Goal: Task Accomplishment & Management: Manage account settings

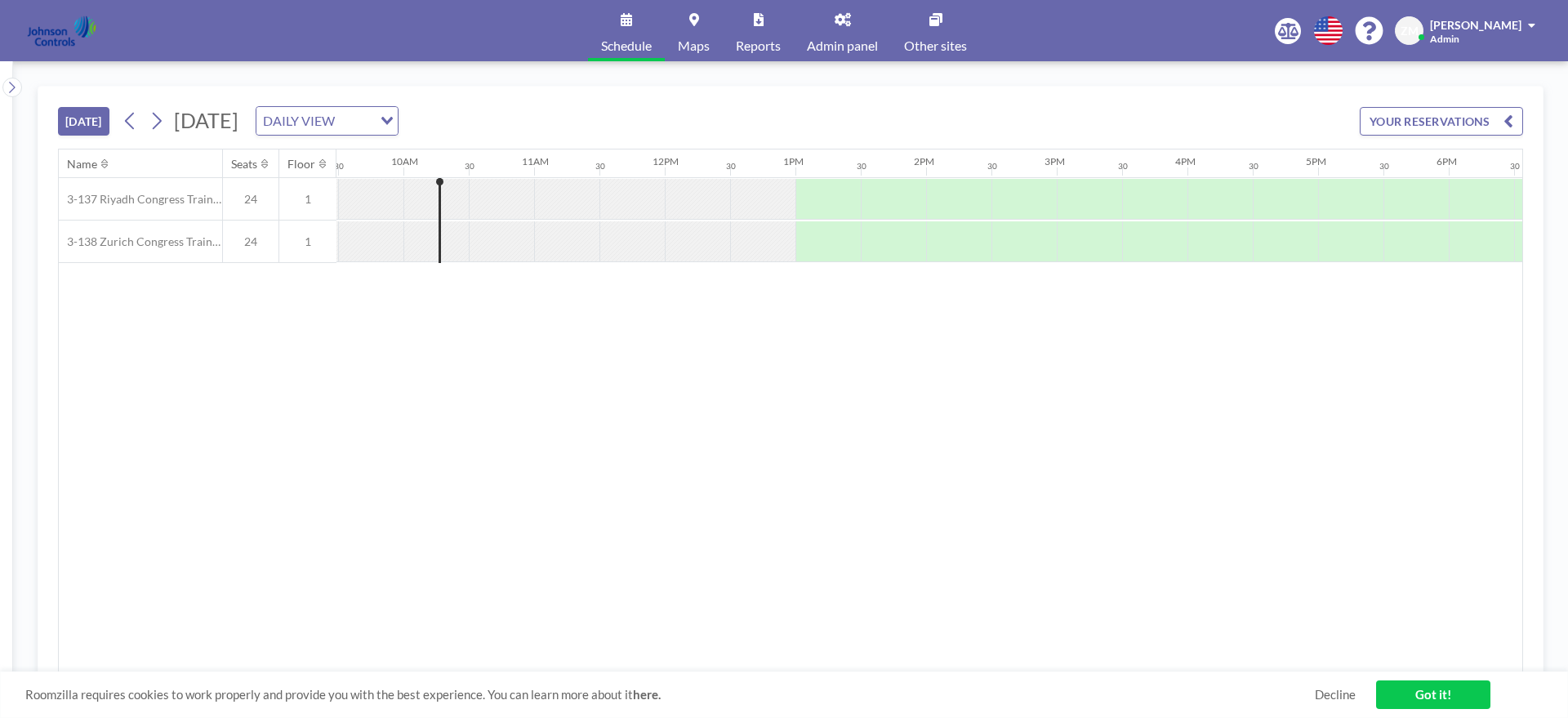
scroll to position [0, 1242]
click at [832, 36] on link "Admin panel" at bounding box center [842, 30] width 97 height 61
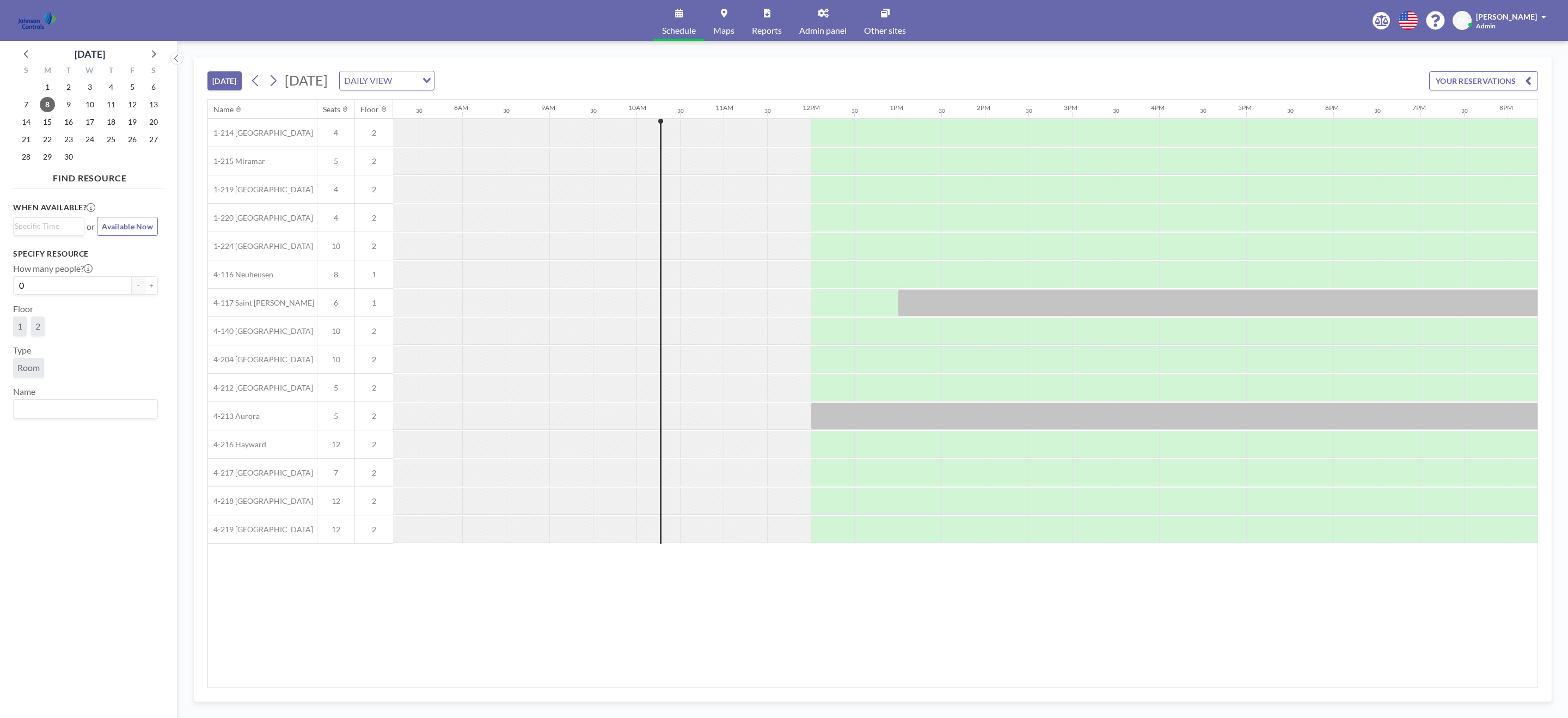
scroll to position [0, 827]
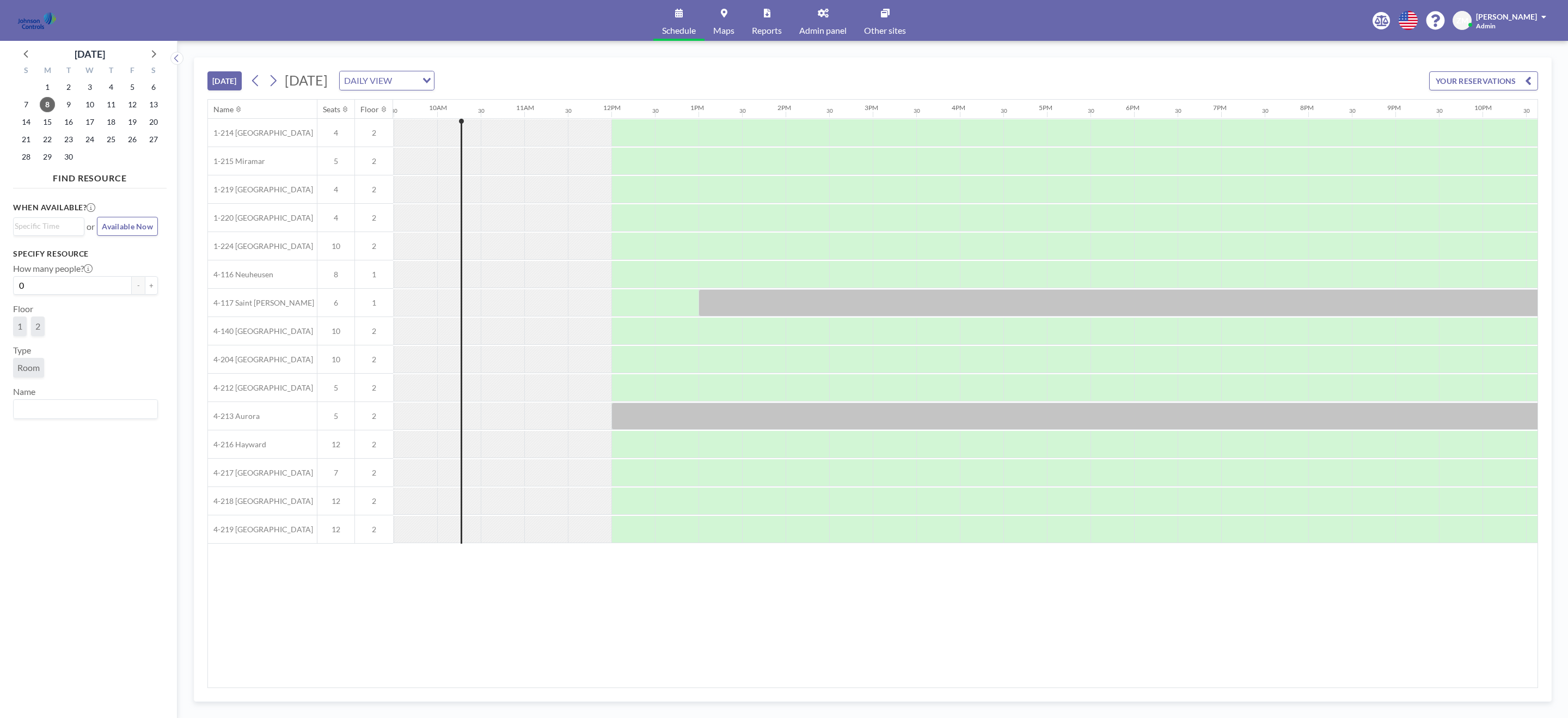
click at [804, 26] on span "Admin panel" at bounding box center [823, 30] width 47 height 9
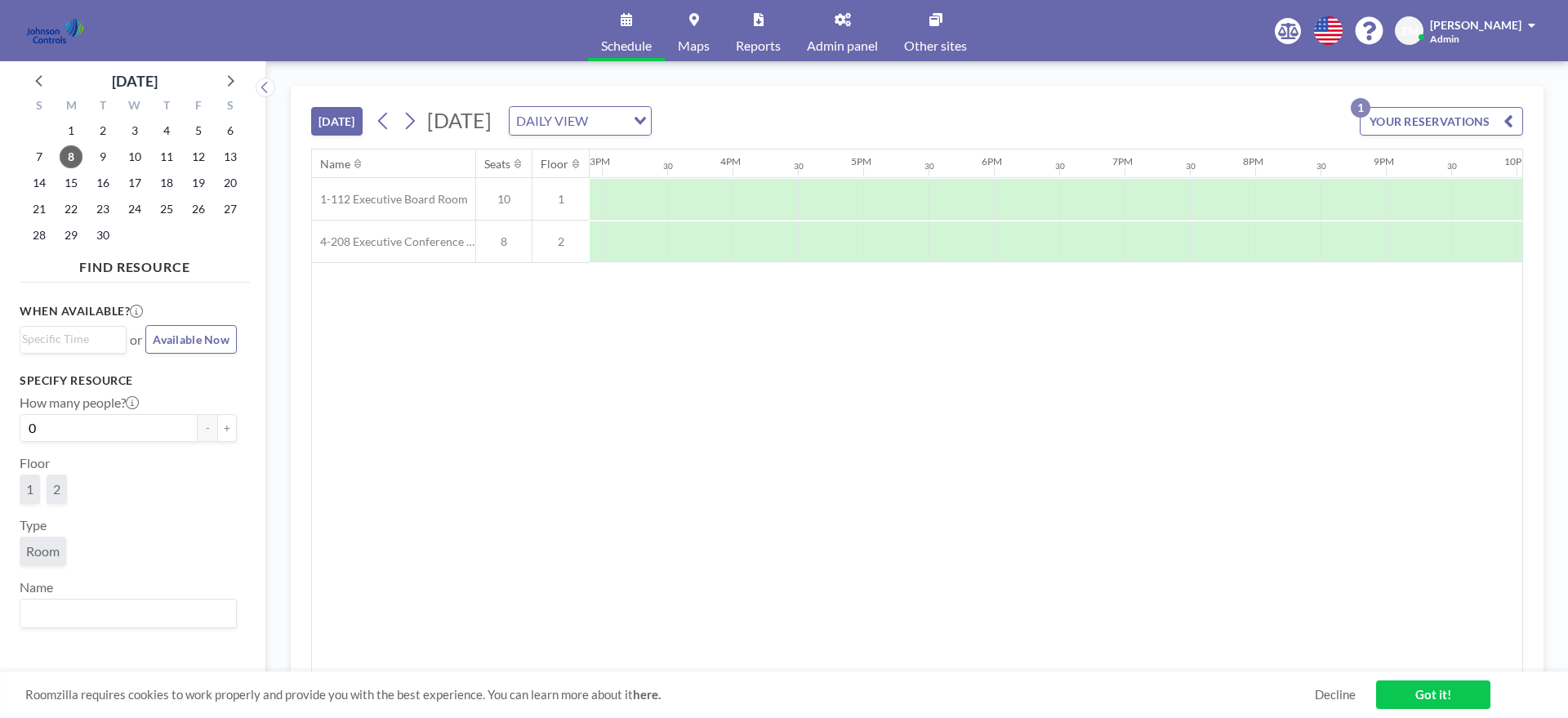
scroll to position [0, 2205]
click at [753, 32] on link "Reports" at bounding box center [759, 30] width 71 height 61
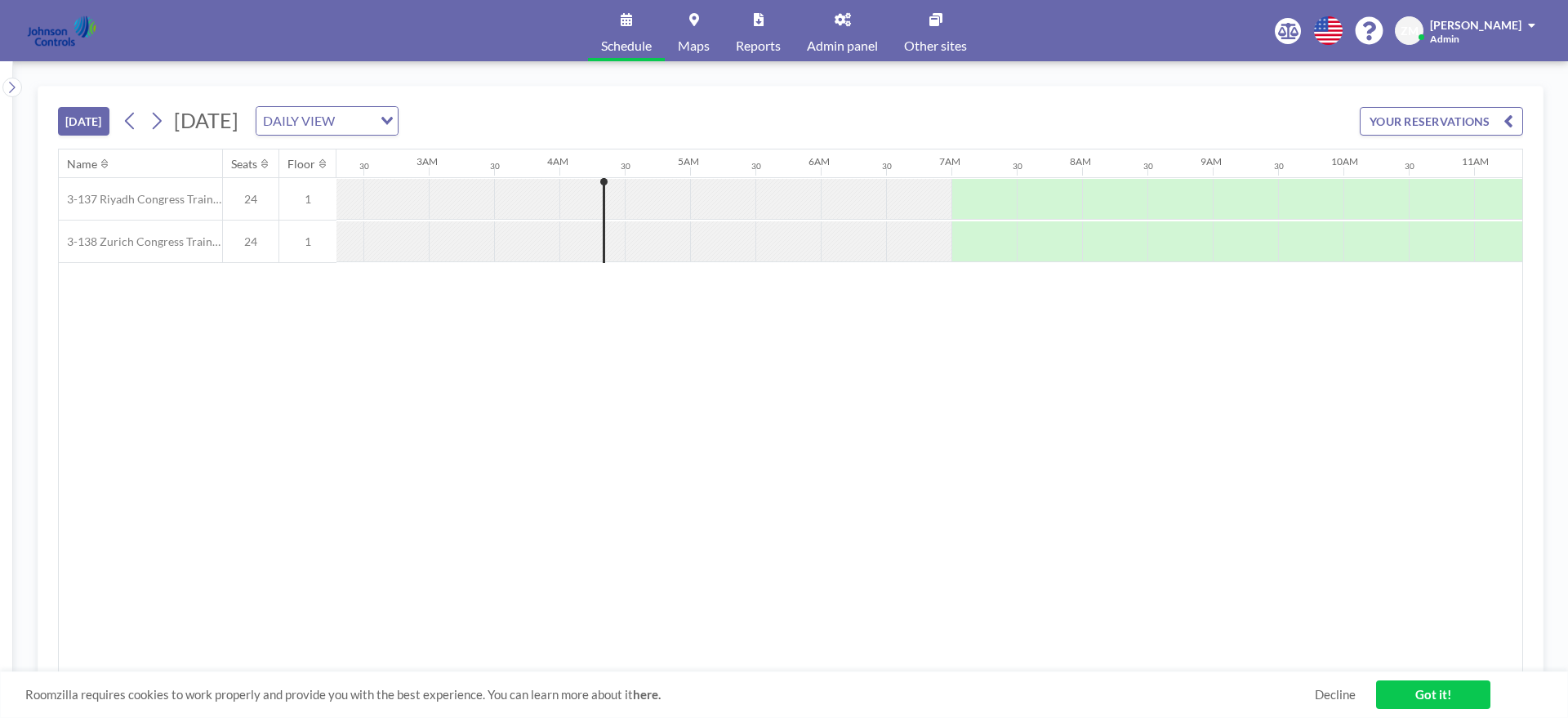
scroll to position [0, 458]
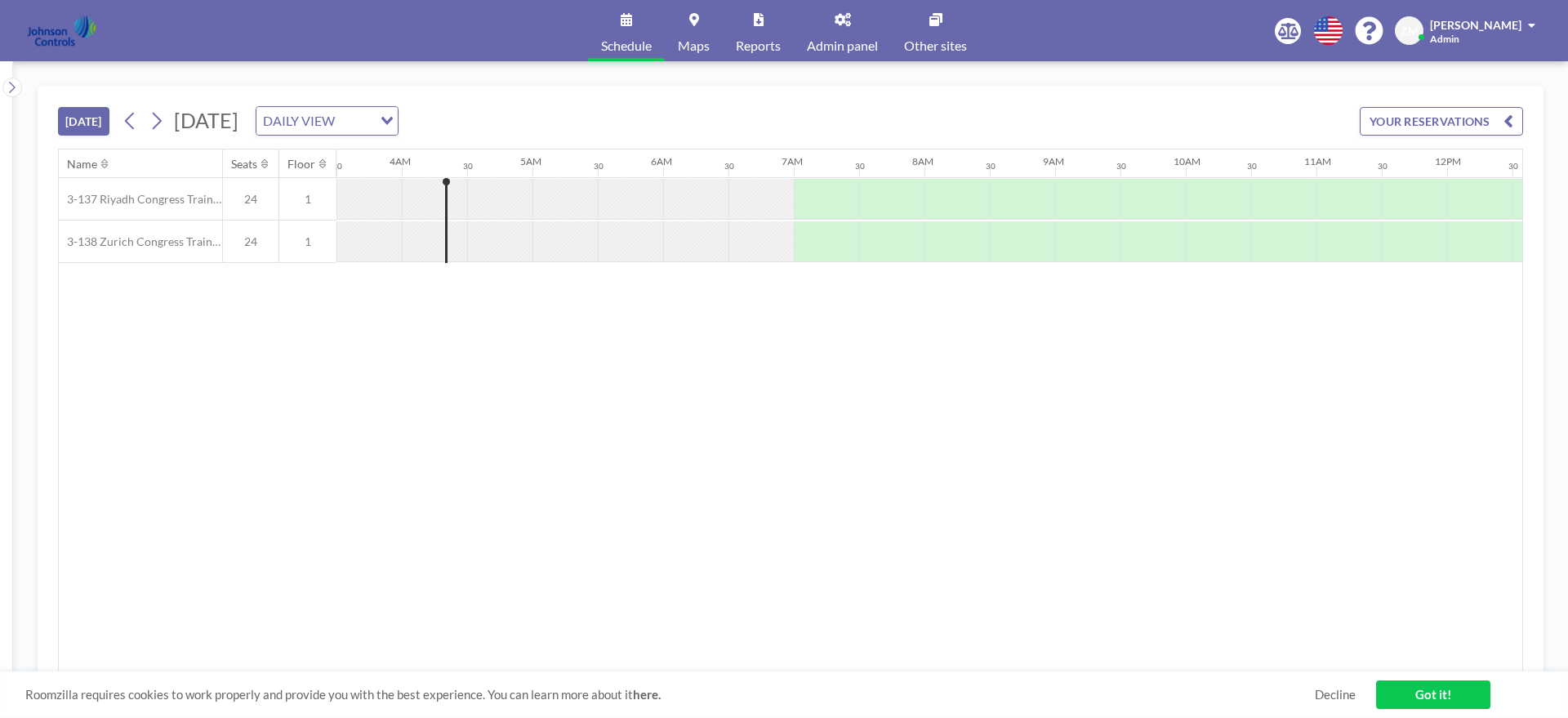
click at [1400, 702] on link "Got it!" at bounding box center [1433, 694] width 114 height 28
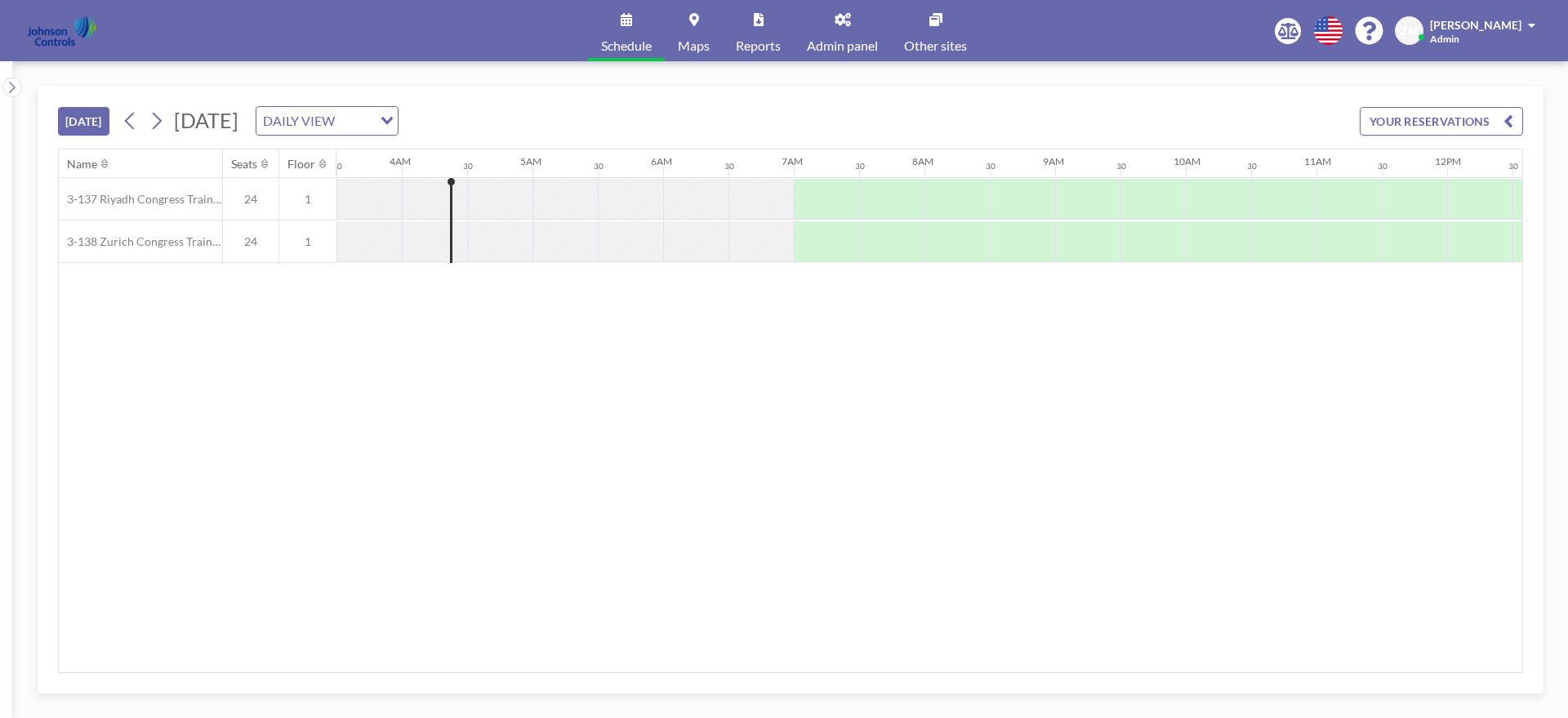
click at [850, 26] on link "Admin panel" at bounding box center [842, 30] width 97 height 61
click at [13, 86] on icon at bounding box center [12, 87] width 5 height 12
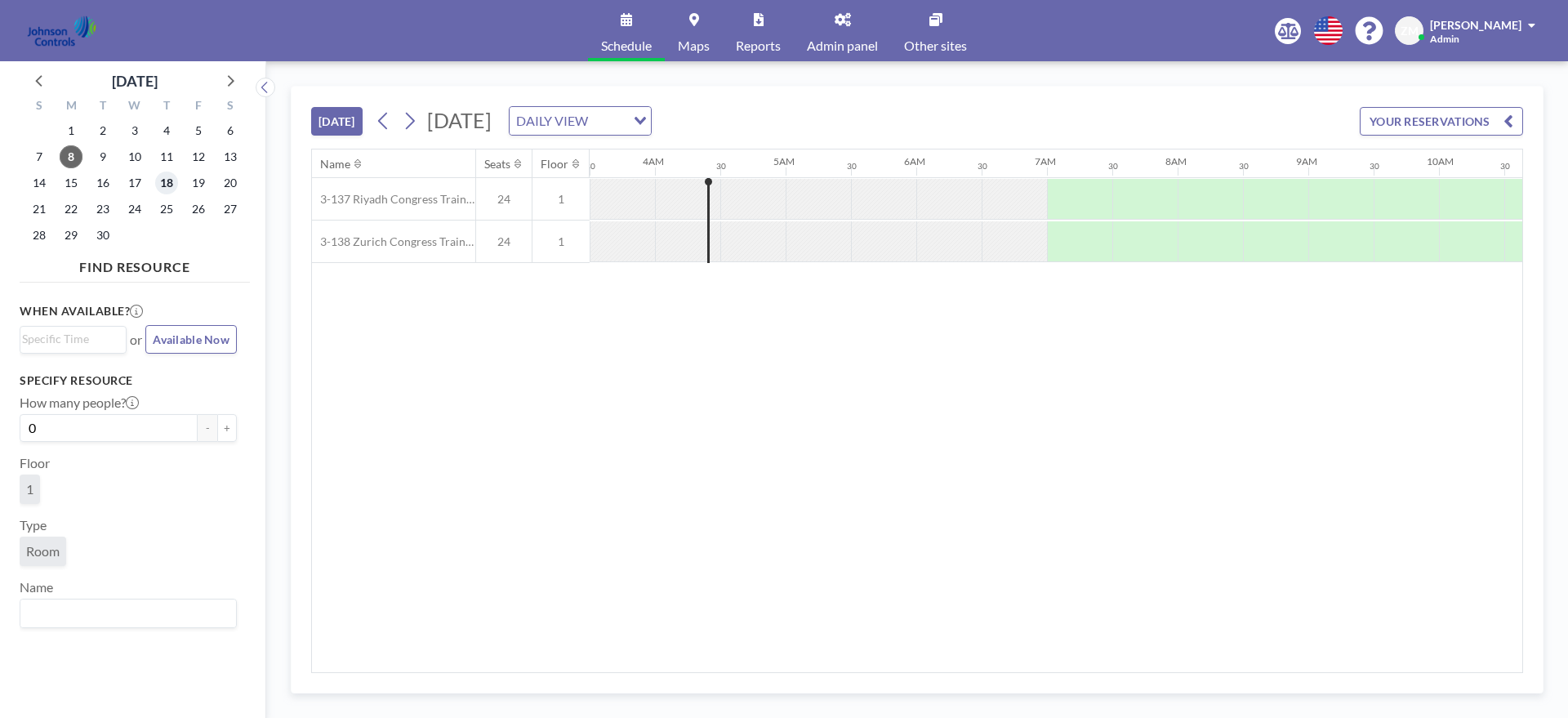
click at [171, 174] on span "18" at bounding box center [166, 183] width 23 height 23
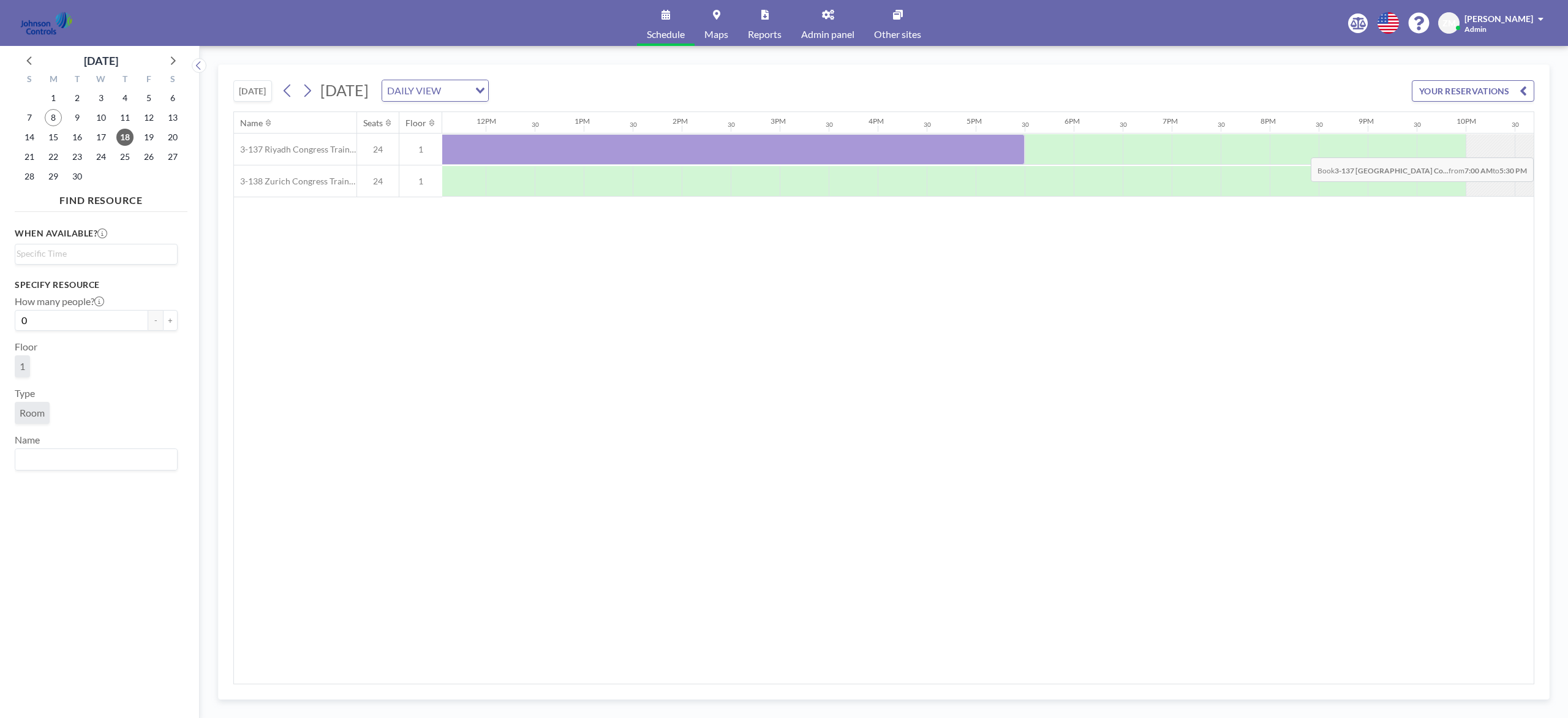
scroll to position [0, 1262]
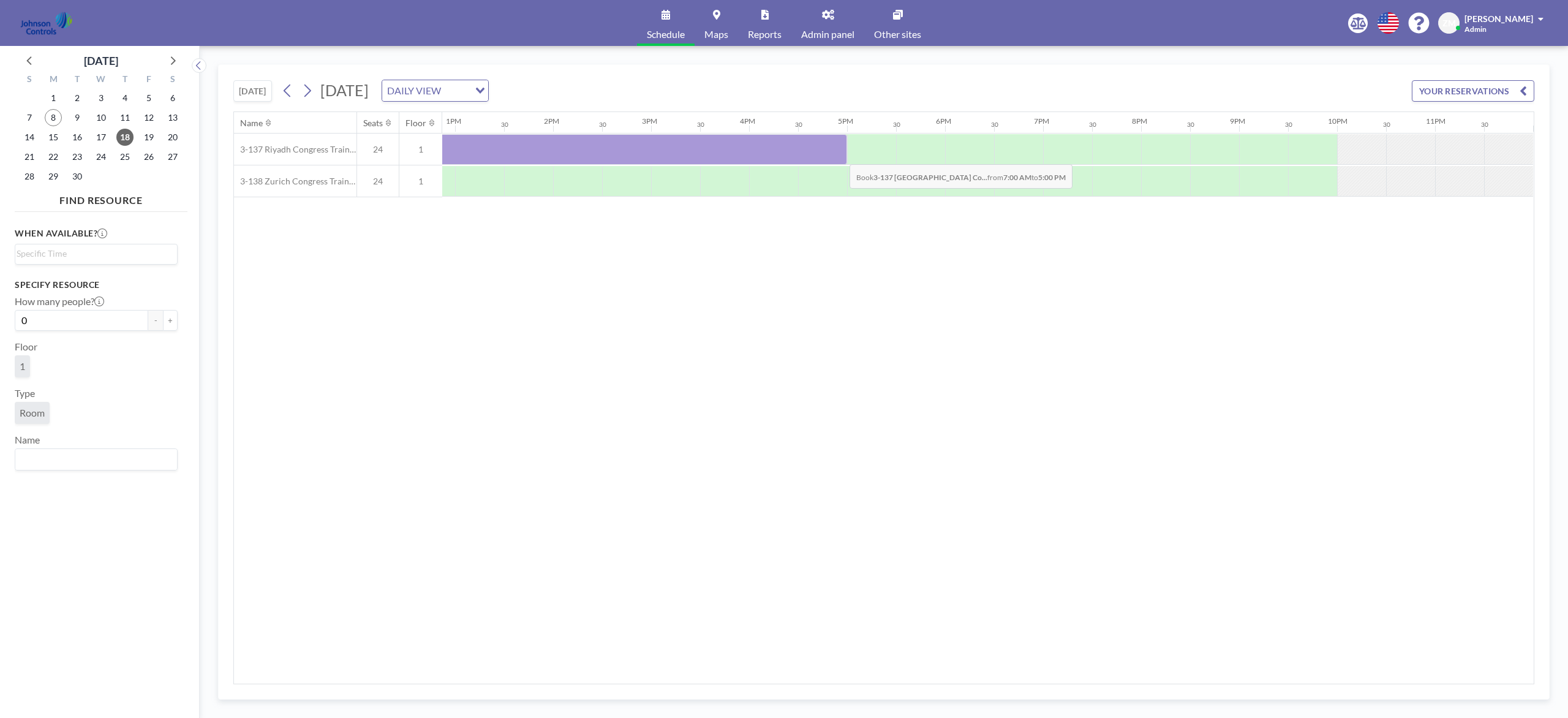
drag, startPoint x: 533, startPoint y: 153, endPoint x: 839, endPoint y: 156, distance: 306.0
click at [839, 156] on div at bounding box center [357, 149] width 980 height 31
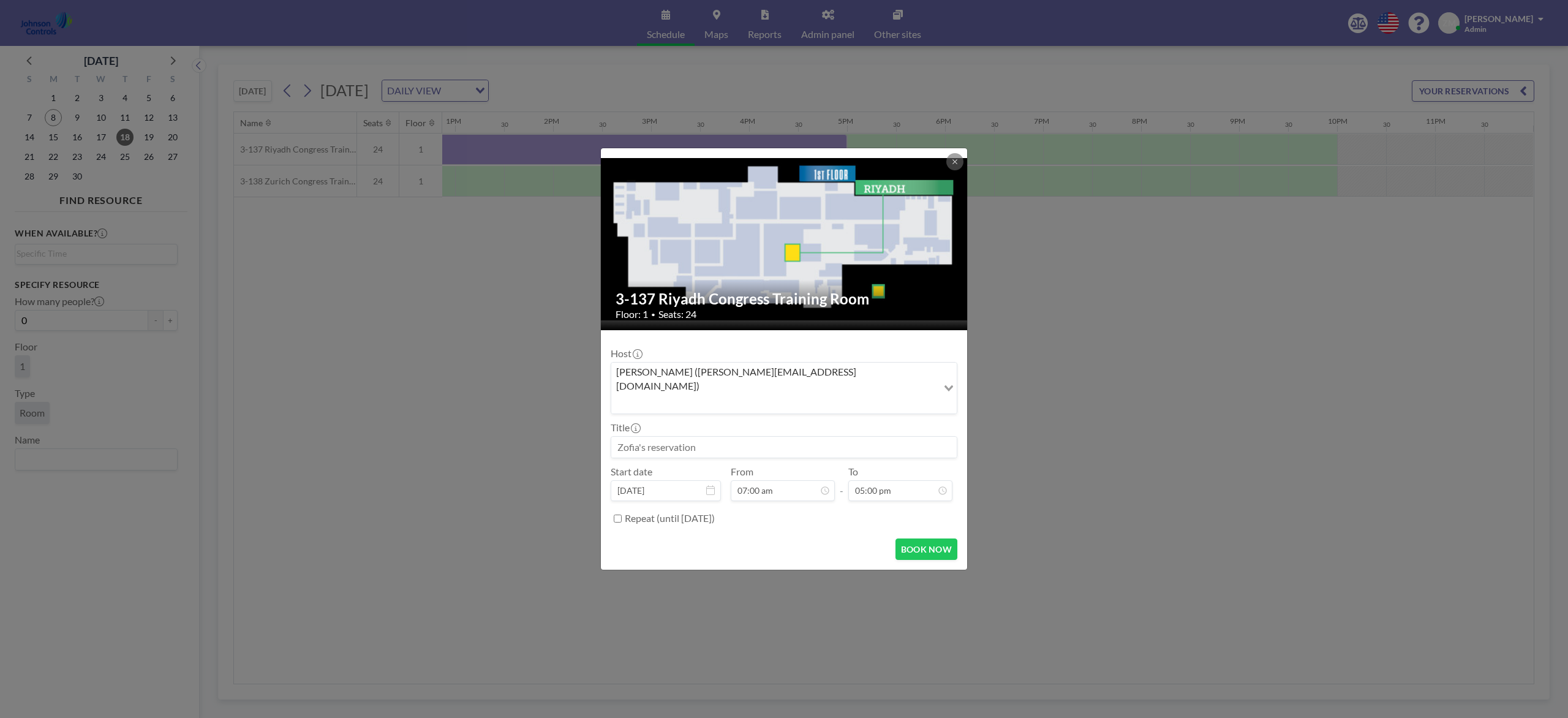
click at [750, 437] on input at bounding box center [784, 447] width 345 height 21
paste input "Best Product and Design Training"
type input "Best Product and Design Training"
click at [776, 387] on div "Zofia Maślanka (zofia@roomzilla.net)" at bounding box center [774, 387] width 327 height 49
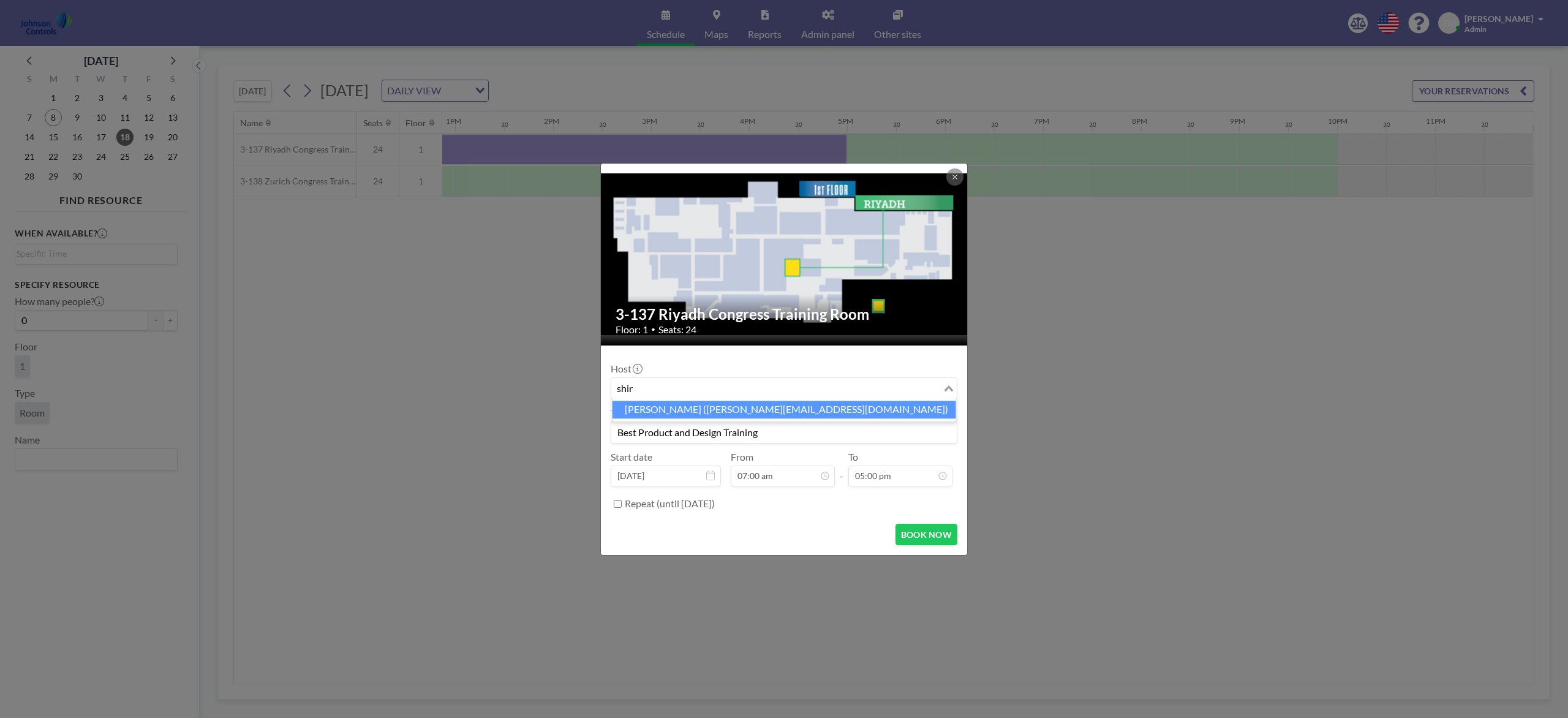
click at [779, 414] on li "Shirl Madison (shirl.madison@jci.com)" at bounding box center [784, 410] width 344 height 18
type input "shir"
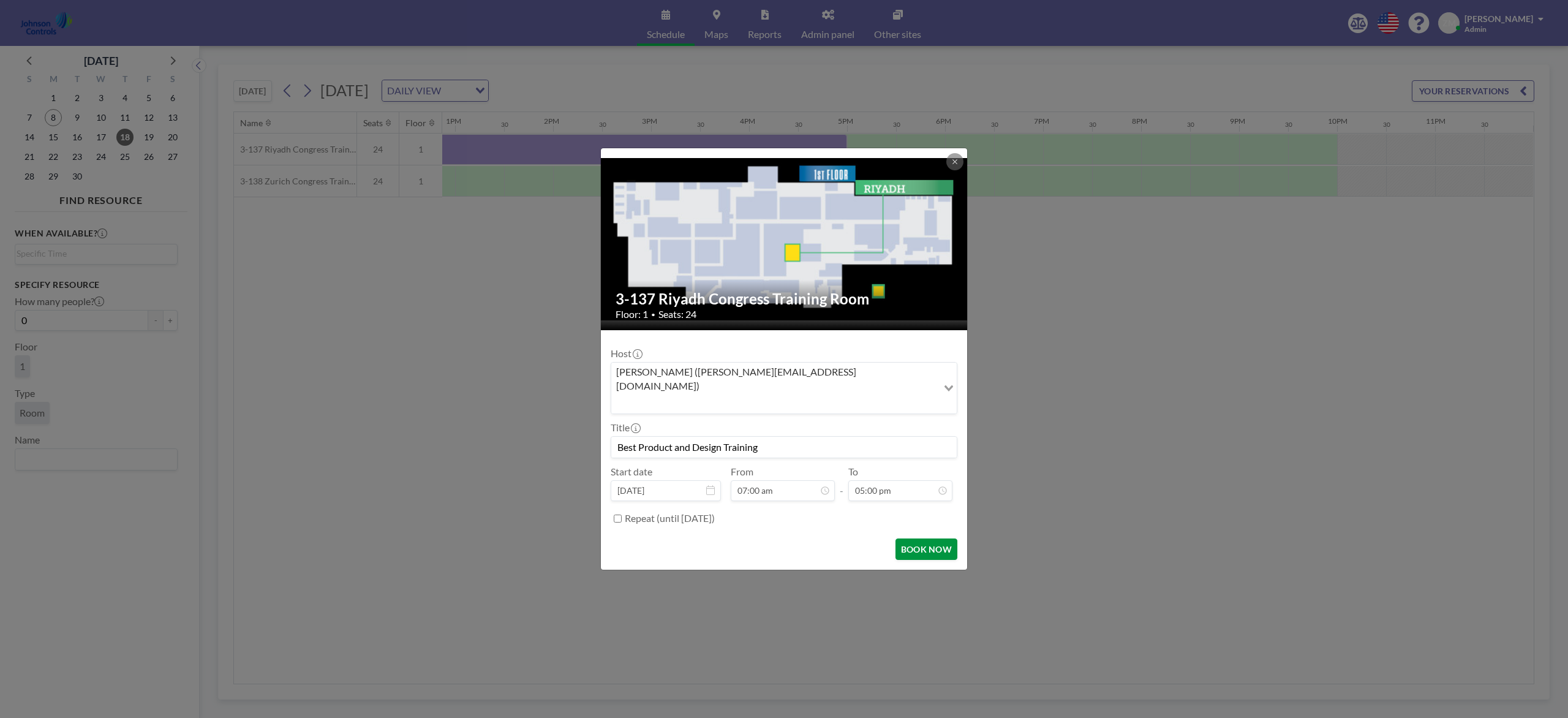
scroll to position [436, 0]
click at [915, 538] on button "BOOK NOW" at bounding box center [926, 549] width 62 height 21
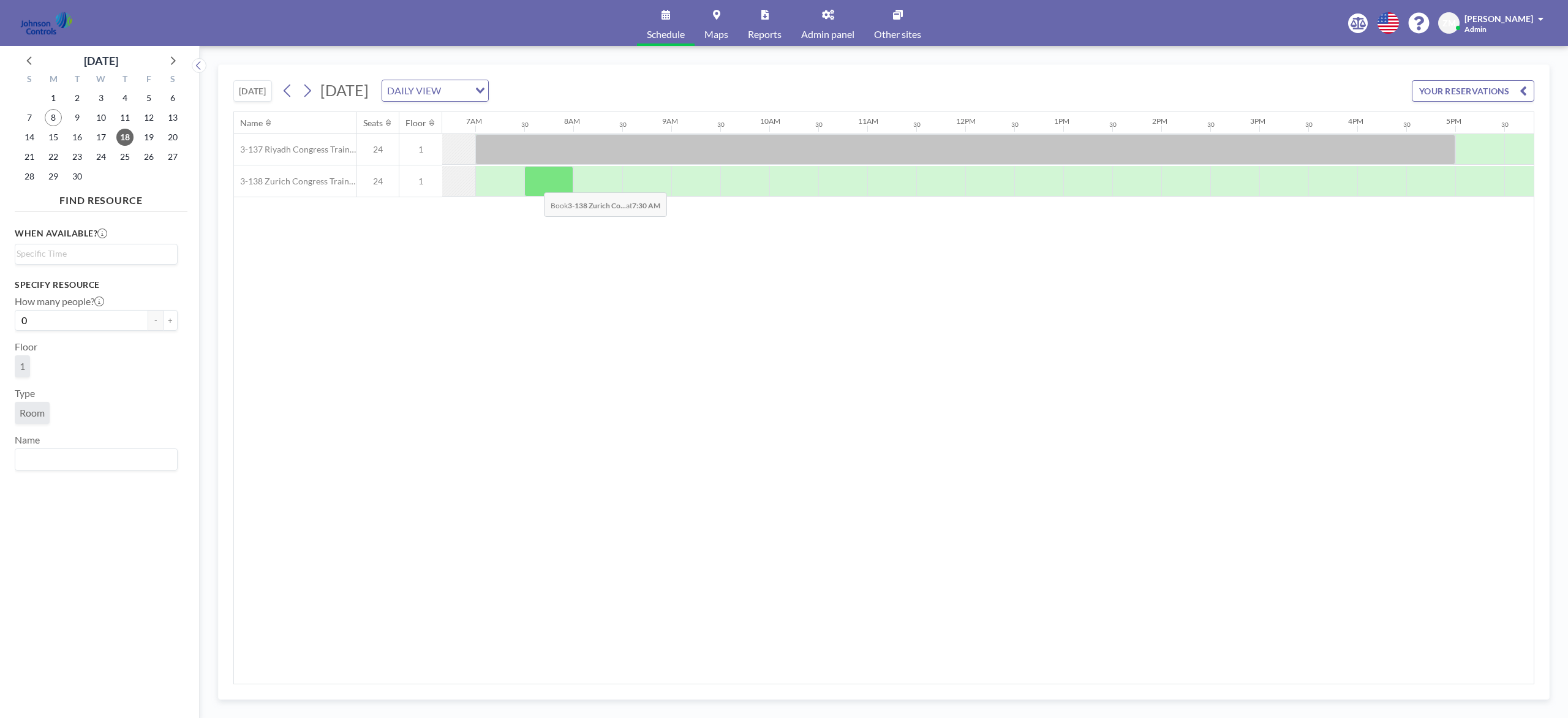
scroll to position [0, 659]
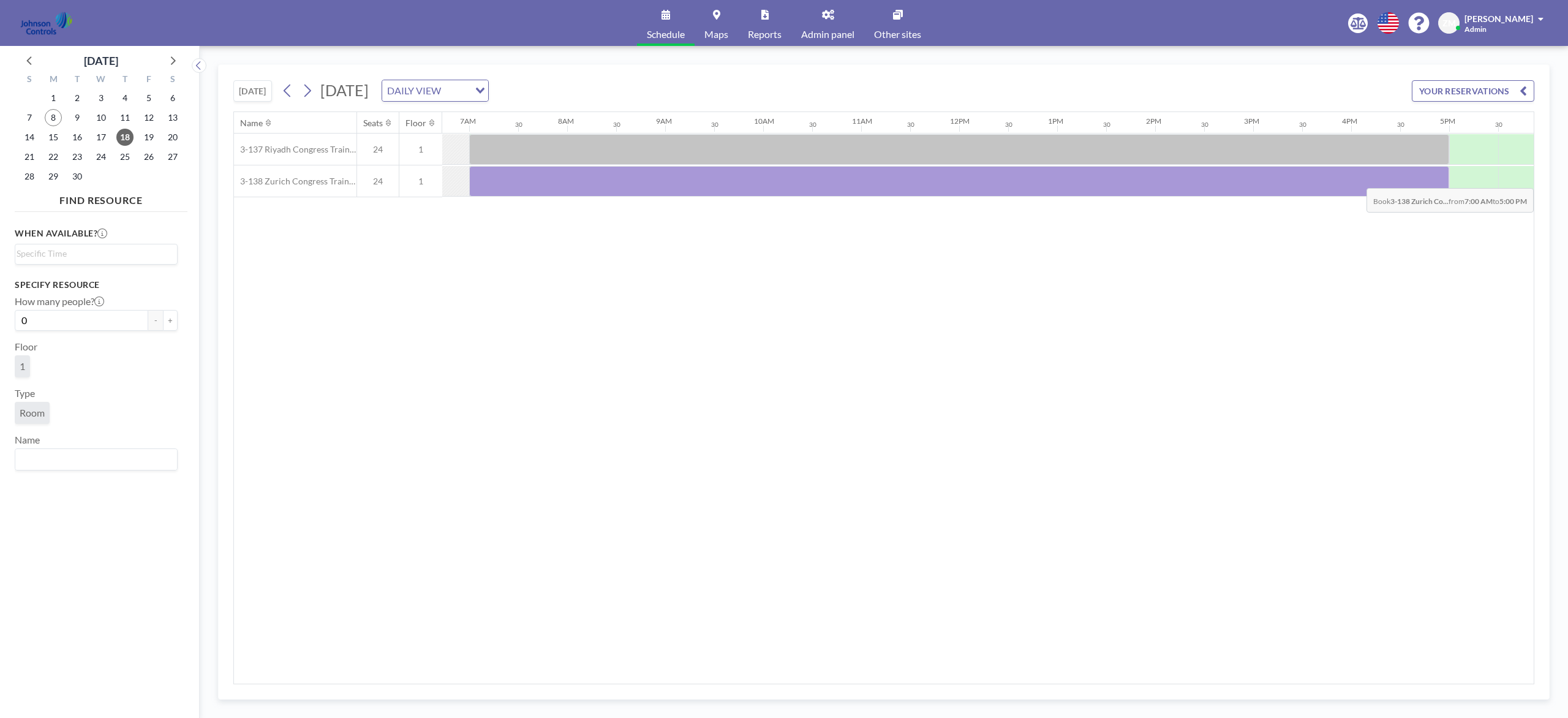
drag, startPoint x: 480, startPoint y: 177, endPoint x: 1415, endPoint y: 180, distance: 935.0
click at [1175, 180] on div at bounding box center [959, 181] width 980 height 31
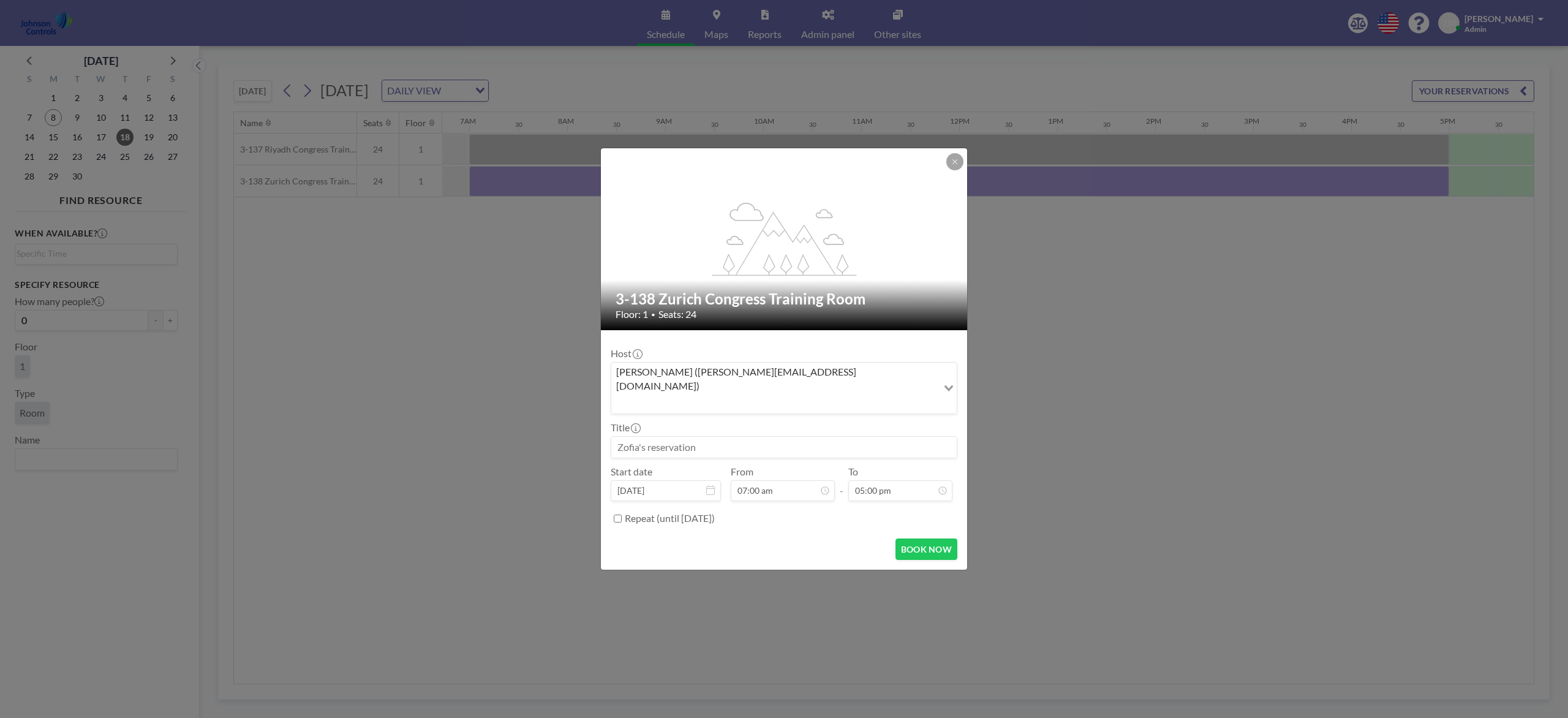
click at [690, 391] on div "Zofia Maślanka (zofia@roomzilla.net)" at bounding box center [774, 387] width 327 height 49
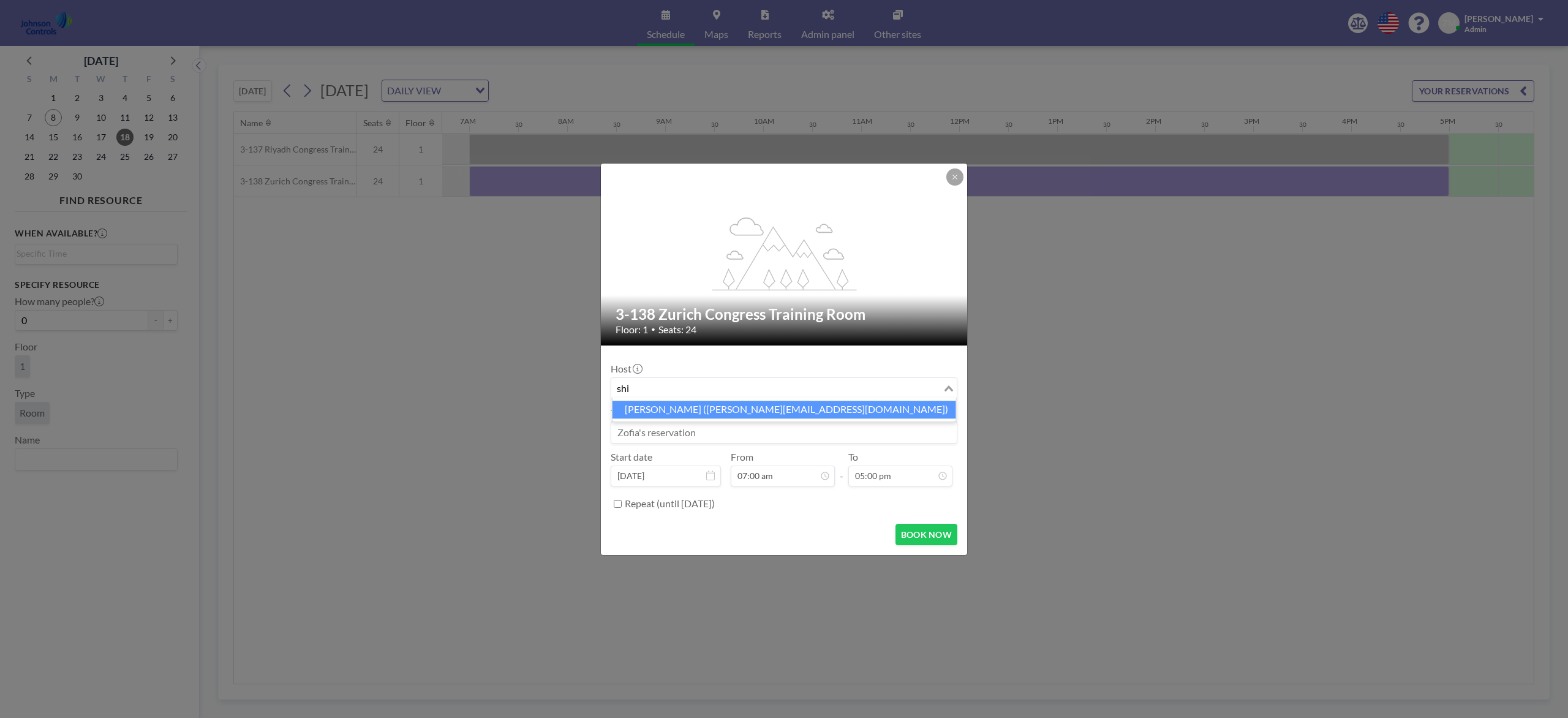
click at [688, 411] on li "Shirl Madison (shirl.madison@jci.com)" at bounding box center [784, 410] width 344 height 18
type input "shi"
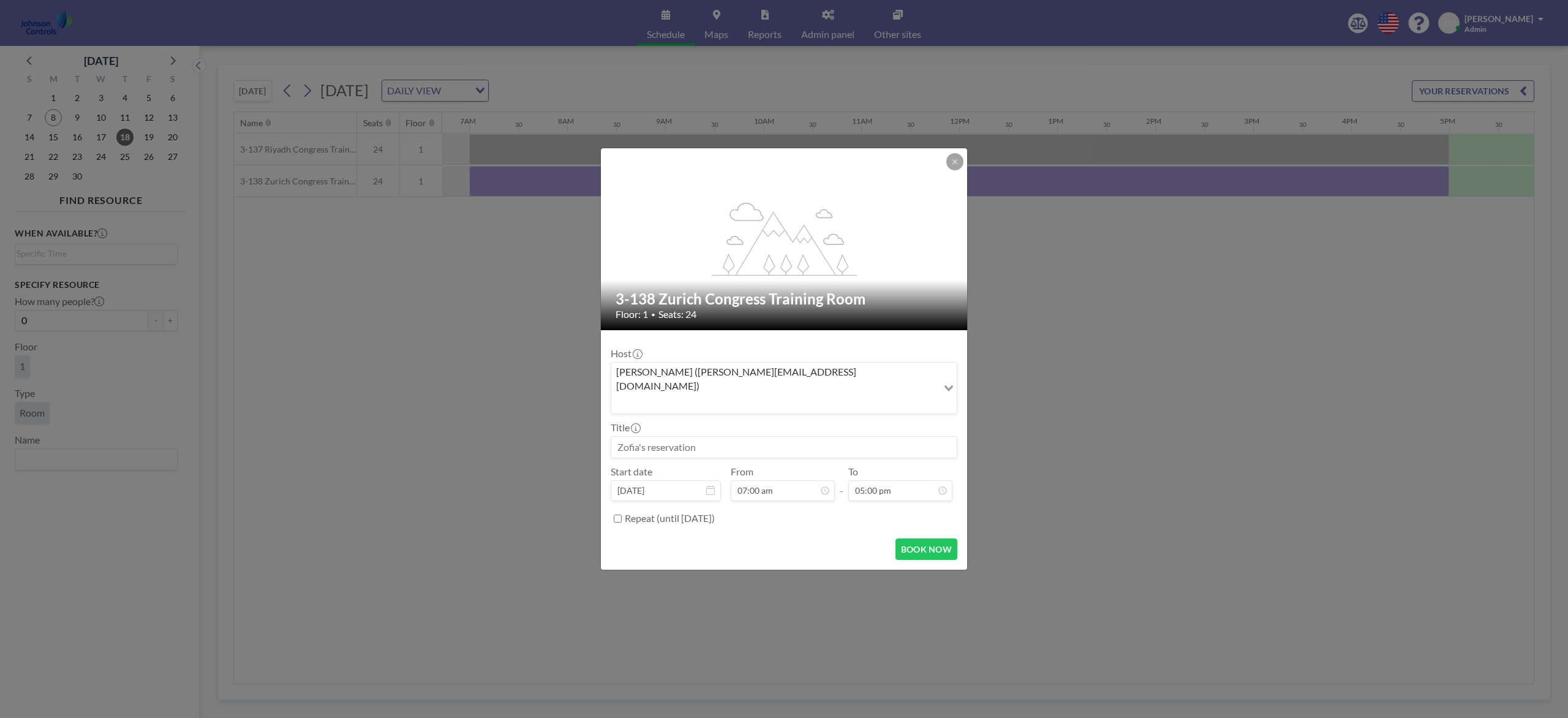
click at [685, 437] on input at bounding box center [784, 447] width 345 height 21
paste input "Best Product and Design Training"
type input "Best Product and Design Training"
click at [908, 538] on button "BOOK NOW" at bounding box center [926, 549] width 62 height 21
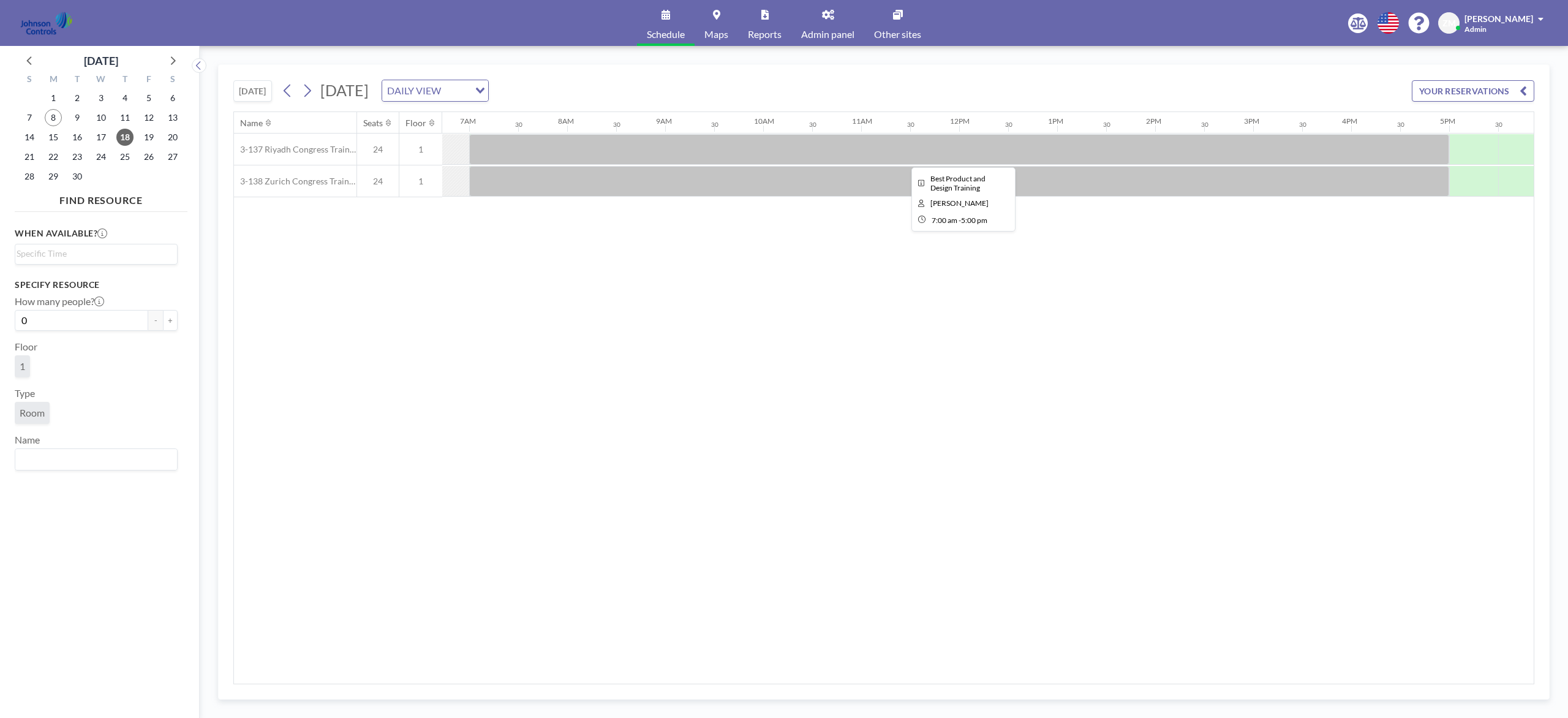
click at [650, 148] on div at bounding box center [959, 149] width 980 height 31
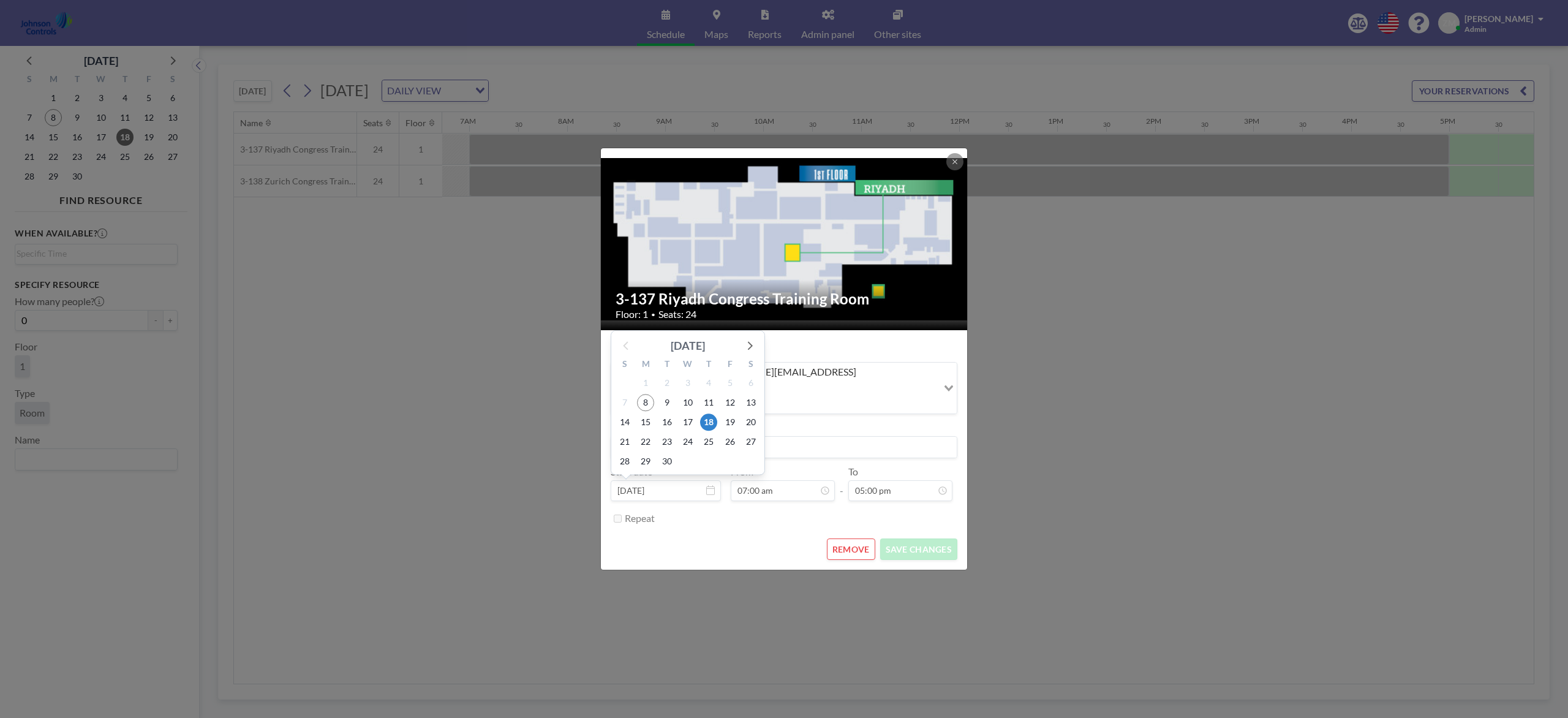
click at [705, 338] on div "[DATE]" at bounding box center [687, 346] width 34 height 17
click at [694, 364] on span "2025" at bounding box center [687, 373] width 32 height 19
click at [686, 444] on span "2026" at bounding box center [690, 454] width 29 height 19
click at [714, 424] on span "Sep" at bounding box center [720, 434] width 29 height 19
click at [731, 414] on span "18" at bounding box center [730, 423] width 17 height 17
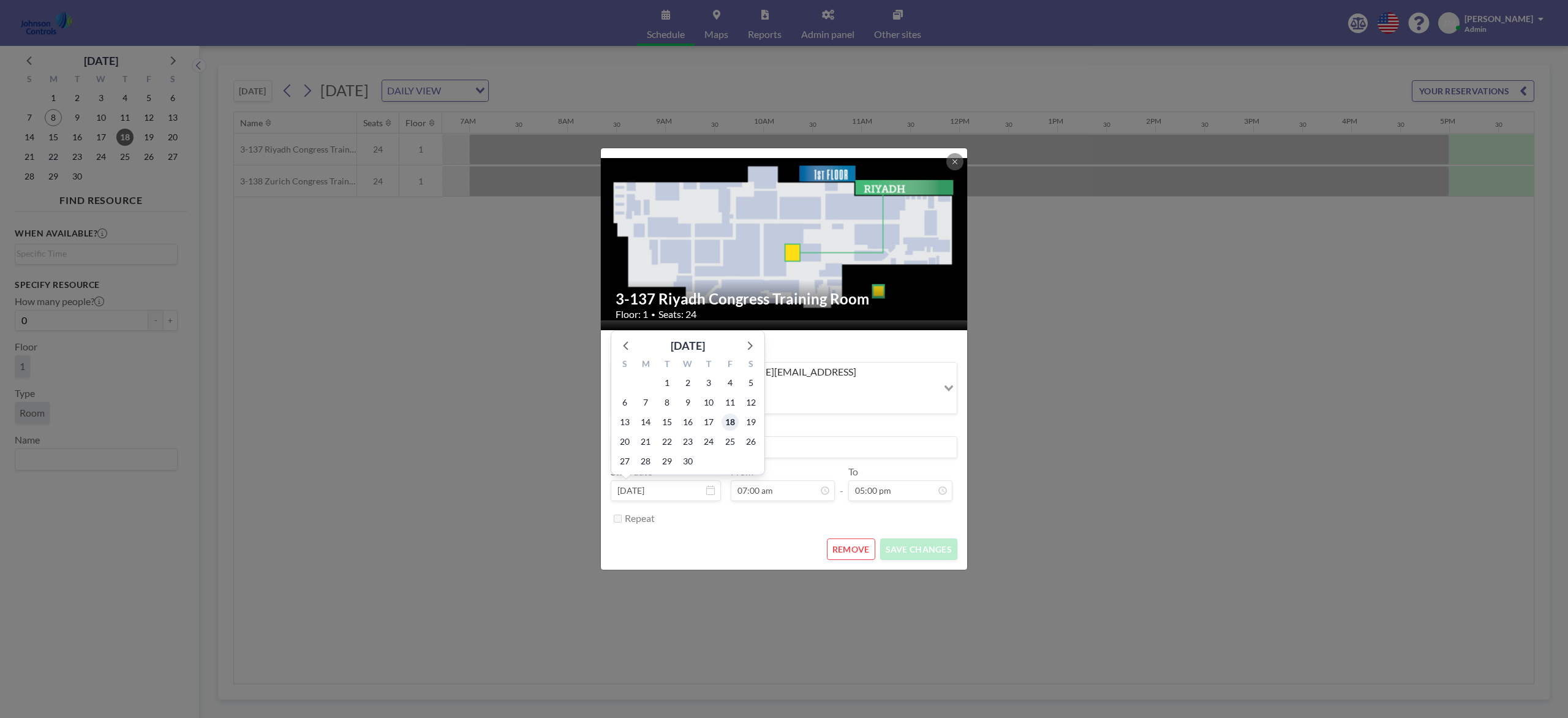
type input "Sep 18, 2026"
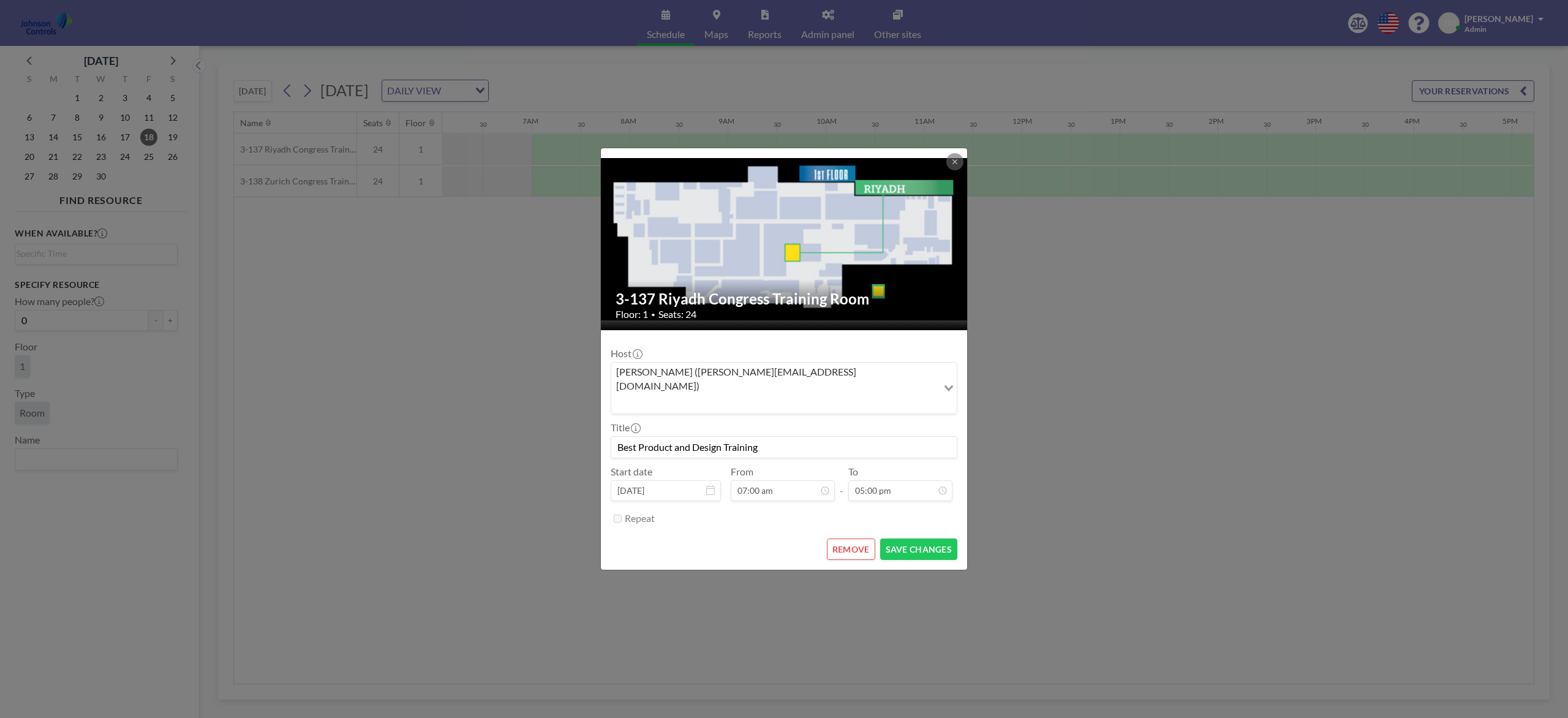
scroll to position [0, 637]
click at [907, 538] on button "SAVE CHANGES" at bounding box center [918, 549] width 77 height 21
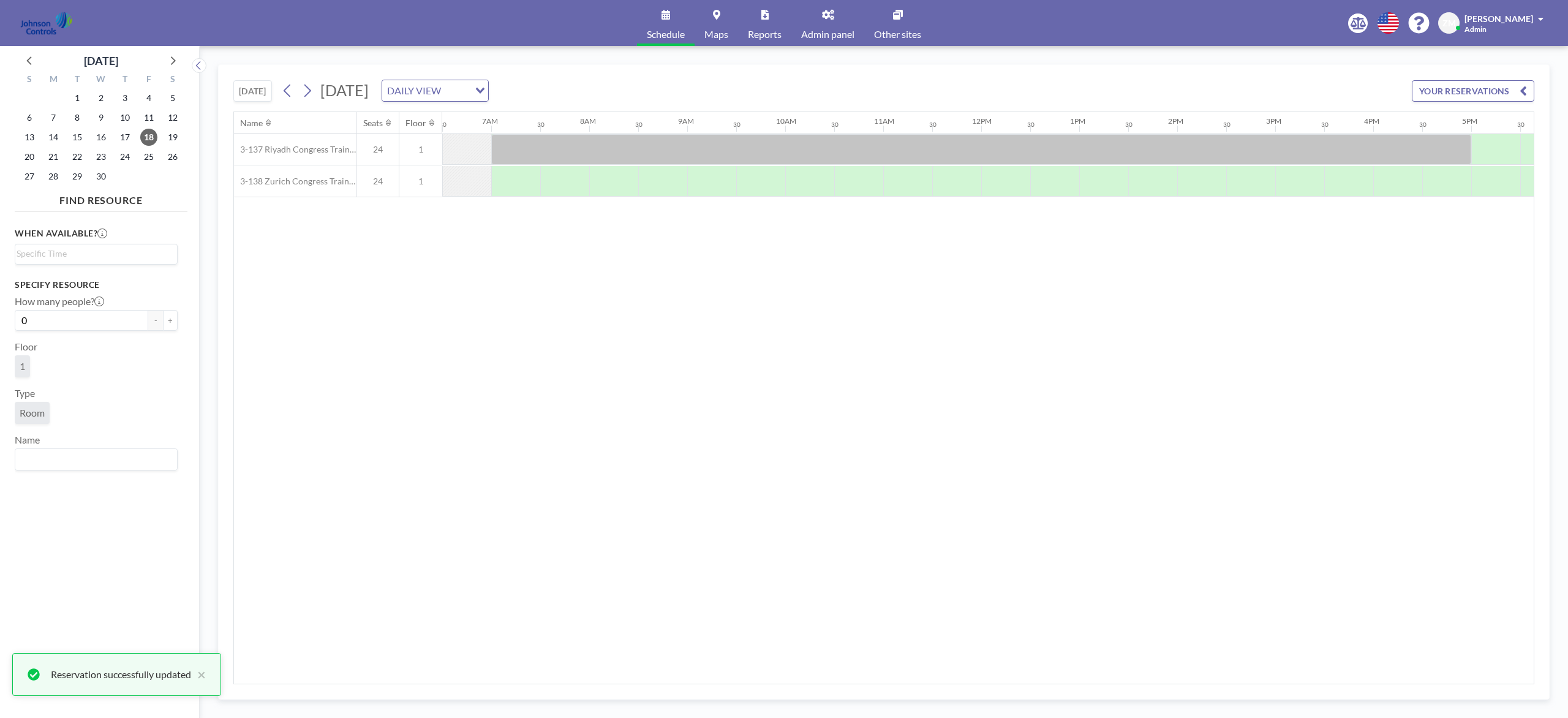
click at [240, 95] on button "[DATE]" at bounding box center [253, 90] width 38 height 21
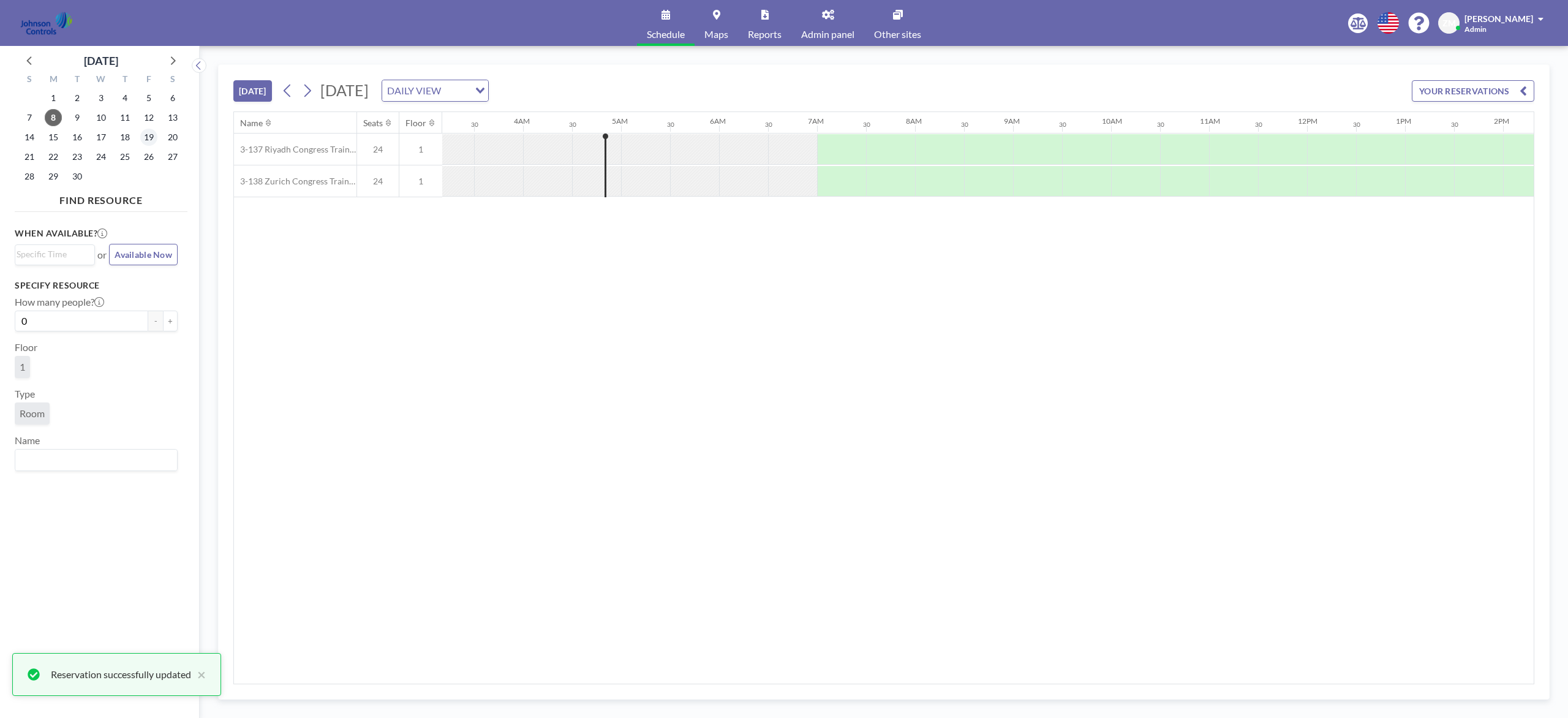
scroll to position [0, 392]
click at [129, 137] on span "18" at bounding box center [125, 137] width 17 height 17
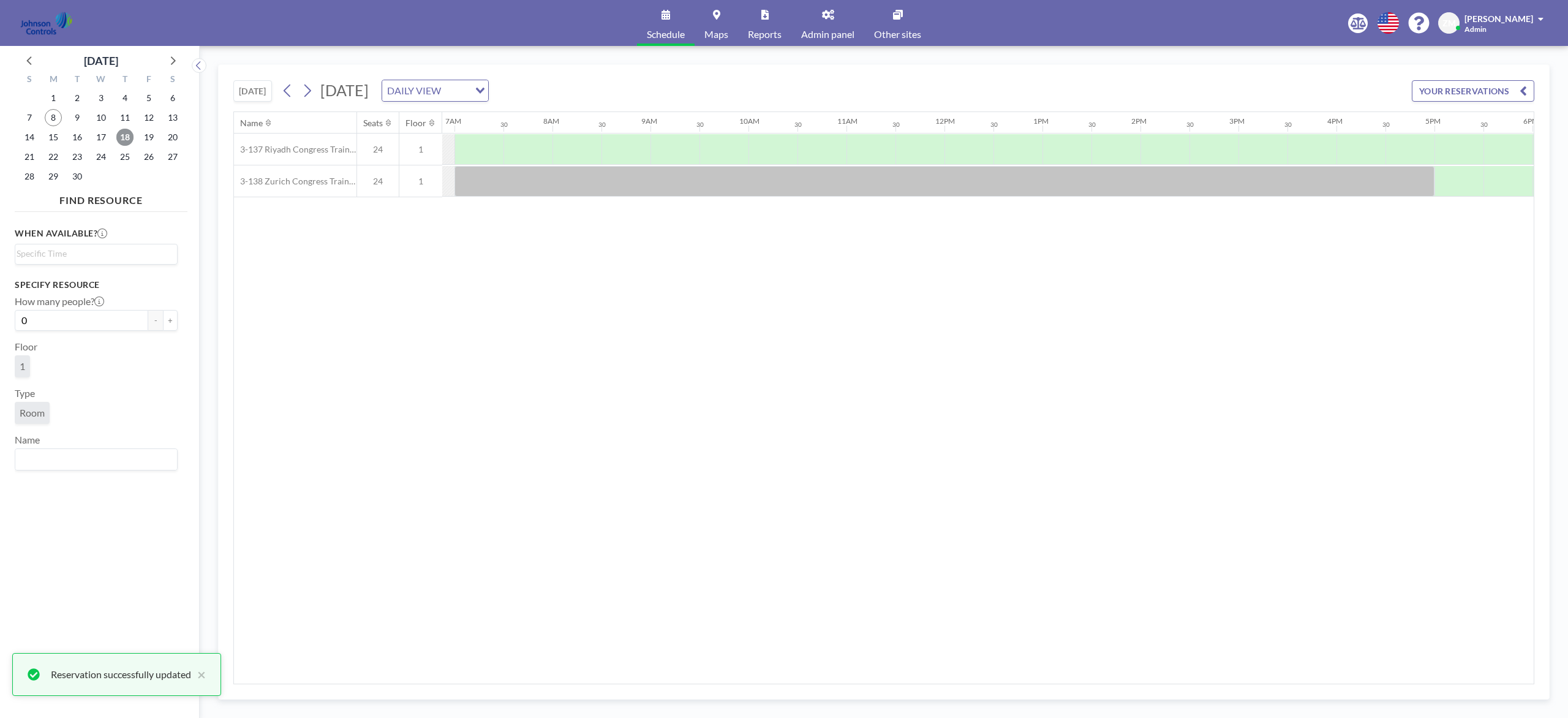
scroll to position [0, 735]
click at [824, 188] on div at bounding box center [883, 181] width 980 height 31
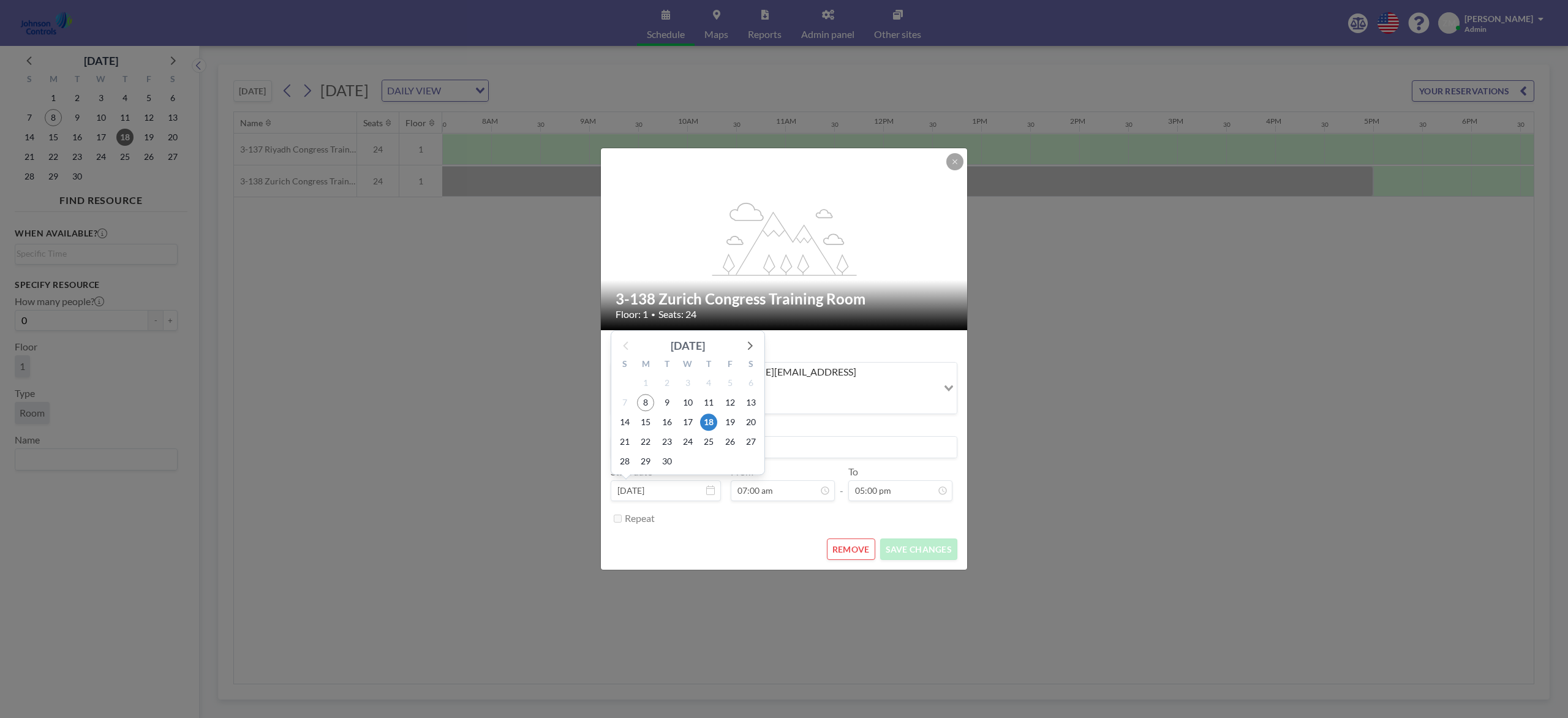
click at [705, 338] on div "[DATE]" at bounding box center [687, 346] width 34 height 17
click at [689, 365] on span "2025" at bounding box center [687, 373] width 32 height 19
click at [685, 444] on span "2026" at bounding box center [690, 454] width 29 height 19
click at [709, 424] on span "Sep" at bounding box center [720, 434] width 29 height 19
click at [723, 414] on span "18" at bounding box center [730, 423] width 17 height 17
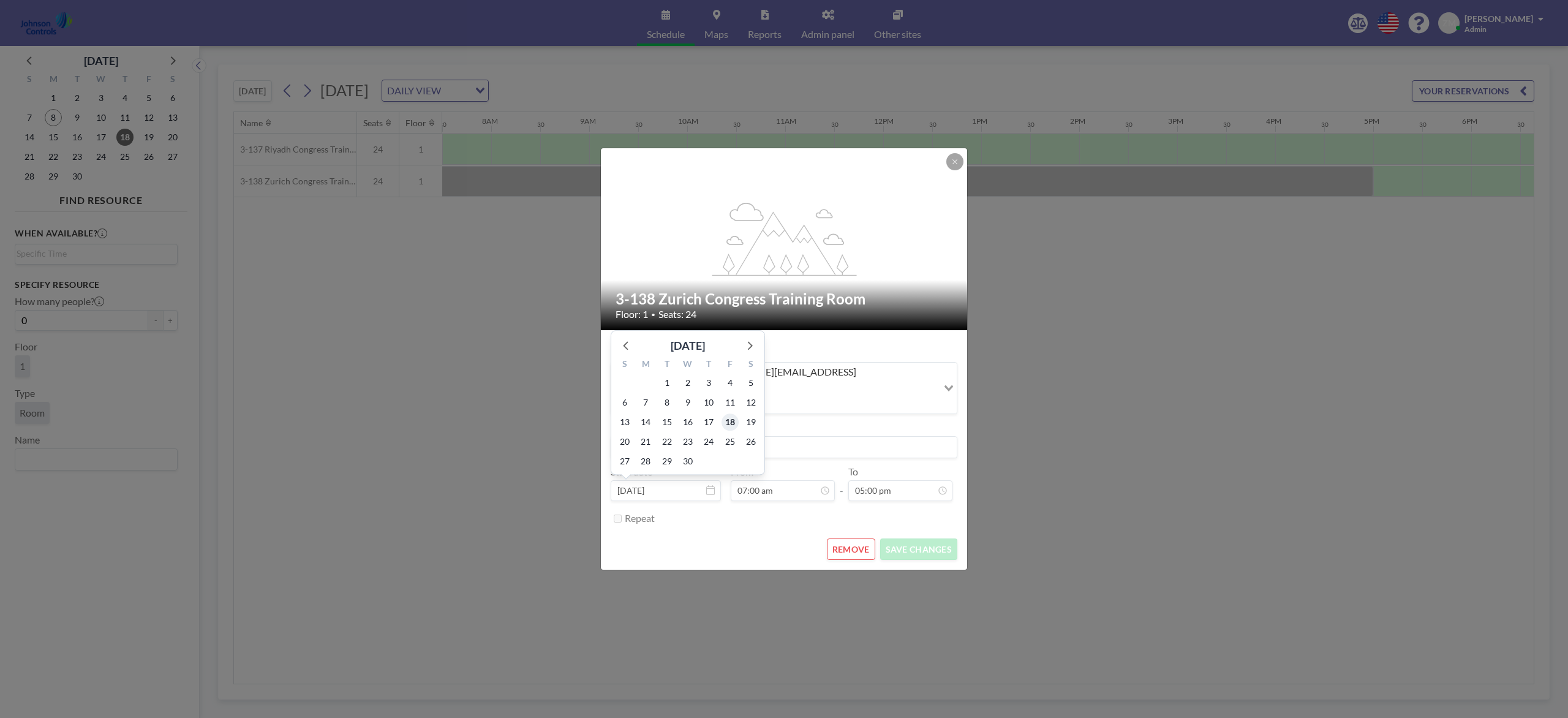
type input "Sep 18, 2026"
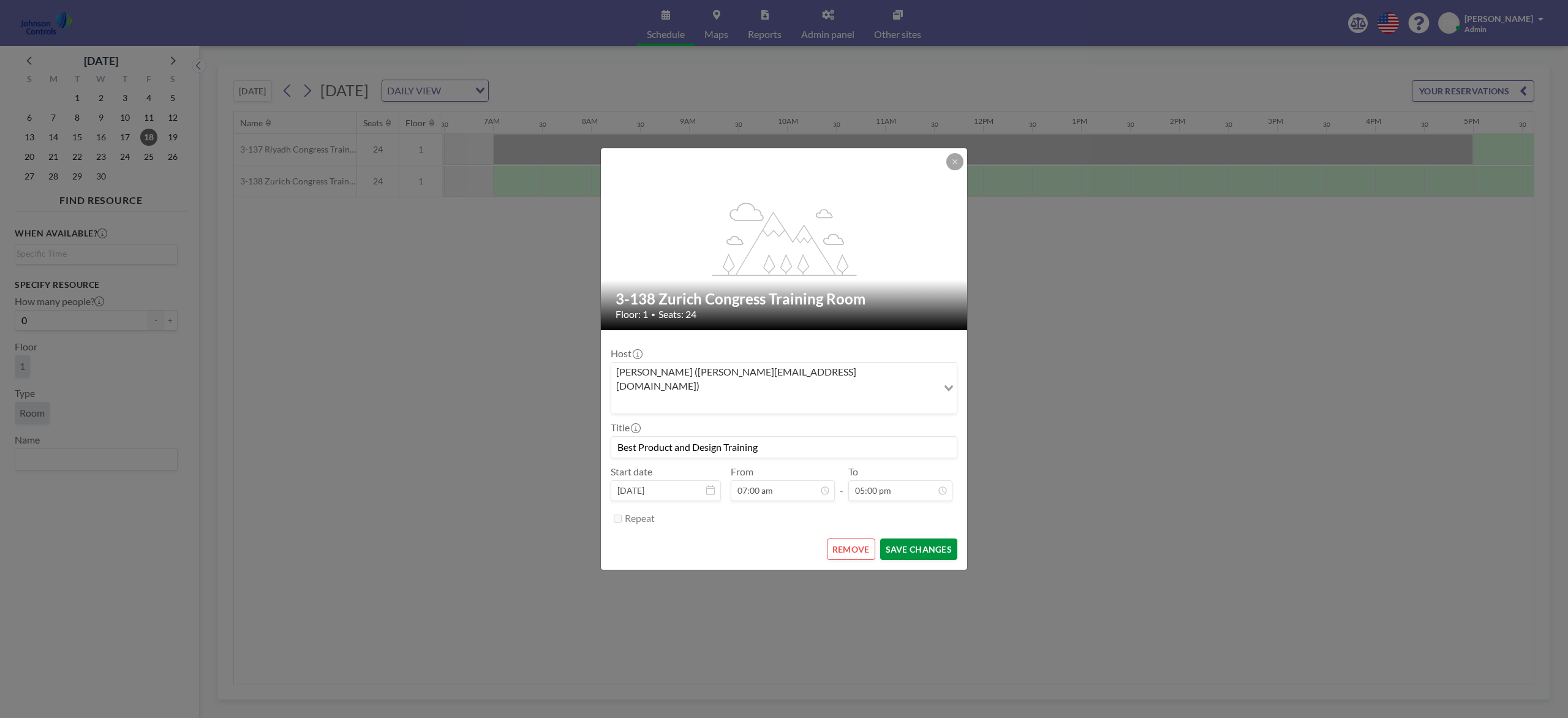
scroll to position [0, 637]
click at [917, 538] on button "SAVE CHANGES" at bounding box center [918, 549] width 77 height 21
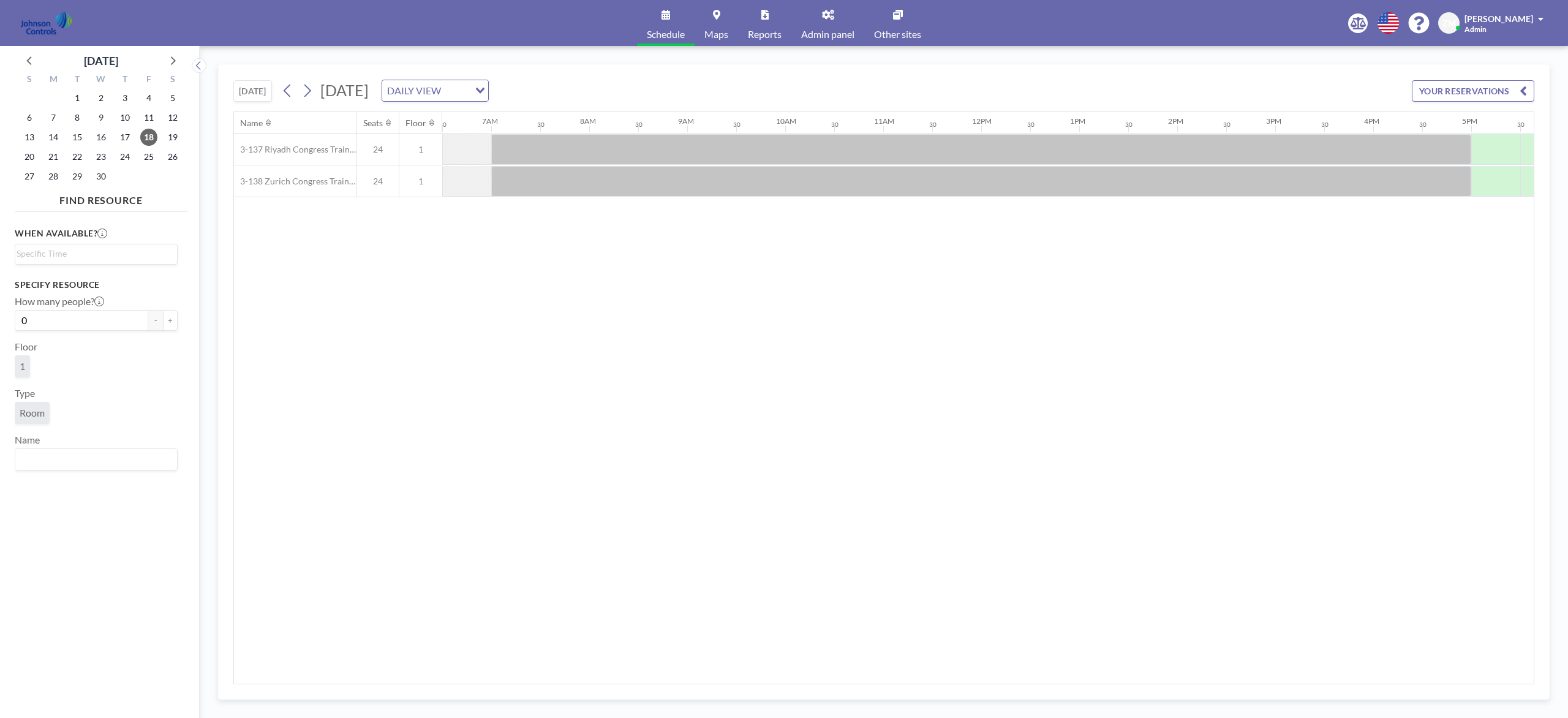
click at [228, 88] on div "TODAY Friday, September 18, 2026 DAILY VIEW Loading... YOUR RESERVATIONS Name S…" at bounding box center [883, 382] width 1332 height 636
click at [240, 90] on button "[DATE]" at bounding box center [253, 90] width 38 height 21
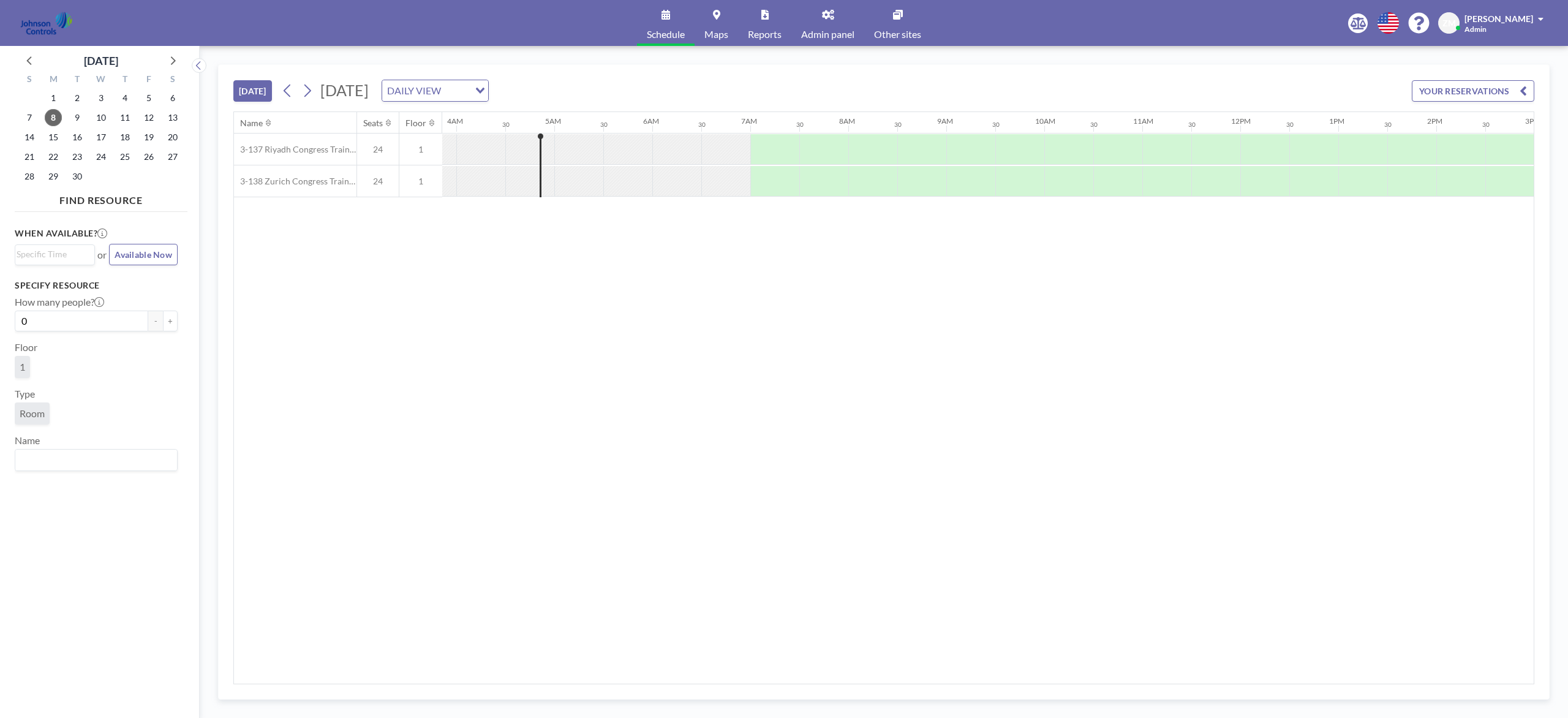
scroll to position [0, 392]
click at [73, 119] on span "9" at bounding box center [77, 117] width 17 height 17
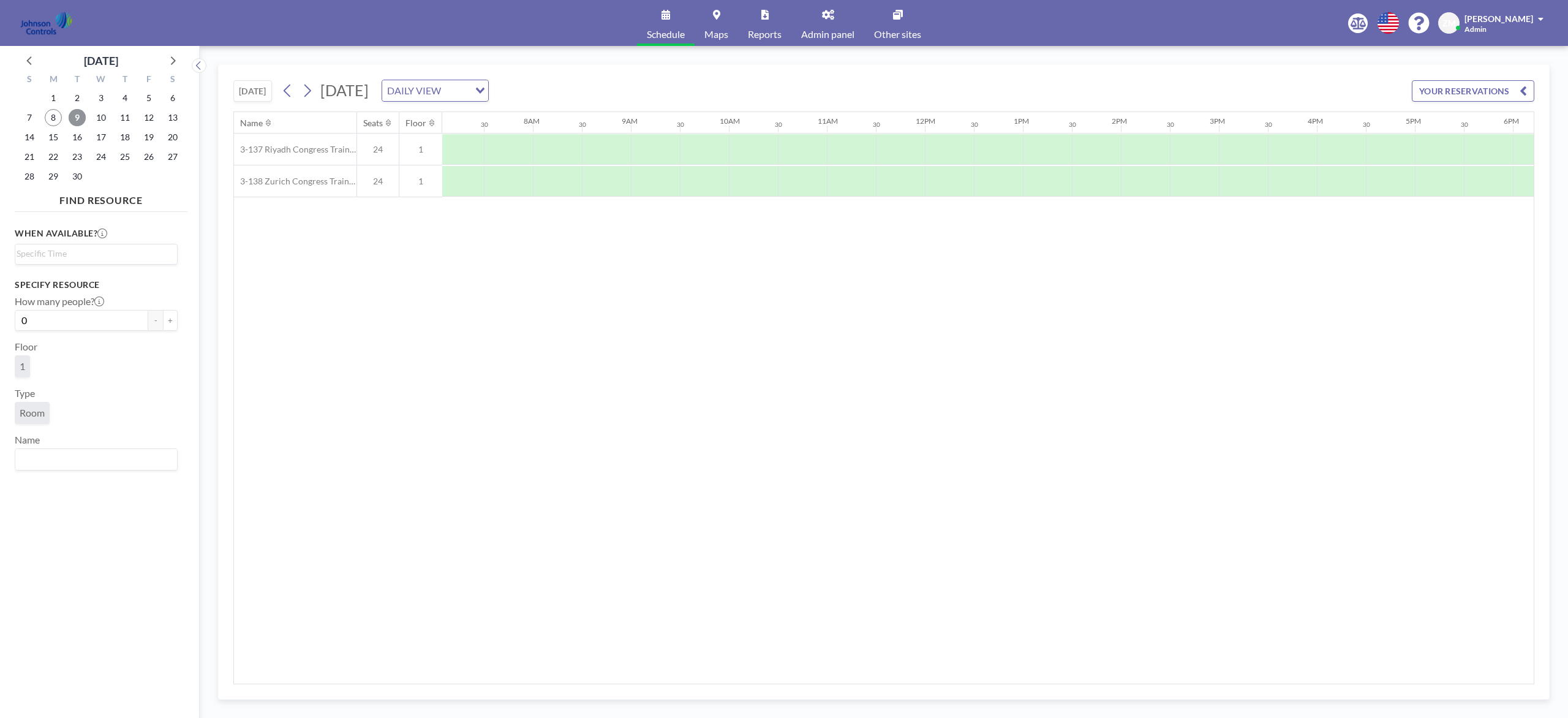
scroll to position [0, 735]
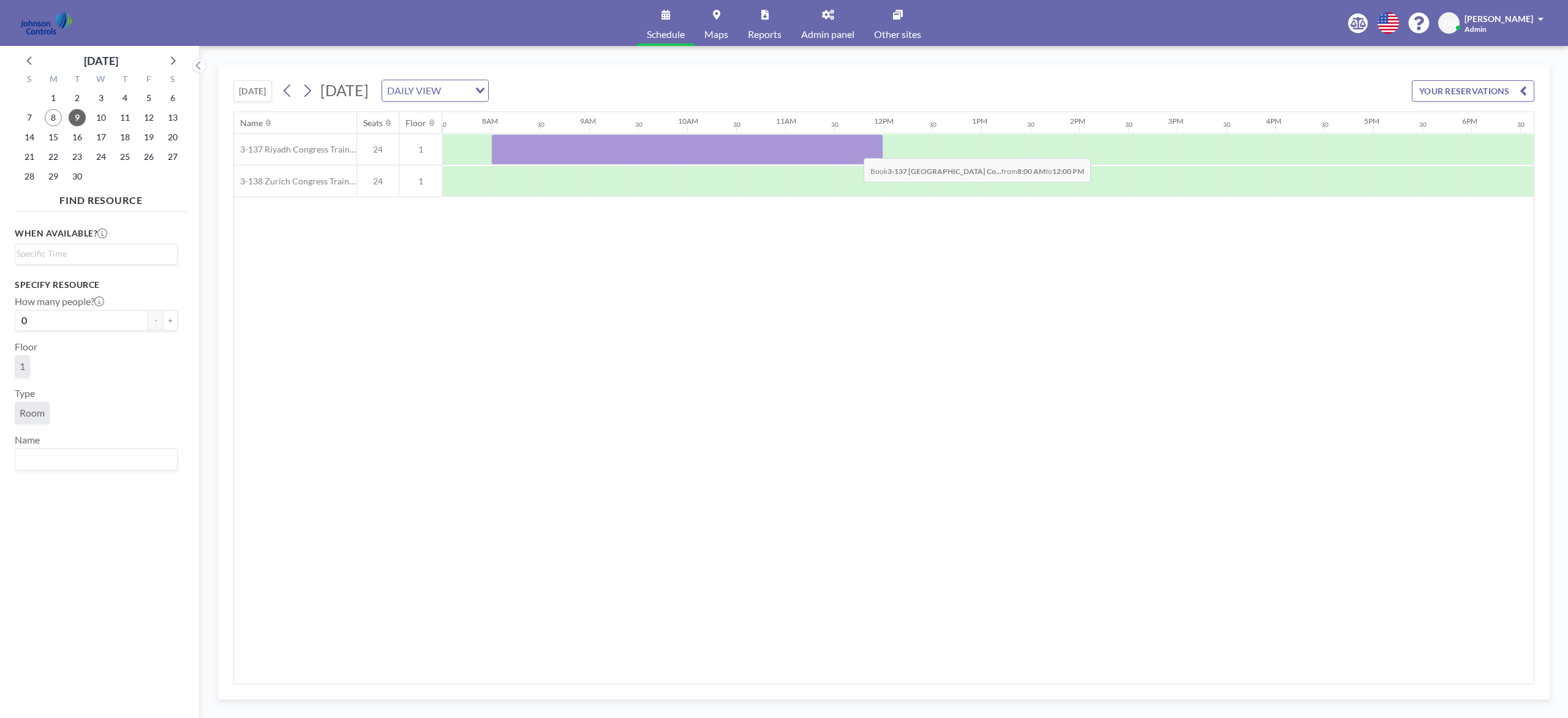
drag, startPoint x: 521, startPoint y: 154, endPoint x: 854, endPoint y: 150, distance: 333.0
click at [854, 150] on div at bounding box center [687, 149] width 392 height 31
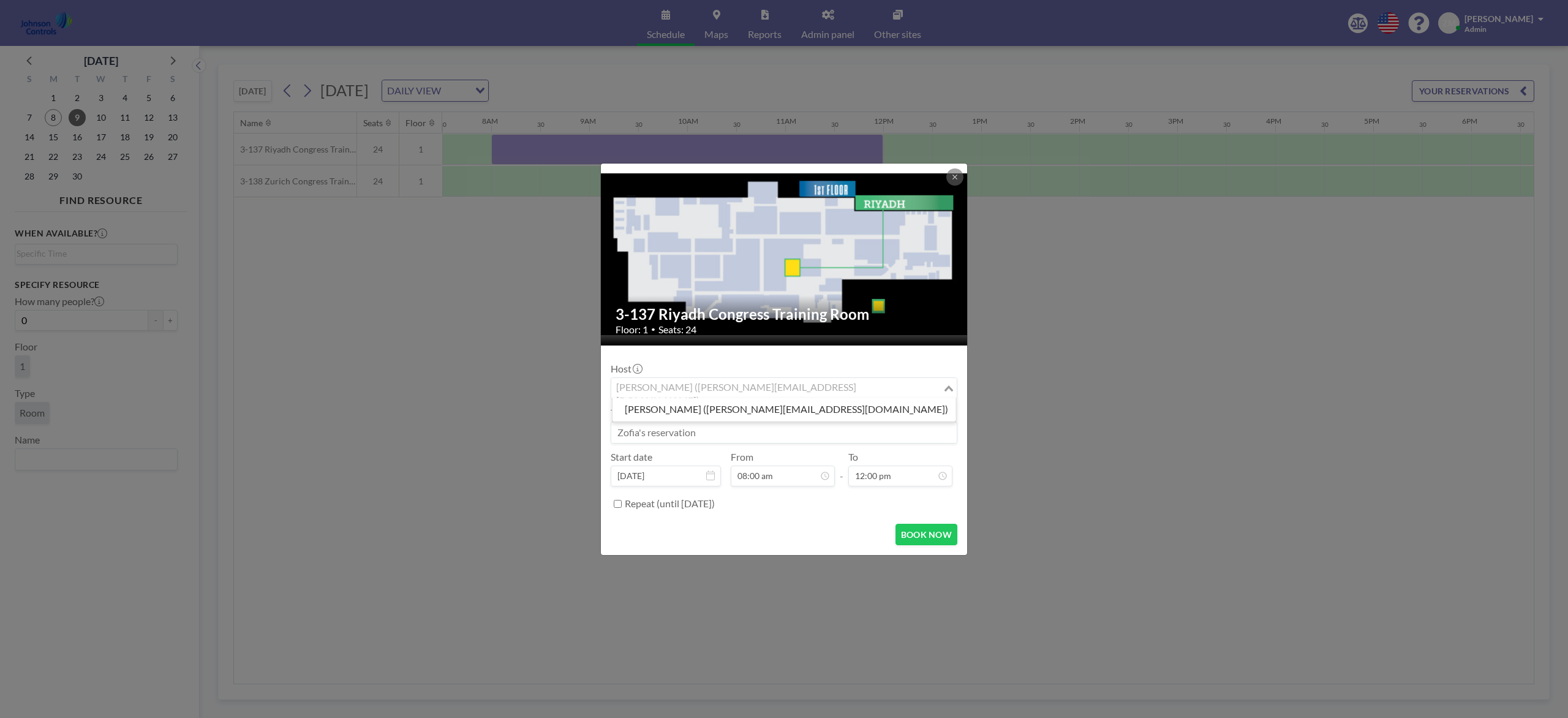
click at [737, 384] on div "Zofia Maślanka (zofia@roomzilla.net)" at bounding box center [777, 387] width 331 height 18
click at [730, 406] on li "Shirl Madison (shirl.madison@jci.com)" at bounding box center [784, 410] width 344 height 18
type input "shi"
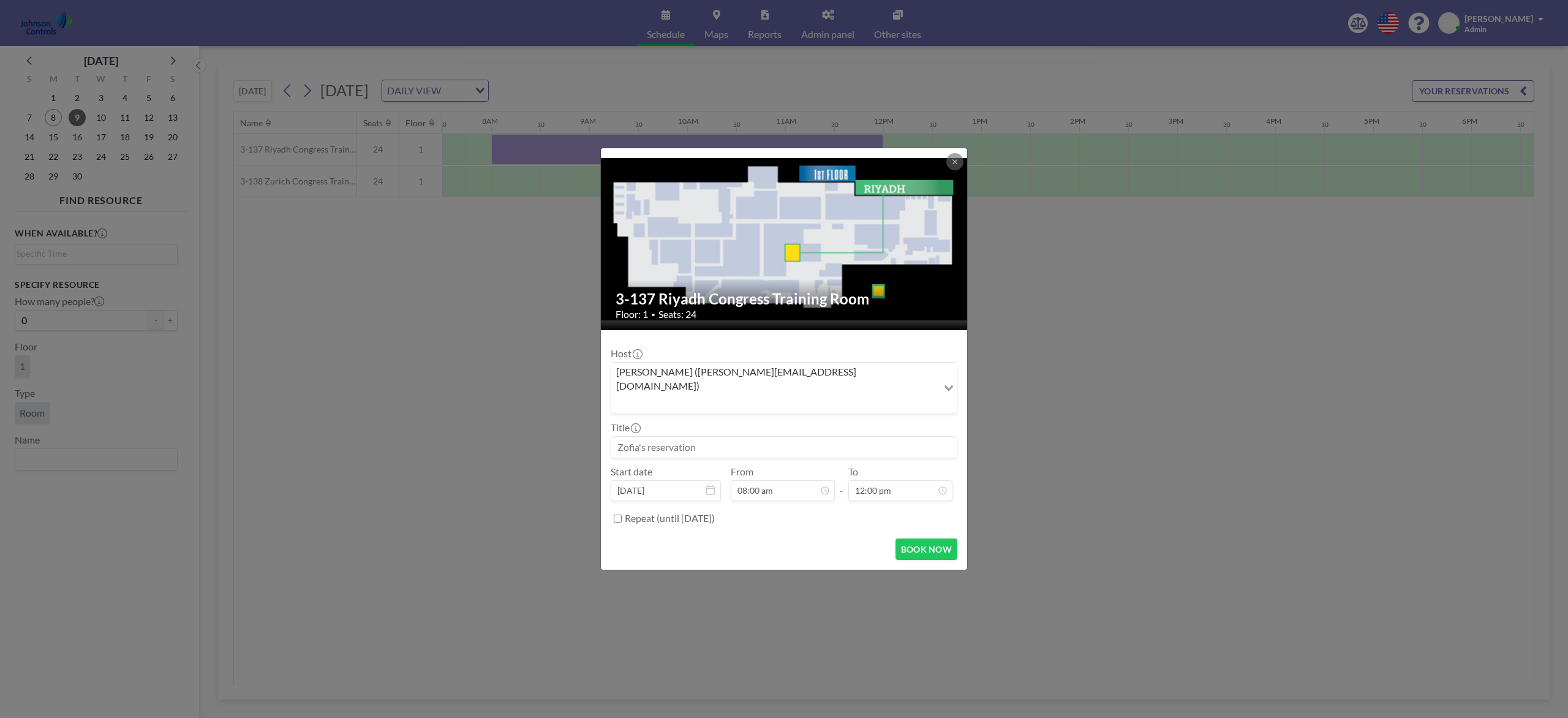
click at [709, 438] on input at bounding box center [784, 447] width 345 height 21
paste input "German (Staff Meeting)"
type input "German (Staff Meeting)"
click at [925, 538] on button "BOOK NOW" at bounding box center [926, 549] width 62 height 21
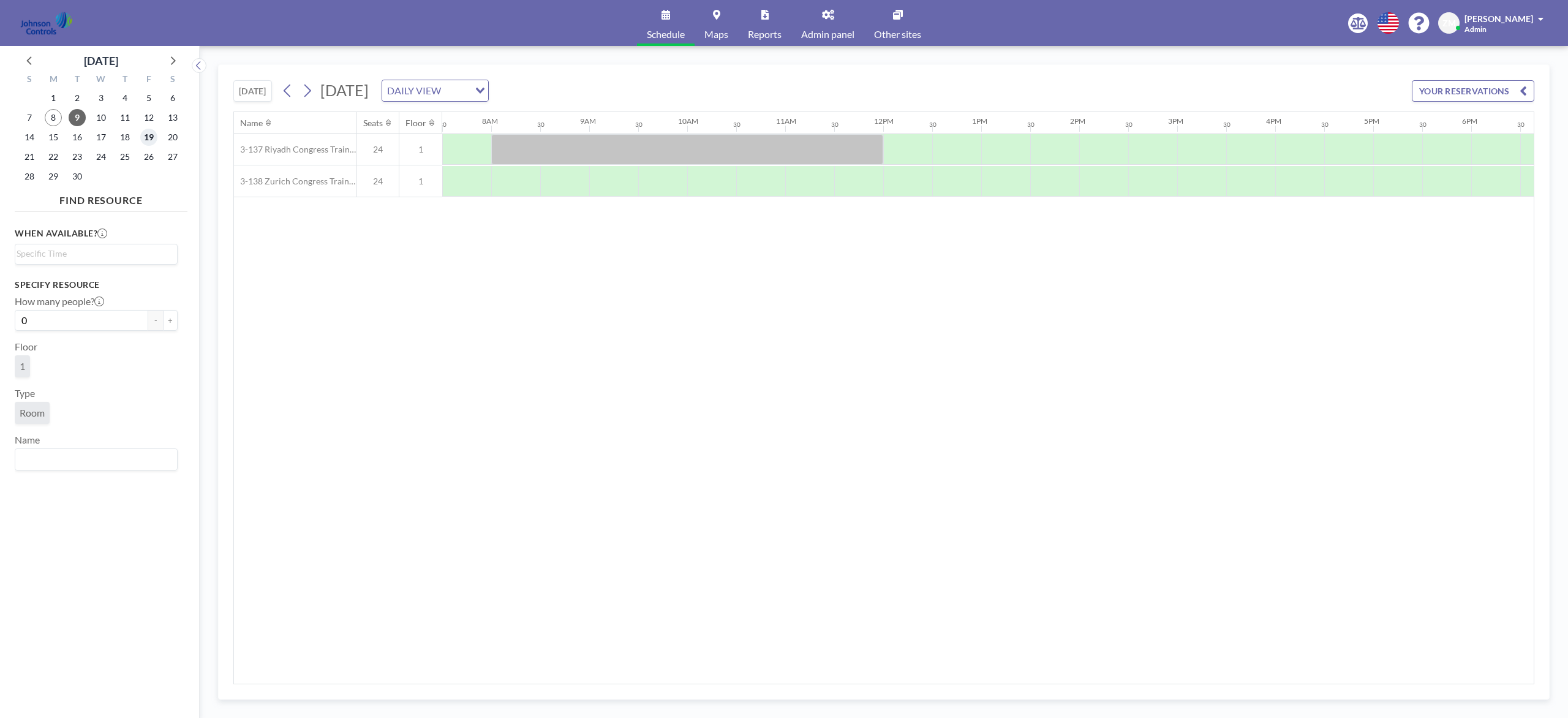
click at [149, 137] on span "19" at bounding box center [149, 137] width 17 height 17
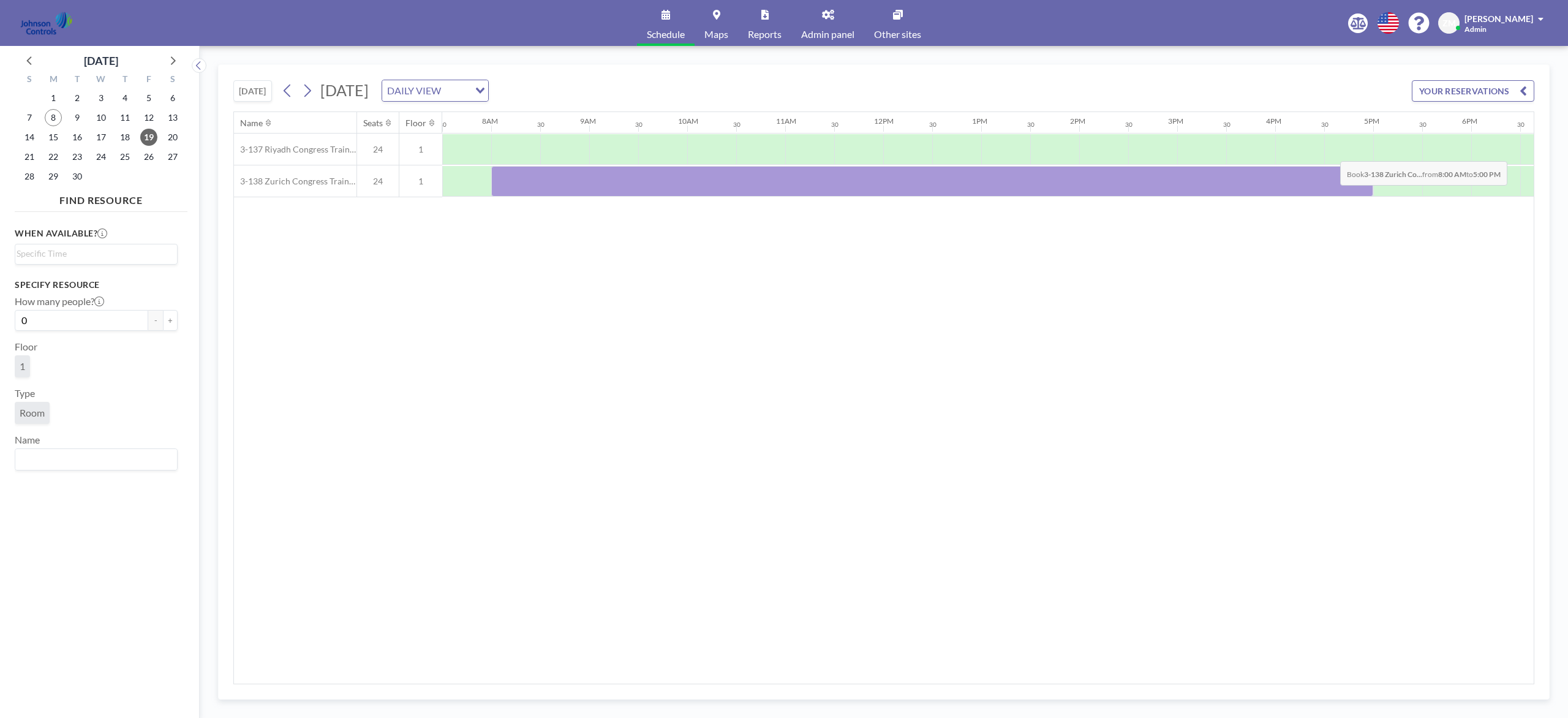
drag, startPoint x: 516, startPoint y: 183, endPoint x: 1347, endPoint y: 164, distance: 831.2
click at [1175, 164] on div "3-137 Riyadh Congress Training Room 24 1 3-138 Zurich Congress Training Room 24…" at bounding box center [779, 165] width 2560 height 64
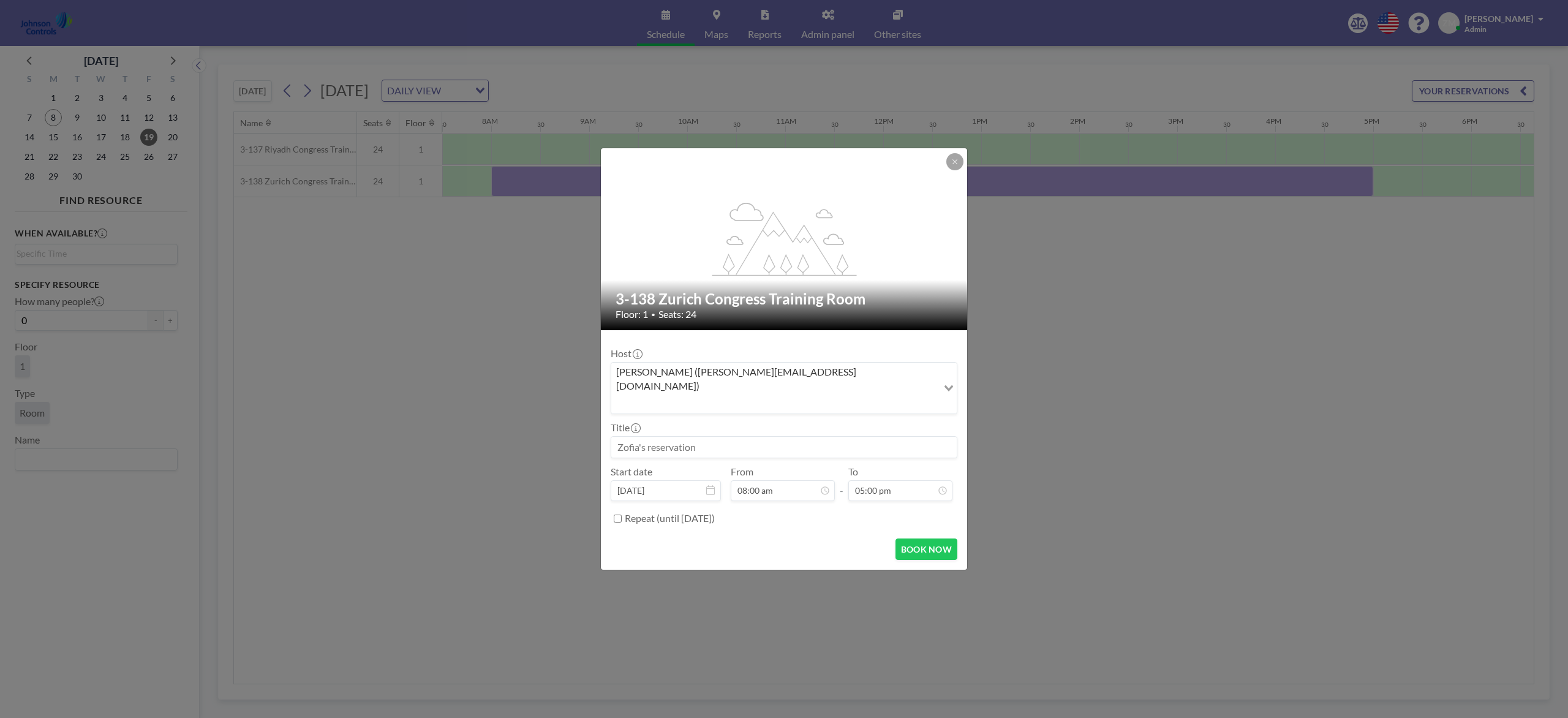
click at [797, 395] on input "Search for option" at bounding box center [774, 403] width 324 height 16
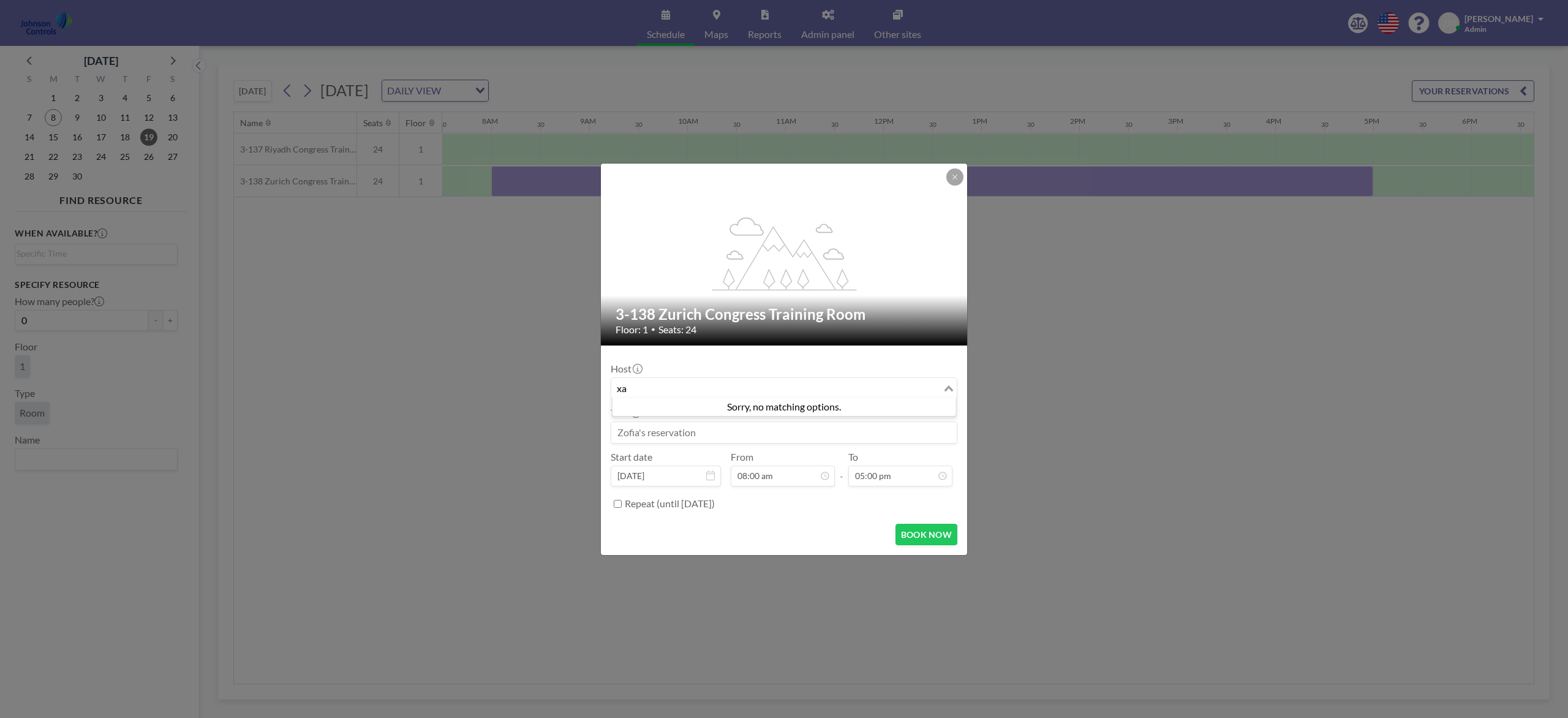
type input "x"
click at [958, 177] on icon at bounding box center [954, 177] width 8 height 8
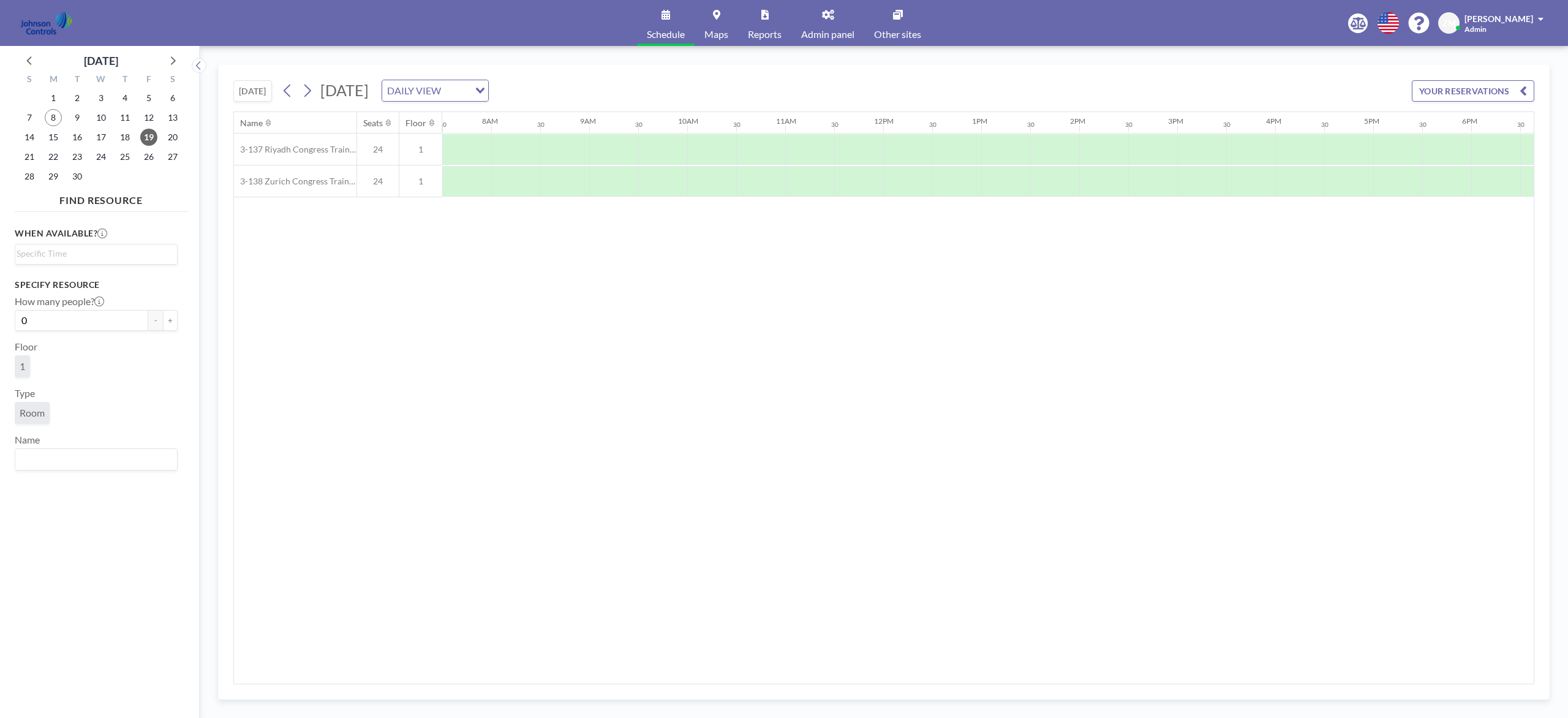
click at [838, 32] on span "Admin panel" at bounding box center [828, 34] width 53 height 10
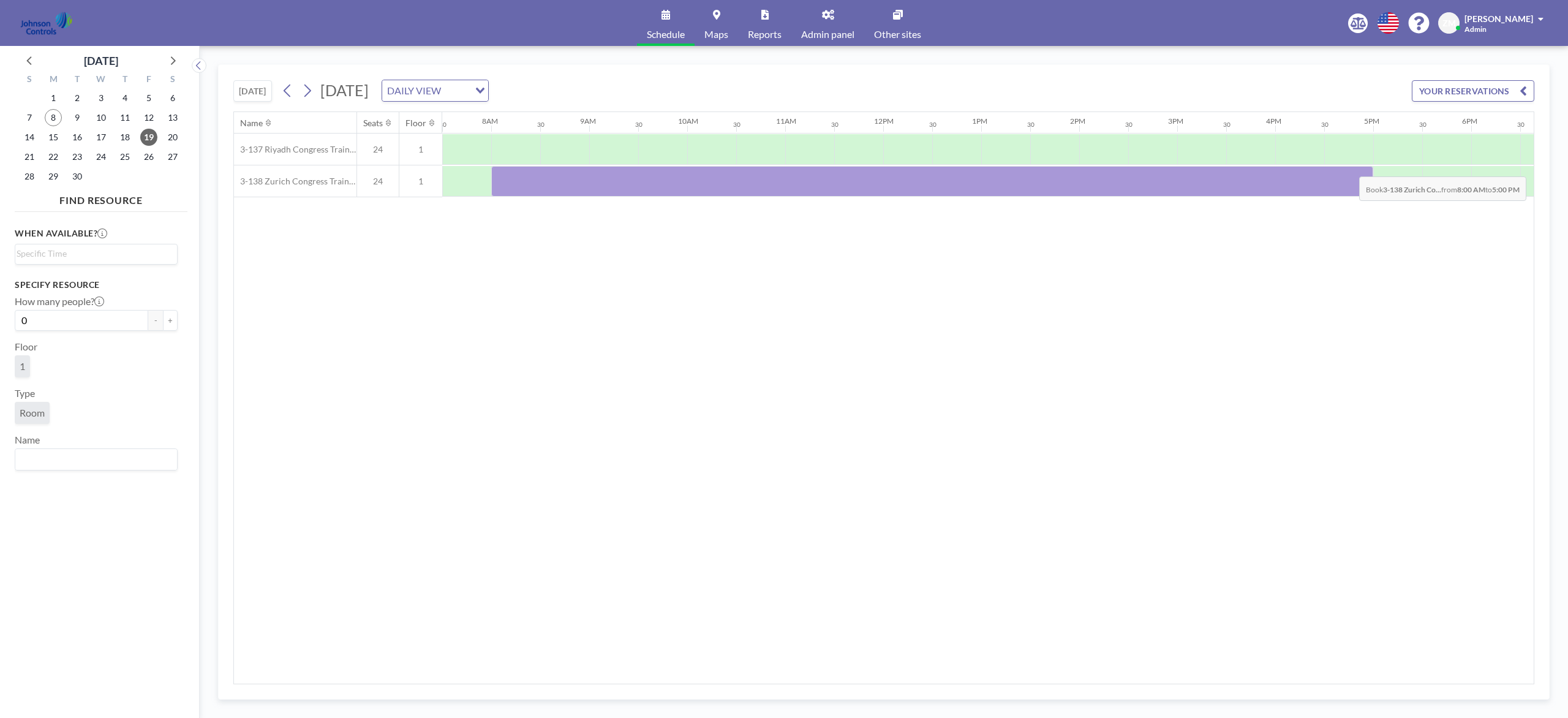
drag, startPoint x: 518, startPoint y: 183, endPoint x: 1349, endPoint y: 169, distance: 831.1
click at [1175, 169] on div at bounding box center [932, 181] width 882 height 31
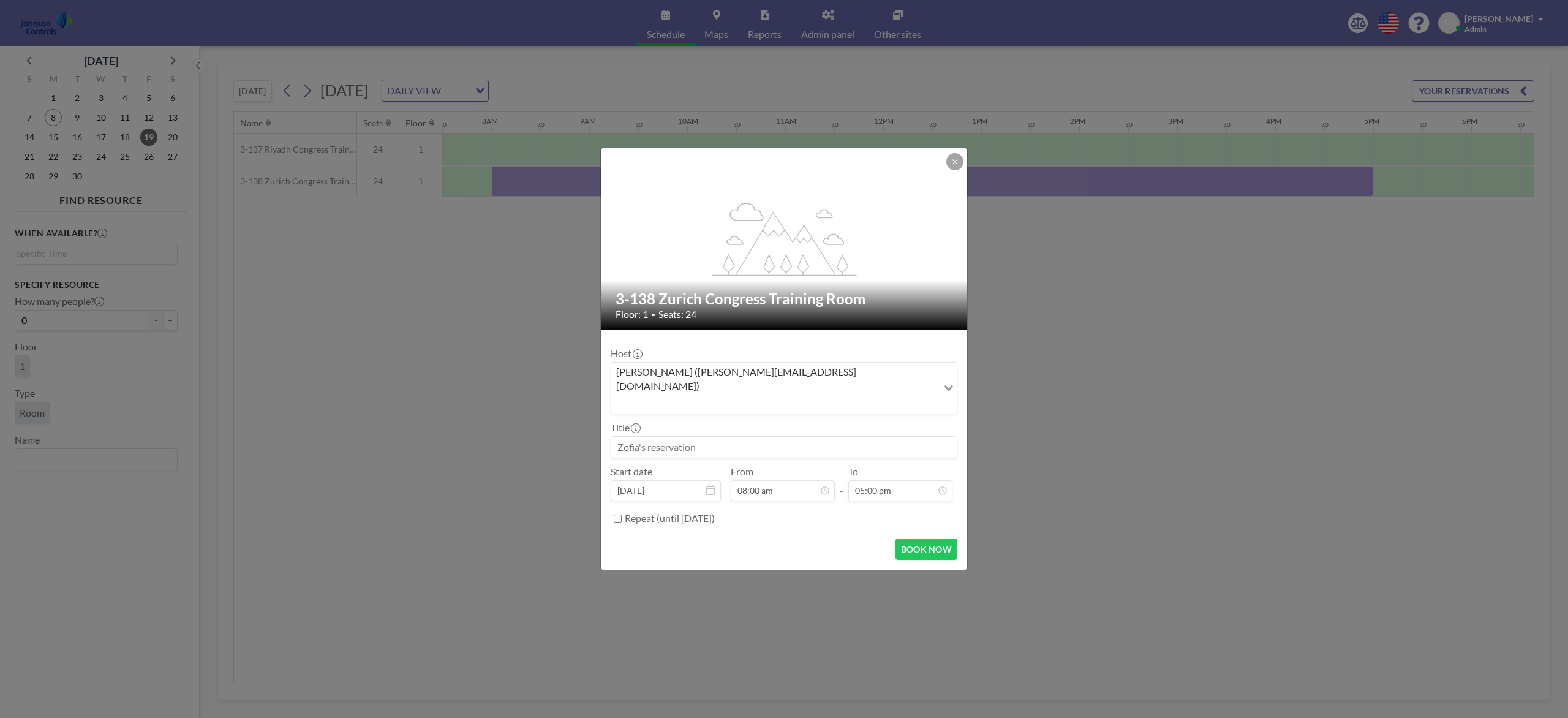
click at [712, 389] on div "Zofia Maślanka (zofia@roomzilla.net)" at bounding box center [774, 387] width 327 height 49
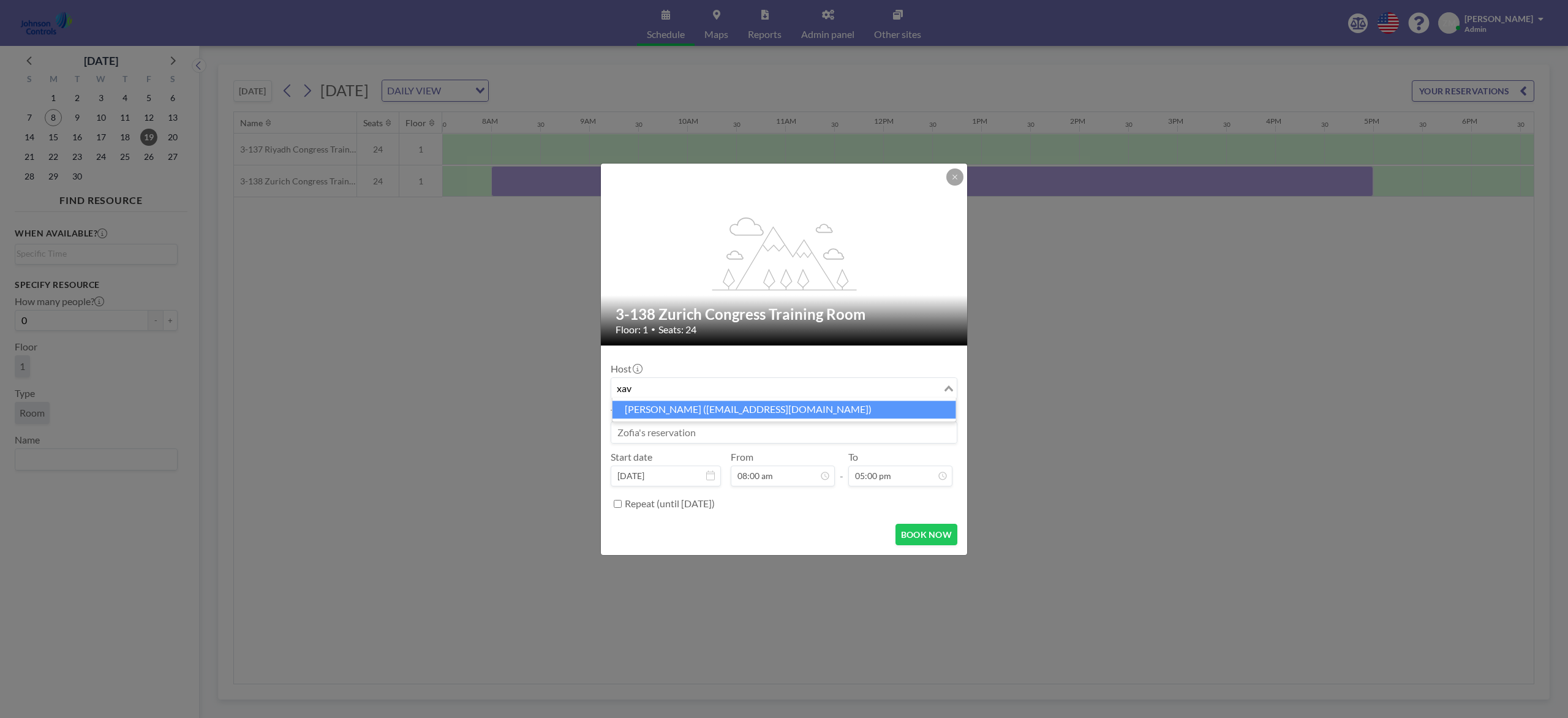
click at [706, 412] on li "Xavier Ham (xavier.ham-ext@jci.com)" at bounding box center [784, 410] width 344 height 18
type input "xav"
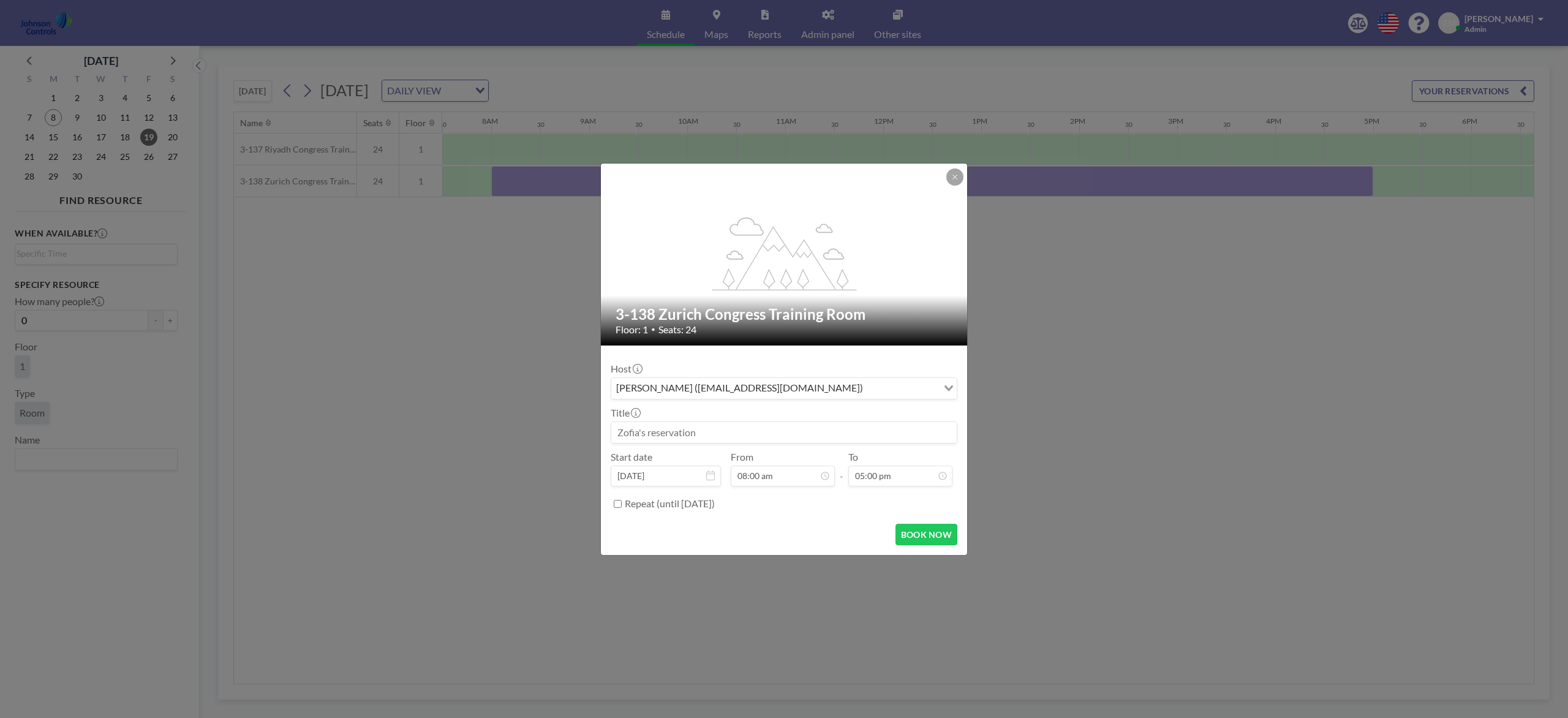
click at [685, 444] on div at bounding box center [784, 432] width 346 height 22
click at [685, 432] on input at bounding box center [784, 432] width 345 height 21
paste input "Sage Dental Implant Academy"
type input "Sage Dental Implant Academy"
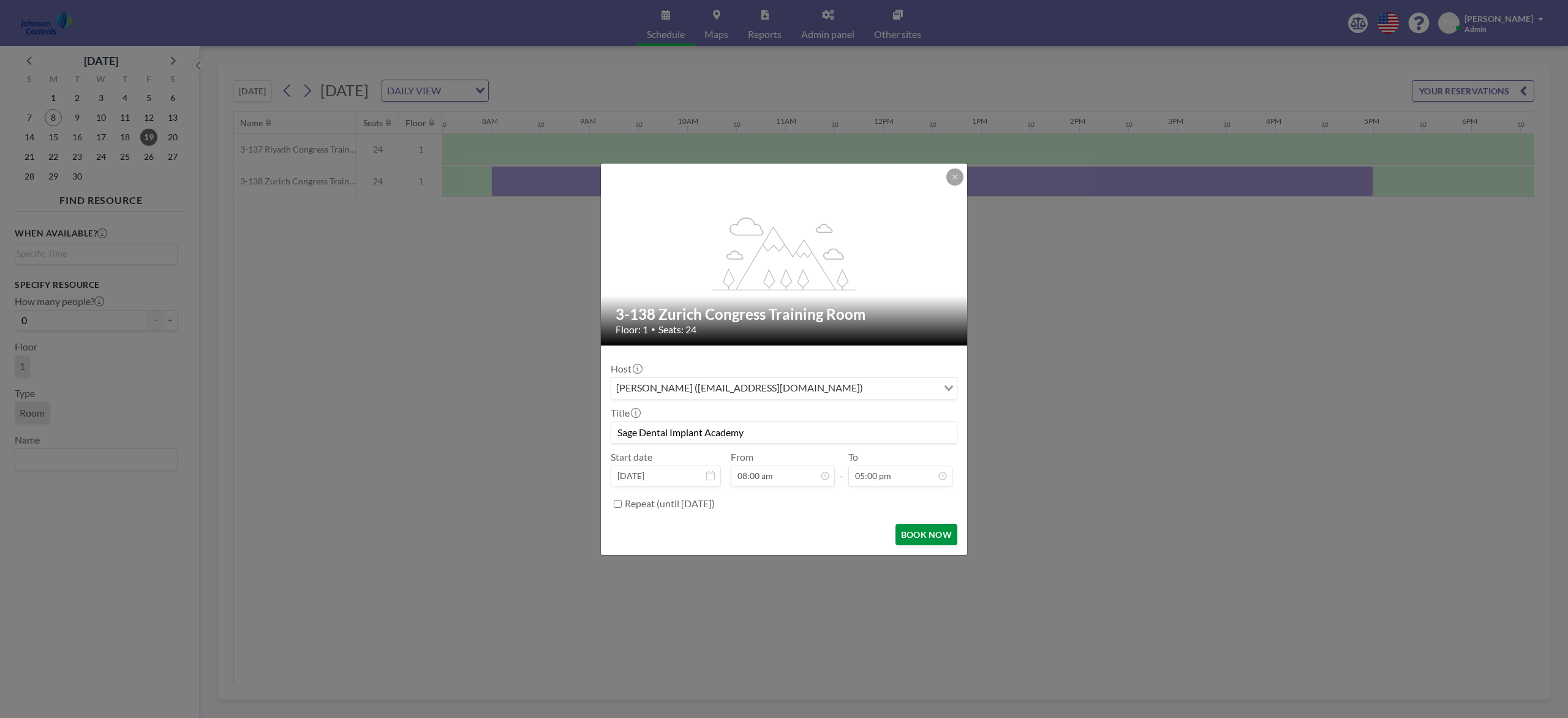
click at [933, 534] on button "BOOK NOW" at bounding box center [926, 534] width 62 height 21
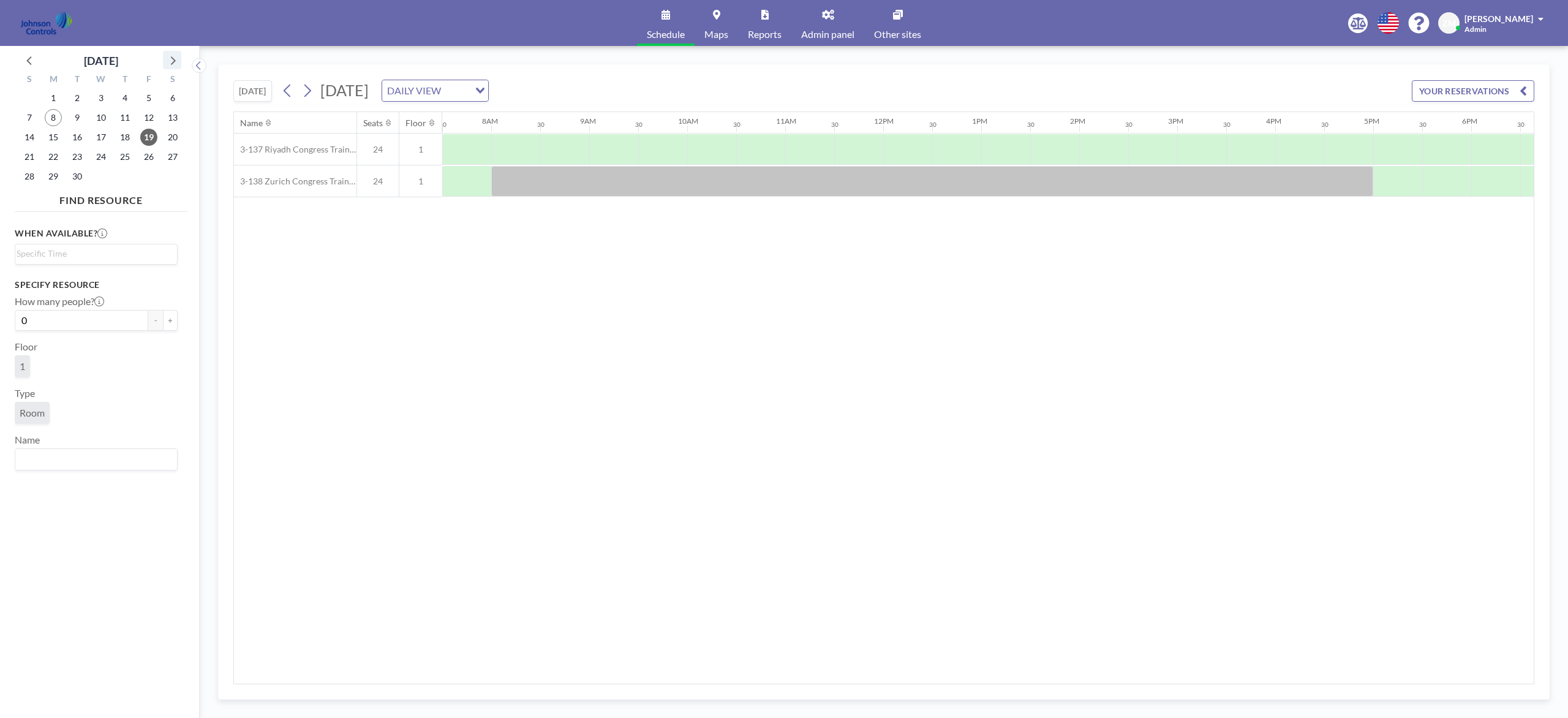
click at [170, 61] on icon at bounding box center [172, 60] width 16 height 16
click at [82, 114] on span "7" at bounding box center [77, 117] width 17 height 17
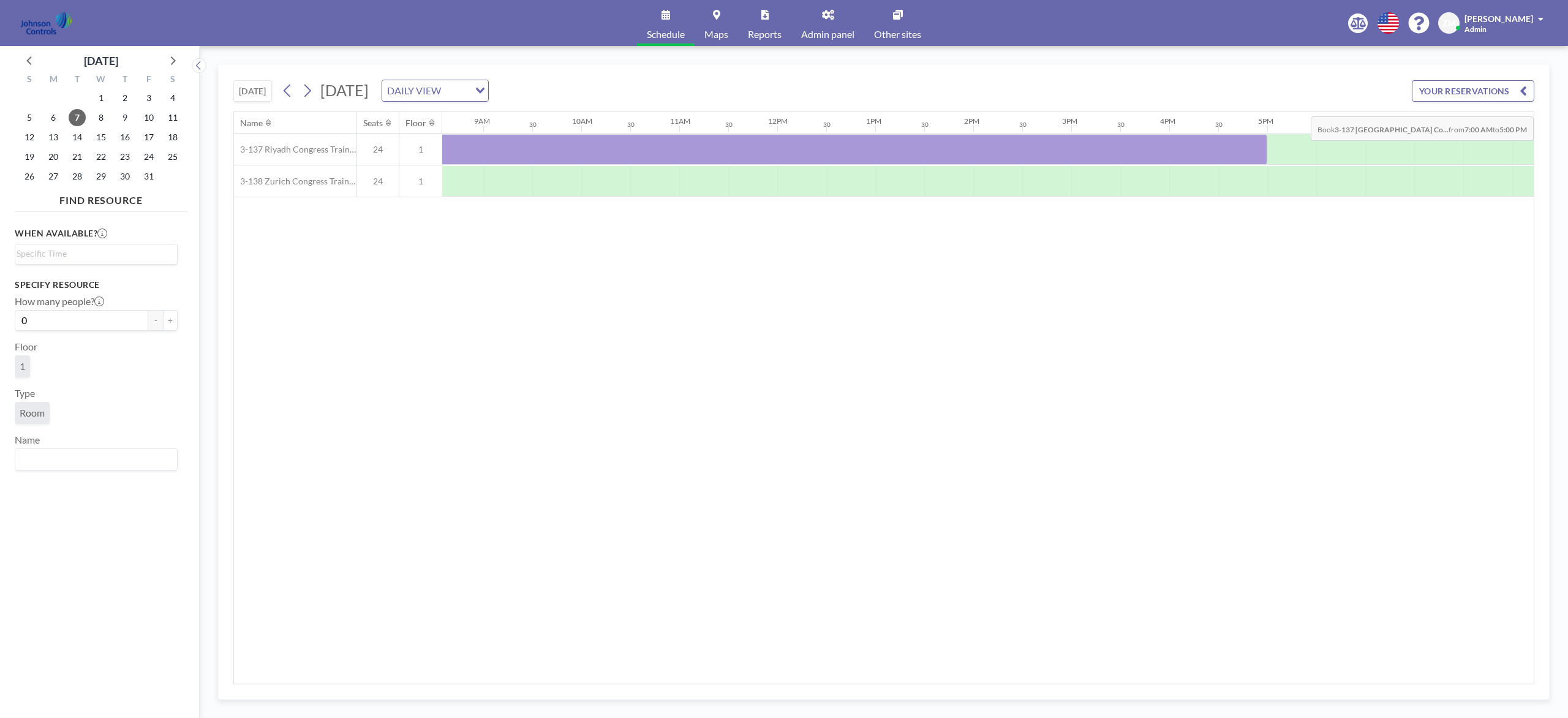
scroll to position [0, 1111]
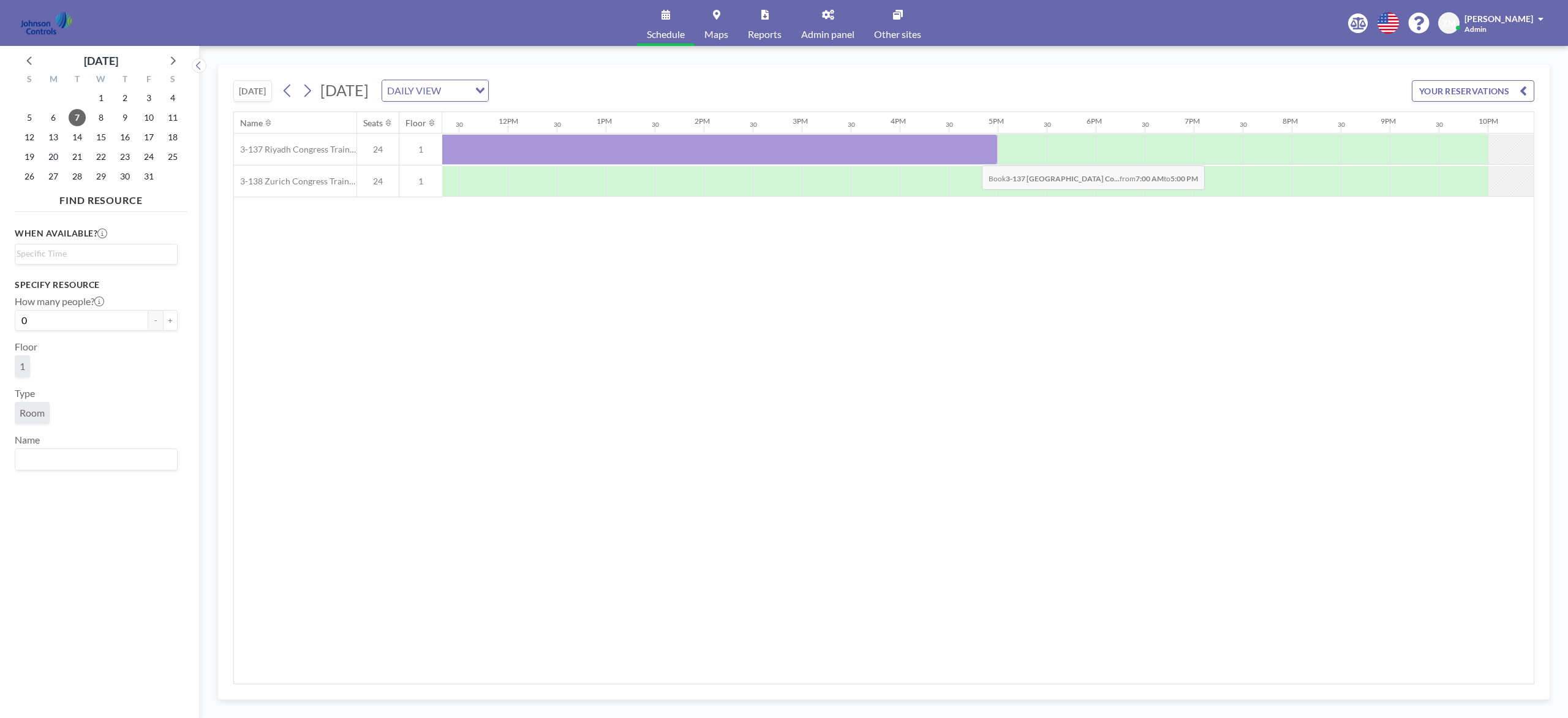
drag, startPoint x: 526, startPoint y: 146, endPoint x: 972, endPoint y: 158, distance: 446.2
click at [972, 158] on div at bounding box center [507, 149] width 980 height 31
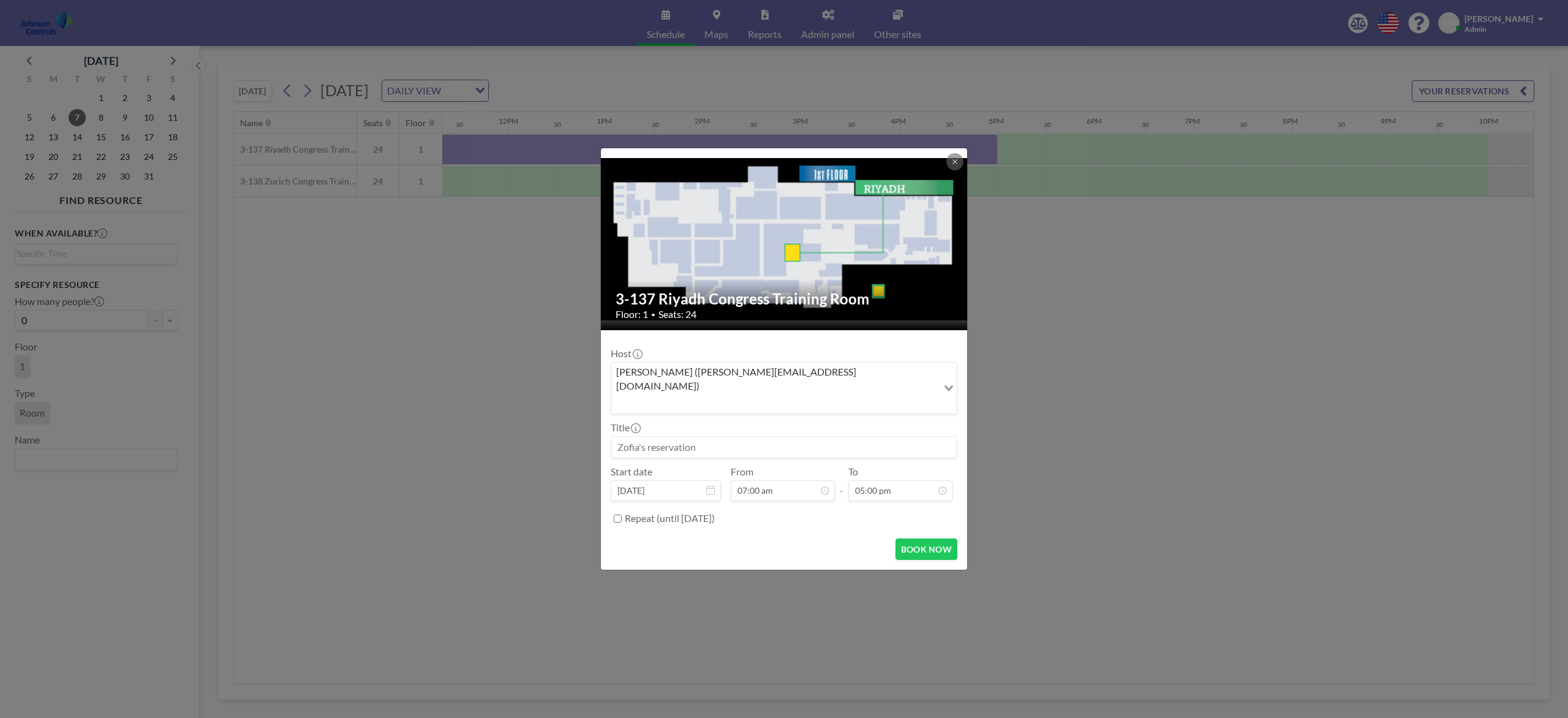
click at [694, 394] on div "Zofia Maślanka (zofia@roomzilla.net)" at bounding box center [774, 387] width 327 height 49
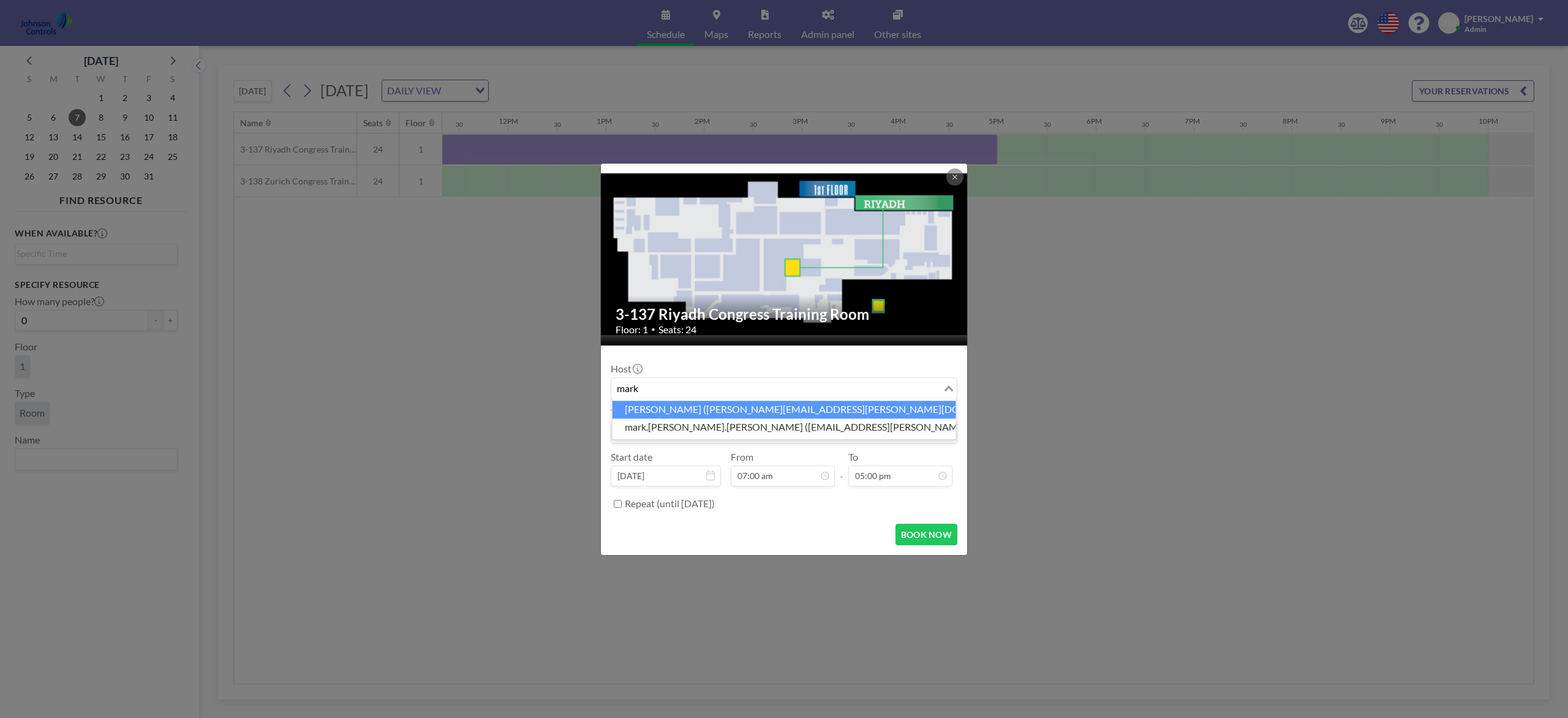
type input "mark"
click at [787, 409] on li "Mark Barton (mark.barton-ext@jci.com)" at bounding box center [784, 410] width 344 height 18
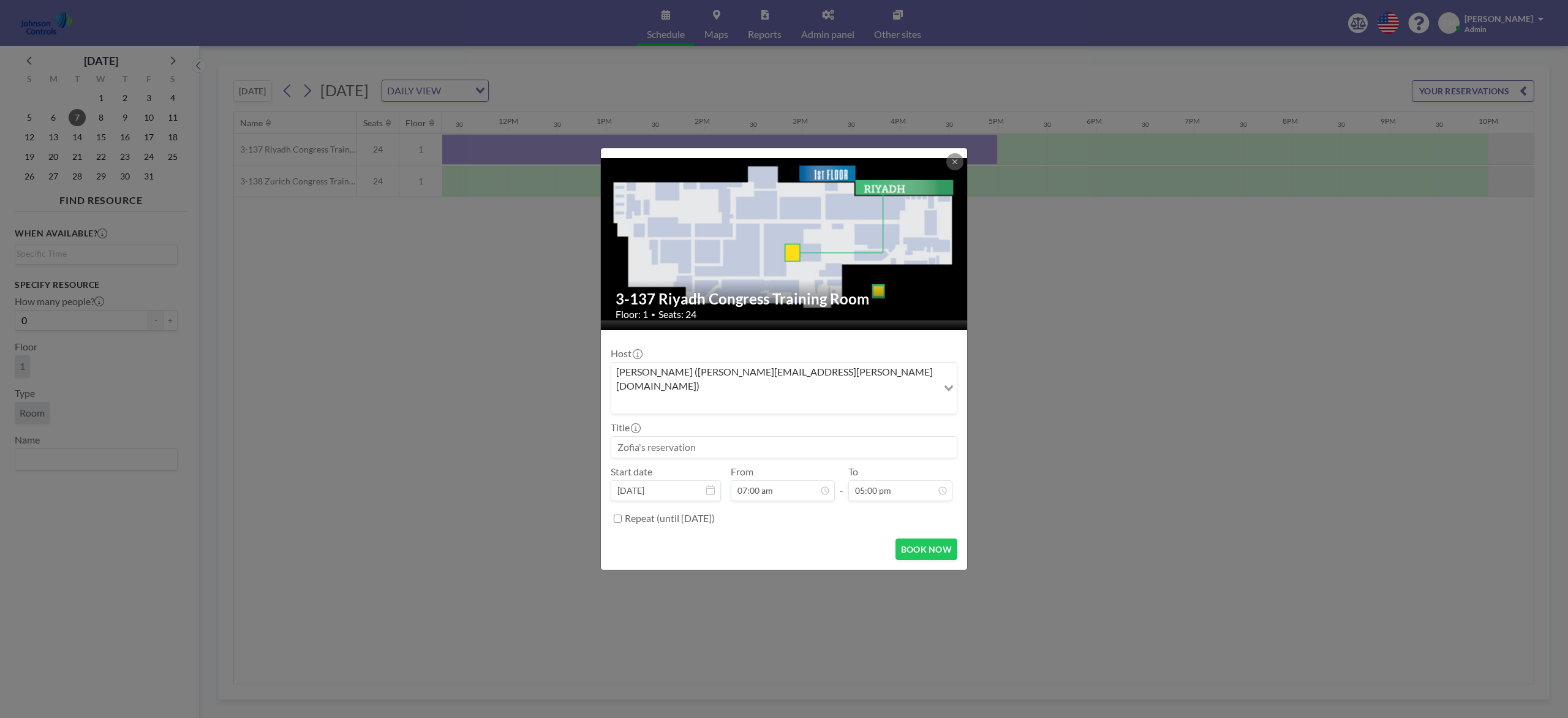
click at [740, 437] on input at bounding box center [784, 447] width 345 height 21
paste input "JCI Integrators / Dealers-Seminar"
type input "JCI Integrators / Dealers-Seminar"
click at [911, 538] on button "BOOK NOW" at bounding box center [926, 549] width 62 height 21
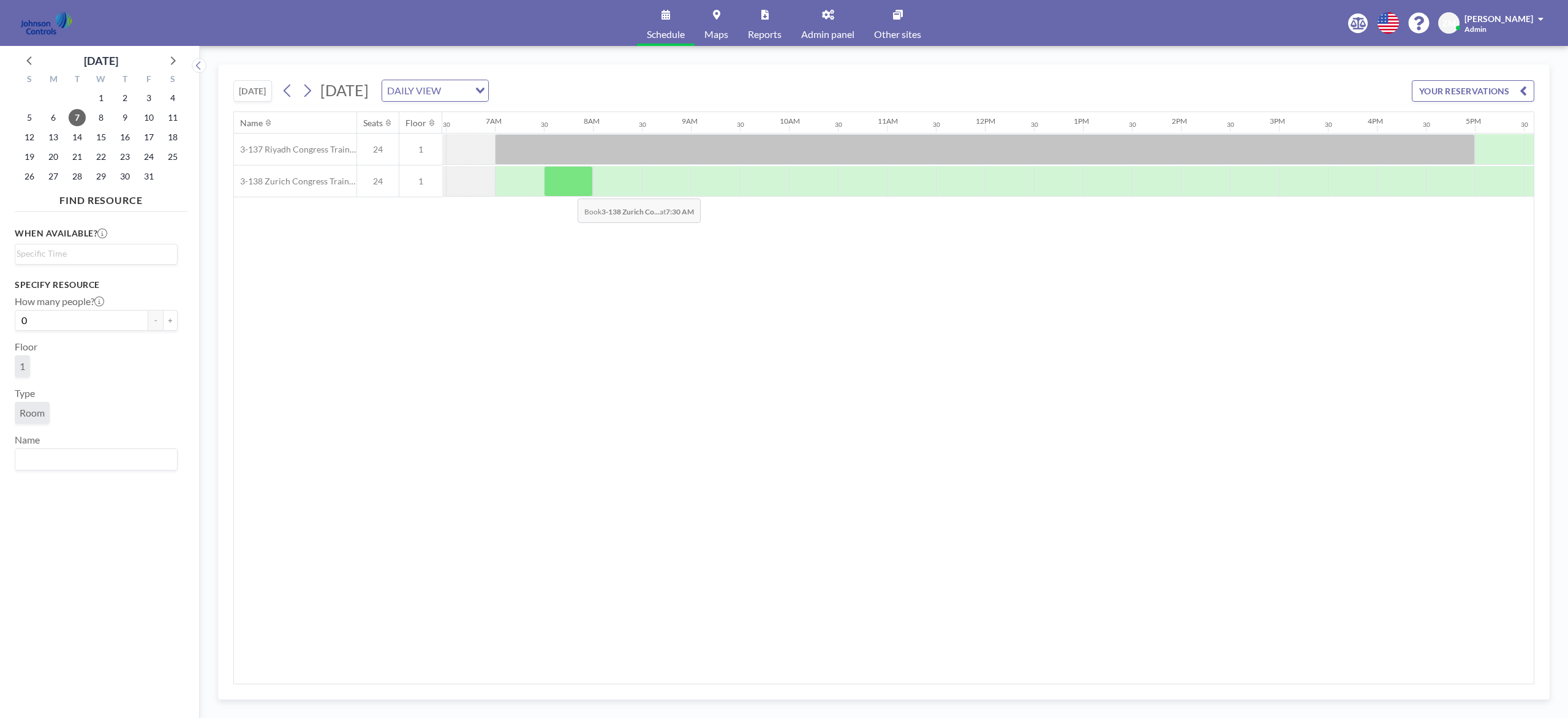
scroll to position [0, 638]
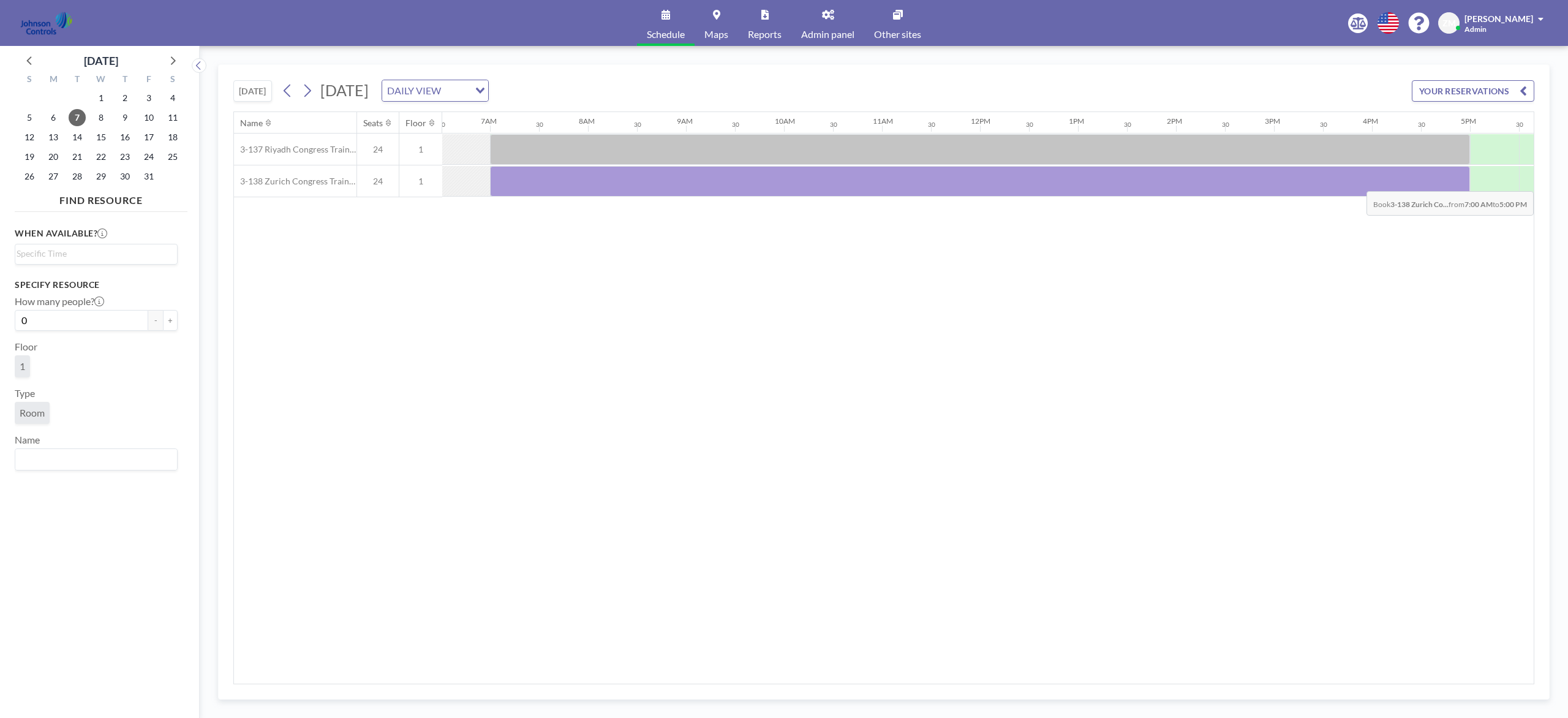
click at [1175, 183] on div at bounding box center [980, 181] width 980 height 31
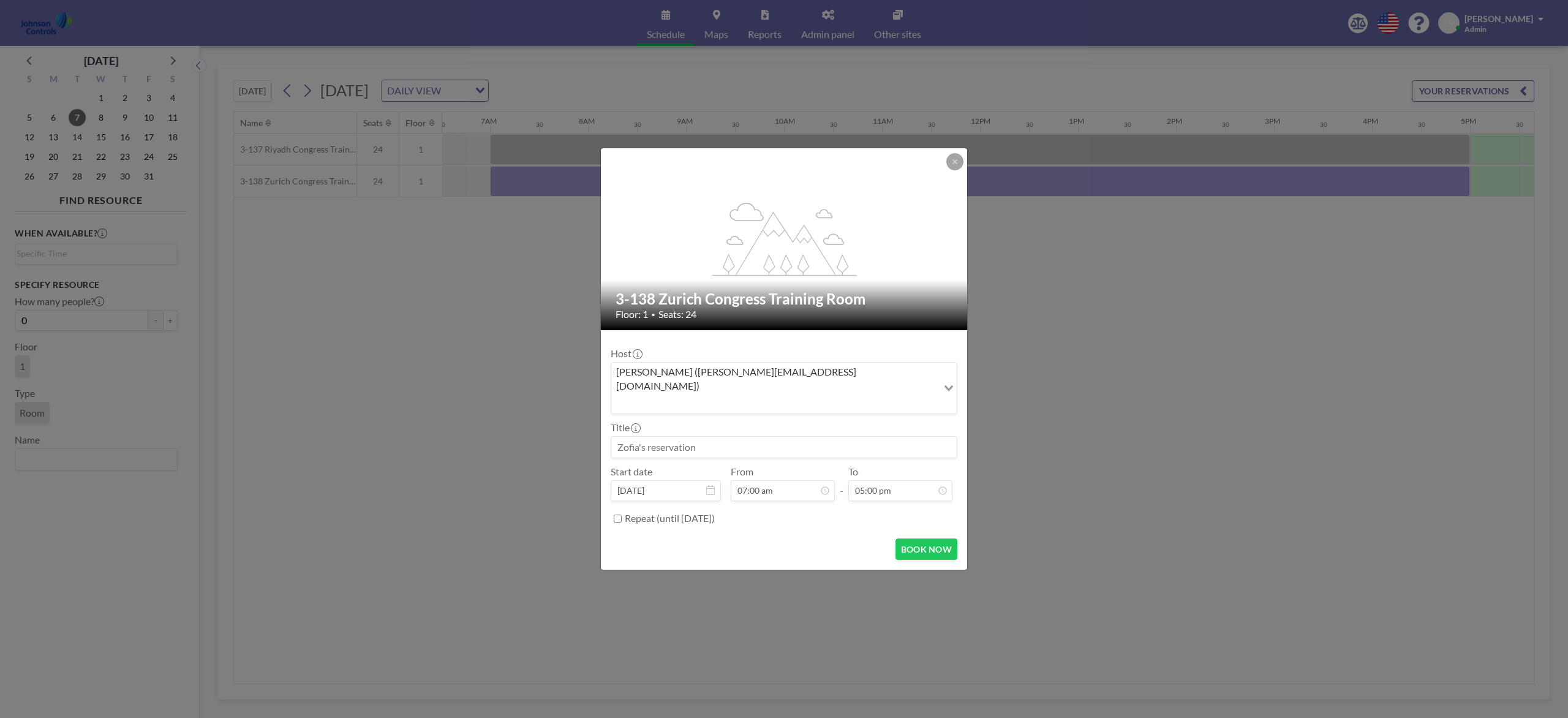
click at [809, 395] on input "Search for option" at bounding box center [774, 403] width 324 height 16
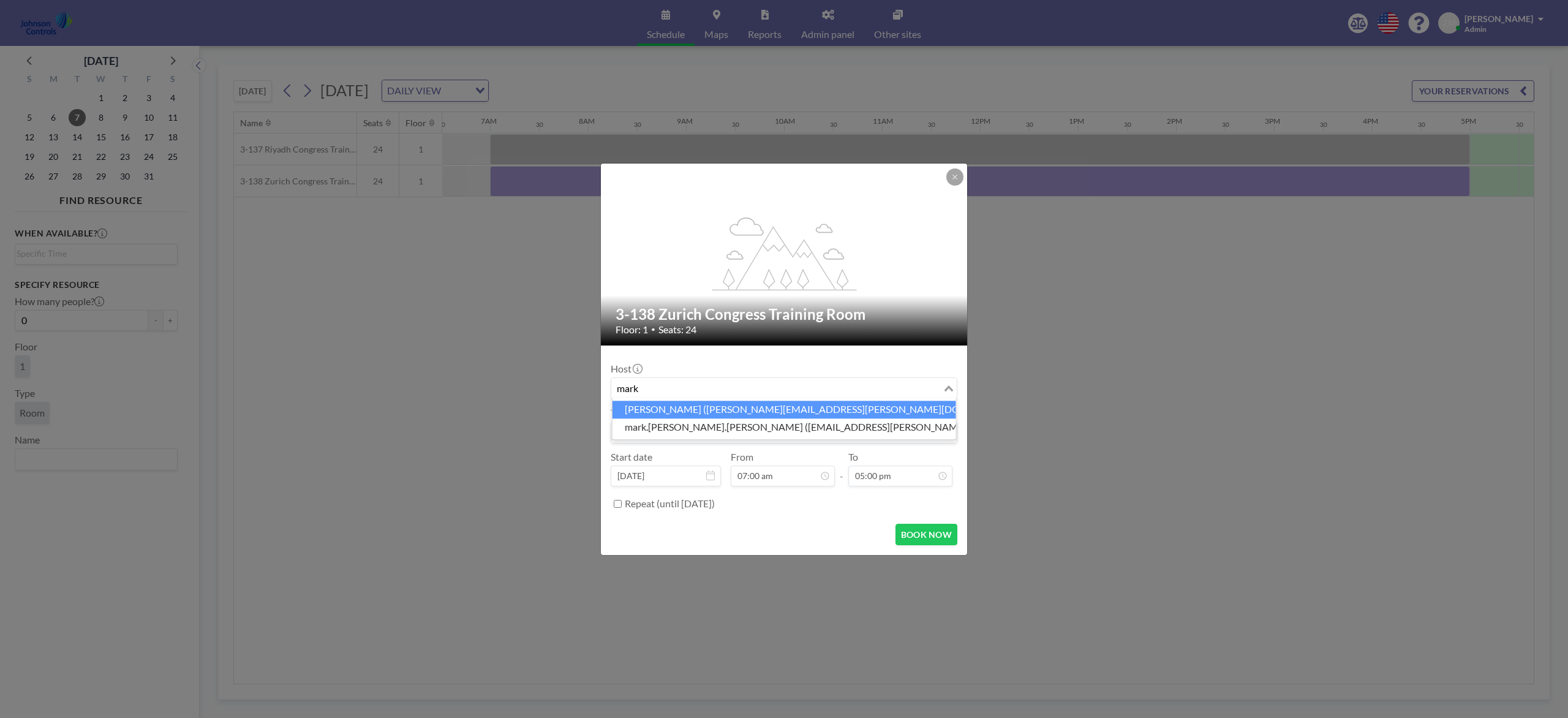
click at [823, 407] on li "Mark Barton (mark.barton-ext@jci.com)" at bounding box center [784, 410] width 344 height 18
type input "mark"
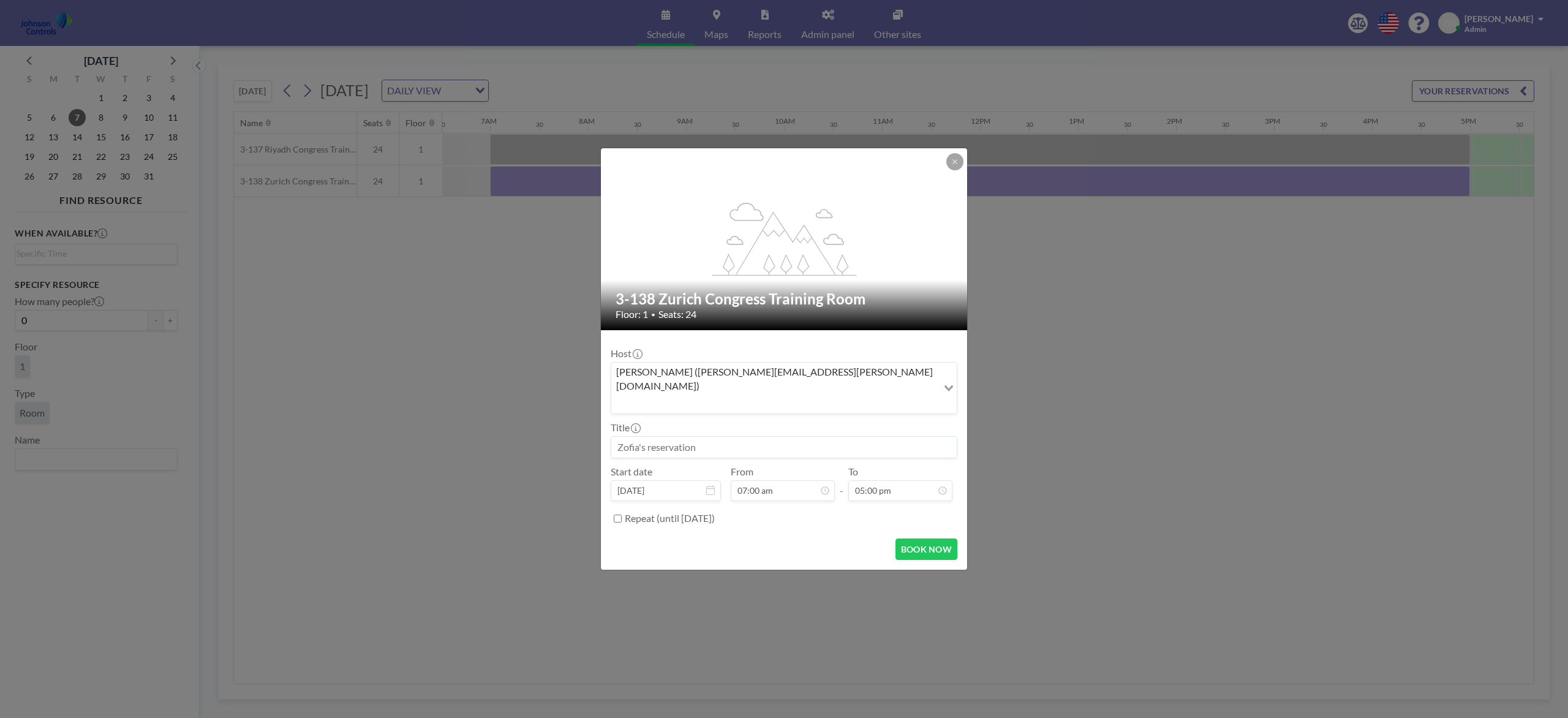
click at [762, 437] on input at bounding box center [784, 447] width 345 height 21
paste input "JCI Integrators / Dealers-Seminar"
type input "JCI Integrators / Dealers-Seminar"
click at [932, 538] on button "BOOK NOW" at bounding box center [926, 549] width 62 height 21
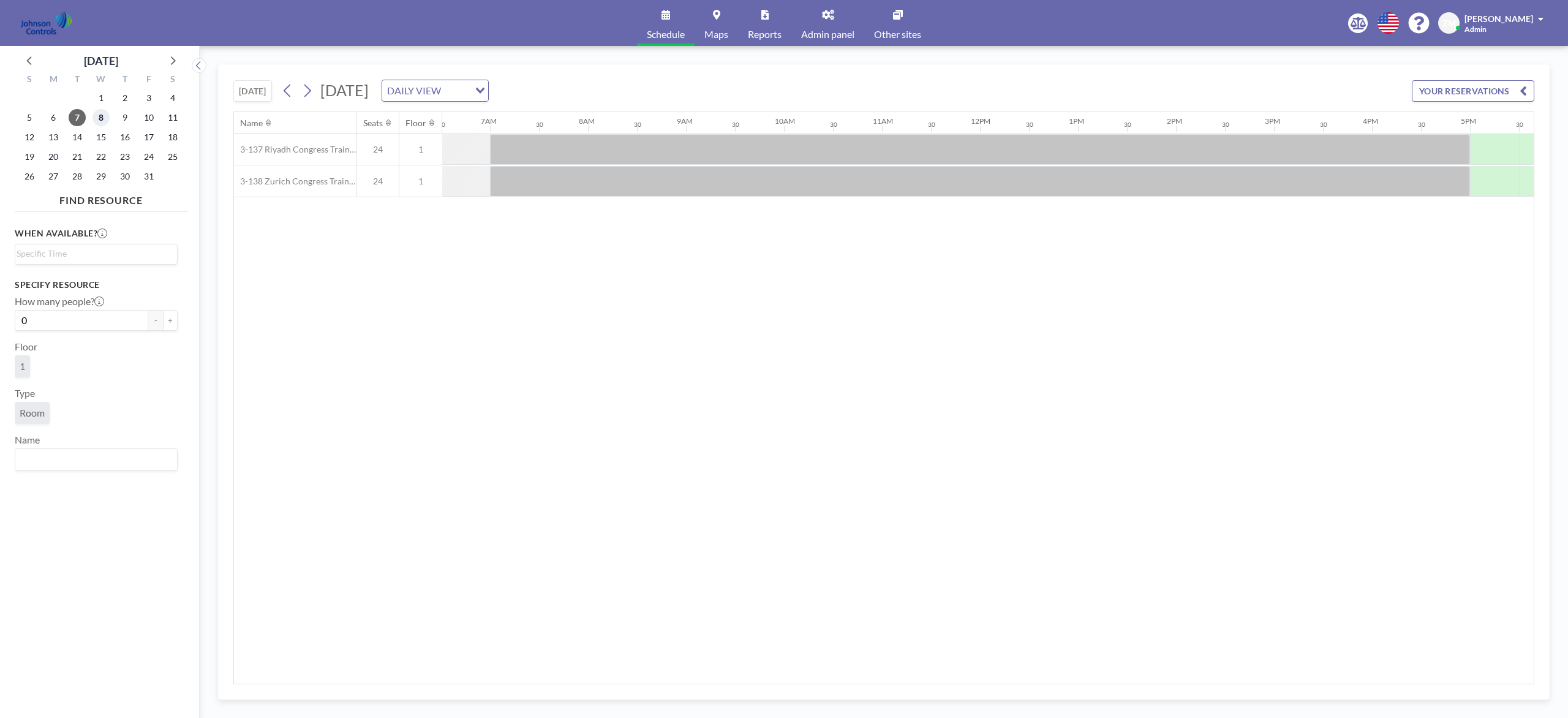
click at [101, 117] on span "8" at bounding box center [101, 117] width 17 height 17
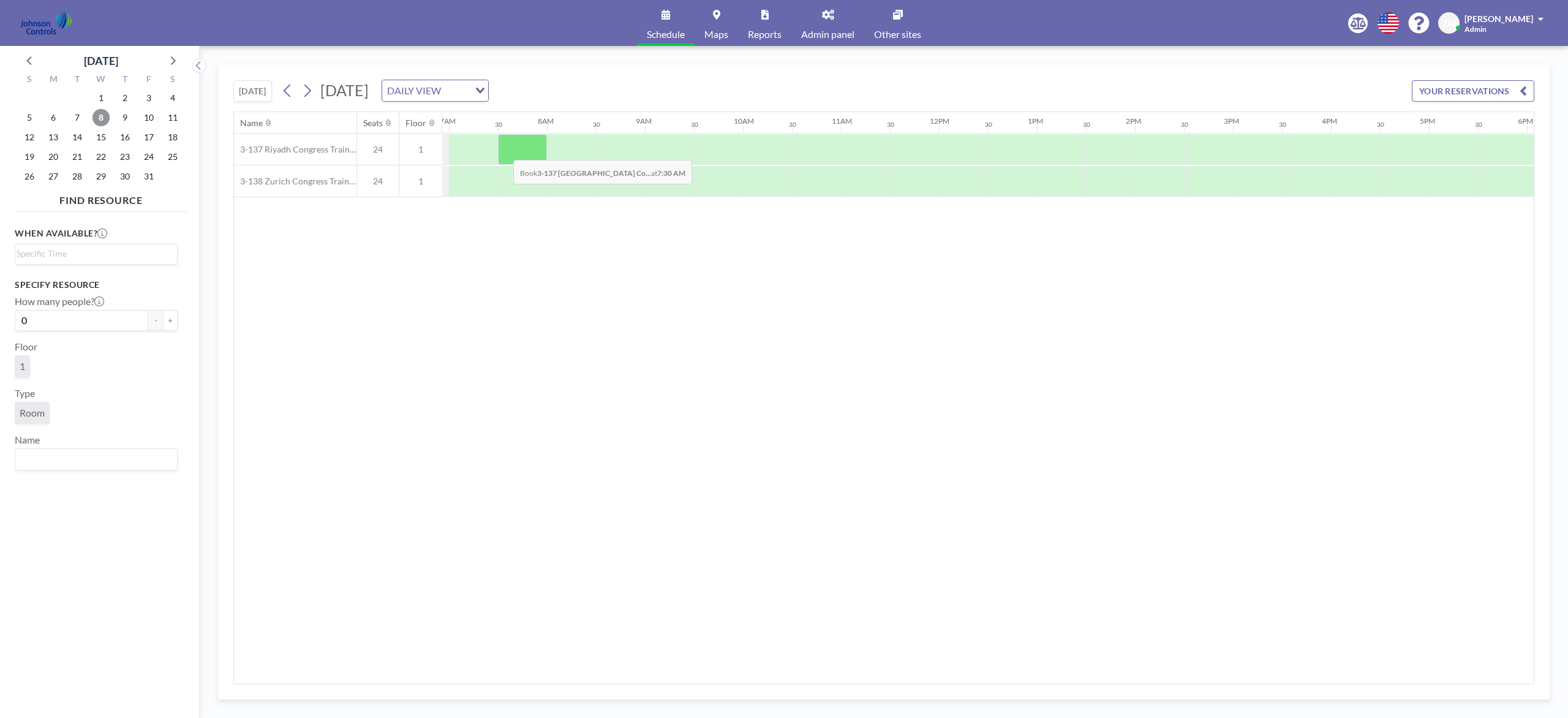
scroll to position [0, 679]
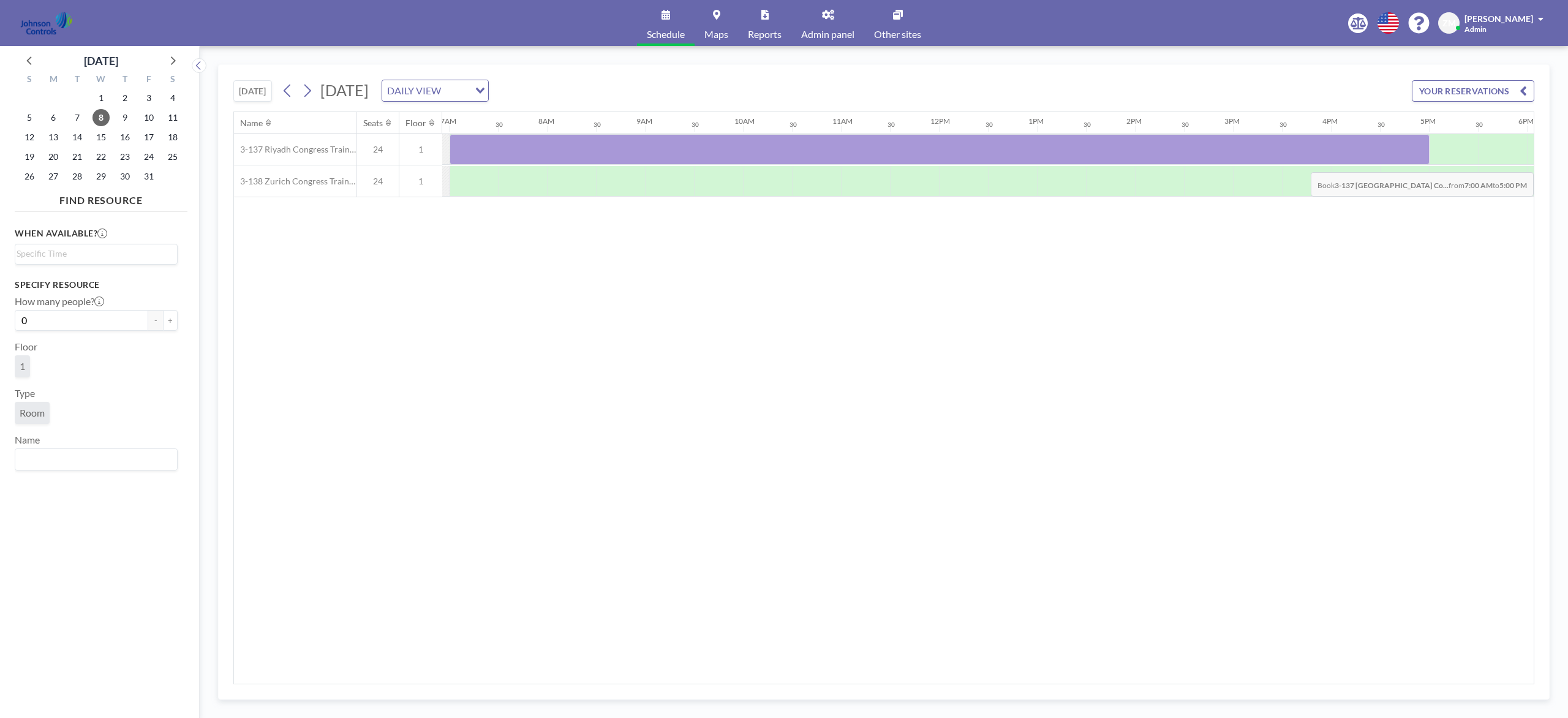
drag, startPoint x: 481, startPoint y: 148, endPoint x: 1383, endPoint y: 164, distance: 902.1
click at [1175, 164] on div at bounding box center [939, 149] width 980 height 31
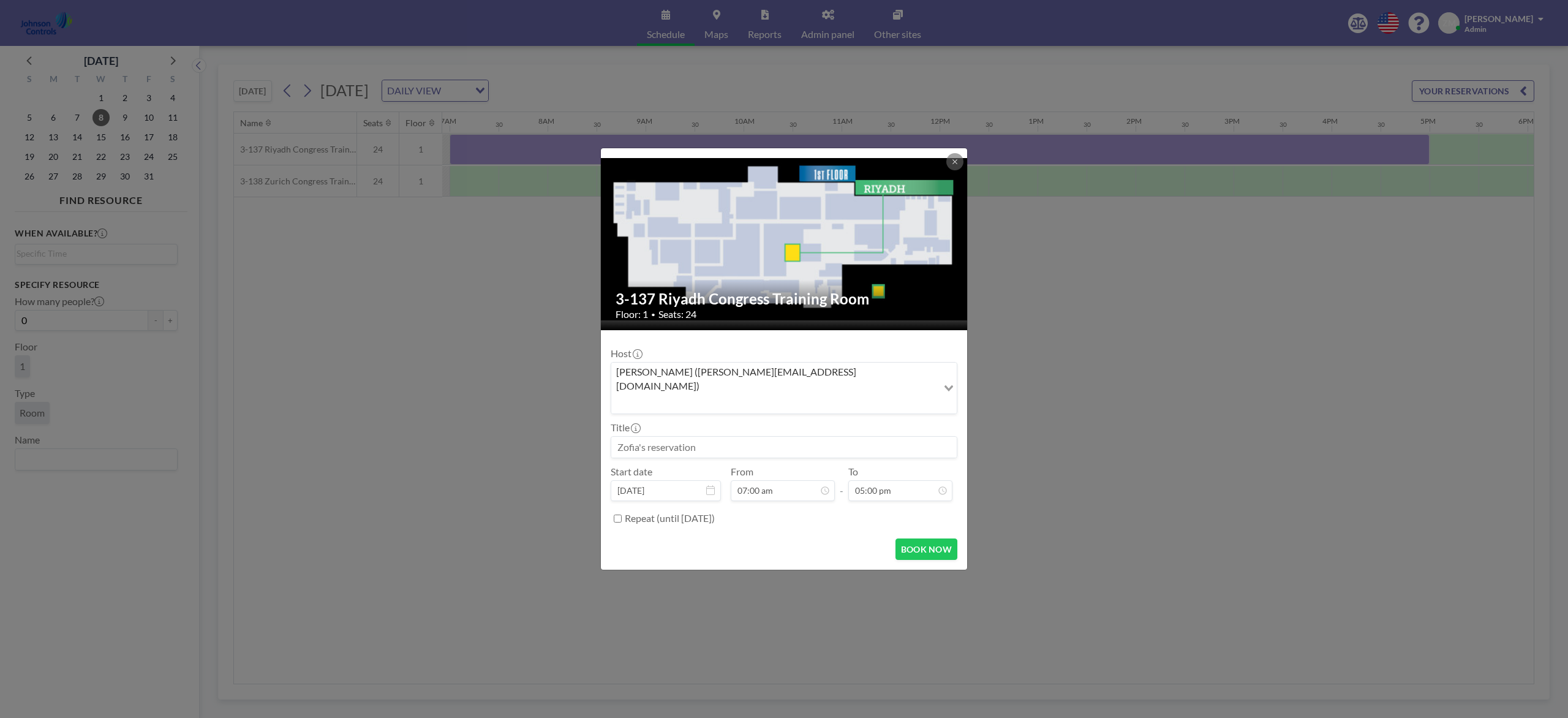
click at [829, 399] on div "Zofia Maślanka (zofia@roomzilla.net) Loading..." at bounding box center [784, 388] width 346 height 52
click at [830, 395] on input "Search for option" at bounding box center [774, 403] width 324 height 16
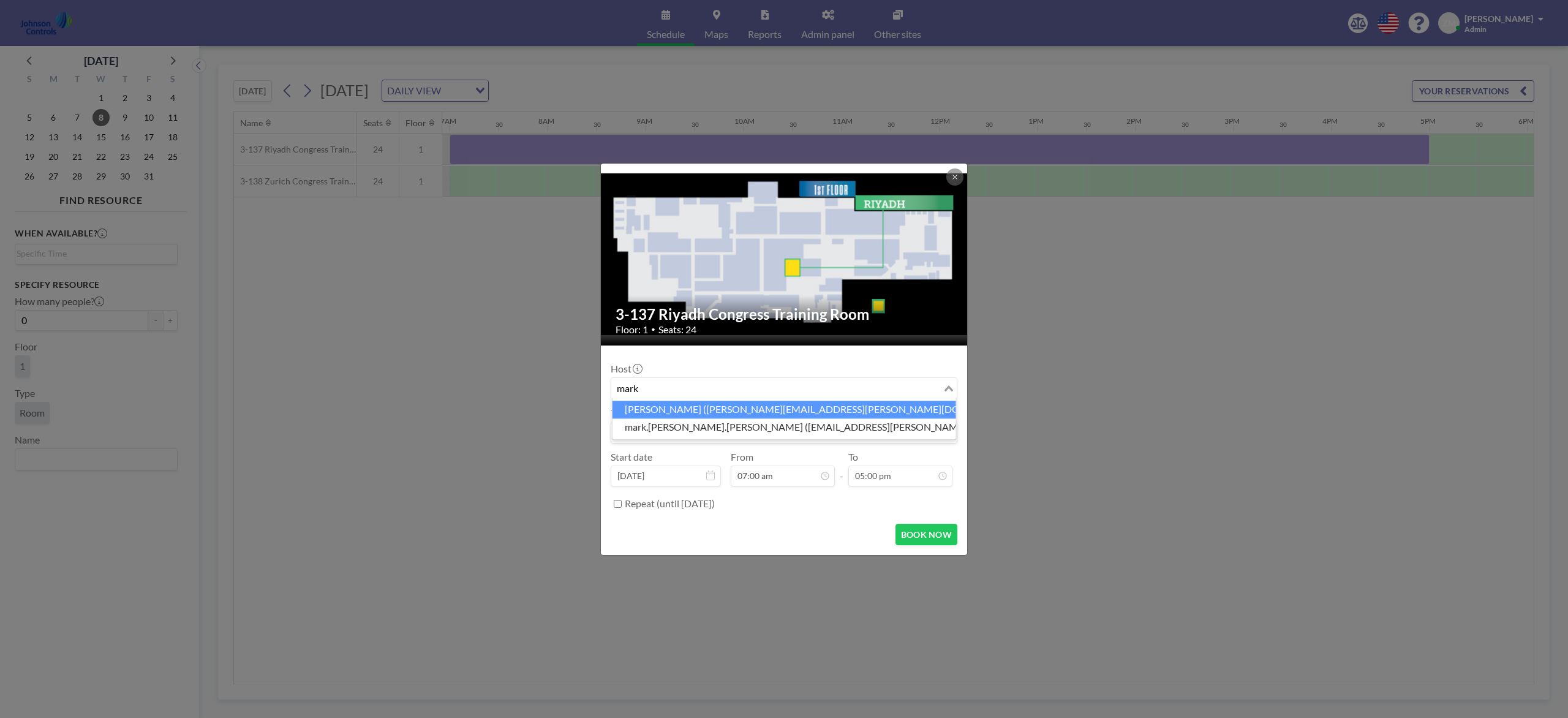
click at [822, 409] on li "Mark Barton (mark.barton-ext@jci.com)" at bounding box center [784, 410] width 344 height 18
type input "mark"
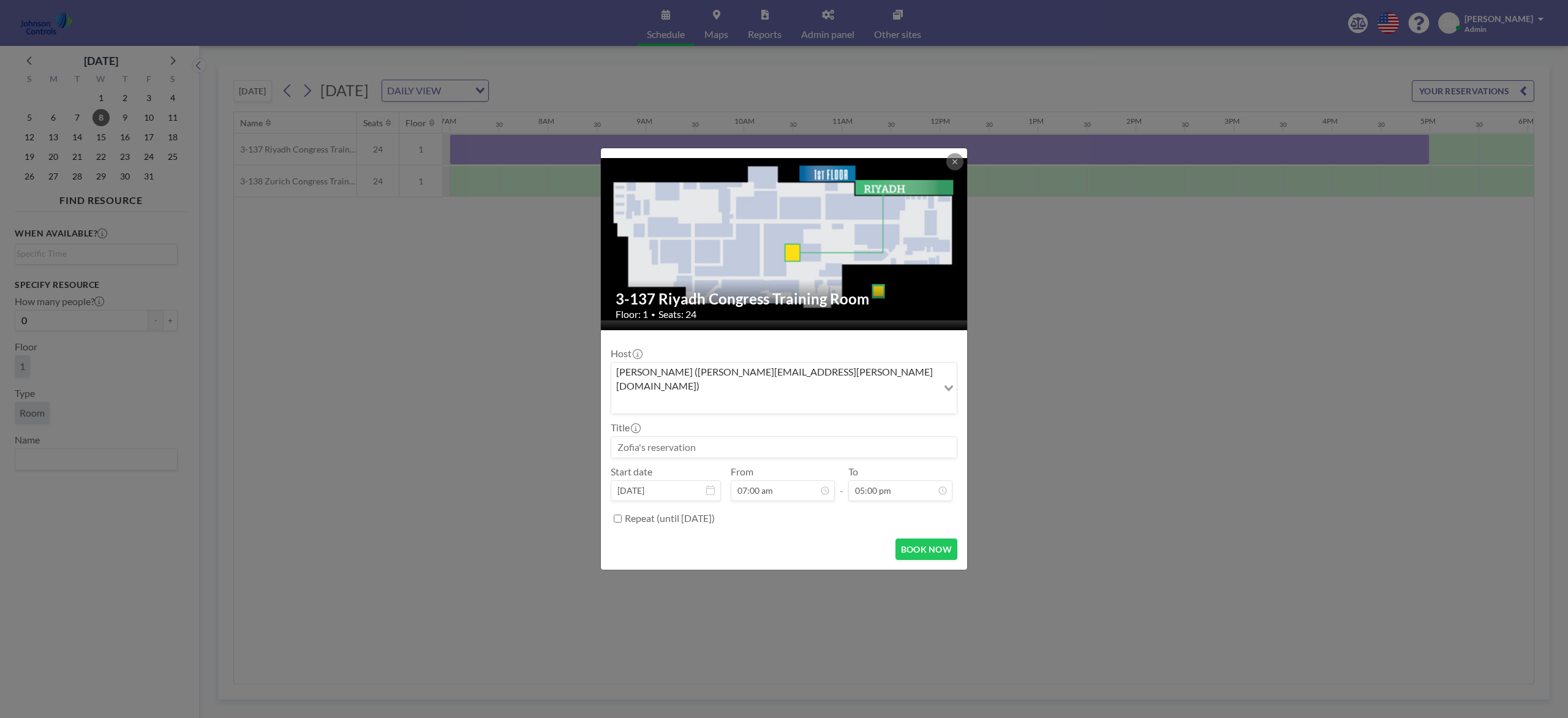
click at [796, 437] on input at bounding box center [784, 447] width 345 height 21
paste input "JCI Integrators / Dealers-Seminar"
type input "JCI Integrators / Dealers-Seminar"
click at [920, 538] on button "BOOK NOW" at bounding box center [926, 549] width 62 height 21
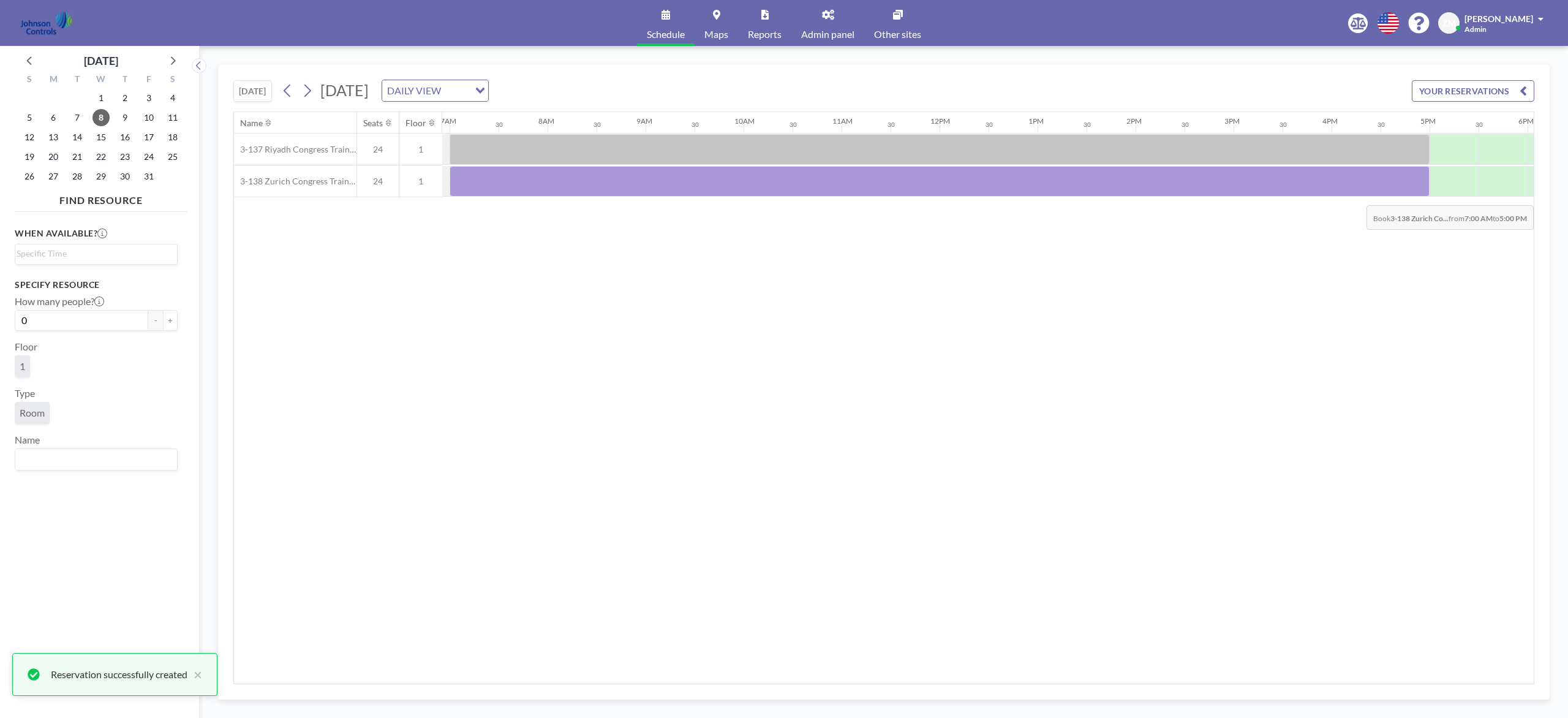
drag, startPoint x: 479, startPoint y: 186, endPoint x: 1428, endPoint y: 197, distance: 949.1
click at [1175, 197] on div at bounding box center [939, 181] width 980 height 31
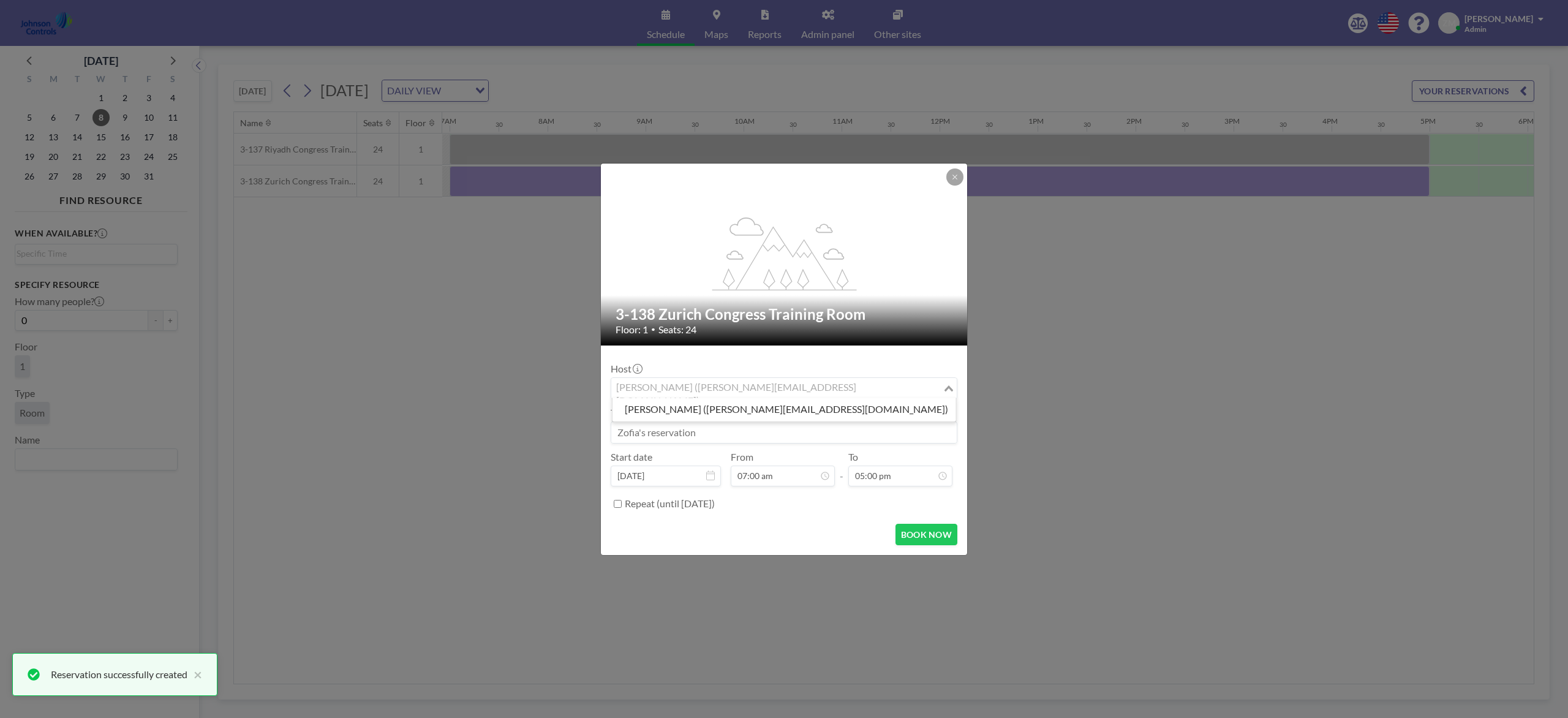
click at [709, 390] on div "Zofia Maślanka (zofia@roomzilla.net)" at bounding box center [777, 387] width 331 height 18
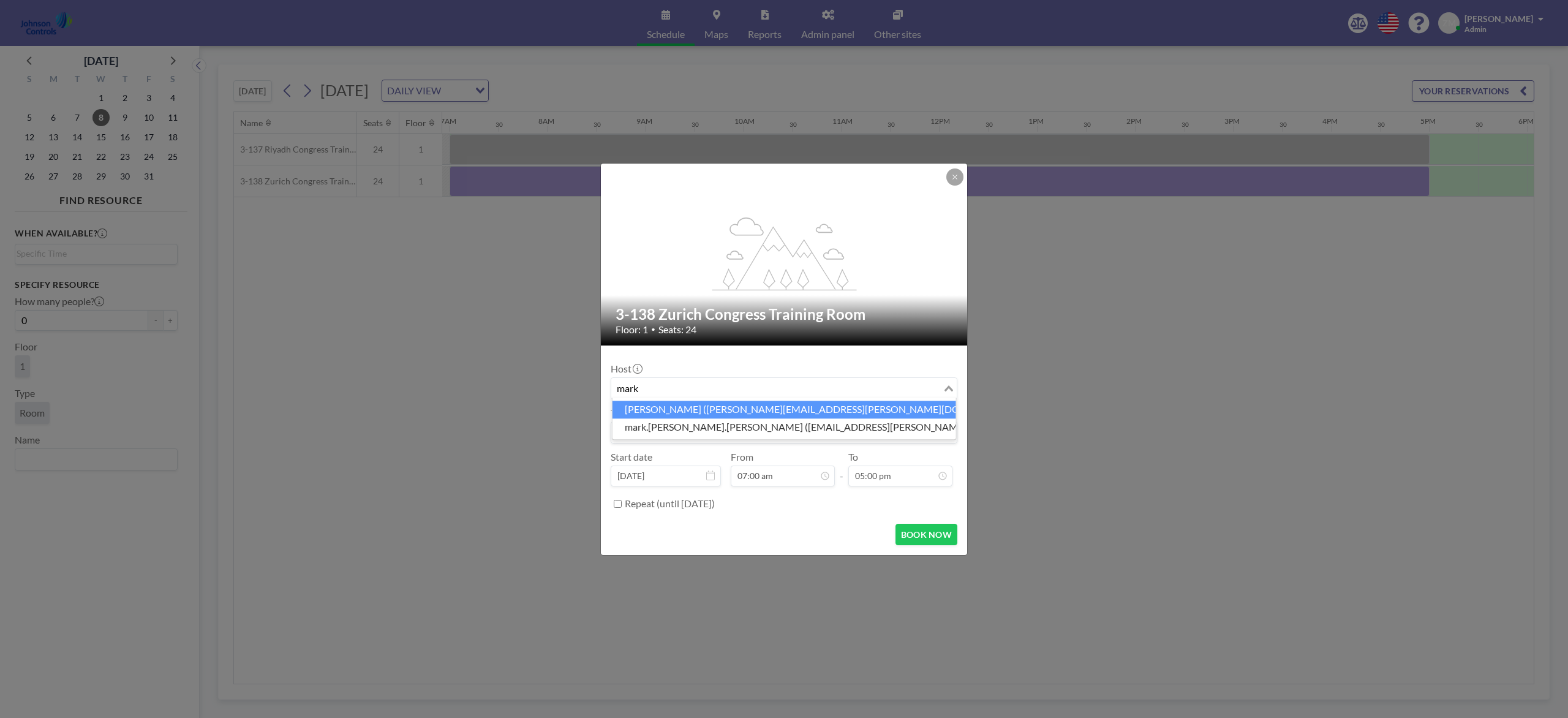
click at [714, 409] on li "Mark Barton (mark.barton-ext@jci.com)" at bounding box center [784, 410] width 344 height 18
type input "mark"
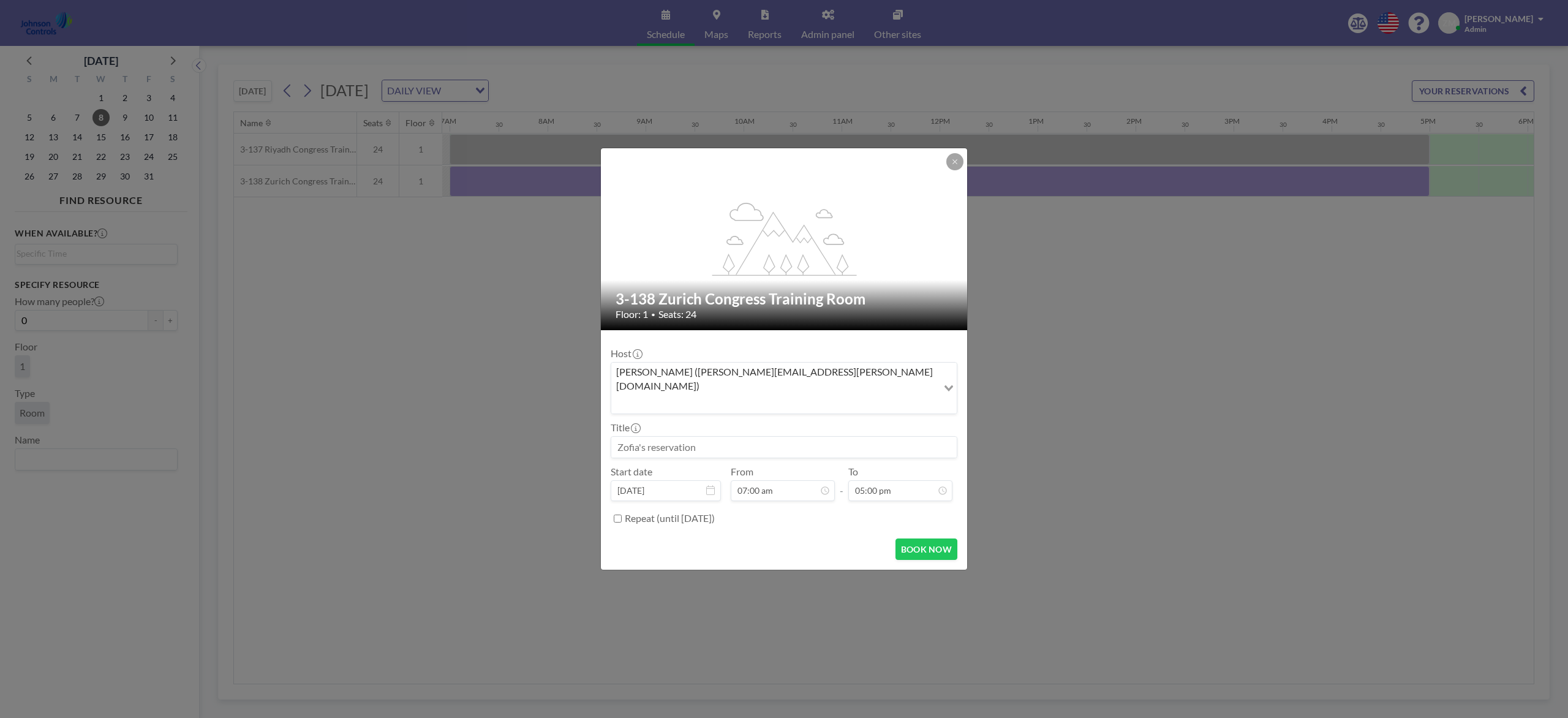
click at [709, 437] on input at bounding box center [784, 447] width 345 height 21
paste input "JCI Integrators / Dealers-Seminar"
type input "JCI Integrators / Dealers-Seminar"
click at [935, 538] on button "BOOK NOW" at bounding box center [926, 549] width 62 height 21
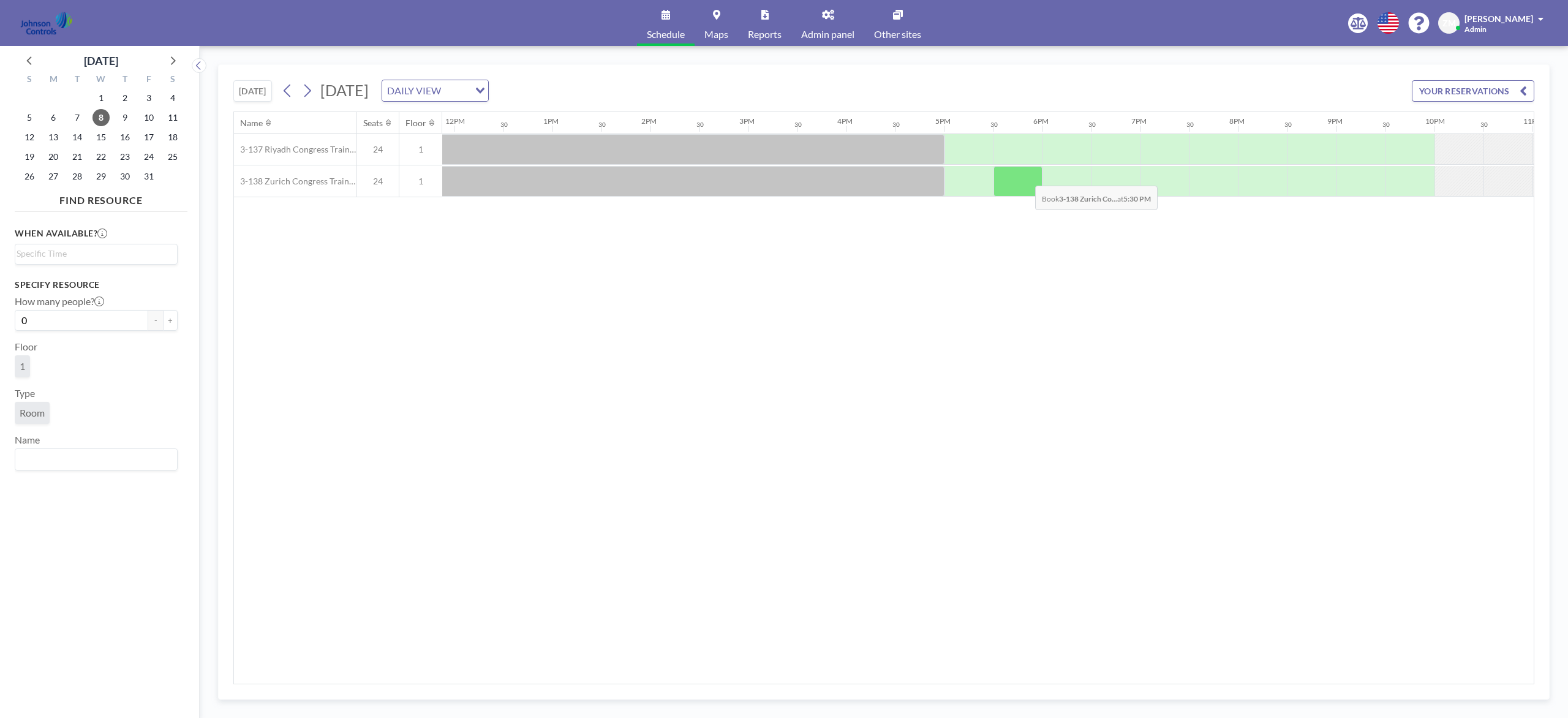
scroll to position [0, 1167]
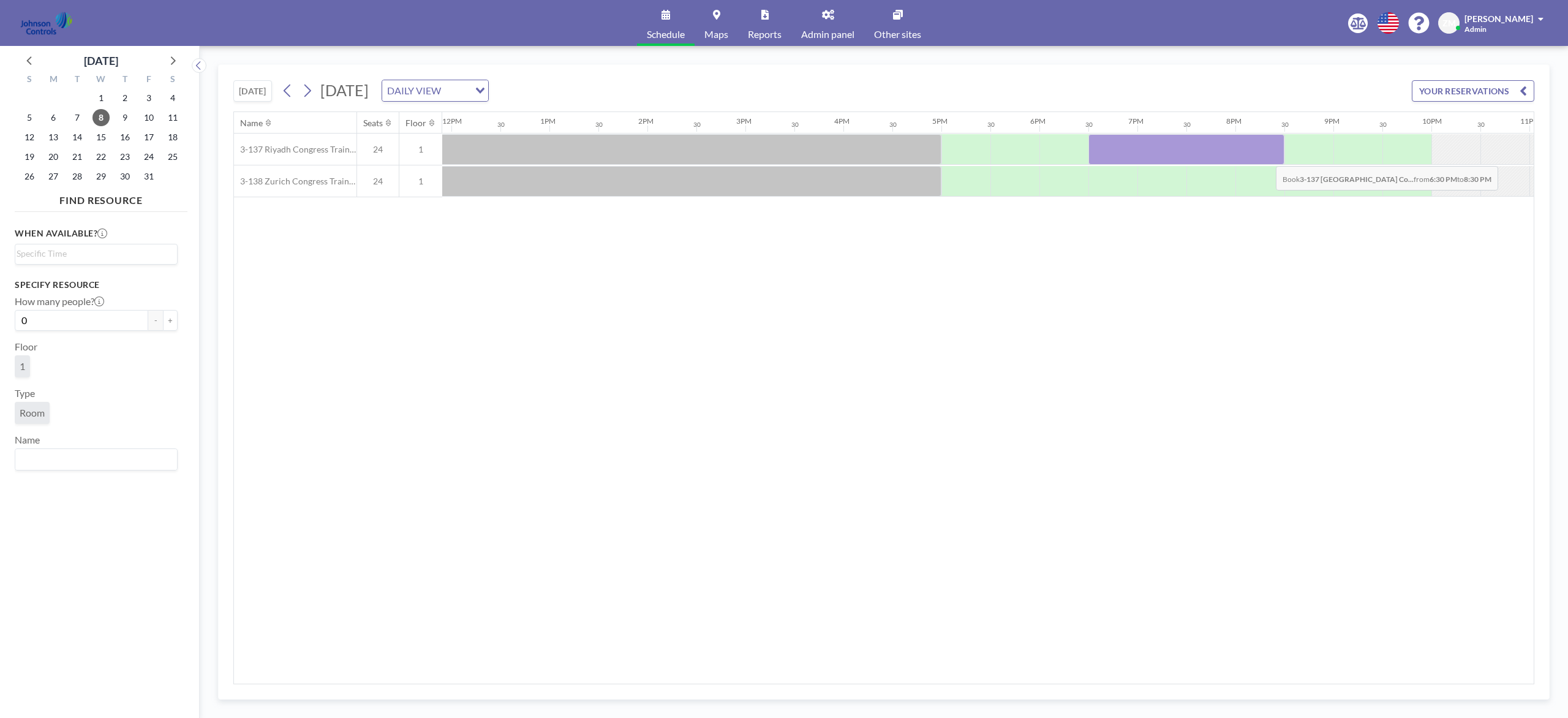
drag, startPoint x: 1100, startPoint y: 151, endPoint x: 1266, endPoint y: 158, distance: 166.1
click at [1175, 158] on div at bounding box center [1186, 149] width 196 height 31
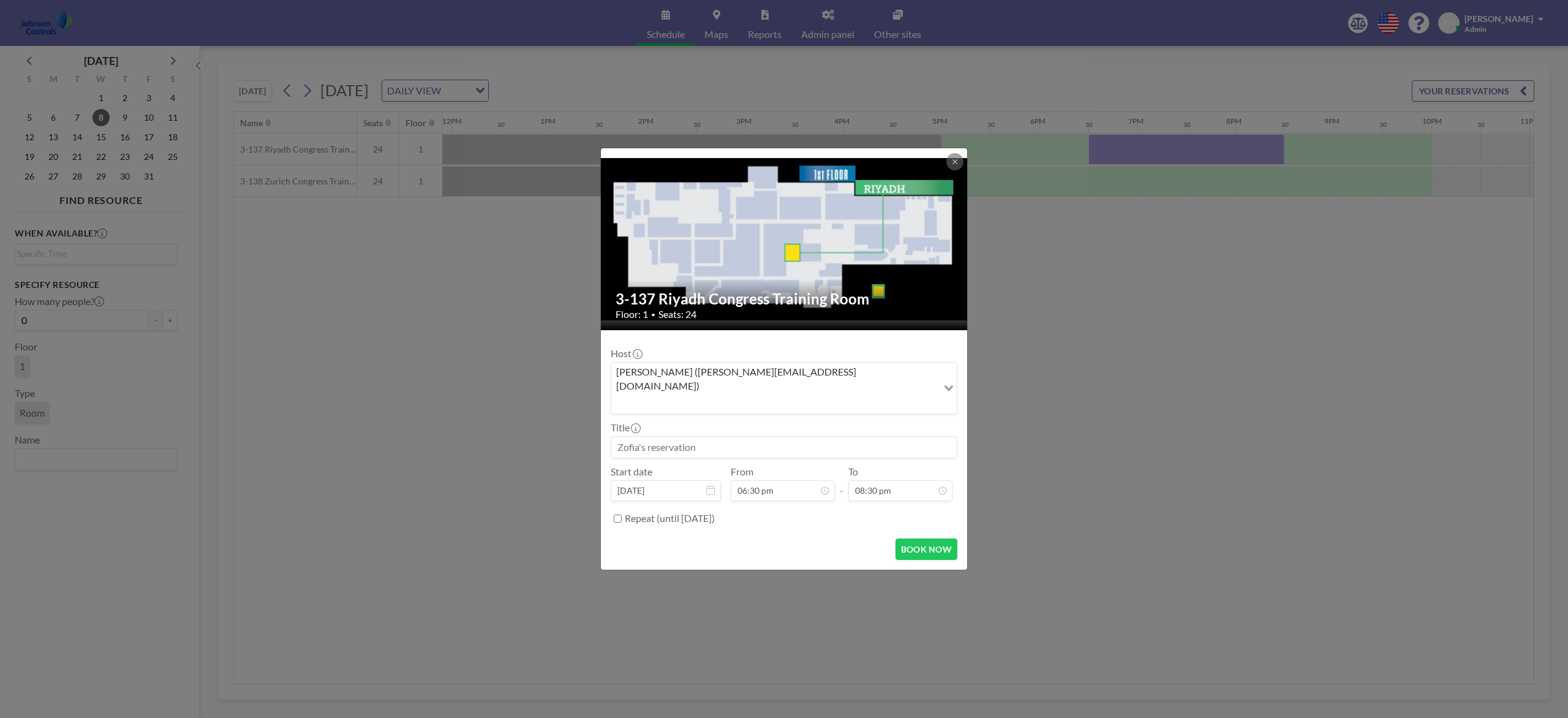
scroll to position [0, 0]
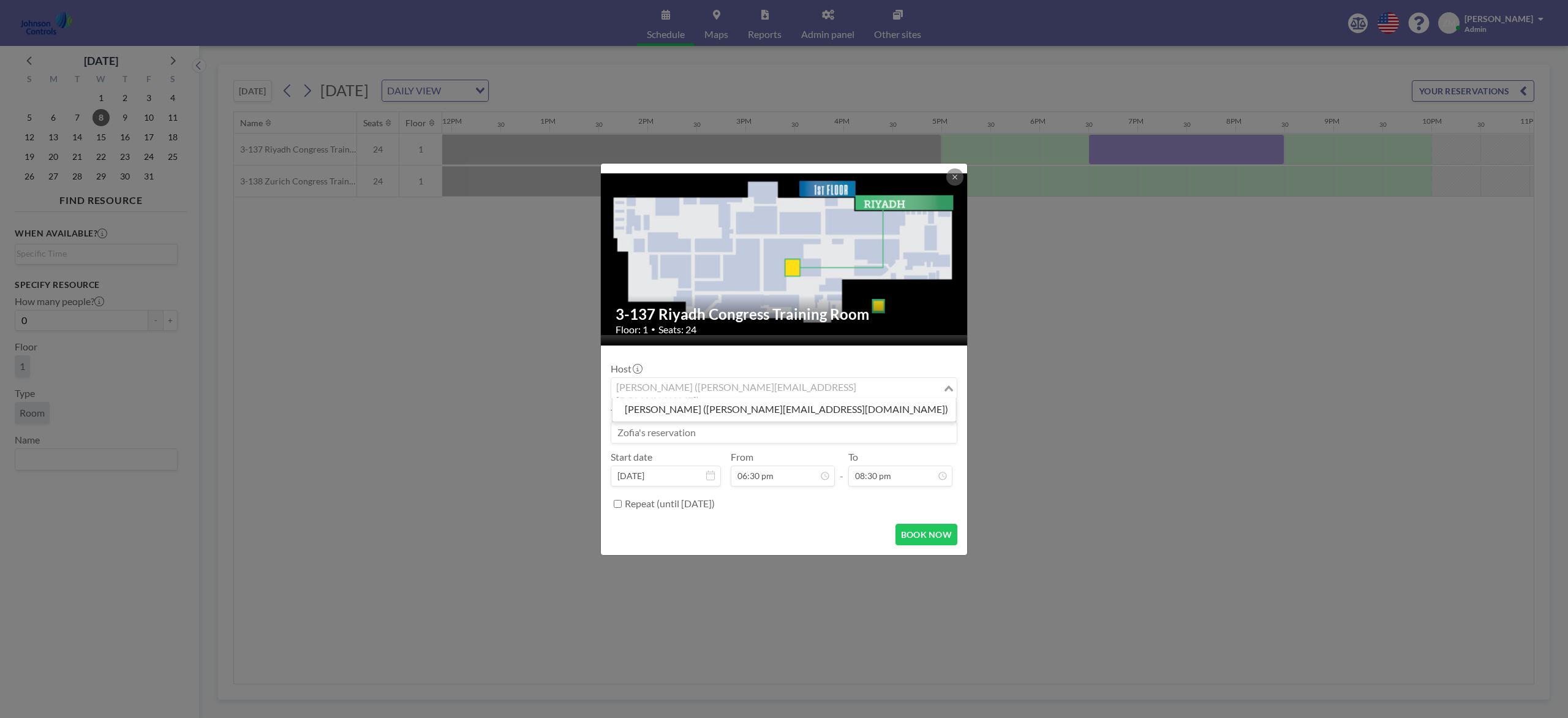
click at [779, 395] on input "Search for option" at bounding box center [776, 388] width 329 height 16
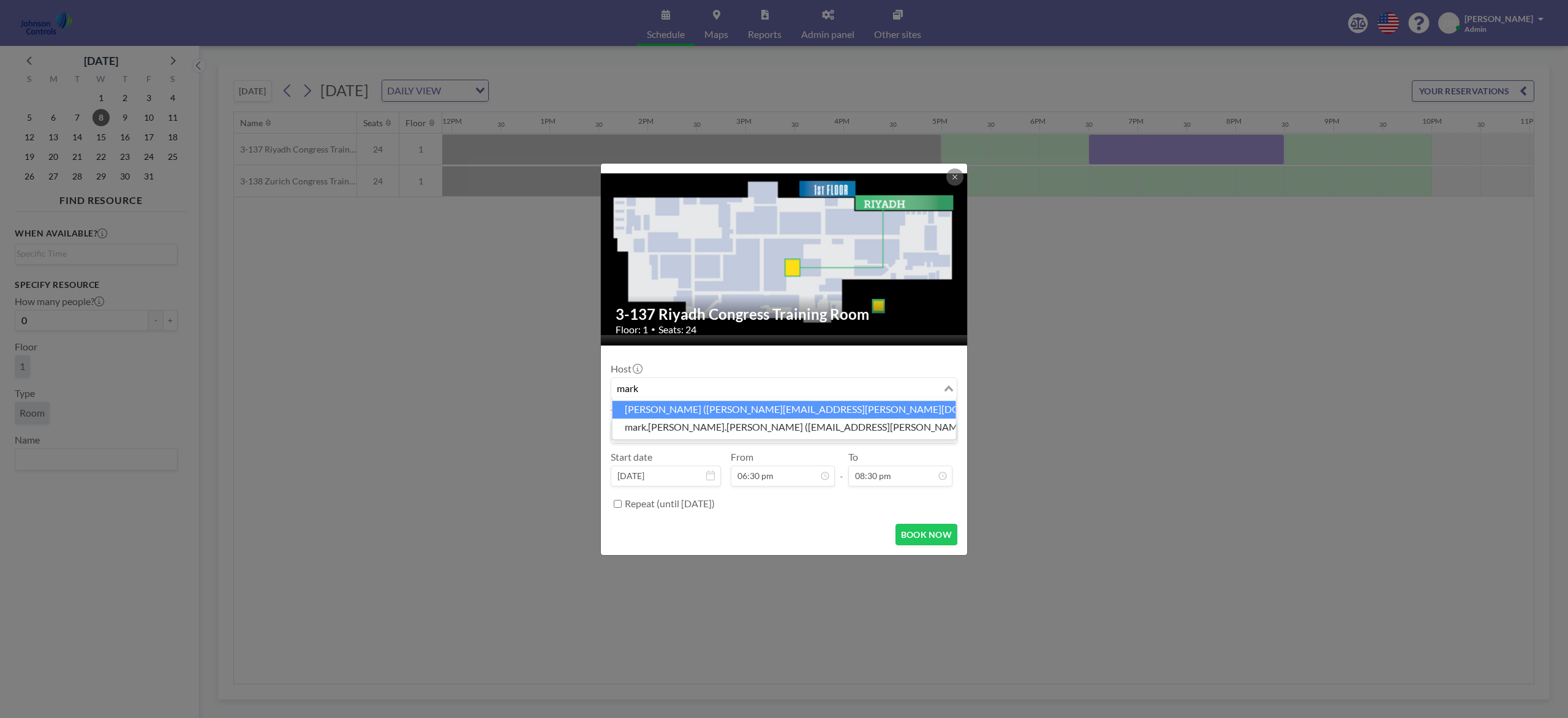
click at [775, 409] on li "Mark Barton (mark.barton-ext@jci.com)" at bounding box center [784, 410] width 344 height 18
type input "mark"
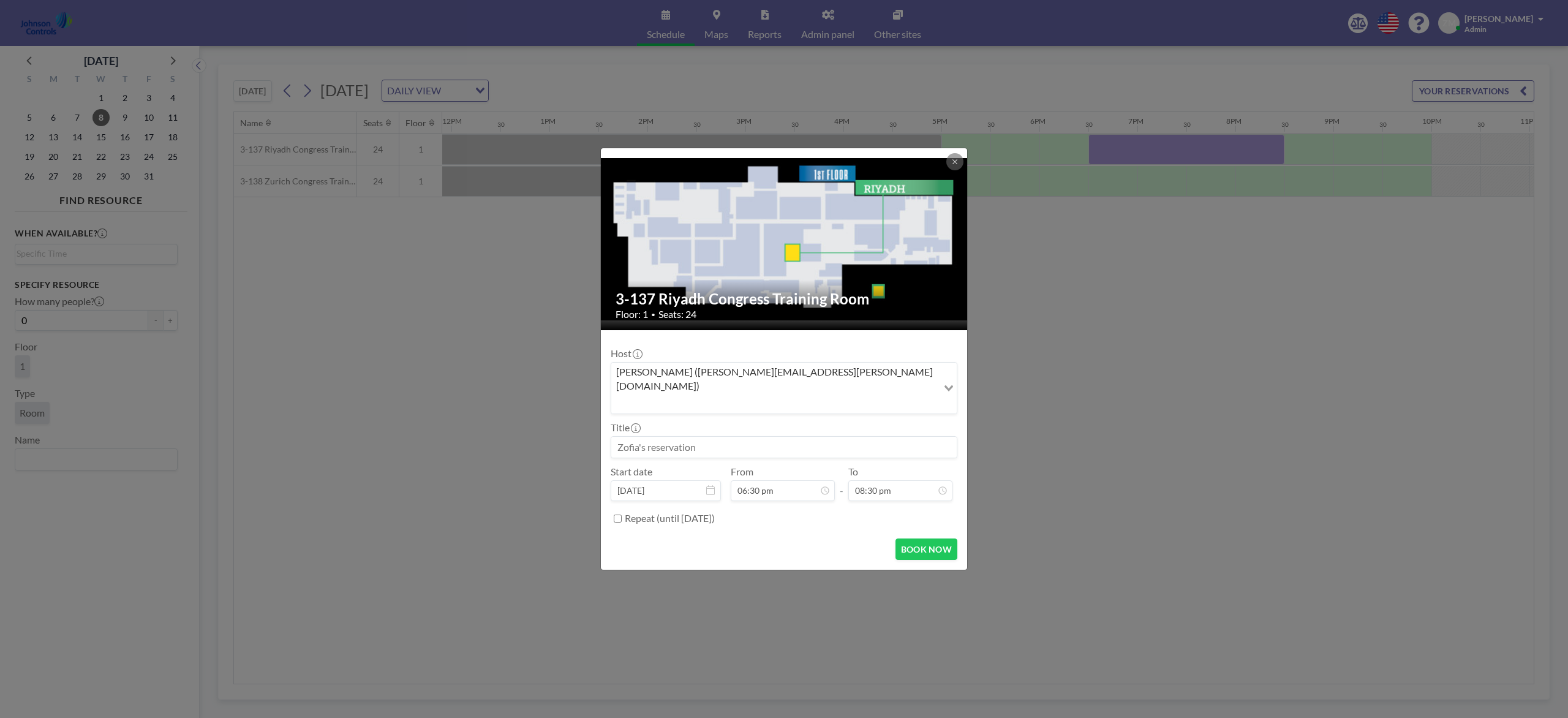
click at [750, 437] on input at bounding box center [784, 447] width 345 height 21
paste input "Sage Dental Meeting"
type input "Sage Dental Meeting"
click at [924, 538] on button "BOOK NOW" at bounding box center [926, 549] width 62 height 21
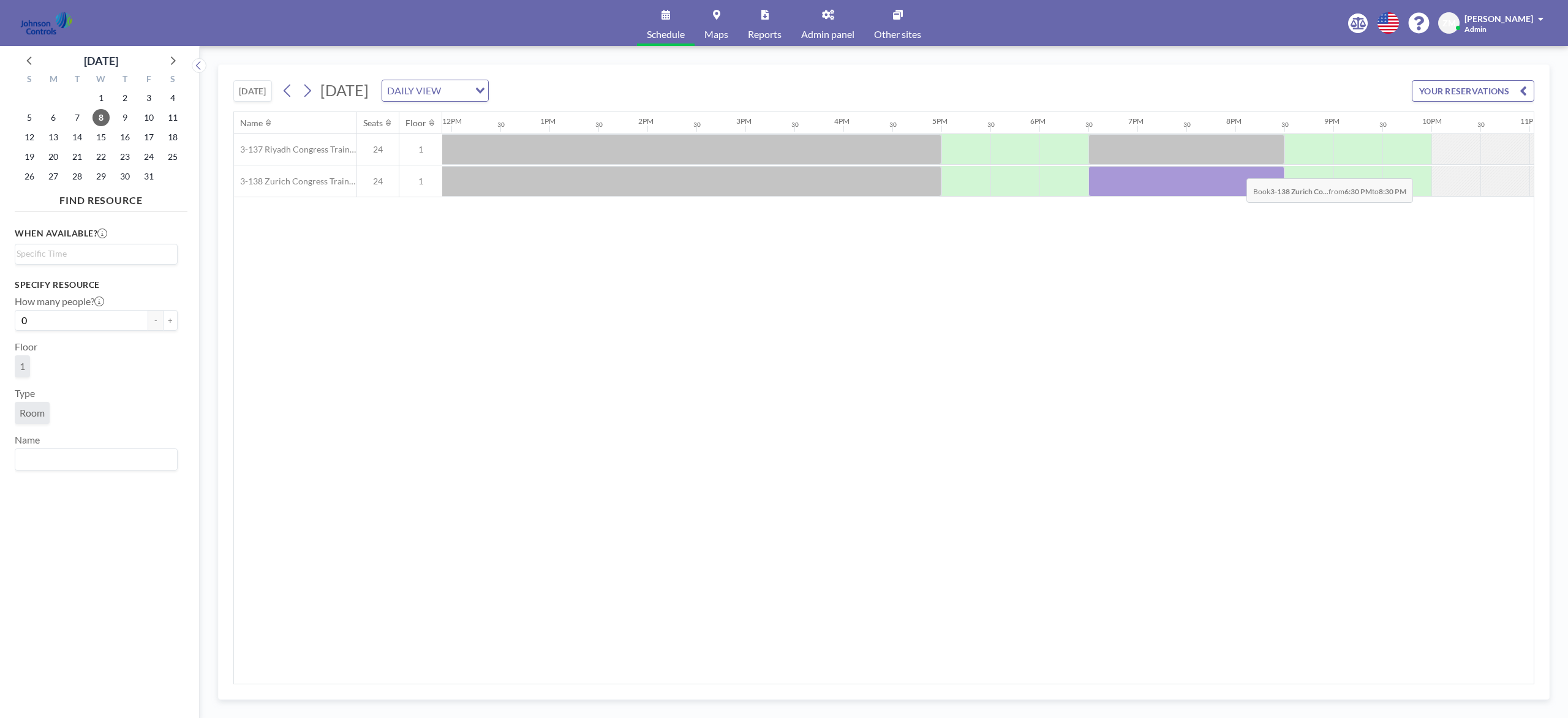
drag, startPoint x: 1124, startPoint y: 196, endPoint x: 1237, endPoint y: 171, distance: 115.7
click at [1175, 171] on div at bounding box center [1186, 181] width 196 height 31
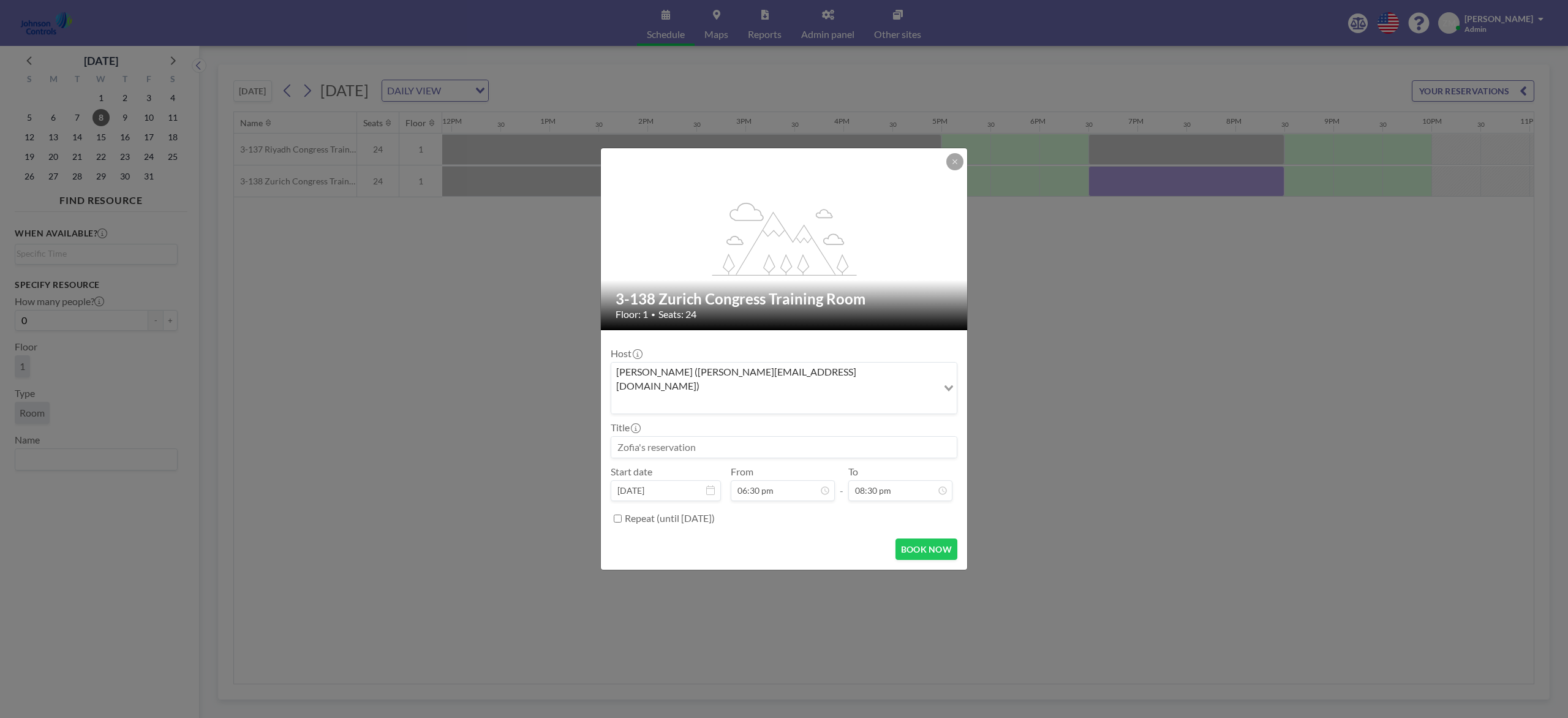
click at [770, 437] on input at bounding box center [784, 447] width 345 height 21
type input "mark"
click at [749, 378] on div "Zofia Maślanka (zofia@roomzilla.net)" at bounding box center [774, 387] width 327 height 49
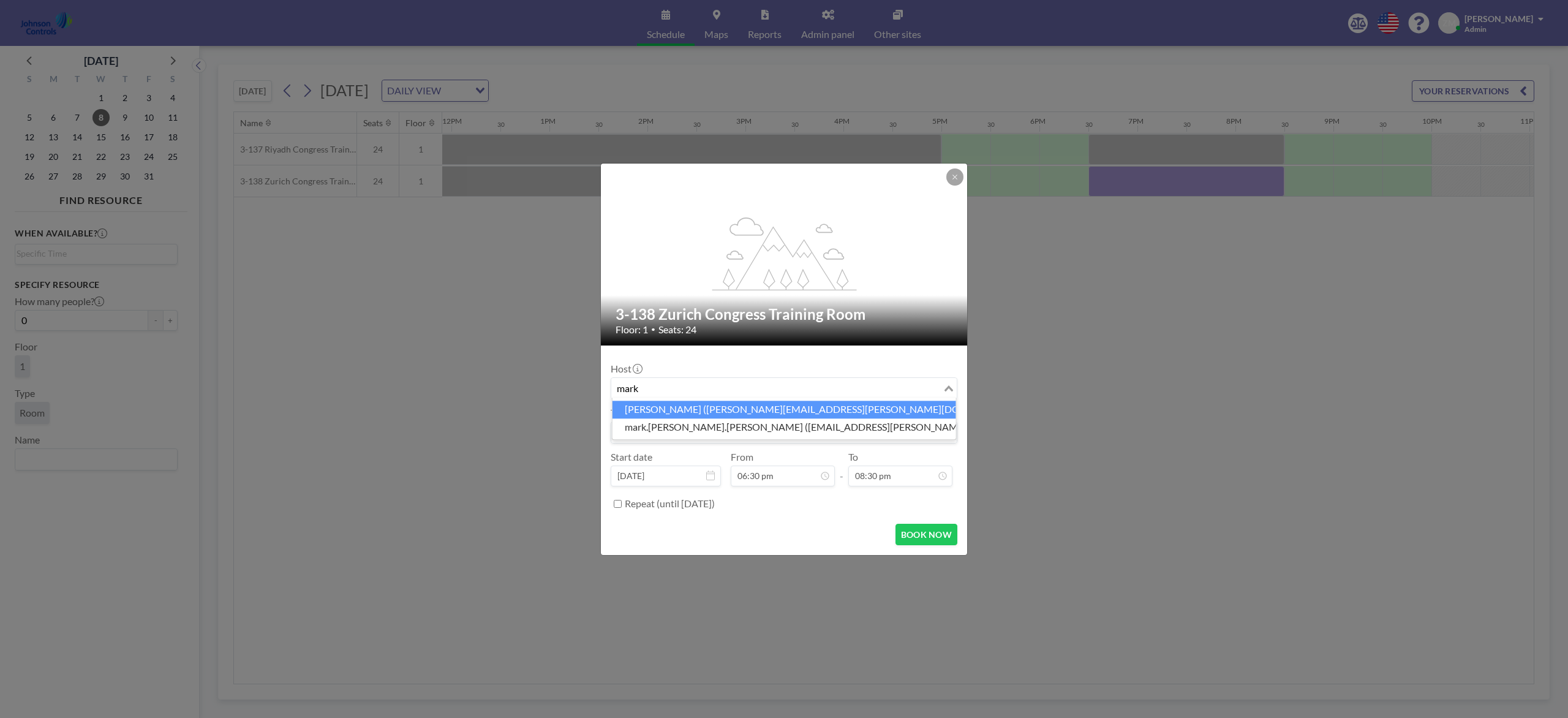
click at [738, 411] on li "Mark Barton (mark.barton-ext@jci.com)" at bounding box center [784, 410] width 344 height 18
type input "mark"
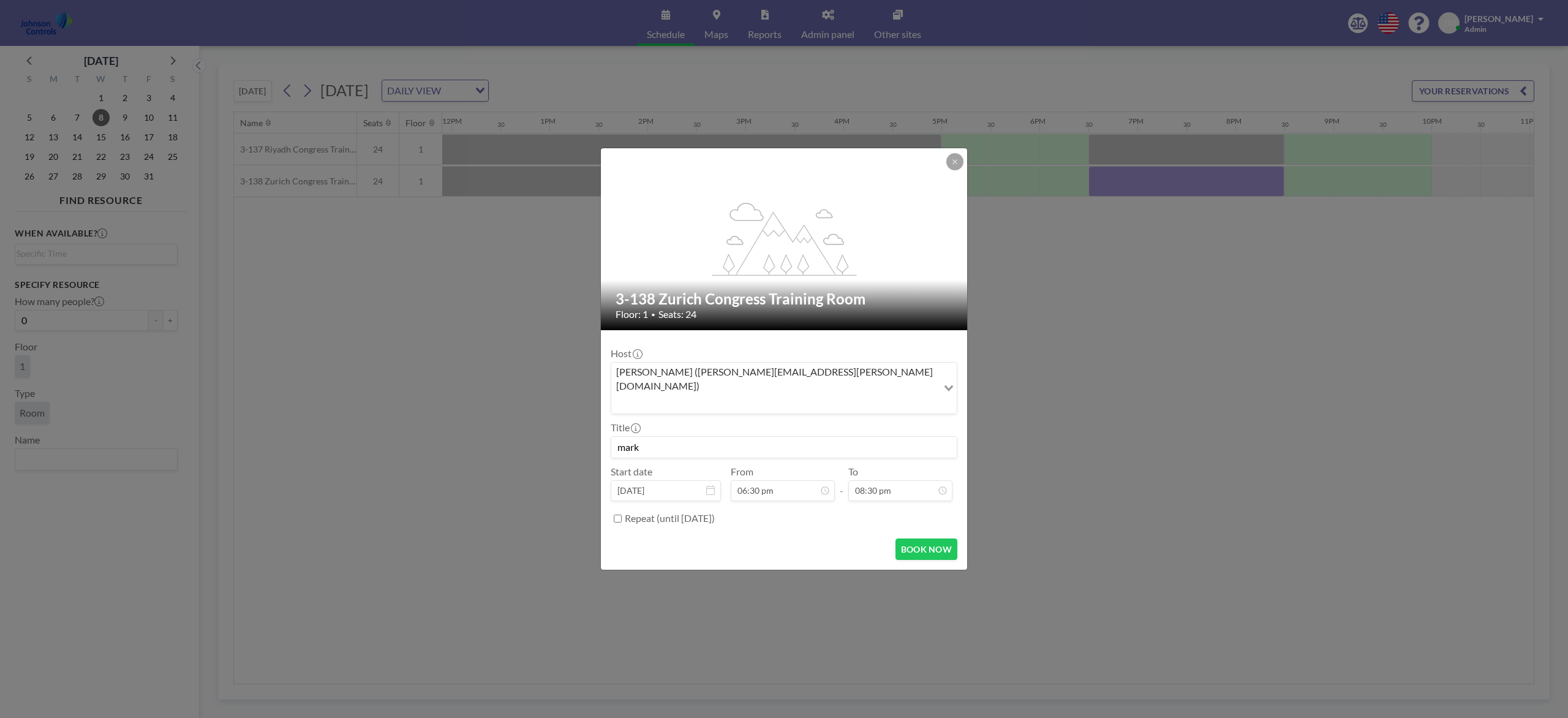
click at [729, 437] on input "mark" at bounding box center [784, 447] width 345 height 21
drag, startPoint x: 729, startPoint y: 432, endPoint x: 716, endPoint y: 433, distance: 13.0
click at [716, 437] on input "mark" at bounding box center [784, 447] width 345 height 21
paste input "Sage Dental Meeting"
type input "Sage Dental Meeting"
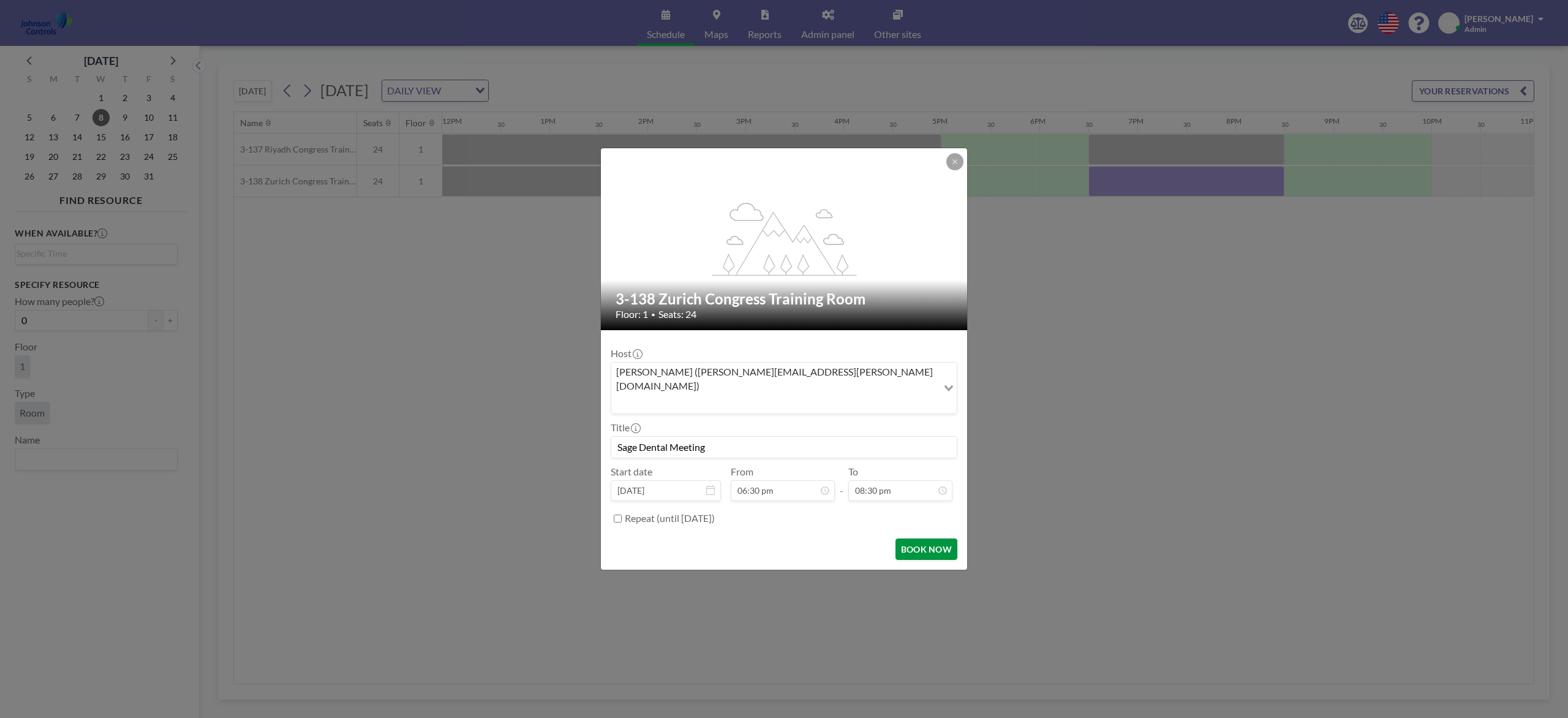
click at [926, 538] on button "BOOK NOW" at bounding box center [926, 549] width 62 height 21
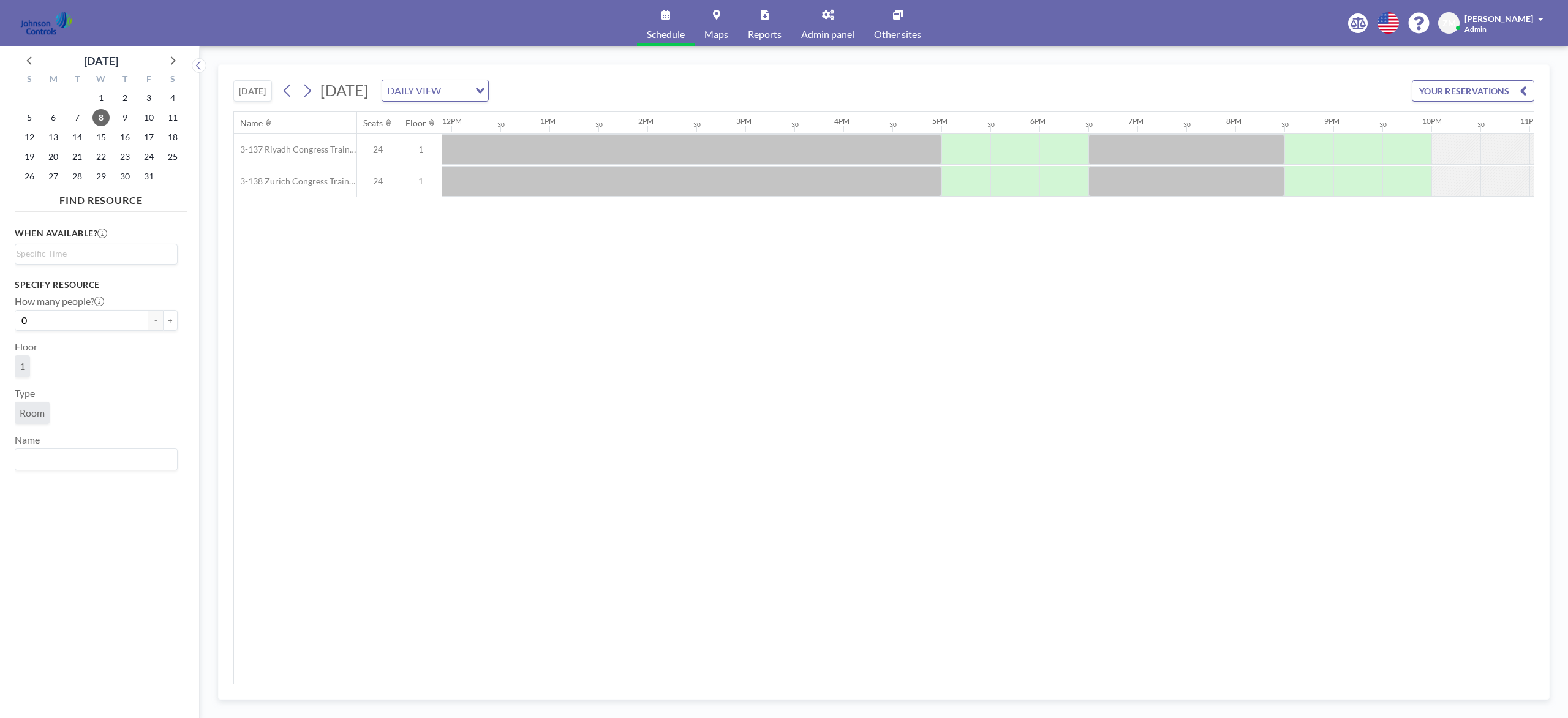
click at [114, 118] on div "9" at bounding box center [125, 117] width 24 height 20
click at [118, 116] on span "9" at bounding box center [125, 117] width 17 height 17
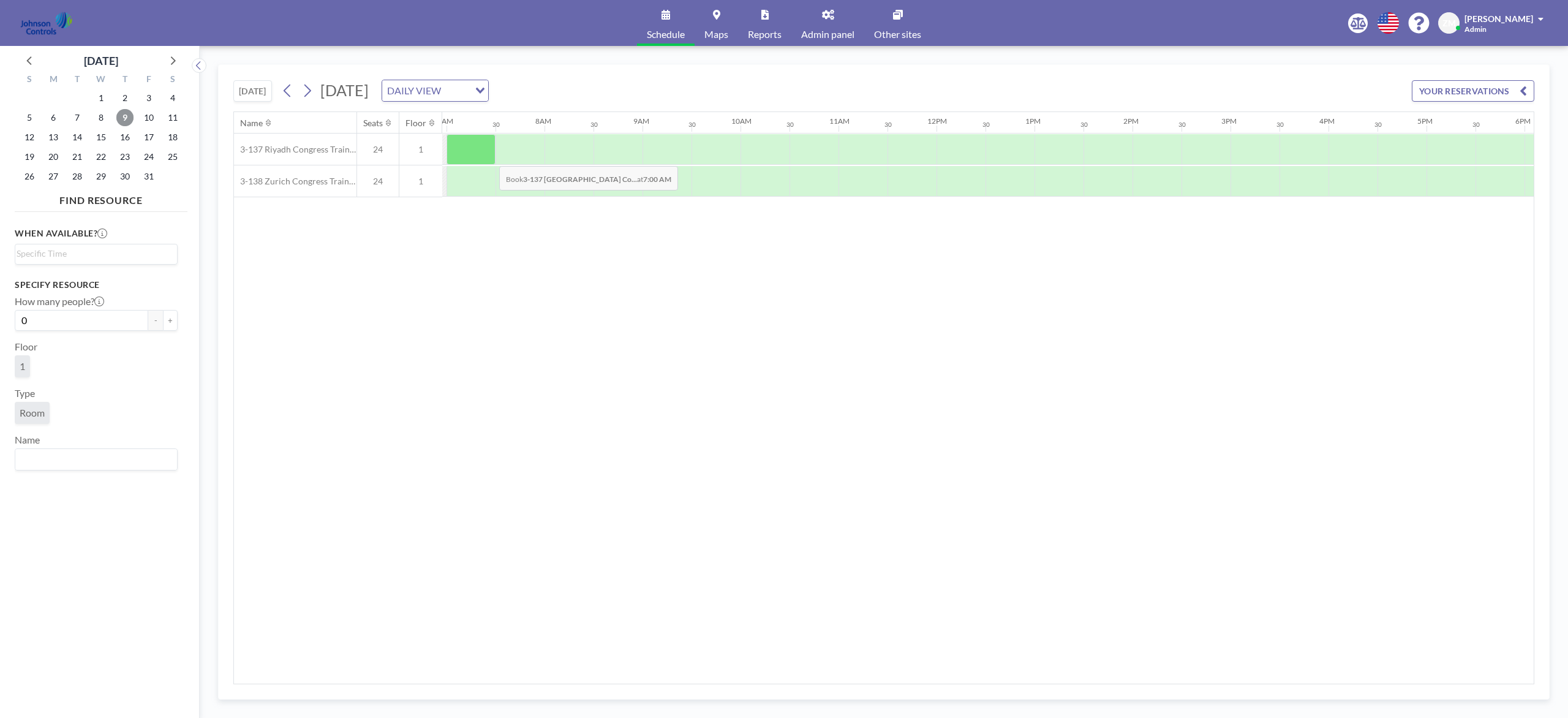
scroll to position [0, 680]
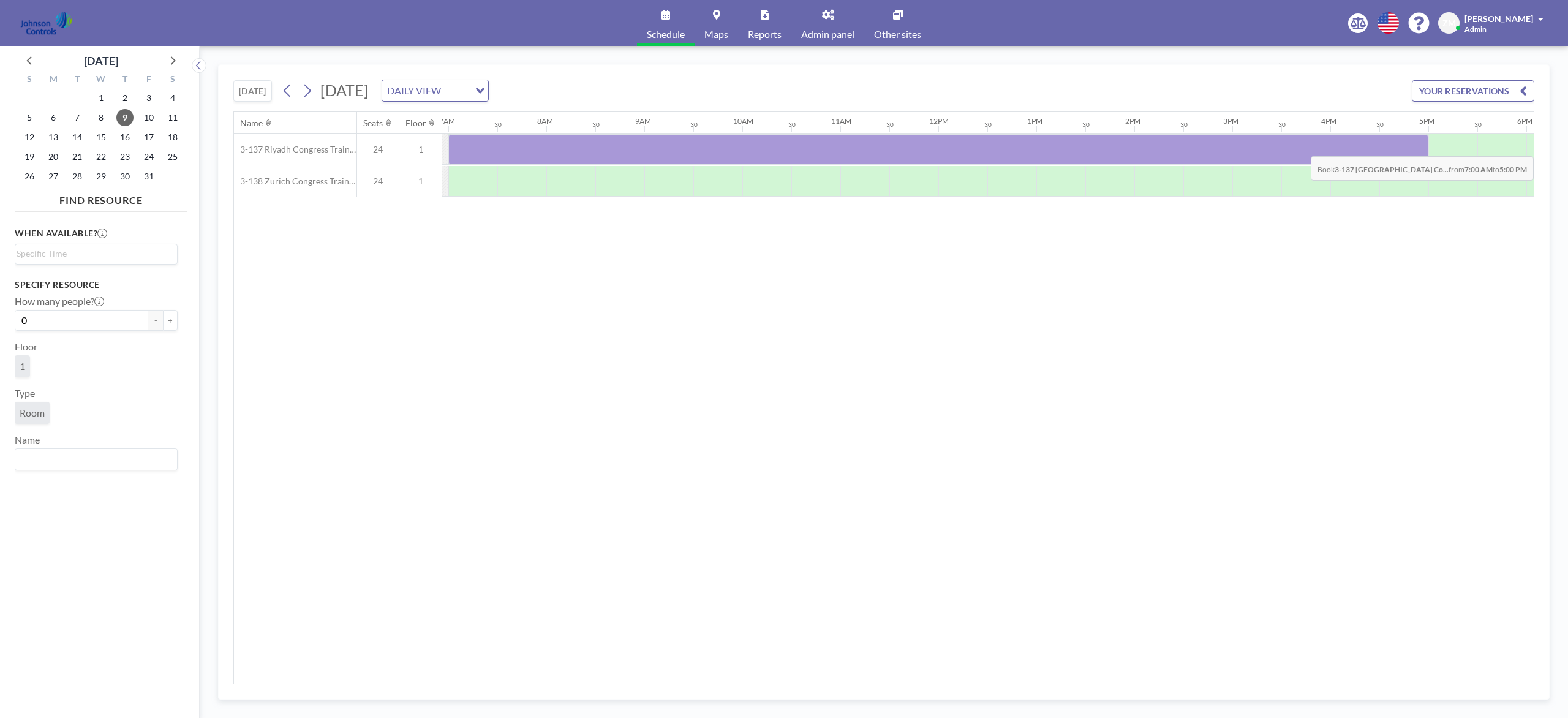
drag, startPoint x: 479, startPoint y: 155, endPoint x: 1405, endPoint y: 148, distance: 926.0
click at [1175, 148] on div at bounding box center [938, 149] width 980 height 31
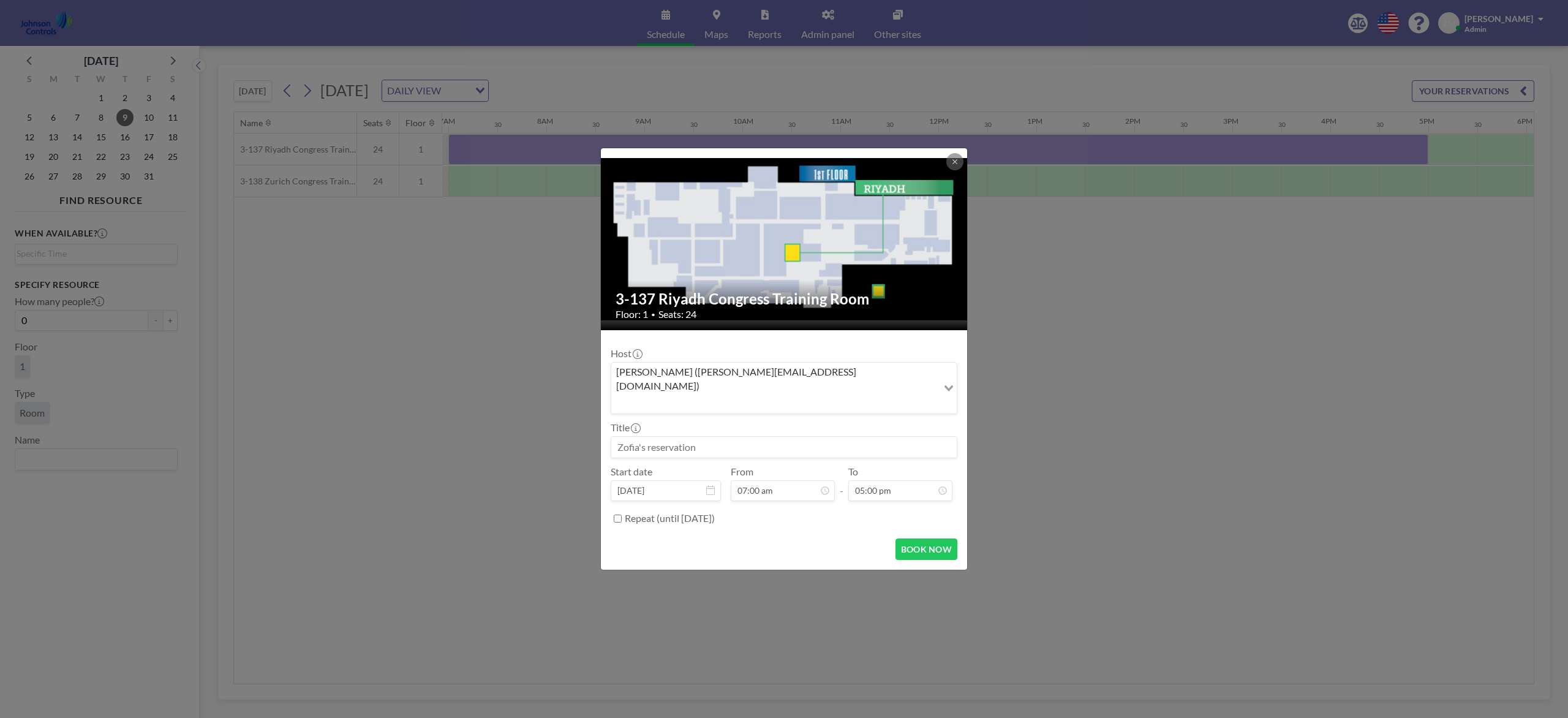
click at [749, 382] on div "Zofia Maślanka (zofia@roomzilla.net)" at bounding box center [774, 387] width 327 height 49
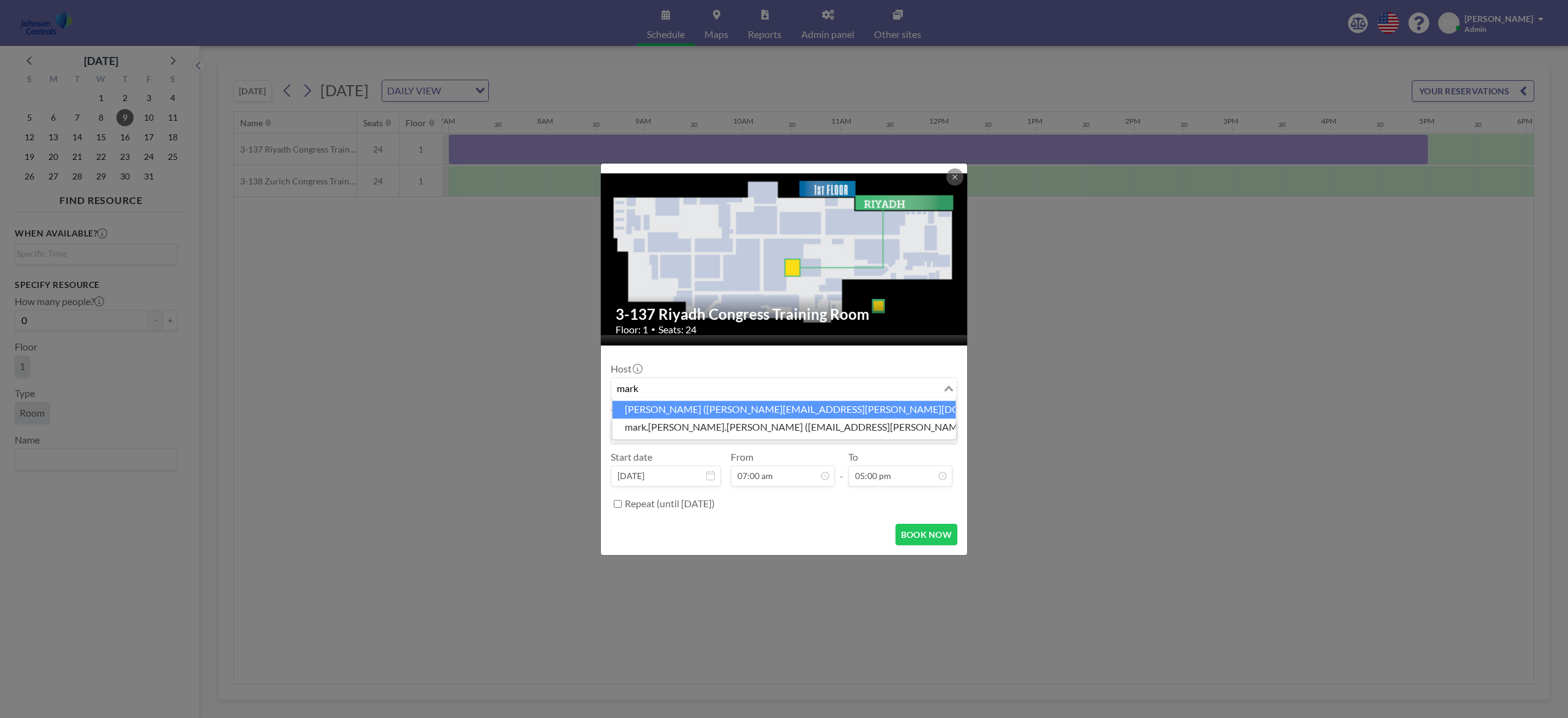
click at [759, 409] on li "Mark Barton (mark.barton-ext@jci.com)" at bounding box center [784, 410] width 344 height 18
type input "mark"
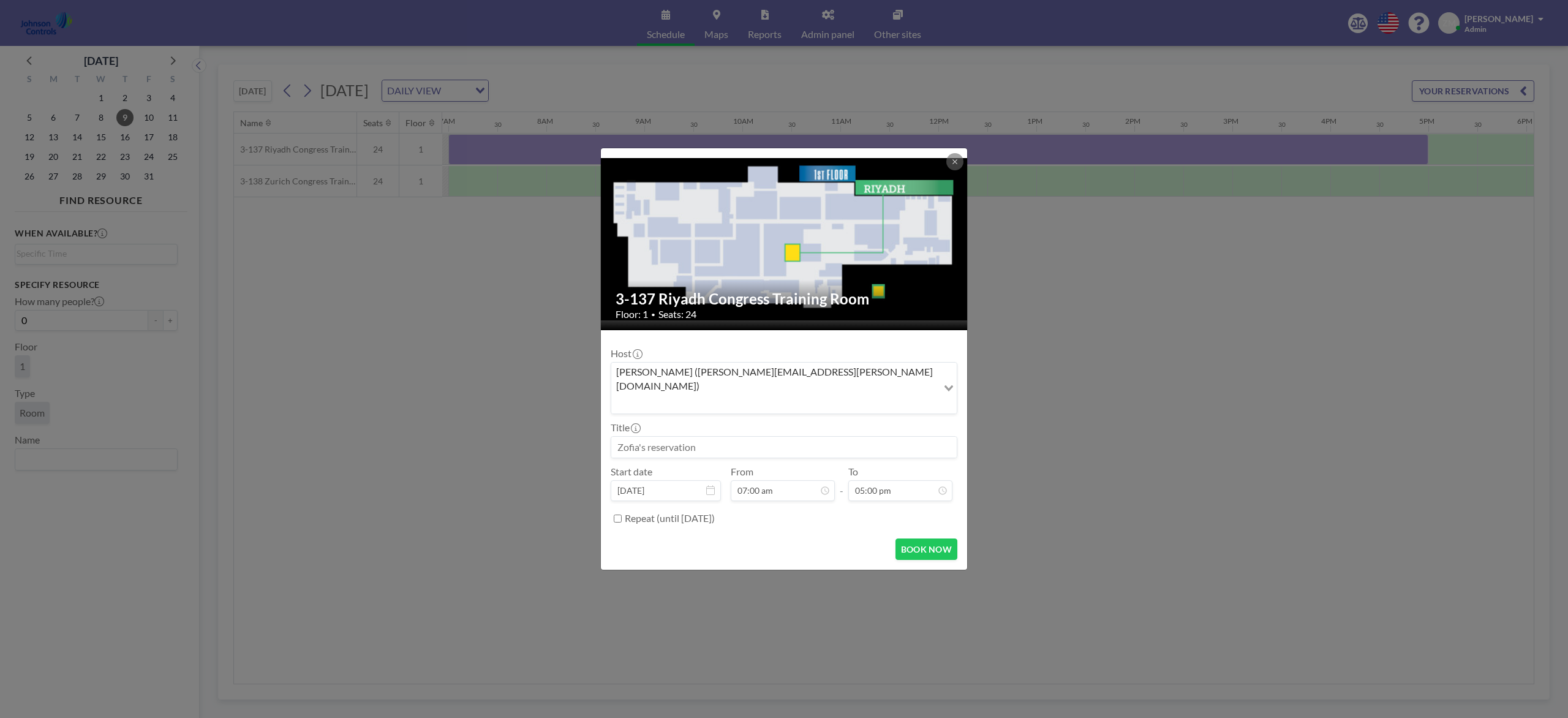
click at [735, 437] on input at bounding box center [784, 447] width 345 height 21
paste input "JCI Integrators / Dealers-Seminar"
type input "JCI Integrators / Dealers-Seminar"
click at [927, 538] on button "BOOK NOW" at bounding box center [926, 549] width 62 height 21
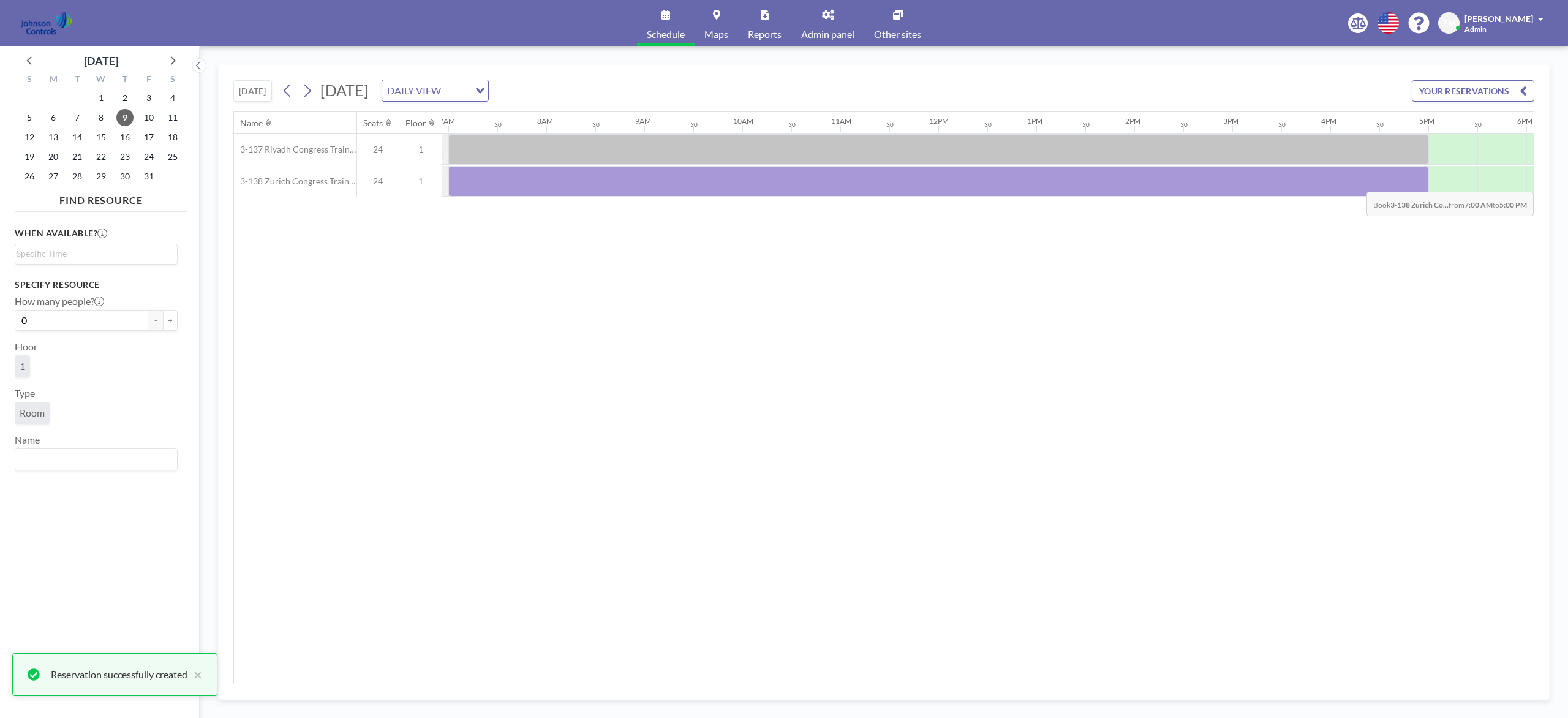
drag, startPoint x: 467, startPoint y: 190, endPoint x: 1393, endPoint y: 183, distance: 926.0
click at [1175, 183] on div at bounding box center [938, 181] width 980 height 31
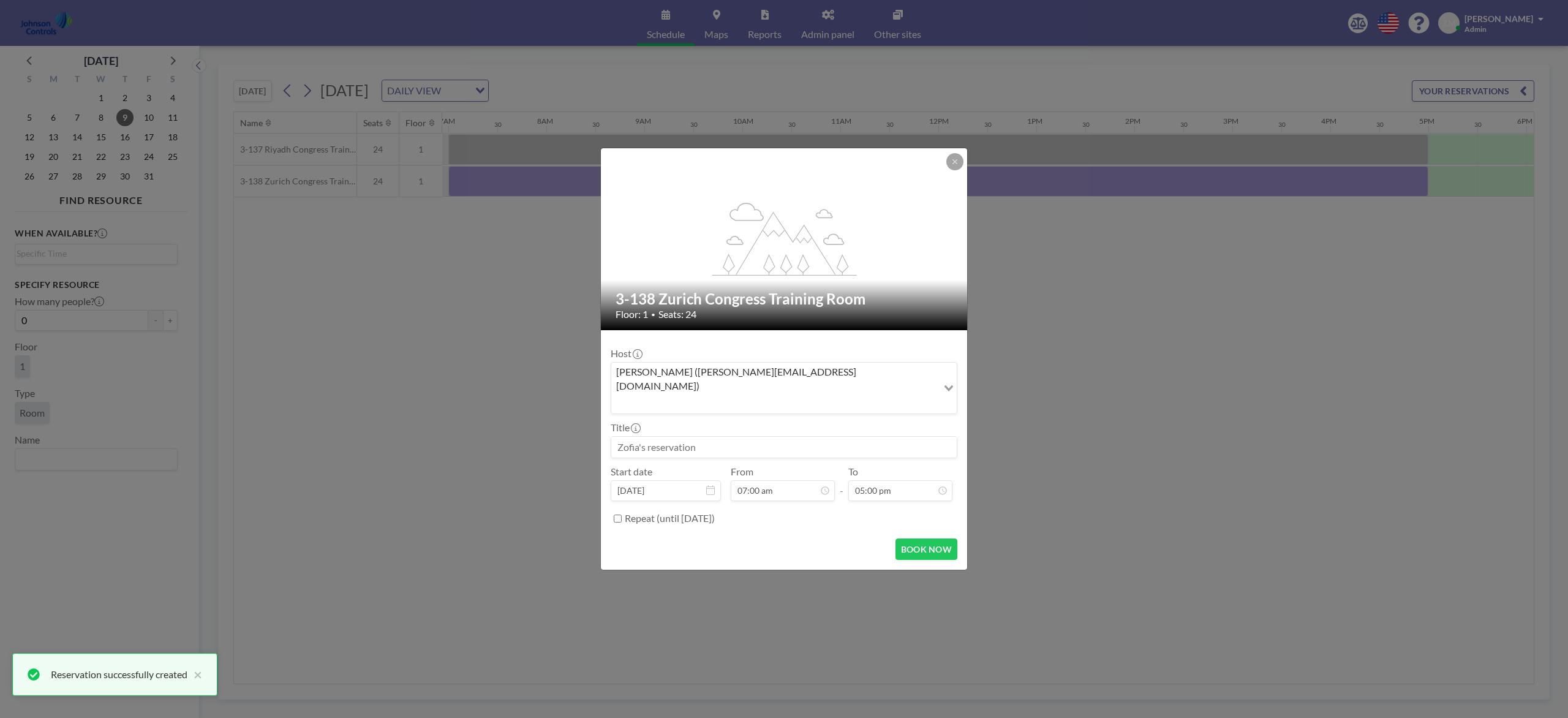
click at [750, 388] on div "Zofia Maślanka (zofia@roomzilla.net)" at bounding box center [774, 387] width 327 height 49
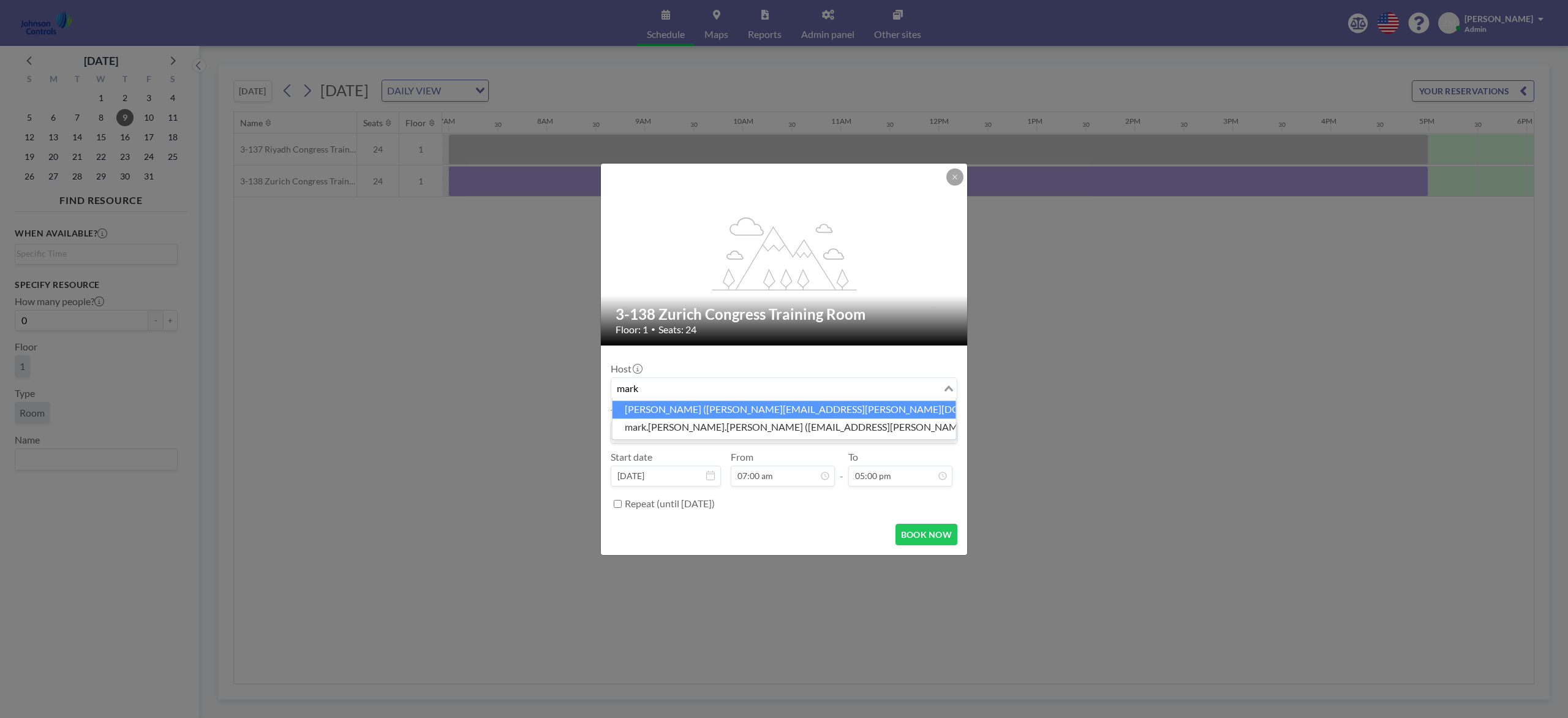
click at [753, 412] on li "Mark Barton (mark.barton-ext@jci.com)" at bounding box center [784, 410] width 344 height 18
type input "mark"
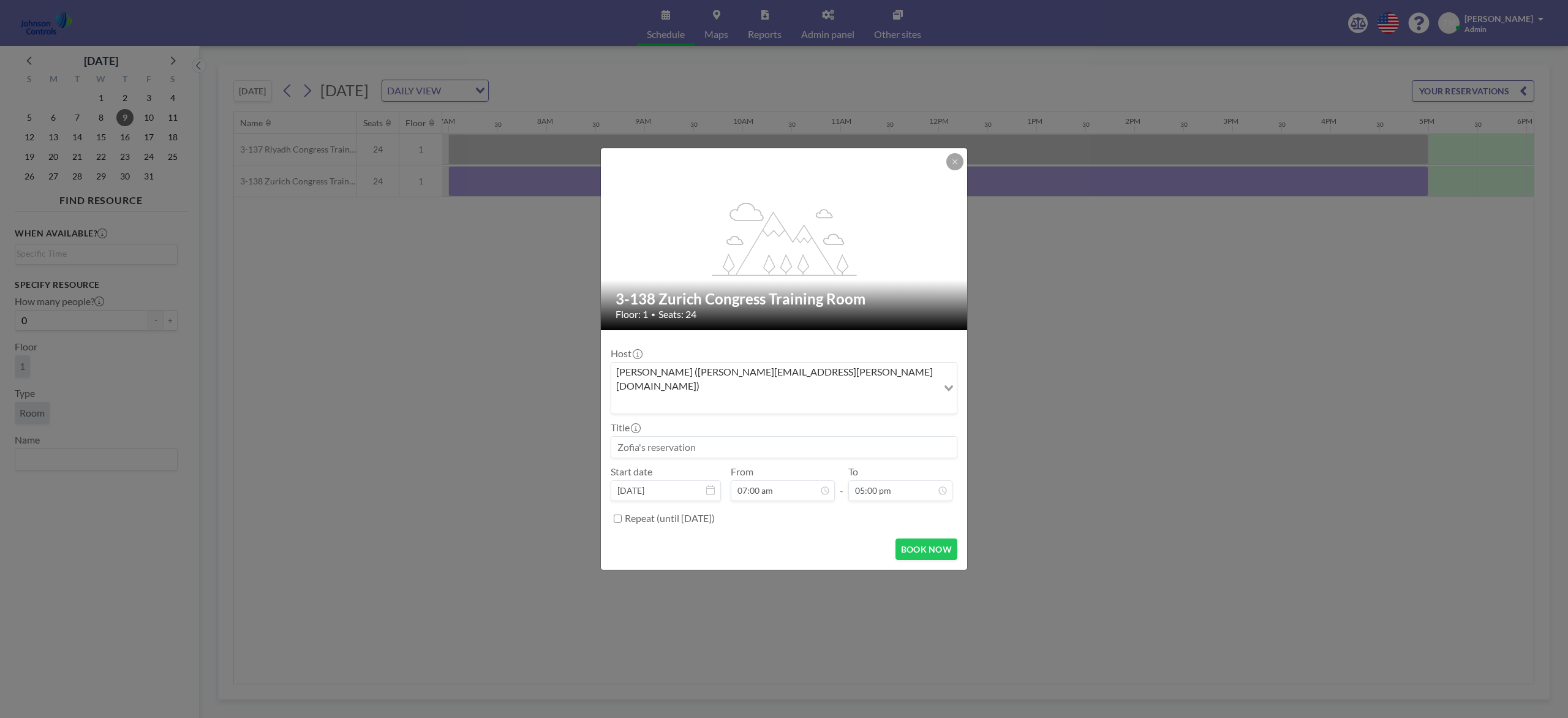
click at [746, 437] on input at bounding box center [784, 447] width 345 height 21
paste input "JCI Integrators / Dealers-Seminar"
type input "JCI Integrators / Dealers-Seminar"
click at [933, 538] on button "BOOK NOW" at bounding box center [926, 549] width 62 height 21
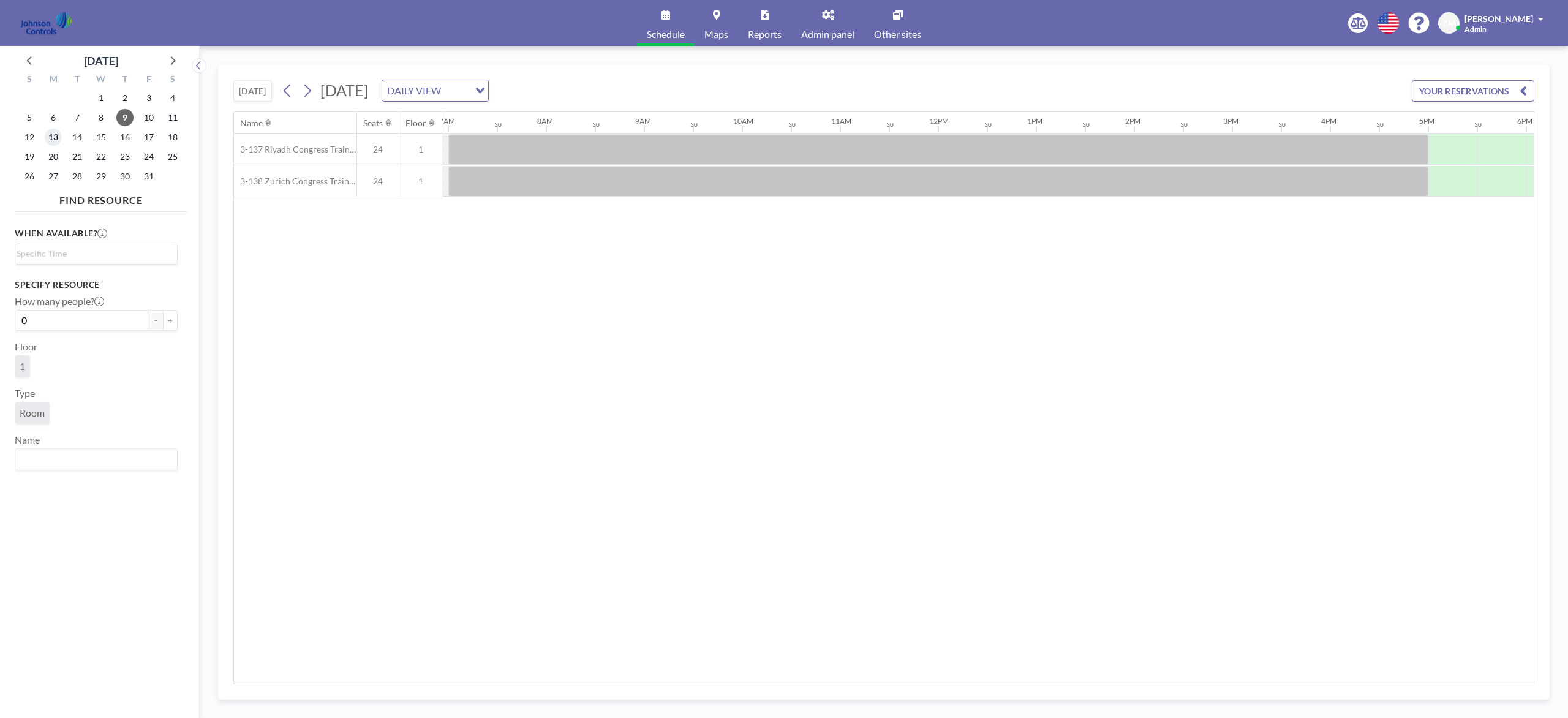
click at [53, 138] on span "13" at bounding box center [53, 137] width 17 height 17
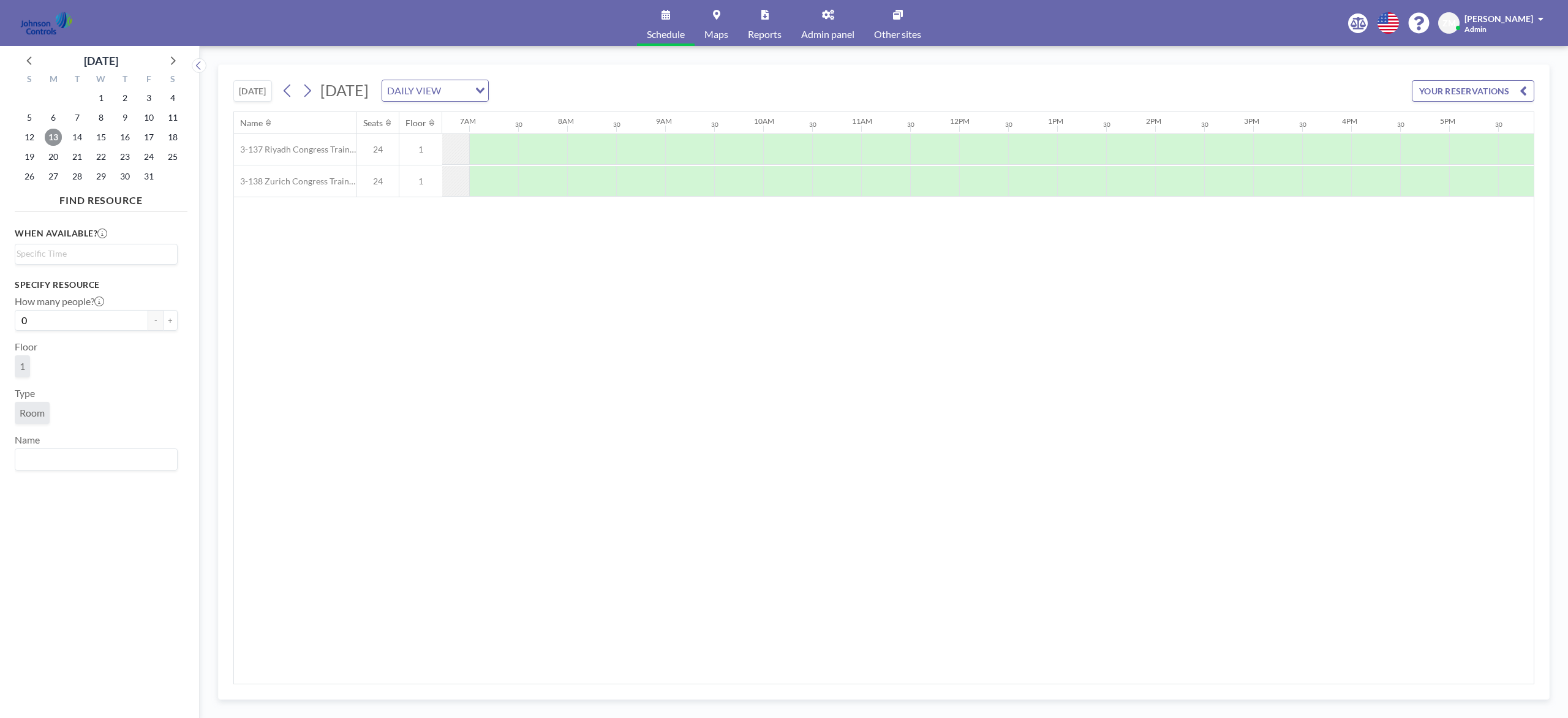
scroll to position [0, 657]
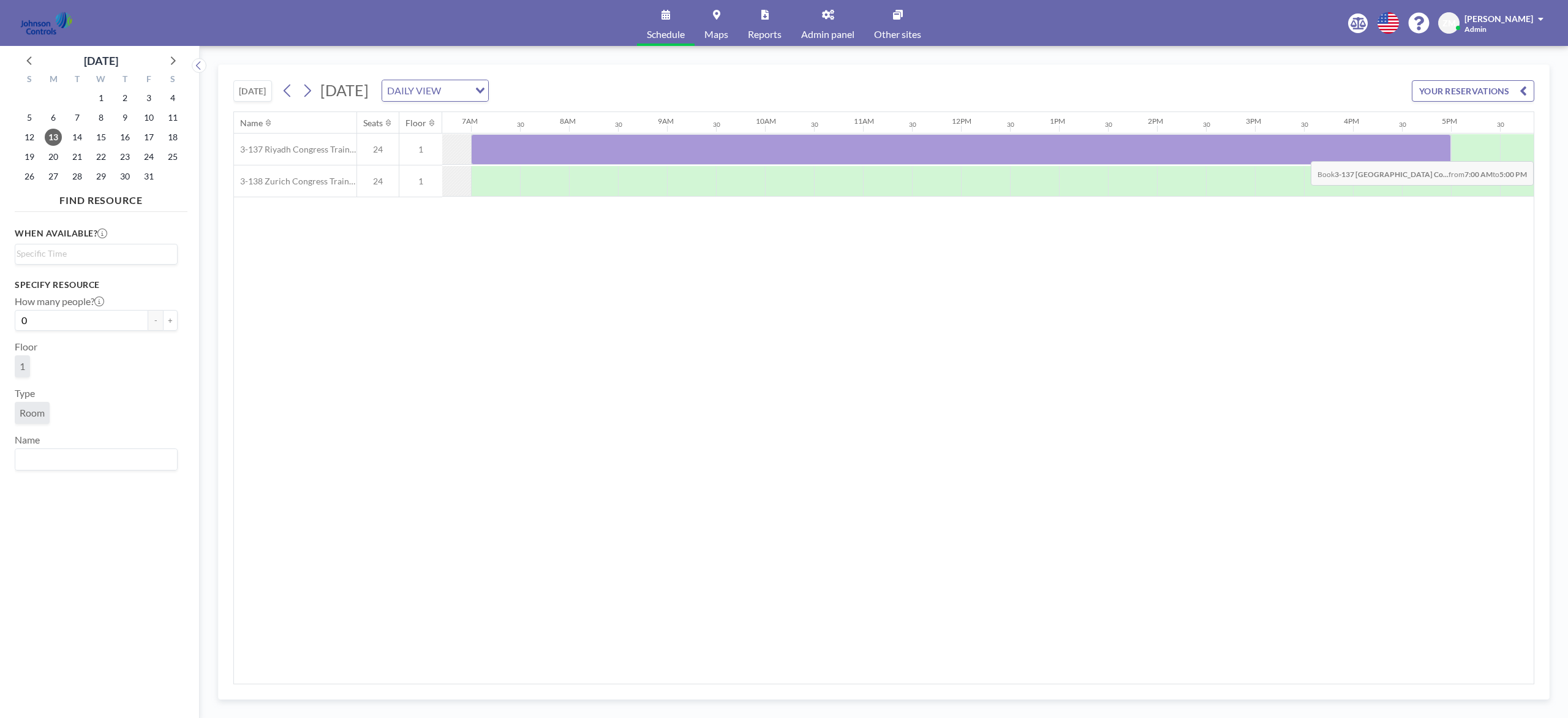
drag, startPoint x: 505, startPoint y: 147, endPoint x: 1417, endPoint y: 153, distance: 912.0
click at [1175, 153] on div at bounding box center [961, 149] width 980 height 31
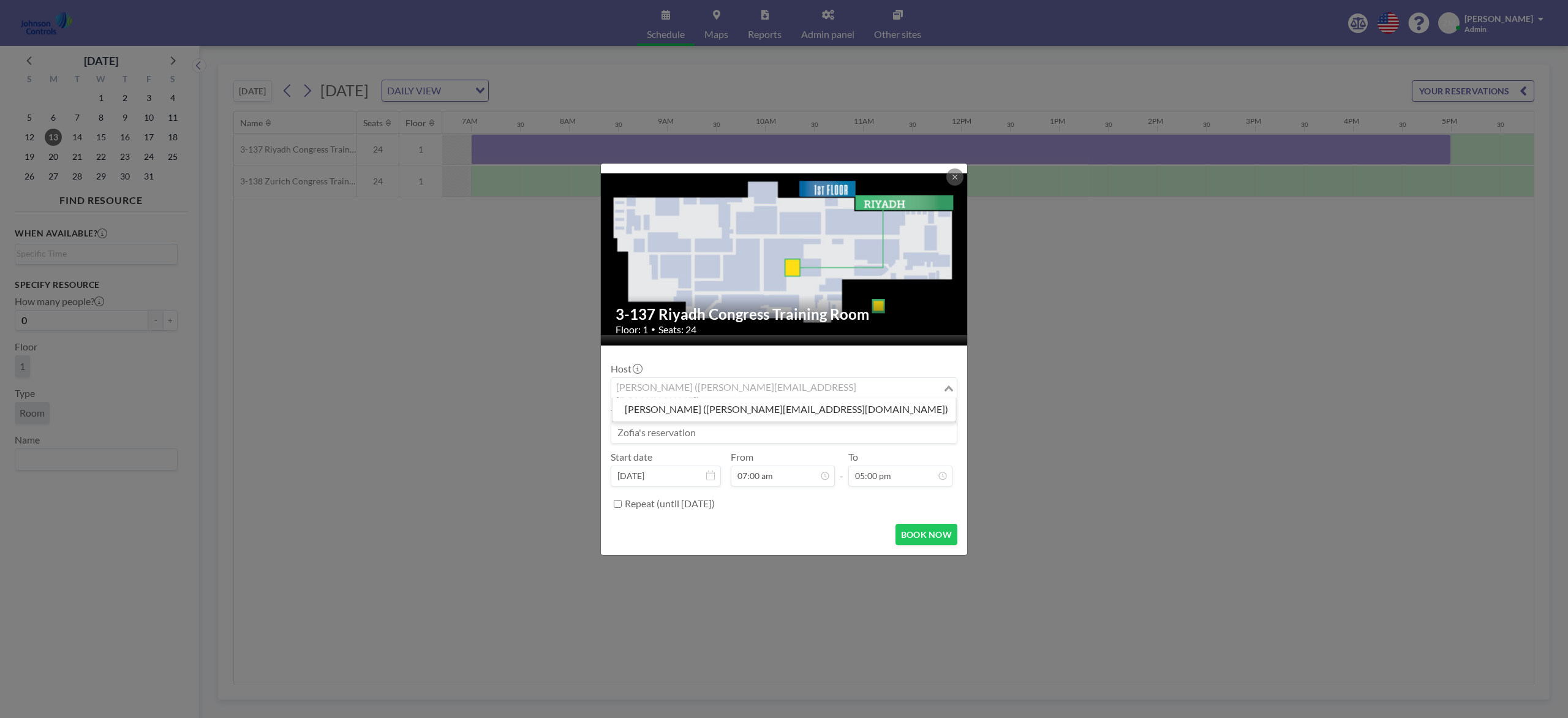
click at [738, 386] on div "Zofia Maślanka (zofia@roomzilla.net)" at bounding box center [777, 387] width 331 height 18
type input "xav"
click at [750, 414] on li "Xavier Ham (xavier.ham-ext@jci.com)" at bounding box center [784, 410] width 344 height 18
click at [739, 434] on input at bounding box center [784, 432] width 345 height 21
paste input "CO2 Training"
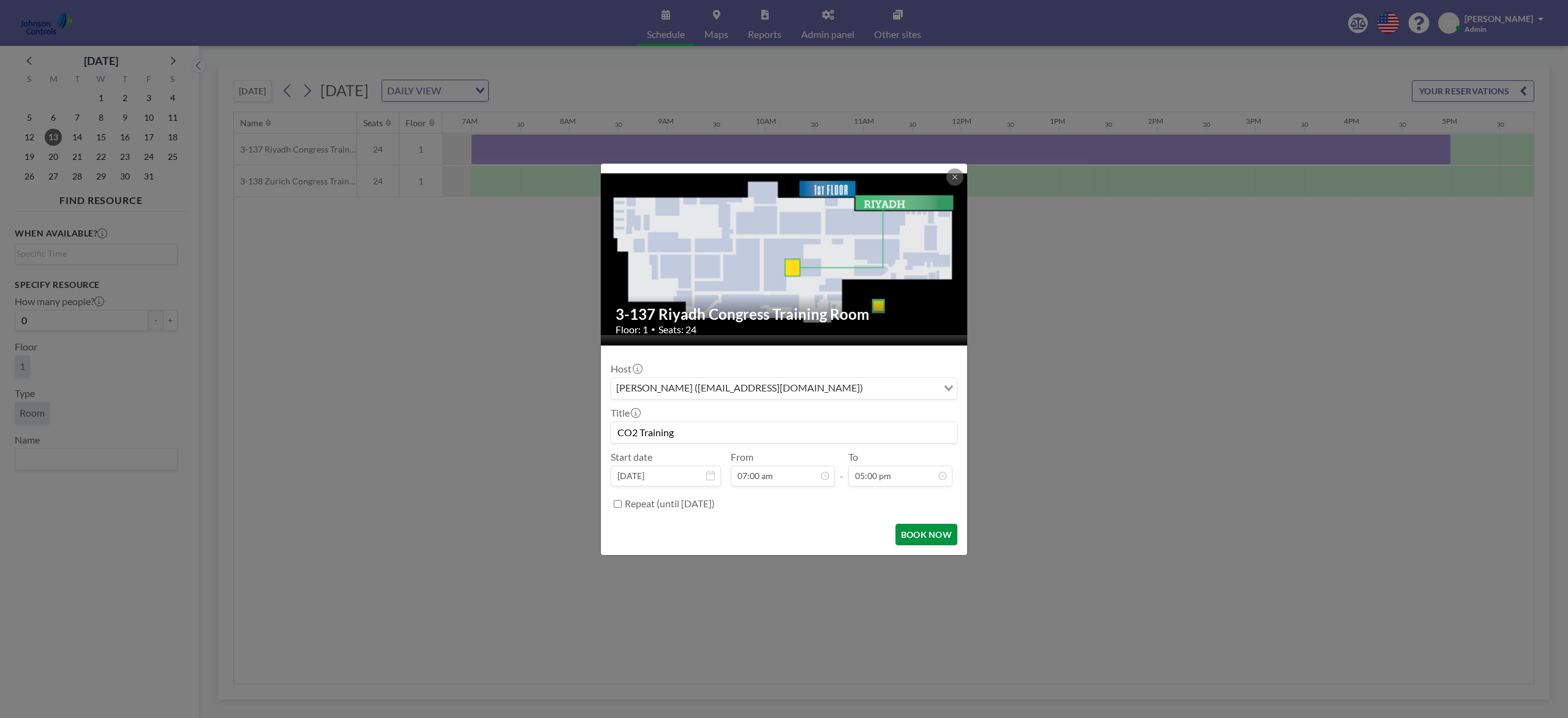
type input "CO2 Training"
click at [905, 532] on button "BOOK NOW" at bounding box center [926, 534] width 62 height 21
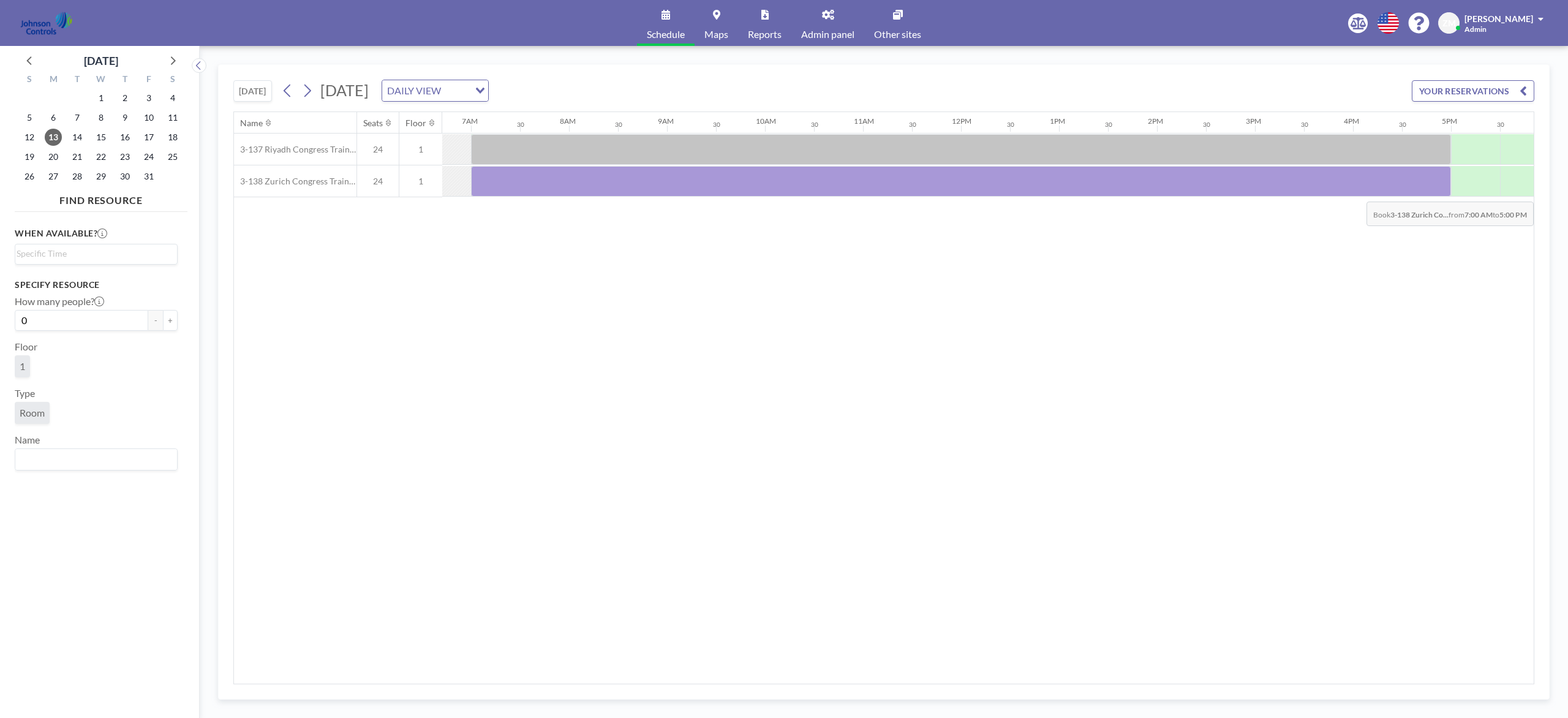
drag, startPoint x: 497, startPoint y: 177, endPoint x: 1428, endPoint y: 194, distance: 931.2
click at [1175, 194] on div at bounding box center [961, 181] width 980 height 31
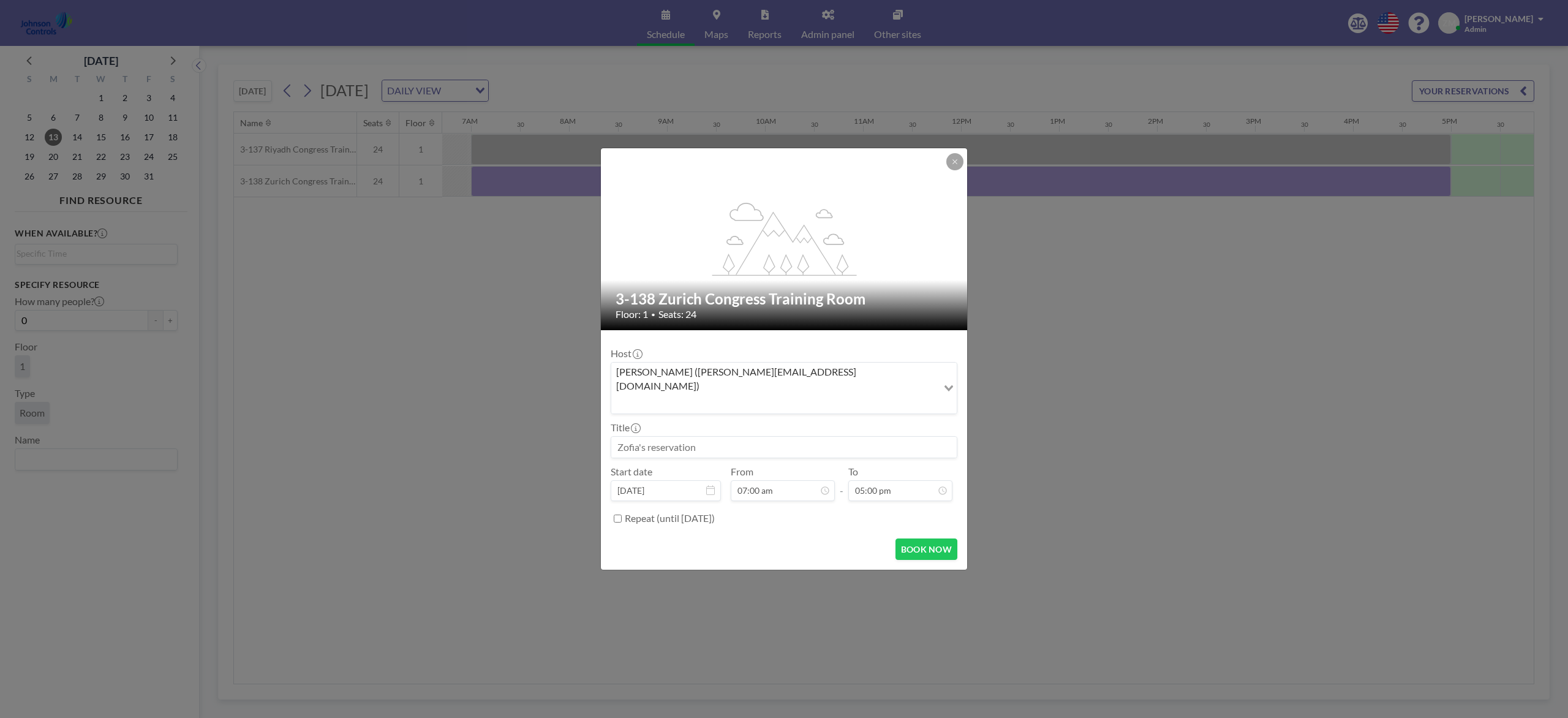
click at [711, 386] on div "Zofia Maślanka (zofia@roomzilla.net)" at bounding box center [774, 387] width 327 height 49
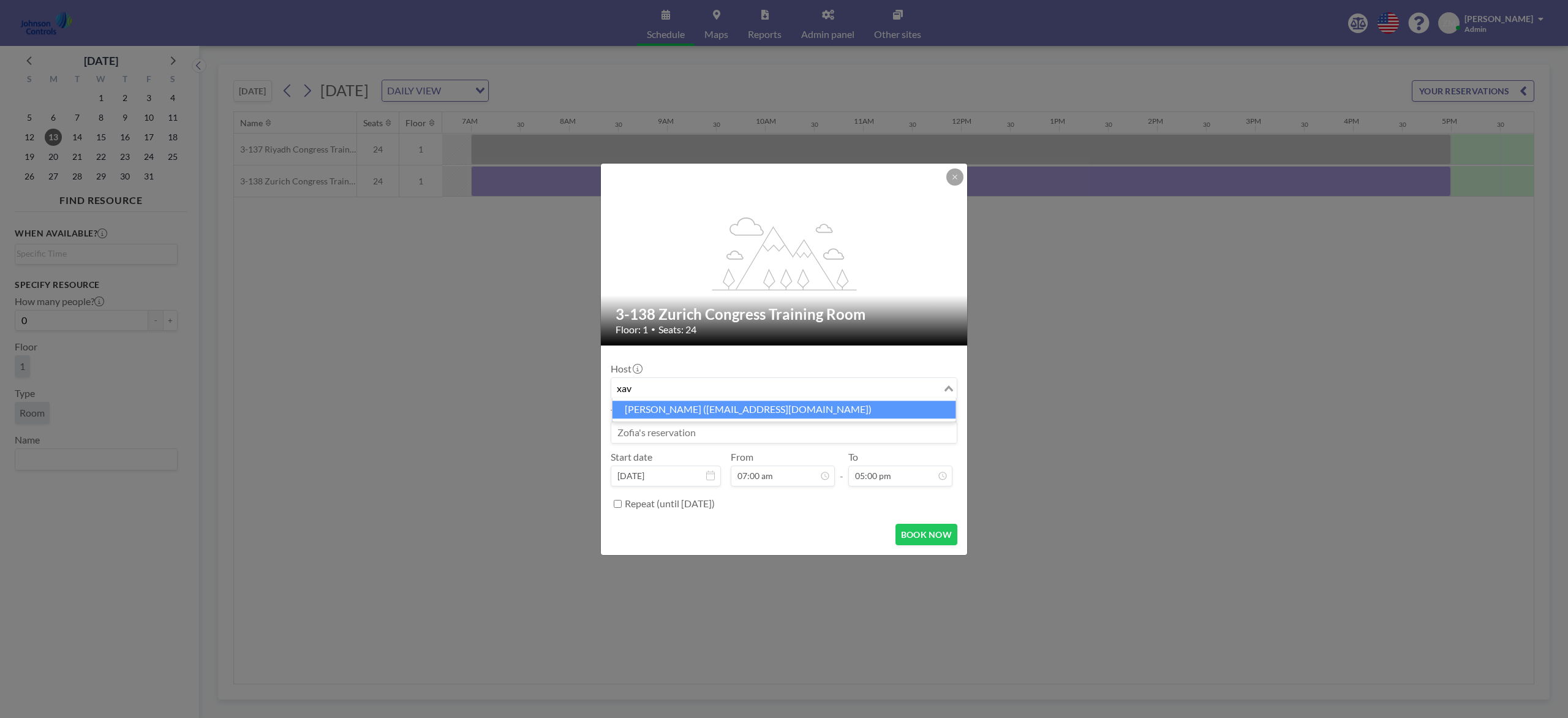
click at [718, 405] on li "Xavier Ham (xavier.ham-ext@jci.com)" at bounding box center [784, 410] width 344 height 18
type input "xav"
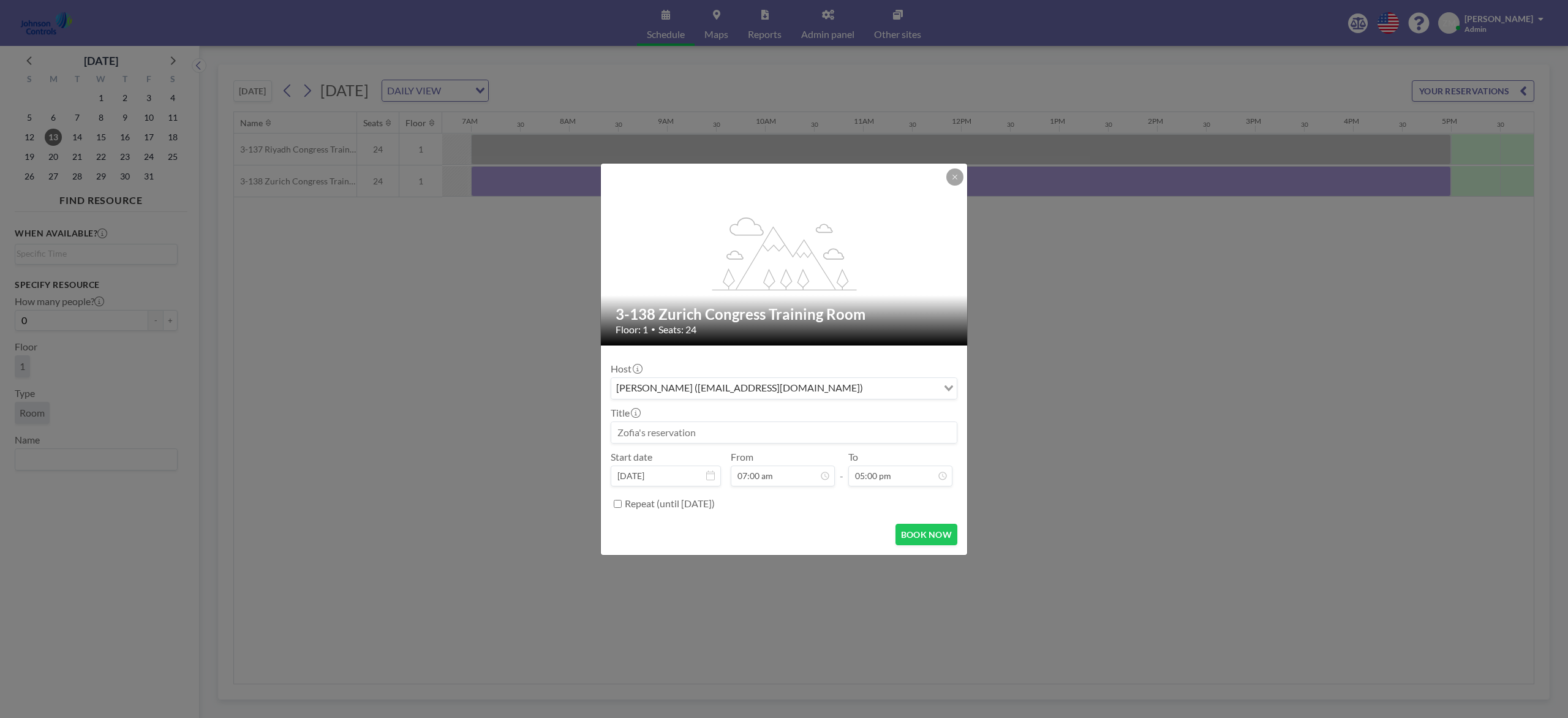
click at [710, 430] on input at bounding box center [784, 432] width 345 height 21
paste input "CO2 Training"
type input "CO2 Training"
click at [924, 533] on button "BOOK NOW" at bounding box center [926, 534] width 62 height 21
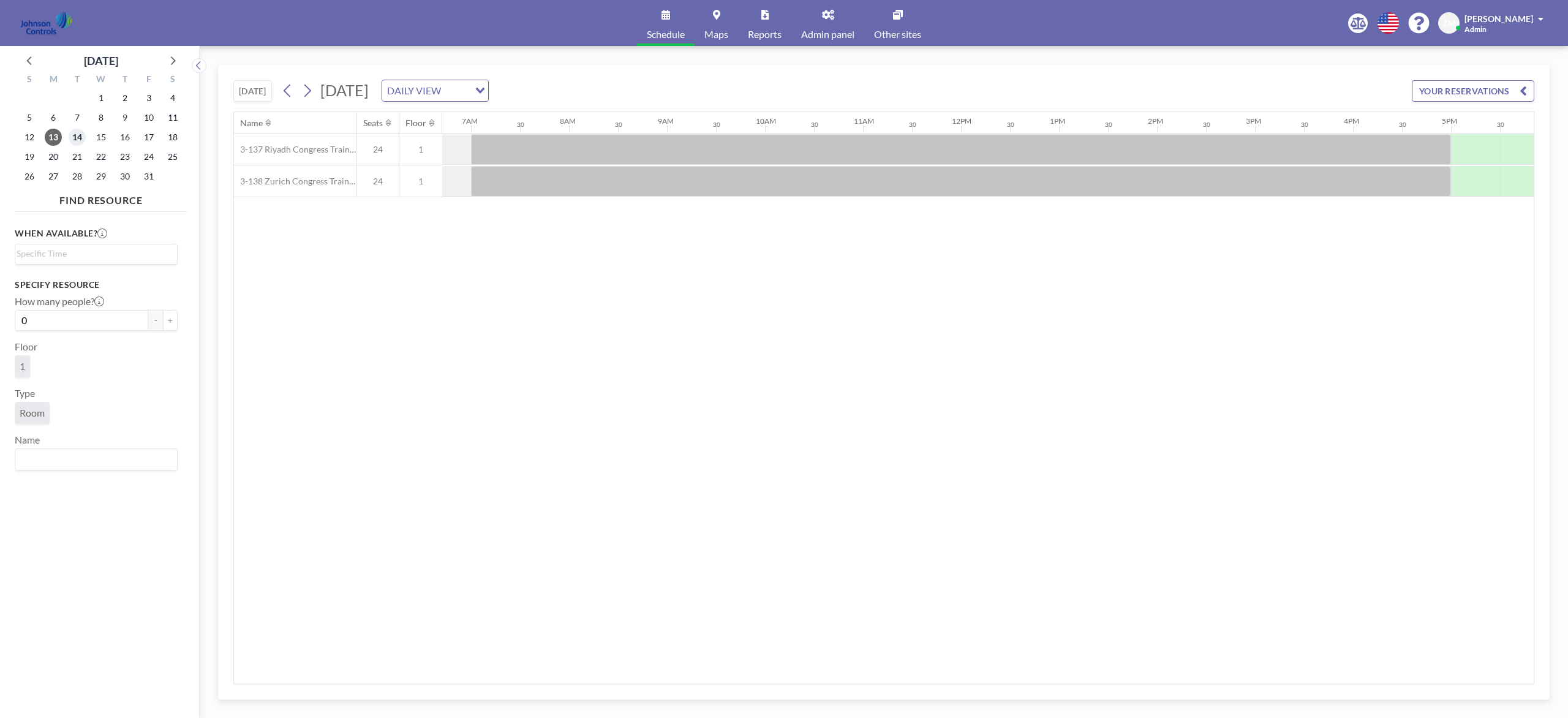
click at [76, 140] on span "14" at bounding box center [77, 137] width 17 height 17
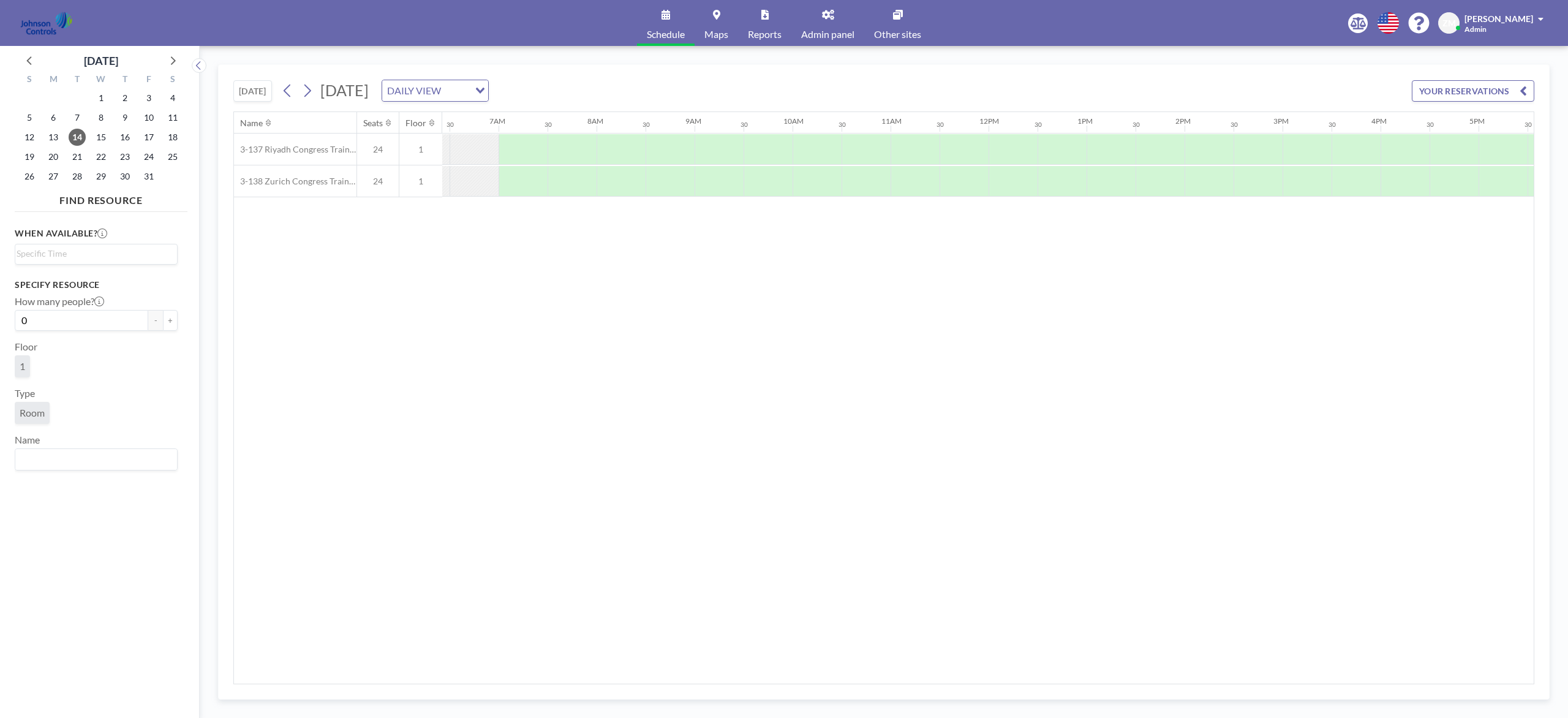
scroll to position [0, 646]
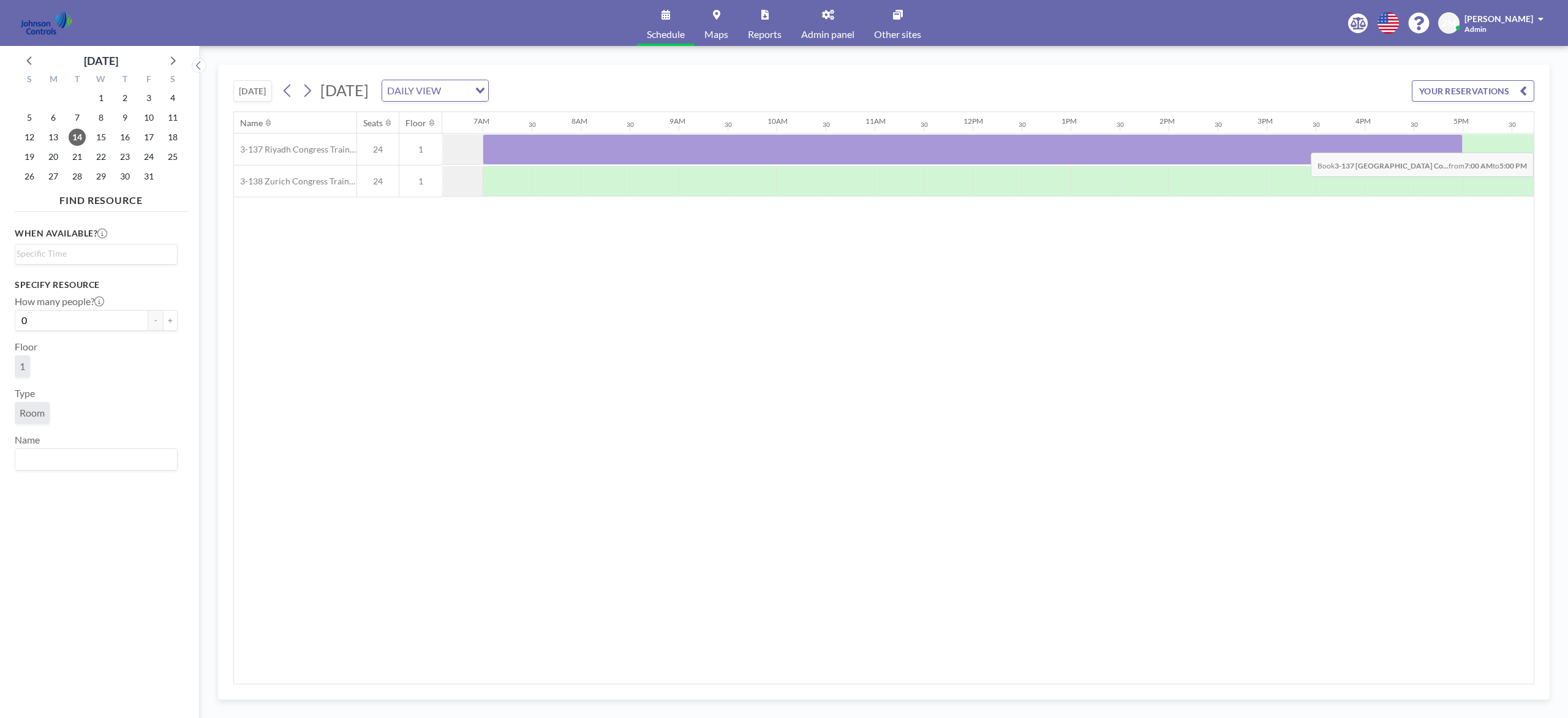
drag, startPoint x: 520, startPoint y: 154, endPoint x: 1448, endPoint y: 145, distance: 928.0
click at [1175, 145] on div at bounding box center [972, 149] width 980 height 31
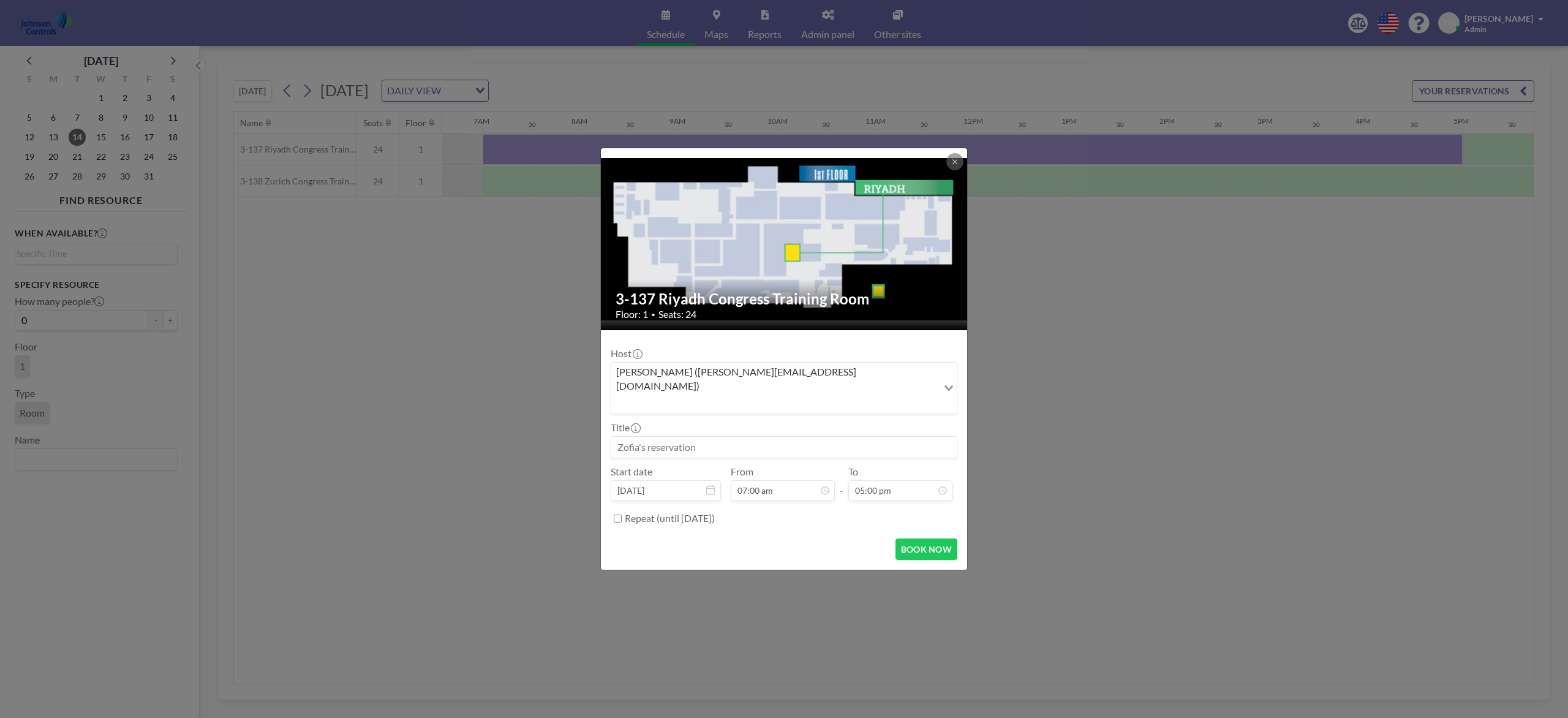
click at [750, 393] on div "Zofia Maślanka (zofia@roomzilla.net)" at bounding box center [774, 387] width 327 height 49
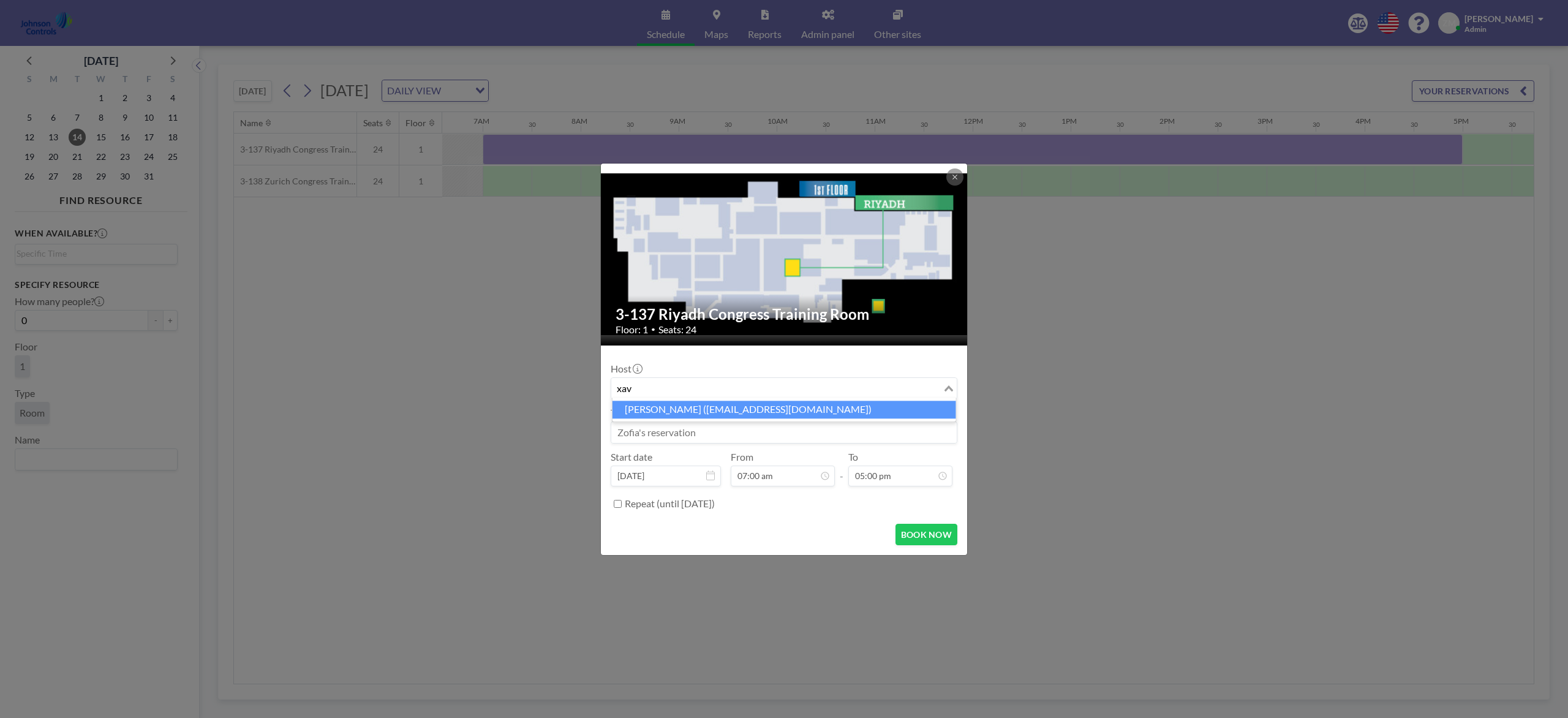
click at [741, 410] on li "Xavier Ham (xavier.ham-ext@jci.com)" at bounding box center [784, 410] width 344 height 18
type input "xav"
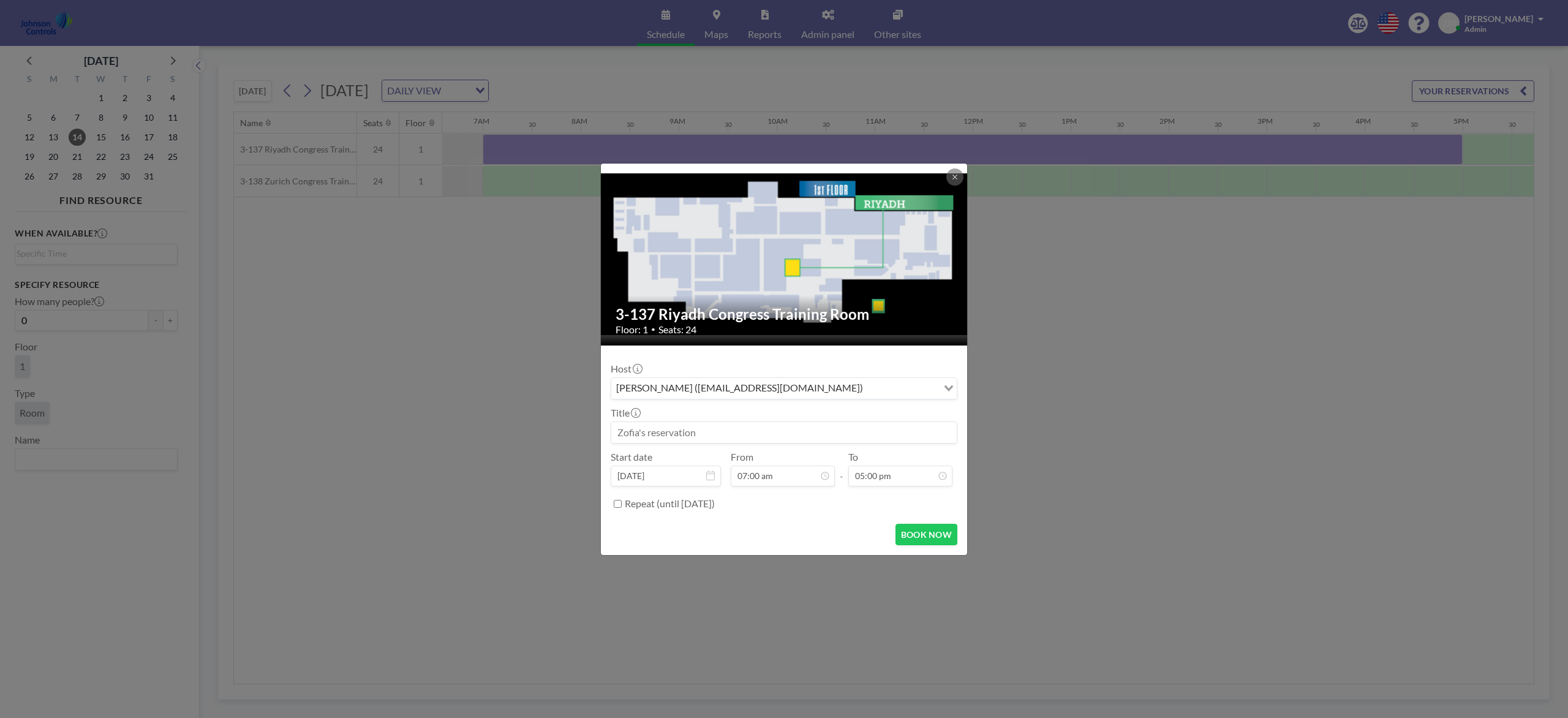
click at [721, 436] on input at bounding box center [784, 432] width 345 height 21
paste input "CO2 Training"
type input "CO2 Training"
click at [935, 537] on button "BOOK NOW" at bounding box center [926, 534] width 62 height 21
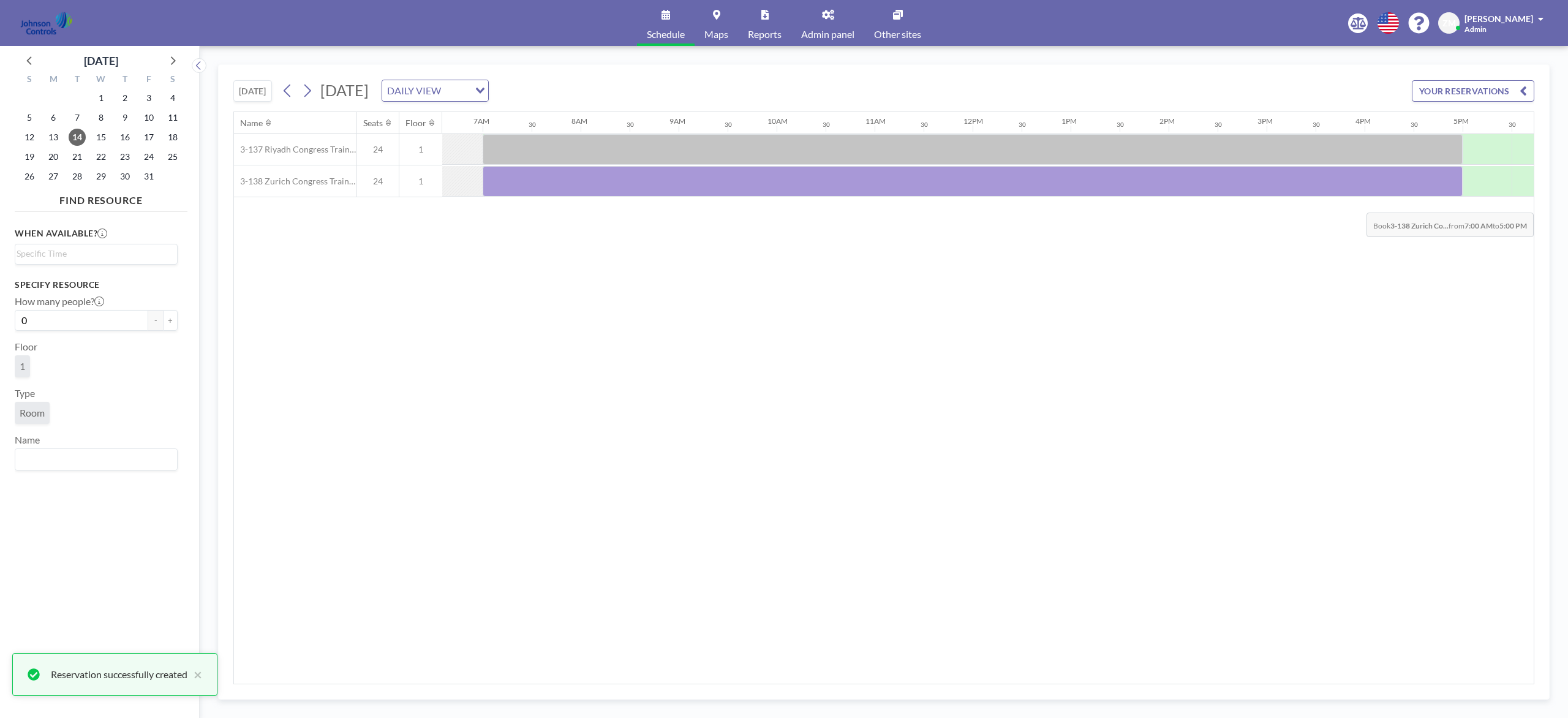
drag, startPoint x: 514, startPoint y: 188, endPoint x: 1443, endPoint y: 205, distance: 929.2
click at [1175, 205] on div "Name Seats Floor 12AM 30 1AM 30 2AM 30 3AM 30 4AM 30 5AM 30 6AM 30 7AM 30 8AM 3…" at bounding box center [884, 398] width 1300 height 572
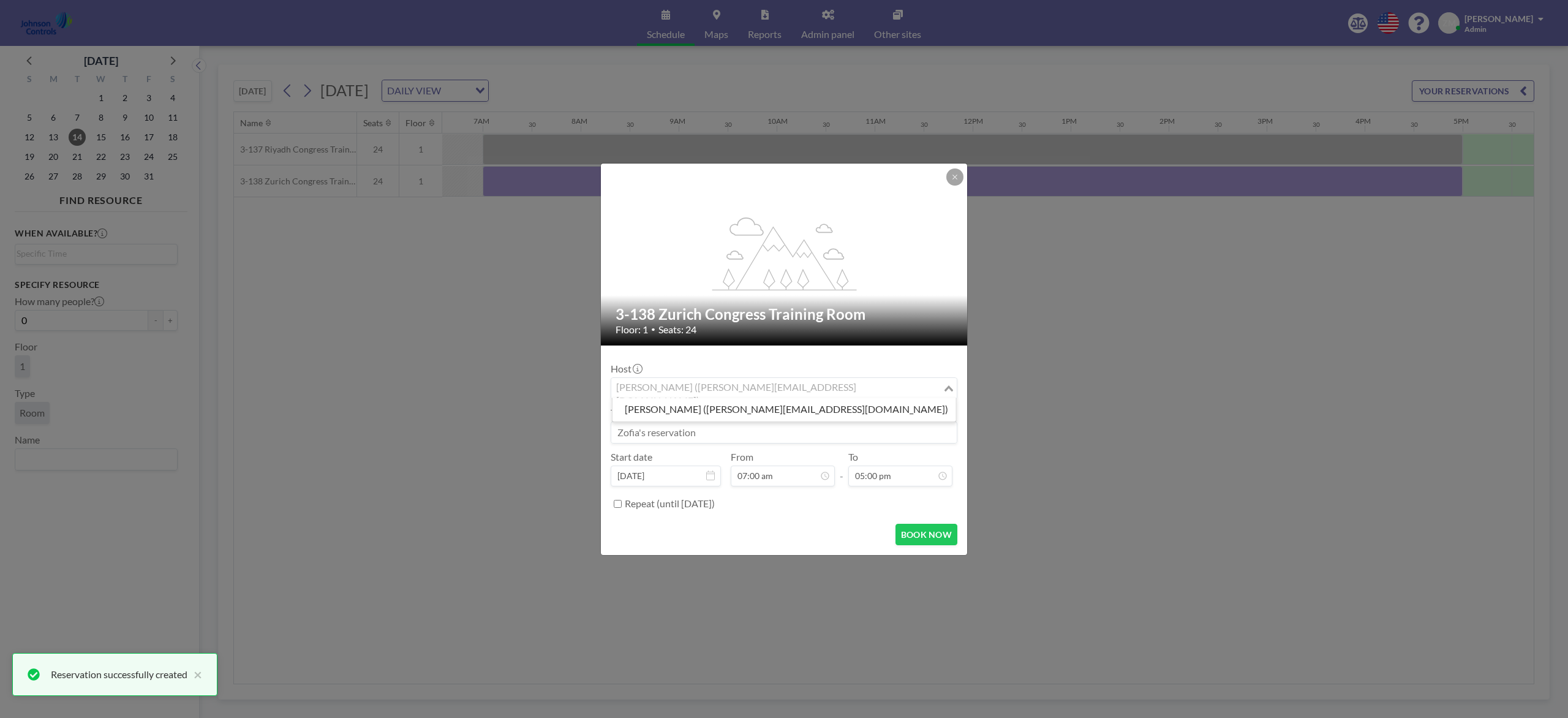
click at [760, 391] on div "Zofia Maślanka (zofia@roomzilla.net)" at bounding box center [777, 387] width 331 height 18
click at [727, 404] on li "Xavier Ham (xavier.ham-ext@jci.com)" at bounding box center [784, 410] width 344 height 18
type input "xav"
click at [711, 436] on input at bounding box center [784, 432] width 345 height 21
paste input "CO2 Training"
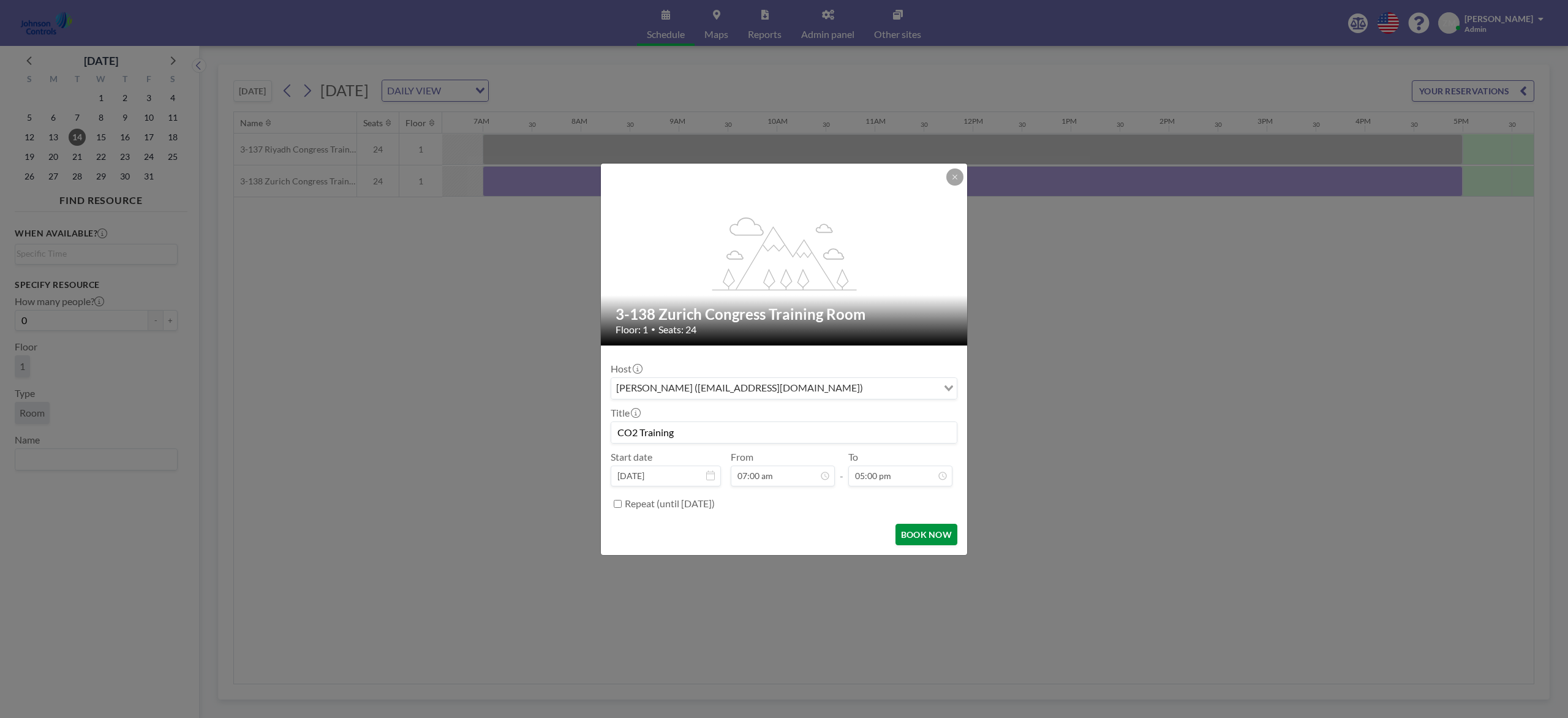
type input "CO2 Training"
click at [939, 534] on button "BOOK NOW" at bounding box center [926, 534] width 62 height 21
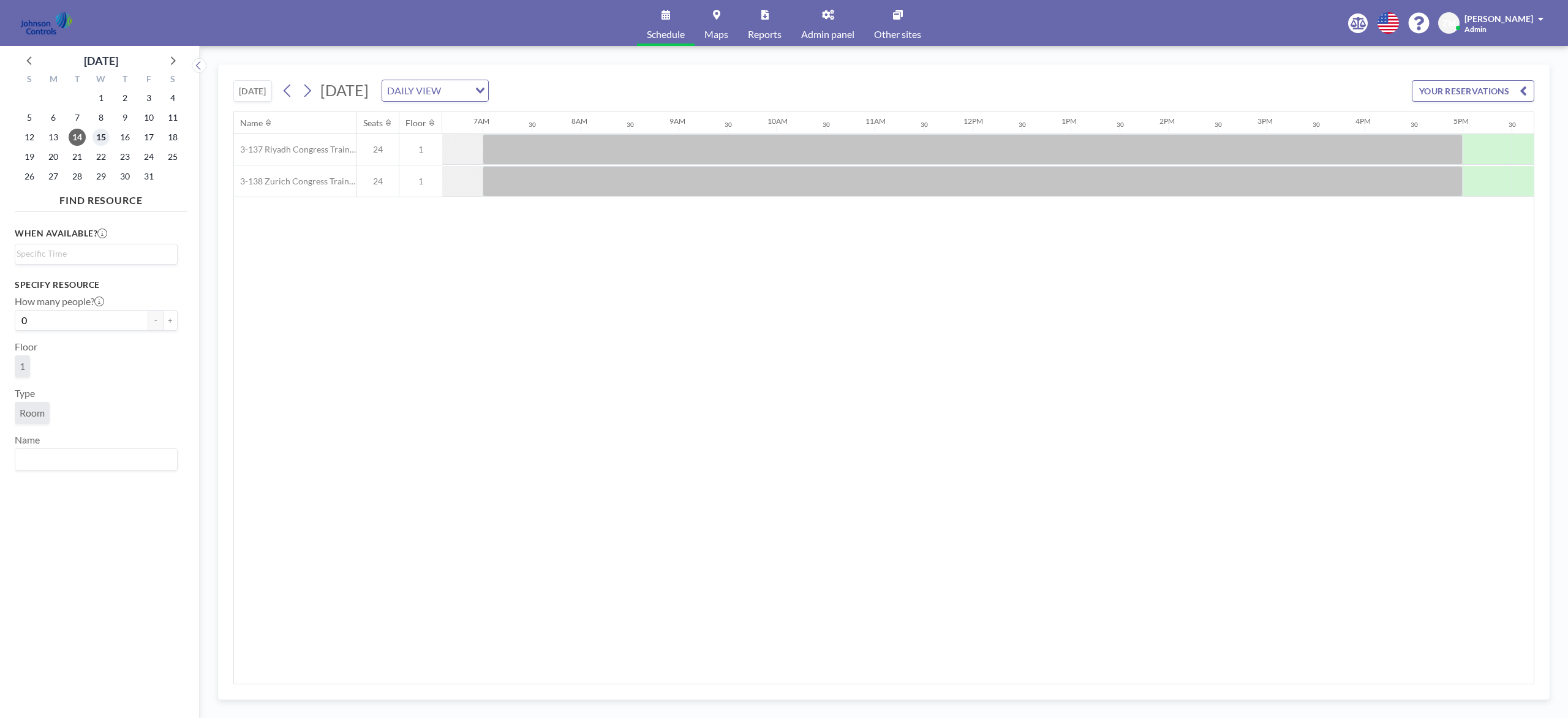
click at [101, 136] on span "15" at bounding box center [101, 137] width 17 height 17
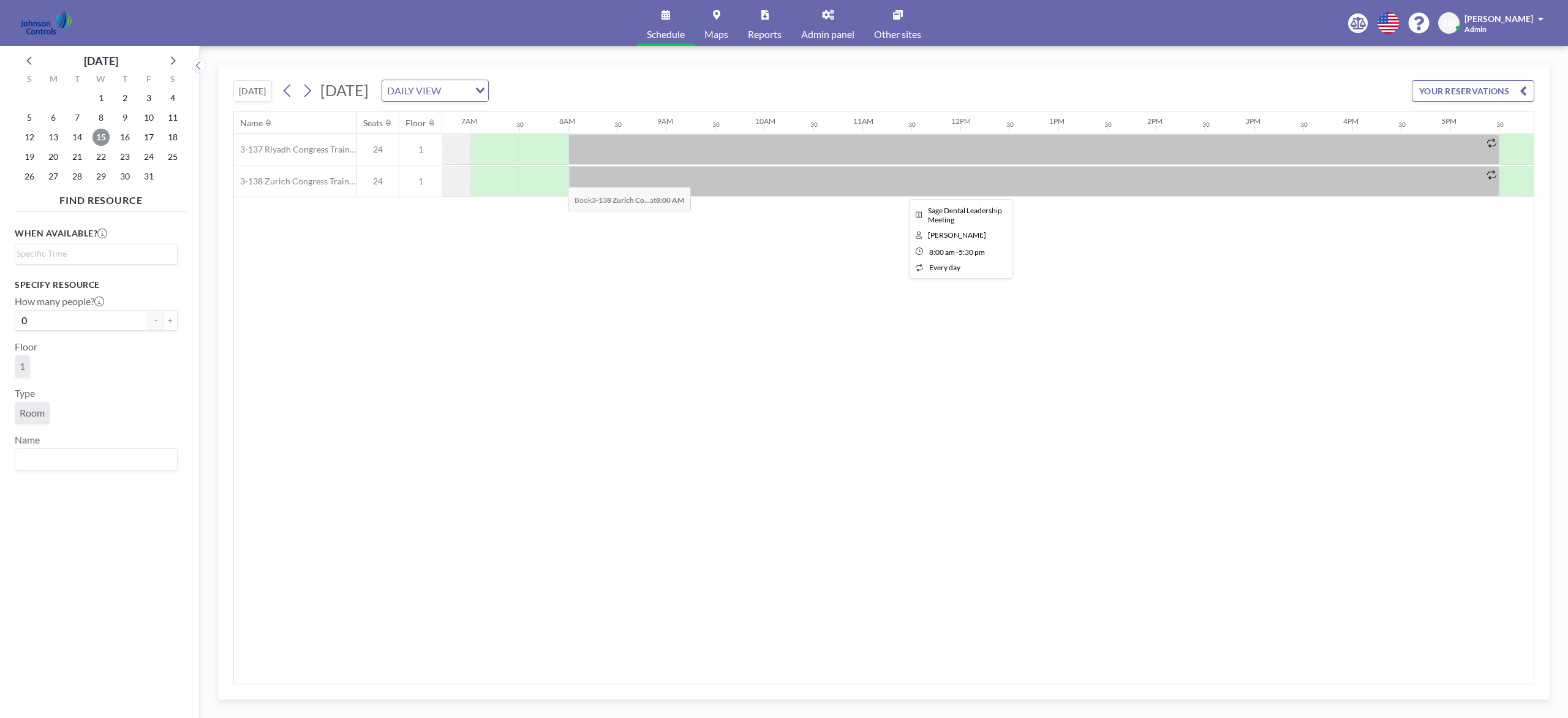
scroll to position [0, 640]
click at [127, 140] on span "16" at bounding box center [125, 137] width 17 height 17
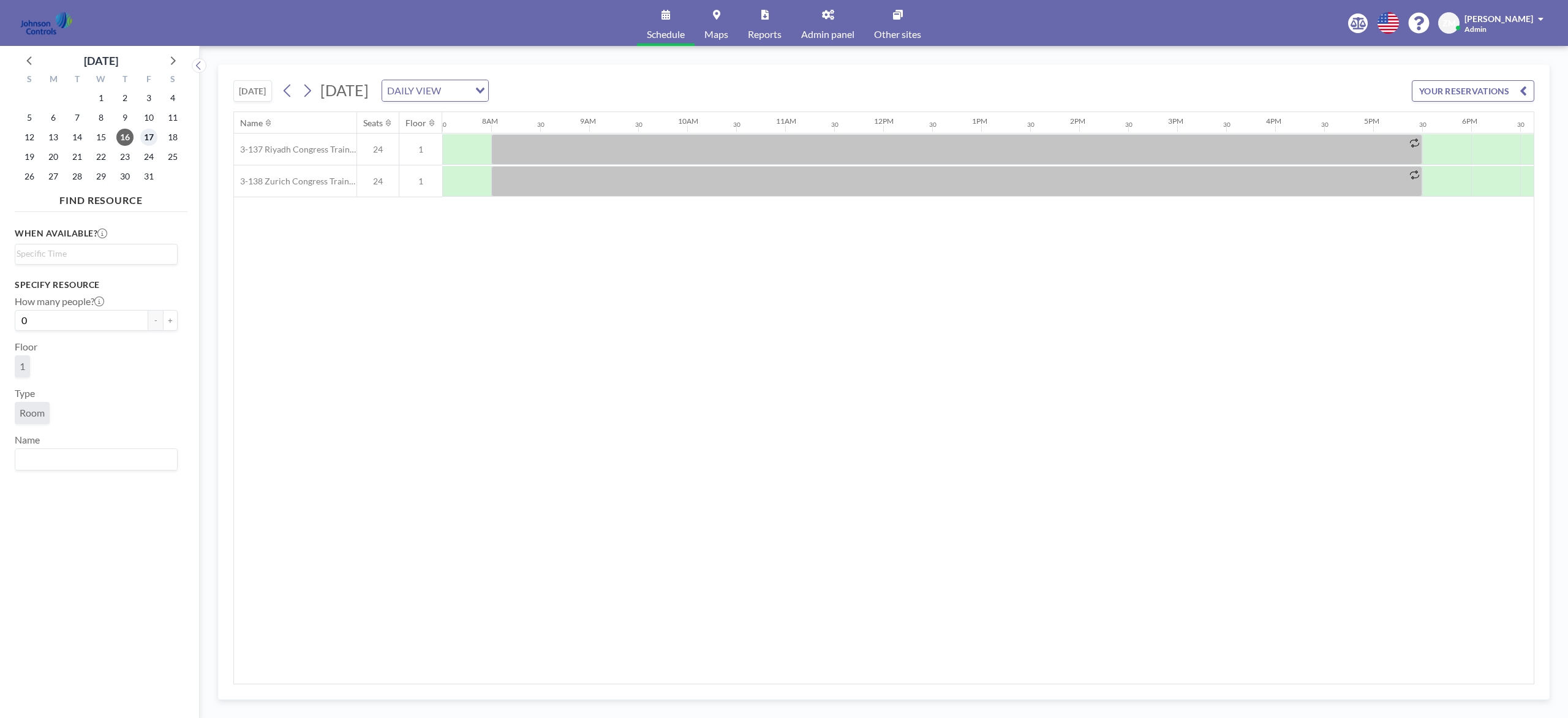
click at [150, 140] on span "17" at bounding box center [149, 137] width 17 height 17
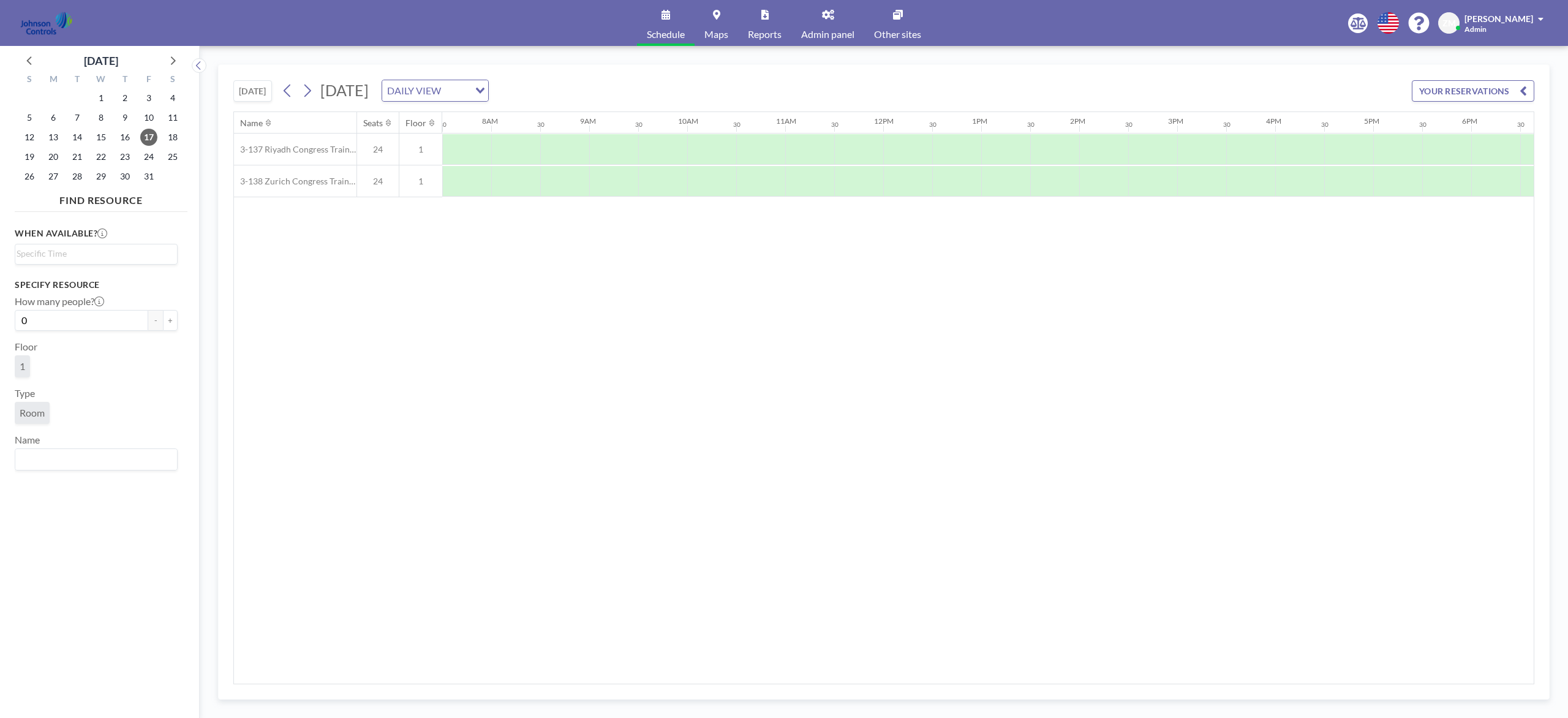
click at [113, 158] on div "23" at bounding box center [125, 157] width 24 height 20
drag, startPoint x: 117, startPoint y: 155, endPoint x: 107, endPoint y: 150, distance: 11.2
click at [118, 155] on span "23" at bounding box center [125, 156] width 17 height 17
click at [105, 142] on span "15" at bounding box center [101, 137] width 17 height 17
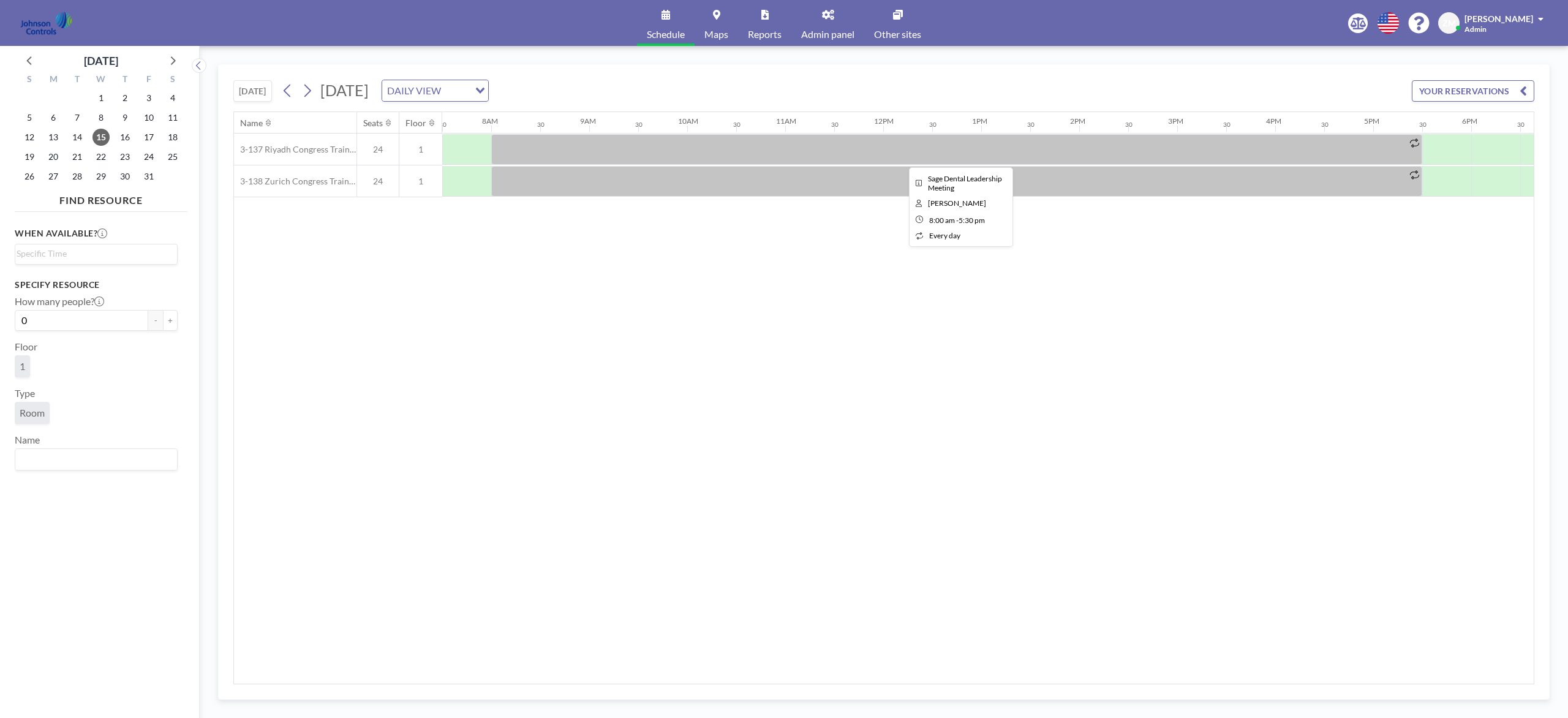
click at [908, 156] on div at bounding box center [957, 149] width 931 height 31
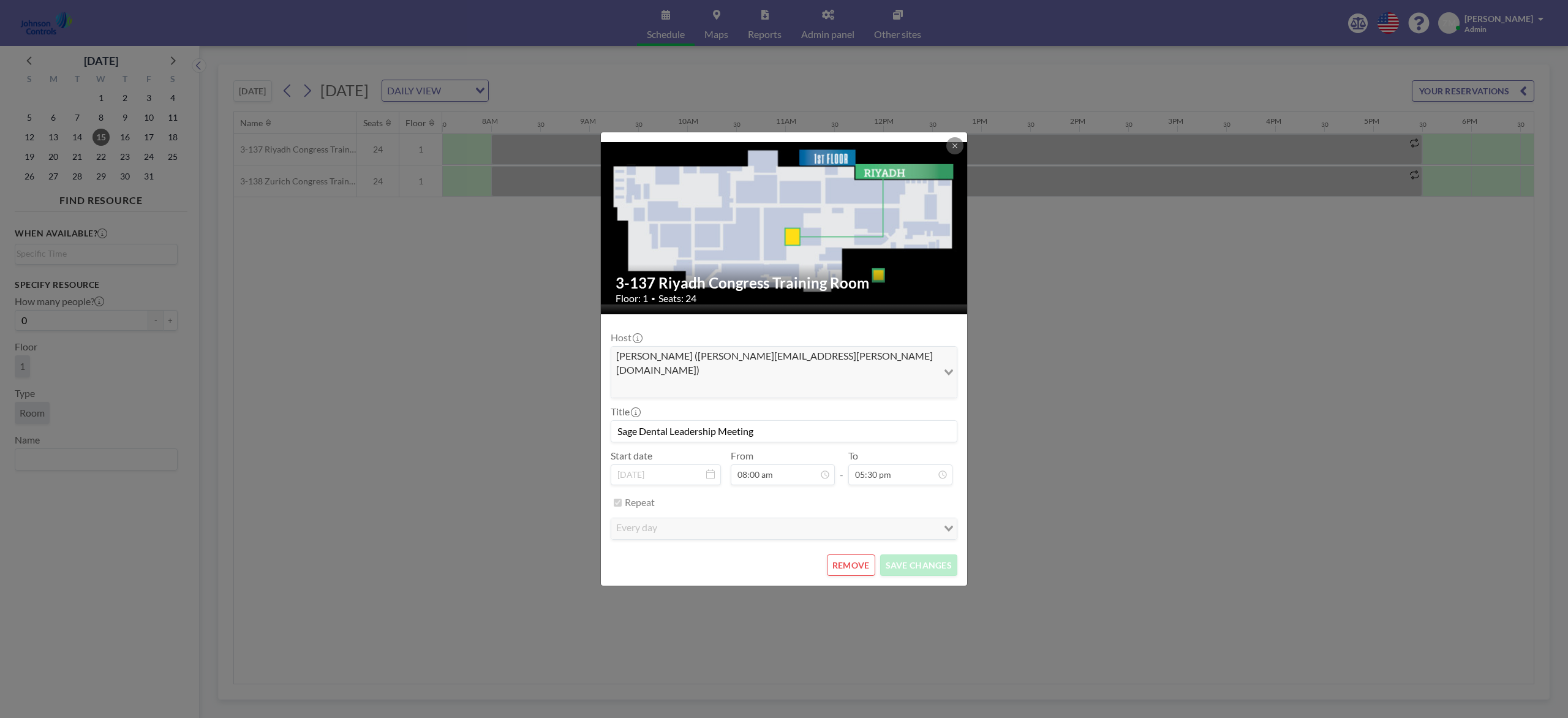
click at [792, 421] on input "Sage Dental Leadership Meeting" at bounding box center [784, 431] width 345 height 21
click at [951, 149] on icon at bounding box center [954, 146] width 8 height 8
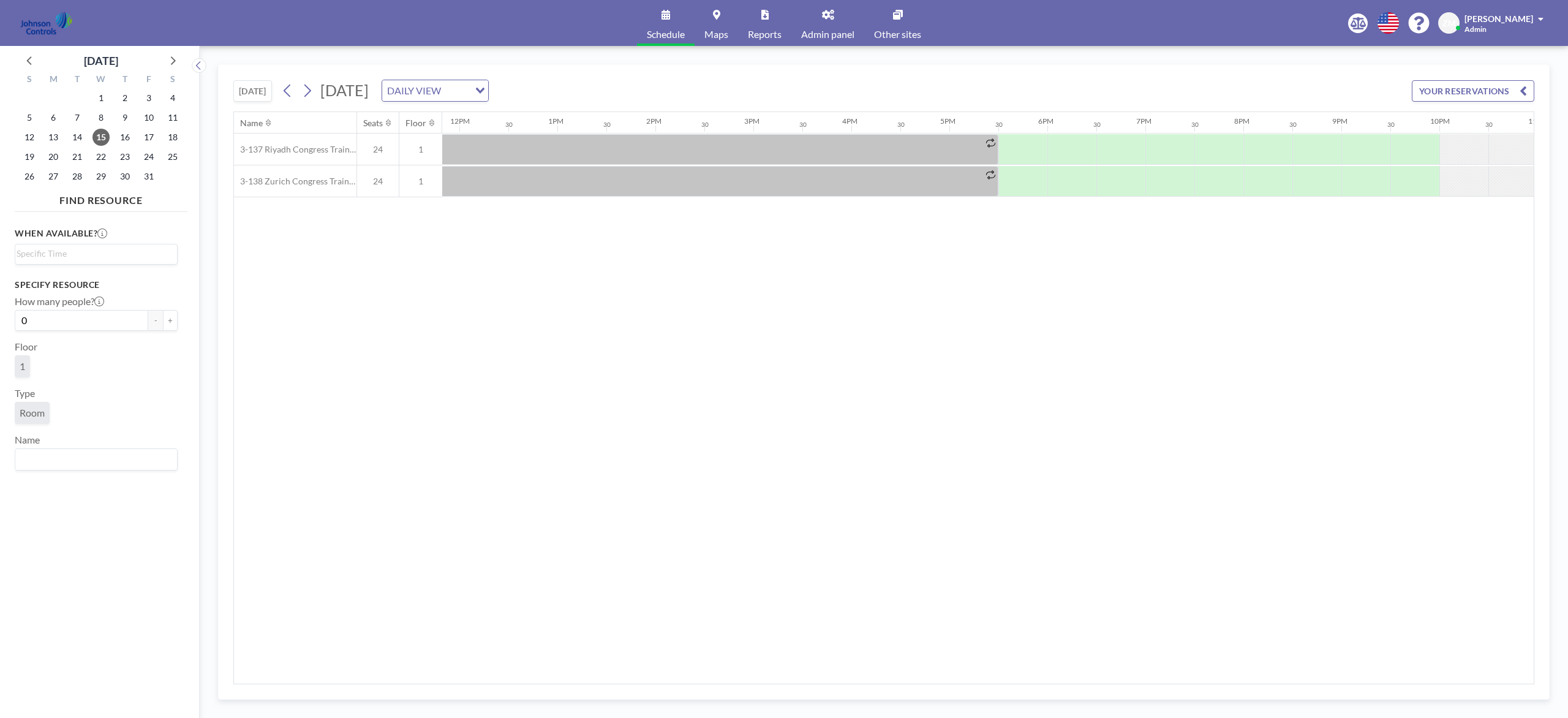
scroll to position [0, 1166]
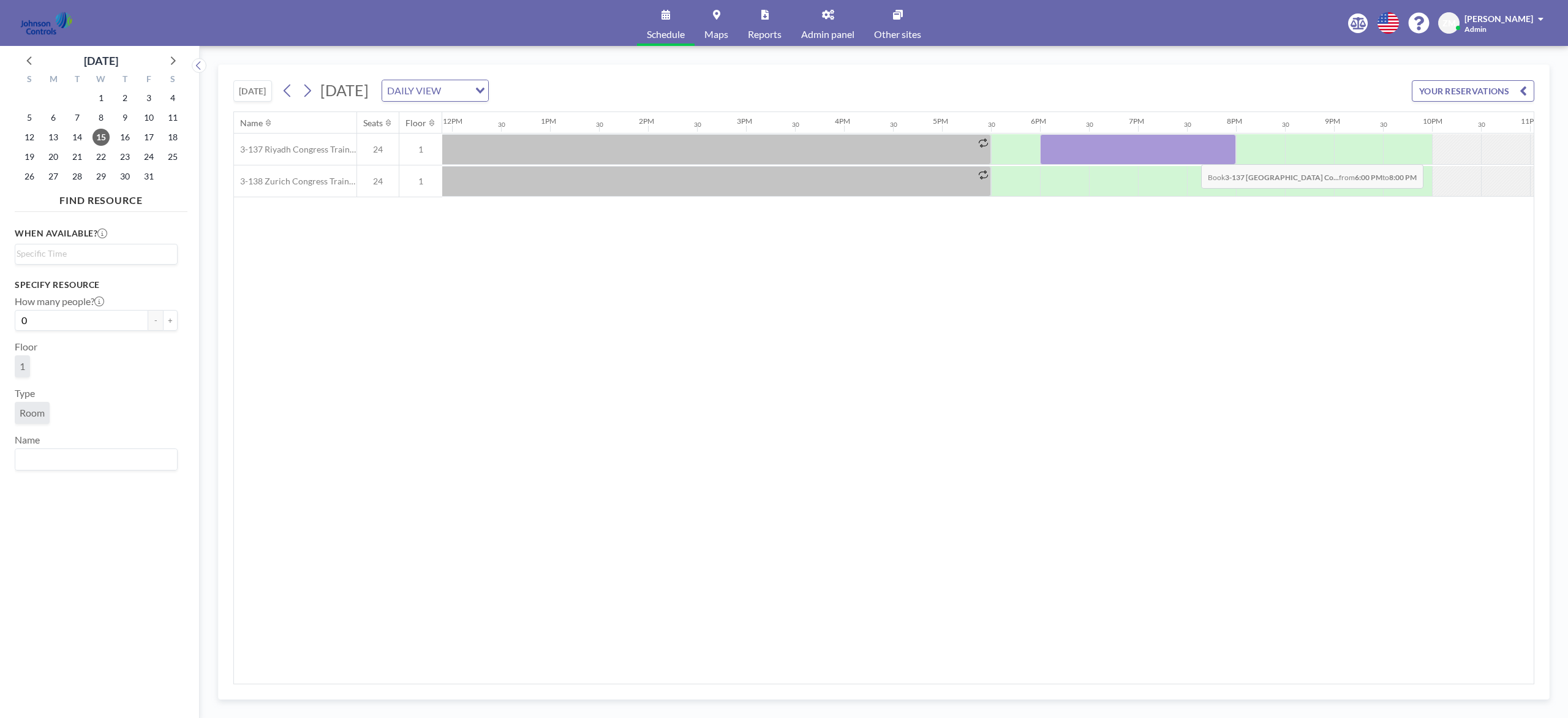
drag, startPoint x: 1058, startPoint y: 154, endPoint x: 1192, endPoint y: 156, distance: 134.0
click at [1175, 156] on div at bounding box center [1138, 149] width 196 height 31
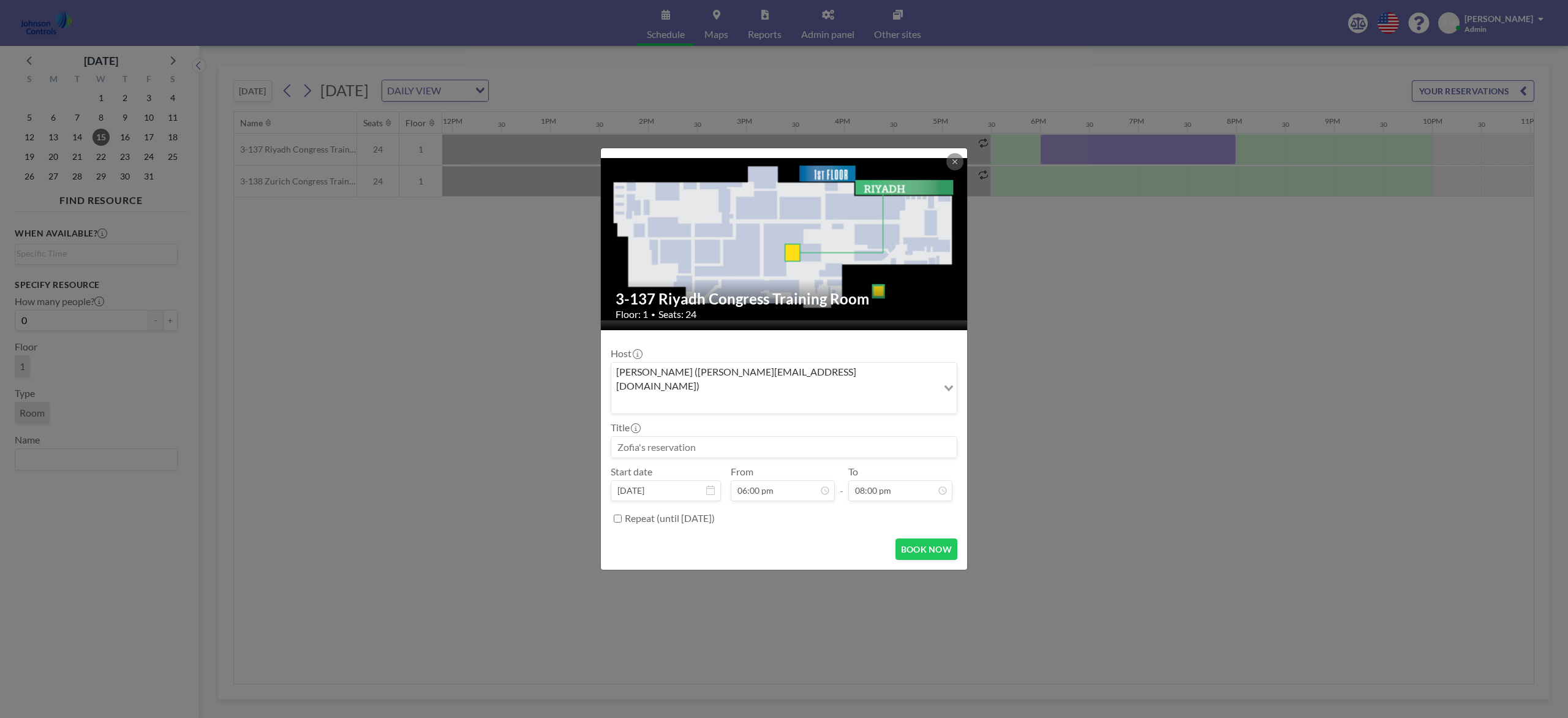
click at [774, 389] on div "Zofia Maślanka (zofia@roomzilla.net)" at bounding box center [774, 387] width 327 height 49
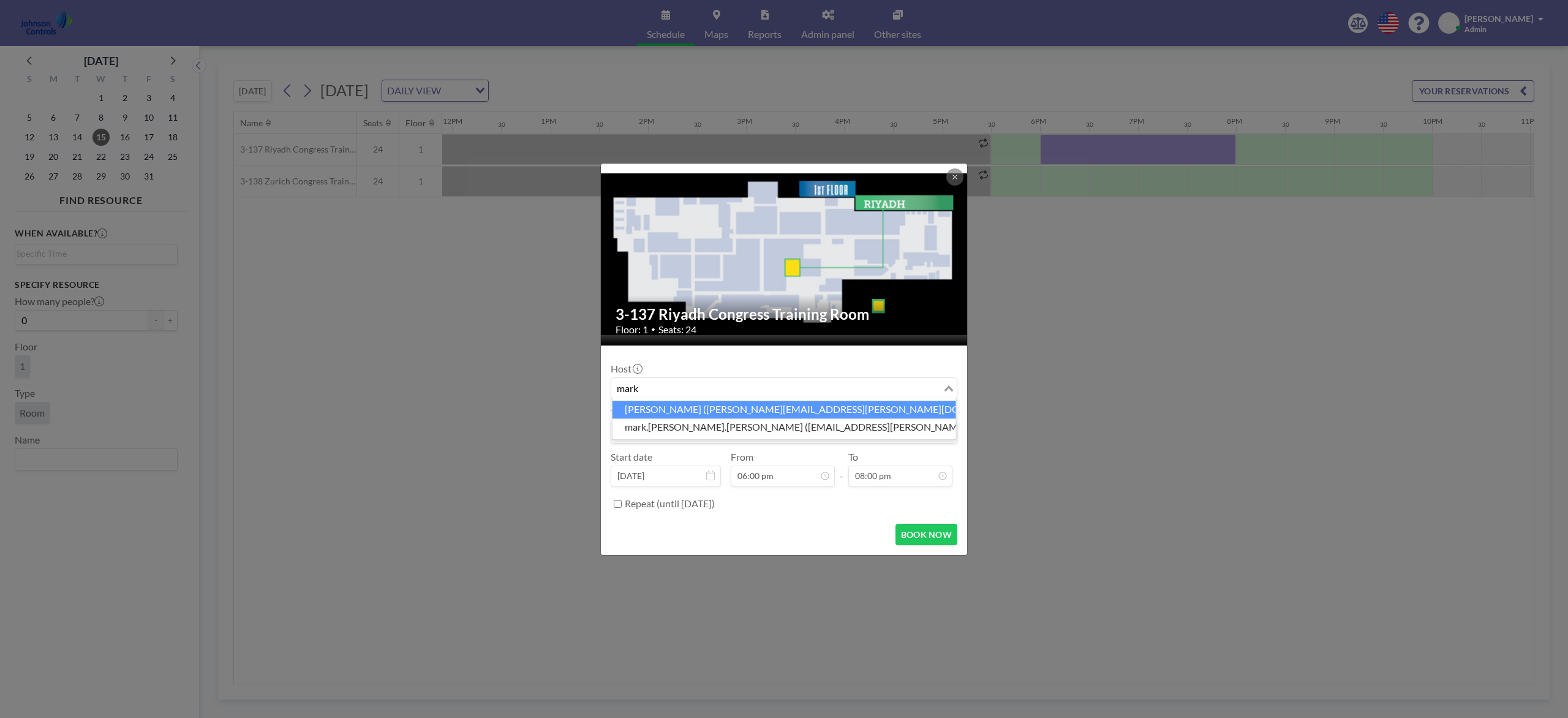
scroll to position [479, 0]
click at [763, 409] on li "Mark Barton (mark.barton-ext@jci.com)" at bounding box center [784, 410] width 344 height 18
type input "mark"
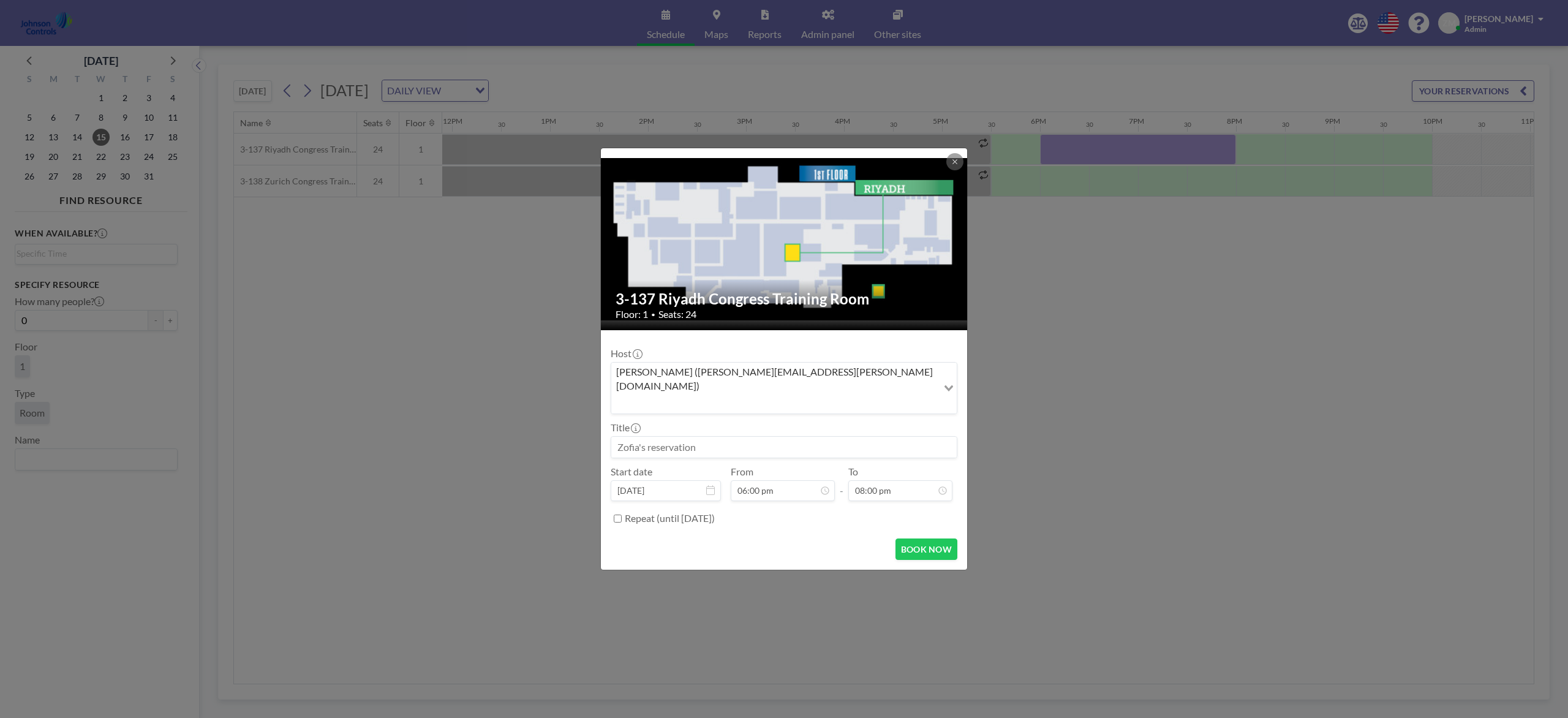
click at [700, 437] on input at bounding box center [784, 447] width 345 height 21
paste input "Sage Dental Meeting"
type input "Sage Dental Meeting"
click at [917, 538] on button "BOOK NOW" at bounding box center [926, 549] width 62 height 21
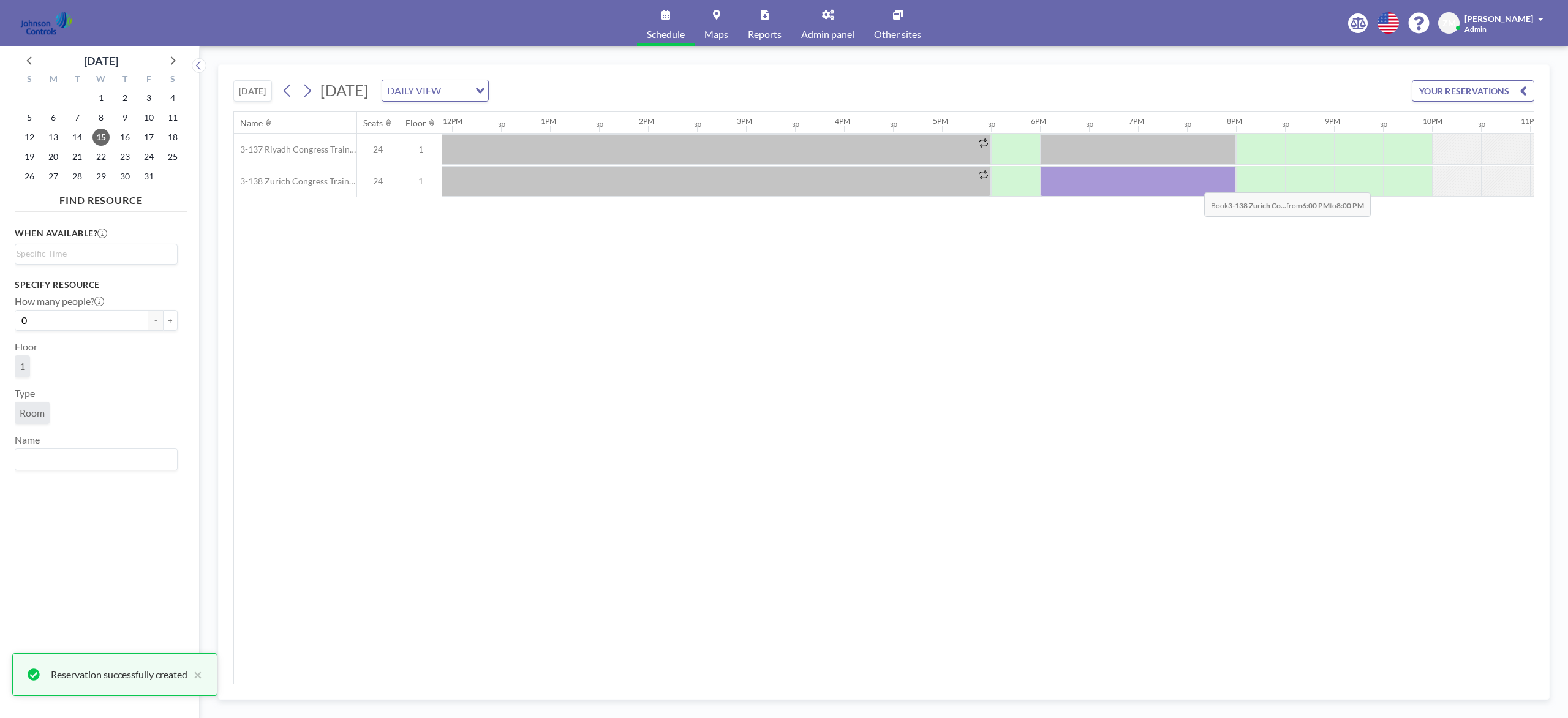
drag, startPoint x: 1054, startPoint y: 192, endPoint x: 1194, endPoint y: 184, distance: 140.2
click at [1175, 184] on div at bounding box center [1138, 181] width 196 height 31
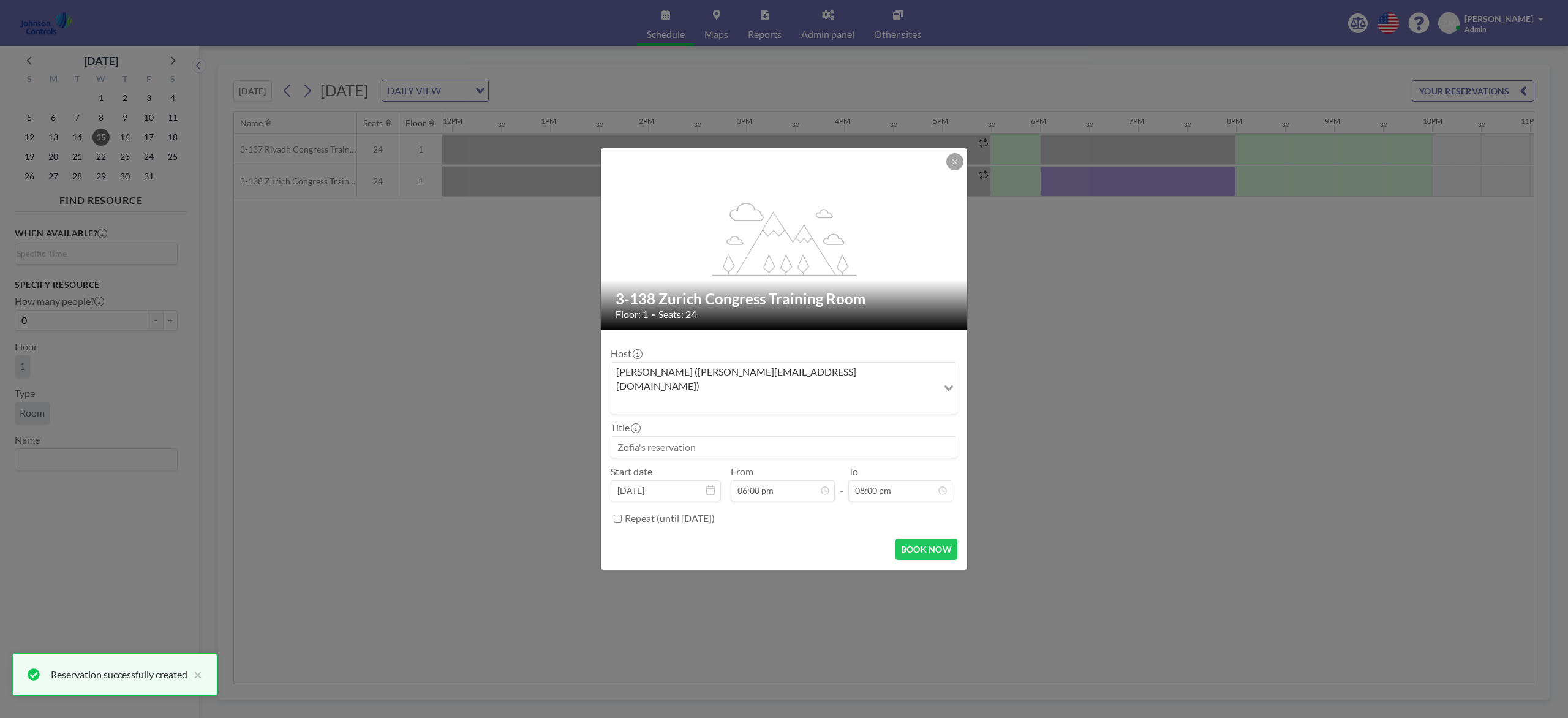
click at [796, 395] on input "Search for option" at bounding box center [774, 403] width 324 height 16
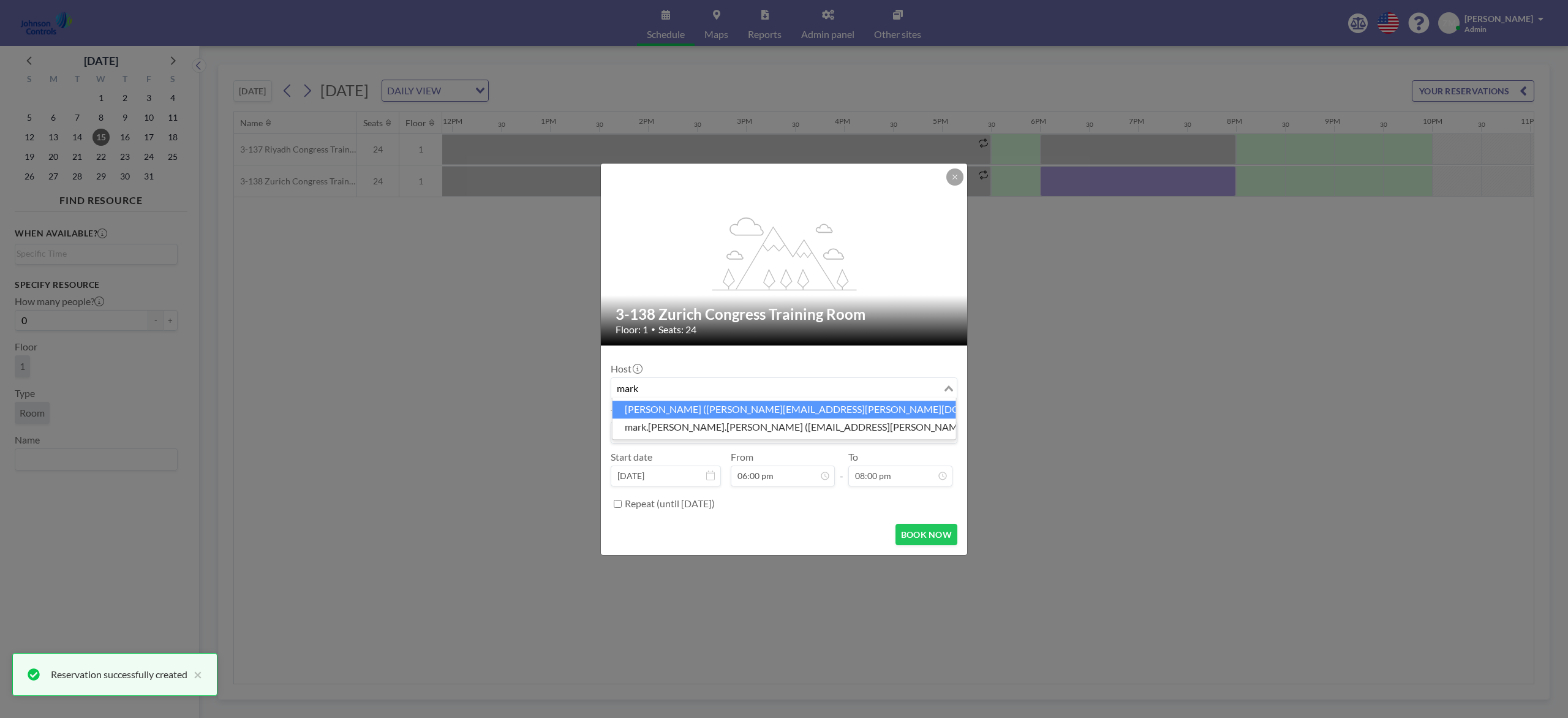
click at [779, 406] on li "Mark Barton (mark.barton-ext@jci.com)" at bounding box center [784, 410] width 344 height 18
type input "mark"
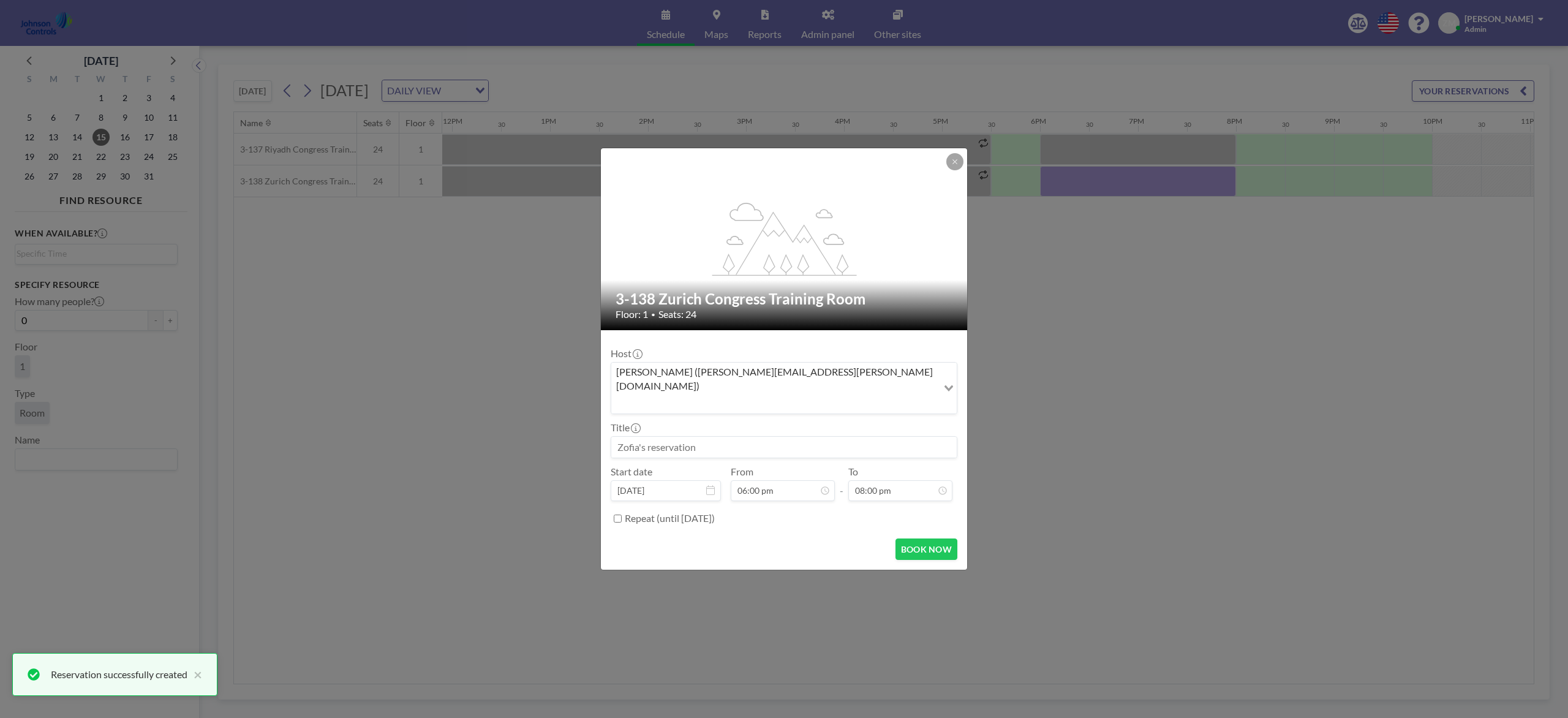
drag, startPoint x: 781, startPoint y: 421, endPoint x: 784, endPoint y: 429, distance: 8.5
click at [781, 421] on div "Title" at bounding box center [784, 440] width 346 height 37
click at [785, 437] on input at bounding box center [784, 447] width 345 height 21
paste input "Sage Dental Meeting"
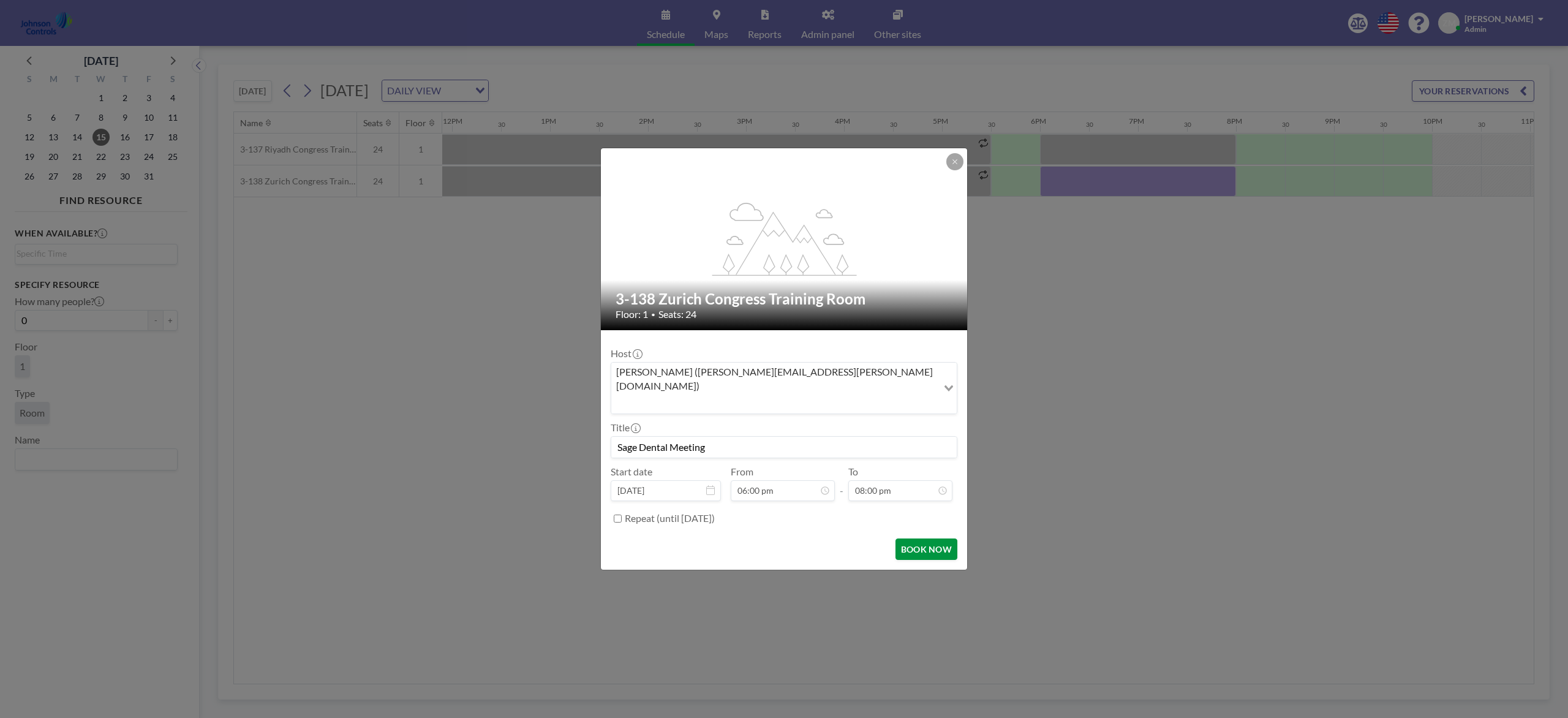
type input "Sage Dental Meeting"
click at [918, 538] on button "BOOK NOW" at bounding box center [926, 549] width 62 height 21
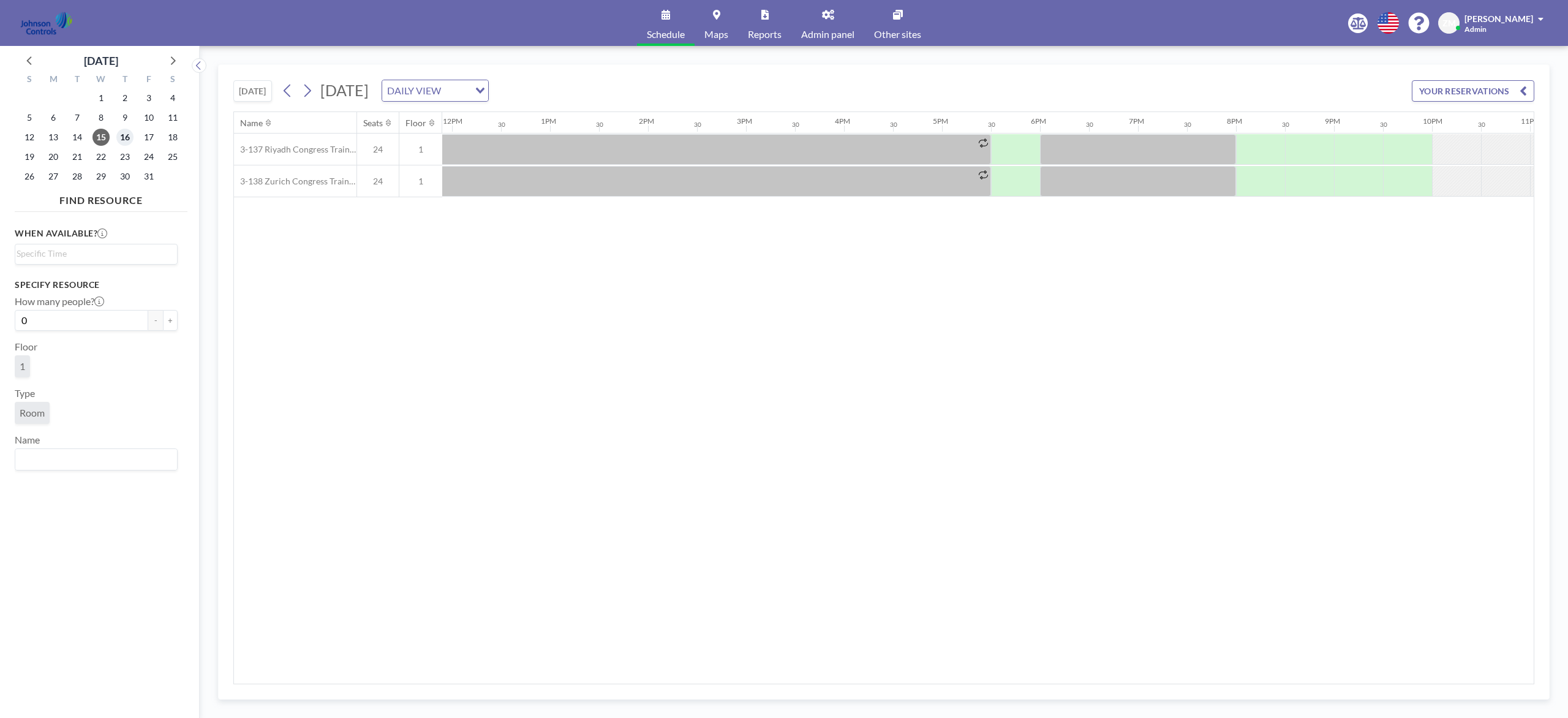
click at [129, 136] on span "16" at bounding box center [125, 137] width 17 height 17
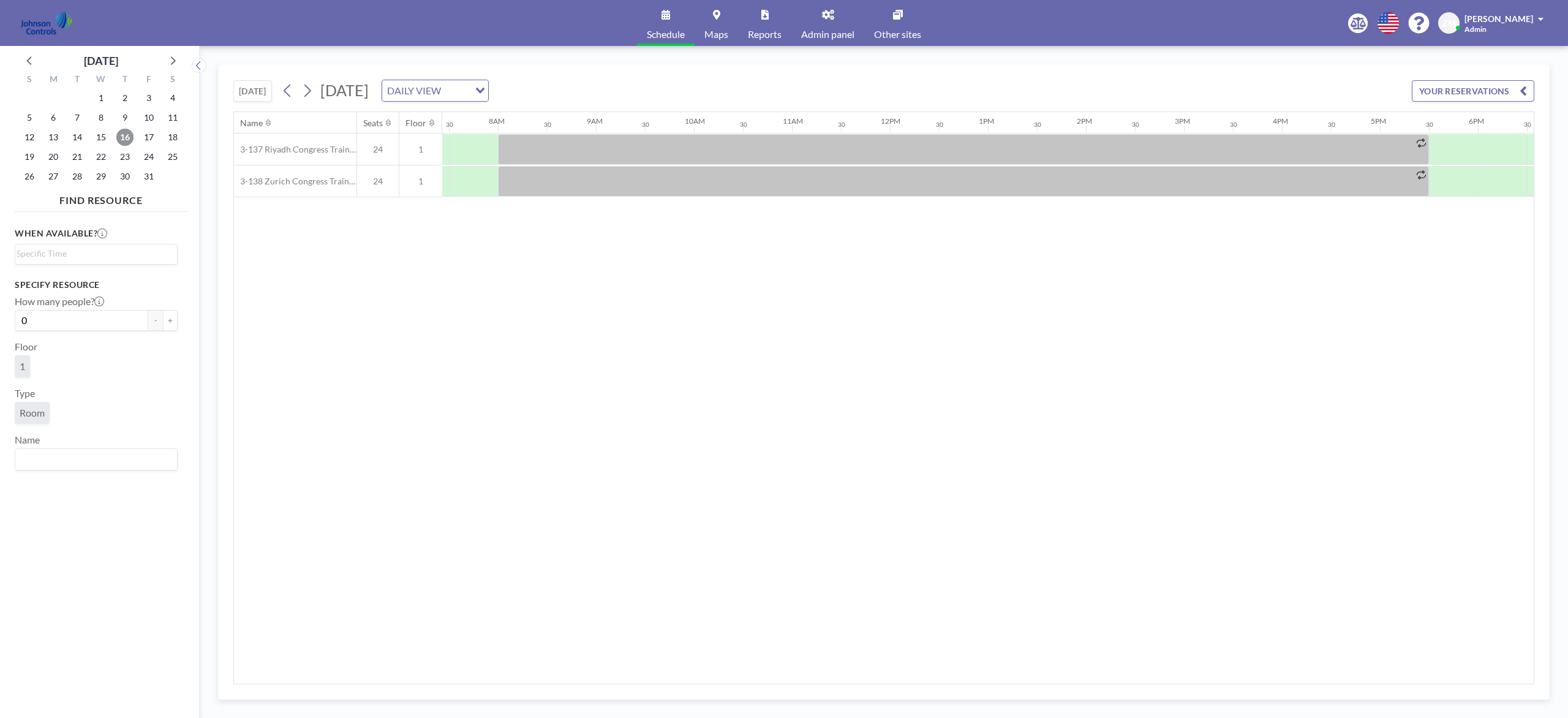
scroll to position [0, 735]
click at [147, 143] on span "17" at bounding box center [149, 137] width 17 height 17
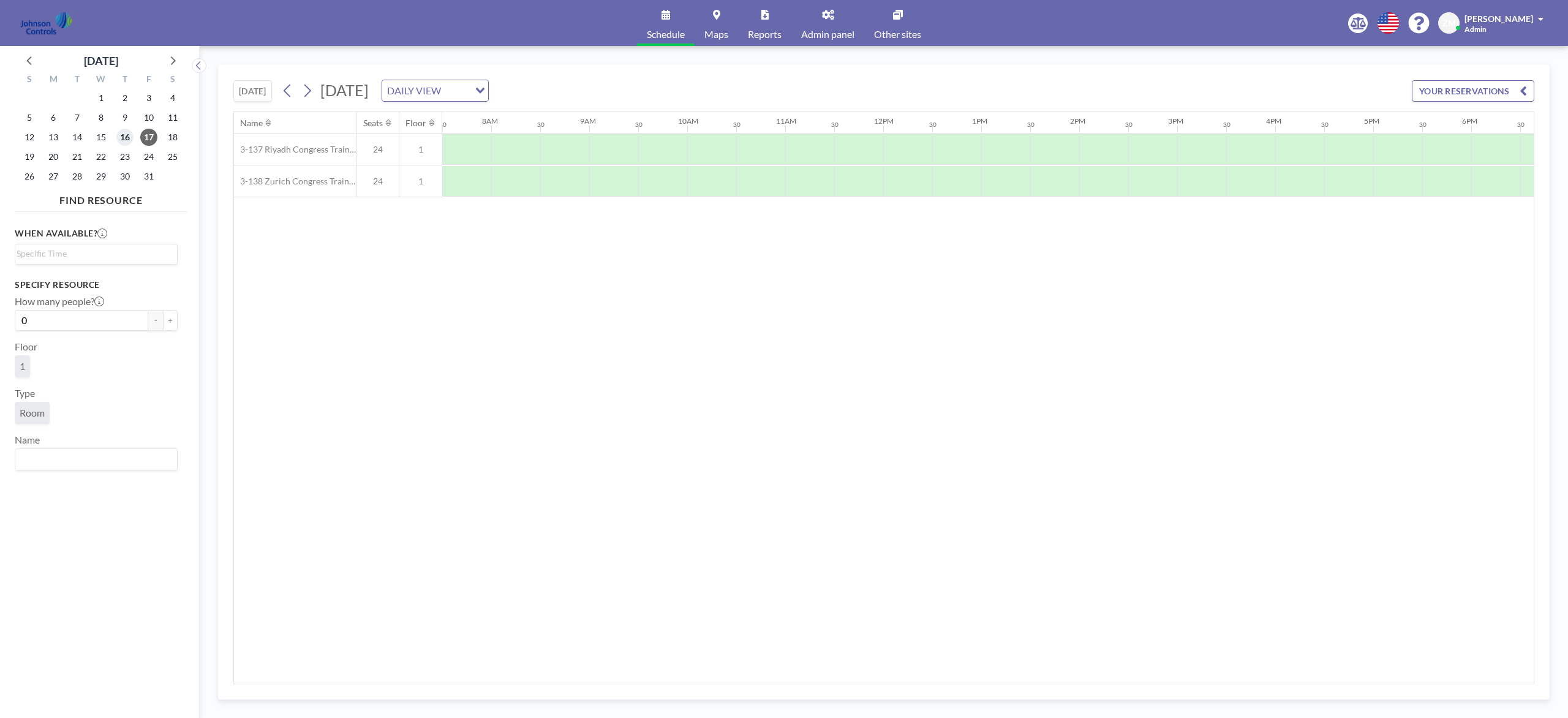
click at [125, 137] on span "16" at bounding box center [125, 137] width 17 height 17
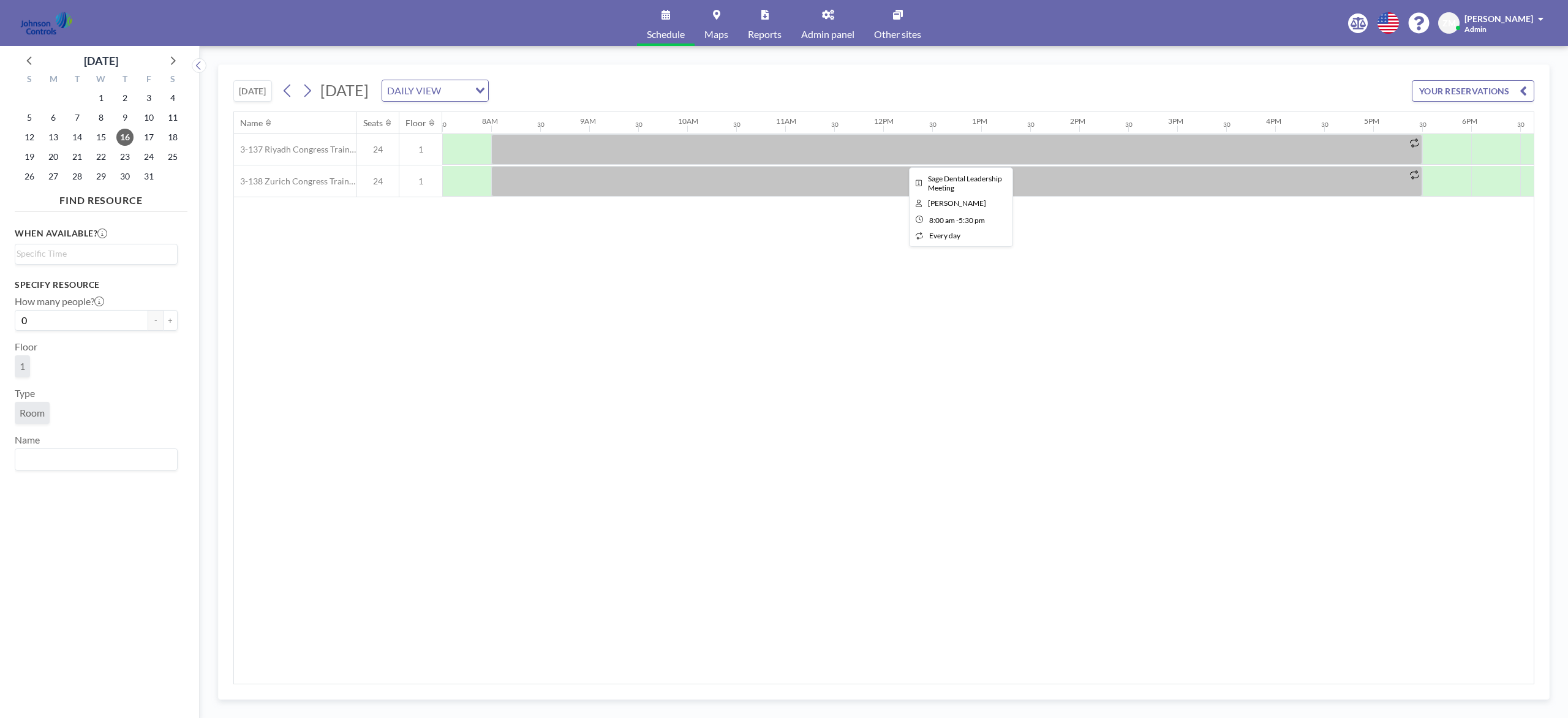
click at [759, 140] on div at bounding box center [957, 149] width 931 height 31
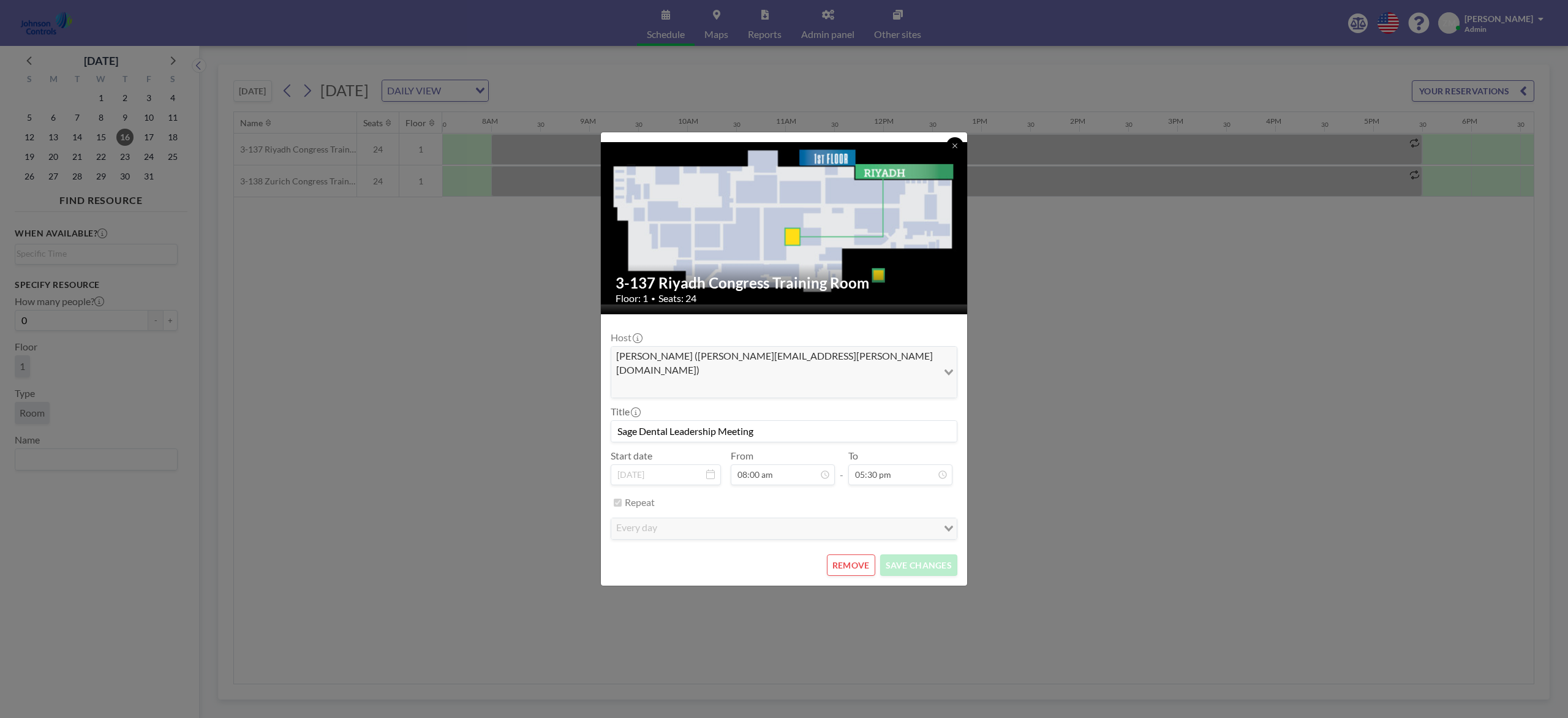
click at [952, 149] on icon at bounding box center [954, 146] width 8 height 8
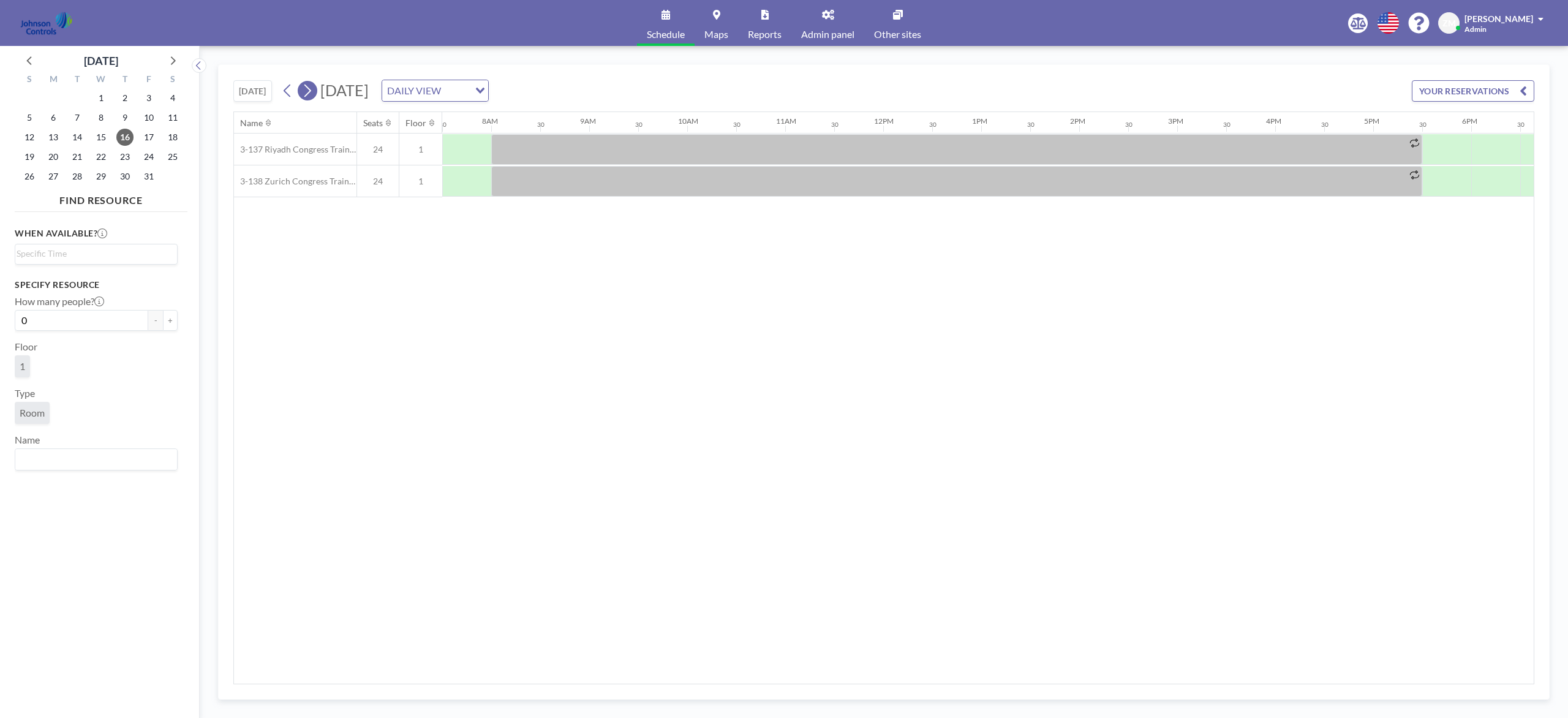
click at [312, 95] on icon at bounding box center [307, 90] width 12 height 18
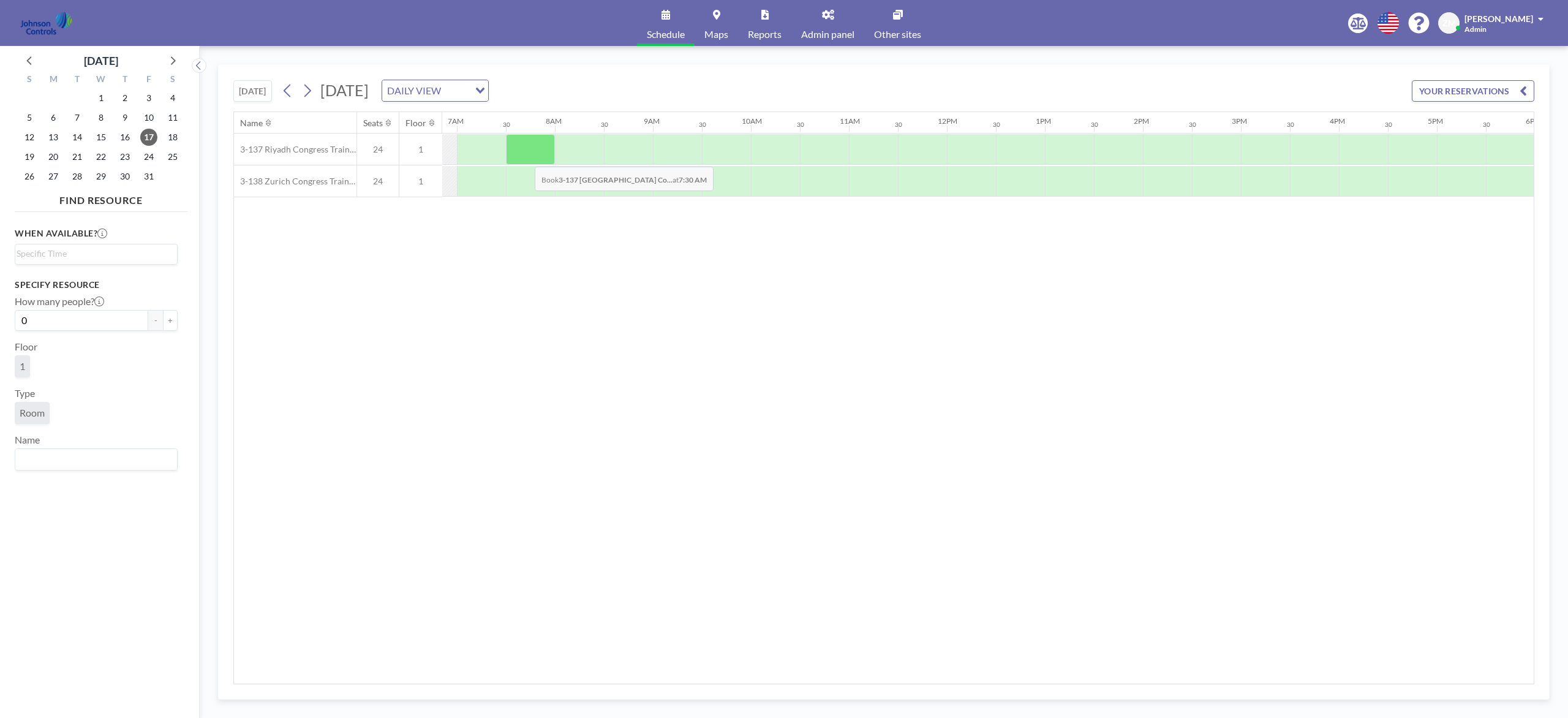
scroll to position [0, 659]
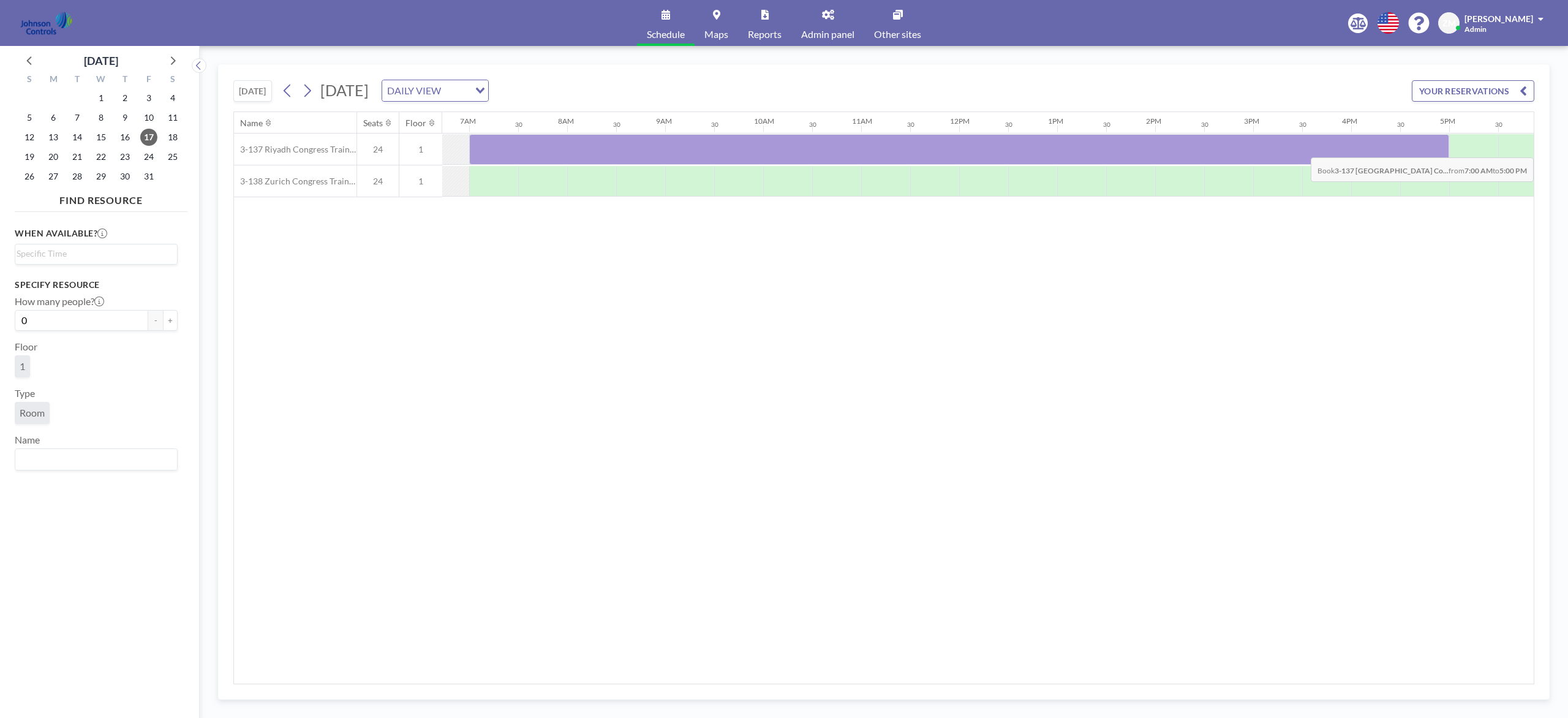
drag, startPoint x: 514, startPoint y: 155, endPoint x: 1424, endPoint y: 149, distance: 910.0
click at [1175, 149] on div at bounding box center [959, 149] width 980 height 31
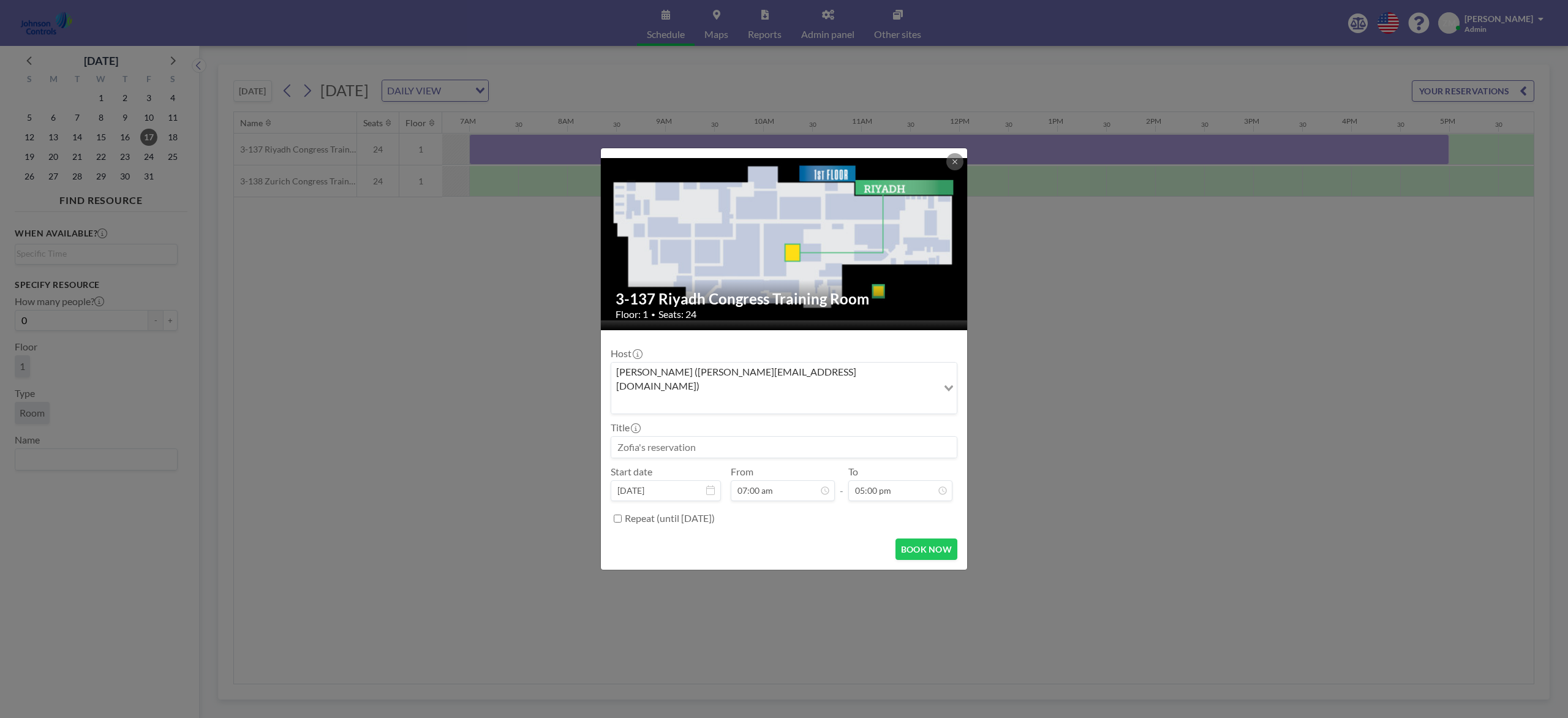
click at [817, 395] on input "Search for option" at bounding box center [774, 403] width 324 height 16
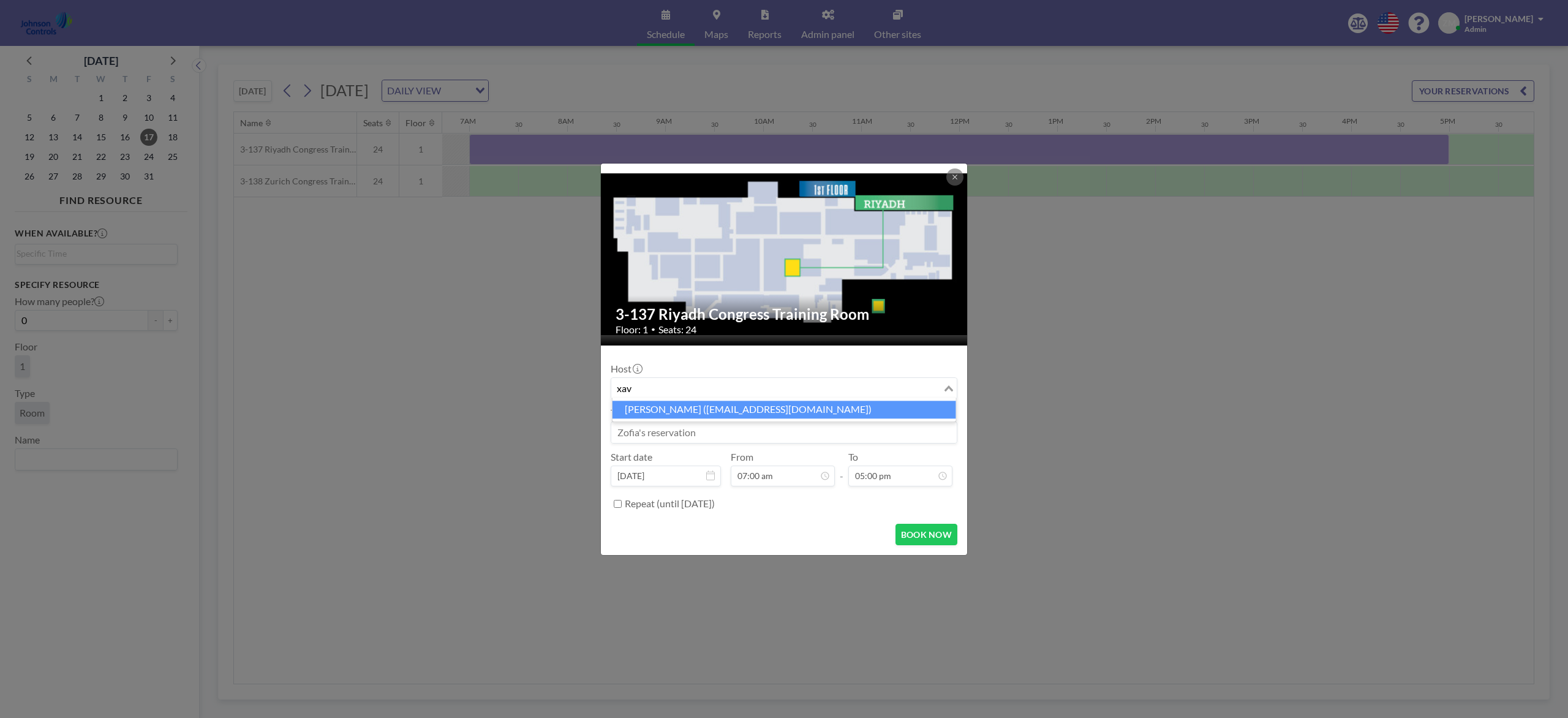
click at [801, 408] on li "Xavier Ham (xavier.ham-ext@jci.com)" at bounding box center [784, 410] width 344 height 18
type input "xav"
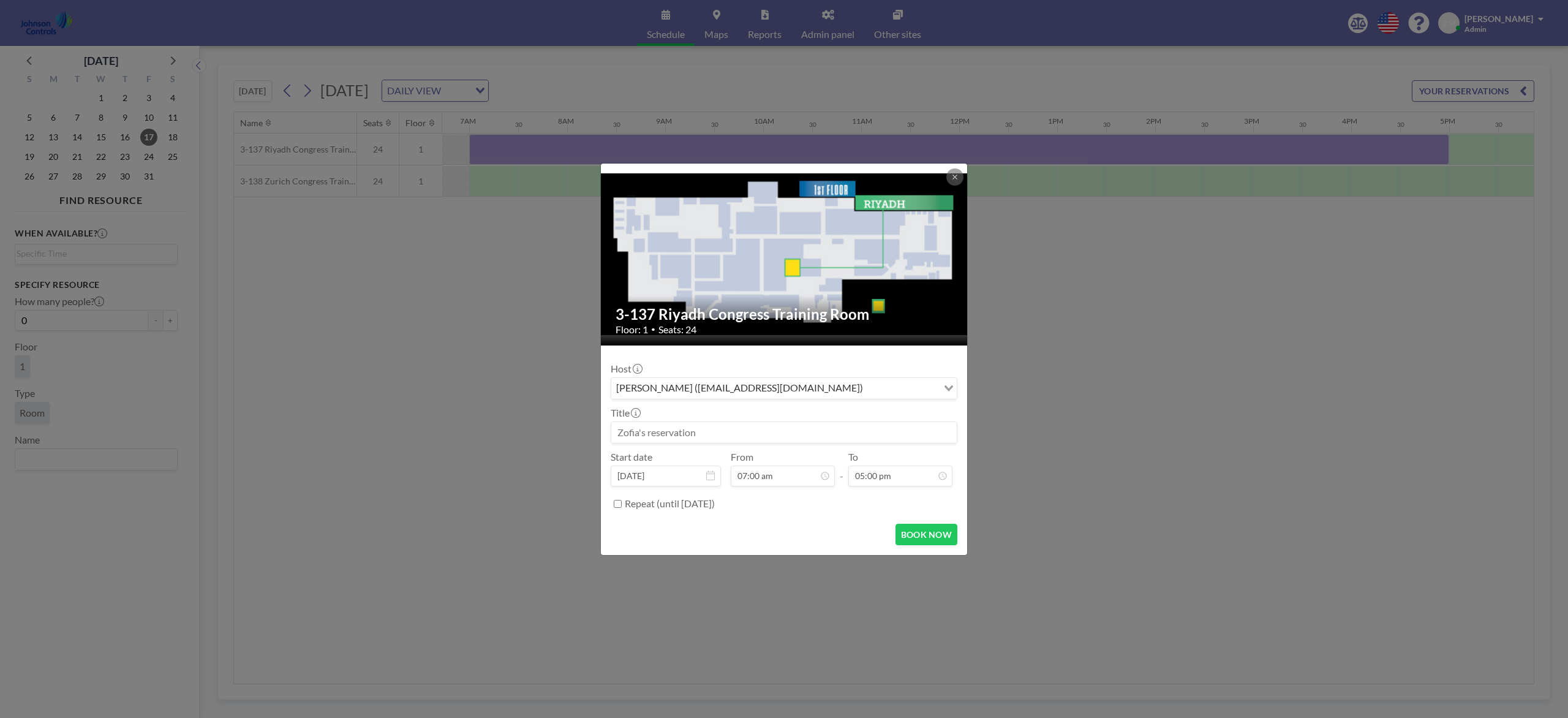
click at [764, 436] on input at bounding box center [784, 432] width 345 height 21
paste input "CO2 Training"
type input "CO2 Training"
click at [928, 534] on button "BOOK NOW" at bounding box center [926, 534] width 62 height 21
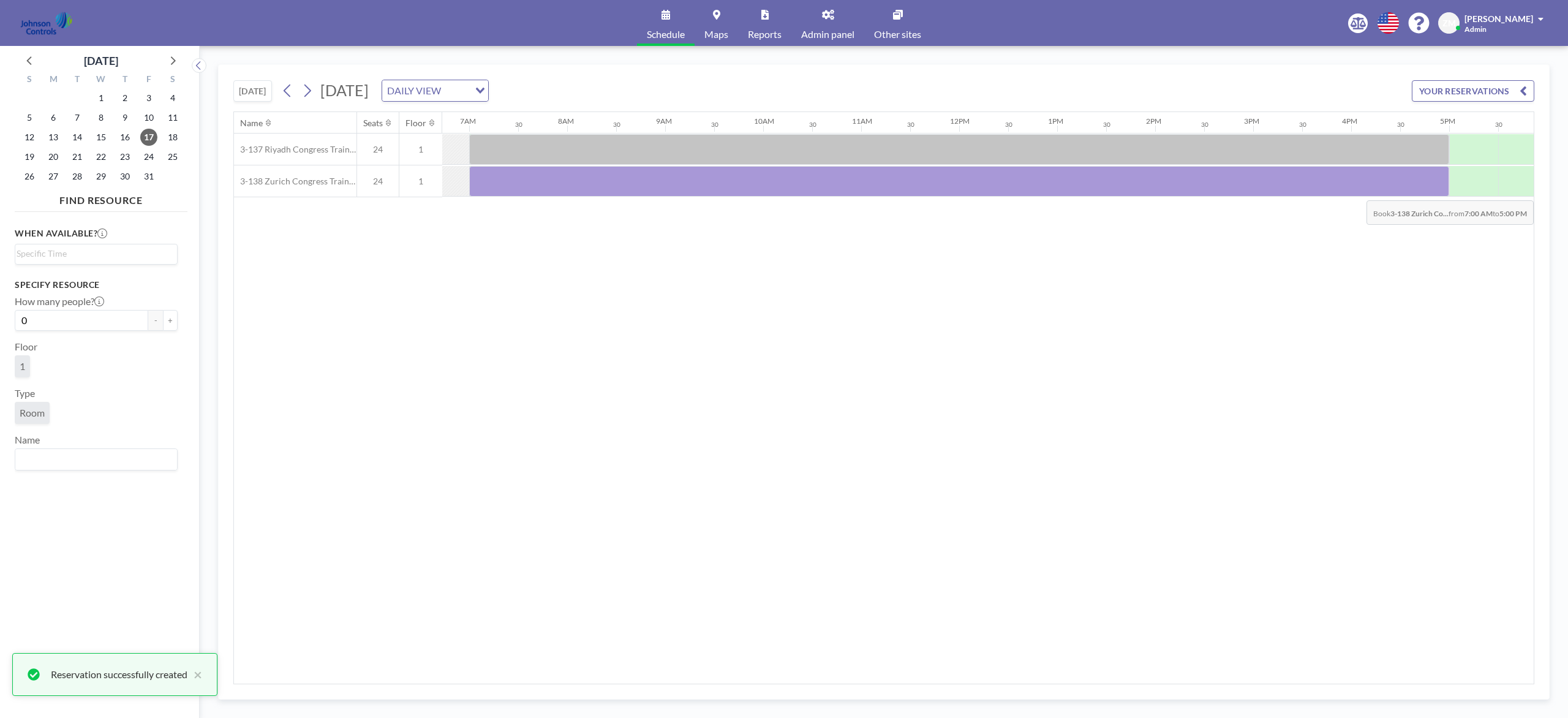
drag, startPoint x: 490, startPoint y: 188, endPoint x: 1417, endPoint y: 193, distance: 927.0
click at [1175, 193] on div at bounding box center [959, 181] width 980 height 31
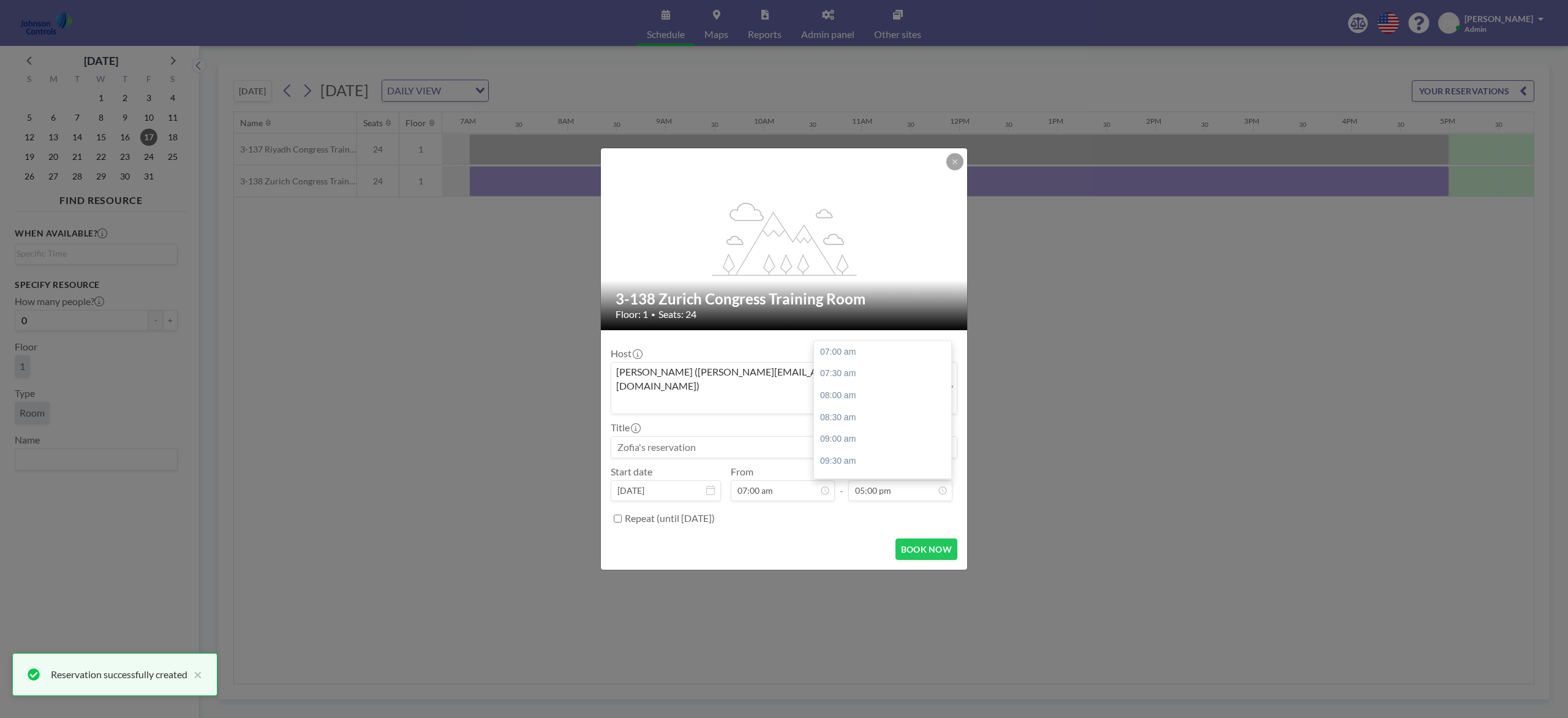
scroll to position [436, 0]
click at [779, 395] on input "Search for option" at bounding box center [774, 403] width 324 height 16
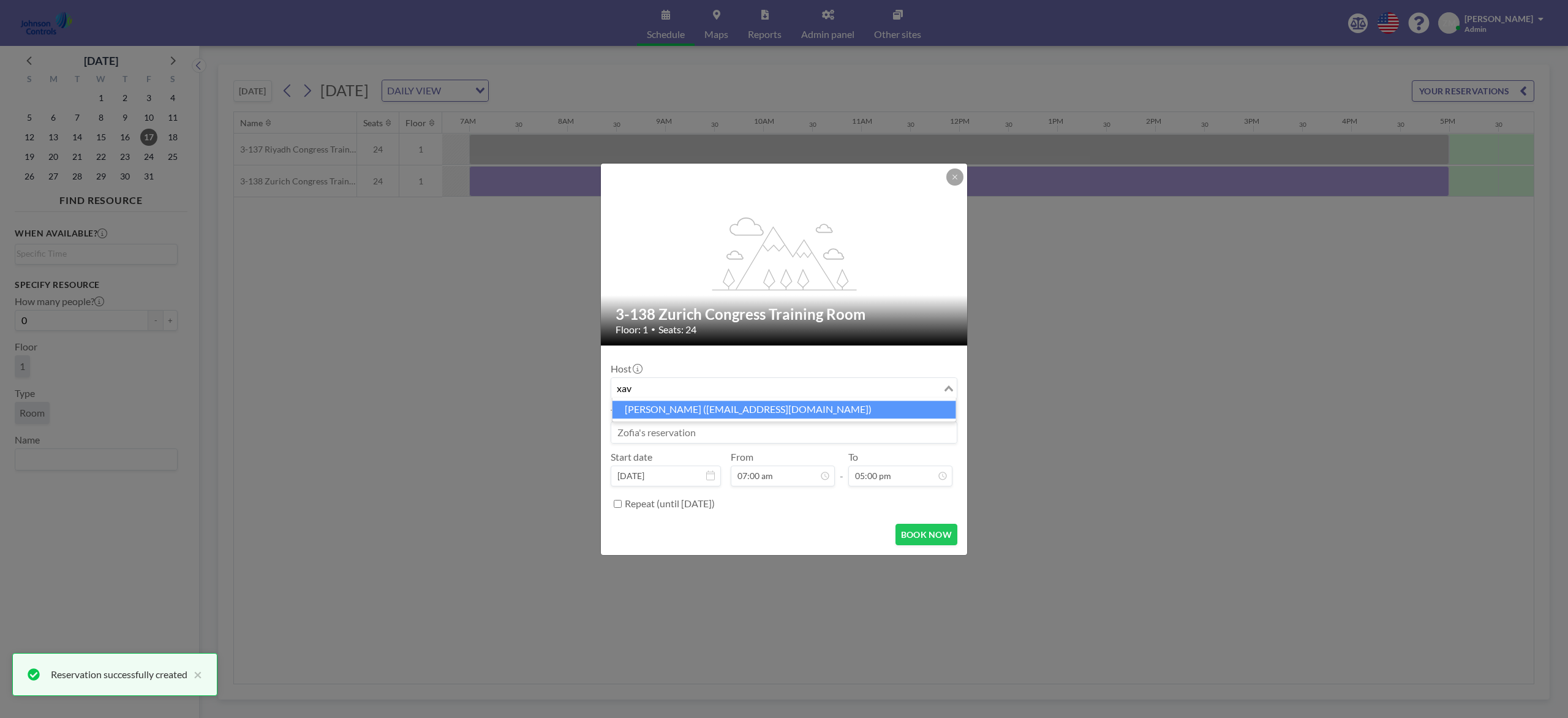
click at [753, 408] on li "Xavier Ham (xavier.ham-ext@jci.com)" at bounding box center [784, 410] width 344 height 18
type input "xav"
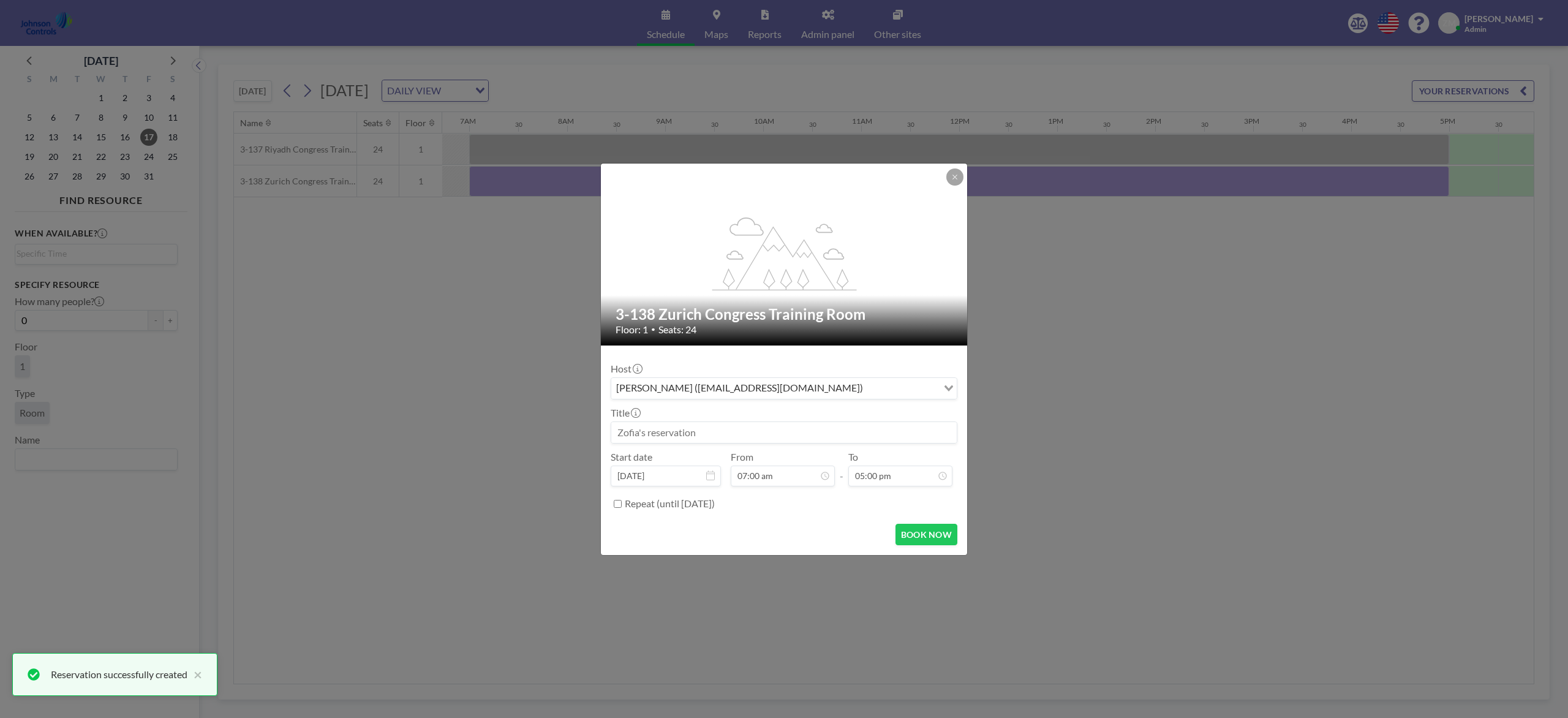
click at [736, 428] on input at bounding box center [784, 432] width 345 height 21
paste input "CO2 Training"
type input "CO2 Training"
click at [923, 538] on button "BOOK NOW" at bounding box center [926, 534] width 62 height 21
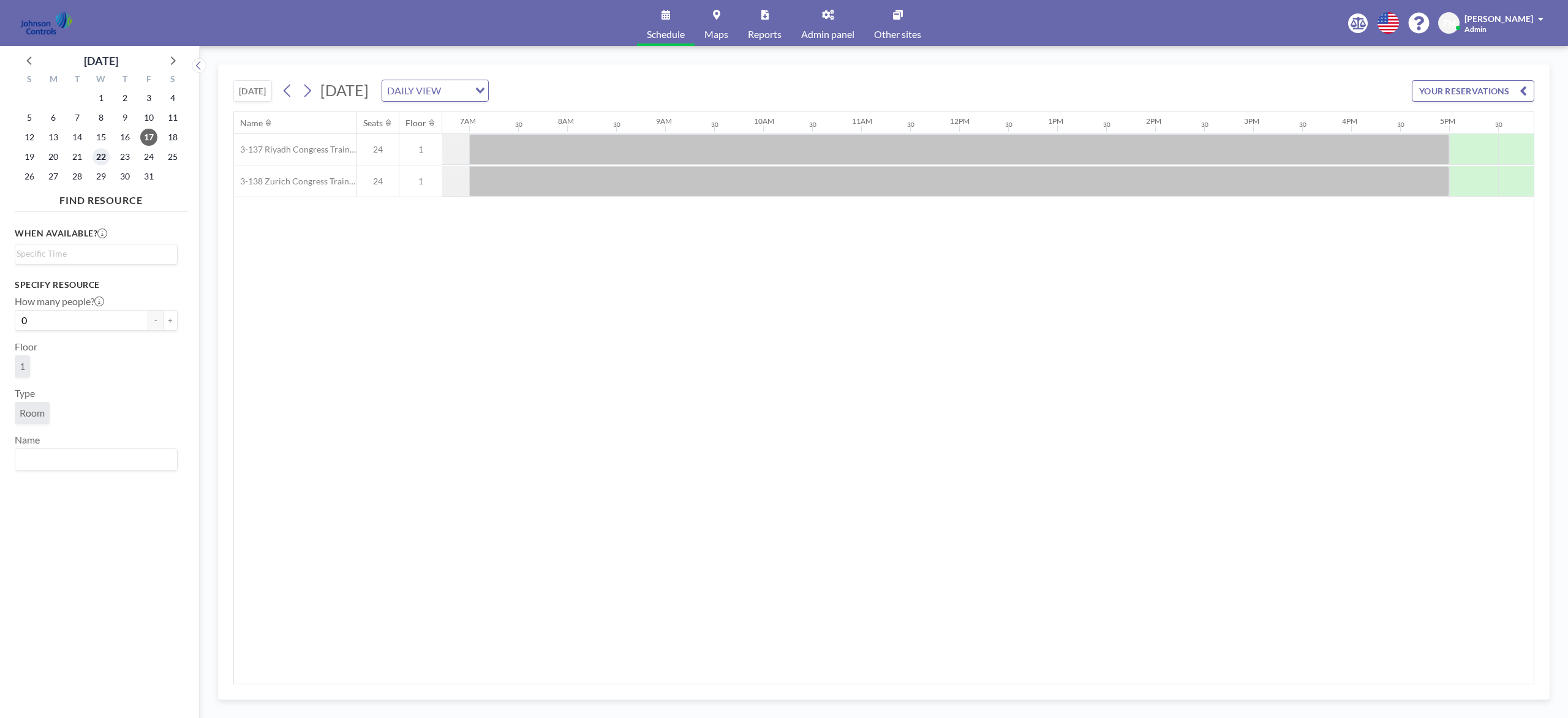
click at [102, 158] on span "22" at bounding box center [101, 156] width 17 height 17
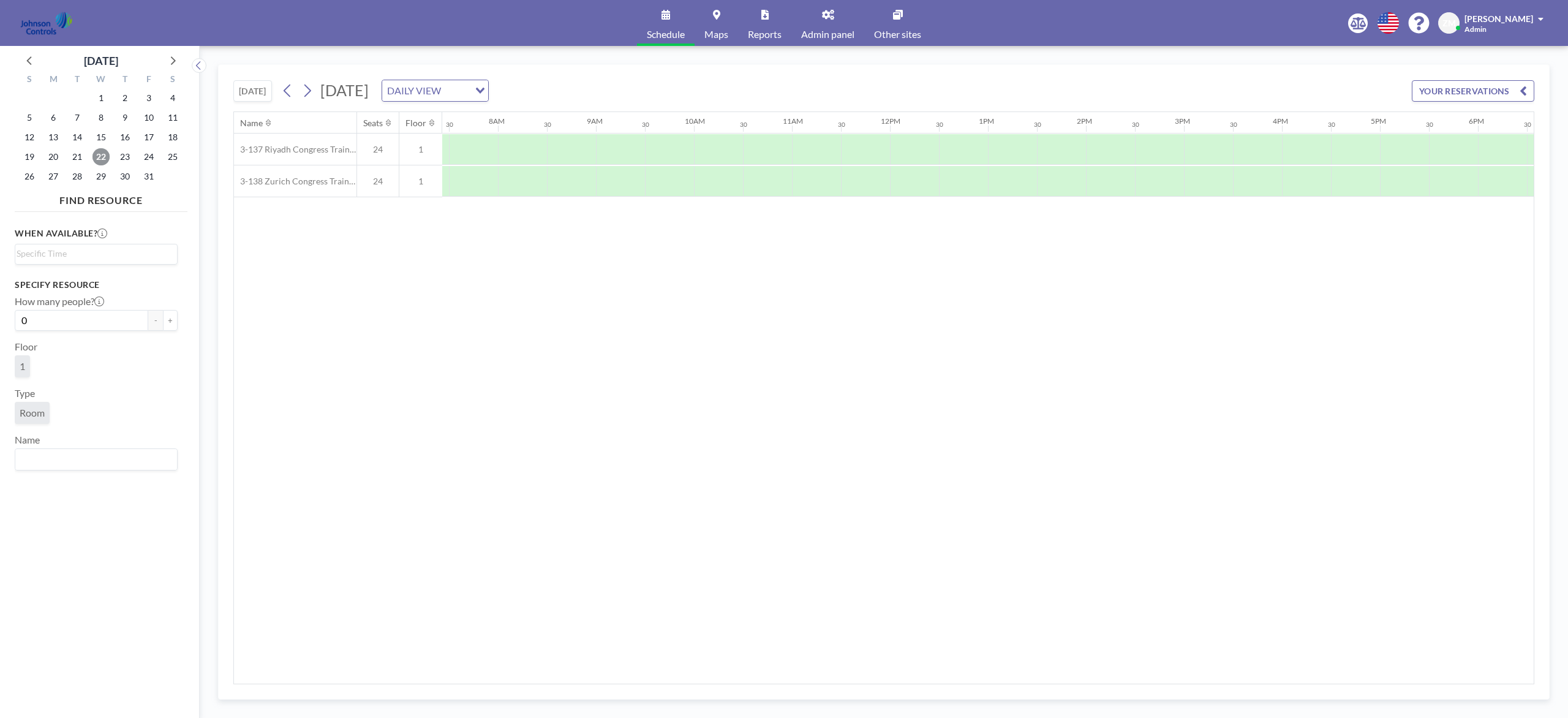
scroll to position [0, 735]
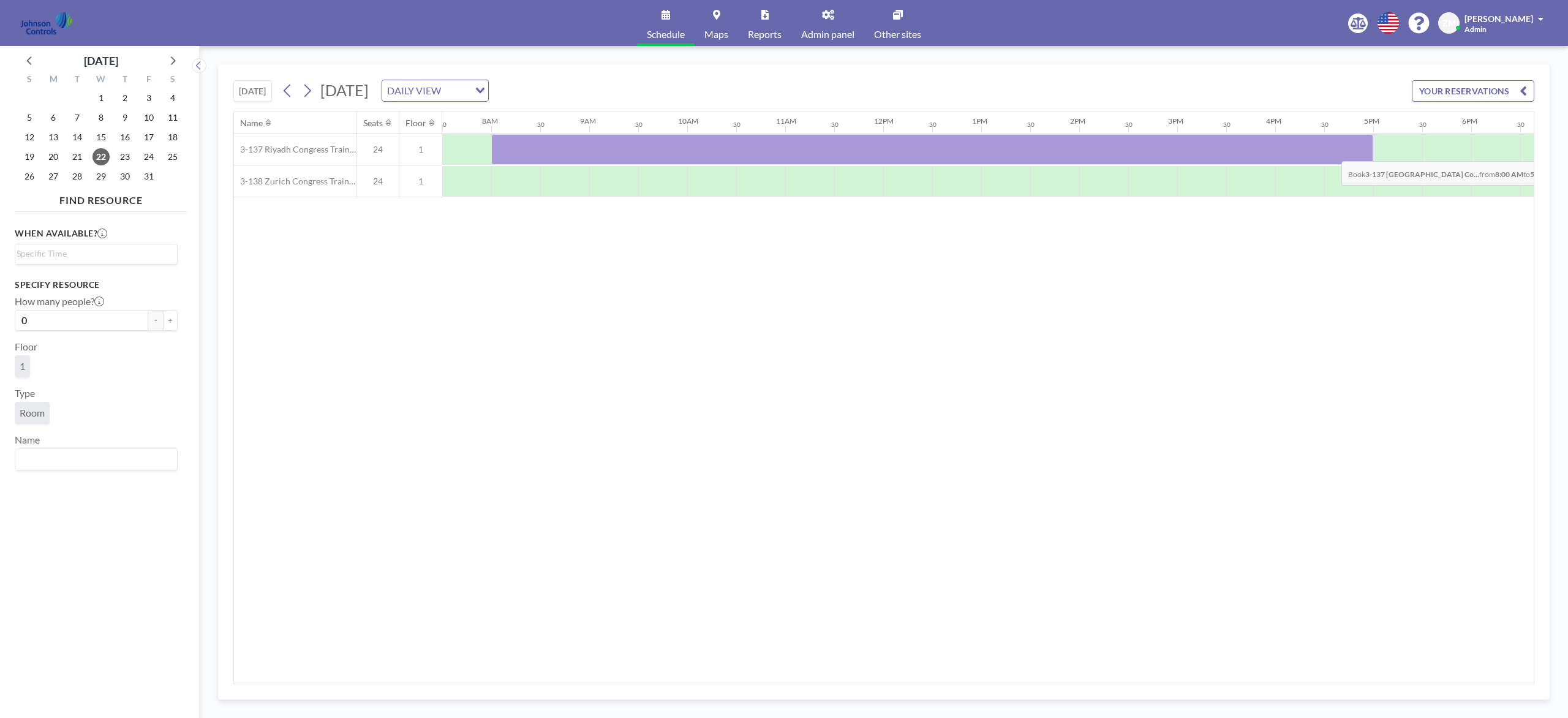
drag, startPoint x: 525, startPoint y: 160, endPoint x: 1332, endPoint y: 153, distance: 807.0
click at [1175, 153] on div at bounding box center [932, 149] width 882 height 31
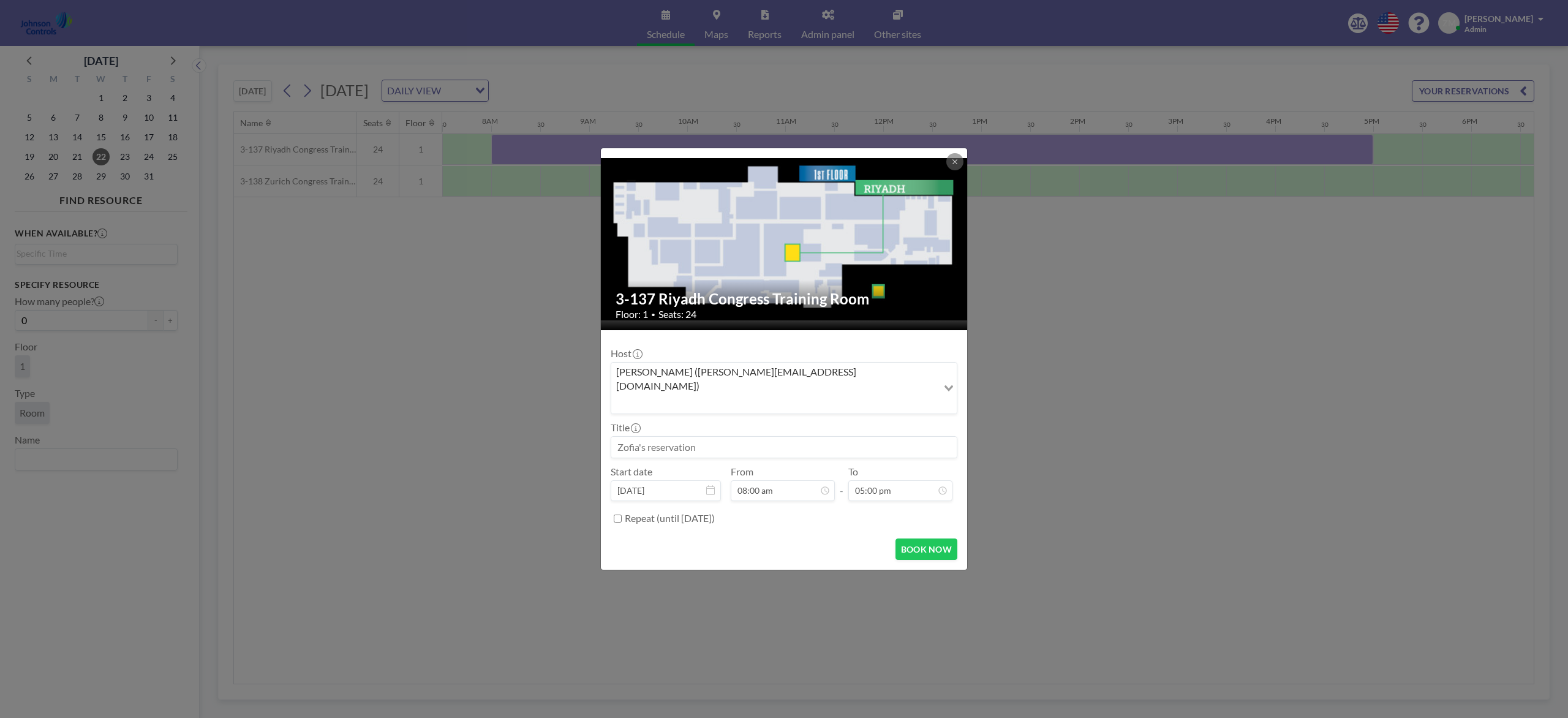
scroll to position [0, 0]
click at [703, 388] on div "Zofia Maślanka (zofia@roomzilla.net)" at bounding box center [774, 387] width 327 height 49
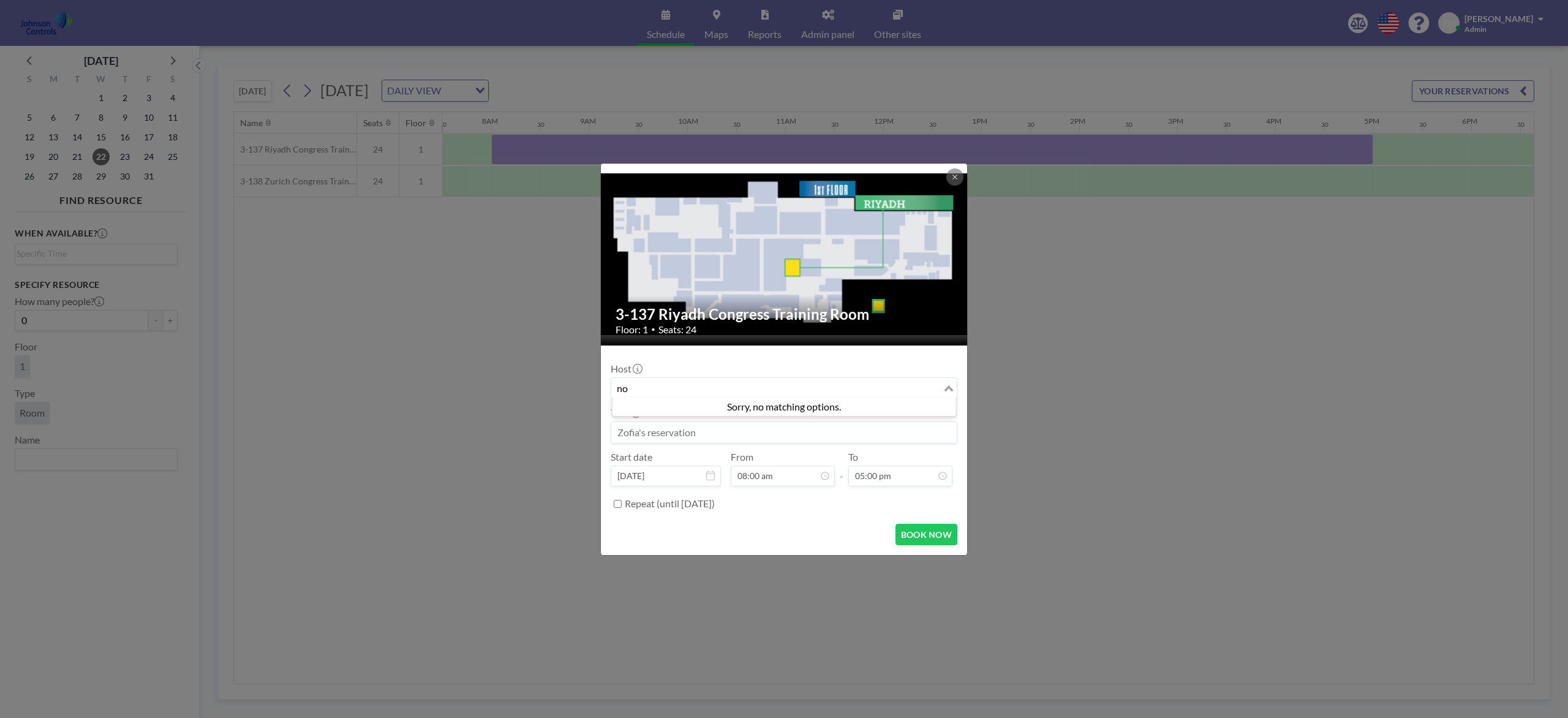
type input "n"
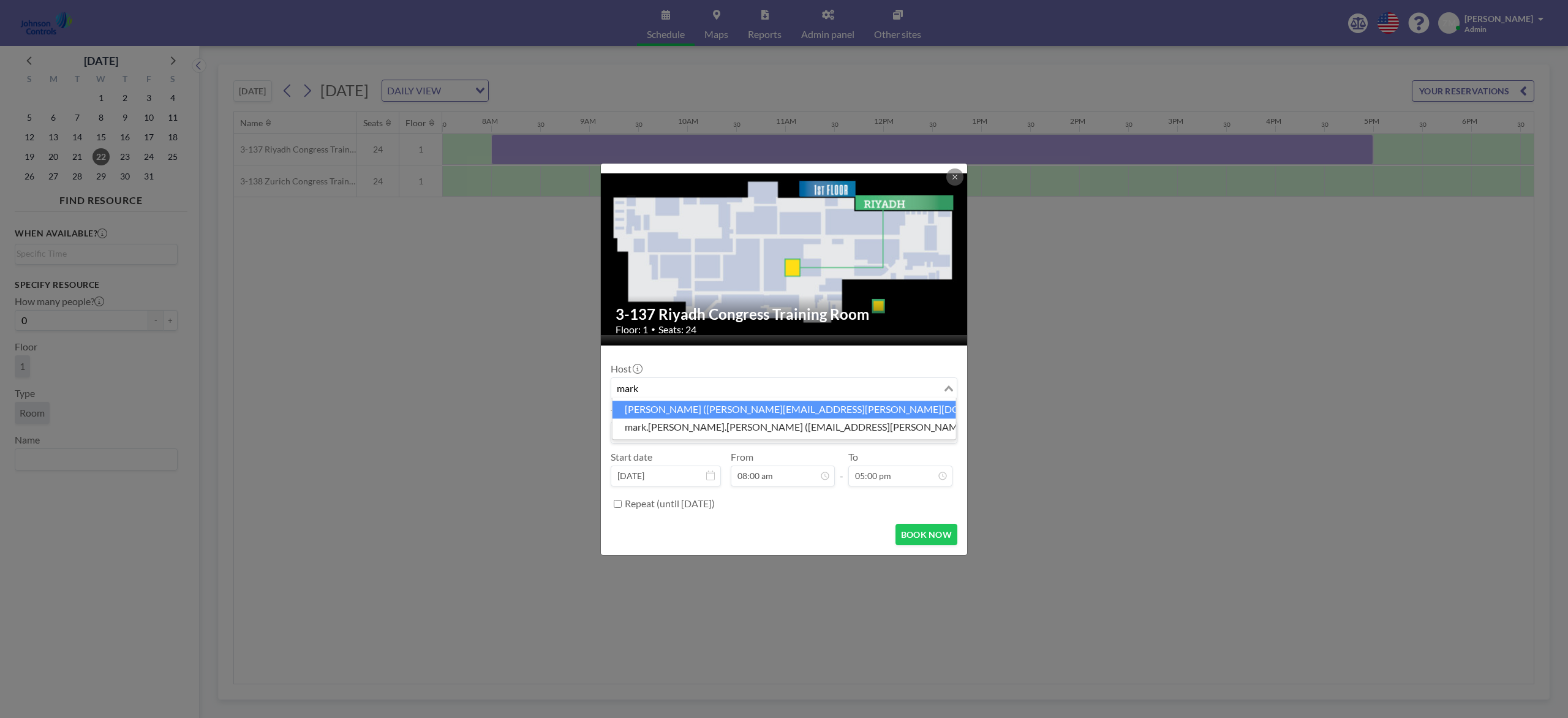
click at [711, 409] on li "Mark Barton (mark.barton-ext@jci.com)" at bounding box center [784, 410] width 344 height 18
type input "mark"
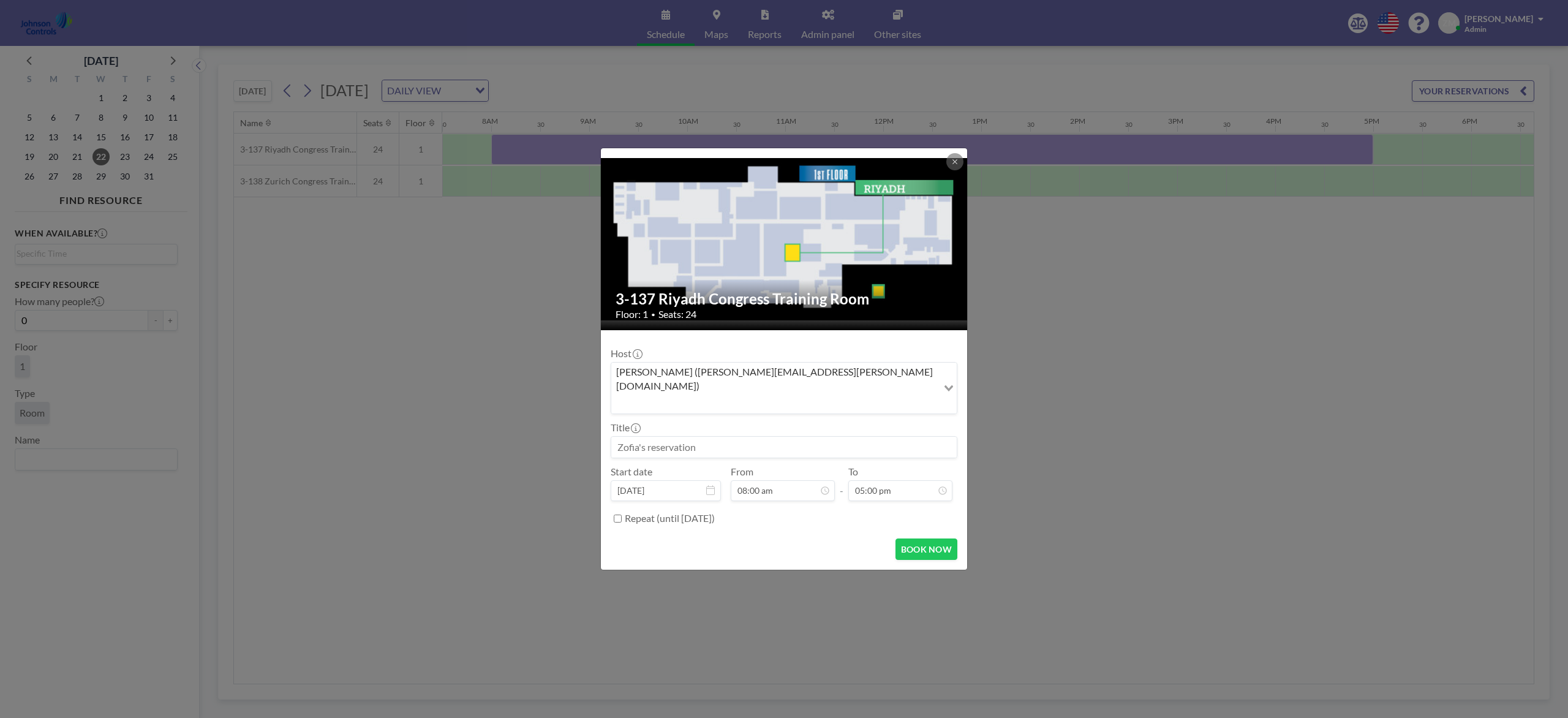
click at [707, 421] on div "Title" at bounding box center [784, 440] width 346 height 37
click at [701, 437] on input at bounding box center [784, 447] width 345 height 21
paste input "Sage Leadership Meeting"
paste input "Noreen Neilson"
click at [788, 437] on input "Sage Leadership Meeting for Noreen Neilson" at bounding box center [784, 447] width 345 height 21
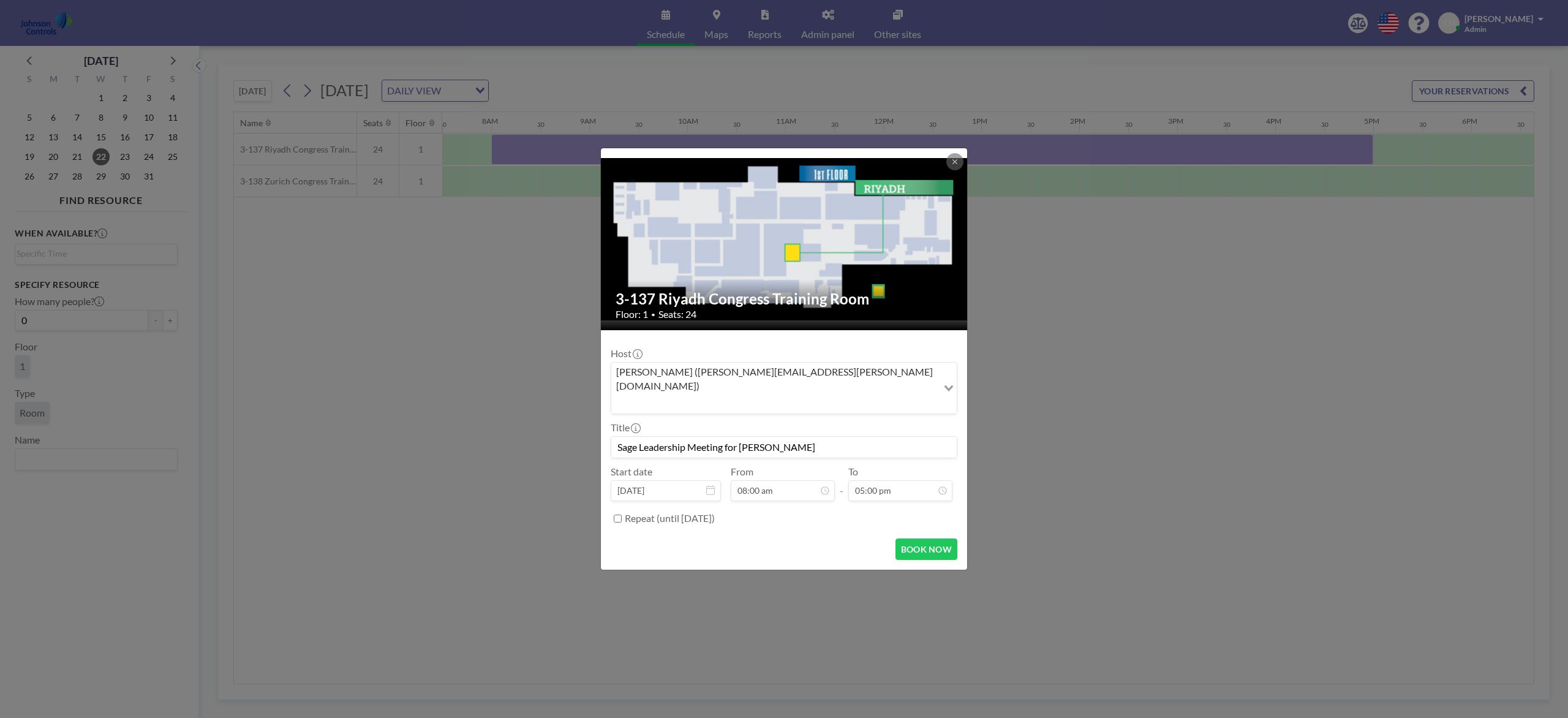
drag, startPoint x: 722, startPoint y: 432, endPoint x: 611, endPoint y: 429, distance: 111.0
click at [611, 437] on input "Sage Leadership Meeting for Noreen Neilson" at bounding box center [784, 447] width 345 height 21
type input "Sage Leadership Meeting for Noreen Neilson"
click at [936, 538] on button "BOOK NOW" at bounding box center [926, 549] width 62 height 21
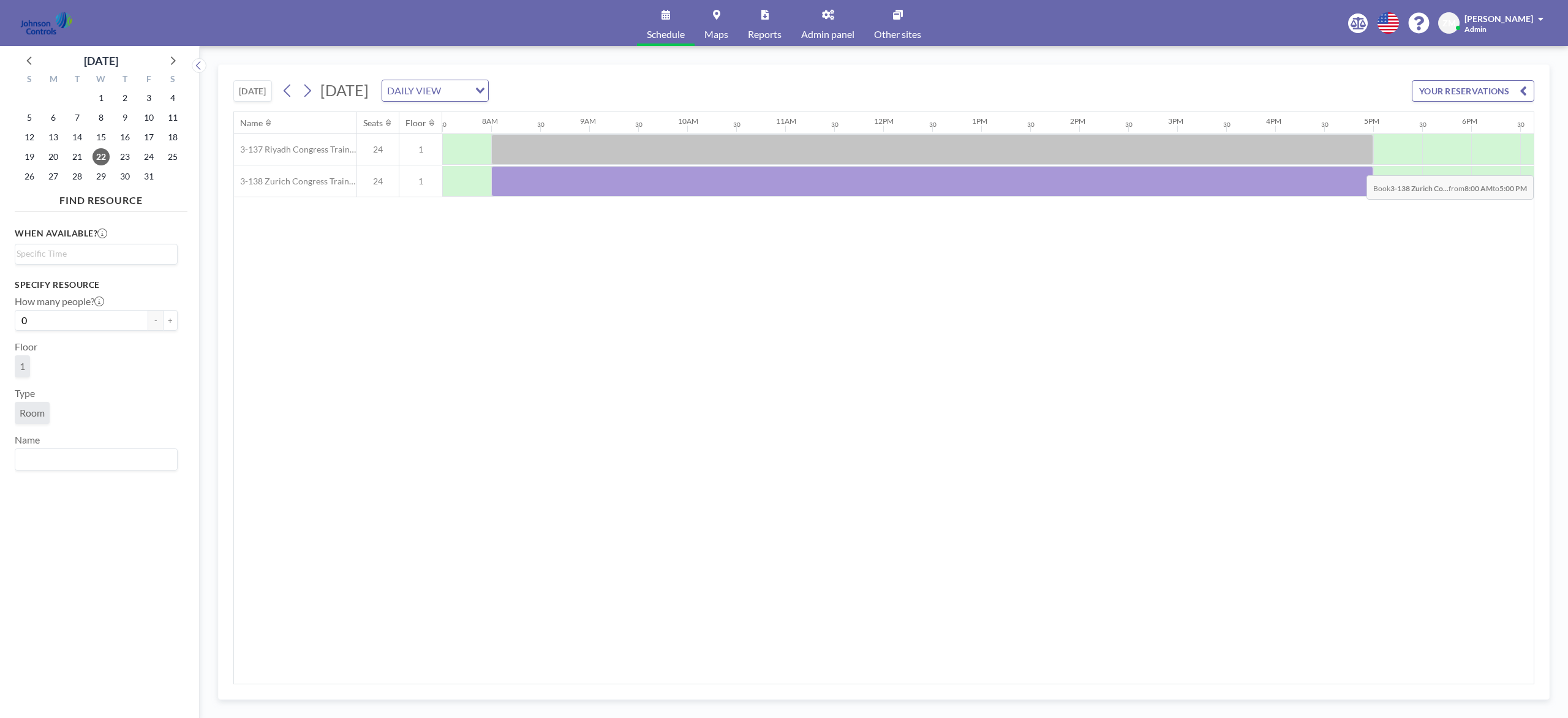
drag, startPoint x: 511, startPoint y: 180, endPoint x: 1368, endPoint y: 167, distance: 857.1
click at [1175, 167] on div at bounding box center [932, 181] width 882 height 31
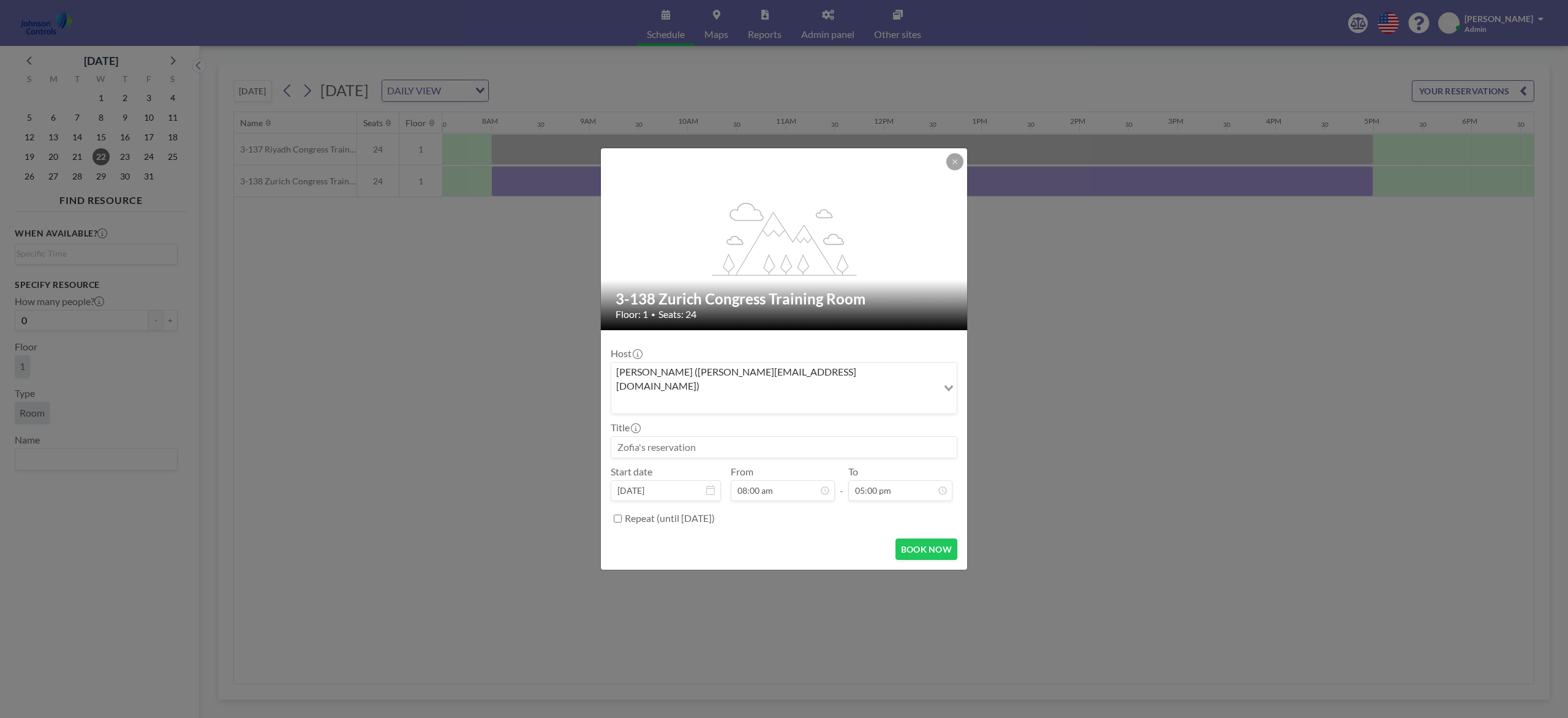
click at [739, 391] on div "Zofia Maślanka (zofia@roomzilla.net)" at bounding box center [774, 387] width 327 height 49
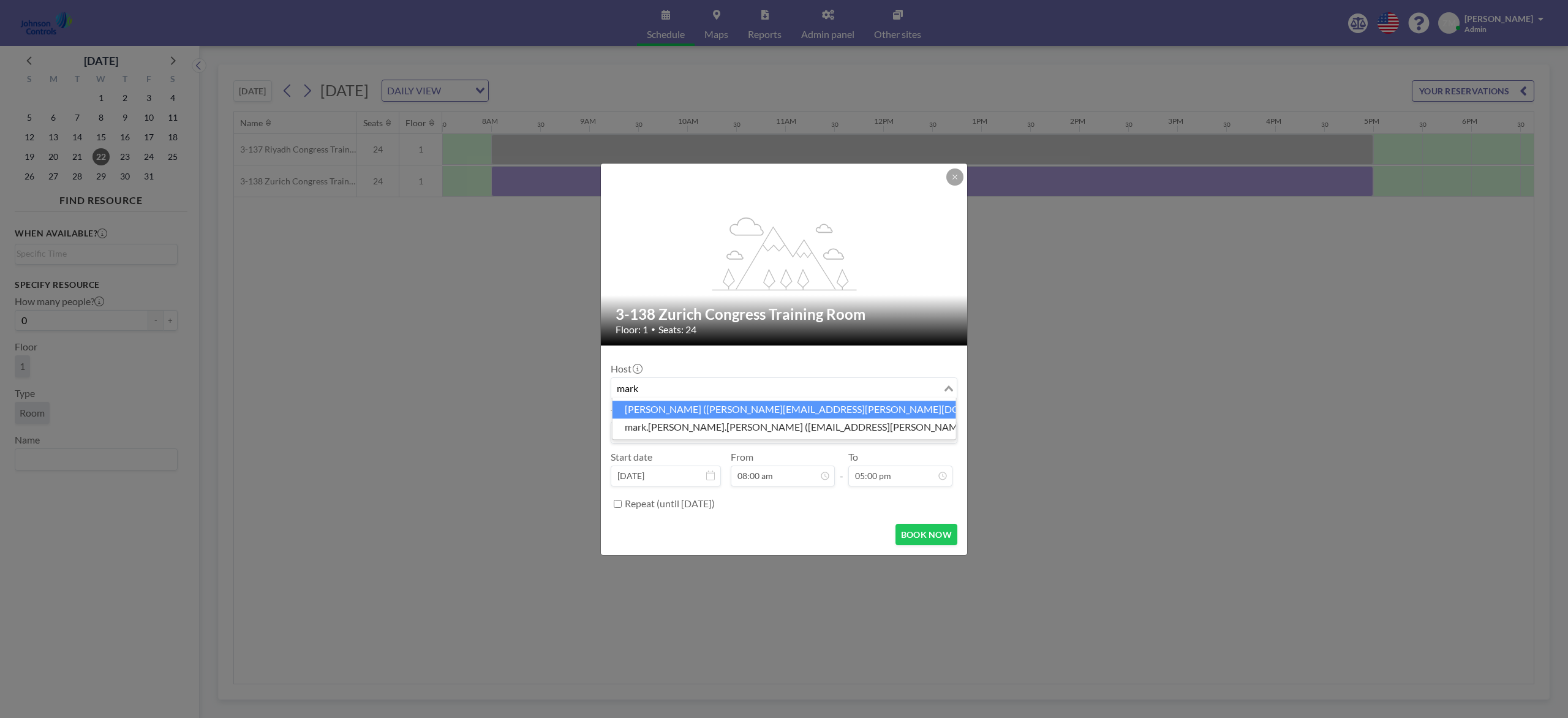
click at [739, 409] on li "Mark Barton (mark.barton-ext@jci.com)" at bounding box center [784, 410] width 344 height 18
type input "mark"
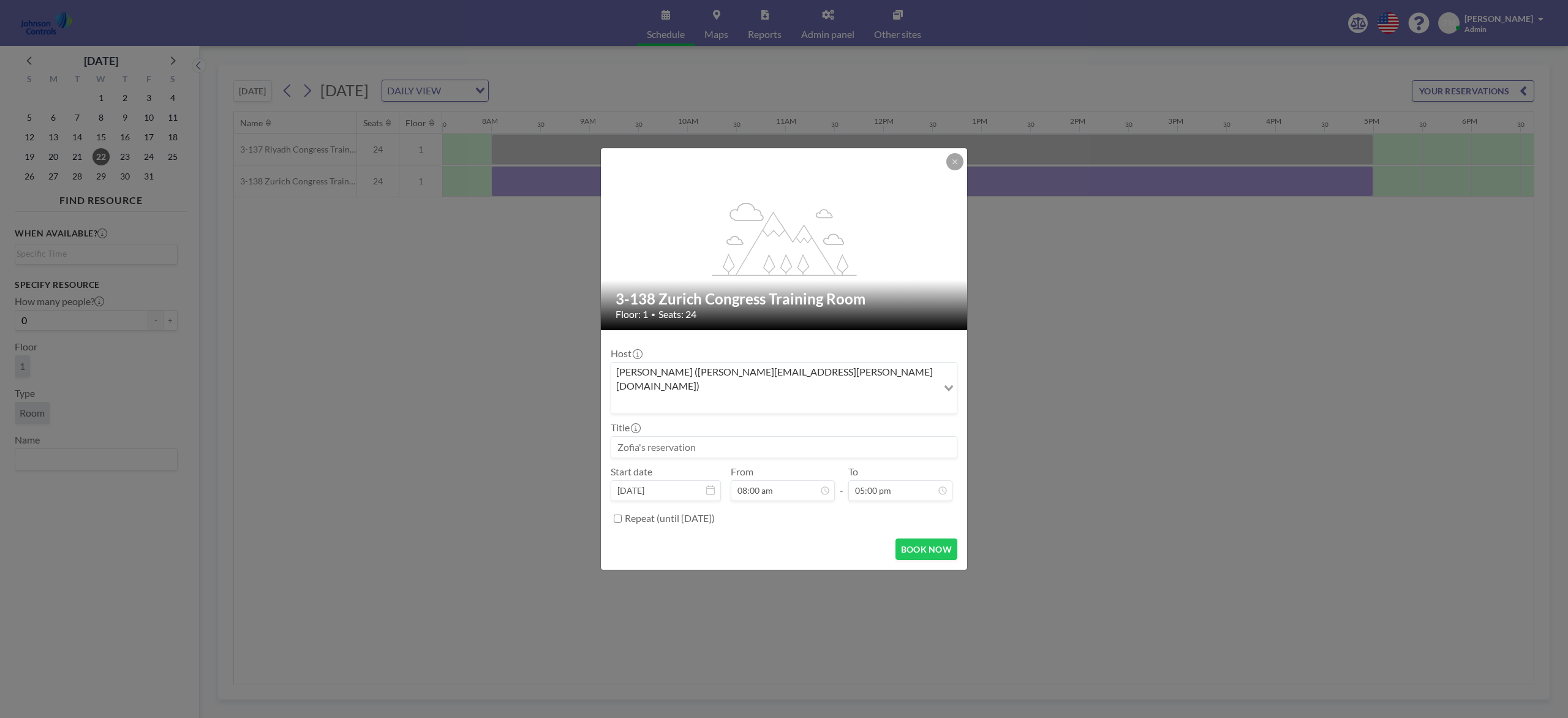
click at [742, 437] on input at bounding box center [784, 447] width 345 height 21
paste input "Sage Leadership Meeting for Noreen Neilson"
type input "Sage Leadership Meeting for Noreen Neilson"
click at [918, 538] on button "BOOK NOW" at bounding box center [926, 549] width 62 height 21
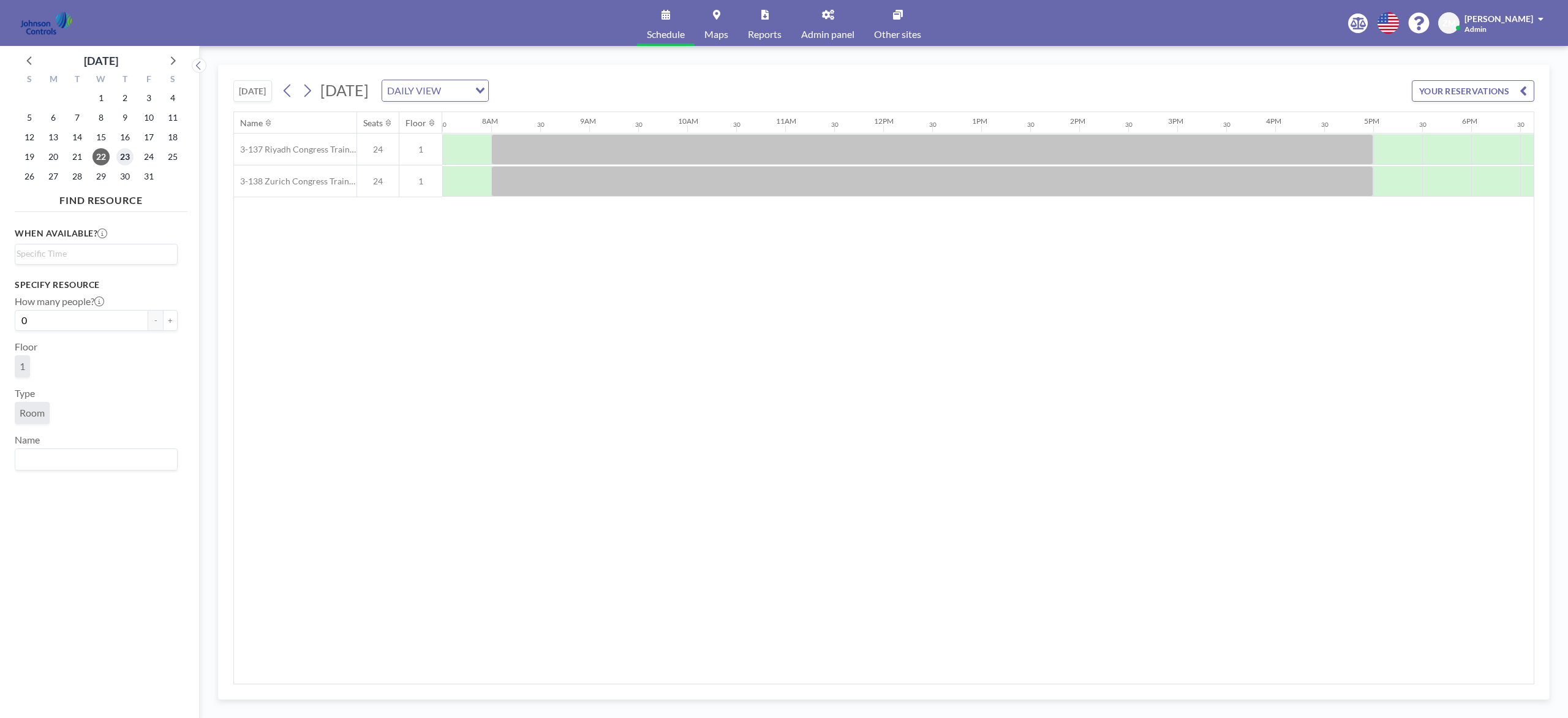
click at [123, 158] on span "23" at bounding box center [125, 156] width 17 height 17
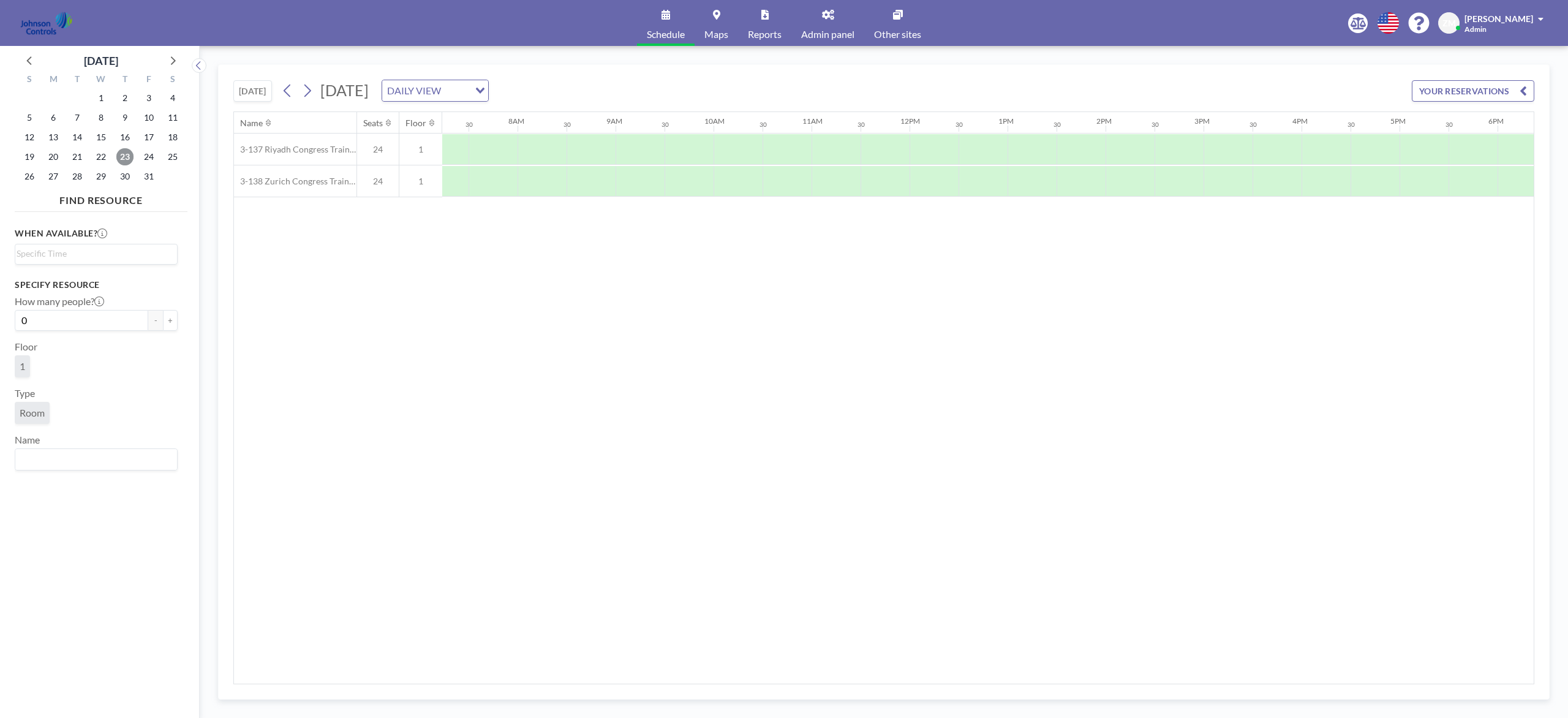
scroll to position [0, 735]
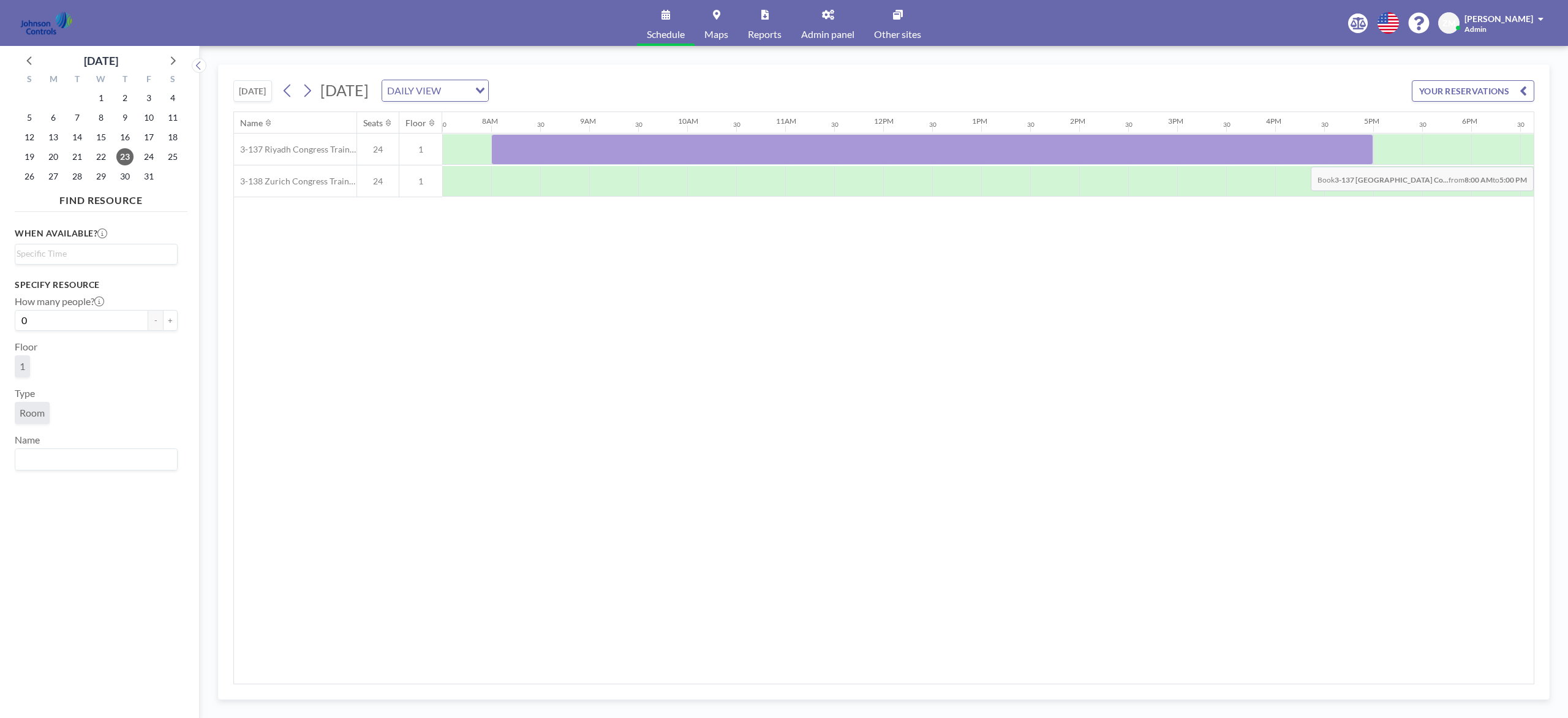
drag, startPoint x: 519, startPoint y: 151, endPoint x: 1360, endPoint y: 159, distance: 841.0
click at [1175, 159] on div at bounding box center [932, 149] width 882 height 31
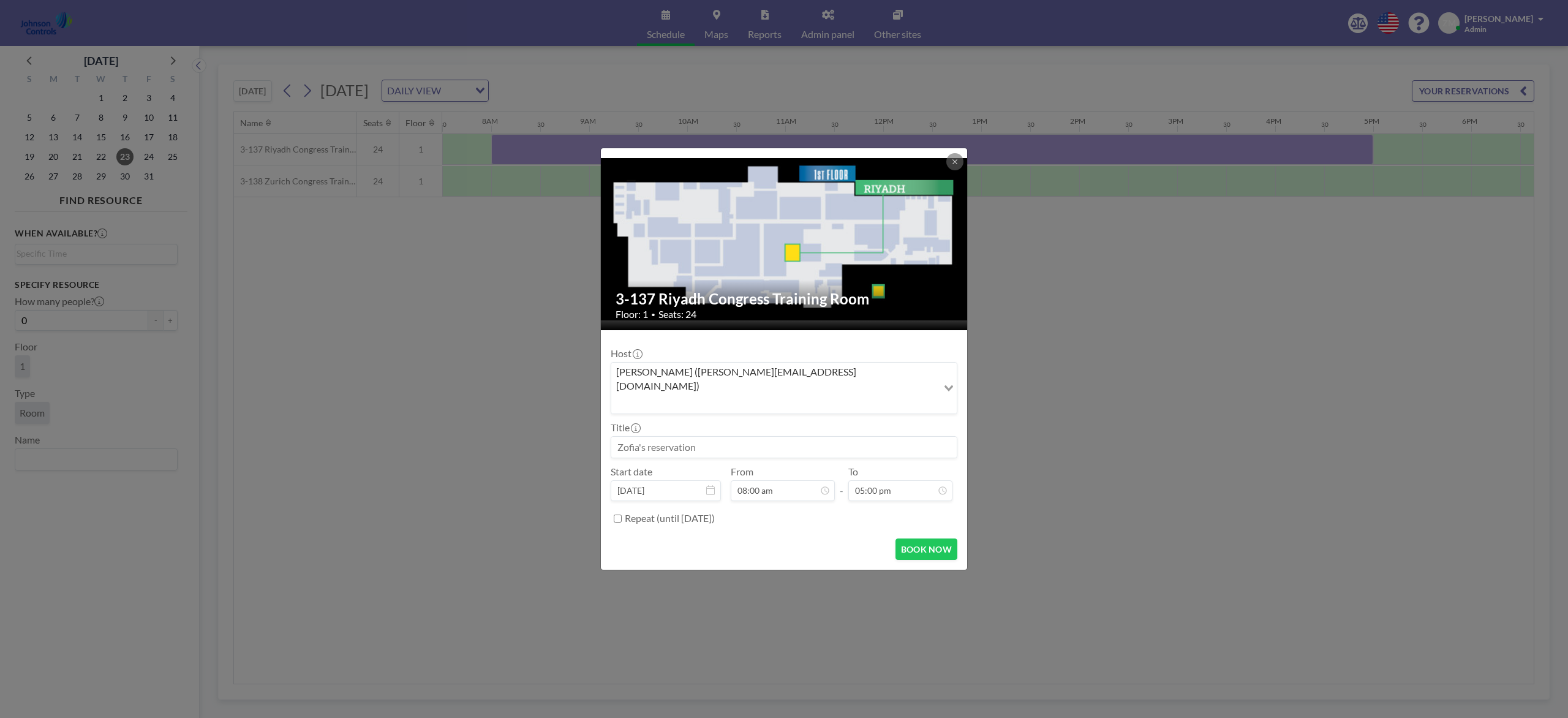
scroll to position [43, 0]
click at [703, 389] on div "Zofia Maślanka (zofia@roomzilla.net)" at bounding box center [774, 387] width 327 height 49
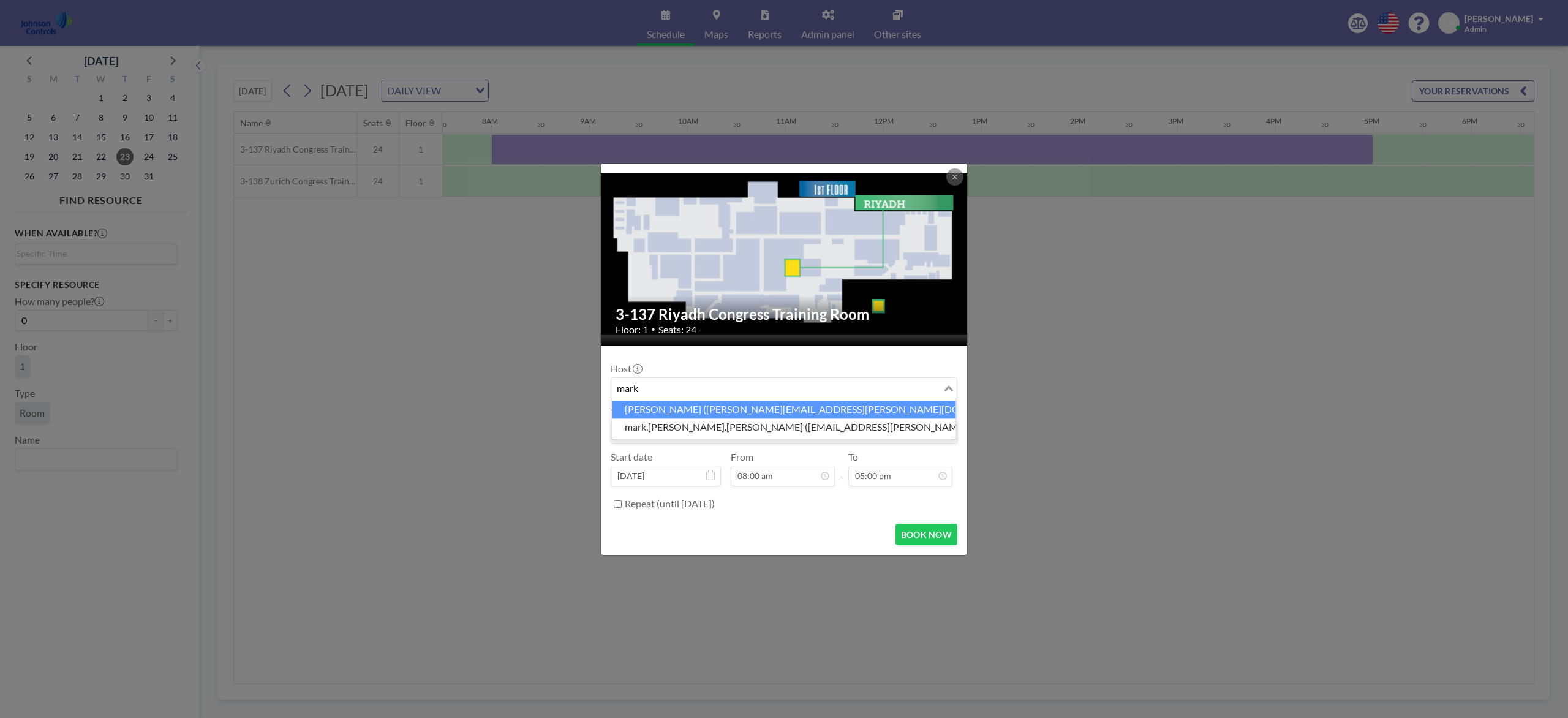
click at [699, 410] on li "Mark Barton (mark.barton-ext@jci.com)" at bounding box center [784, 410] width 344 height 18
type input "mark"
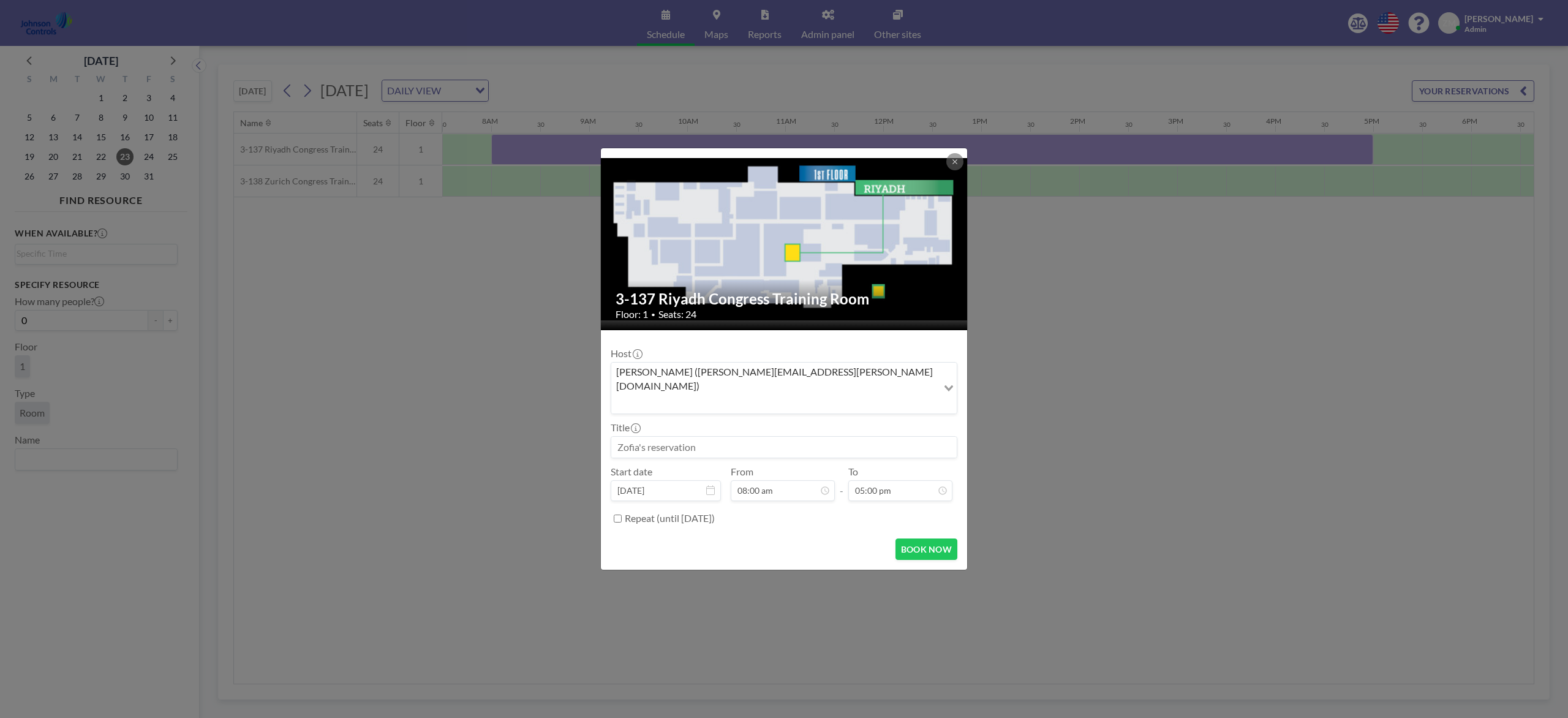
click at [686, 437] on input at bounding box center [784, 447] width 345 height 21
paste input "Sage Leadership Meeting for Noreen Neilson"
type input "Sage Leadership Meeting for Noreen Neilson"
click at [928, 538] on button "BOOK NOW" at bounding box center [926, 549] width 62 height 21
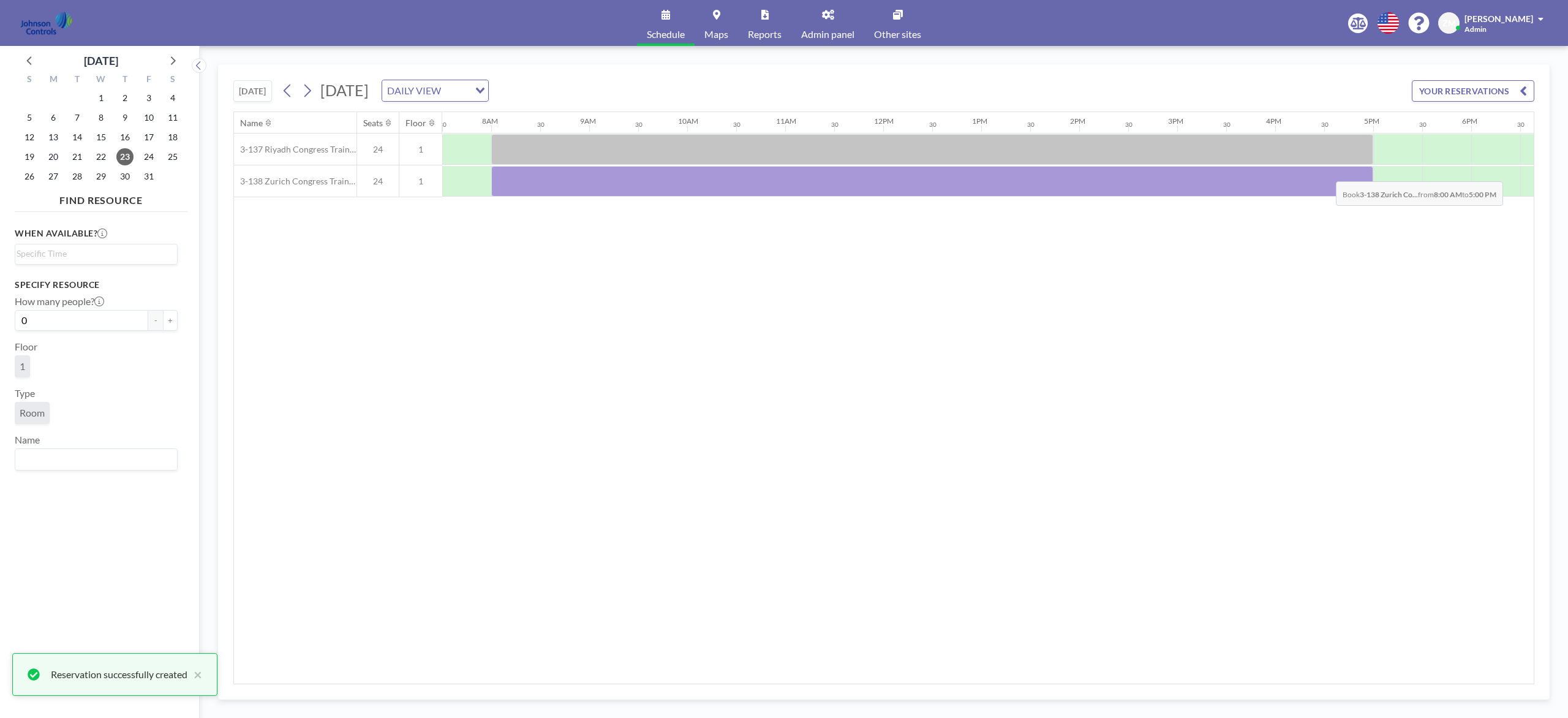
drag, startPoint x: 503, startPoint y: 182, endPoint x: 1326, endPoint y: 173, distance: 823.0
click at [1175, 173] on div at bounding box center [932, 181] width 882 height 31
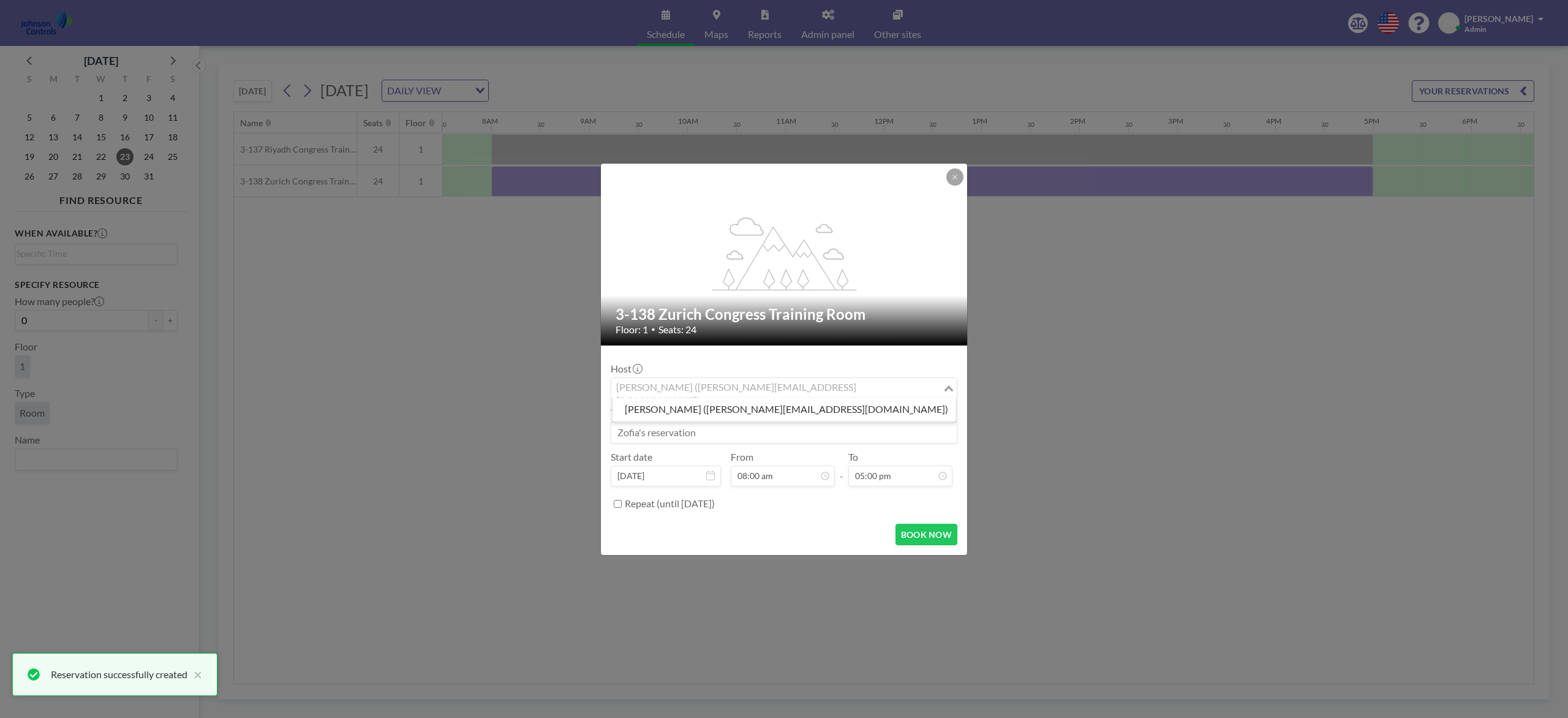
click at [770, 381] on div "Zofia Maślanka (zofia@roomzilla.net)" at bounding box center [777, 387] width 331 height 18
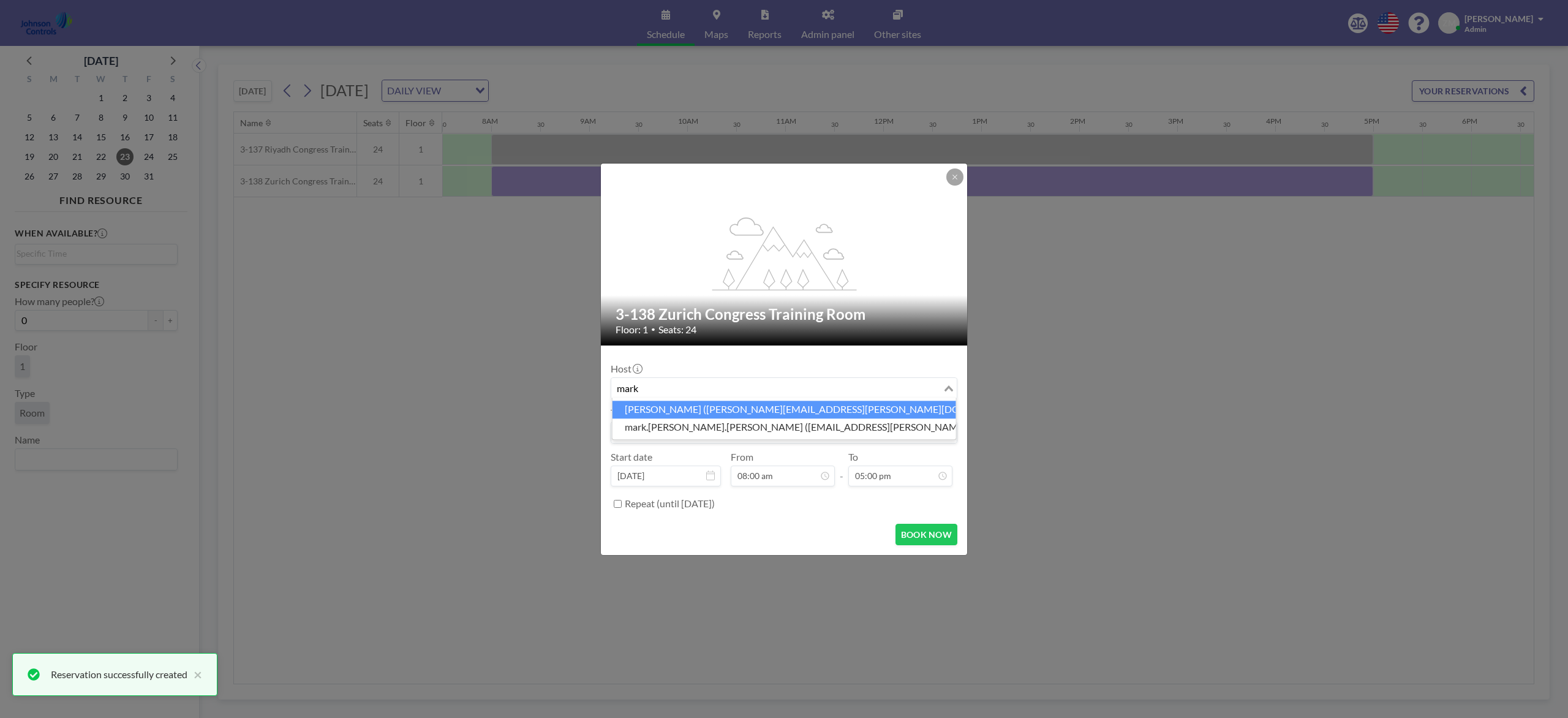
click at [742, 409] on li "Mark Barton (mark.barton-ext@jci.com)" at bounding box center [784, 410] width 344 height 18
type input "mark"
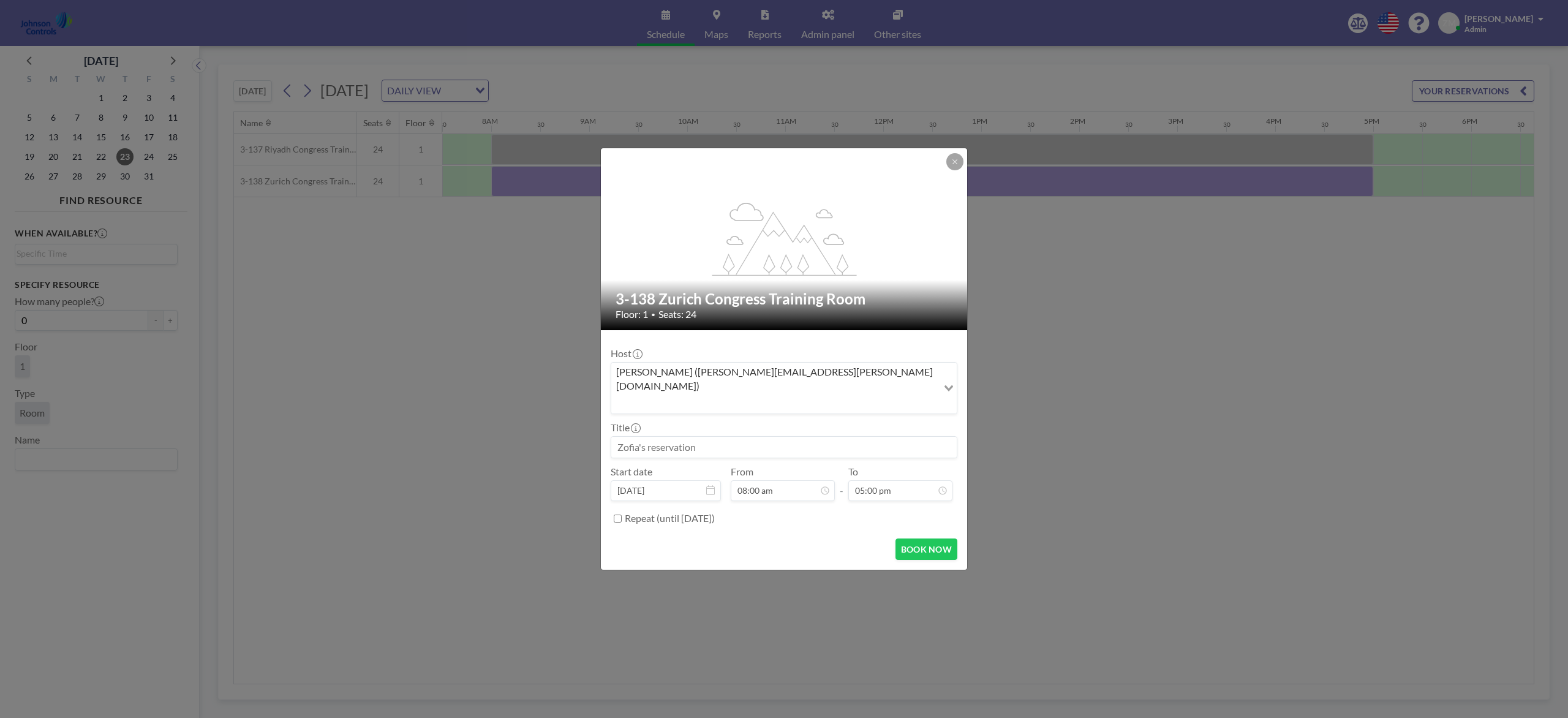
click at [745, 437] on input at bounding box center [784, 447] width 345 height 21
paste input "Sage Leadership Meeting for Noreen Neilson"
type input "Sage Leadership Meeting for Noreen Neilson"
click at [915, 538] on button "BOOK NOW" at bounding box center [926, 549] width 62 height 21
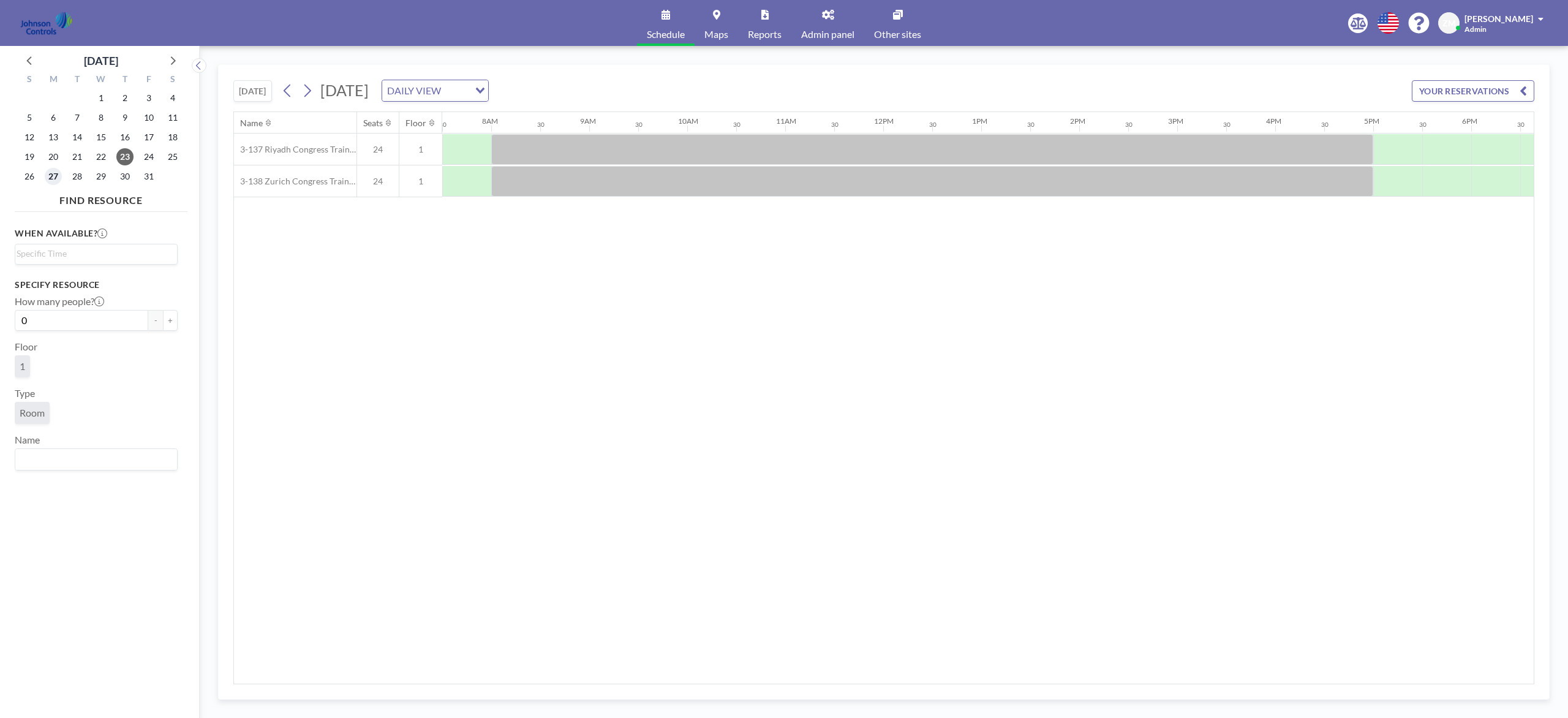
click at [53, 176] on span "27" at bounding box center [53, 176] width 17 height 17
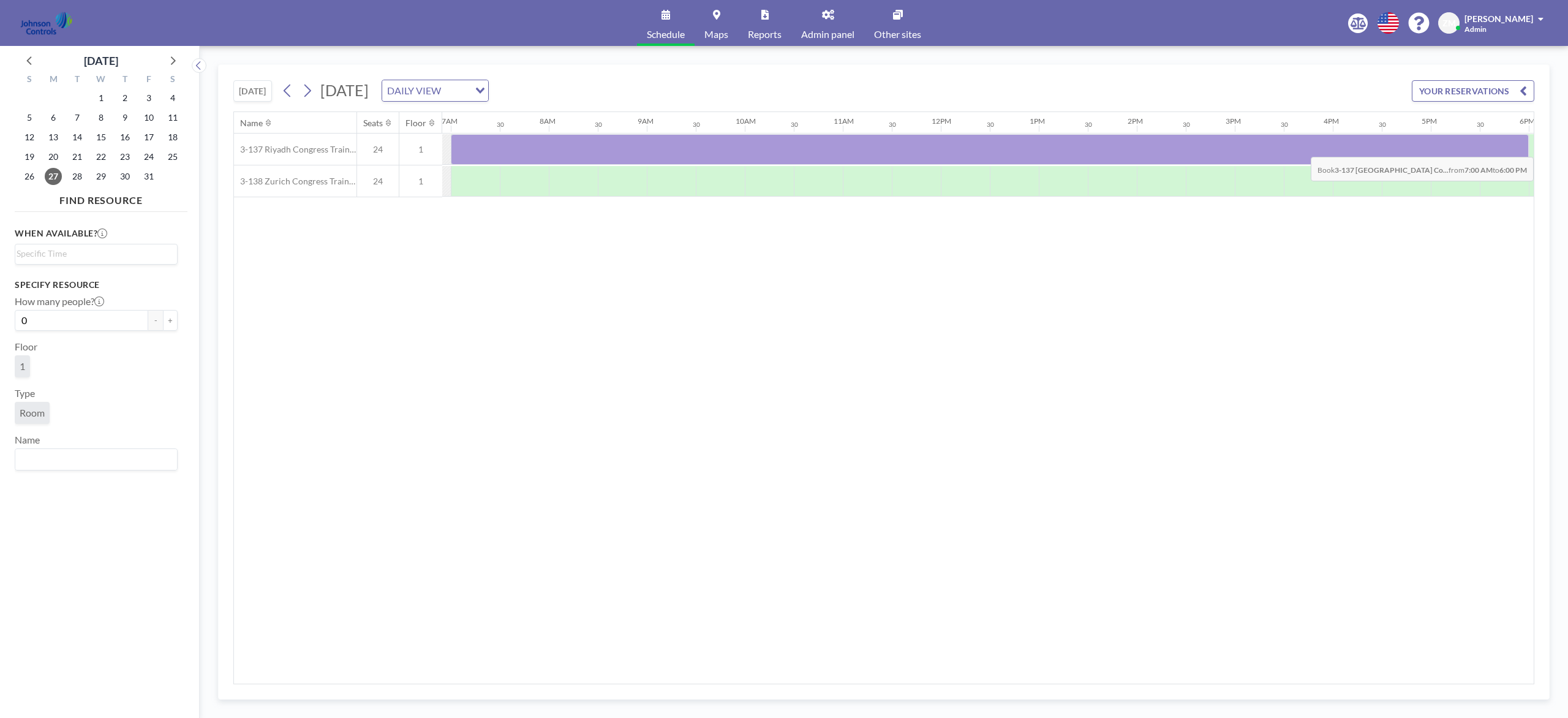
scroll to position [0, 679]
drag, startPoint x: 533, startPoint y: 153, endPoint x: 1484, endPoint y: 154, distance: 951.0
click at [1175, 154] on div at bounding box center [989, 149] width 1078 height 31
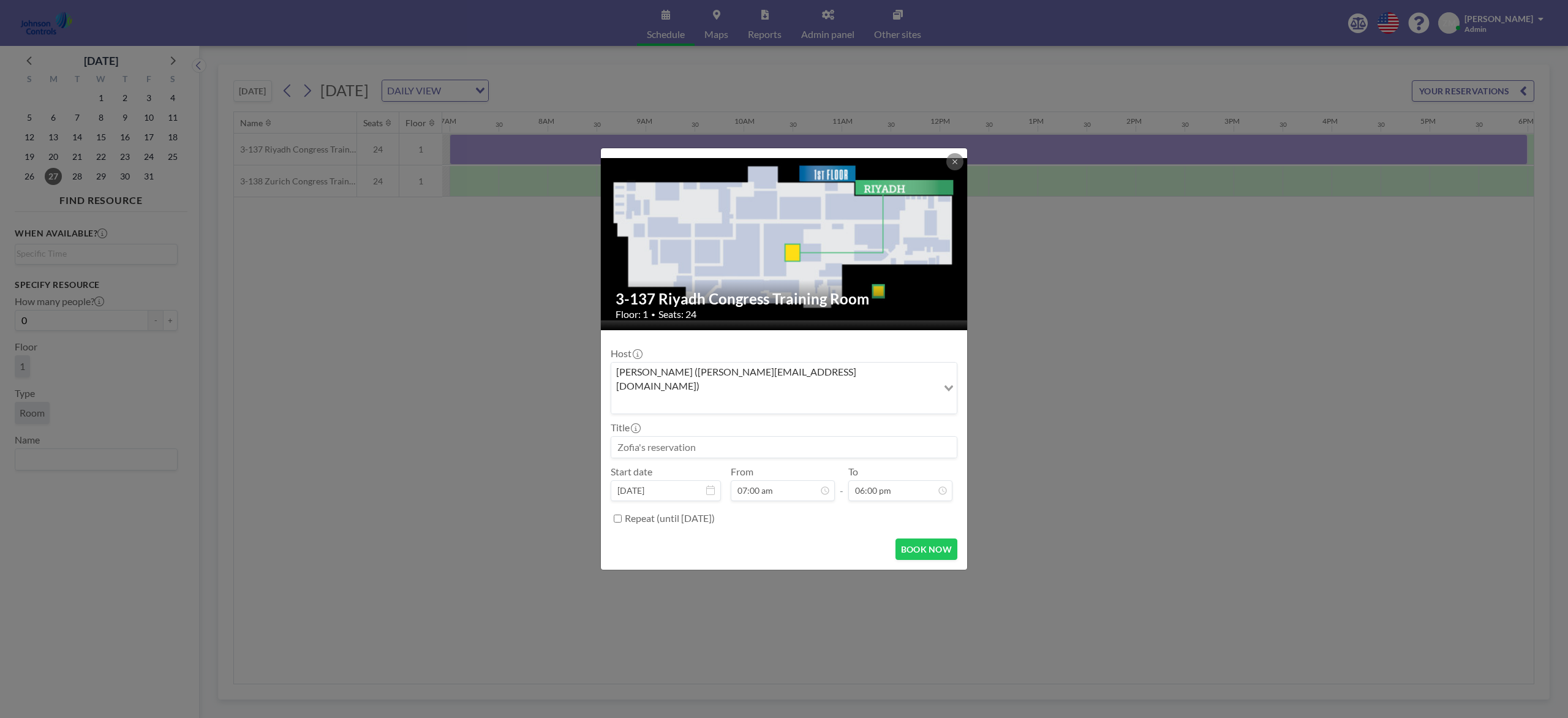
click at [676, 396] on div "Zofia Maślanka (zofia@roomzilla.net)" at bounding box center [774, 387] width 327 height 49
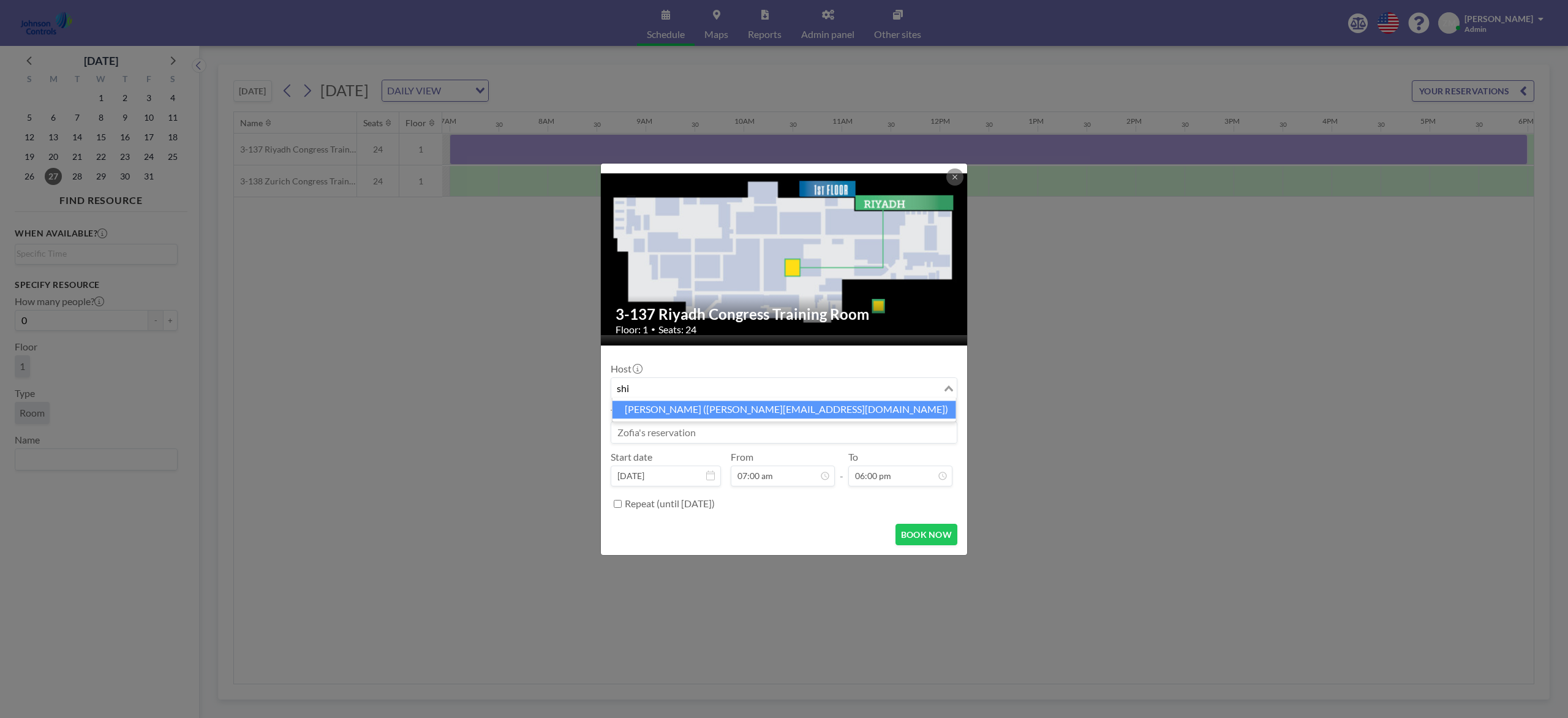
click at [676, 407] on li "Shirl Madison (shirl.madison@jci.com)" at bounding box center [784, 410] width 344 height 18
type input "shi"
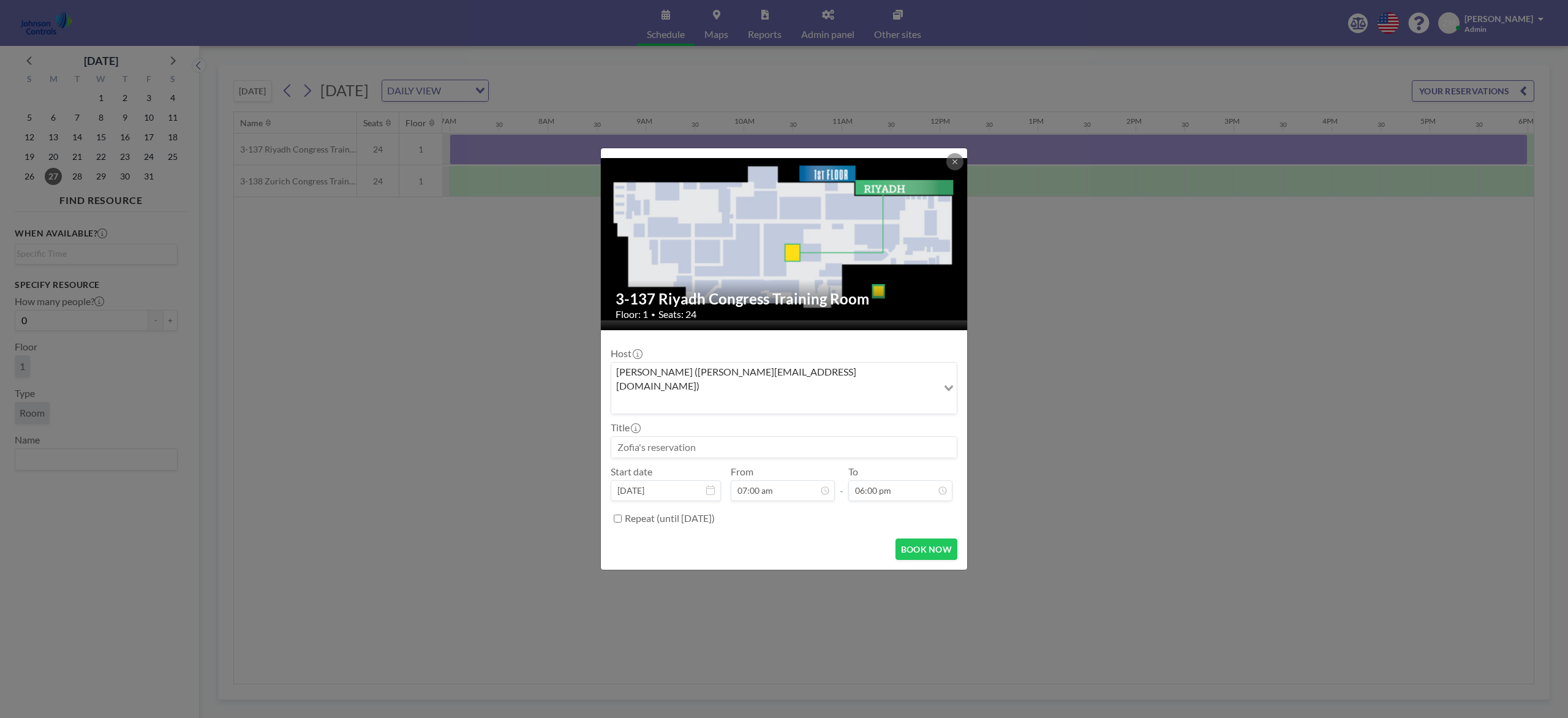
click at [675, 437] on input at bounding box center [784, 447] width 345 height 21
paste input "BEST Sales Security Training"
type input "BEST Sales Security Training"
click at [918, 538] on button "BOOK NOW" at bounding box center [926, 549] width 62 height 21
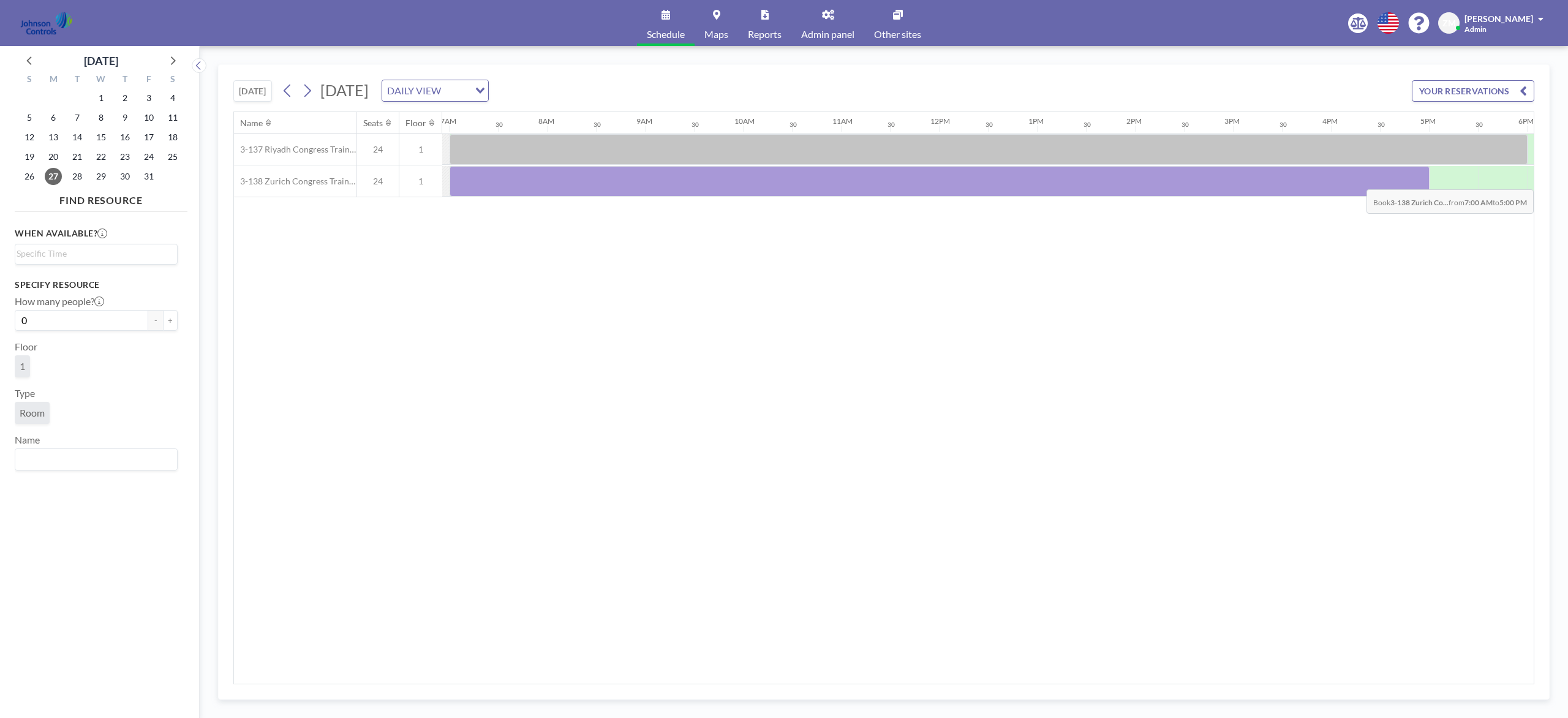
drag, startPoint x: 475, startPoint y: 180, endPoint x: 1412, endPoint y: 181, distance: 937.0
click at [1175, 181] on div at bounding box center [939, 181] width 980 height 31
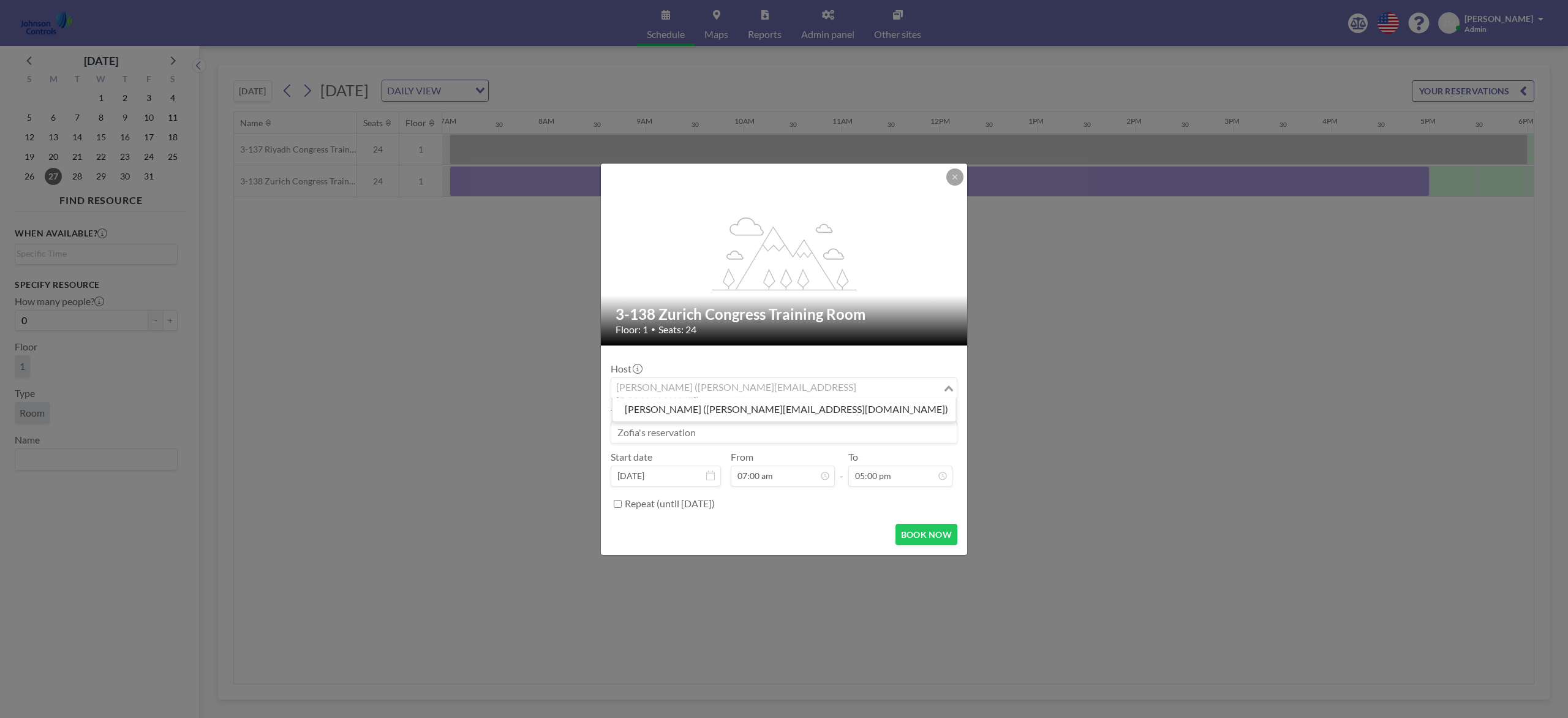
click at [741, 392] on div "Zofia Maślanka (zofia@roomzilla.net)" at bounding box center [777, 387] width 331 height 18
click at [694, 408] on li "Shirl Madison (shirl.madison@jci.com)" at bounding box center [784, 410] width 344 height 18
type input "shi"
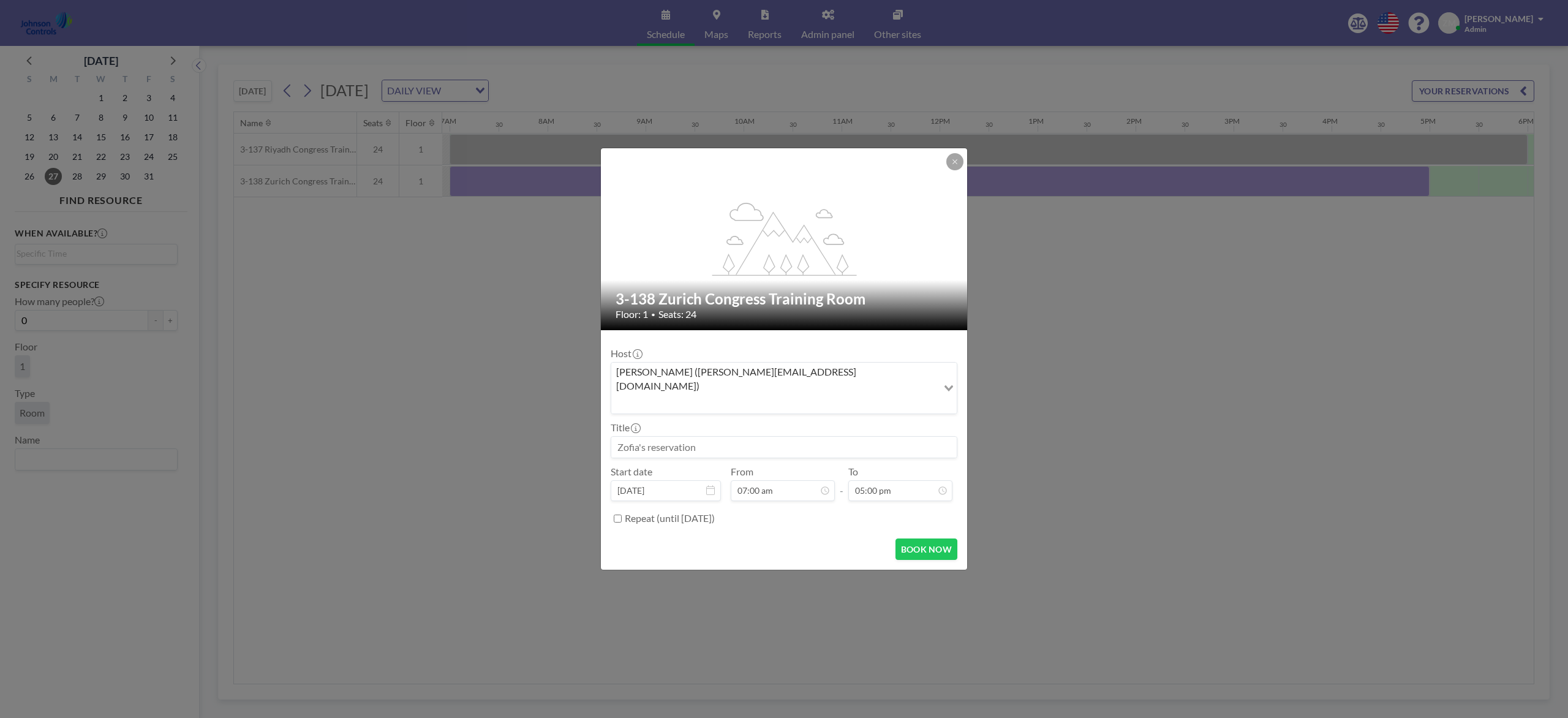
click at [694, 466] on div "Start date Oct 27, 2025" at bounding box center [666, 484] width 110 height 36
click at [694, 441] on input at bounding box center [784, 447] width 345 height 21
paste input "BEST Sales Security Training"
type input "BEST Sales Security Training"
drag, startPoint x: 761, startPoint y: 435, endPoint x: 557, endPoint y: 436, distance: 204.0
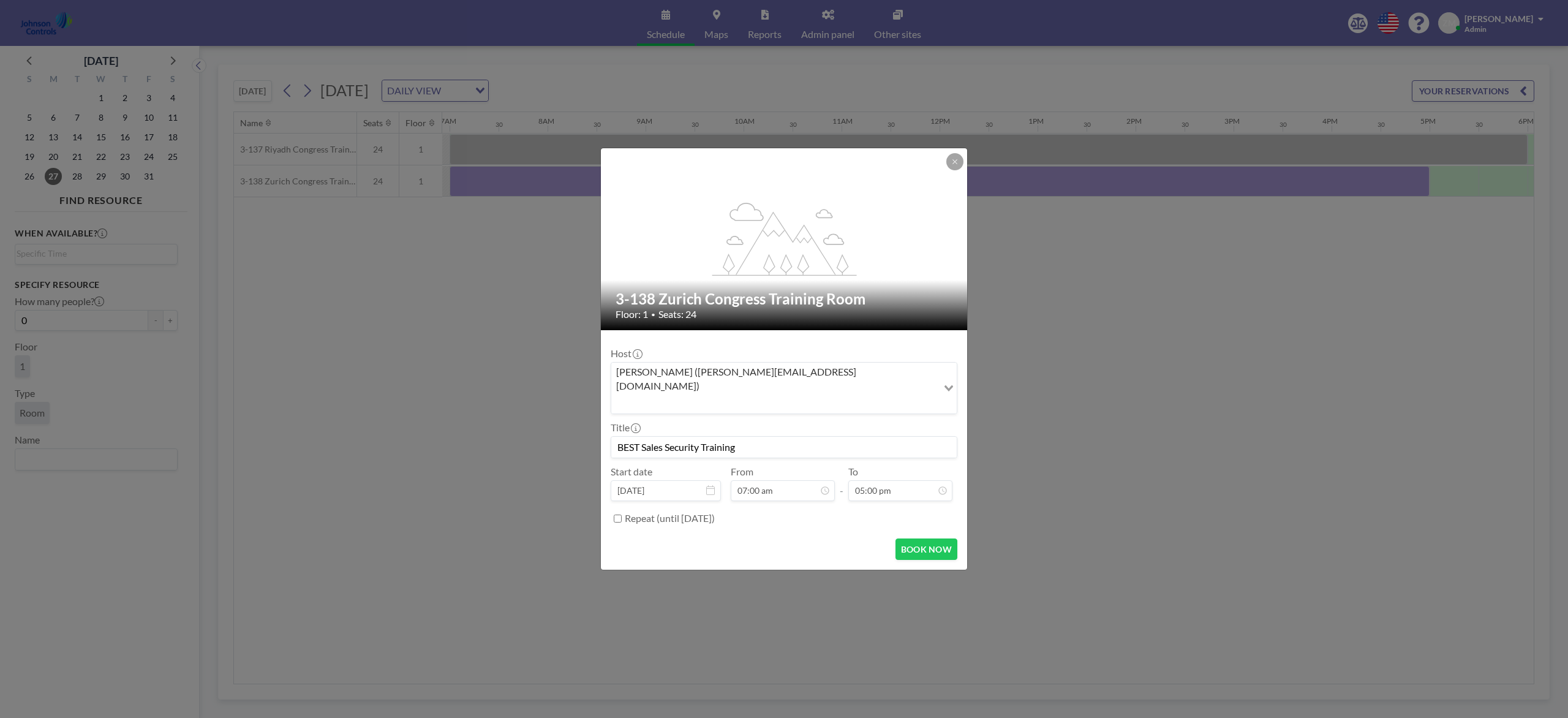
click at [557, 436] on div "flex-grow: 1.2; 3-138 Zurich Congress Training Room Floor: 1 • Seats: 24 Host S…" at bounding box center [784, 359] width 1568 height 718
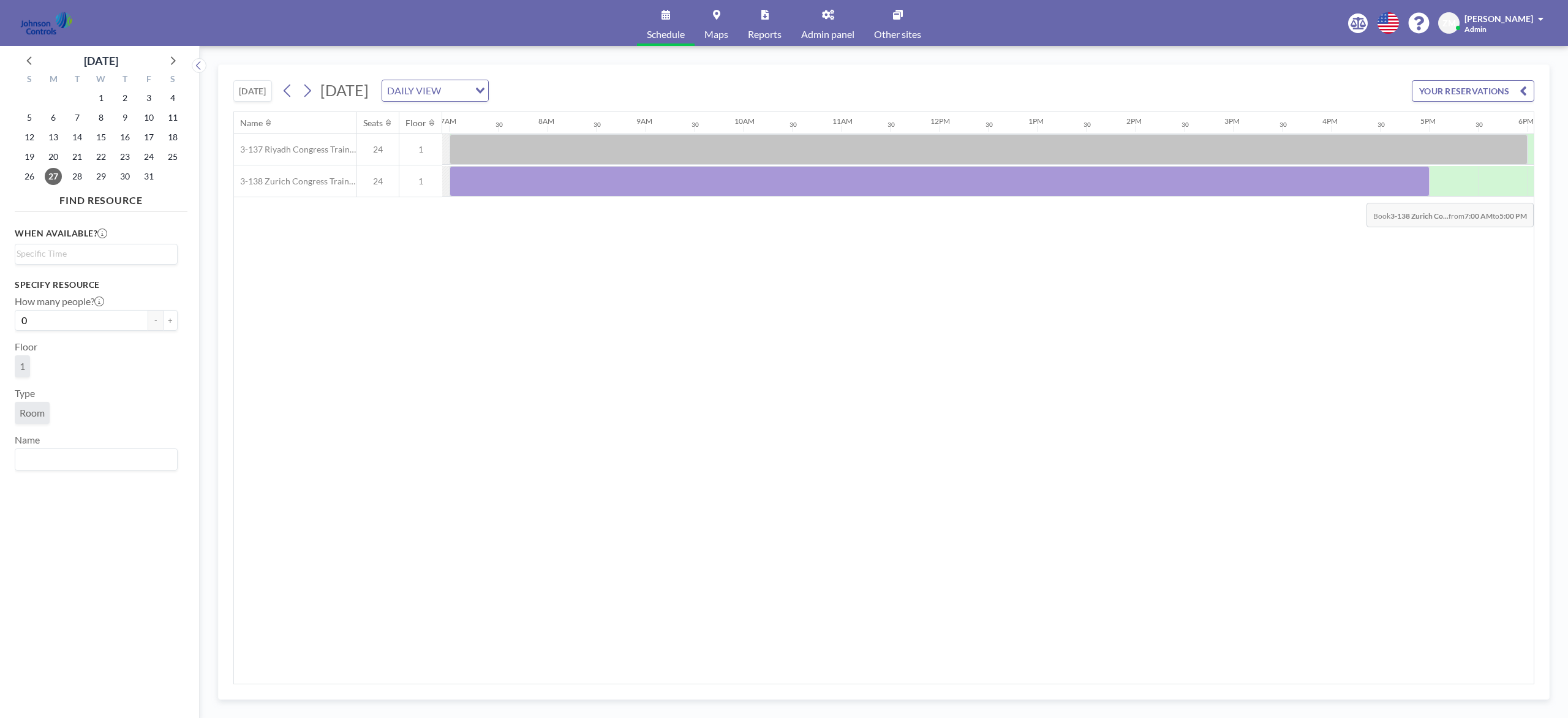
drag, startPoint x: 695, startPoint y: 177, endPoint x: 1420, endPoint y: 195, distance: 725.2
click at [1175, 195] on div at bounding box center [939, 181] width 980 height 31
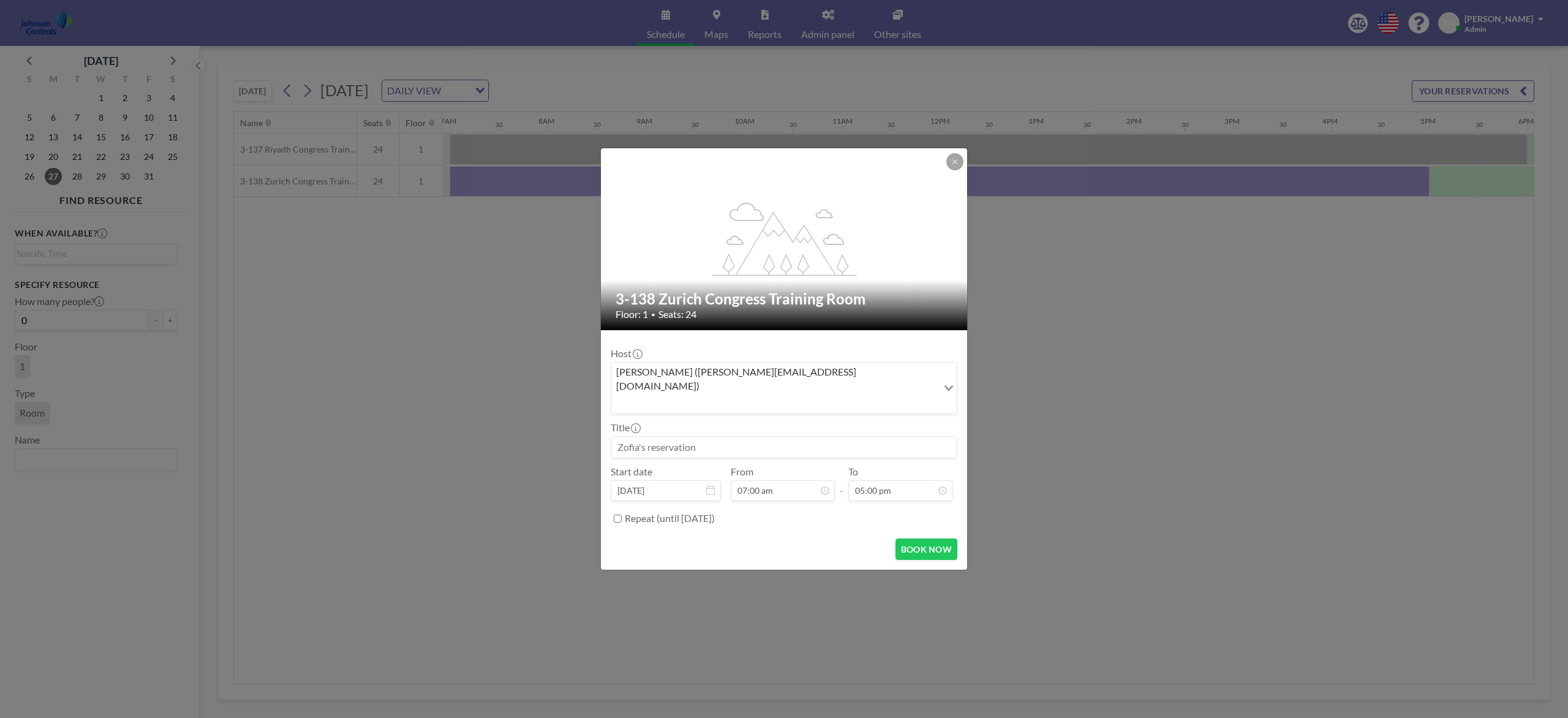
scroll to position [0, 0]
click at [774, 389] on div "Zofia Maślanka (zofia@roomzilla.net)" at bounding box center [774, 387] width 327 height 49
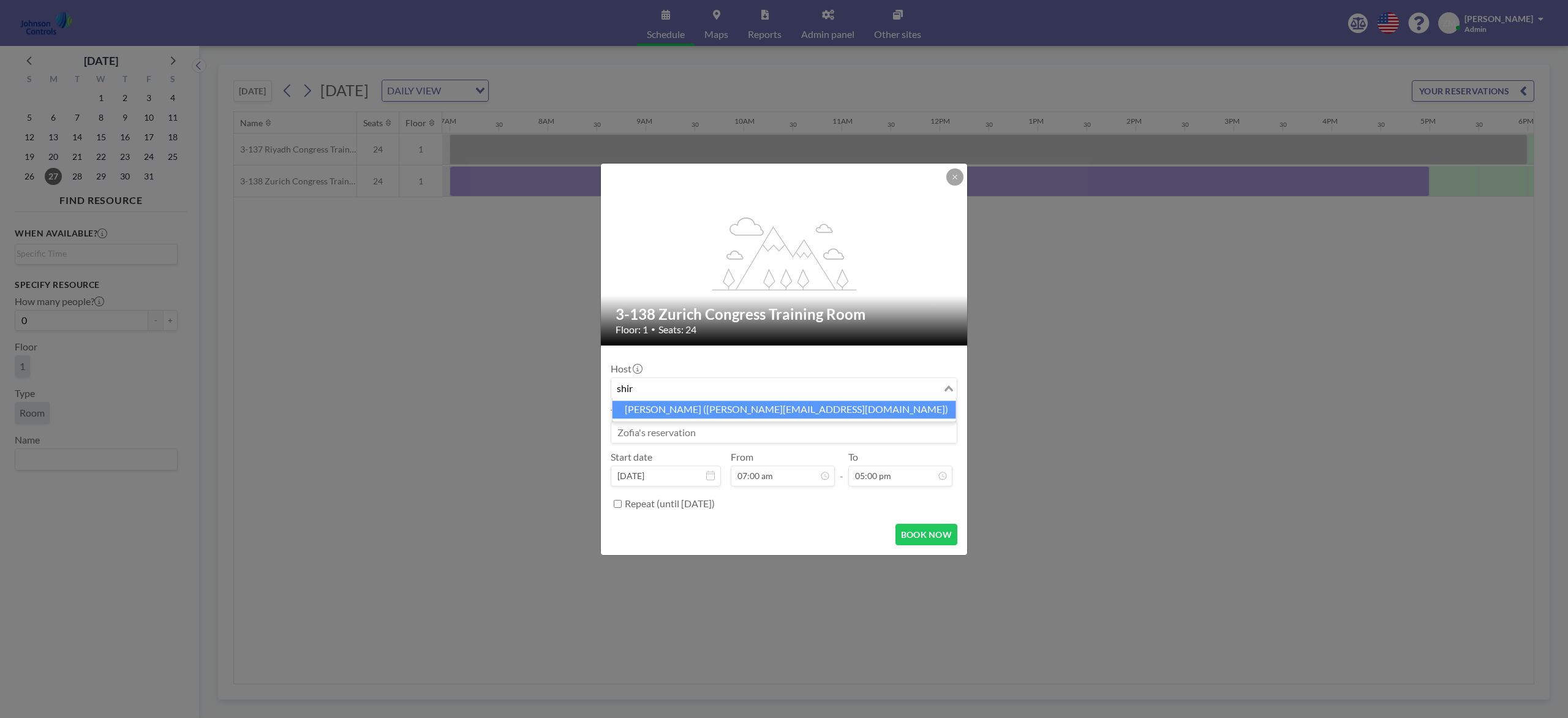
click at [720, 407] on li "Shirl Madison (shirl.madison@jci.com)" at bounding box center [784, 410] width 344 height 18
type input "shir"
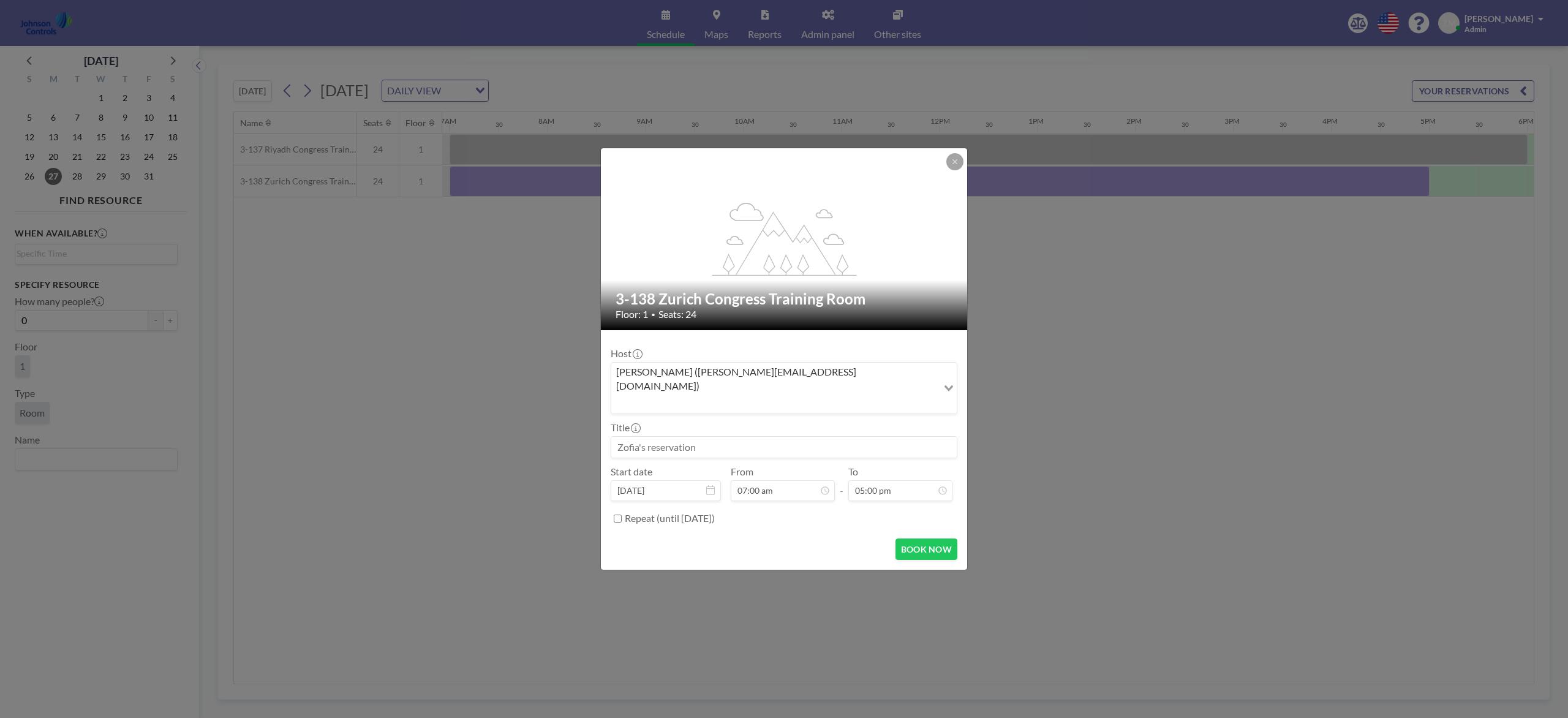
click at [694, 437] on input at bounding box center [784, 447] width 345 height 21
paste input "Best - Sales"
type input "Best - Sales"
click at [931, 538] on button "BOOK NOW" at bounding box center [926, 549] width 62 height 21
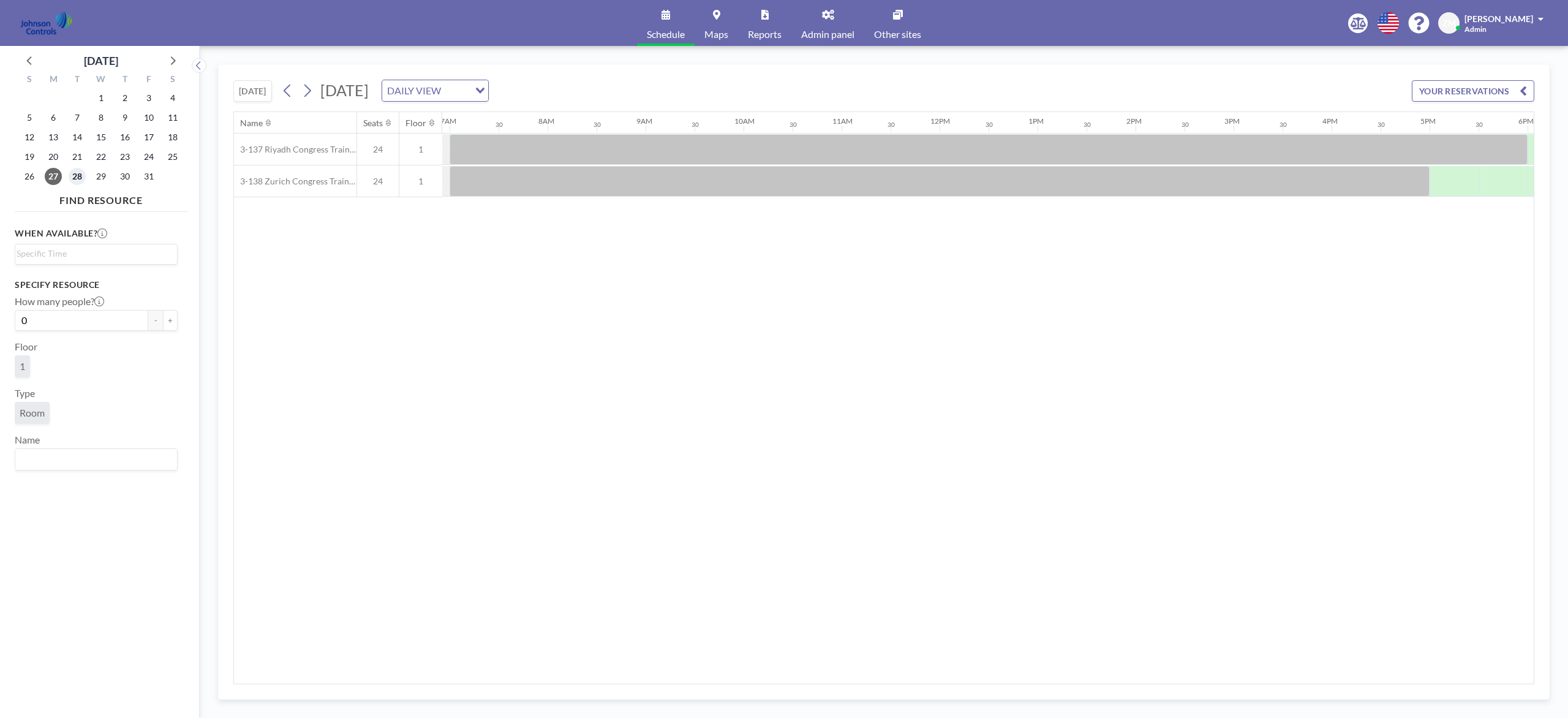
click at [79, 174] on span "28" at bounding box center [77, 176] width 17 height 17
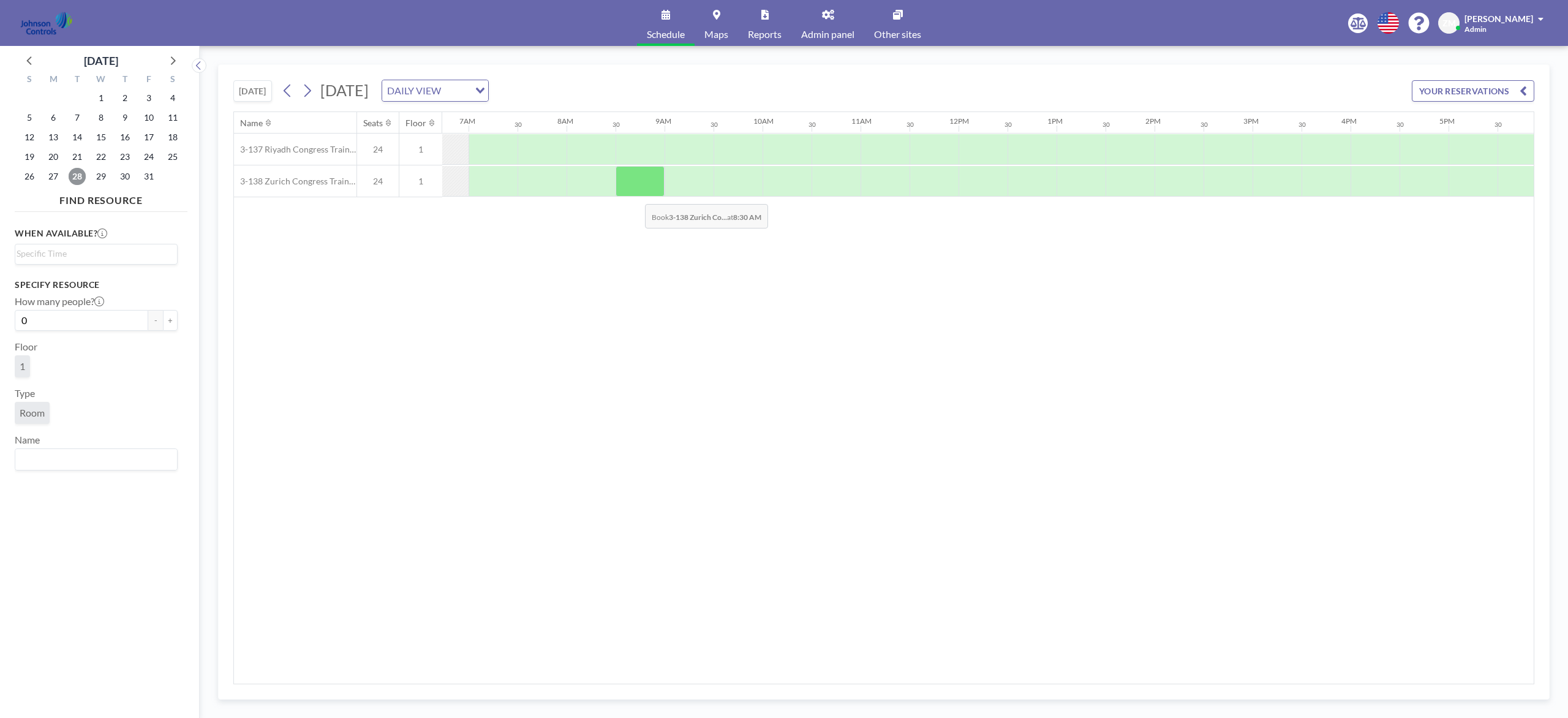
scroll to position [0, 658]
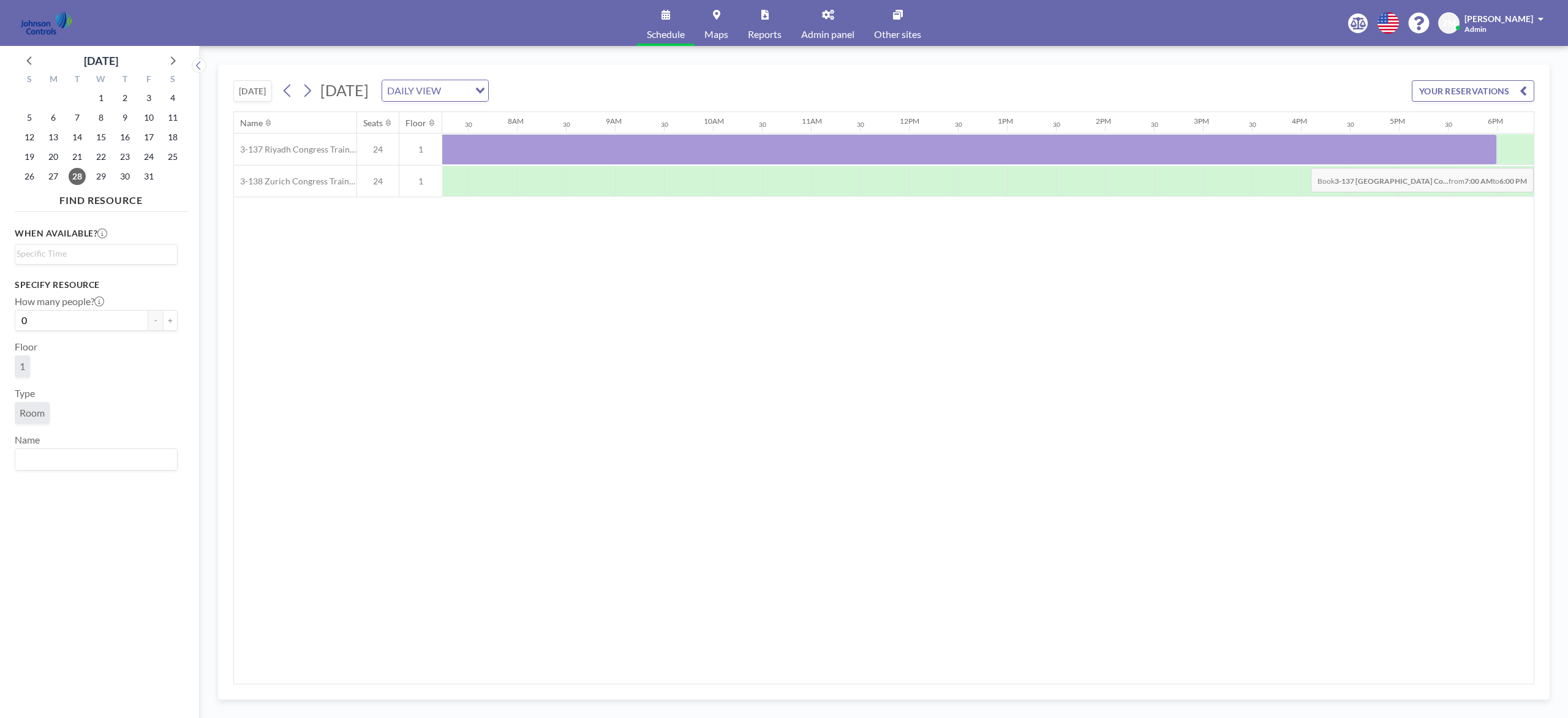
drag, startPoint x: 511, startPoint y: 136, endPoint x: 1468, endPoint y: 160, distance: 957.3
click at [1175, 160] on div at bounding box center [958, 149] width 1078 height 31
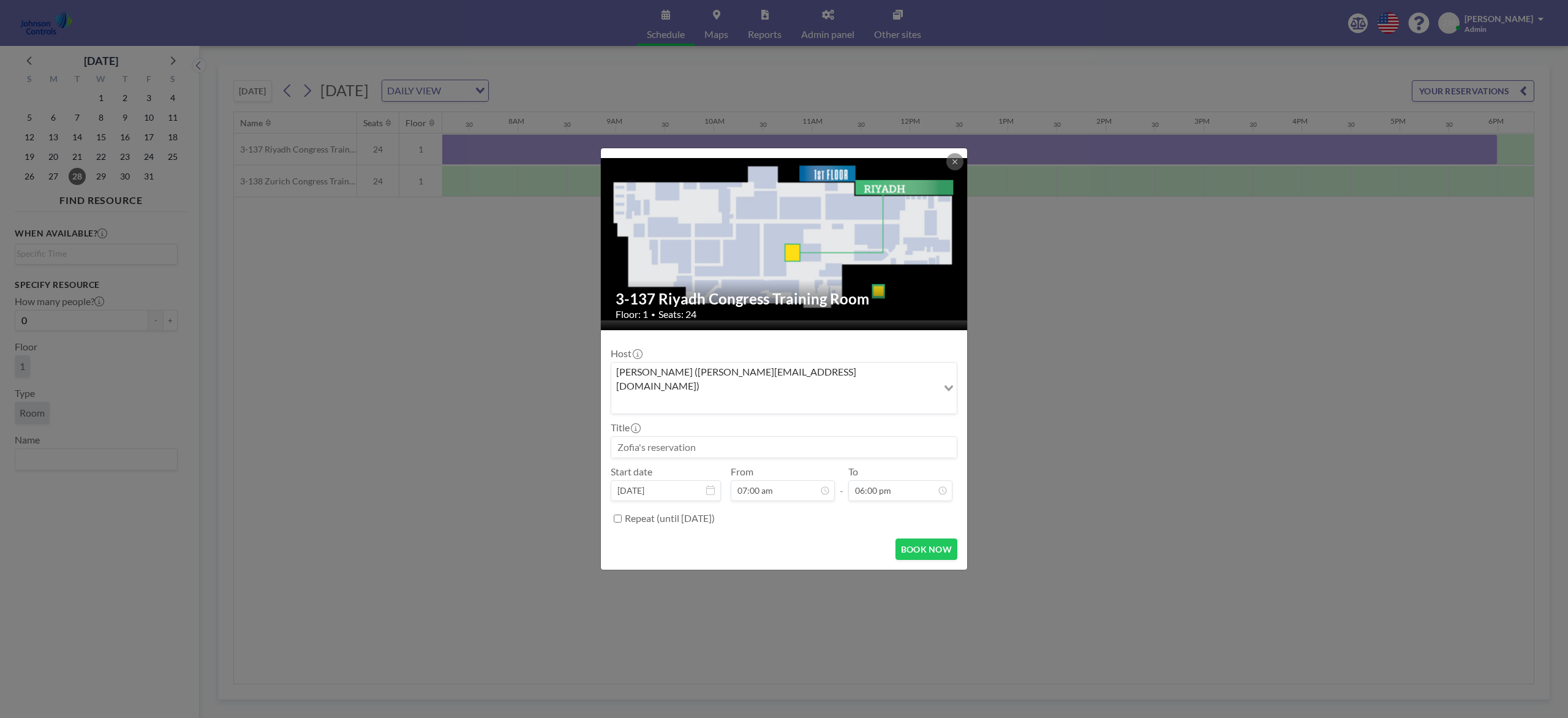
click at [873, 395] on input "Search for option" at bounding box center [774, 403] width 324 height 16
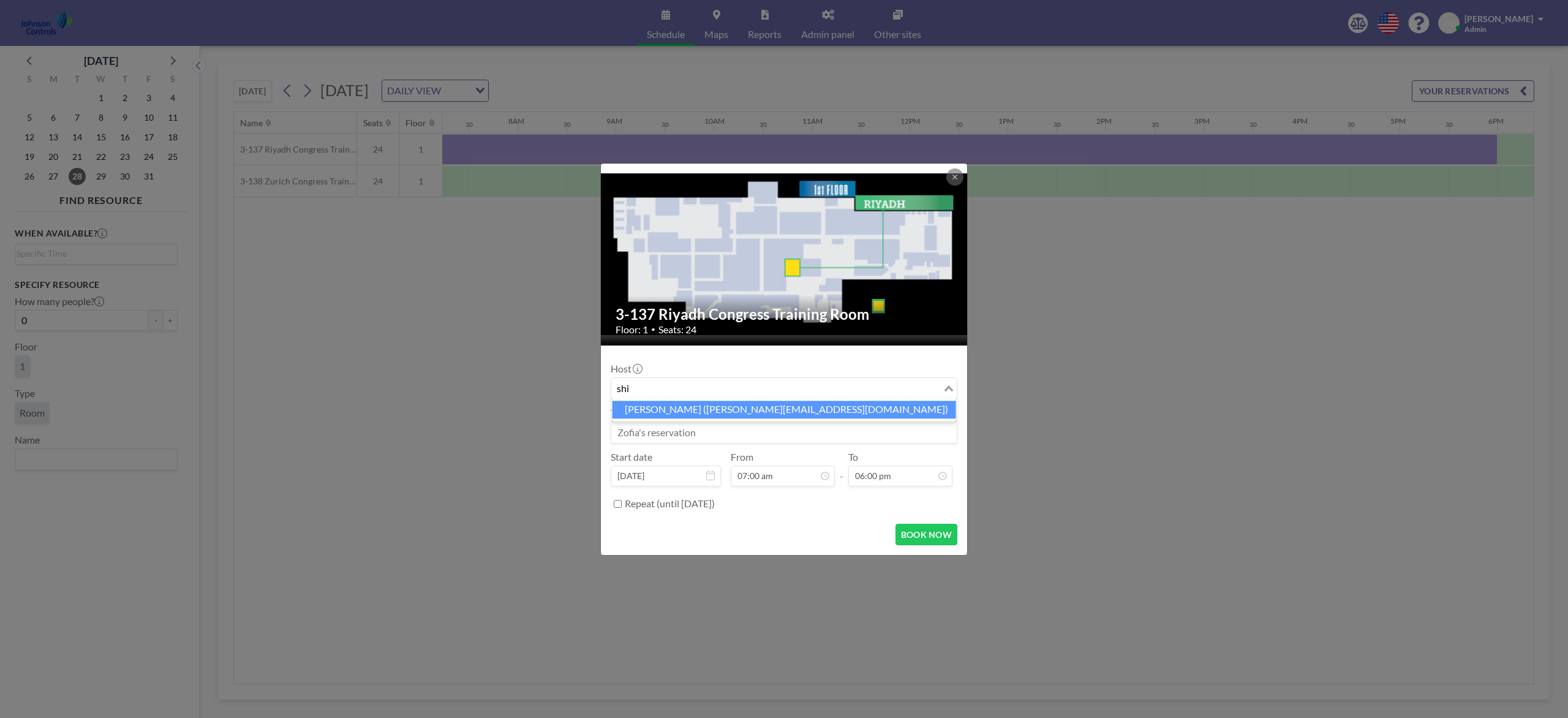
click at [738, 413] on li "Shirl Madison (shirl.madison@jci.com)" at bounding box center [784, 410] width 344 height 18
type input "shi"
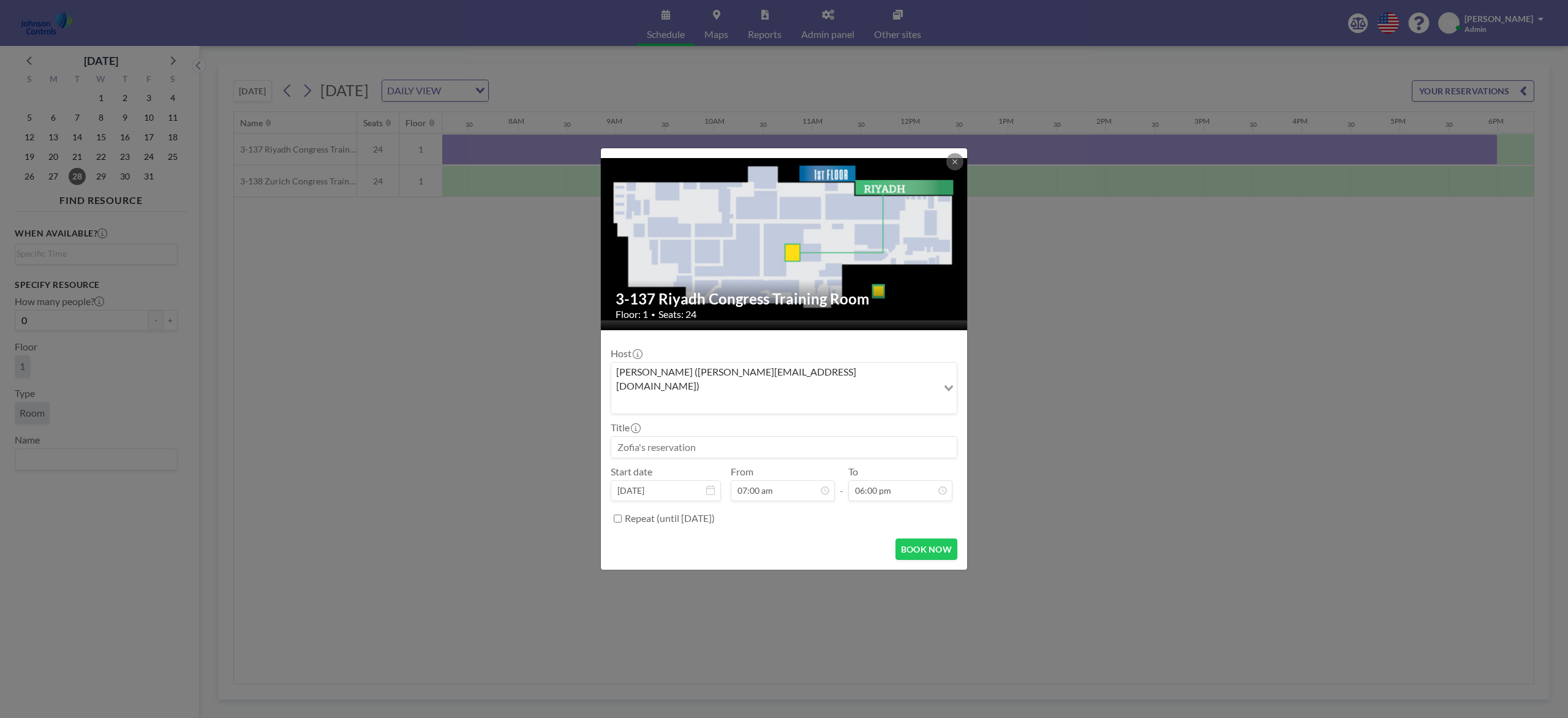
click at [726, 437] on input at bounding box center [784, 447] width 345 height 21
paste input "Best Sales Security Training"
type input "Best Sales Security Training"
click at [913, 538] on button "BOOK NOW" at bounding box center [926, 549] width 62 height 21
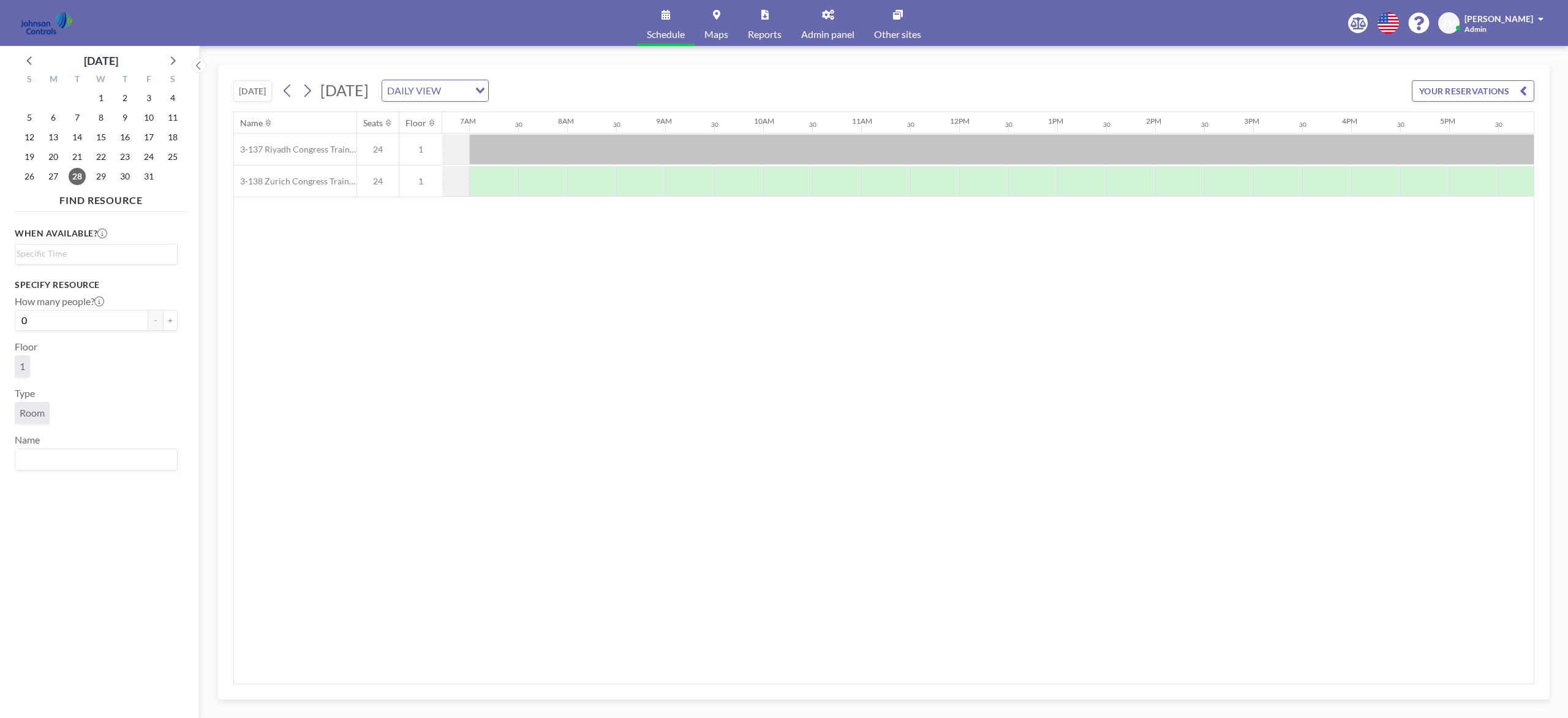
scroll to position [0, 635]
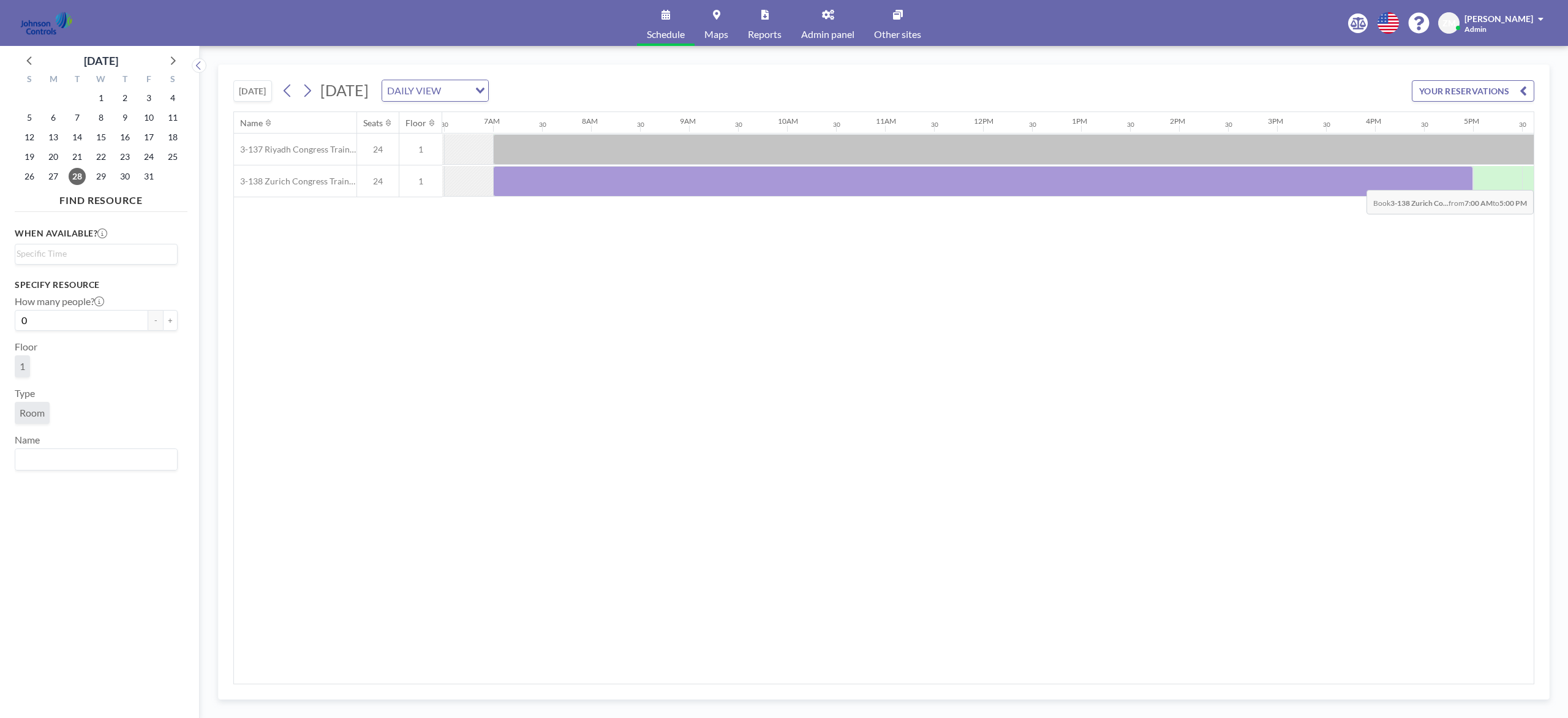
drag, startPoint x: 506, startPoint y: 197, endPoint x: 1464, endPoint y: 182, distance: 958.1
click at [1175, 182] on div at bounding box center [983, 181] width 980 height 31
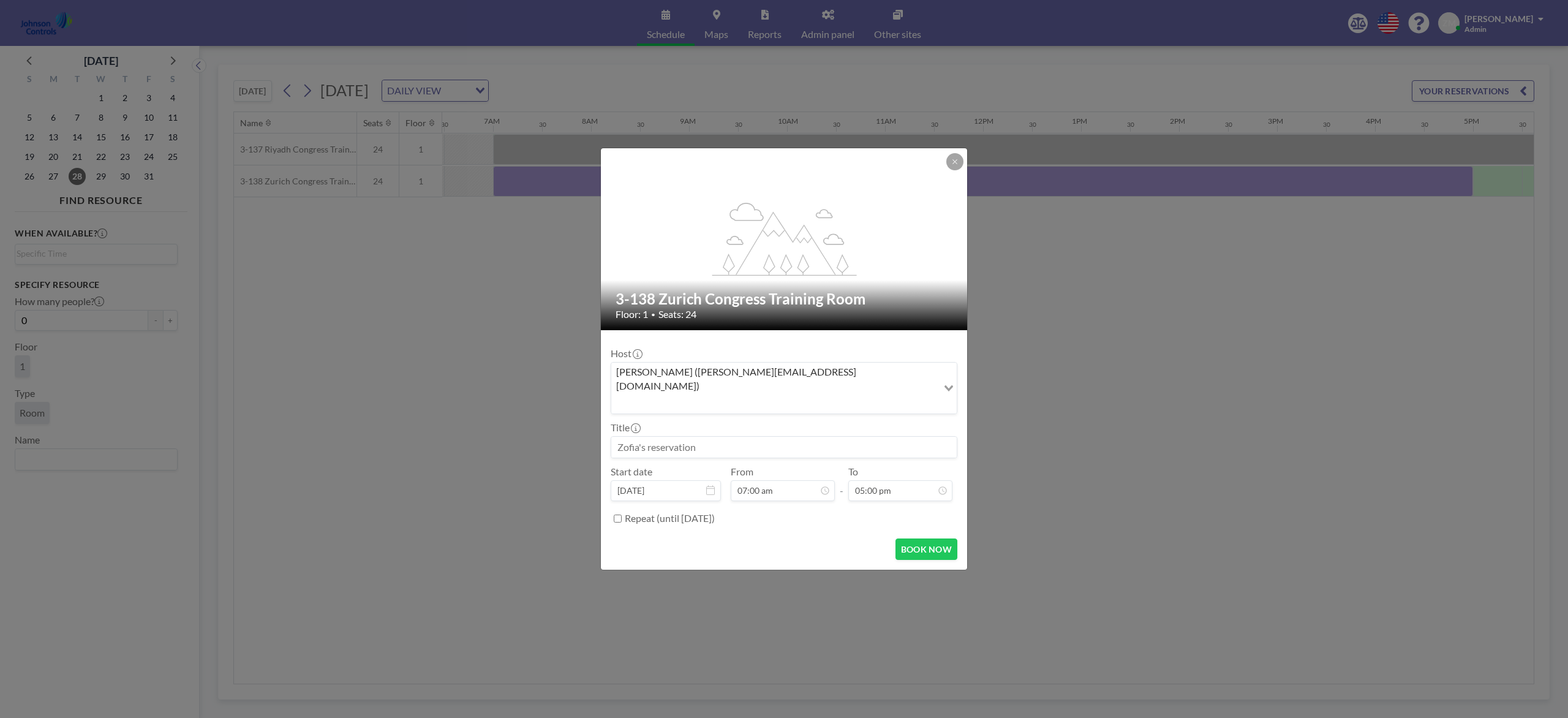
click at [705, 395] on div "Zofia Maślanka (zofia@roomzilla.net)" at bounding box center [774, 387] width 327 height 49
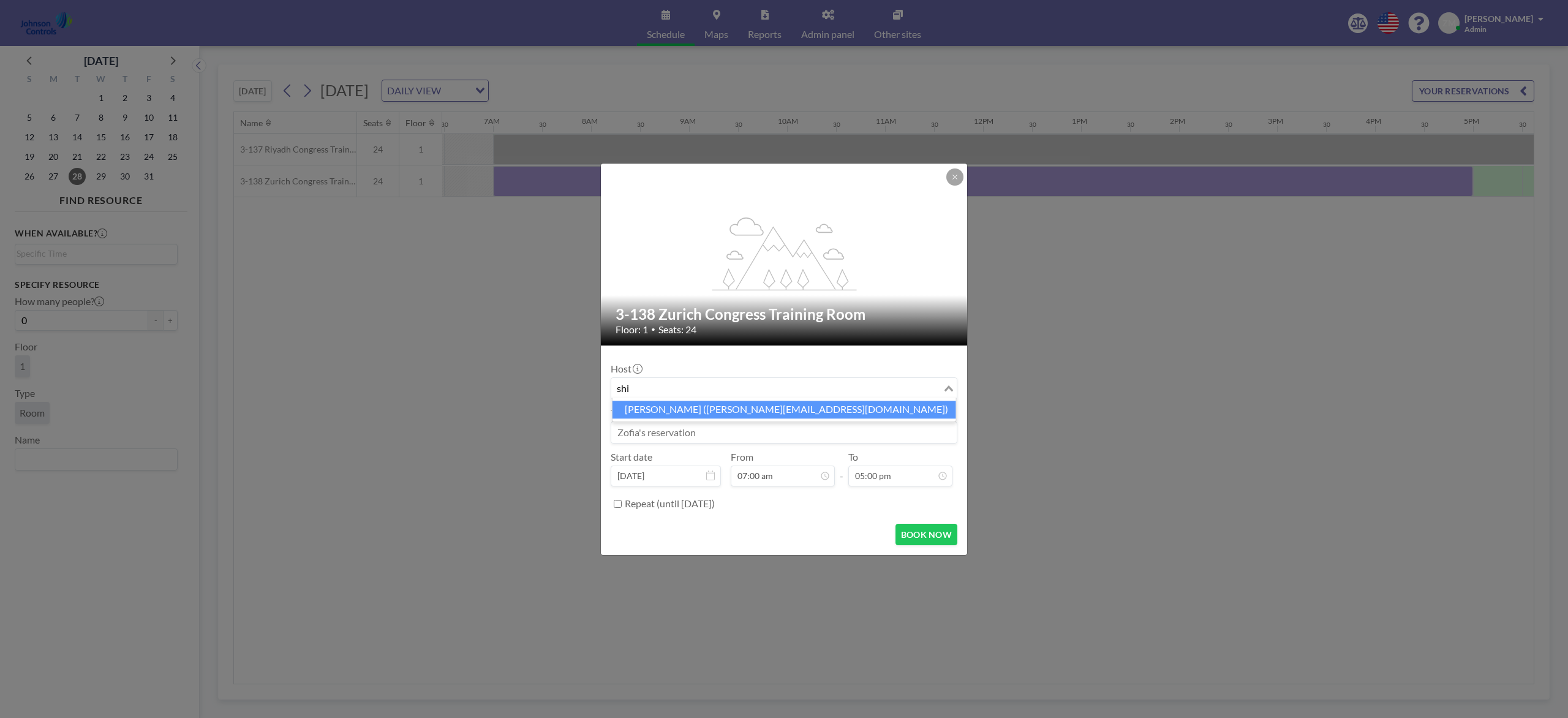
click at [697, 408] on li "Shirl Madison (shirl.madison@jci.com)" at bounding box center [784, 410] width 344 height 18
type input "shi"
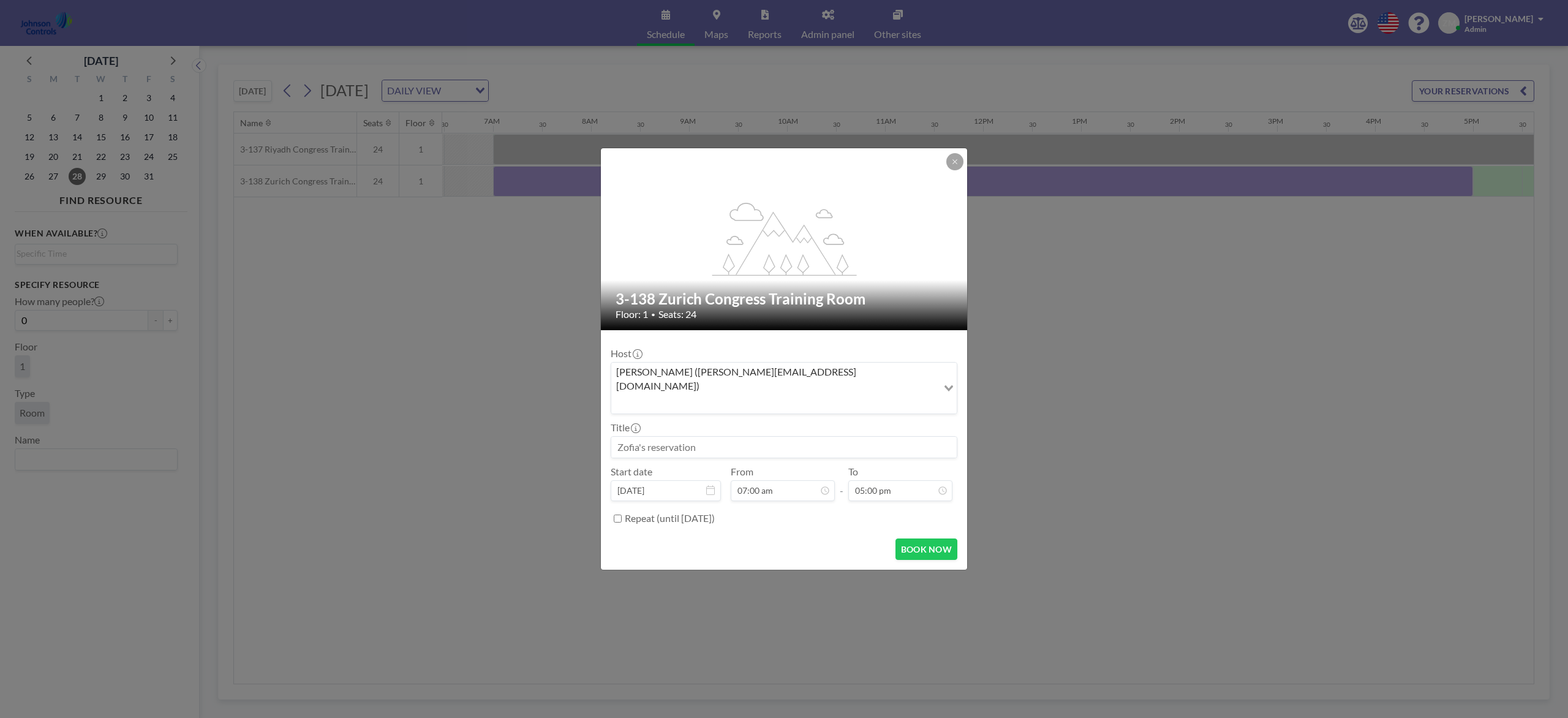
click at [705, 437] on input at bounding box center [784, 447] width 345 height 21
paste input "Best Sales"
type input "Best Sales"
click at [926, 538] on button "BOOK NOW" at bounding box center [926, 549] width 62 height 21
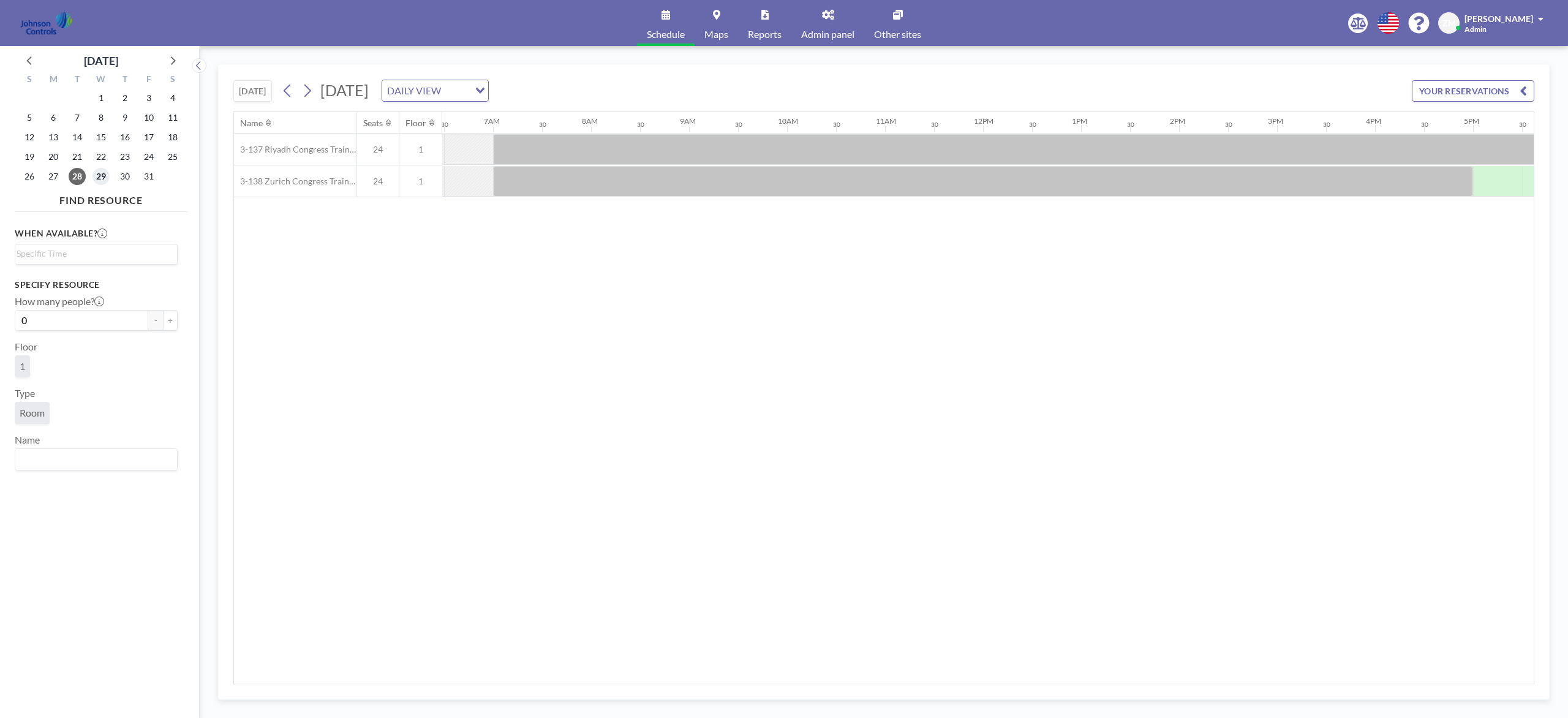
click at [102, 175] on span "29" at bounding box center [101, 176] width 17 height 17
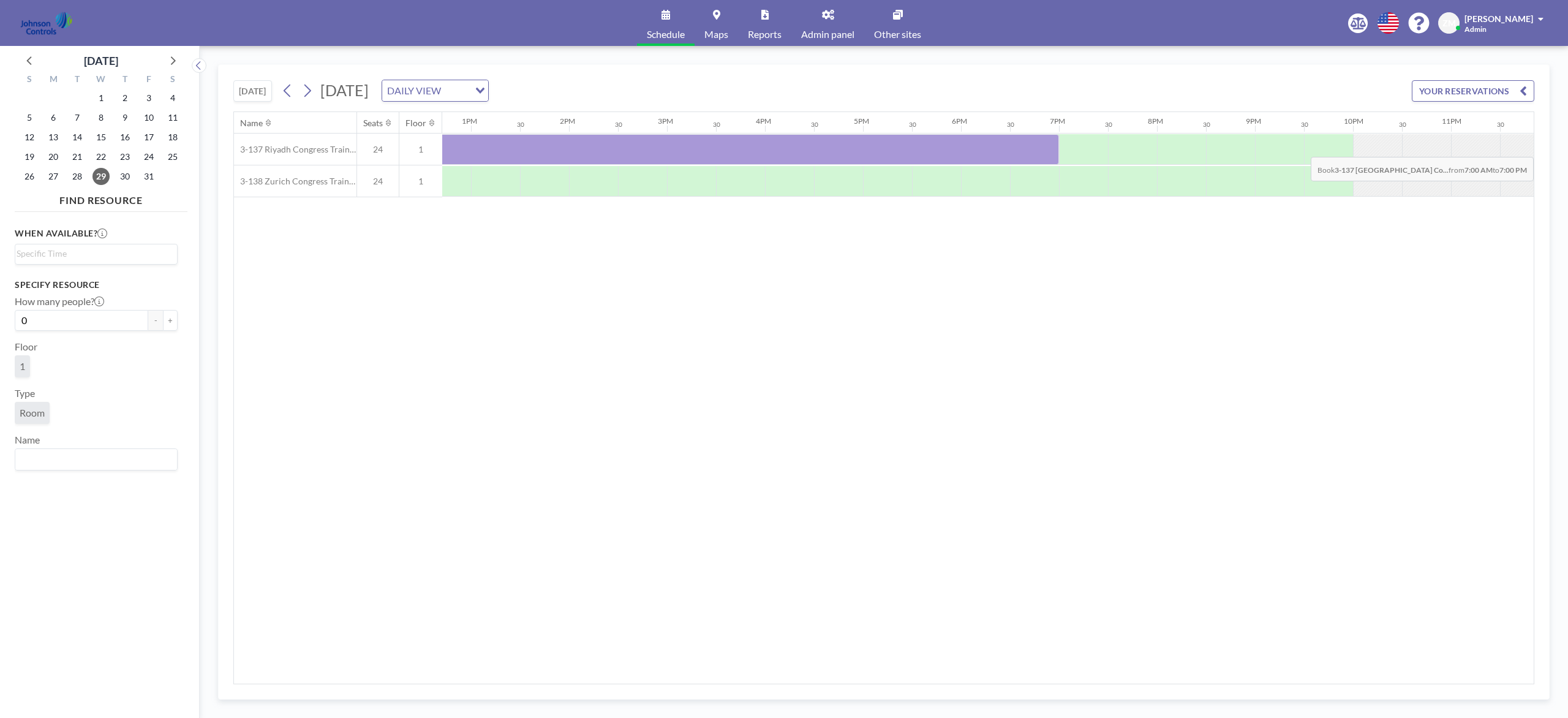
scroll to position [0, 1252]
drag, startPoint x: 493, startPoint y: 153, endPoint x: 914, endPoint y: 158, distance: 421.0
click at [914, 158] on div at bounding box center [414, 149] width 1078 height 31
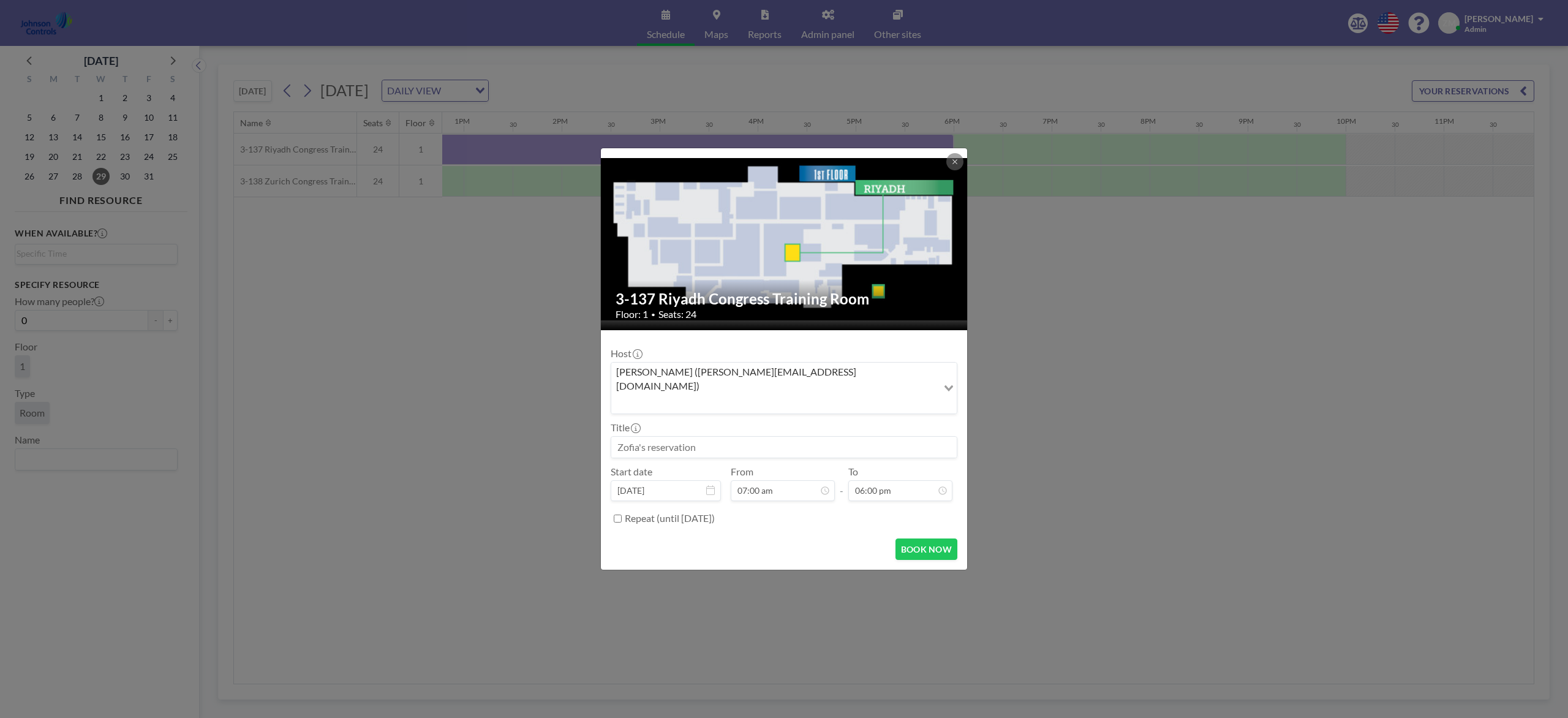
click at [839, 395] on input "Search for option" at bounding box center [774, 403] width 324 height 16
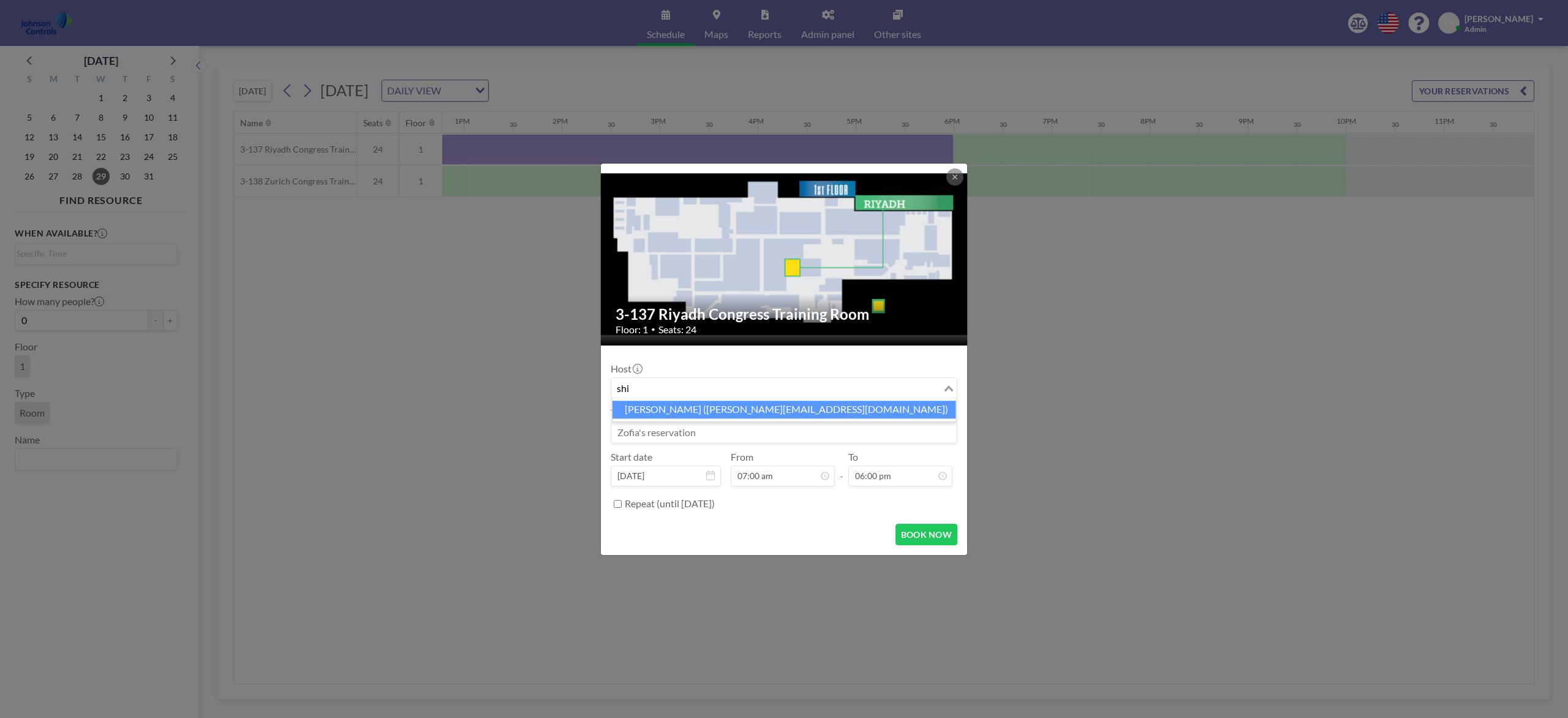
click at [781, 406] on li "Shirl Madison (shirl.madison@jci.com)" at bounding box center [784, 410] width 344 height 18
type input "shi"
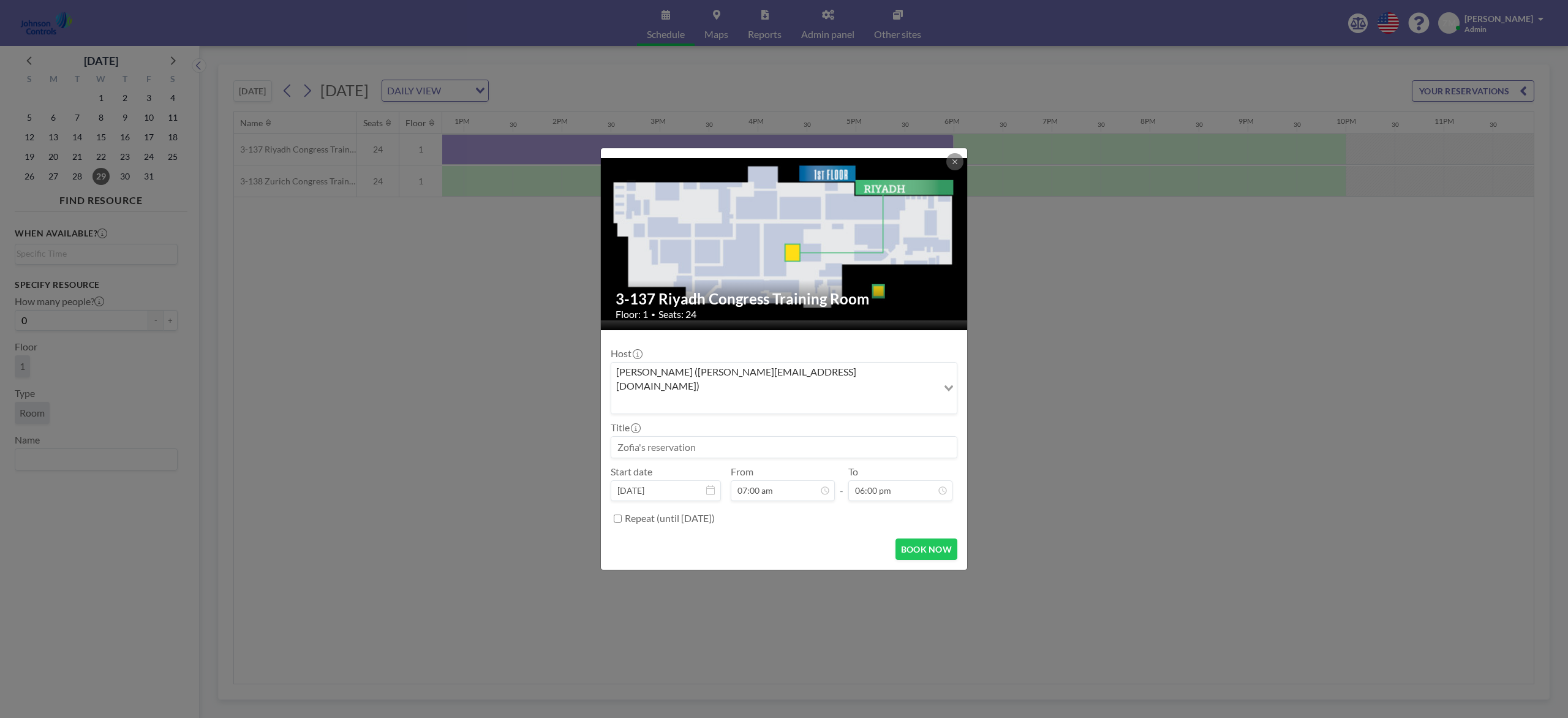
click at [754, 437] on input at bounding box center [784, 447] width 345 height 21
paste input "Best Sales Security Training"
type input "Best Sales Security Training"
click at [939, 538] on button "BOOK NOW" at bounding box center [926, 549] width 62 height 21
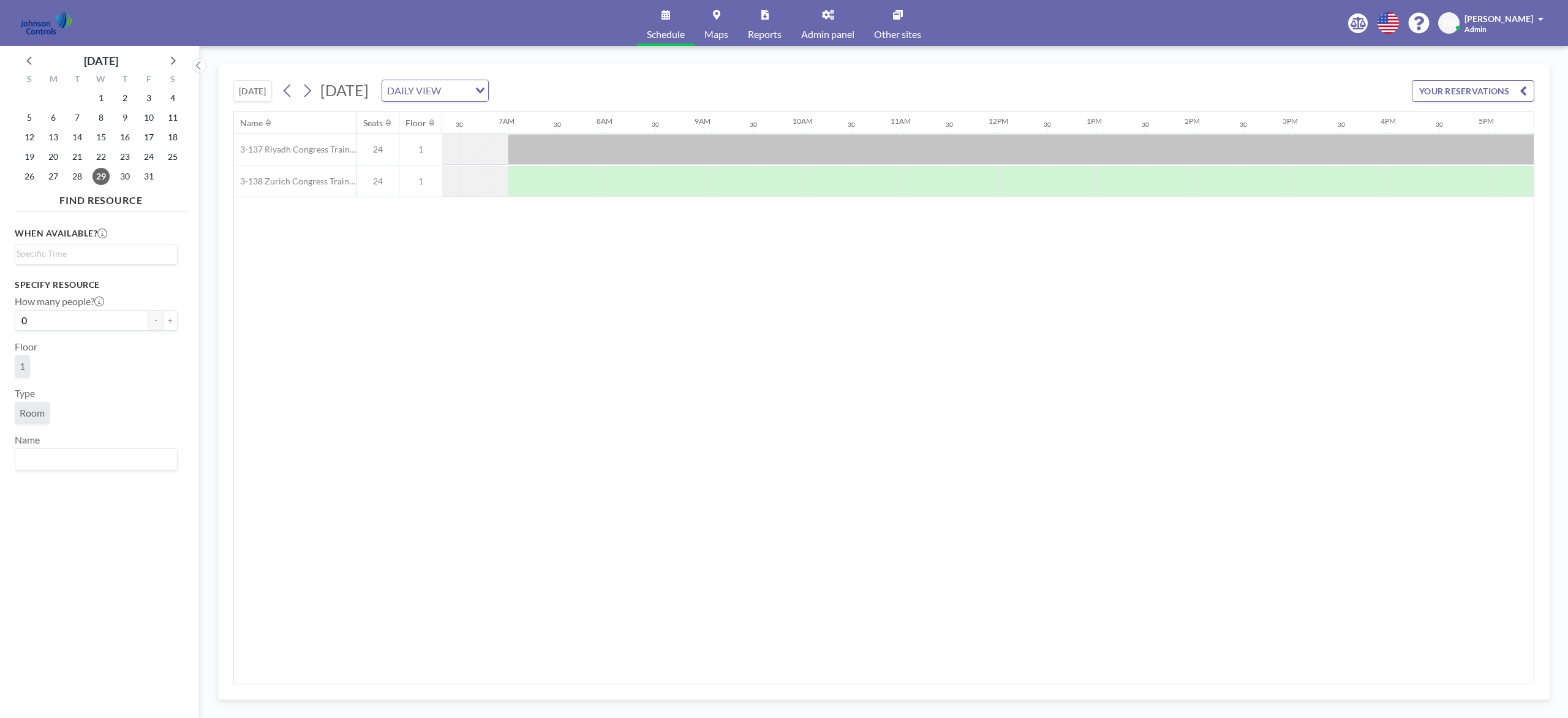
scroll to position [0, 659]
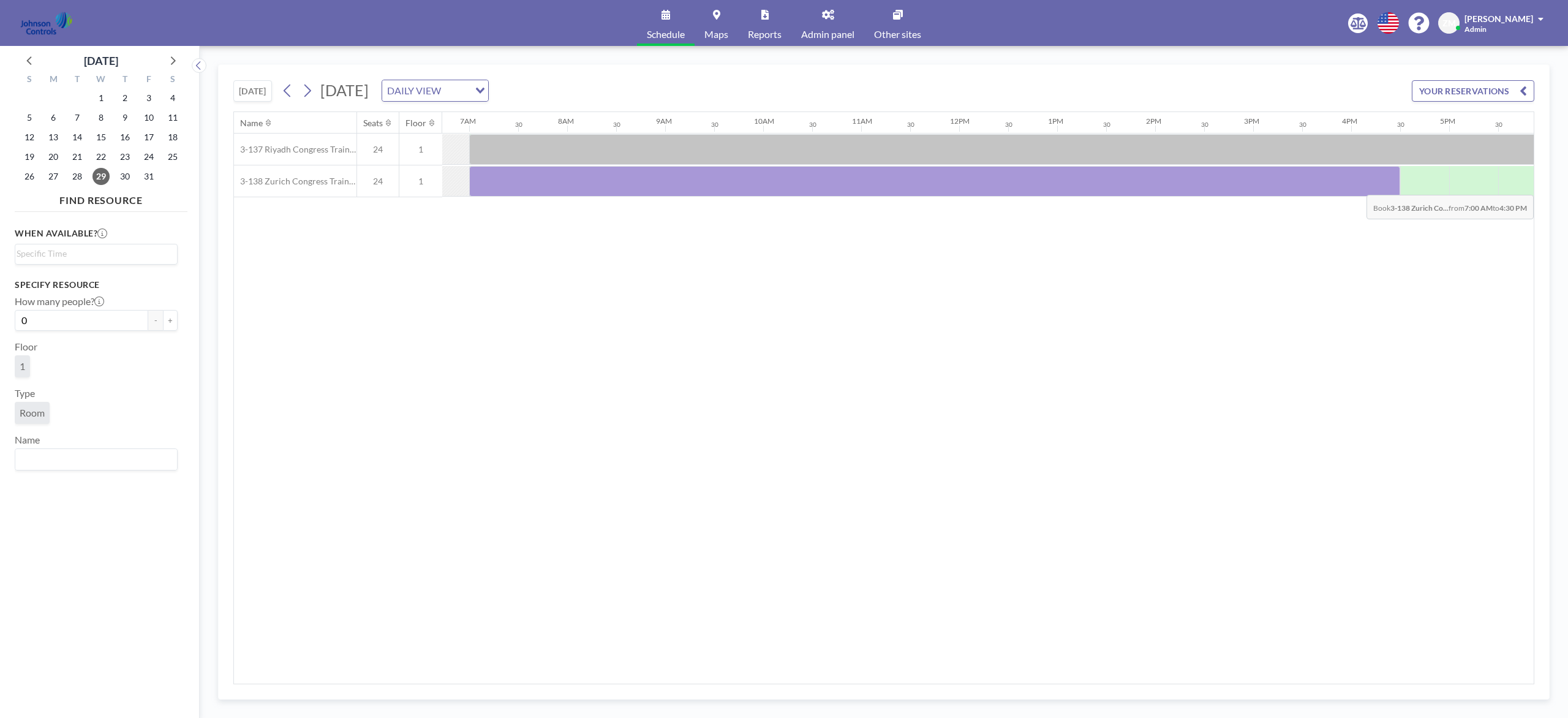
drag, startPoint x: 488, startPoint y: 184, endPoint x: 1433, endPoint y: 188, distance: 945.0
click at [1175, 188] on div at bounding box center [935, 181] width 931 height 31
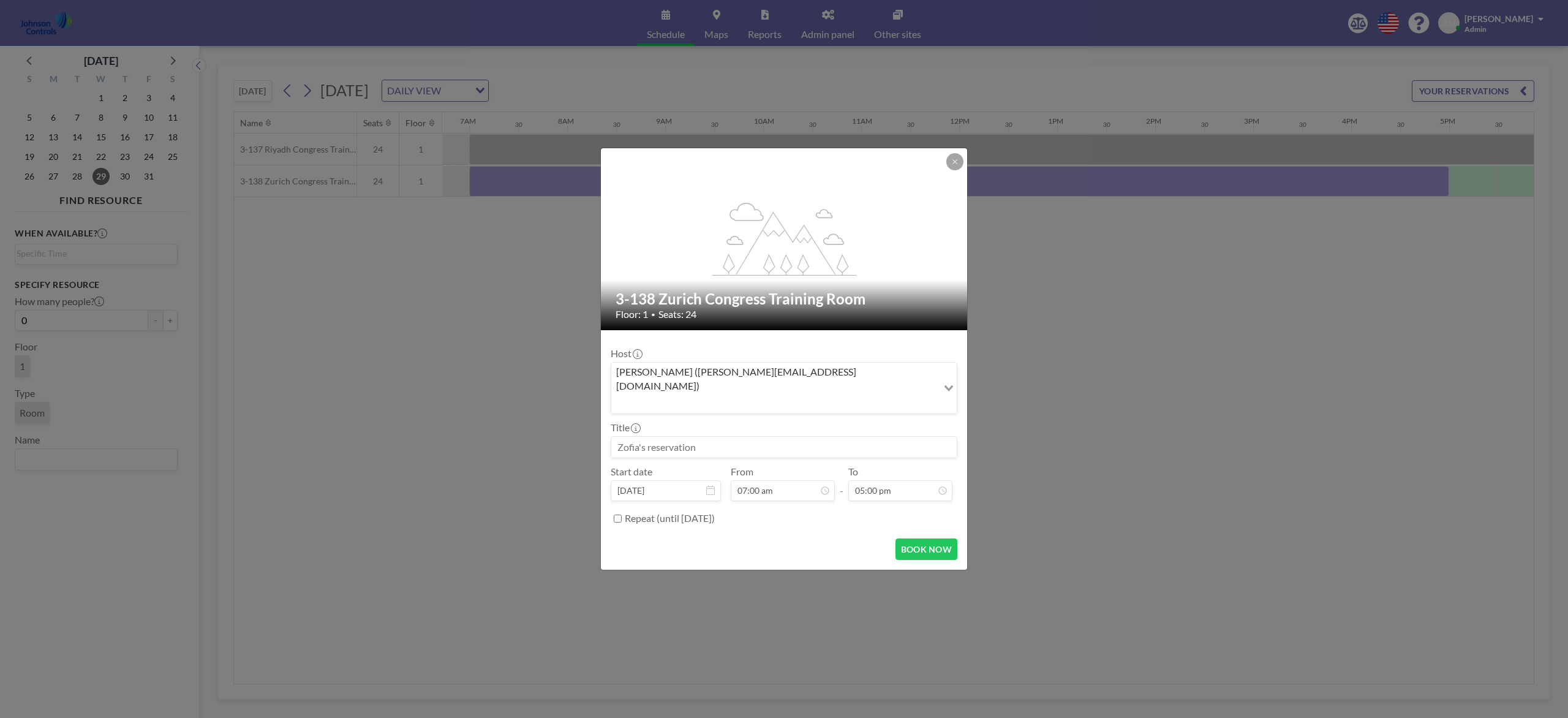
click at [774, 390] on div "Zofia Maślanka (zofia@roomzilla.net)" at bounding box center [774, 387] width 327 height 49
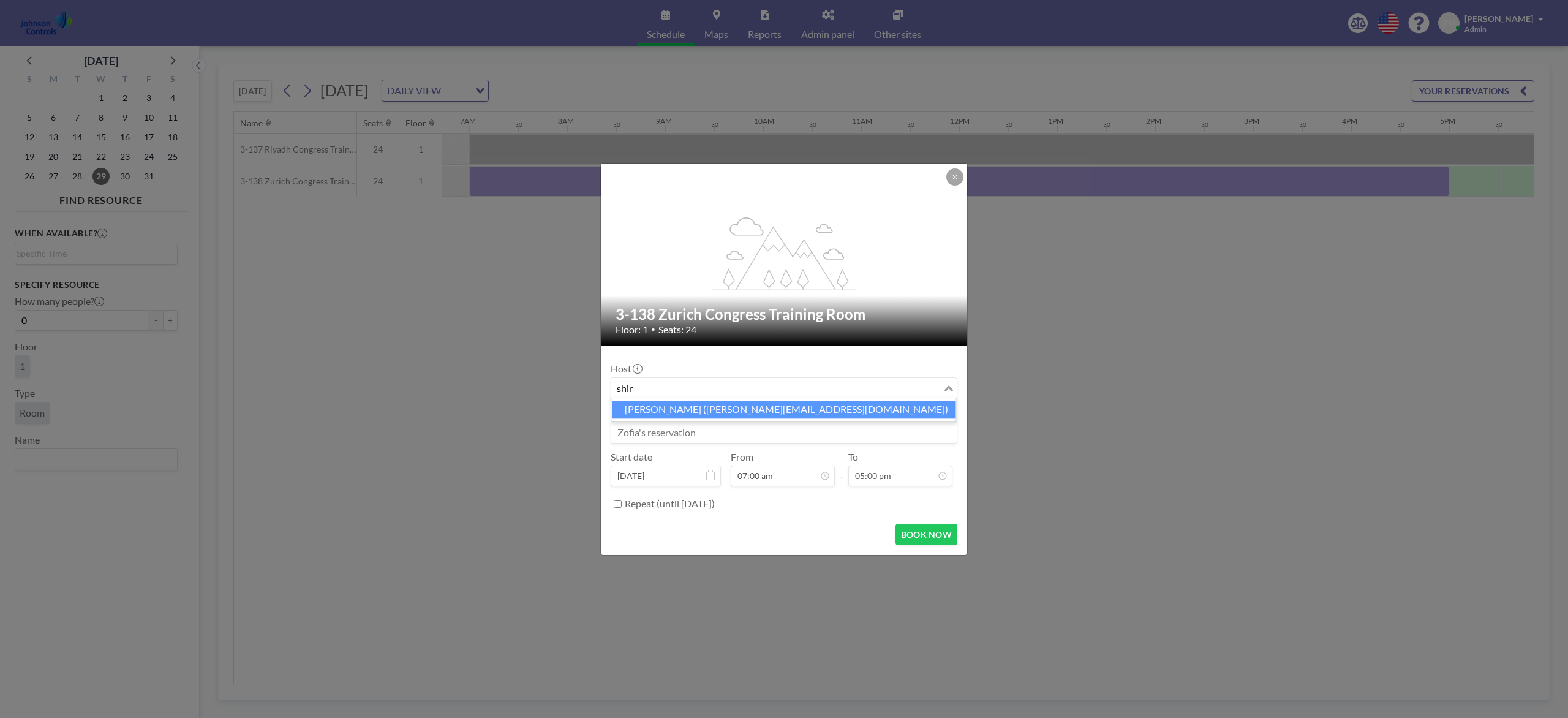
click at [682, 406] on li "Shirl Madison (shirl.madison@jci.com)" at bounding box center [784, 410] width 344 height 18
type input "shir"
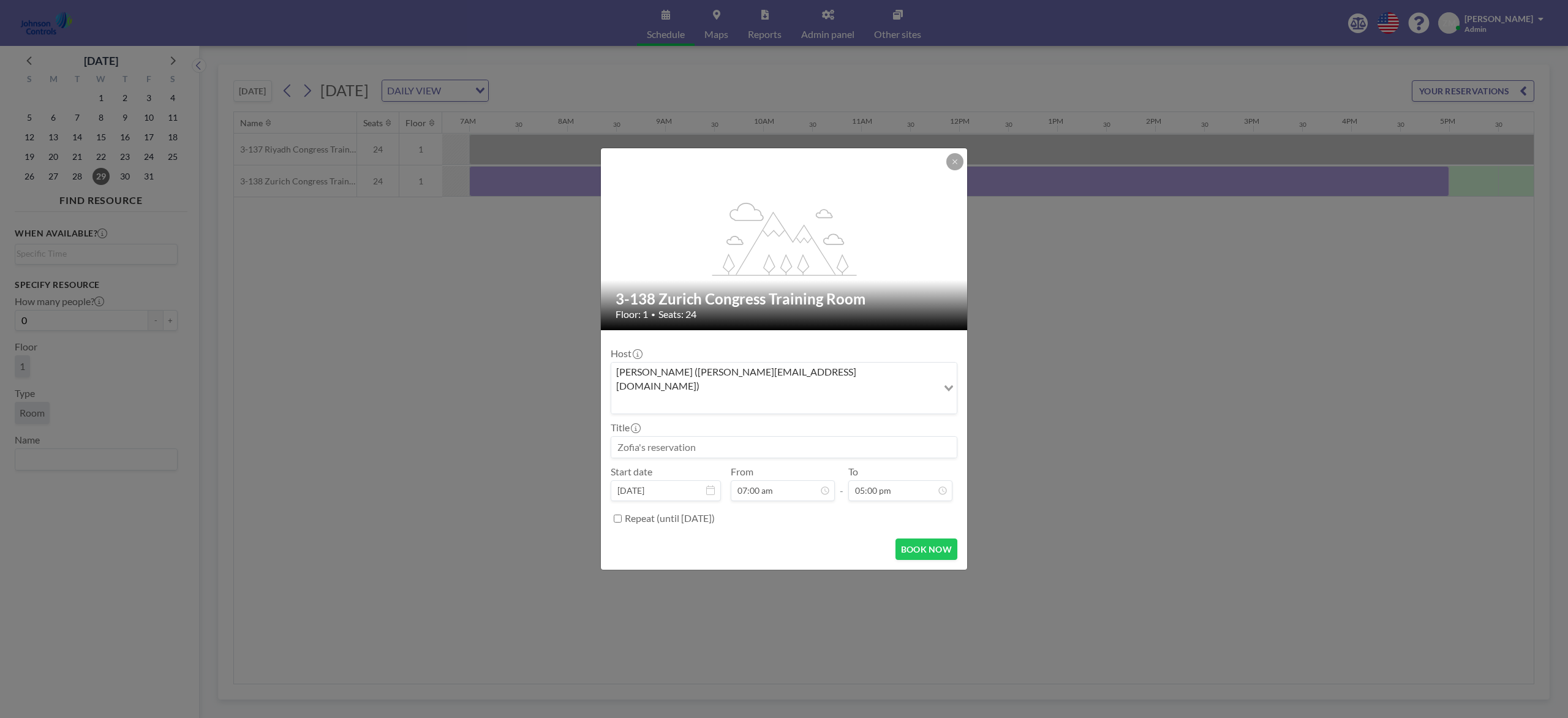
click at [693, 437] on input at bounding box center [784, 447] width 345 height 21
paste input "Best - Sales"
type input "Best - Sales"
click at [922, 538] on button "BOOK NOW" at bounding box center [926, 549] width 62 height 21
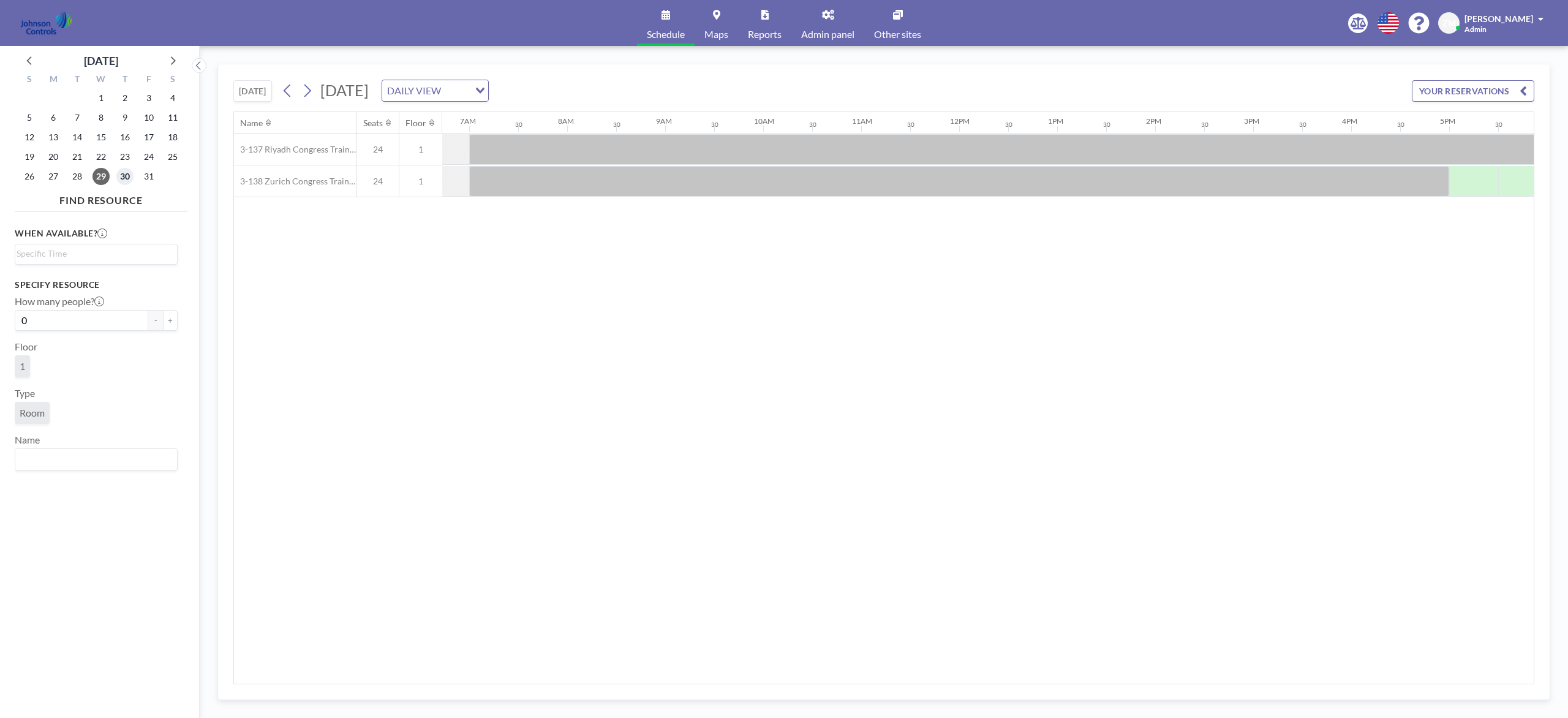
click at [120, 177] on span "30" at bounding box center [125, 176] width 17 height 17
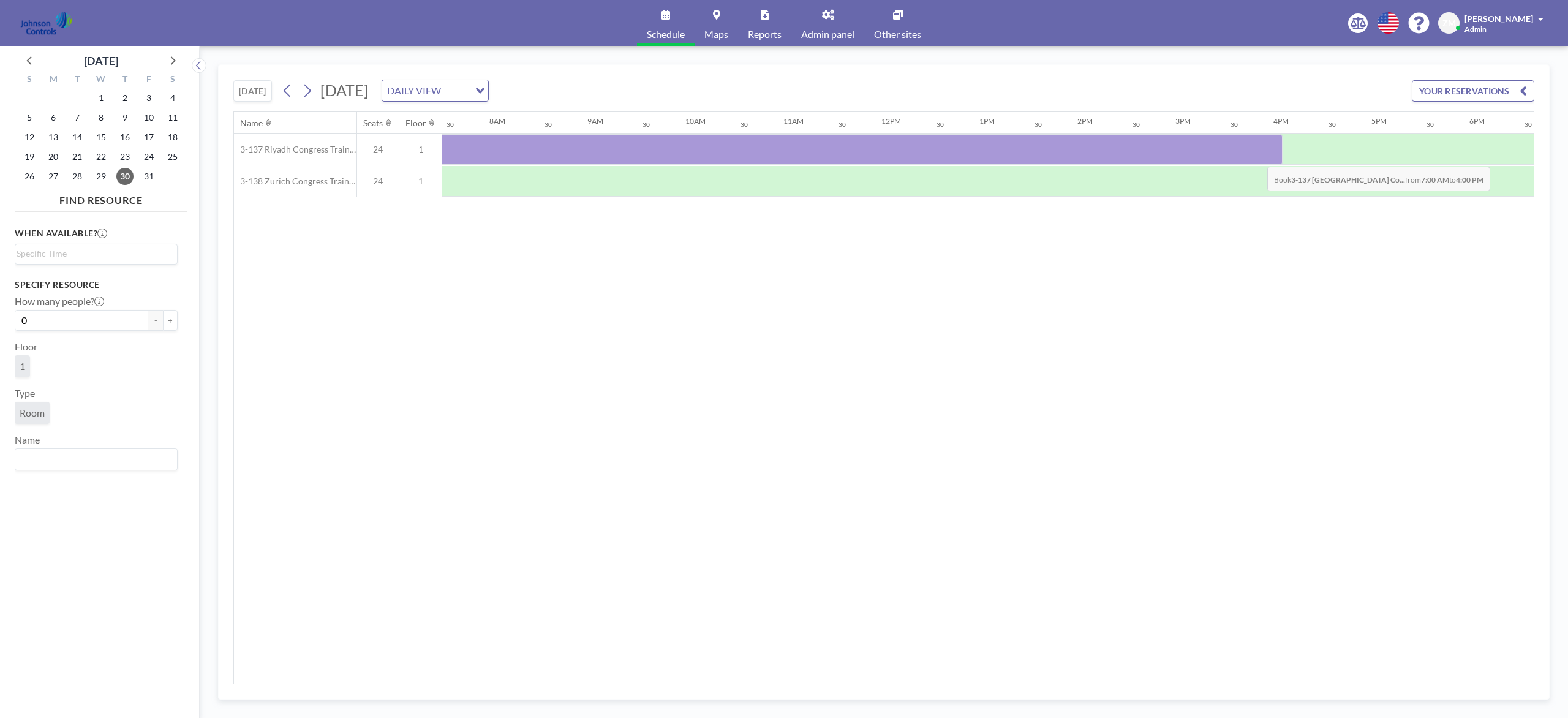
scroll to position [0, 728]
drag, startPoint x: 521, startPoint y: 153, endPoint x: 1442, endPoint y: 148, distance: 921.0
click at [1175, 148] on div at bounding box center [914, 149] width 1029 height 31
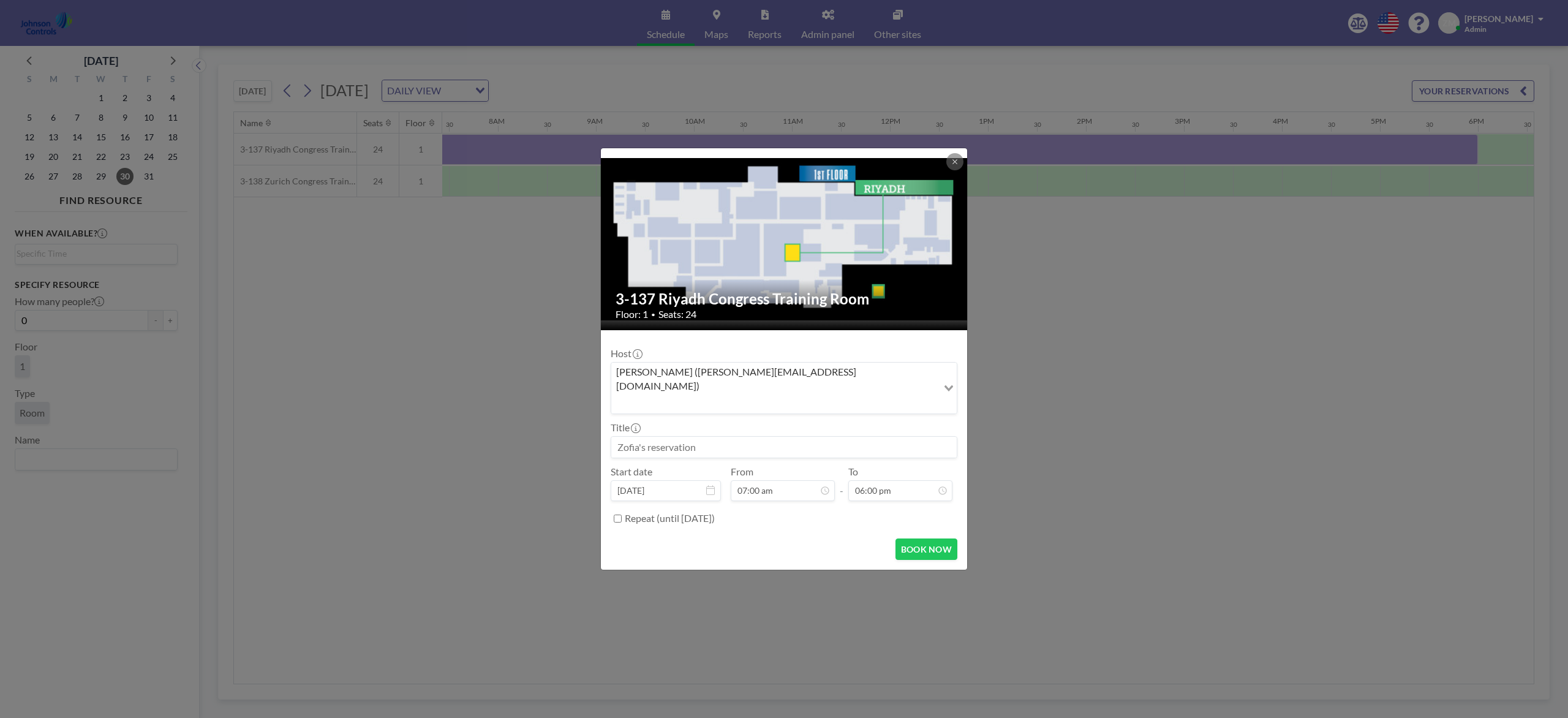
click at [837, 395] on input "Search for option" at bounding box center [774, 403] width 324 height 16
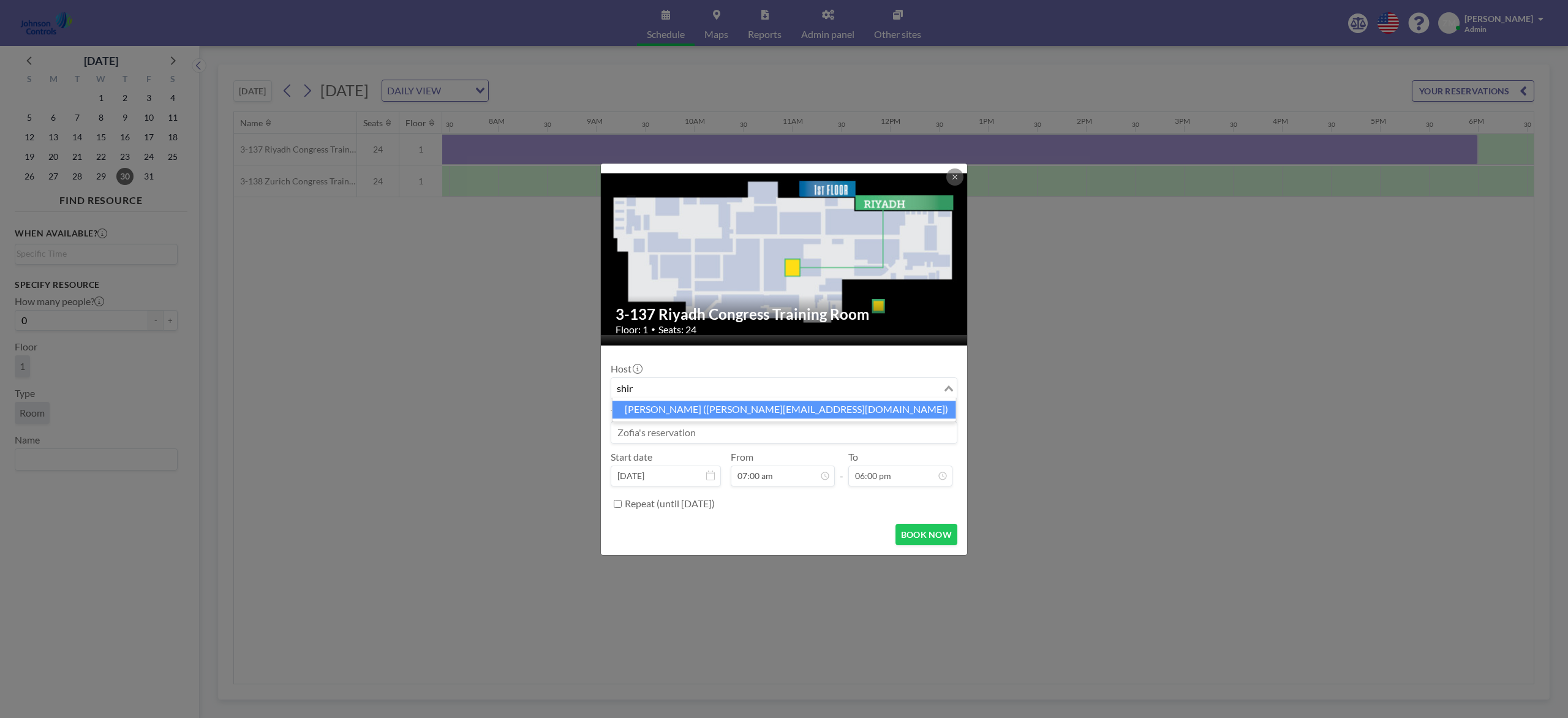
click at [755, 412] on li "Shirl Madison (shirl.madison@jci.com)" at bounding box center [784, 410] width 344 height 18
type input "shir"
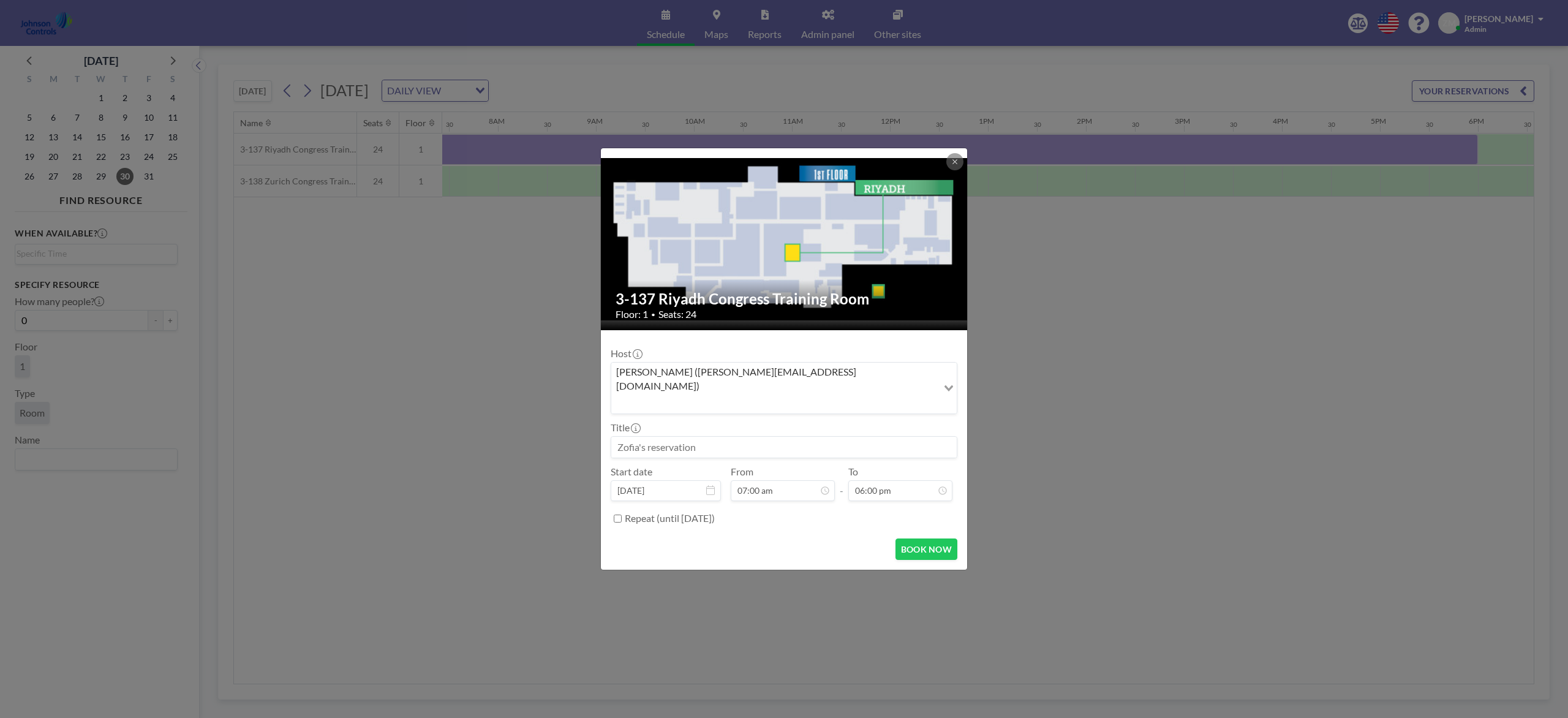
click at [735, 466] on label "From" at bounding box center [742, 472] width 23 height 12
click at [735, 437] on input at bounding box center [784, 447] width 345 height 21
paste input "Best Sales Security Training"
type input "Best Sales Security Training"
click at [911, 538] on button "BOOK NOW" at bounding box center [926, 549] width 62 height 21
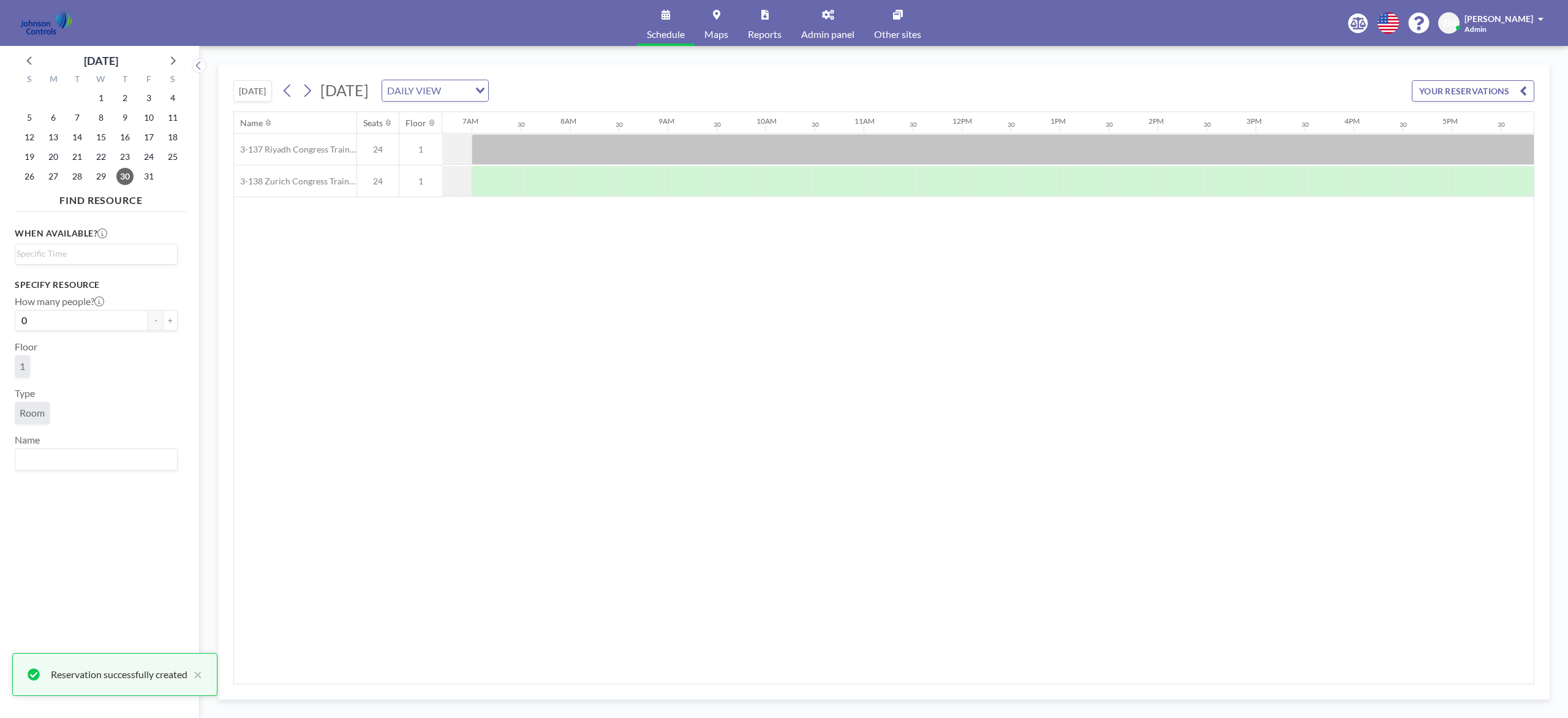
scroll to position [0, 653]
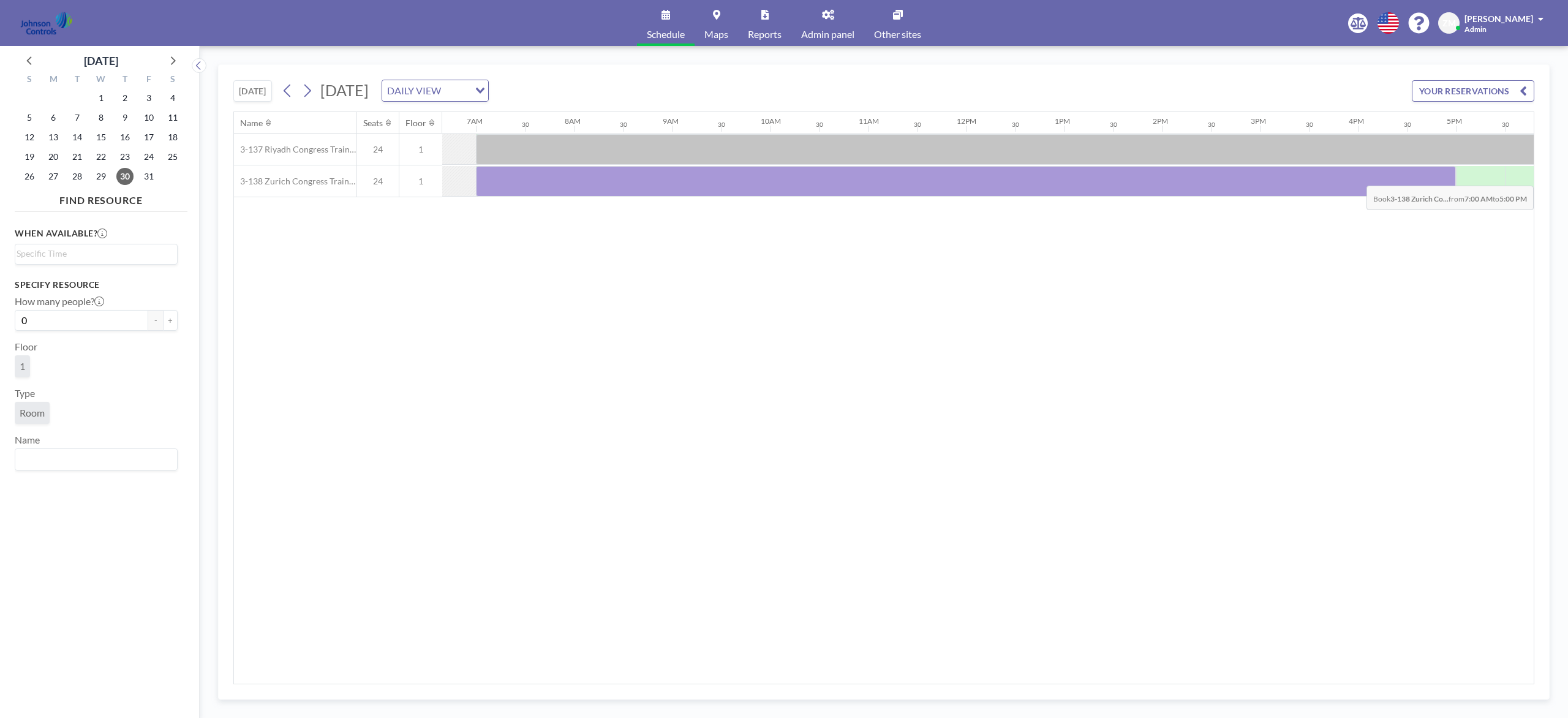
drag, startPoint x: 500, startPoint y: 186, endPoint x: 1438, endPoint y: 177, distance: 938.0
click at [1175, 177] on div at bounding box center [965, 181] width 980 height 31
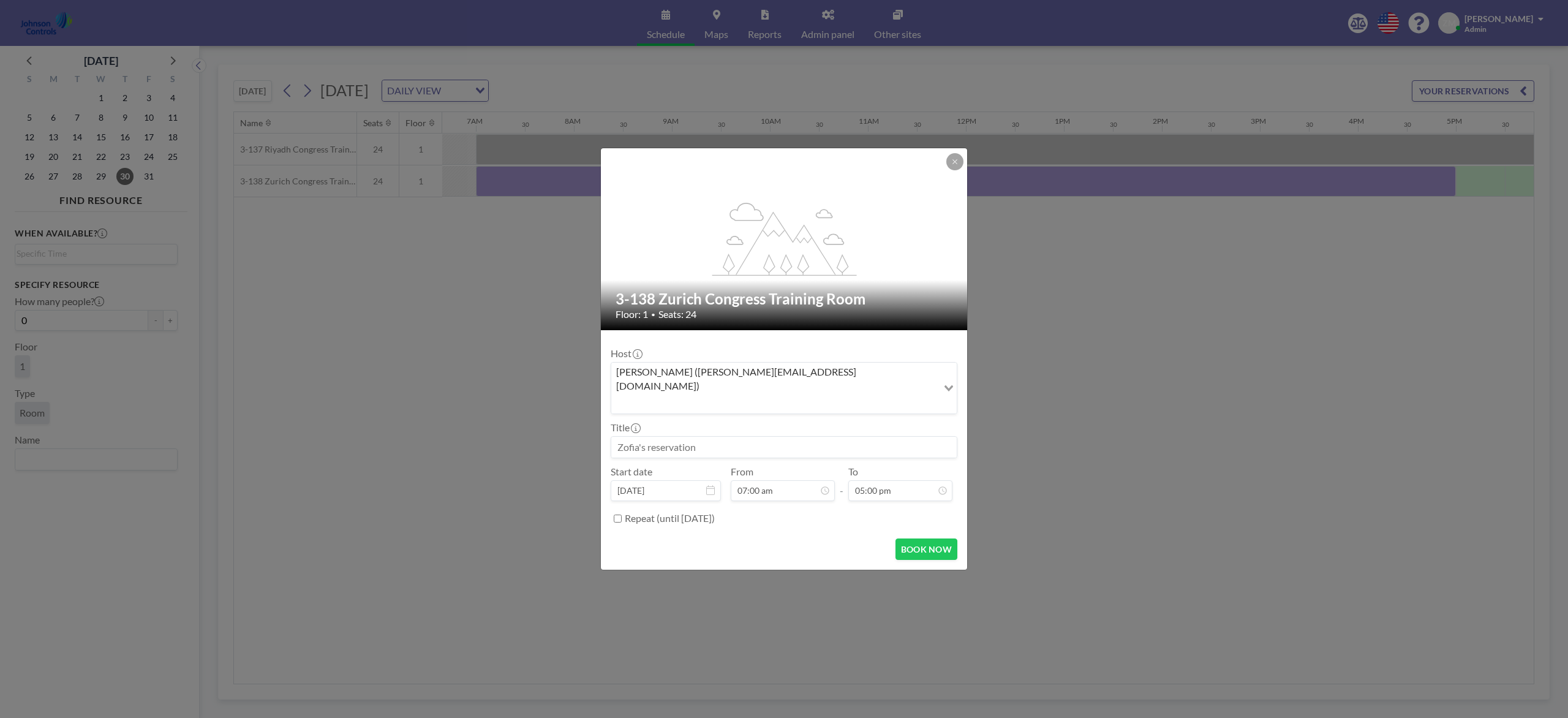
click at [844, 395] on input "Search for option" at bounding box center [774, 403] width 324 height 16
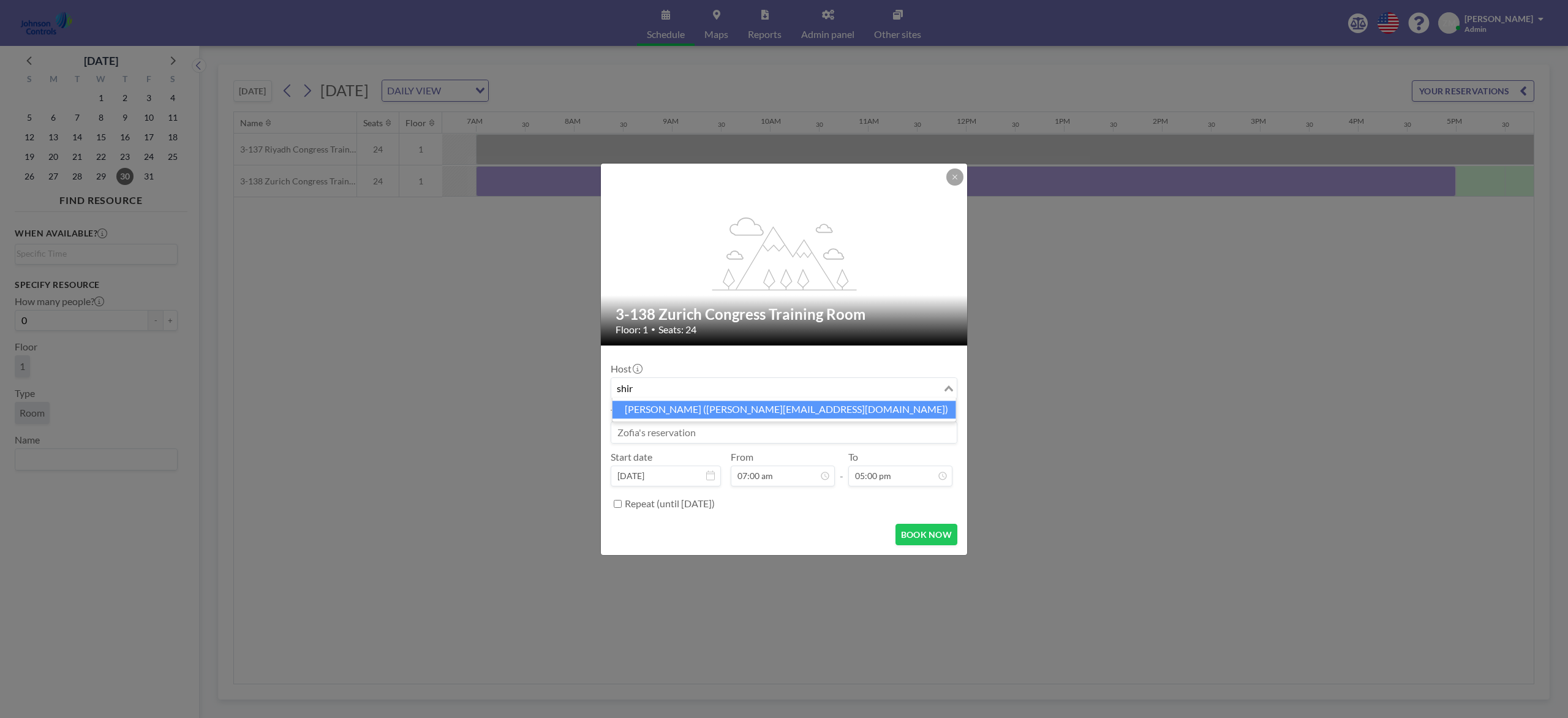
click at [748, 414] on li "Shirl Madison (shirl.madison@jci.com)" at bounding box center [784, 410] width 344 height 18
type input "shir"
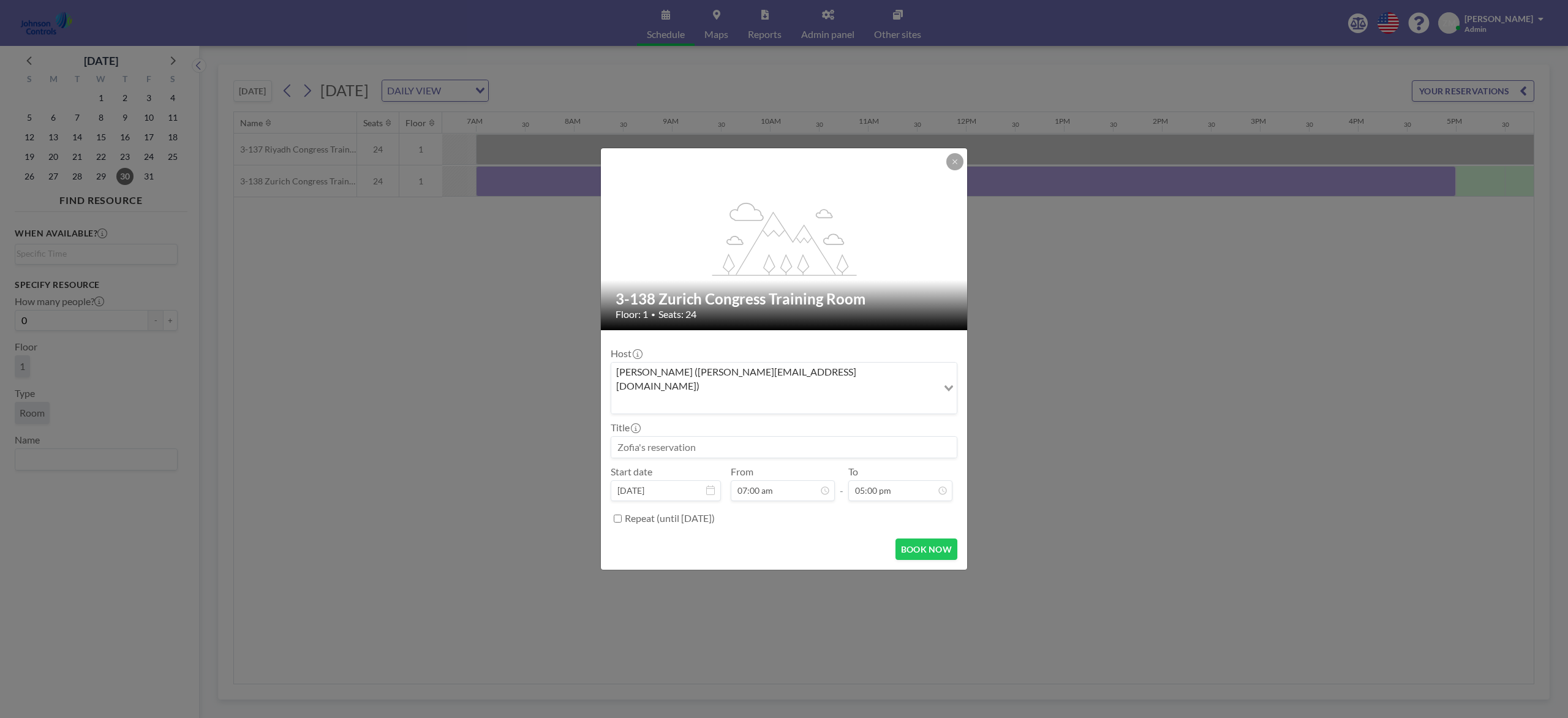
click at [741, 437] on input at bounding box center [784, 447] width 345 height 21
paste input "Best - Sales"
type input "Best - Sales"
click at [946, 538] on button "BOOK NOW" at bounding box center [926, 549] width 62 height 21
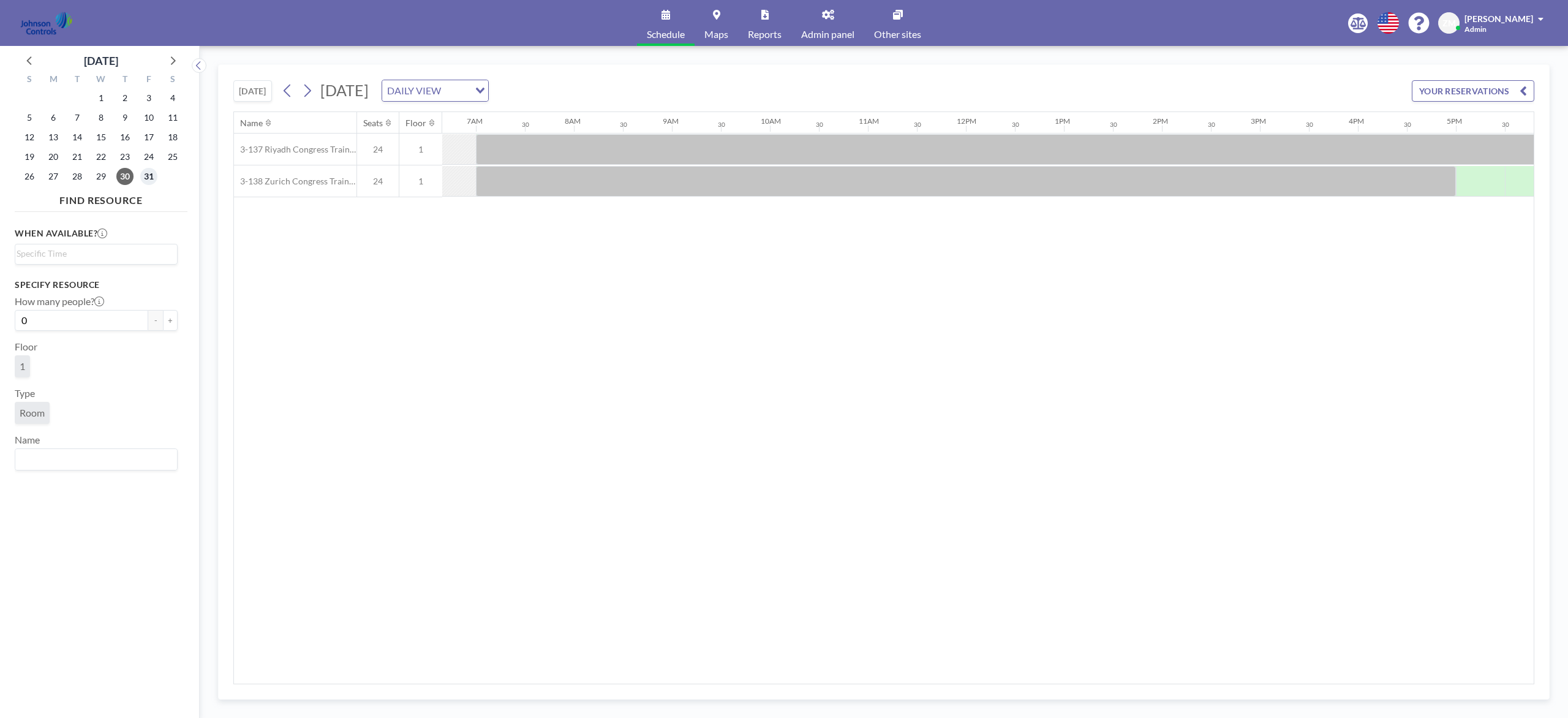
click at [148, 173] on span "31" at bounding box center [149, 176] width 17 height 17
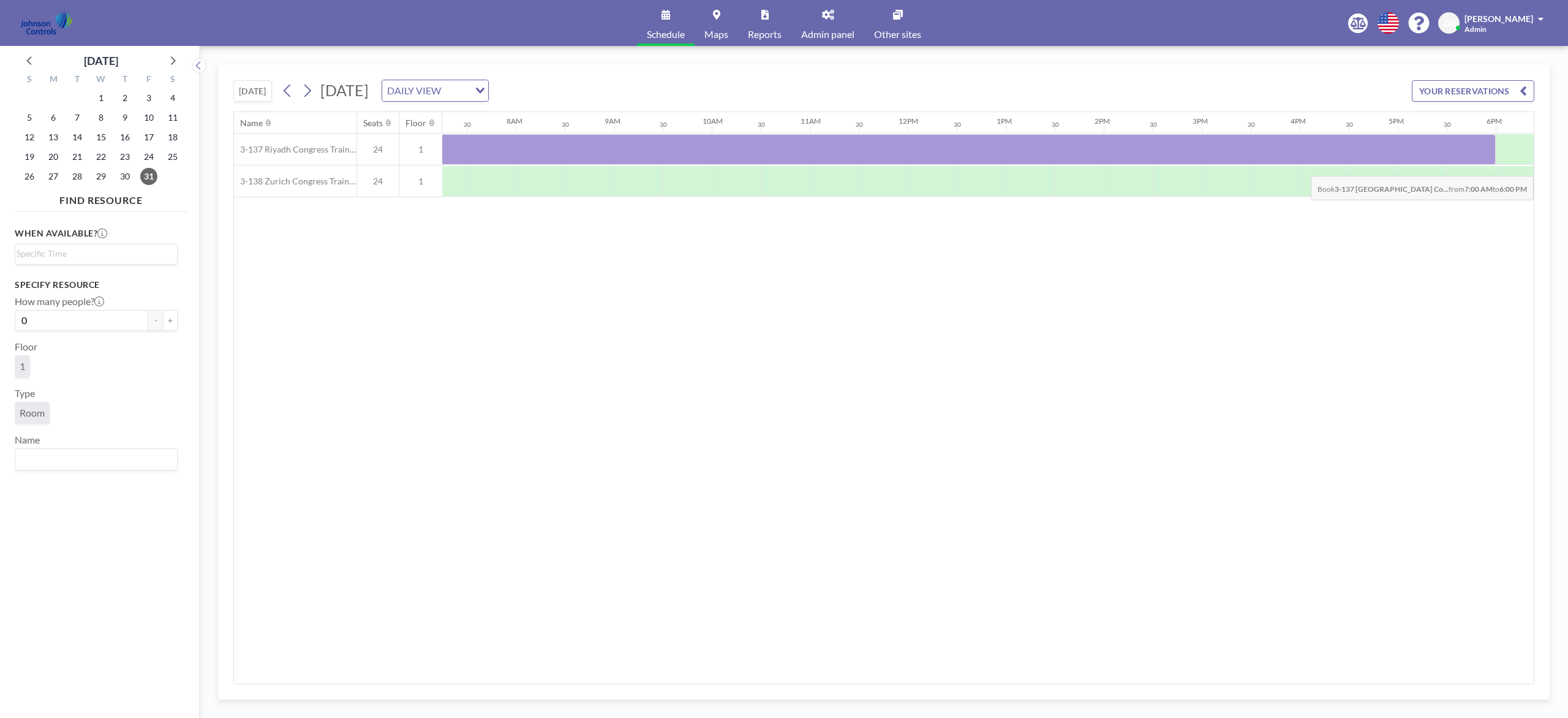
scroll to position [0, 718]
drag, startPoint x: 499, startPoint y: 154, endPoint x: 1449, endPoint y: 168, distance: 950.1
click at [1175, 168] on div "3-137 Riyadh Congress Training Room 24 1 3-138 Zurich Congress Training Room 24…" at bounding box center [795, 165] width 2560 height 64
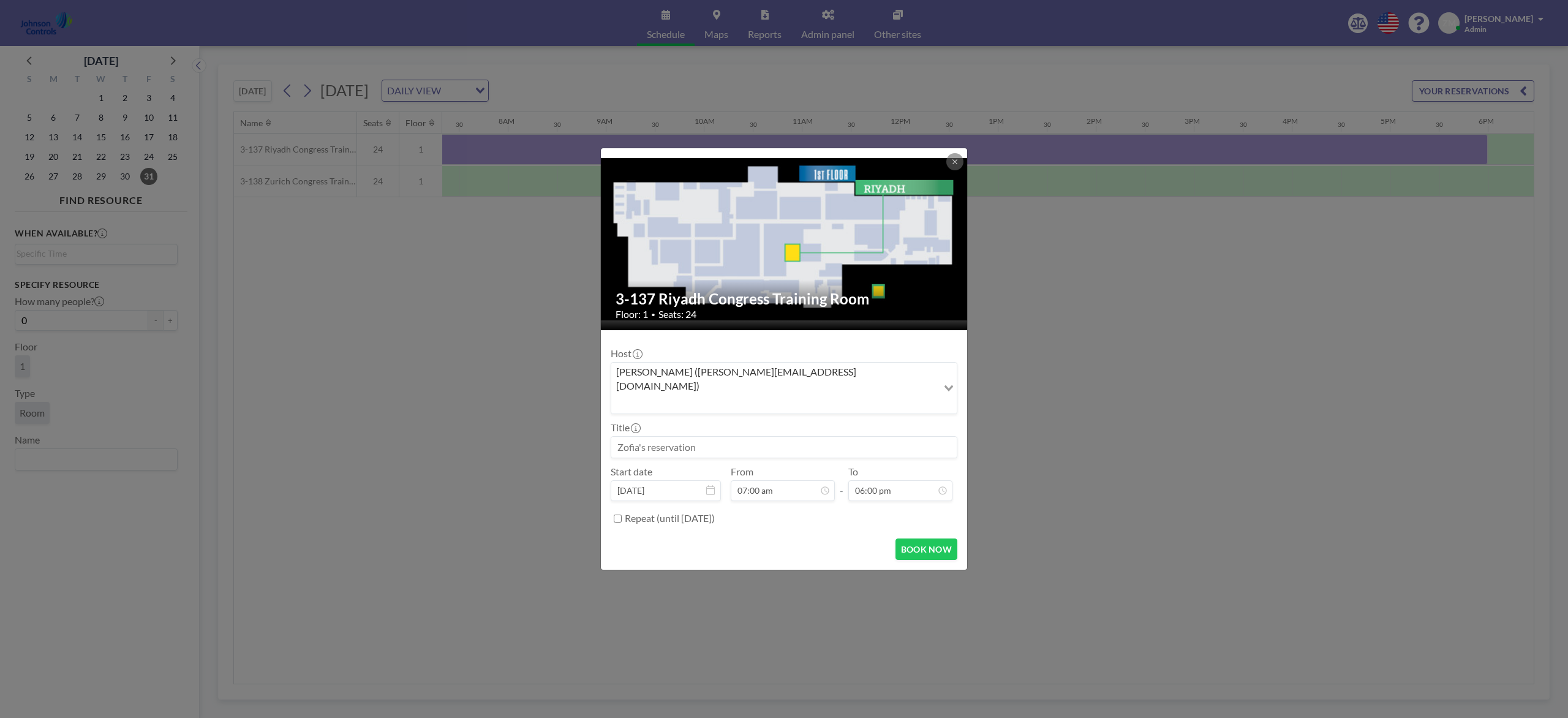
click at [892, 395] on input "Search for option" at bounding box center [774, 403] width 324 height 16
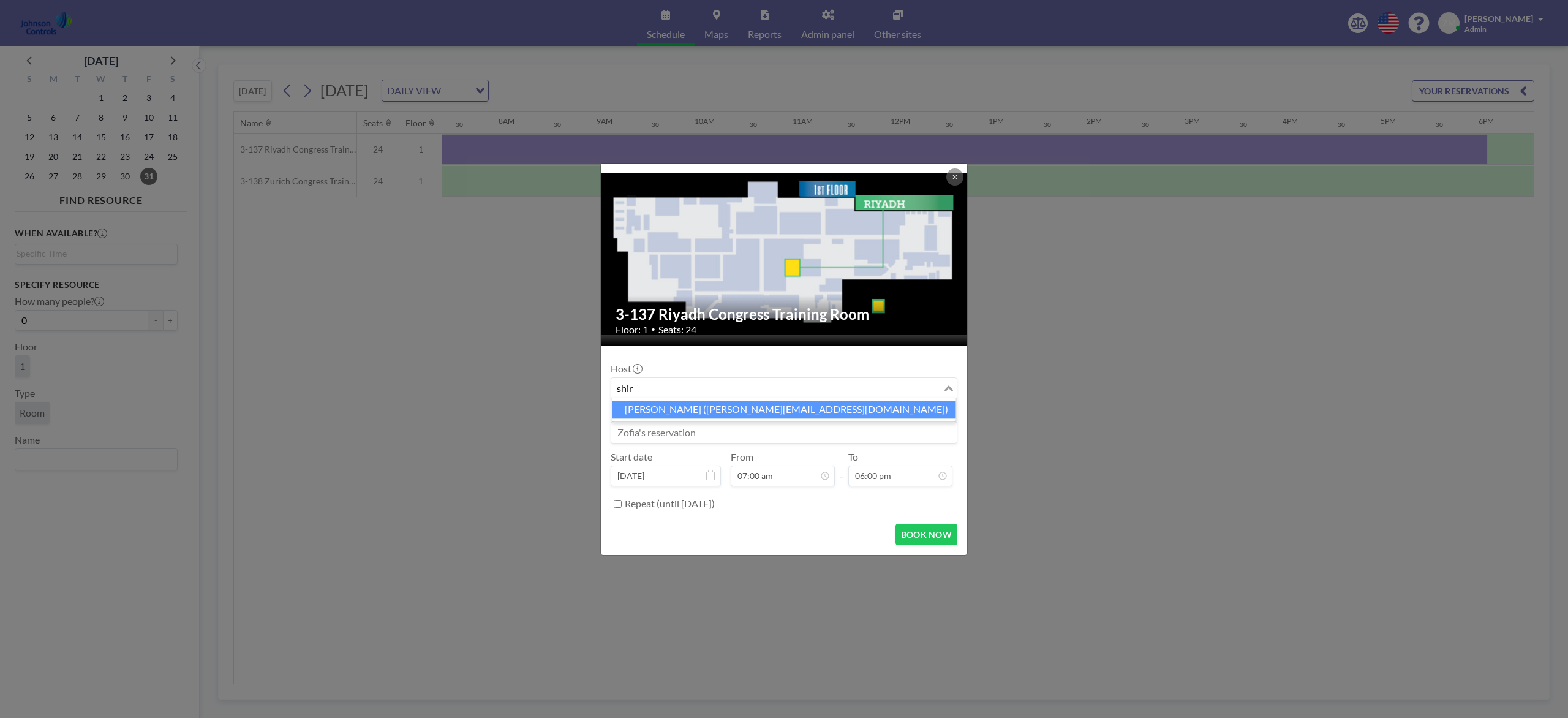
click at [751, 404] on li "Shirl Madison (shirl.madison@jci.com)" at bounding box center [784, 410] width 344 height 18
type input "shir"
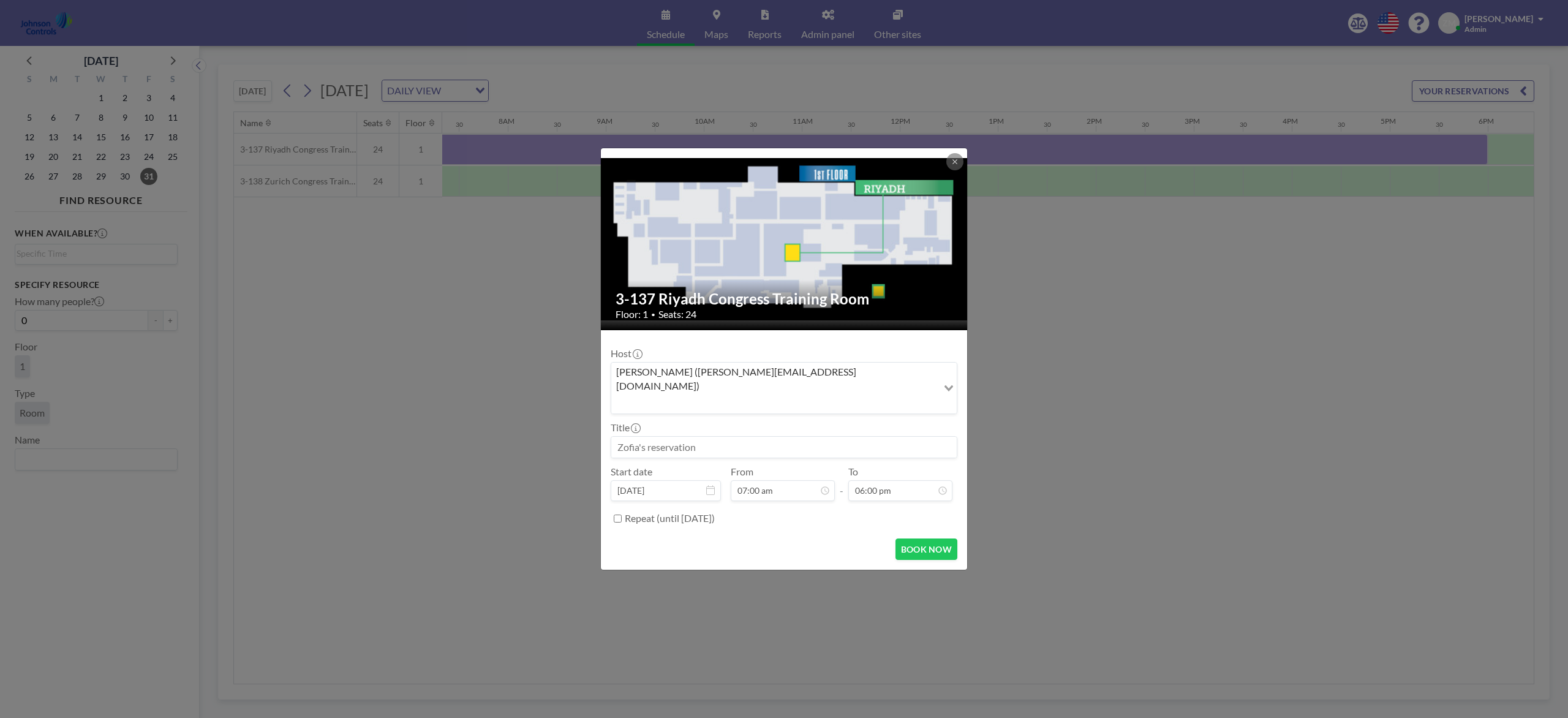
click at [724, 466] on div "Start date Oct 31, 2025 From 07:00 am - To 06:00 pm" at bounding box center [784, 484] width 346 height 36
click at [711, 437] on input at bounding box center [784, 447] width 345 height 21
paste input "Best Sales Security Training"
type input "Best Sales Security Training"
click at [932, 538] on button "BOOK NOW" at bounding box center [926, 549] width 62 height 21
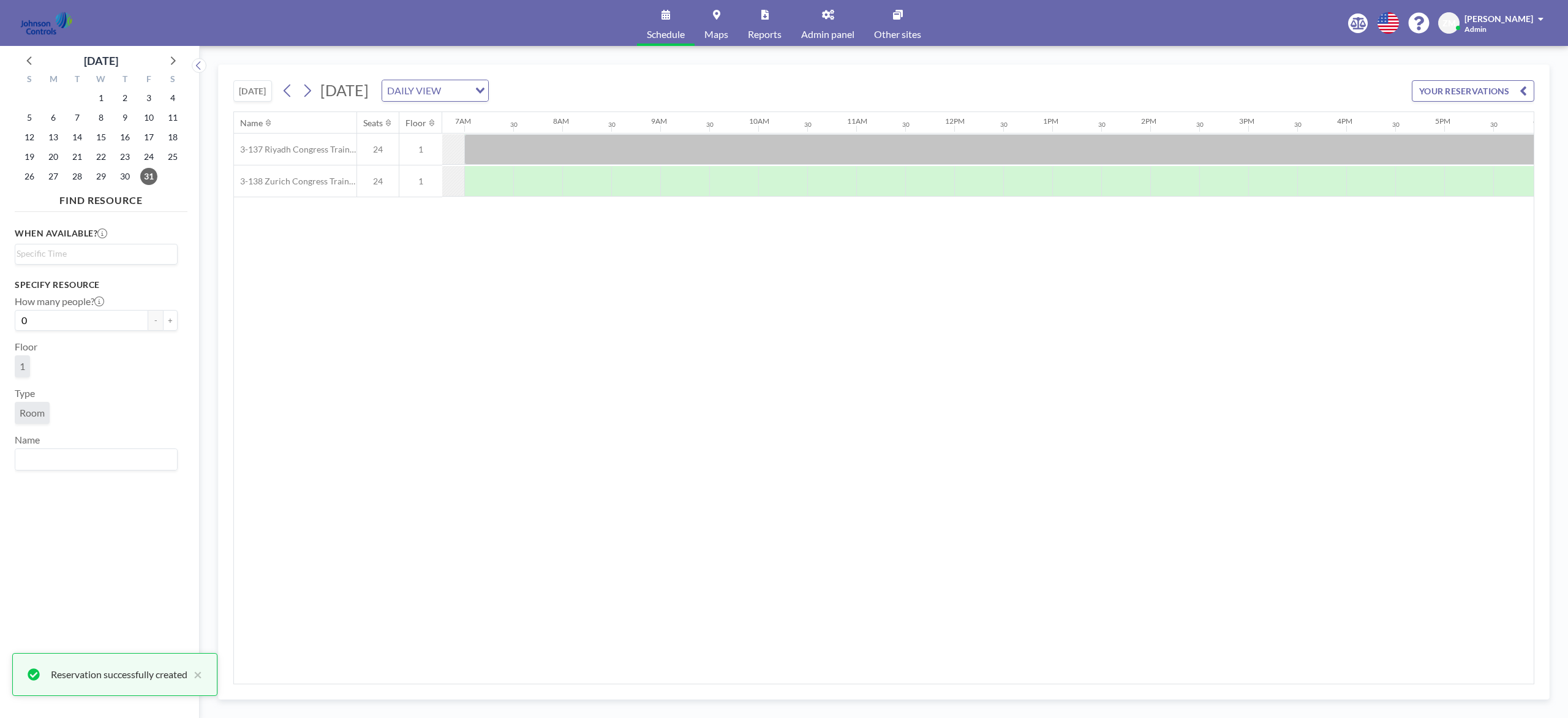
scroll to position [0, 665]
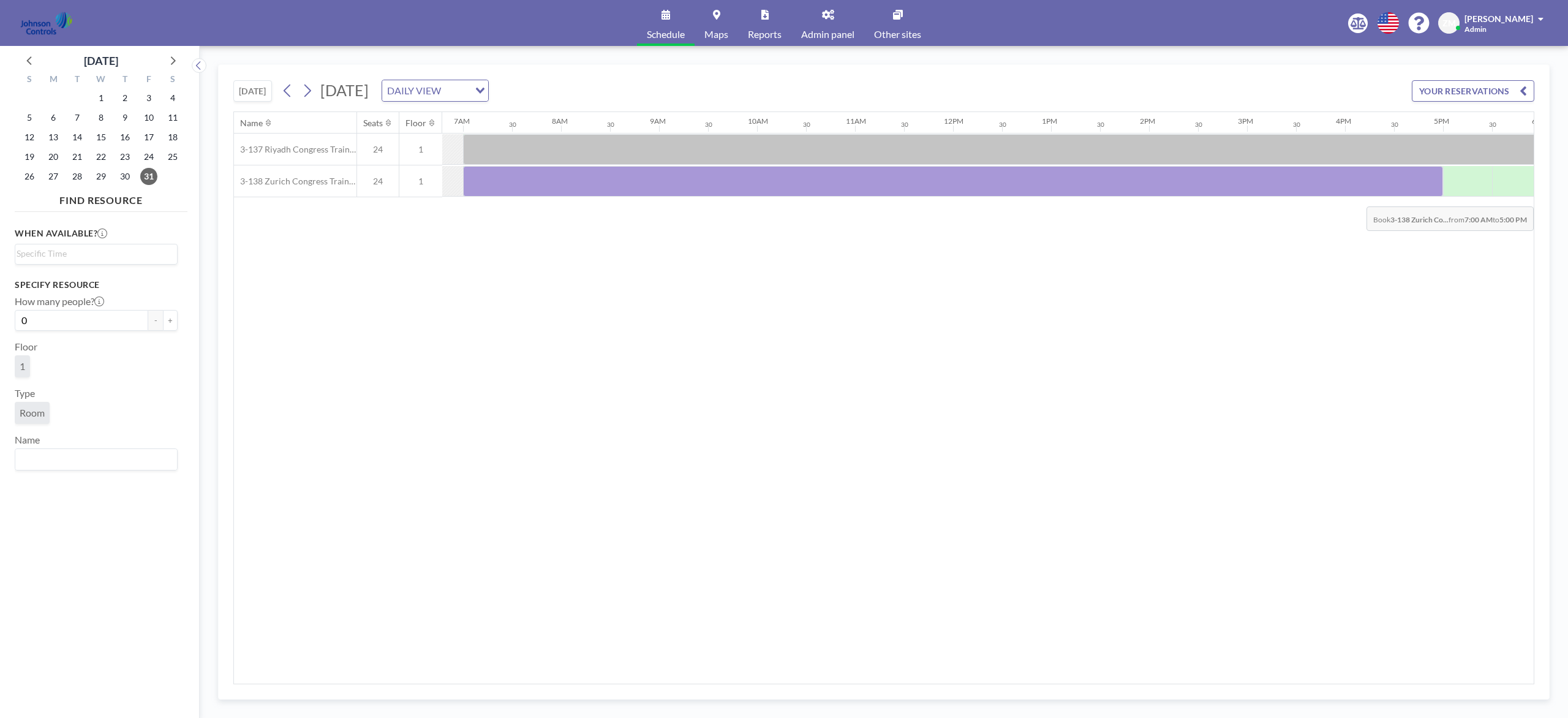
drag, startPoint x: 479, startPoint y: 184, endPoint x: 1423, endPoint y: 199, distance: 944.1
click at [1175, 199] on div "Name Seats Floor 12AM 30 1AM 30 2AM 30 3AM 30 4AM 30 5AM 30 6AM 30 7AM 30 8AM 3…" at bounding box center [884, 398] width 1300 height 572
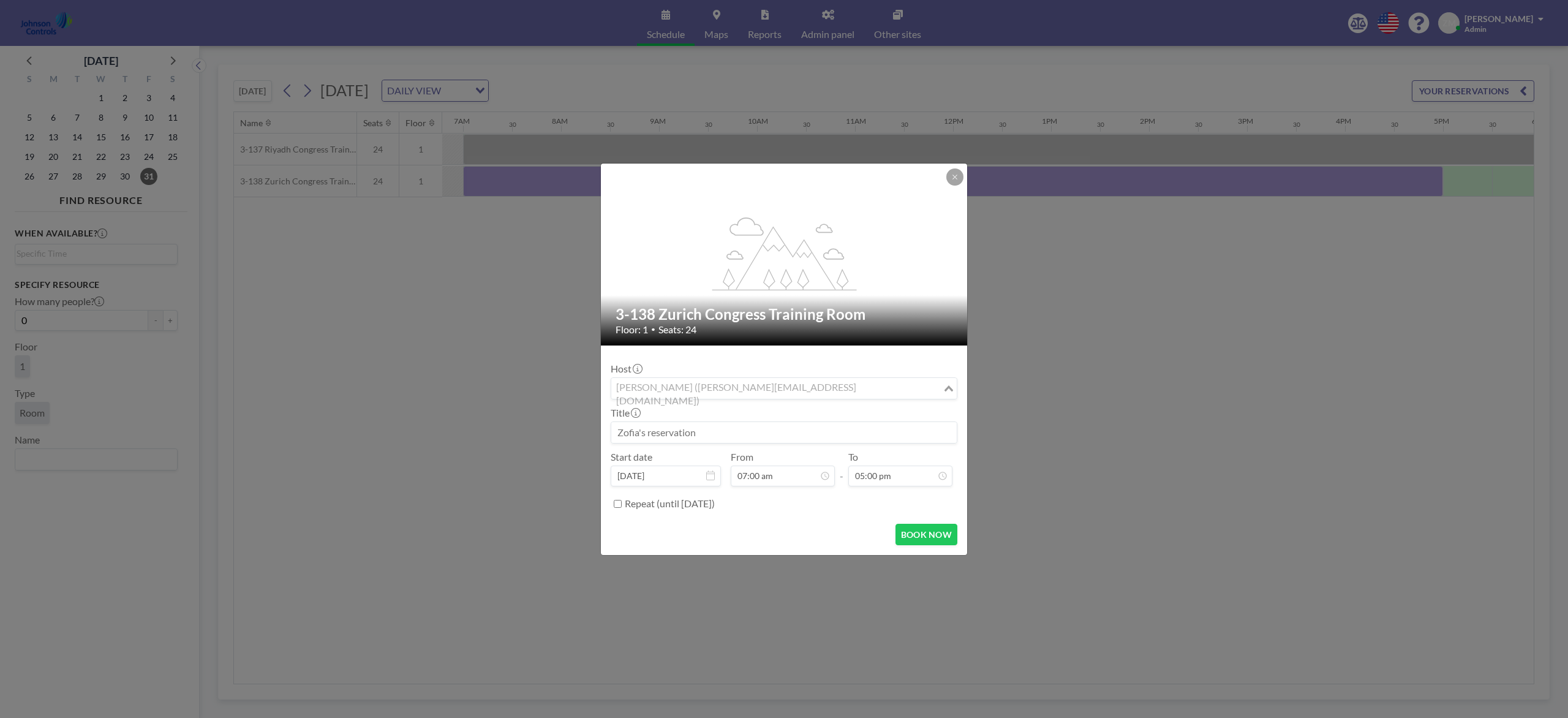
click at [802, 384] on input "Search for option" at bounding box center [776, 388] width 329 height 16
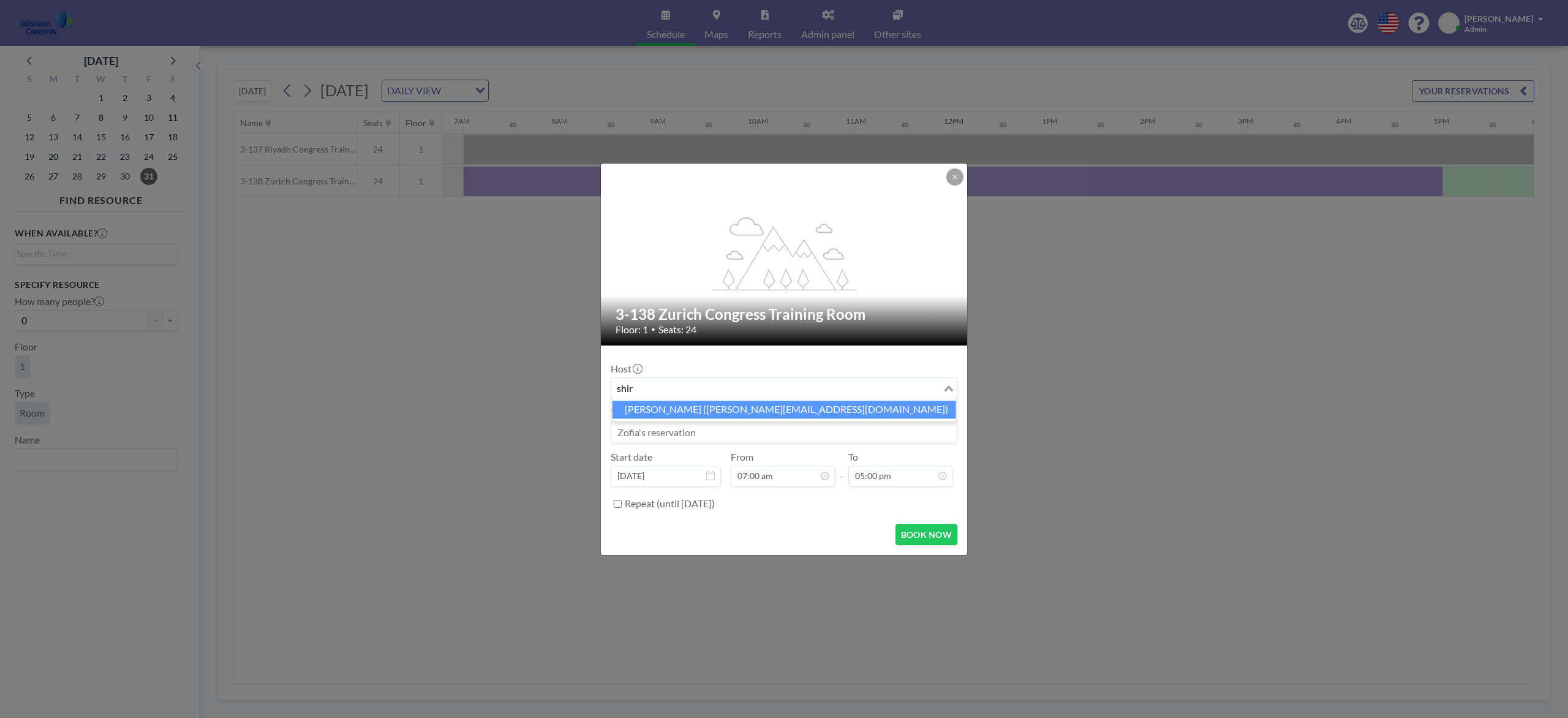
click at [723, 411] on li "Shirl Madison (shirl.madison@jci.com)" at bounding box center [784, 410] width 344 height 18
type input "shir"
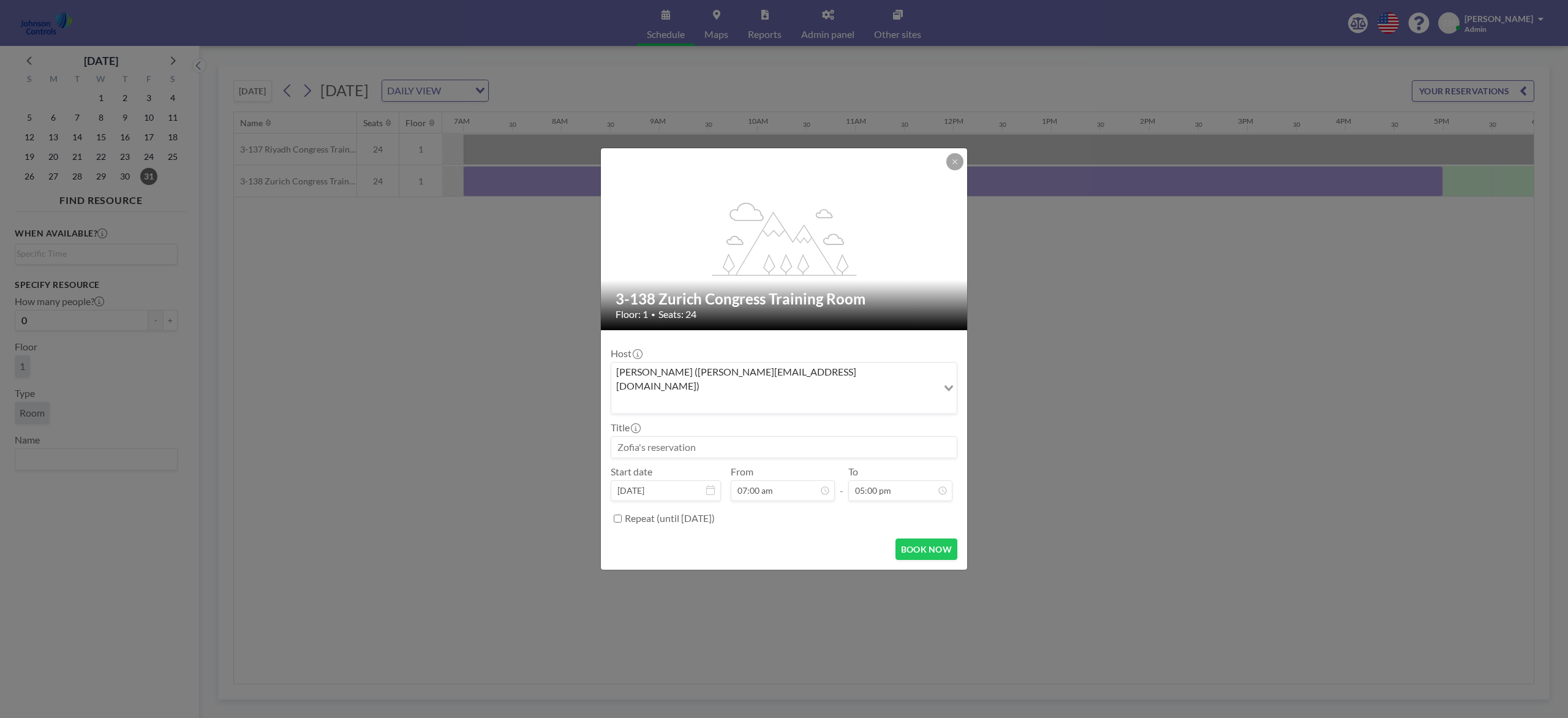
click at [714, 437] on input at bounding box center [784, 447] width 345 height 21
paste input "Best - Sales"
type input "Best - Sales"
click at [935, 538] on button "BOOK NOW" at bounding box center [926, 549] width 62 height 21
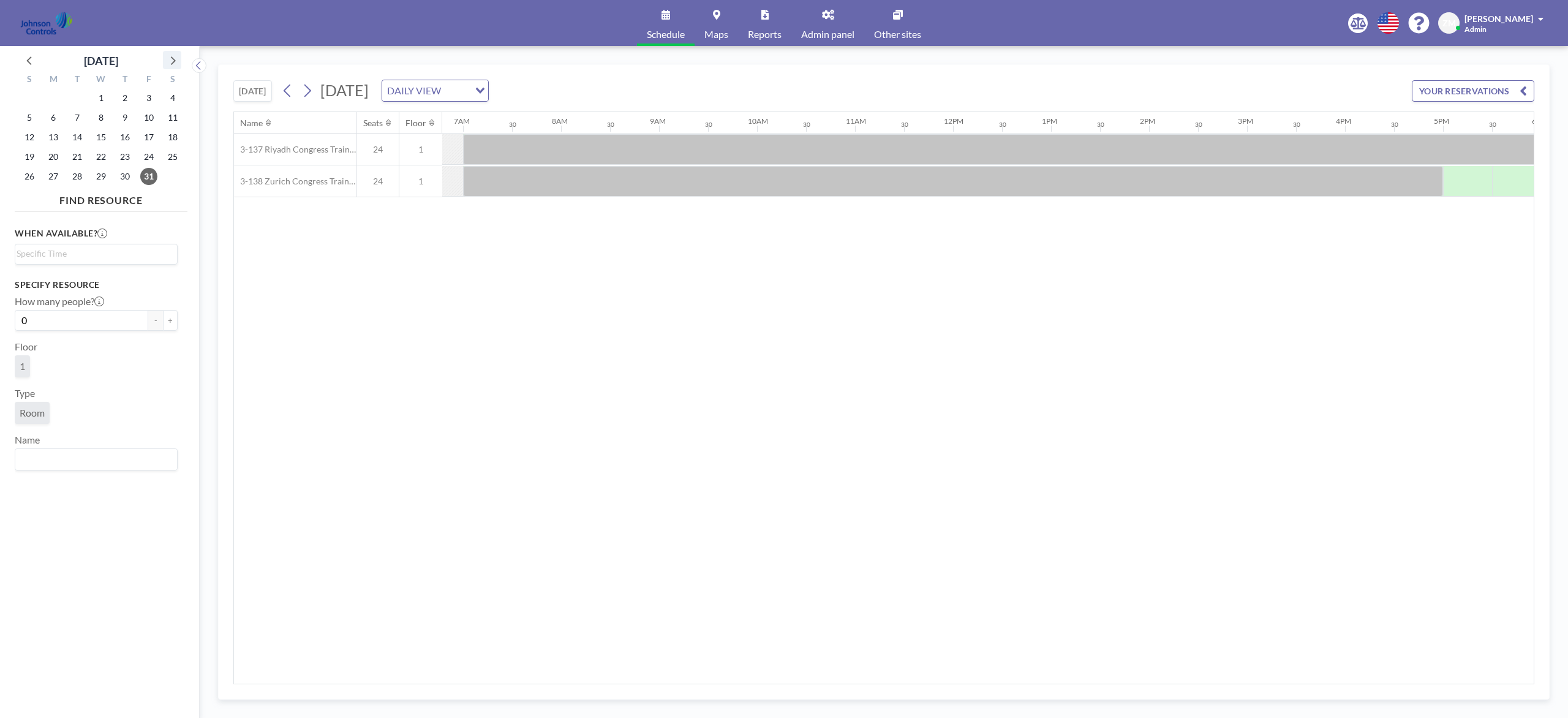
click at [171, 60] on icon at bounding box center [172, 60] width 16 height 16
click at [49, 136] on span "10" at bounding box center [53, 137] width 17 height 17
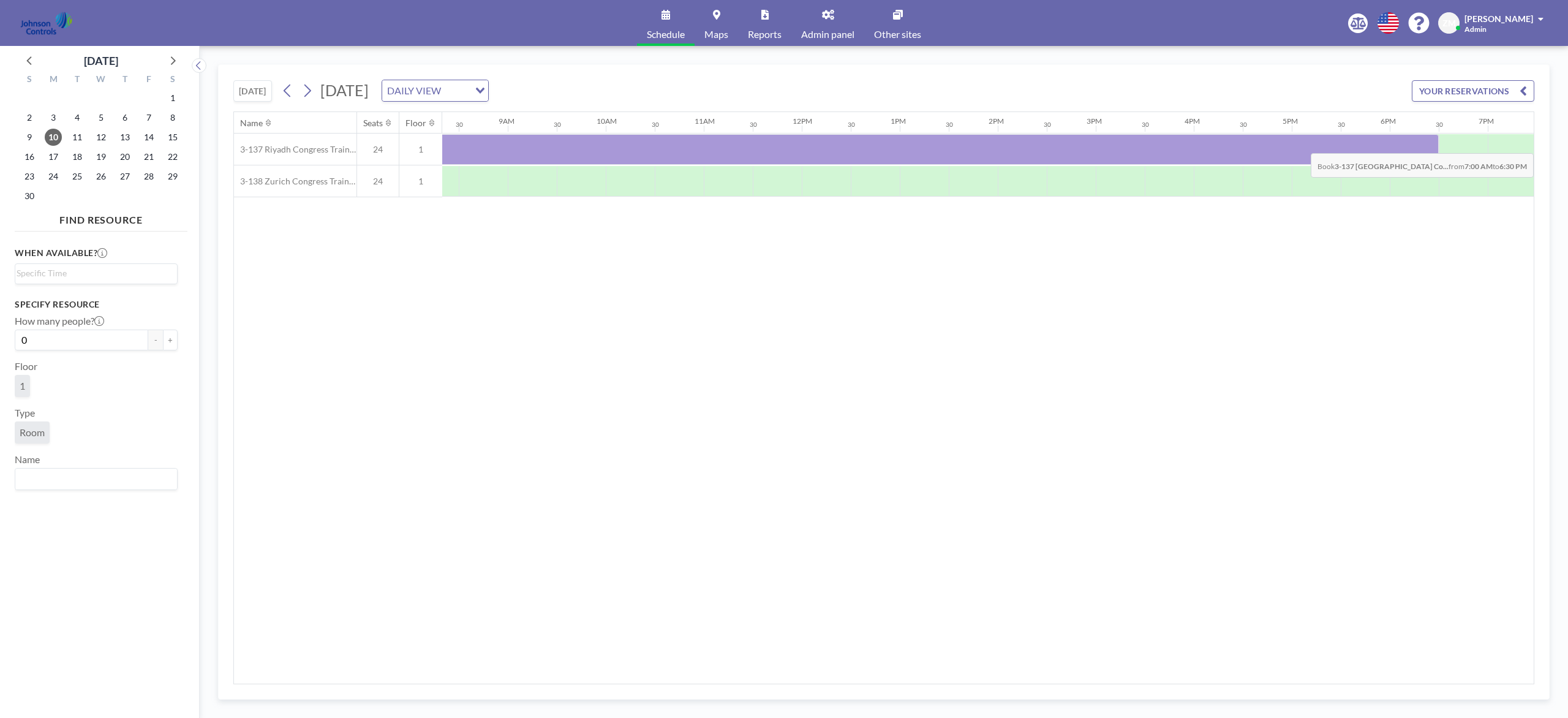
scroll to position [0, 871]
drag, startPoint x: 483, startPoint y: 153, endPoint x: 1394, endPoint y: 148, distance: 911.0
click at [1175, 148] on div at bounding box center [845, 149] width 1176 height 31
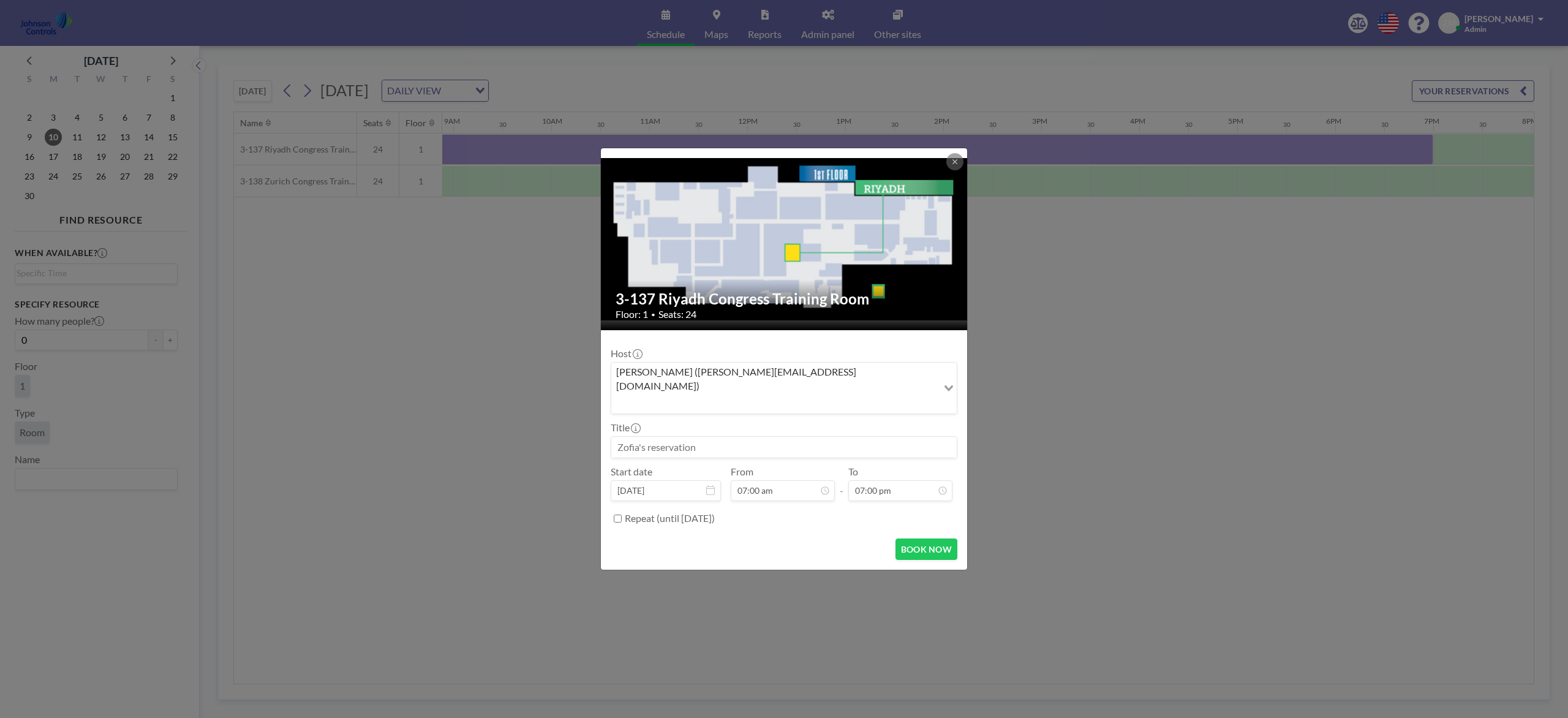
click at [811, 395] on input "Search for option" at bounding box center [774, 403] width 324 height 16
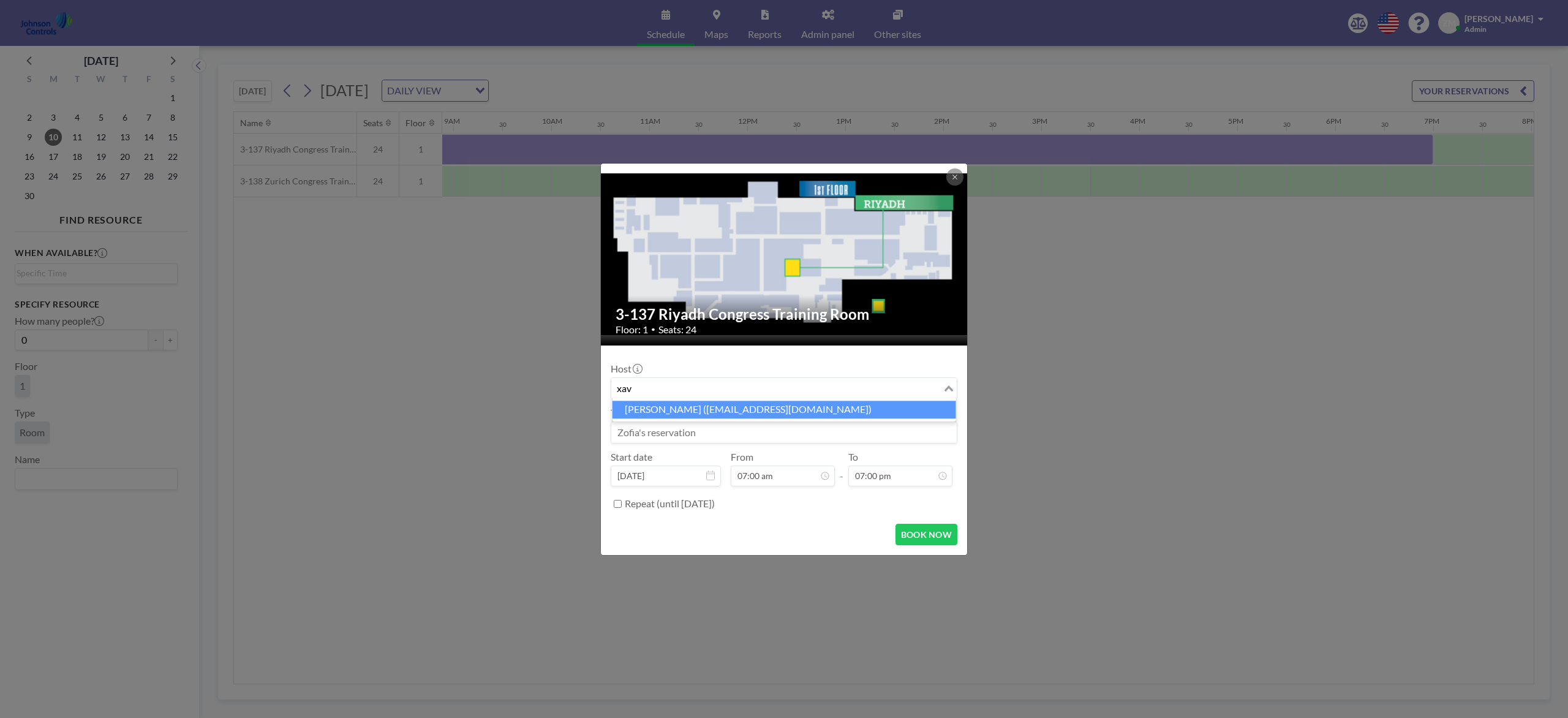
drag, startPoint x: 788, startPoint y: 405, endPoint x: 784, endPoint y: 414, distance: 9.8
click at [787, 405] on li "Xavier Ham (xavier.ham-ext@jci.com)" at bounding box center [784, 410] width 344 height 18
type input "xav"
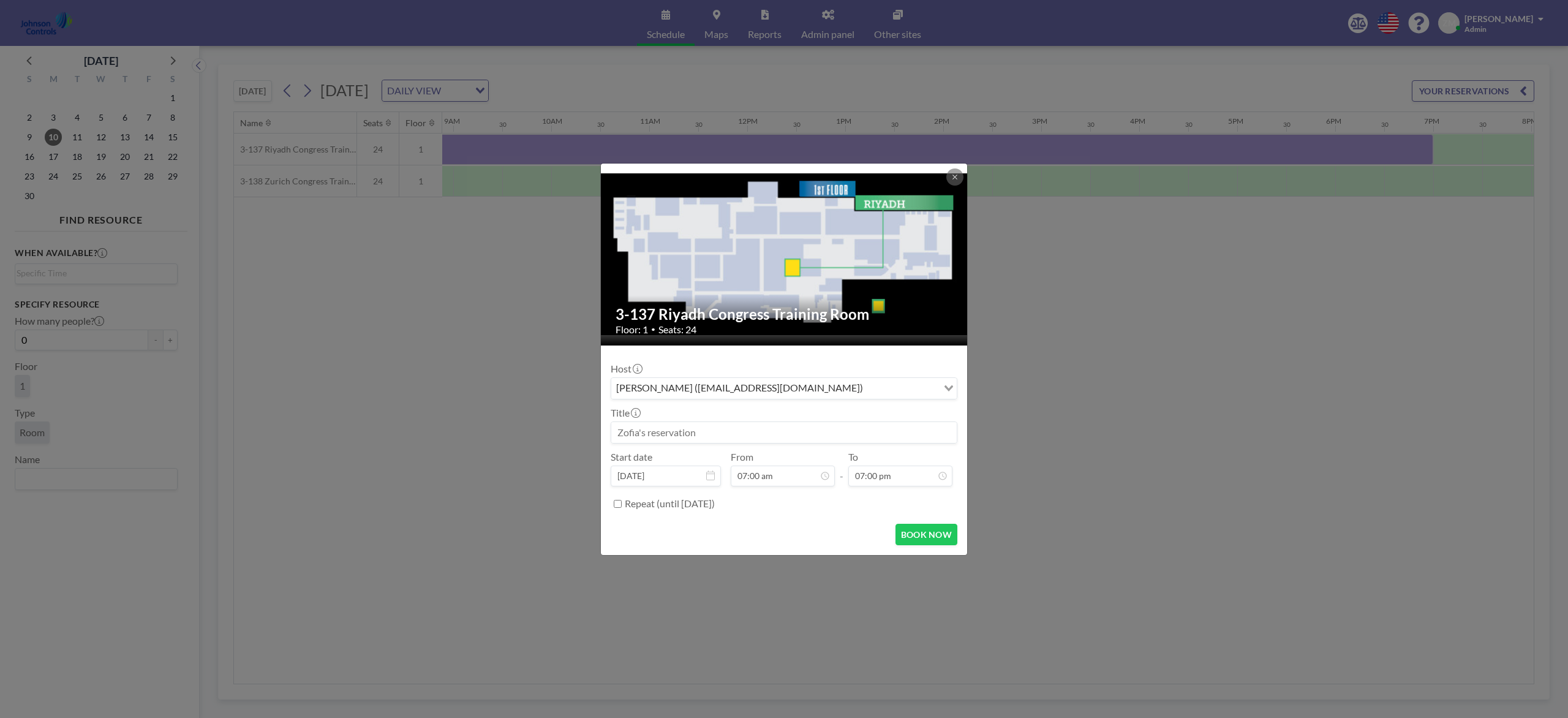
click at [770, 436] on input at bounding box center [784, 432] width 345 height 21
paste input "Patent Awards Ceremony"
type input "Patent Awards Ceremony"
click at [920, 519] on form "Host Xavier Ham (xavier.ham-ext@jci.com) Loading... Title Patent Awards Ceremon…" at bounding box center [783, 450] width 366 height 210
click at [923, 531] on button "BOOK NOW" at bounding box center [926, 534] width 62 height 21
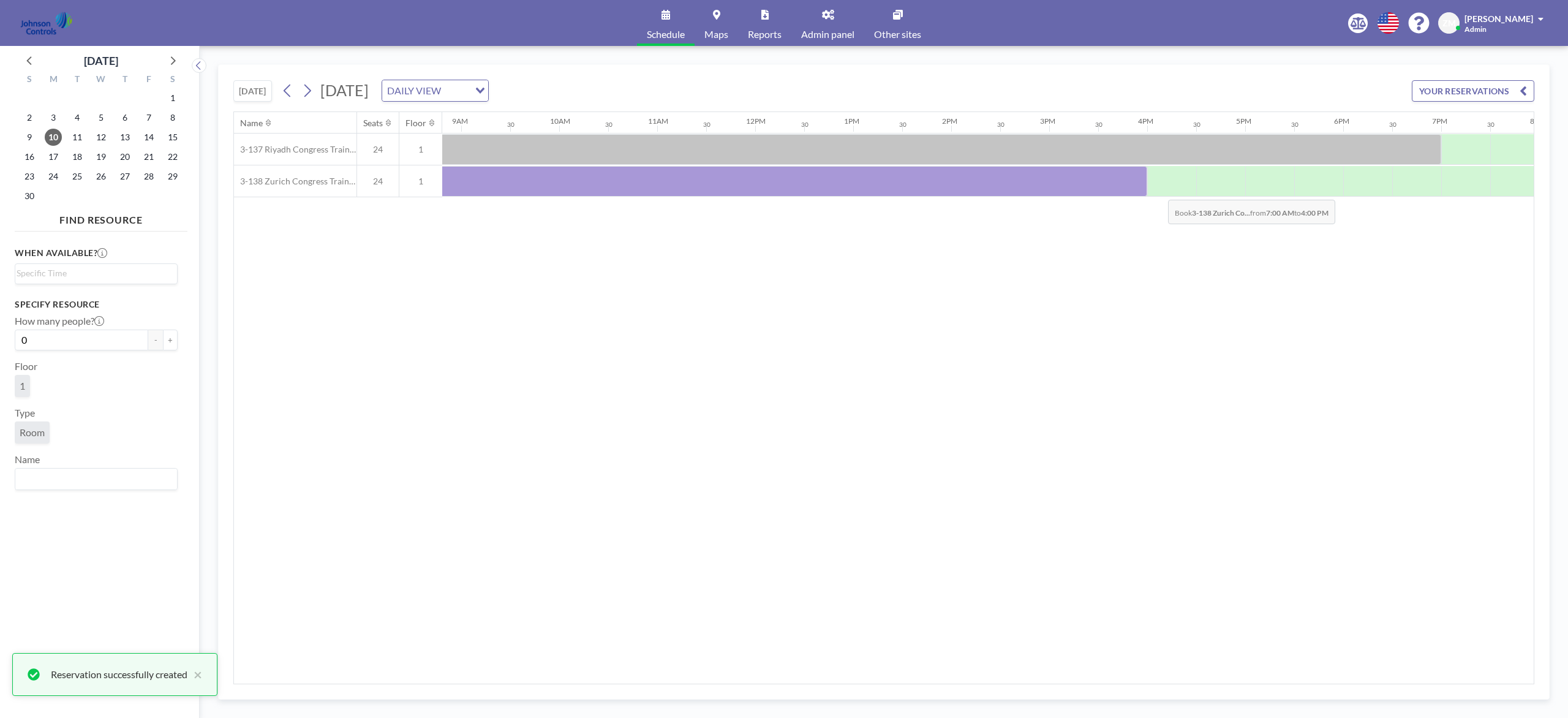
scroll to position [0, 877]
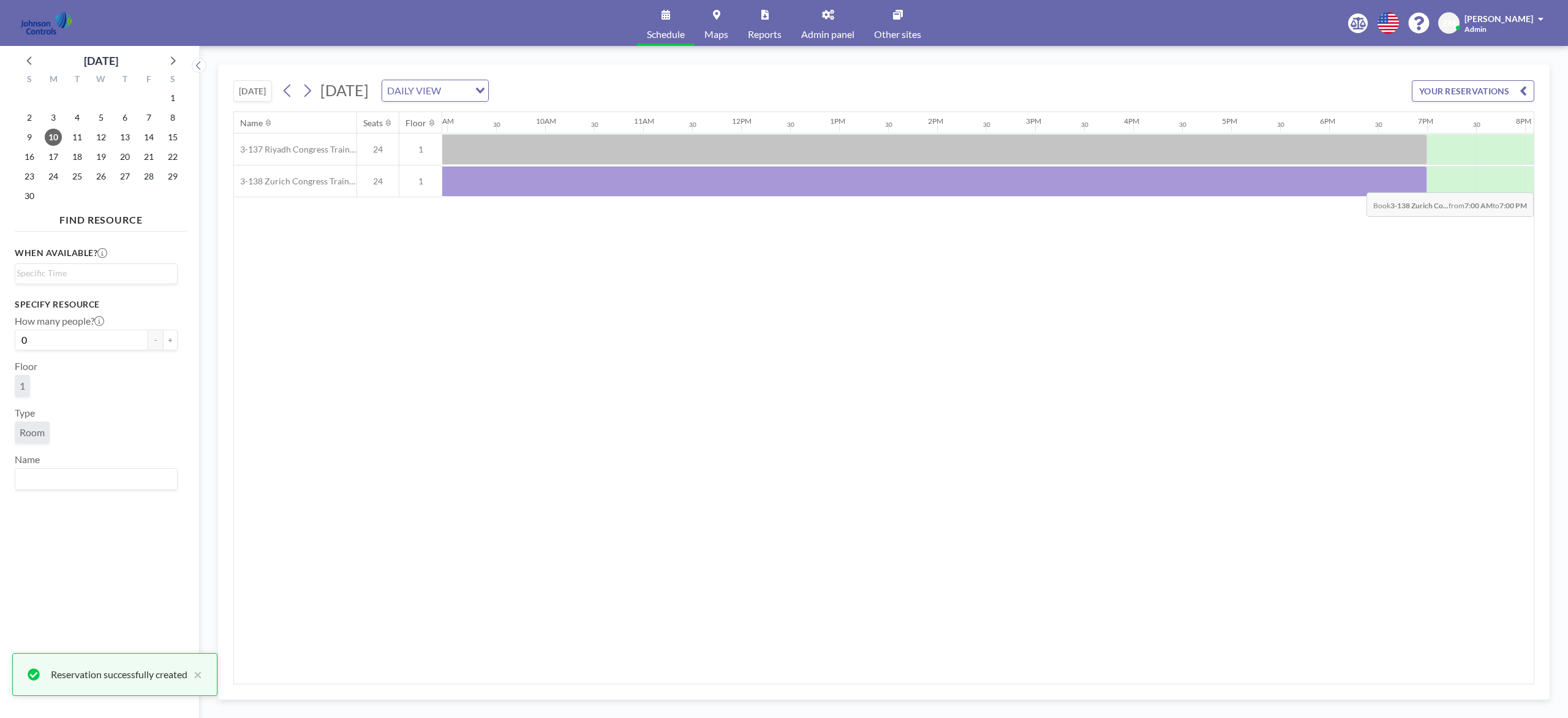
drag, startPoint x: 552, startPoint y: 186, endPoint x: 1395, endPoint y: 184, distance: 843.0
click at [1175, 184] on div at bounding box center [839, 181] width 1176 height 31
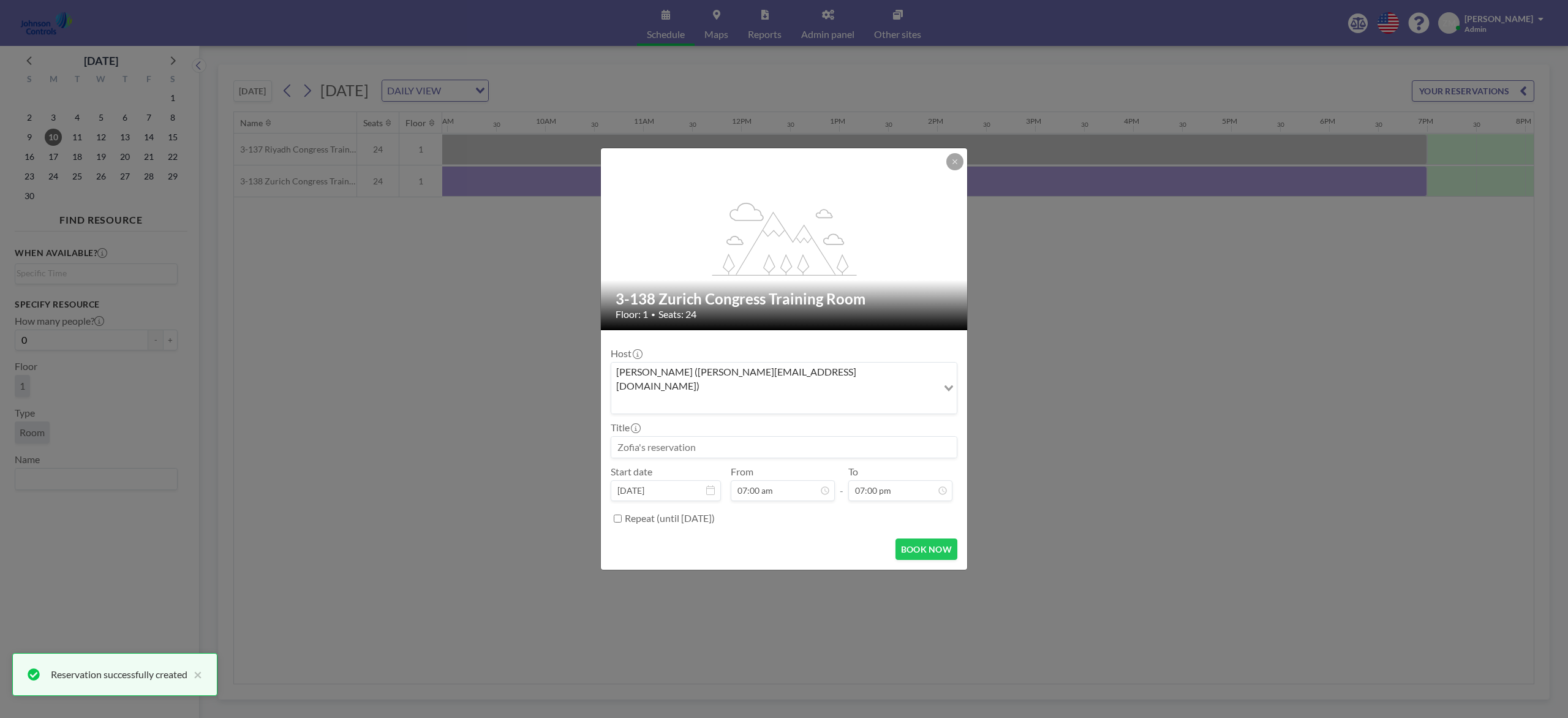
click at [792, 395] on input "Search for option" at bounding box center [774, 403] width 324 height 16
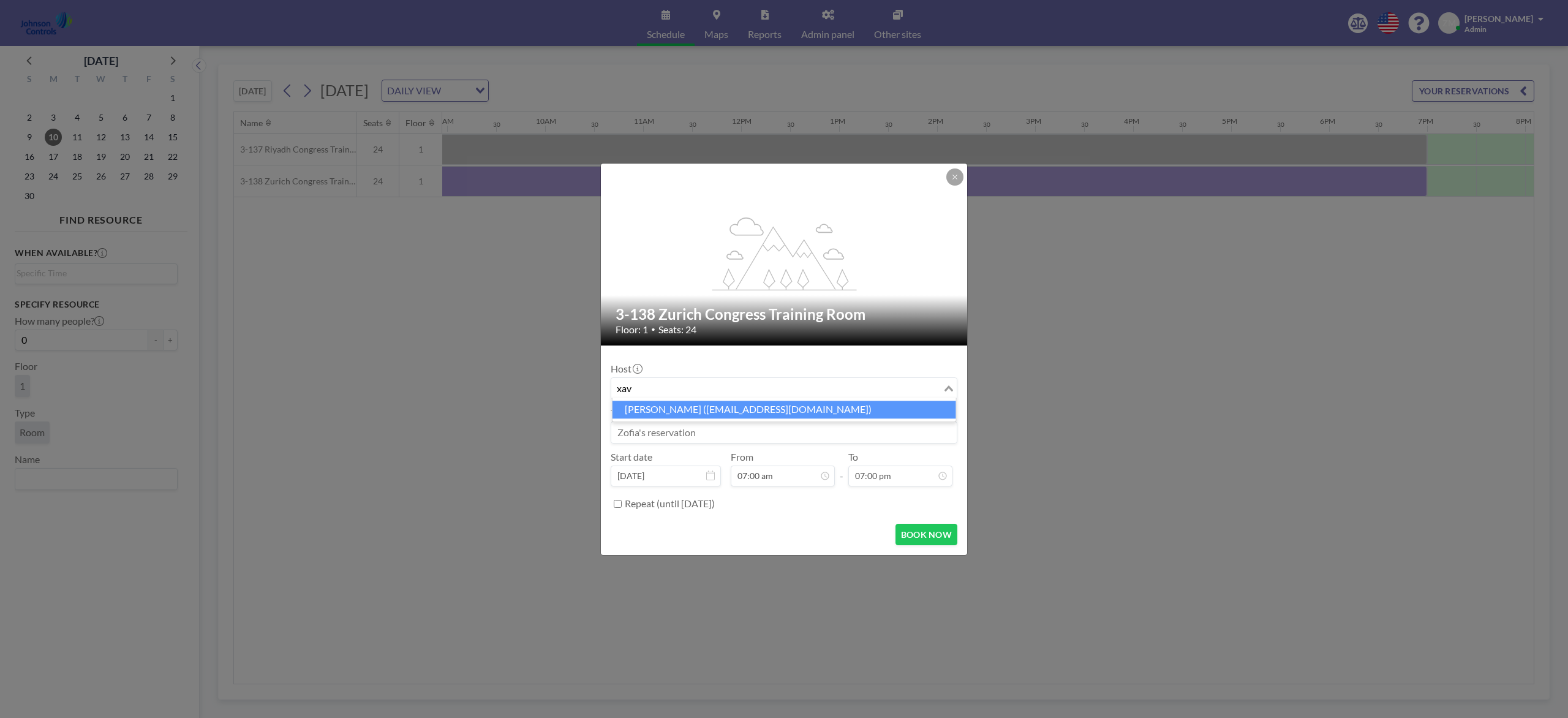
click at [782, 404] on li "Xavier Ham (xavier.ham-ext@jci.com)" at bounding box center [784, 410] width 344 height 18
type input "xav"
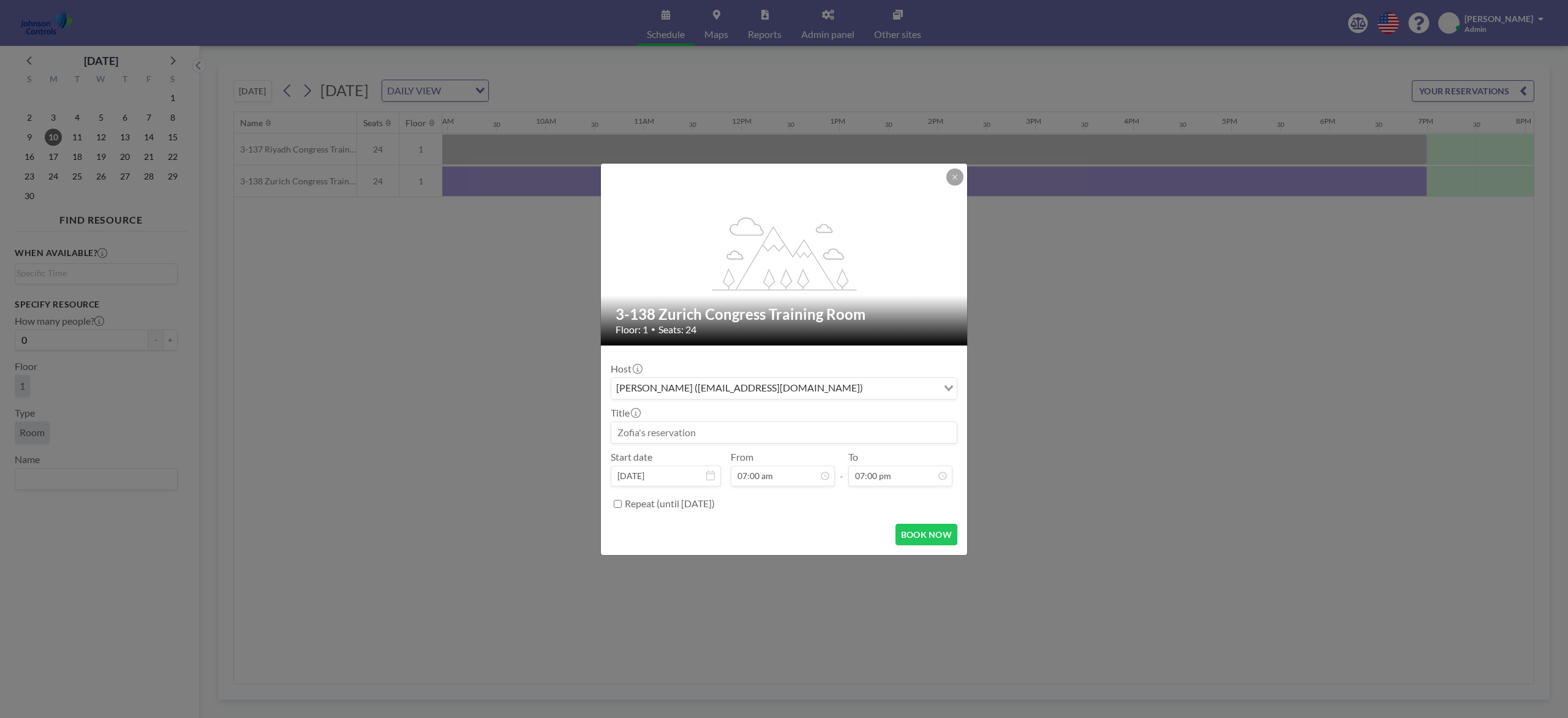
click at [729, 435] on input at bounding box center [784, 432] width 345 height 21
paste input "Patent Awards Ceremony"
type input "Patent Awards Ceremony"
click at [928, 532] on button "BOOK NOW" at bounding box center [926, 534] width 62 height 21
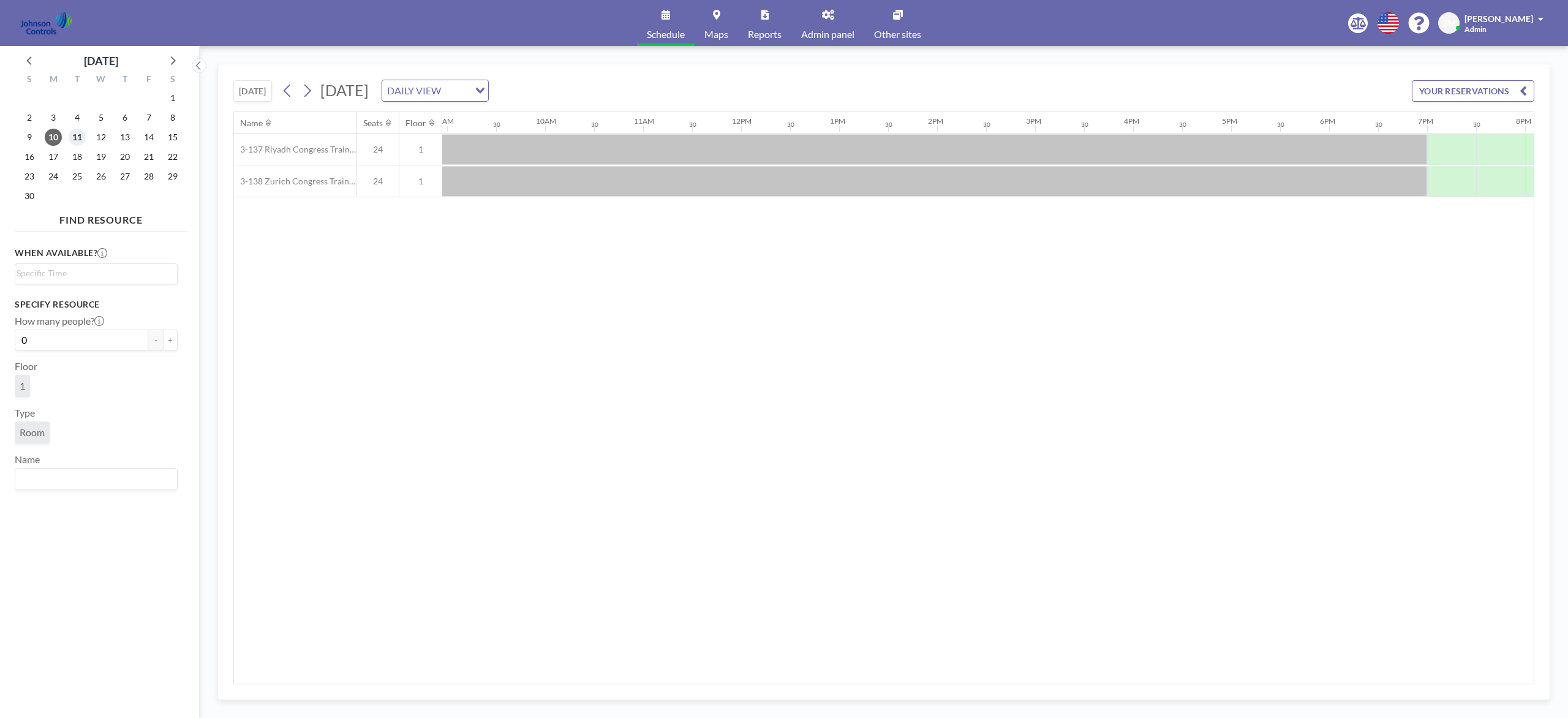
click at [83, 138] on span "11" at bounding box center [77, 137] width 17 height 17
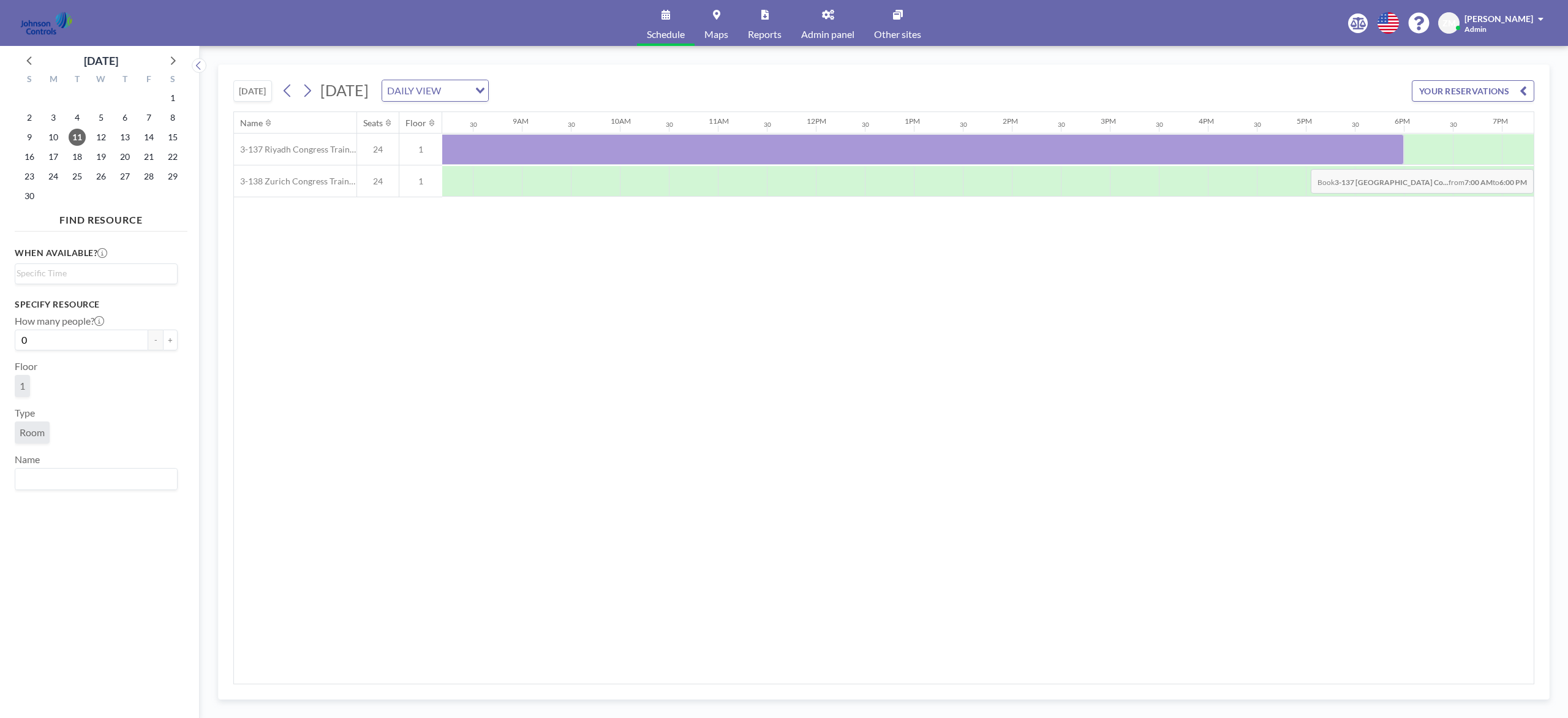
scroll to position [0, 801]
drag, startPoint x: 496, startPoint y: 160, endPoint x: 1465, endPoint y: 149, distance: 969.1
click at [1175, 149] on div at bounding box center [915, 149] width 1176 height 31
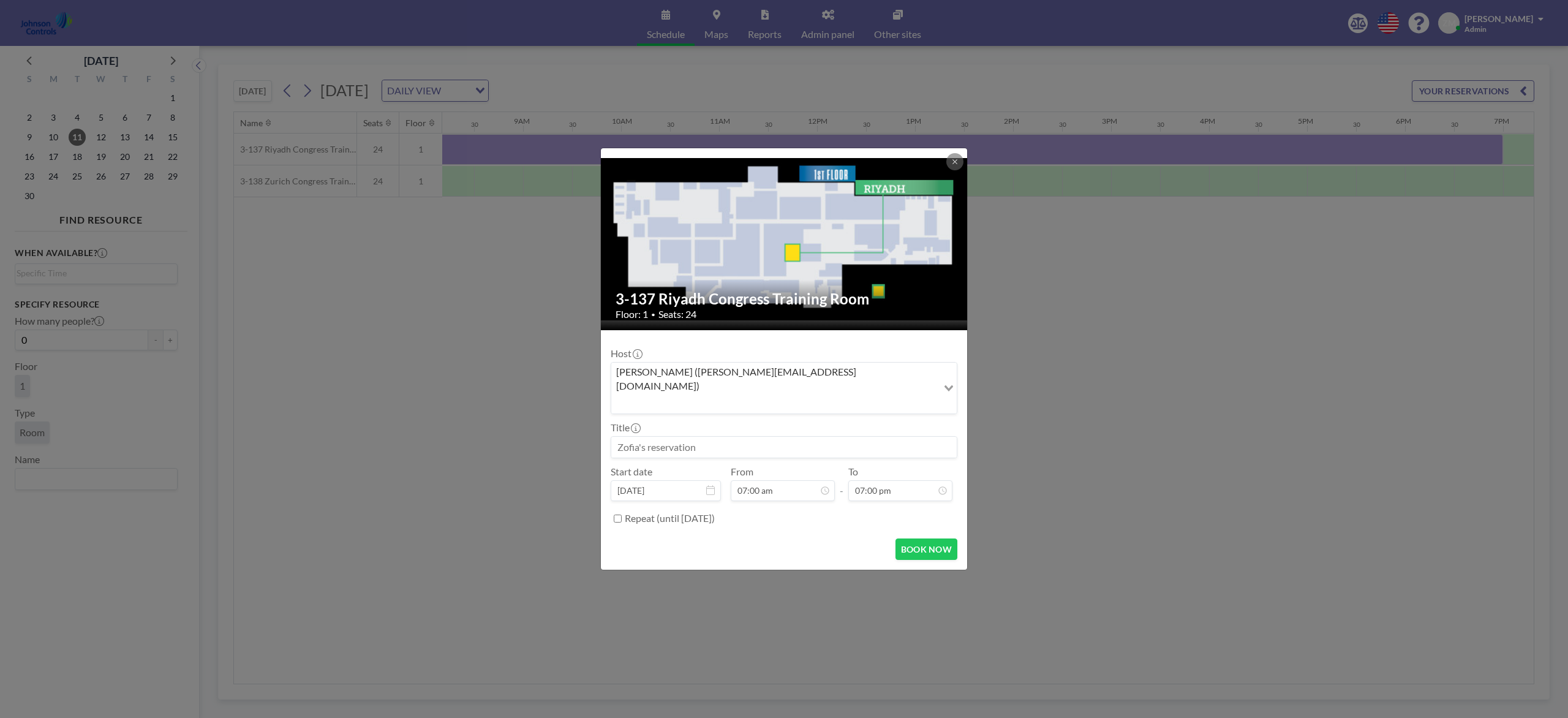
click at [766, 384] on div "Zofia Maślanka (zofia@roomzilla.net)" at bounding box center [774, 387] width 327 height 49
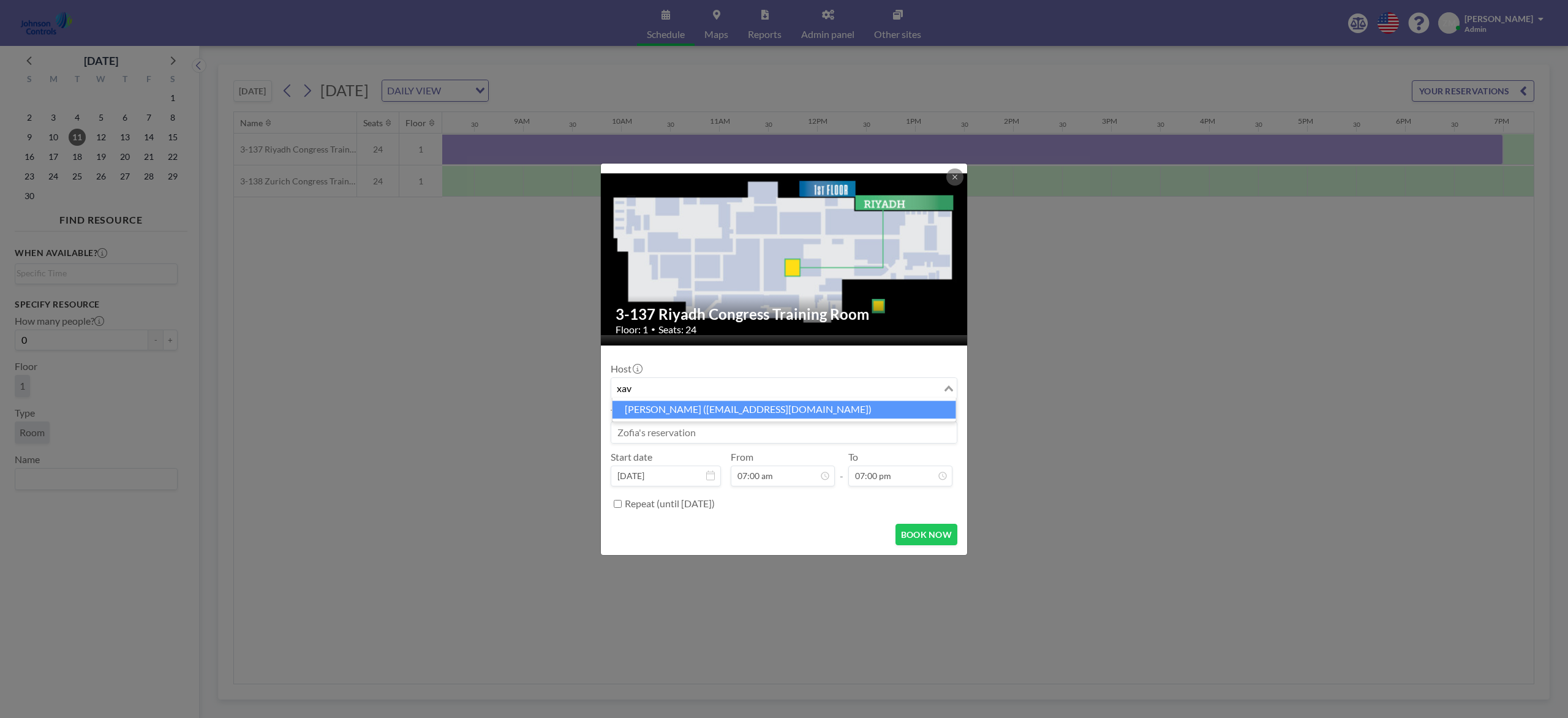
click at [759, 408] on li "Xavier Ham (xavier.ham-ext@jci.com)" at bounding box center [784, 410] width 344 height 18
type input "xav"
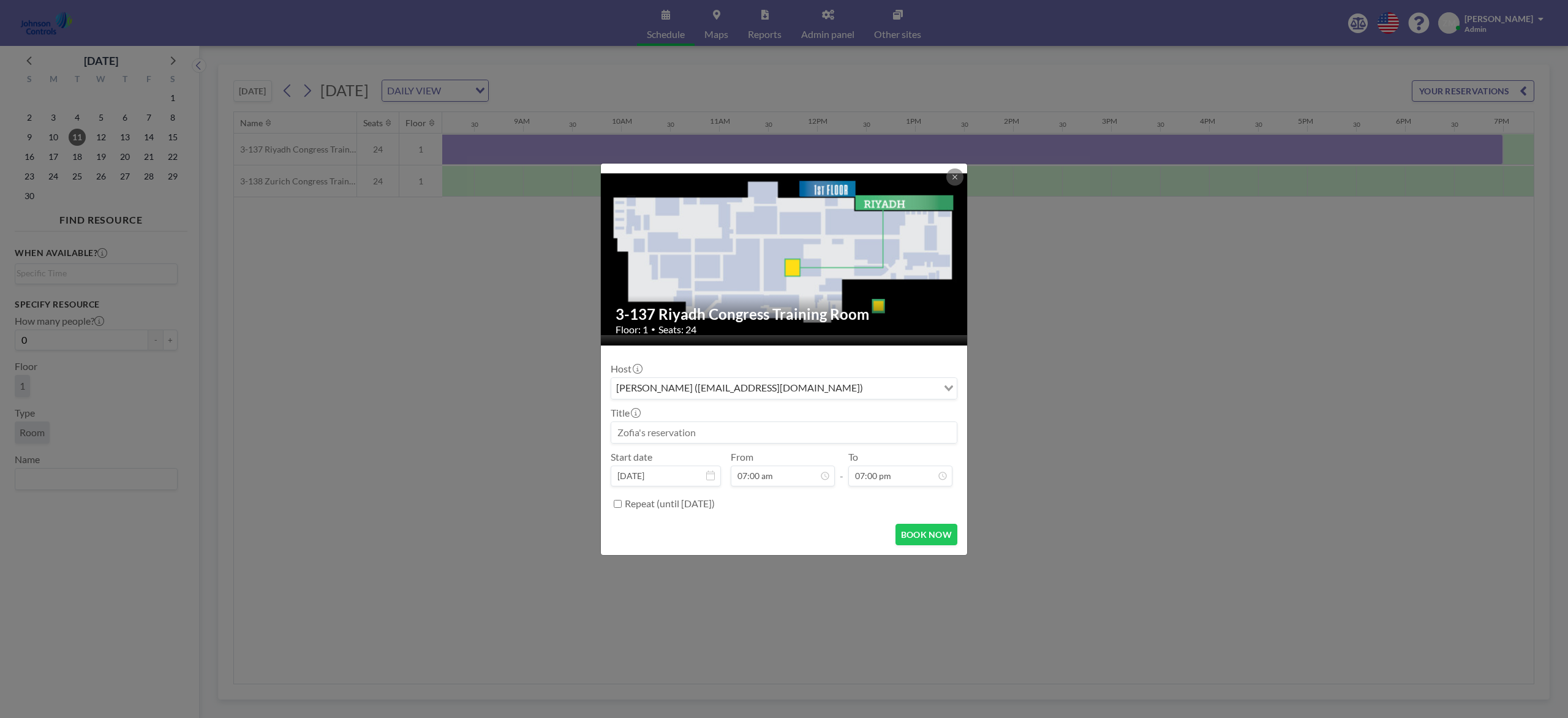
click at [751, 429] on input at bounding box center [784, 432] width 345 height 21
paste input "Patent Awards Ceremony"
type input "Patent Awards Ceremony"
click at [905, 534] on button "BOOK NOW" at bounding box center [926, 534] width 62 height 21
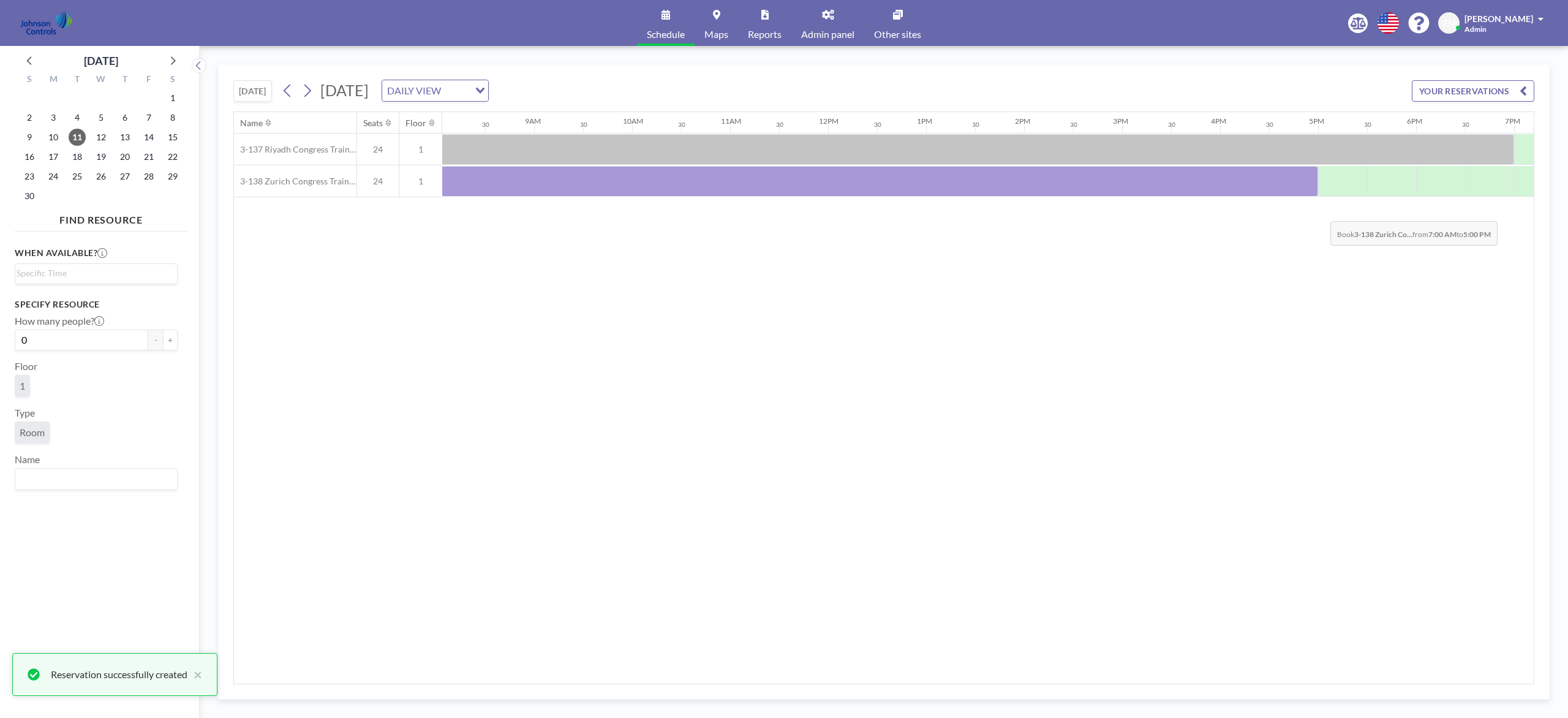
scroll to position [0, 792]
drag, startPoint x: 494, startPoint y: 187, endPoint x: 1490, endPoint y: 204, distance: 996.1
click at [1175, 204] on div "Name Seats Floor 12AM 30 1AM 30 2AM 30 3AM 30 4AM 30 5AM 30 6AM 30 7AM 30 8AM 3…" at bounding box center [884, 398] width 1300 height 572
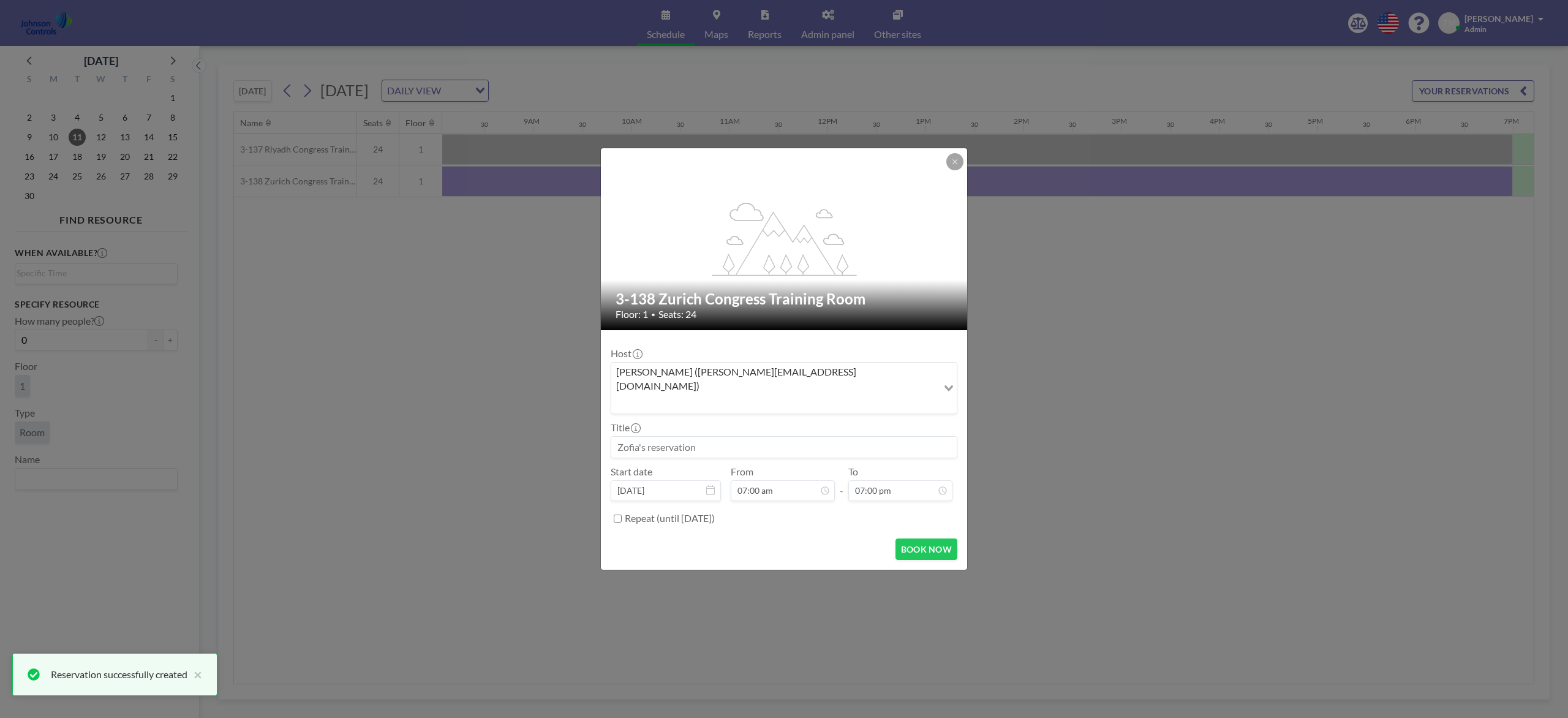
click at [753, 388] on div "Zofia Maślanka (zofia@roomzilla.net)" at bounding box center [774, 387] width 327 height 49
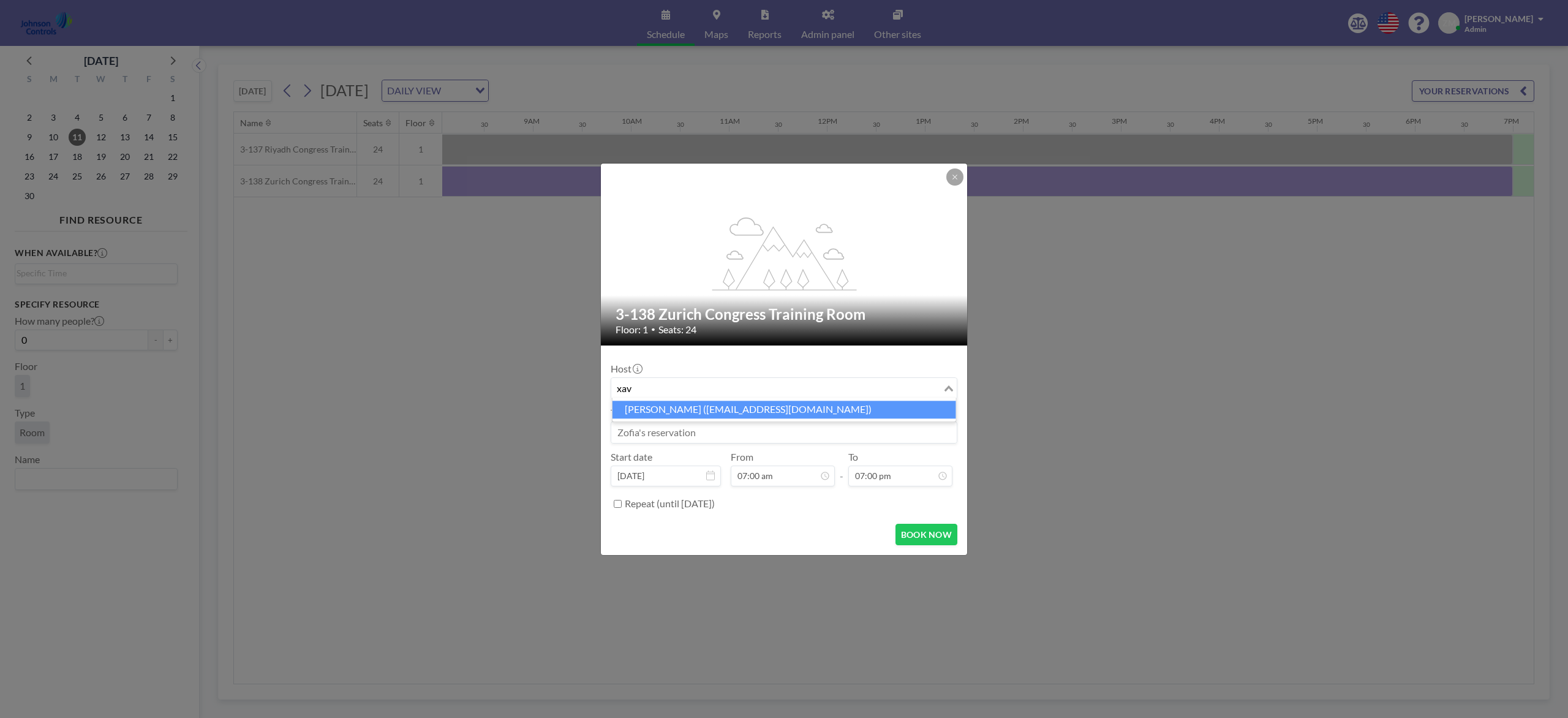
click at [751, 404] on li "Xavier Ham (xavier.ham-ext@jci.com)" at bounding box center [784, 410] width 344 height 18
type input "xav"
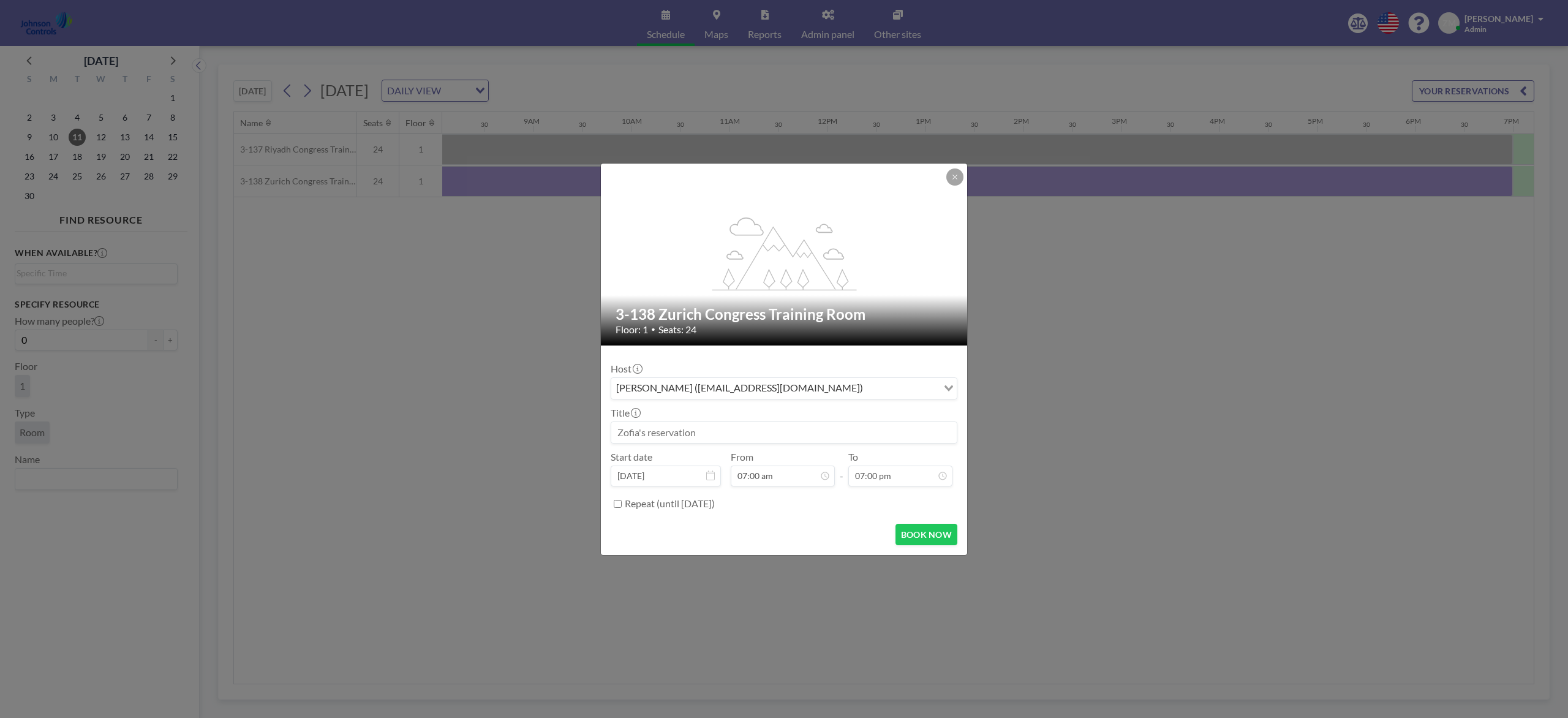
click at [755, 431] on input at bounding box center [784, 432] width 345 height 21
paste input "Patent Awards Ceremony"
type input "Patent Awards Ceremony"
click at [905, 534] on button "BOOK NOW" at bounding box center [926, 534] width 62 height 21
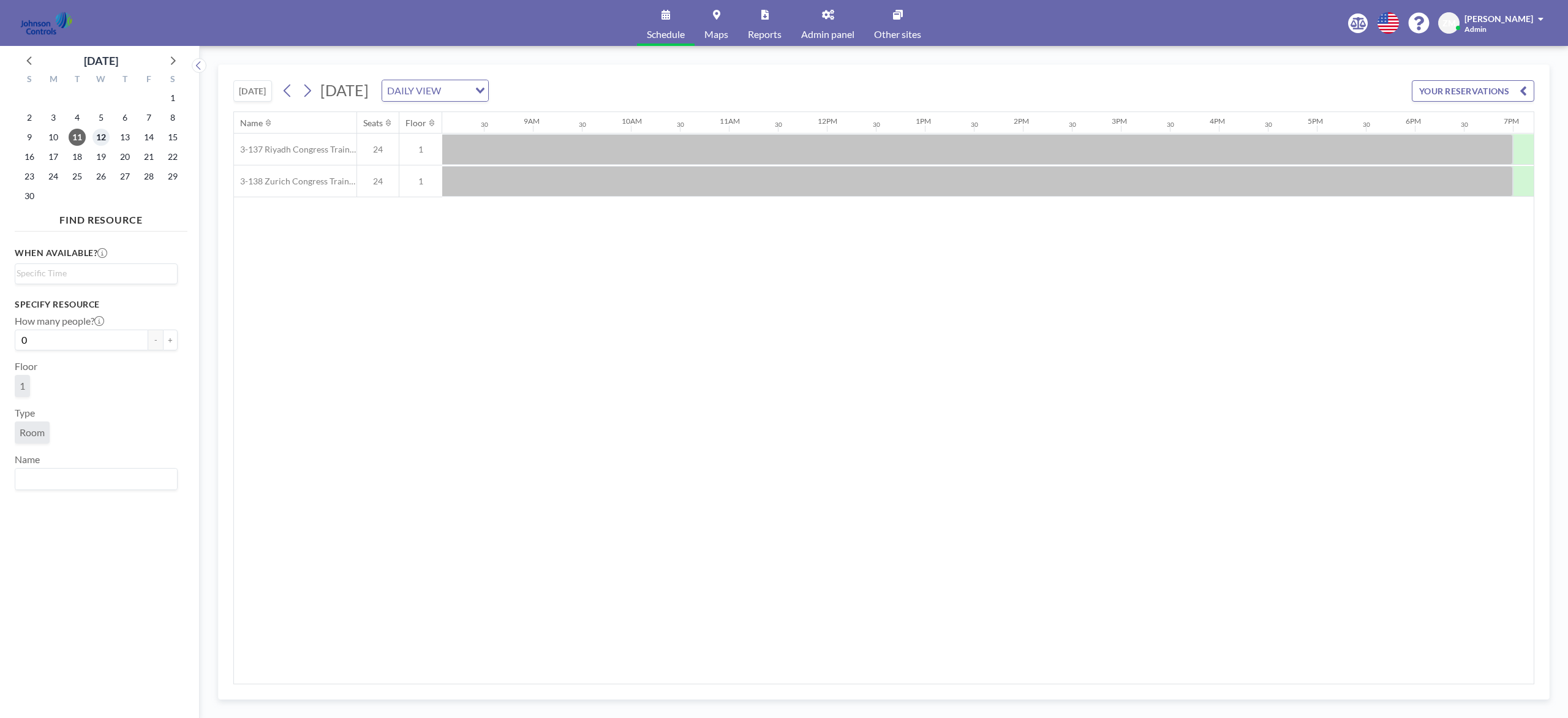
click at [100, 140] on span "12" at bounding box center [101, 137] width 17 height 17
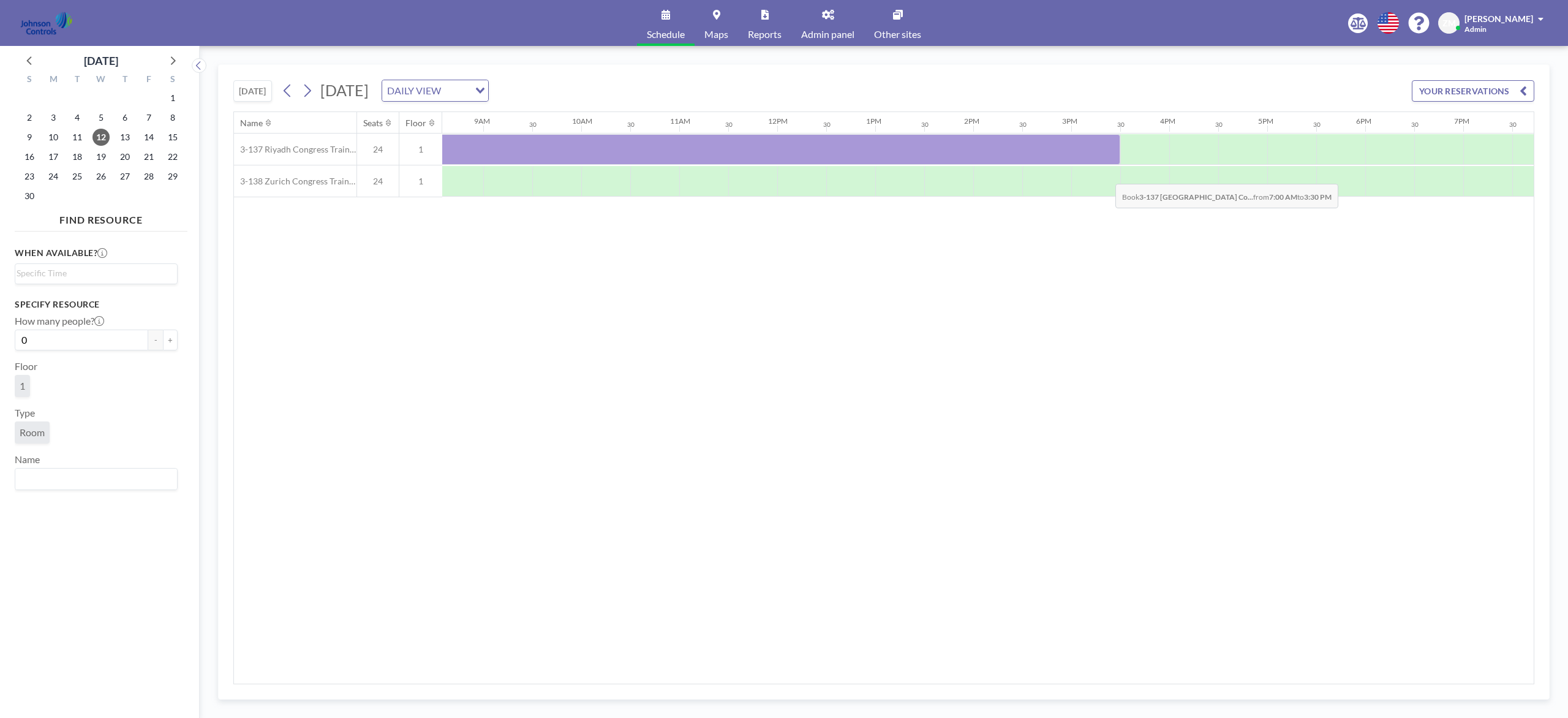
scroll to position [0, 842]
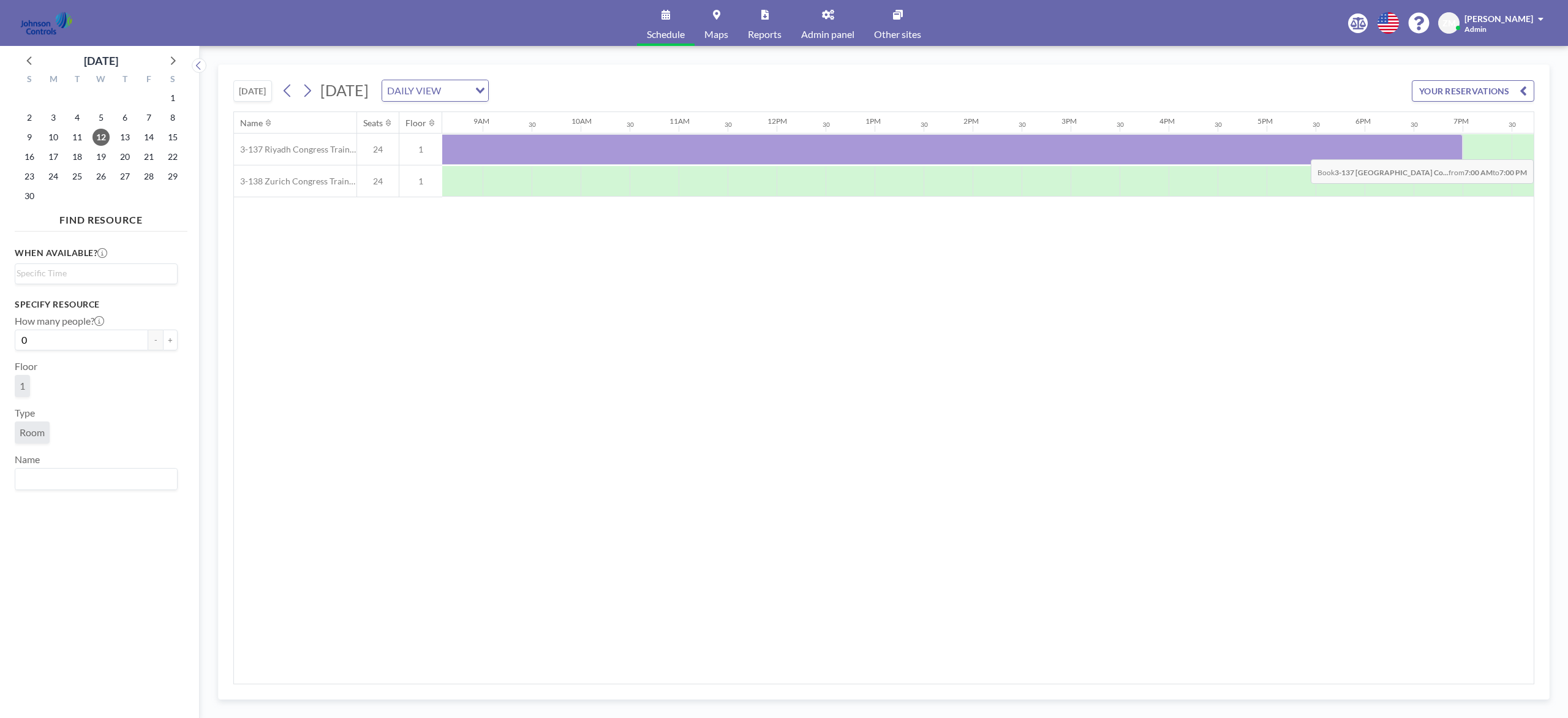
drag, startPoint x: 514, startPoint y: 147, endPoint x: 1447, endPoint y: 151, distance: 933.0
click at [1175, 151] on div at bounding box center [874, 149] width 1176 height 31
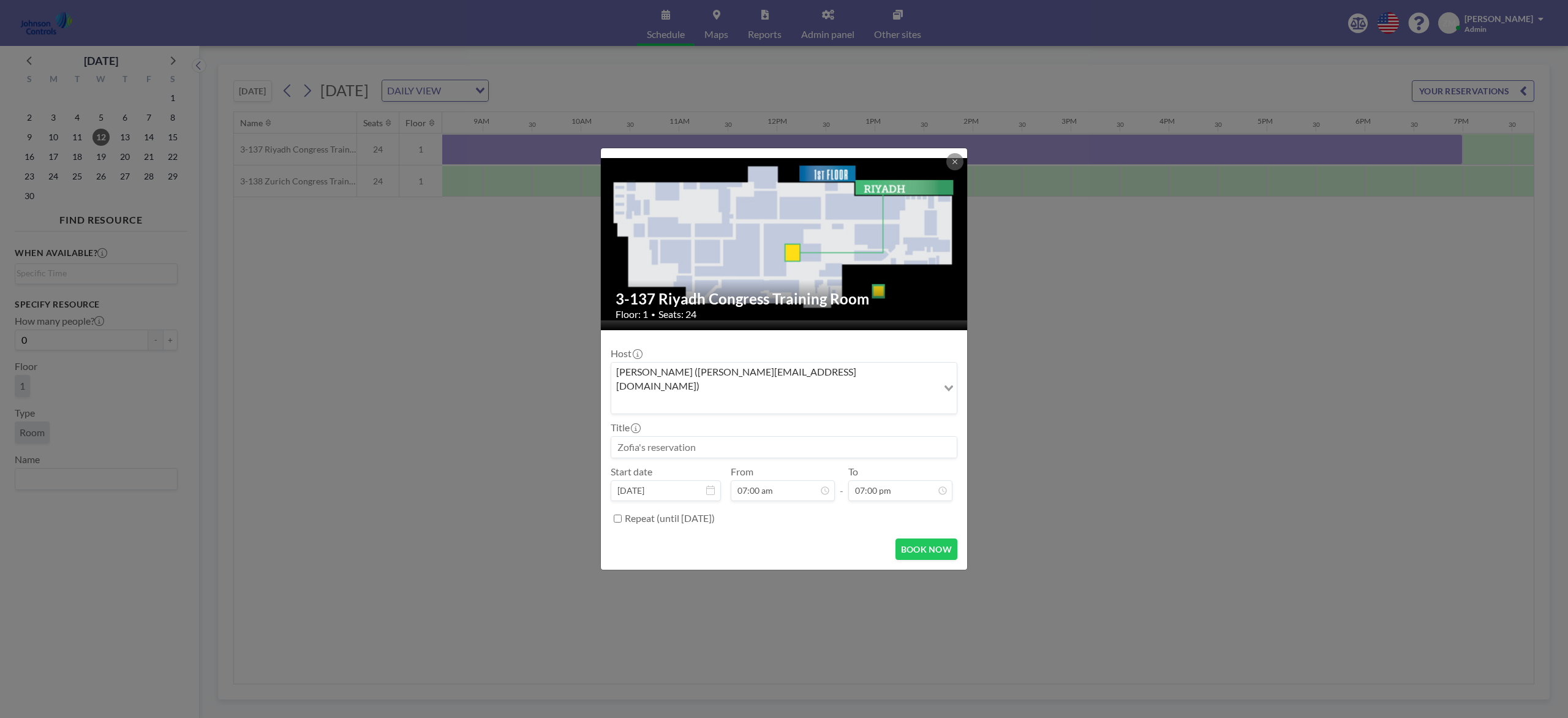
click at [805, 395] on input "Search for option" at bounding box center [774, 403] width 324 height 16
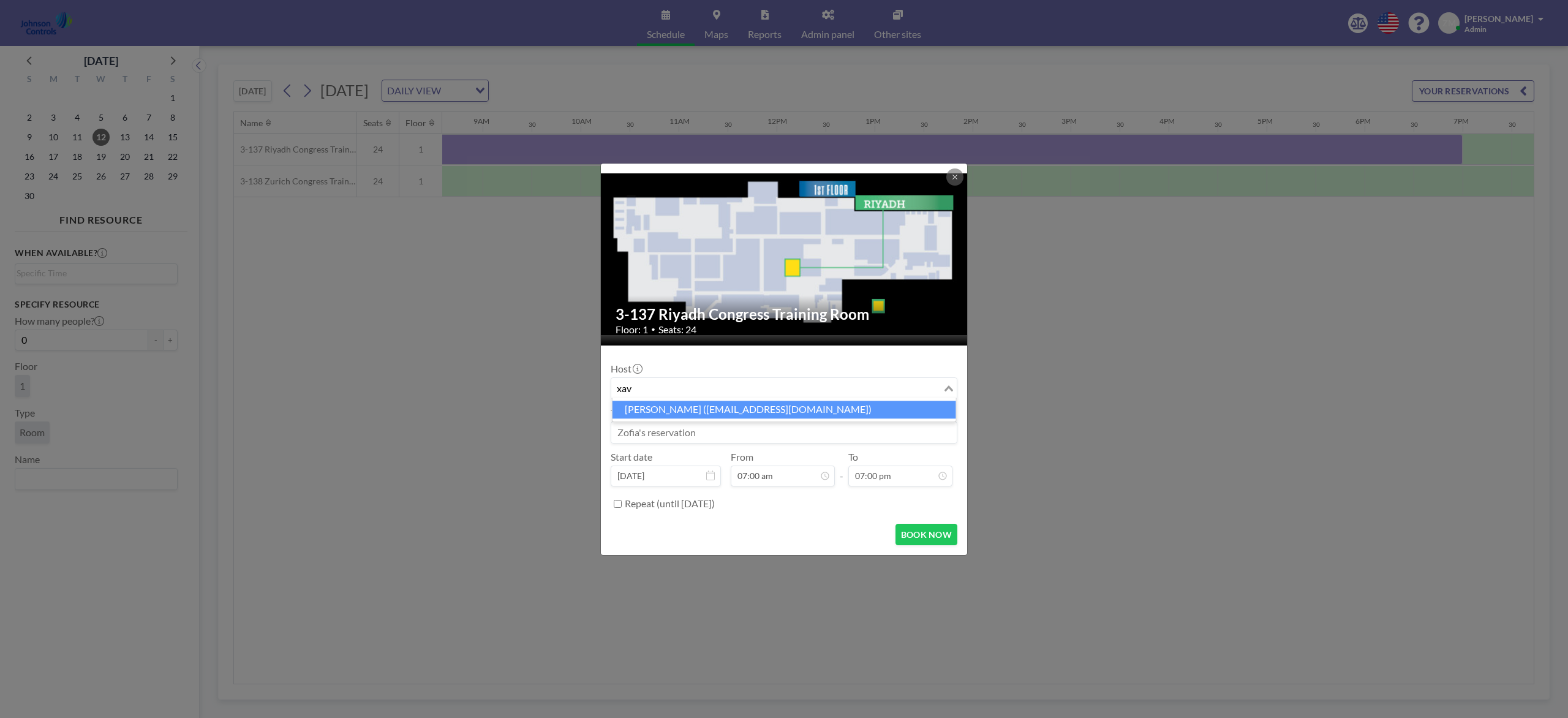
click at [749, 408] on li "Xavier Ham (xavier.ham-ext@jci.com)" at bounding box center [784, 410] width 344 height 18
type input "xav"
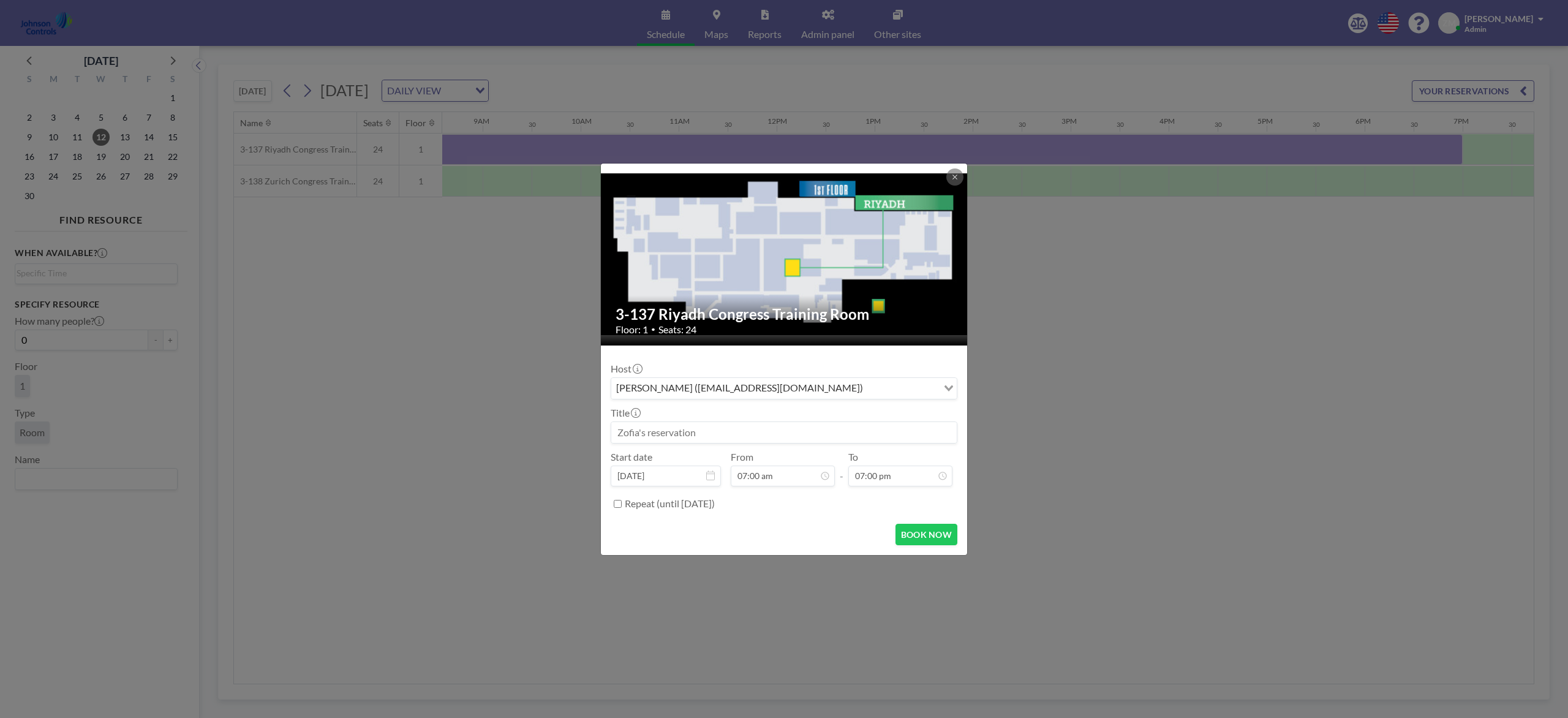
click at [752, 438] on input at bounding box center [784, 432] width 345 height 21
paste input "Patent Awards Ceremony"
type input "Patent Awards Ceremony"
click at [944, 531] on button "BOOK NOW" at bounding box center [926, 534] width 62 height 21
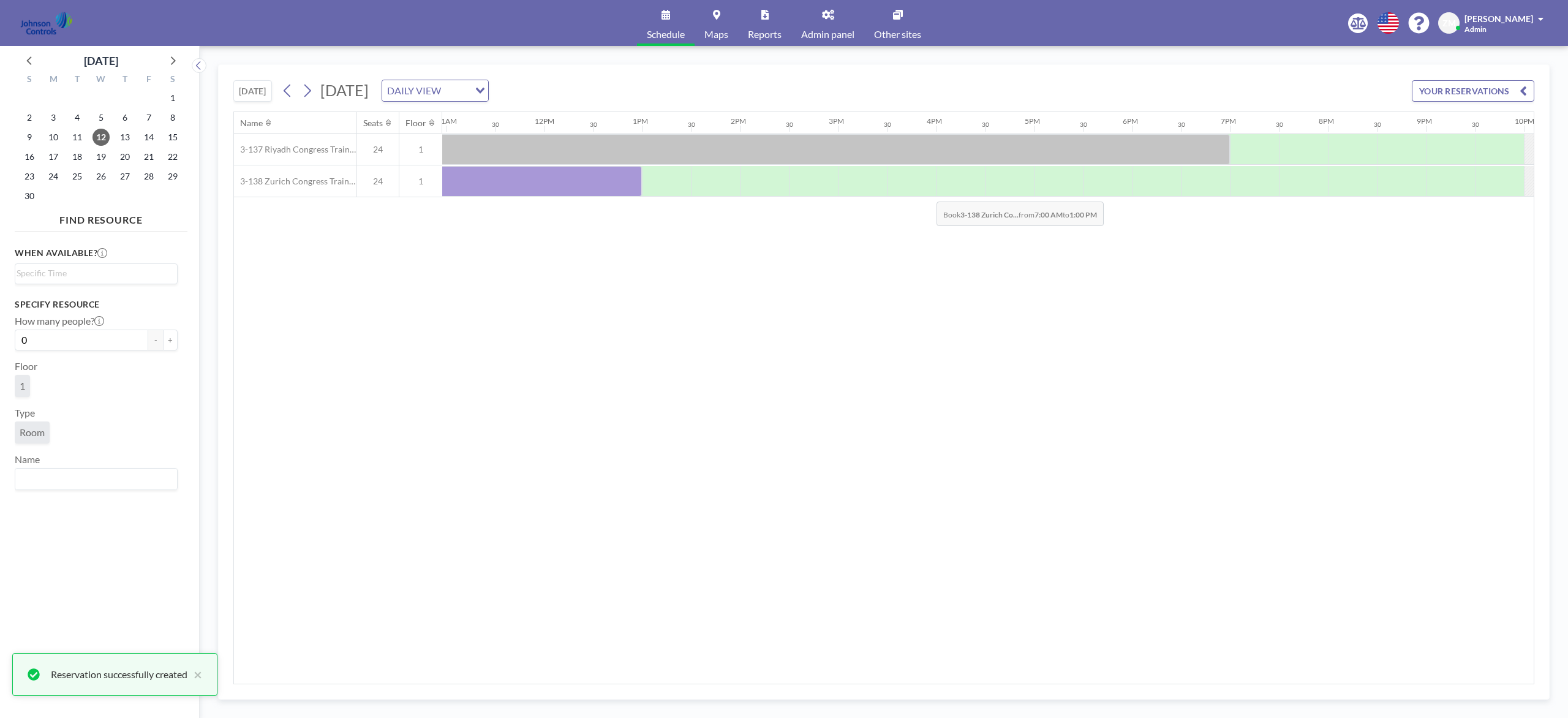
scroll to position [0, 1262]
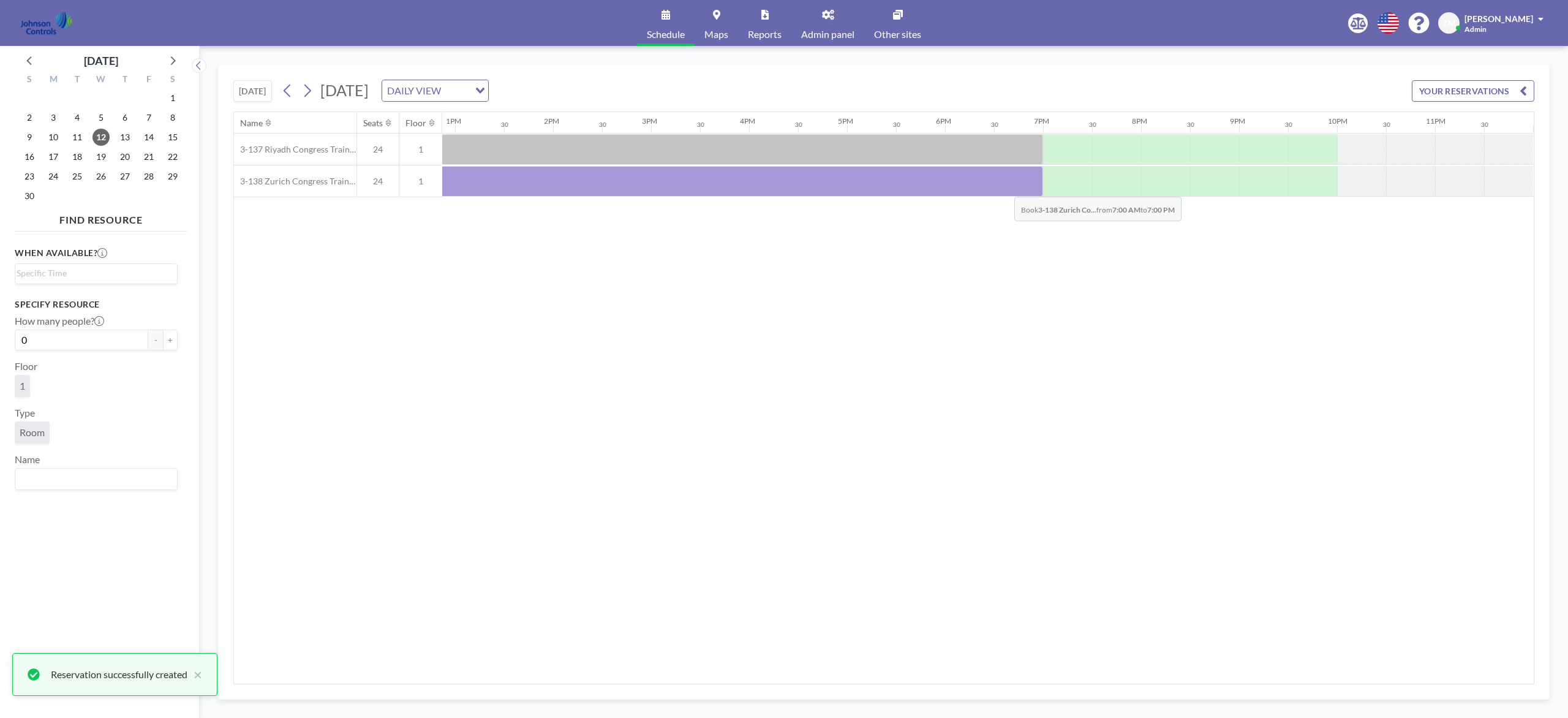
drag, startPoint x: 543, startPoint y: 183, endPoint x: 1004, endPoint y: 188, distance: 461.0
click at [1004, 188] on div at bounding box center [455, 181] width 1176 height 31
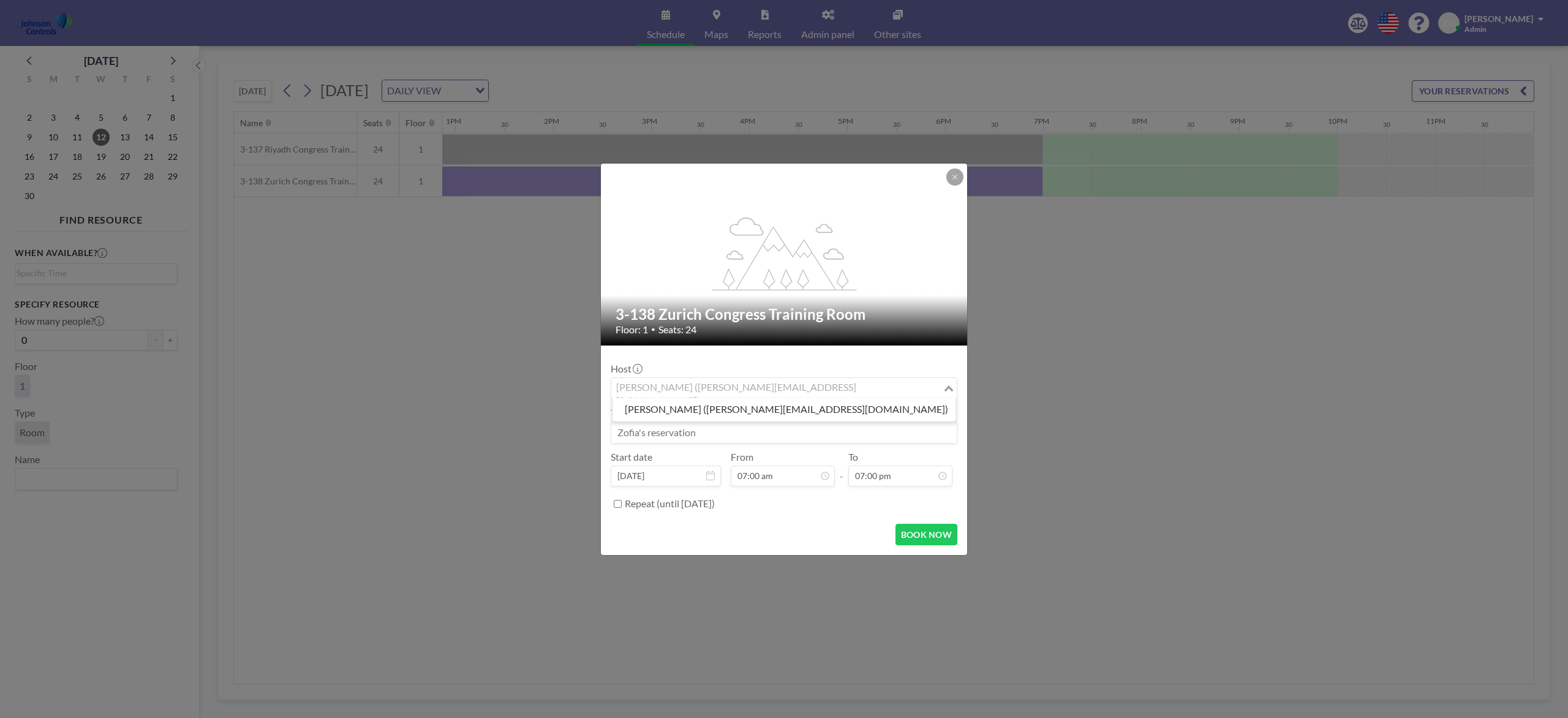
click at [859, 393] on input "Search for option" at bounding box center [776, 388] width 329 height 16
click at [821, 409] on li "Xavier Ham (xavier.ham-ext@jci.com)" at bounding box center [784, 410] width 344 height 18
type input "xav"
click at [807, 427] on input at bounding box center [784, 432] width 345 height 21
paste input "Patent Awards Ceremony"
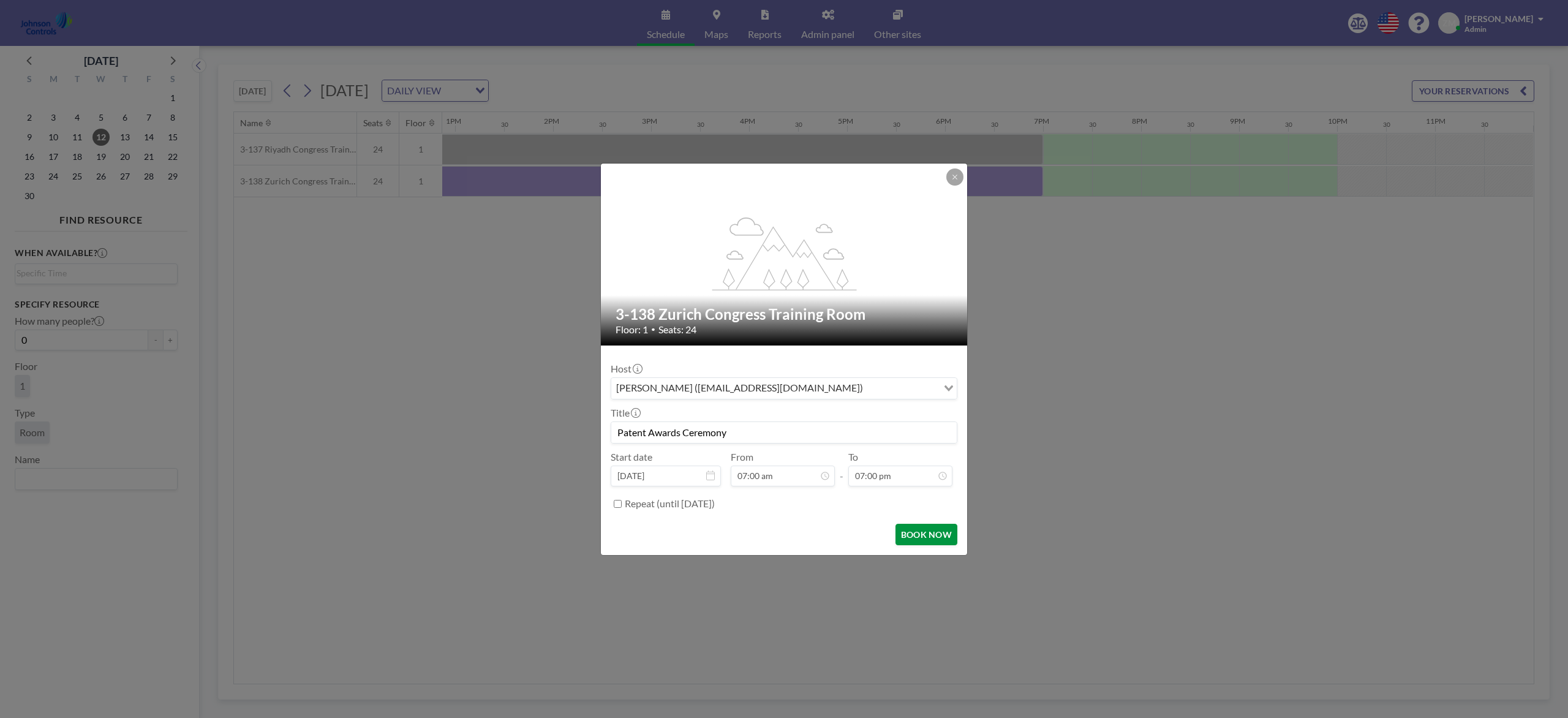
type input "Patent Awards Ceremony"
click at [921, 537] on button "BOOK NOW" at bounding box center [926, 534] width 62 height 21
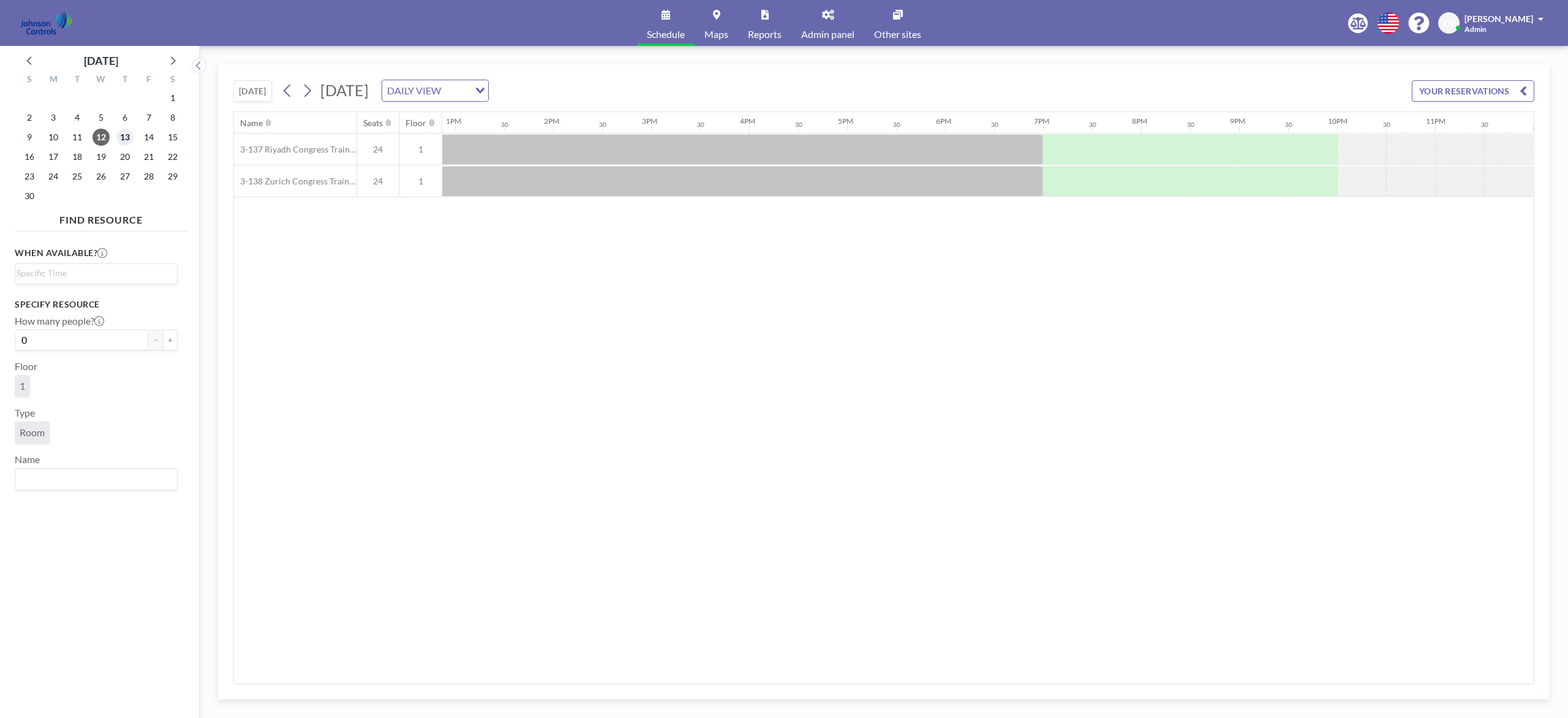
click at [125, 138] on span "13" at bounding box center [125, 137] width 17 height 17
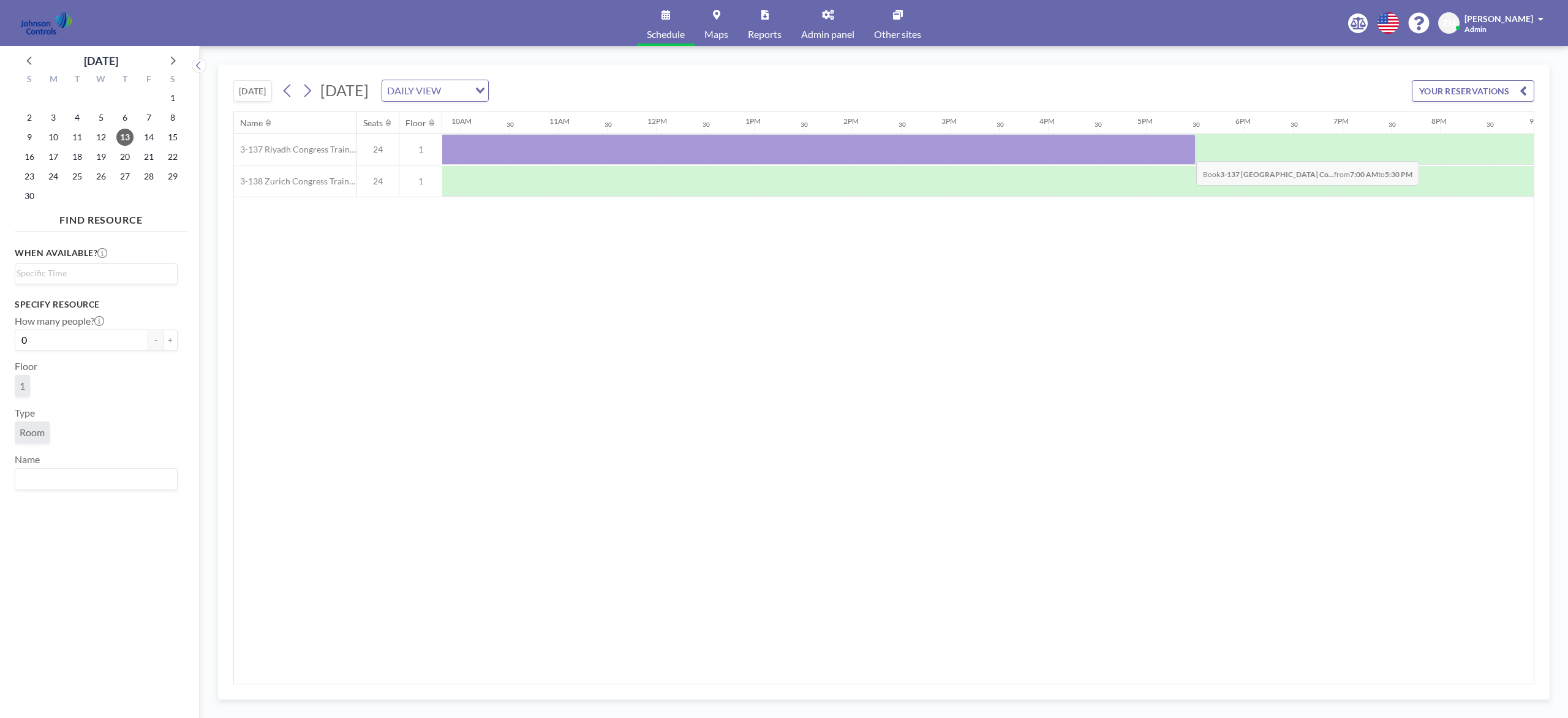
scroll to position [0, 959]
drag, startPoint x: 555, startPoint y: 154, endPoint x: 1315, endPoint y: 155, distance: 760.0
click at [1175, 155] on div at bounding box center [757, 149] width 1176 height 31
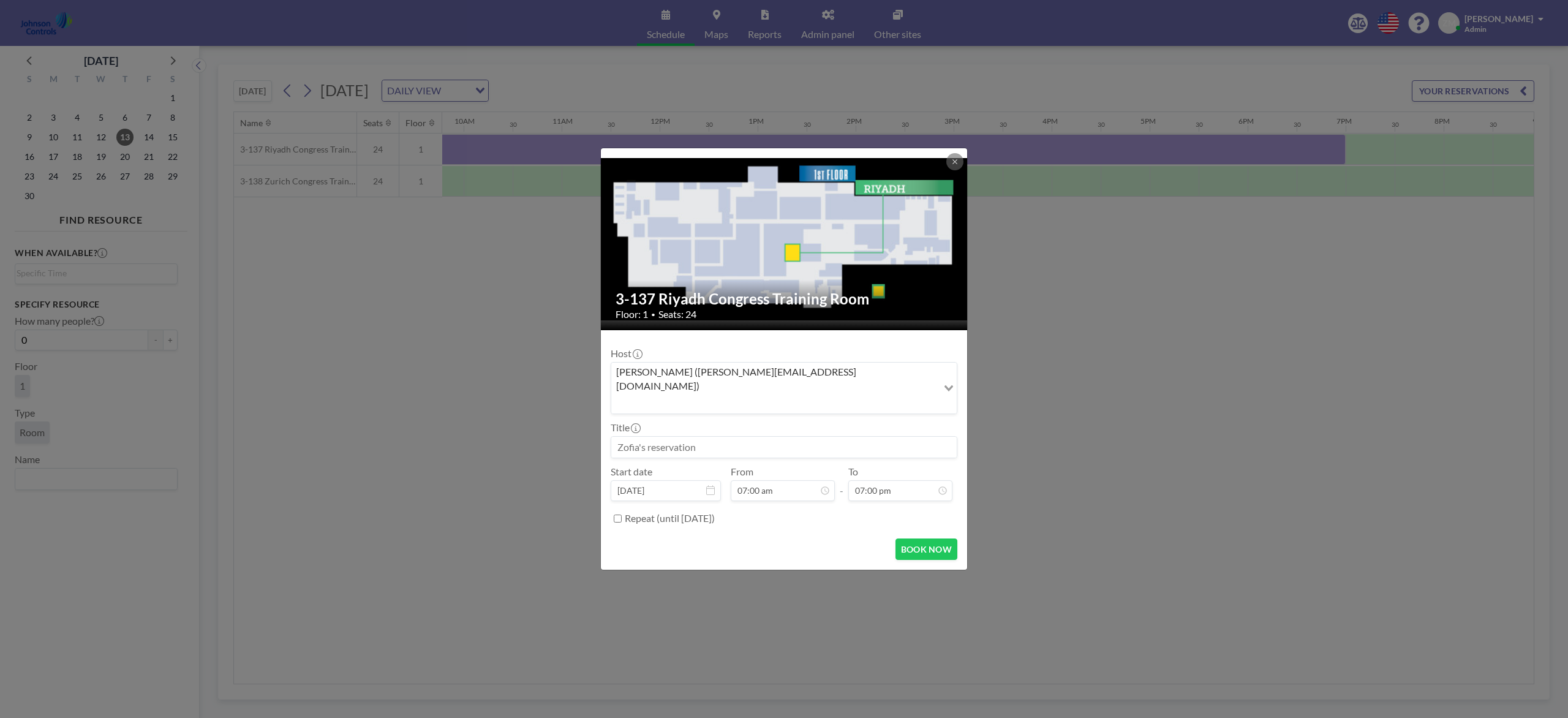
click at [734, 386] on div "Zofia Maślanka (zofia@roomzilla.net)" at bounding box center [774, 387] width 327 height 49
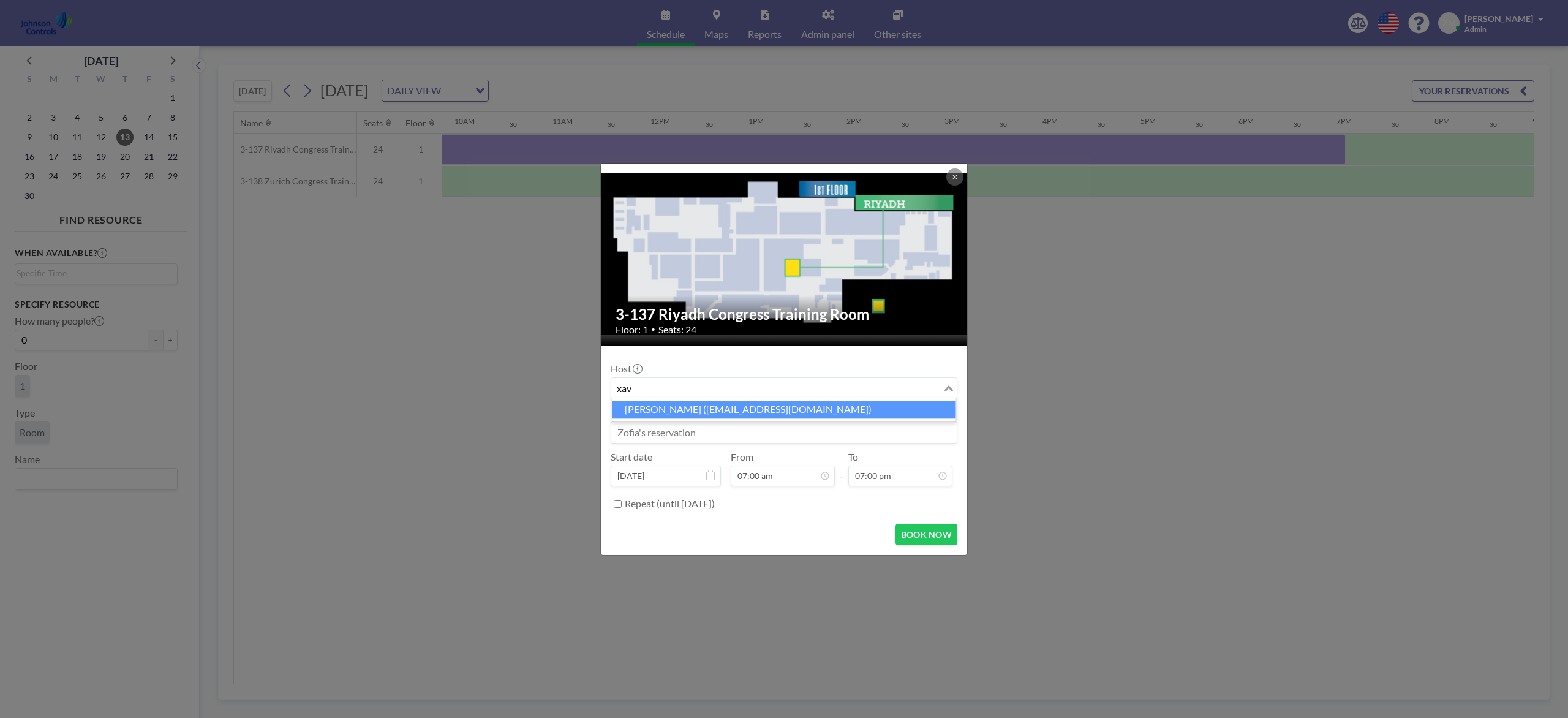
click at [718, 412] on li "Xavier Ham (xavier.ham-ext@jci.com)" at bounding box center [784, 410] width 344 height 18
type input "xav"
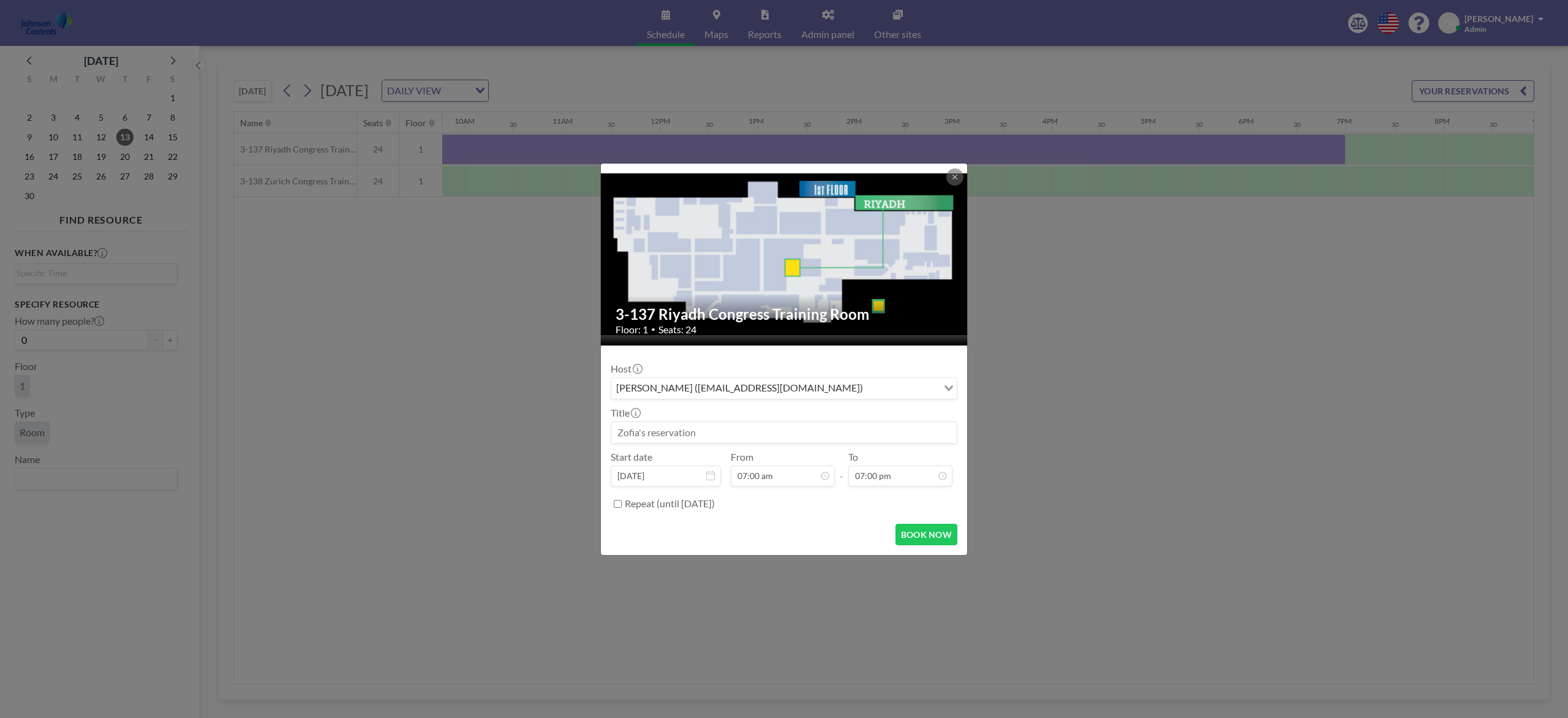
click at [682, 433] on input at bounding box center [784, 432] width 345 height 21
paste input "Patent Awards Ceremony"
type input "Patent Awards Ceremony"
click at [922, 538] on button "BOOK NOW" at bounding box center [926, 534] width 62 height 21
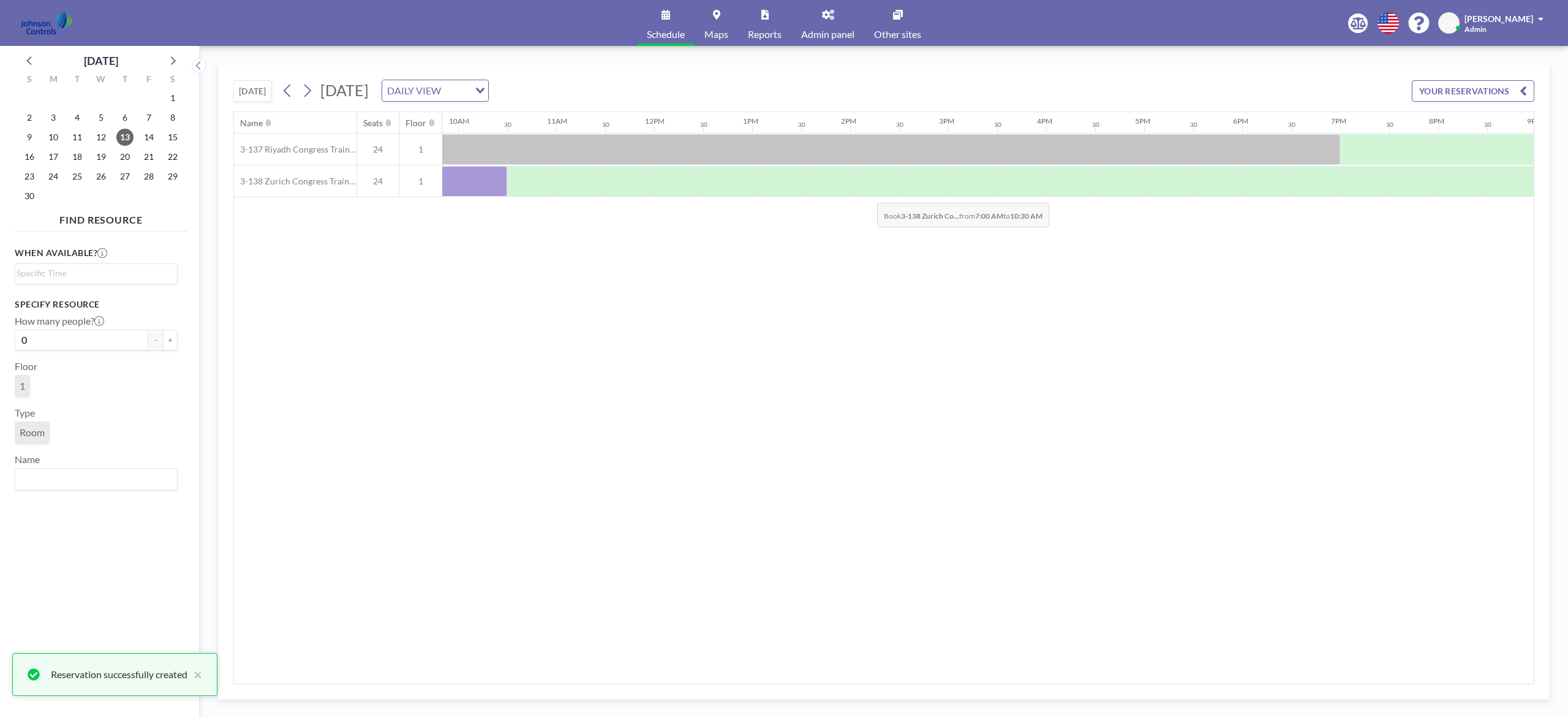
scroll to position [0, 1262]
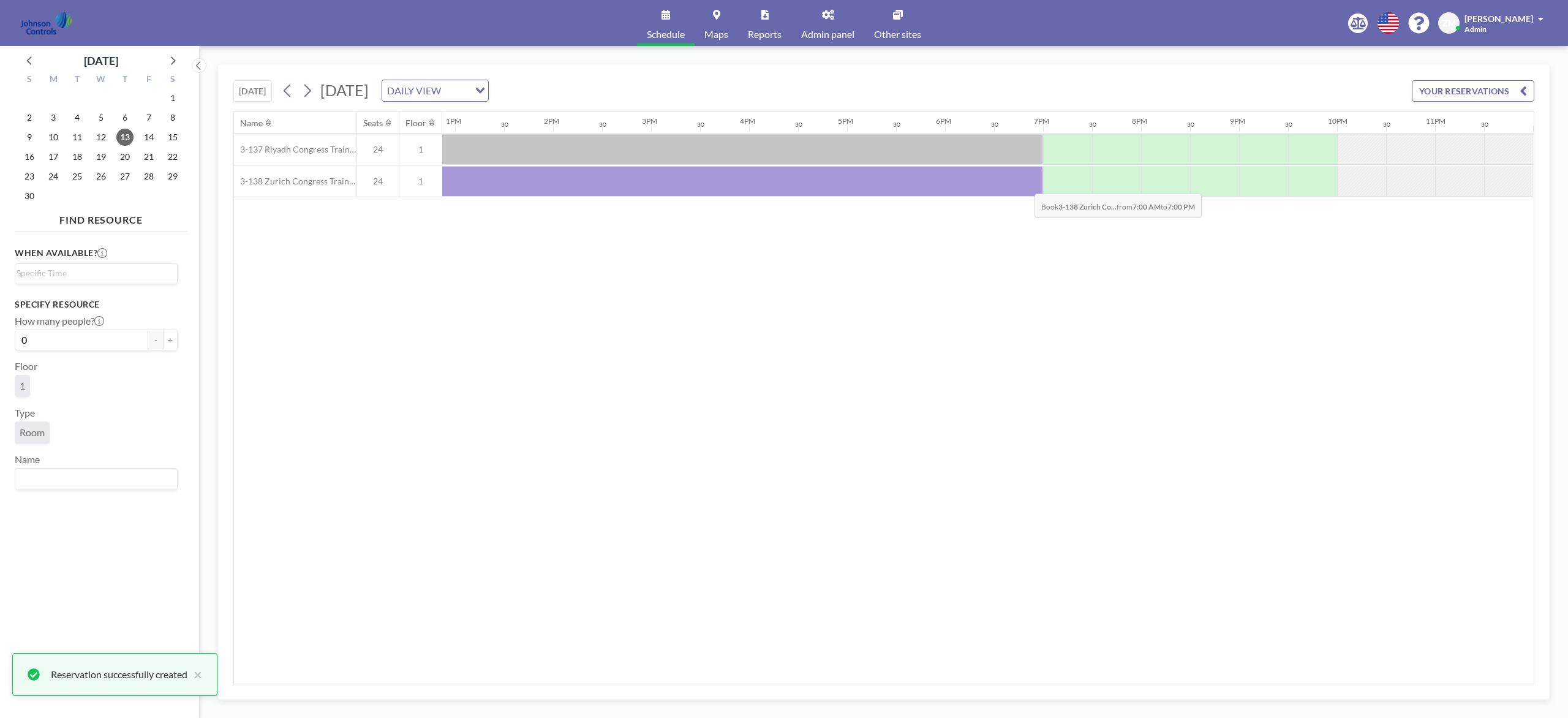
drag, startPoint x: 558, startPoint y: 186, endPoint x: 1027, endPoint y: 186, distance: 469.0
click at [1027, 186] on div at bounding box center [455, 181] width 1176 height 31
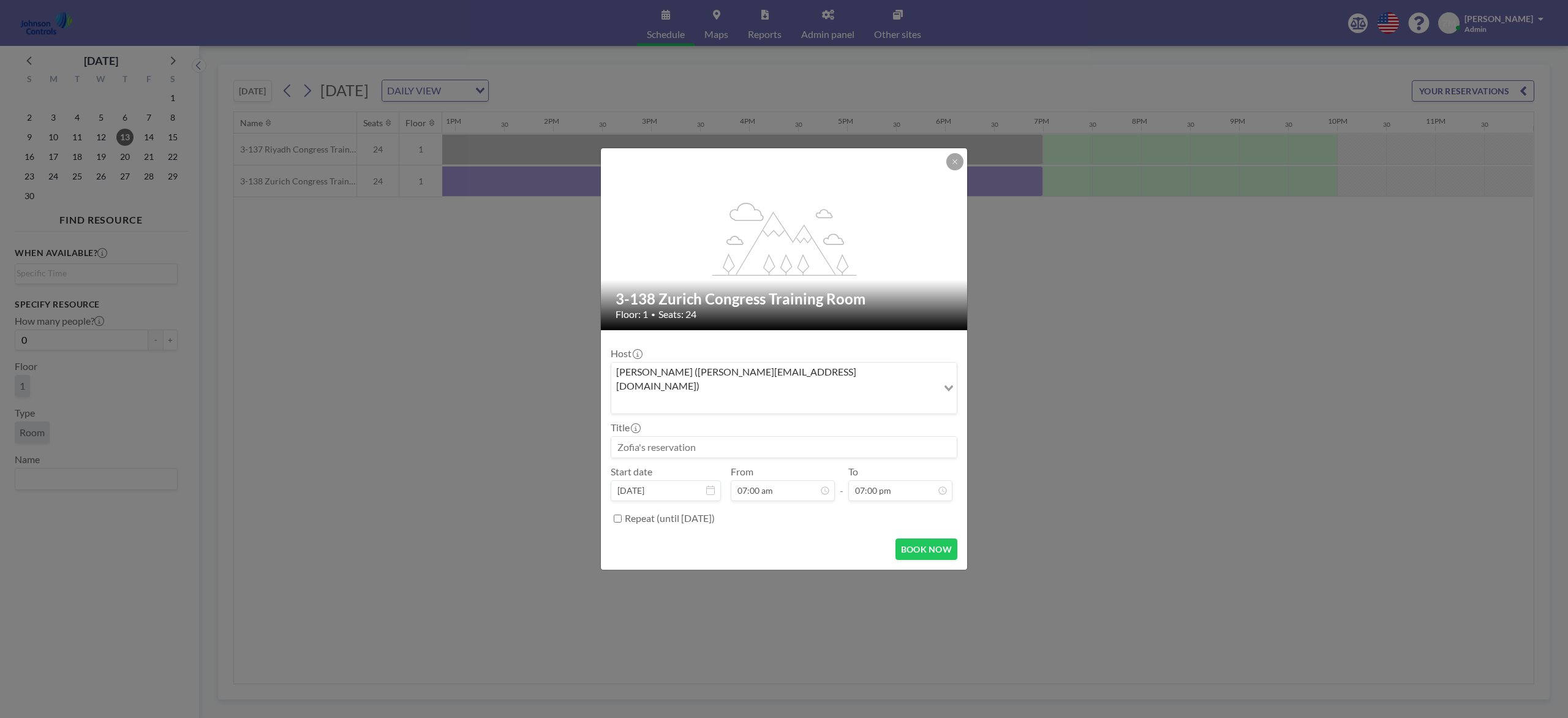
click at [824, 395] on input "Search for option" at bounding box center [774, 403] width 324 height 16
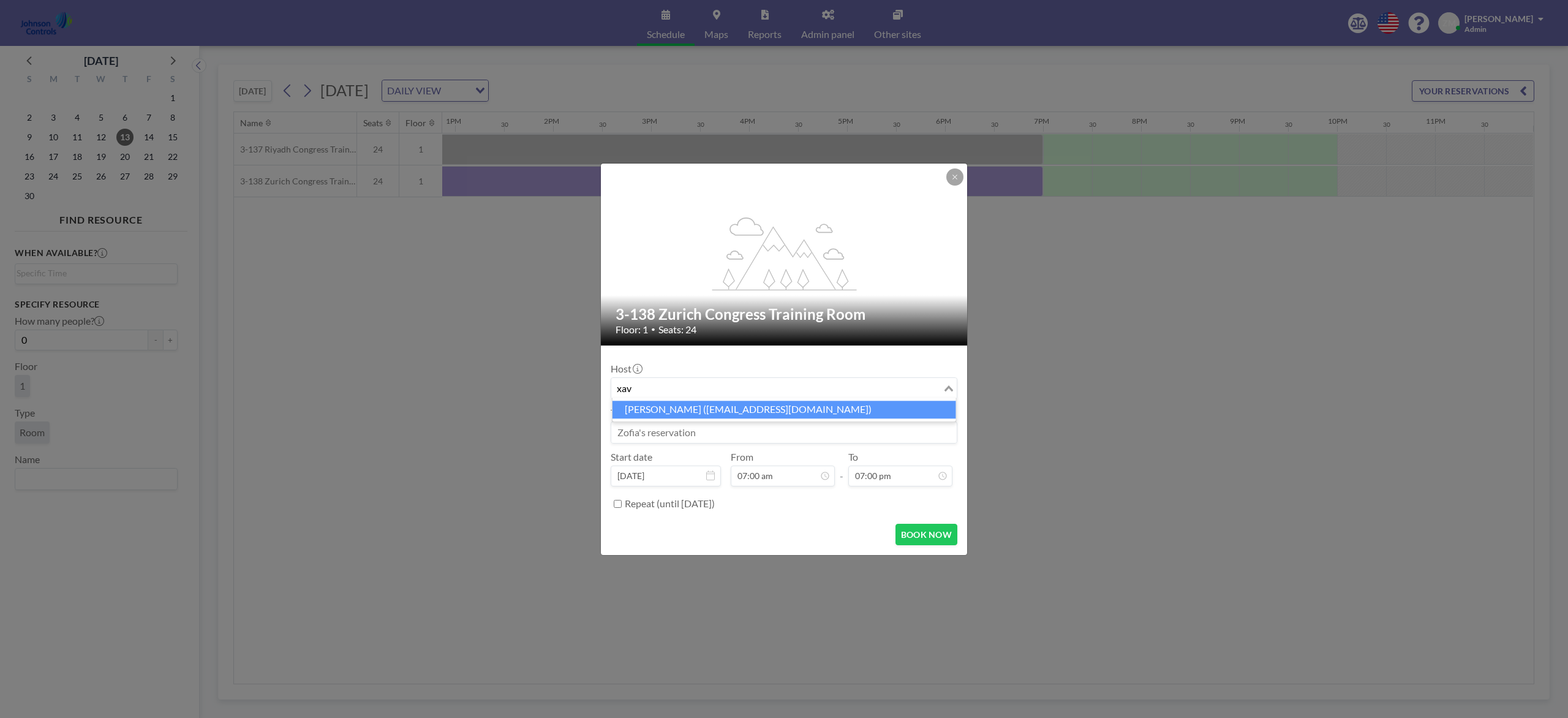
click at [772, 414] on li "Xavier Ham (xavier.ham-ext@jci.com)" at bounding box center [784, 410] width 344 height 18
type input "xav"
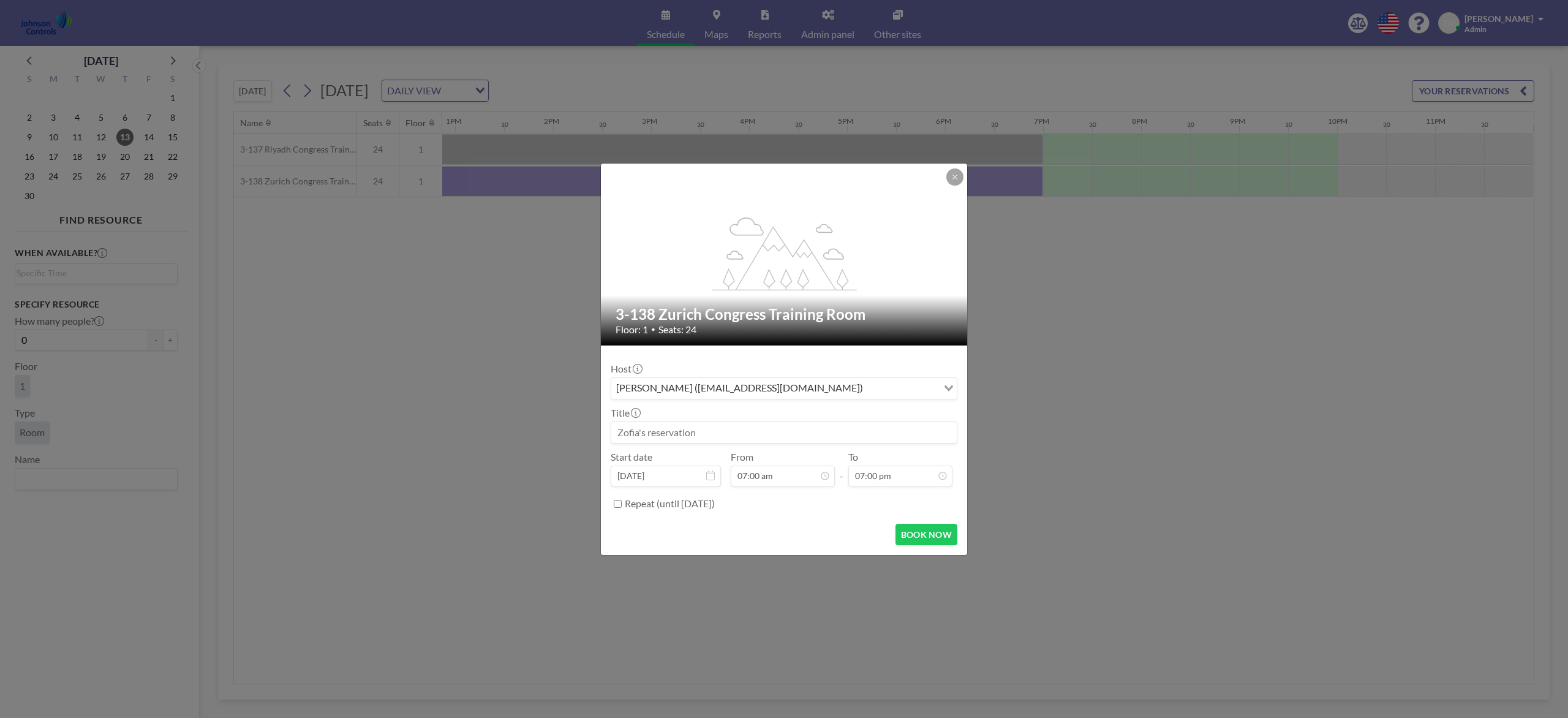
click at [766, 428] on input at bounding box center [784, 432] width 345 height 21
paste input "Patent Awards Ceremony"
type input "Patent Awards Ceremony"
click at [907, 530] on button "BOOK NOW" at bounding box center [926, 534] width 62 height 21
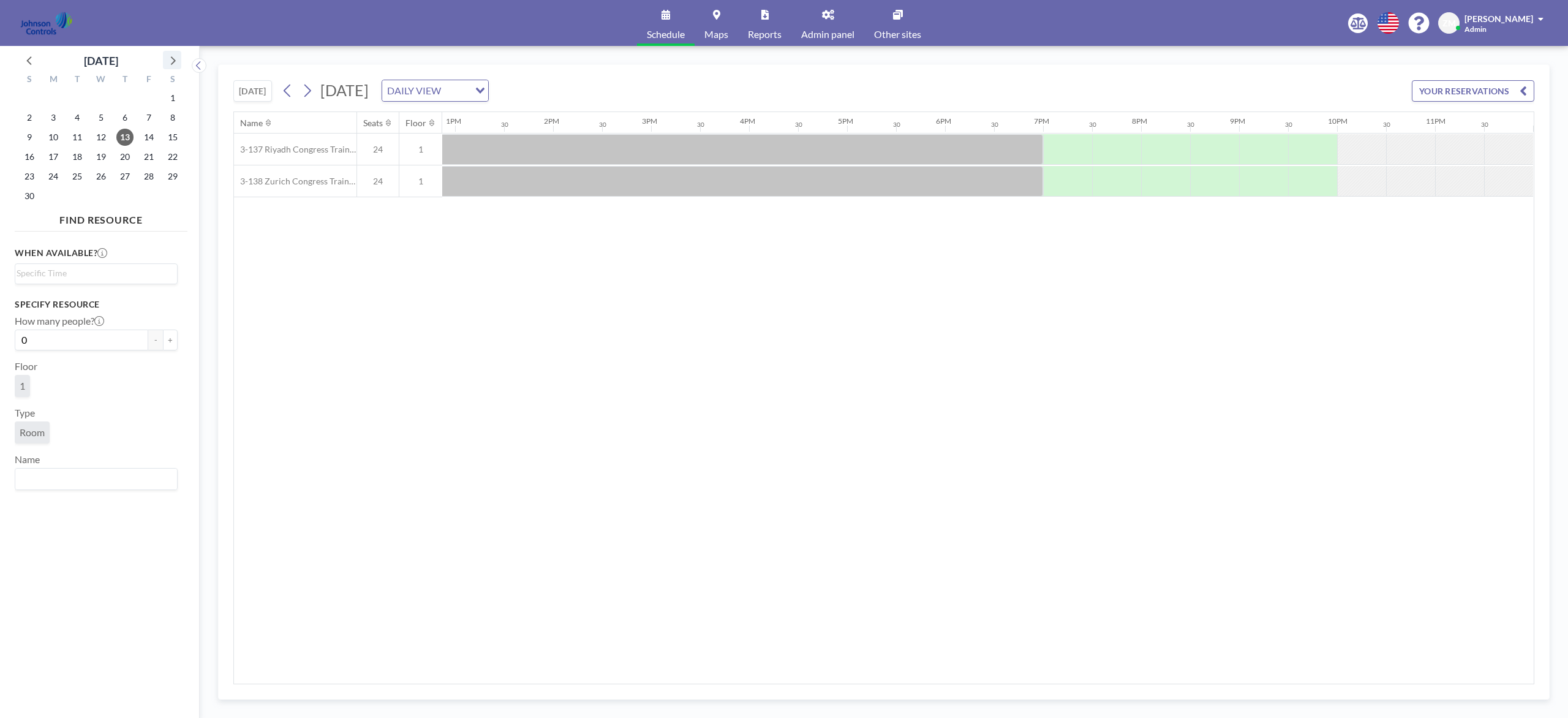
click at [171, 62] on icon at bounding box center [172, 60] width 16 height 16
click at [151, 136] on span "19" at bounding box center [149, 137] width 17 height 17
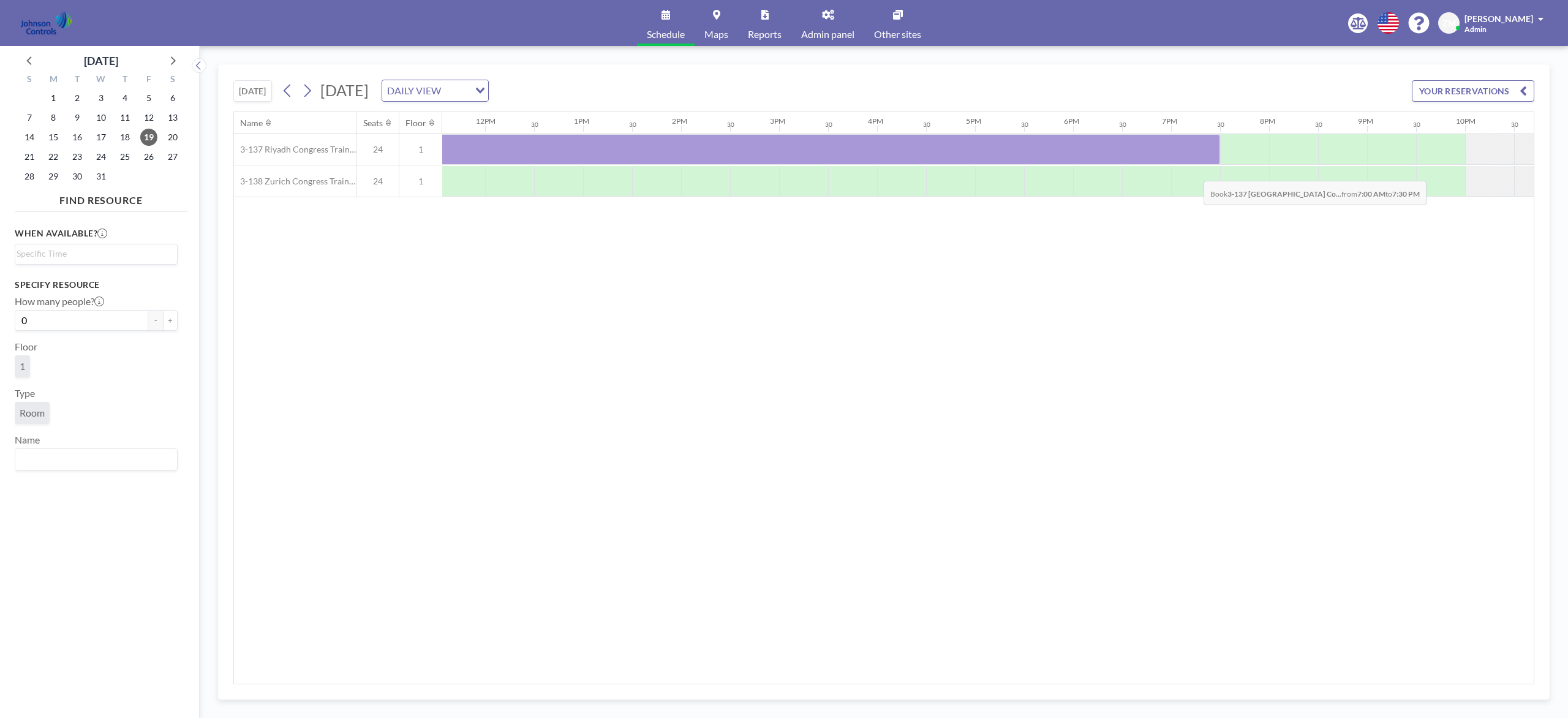
scroll to position [0, 1135]
drag, startPoint x: 549, startPoint y: 164, endPoint x: 1152, endPoint y: 158, distance: 603.0
click at [1152, 158] on div at bounding box center [581, 149] width 1176 height 31
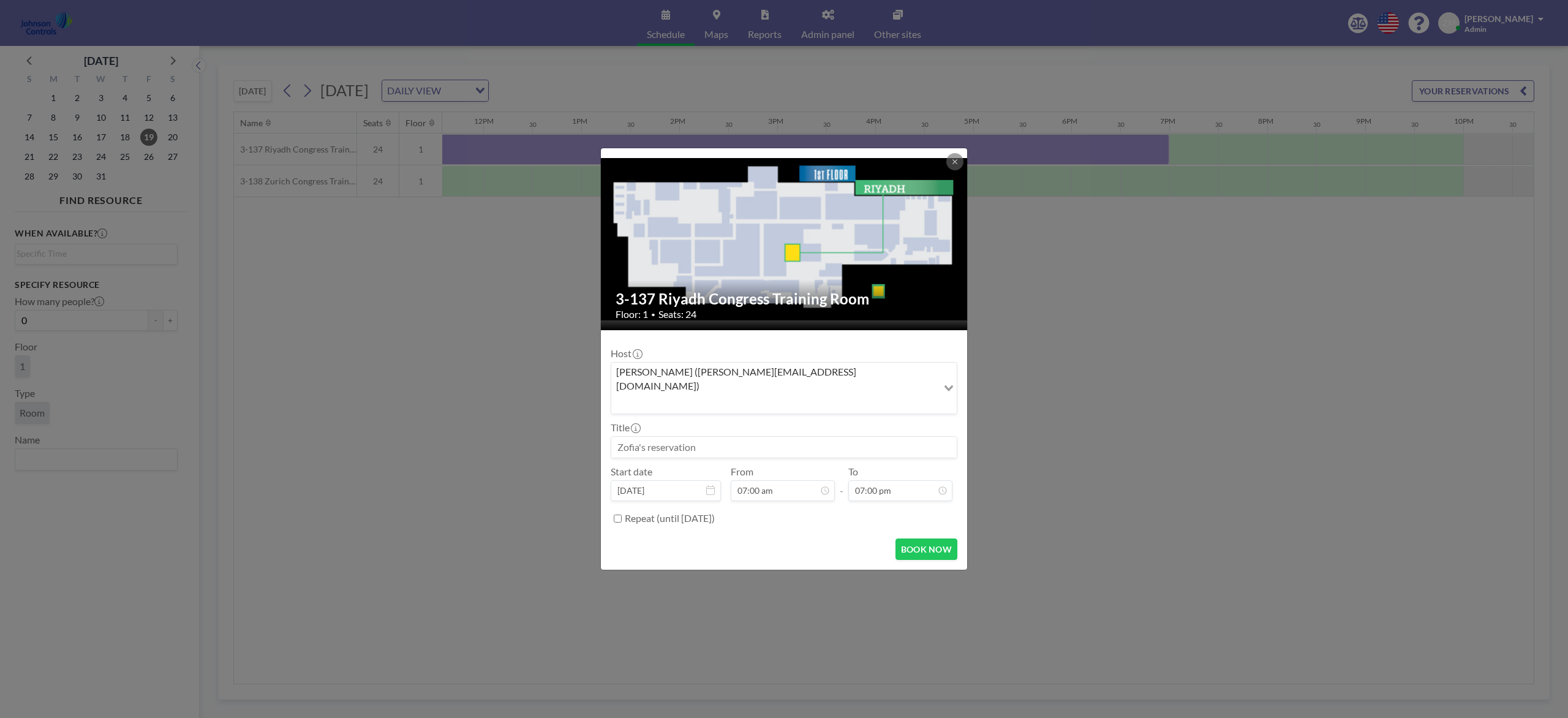
click at [784, 395] on input "Search for option" at bounding box center [774, 403] width 324 height 16
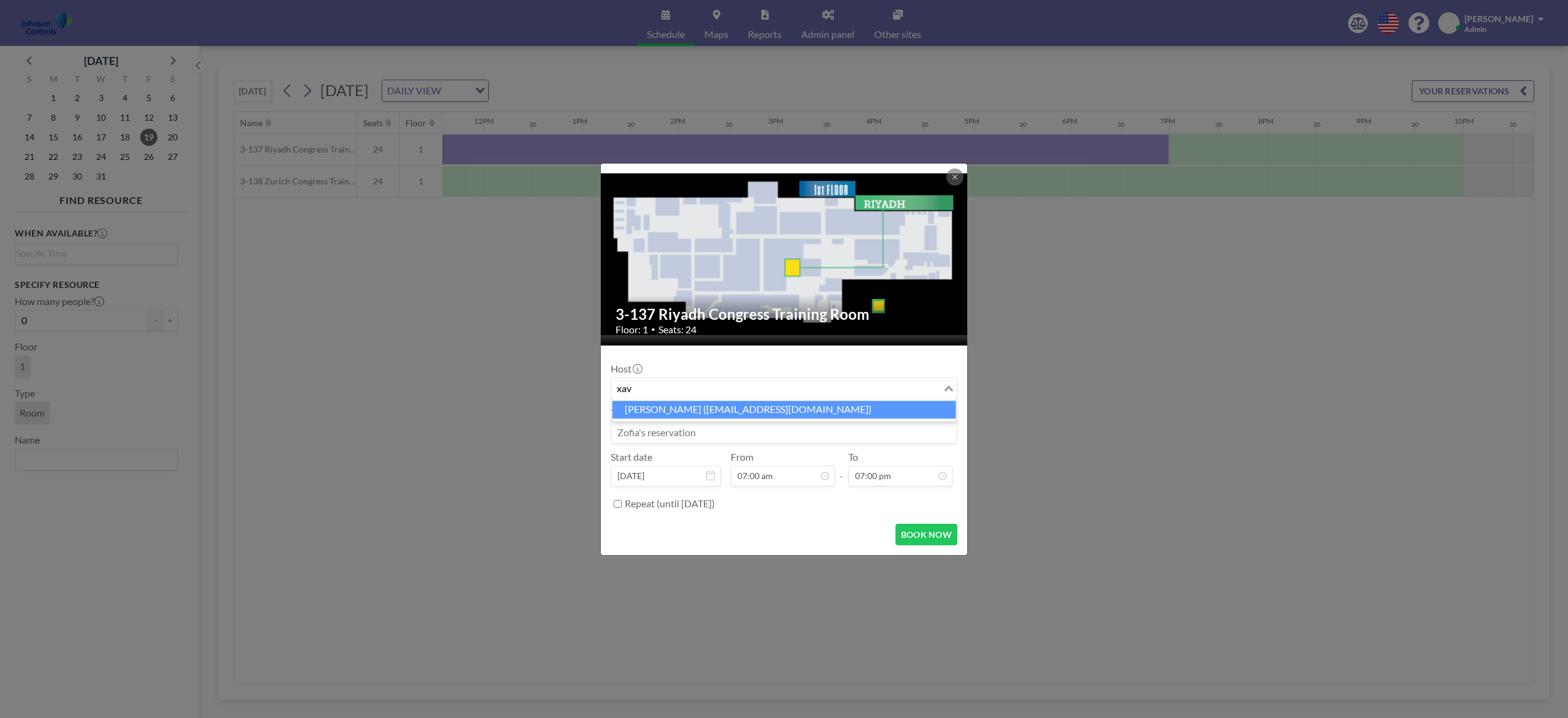
click at [752, 412] on li "Xavier Ham (xavier.ham-ext@jci.com)" at bounding box center [784, 410] width 344 height 18
type input "xav"
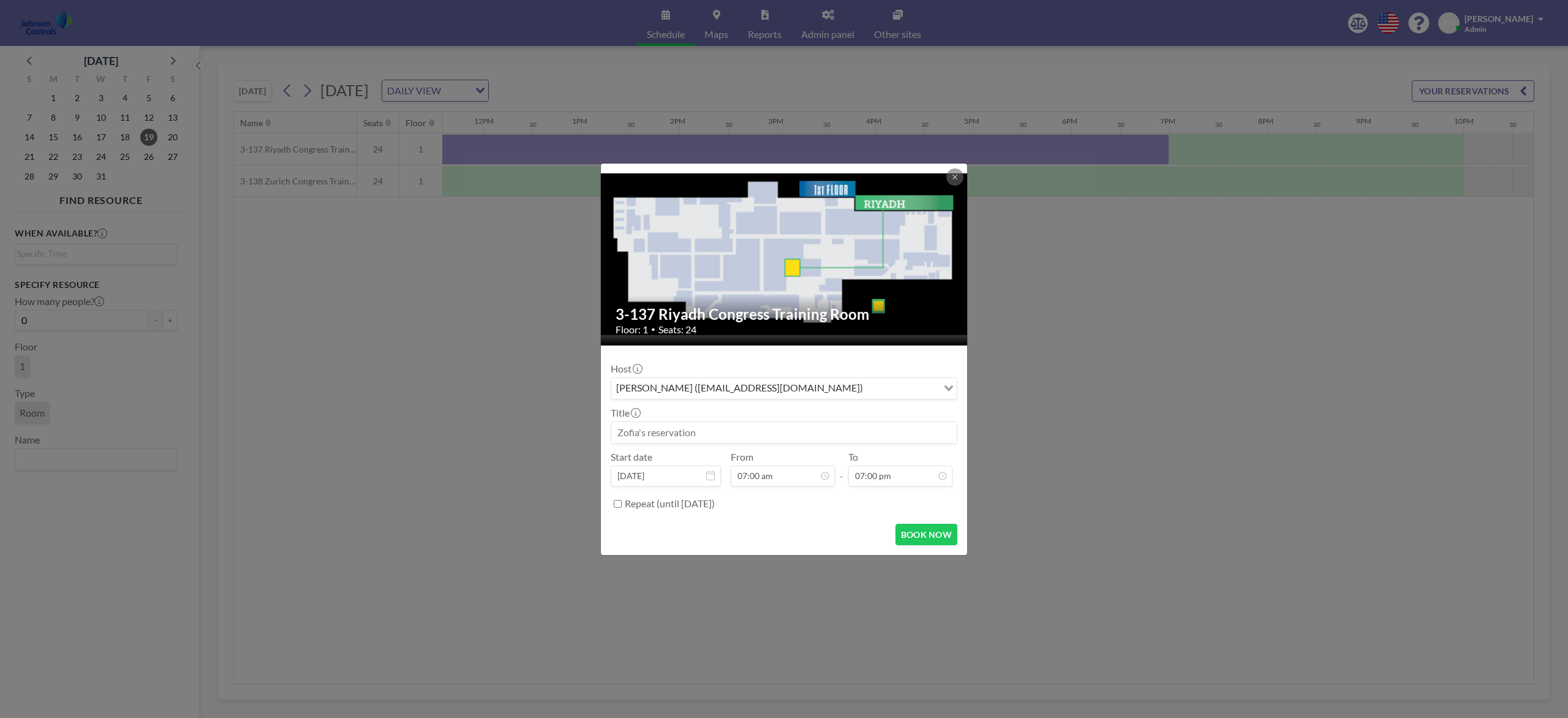
click at [728, 444] on div at bounding box center [784, 432] width 346 height 22
click at [728, 438] on input at bounding box center [784, 432] width 345 height 21
paste input "Sage Dental Holiday Festivities"
type input "Sage Dental Holiday Festivities"
click at [934, 531] on button "BOOK NOW" at bounding box center [926, 534] width 62 height 21
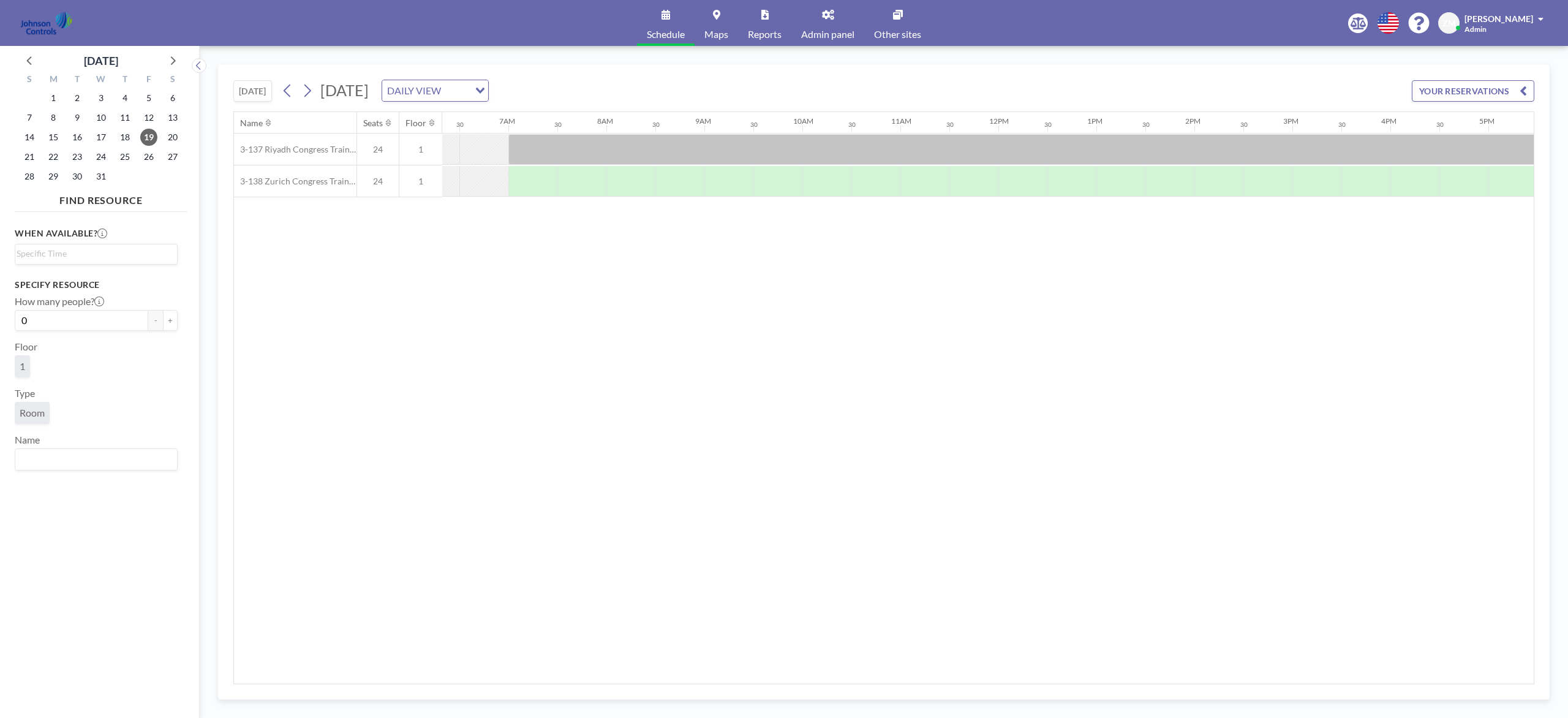
scroll to position [0, 628]
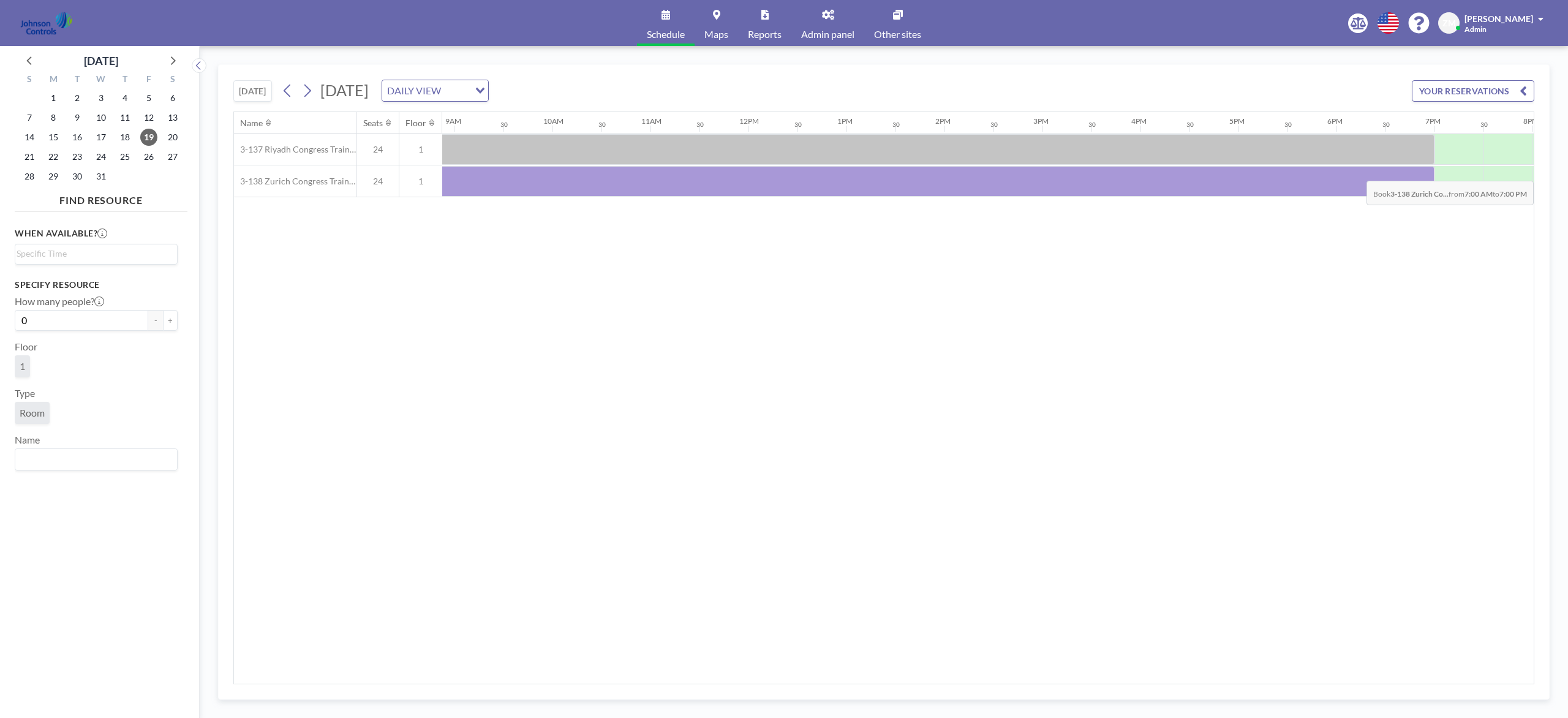
drag, startPoint x: 570, startPoint y: 178, endPoint x: 1414, endPoint y: 173, distance: 844.0
click at [1175, 173] on div at bounding box center [846, 181] width 1176 height 31
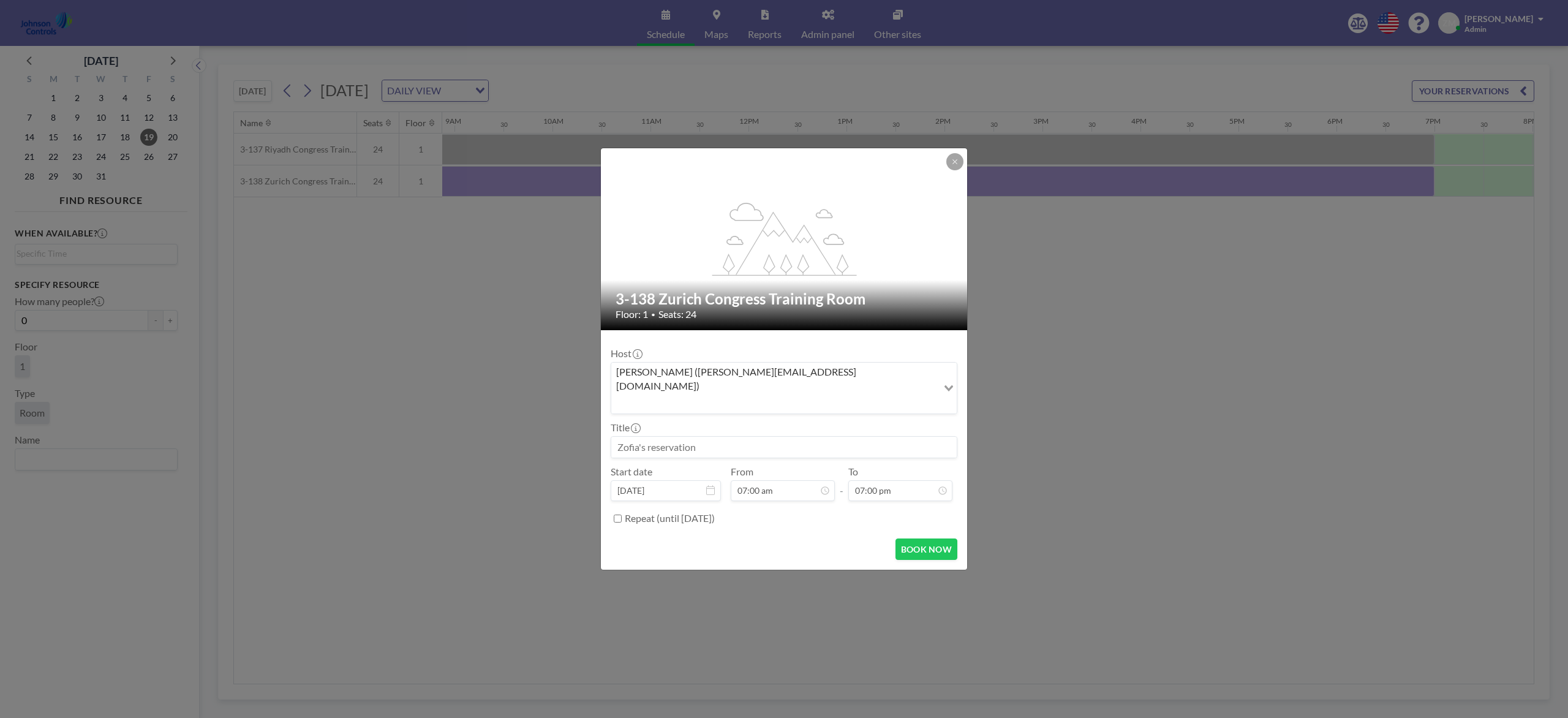
scroll to position [0, 868]
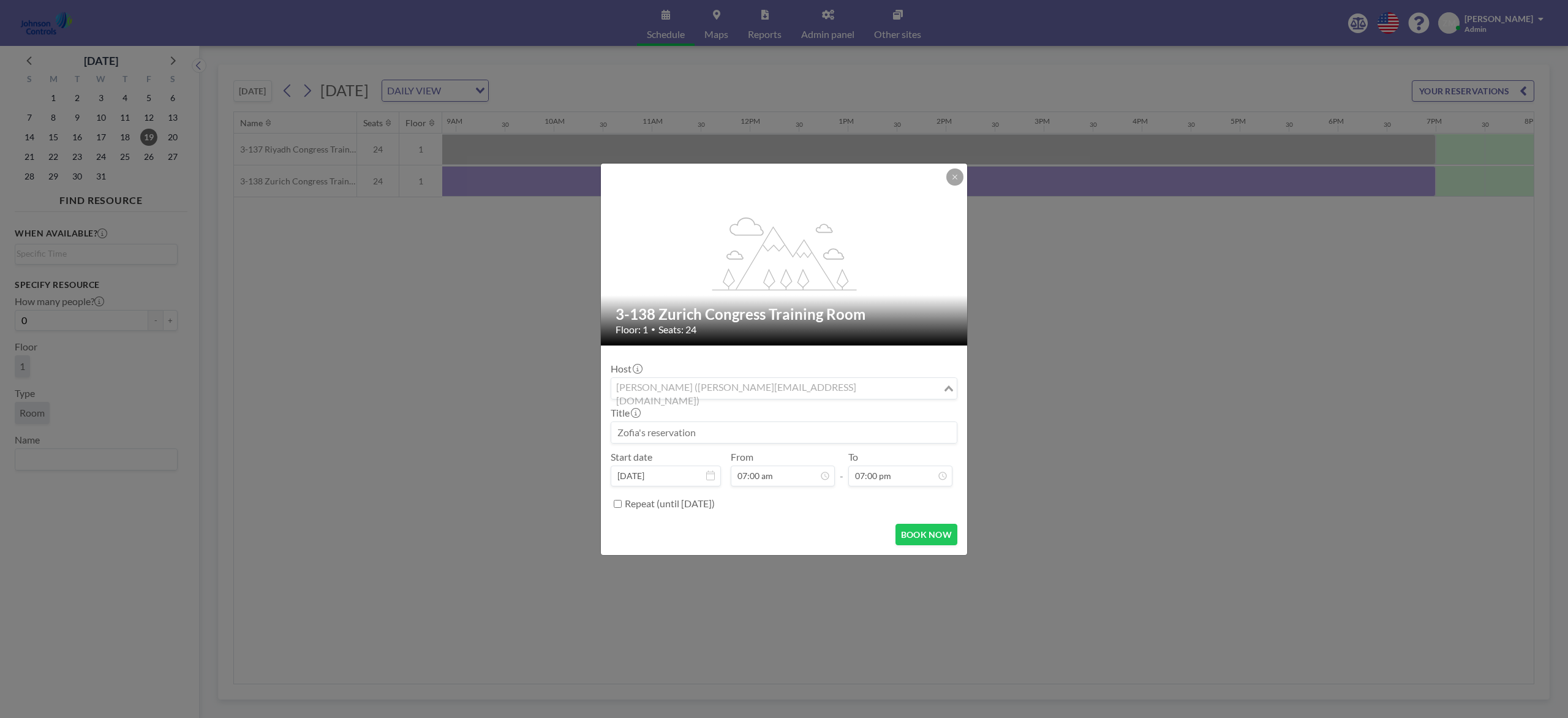
click at [873, 392] on input "Search for option" at bounding box center [776, 388] width 329 height 16
type input "a"
type input "z"
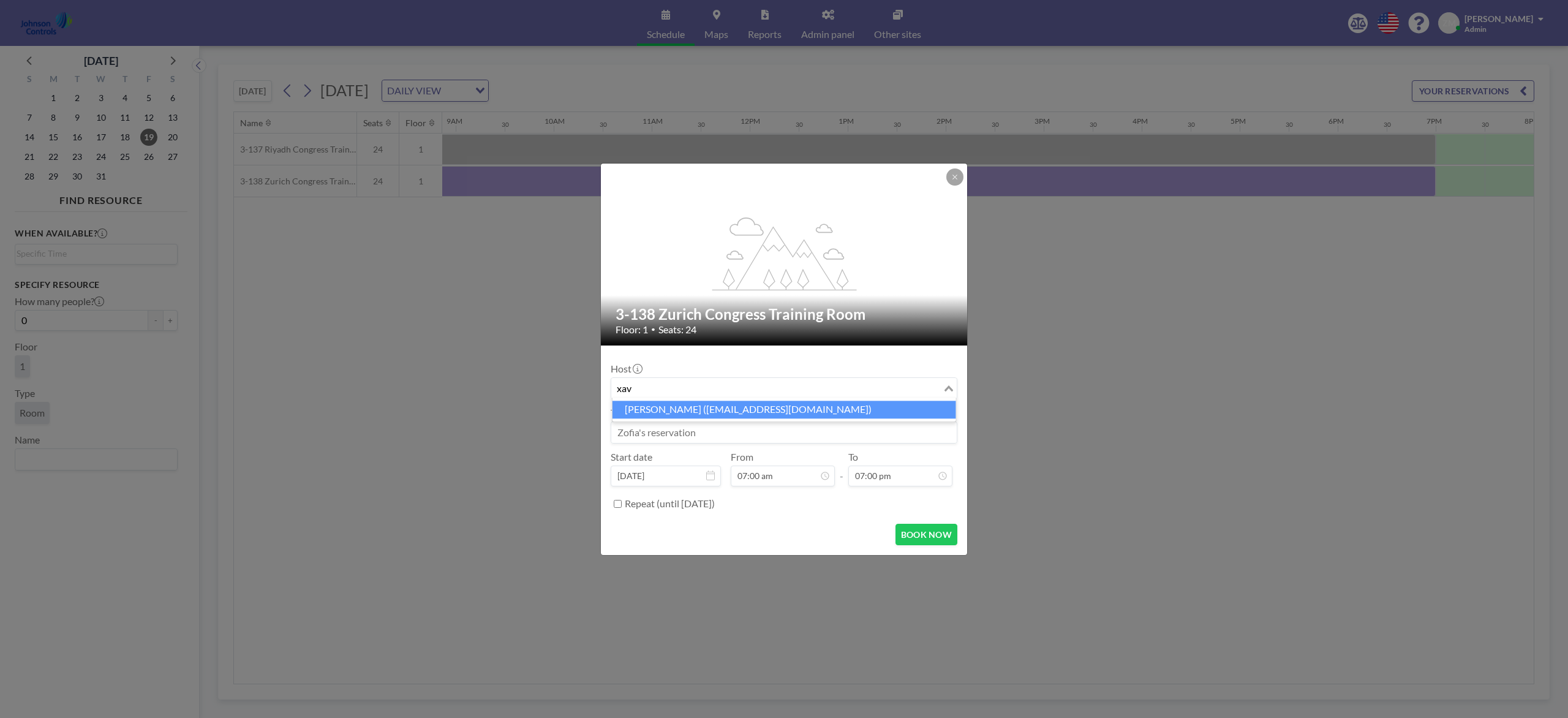
click at [707, 407] on li "Xavier Ham (xavier.ham-ext@jci.com)" at bounding box center [784, 410] width 344 height 18
type input "xav"
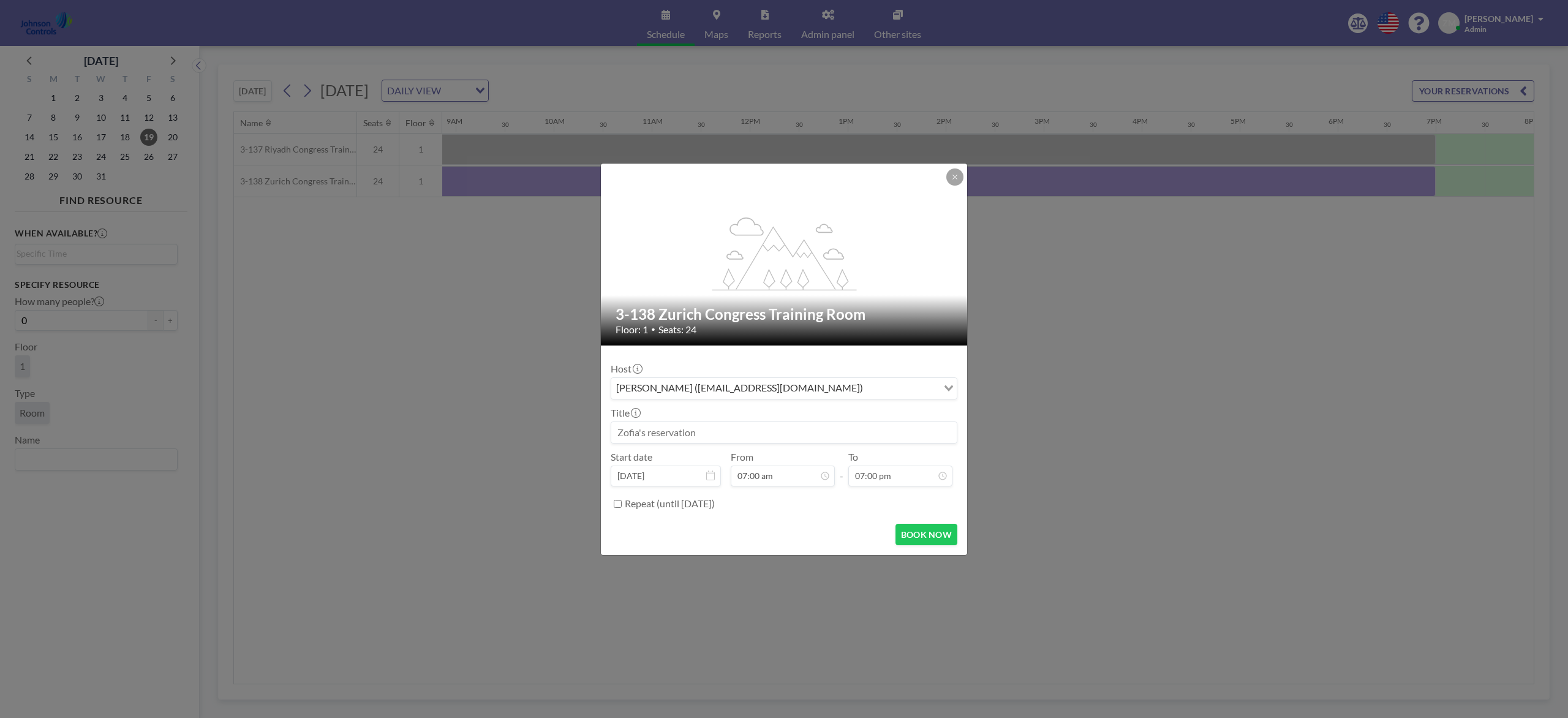
click at [704, 426] on input at bounding box center [784, 432] width 345 height 21
paste input "Sage Dental Holiday Festivities"
type input "Sage Dental Holiday Festivities"
click at [934, 531] on button "BOOK NOW" at bounding box center [926, 534] width 62 height 21
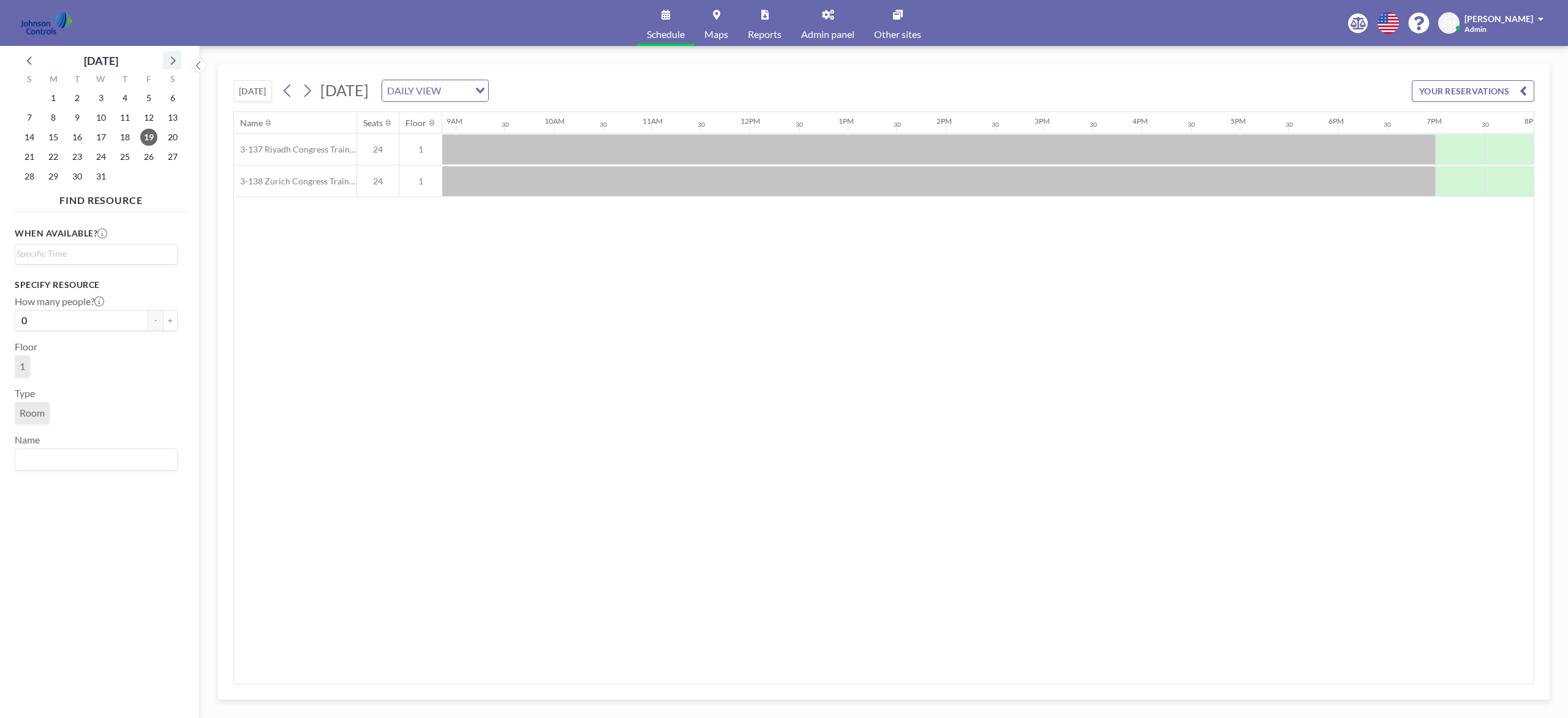
click at [173, 60] on icon at bounding box center [172, 60] width 16 height 16
click at [49, 135] on span "12" at bounding box center [53, 137] width 17 height 17
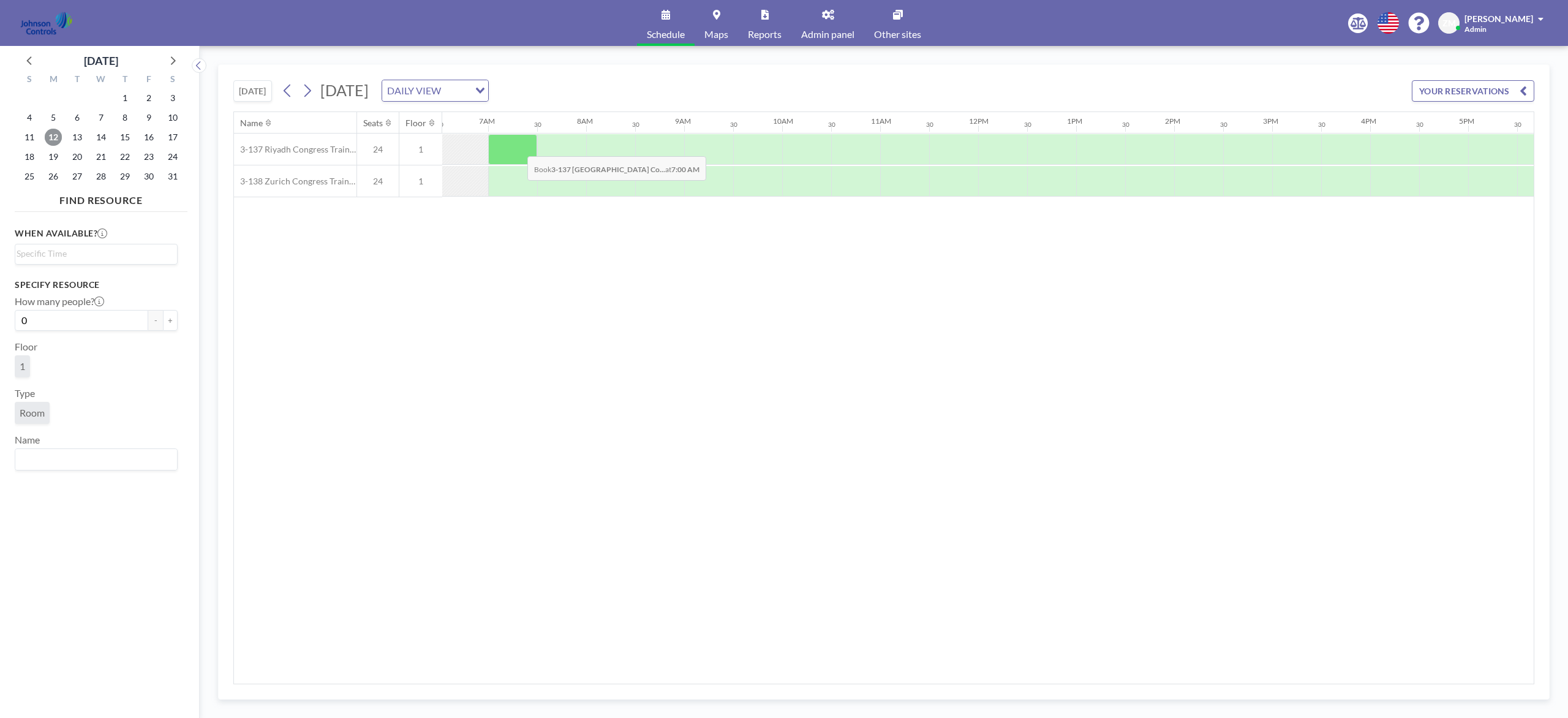
scroll to position [0, 645]
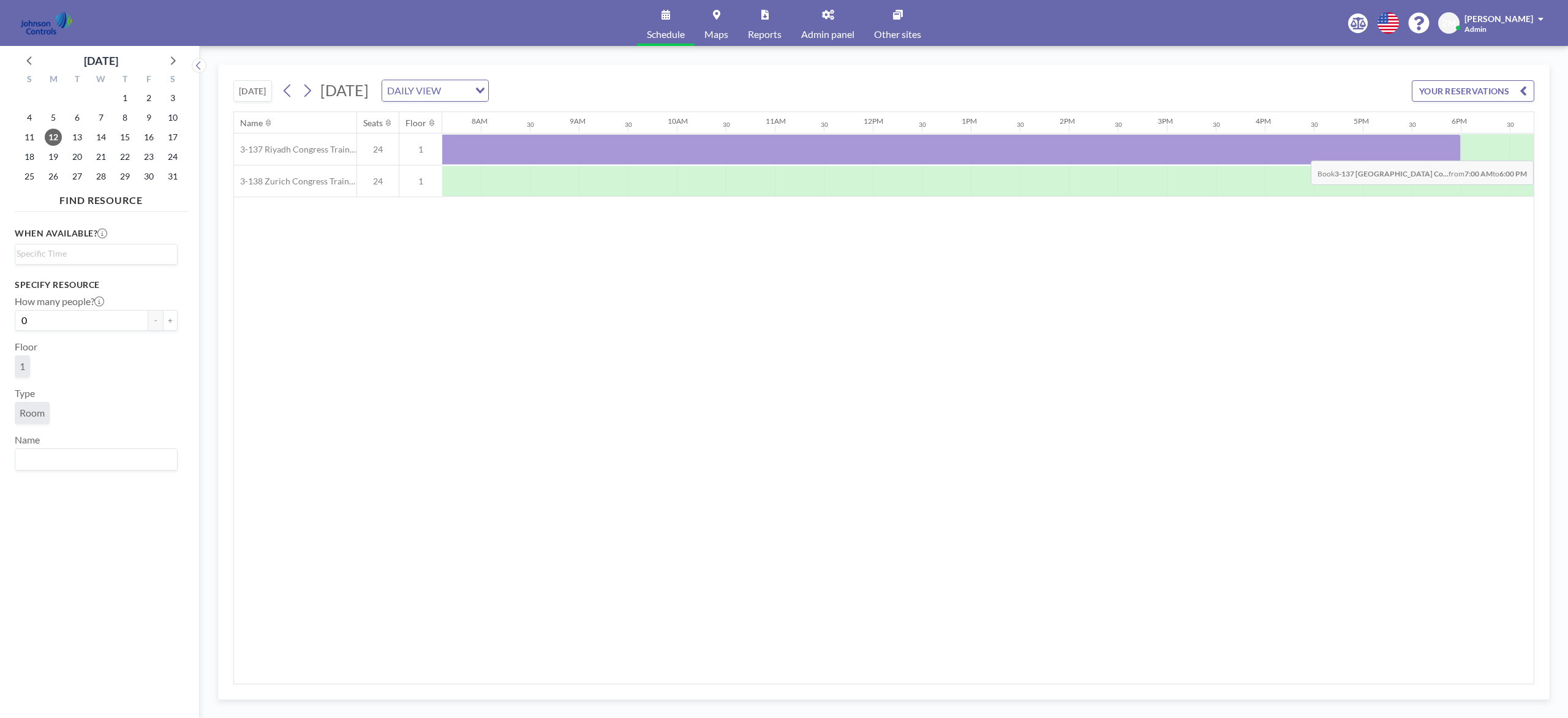
drag, startPoint x: 516, startPoint y: 148, endPoint x: 1430, endPoint y: 153, distance: 914.0
click at [1175, 153] on div at bounding box center [922, 149] width 1078 height 31
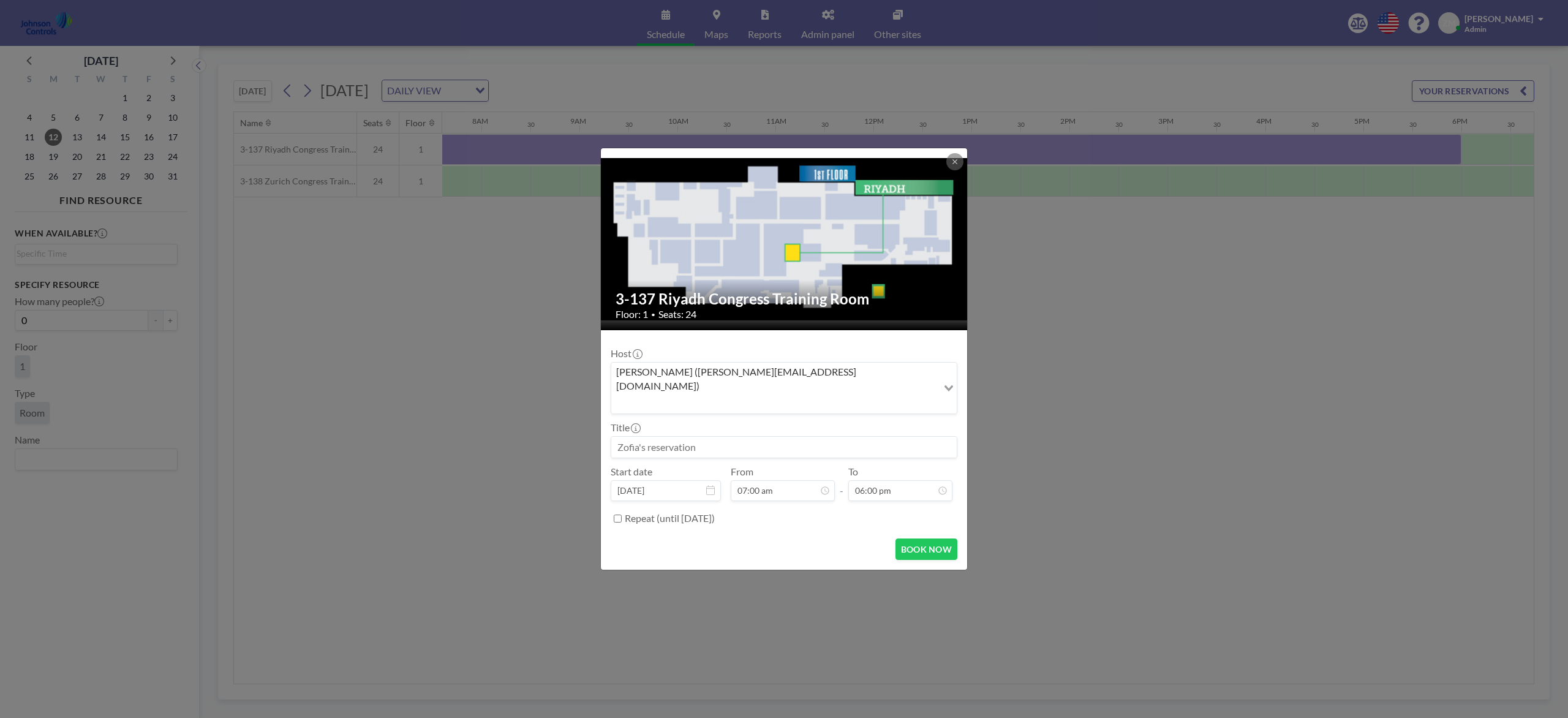
click at [846, 395] on input "Search for option" at bounding box center [774, 403] width 324 height 16
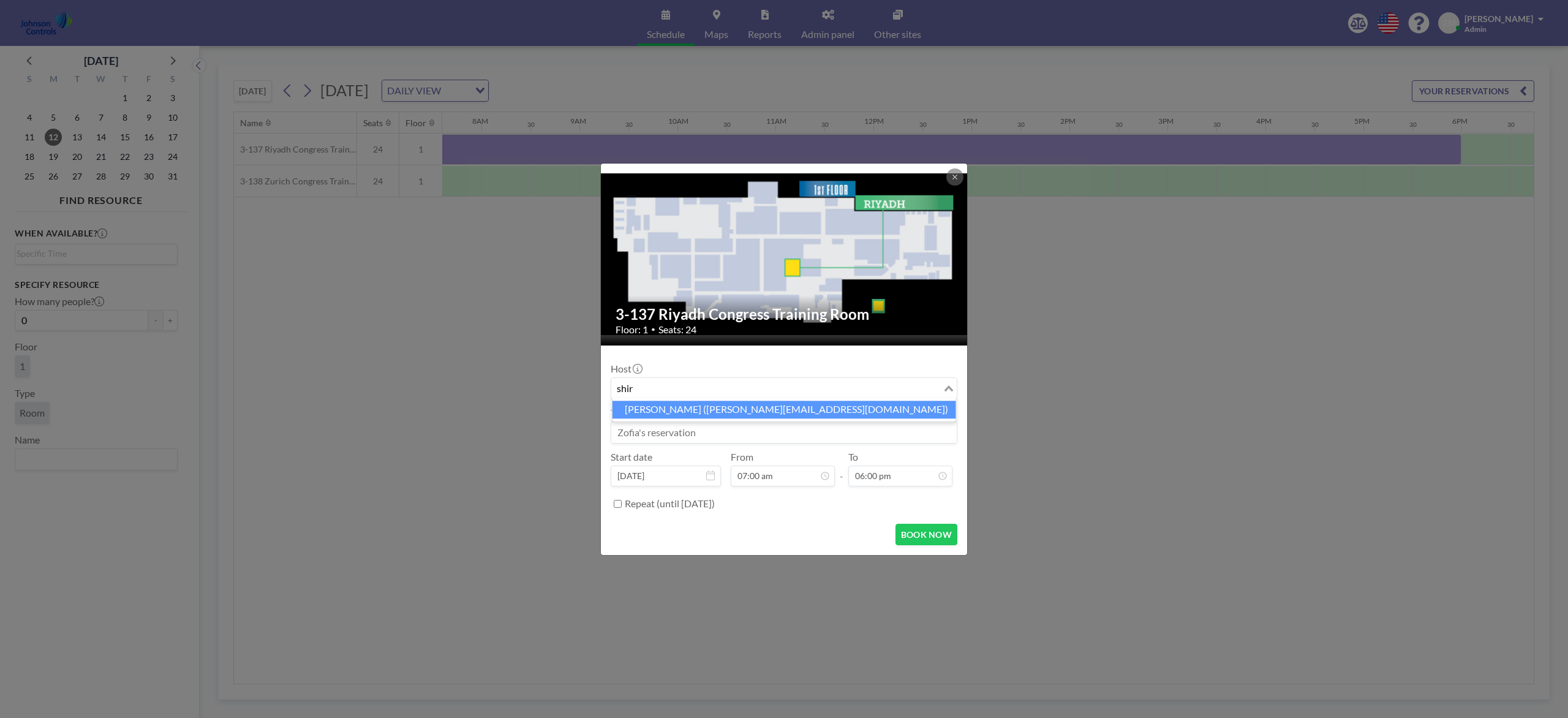
click at [759, 417] on li "Shirl Madison (shirl.madison@jci.com)" at bounding box center [784, 410] width 344 height 18
type input "shir"
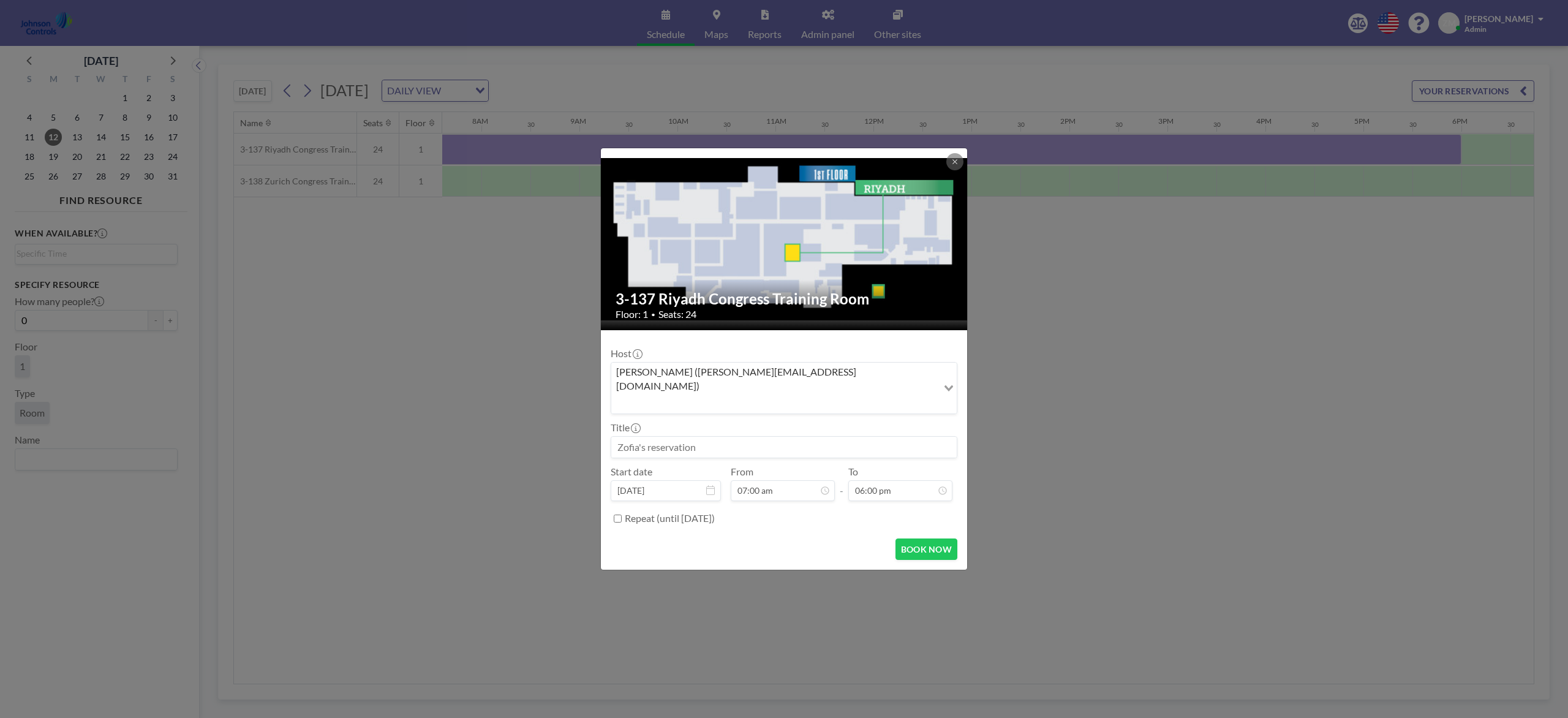
click at [737, 437] on input at bounding box center [784, 447] width 345 height 21
paste input "MM Sales Meeting (Tim Chuppe)"
type input "MM Sales Meeting (Tim Chuppe)"
click at [918, 538] on button "BOOK NOW" at bounding box center [926, 549] width 62 height 21
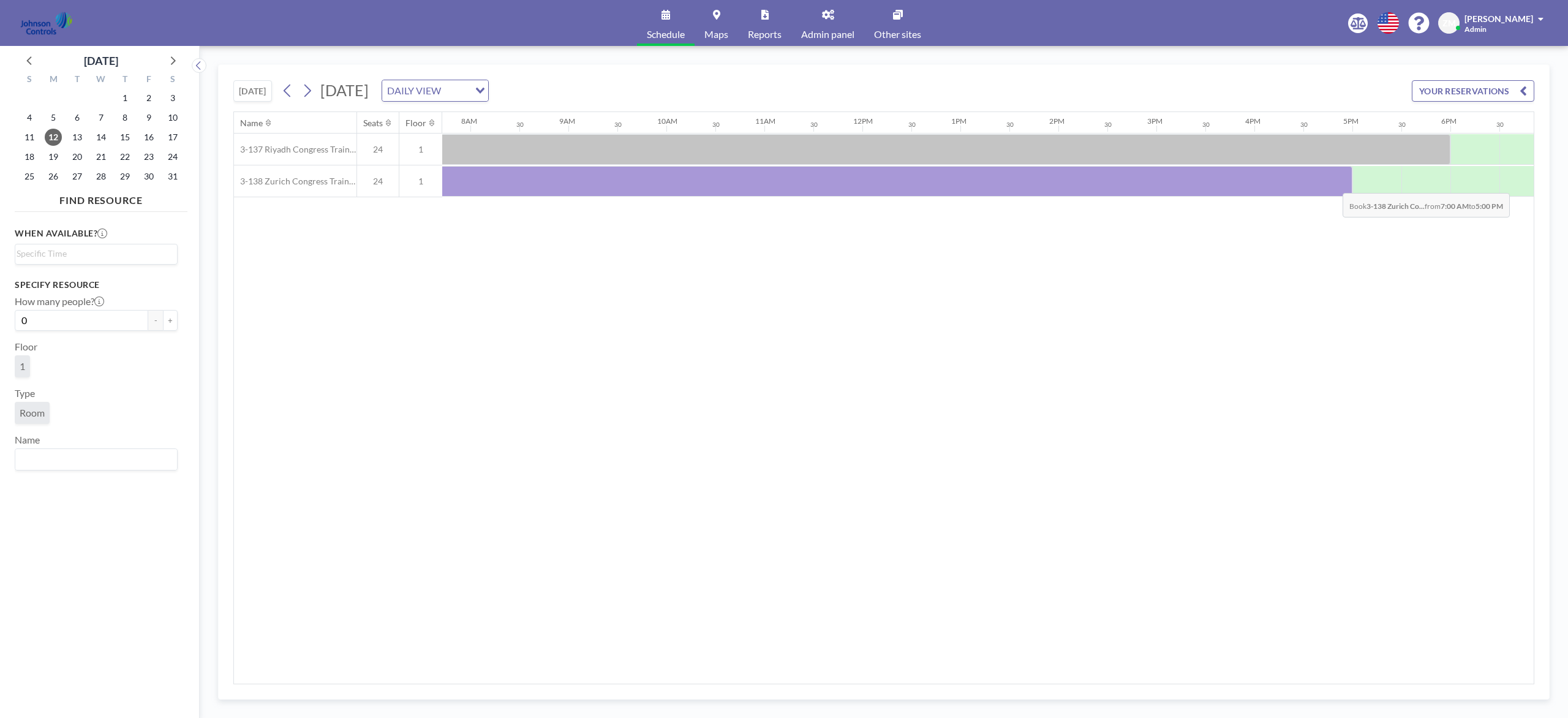
scroll to position [0, 766]
click at [1175, 177] on div at bounding box center [902, 181] width 1078 height 31
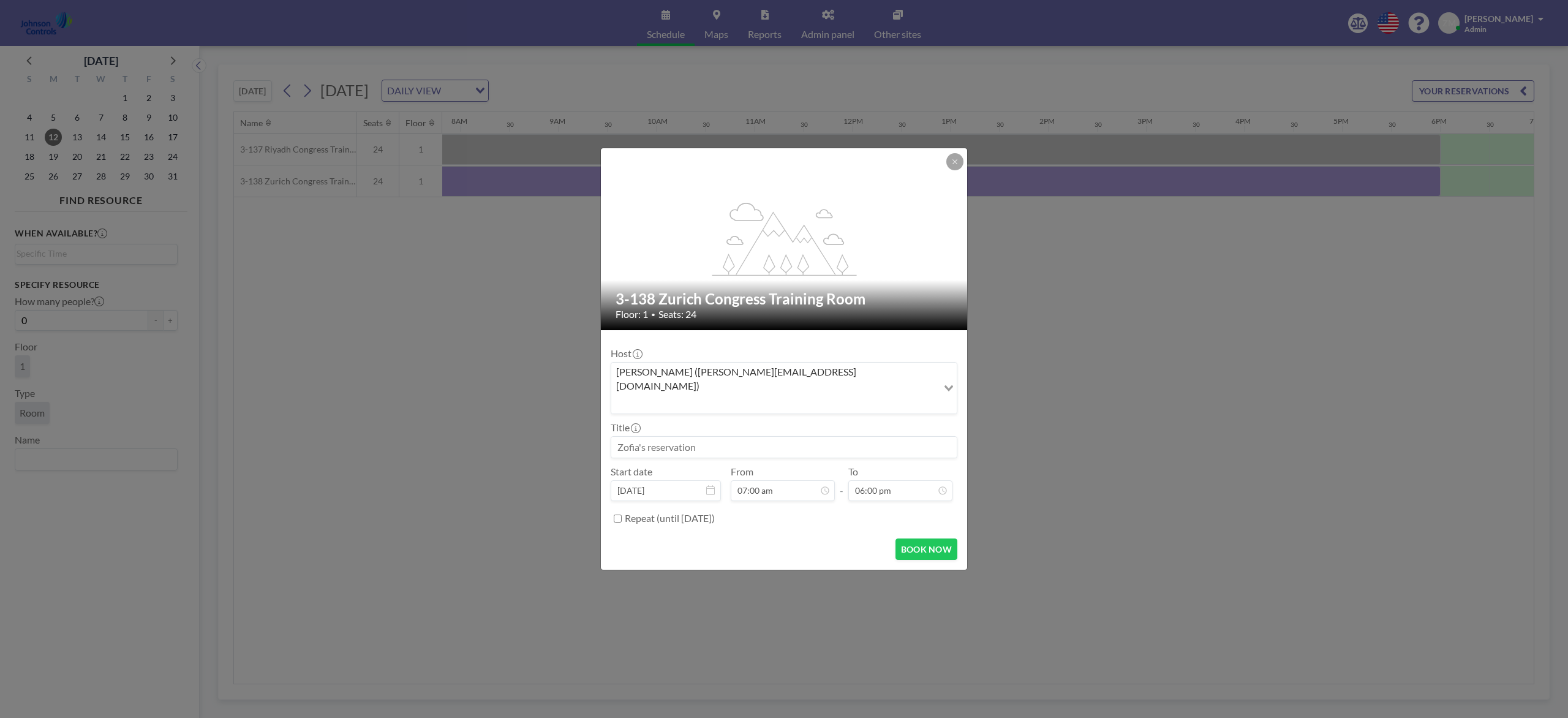
click at [774, 393] on div "Zofia Maślanka (zofia@roomzilla.net)" at bounding box center [774, 387] width 327 height 49
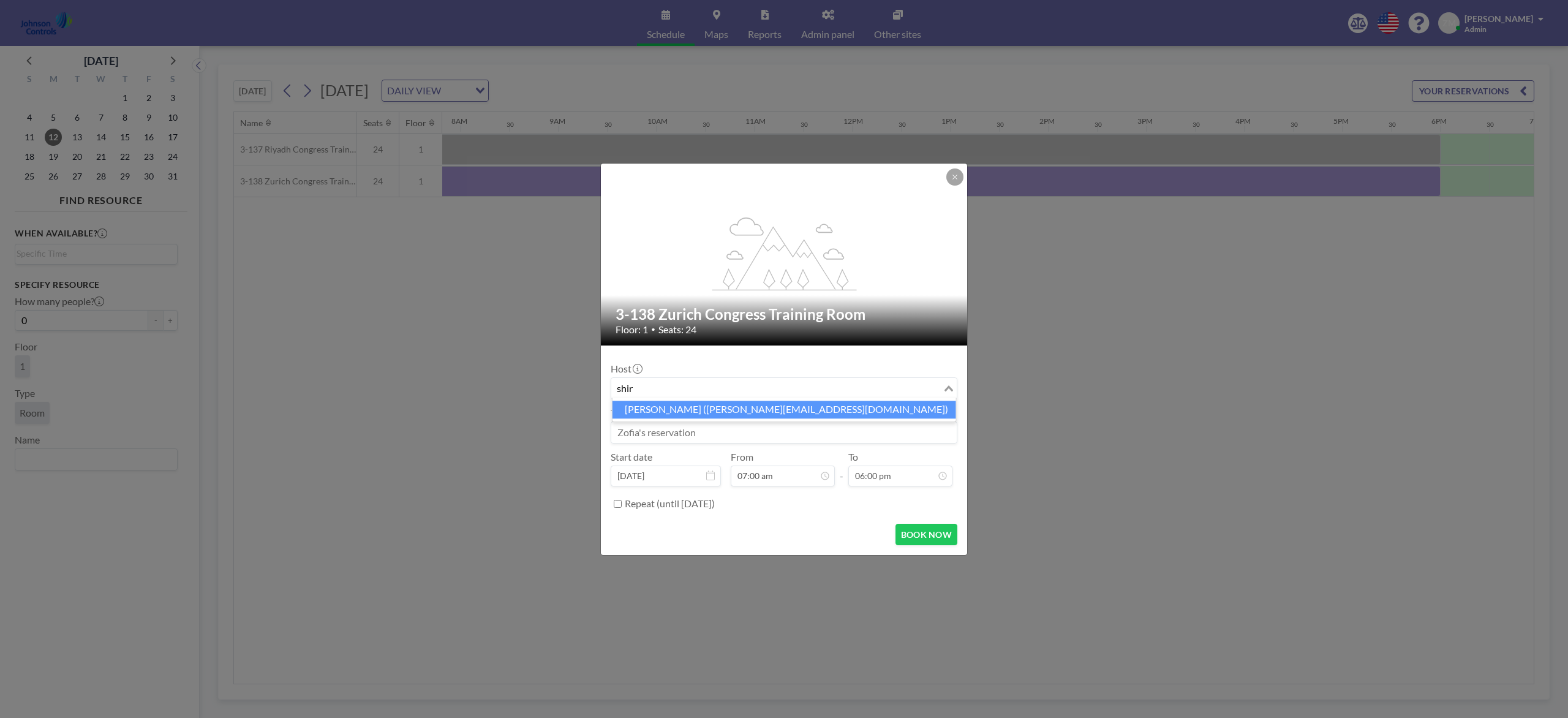
click at [745, 404] on li "Shirl Madison (shirl.madison@jci.com)" at bounding box center [784, 410] width 344 height 18
type input "shir"
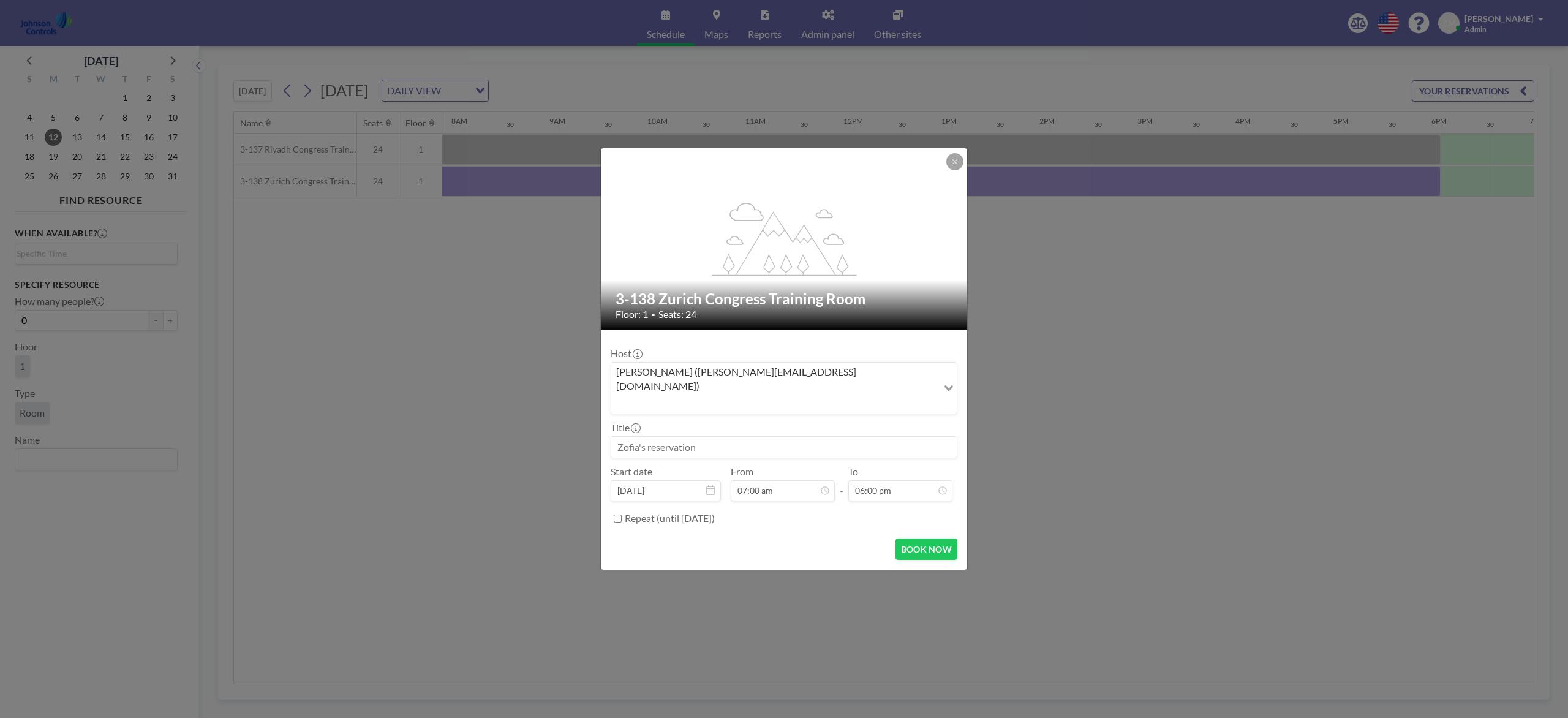
click at [740, 441] on input at bounding box center [784, 447] width 345 height 21
paste input "MM Sales Meeting (Tim Chuppe)"
type input "MM Sales Meeting (Tim Chuppe)"
click at [925, 538] on button "BOOK NOW" at bounding box center [926, 549] width 62 height 21
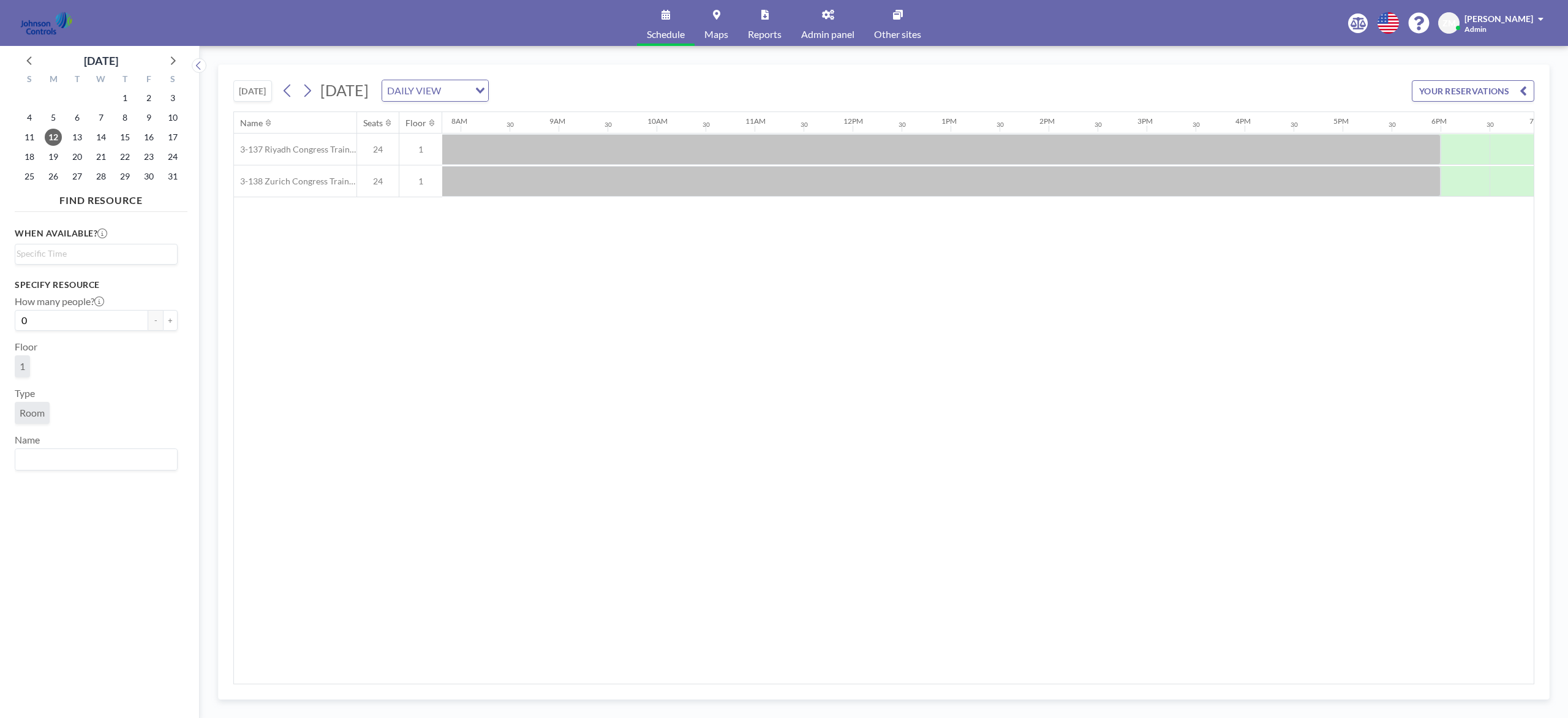
click at [88, 136] on div "13" at bounding box center [77, 137] width 24 height 20
click at [82, 138] on span "13" at bounding box center [77, 137] width 17 height 17
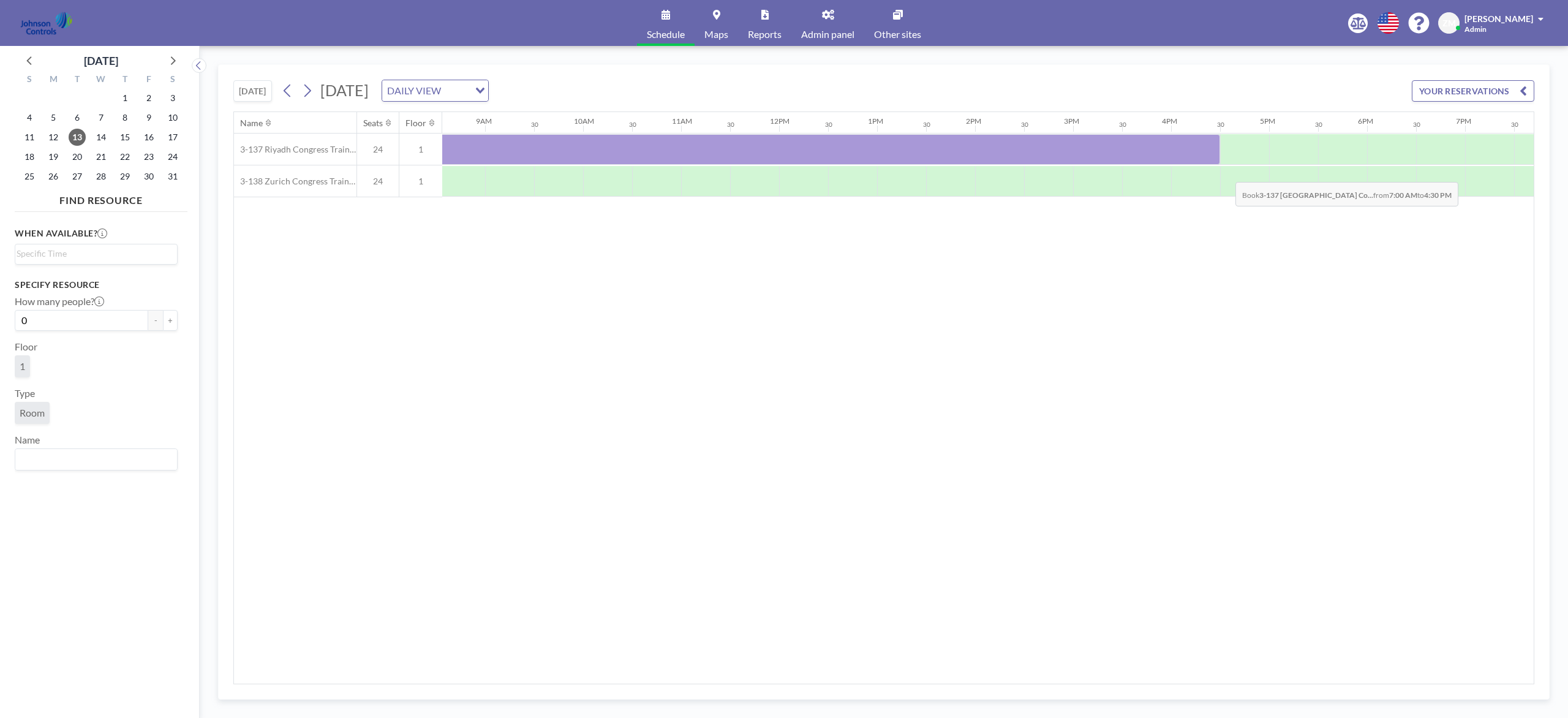
scroll to position [0, 843]
drag, startPoint x: 516, startPoint y: 154, endPoint x: 1342, endPoint y: 170, distance: 826.2
click at [1175, 170] on div "3-137 Riyadh Congress Training Room 24 1 3-138 Zurich Congress Training Room 24…" at bounding box center [671, 165] width 2560 height 64
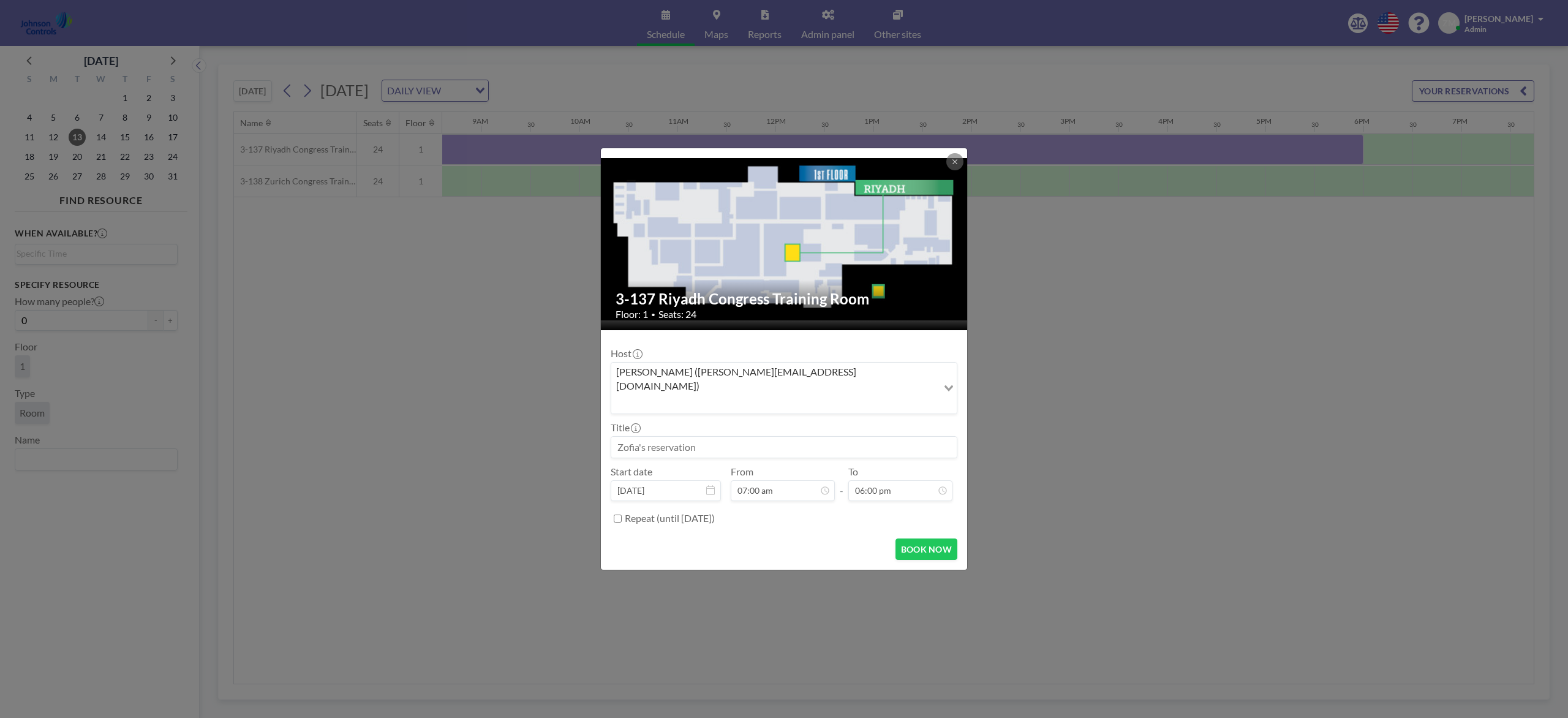
click at [736, 388] on div "Zofia Maślanka (zofia@roomzilla.net)" at bounding box center [774, 387] width 327 height 49
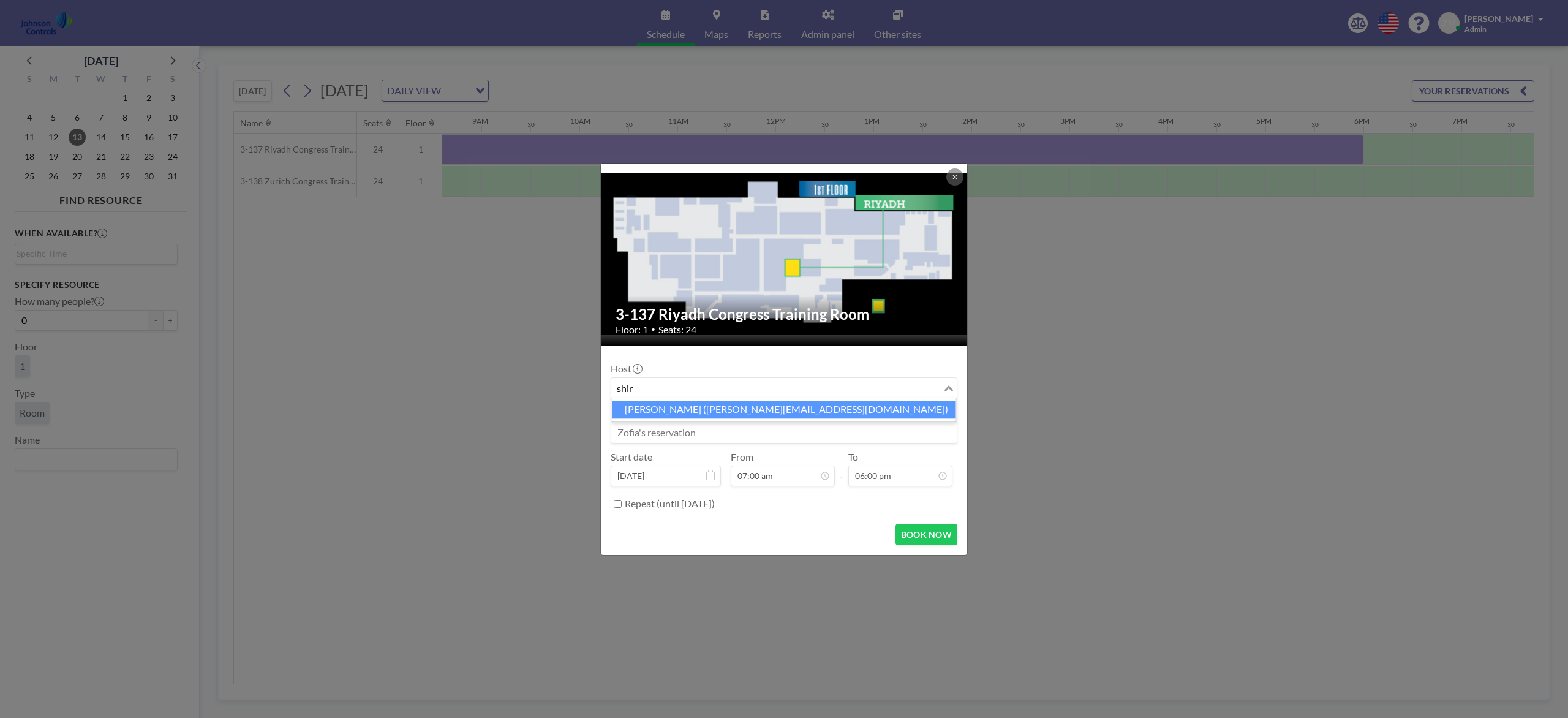
click at [720, 407] on li "Shirl Madison (shirl.madison@jci.com)" at bounding box center [784, 410] width 344 height 18
type input "shir"
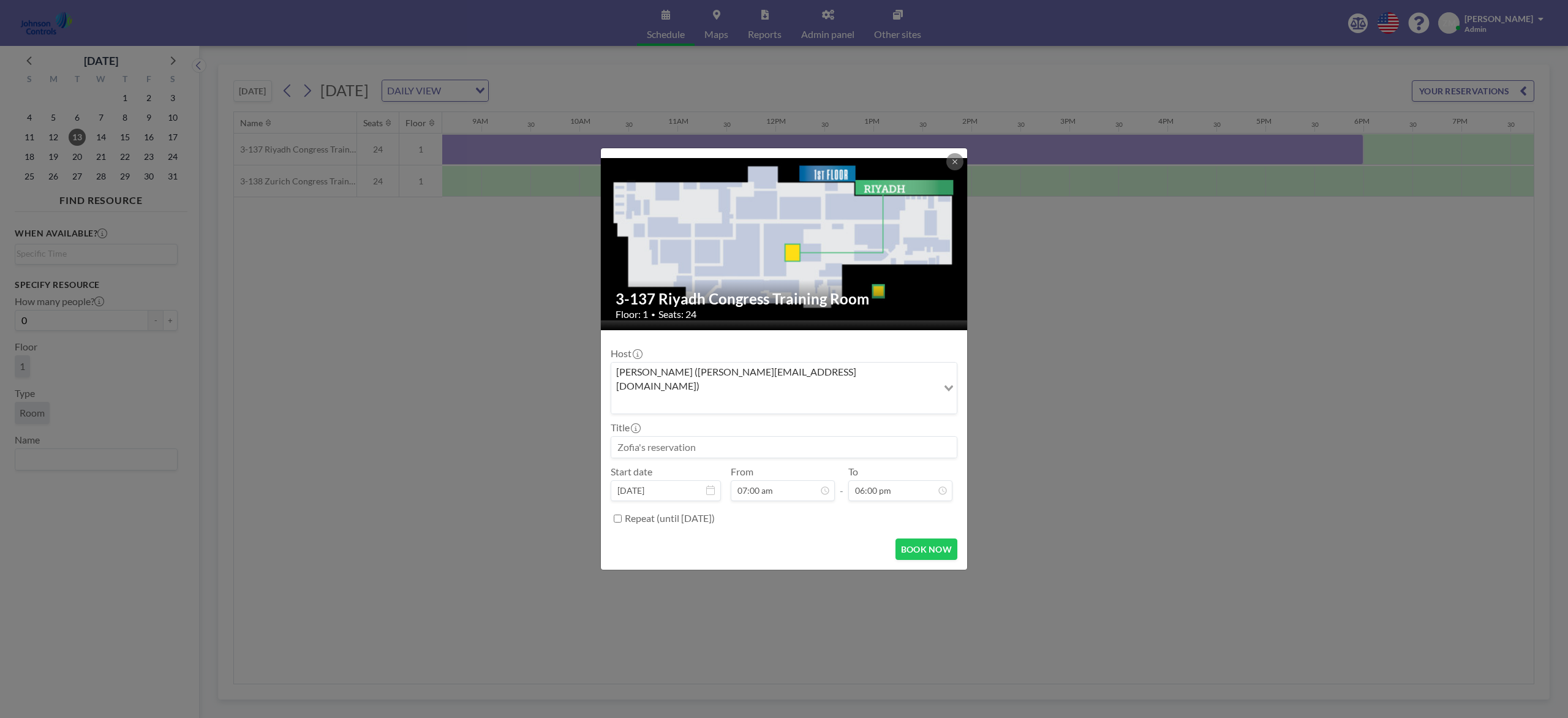
click at [725, 437] on input at bounding box center [784, 447] width 345 height 21
paste input "MM Sales Meeting (Tim Chuppe)"
type input "MM Sales Meeting (Tim Chuppe)"
click at [918, 538] on button "BOOK NOW" at bounding box center [926, 549] width 62 height 21
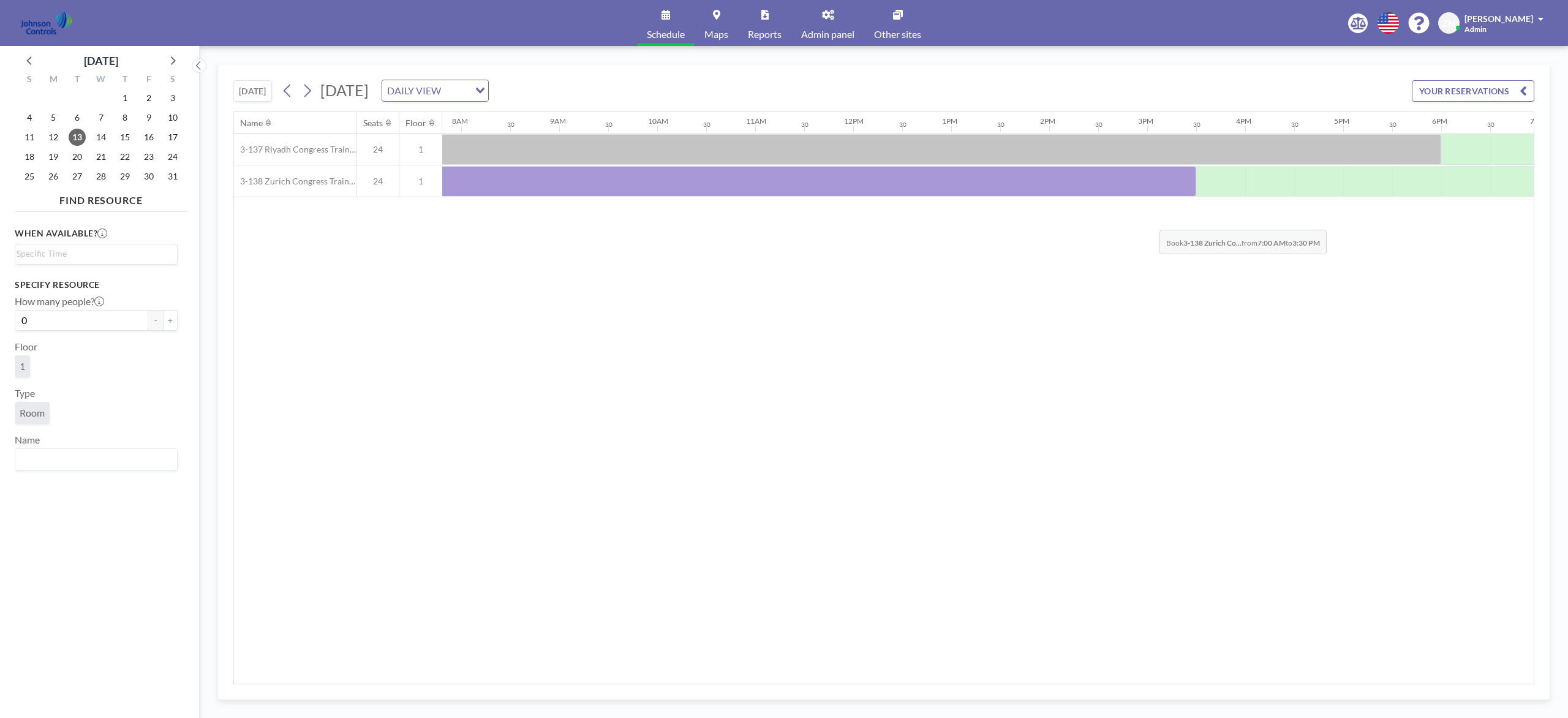
scroll to position [0, 800]
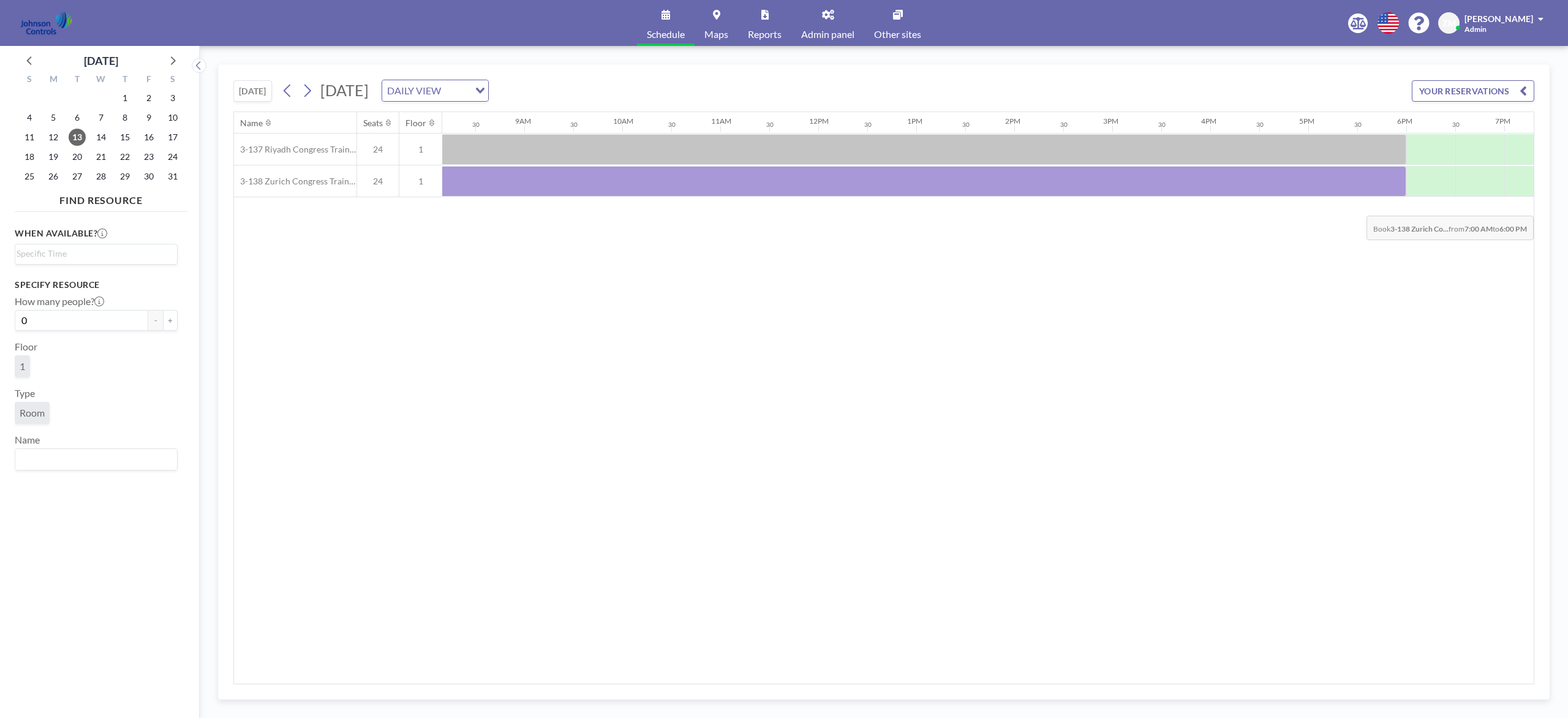
drag, startPoint x: 496, startPoint y: 188, endPoint x: 1378, endPoint y: 206, distance: 882.2
click at [1175, 206] on div "Name Seats Floor 12AM 30 1AM 30 2AM 30 3AM 30 4AM 30 5AM 30 6AM 30 7AM 30 8AM 3…" at bounding box center [884, 398] width 1300 height 572
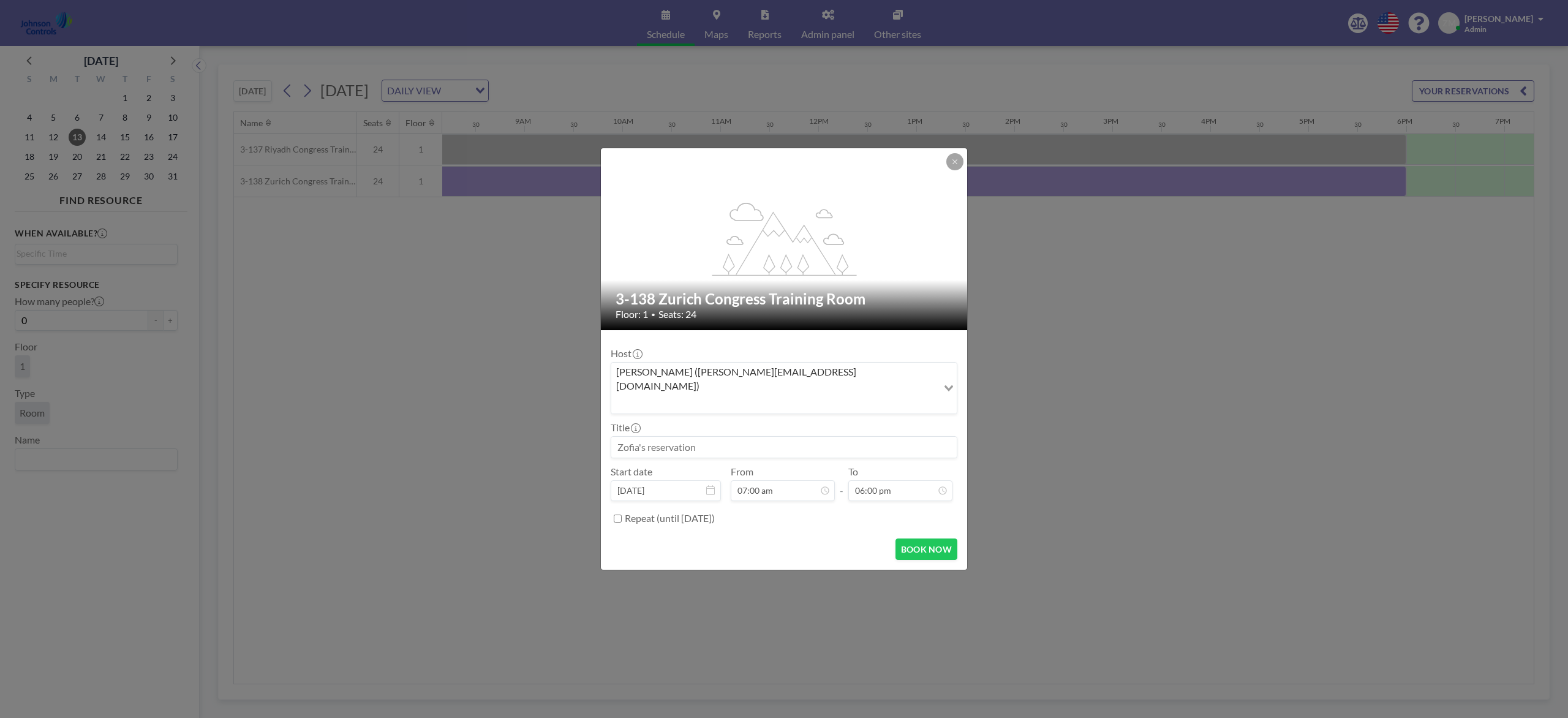
click at [754, 391] on div "Zofia Maślanka (zofia@roomzilla.net)" at bounding box center [774, 387] width 327 height 49
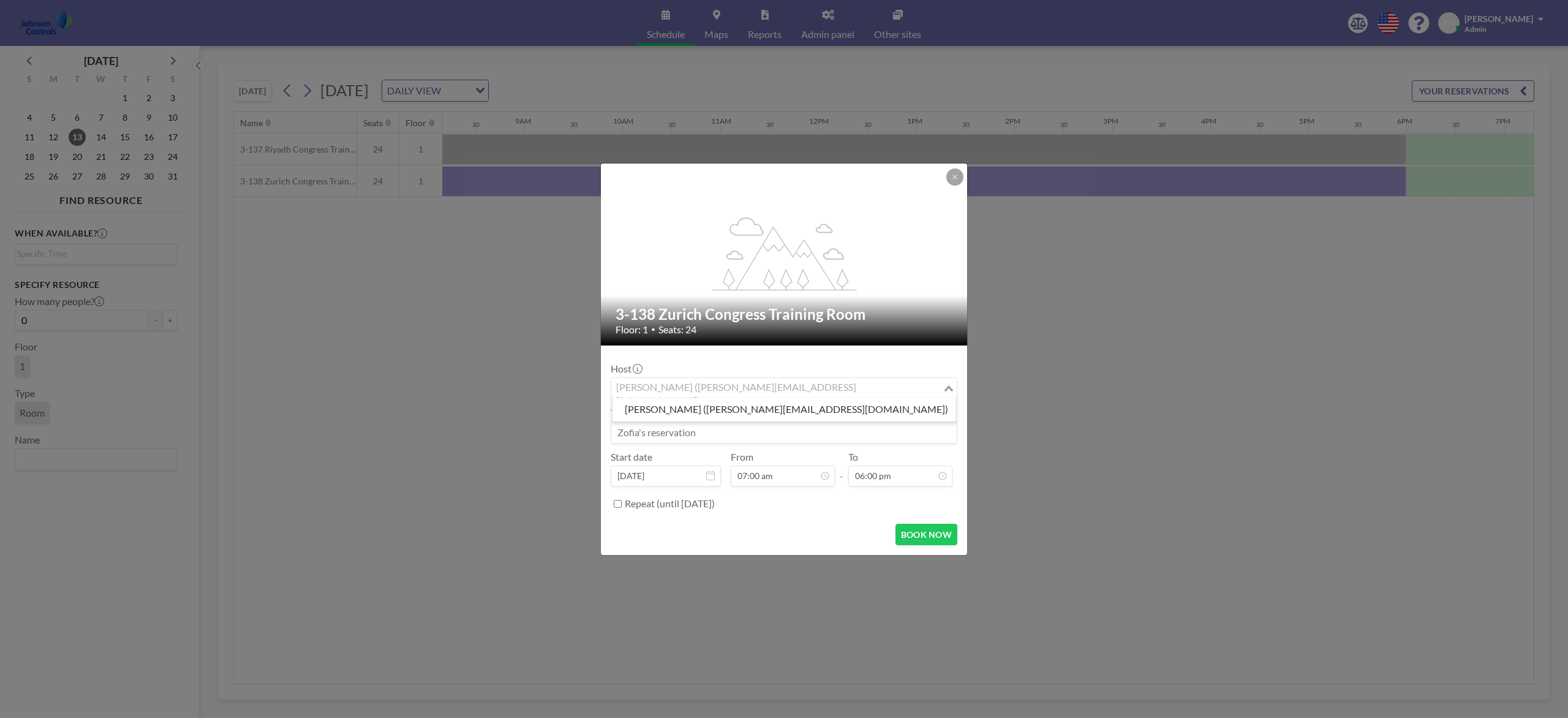
type input "w"
click at [749, 403] on li "Shirl Madison (shirl.madison@jci.com)" at bounding box center [784, 410] width 344 height 18
type input "shir"
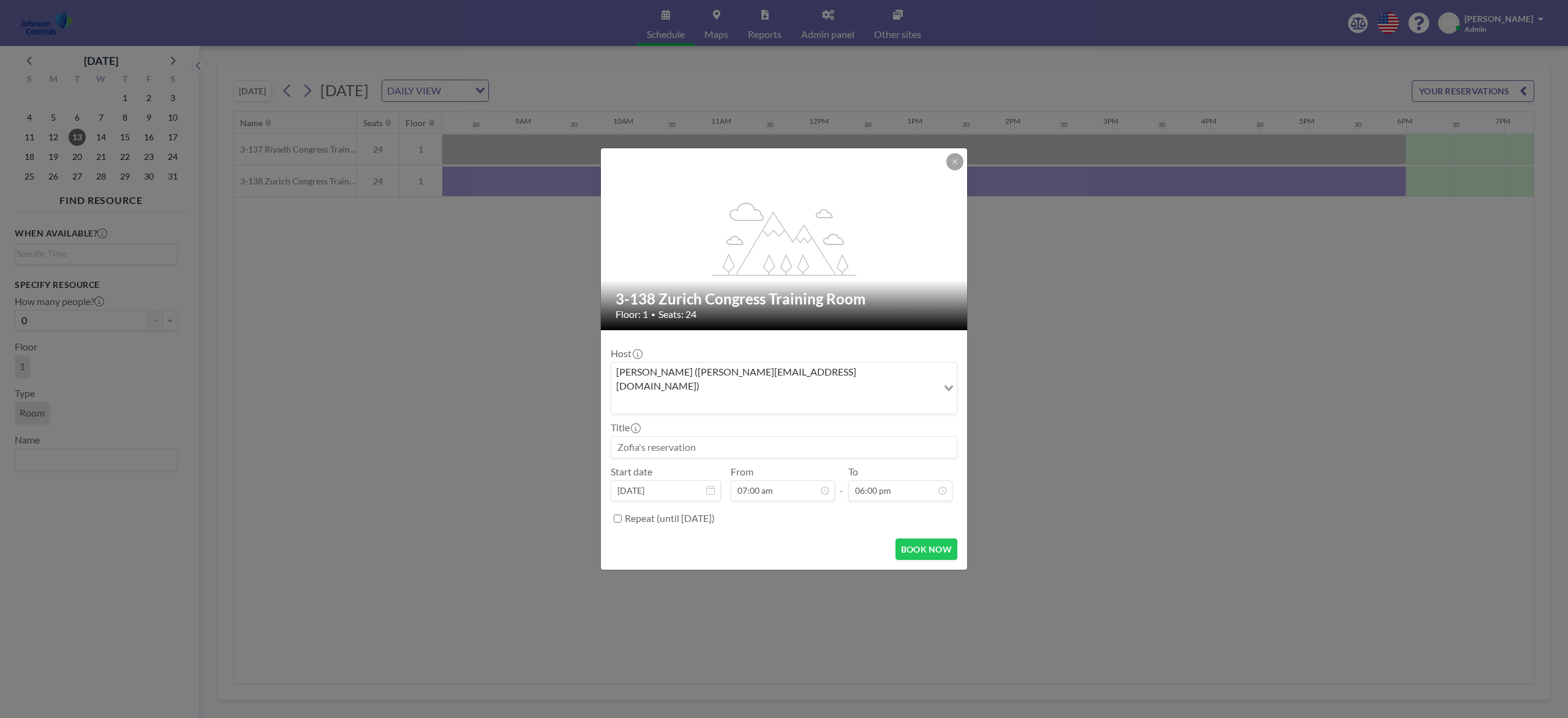
click at [746, 437] on input at bounding box center [784, 447] width 345 height 21
paste input "MM Sales Meeting (Tim Chuppe)"
type input "MM Sales Meeting (Tim Chuppe)"
click at [918, 538] on button "BOOK NOW" at bounding box center [926, 549] width 62 height 21
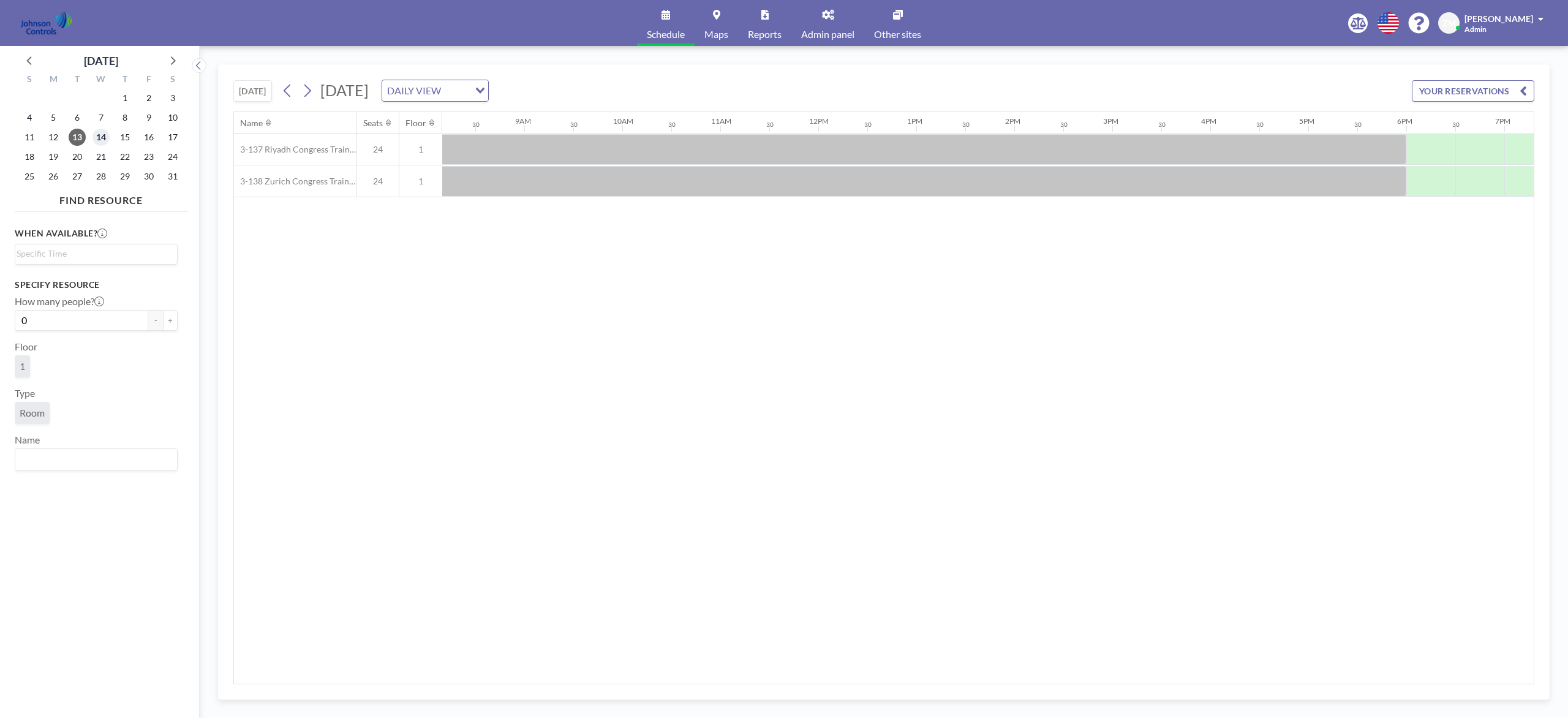
click at [98, 136] on span "14" at bounding box center [101, 137] width 17 height 17
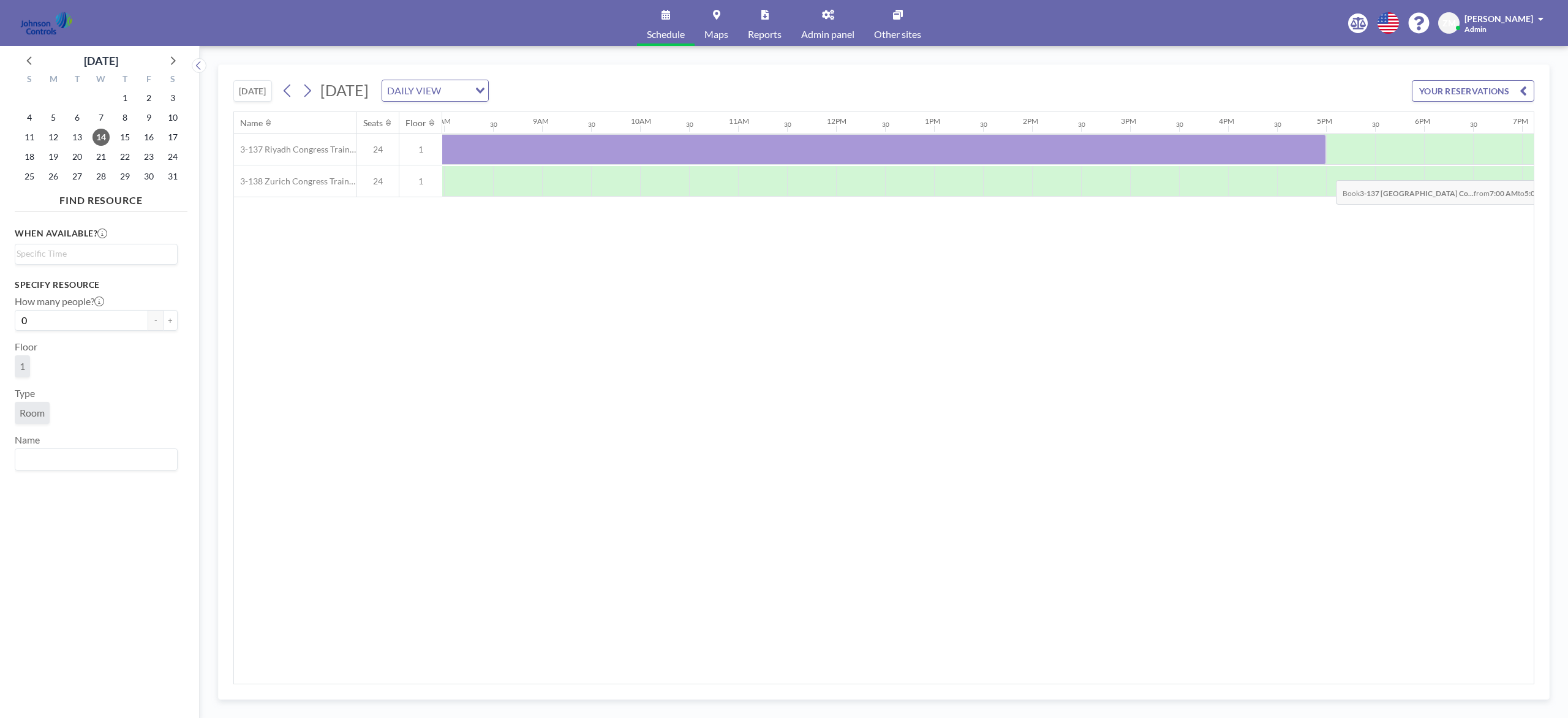
scroll to position [0, 843]
drag, startPoint x: 506, startPoint y: 155, endPoint x: 1339, endPoint y: 171, distance: 833.2
click at [1175, 171] on div "3-137 Riyadh Congress Training Room 24 1 3-138 Zurich Congress Training Room 24…" at bounding box center [671, 165] width 2560 height 64
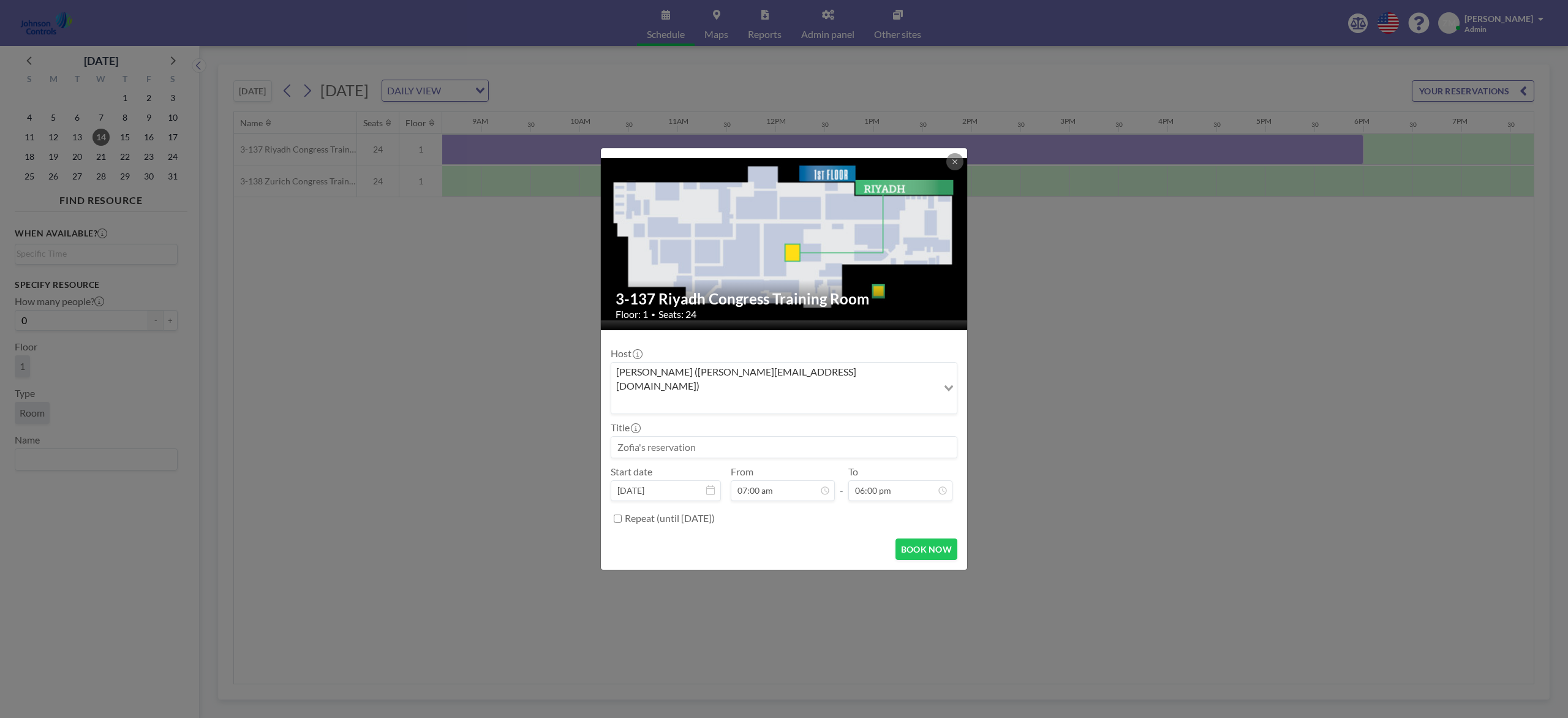
click at [809, 395] on input "Search for option" at bounding box center [774, 403] width 324 height 16
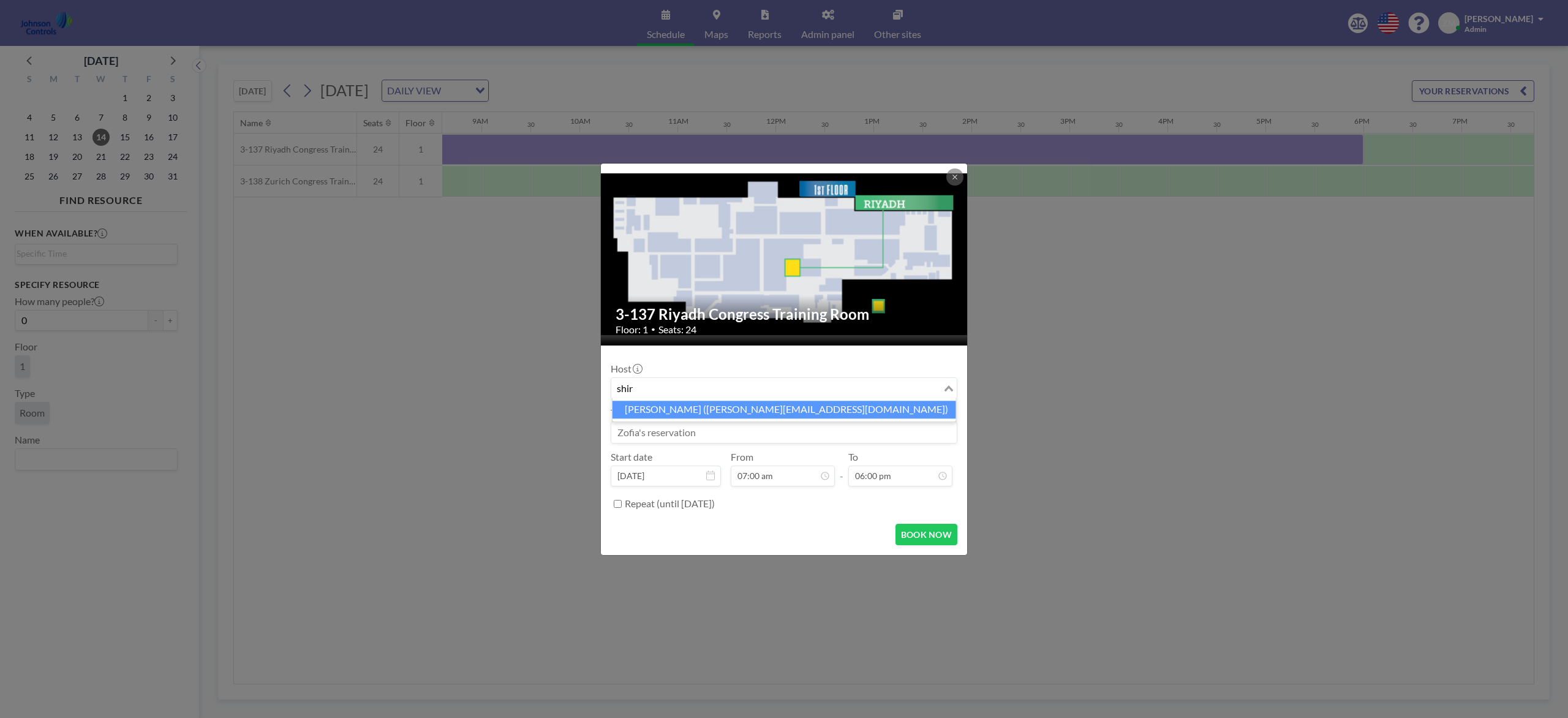
click at [789, 410] on li "Shirl Madison (shirl.madison@jci.com)" at bounding box center [784, 410] width 344 height 18
type input "shir"
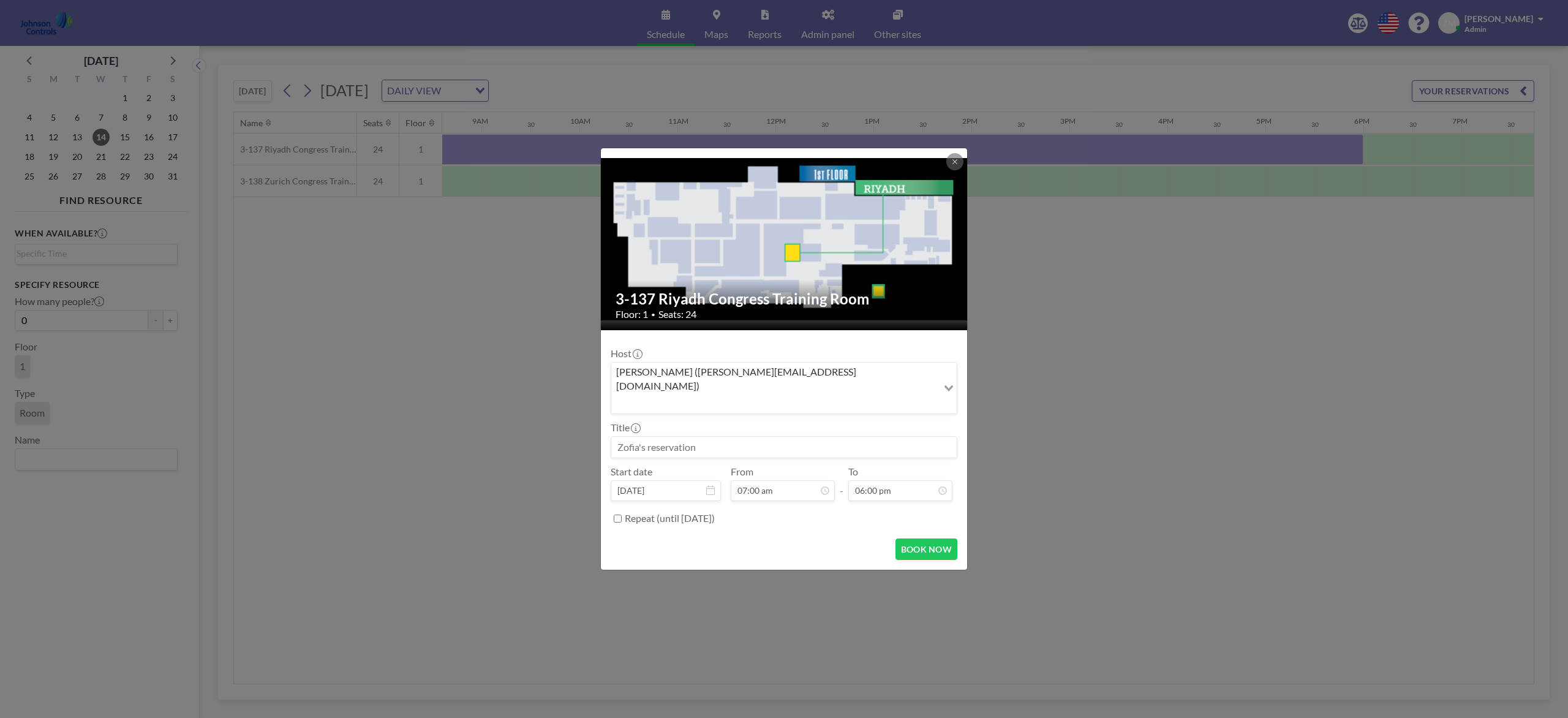
click at [781, 437] on input at bounding box center [784, 447] width 345 height 21
paste input "MM Sales Meeting (Tim Chuppe)"
type input "MM Sales Meeting (Tim Chuppe)"
click at [924, 538] on button "BOOK NOW" at bounding box center [926, 549] width 62 height 21
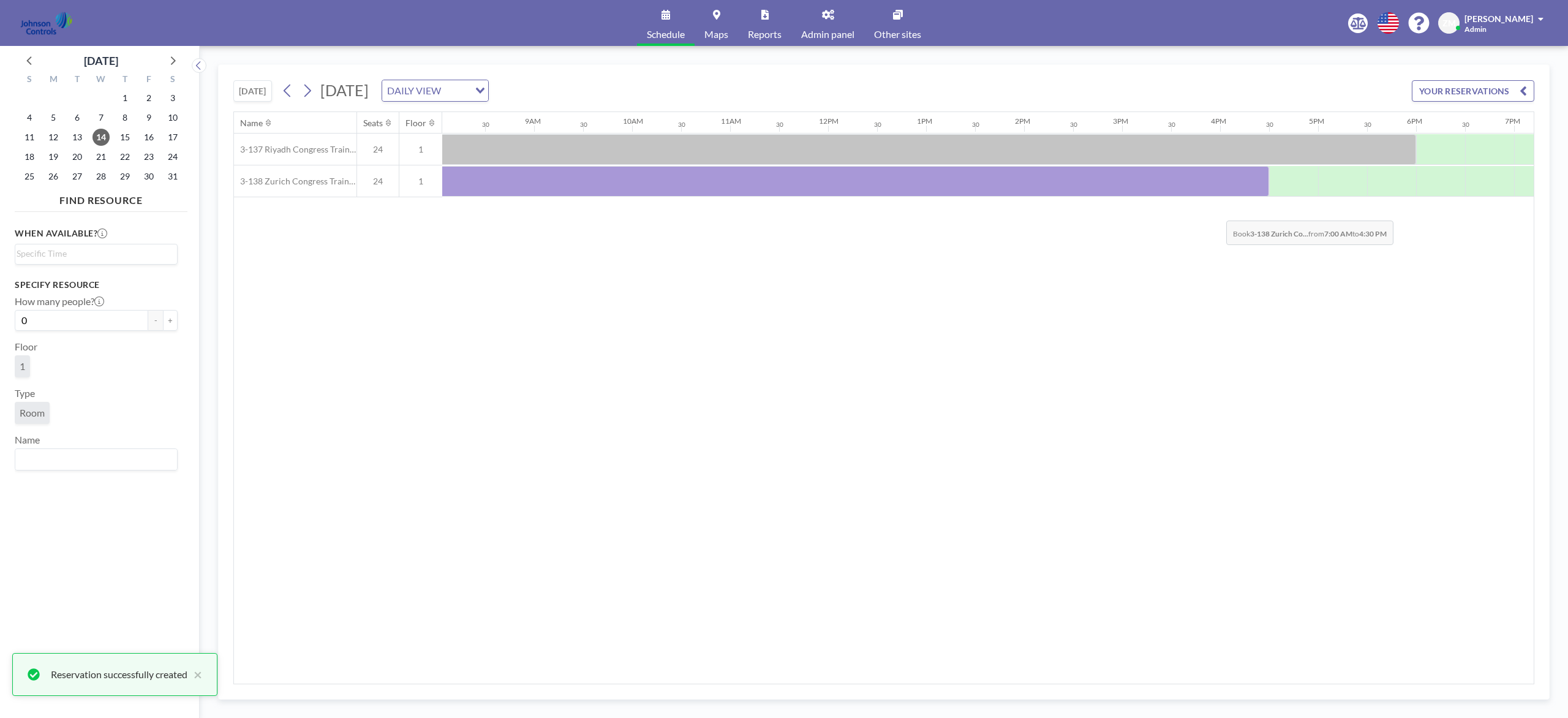
scroll to position [0, 811]
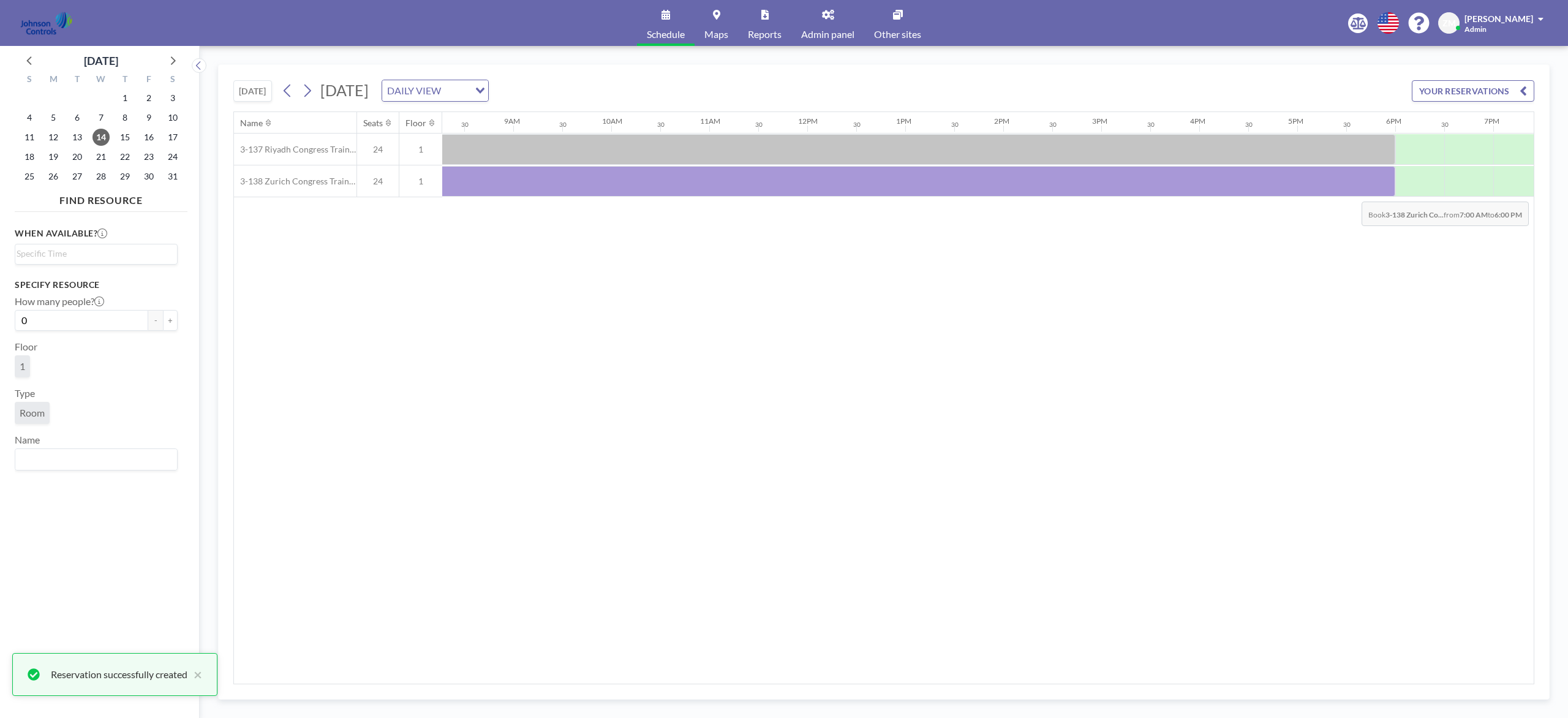
drag, startPoint x: 524, startPoint y: 186, endPoint x: 1353, endPoint y: 193, distance: 829.0
click at [1175, 193] on div at bounding box center [856, 181] width 1078 height 31
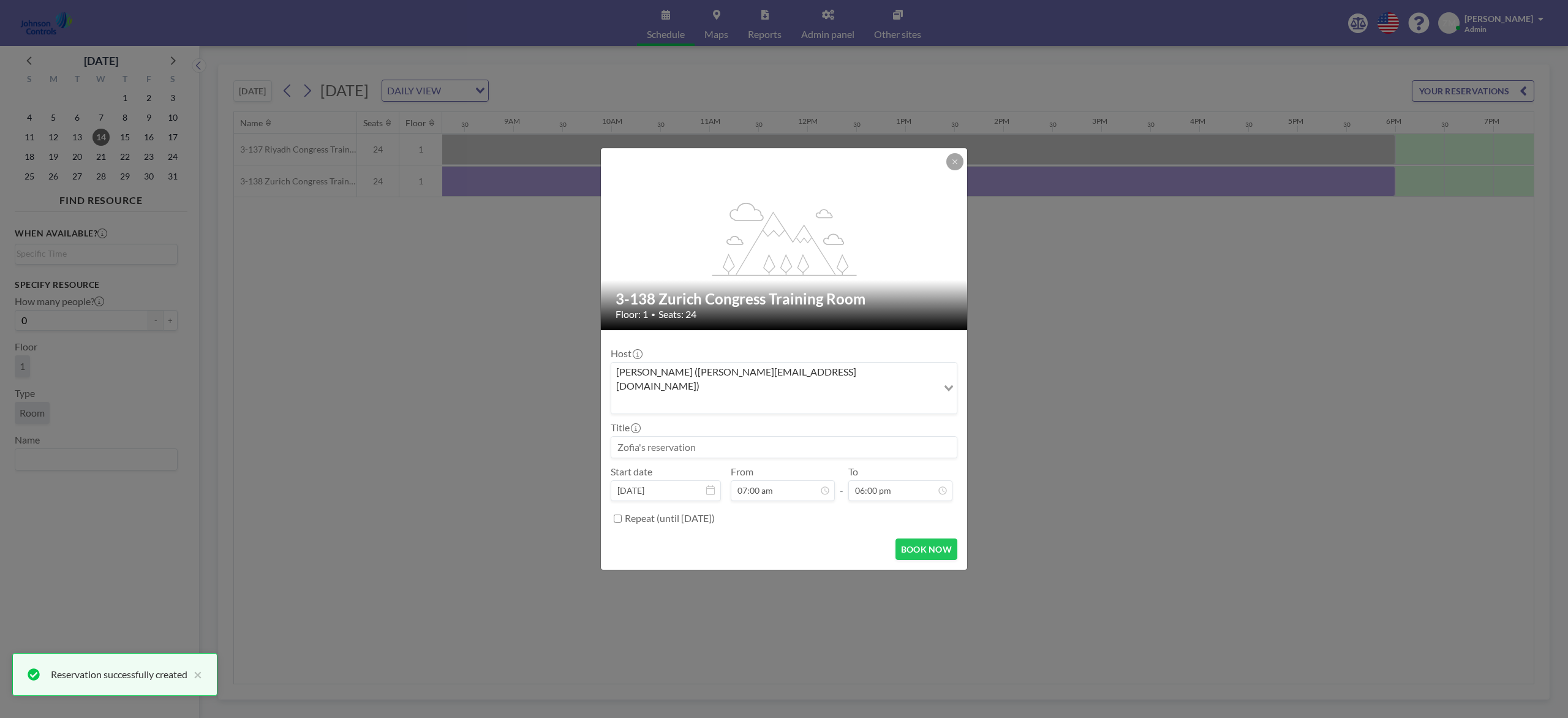
click at [854, 395] on input "Search for option" at bounding box center [774, 403] width 324 height 16
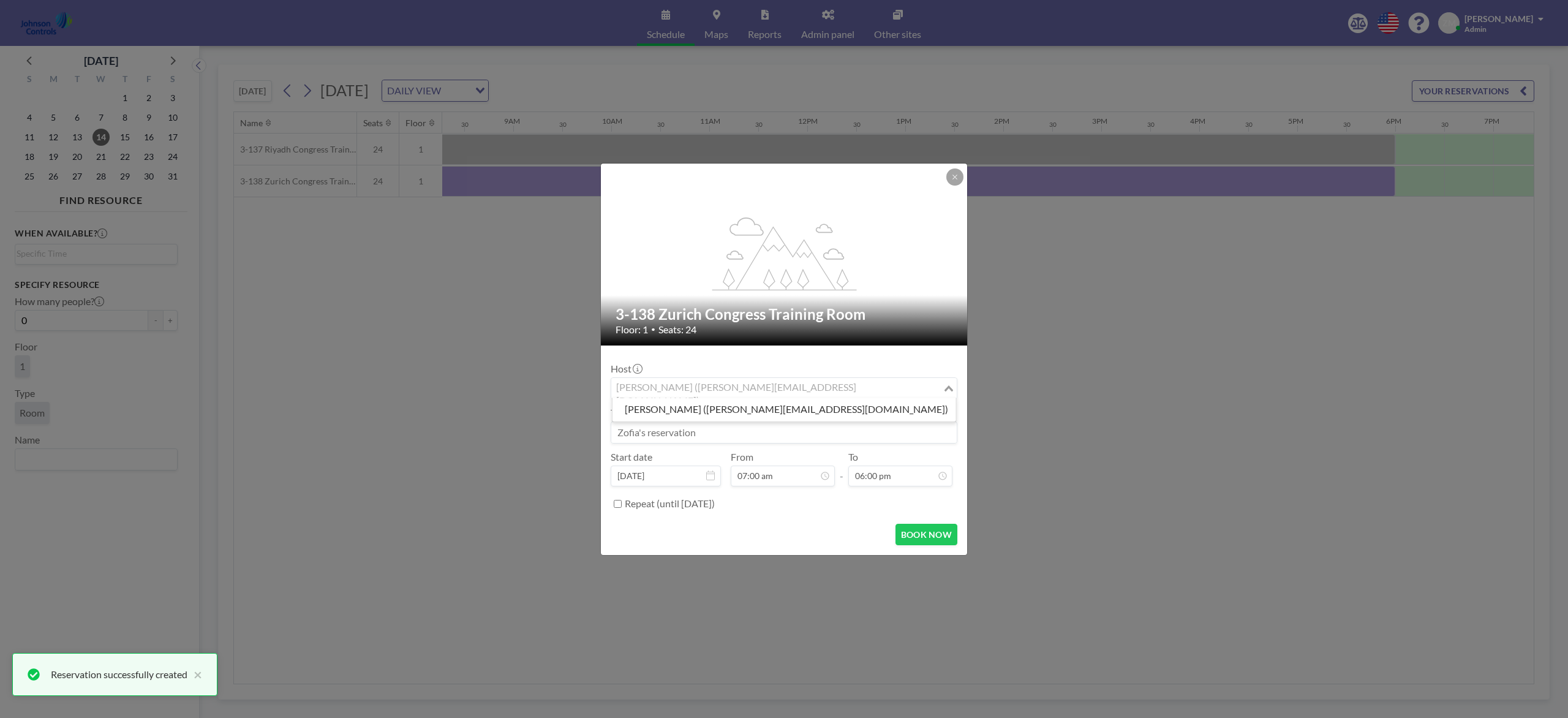
type input "w"
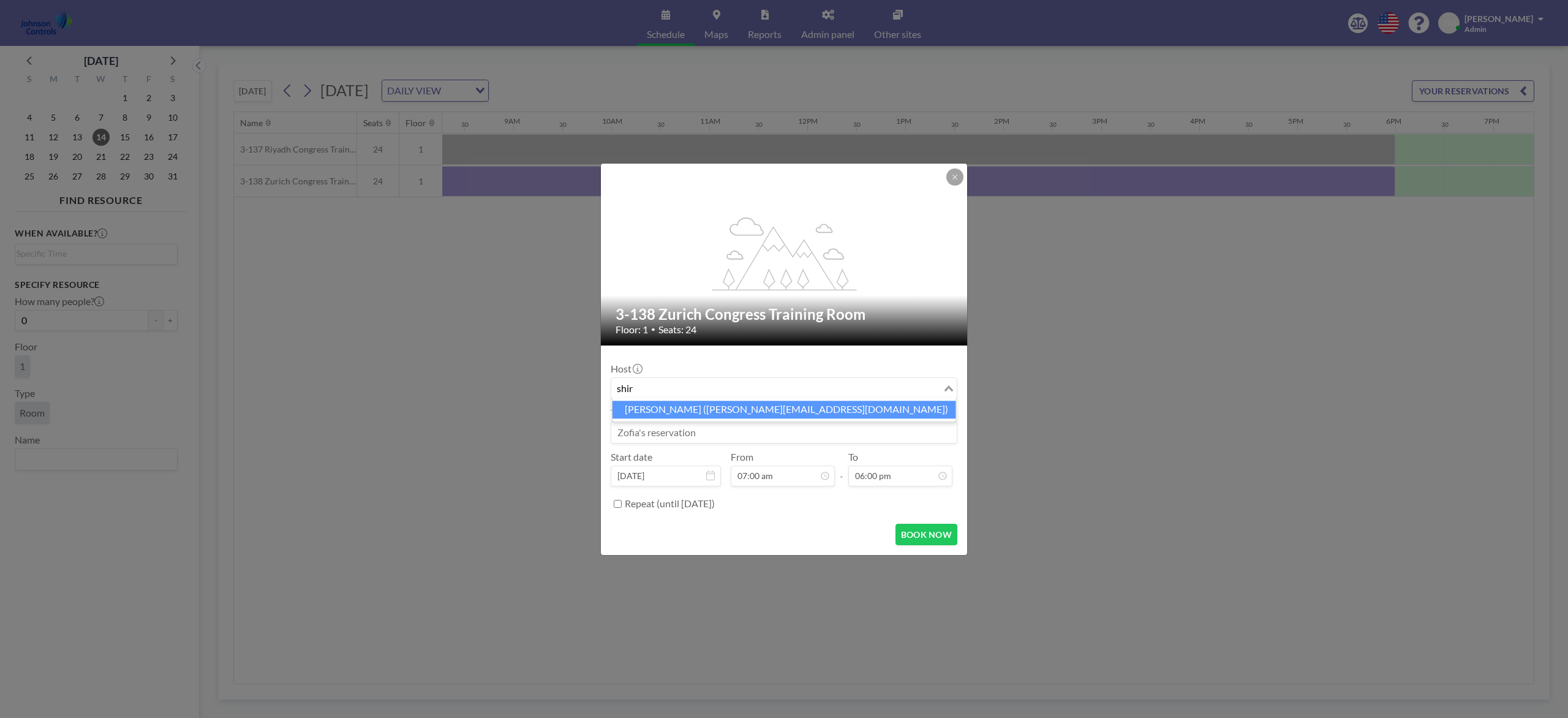
click at [816, 408] on li "Shirl Madison (shirl.madison@jci.com)" at bounding box center [784, 410] width 344 height 18
type input "shir"
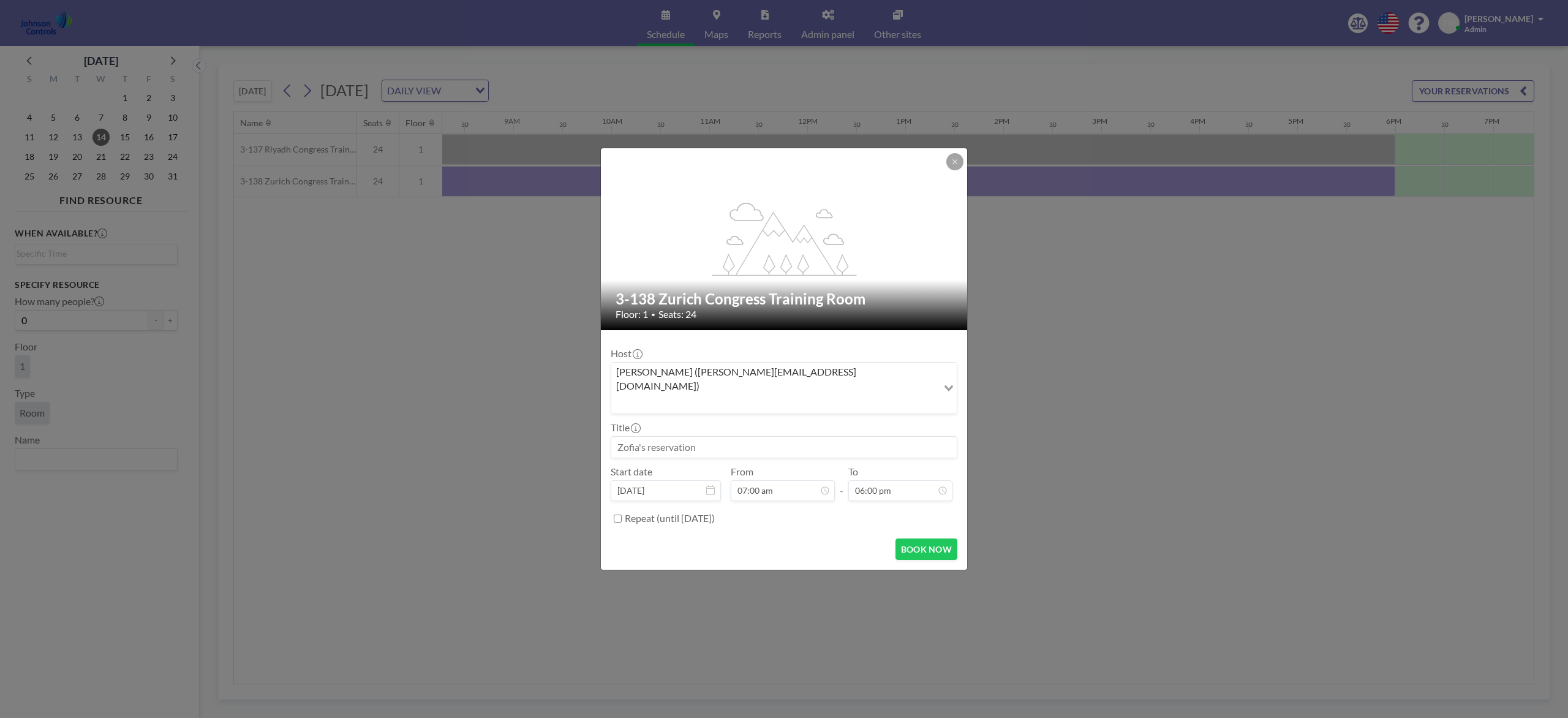
click at [815, 441] on input at bounding box center [784, 447] width 345 height 21
paste input "MM Sales Meeting (Tim Chuppe)"
type input "MM Sales Meeting (Tim Chuppe)"
click at [931, 538] on button "BOOK NOW" at bounding box center [926, 549] width 62 height 21
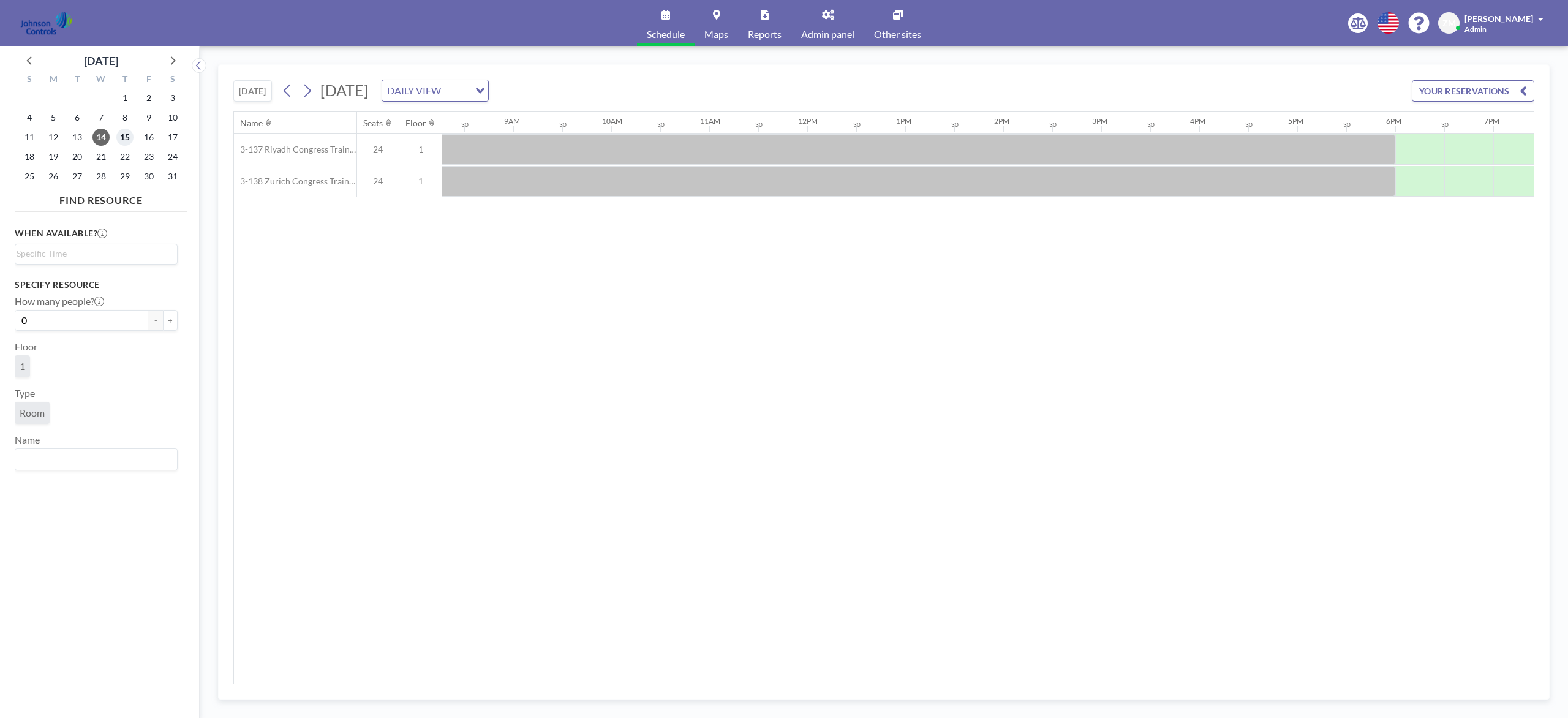
click at [125, 138] on span "15" at bounding box center [125, 137] width 17 height 17
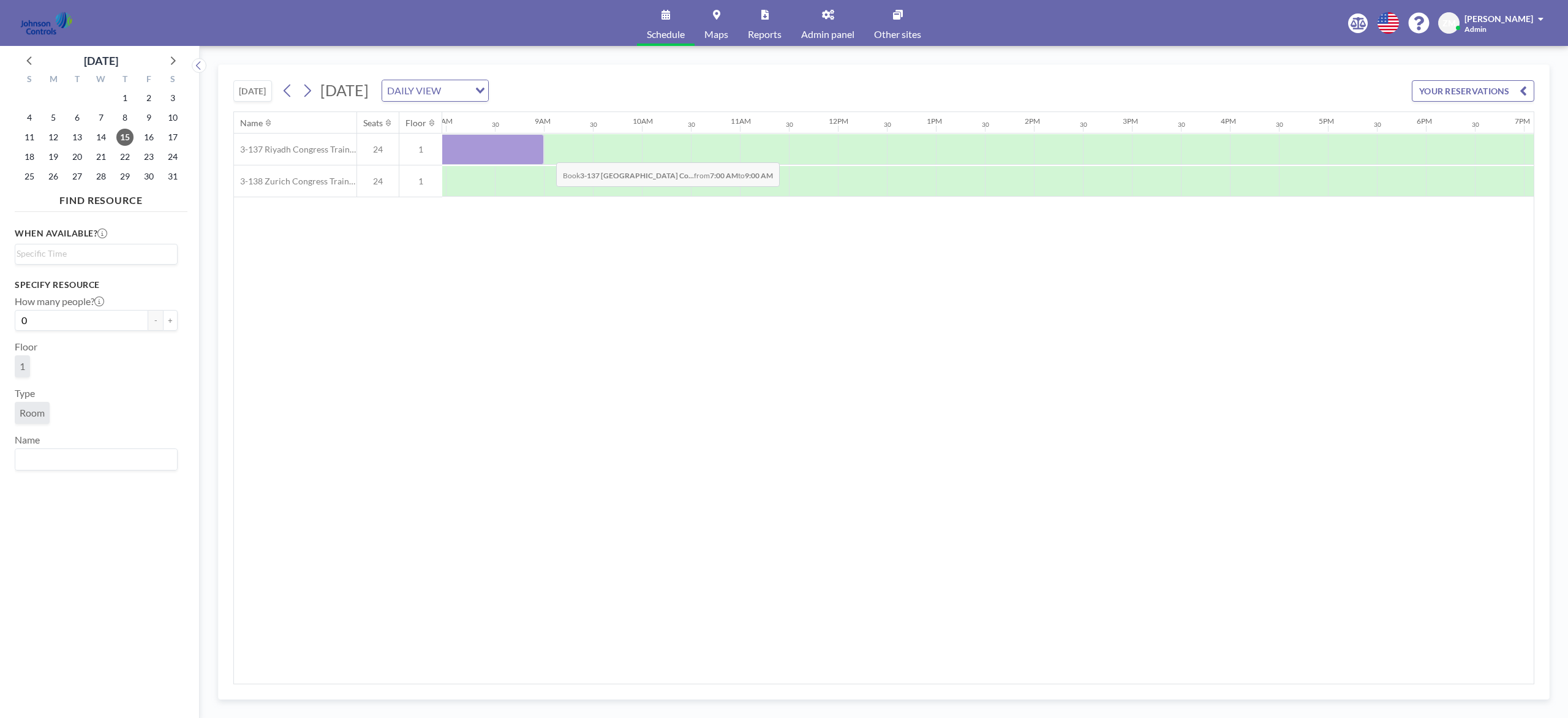
scroll to position [0, 812]
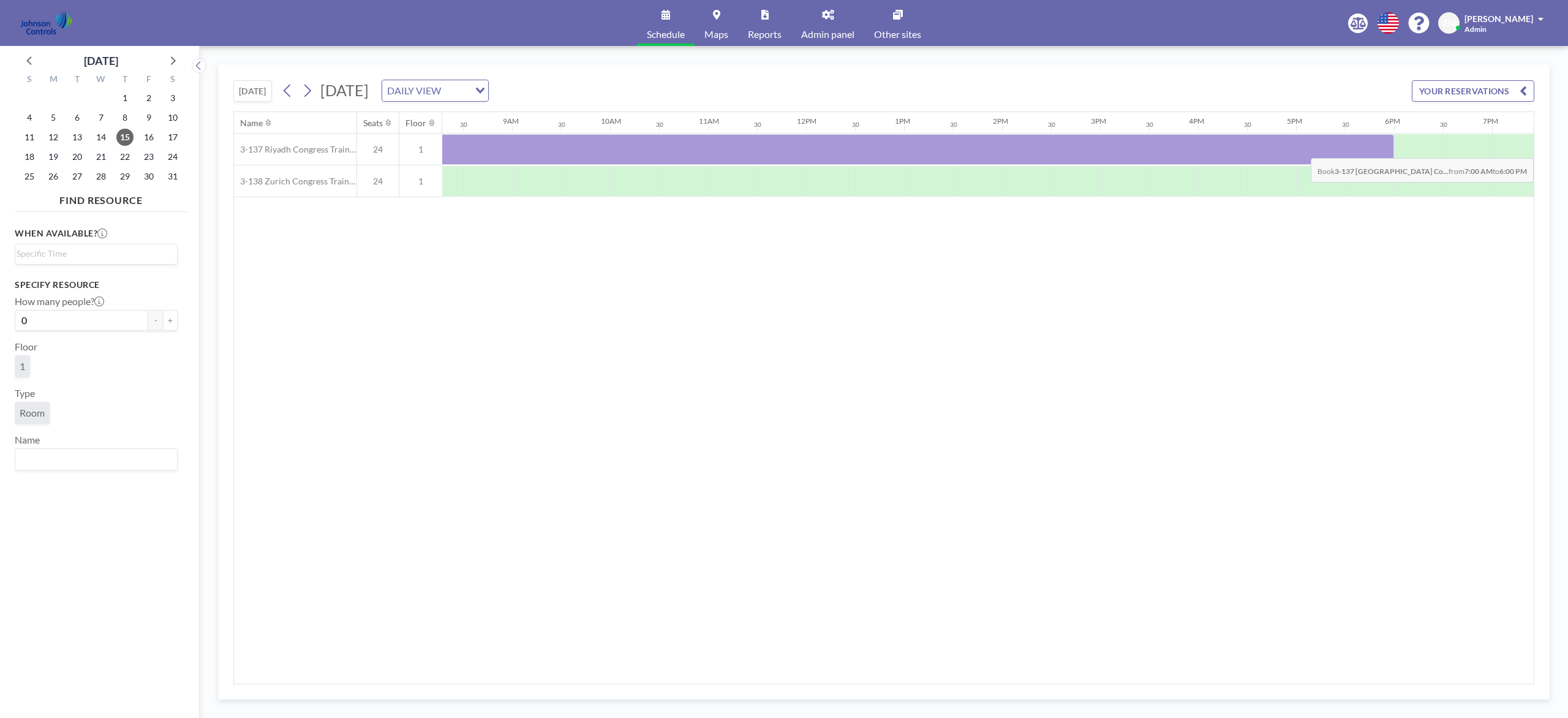
drag, startPoint x: 502, startPoint y: 154, endPoint x: 1379, endPoint y: 149, distance: 877.0
click at [1175, 149] on div at bounding box center [855, 149] width 1078 height 31
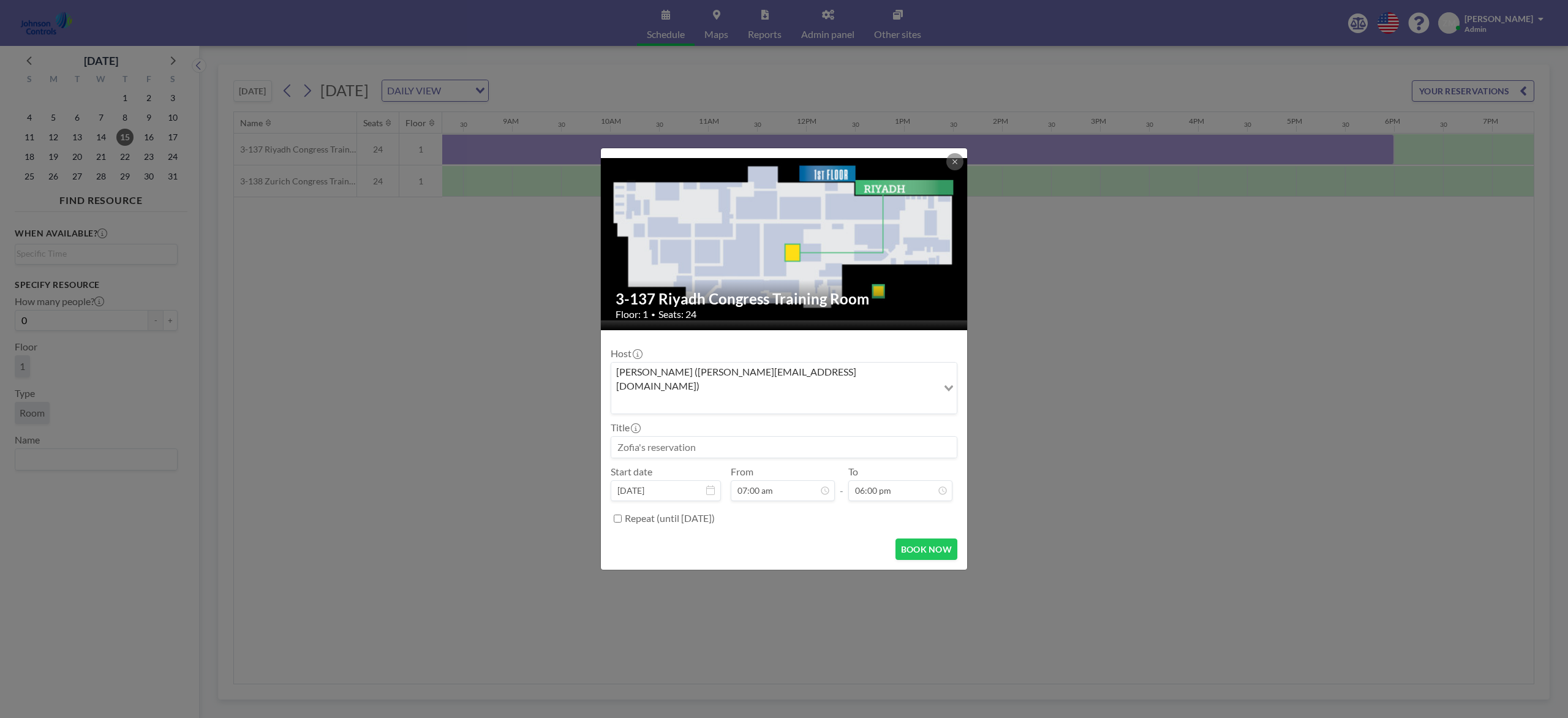
click at [709, 391] on div "Zofia Maślanka (zofia@roomzilla.net)" at bounding box center [774, 387] width 327 height 49
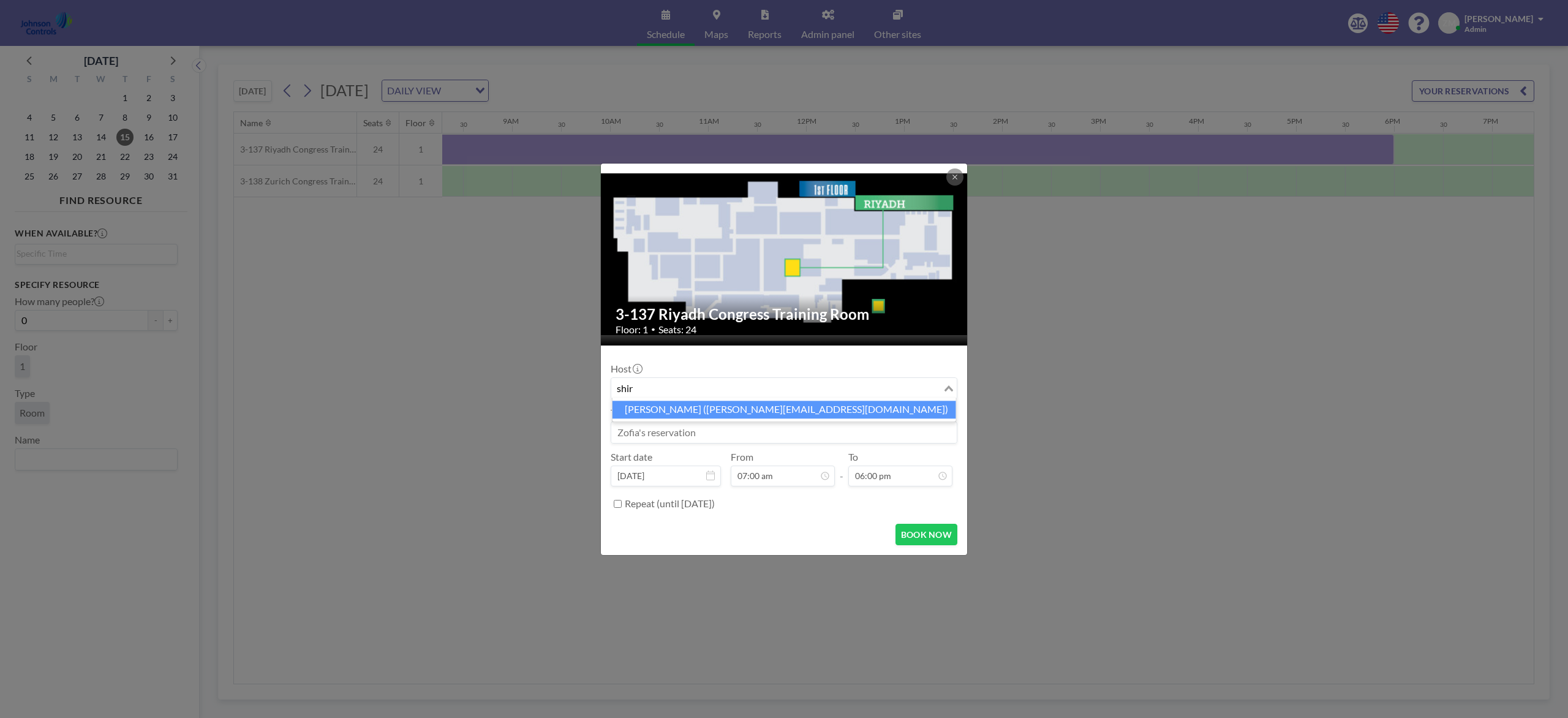
click at [707, 410] on li "Shirl Madison (shirl.madison@jci.com)" at bounding box center [784, 410] width 344 height 18
type input "shir"
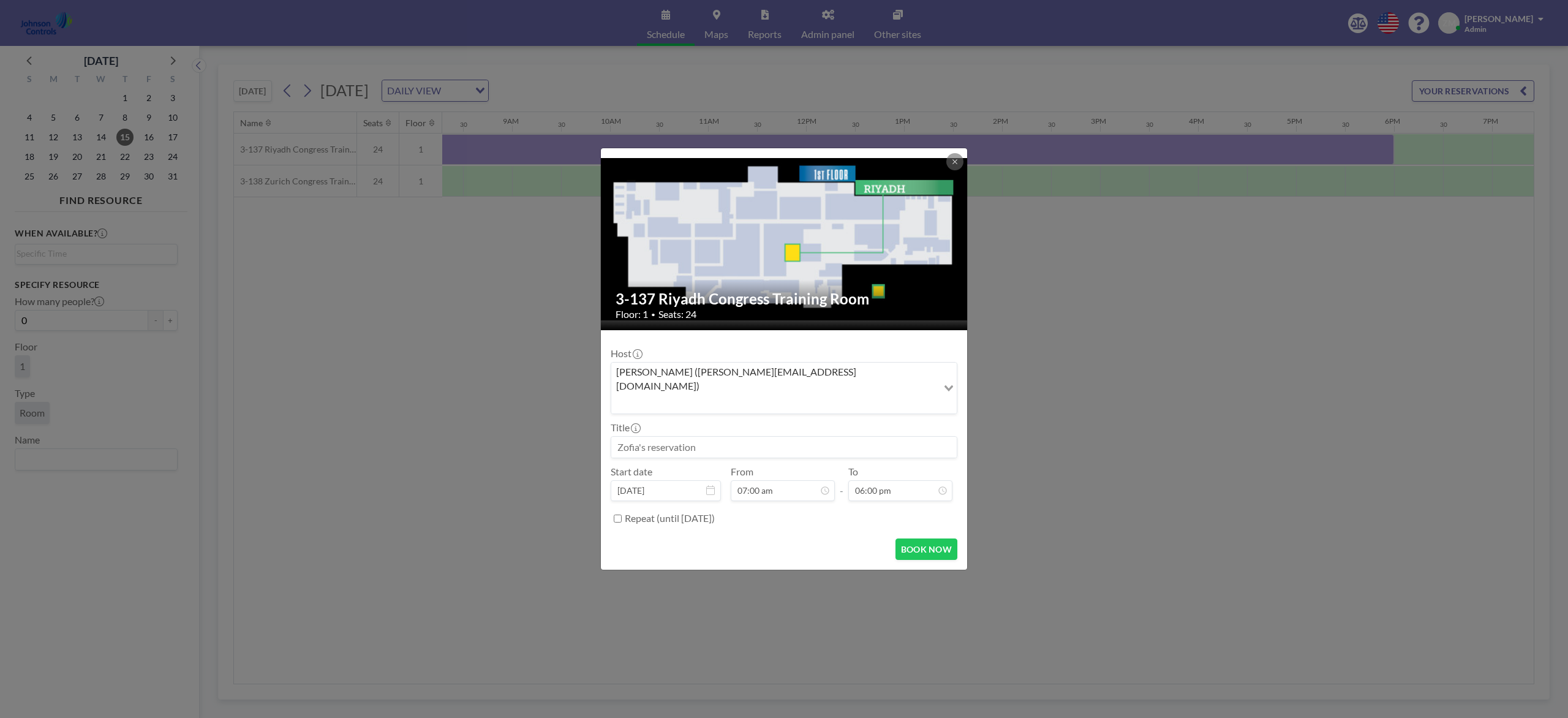
click at [703, 437] on input at bounding box center [784, 447] width 345 height 21
paste input "MM Sales Meeting (Tim Chuppe)"
type input "MM Sales Meeting (Tim Chuppe)"
click at [931, 538] on button "BOOK NOW" at bounding box center [926, 549] width 62 height 21
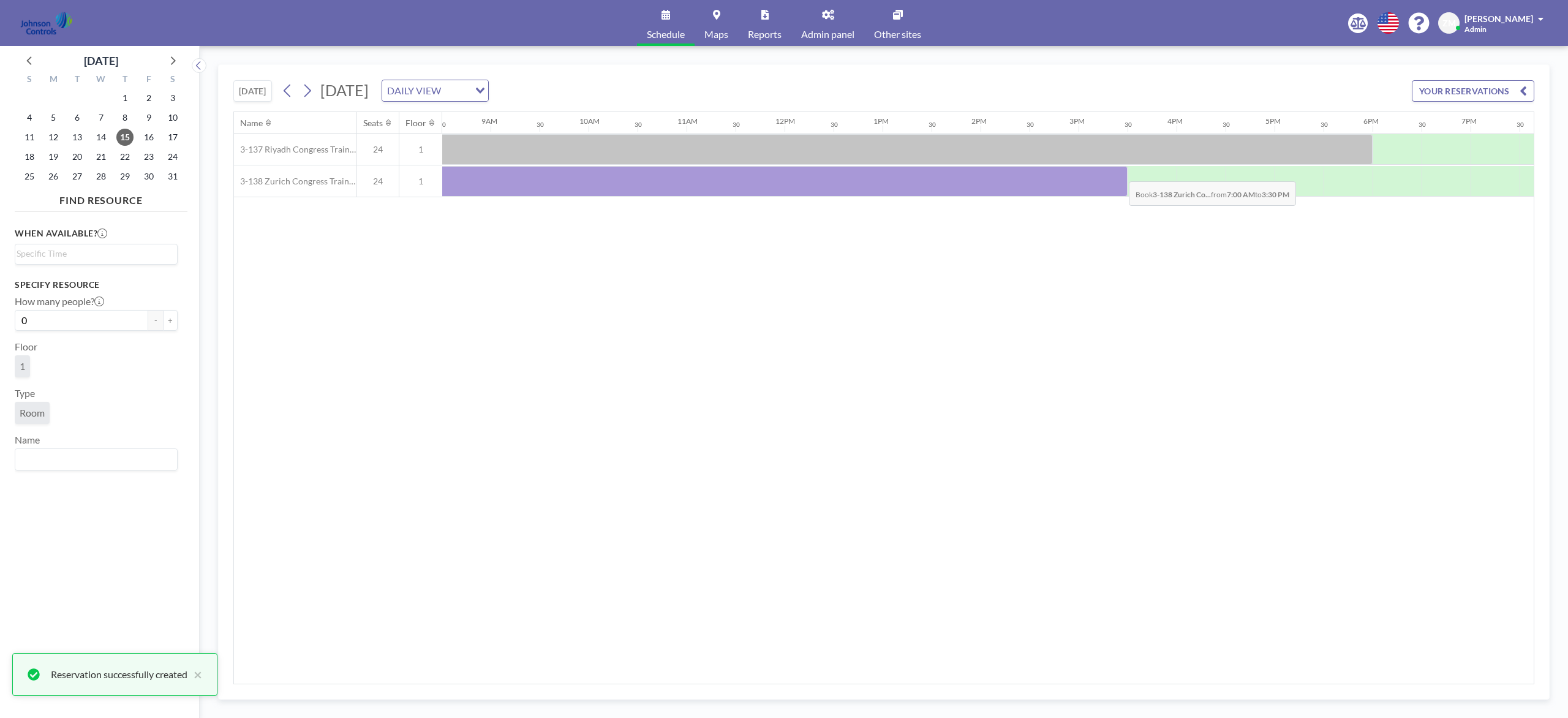
scroll to position [0, 844]
drag, startPoint x: 511, startPoint y: 183, endPoint x: 1325, endPoint y: 173, distance: 814.1
click at [1175, 173] on div at bounding box center [824, 181] width 1078 height 31
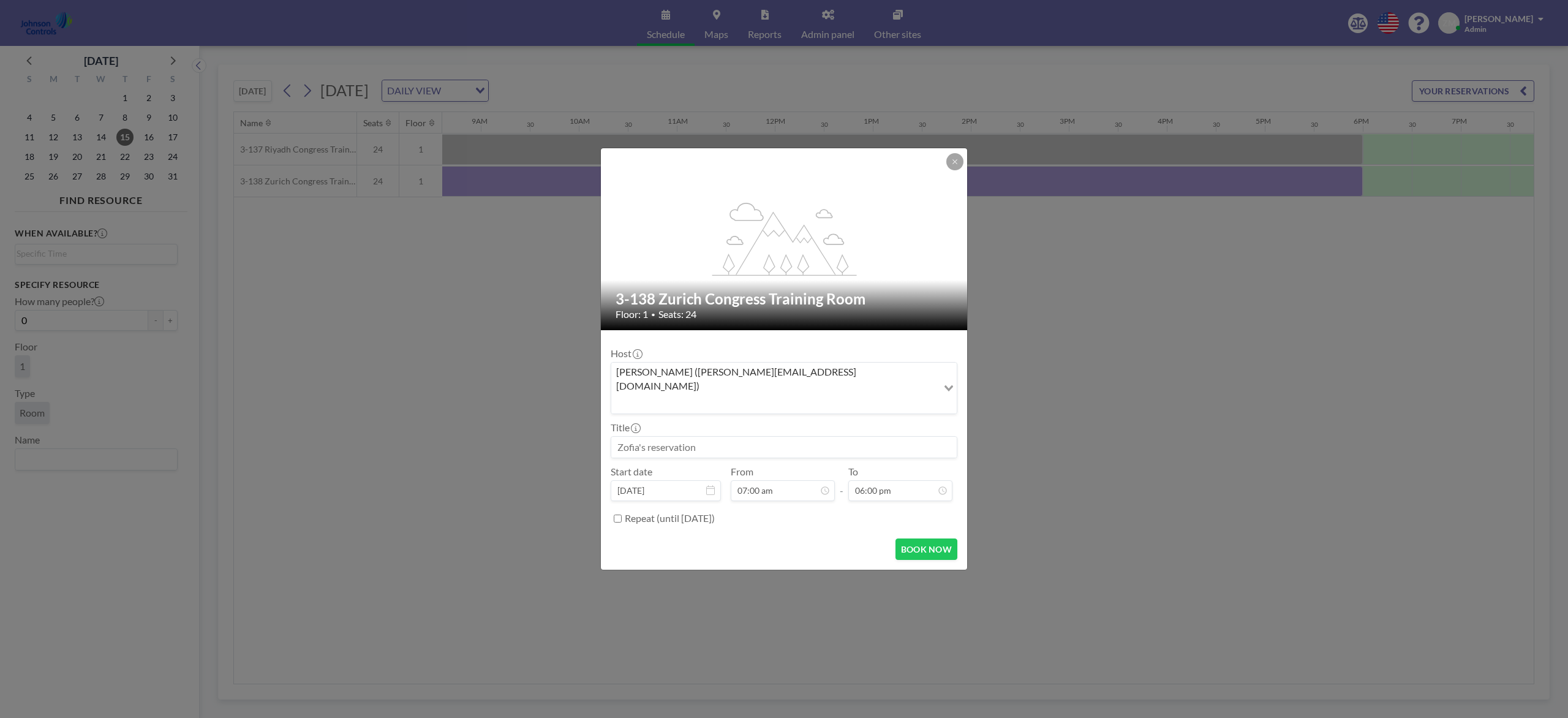
click at [788, 395] on input "Search for option" at bounding box center [774, 403] width 324 height 16
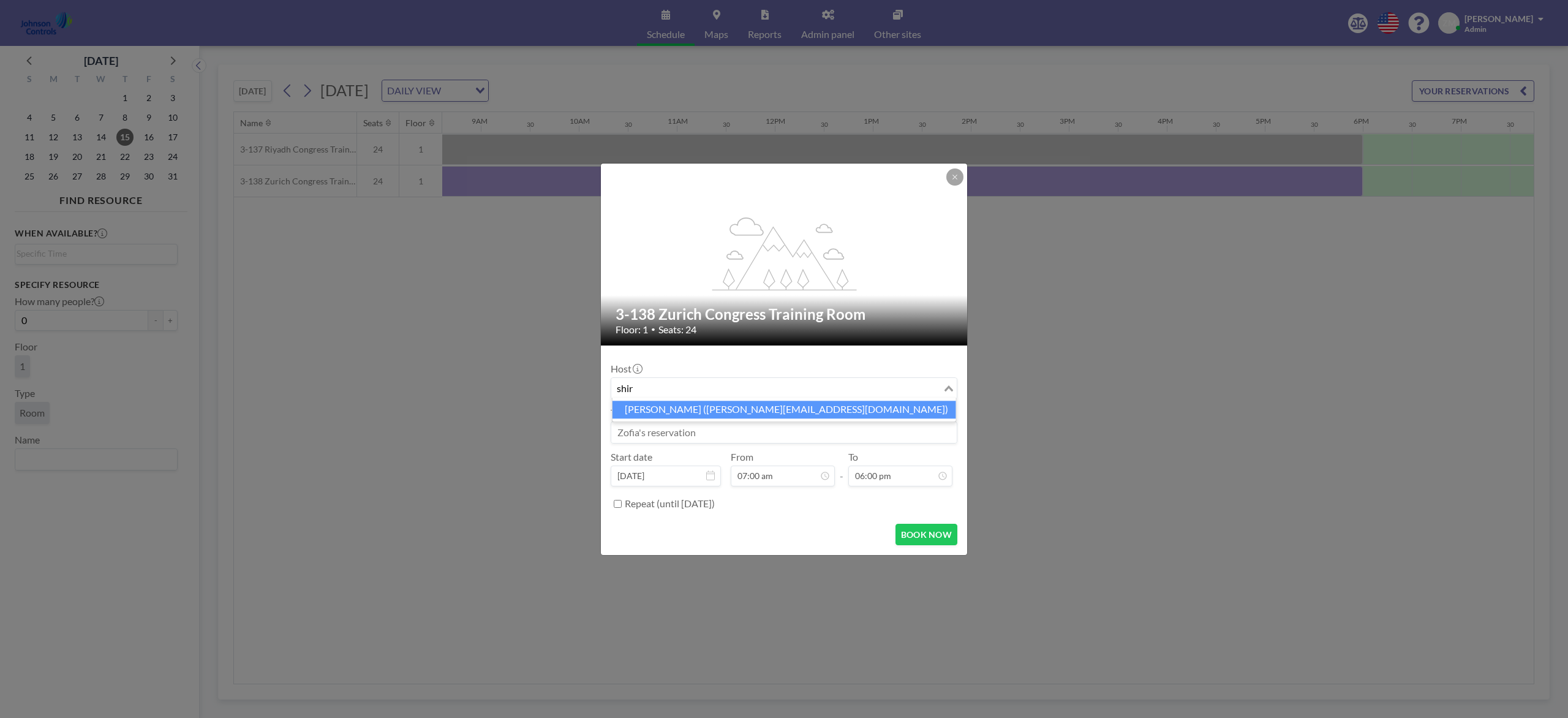
click at [777, 404] on li "Shirl Madison (shirl.madison@jci.com)" at bounding box center [784, 410] width 344 height 18
type input "shir"
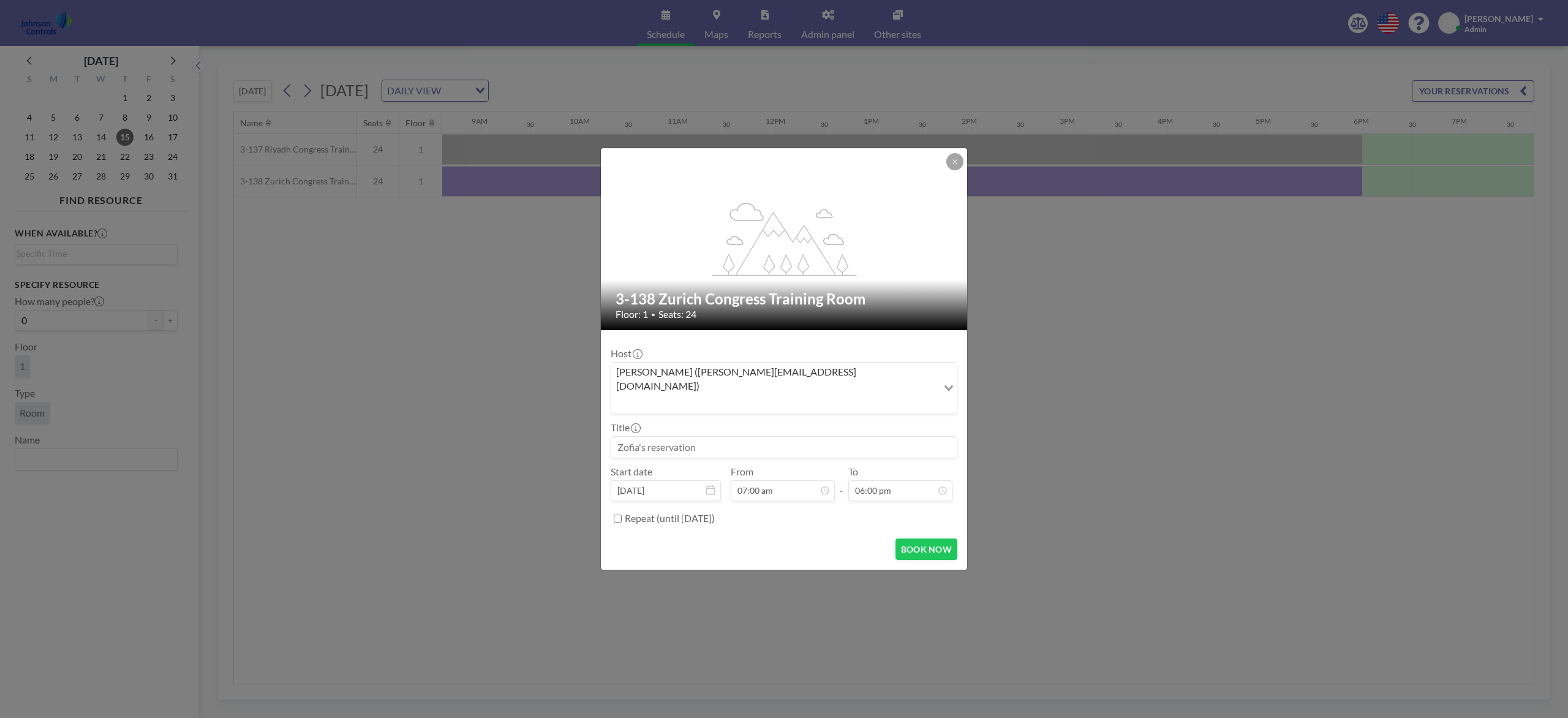
click at [762, 437] on input at bounding box center [784, 447] width 345 height 21
paste input "MM Sales Meeting (Tim Chuppe)"
type input "MM Sales Meeting (Tim Chuppe)"
click at [921, 538] on button "BOOK NOW" at bounding box center [926, 549] width 62 height 21
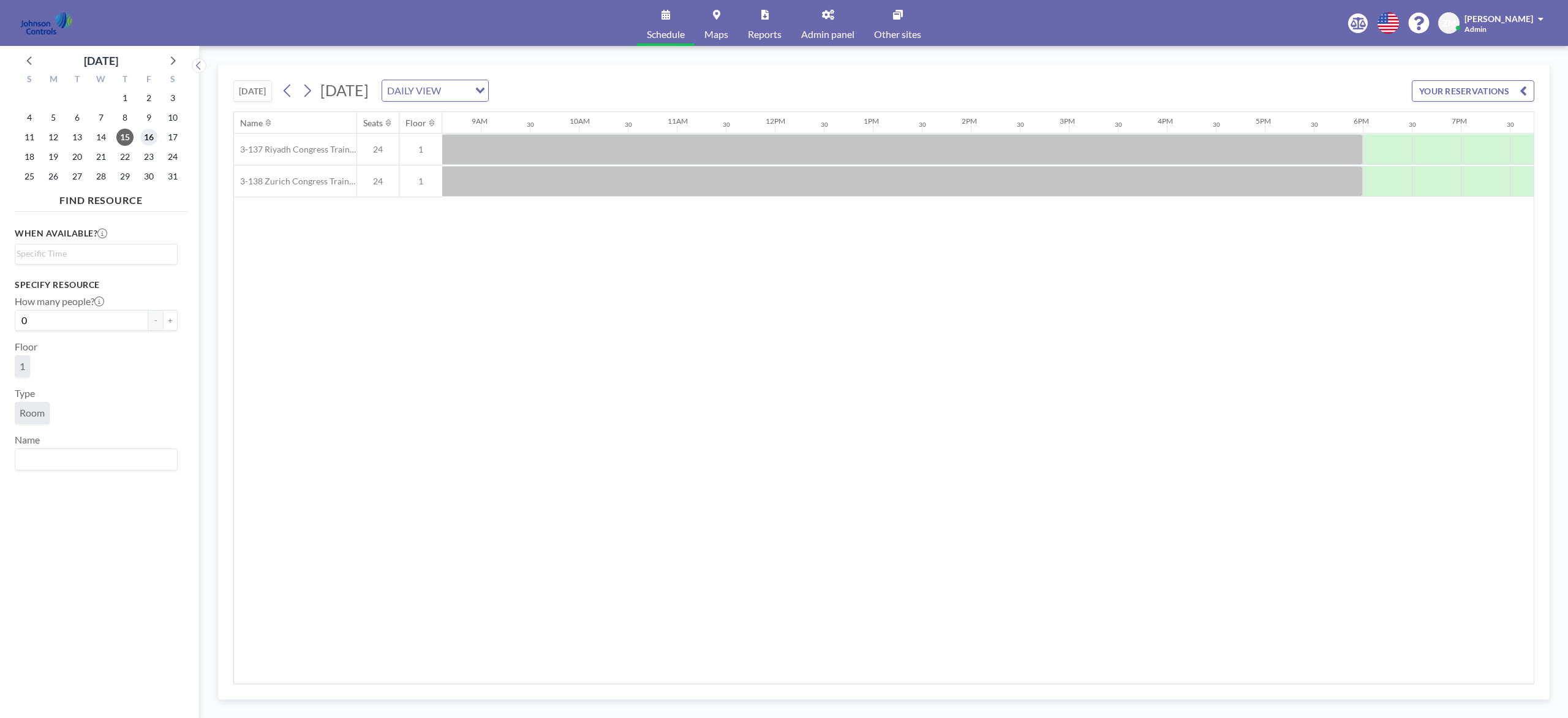
click at [152, 136] on span "16" at bounding box center [149, 137] width 17 height 17
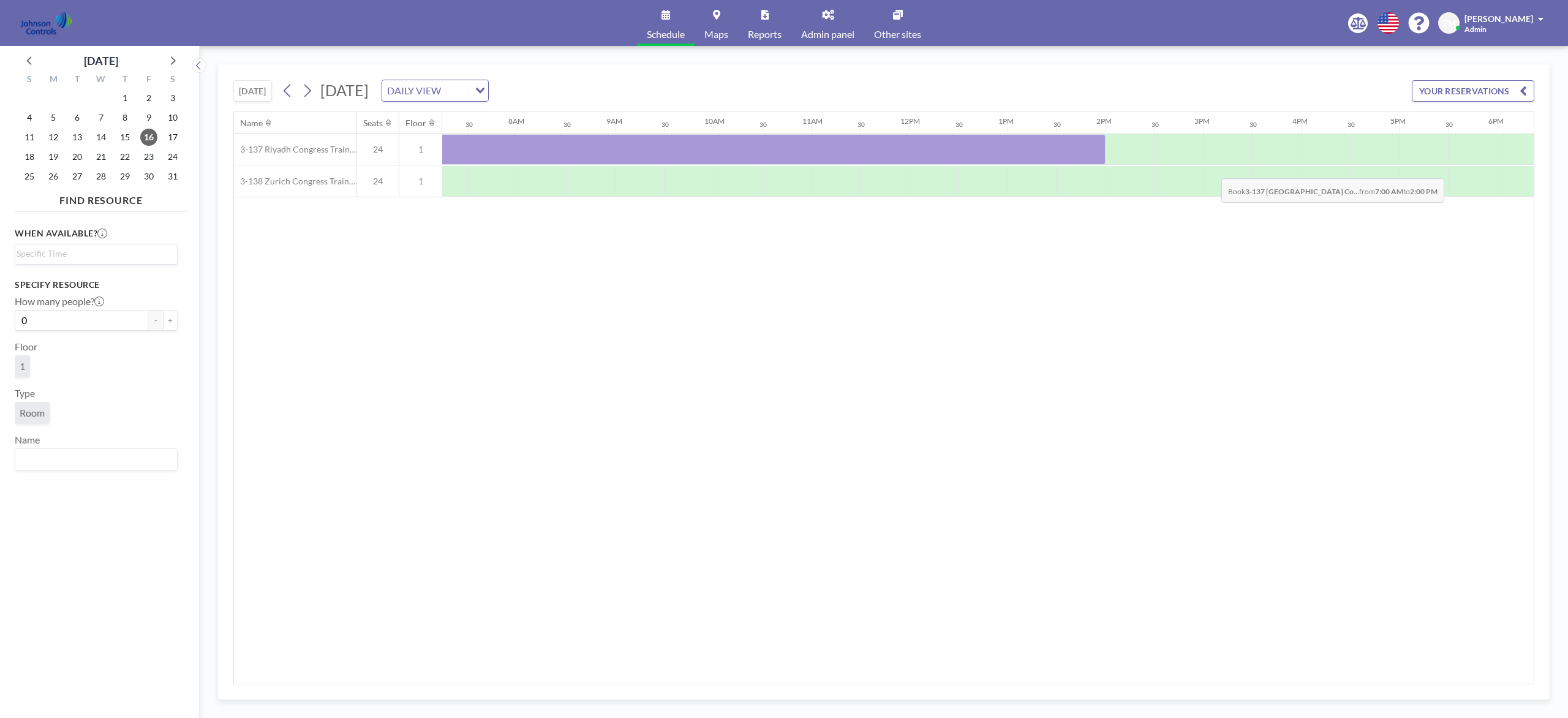
scroll to position [0, 735]
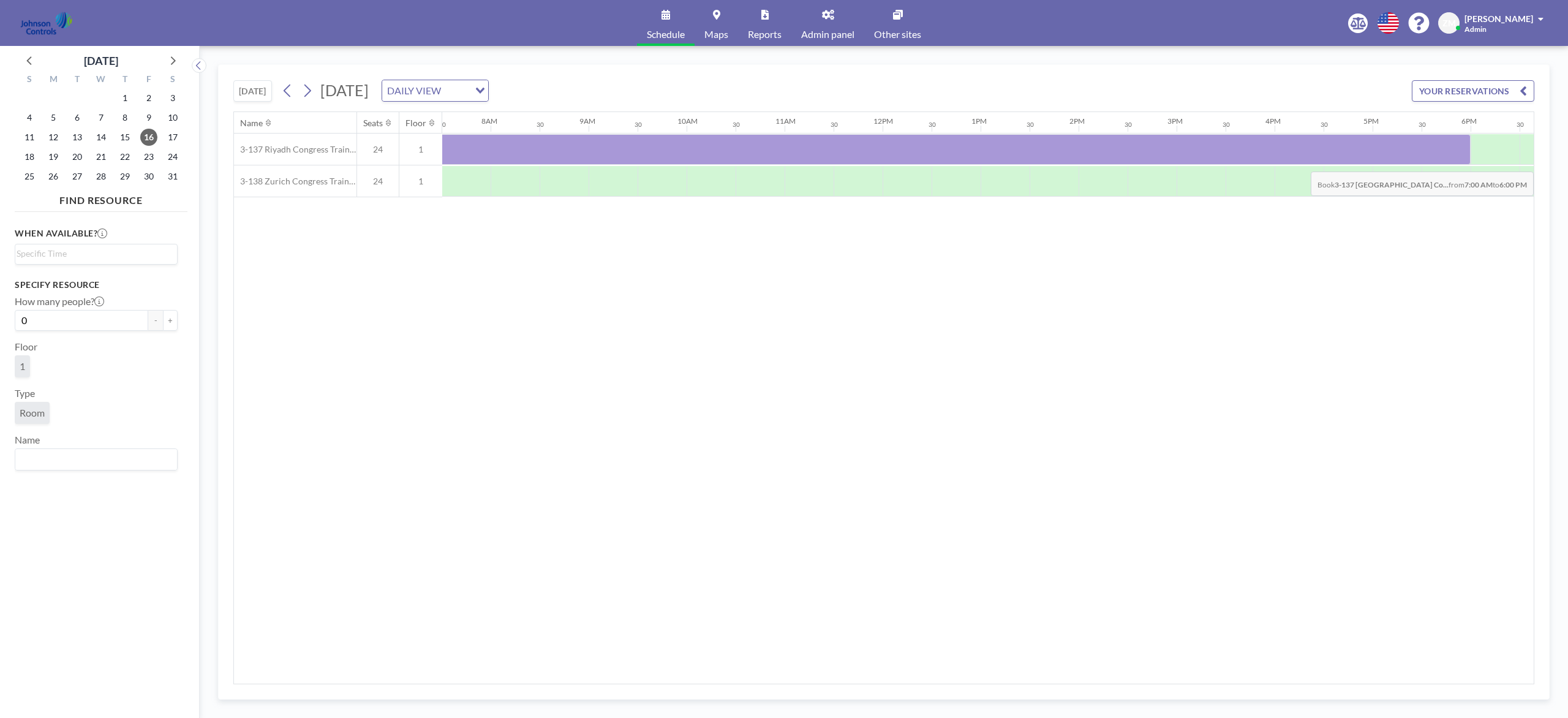
drag, startPoint x: 562, startPoint y: 149, endPoint x: 1467, endPoint y: 164, distance: 905.1
click at [1175, 164] on div at bounding box center [931, 149] width 1078 height 31
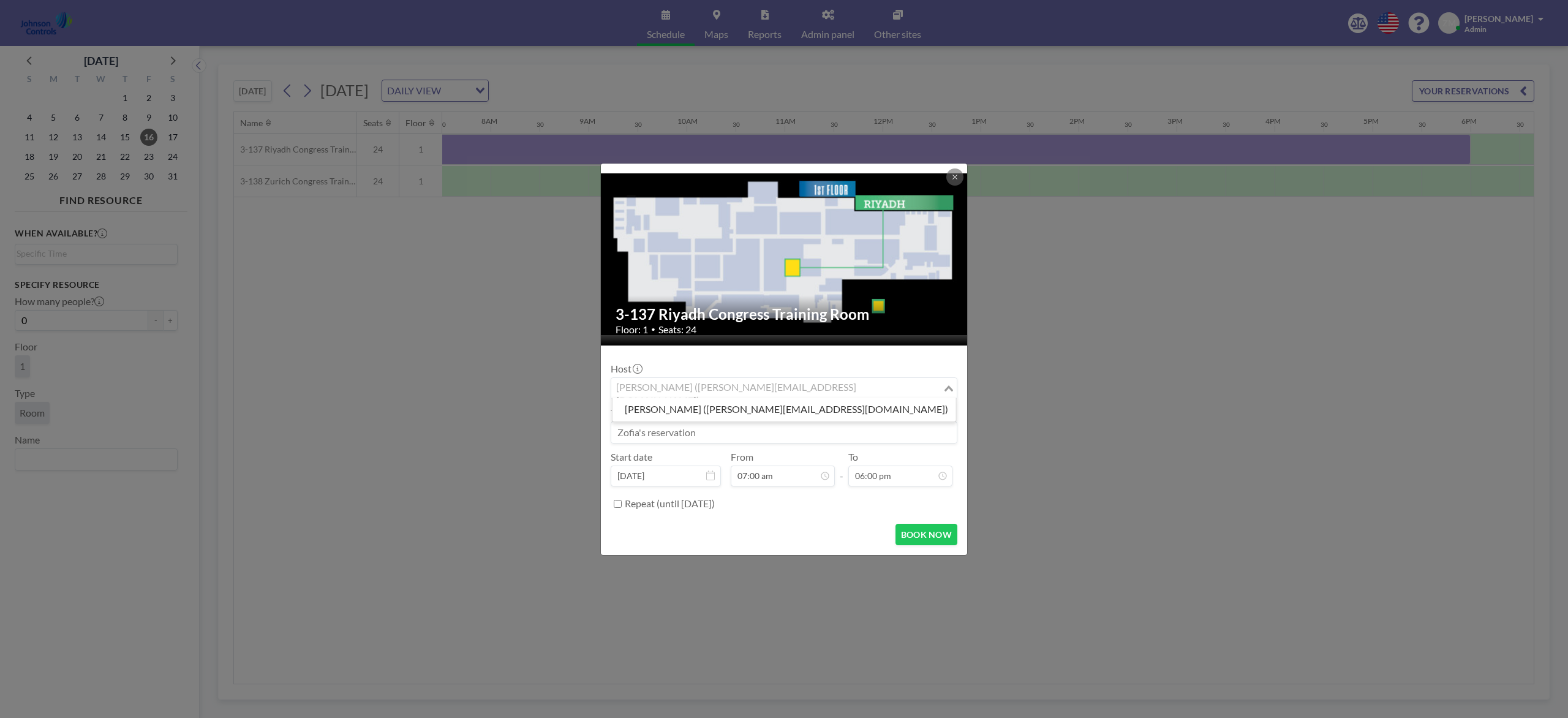
click at [656, 386] on div "Zofia Maślanka (zofia@roomzilla.net)" at bounding box center [777, 387] width 331 height 18
click at [712, 415] on li "Shirl Madison (shirl.madison@jci.com)" at bounding box center [784, 410] width 344 height 18
type input "shir"
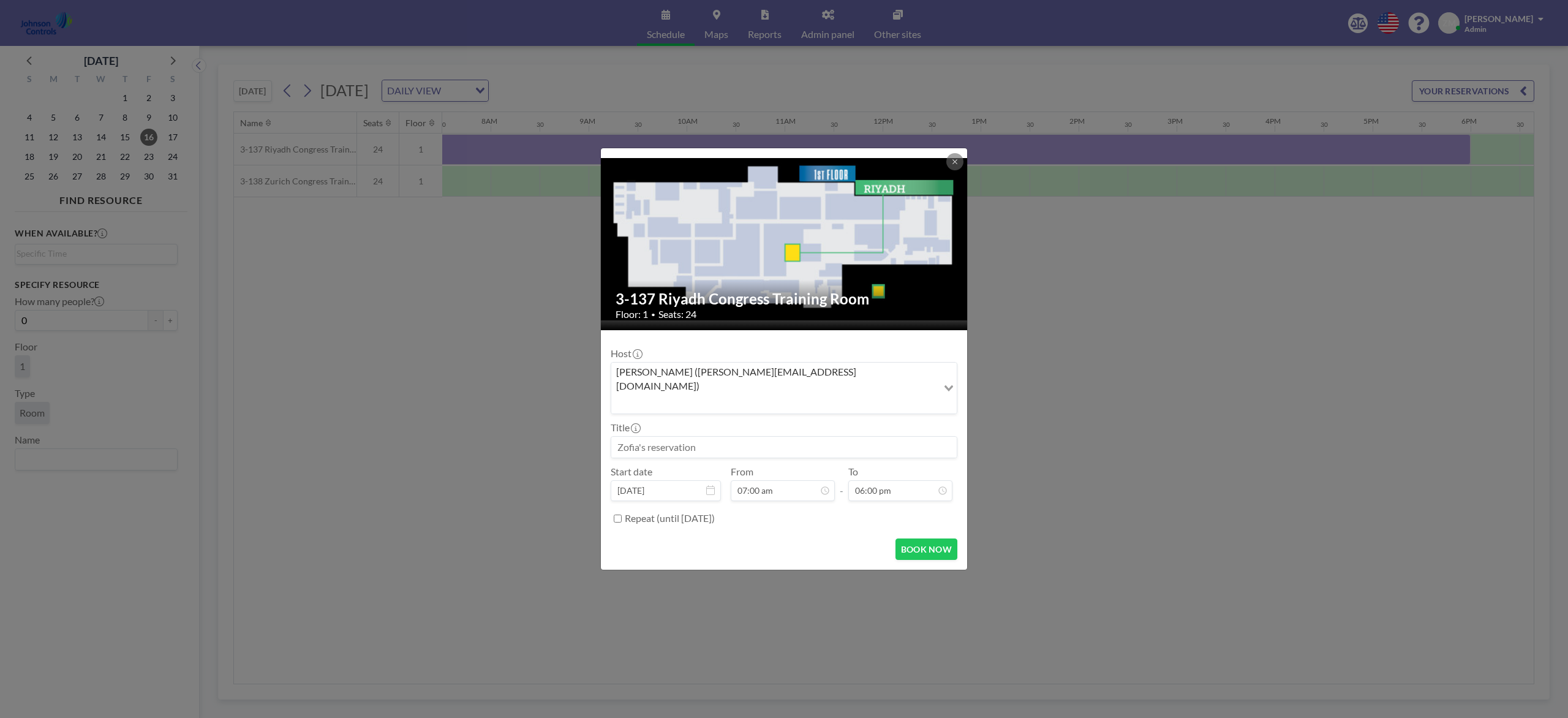
click at [711, 437] on input at bounding box center [784, 447] width 345 height 21
paste input "MM Sales Meeting (Tim Chuppe)"
type input "MM Sales Meeting (Tim Chuppe)"
click at [926, 538] on button "BOOK NOW" at bounding box center [926, 549] width 62 height 21
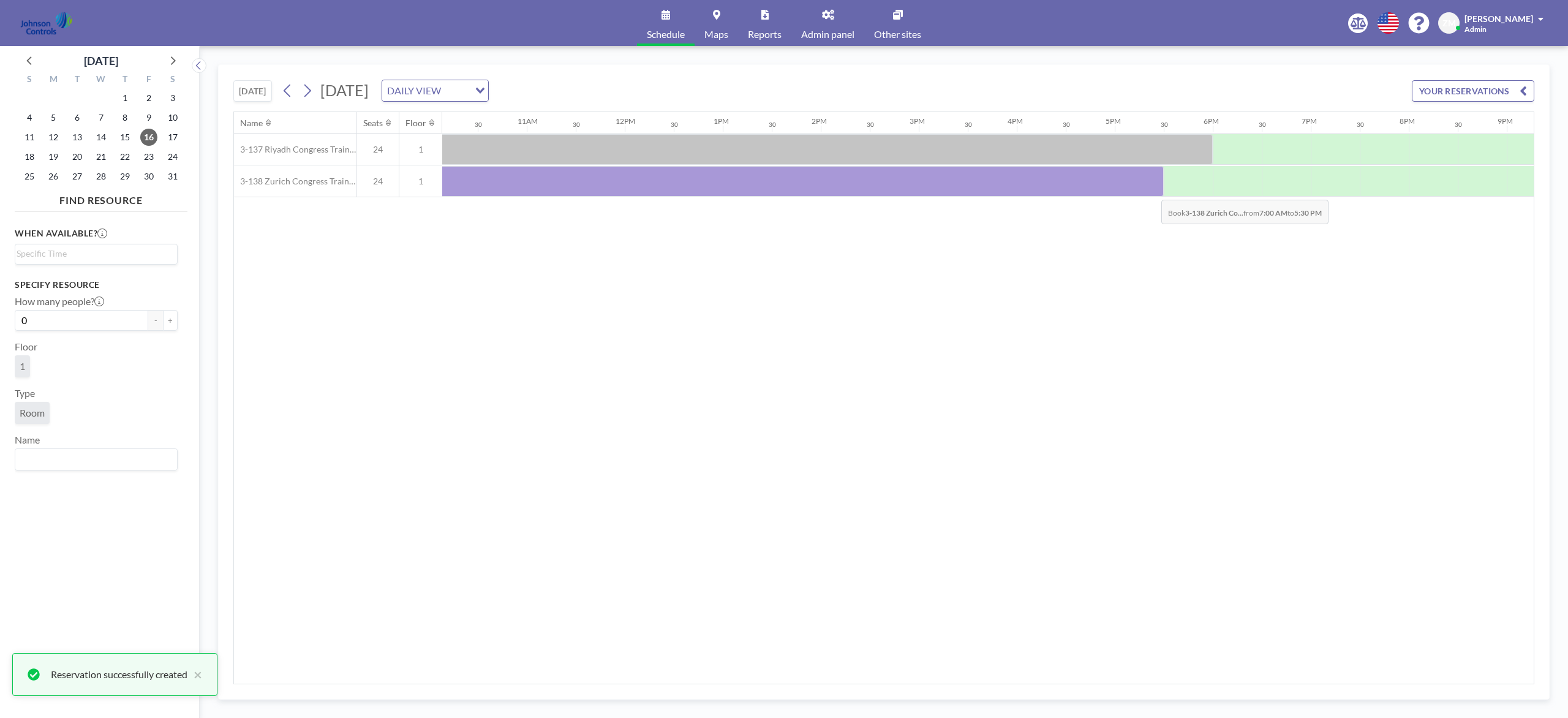
scroll to position [0, 996]
drag, startPoint x: 590, startPoint y: 187, endPoint x: 1178, endPoint y: 190, distance: 588.0
click at [1175, 190] on div at bounding box center [671, 181] width 1078 height 31
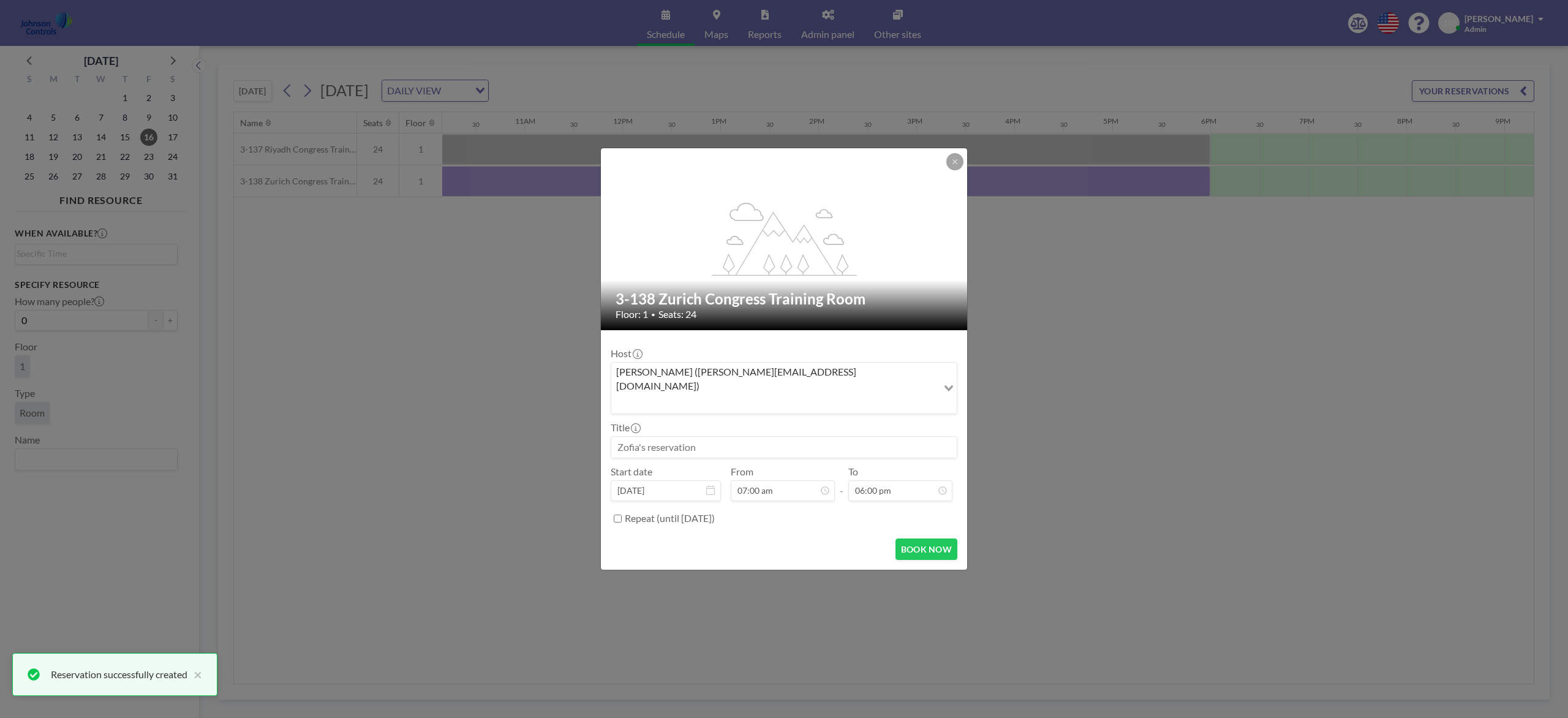
click at [667, 386] on div "Zofia Maślanka (zofia@roomzilla.net)" at bounding box center [774, 387] width 327 height 49
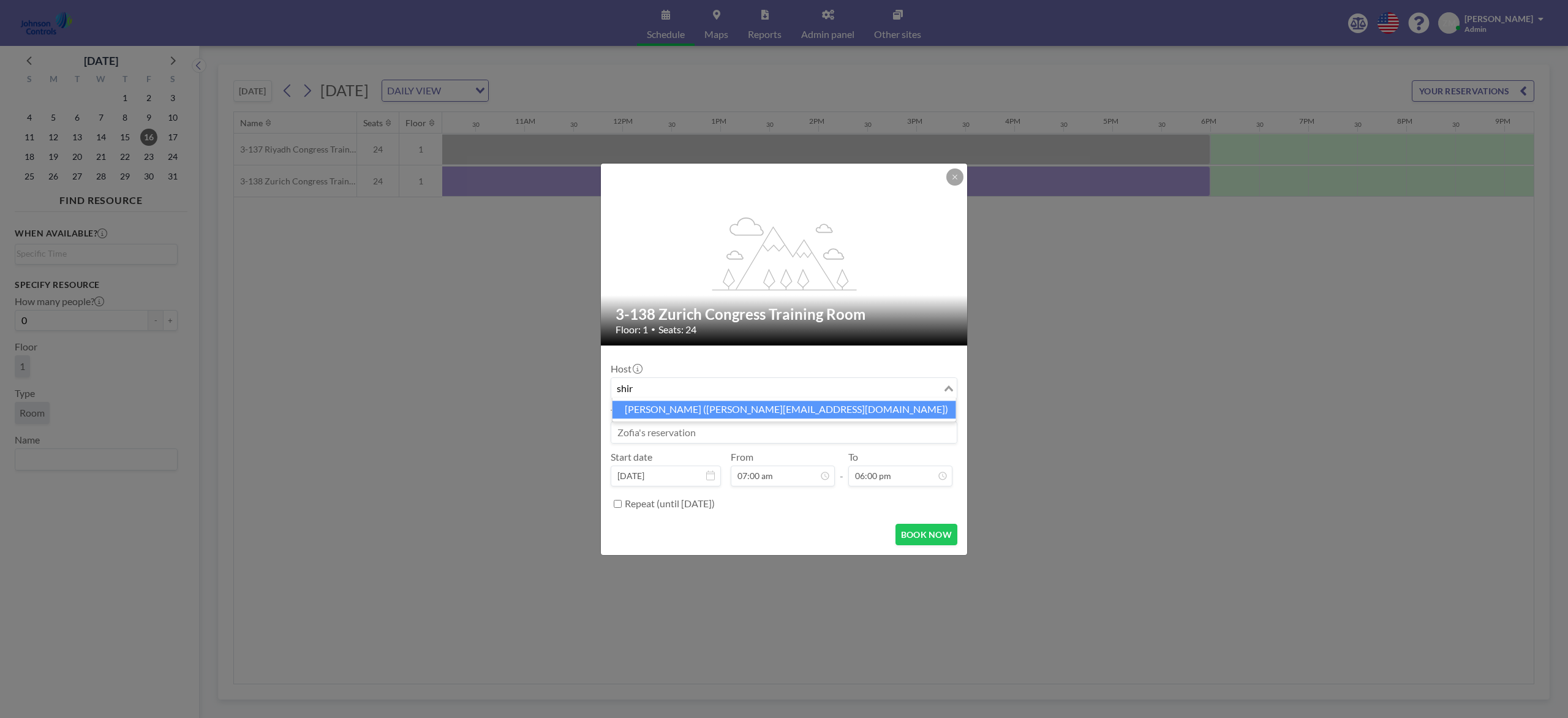
click at [758, 411] on li "Shirl Madison (shirl.madison@jci.com)" at bounding box center [784, 410] width 344 height 18
type input "shir"
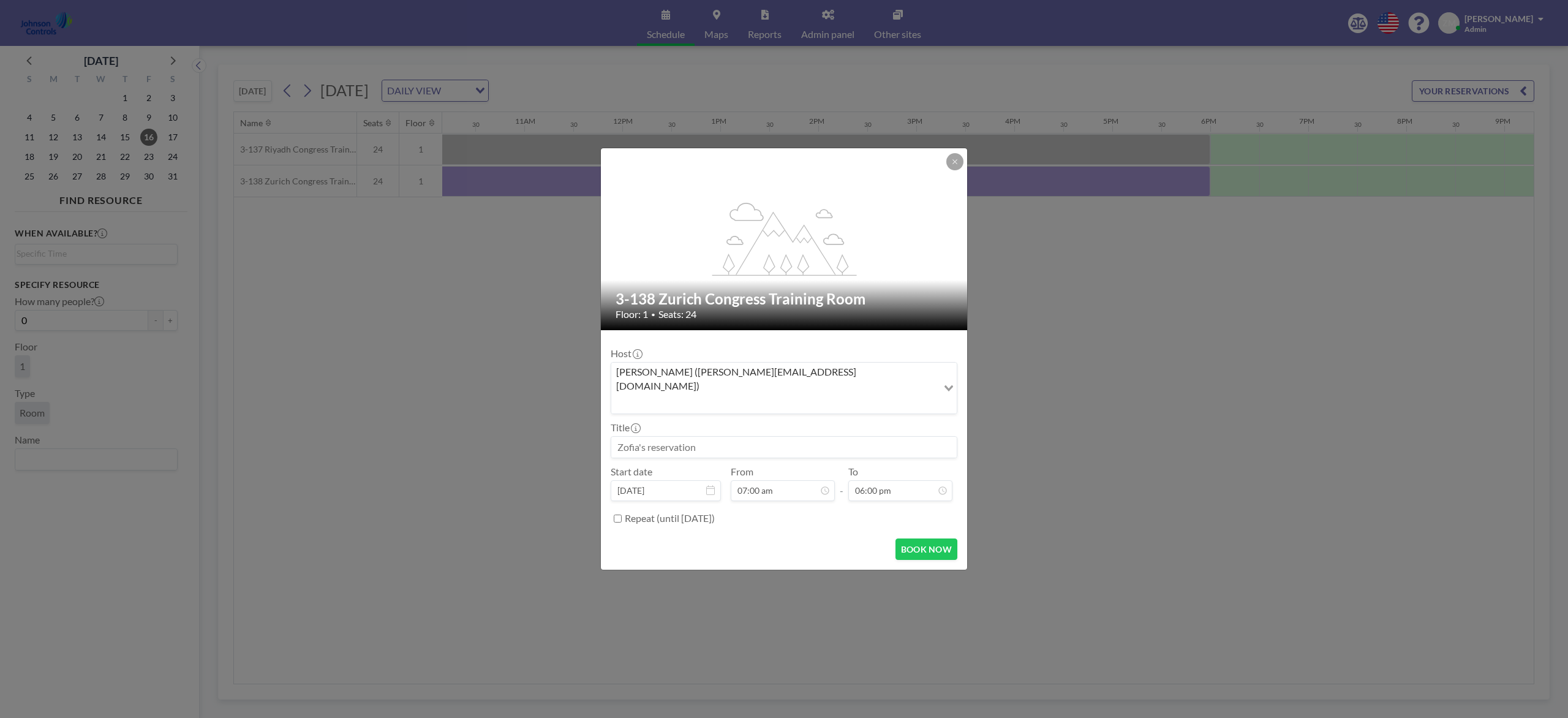
click at [752, 437] on input at bounding box center [784, 447] width 345 height 21
paste input "MM Sales Meeting (Tim Chuppe)"
type input "MM Sales Meeting (Tim Chuppe)"
click at [928, 538] on button "BOOK NOW" at bounding box center [926, 549] width 62 height 21
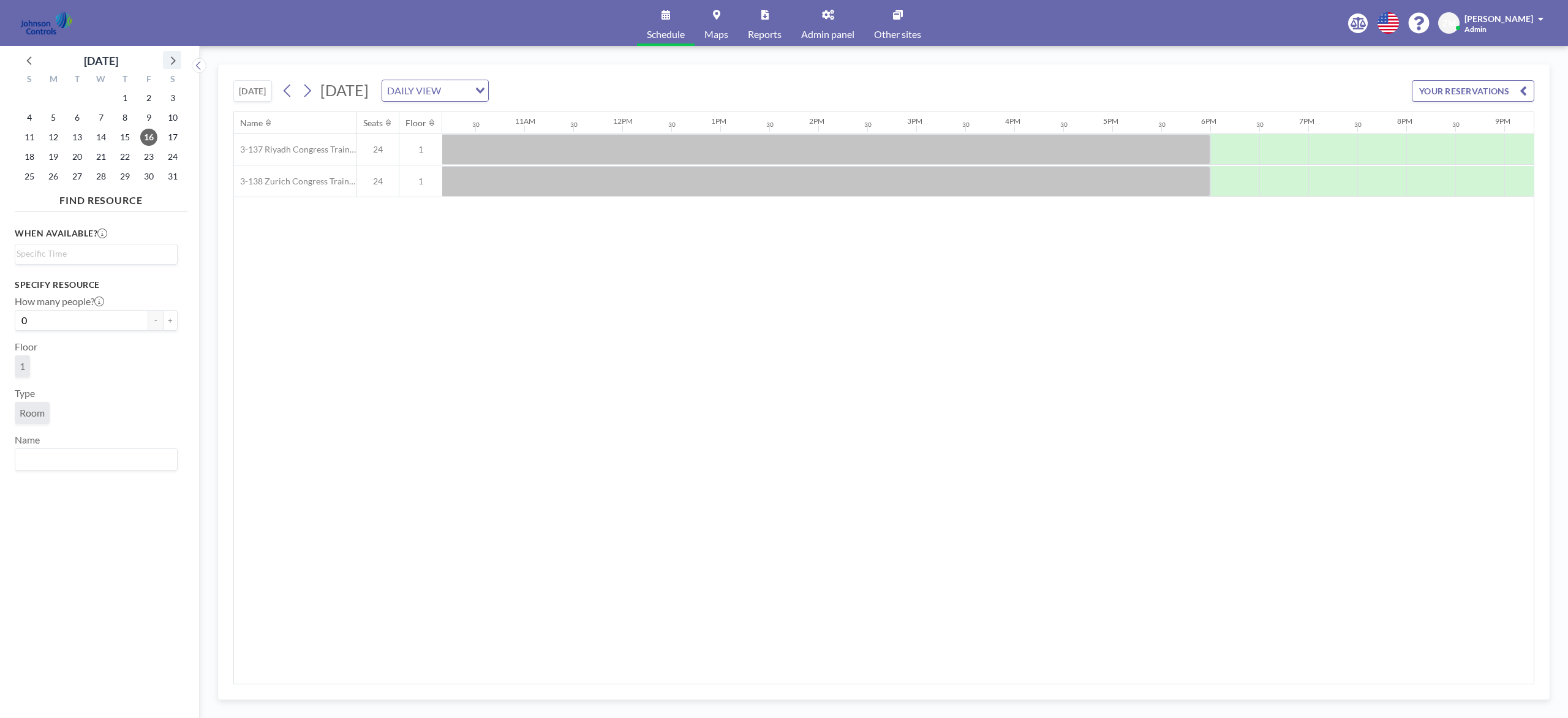
click at [172, 60] on icon at bounding box center [172, 60] width 16 height 16
click at [53, 99] on span "2" at bounding box center [53, 98] width 17 height 17
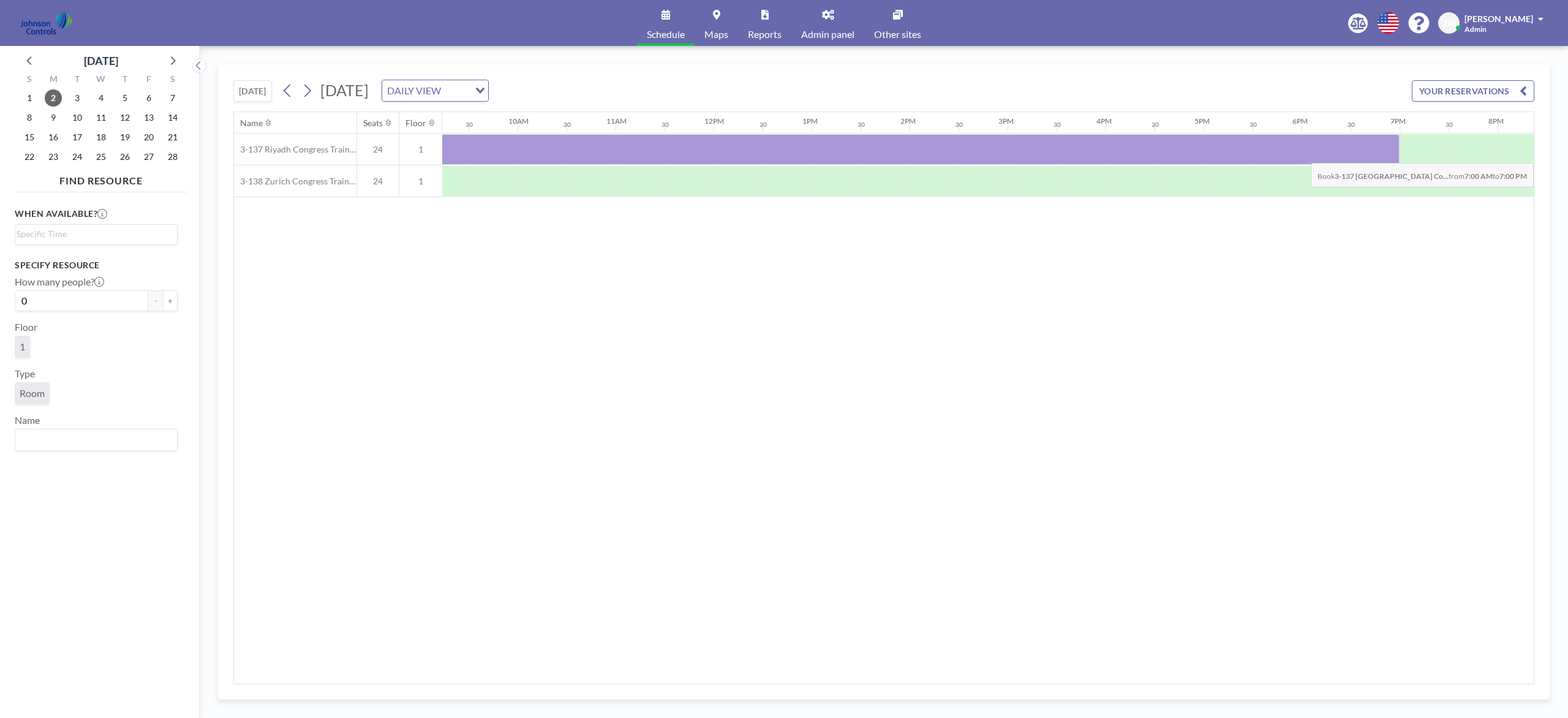
scroll to position [0, 902]
drag, startPoint x: 514, startPoint y: 153, endPoint x: 1285, endPoint y: 156, distance: 771.0
click at [1175, 156] on div at bounding box center [765, 149] width 1078 height 31
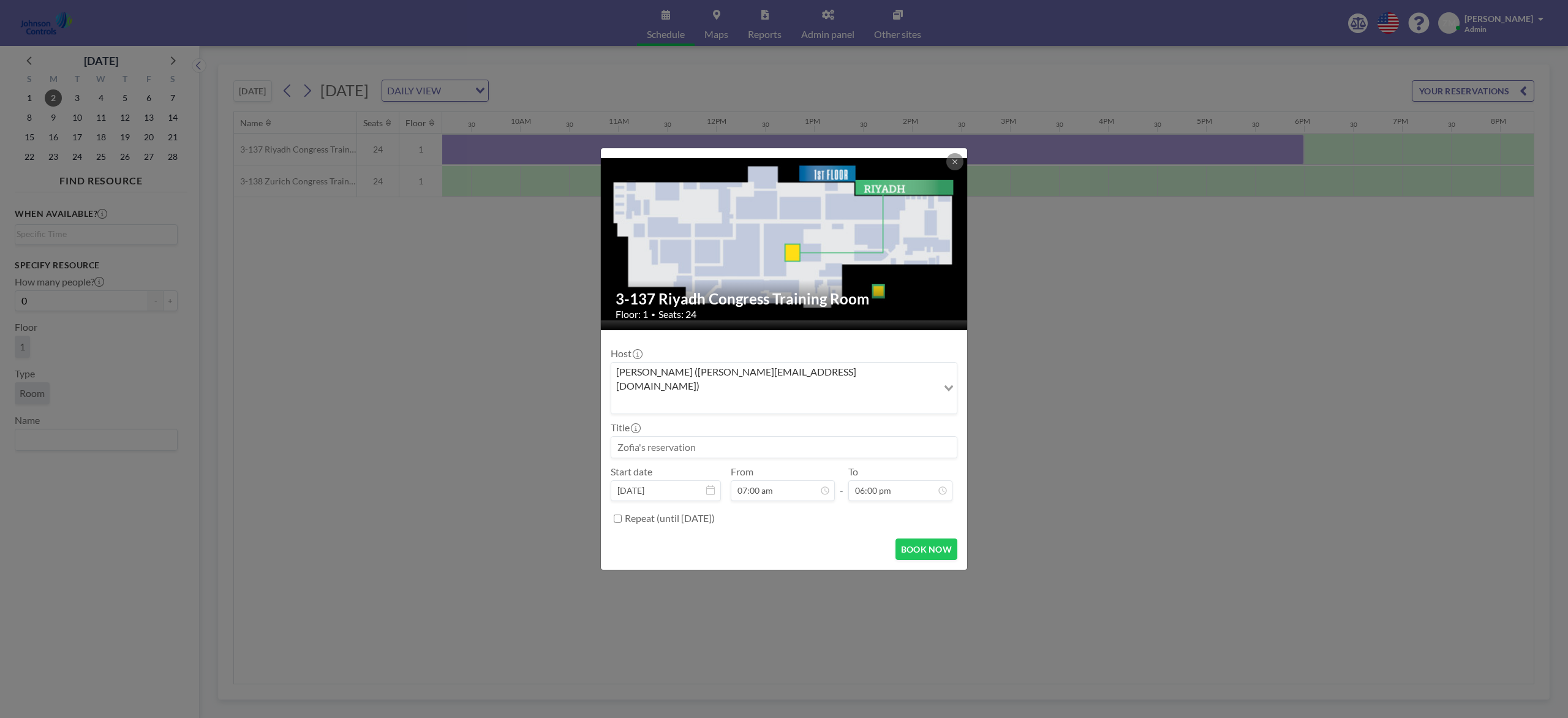
click at [795, 395] on input "Search for option" at bounding box center [774, 403] width 324 height 16
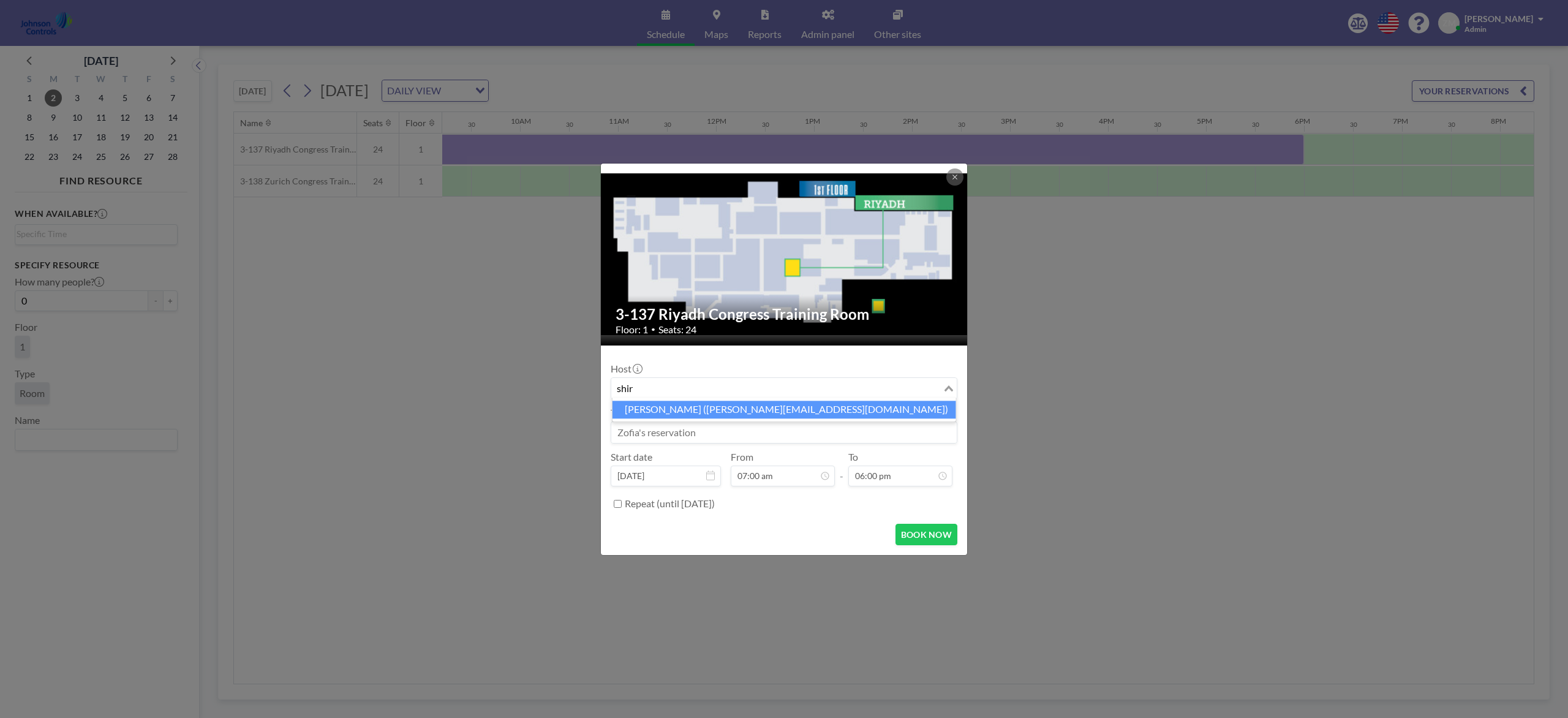
click at [794, 413] on li "Shirl Madison (shirl.madison@jci.com)" at bounding box center [784, 410] width 344 height 18
type input "shir"
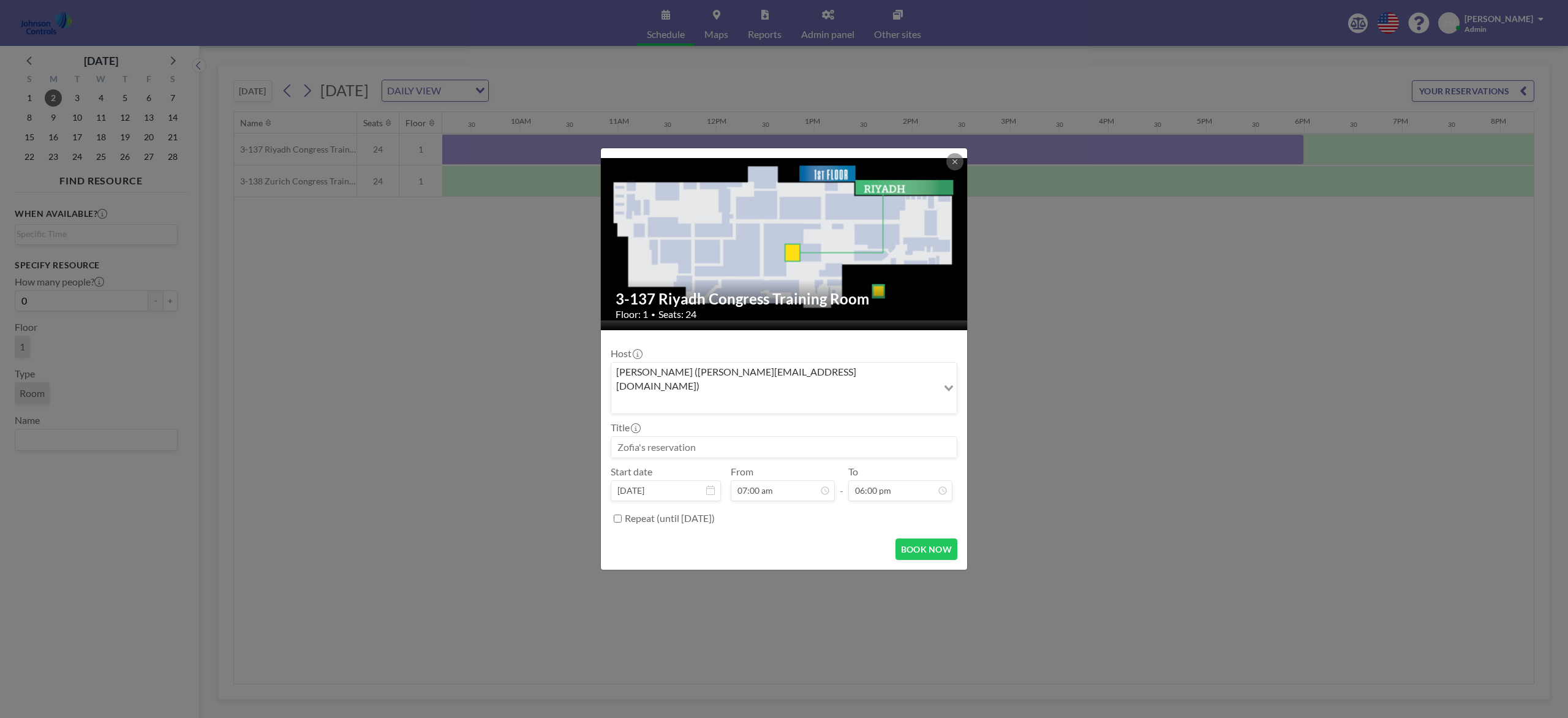
click at [781, 437] on input at bounding box center [784, 447] width 345 height 21
paste input "Combined Training"
type input "Combined Training"
click at [915, 538] on button "BOOK NOW" at bounding box center [926, 549] width 62 height 21
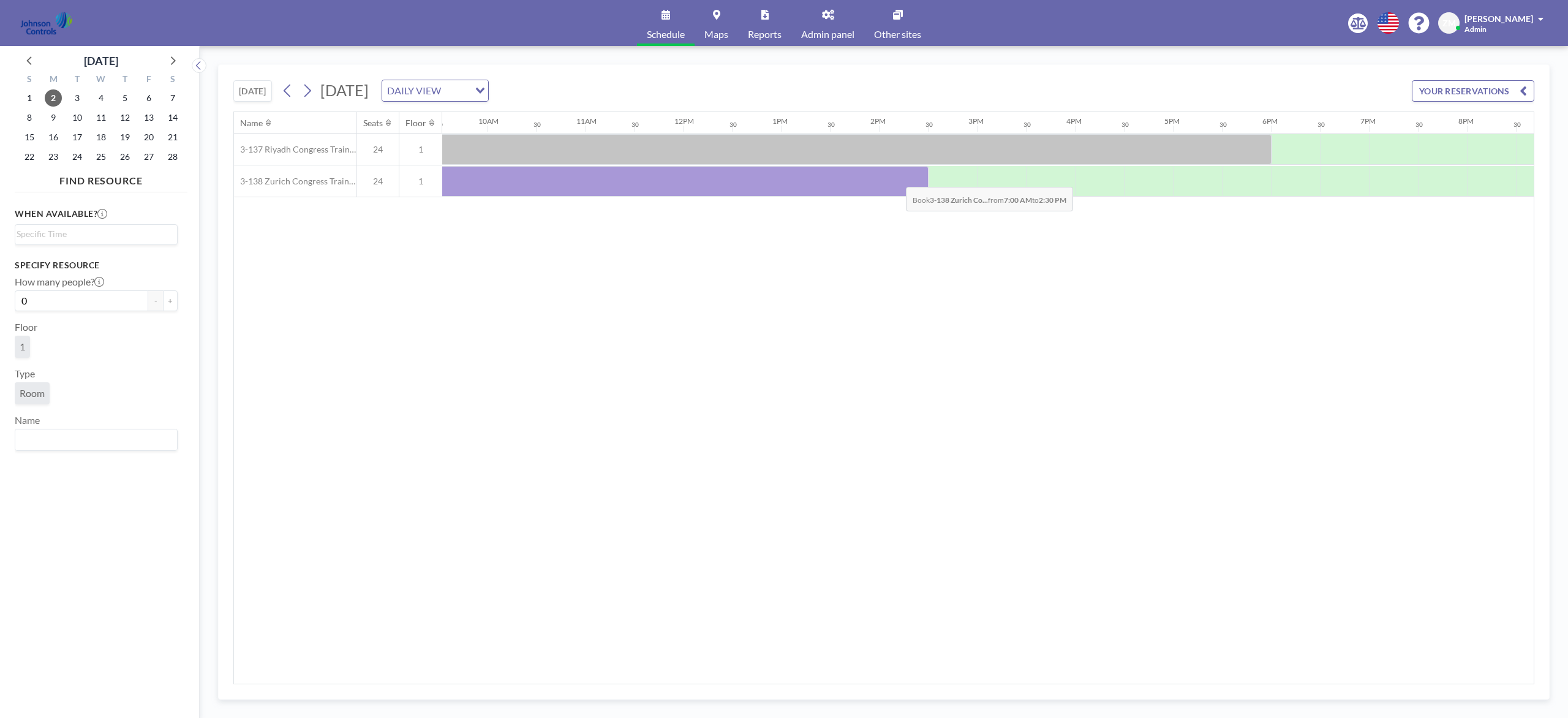
scroll to position [0, 936]
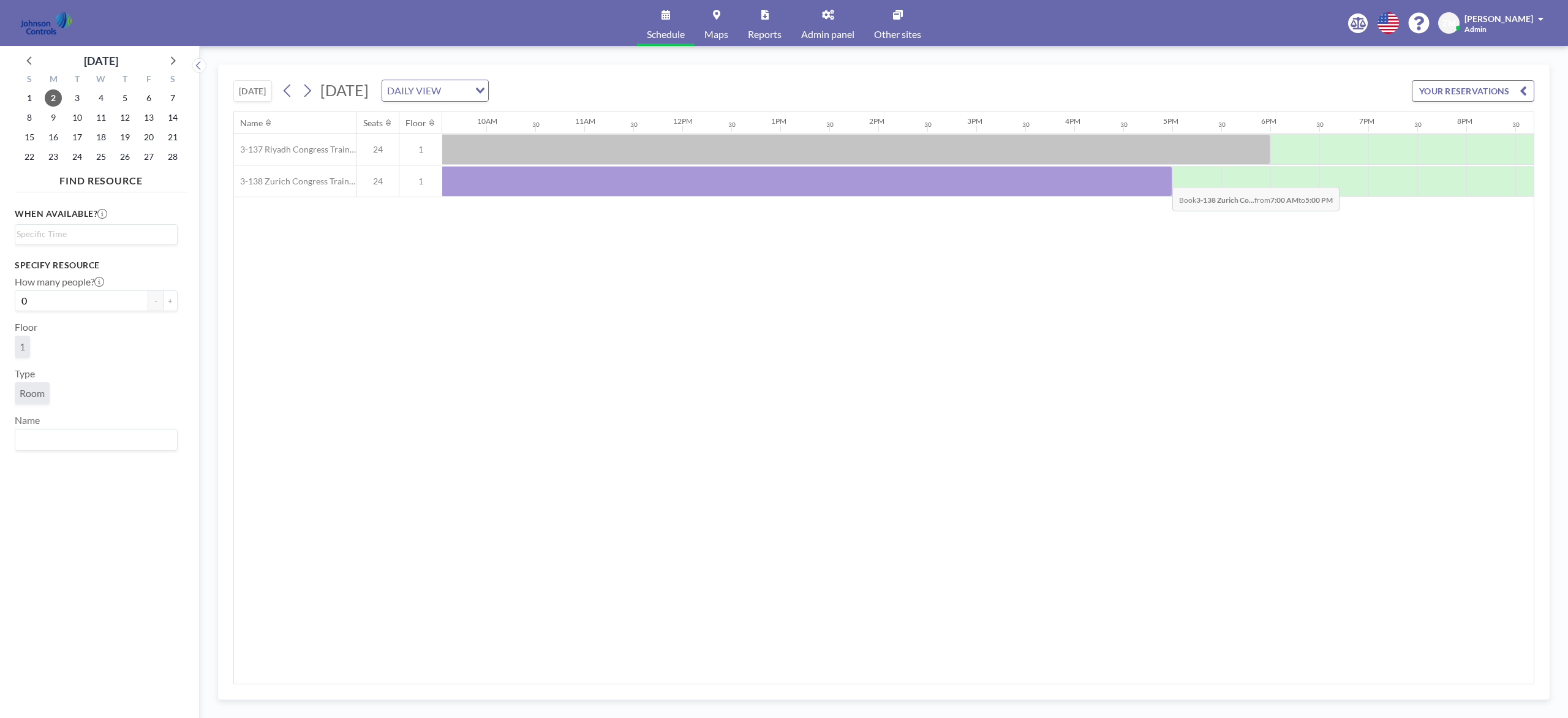
drag, startPoint x: 535, startPoint y: 188, endPoint x: 1163, endPoint y: 179, distance: 628.1
click at [1163, 179] on div at bounding box center [682, 181] width 980 height 31
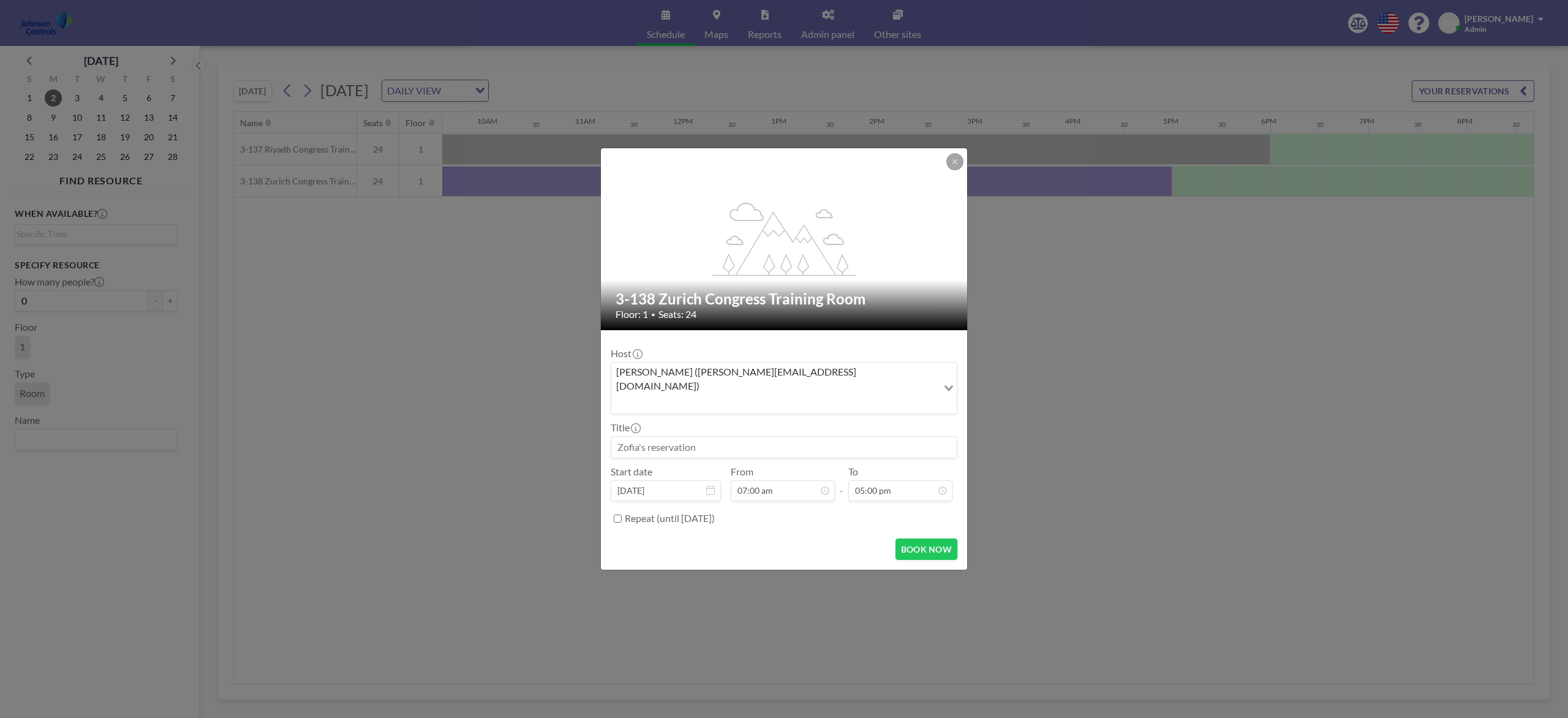
click at [710, 391] on div "Zofia Maślanka (zofia@roomzilla.net)" at bounding box center [774, 387] width 327 height 49
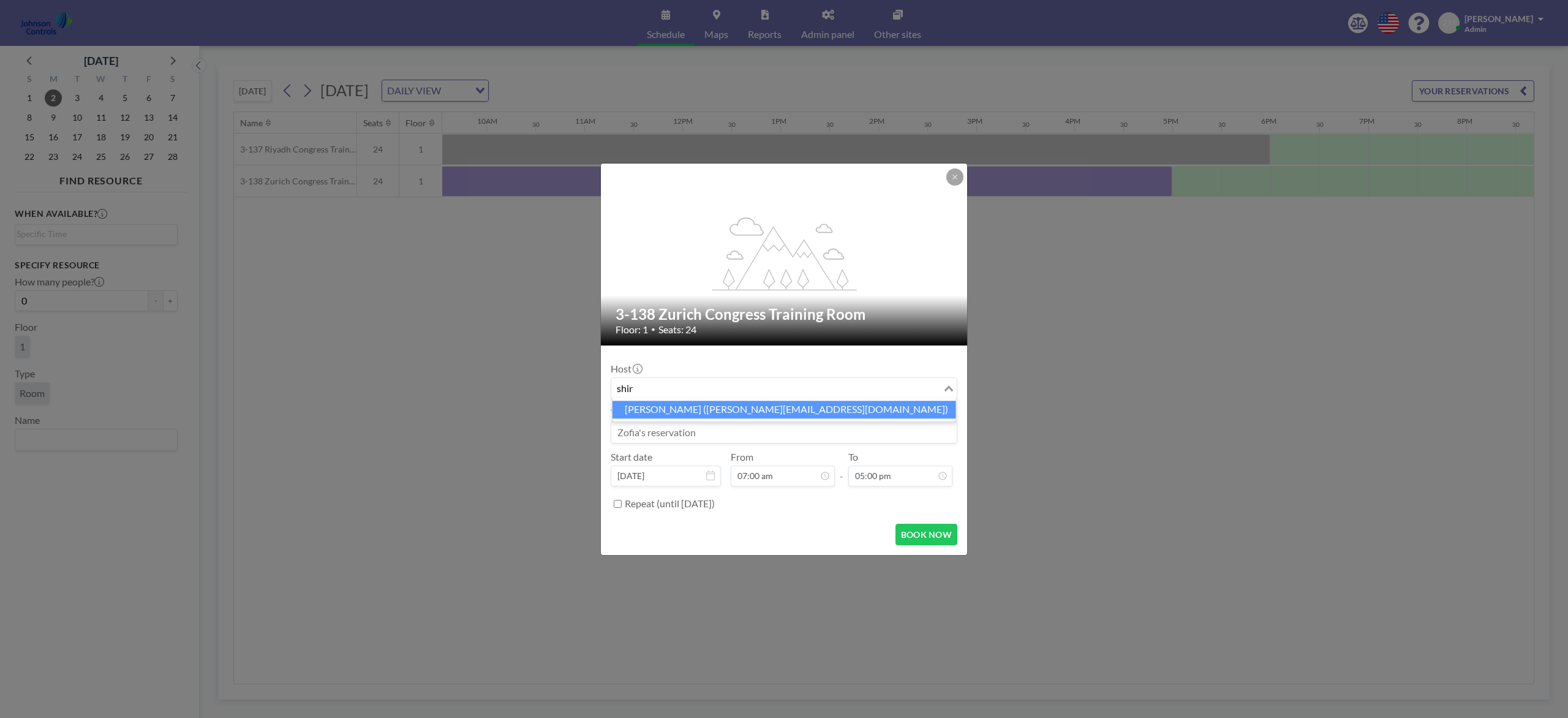
click at [709, 404] on li "Shirl Madison (shirl.madison@jci.com)" at bounding box center [784, 410] width 344 height 18
type input "shir"
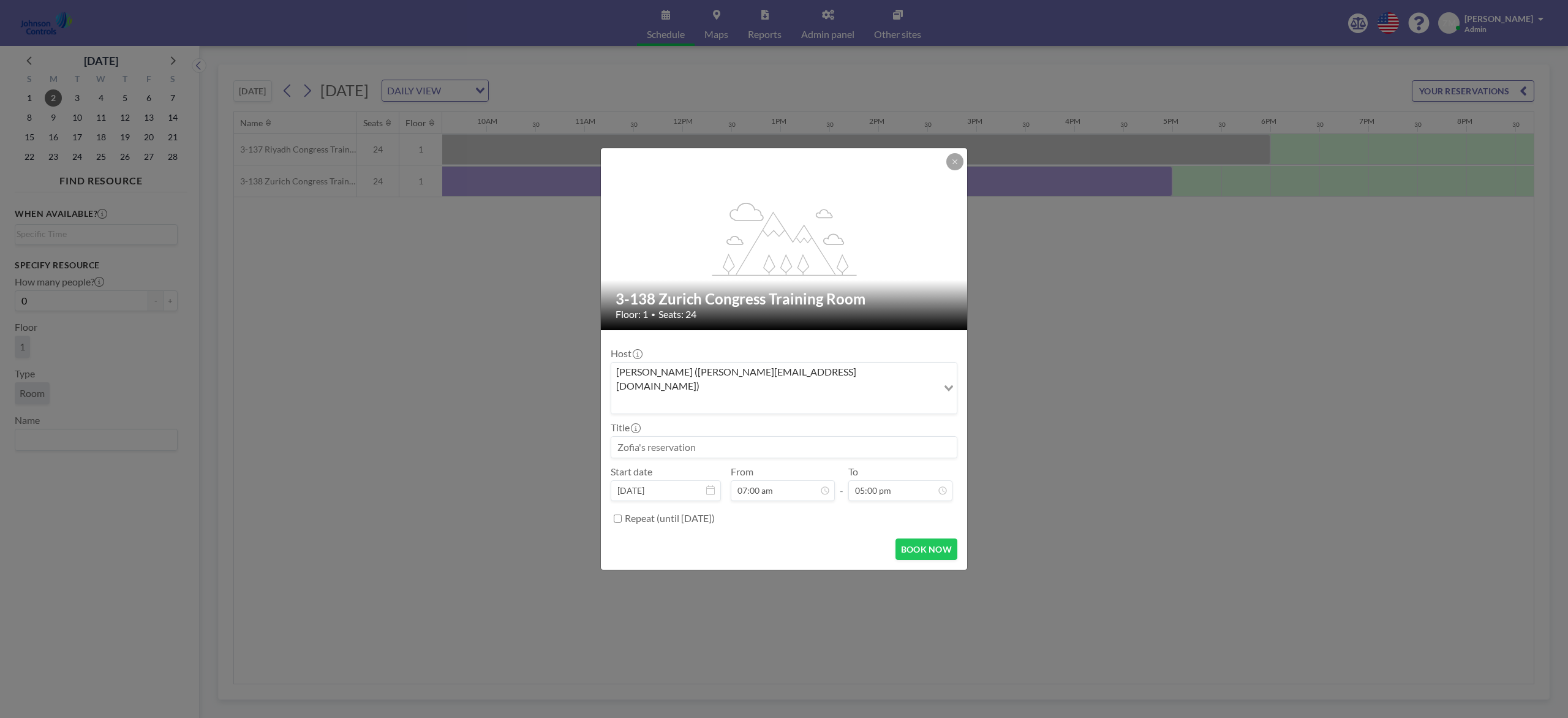
click at [0, 0] on div at bounding box center [0, 0] width 0 height 0
click at [707, 437] on input at bounding box center [784, 447] width 345 height 21
paste input "Combined Training"
type input "Combined Training"
click at [920, 538] on button "BOOK NOW" at bounding box center [926, 549] width 62 height 21
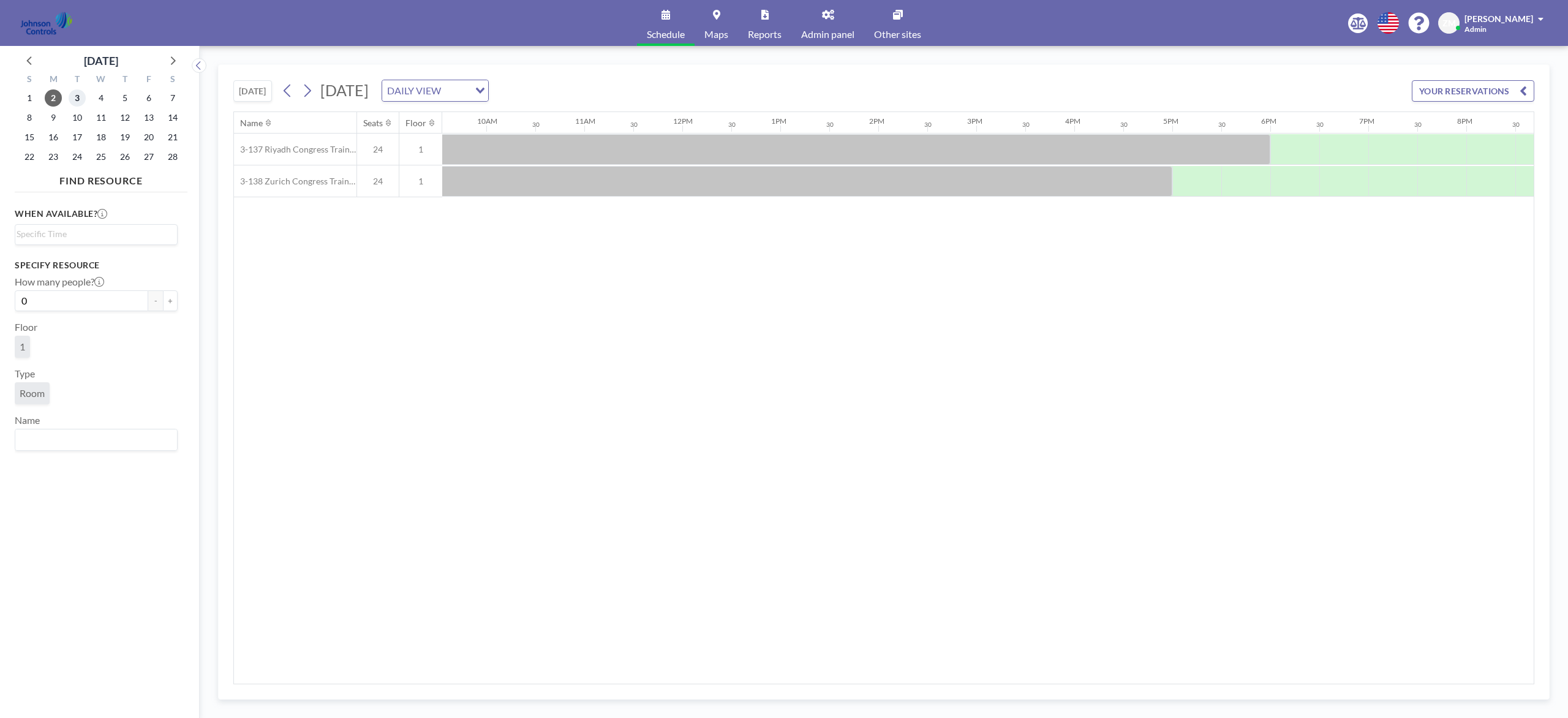
click at [80, 97] on span "3" at bounding box center [77, 98] width 17 height 17
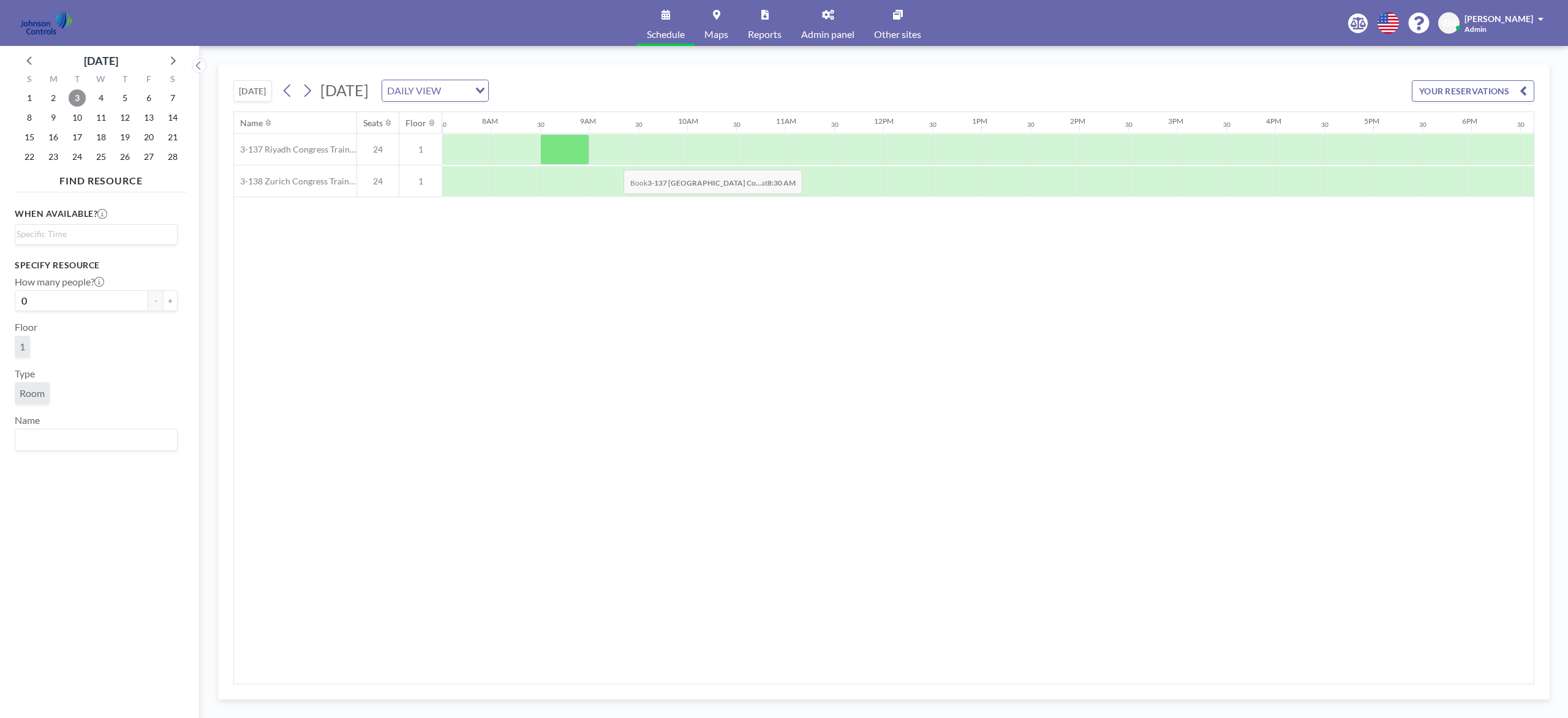
scroll to position [0, 624]
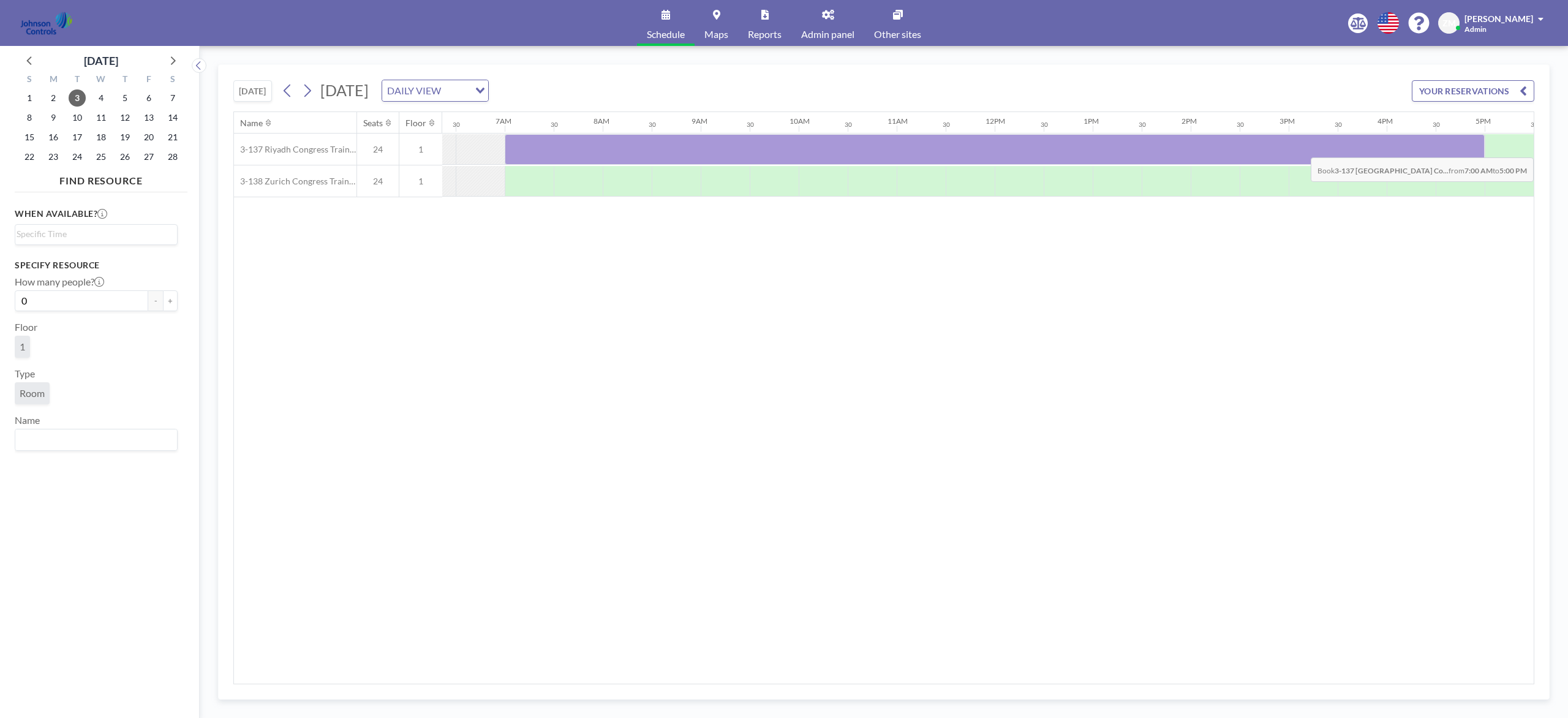
drag, startPoint x: 539, startPoint y: 152, endPoint x: 1478, endPoint y: 149, distance: 939.0
click at [1175, 149] on div at bounding box center [994, 149] width 980 height 31
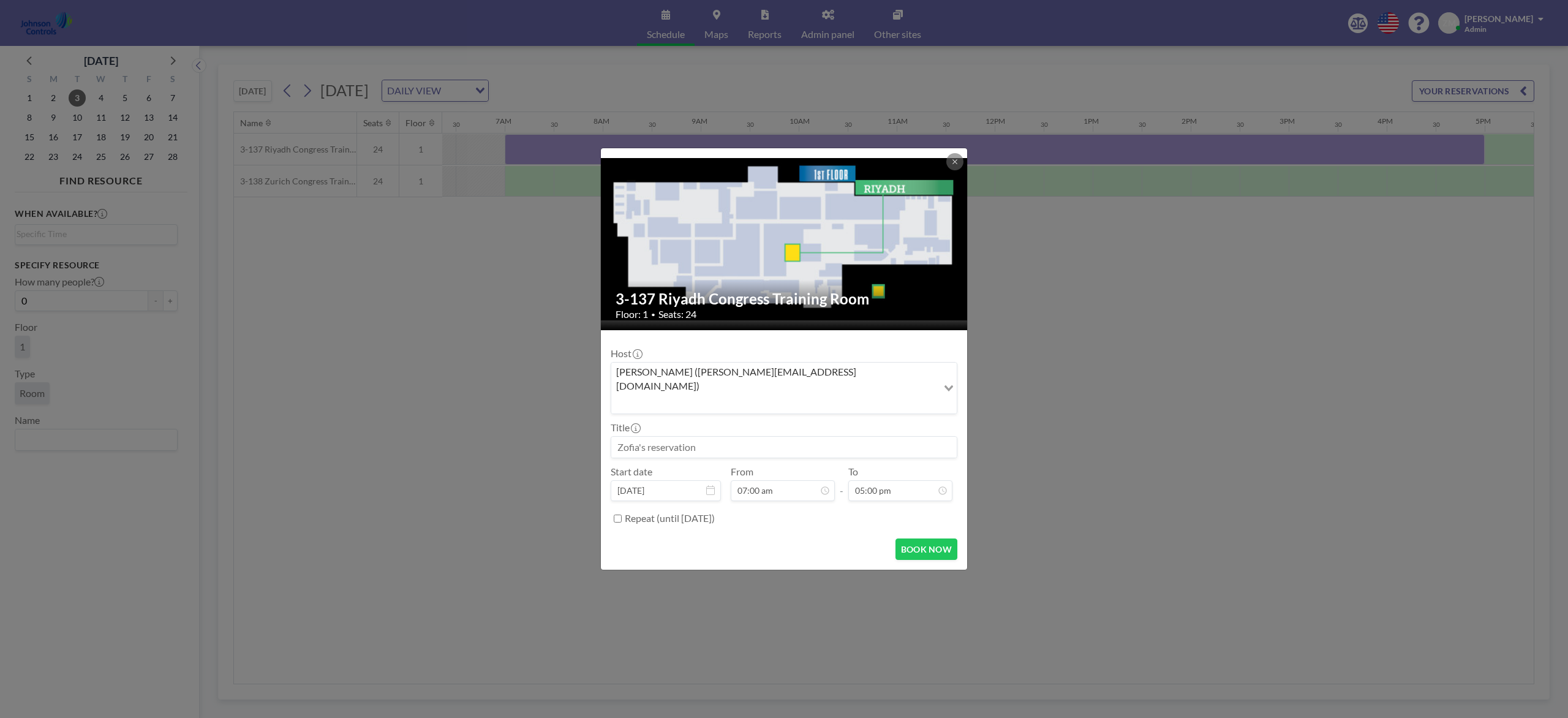
click at [810, 395] on input "Search for option" at bounding box center [774, 403] width 324 height 16
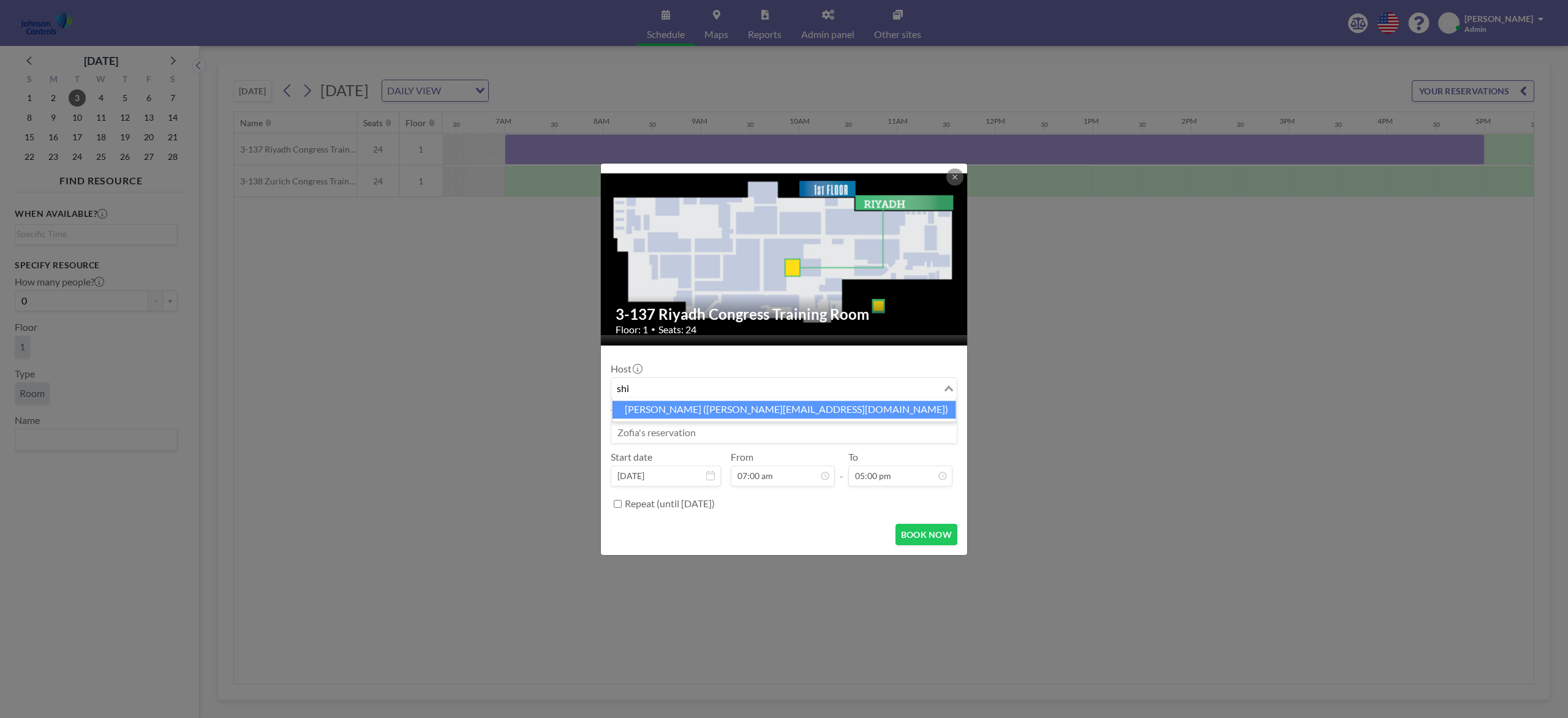
click at [800, 410] on li "Shirl Madison (shirl.madison@jci.com)" at bounding box center [784, 410] width 344 height 18
type input "shi"
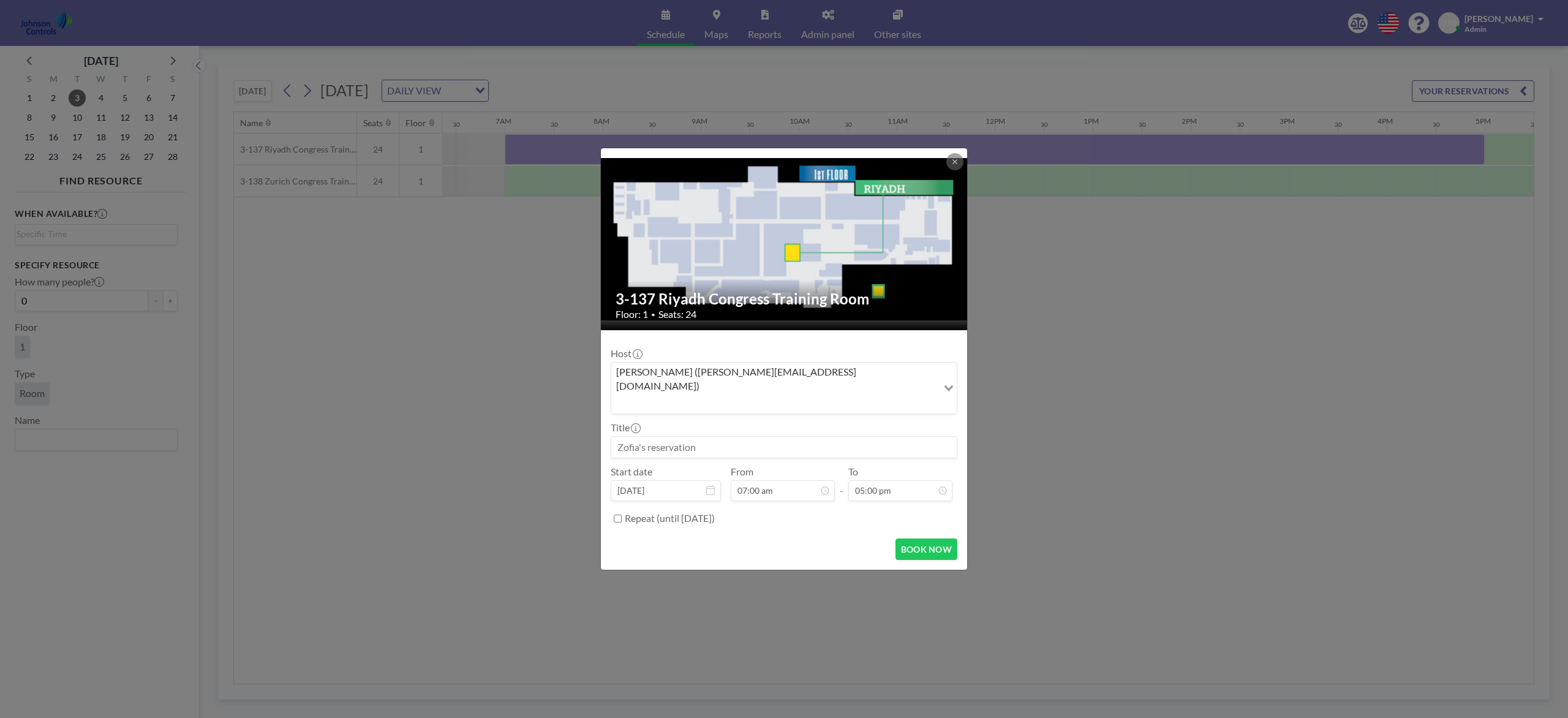
click at [798, 437] on input at bounding box center [784, 447] width 345 height 21
paste input "Combined Training"
type input "Combined Training"
click at [929, 538] on button "BOOK NOW" at bounding box center [926, 549] width 62 height 21
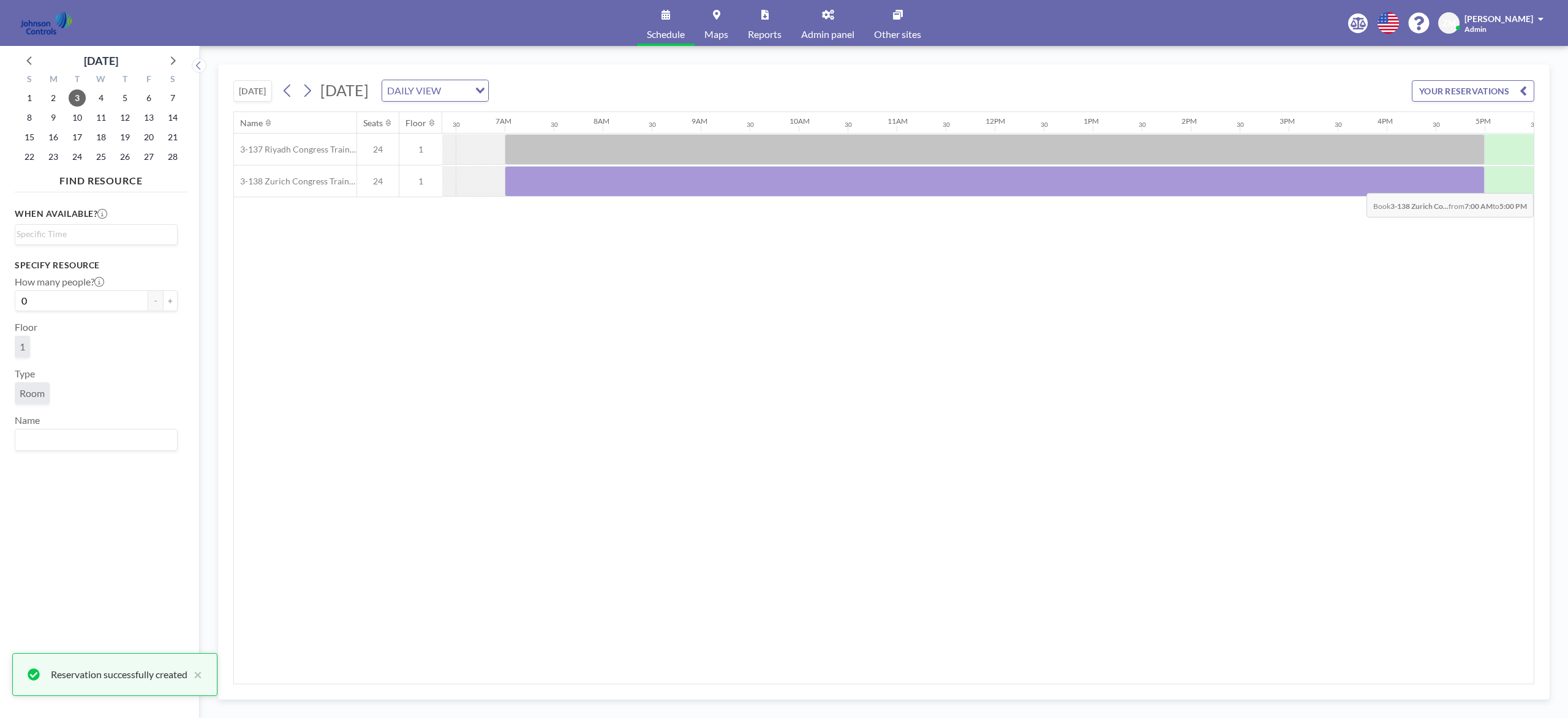
drag, startPoint x: 524, startPoint y: 182, endPoint x: 1454, endPoint y: 185, distance: 930.0
click at [1175, 185] on div at bounding box center [994, 181] width 980 height 31
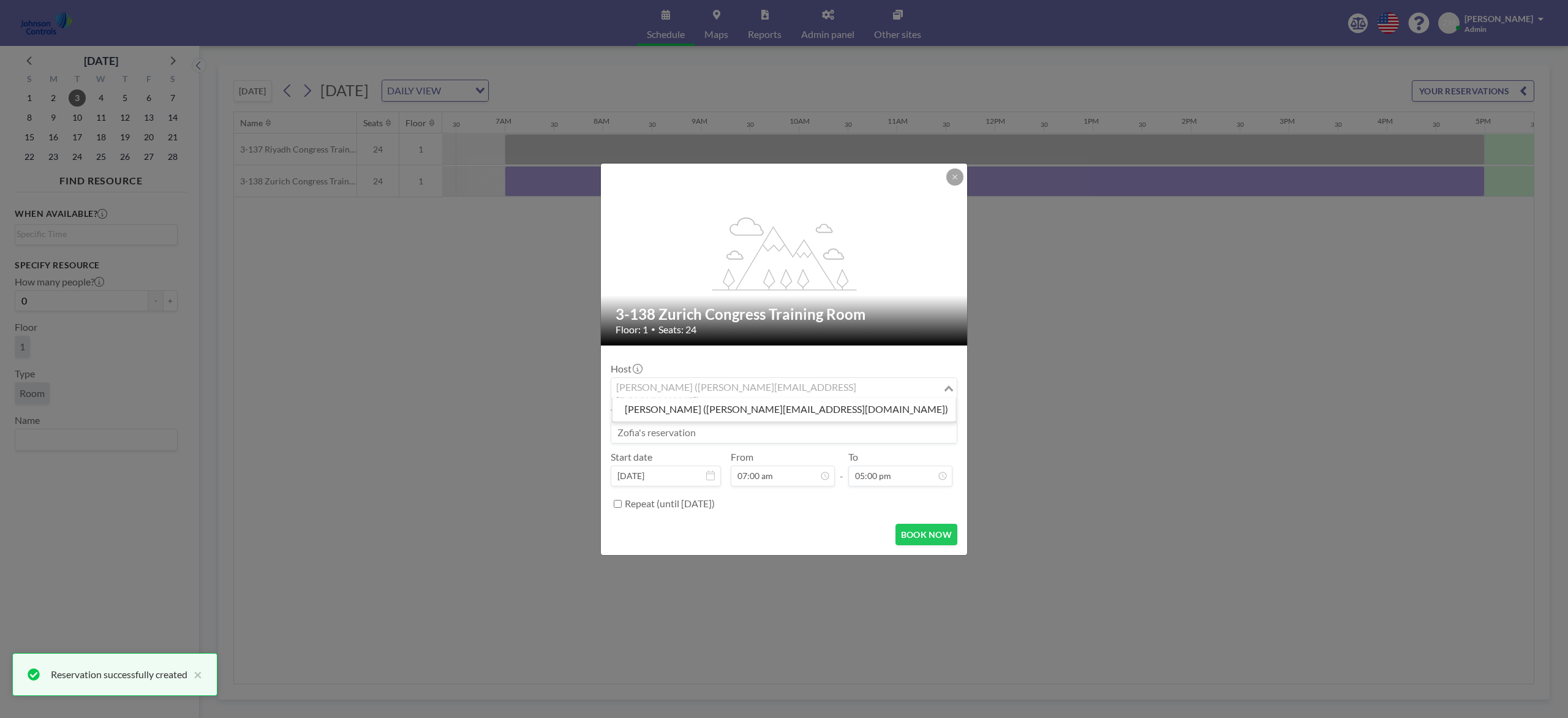
click at [823, 393] on input "Search for option" at bounding box center [776, 388] width 329 height 16
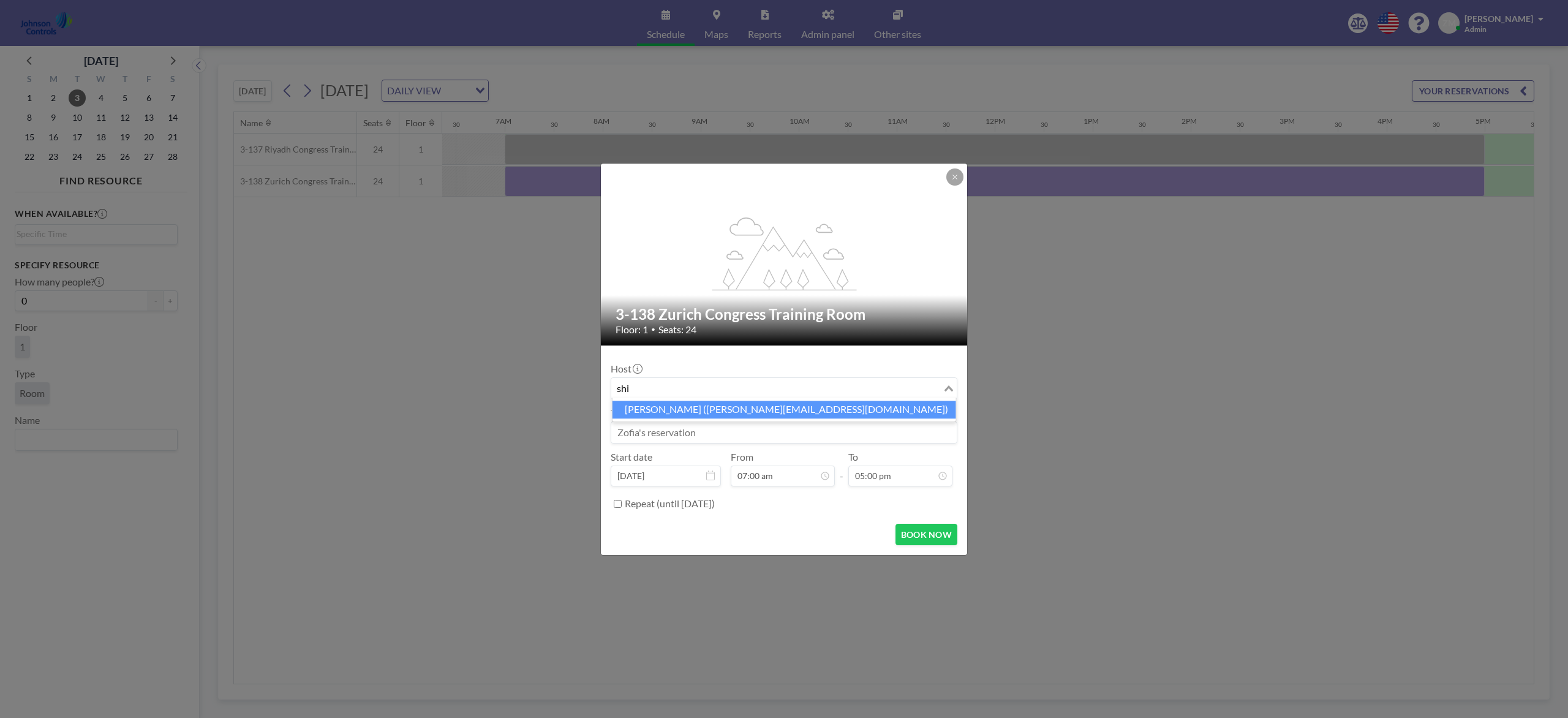
click at [788, 412] on li "Shirl Madison (shirl.madison@jci.com)" at bounding box center [784, 410] width 344 height 18
type input "shi"
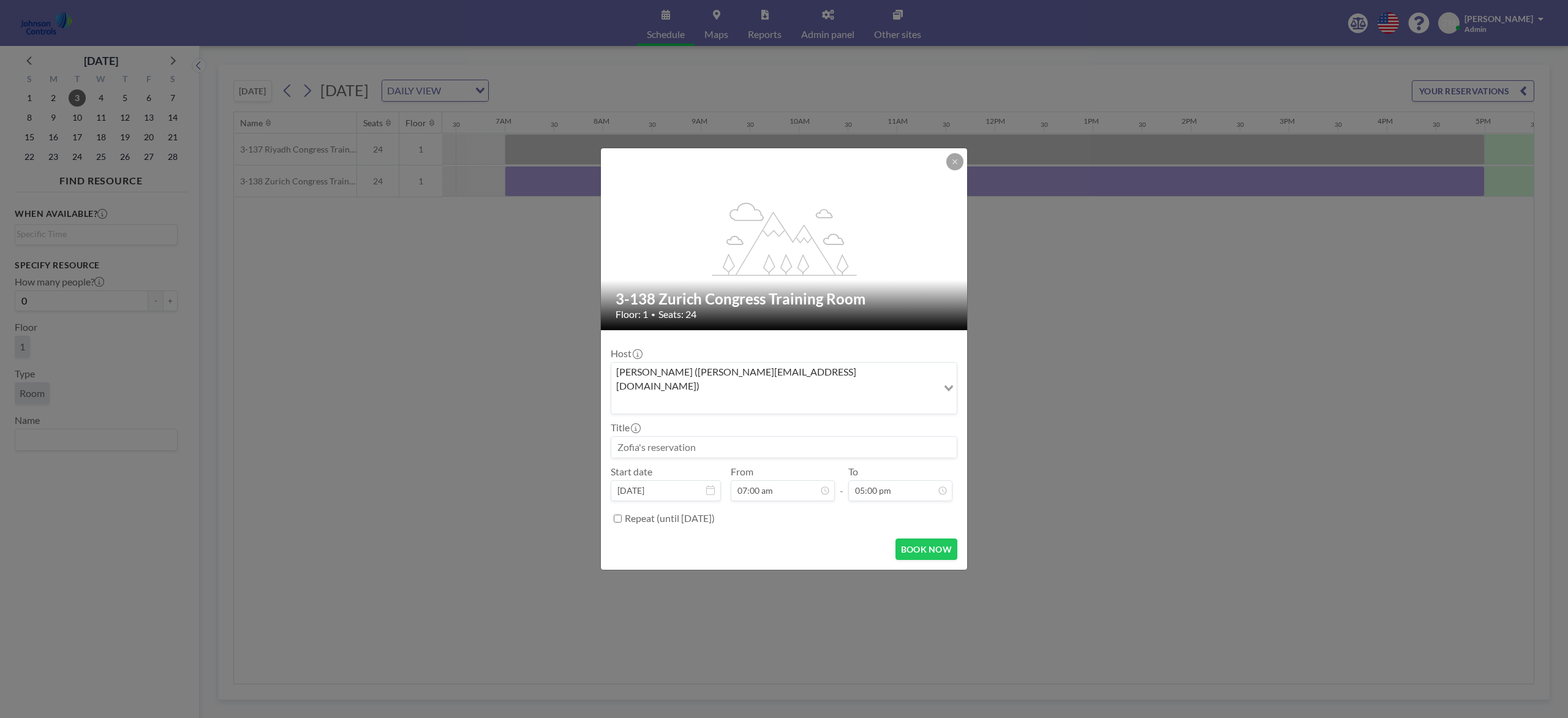
click at [776, 441] on input at bounding box center [784, 447] width 345 height 21
paste input "Combined Training"
type input "Combined Training"
click at [923, 538] on button "BOOK NOW" at bounding box center [926, 549] width 62 height 21
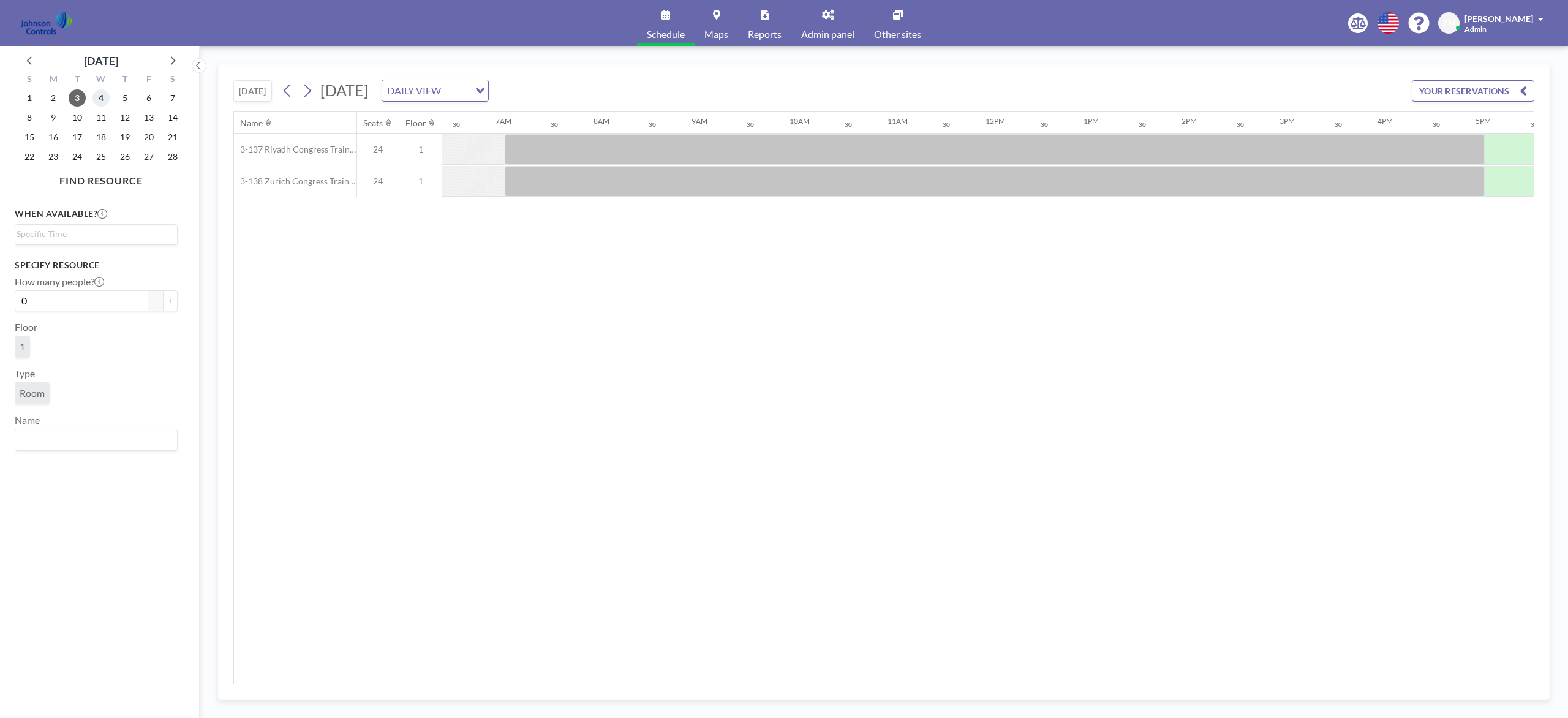
click at [101, 96] on span "4" at bounding box center [101, 98] width 17 height 17
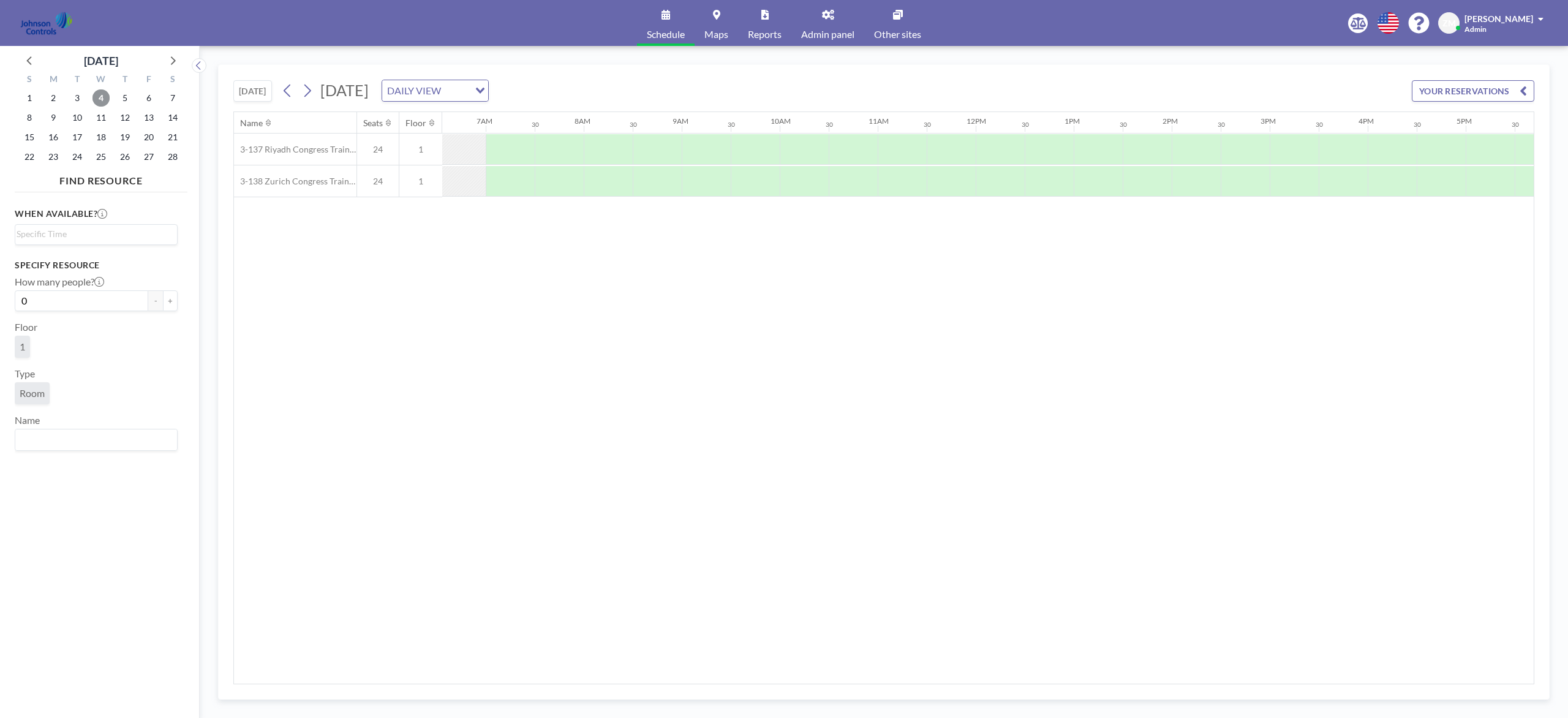
scroll to position [0, 637]
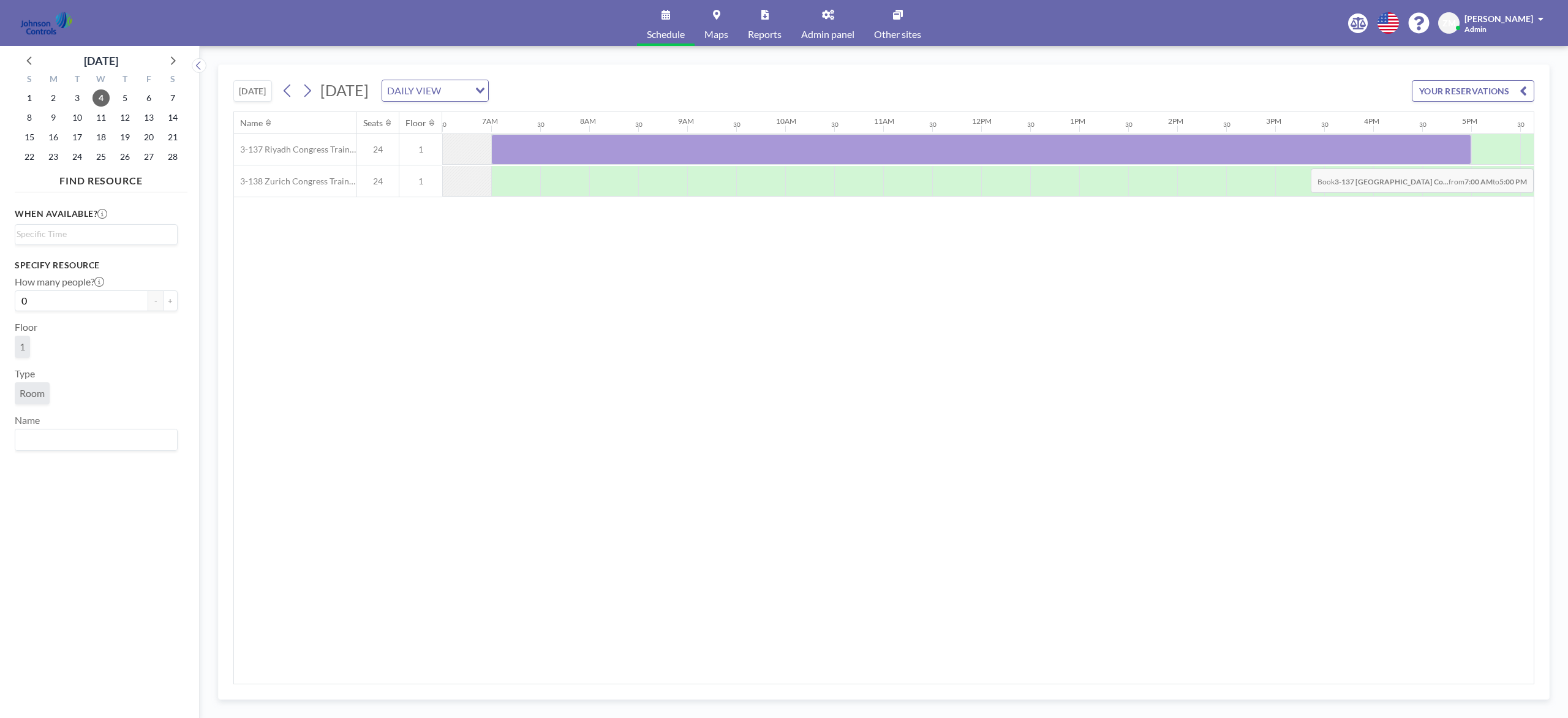
drag, startPoint x: 529, startPoint y: 164, endPoint x: 1439, endPoint y: 160, distance: 910.0
click at [1175, 160] on div at bounding box center [981, 149] width 980 height 31
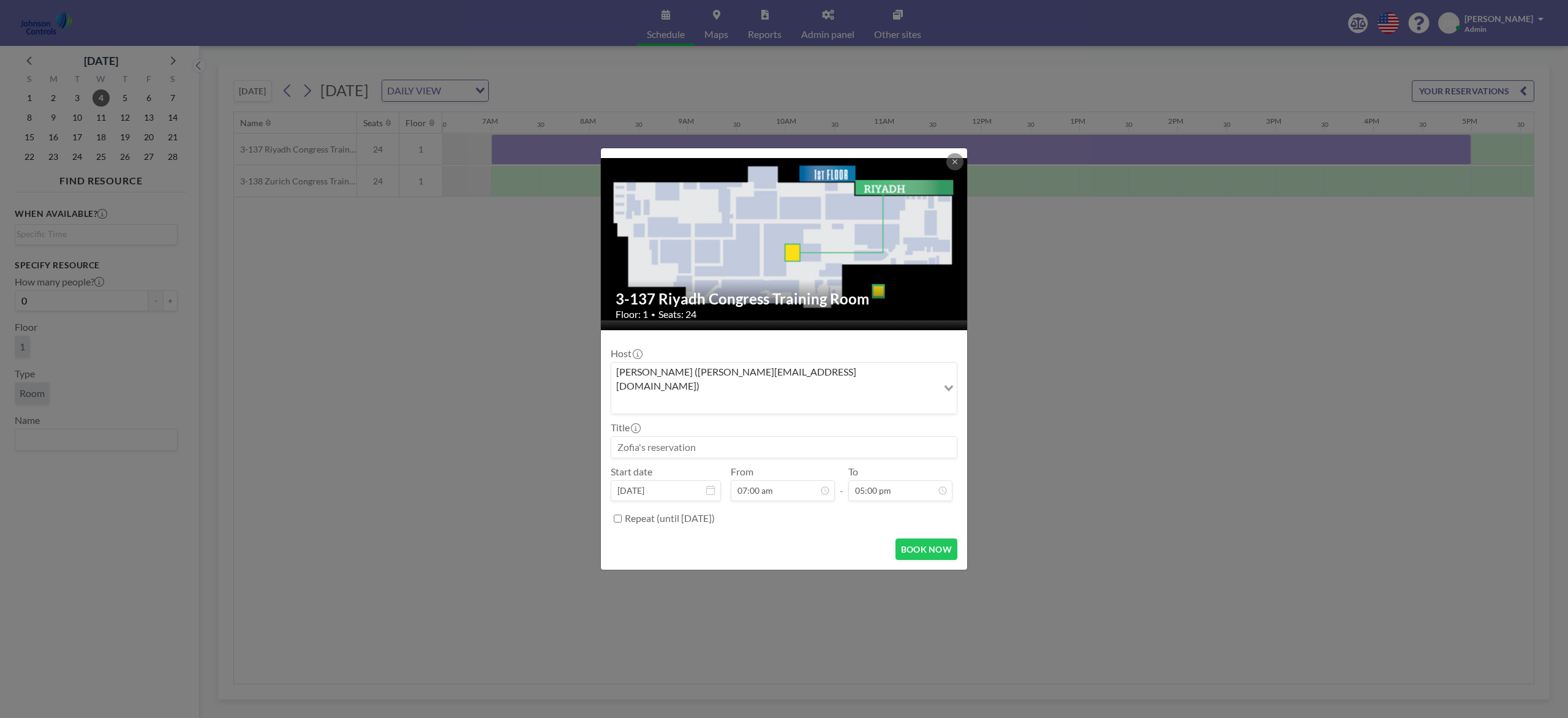
click at [731, 391] on div "Zofia Maślanka (zofia@roomzilla.net)" at bounding box center [774, 387] width 327 height 49
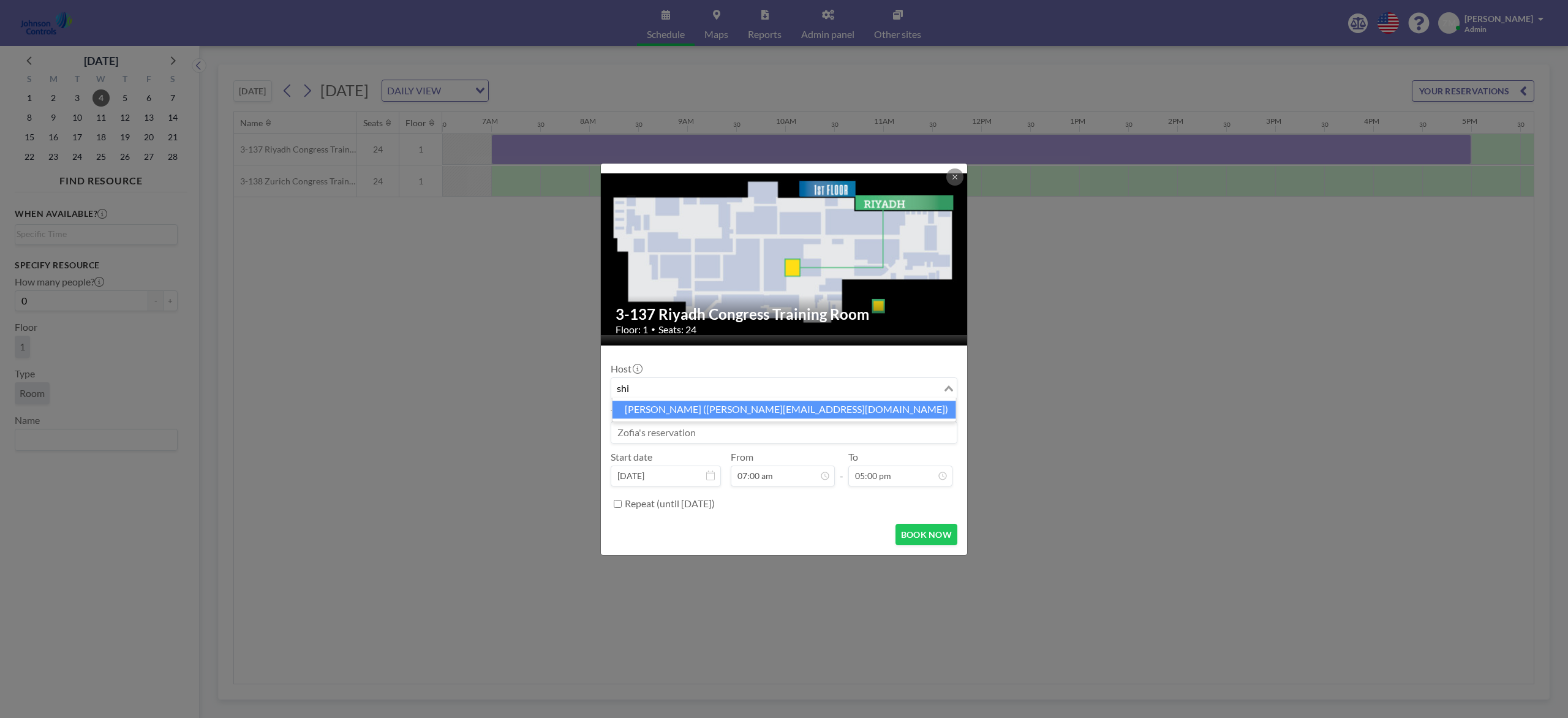
click at [726, 406] on li "Shirl Madison (shirl.madison@jci.com)" at bounding box center [784, 410] width 344 height 18
type input "shi"
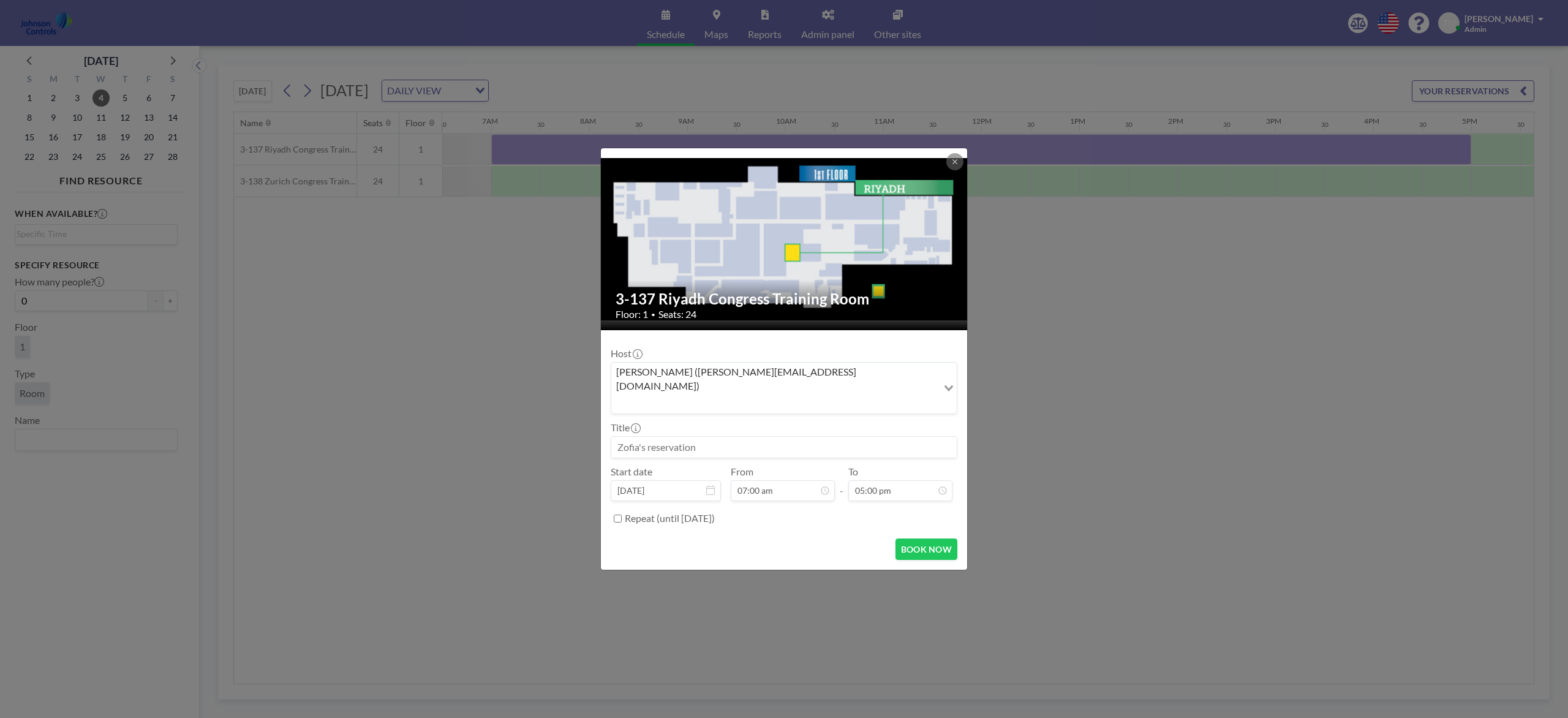
click at [718, 437] on input at bounding box center [784, 447] width 345 height 21
paste input "Combined Training"
type input "Combined Training"
click at [936, 538] on button "BOOK NOW" at bounding box center [926, 549] width 62 height 21
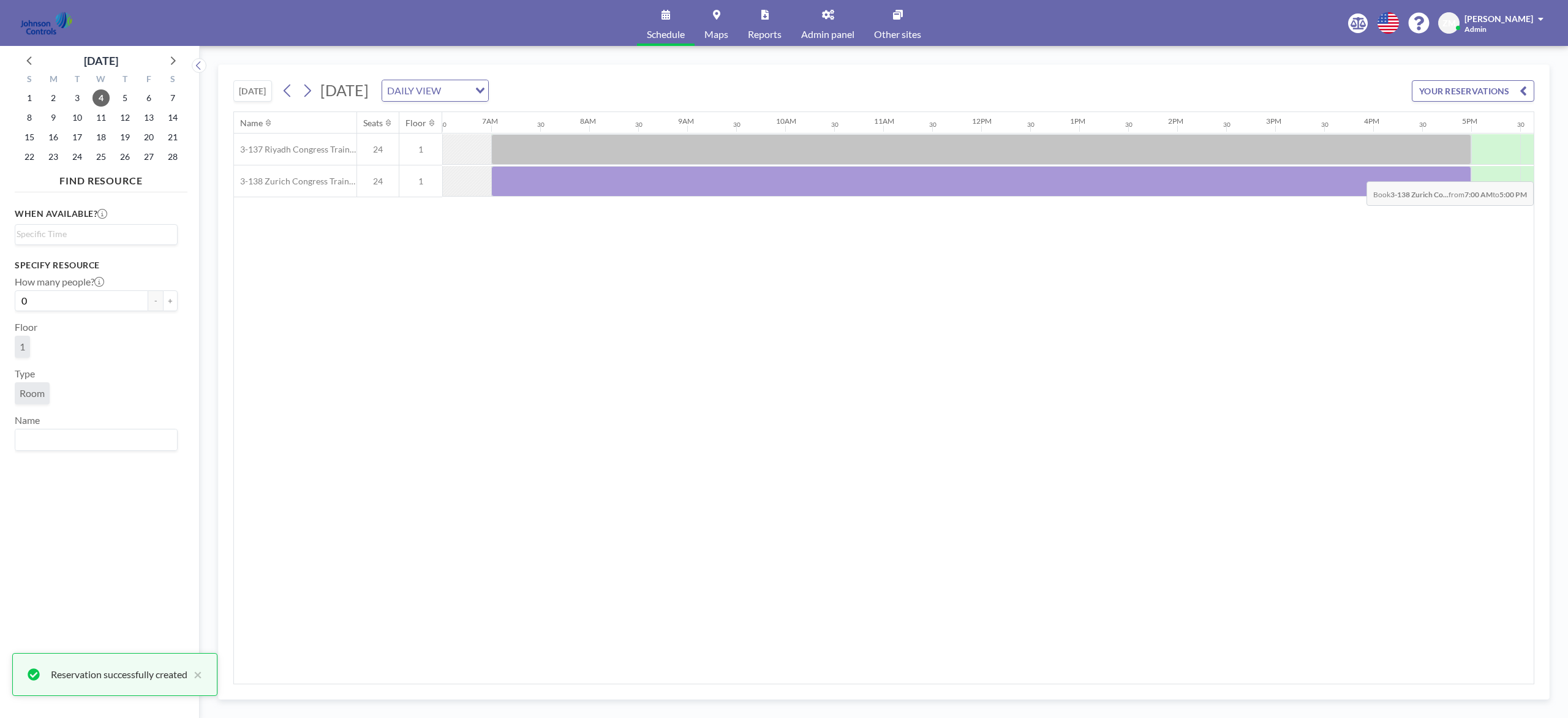
drag, startPoint x: 529, startPoint y: 184, endPoint x: 1450, endPoint y: 177, distance: 921.0
click at [1175, 177] on div at bounding box center [981, 181] width 980 height 31
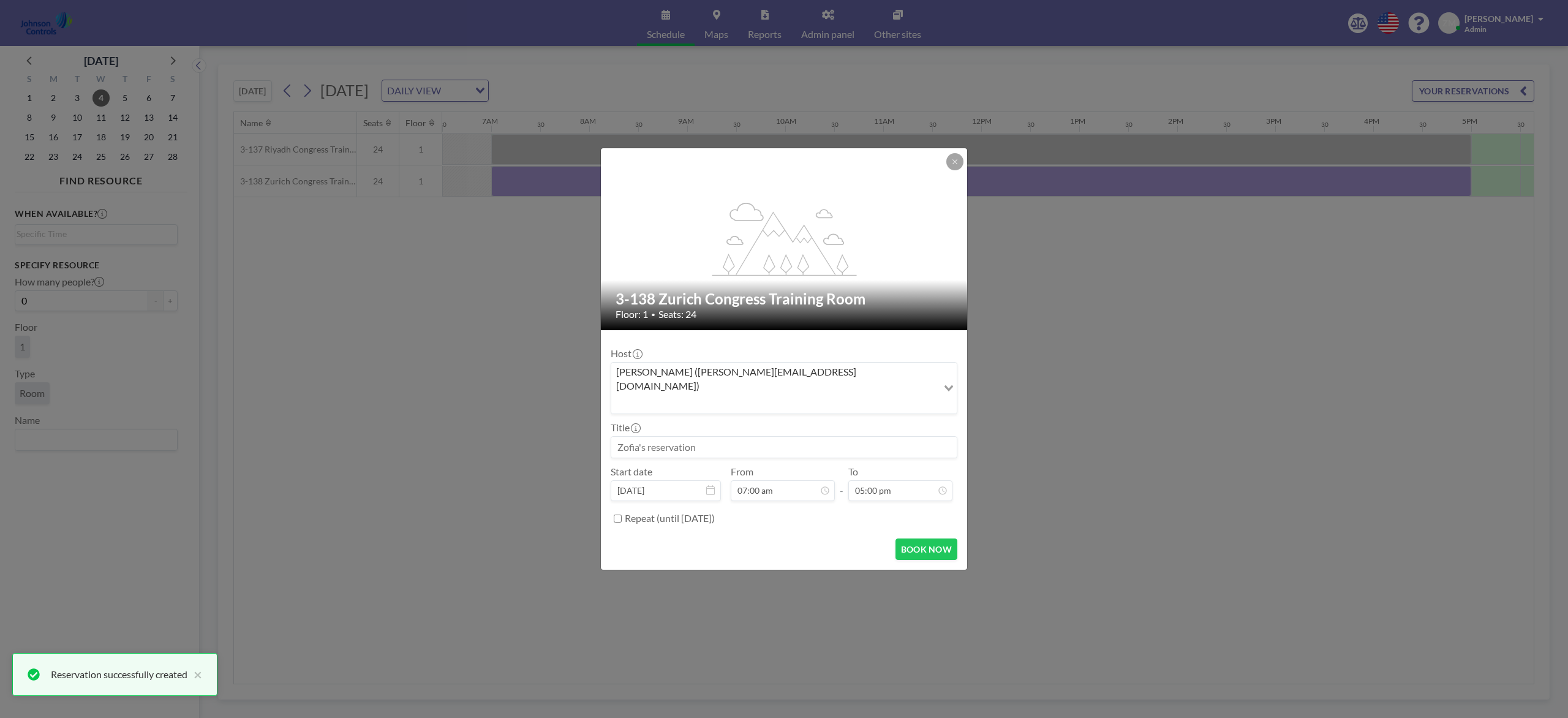
click at [865, 395] on input "Search for option" at bounding box center [774, 403] width 324 height 16
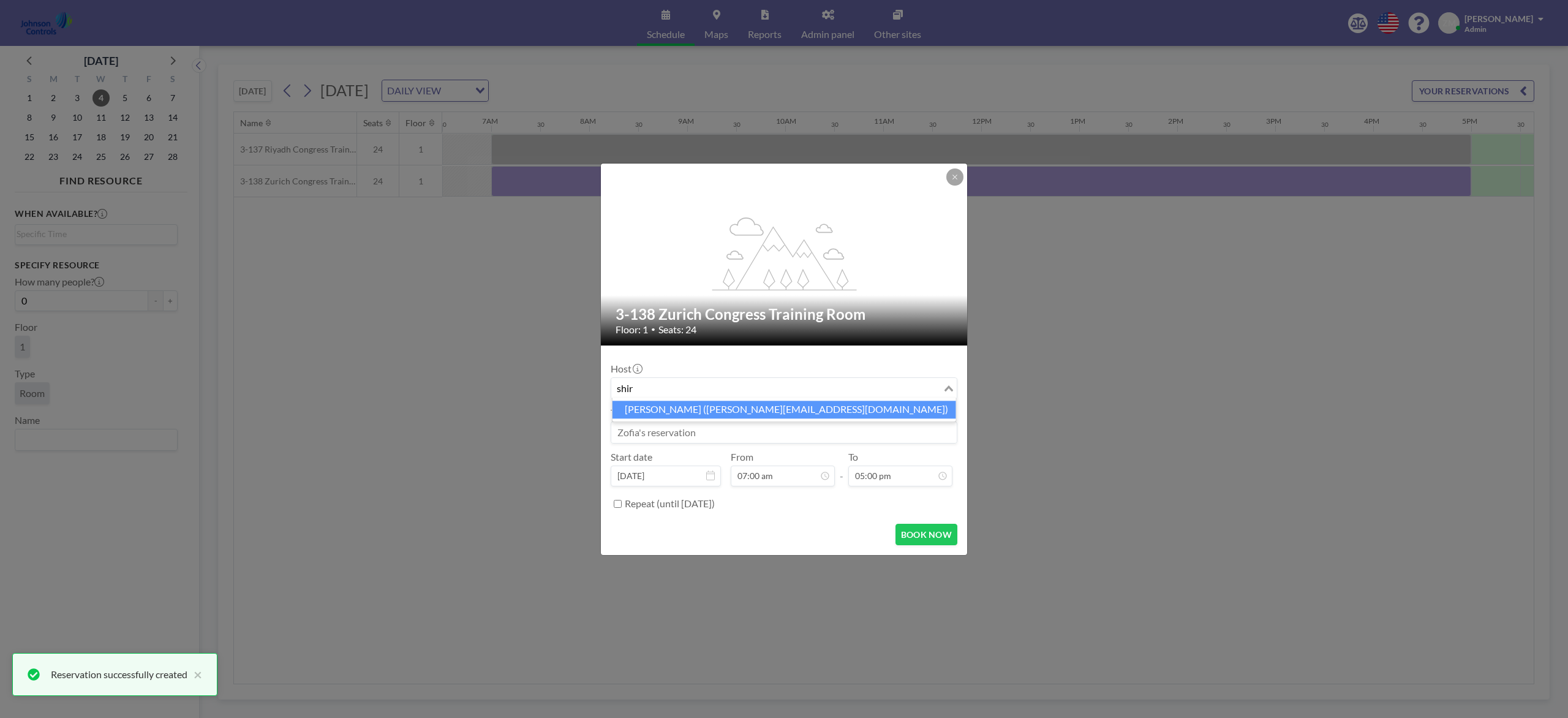
click at [807, 410] on li "Shirl Madison (shirl.madison@jci.com)" at bounding box center [784, 410] width 344 height 18
type input "shir"
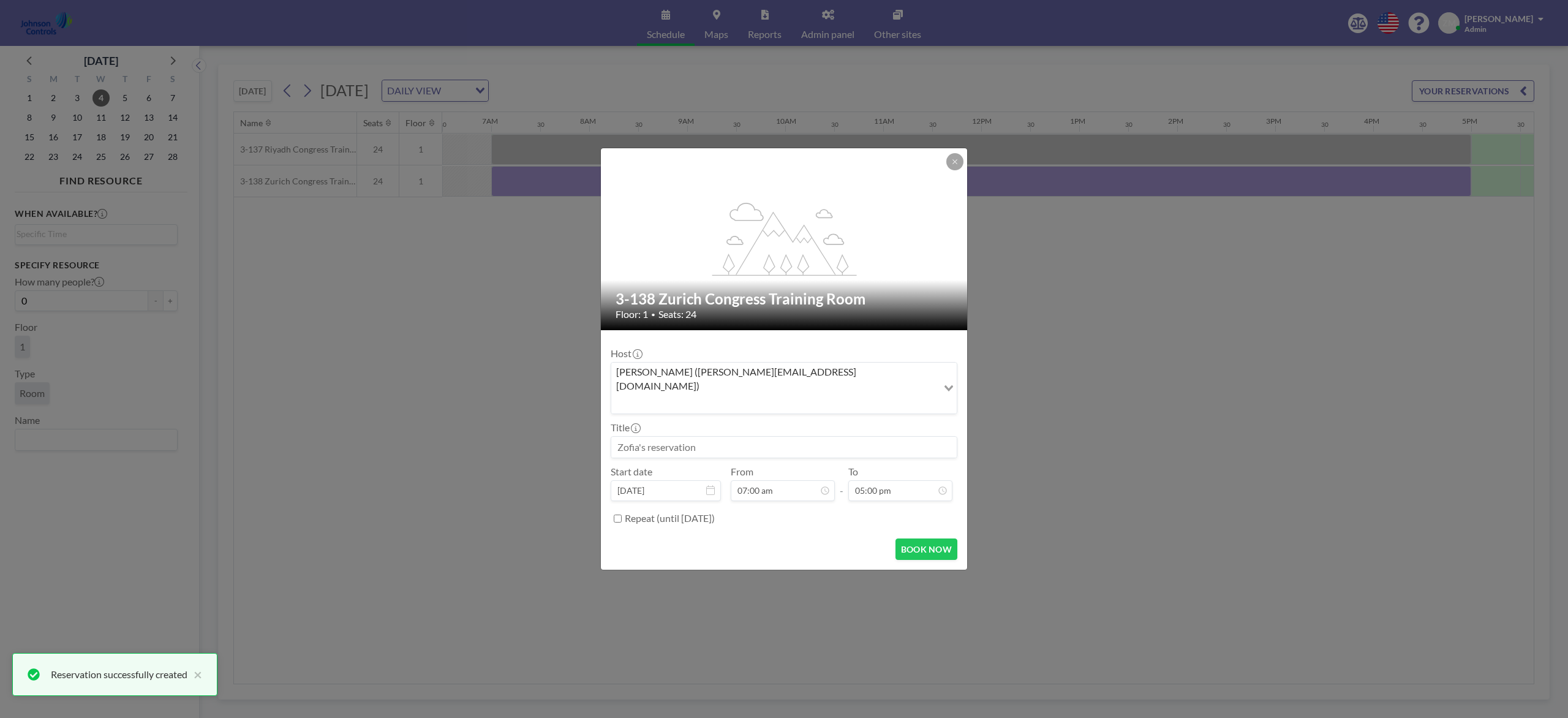
click at [790, 437] on input at bounding box center [784, 447] width 345 height 21
paste input "Combined Training"
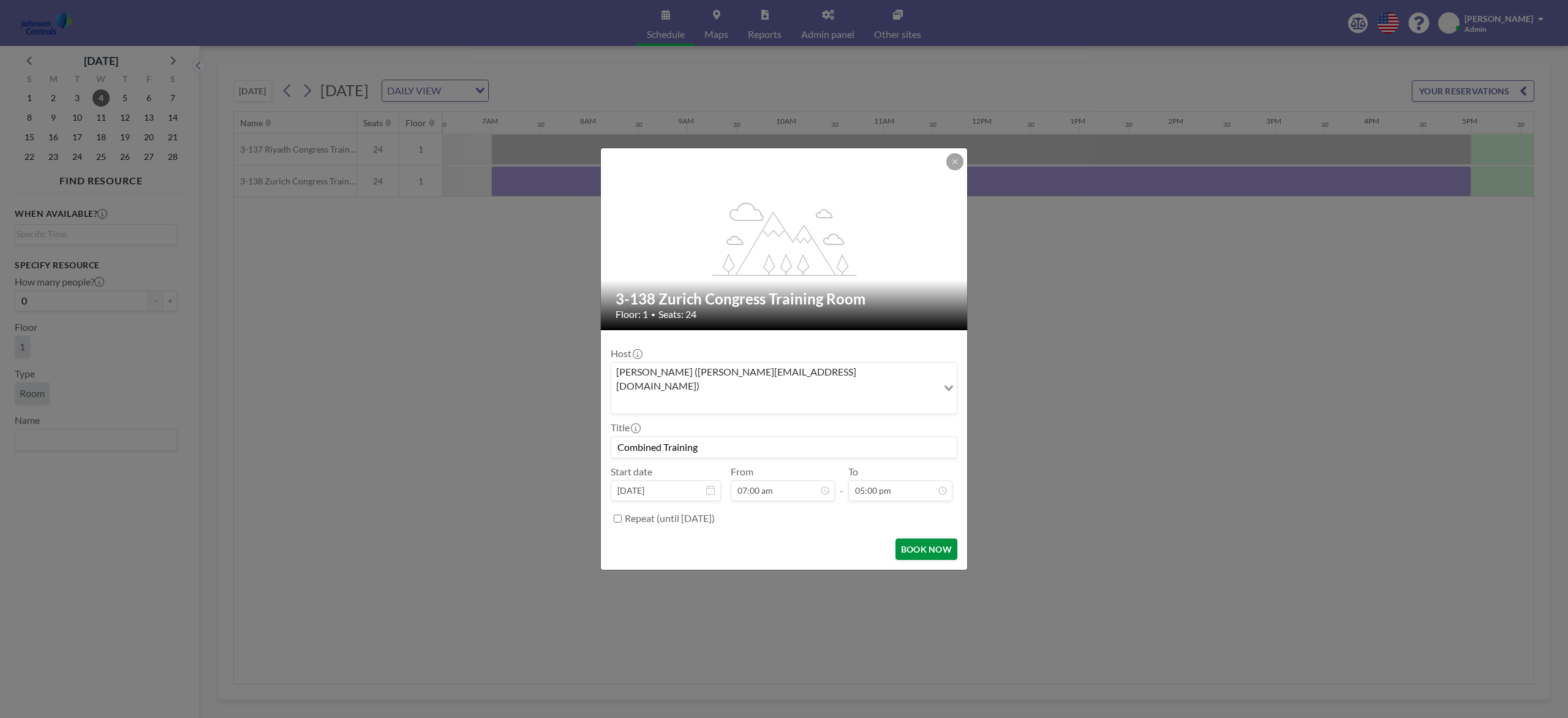
type input "Combined Training"
click at [926, 538] on button "BOOK NOW" at bounding box center [926, 549] width 62 height 21
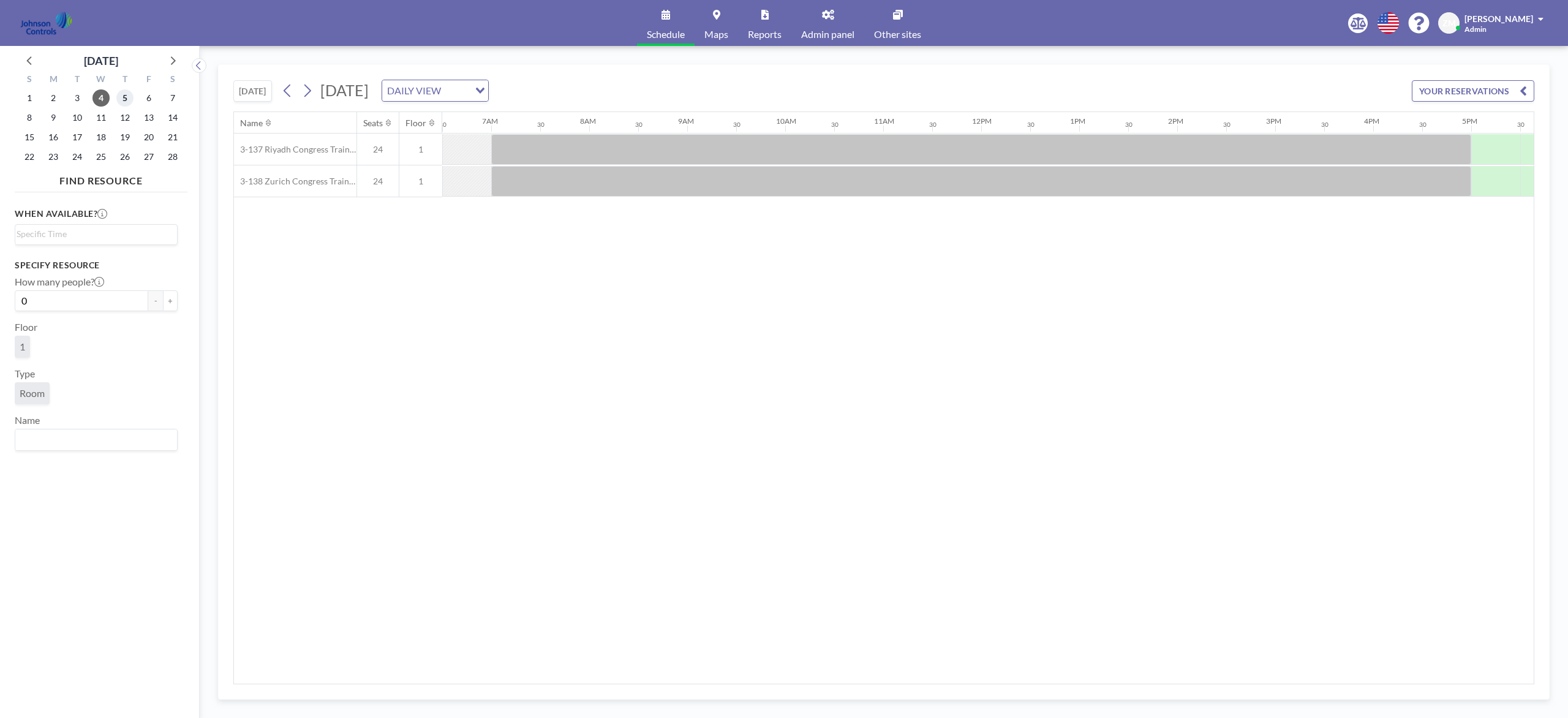
click at [123, 97] on span "5" at bounding box center [125, 98] width 17 height 17
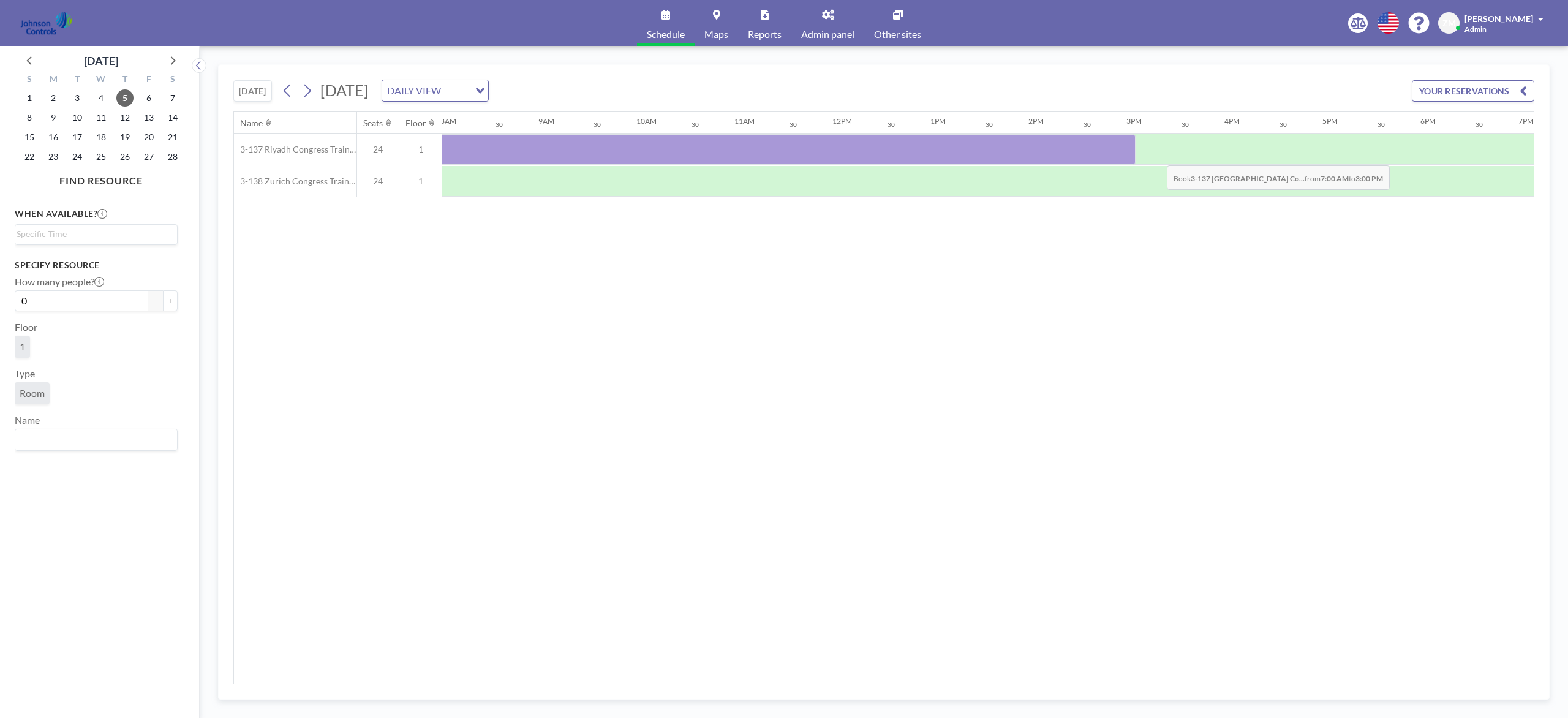
scroll to position [0, 800]
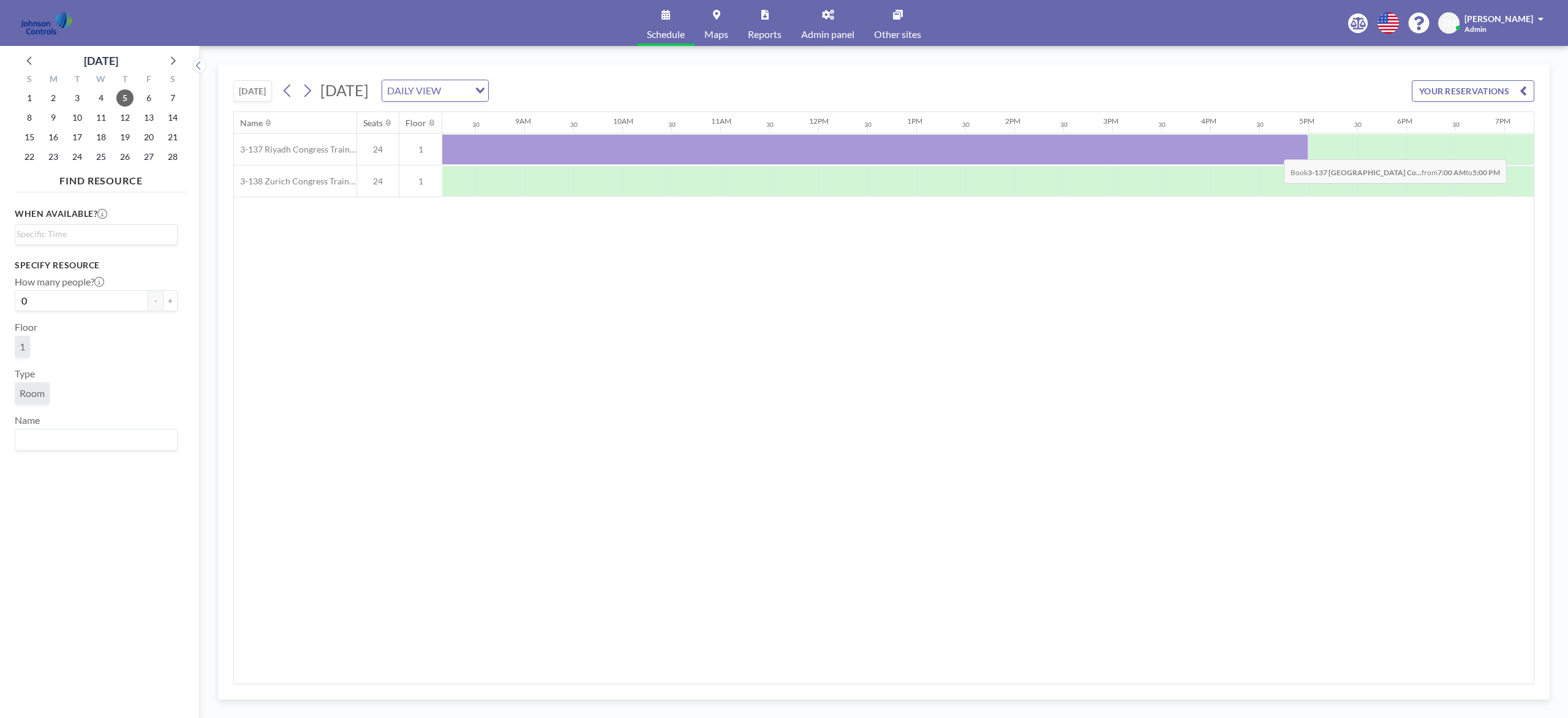
drag, startPoint x: 661, startPoint y: 149, endPoint x: 1276, endPoint y: 151, distance: 615.0
click at [1175, 151] on div at bounding box center [818, 149] width 980 height 31
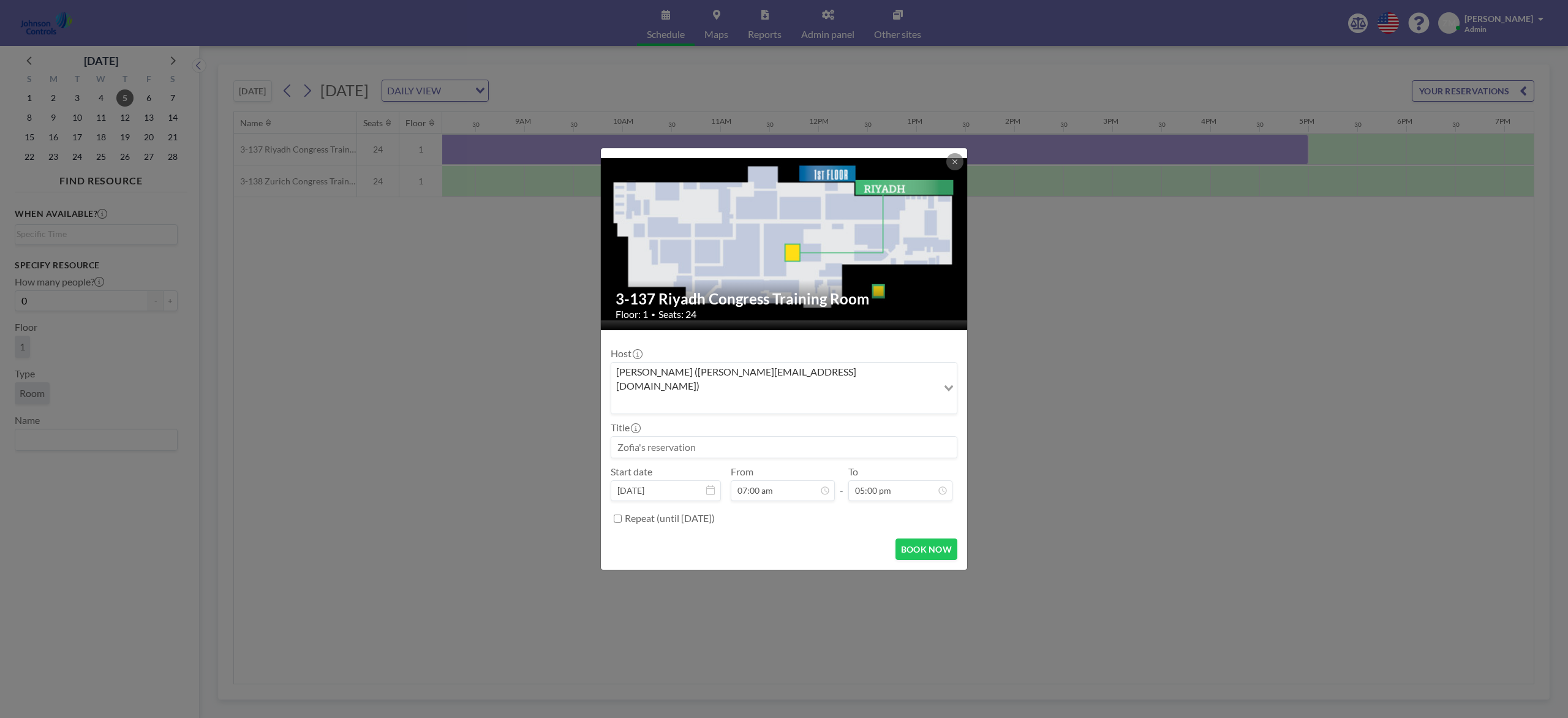
click at [820, 395] on input "Search for option" at bounding box center [774, 403] width 324 height 16
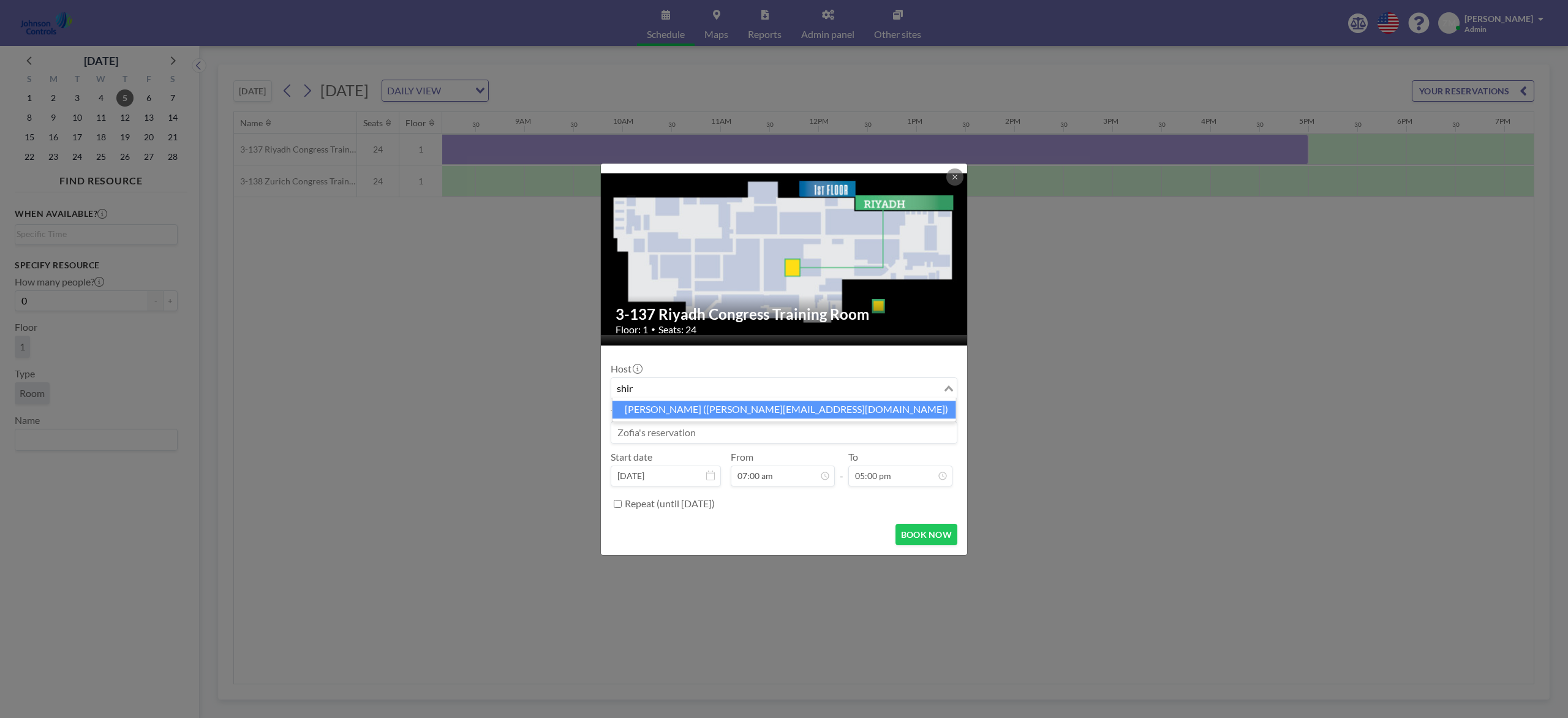
click at [794, 410] on li "Shirl Madison (shirl.madison@jci.com)" at bounding box center [784, 410] width 344 height 18
type input "shir"
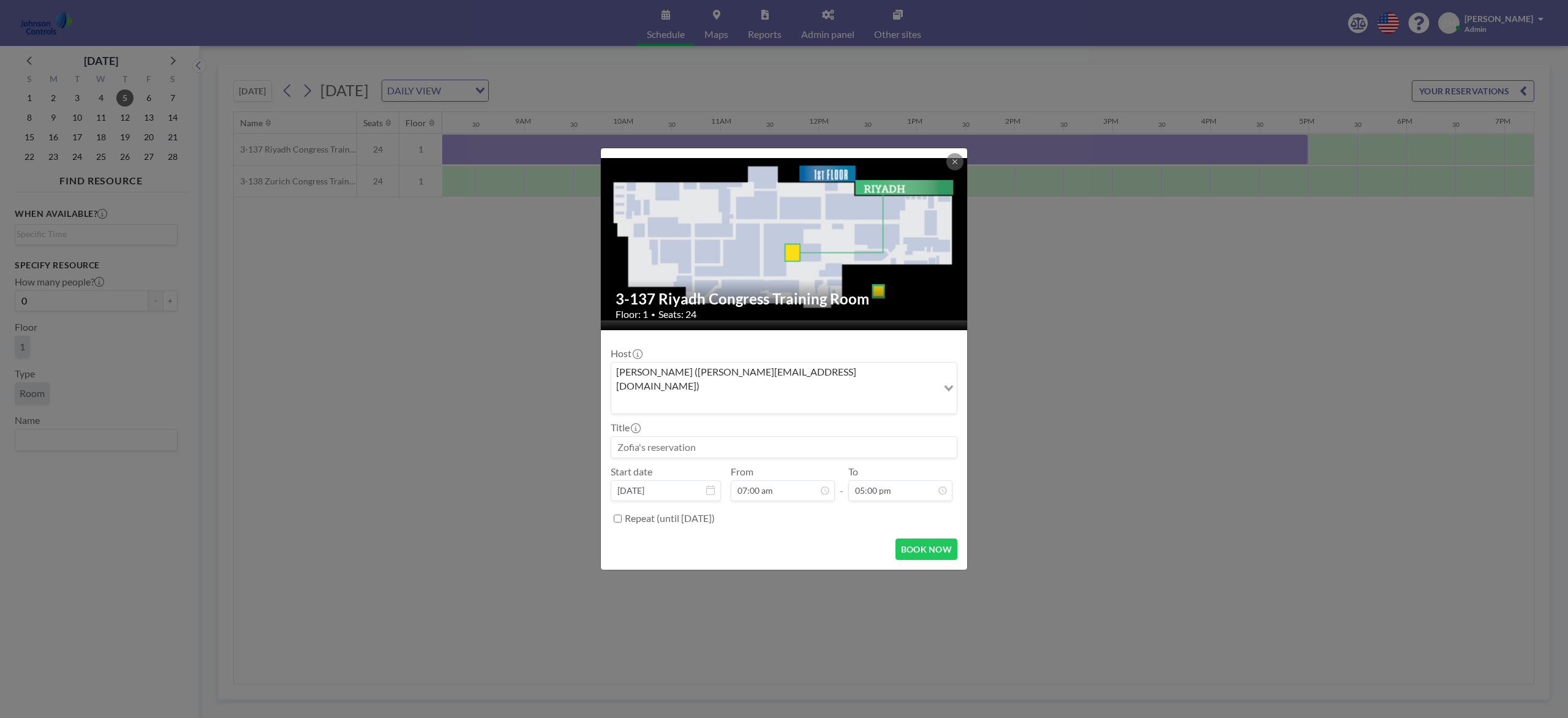
click at [772, 441] on input at bounding box center [784, 447] width 345 height 21
paste input "Combined Training"
type input "Combined Training"
click at [939, 538] on button "BOOK NOW" at bounding box center [926, 549] width 62 height 21
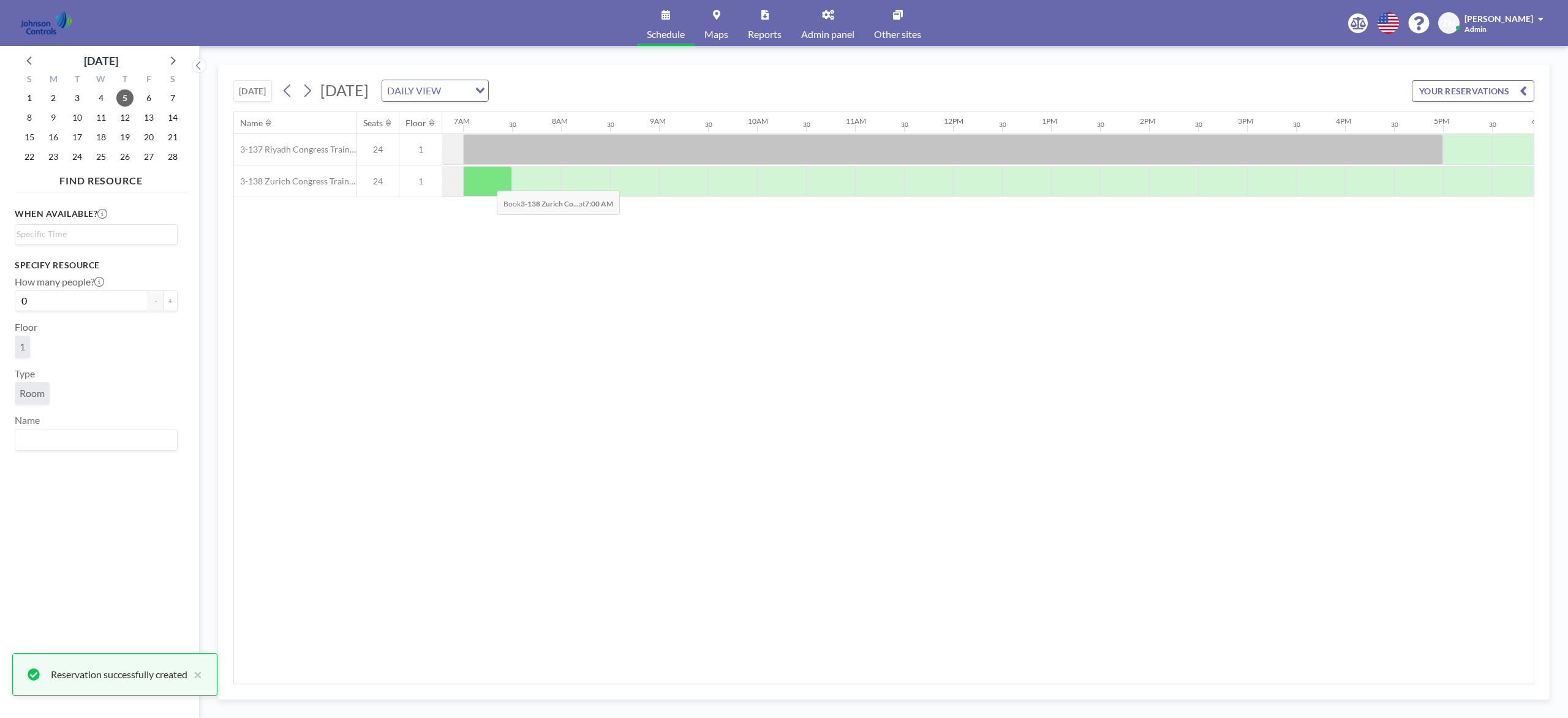
scroll to position [0, 664]
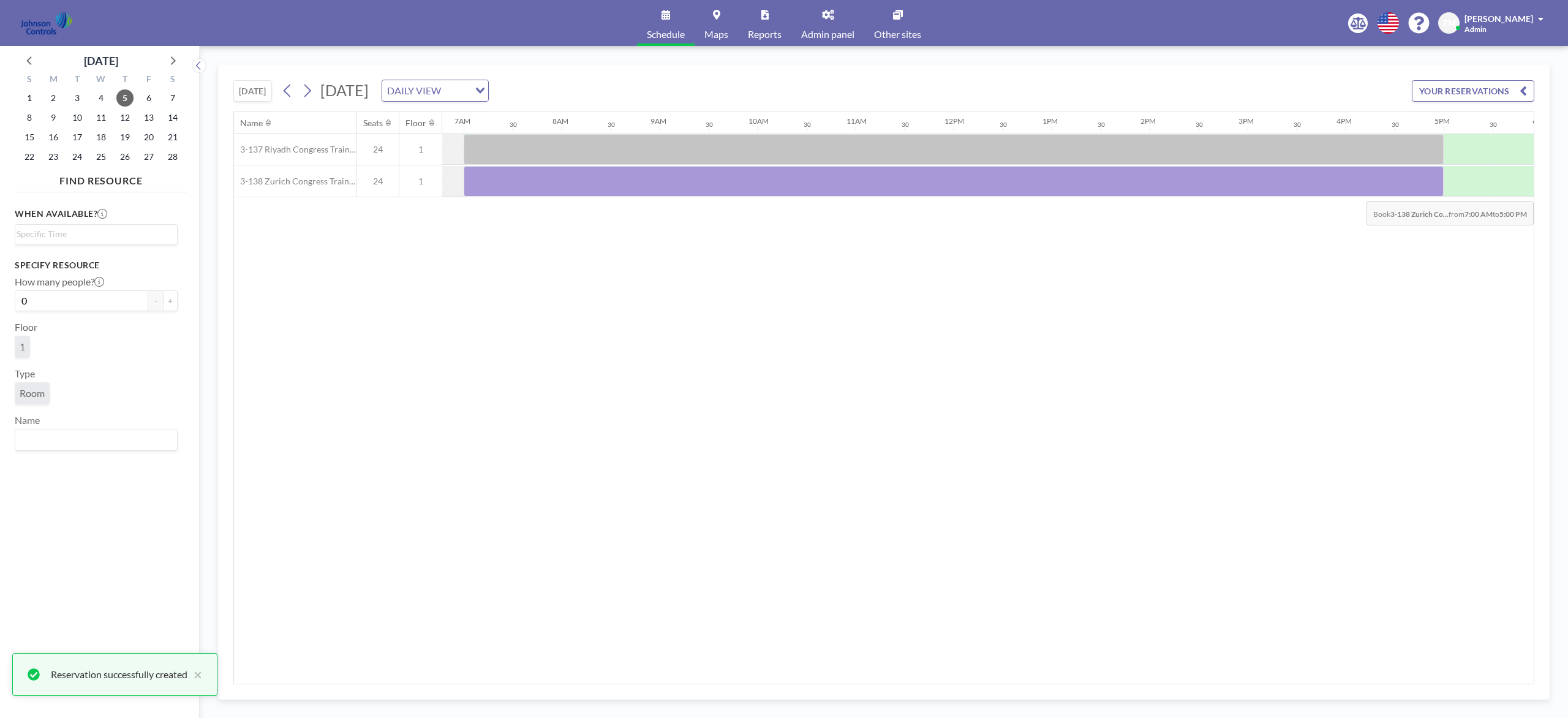
drag, startPoint x: 486, startPoint y: 183, endPoint x: 1413, endPoint y: 195, distance: 927.1
click at [1175, 195] on div at bounding box center [953, 181] width 980 height 31
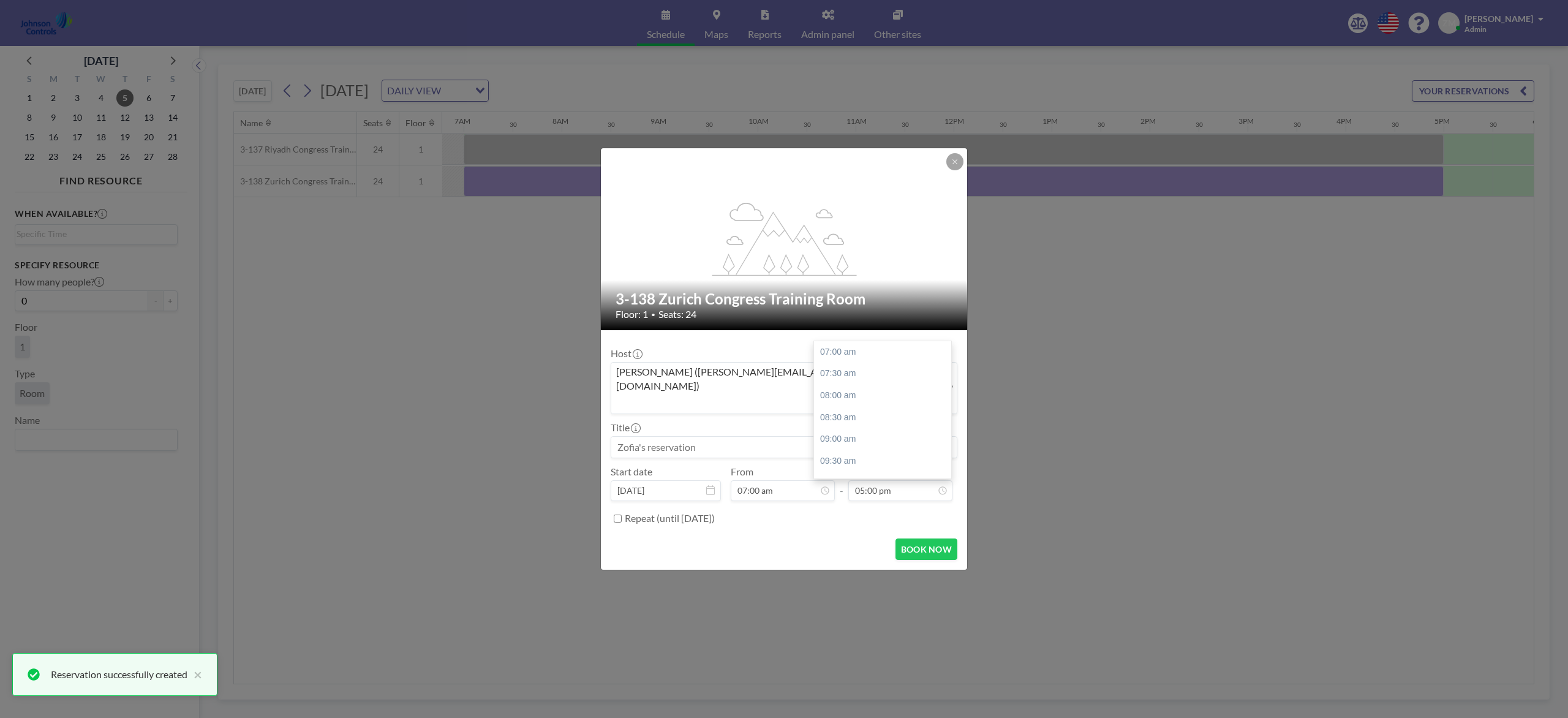
scroll to position [436, 0]
click at [810, 395] on input "Search for option" at bounding box center [774, 403] width 324 height 16
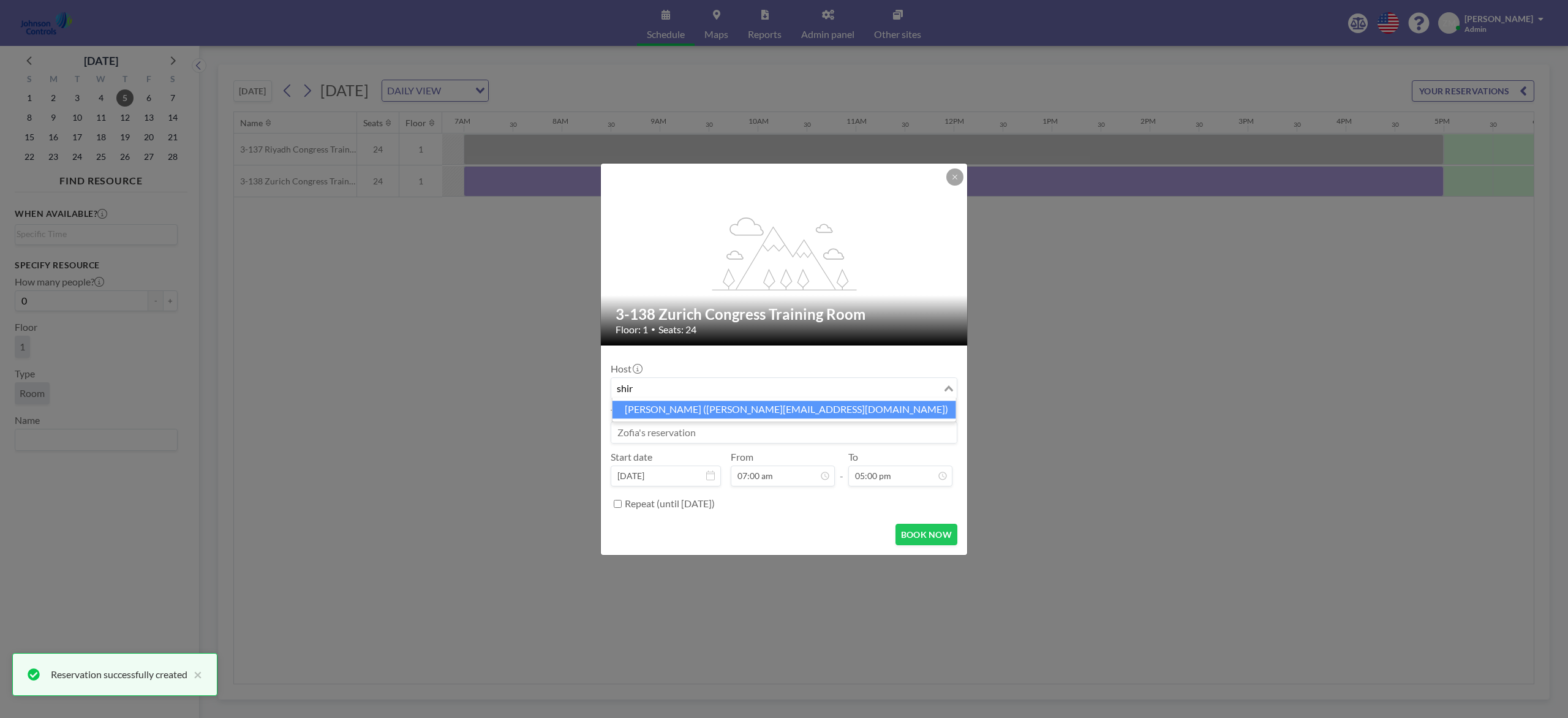
click at [786, 408] on li "Shirl Madison (shirl.madison@jci.com)" at bounding box center [784, 410] width 344 height 18
type input "shir"
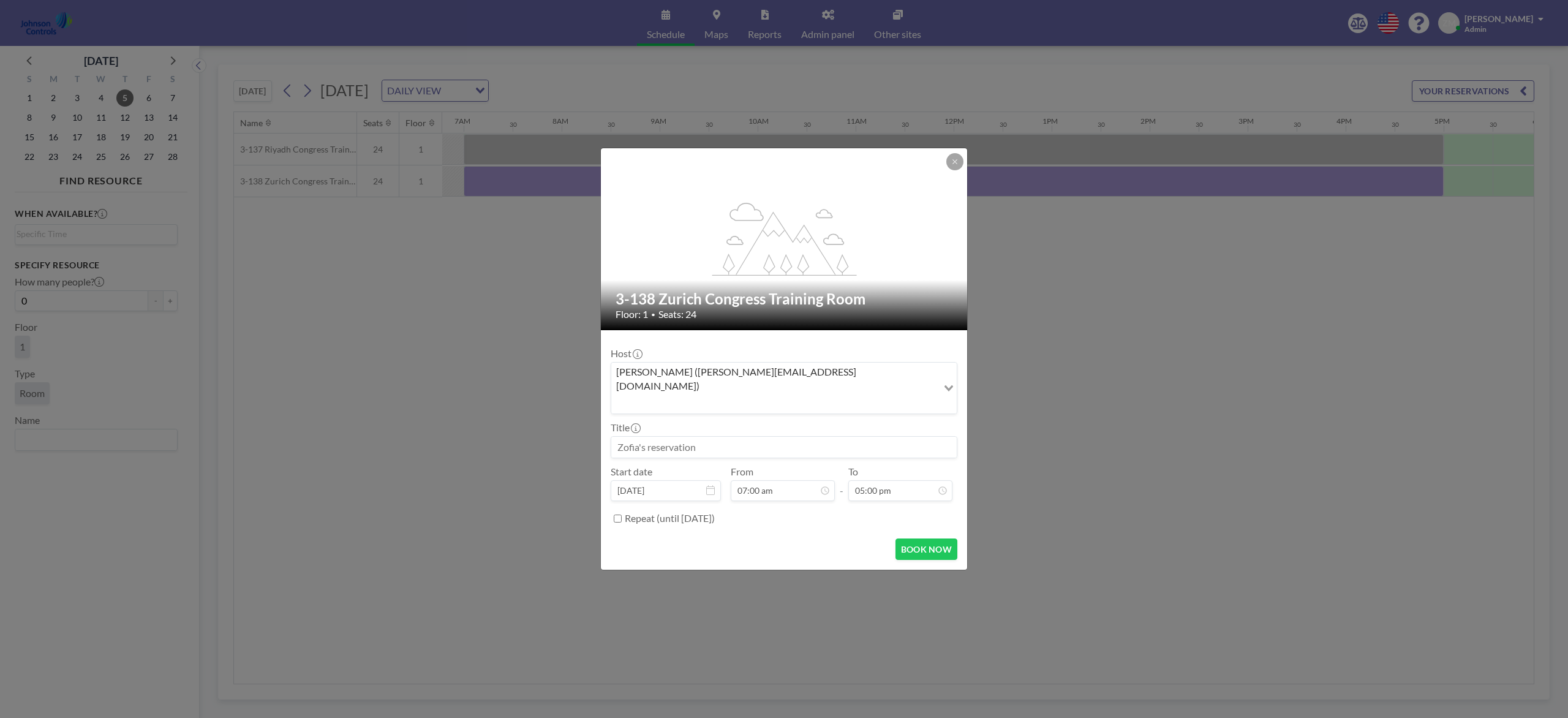
click at [769, 437] on input at bounding box center [784, 447] width 345 height 21
paste input "Combined Training"
type input "Combined Training"
click at [928, 538] on button "BOOK NOW" at bounding box center [926, 549] width 62 height 21
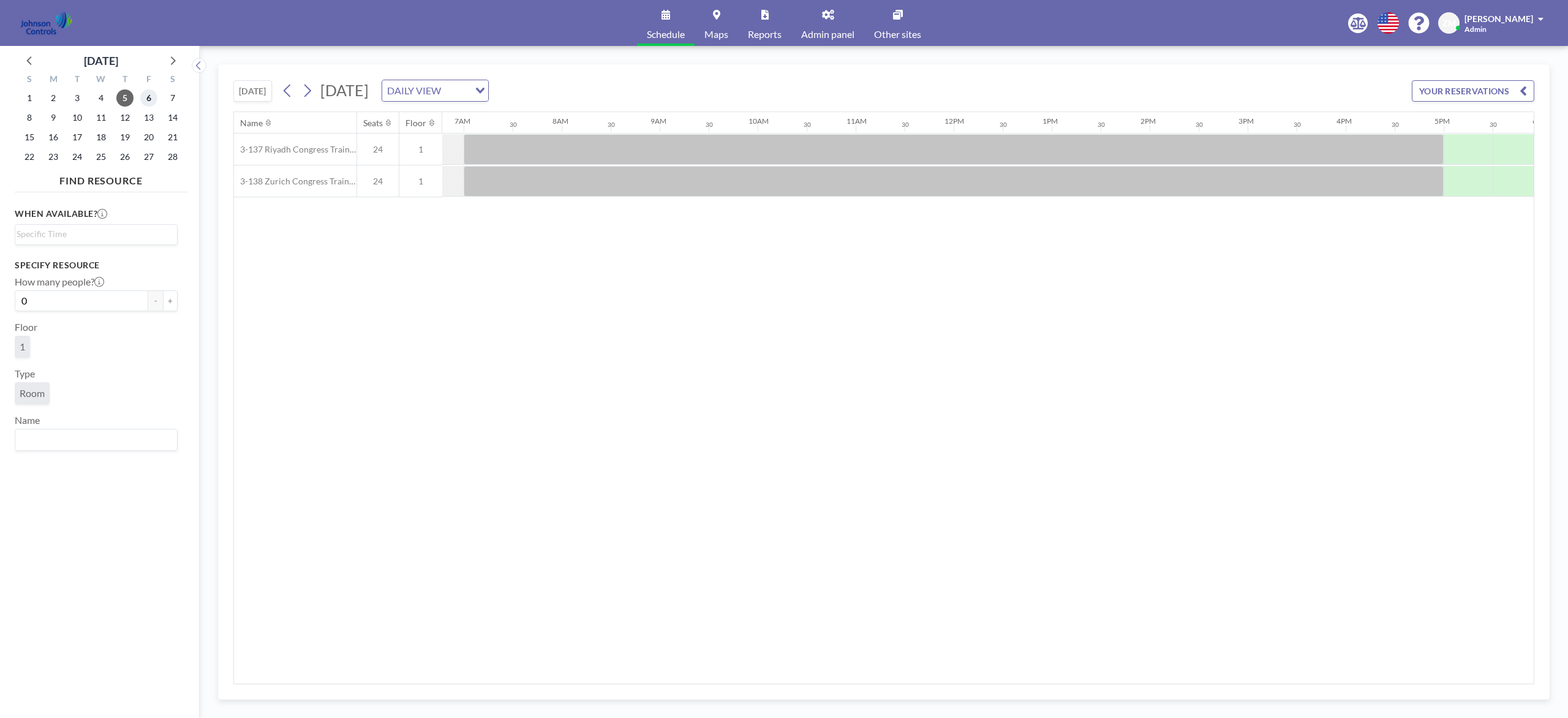
click at [149, 96] on span "6" at bounding box center [149, 98] width 17 height 17
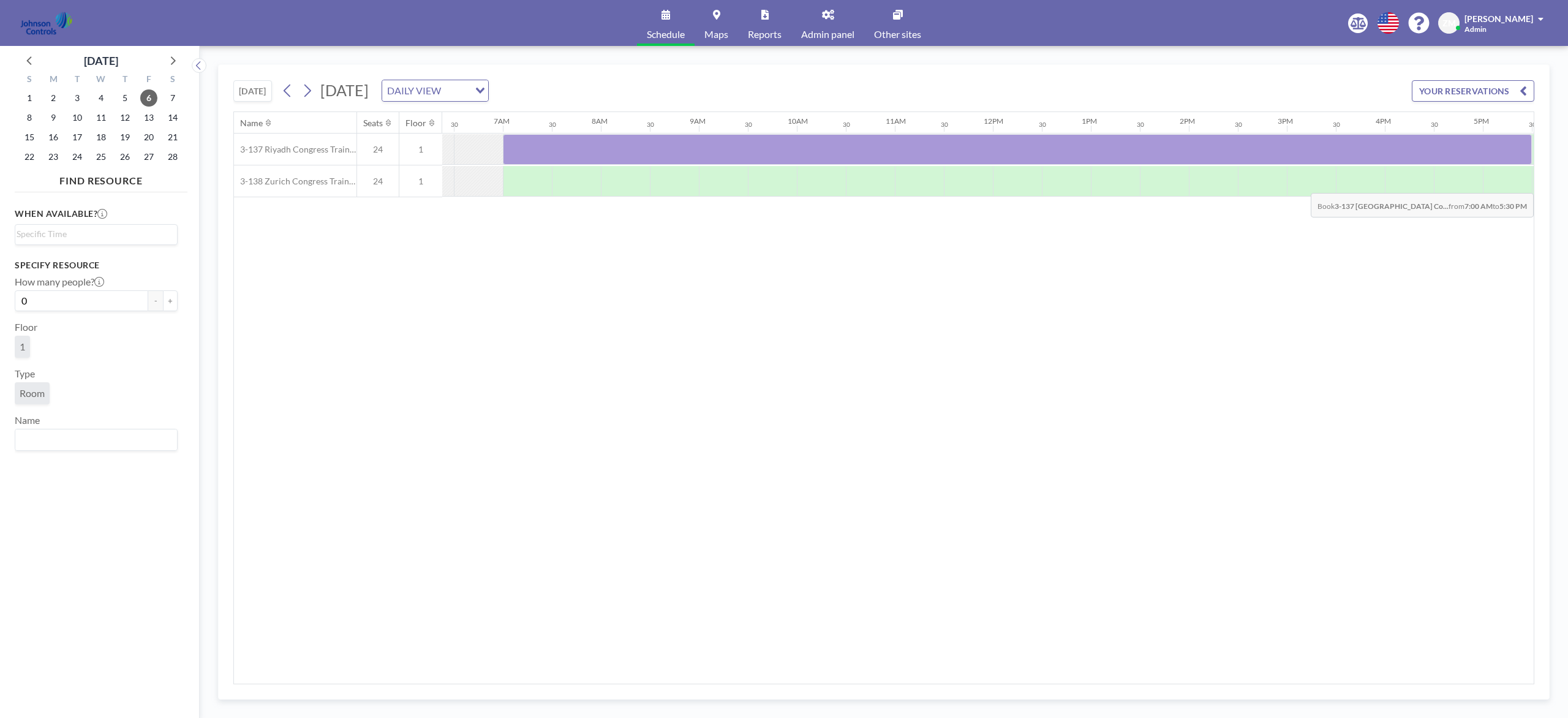
scroll to position [0, 653]
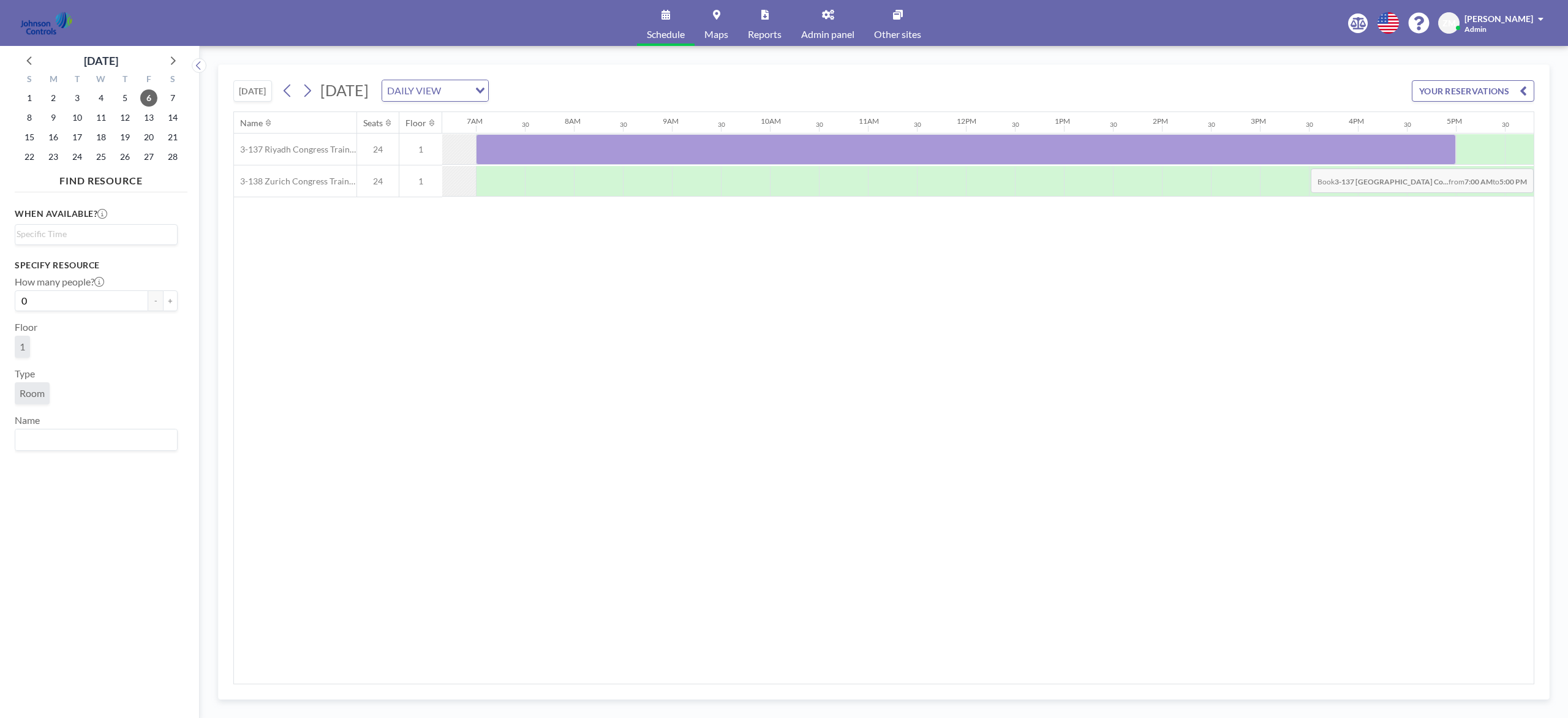
drag, startPoint x: 556, startPoint y: 154, endPoint x: 1411, endPoint y: 160, distance: 855.0
click at [1175, 160] on div at bounding box center [965, 149] width 980 height 31
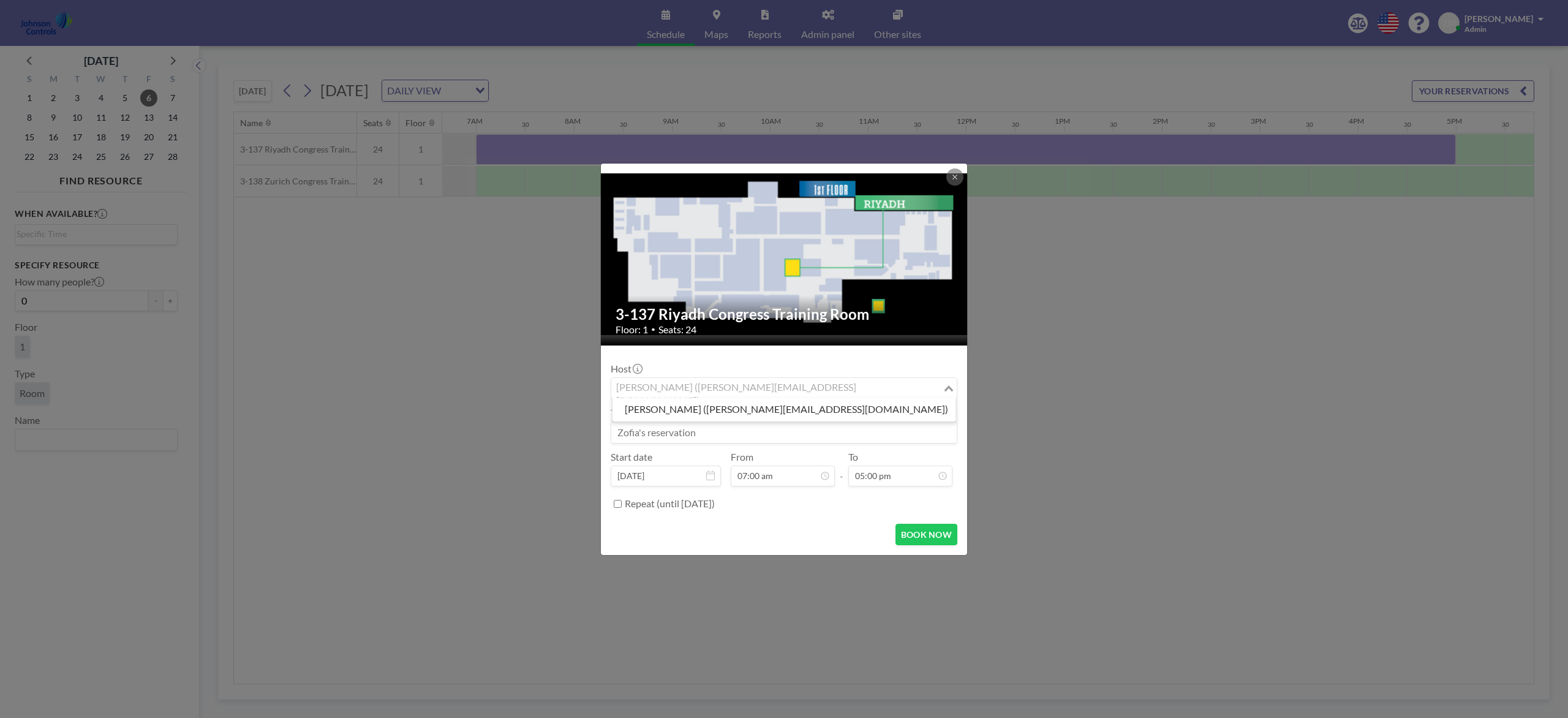
click at [711, 389] on div "Zofia Maślanka (zofia@roomzilla.net)" at bounding box center [777, 387] width 331 height 18
click at [724, 404] on li "Shirl Madison (shirl.madison@jci.com)" at bounding box center [784, 410] width 344 height 18
type input "shir"
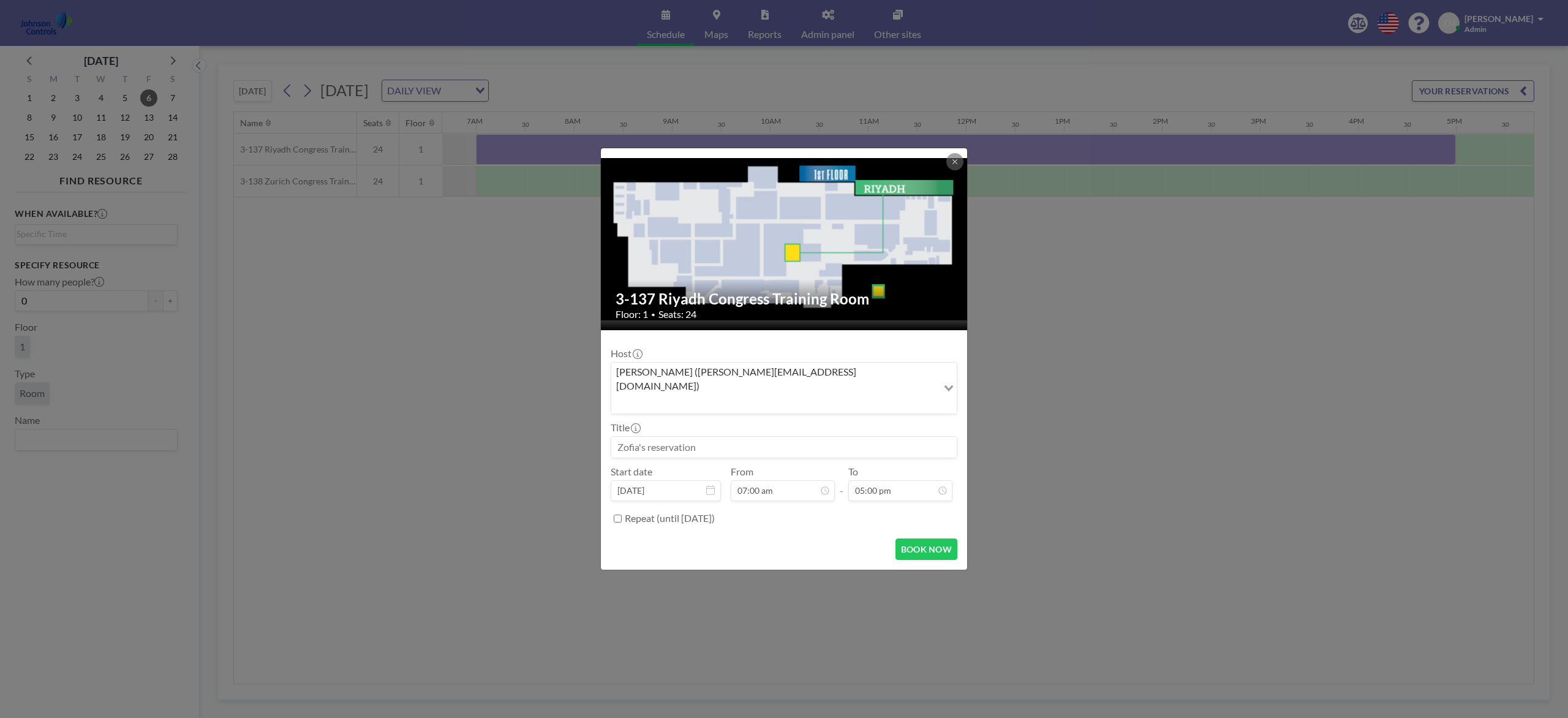
click at [723, 437] on input at bounding box center [784, 447] width 345 height 21
paste input "Combined Training"
click at [912, 538] on button "BOOK NOW" at bounding box center [926, 549] width 62 height 21
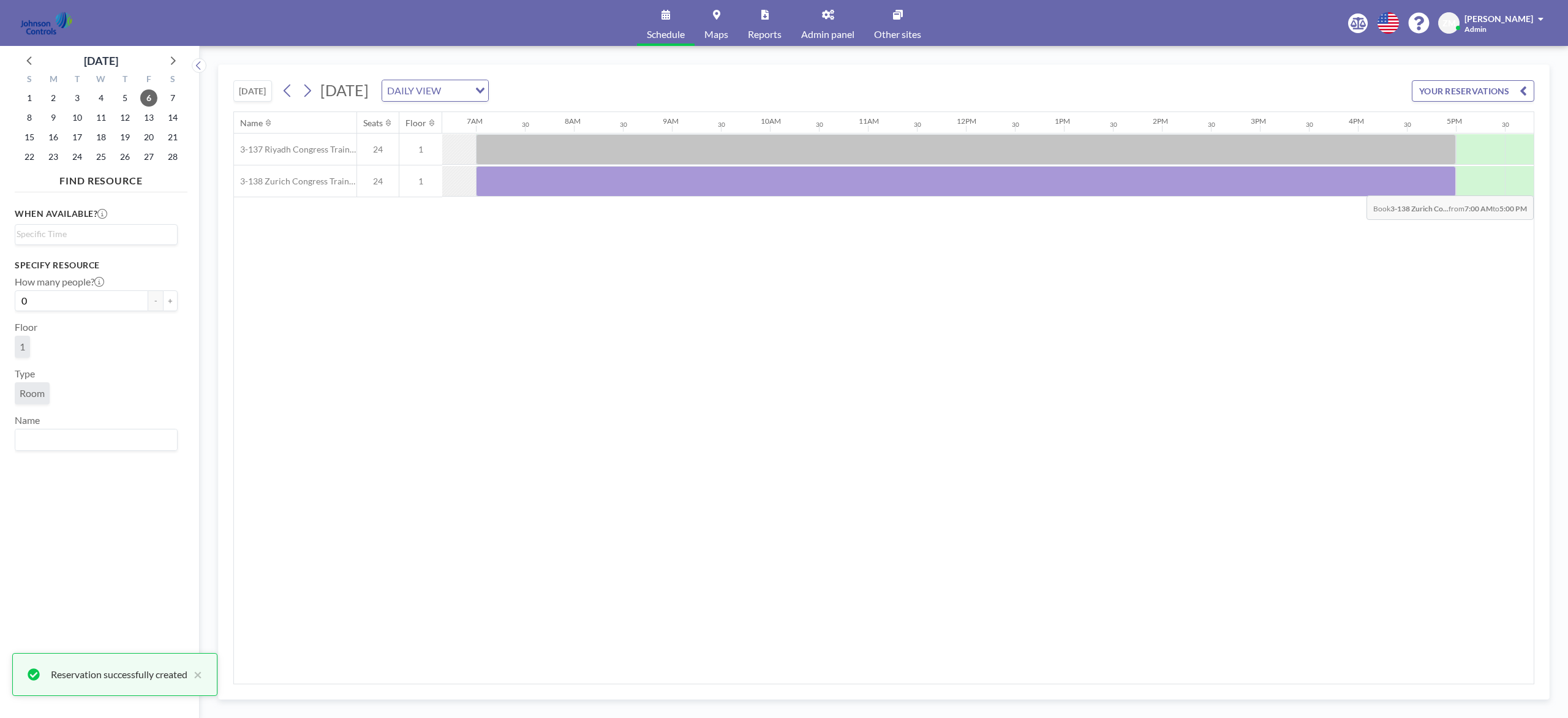
drag, startPoint x: 501, startPoint y: 188, endPoint x: 1454, endPoint y: 188, distance: 953.0
click at [1175, 188] on div at bounding box center [965, 181] width 980 height 31
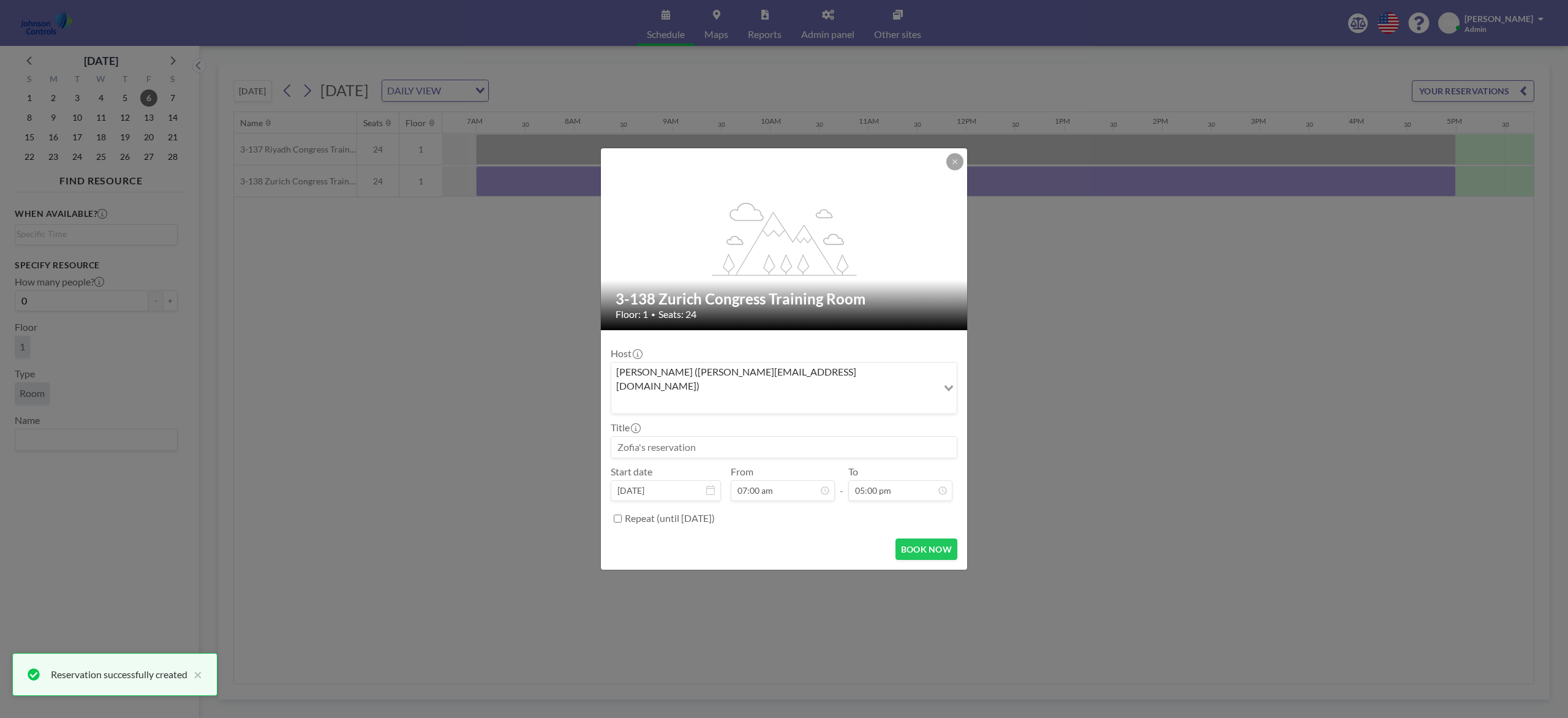
click at [836, 395] on input "Search for option" at bounding box center [774, 403] width 324 height 16
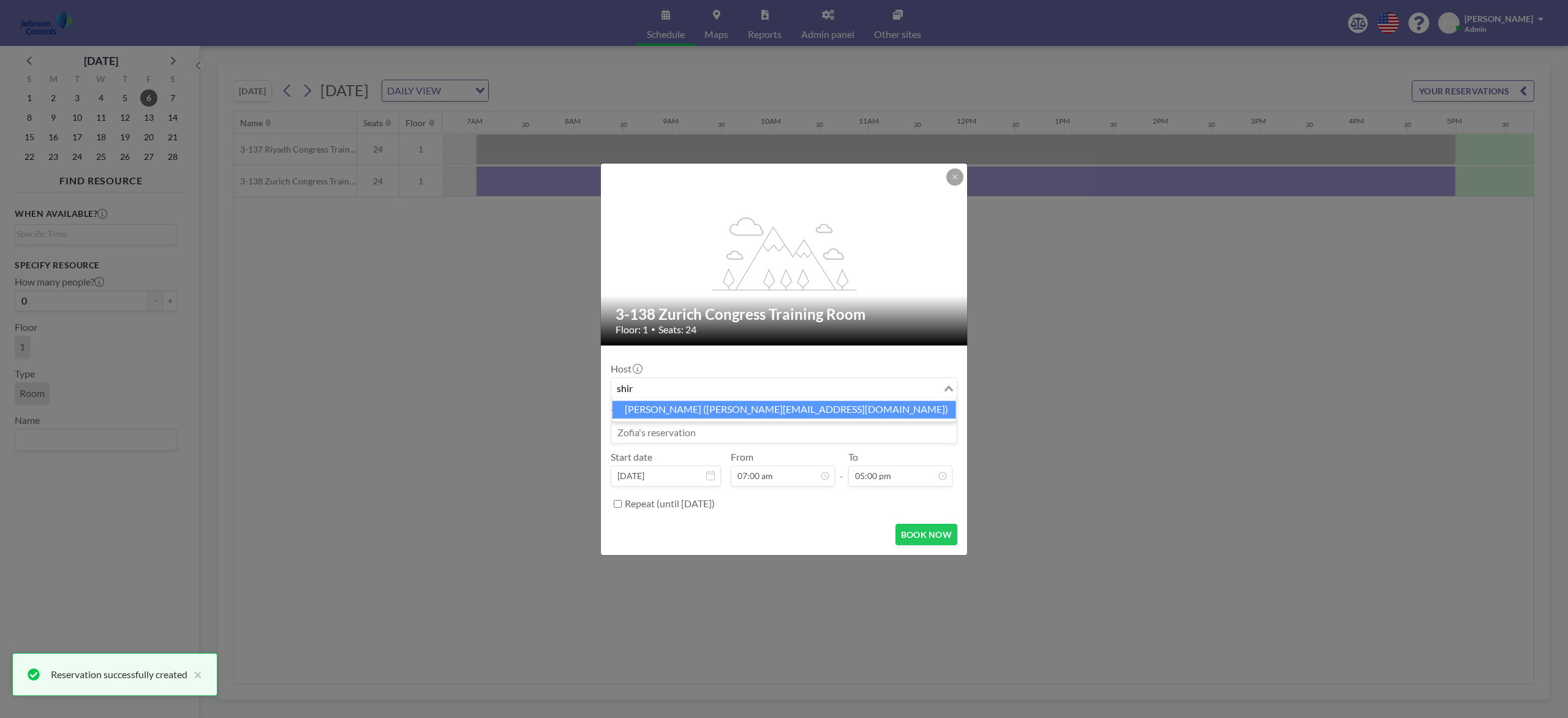
click at [803, 411] on li "Shirl Madison (shirl.madison@jci.com)" at bounding box center [784, 410] width 344 height 18
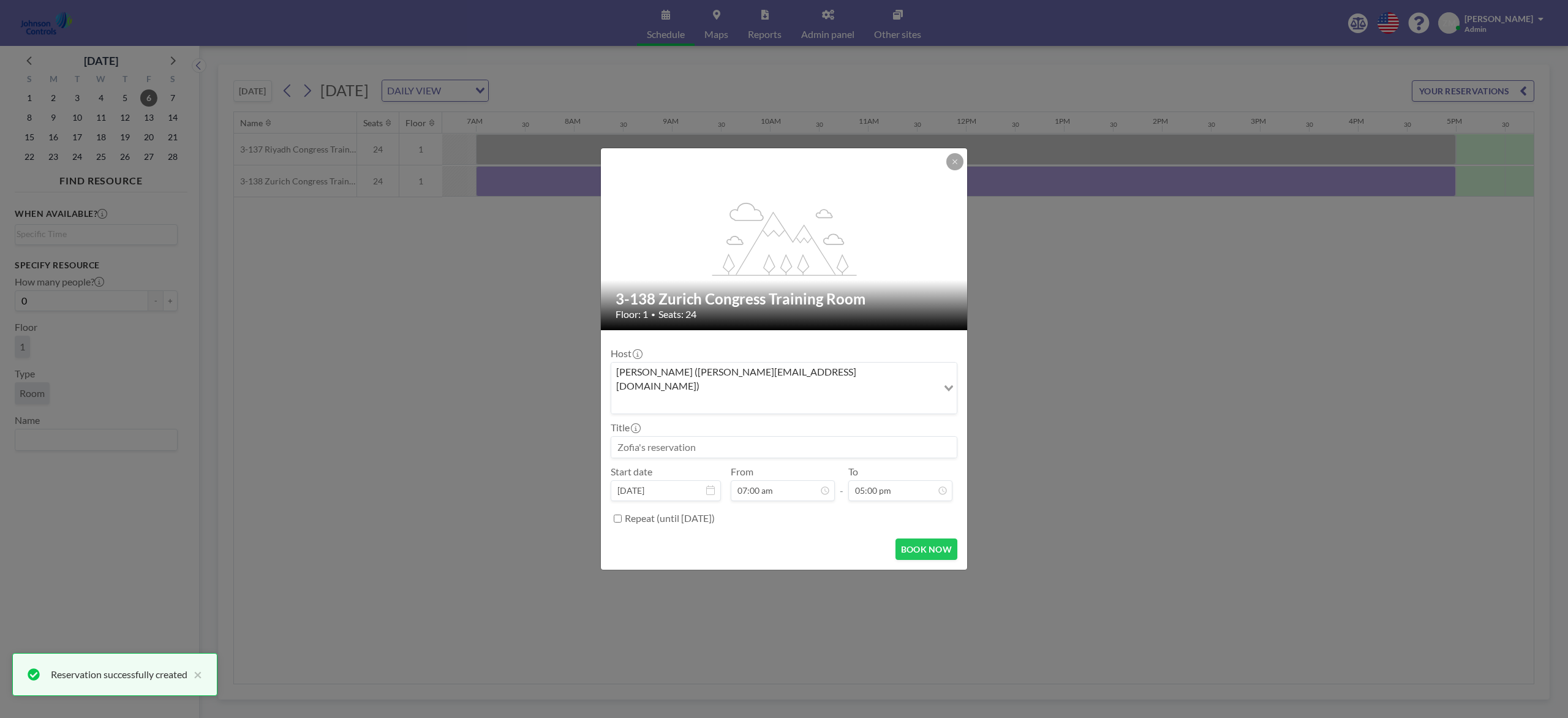
click at [792, 437] on input at bounding box center [784, 447] width 345 height 21
paste input "Combined Training"
click at [939, 538] on button "BOOK NOW" at bounding box center [926, 549] width 62 height 21
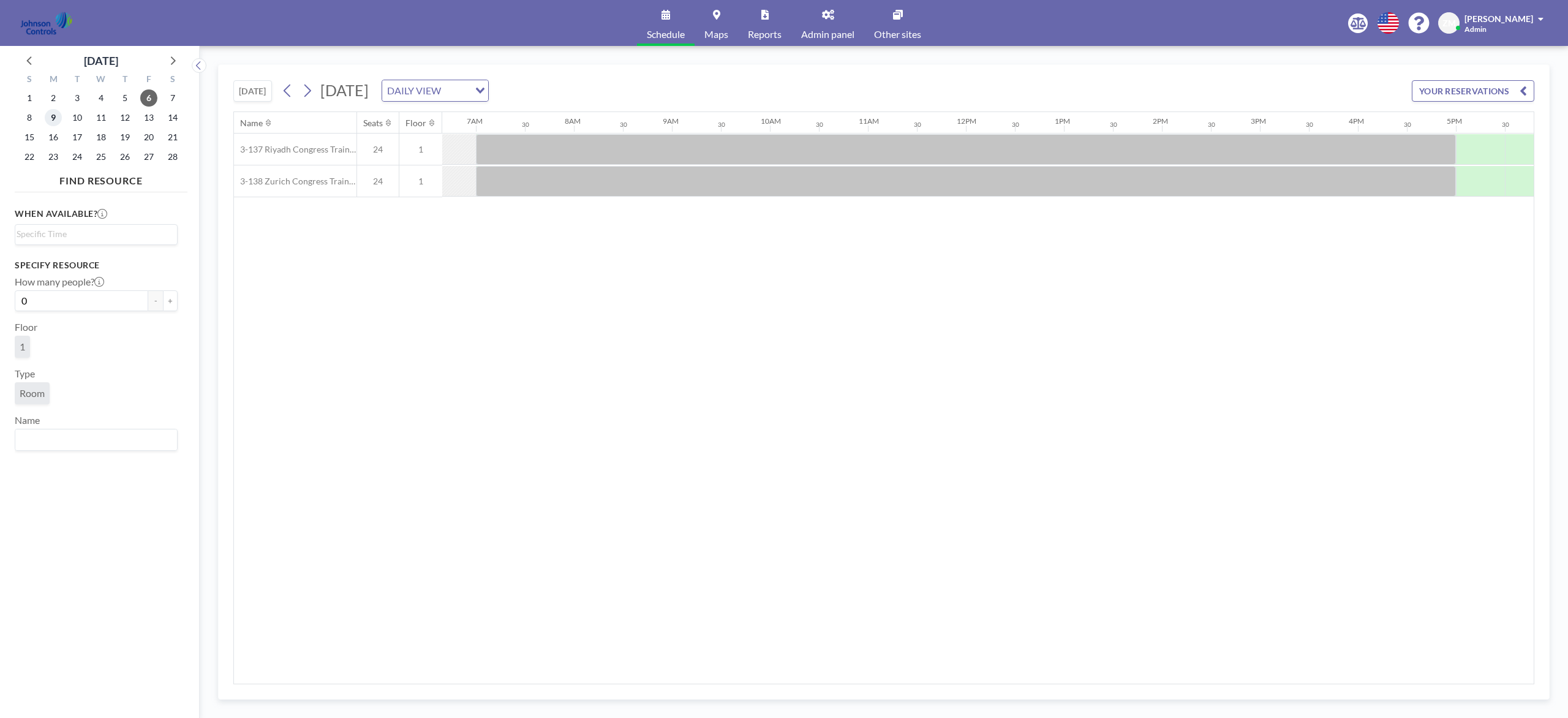
click at [51, 118] on span "9" at bounding box center [53, 117] width 17 height 17
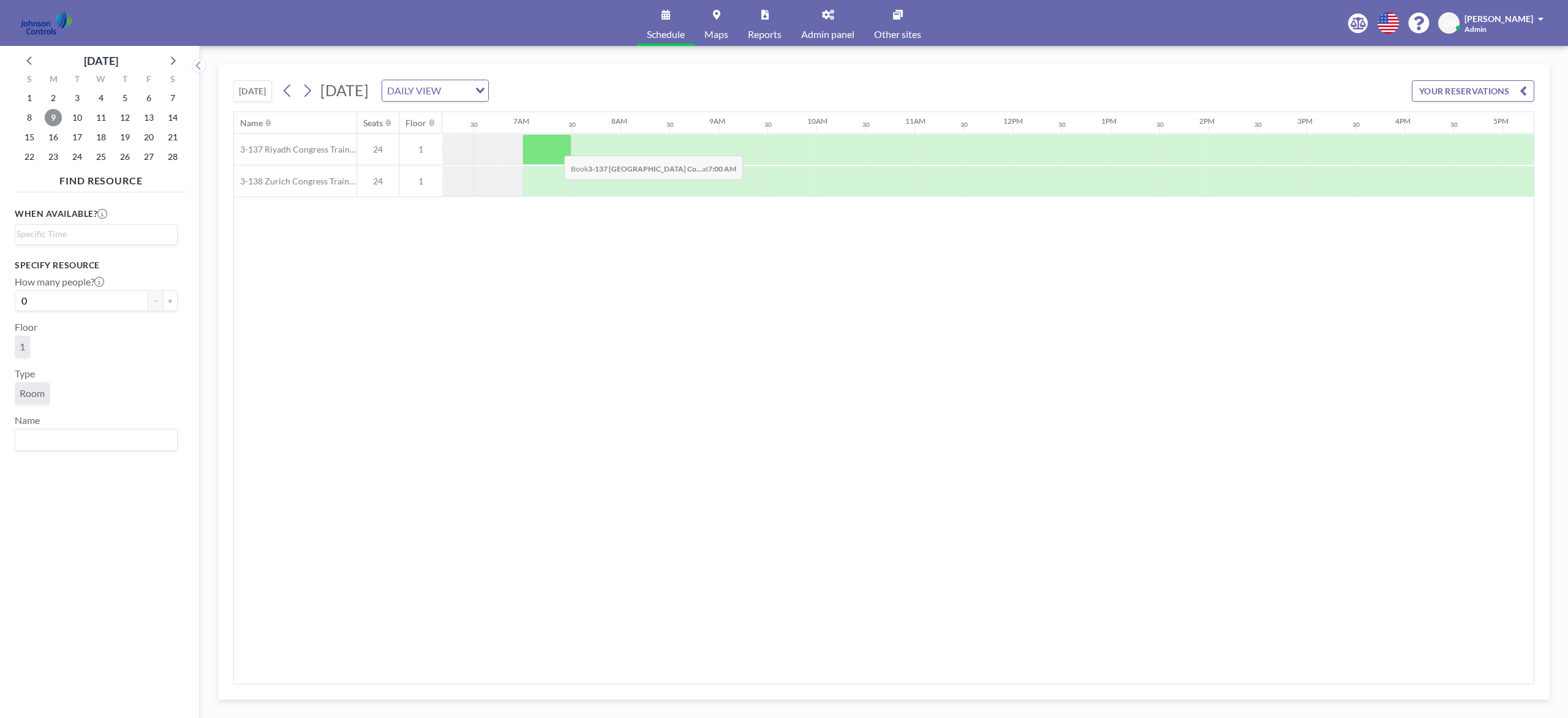
scroll to position [0, 644]
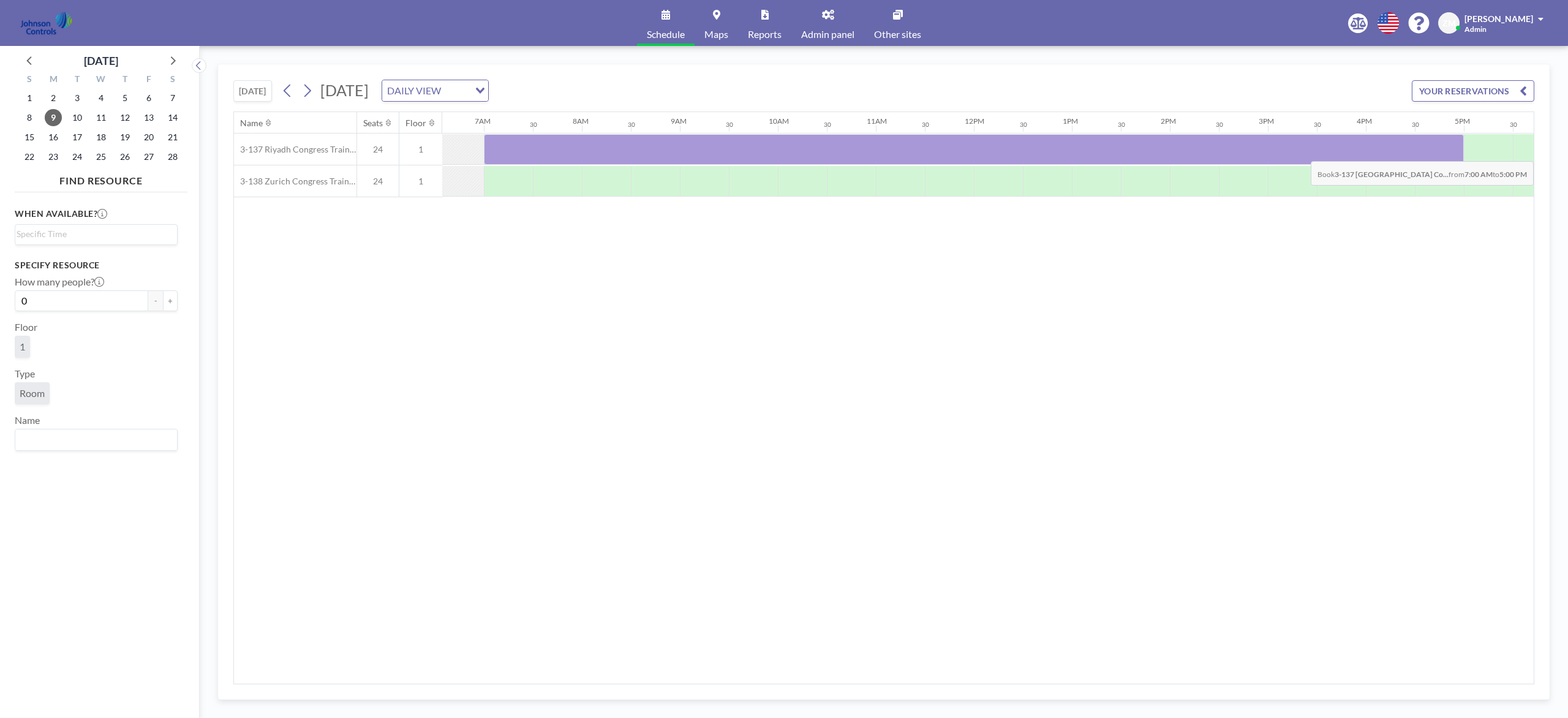
drag, startPoint x: 531, startPoint y: 143, endPoint x: 1456, endPoint y: 153, distance: 925.1
click at [1175, 153] on div at bounding box center [974, 149] width 980 height 31
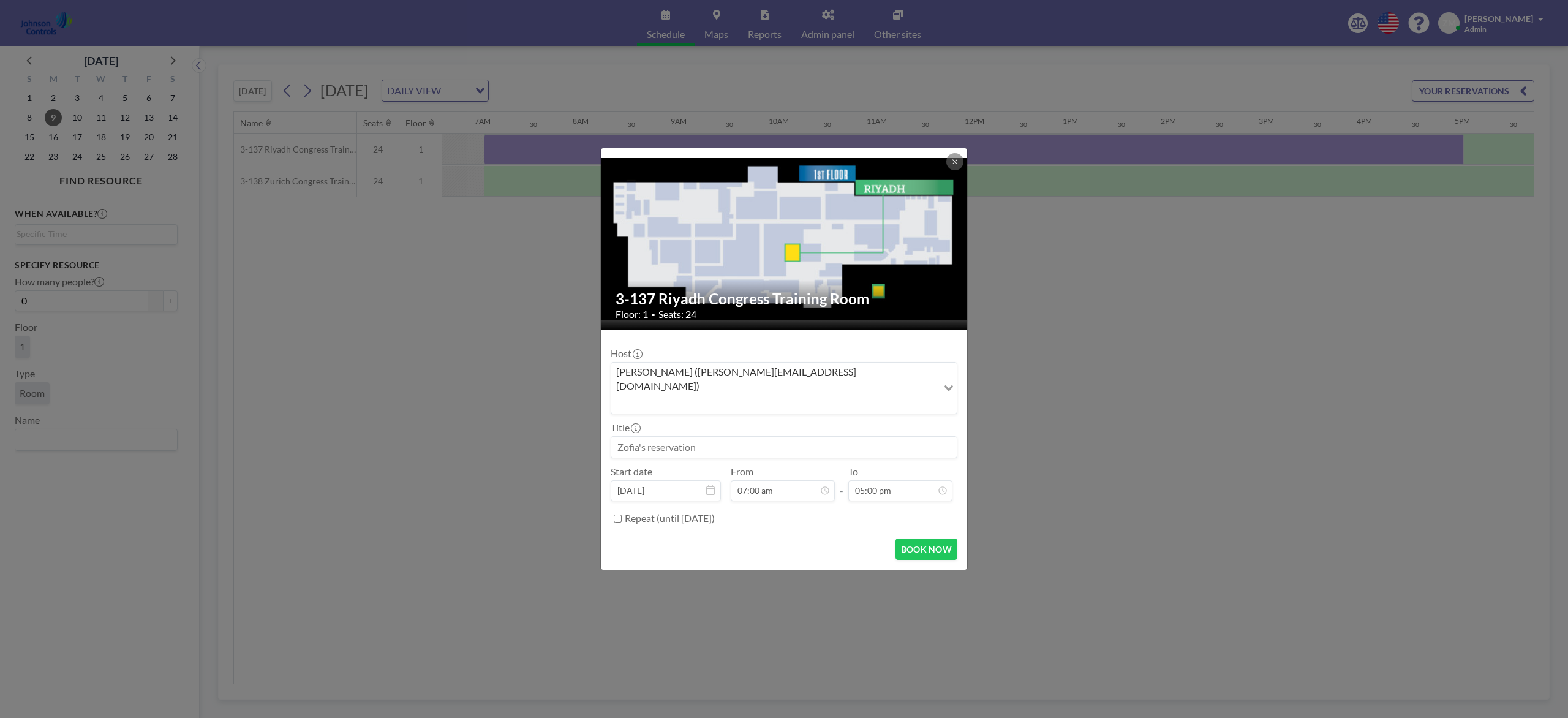
click at [834, 395] on input "Search for option" at bounding box center [774, 403] width 324 height 16
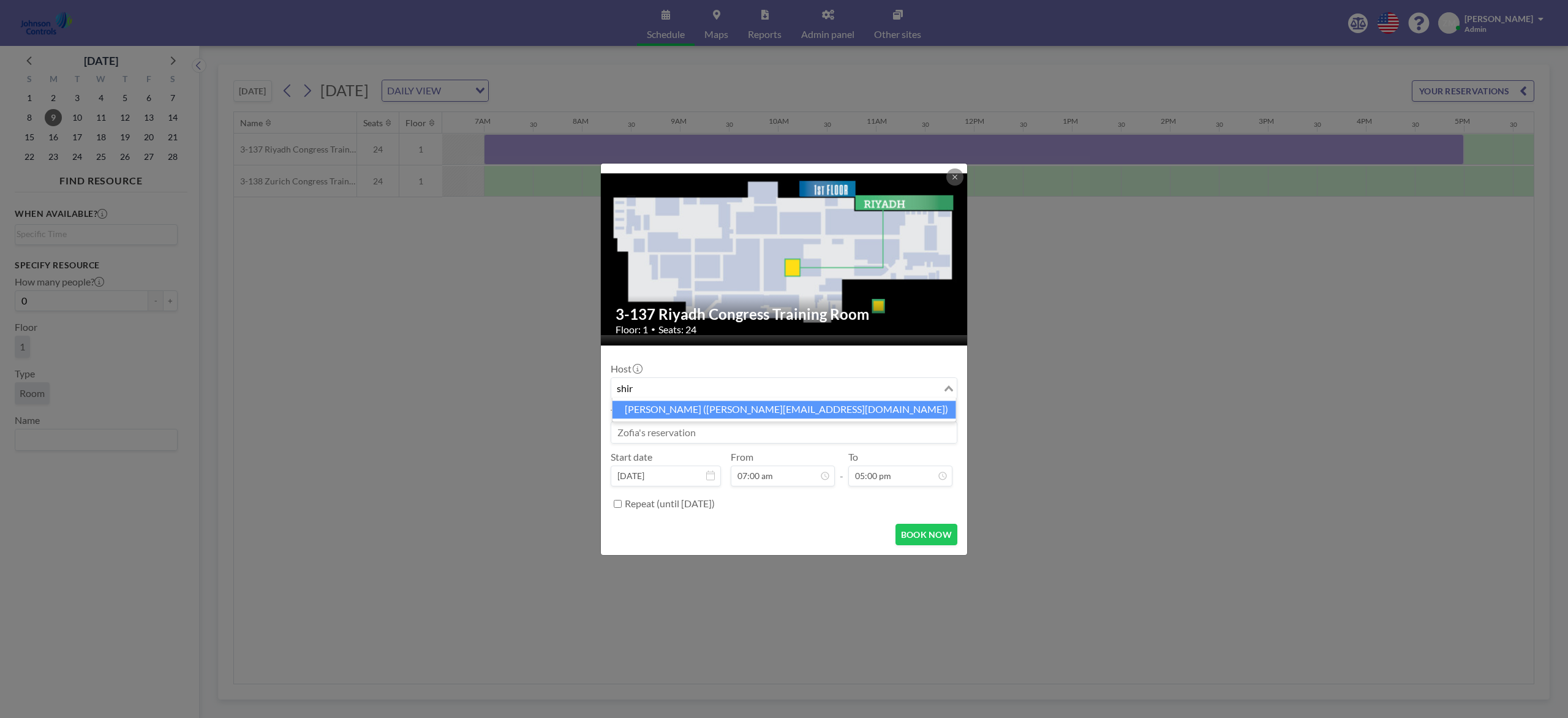
click at [815, 408] on li "Shirl Madison (shirl.madison@jci.com)" at bounding box center [784, 410] width 344 height 18
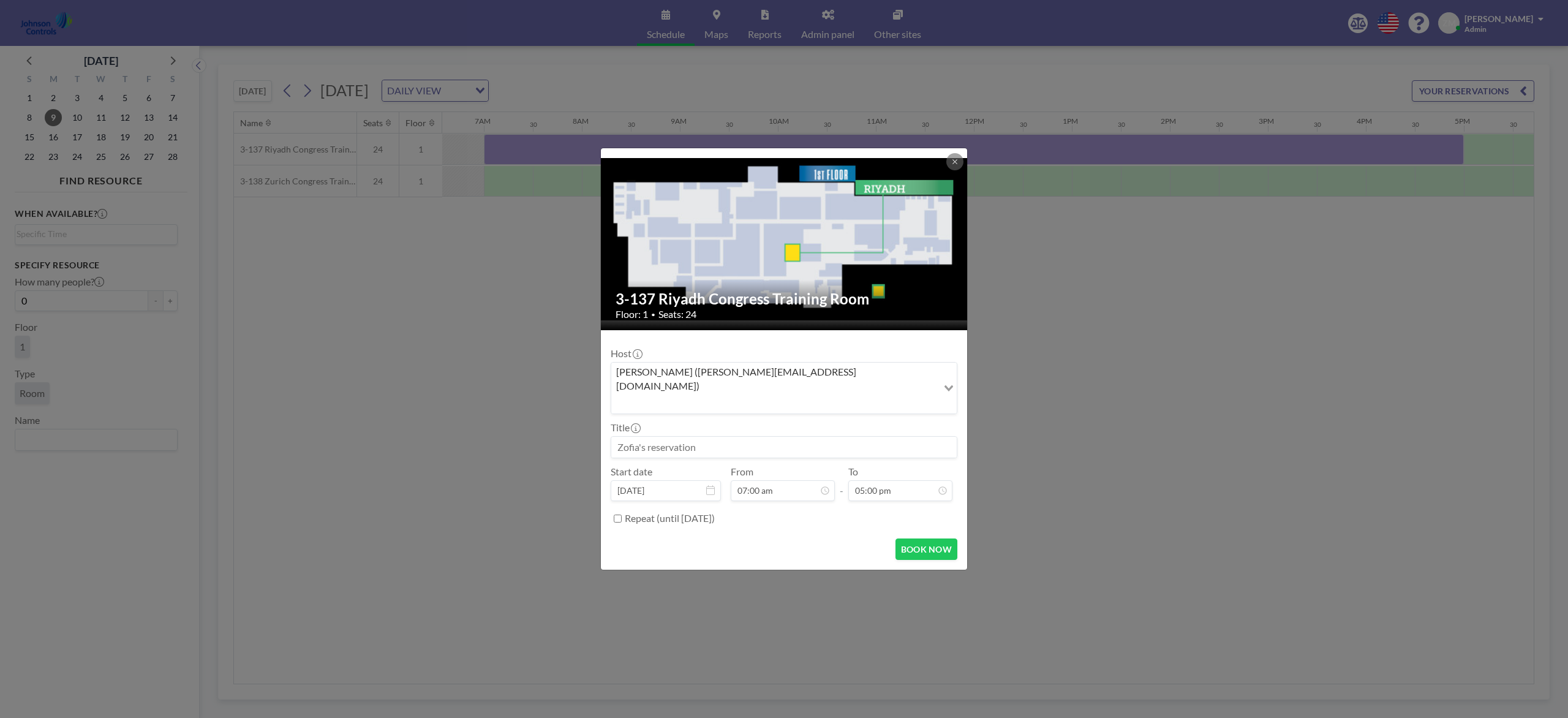
click at [809, 437] on input at bounding box center [784, 447] width 345 height 21
paste input "Best - Fire"
click at [910, 538] on button "BOOK NOW" at bounding box center [926, 549] width 62 height 21
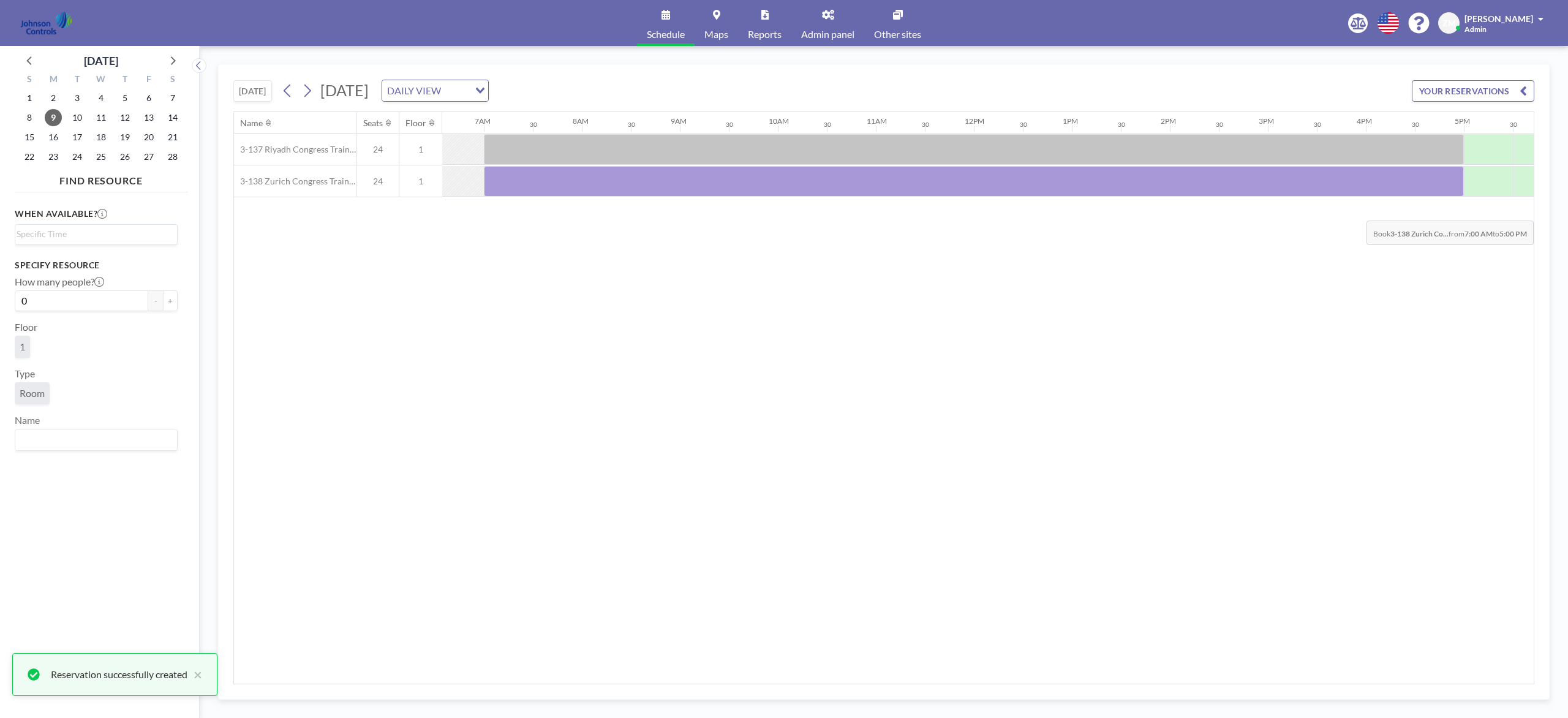
drag, startPoint x: 509, startPoint y: 179, endPoint x: 1459, endPoint y: 212, distance: 950.6
click at [1175, 212] on div "Name Seats Floor 12AM 30 1AM 30 2AM 30 3AM 30 4AM 30 5AM 30 6AM 30 7AM 30 8AM 3…" at bounding box center [884, 398] width 1300 height 572
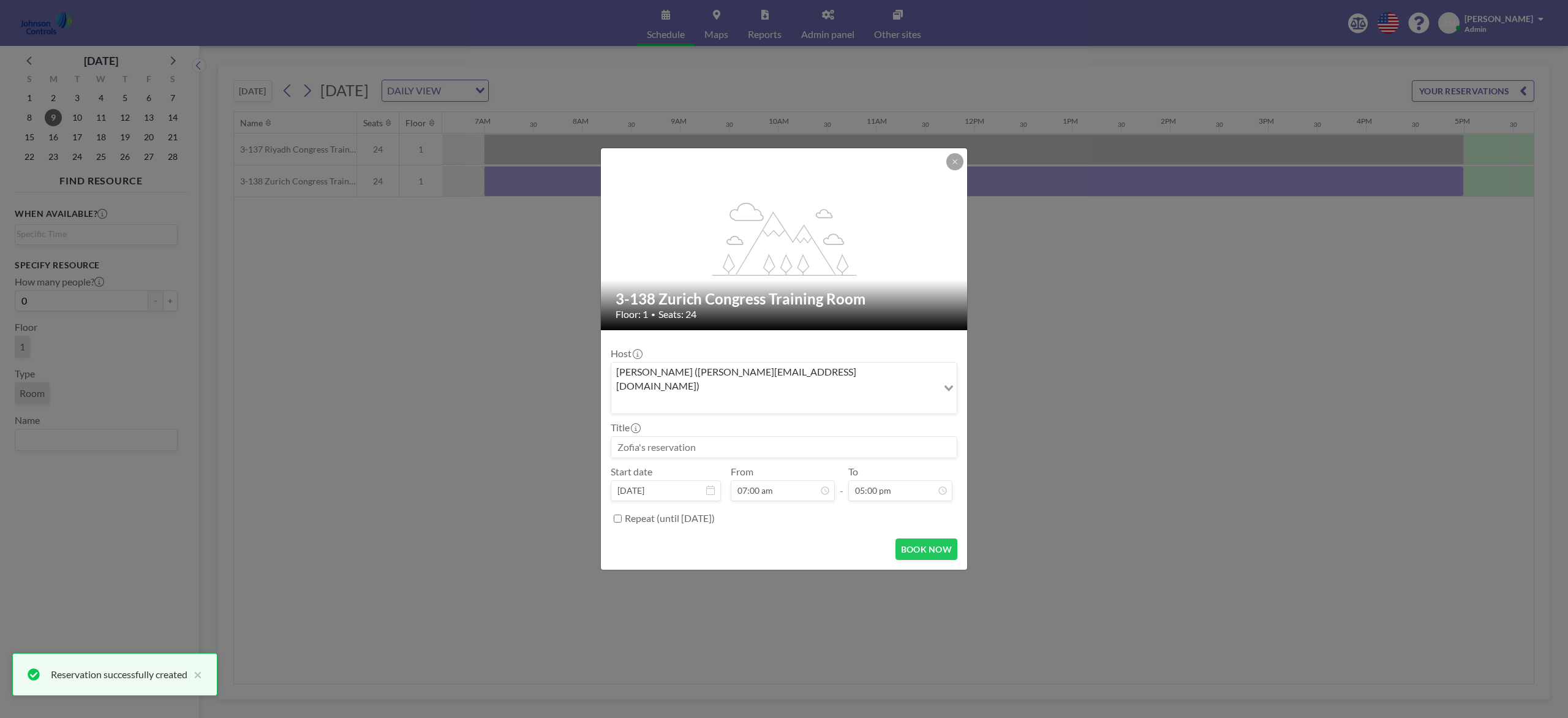
click at [878, 395] on input "Search for option" at bounding box center [774, 403] width 324 height 16
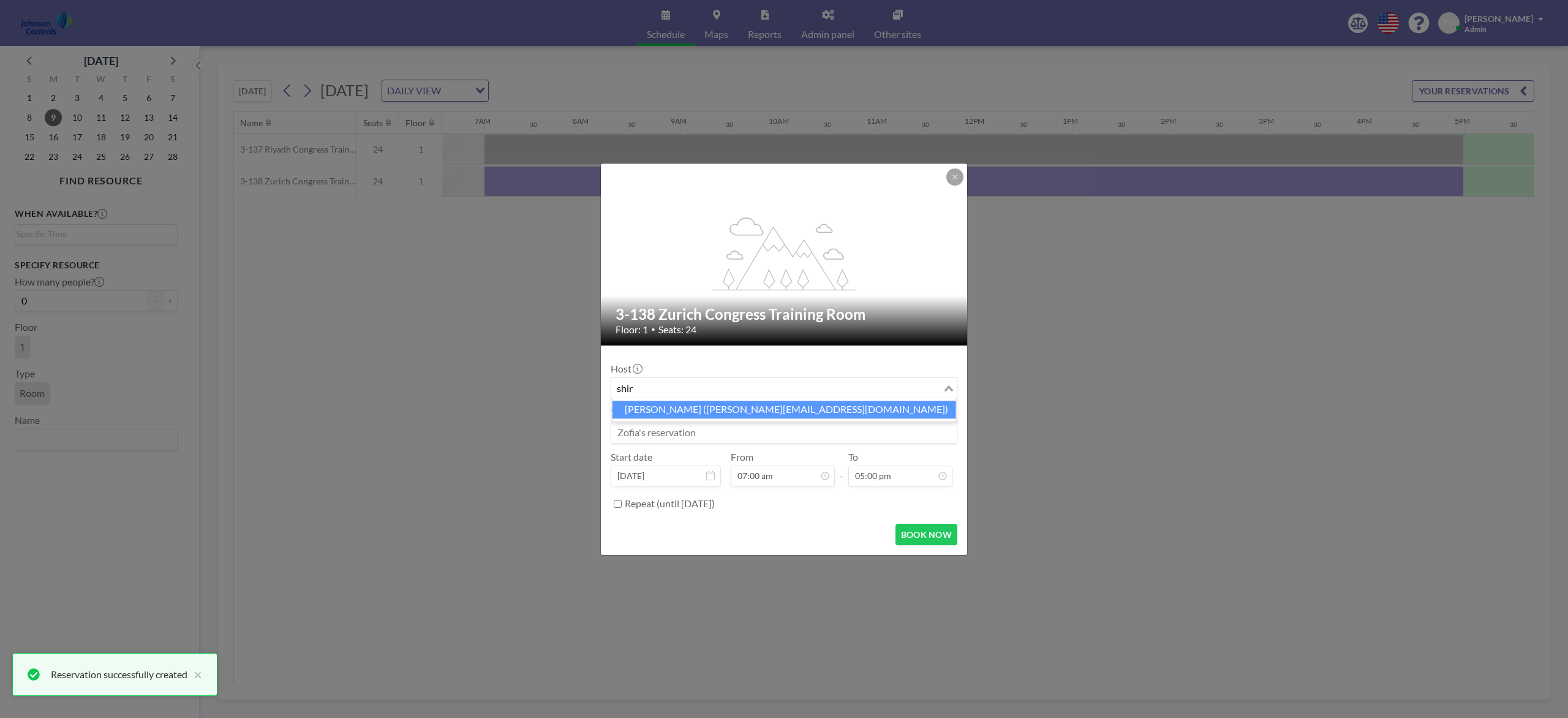
click at [809, 410] on li "Shirl Madison (shirl.madison@jci.com)" at bounding box center [784, 410] width 344 height 18
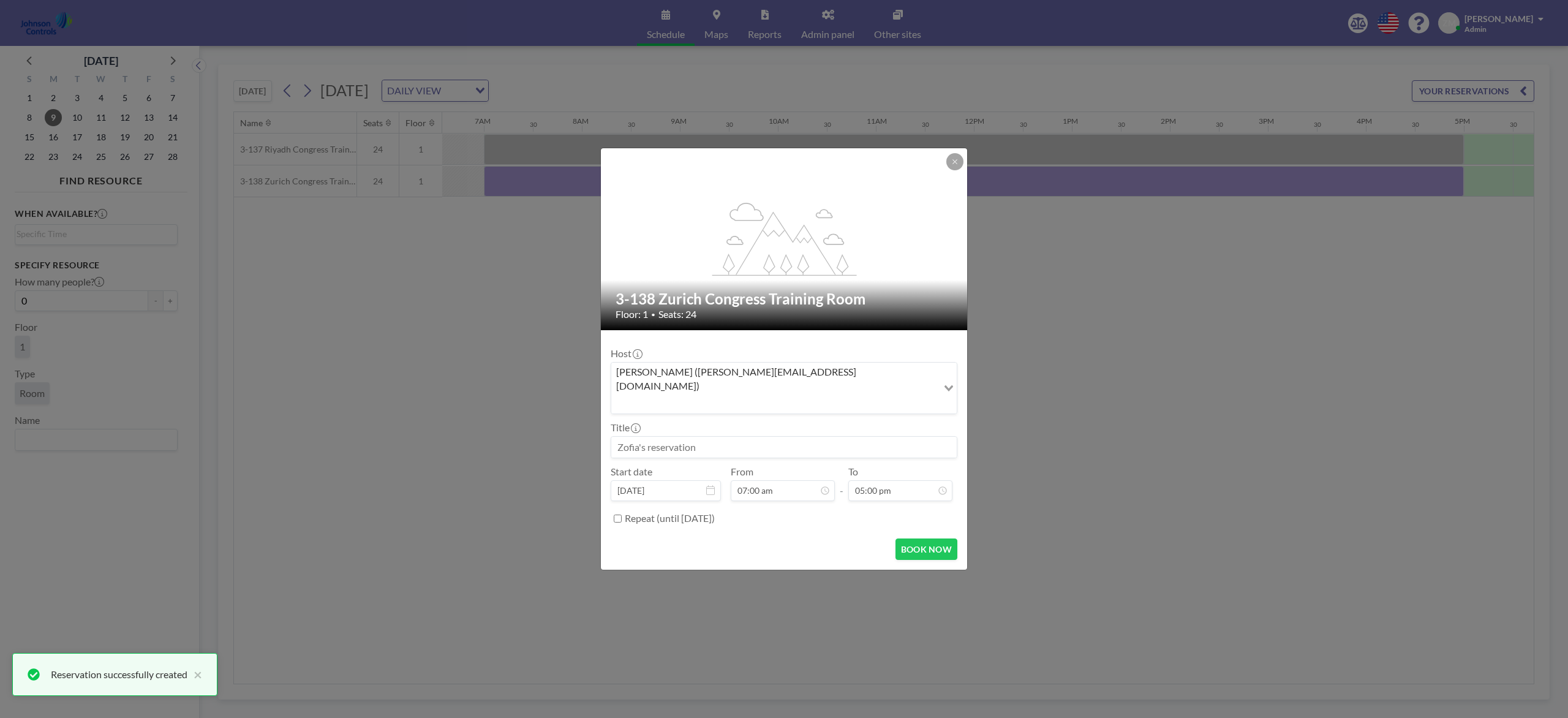
click at [791, 437] on input at bounding box center [784, 447] width 345 height 21
paste input "Best - Fire"
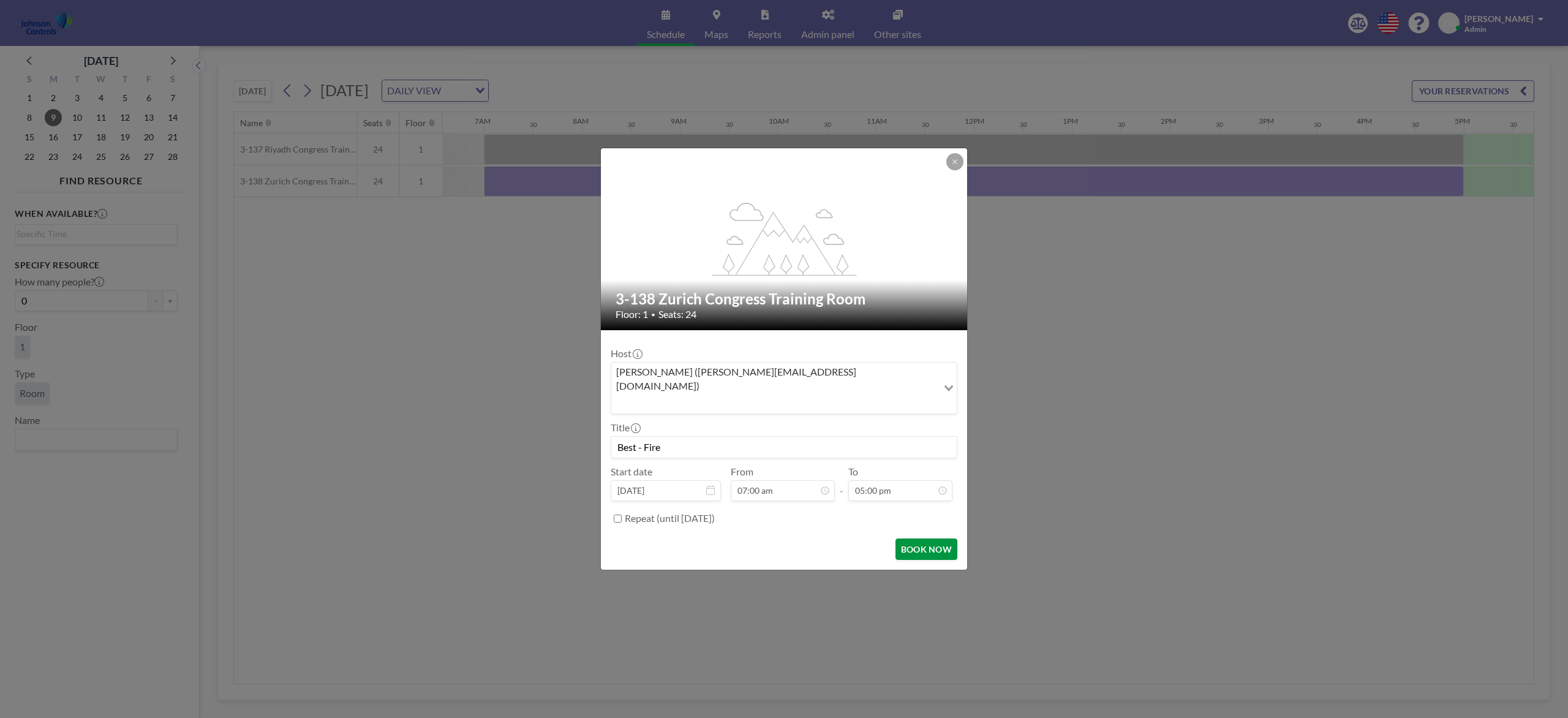
click at [926, 538] on button "BOOK NOW" at bounding box center [926, 549] width 62 height 21
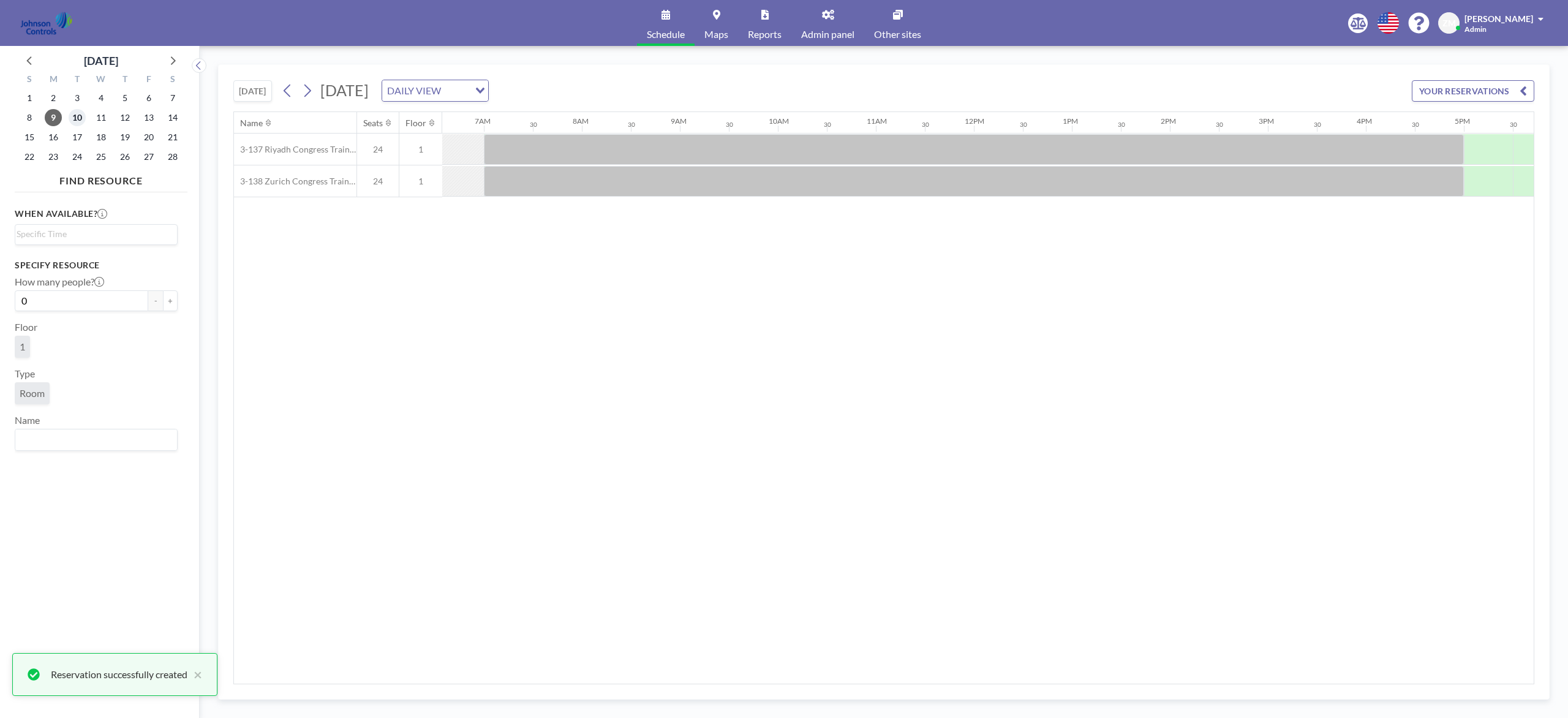
click at [78, 119] on span "10" at bounding box center [77, 117] width 17 height 17
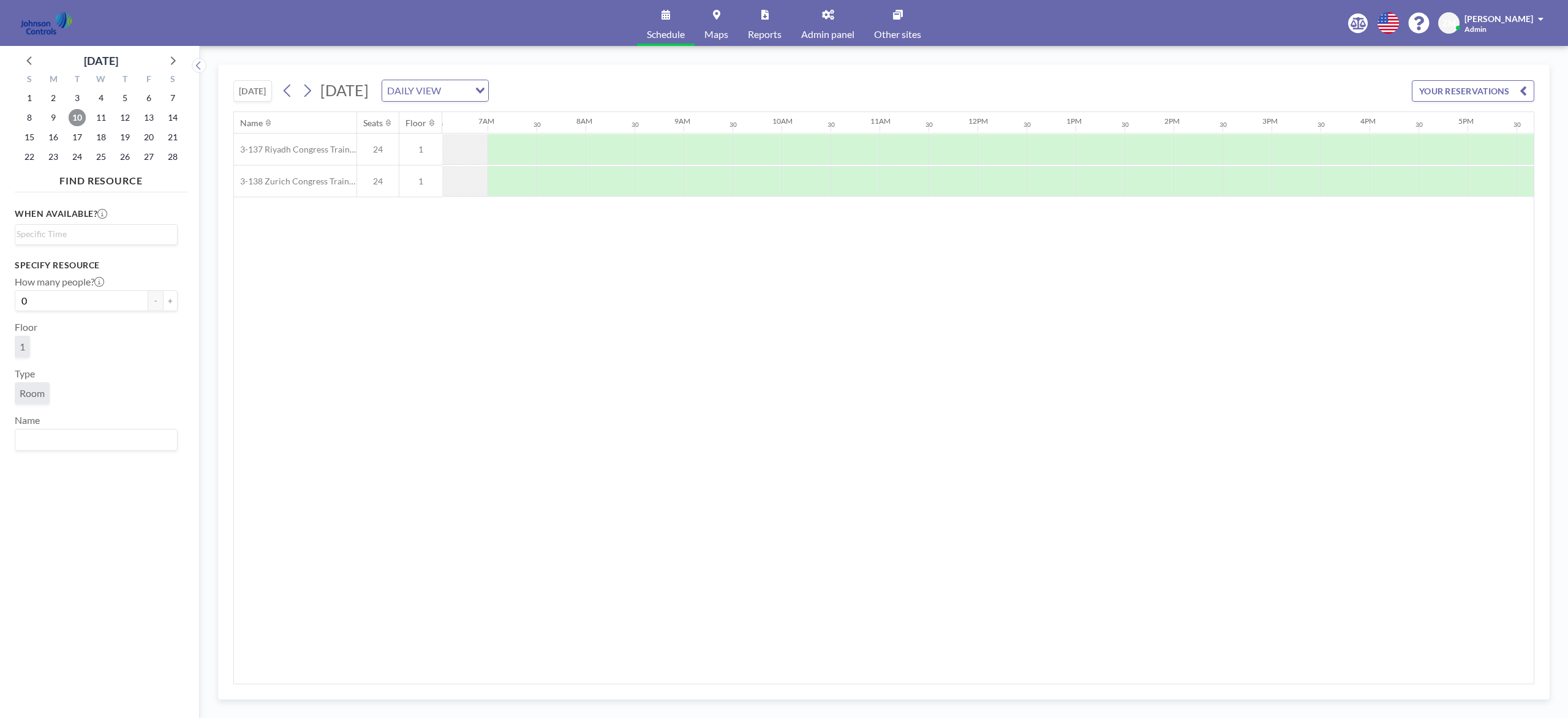
scroll to position [0, 640]
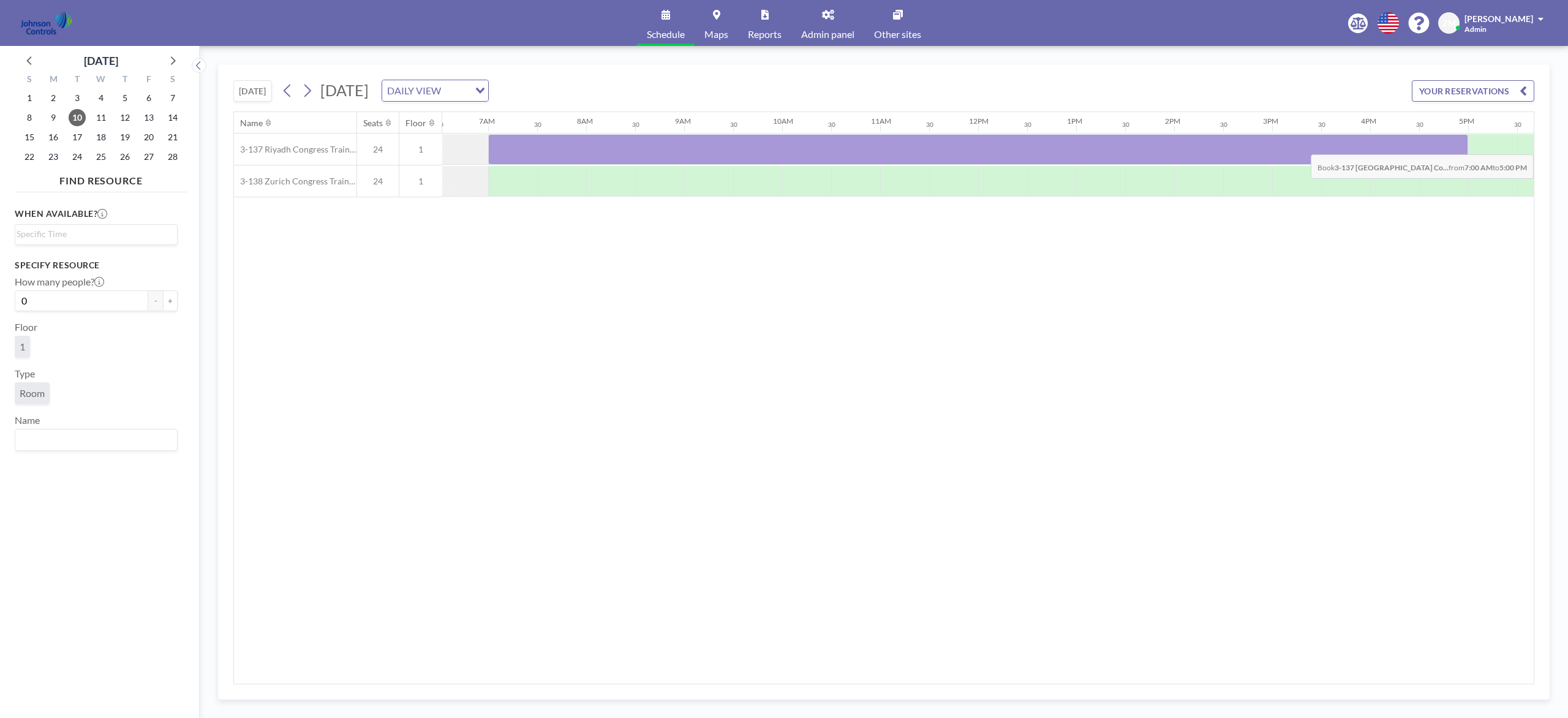
drag, startPoint x: 488, startPoint y: 157, endPoint x: 1439, endPoint y: 147, distance: 951.1
click at [1175, 147] on div at bounding box center [978, 149] width 980 height 31
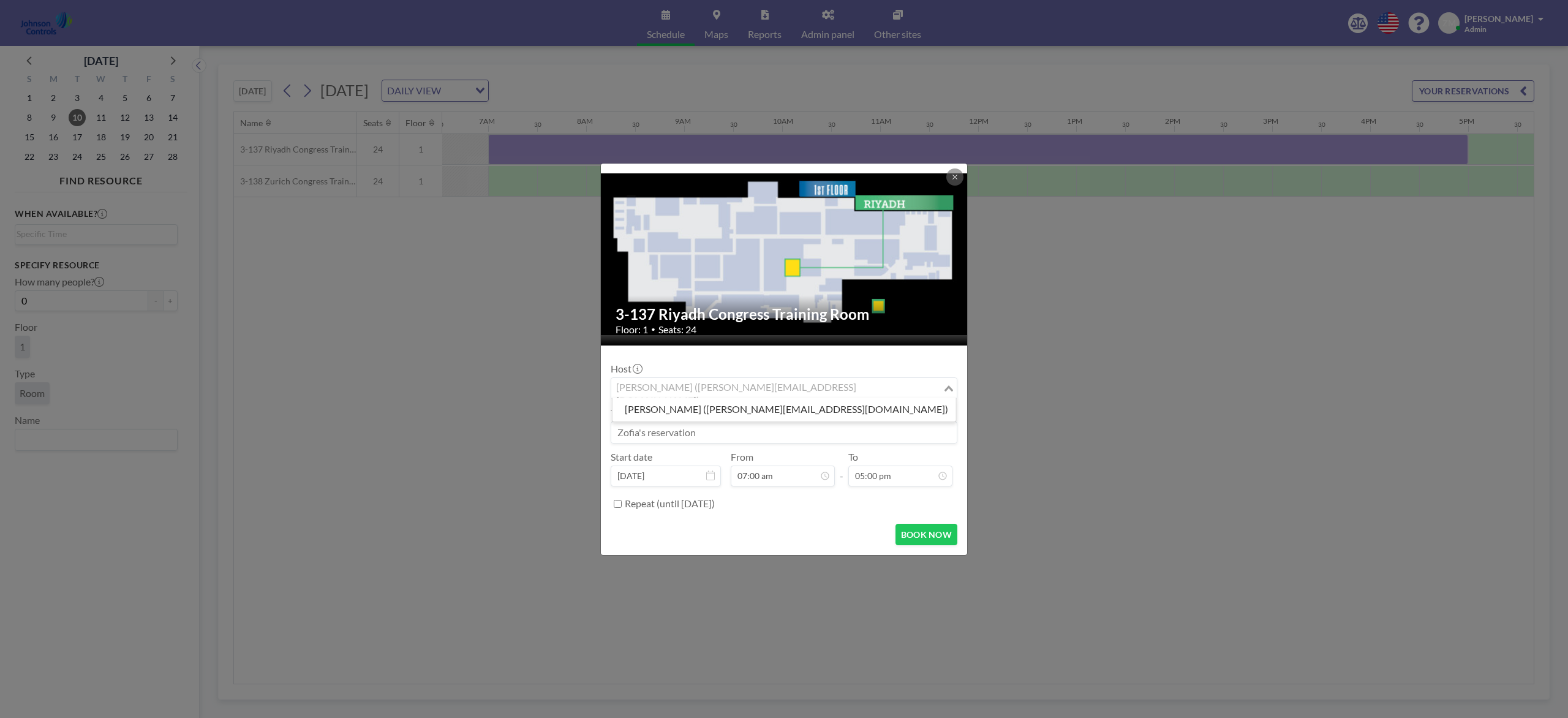
click at [893, 391] on input "Search for option" at bounding box center [776, 388] width 329 height 16
click at [805, 417] on li "Shirl Madison (shirl.madison@jci.com)" at bounding box center [784, 410] width 344 height 18
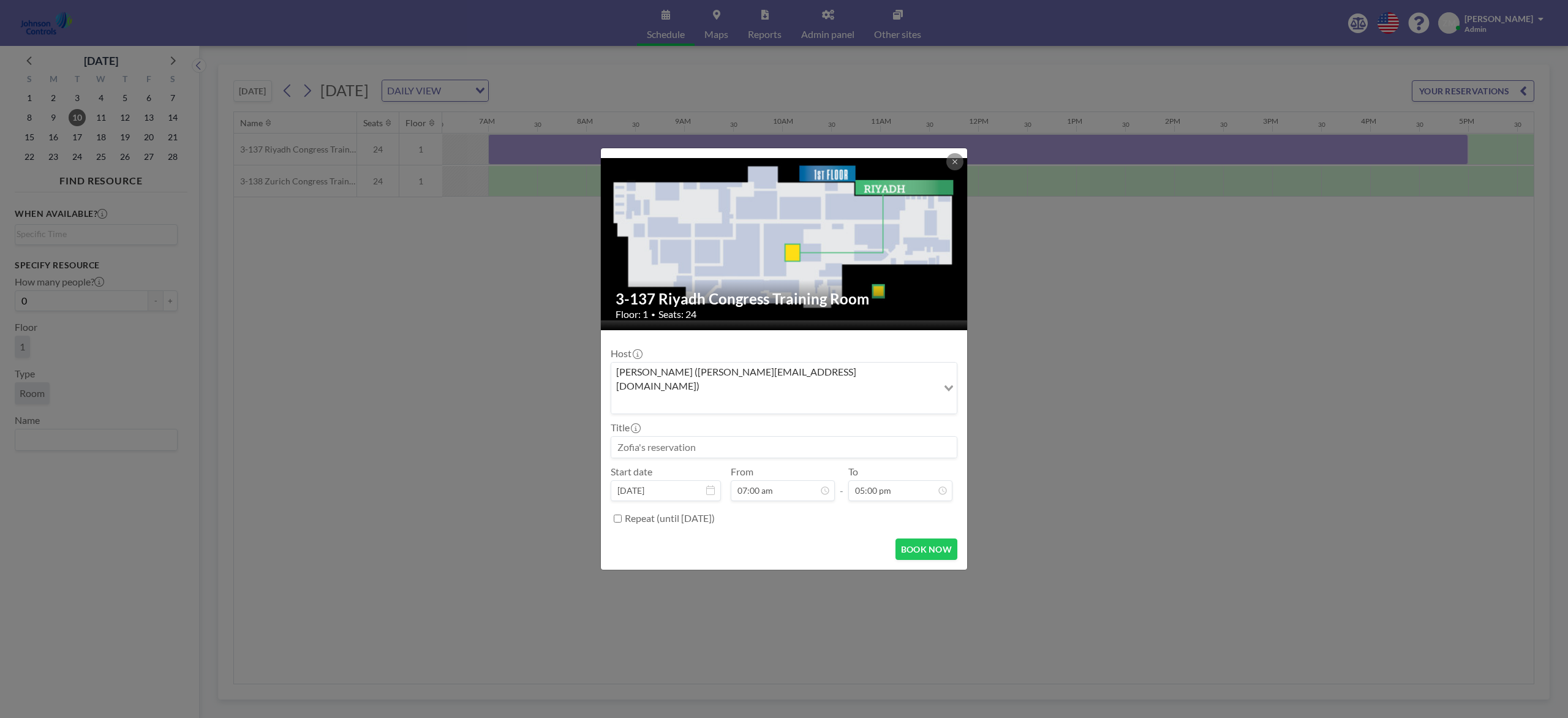
click at [805, 437] on input at bounding box center [784, 447] width 345 height 21
paste input "Best - Fire"
click at [930, 538] on button "BOOK NOW" at bounding box center [926, 549] width 62 height 21
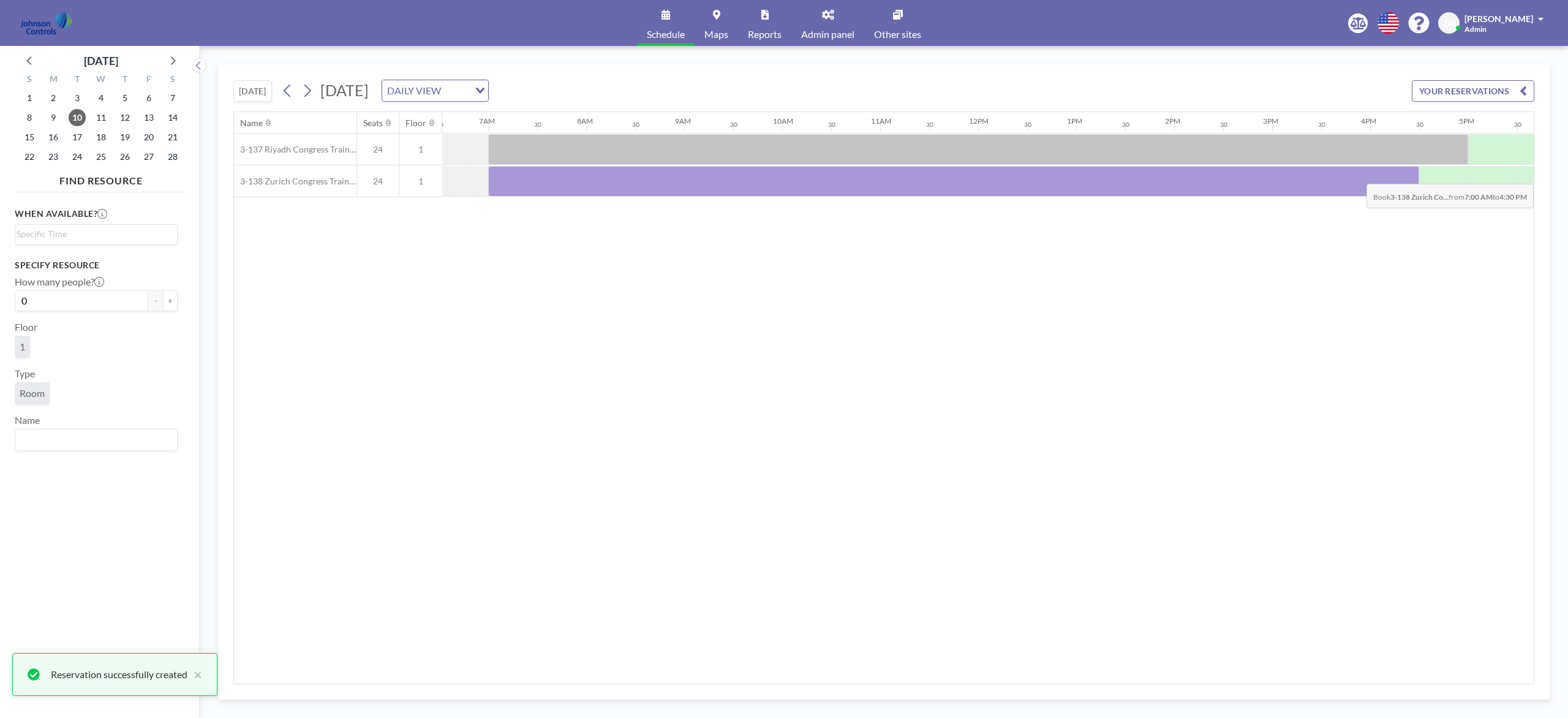
click at [1175, 173] on div at bounding box center [954, 181] width 931 height 31
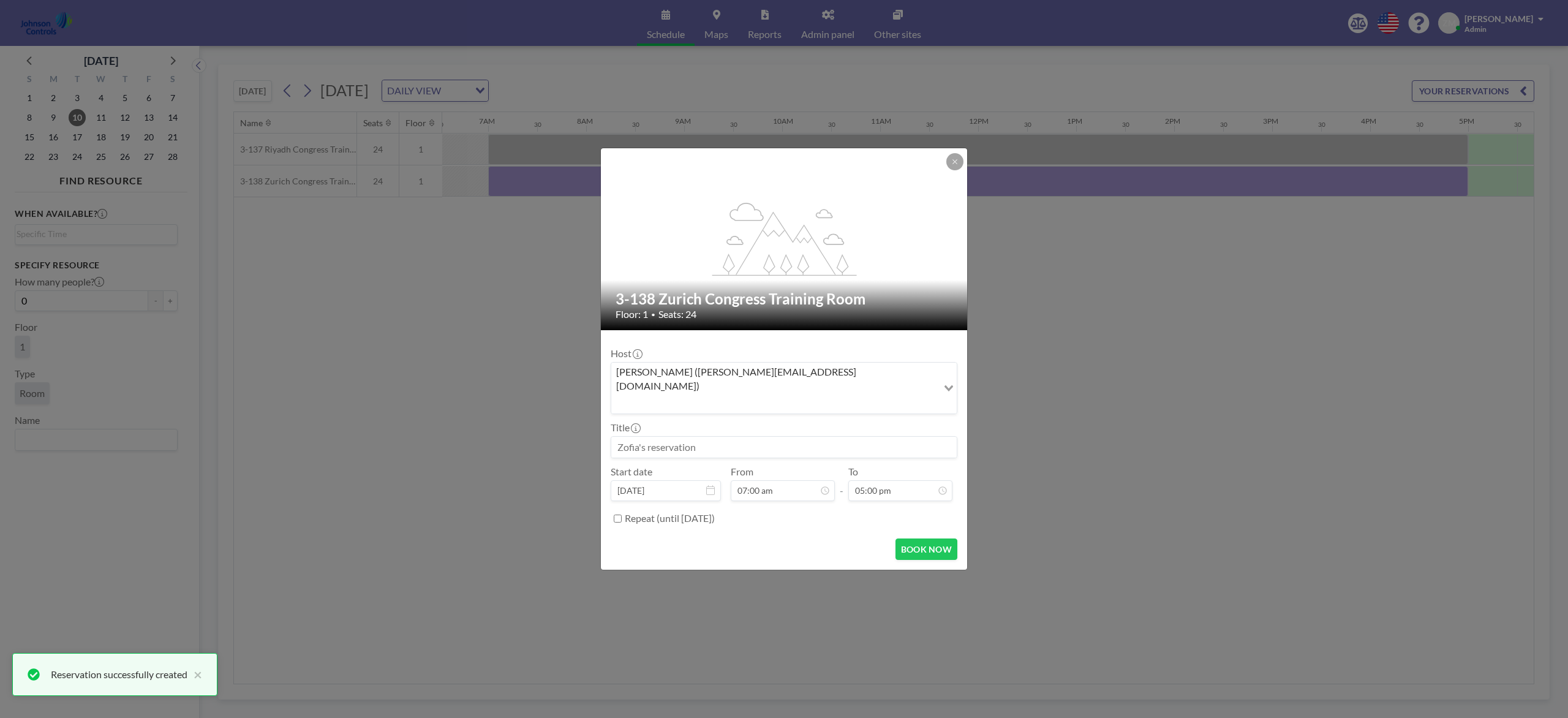
click at [869, 395] on input "Search for option" at bounding box center [774, 403] width 324 height 16
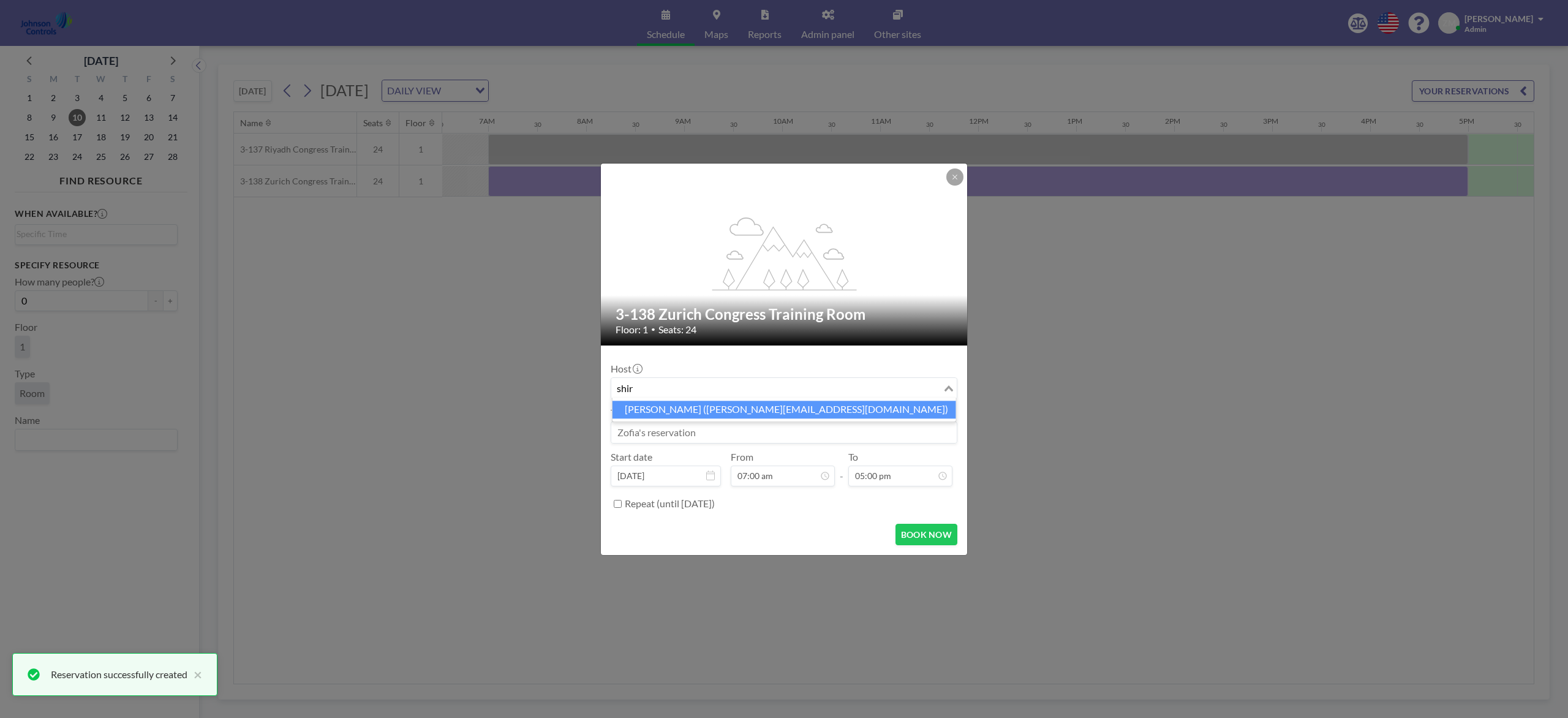
click at [786, 404] on li "Shirl Madison (shirl.madison@jci.com)" at bounding box center [784, 410] width 344 height 18
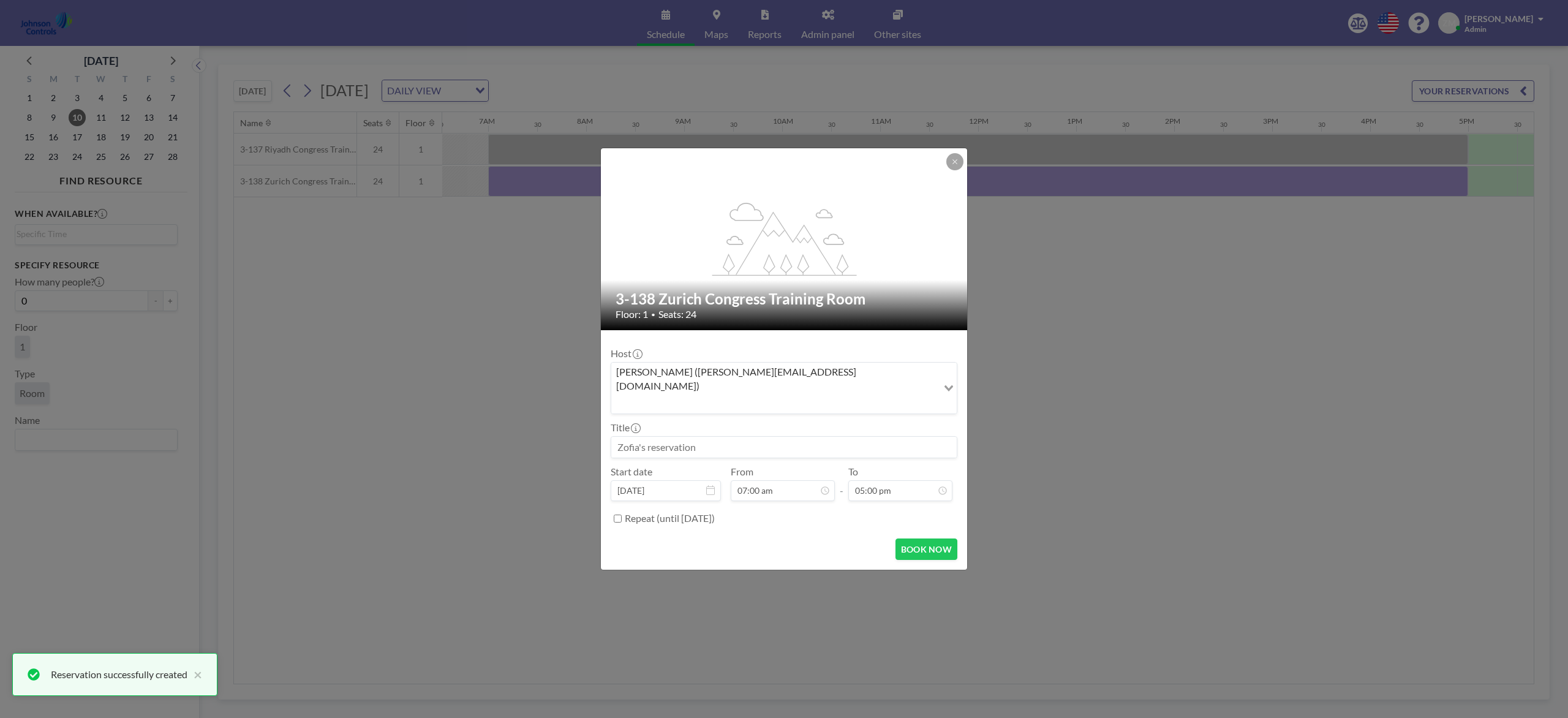
click at [786, 437] on input at bounding box center [784, 447] width 345 height 21
paste input "Best - Fire"
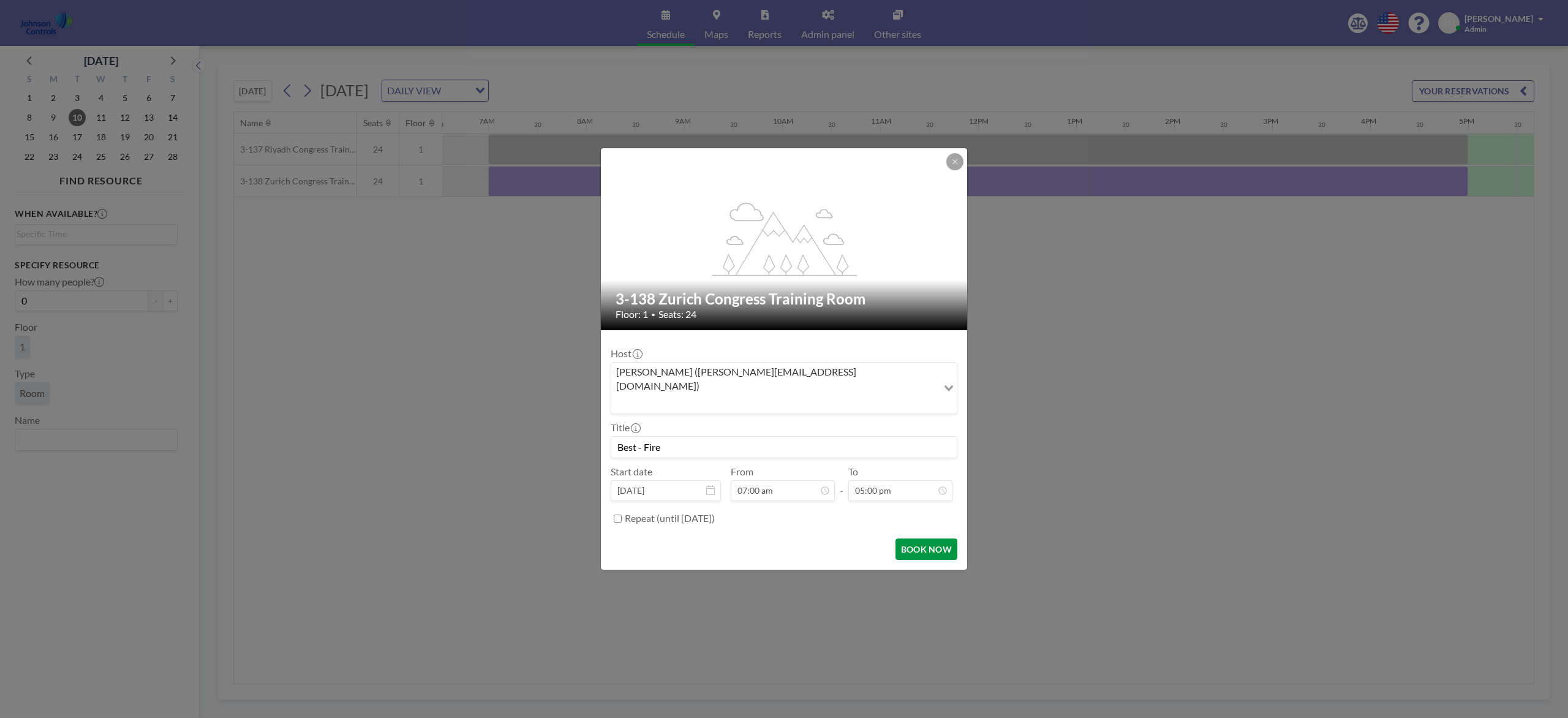
scroll to position [0, 0]
click at [927, 538] on button "BOOK NOW" at bounding box center [926, 549] width 62 height 21
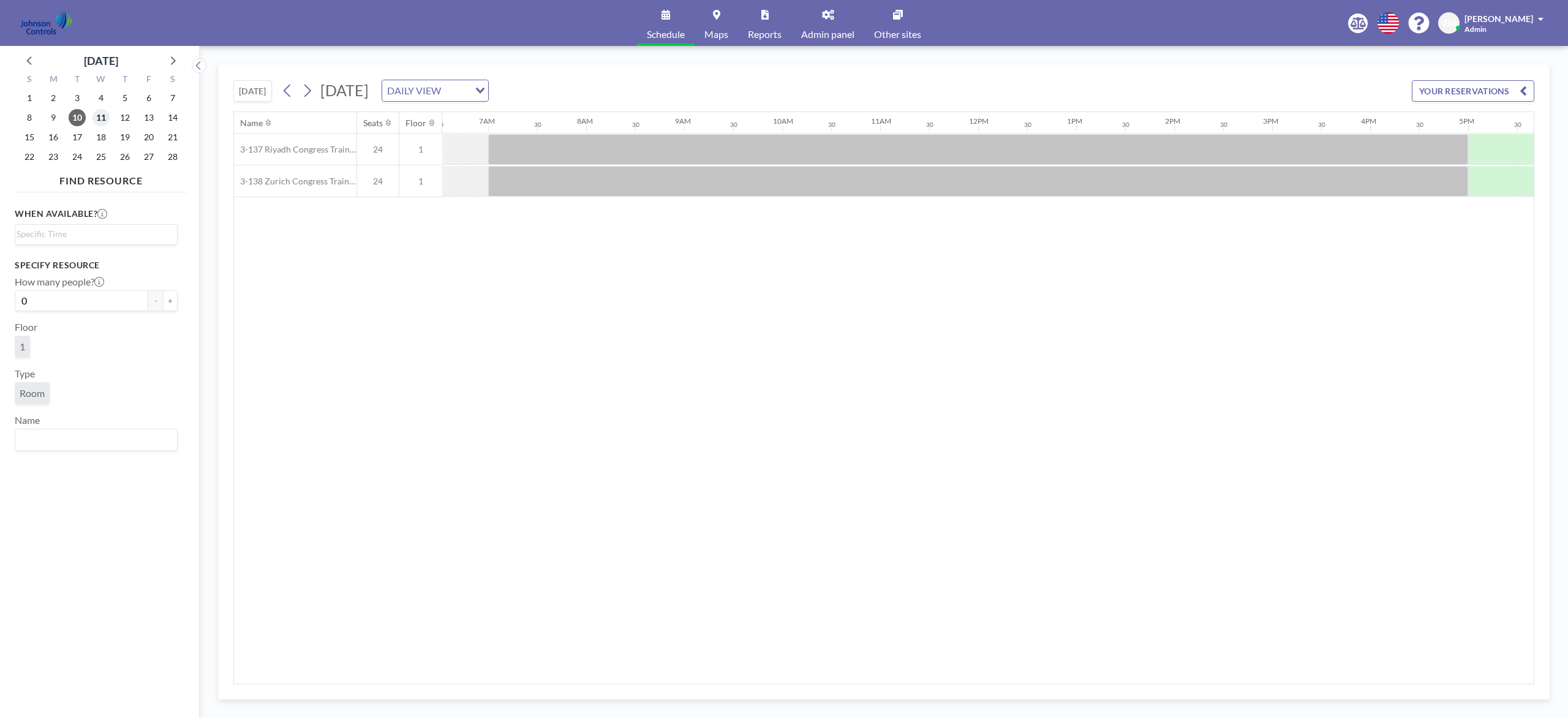
click at [102, 118] on span "11" at bounding box center [101, 117] width 17 height 17
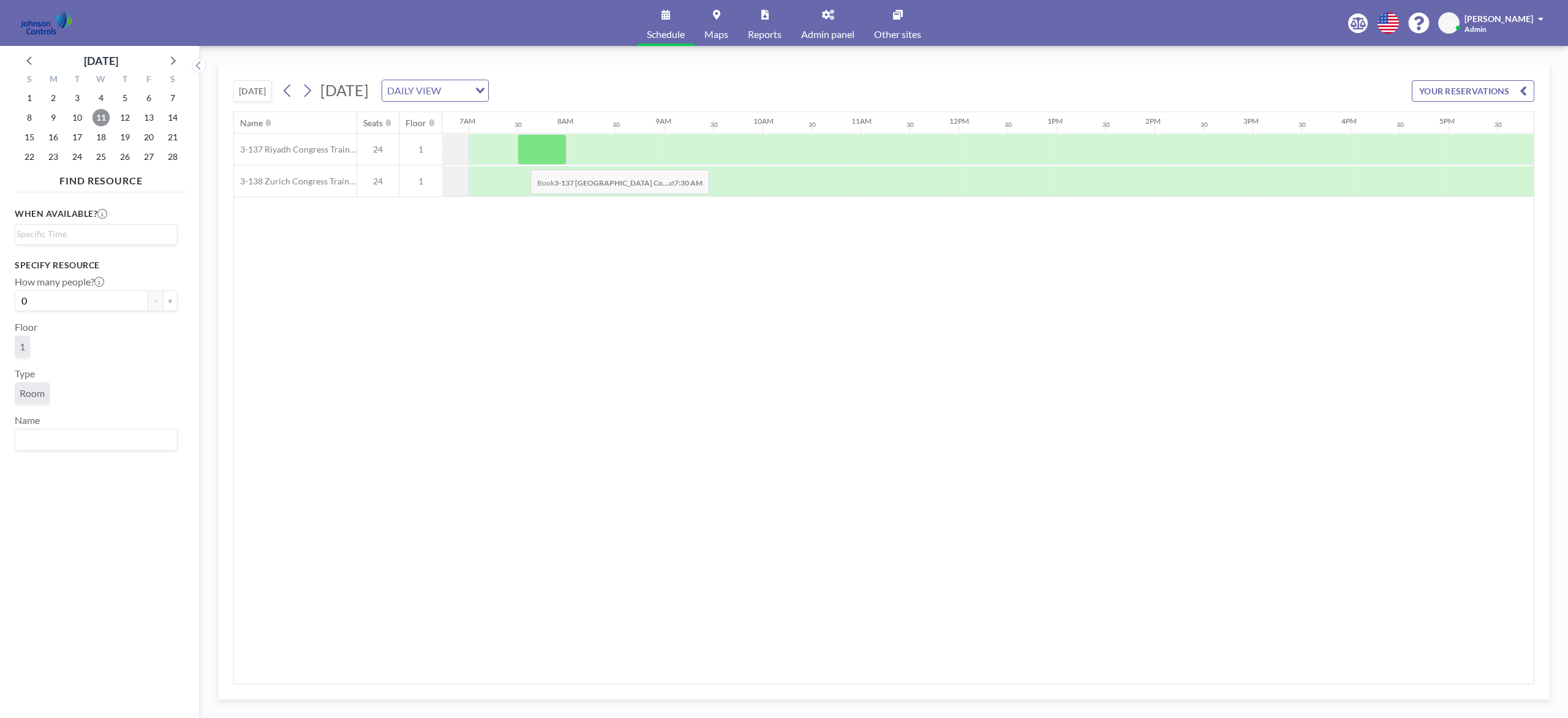
scroll to position [0, 658]
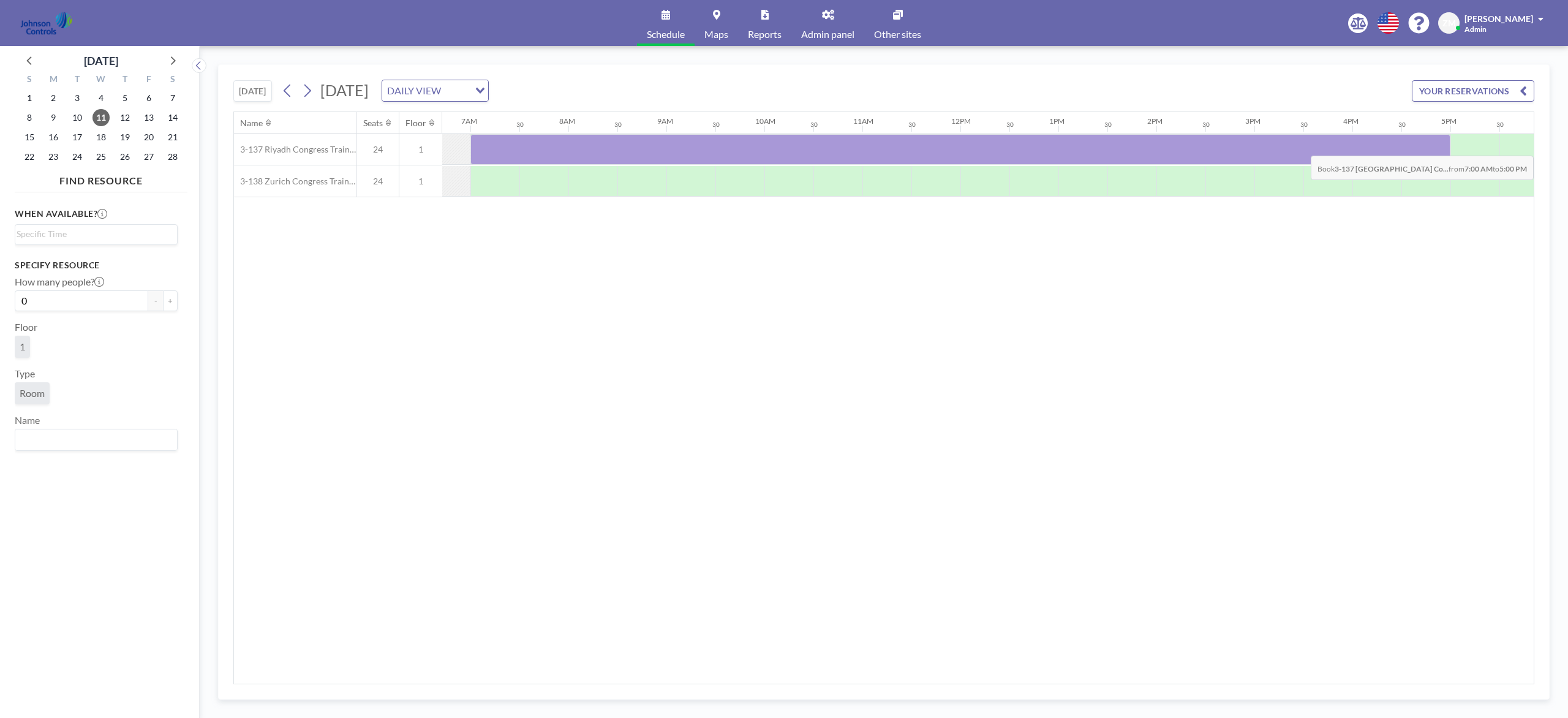
drag, startPoint x: 505, startPoint y: 157, endPoint x: 1411, endPoint y: 147, distance: 906.1
click at [1175, 147] on div at bounding box center [960, 149] width 980 height 31
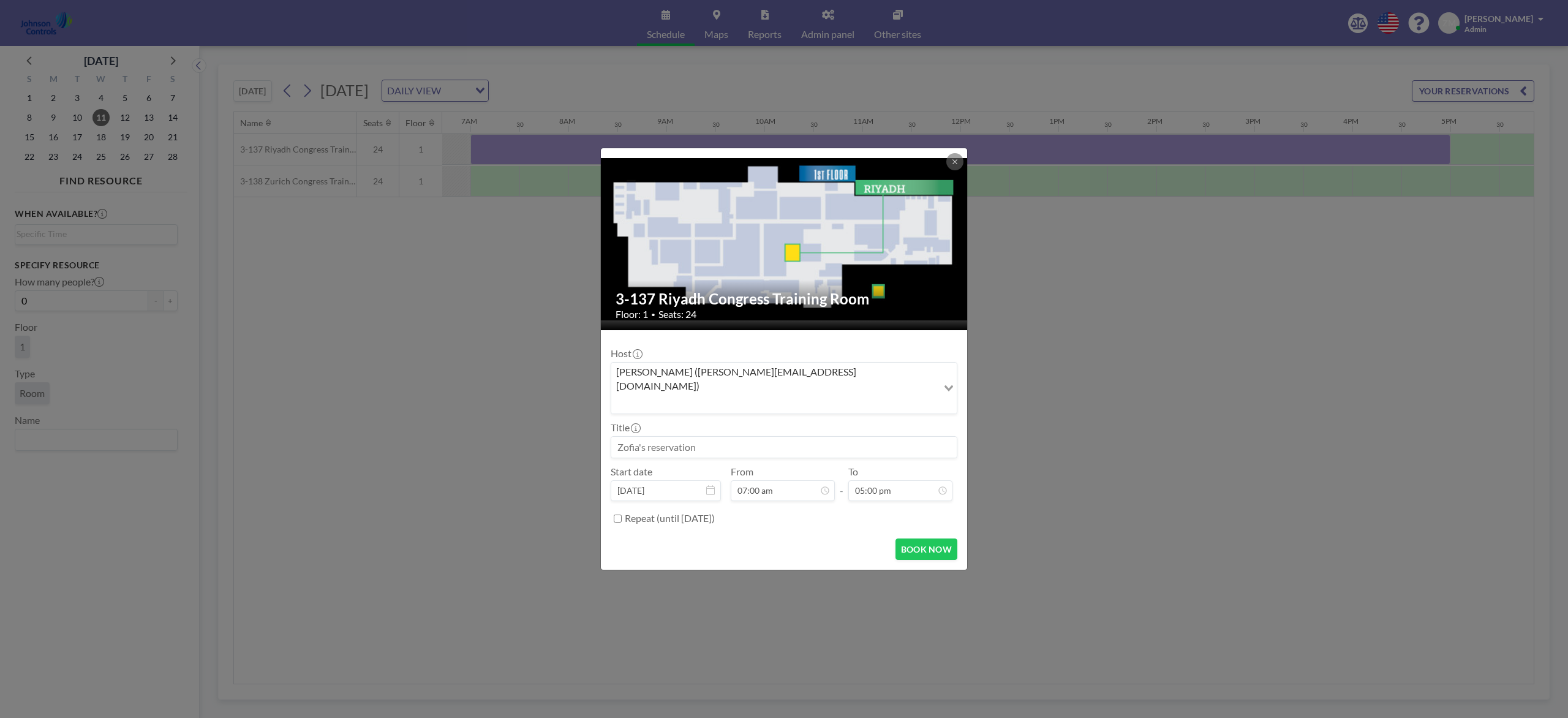
click at [737, 391] on div "Zofia Maślanka (zofia@roomzilla.net)" at bounding box center [774, 387] width 327 height 49
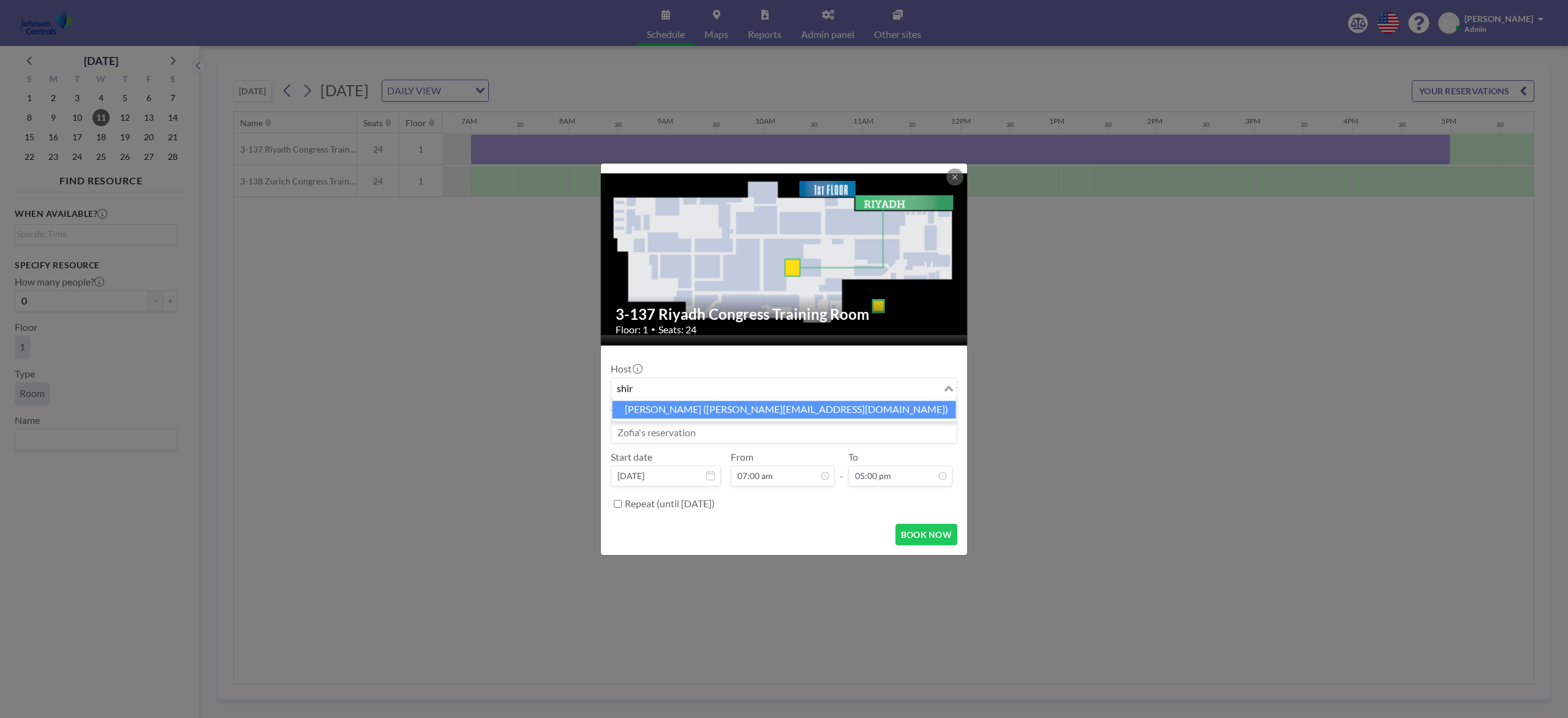
click at [757, 411] on li "Shirl Madison (shirl.madison@jci.com)" at bounding box center [784, 410] width 344 height 18
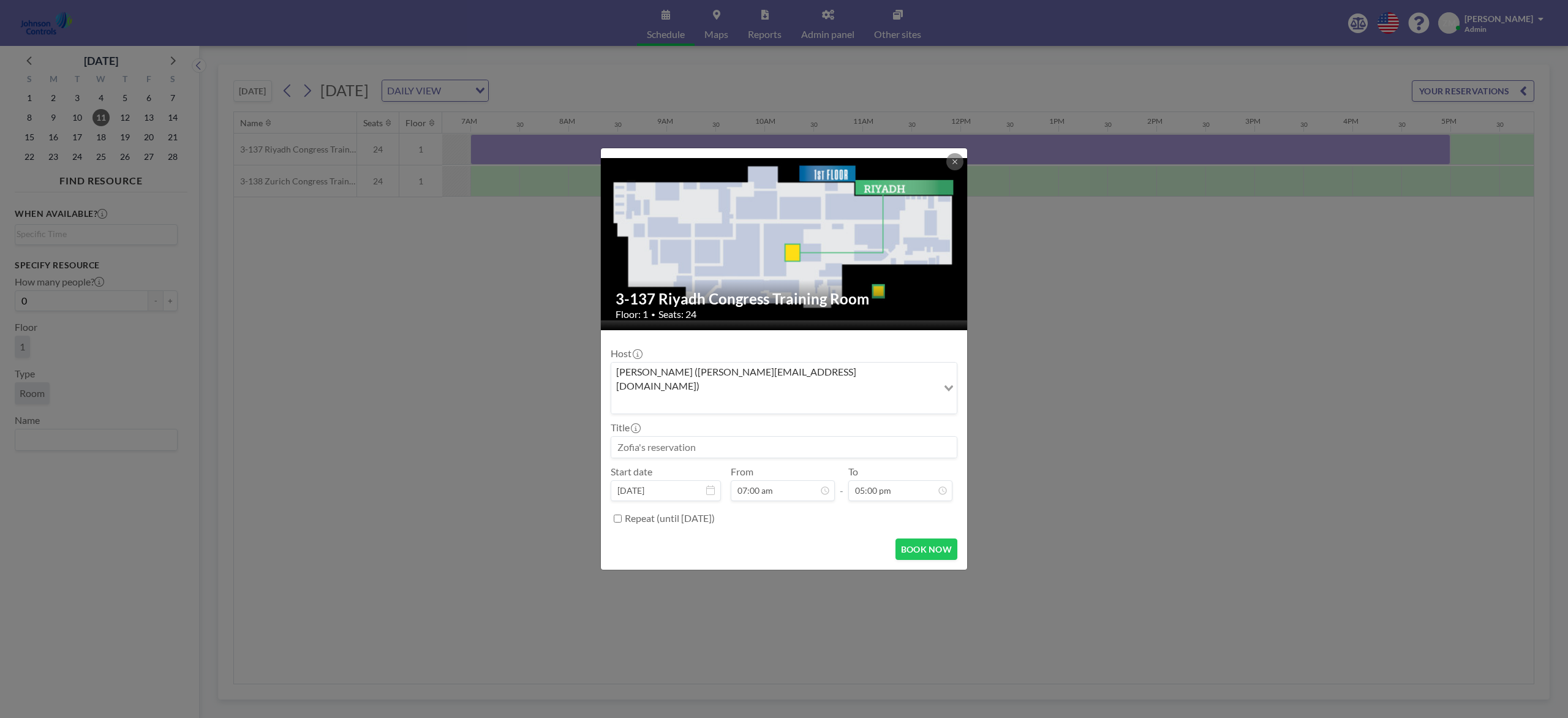
click at [750, 437] on input at bounding box center [784, 447] width 345 height 21
paste input "Best - Fire"
click at [932, 538] on form "Host Shirl Madison (shirl.madison@jci.com) Loading... Title Best - Fire Start d…" at bounding box center [783, 450] width 366 height 240
click at [930, 538] on button "BOOK NOW" at bounding box center [926, 549] width 62 height 21
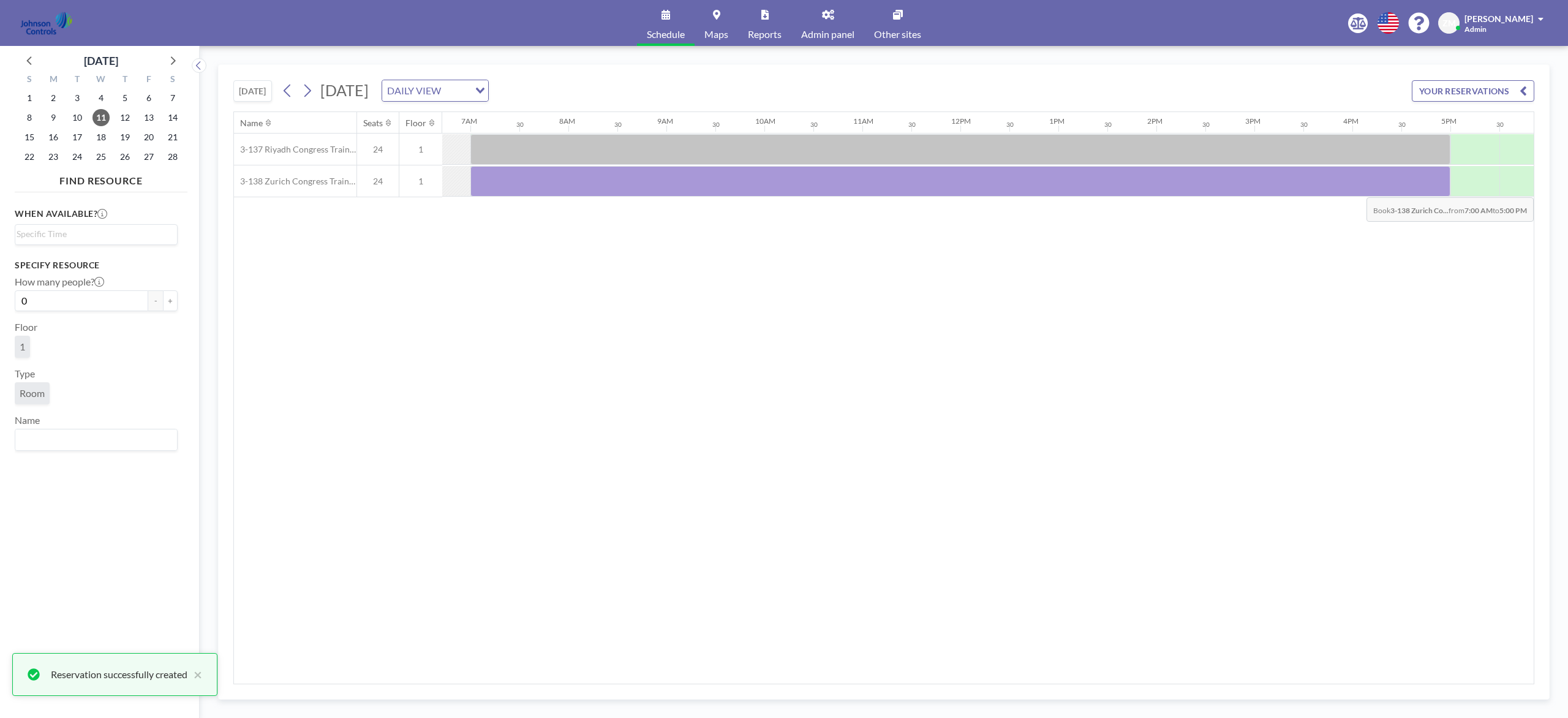
drag, startPoint x: 578, startPoint y: 178, endPoint x: 1426, endPoint y: 189, distance: 848.1
click at [1175, 189] on div at bounding box center [960, 181] width 980 height 31
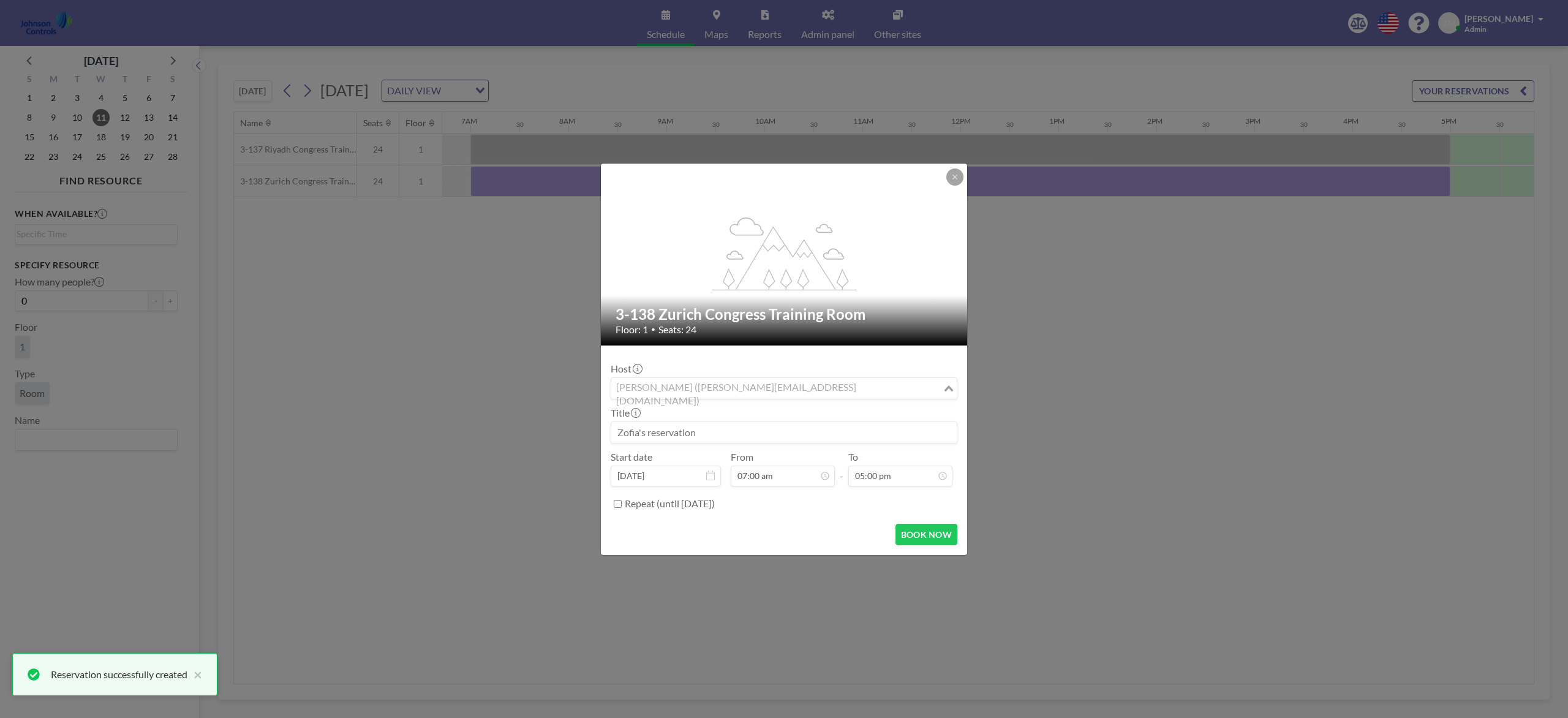
click at [885, 386] on input "Search for option" at bounding box center [776, 388] width 329 height 16
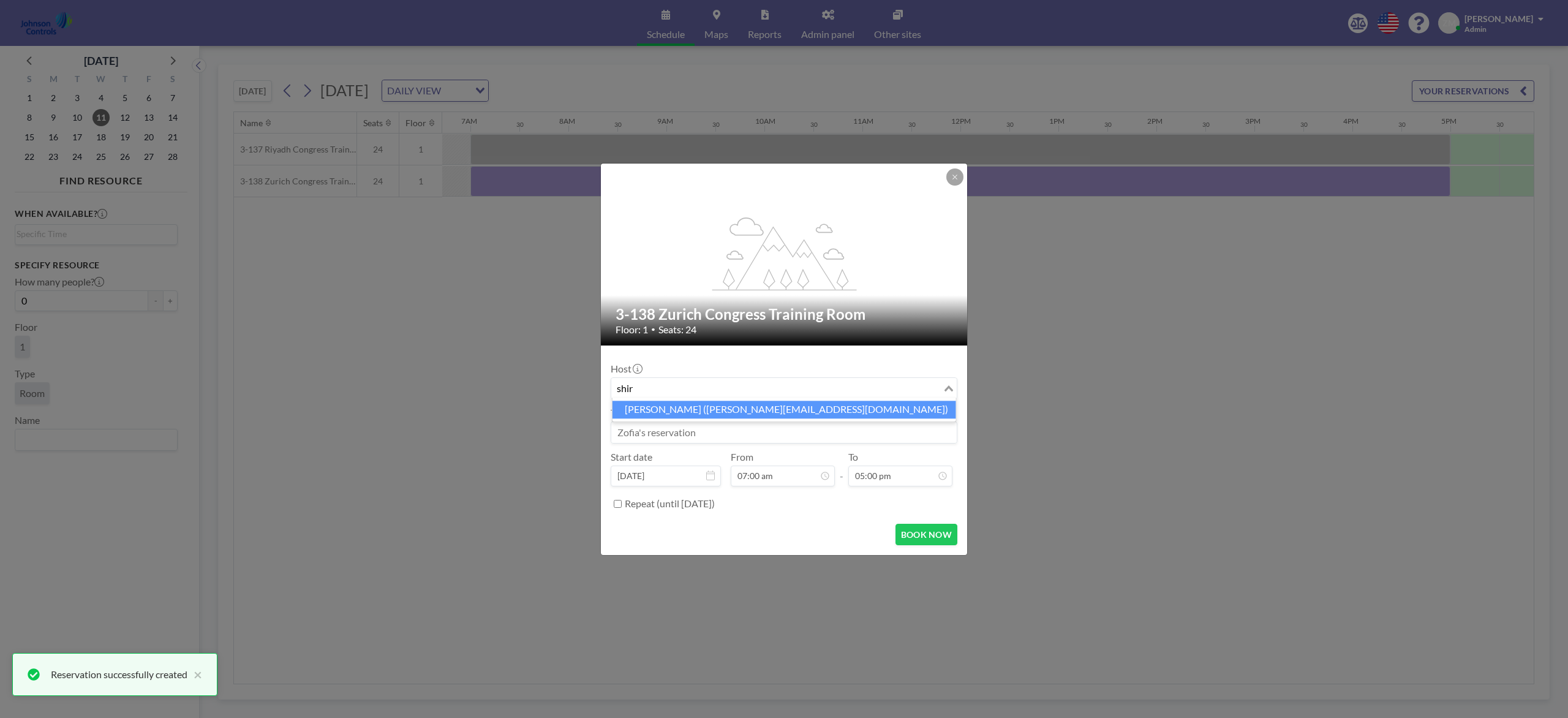
click at [837, 412] on li "Shirl Madison (shirl.madison@jci.com)" at bounding box center [784, 410] width 344 height 18
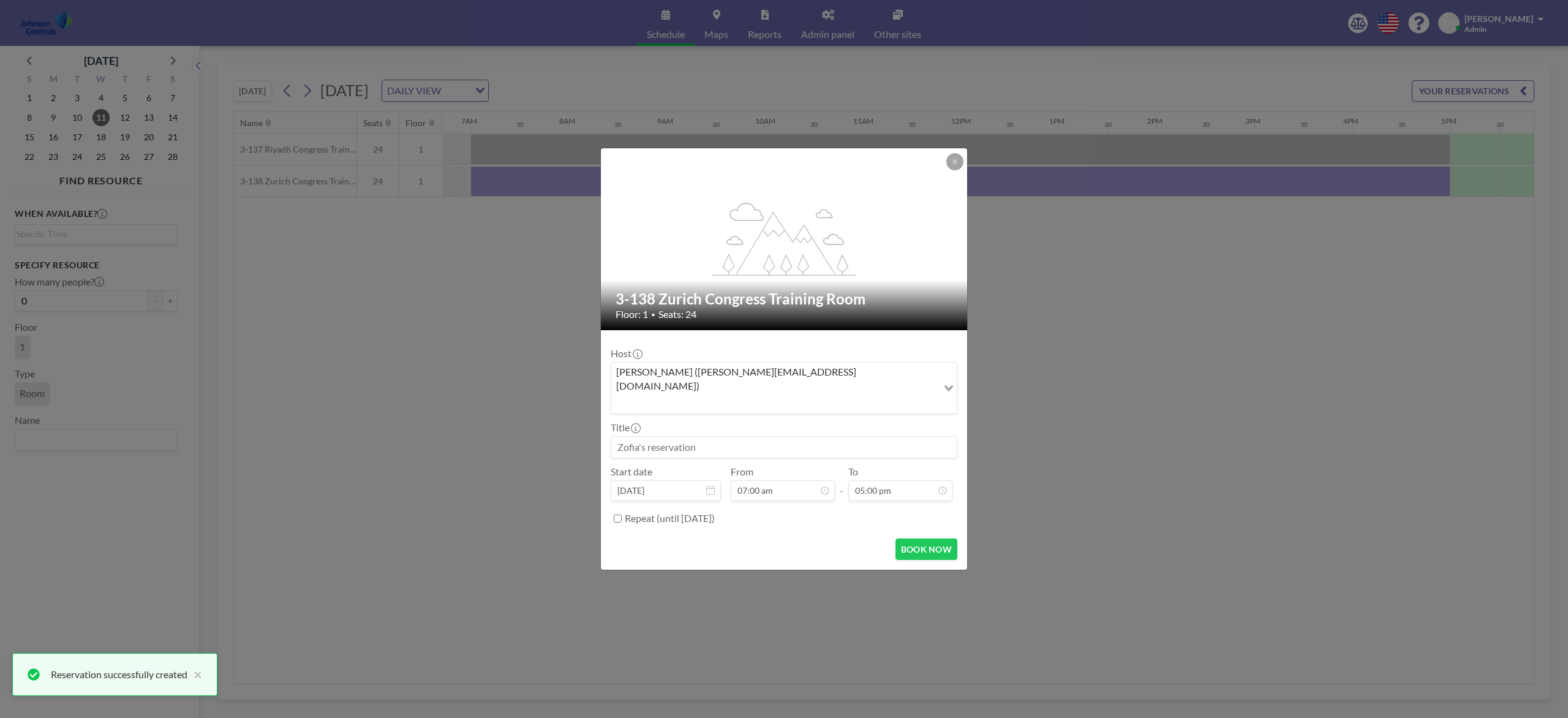
click at [867, 437] on input at bounding box center [784, 447] width 345 height 21
paste input "Best - Fire"
click at [923, 538] on button "BOOK NOW" at bounding box center [926, 549] width 62 height 21
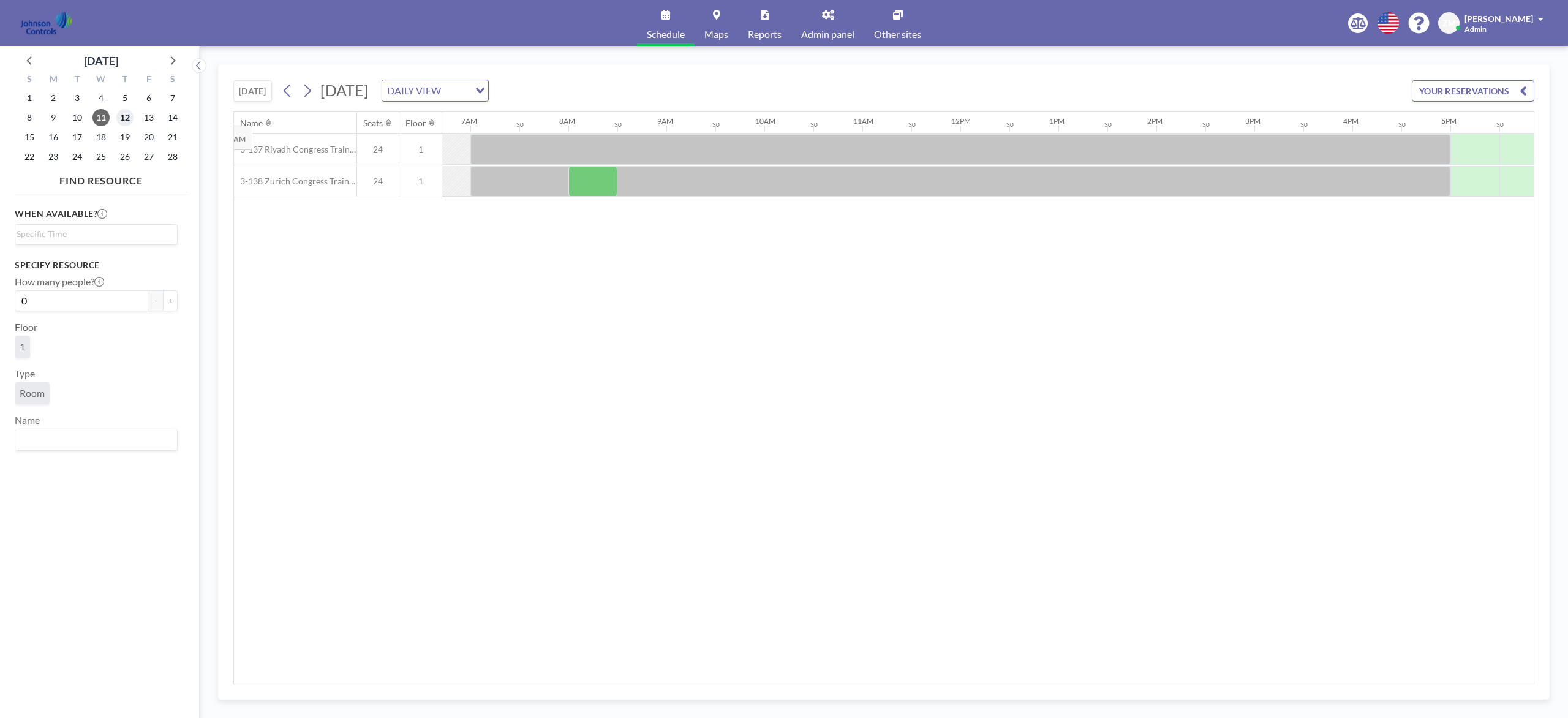
click at [119, 118] on span "12" at bounding box center [125, 117] width 17 height 17
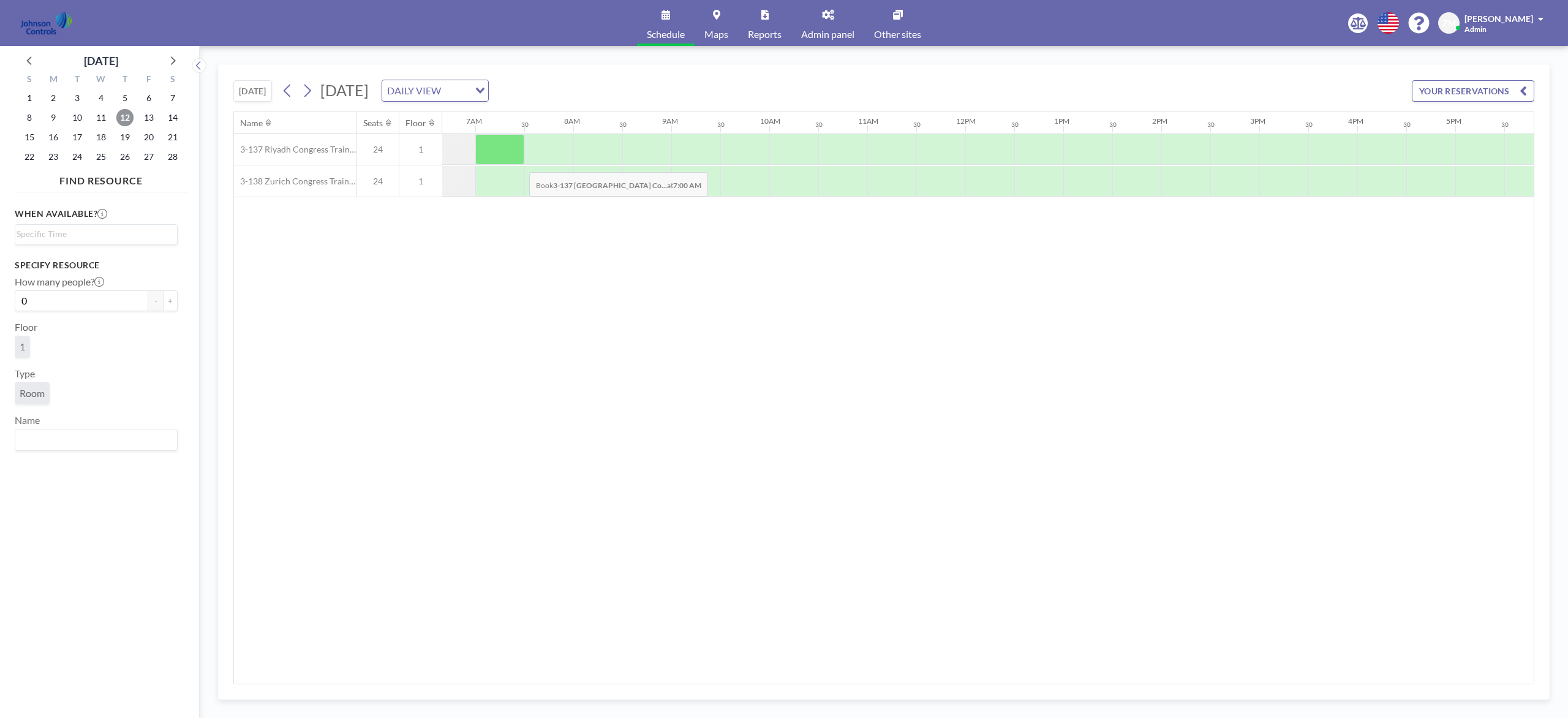
scroll to position [0, 653]
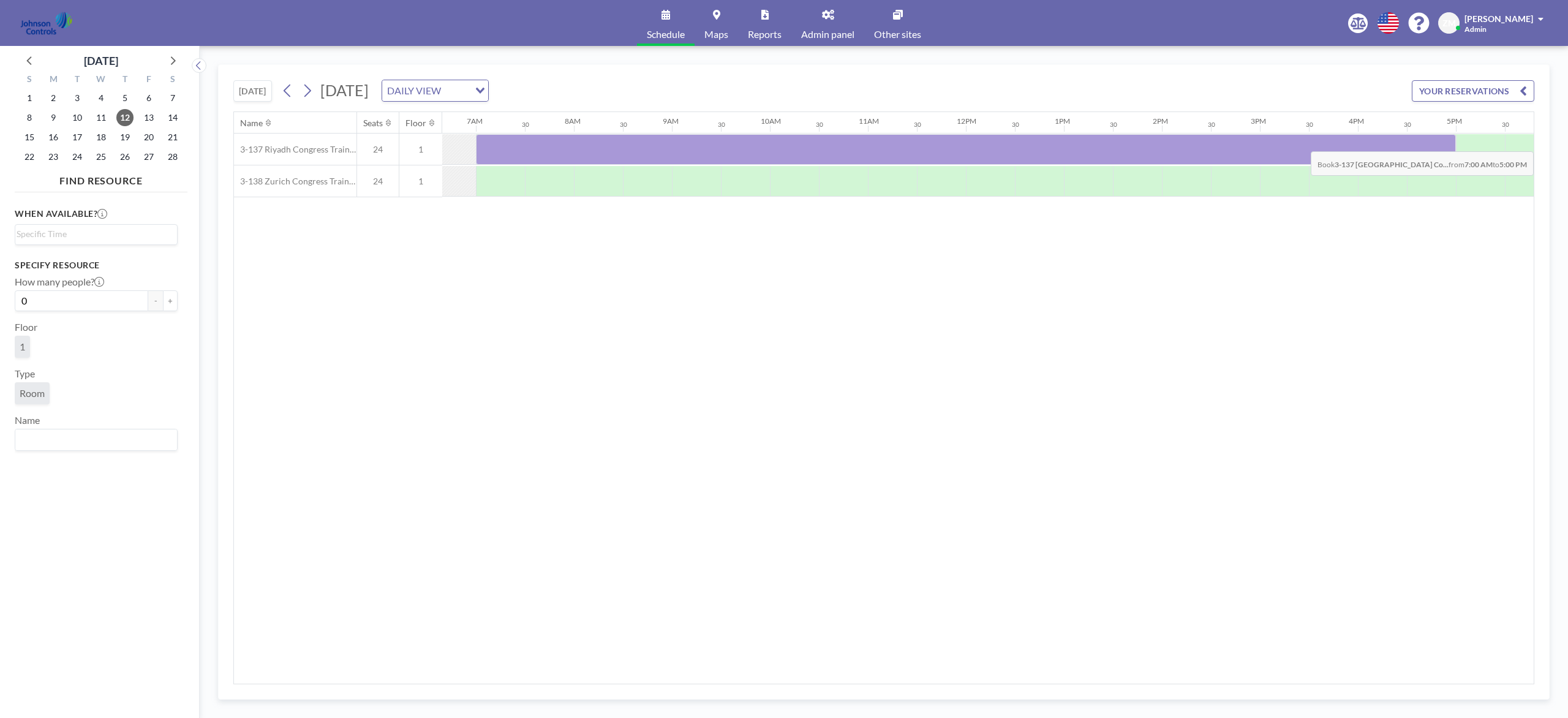
drag, startPoint x: 510, startPoint y: 160, endPoint x: 1445, endPoint y: 143, distance: 935.2
click at [1175, 143] on div at bounding box center [965, 149] width 980 height 31
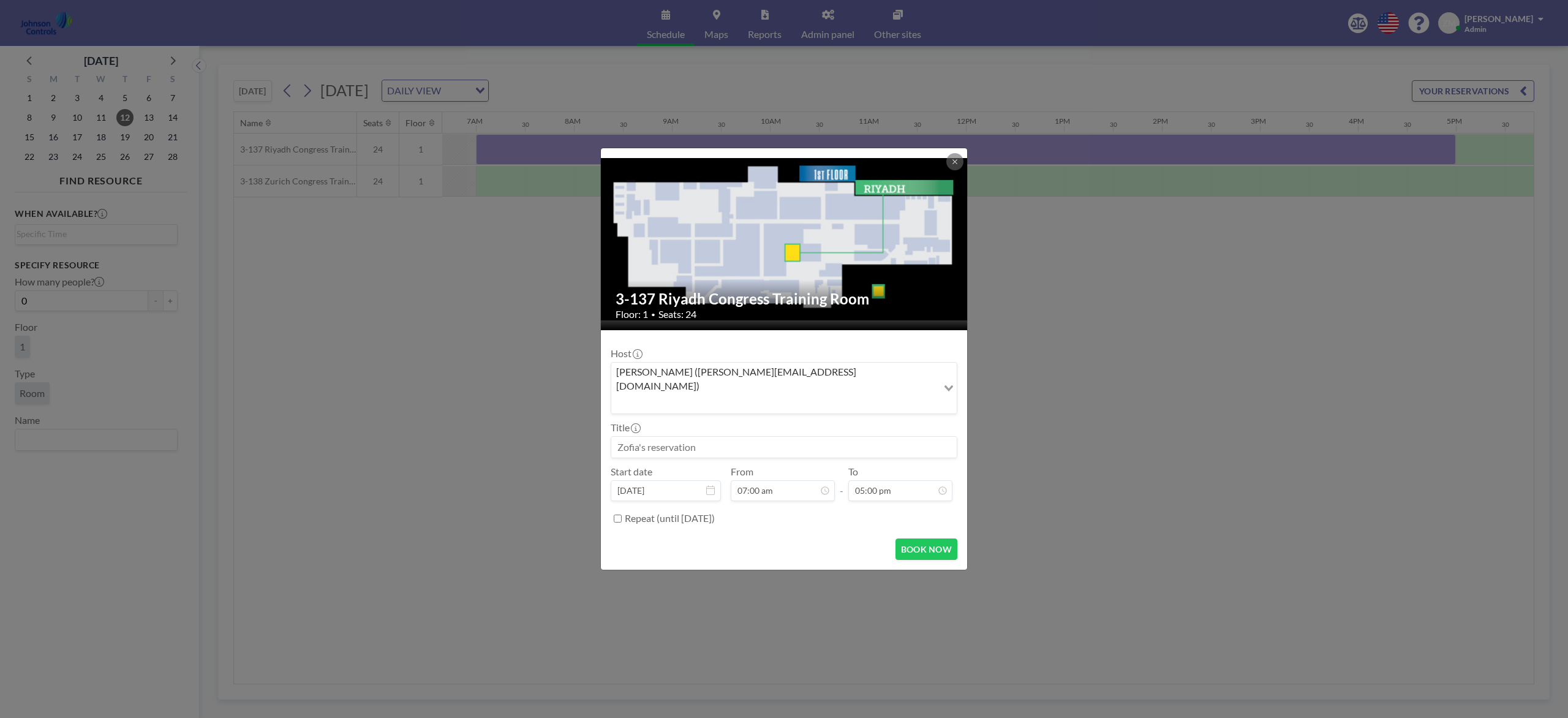
click at [783, 395] on input "Search for option" at bounding box center [774, 403] width 324 height 16
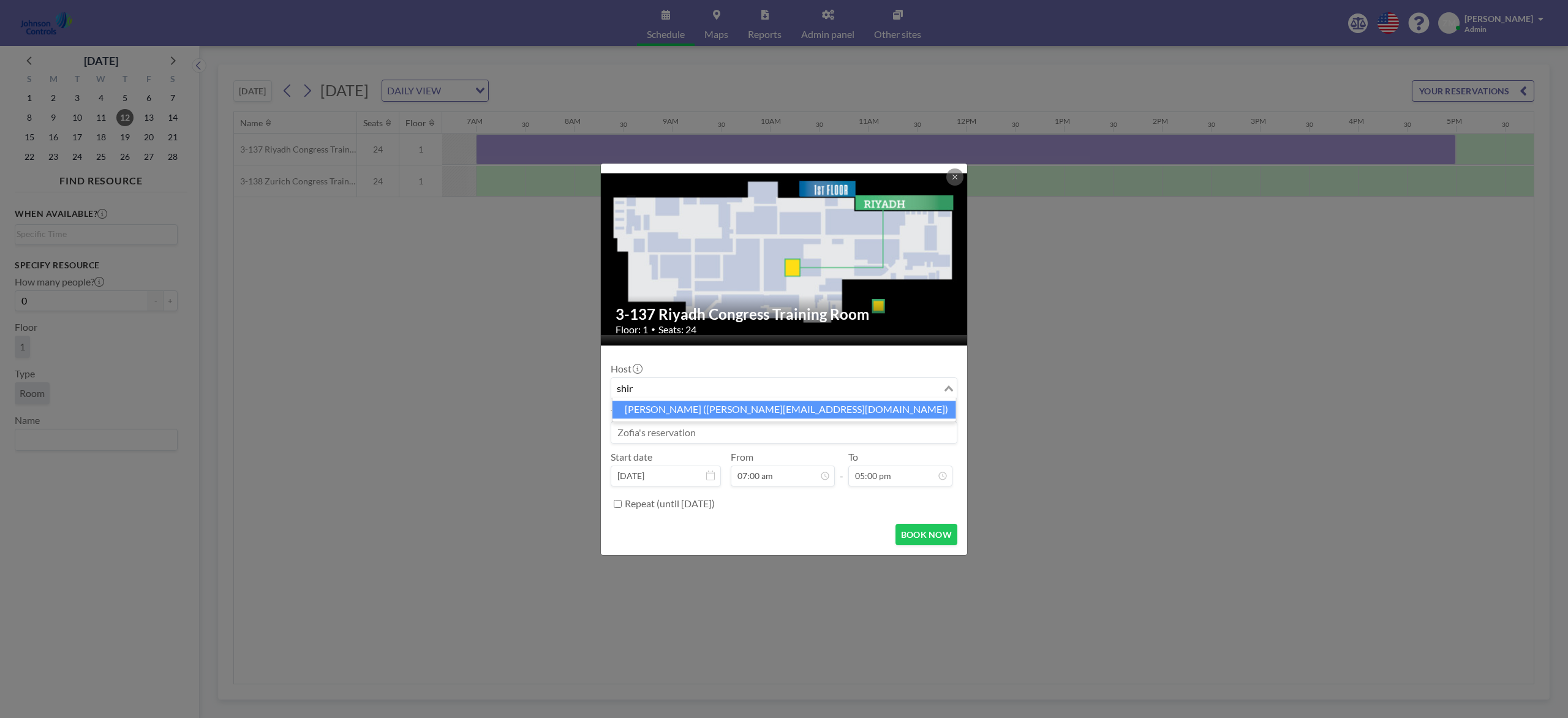
click at [778, 415] on li "Shirl Madison (shirl.madison@jci.com)" at bounding box center [784, 410] width 344 height 18
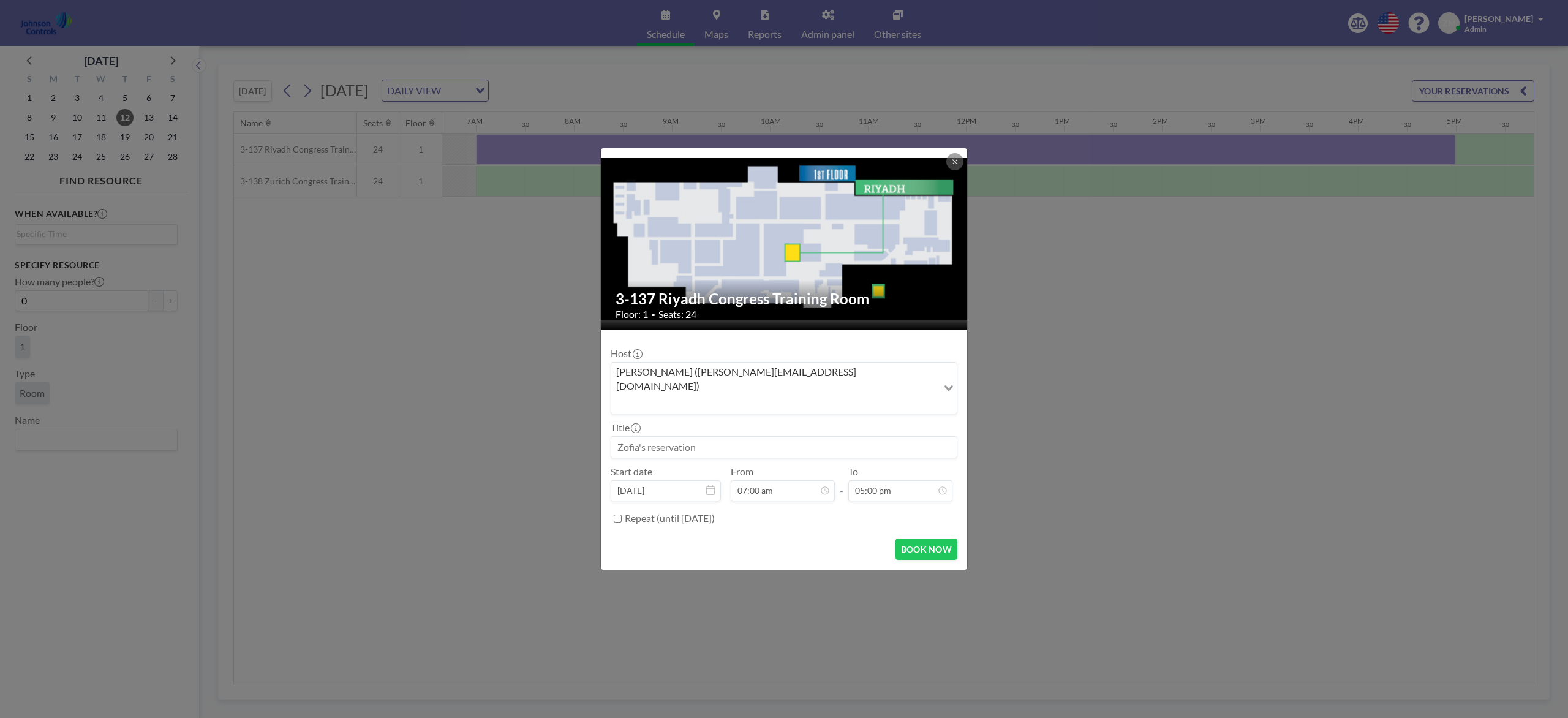
click at [773, 437] on input at bounding box center [784, 447] width 345 height 21
paste input "Best - Fire"
click at [909, 538] on button "BOOK NOW" at bounding box center [926, 549] width 62 height 21
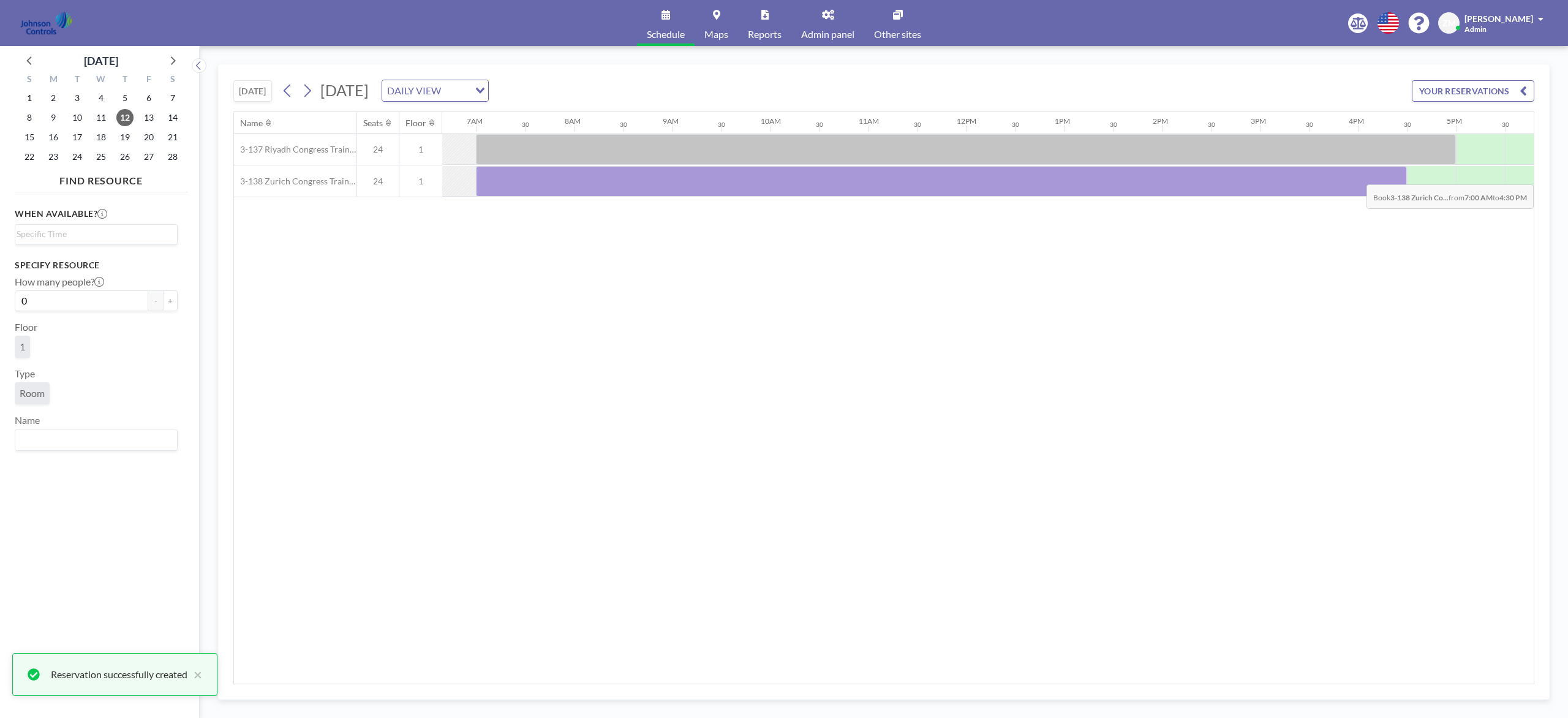
drag, startPoint x: 542, startPoint y: 175, endPoint x: 1431, endPoint y: 183, distance: 889.0
click at [1175, 183] on div at bounding box center [941, 181] width 931 height 31
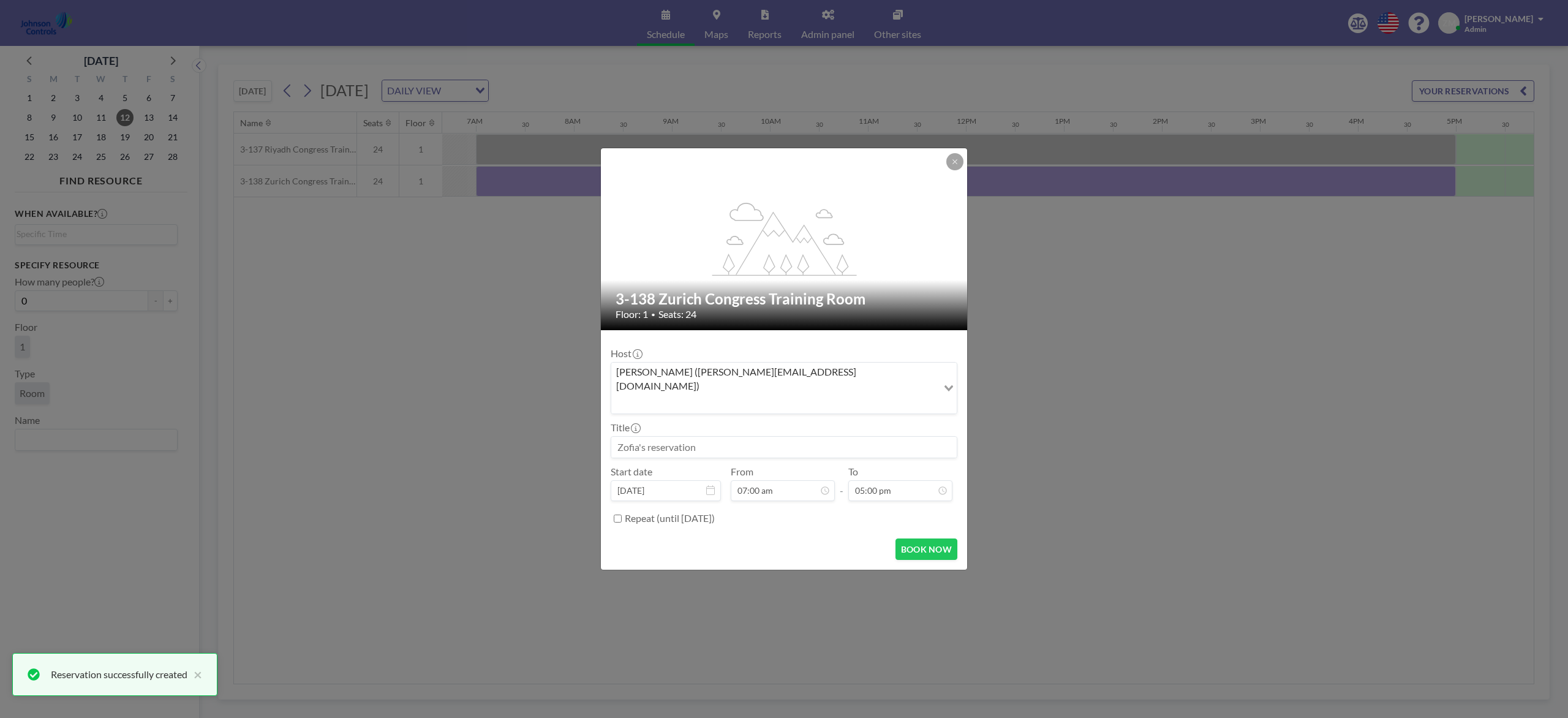
click at [822, 395] on input "Search for option" at bounding box center [774, 403] width 324 height 16
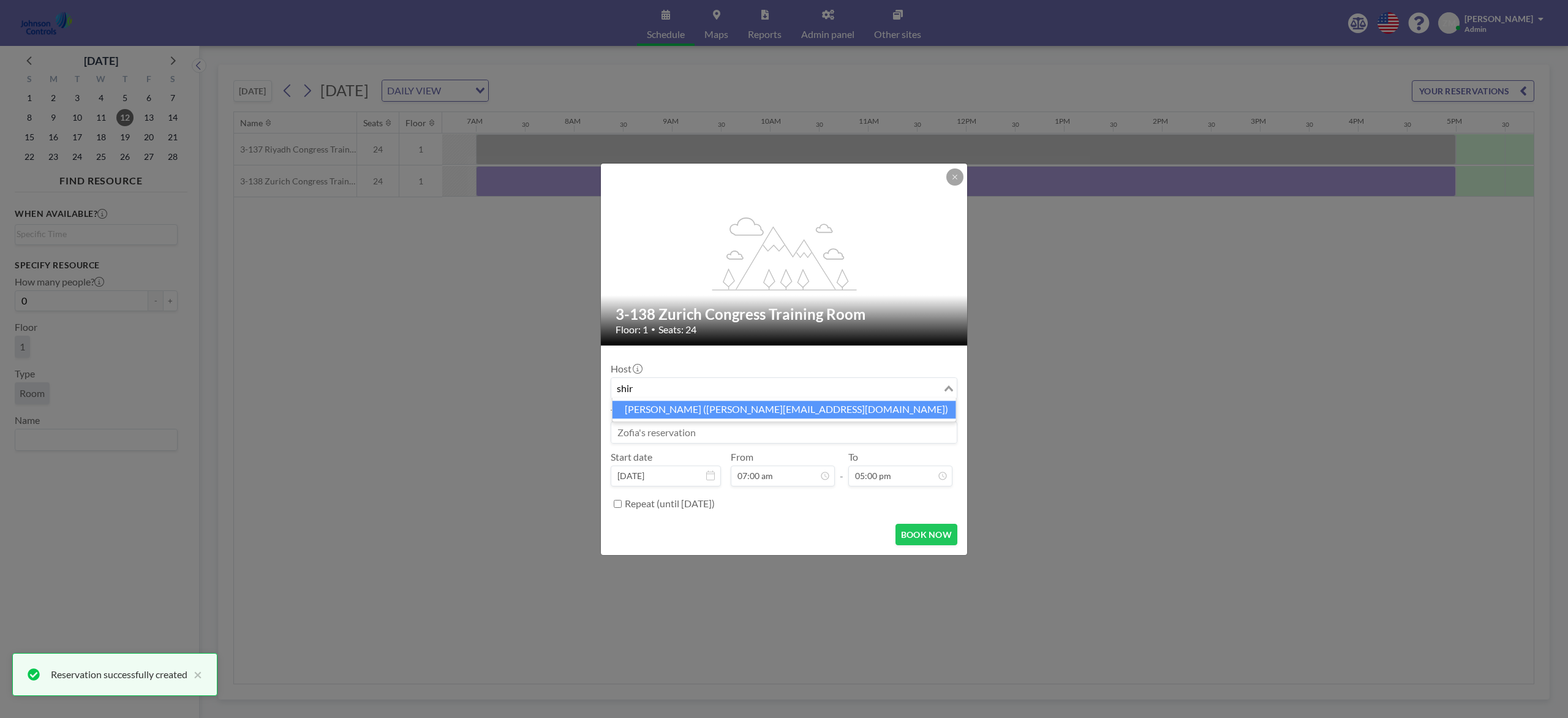
click at [820, 412] on li "Shirl Madison (shirl.madison@jci.com)" at bounding box center [784, 410] width 344 height 18
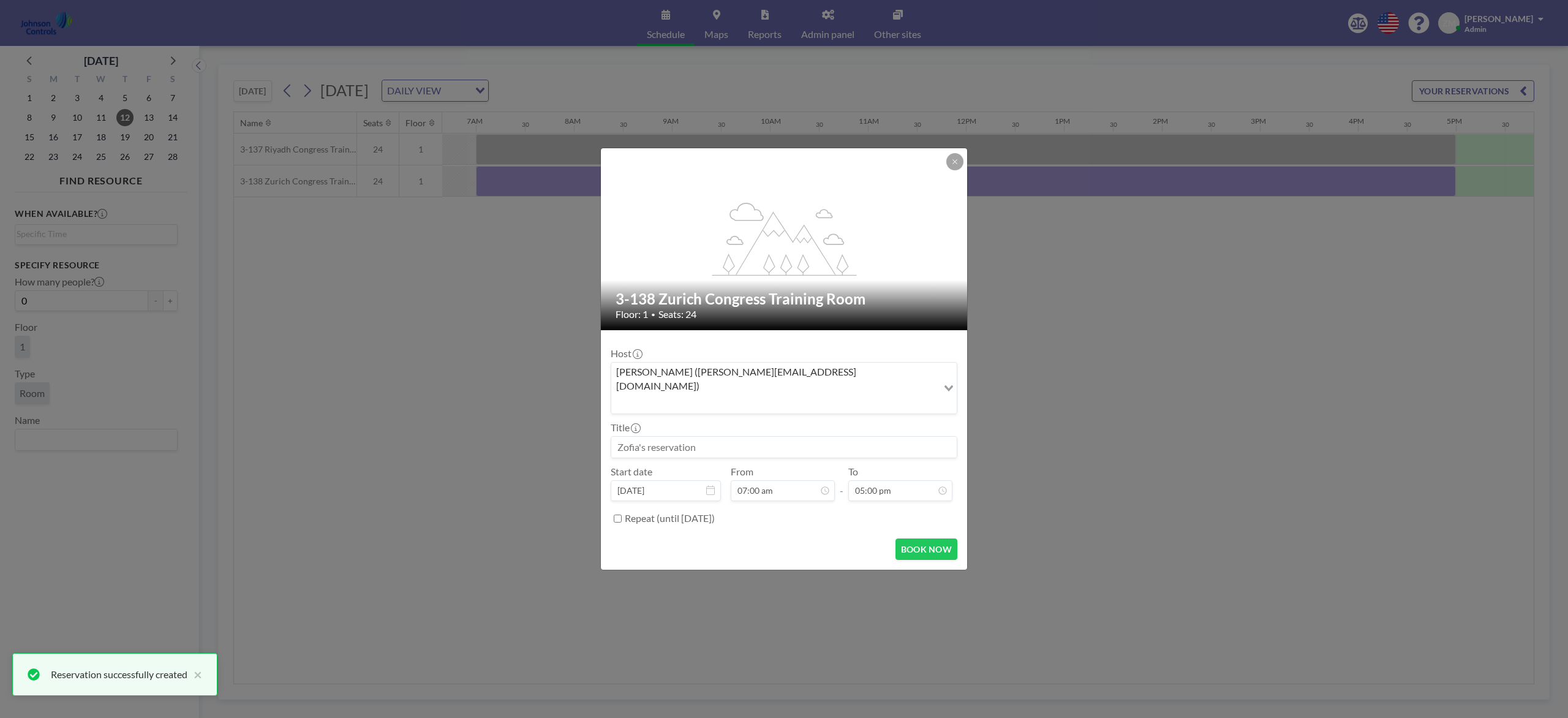
click at [801, 437] on input at bounding box center [784, 447] width 345 height 21
click at [800, 440] on input at bounding box center [784, 447] width 345 height 21
paste input "Best - Fire"
click at [918, 538] on button "BOOK NOW" at bounding box center [926, 549] width 62 height 21
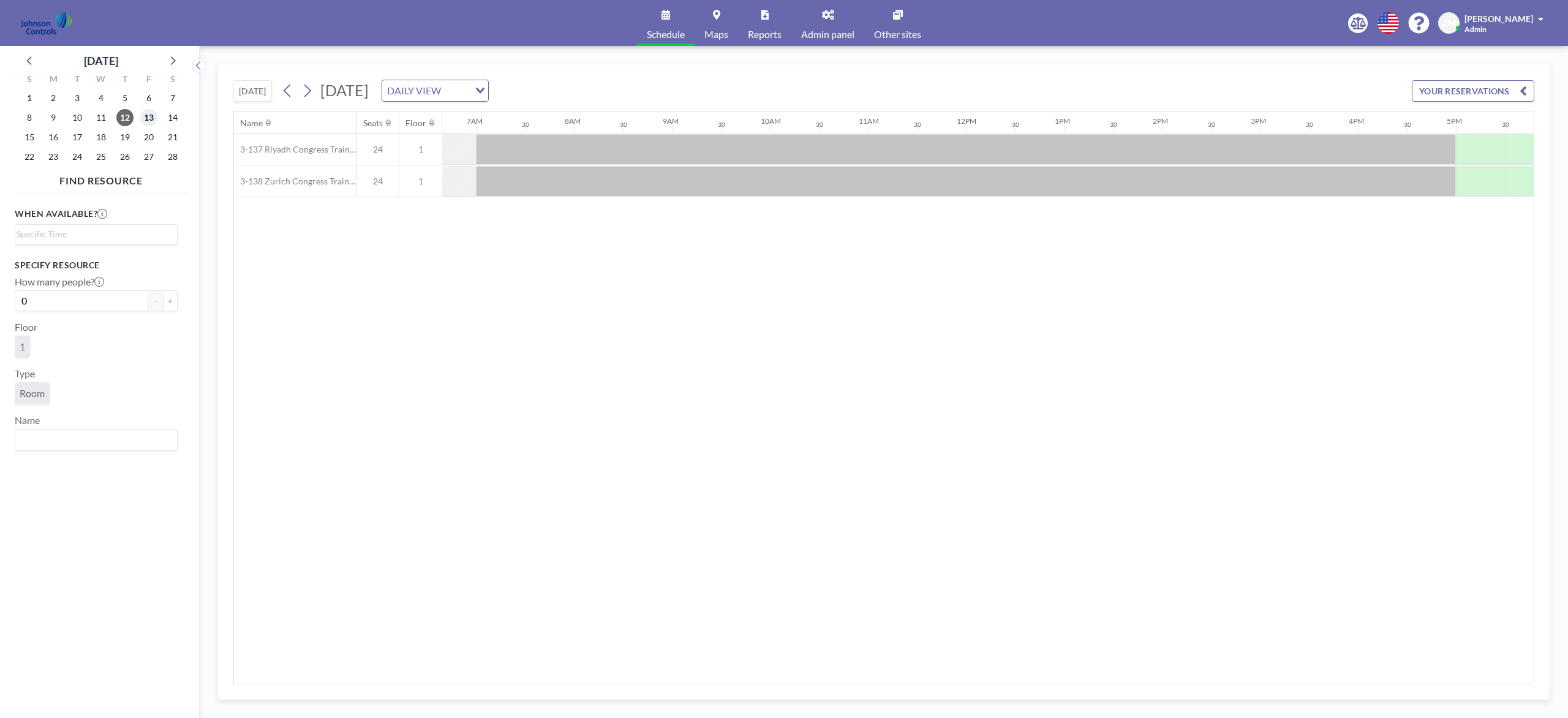
click at [148, 119] on span "13" at bounding box center [149, 117] width 17 height 17
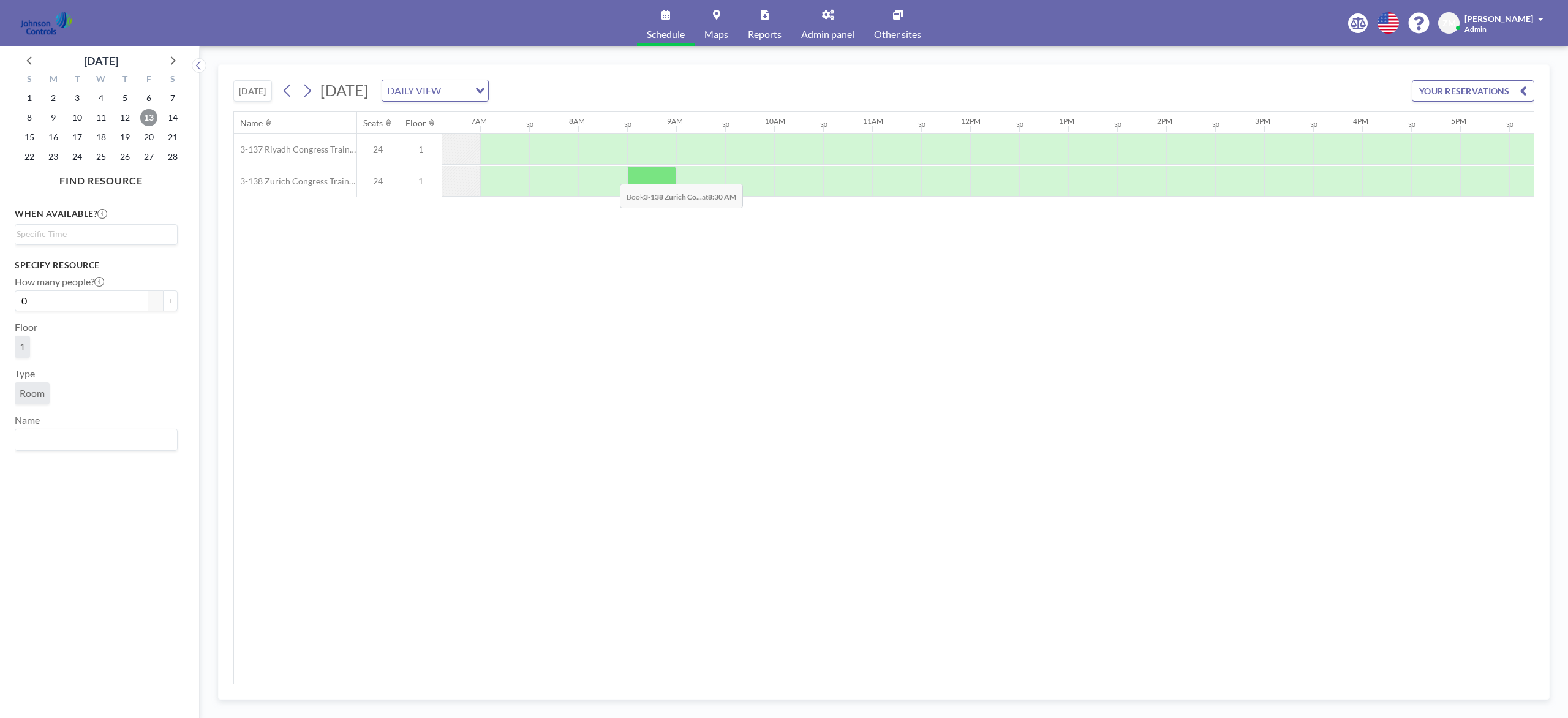
scroll to position [0, 624]
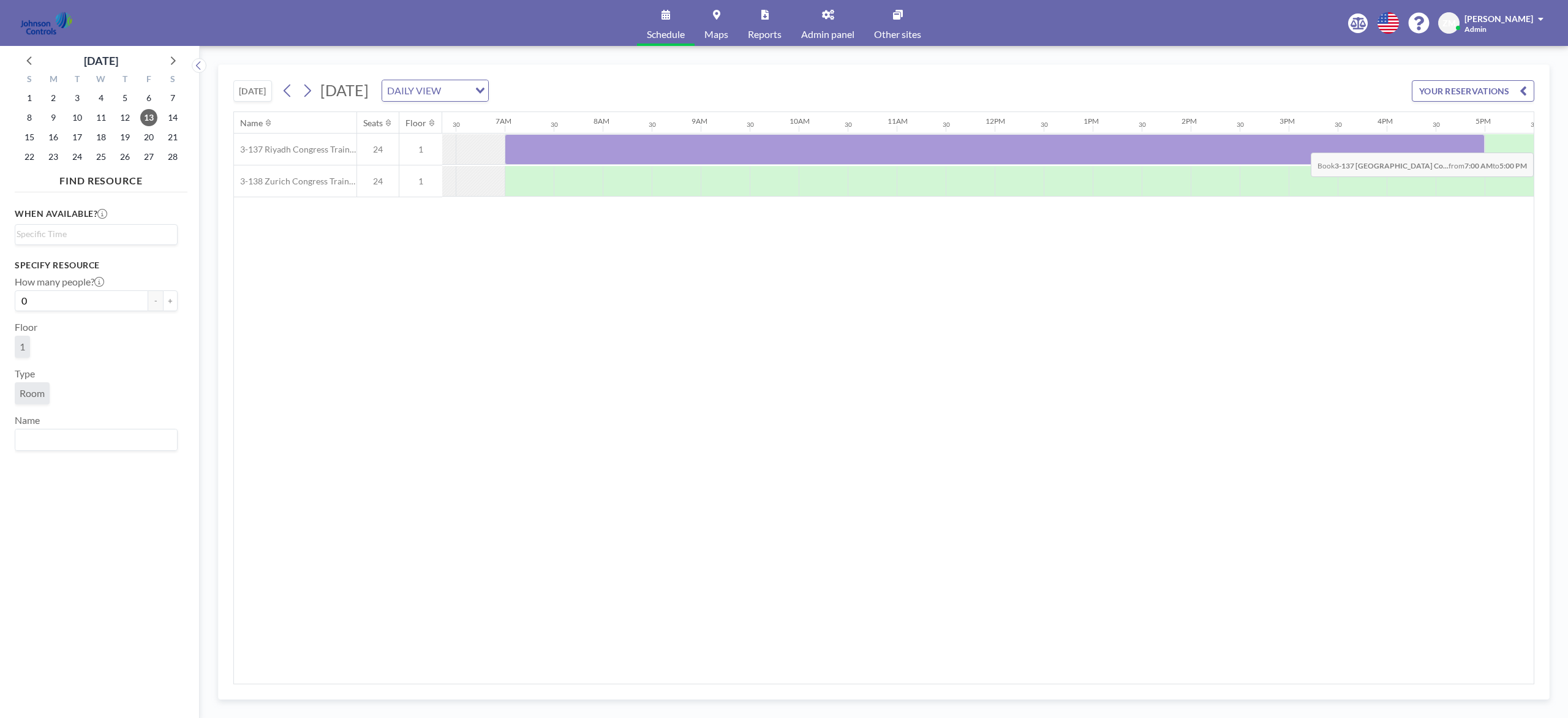
click at [1175, 145] on div at bounding box center [994, 149] width 980 height 31
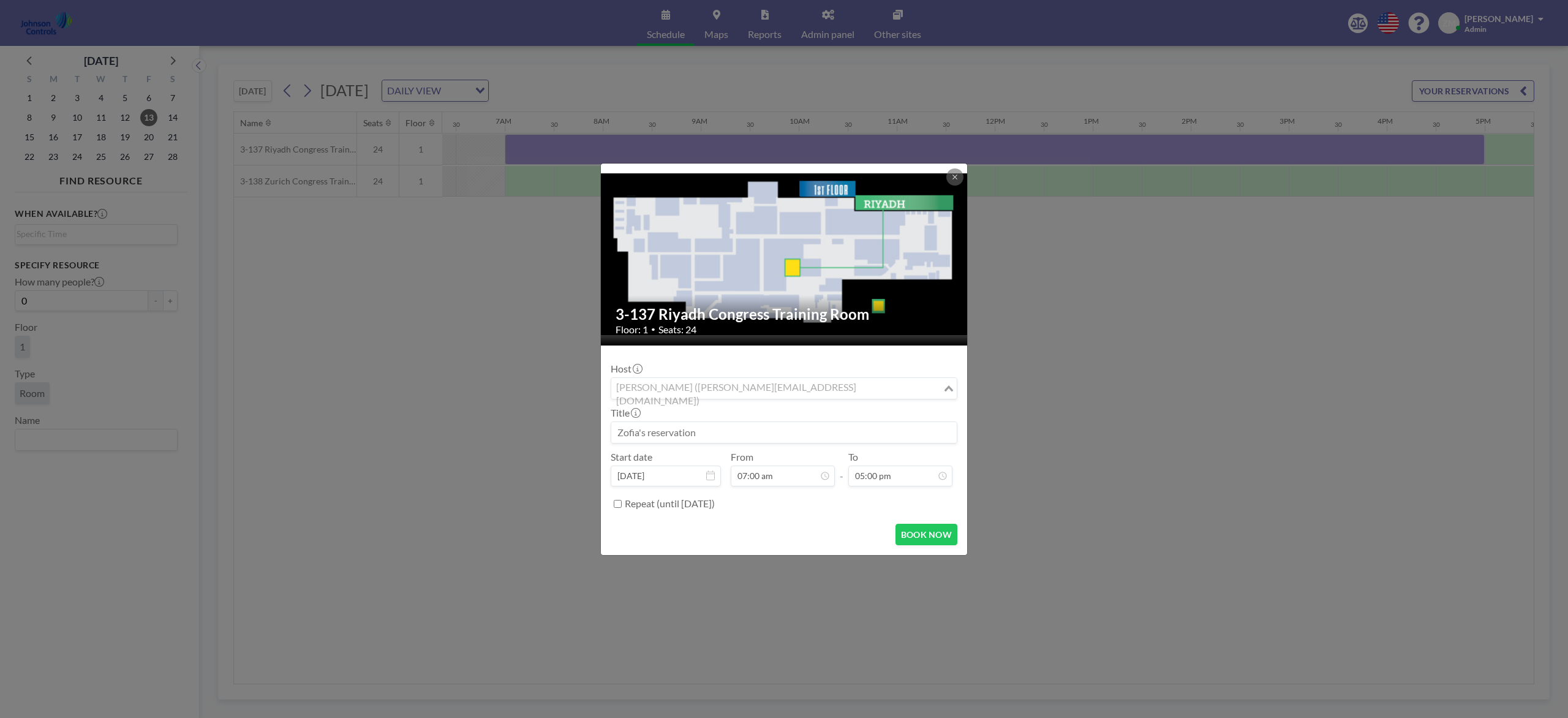
click at [844, 382] on input "Search for option" at bounding box center [776, 388] width 329 height 16
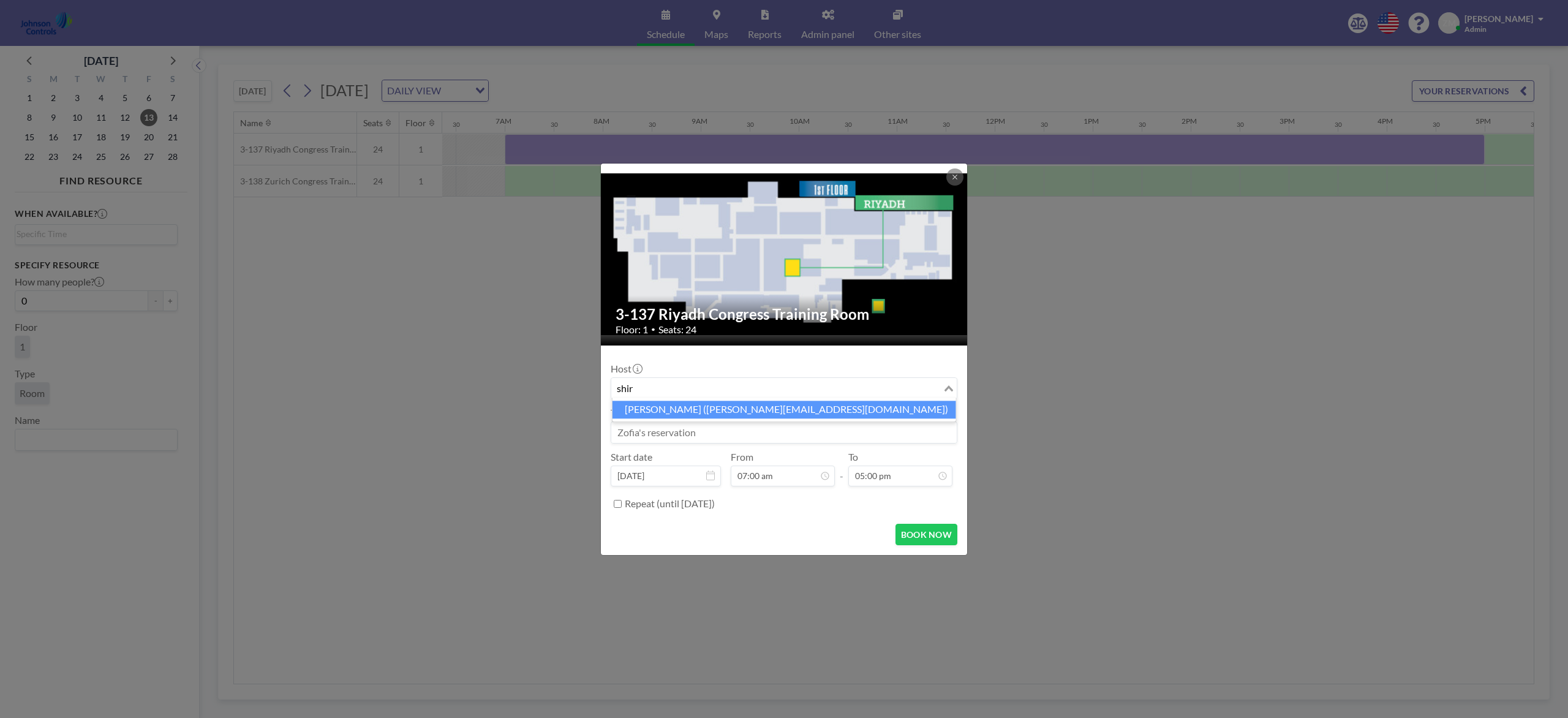
click at [815, 414] on li "Shirl Madison (shirl.madison@jci.com)" at bounding box center [784, 410] width 344 height 18
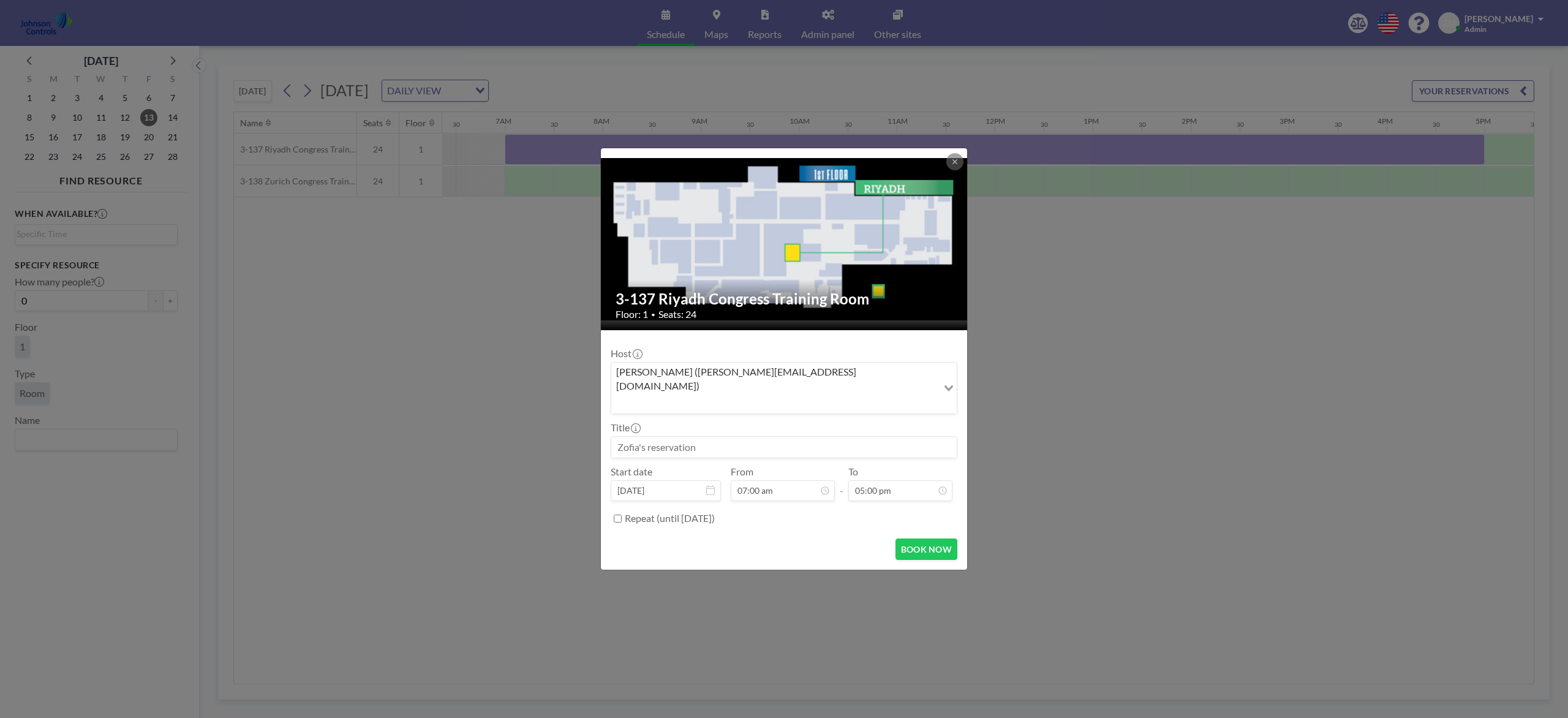
click at [800, 437] on input at bounding box center [784, 447] width 345 height 21
paste input "Best - Fire"
click at [933, 538] on button "BOOK NOW" at bounding box center [926, 549] width 62 height 21
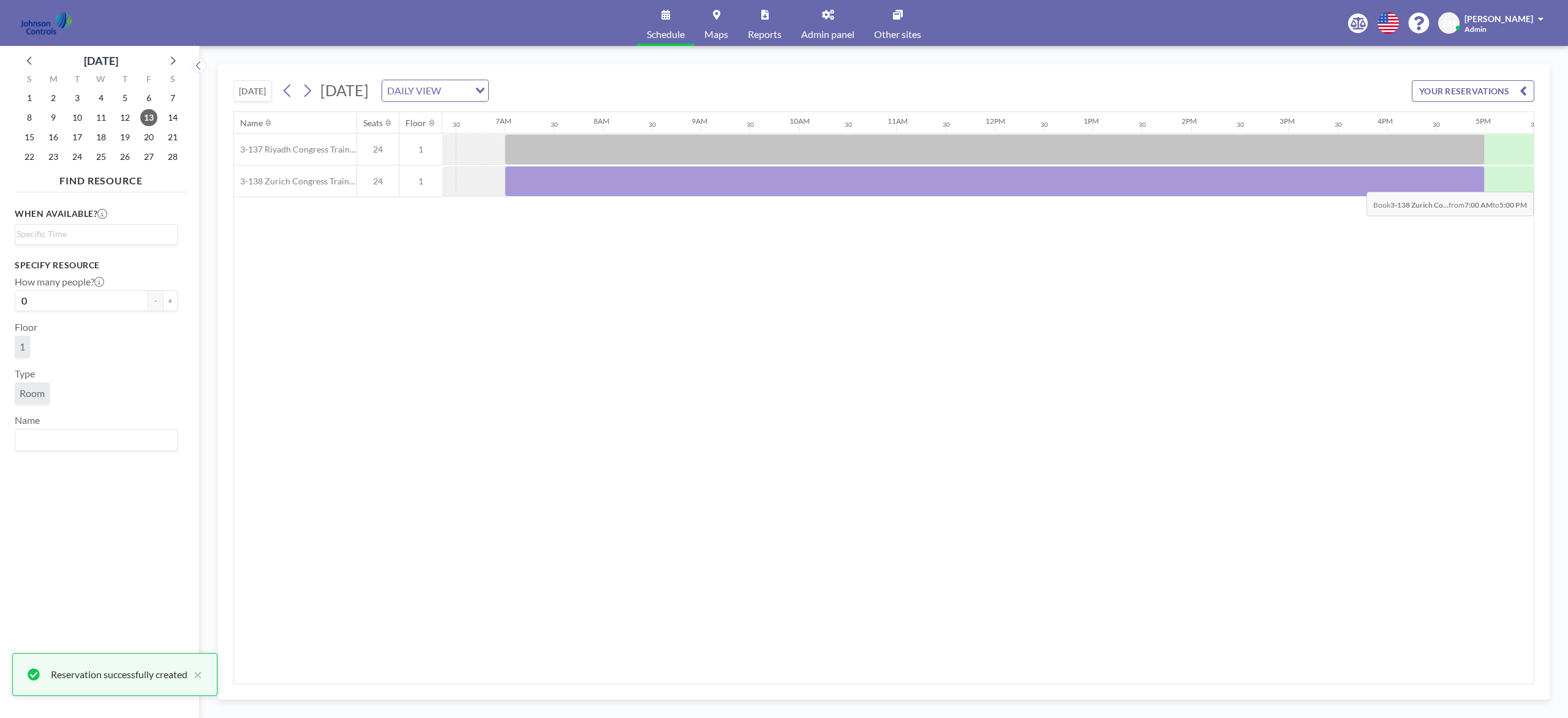
click at [1175, 184] on div at bounding box center [994, 181] width 980 height 31
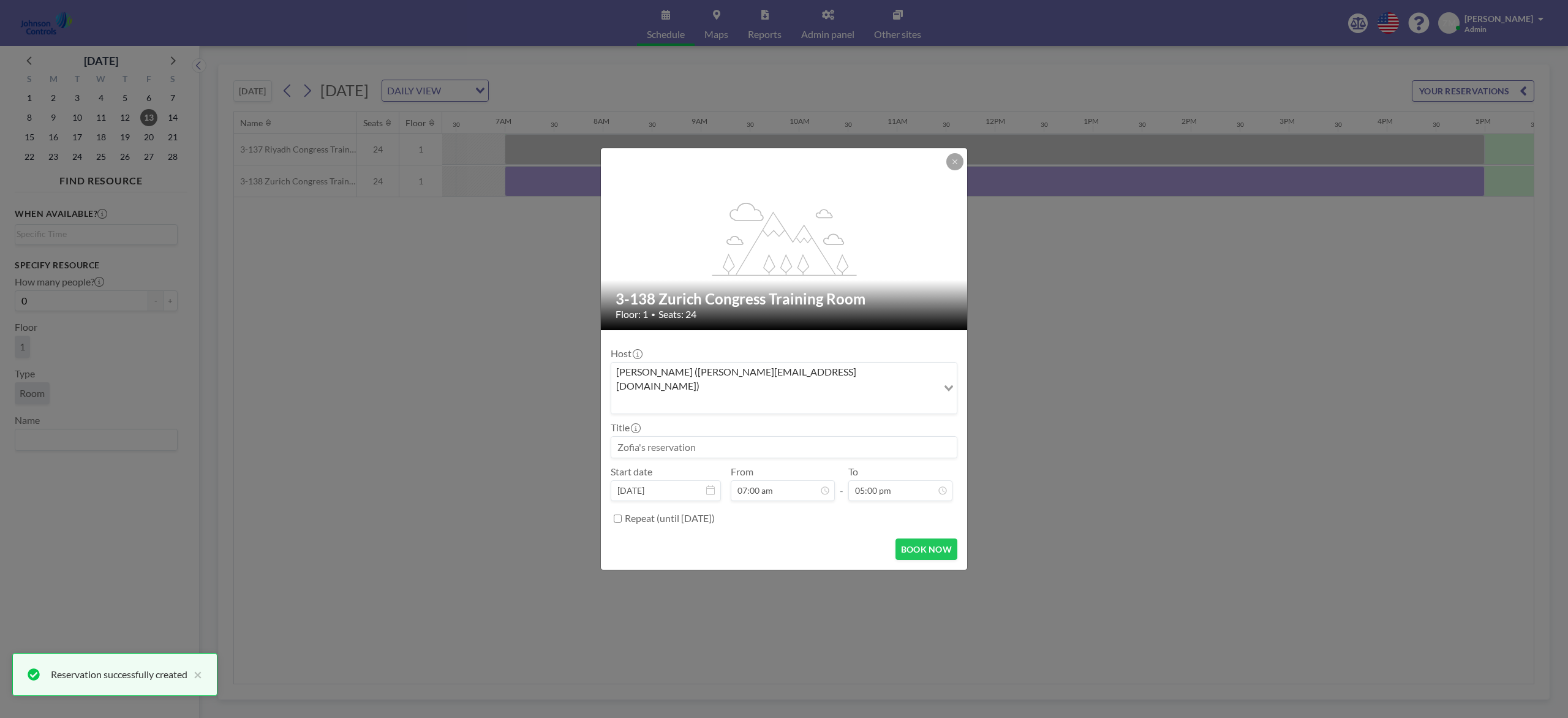
click at [743, 391] on div "Zofia Maślanka (zofia@roomzilla.net)" at bounding box center [774, 387] width 327 height 49
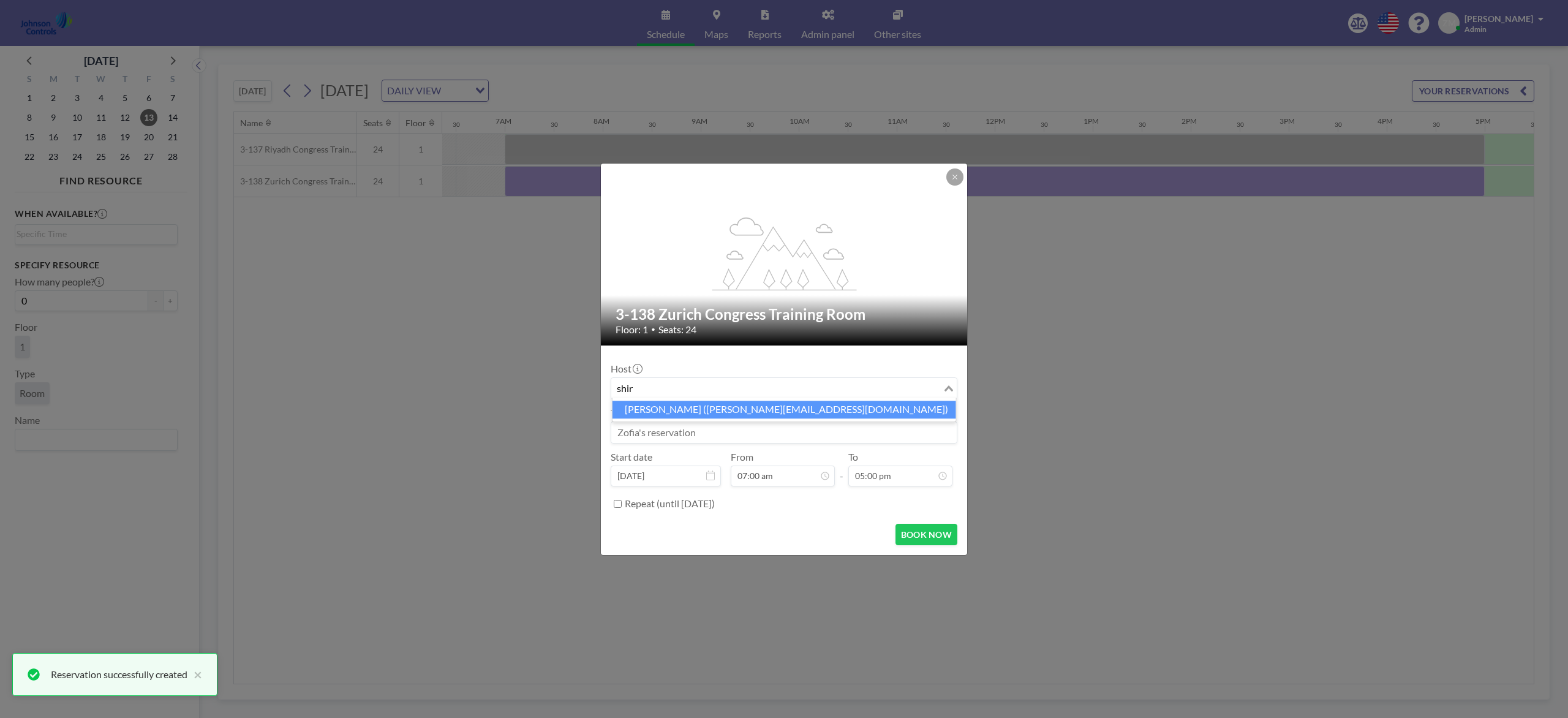
click at [718, 404] on li "Shirl Madison (shirl.madison@jci.com)" at bounding box center [784, 410] width 344 height 18
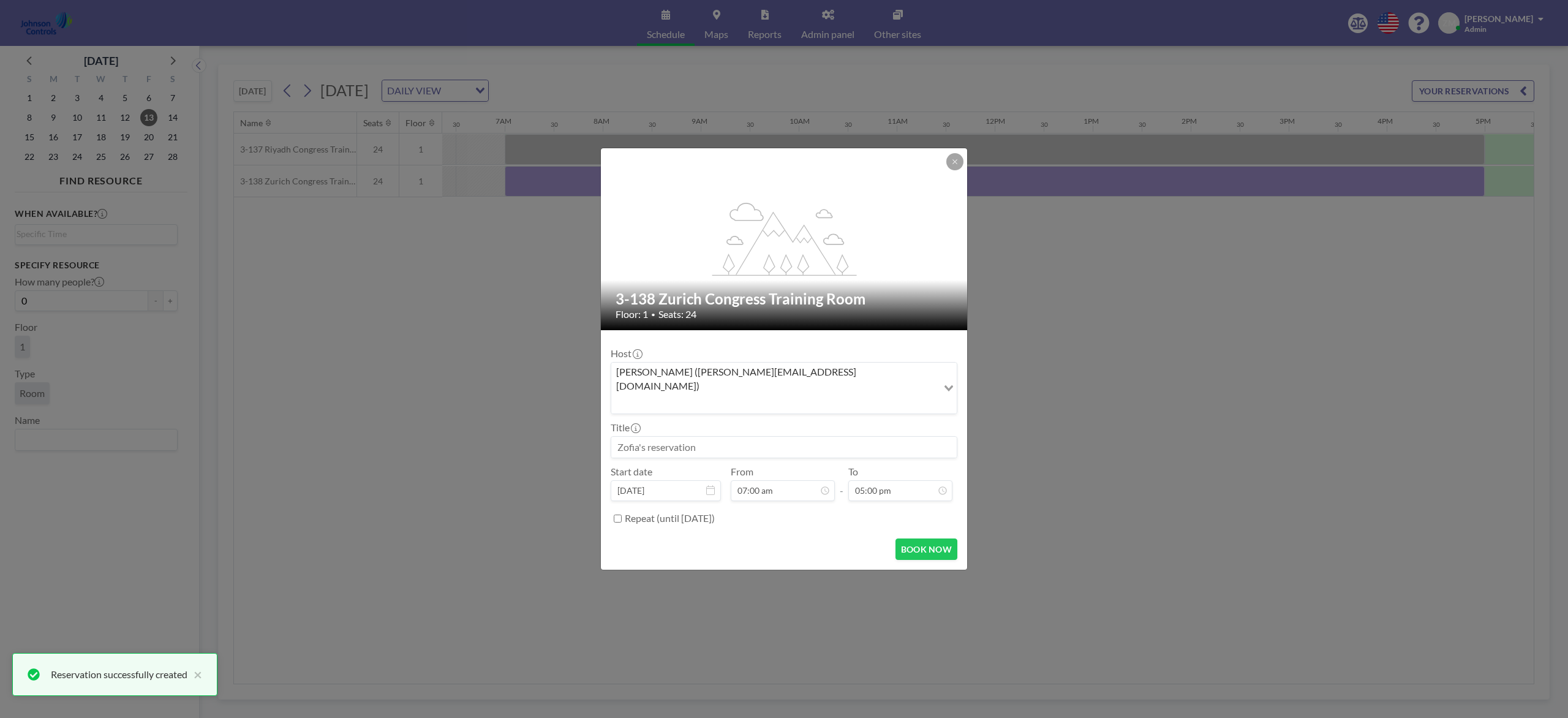
click at [716, 437] on input at bounding box center [784, 447] width 345 height 21
paste input "Best - Fire"
click at [938, 538] on button "BOOK NOW" at bounding box center [926, 549] width 62 height 21
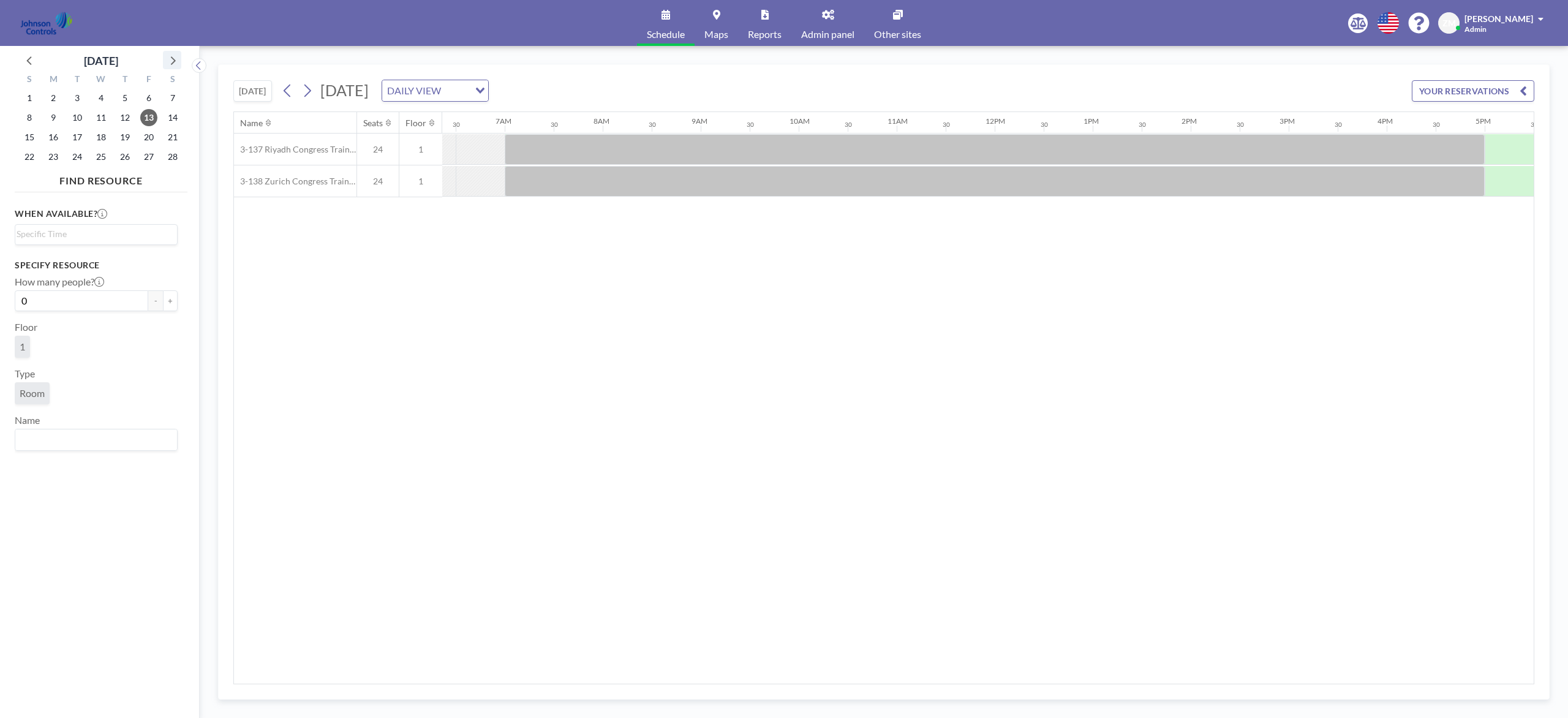
click at [173, 58] on icon at bounding box center [173, 60] width 5 height 9
click at [53, 101] on span "2" at bounding box center [53, 98] width 17 height 17
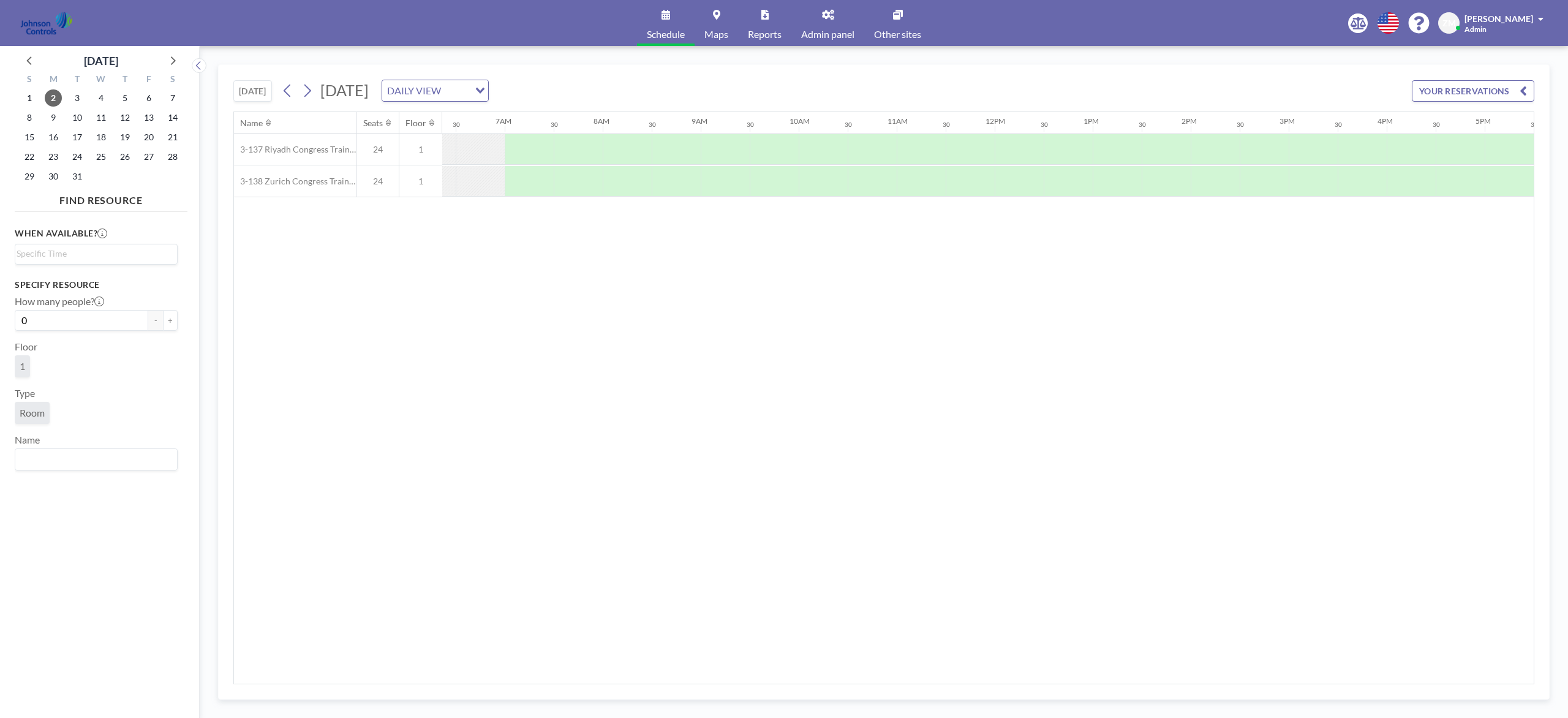
scroll to position [0, 637]
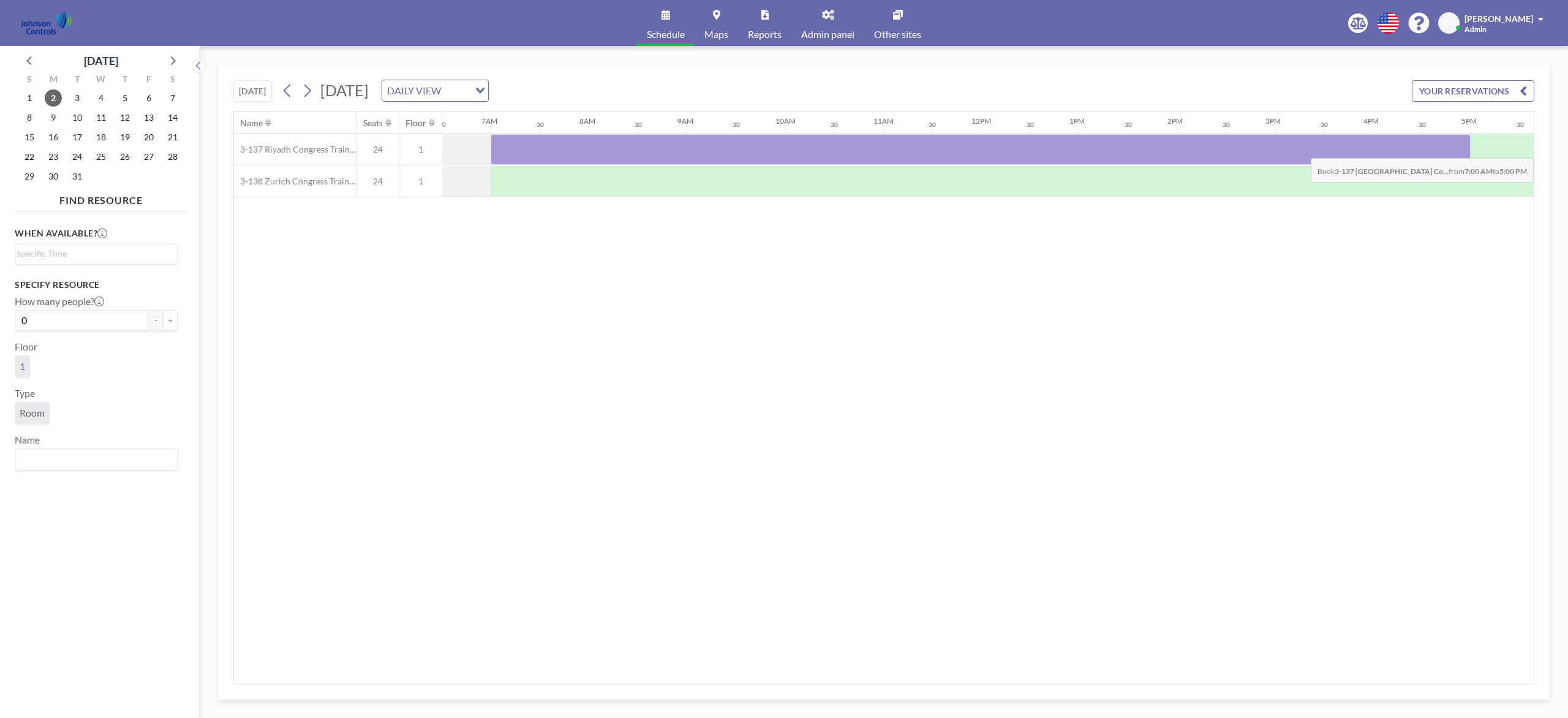
drag, startPoint x: 509, startPoint y: 152, endPoint x: 1454, endPoint y: 150, distance: 945.0
click at [1175, 150] on div at bounding box center [980, 149] width 980 height 31
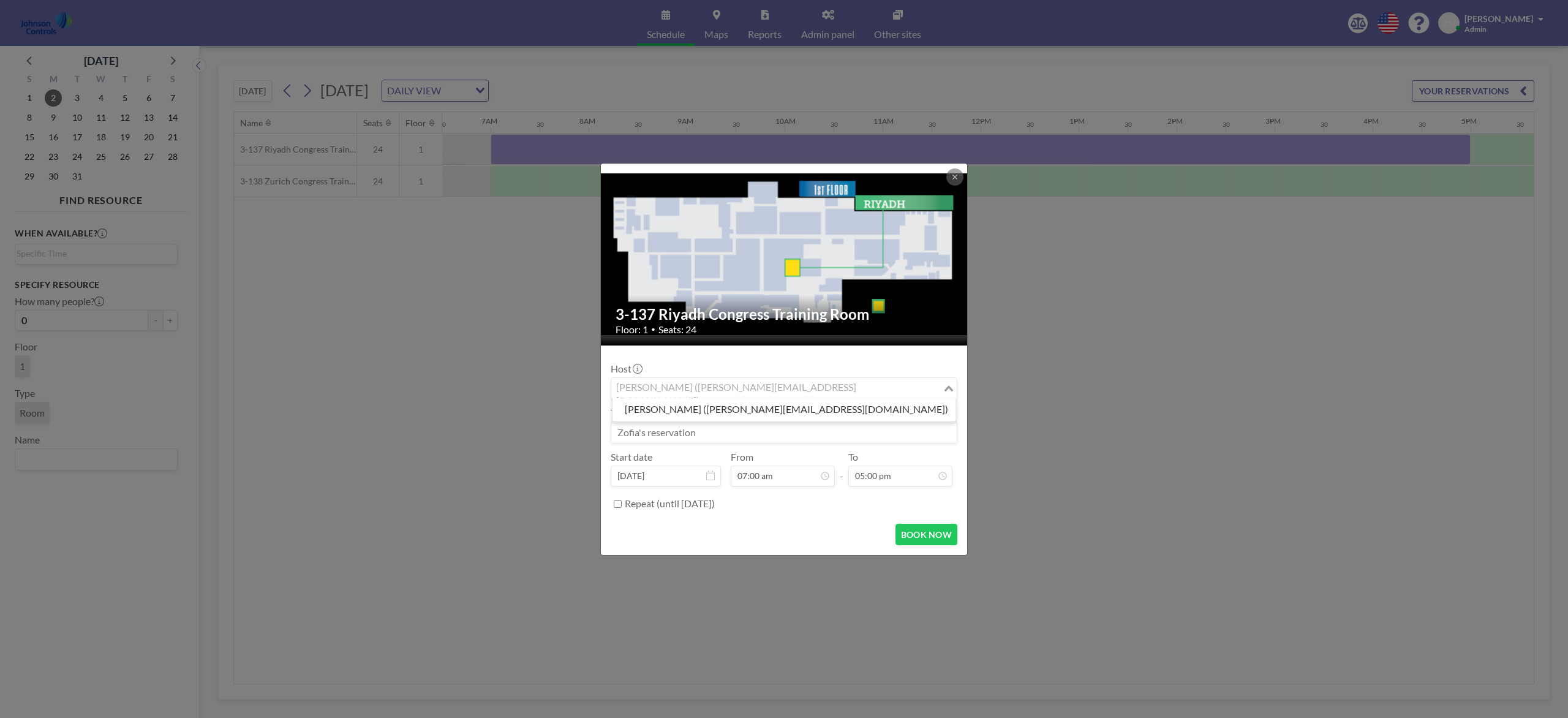
click at [711, 391] on div "Zofia Maślanka (zofia@roomzilla.net)" at bounding box center [777, 387] width 331 height 18
click at [710, 408] on li "Shirl Madison (shirl.madison@jci.com)" at bounding box center [784, 410] width 344 height 18
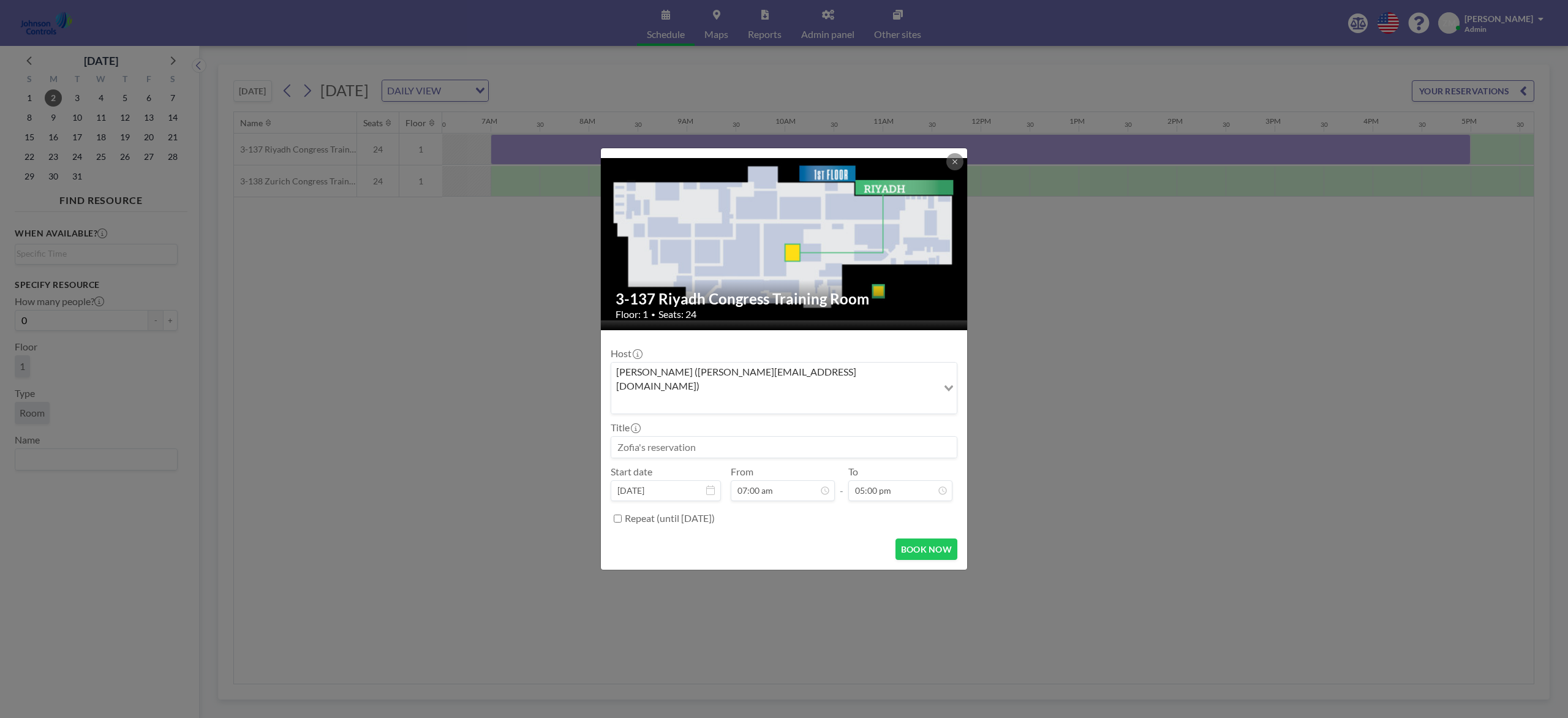
click at [711, 437] on input at bounding box center [784, 447] width 345 height 21
paste input "Best - Product and Design Training"
click at [919, 538] on button "BOOK NOW" at bounding box center [926, 549] width 62 height 21
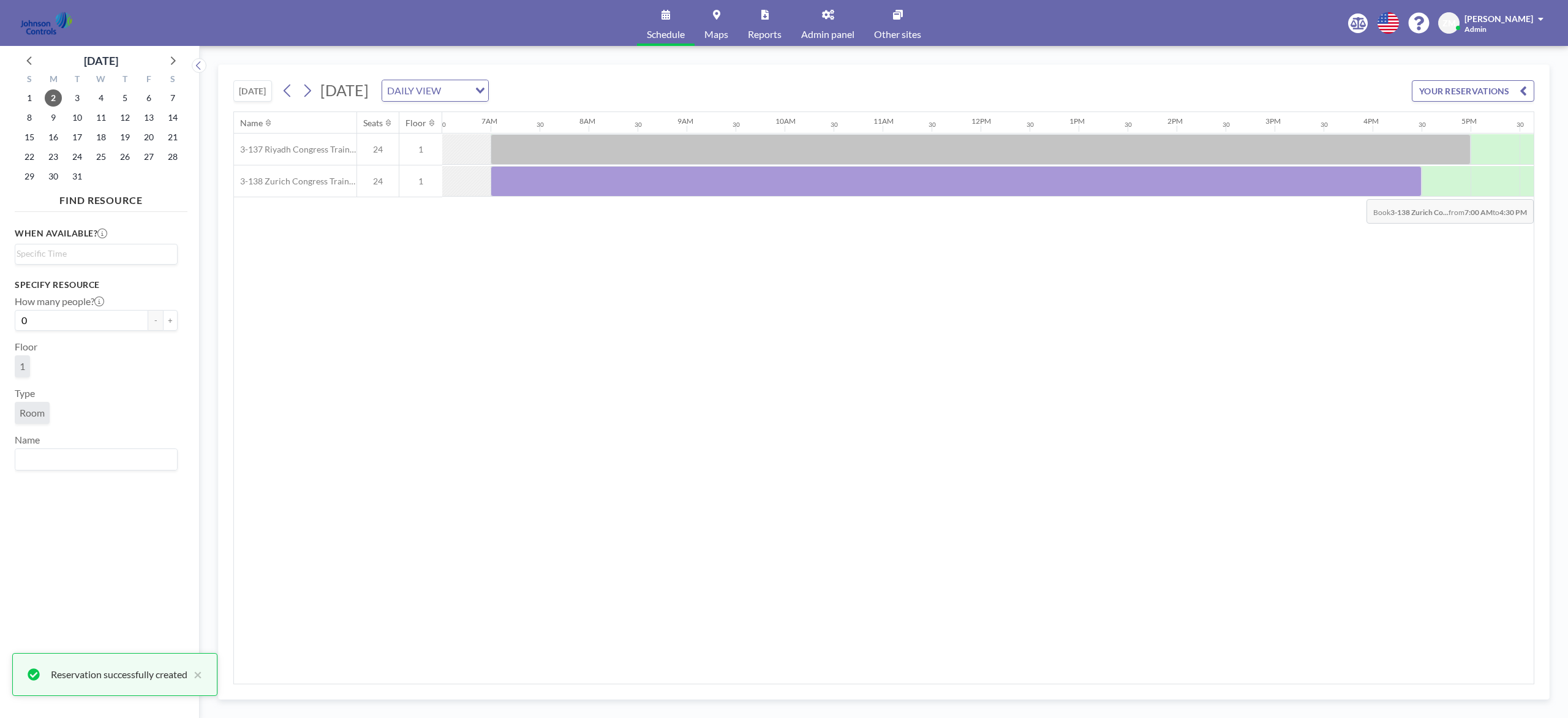
drag, startPoint x: 527, startPoint y: 184, endPoint x: 1461, endPoint y: 190, distance: 934.0
click at [1175, 190] on div at bounding box center [956, 181] width 931 height 31
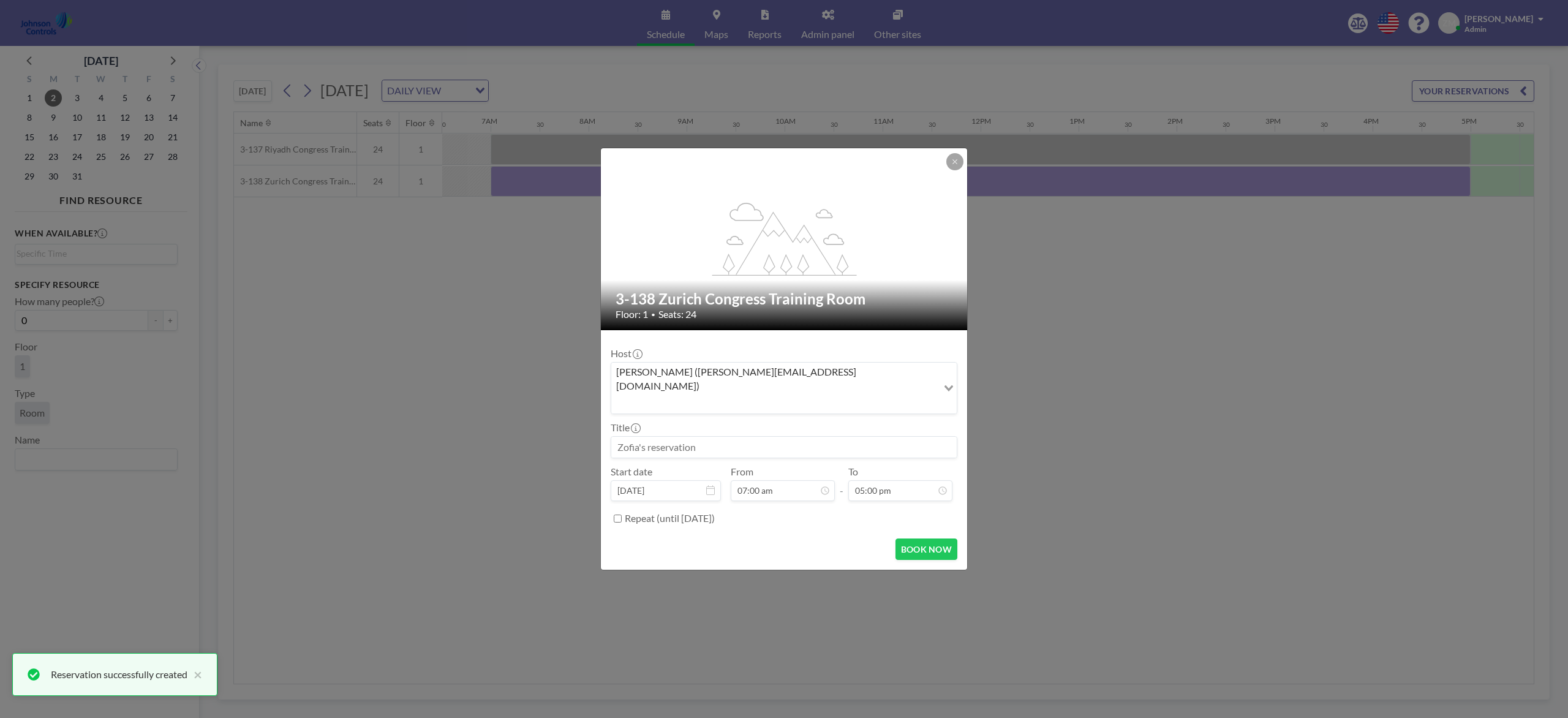
click at [876, 395] on input "Search for option" at bounding box center [774, 403] width 324 height 16
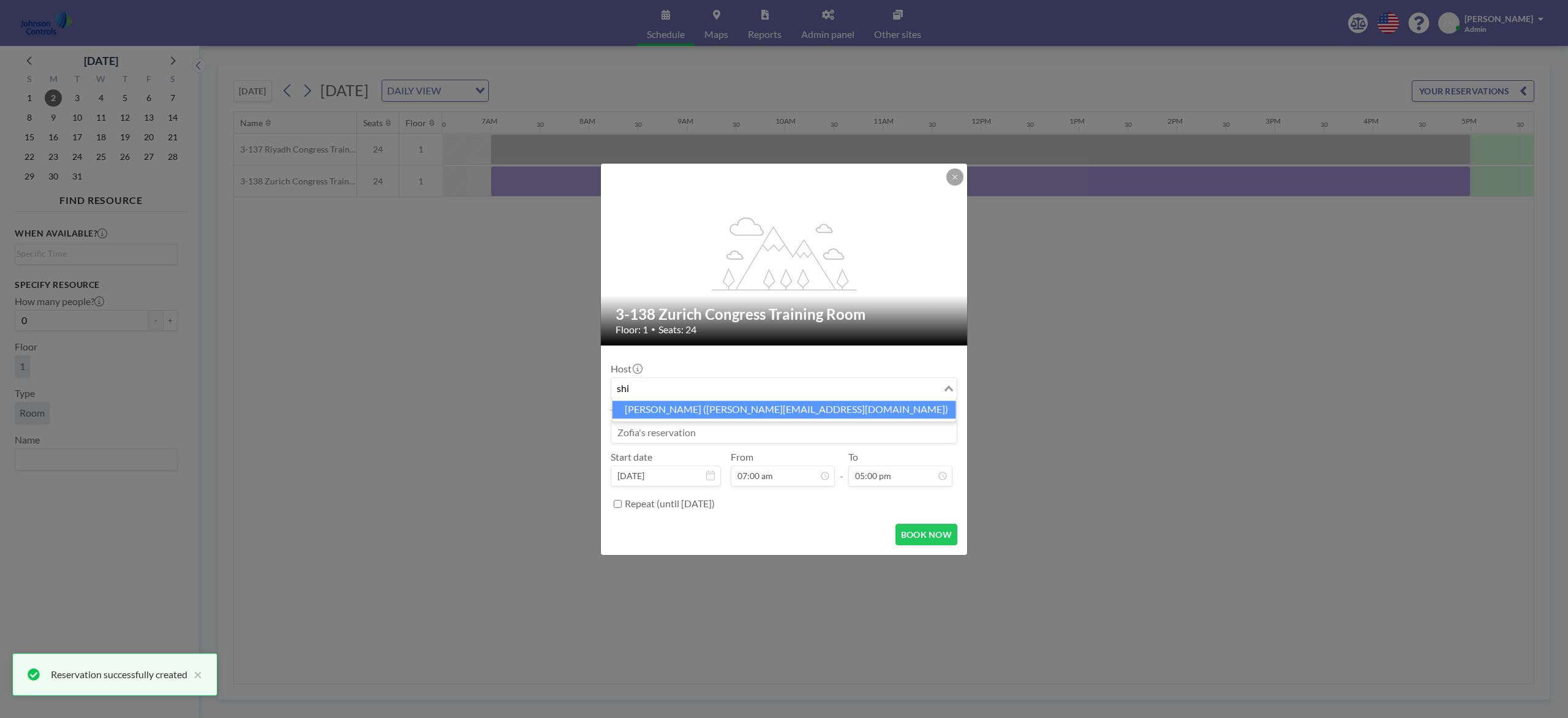
click at [826, 404] on li "Shirl Madison (shirl.madison@jci.com)" at bounding box center [784, 410] width 344 height 18
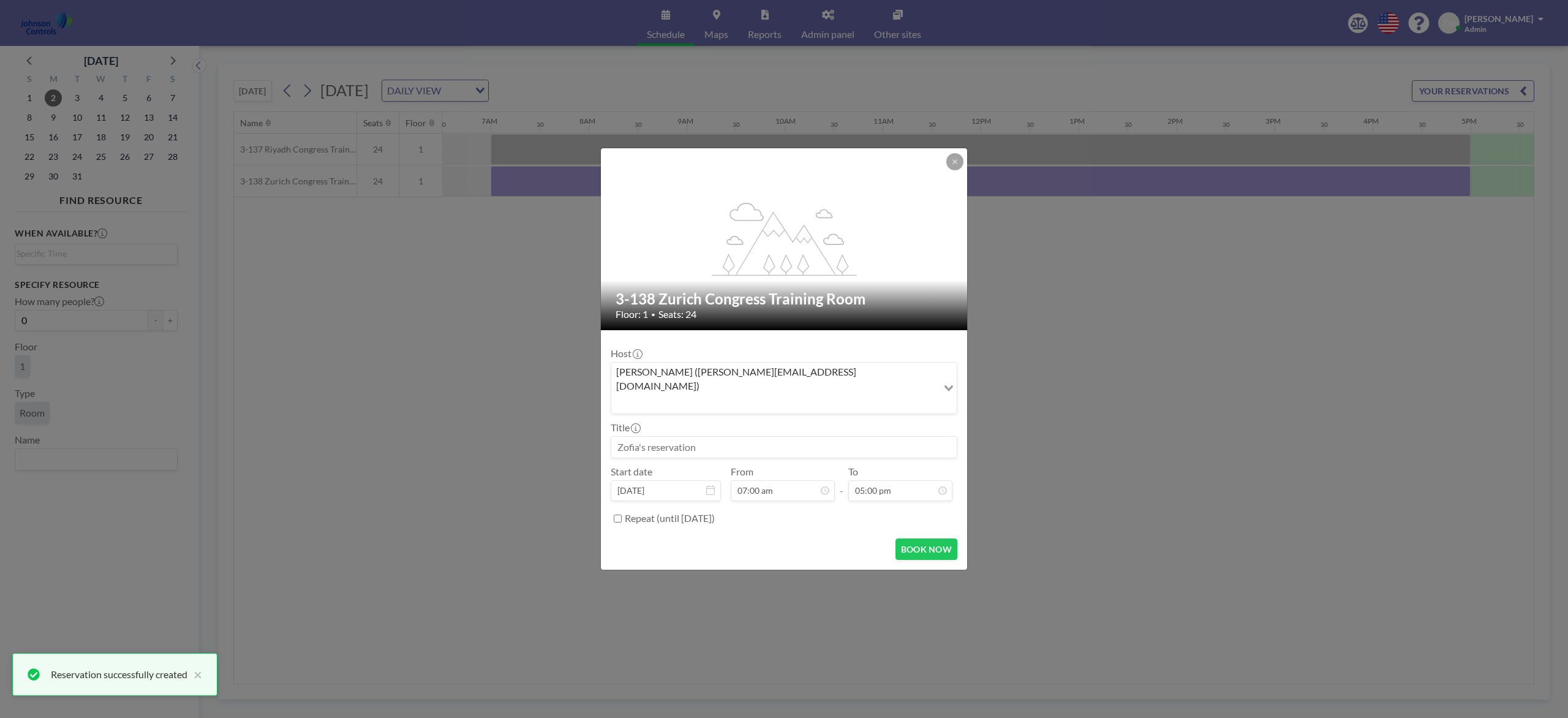
click at [802, 438] on input at bounding box center [784, 447] width 345 height 21
paste input "Best - Product and Design Training"
click at [934, 538] on form "Host Shirl Madison (shirl.madison@jci.com) Loading... Title Best - Product and …" at bounding box center [783, 450] width 366 height 240
click at [934, 538] on button "BOOK NOW" at bounding box center [926, 549] width 62 height 21
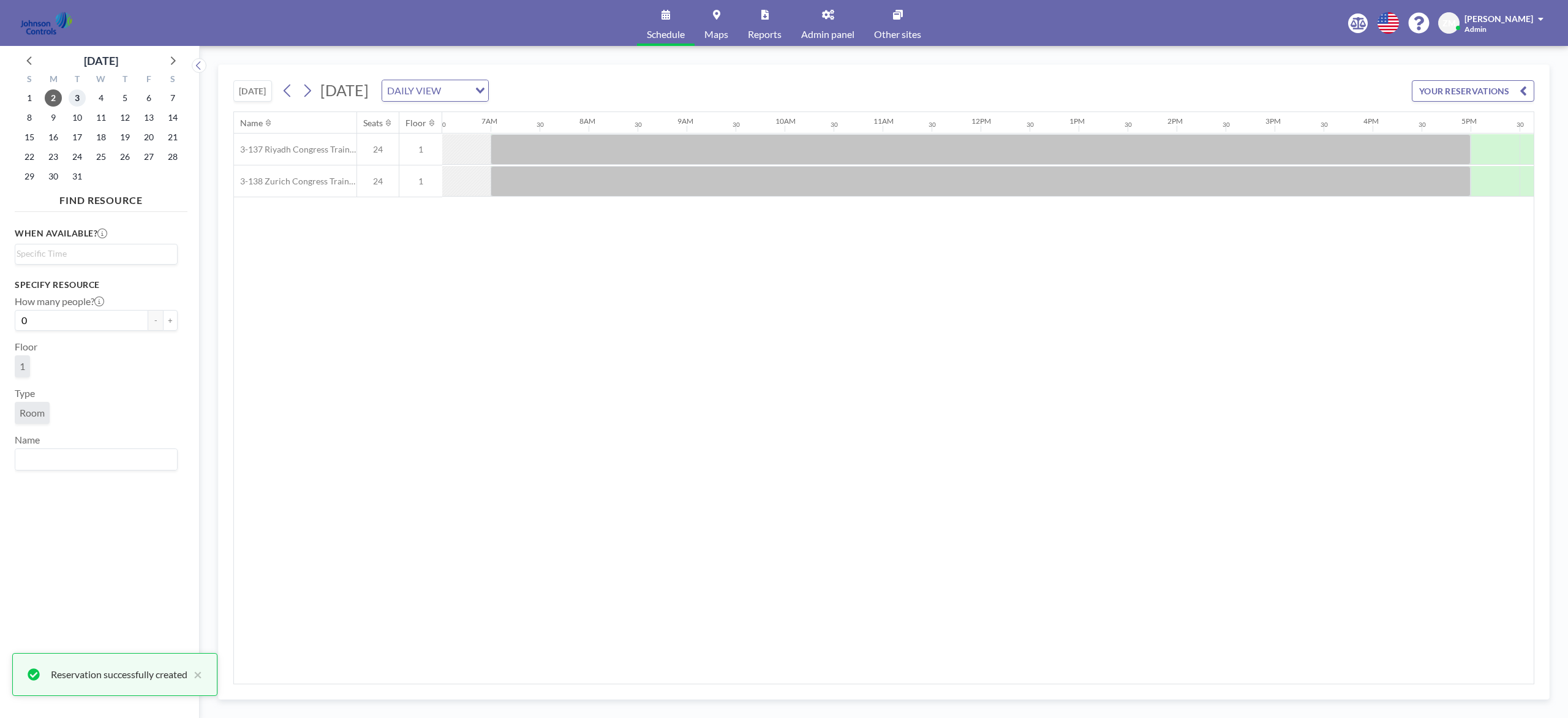
click at [78, 97] on span "3" at bounding box center [77, 98] width 17 height 17
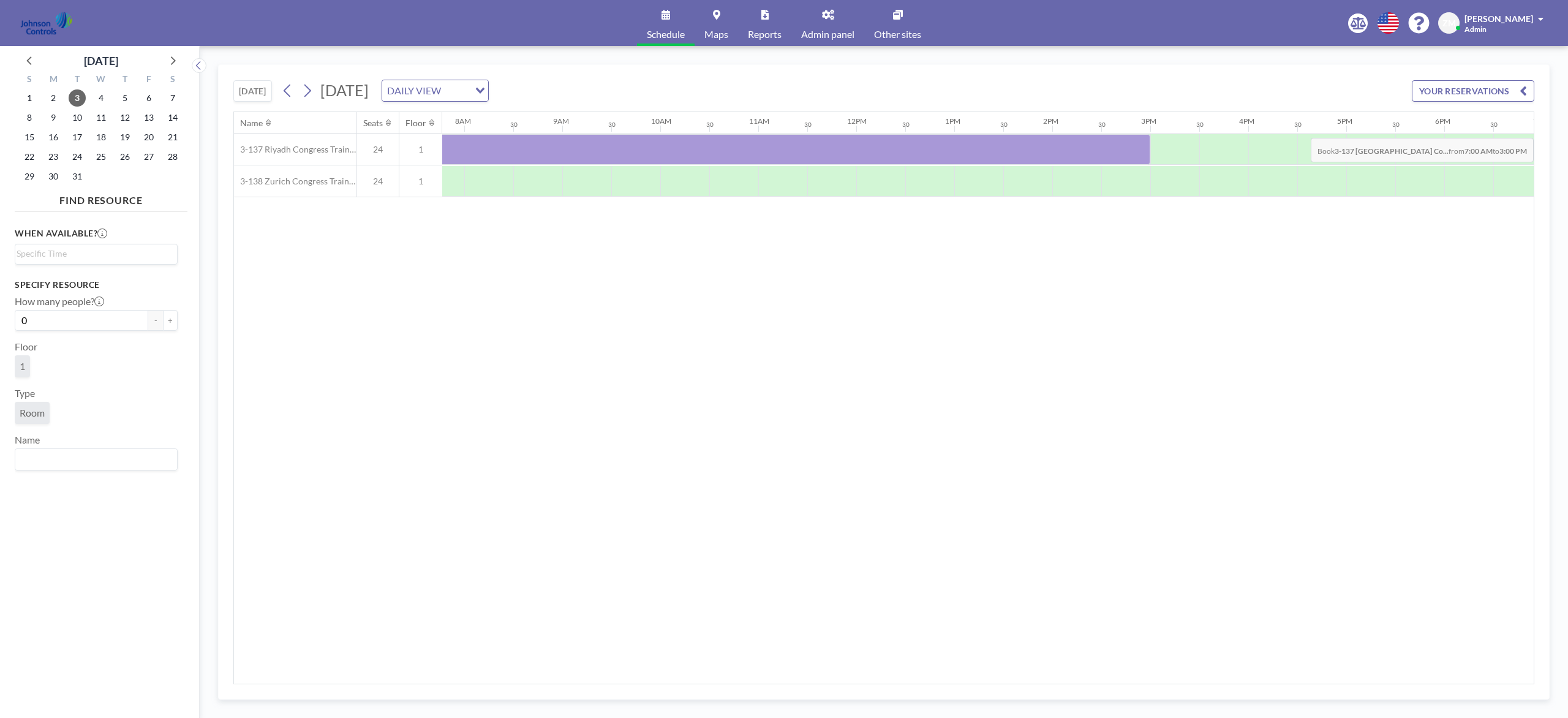
scroll to position [0, 907]
drag, startPoint x: 496, startPoint y: 153, endPoint x: 1173, endPoint y: 149, distance: 677.0
click at [1173, 149] on div at bounding box center [711, 149] width 980 height 31
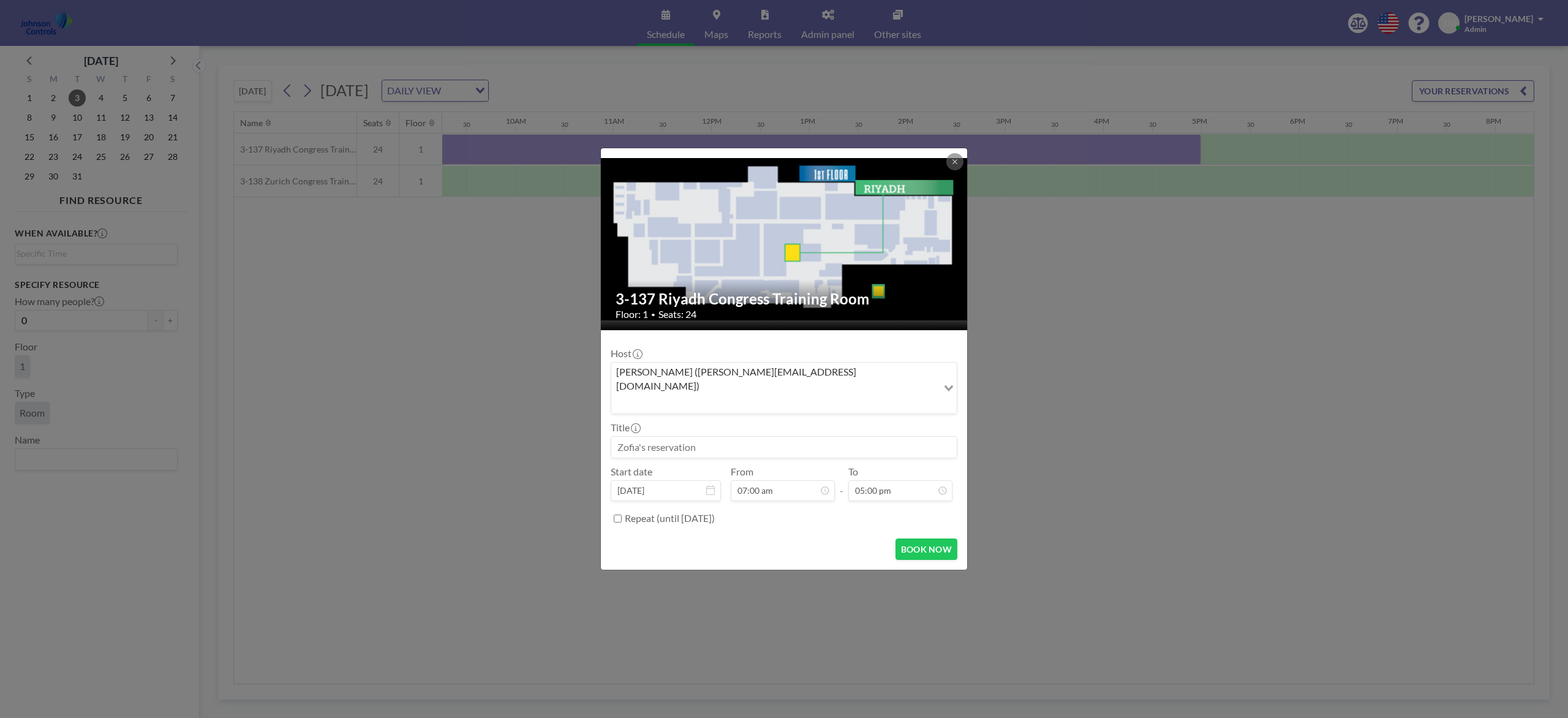
click at [907, 395] on input "Search for option" at bounding box center [774, 403] width 324 height 16
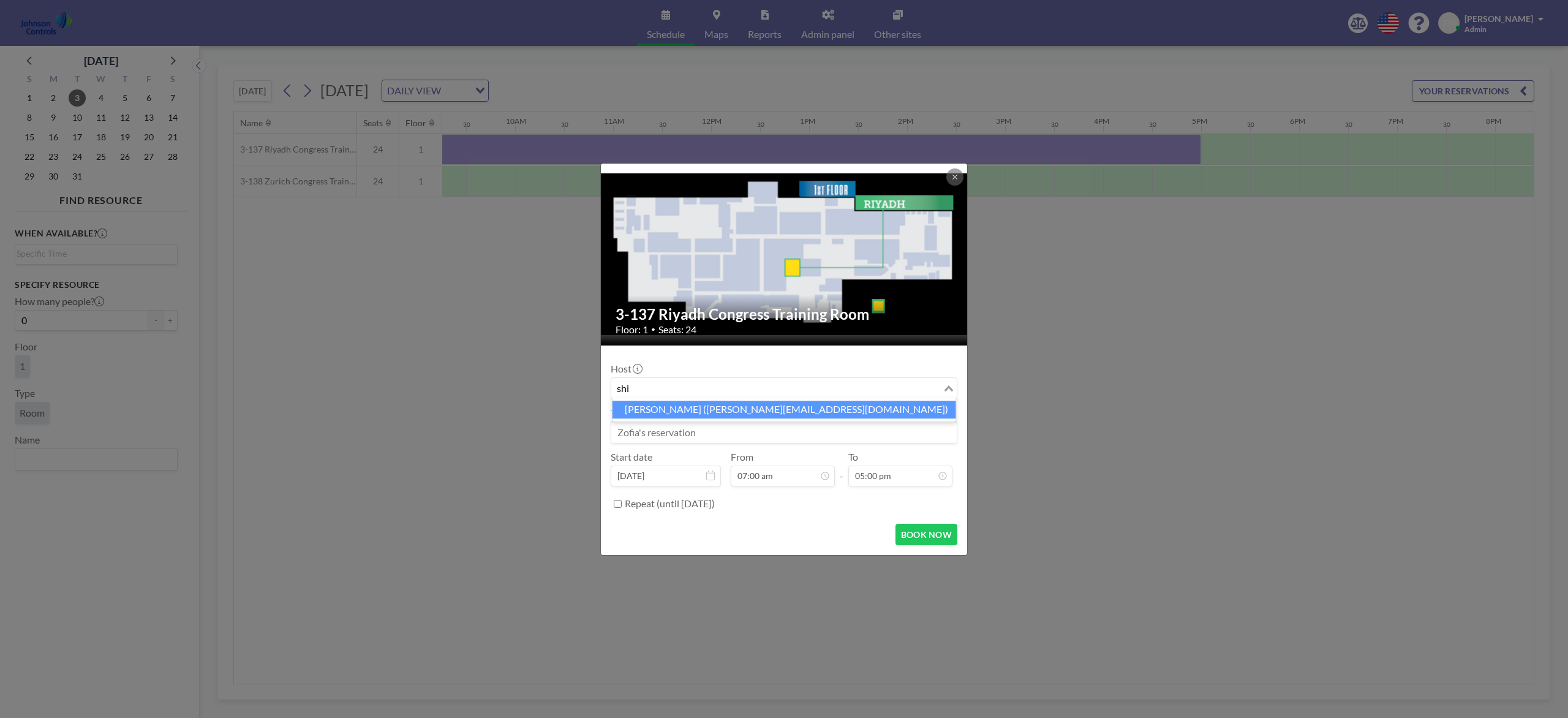
click at [850, 409] on li "Shirl Madison (shirl.madison@jci.com)" at bounding box center [784, 410] width 344 height 18
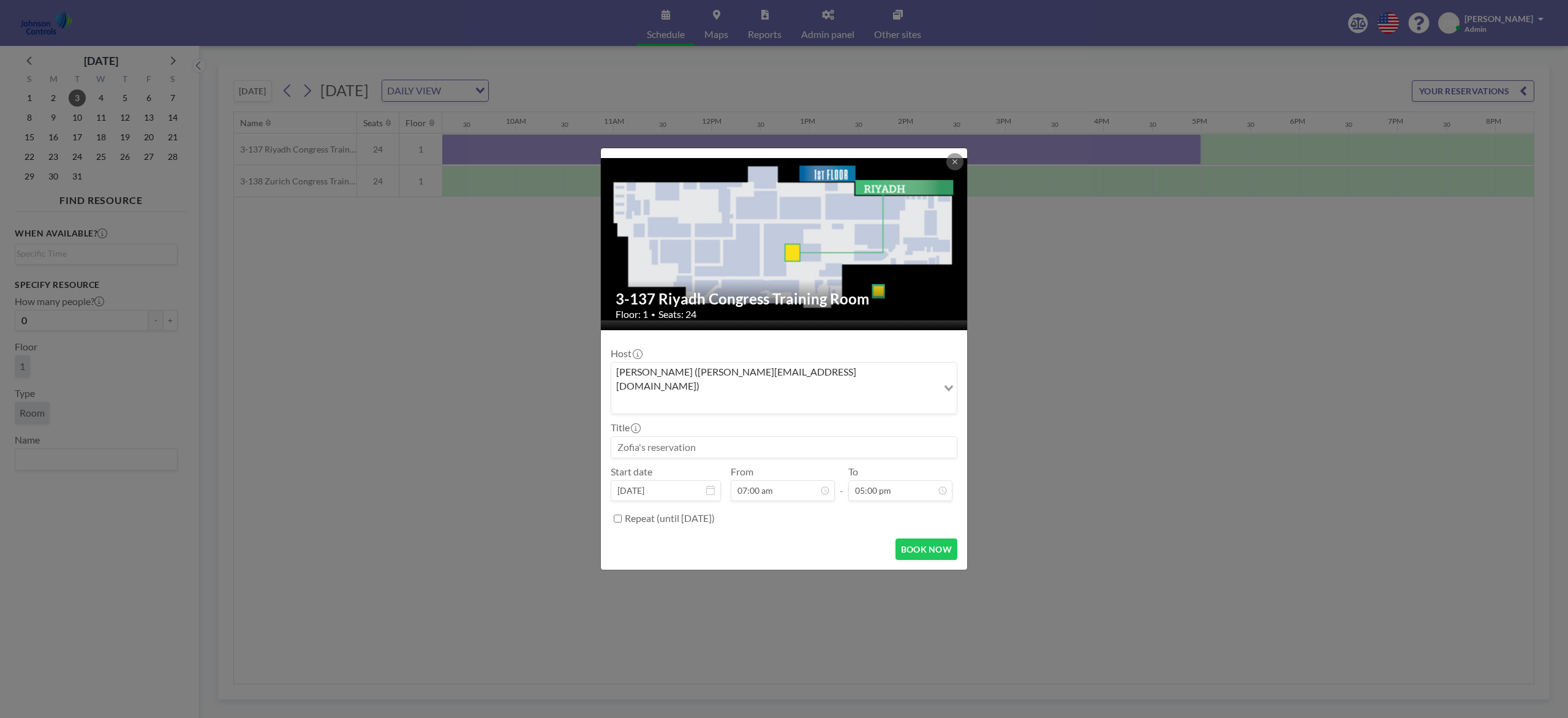
click at [829, 437] on input at bounding box center [784, 447] width 345 height 21
paste input "Best - Product and Design Training"
click at [911, 538] on button "BOOK NOW" at bounding box center [926, 549] width 62 height 21
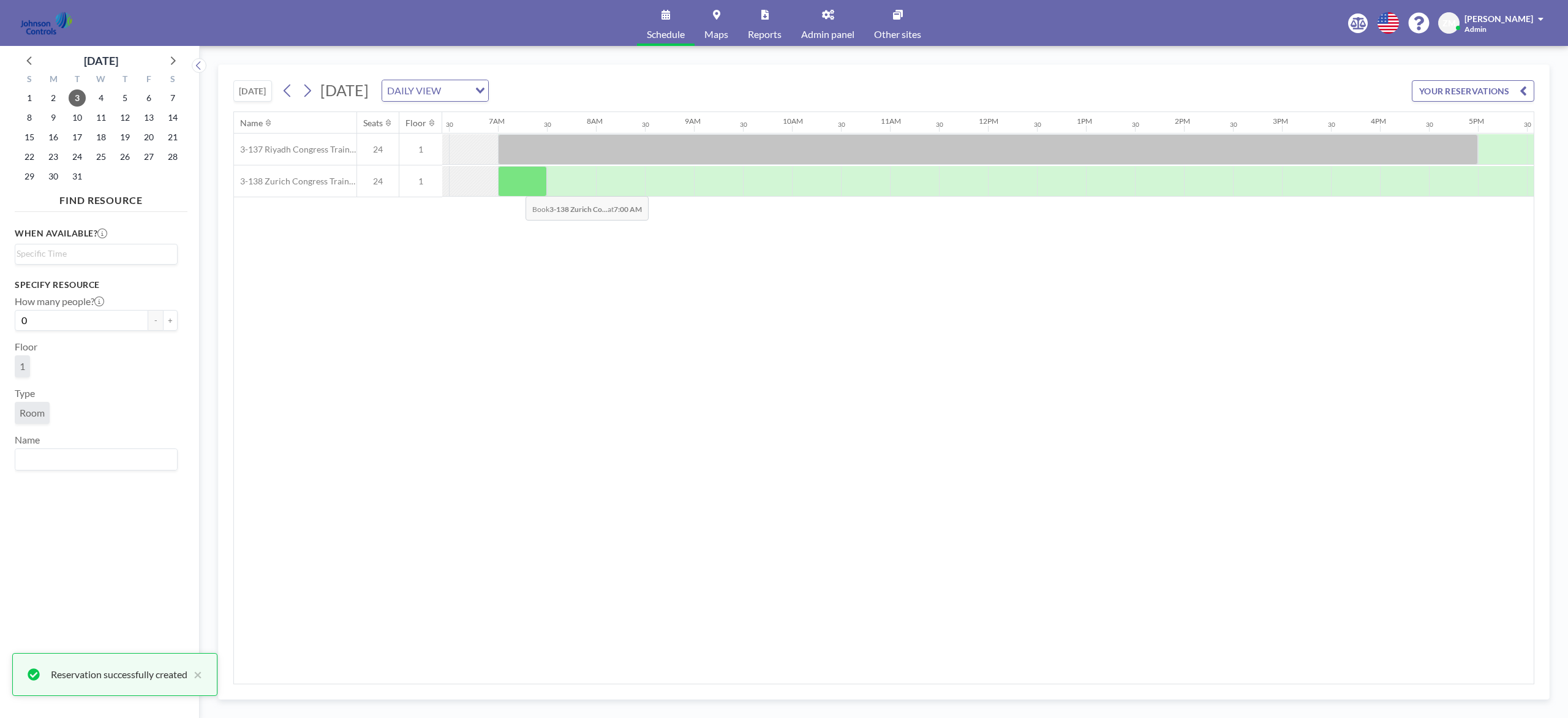
scroll to position [0, 629]
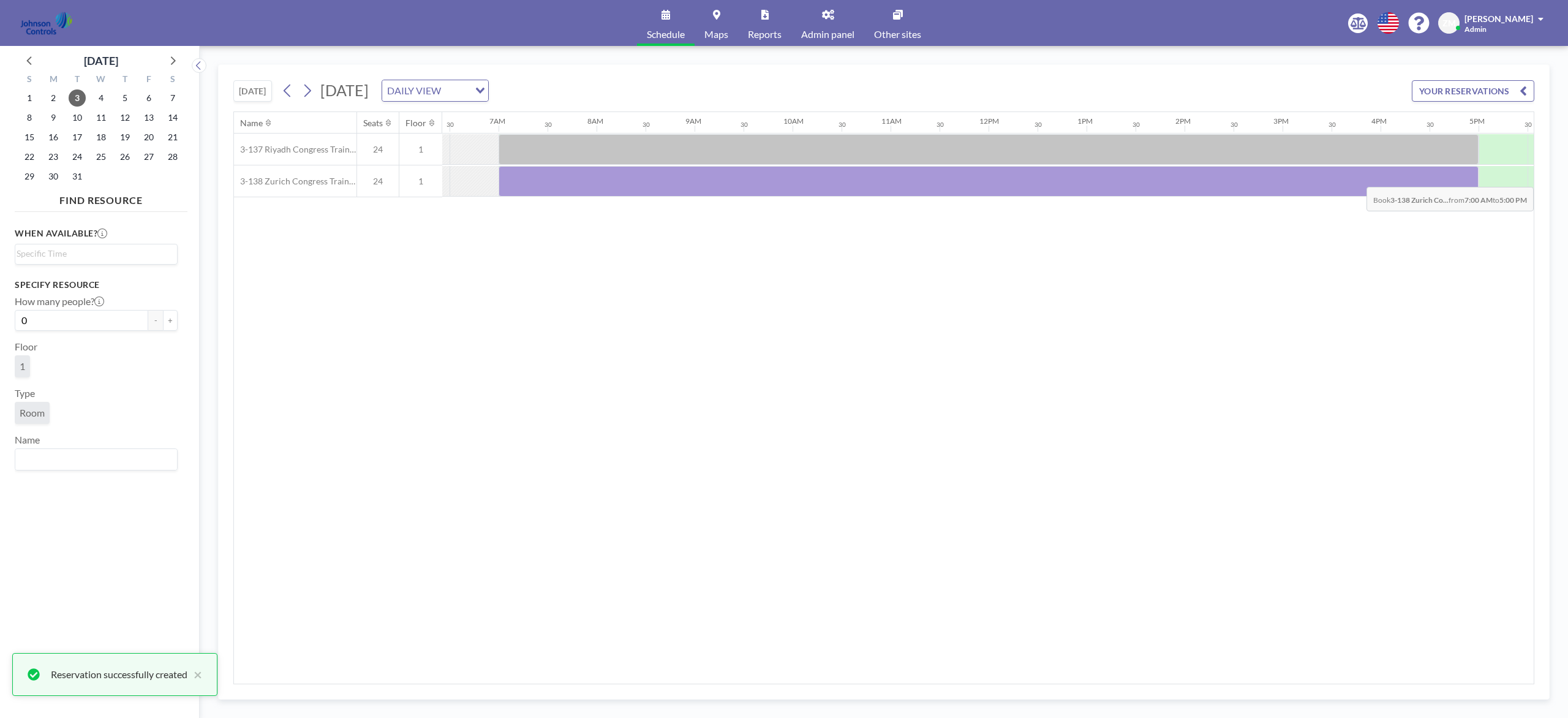
drag, startPoint x: 516, startPoint y: 188, endPoint x: 1454, endPoint y: 179, distance: 938.0
click at [1175, 179] on div at bounding box center [988, 181] width 980 height 31
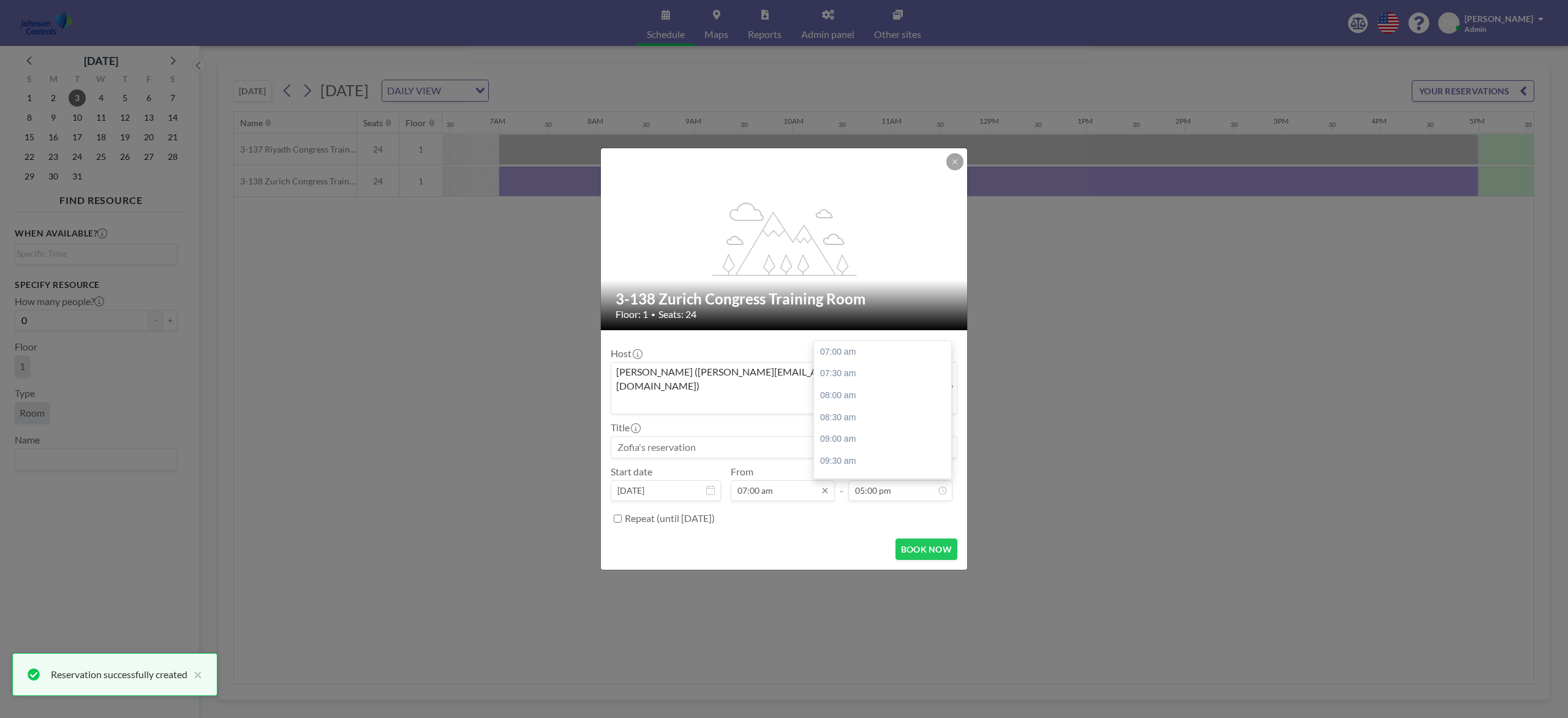
scroll to position [436, 0]
click at [746, 387] on div "Zofia Maślanka (zofia@roomzilla.net)" at bounding box center [774, 387] width 327 height 49
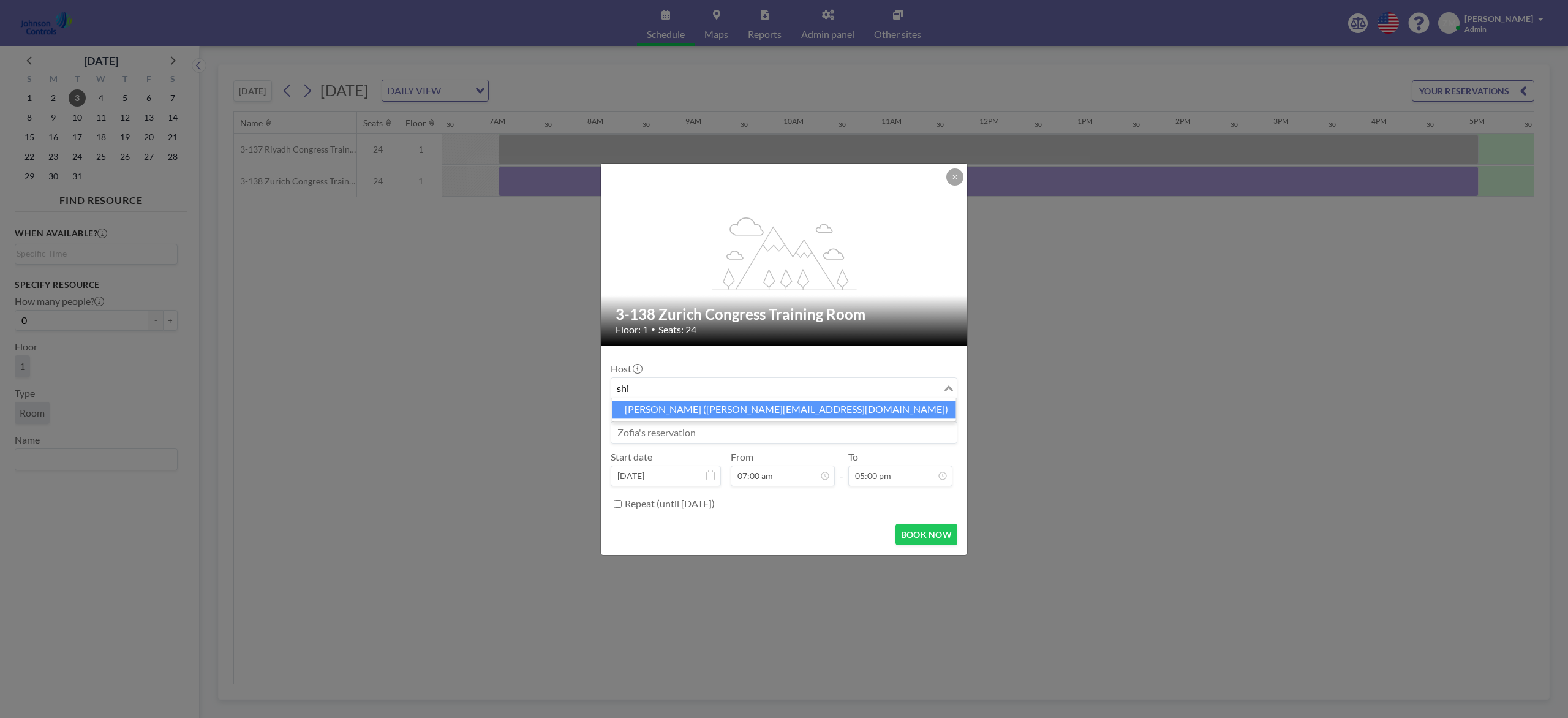
click at [737, 409] on li "Shirl Madison (shirl.madison@jci.com)" at bounding box center [784, 410] width 344 height 18
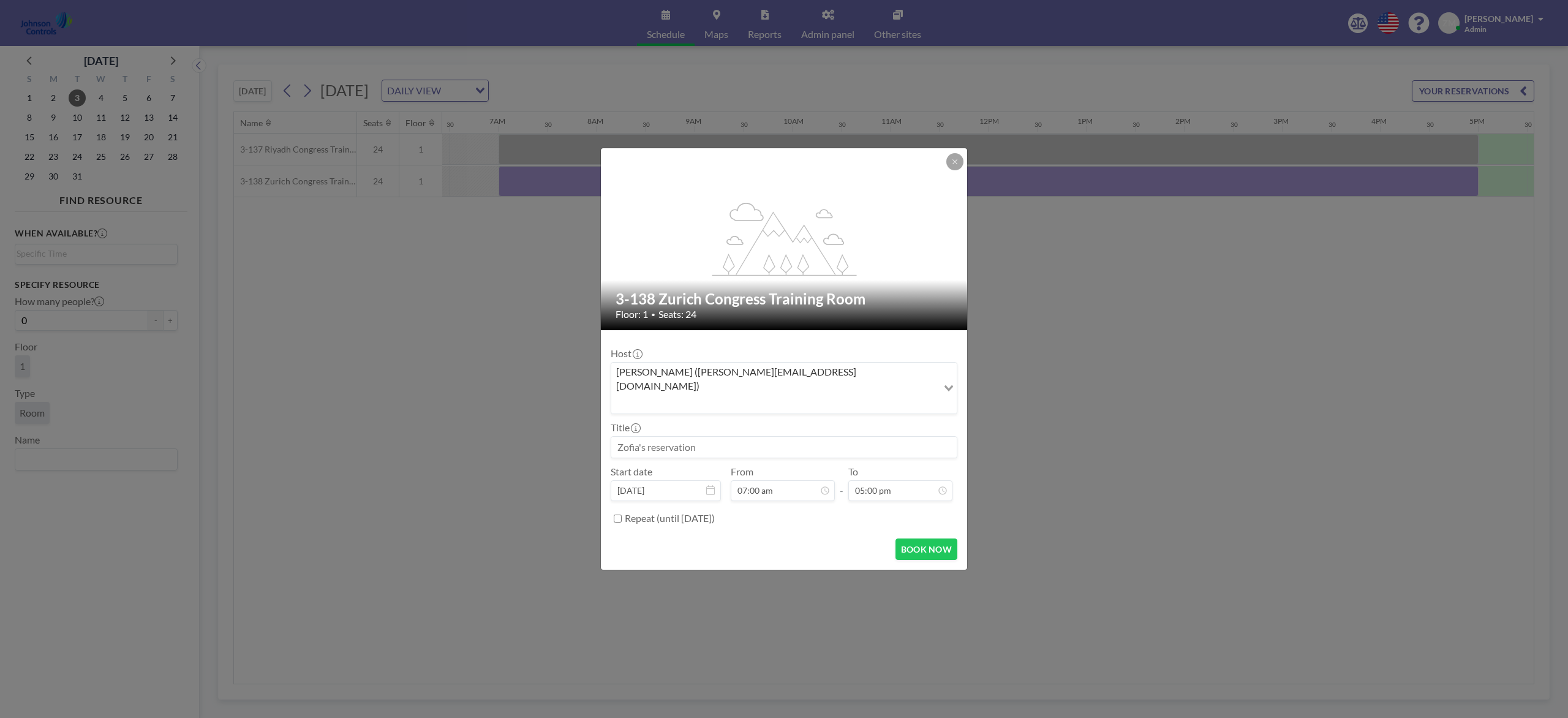
click at [716, 438] on input at bounding box center [784, 447] width 345 height 21
paste input "Best - Product and Design Training"
click at [921, 538] on button "BOOK NOW" at bounding box center [926, 549] width 62 height 21
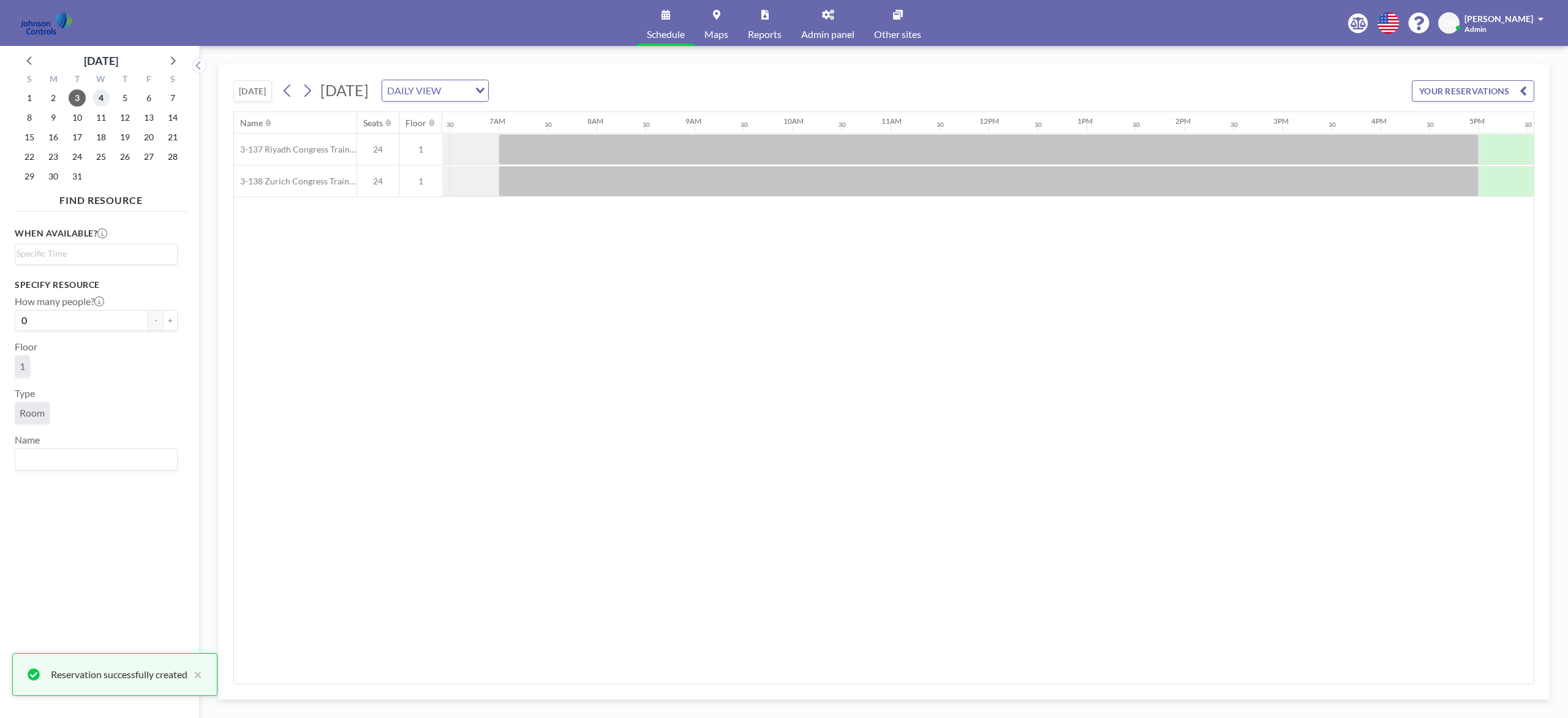
click at [108, 95] on span "4" at bounding box center [101, 98] width 17 height 17
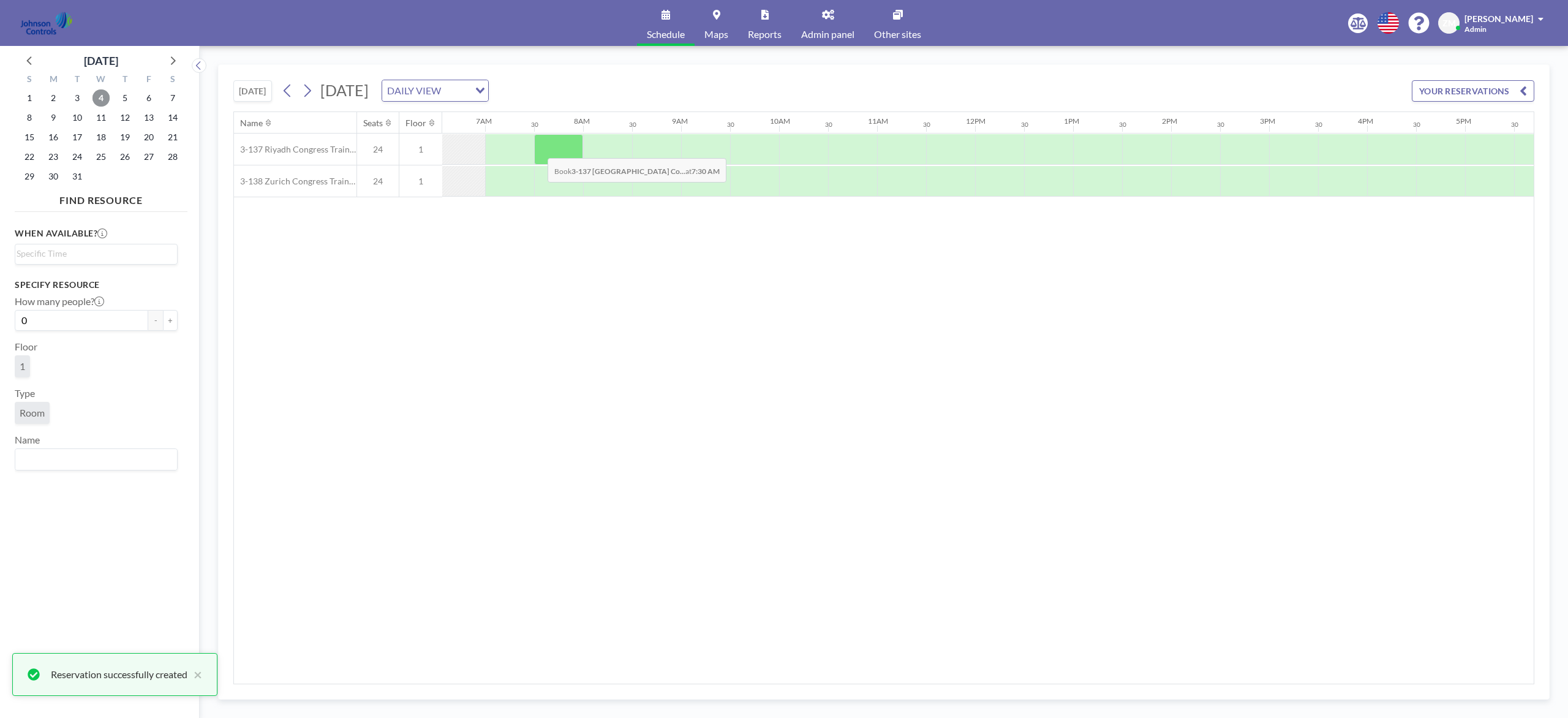
scroll to position [0, 641]
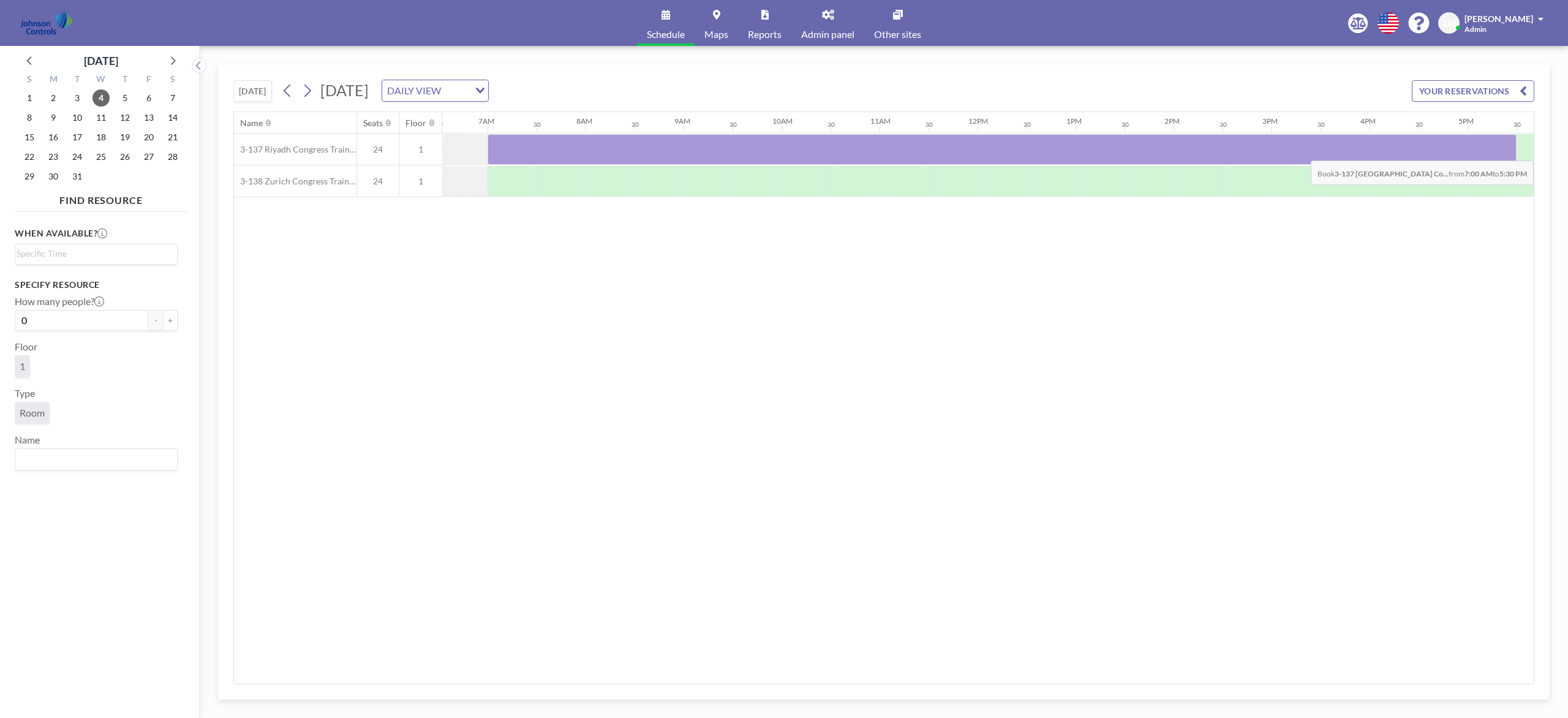
drag, startPoint x: 535, startPoint y: 150, endPoint x: 1469, endPoint y: 153, distance: 934.0
click at [1175, 153] on div at bounding box center [1002, 149] width 1029 height 31
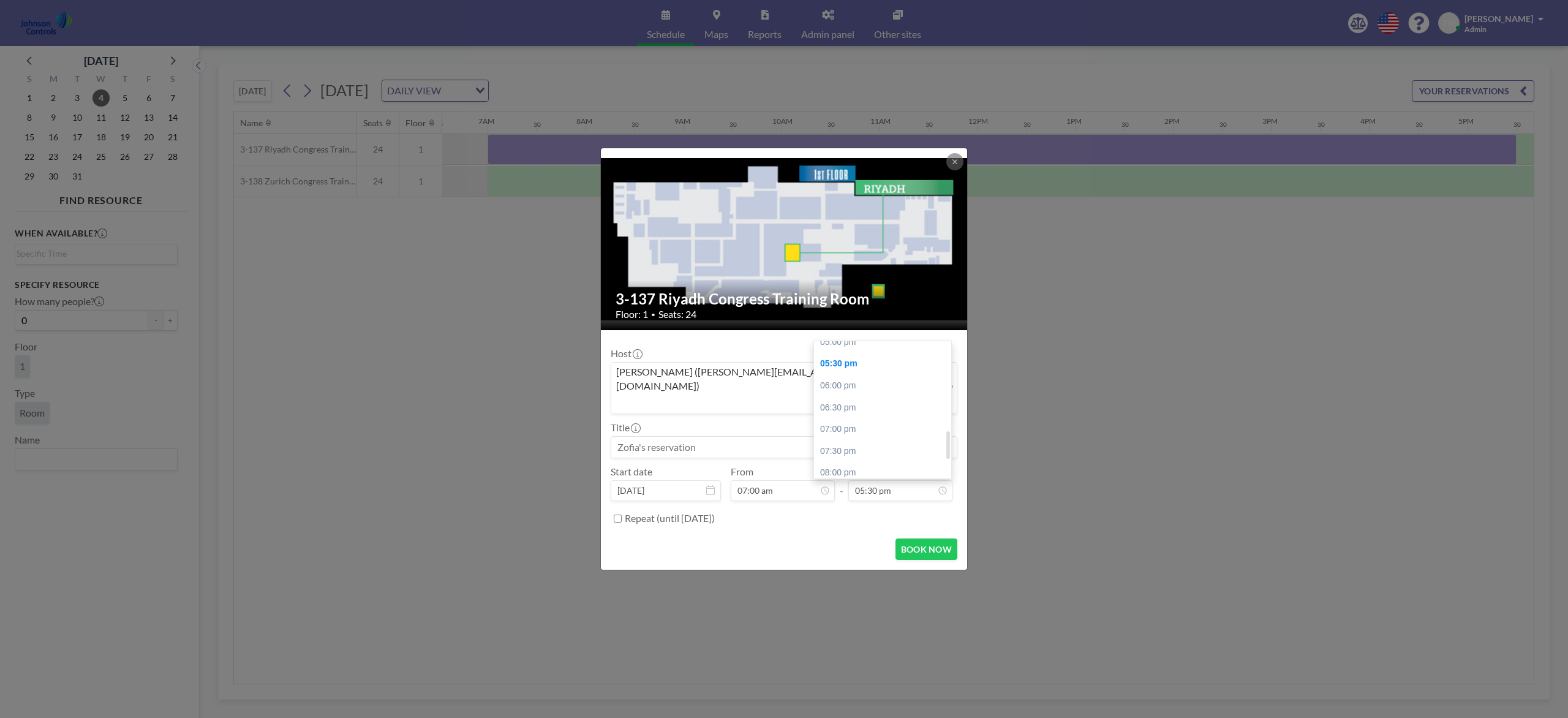
scroll to position [445, 0]
click at [853, 333] on div "05:00 pm" at bounding box center [887, 344] width 147 height 22
click at [740, 388] on div "Zofia Maślanka (zofia@roomzilla.net)" at bounding box center [774, 387] width 327 height 49
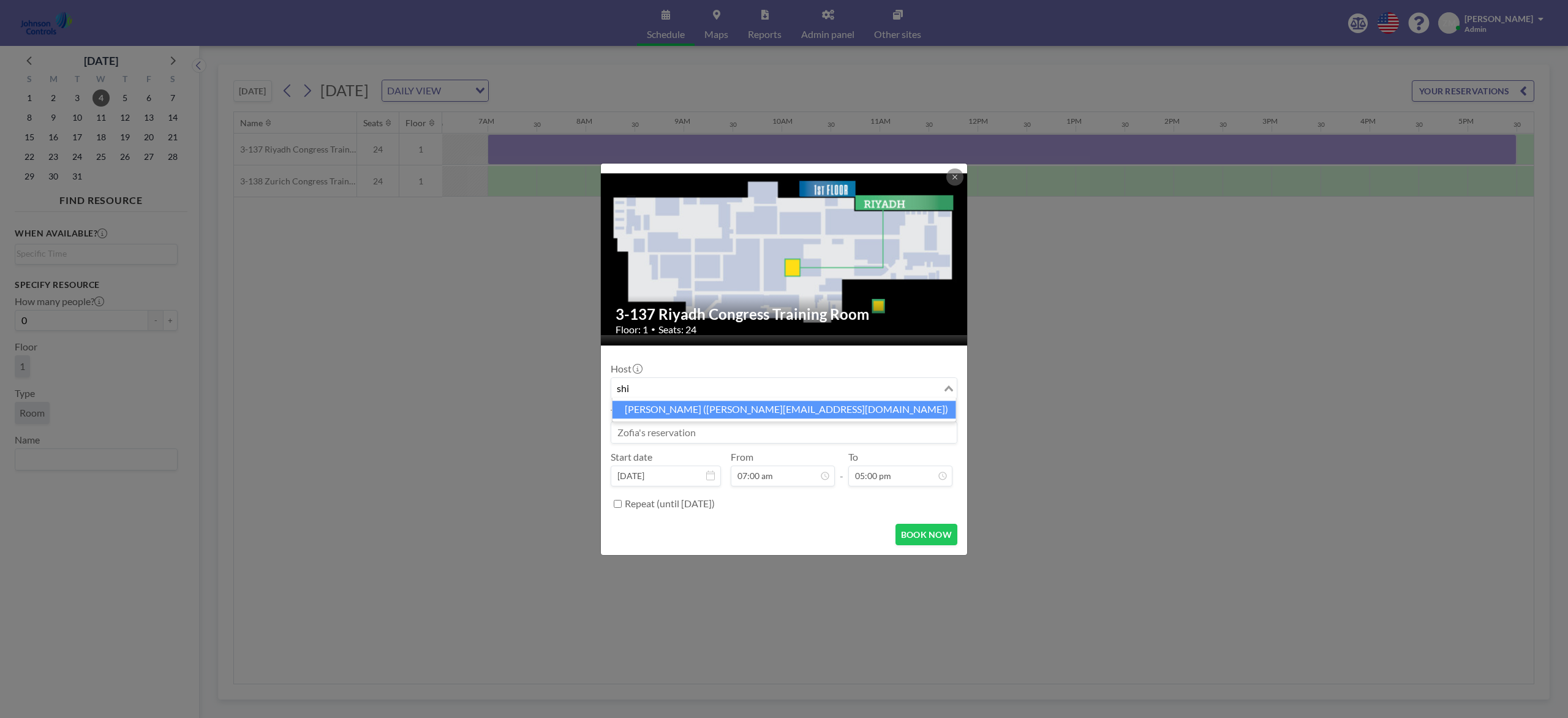
click at [753, 405] on li "Shirl Madison (shirl.madison@jci.com)" at bounding box center [784, 410] width 344 height 18
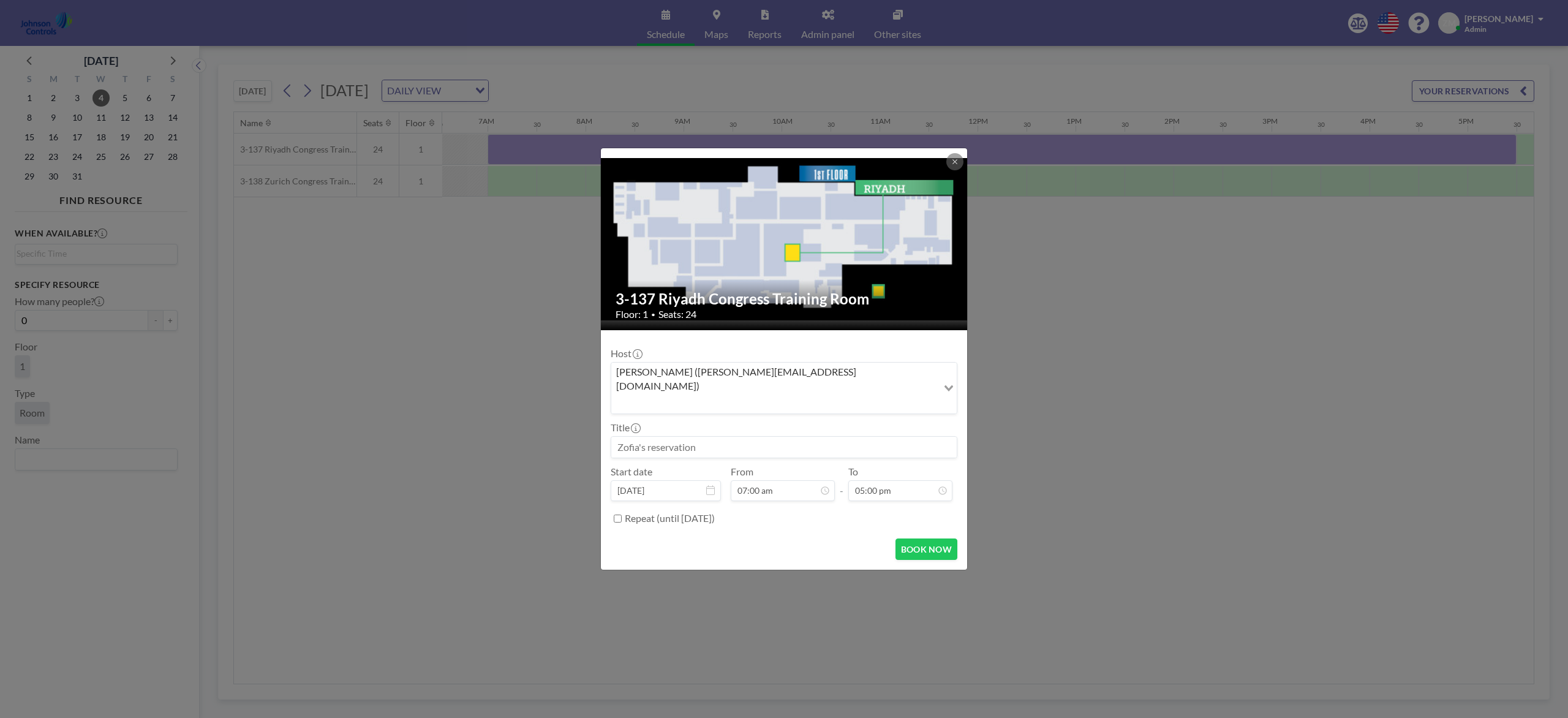
click at [746, 437] on input at bounding box center [784, 447] width 345 height 21
paste input "Best - Product and Design Training"
click at [930, 538] on button "BOOK NOW" at bounding box center [926, 549] width 62 height 21
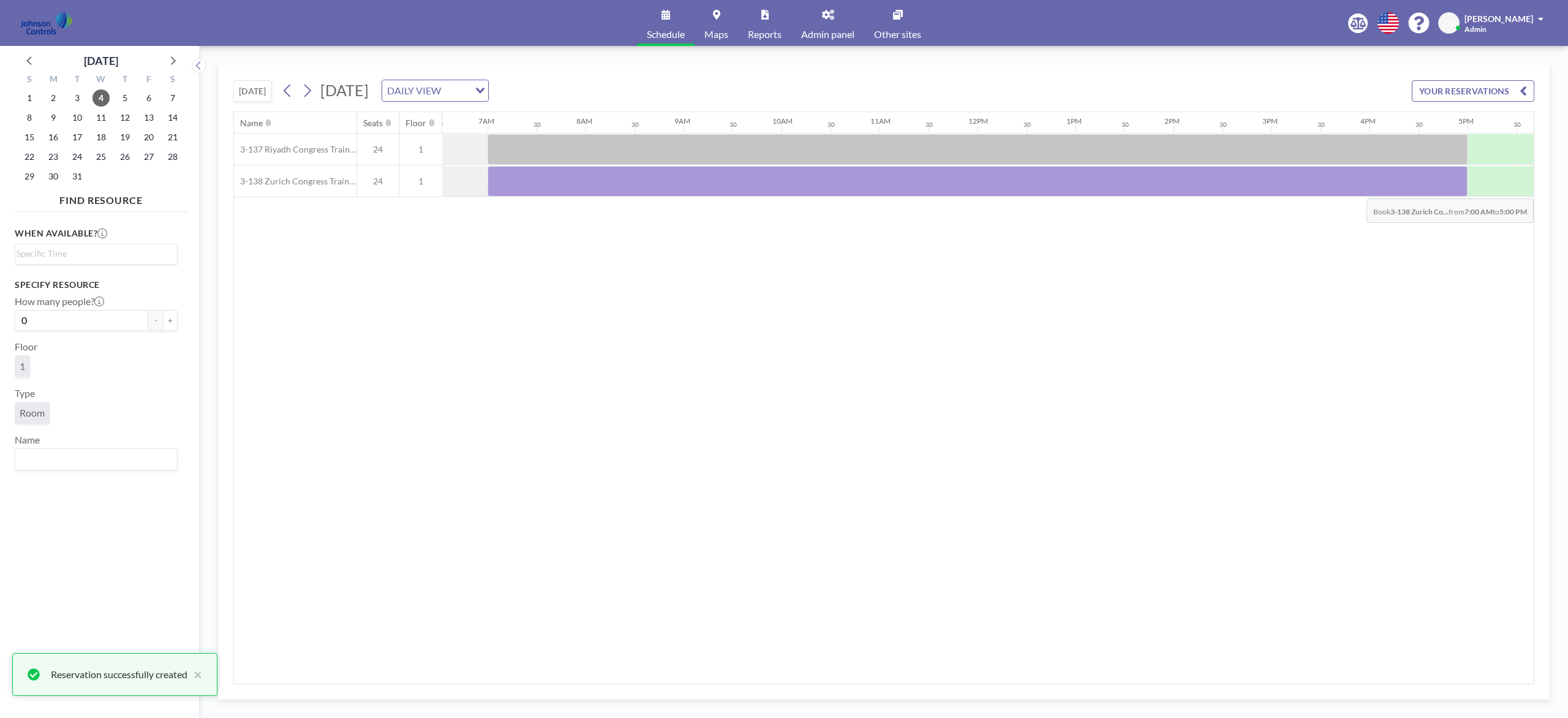
drag, startPoint x: 507, startPoint y: 188, endPoint x: 1446, endPoint y: 190, distance: 939.0
click at [1175, 190] on div at bounding box center [977, 181] width 980 height 31
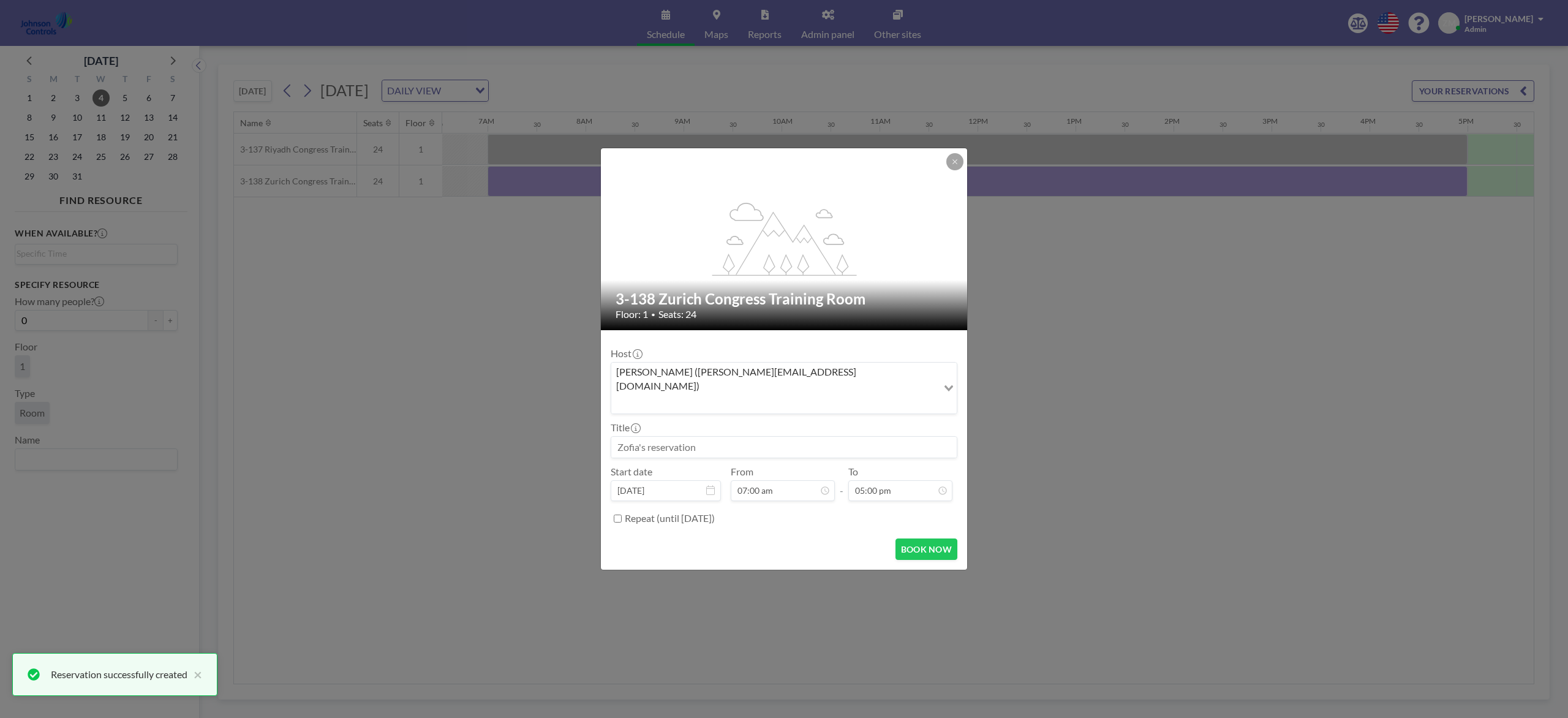
scroll to position [0, 0]
click at [752, 392] on div "Zofia Maślanka (zofia@roomzilla.net)" at bounding box center [774, 387] width 327 height 49
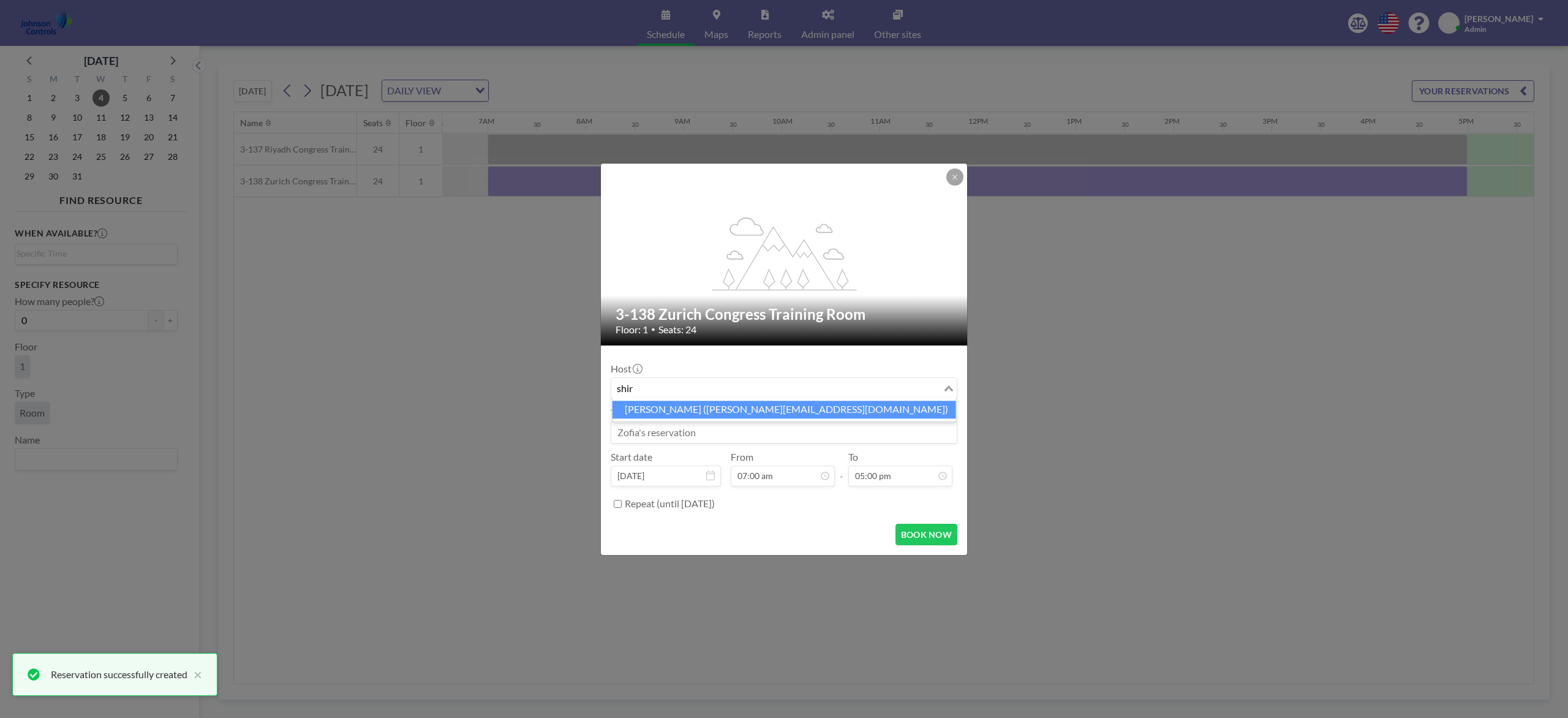
click at [751, 409] on li "Shirl Madison (shirl.madison@jci.com)" at bounding box center [784, 410] width 344 height 18
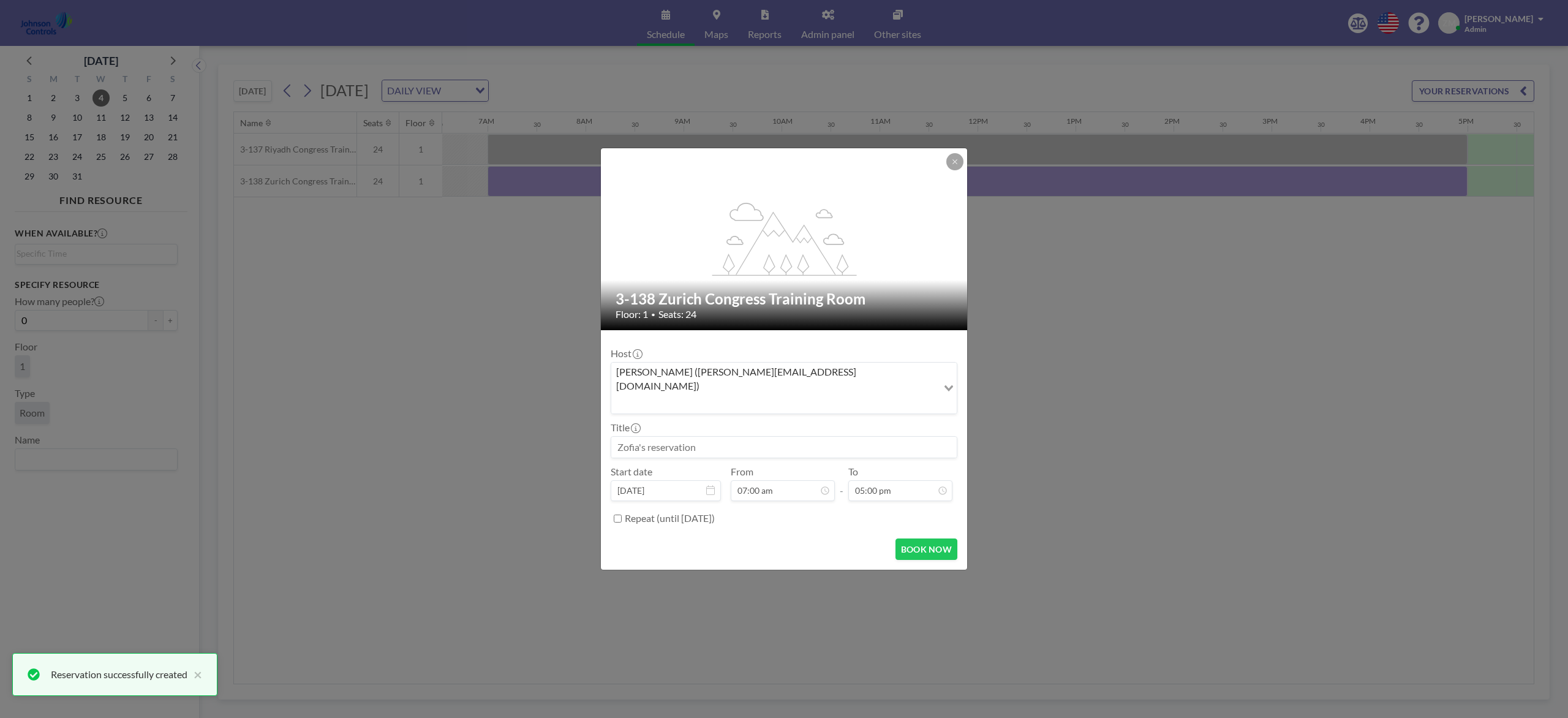
click at [739, 439] on input at bounding box center [784, 447] width 345 height 21
paste input "Best - Product and Design Training"
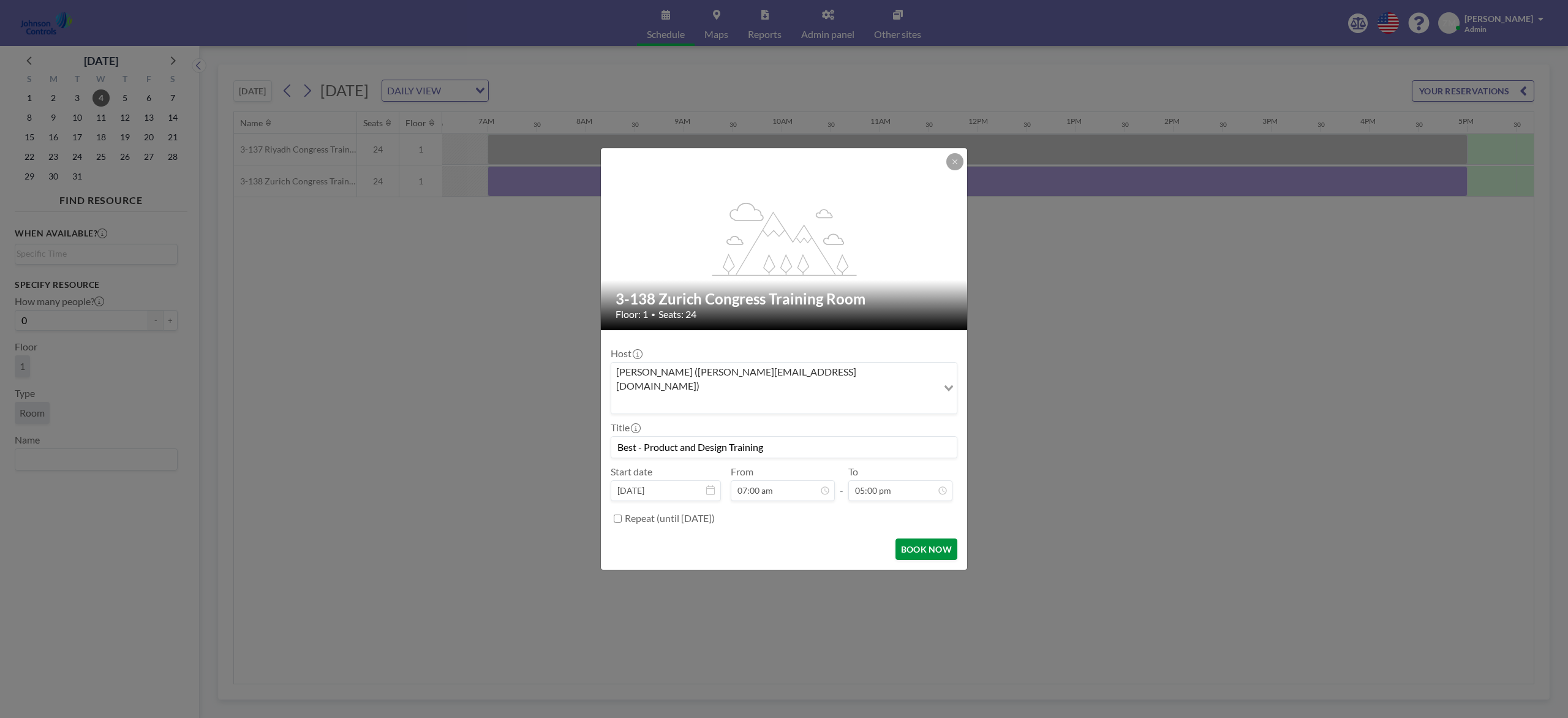
click at [951, 538] on button "BOOK NOW" at bounding box center [926, 549] width 62 height 21
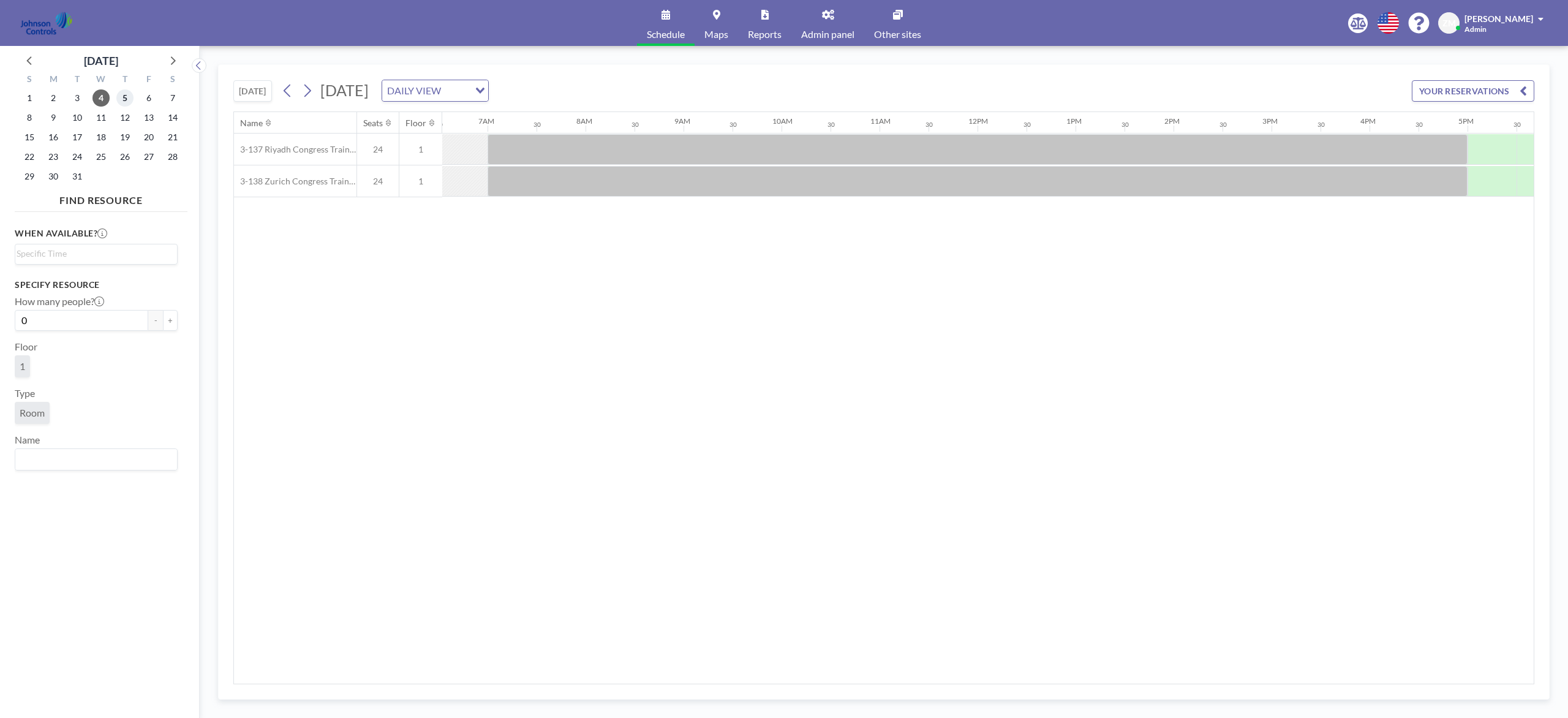
click at [125, 102] on span "5" at bounding box center [125, 98] width 17 height 17
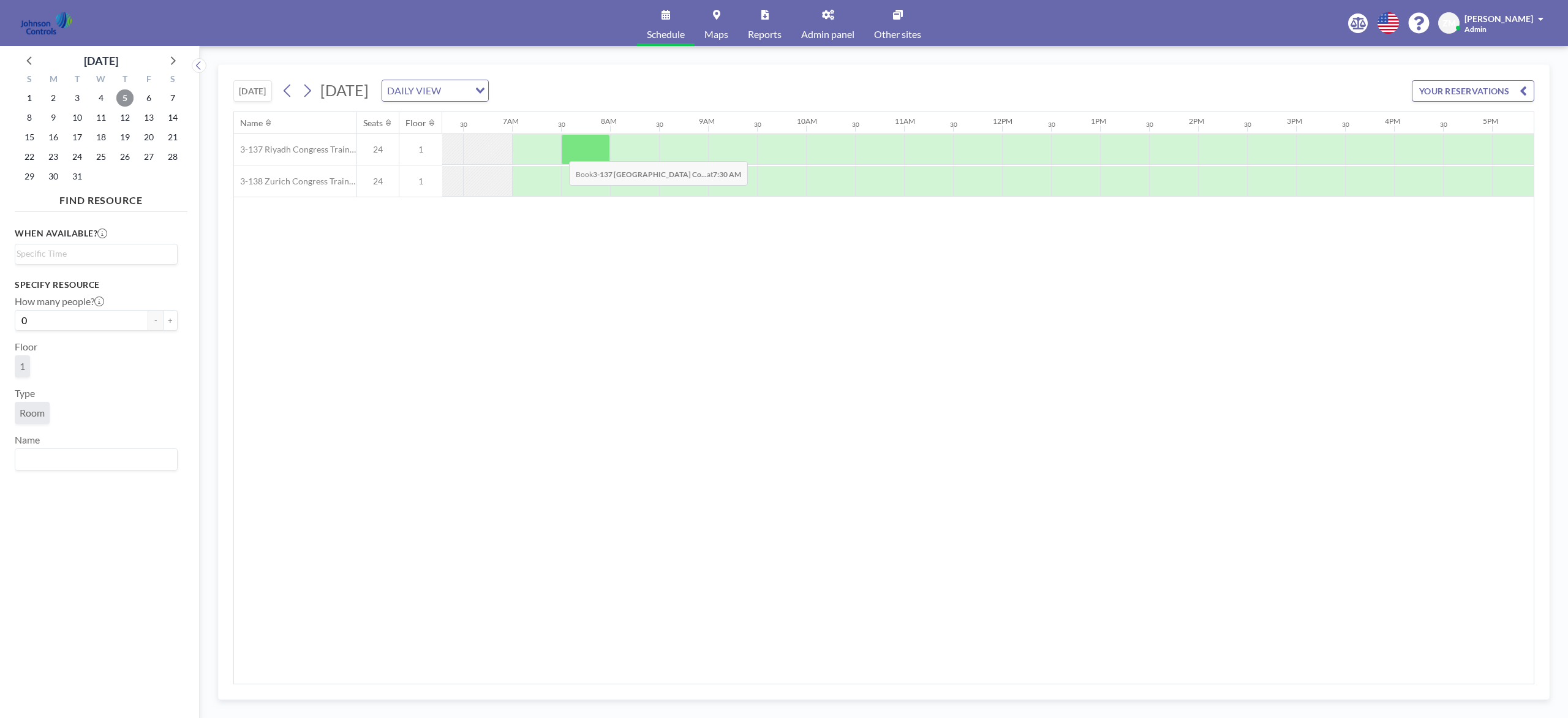
scroll to position [0, 624]
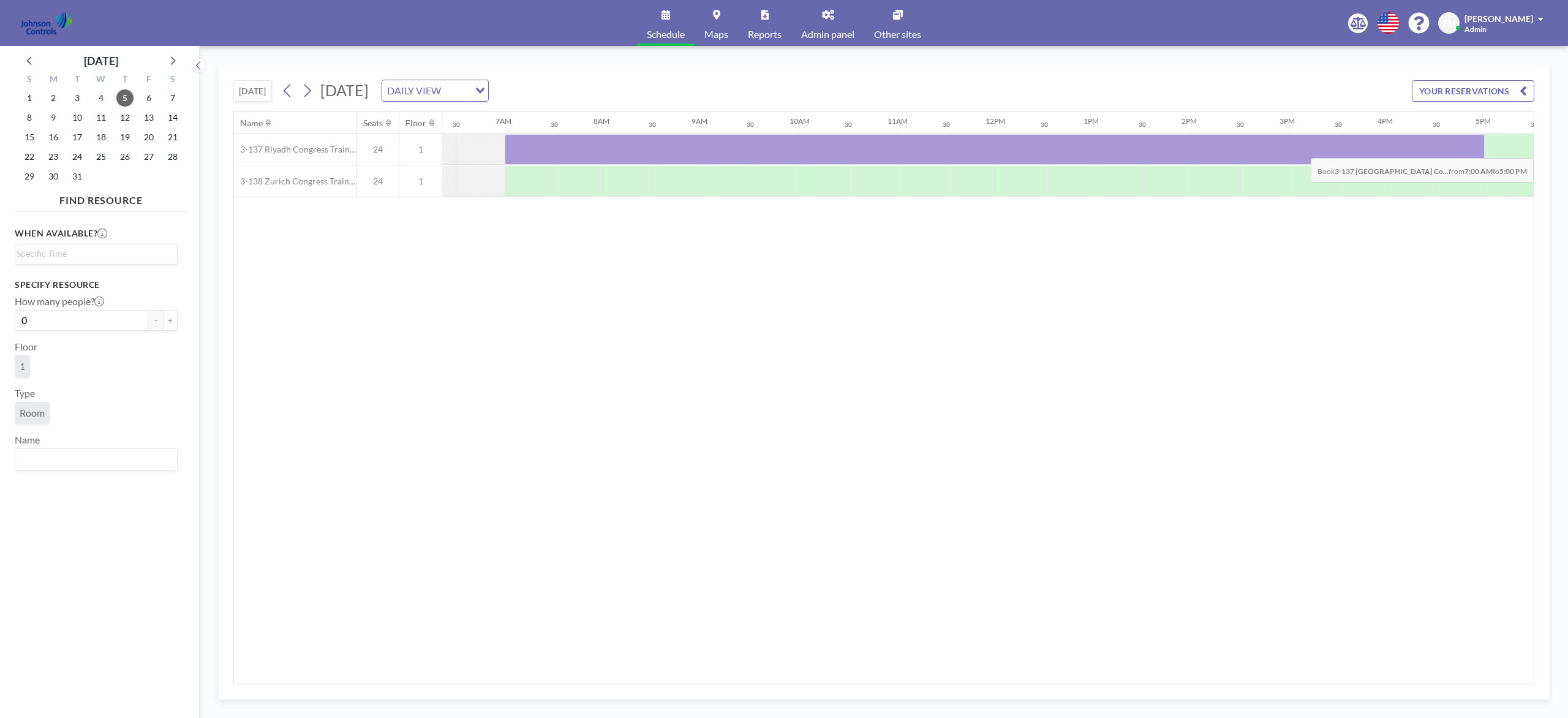
drag, startPoint x: 537, startPoint y: 151, endPoint x: 1460, endPoint y: 151, distance: 923.0
click at [1175, 151] on div at bounding box center [994, 149] width 980 height 31
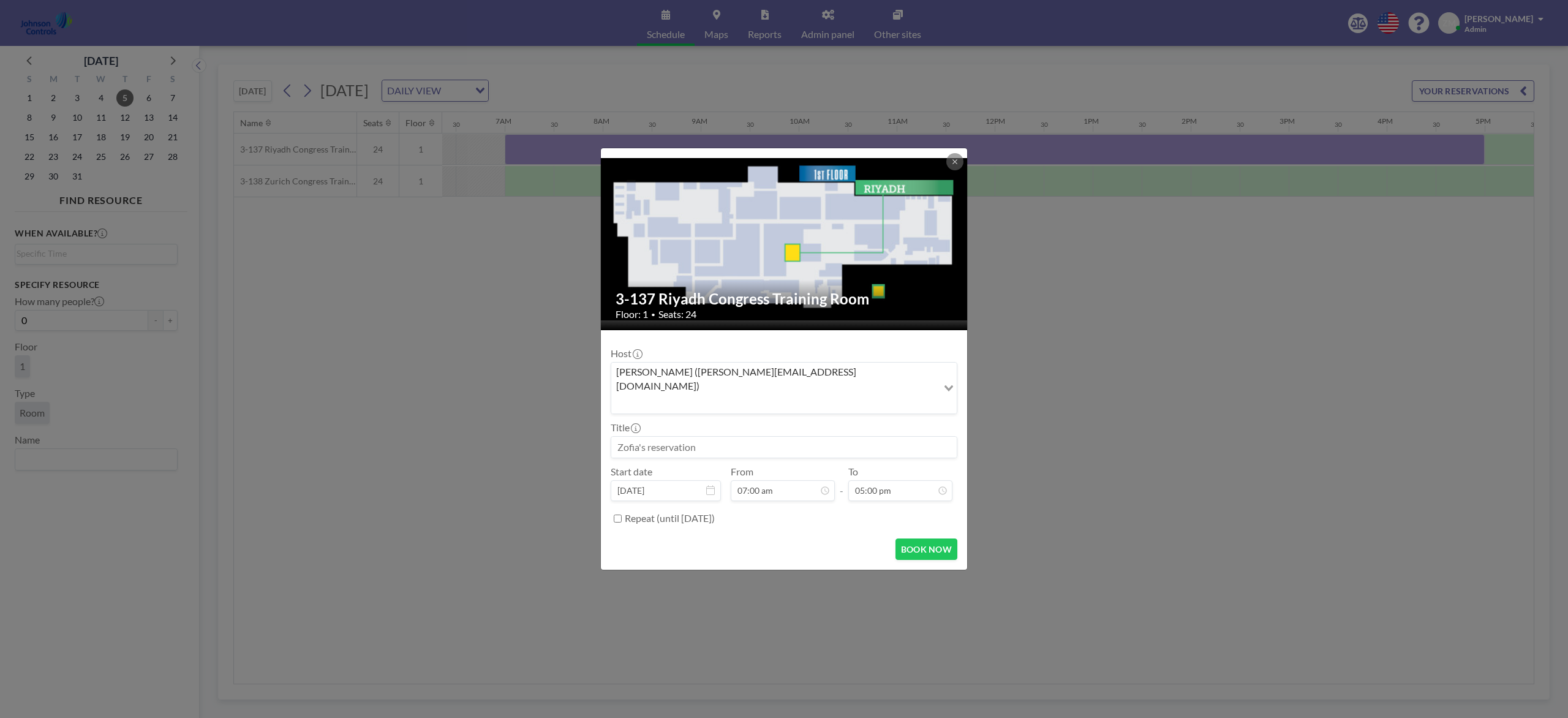
click at [901, 395] on input "Search for option" at bounding box center [774, 403] width 324 height 16
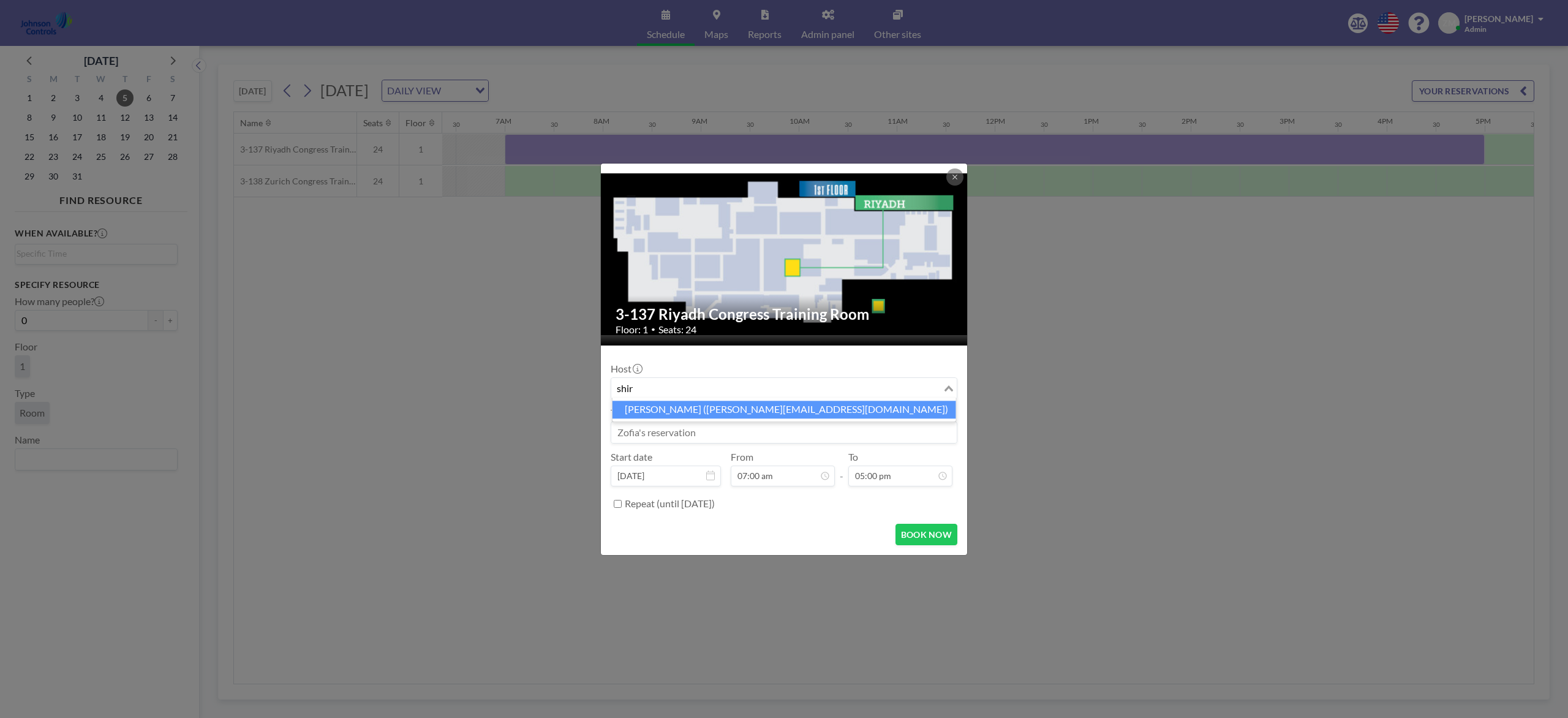
click at [839, 416] on li "Shirl Madison (shirl.madison@jci.com)" at bounding box center [784, 410] width 344 height 18
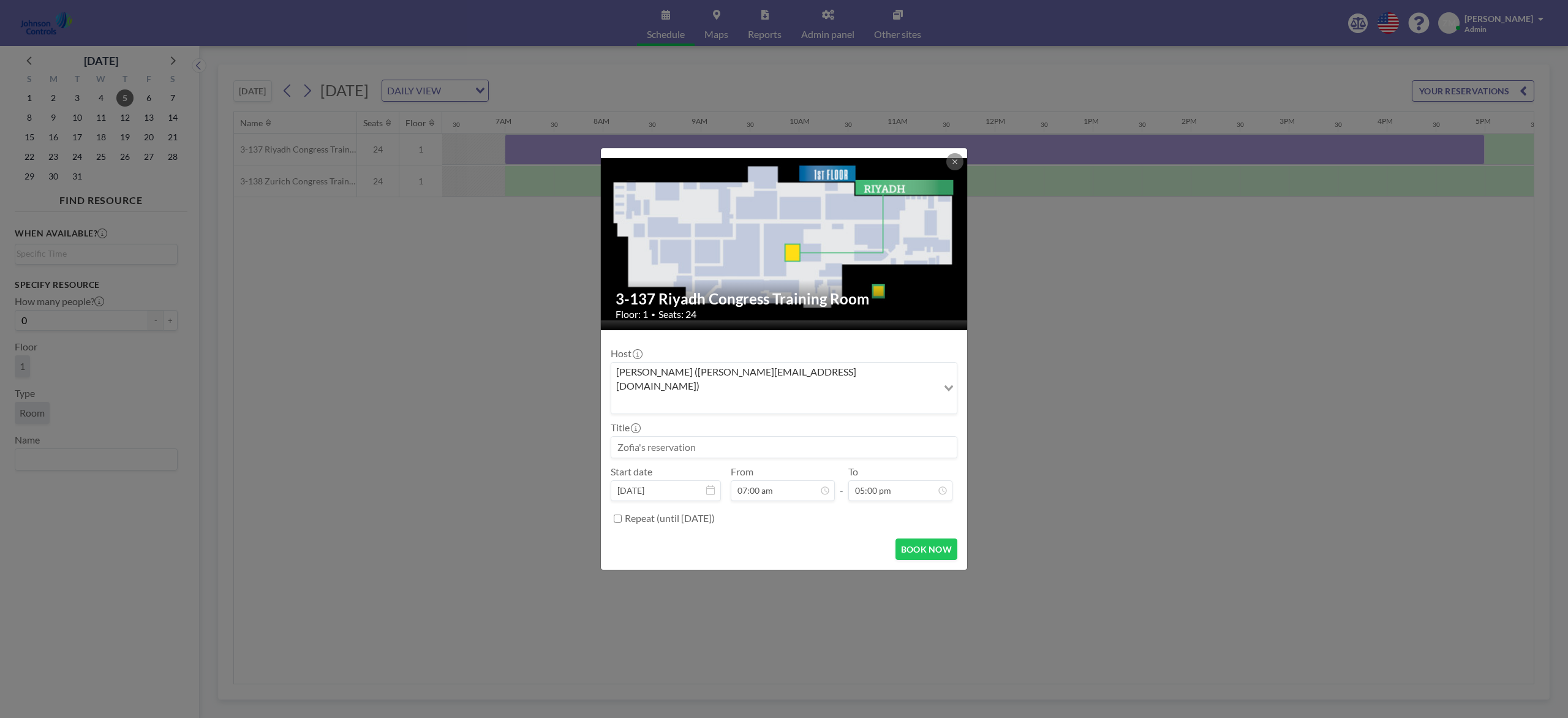
click at [804, 437] on input at bounding box center [784, 447] width 345 height 21
paste input "Best - Product and Design Training"
click at [920, 538] on button "BOOK NOW" at bounding box center [926, 549] width 62 height 21
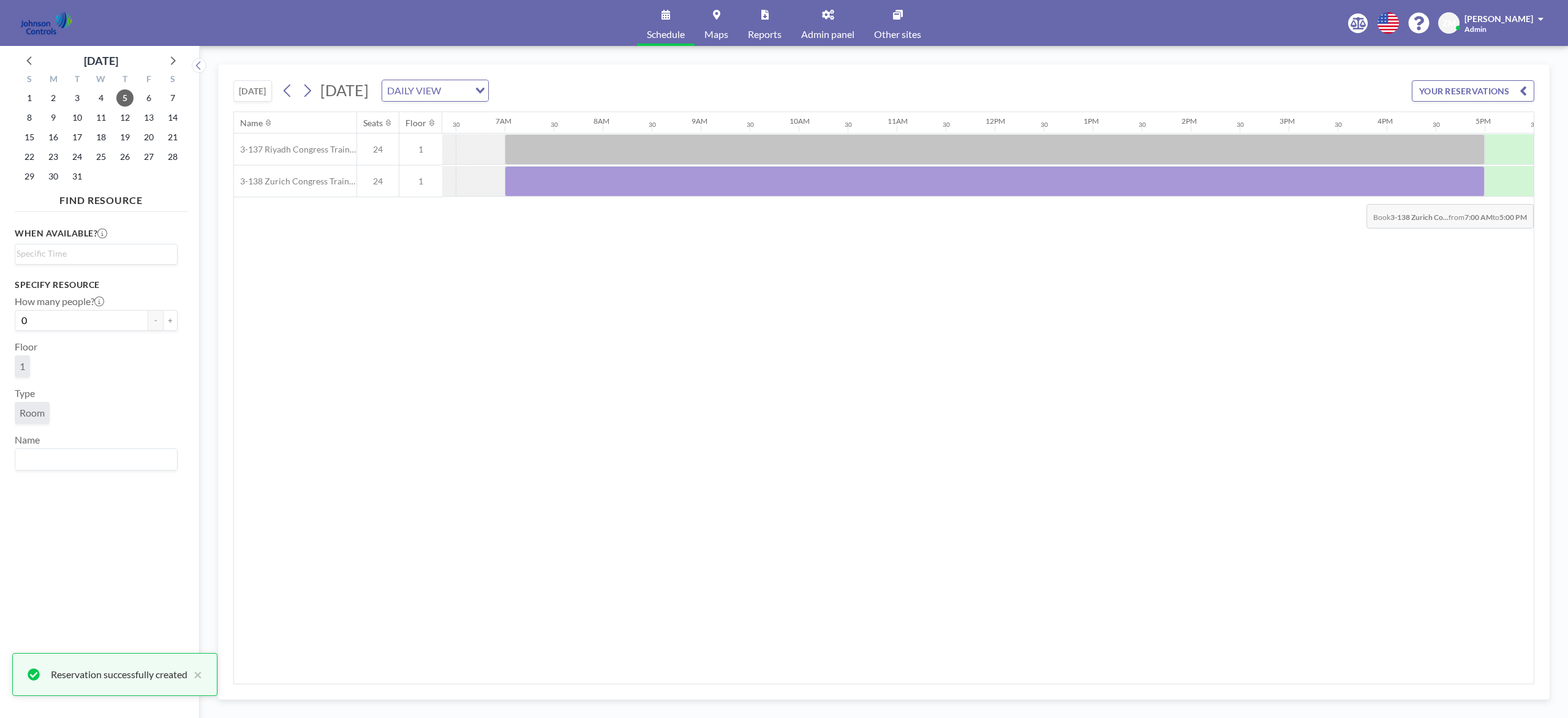
drag, startPoint x: 533, startPoint y: 185, endPoint x: 1447, endPoint y: 196, distance: 914.1
click at [1175, 196] on div at bounding box center [994, 181] width 980 height 31
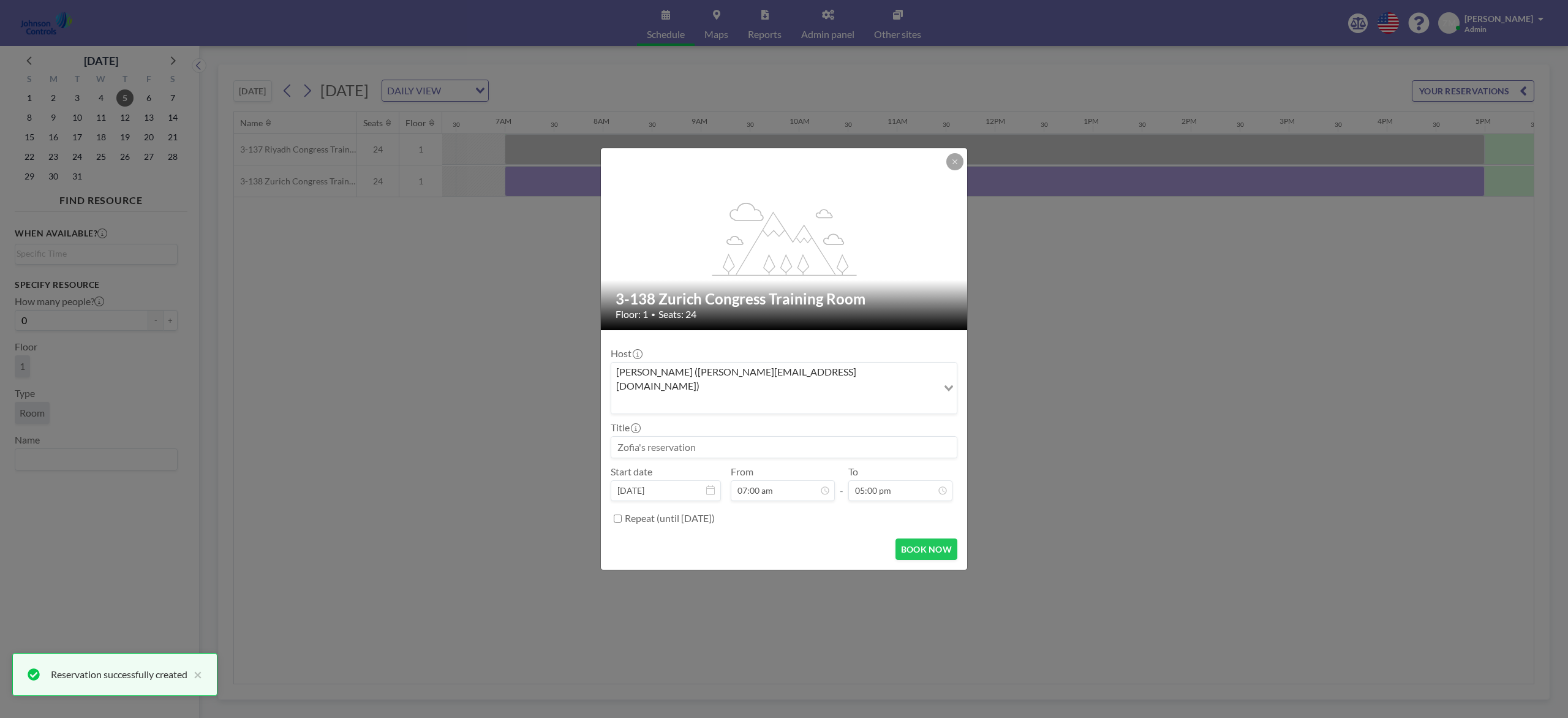
click at [831, 395] on input "Search for option" at bounding box center [774, 403] width 324 height 16
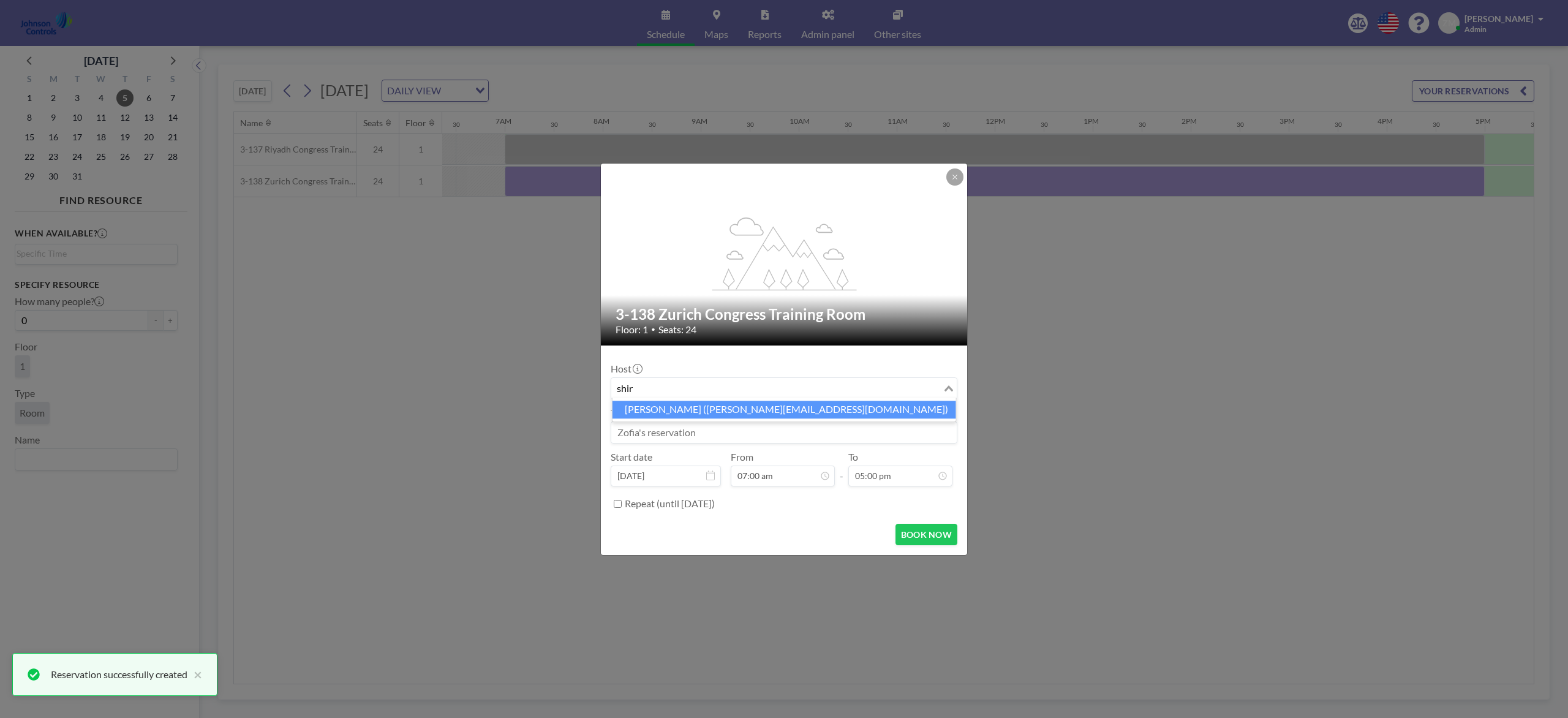
click at [793, 407] on li "Shirl Madison (shirl.madison@jci.com)" at bounding box center [784, 410] width 344 height 18
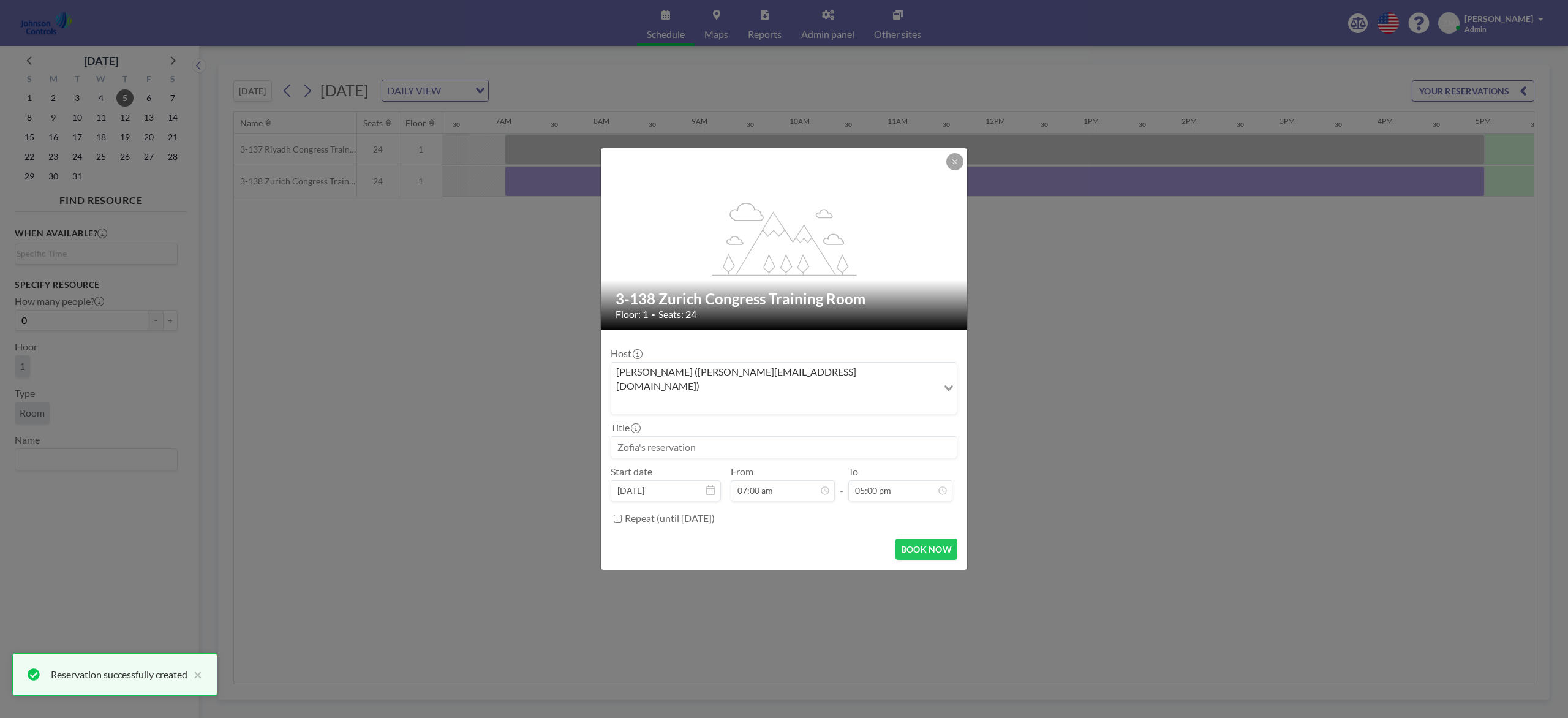
click at [778, 437] on input at bounding box center [784, 447] width 345 height 21
paste input "Best - Product and Design Training"
click at [941, 538] on button "BOOK NOW" at bounding box center [926, 549] width 62 height 21
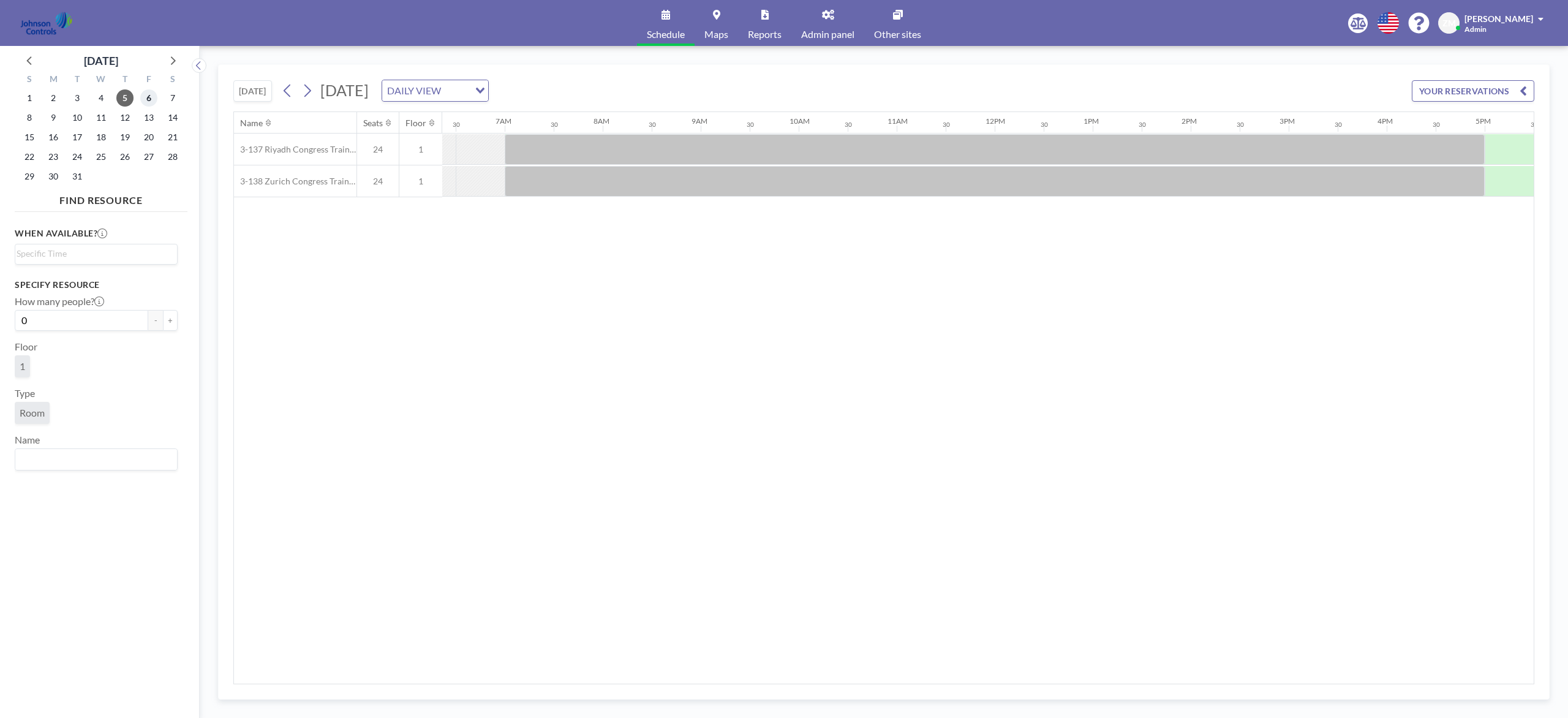
click at [146, 99] on span "6" at bounding box center [149, 98] width 17 height 17
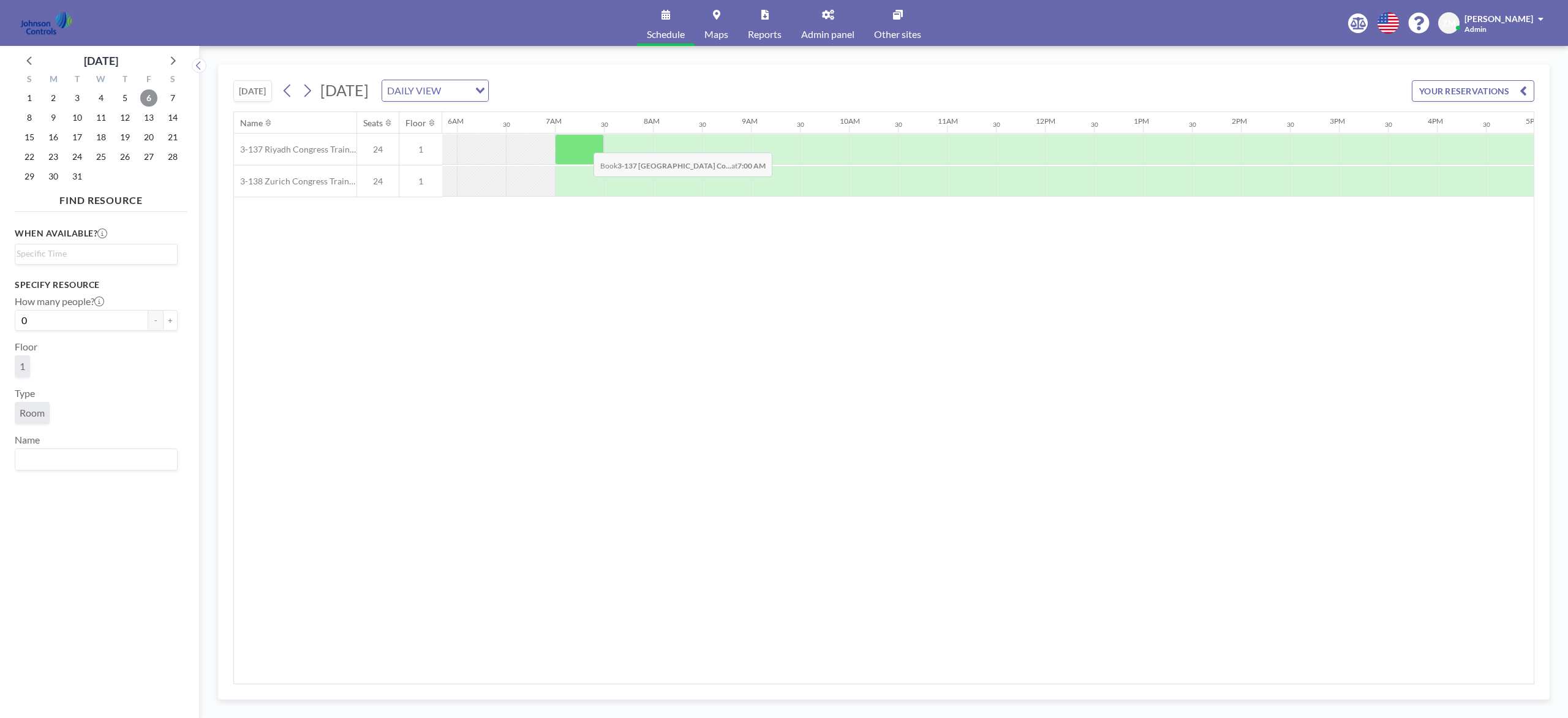
scroll to position [0, 598]
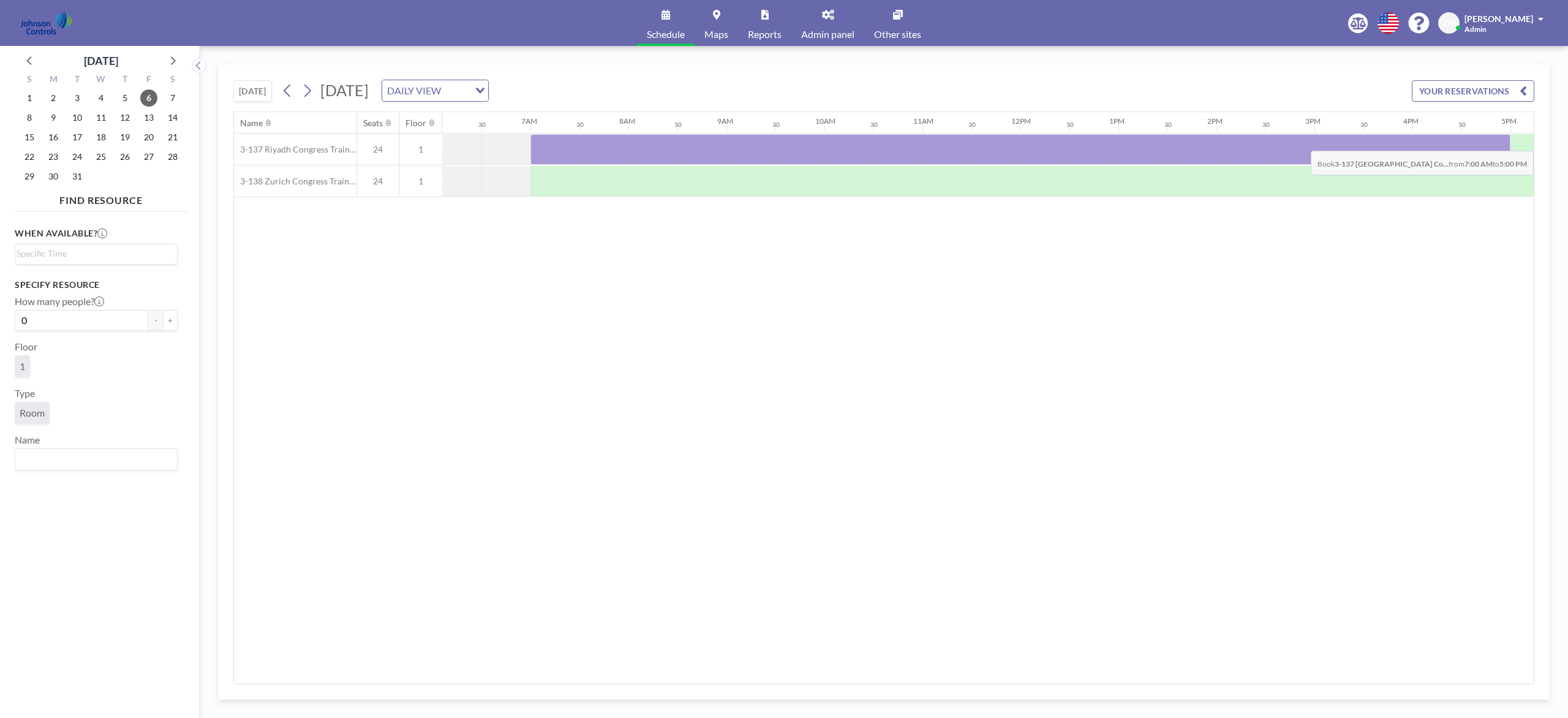
drag, startPoint x: 557, startPoint y: 147, endPoint x: 1486, endPoint y: 143, distance: 929.0
click at [1175, 143] on div at bounding box center [1020, 149] width 980 height 31
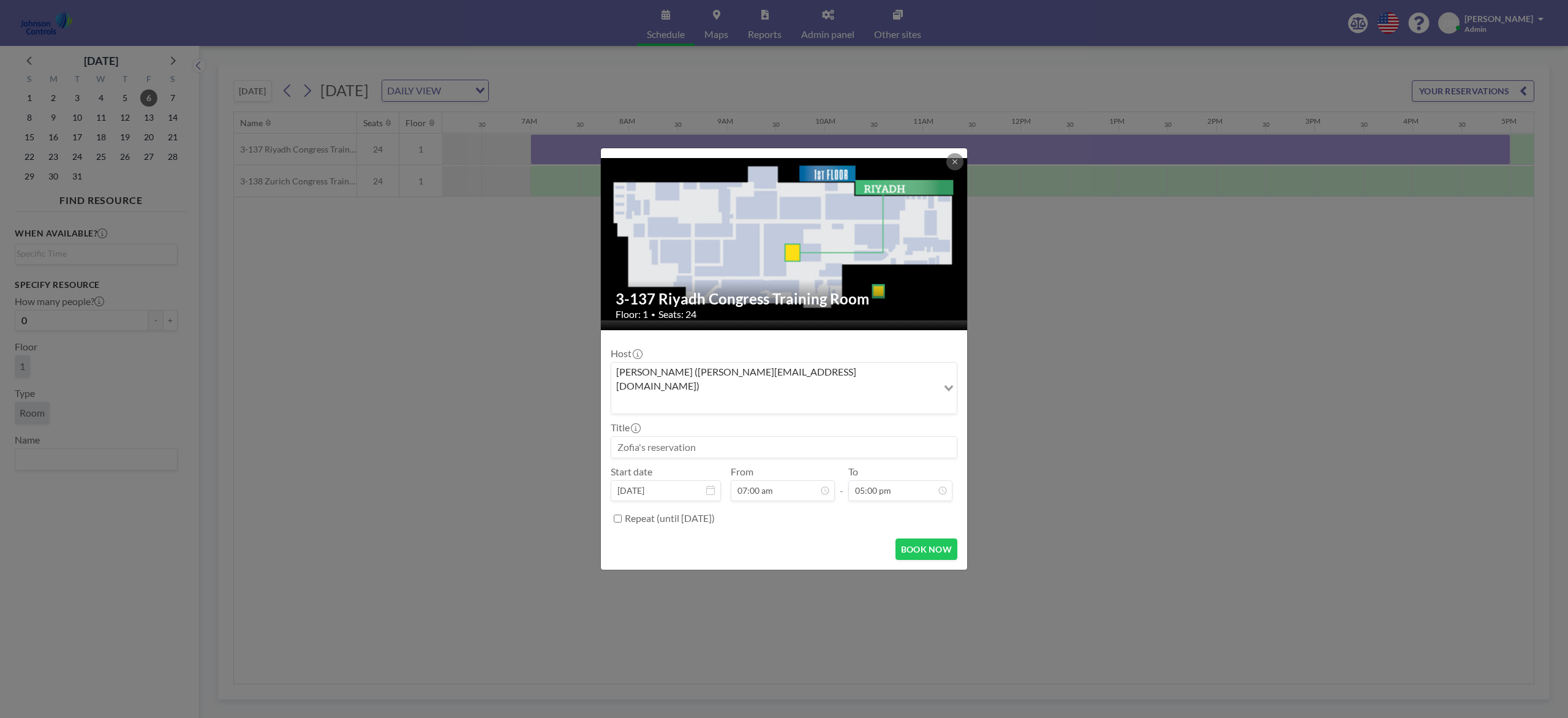
click at [833, 395] on input "Search for option" at bounding box center [774, 403] width 324 height 16
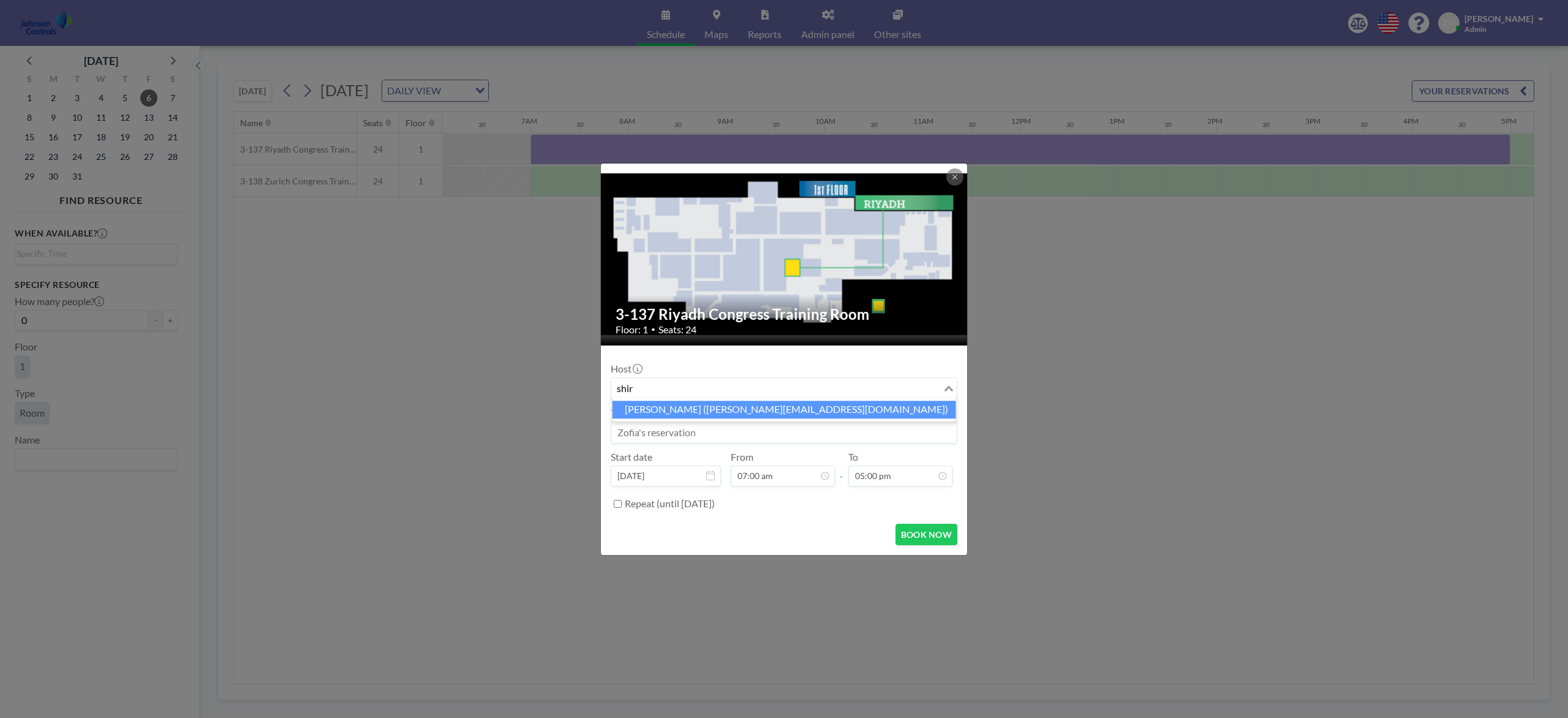
click at [795, 412] on li "Shirl Madison (shirl.madison@jci.com)" at bounding box center [784, 410] width 344 height 18
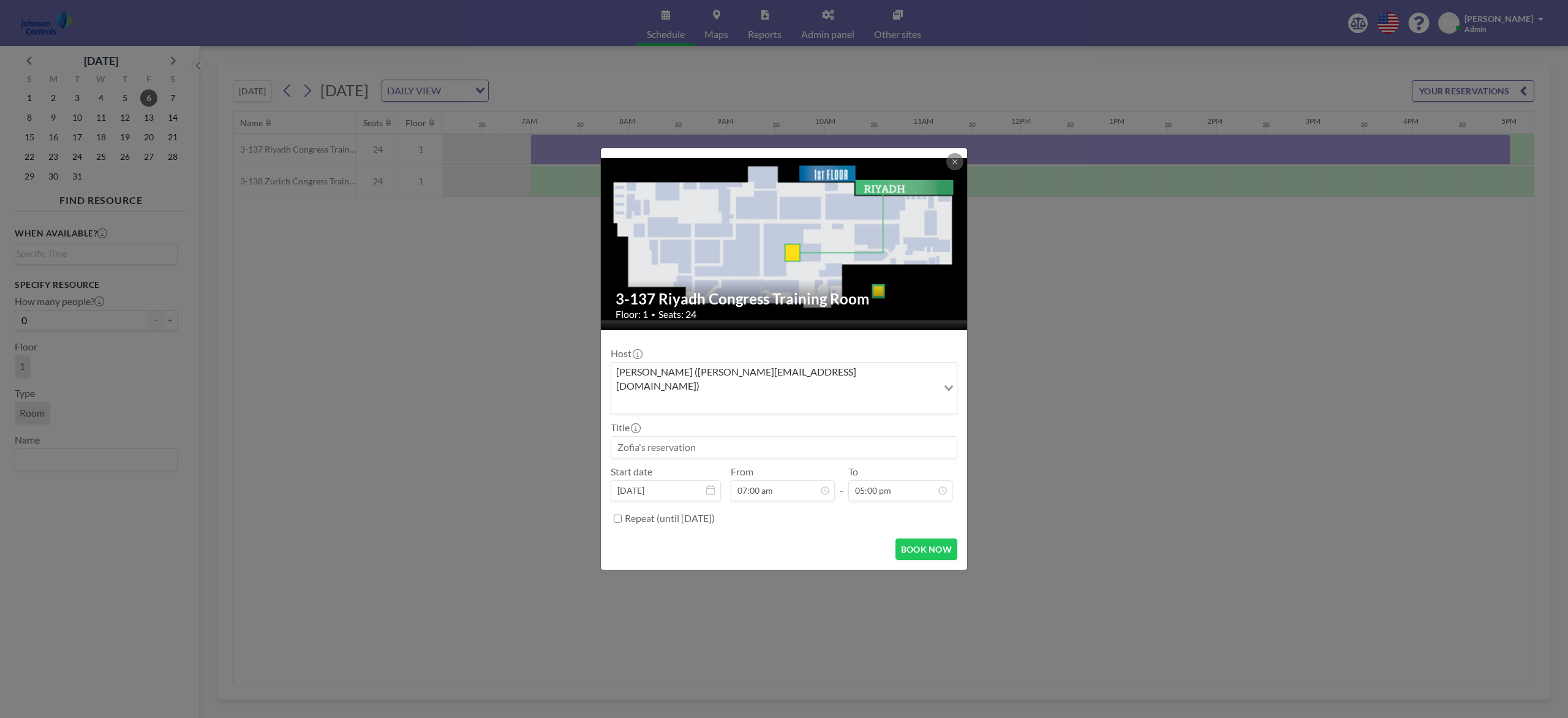
click at [786, 437] on input at bounding box center [784, 447] width 345 height 21
paste input "Best - Product and Design Training"
click at [922, 538] on button "BOOK NOW" at bounding box center [926, 549] width 62 height 21
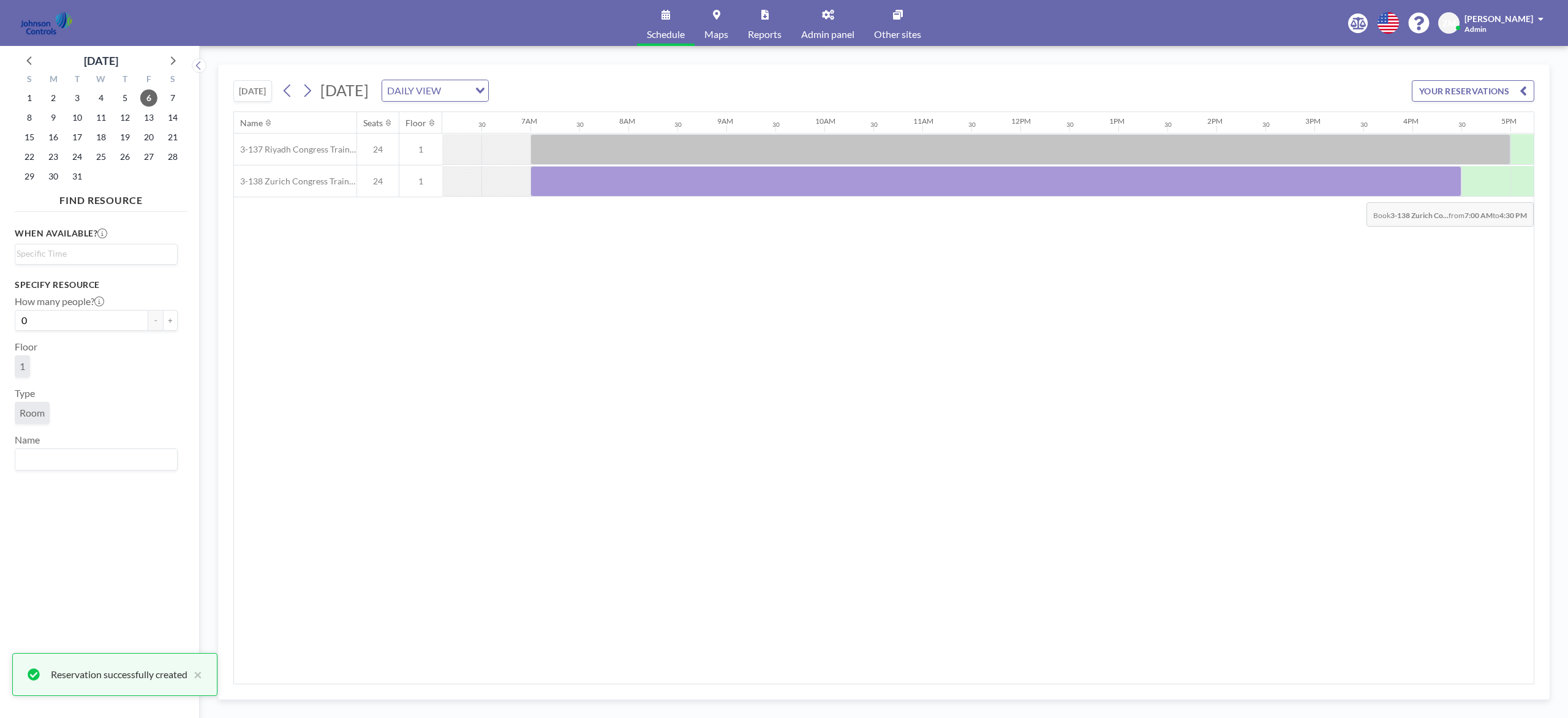
drag, startPoint x: 566, startPoint y: 180, endPoint x: 1486, endPoint y: 195, distance: 920.1
click at [1175, 195] on div at bounding box center [996, 181] width 931 height 31
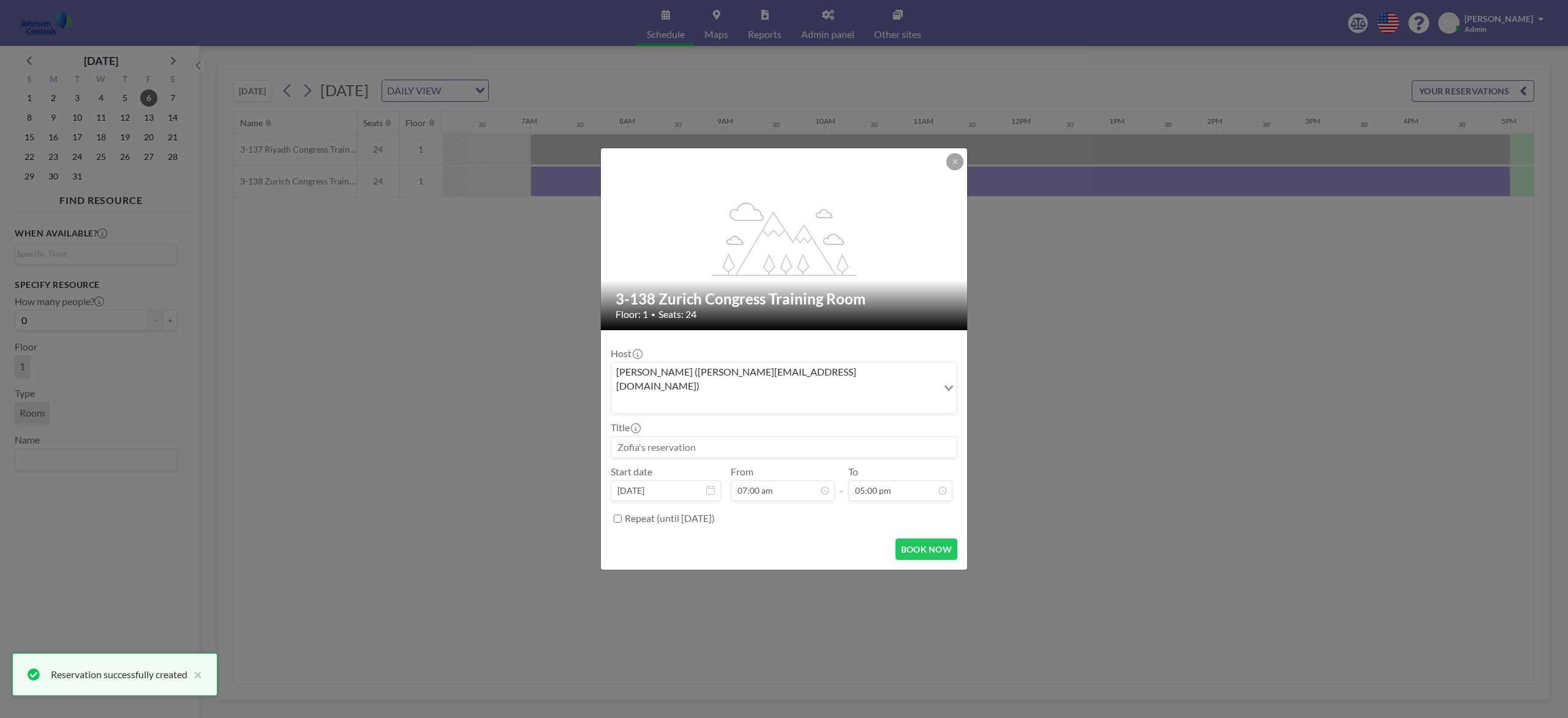
scroll to position [436, 0]
click at [824, 437] on input at bounding box center [784, 447] width 345 height 21
click at [682, 386] on div "Zofia Maślanka (zofia@roomzilla.net)" at bounding box center [774, 387] width 327 height 49
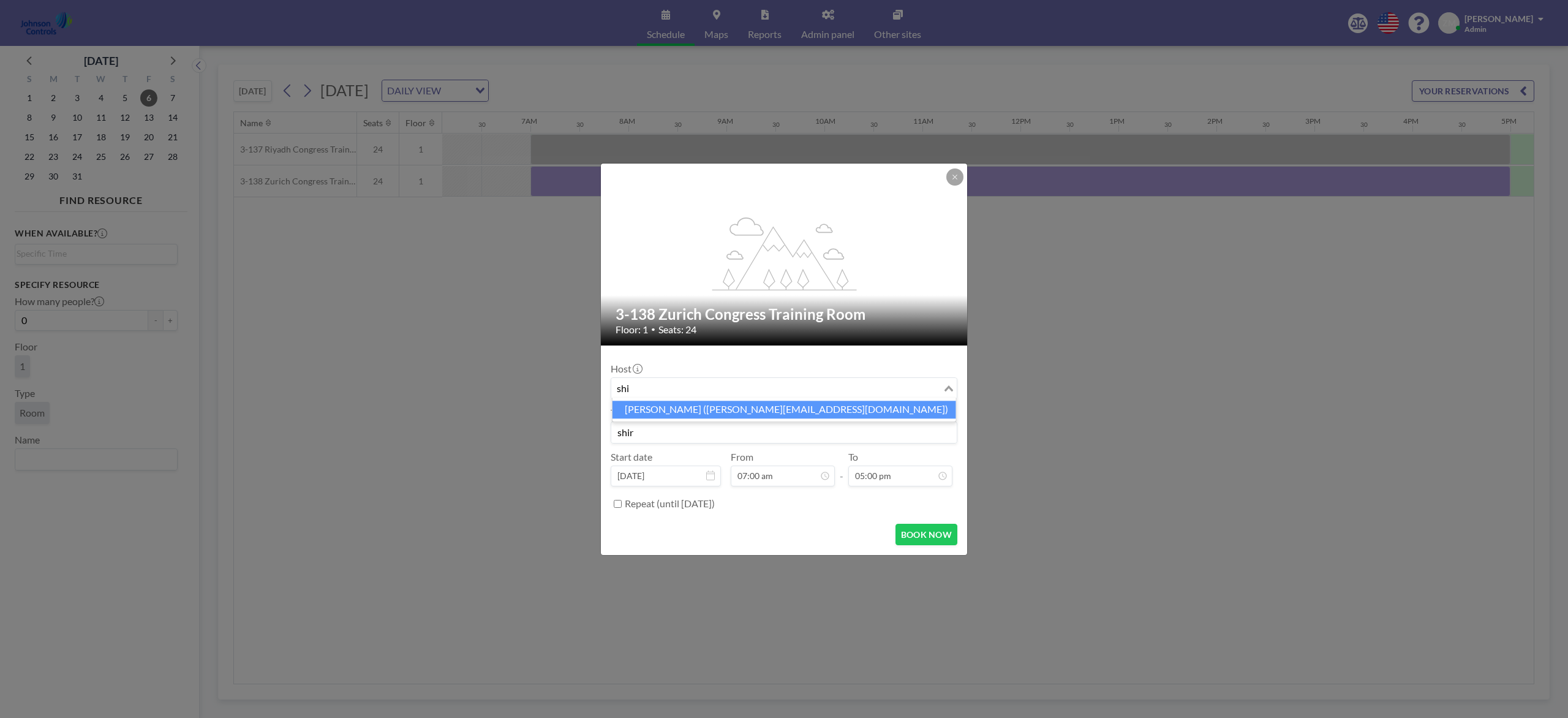
click at [694, 408] on li "Shirl Madison (shirl.madison@jci.com)" at bounding box center [784, 410] width 344 height 18
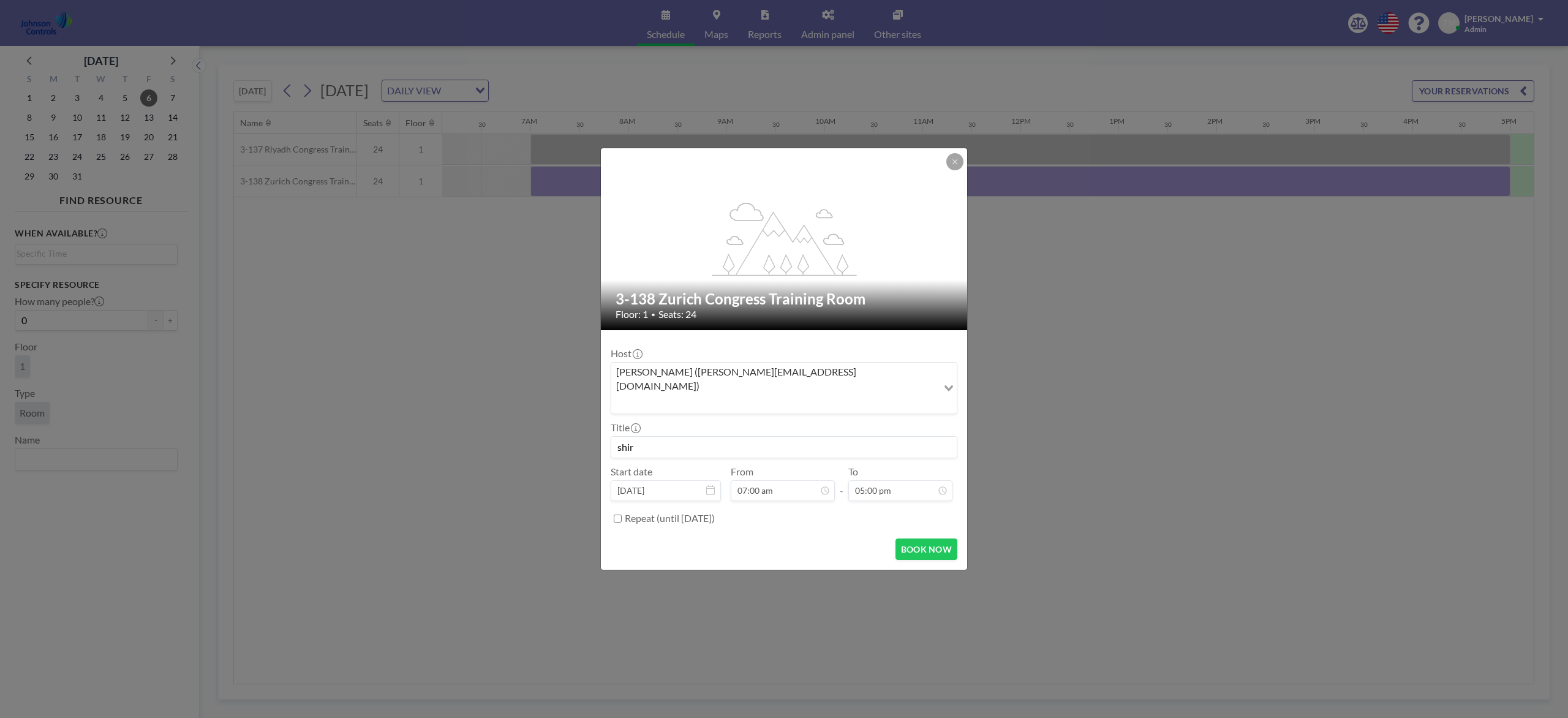
drag, startPoint x: 669, startPoint y: 438, endPoint x: 721, endPoint y: 430, distance: 52.6
click at [721, 437] on input "shir" at bounding box center [784, 447] width 345 height 21
paste input "Best - Product and Design Training"
click at [926, 538] on button "BOOK NOW" at bounding box center [926, 549] width 62 height 21
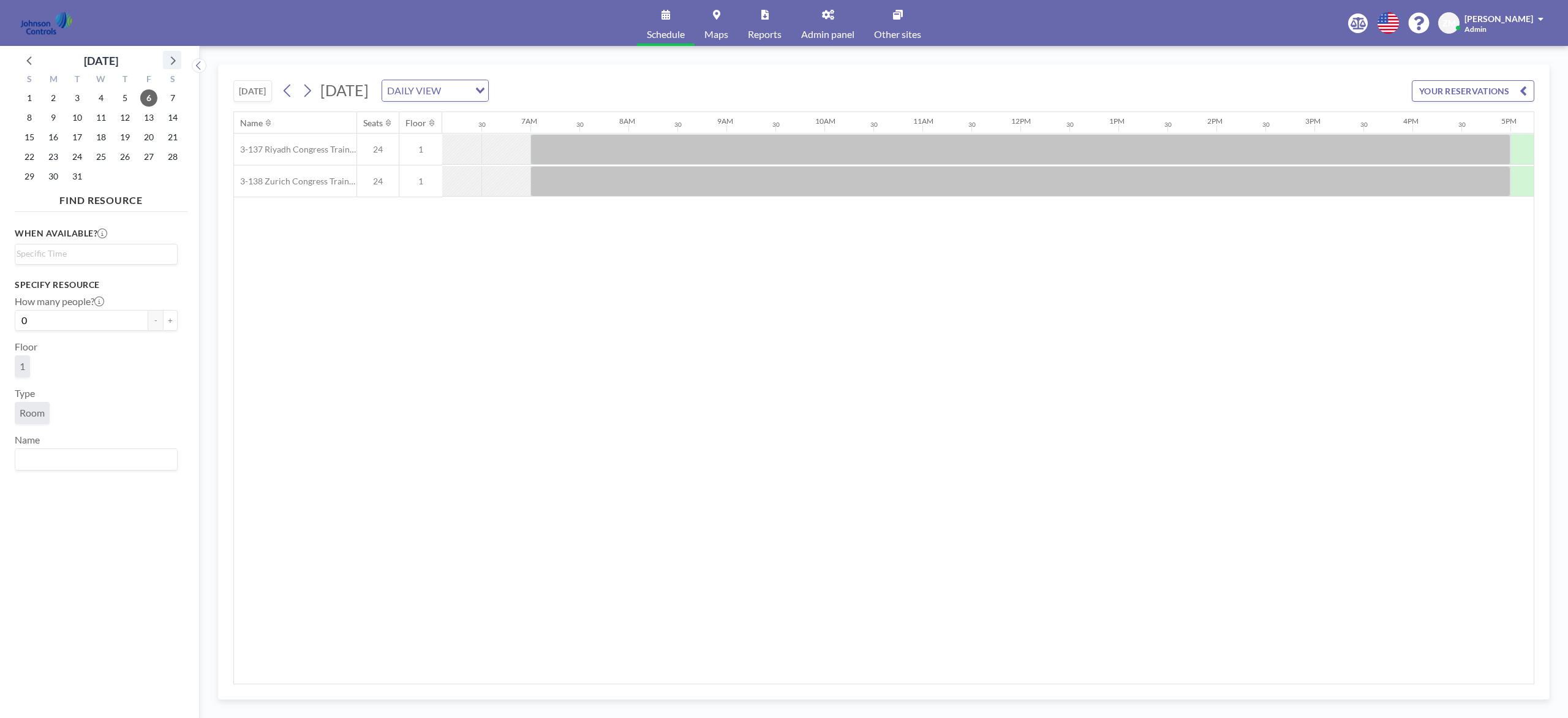
click at [169, 59] on icon at bounding box center [172, 60] width 16 height 16
click at [144, 119] on span "12" at bounding box center [149, 117] width 17 height 17
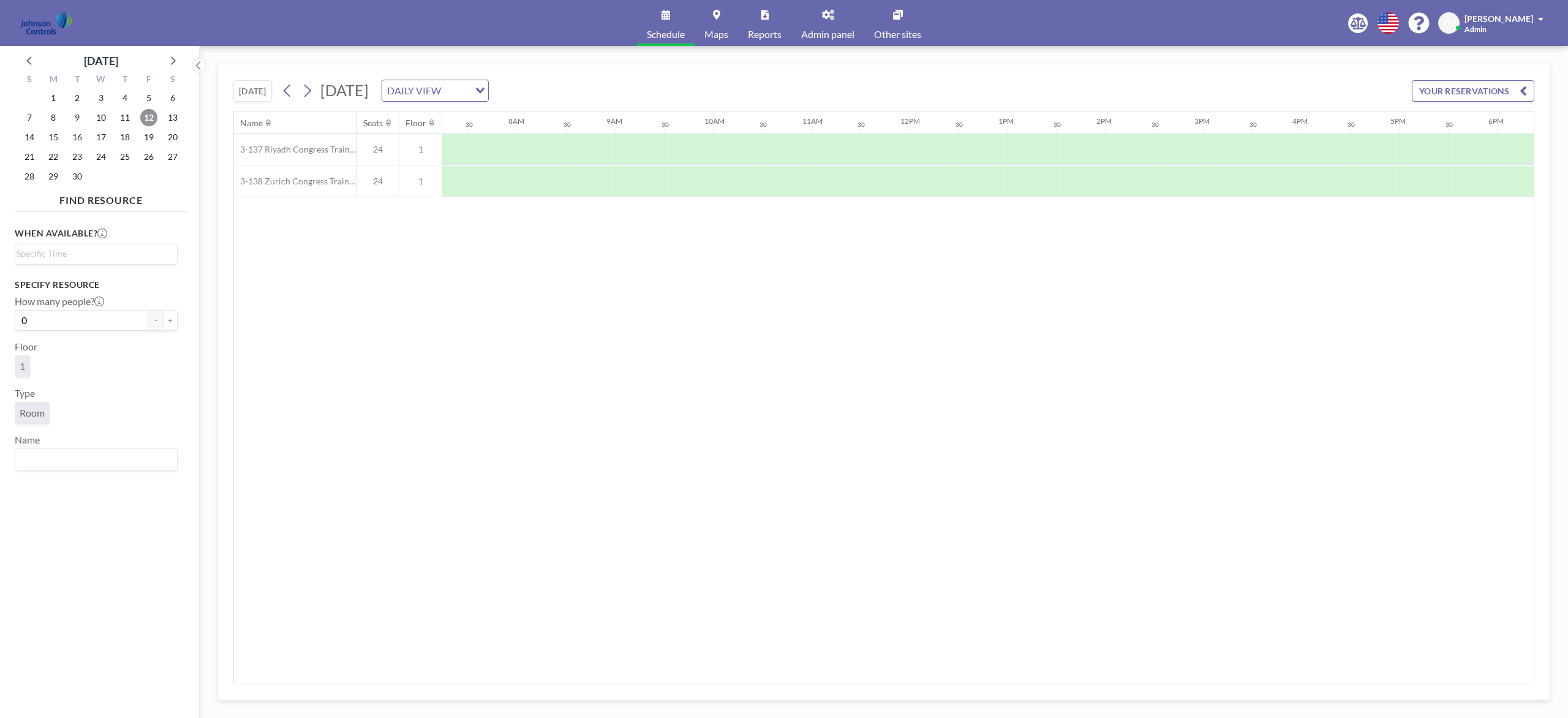
scroll to position [0, 735]
click at [55, 114] on span "8" at bounding box center [53, 117] width 17 height 17
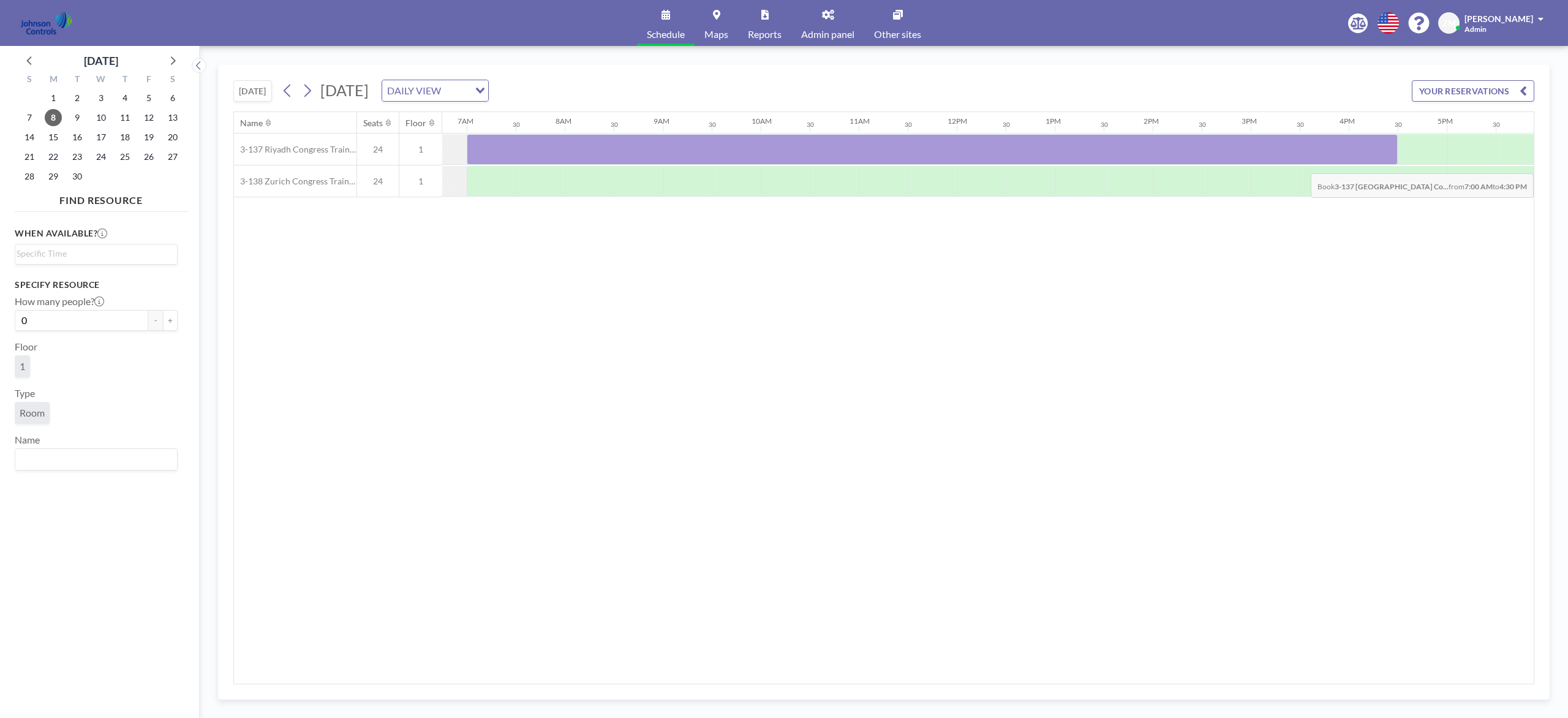
drag, startPoint x: 503, startPoint y: 143, endPoint x: 1421, endPoint y: 160, distance: 918.2
click at [1175, 160] on div at bounding box center [933, 149] width 931 height 31
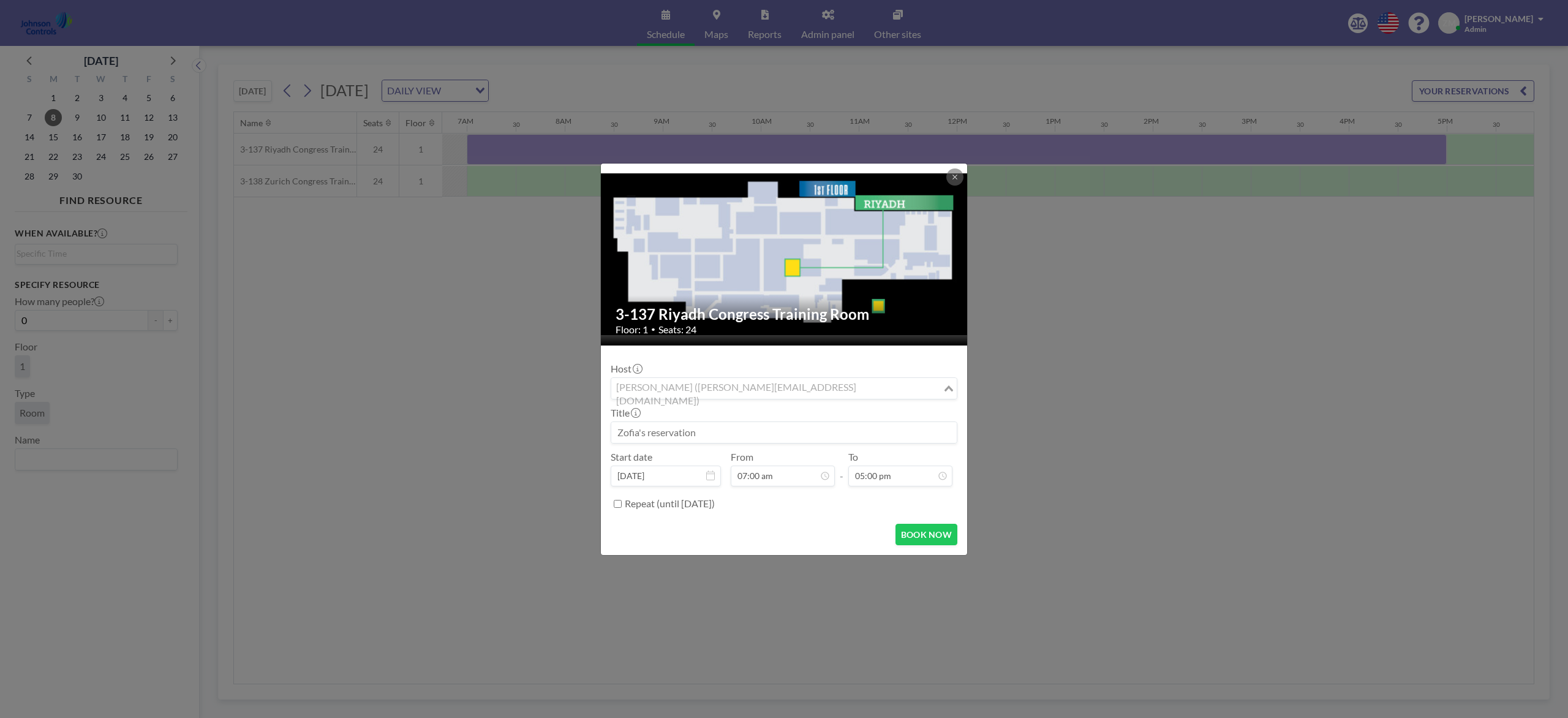
click at [894, 392] on input "Search for option" at bounding box center [776, 388] width 329 height 16
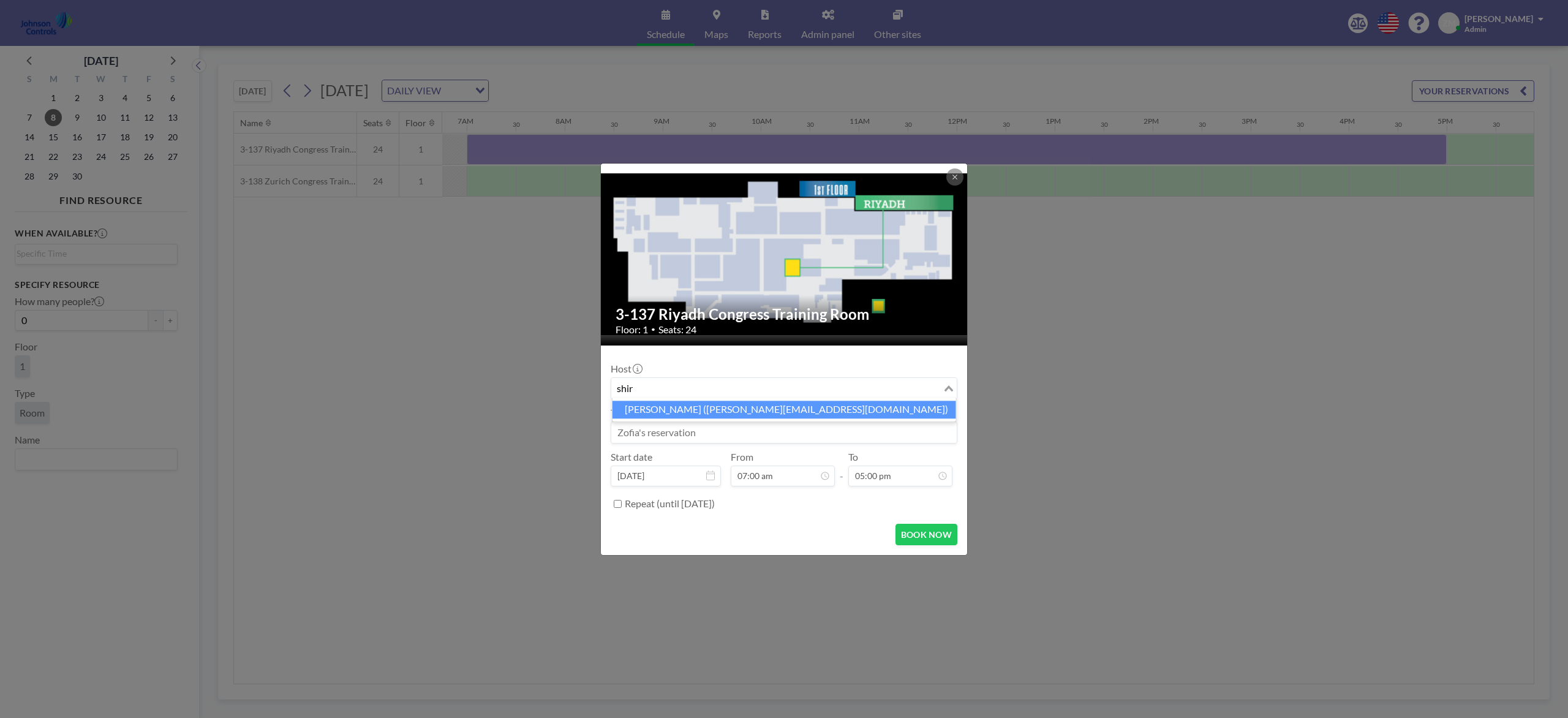
click at [844, 409] on li "Shirl Madison (shirl.madison@jci.com)" at bounding box center [784, 410] width 344 height 18
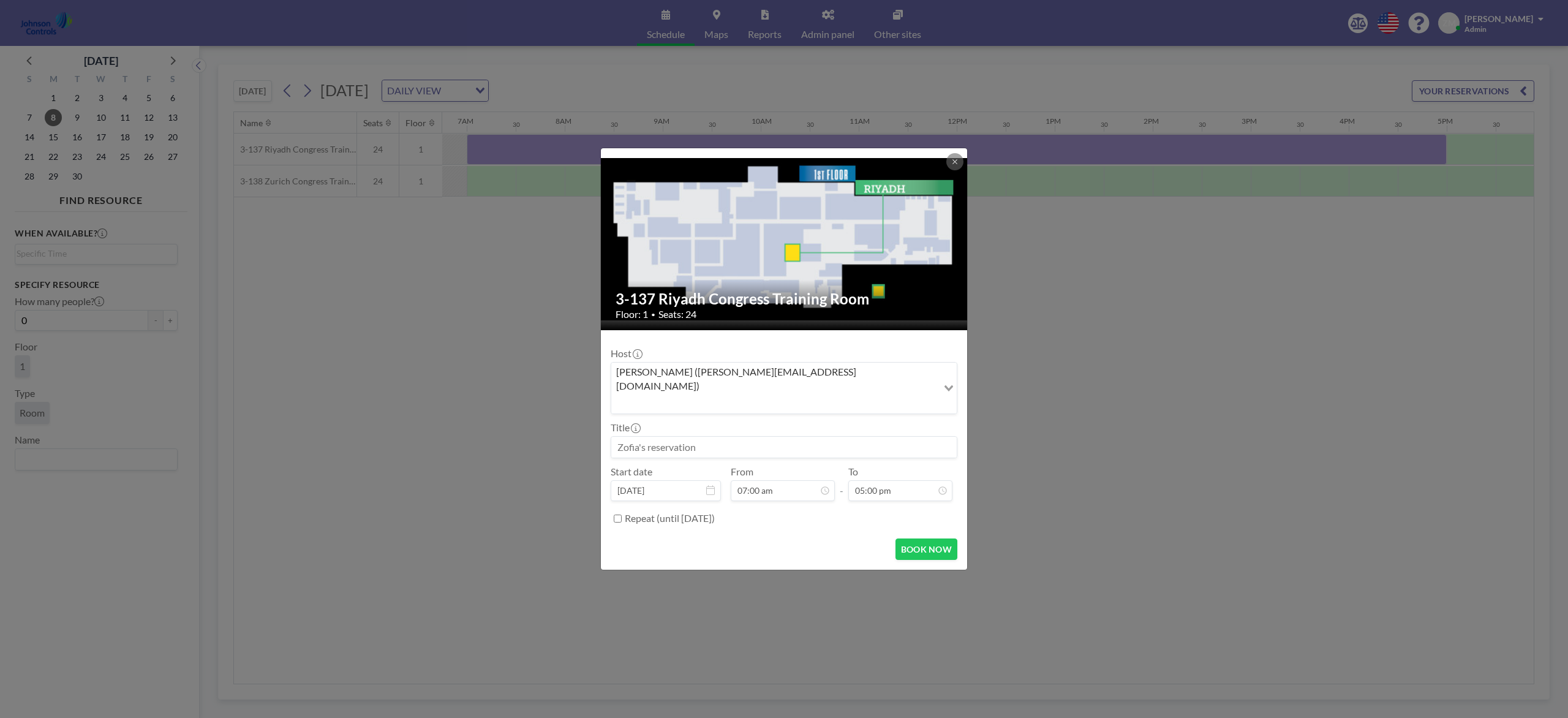
click at [815, 437] on input at bounding box center [784, 447] width 345 height 21
paste input "Combined Training"
click at [933, 538] on button "BOOK NOW" at bounding box center [926, 549] width 62 height 21
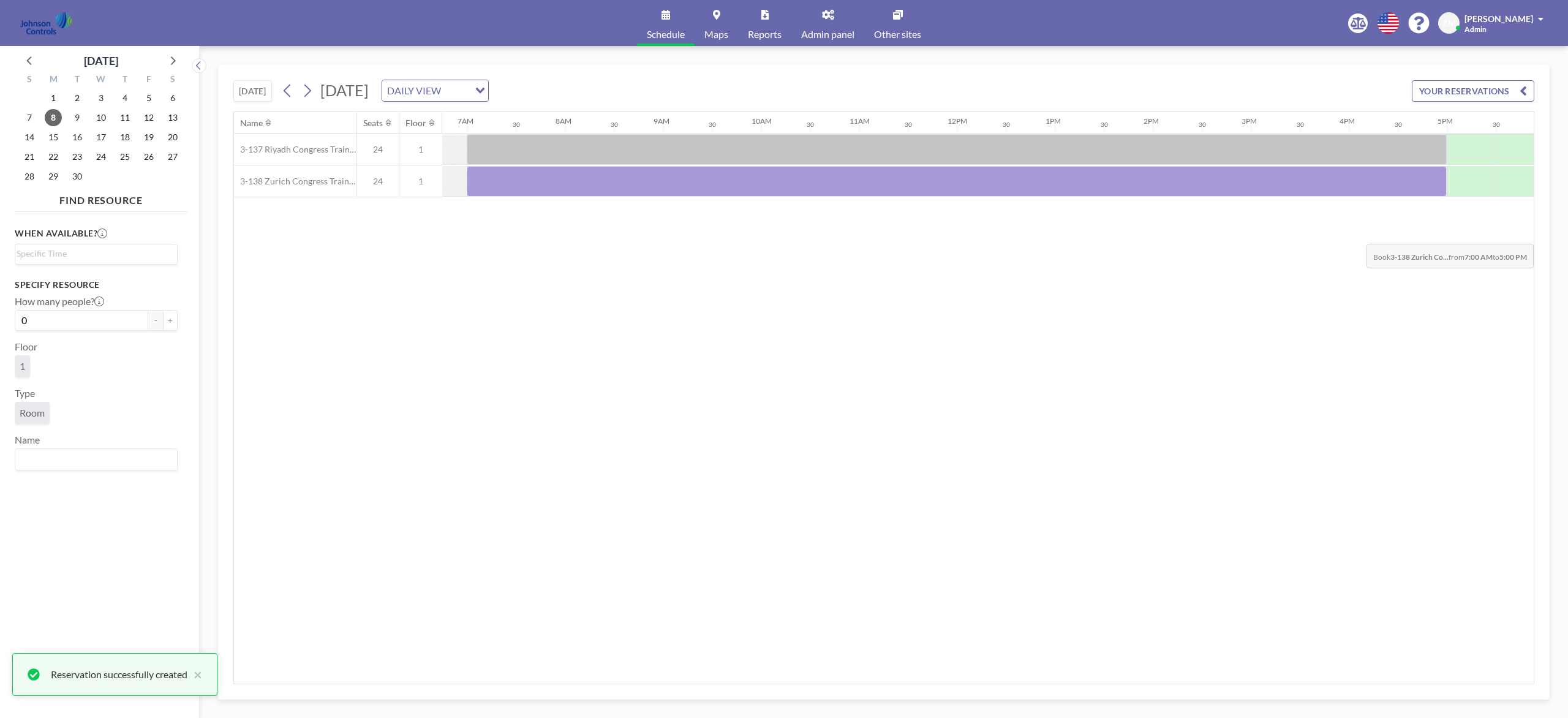
drag, startPoint x: 492, startPoint y: 183, endPoint x: 1407, endPoint y: 236, distance: 916.5
click at [1175, 236] on div "Name Seats Floor 12AM 30 1AM 30 2AM 30 3AM 30 4AM 30 5AM 30 6AM 30 7AM 30 8AM 3…" at bounding box center [884, 398] width 1300 height 572
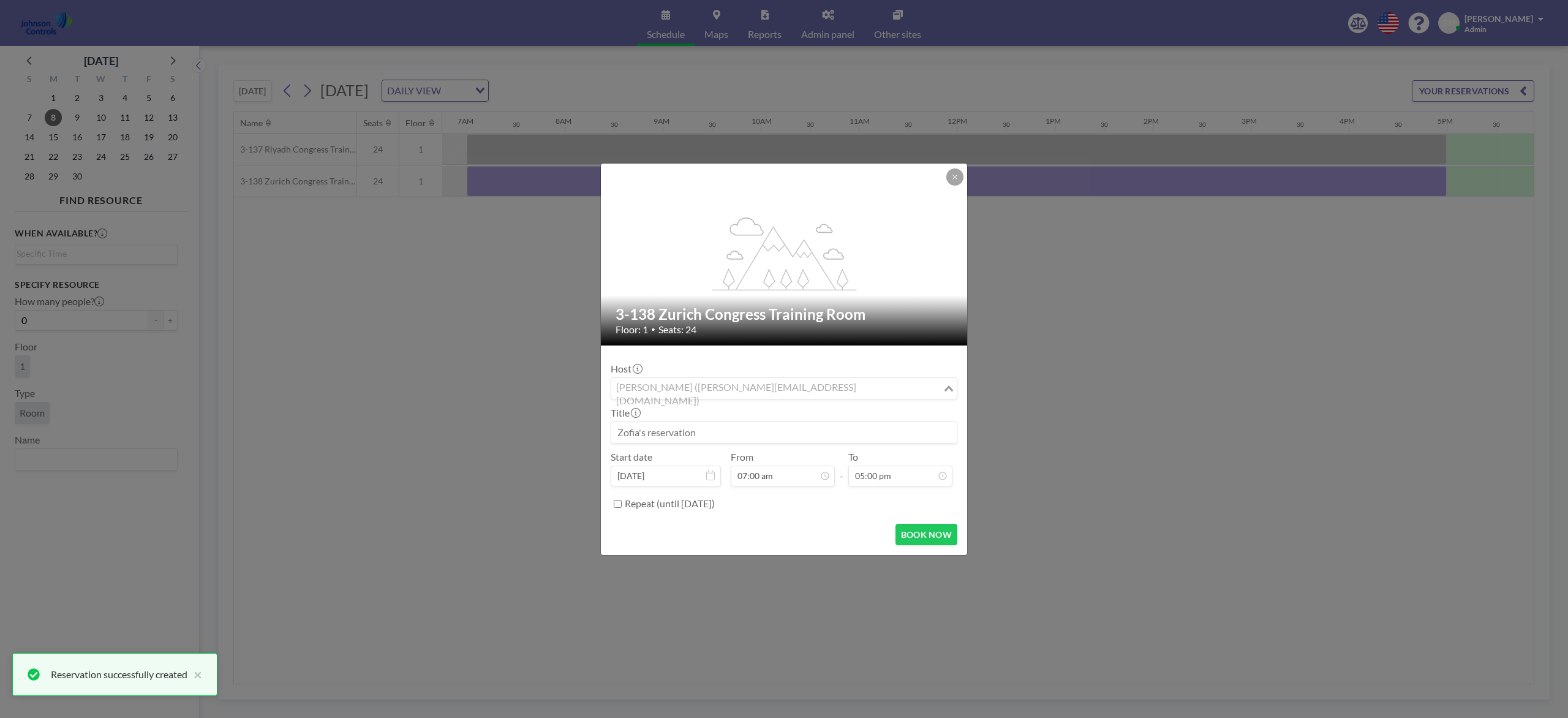
click at [804, 388] on input "Search for option" at bounding box center [776, 388] width 329 height 16
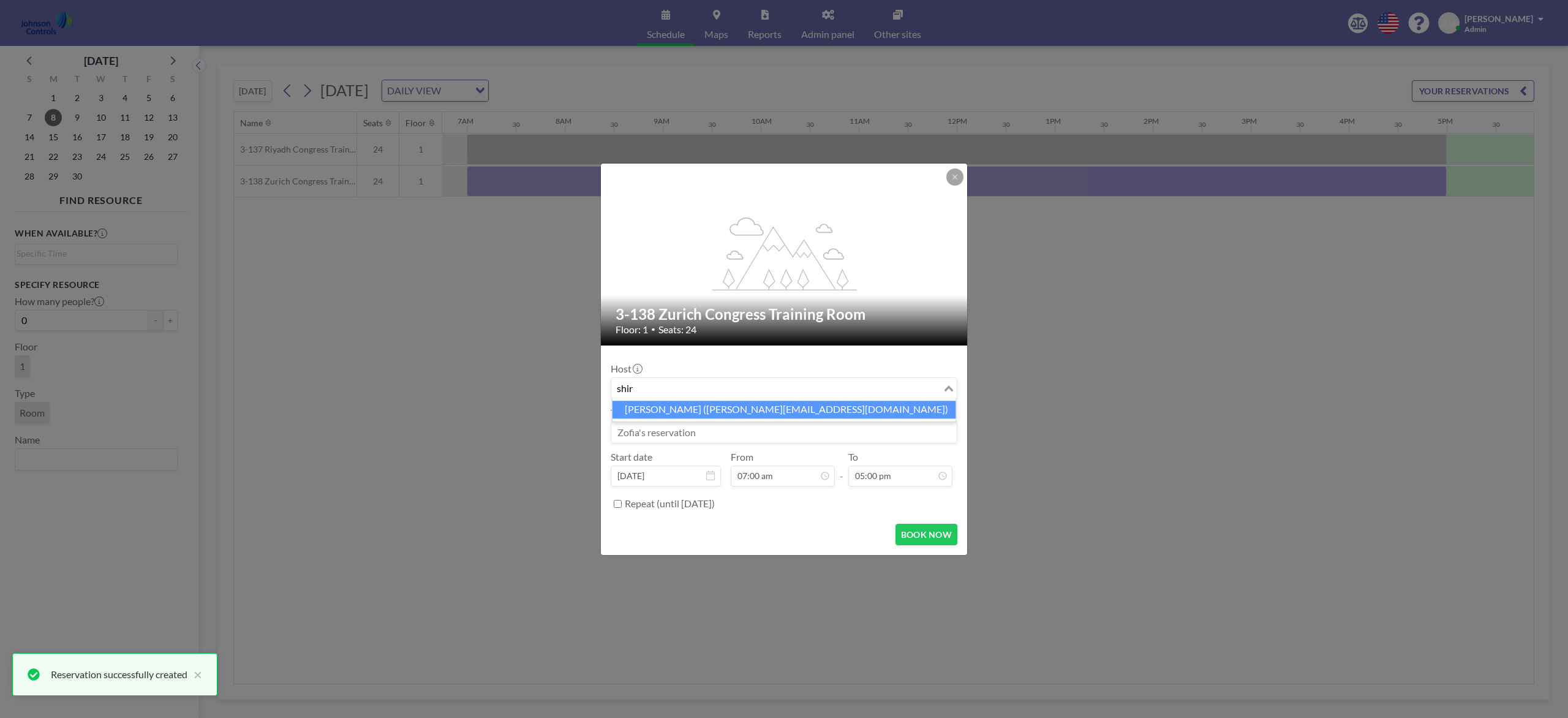
click at [774, 408] on li "Shirl Madison (shirl.madison@jci.com)" at bounding box center [784, 410] width 344 height 18
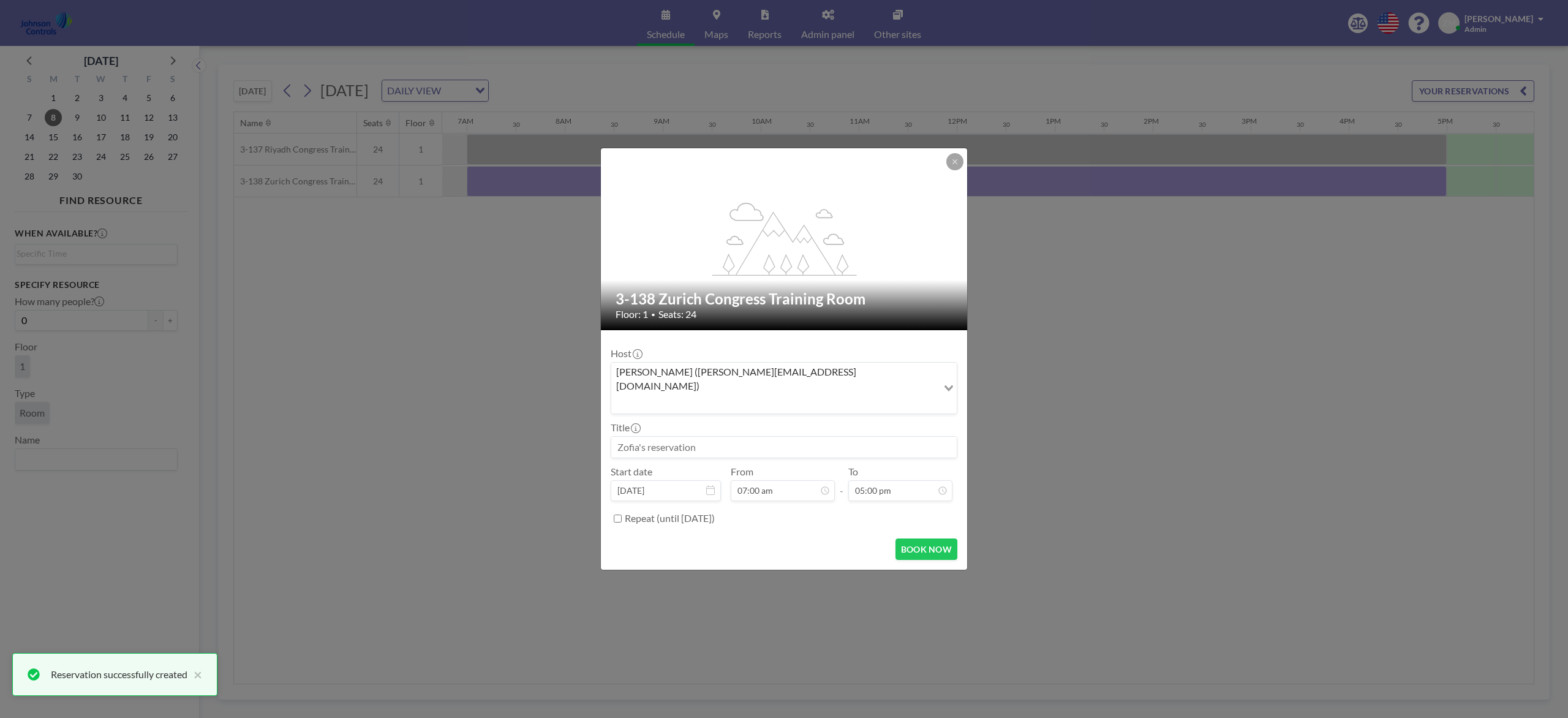
click at [753, 444] on div "Host Shirl Madison (shirl.madison@jci.com) Loading... Title Start date Jun 8, 2…" at bounding box center [784, 434] width 346 height 188
click at [755, 437] on input at bounding box center [784, 447] width 345 height 21
paste input "Combined Training"
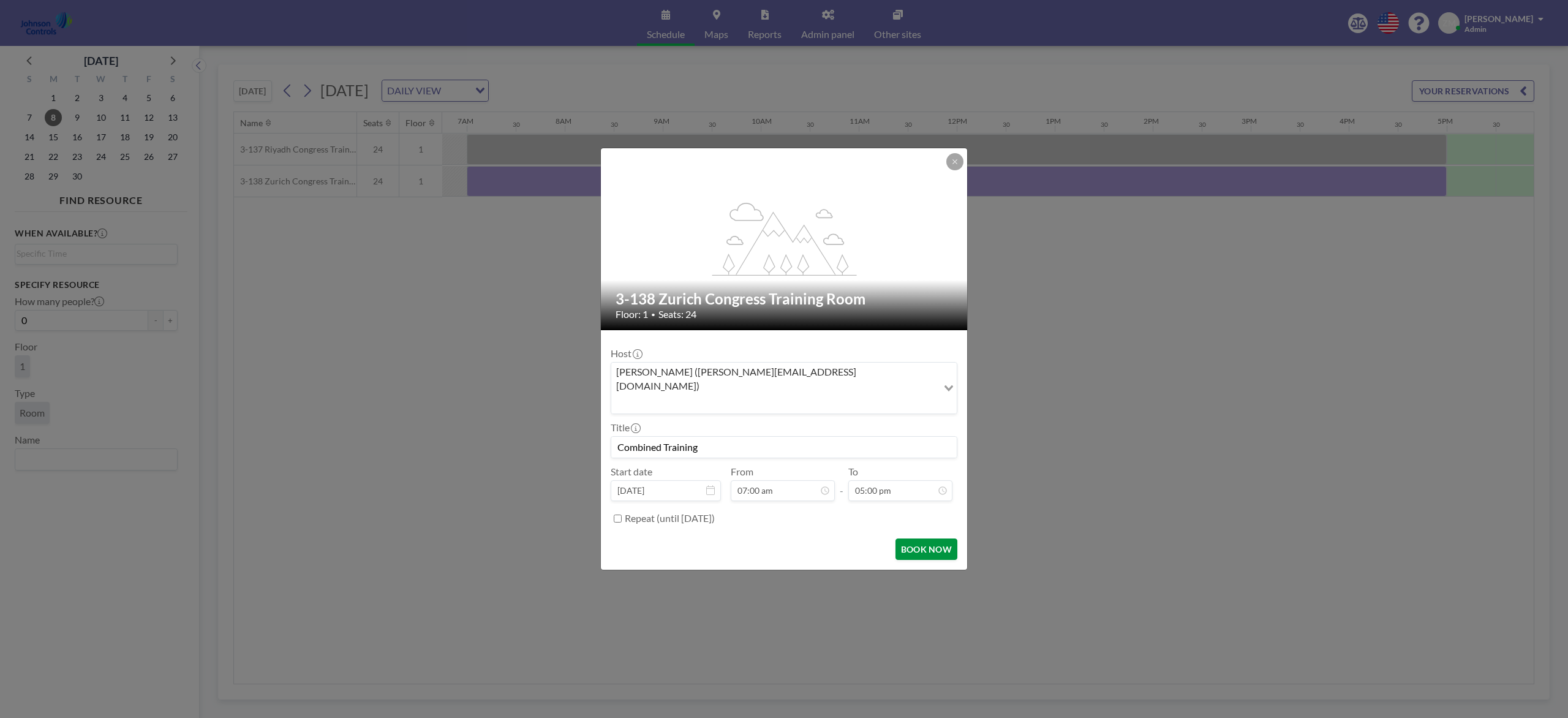
click at [932, 538] on button "BOOK NOW" at bounding box center [926, 549] width 62 height 21
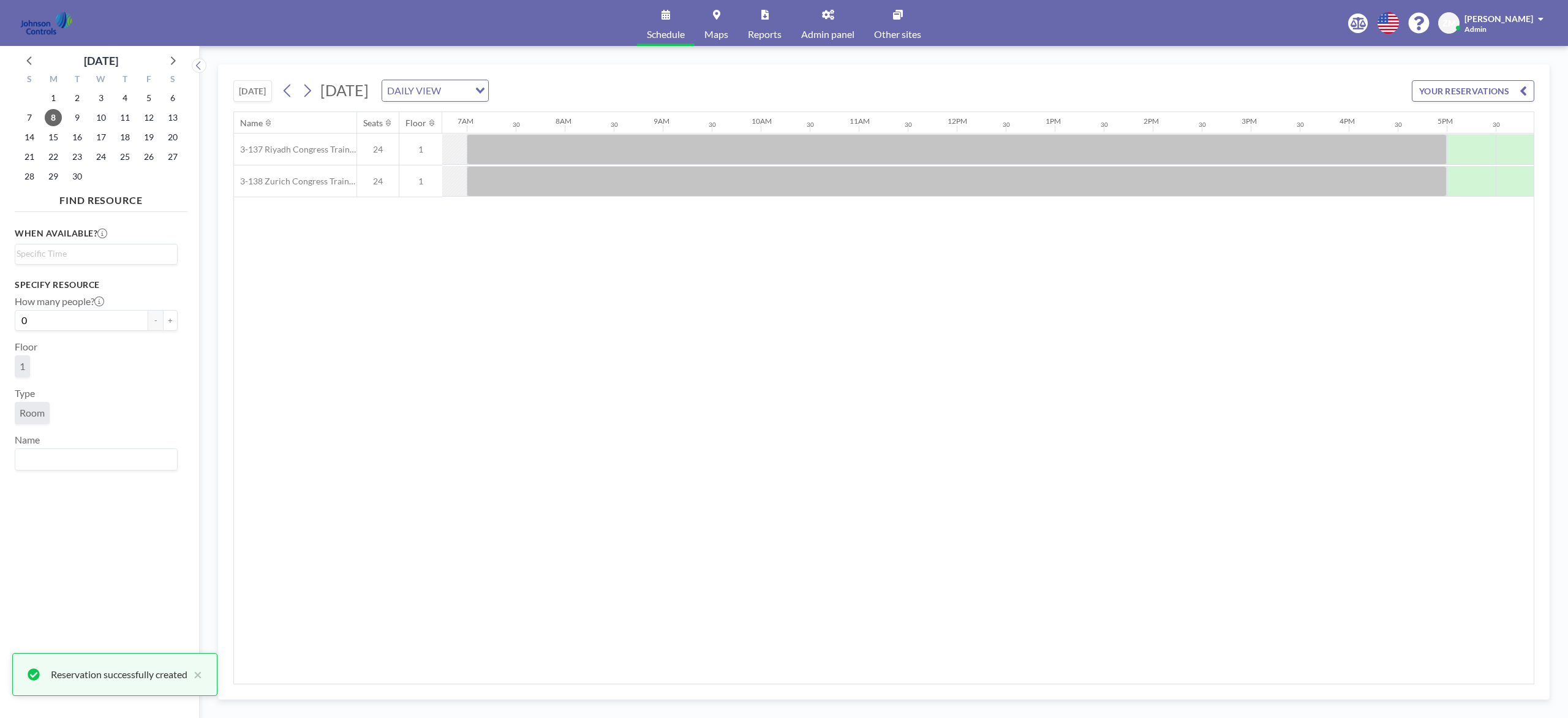
click at [62, 116] on div "8" at bounding box center [53, 117] width 24 height 20
click at [70, 117] on span "9" at bounding box center [77, 117] width 17 height 17
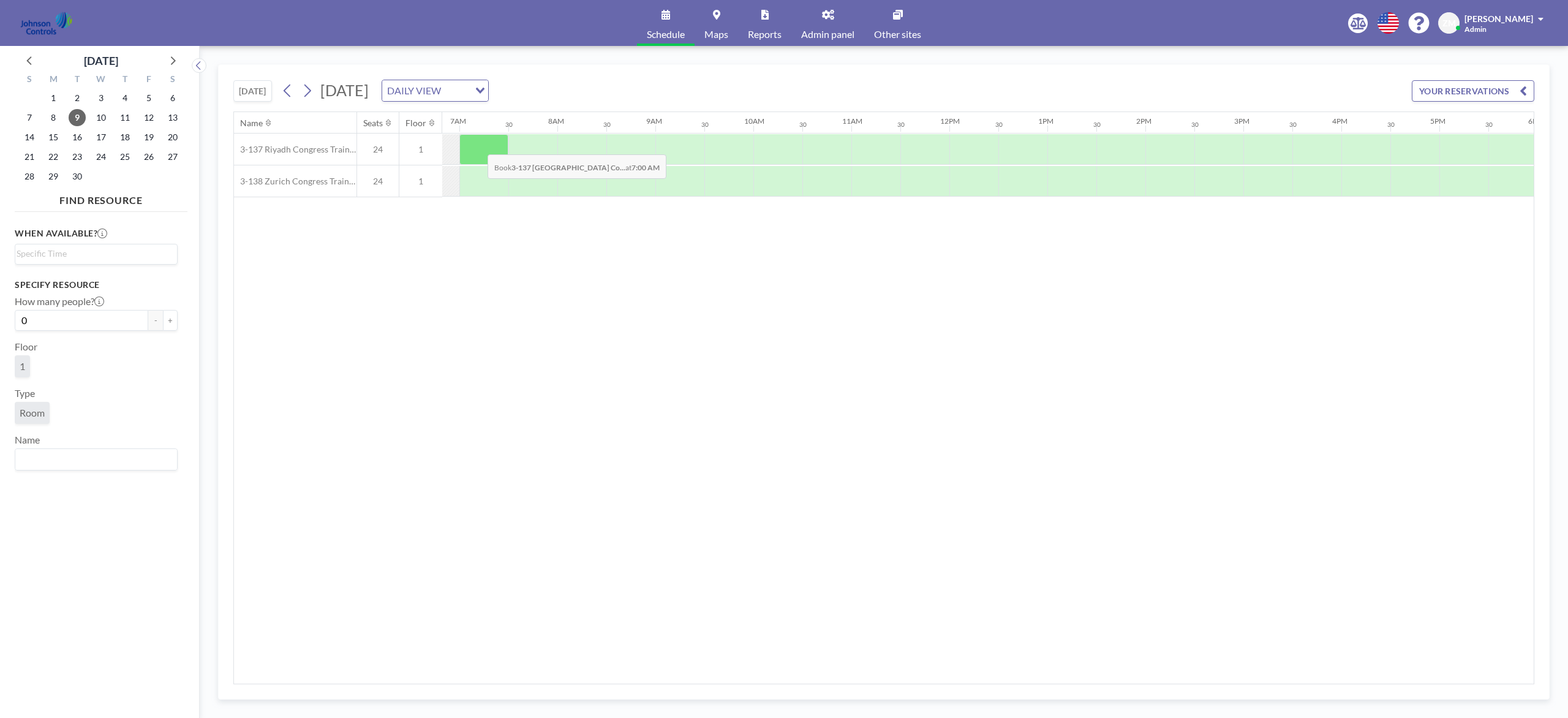
scroll to position [0, 668]
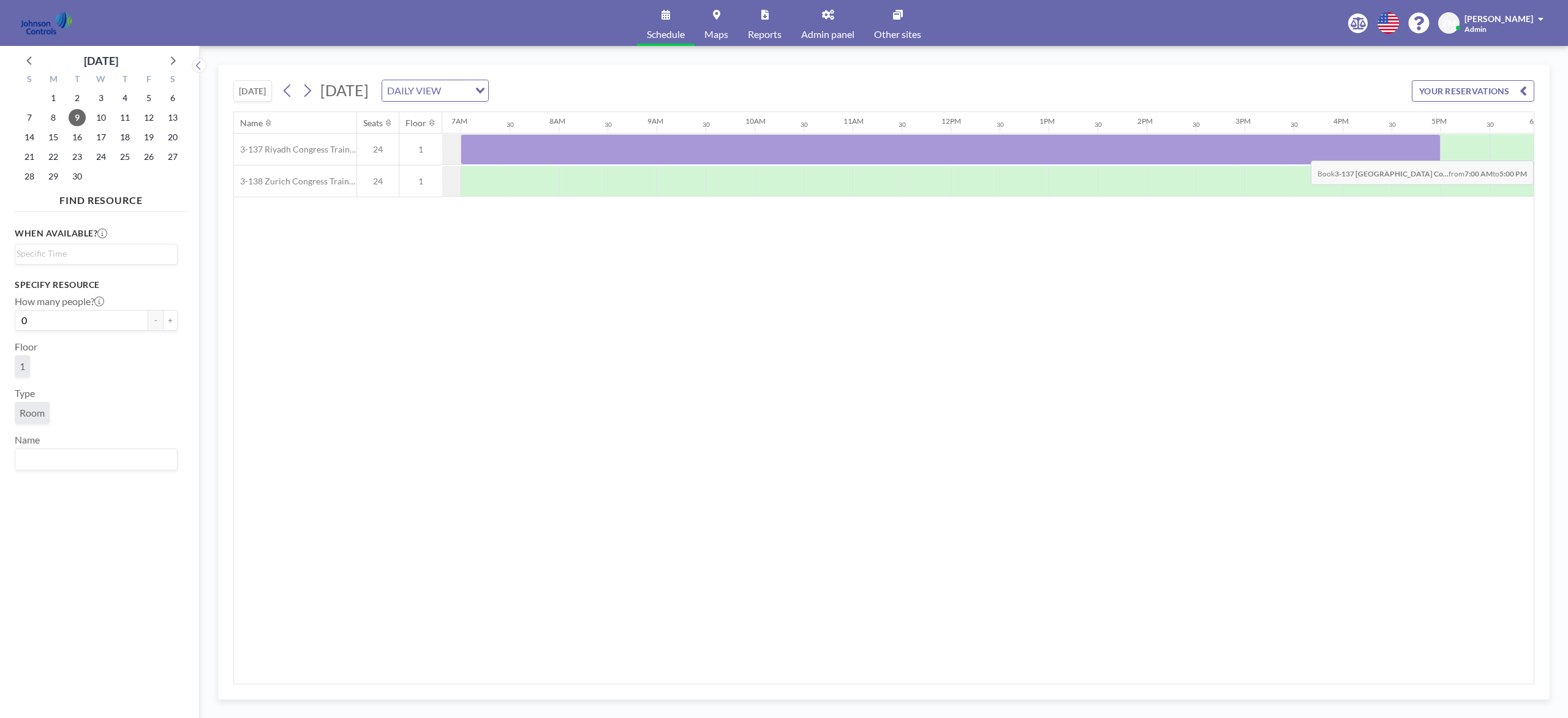
drag, startPoint x: 486, startPoint y: 148, endPoint x: 1401, endPoint y: 153, distance: 915.0
click at [1175, 153] on div at bounding box center [950, 149] width 980 height 31
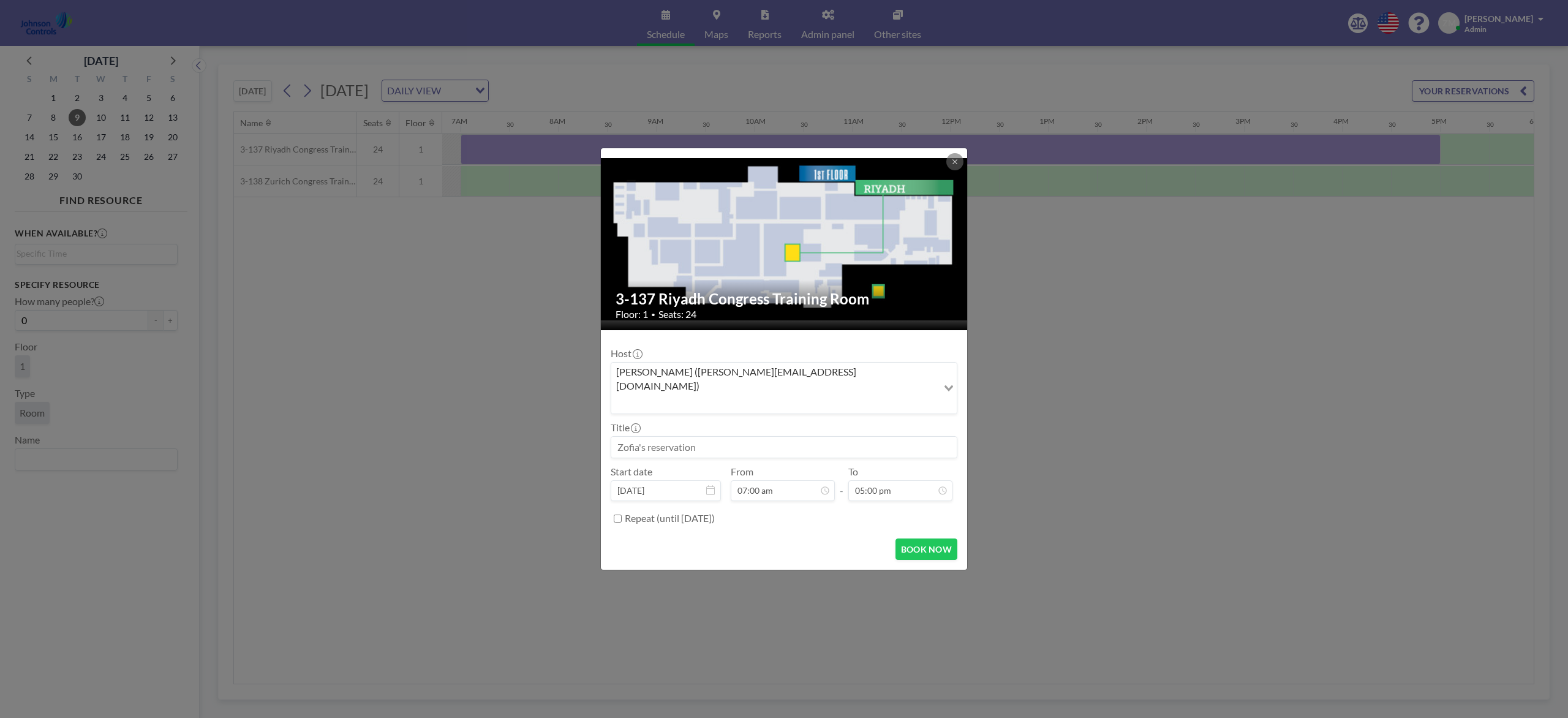
click at [870, 395] on input "Search for option" at bounding box center [774, 403] width 324 height 16
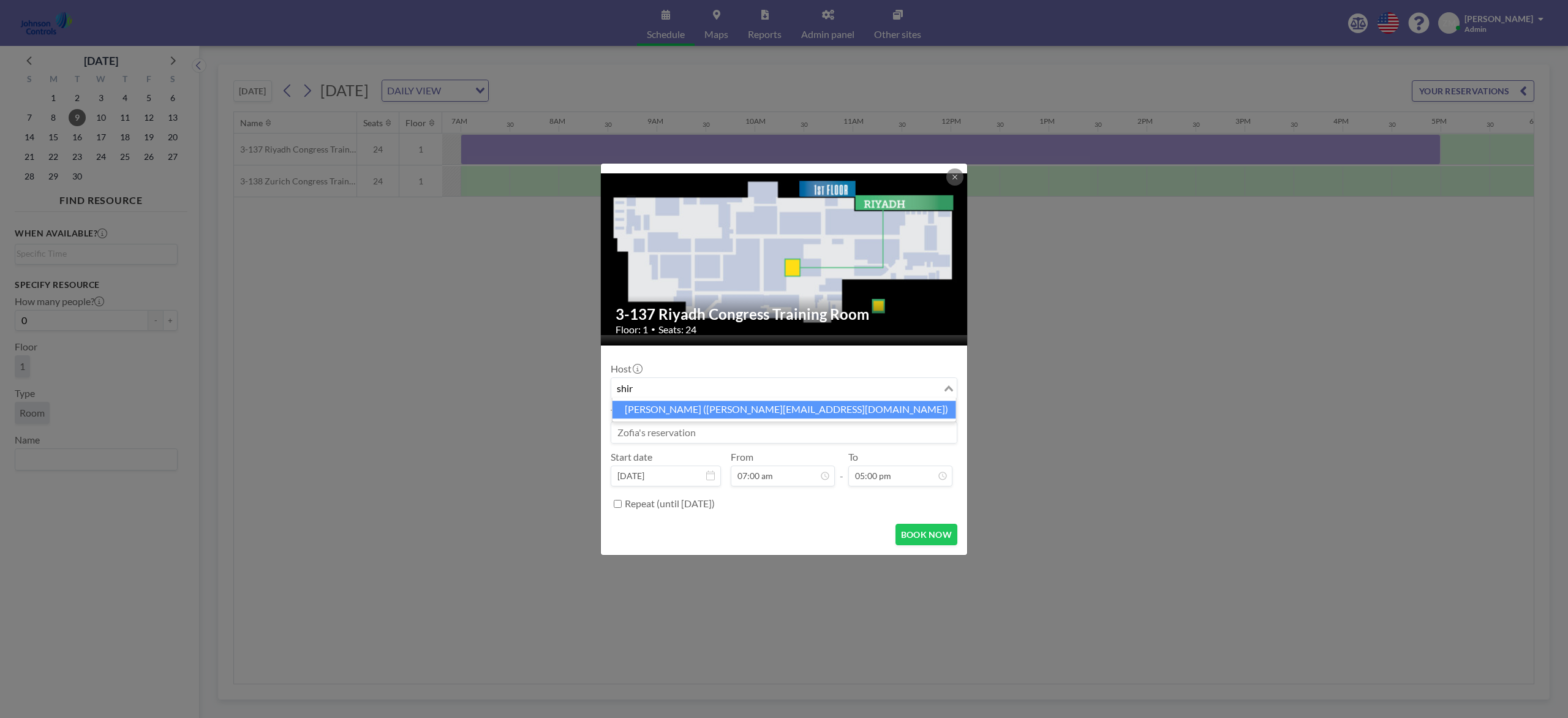
click at [859, 417] on li "Shirl Madison (shirl.madison@jci.com)" at bounding box center [784, 410] width 344 height 18
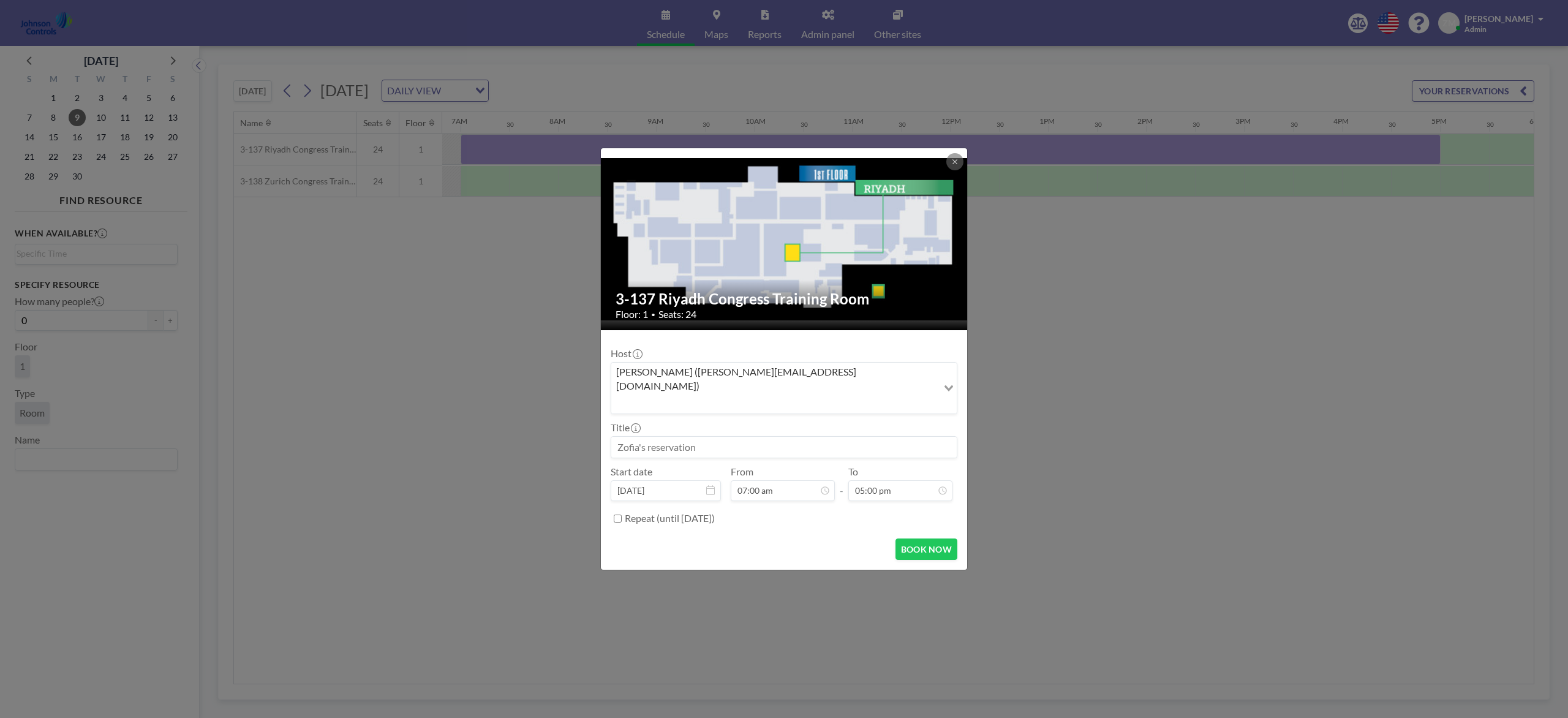
click at [857, 437] on input at bounding box center [784, 447] width 345 height 21
paste input "Combined Training"
click at [924, 538] on button "BOOK NOW" at bounding box center [926, 549] width 62 height 21
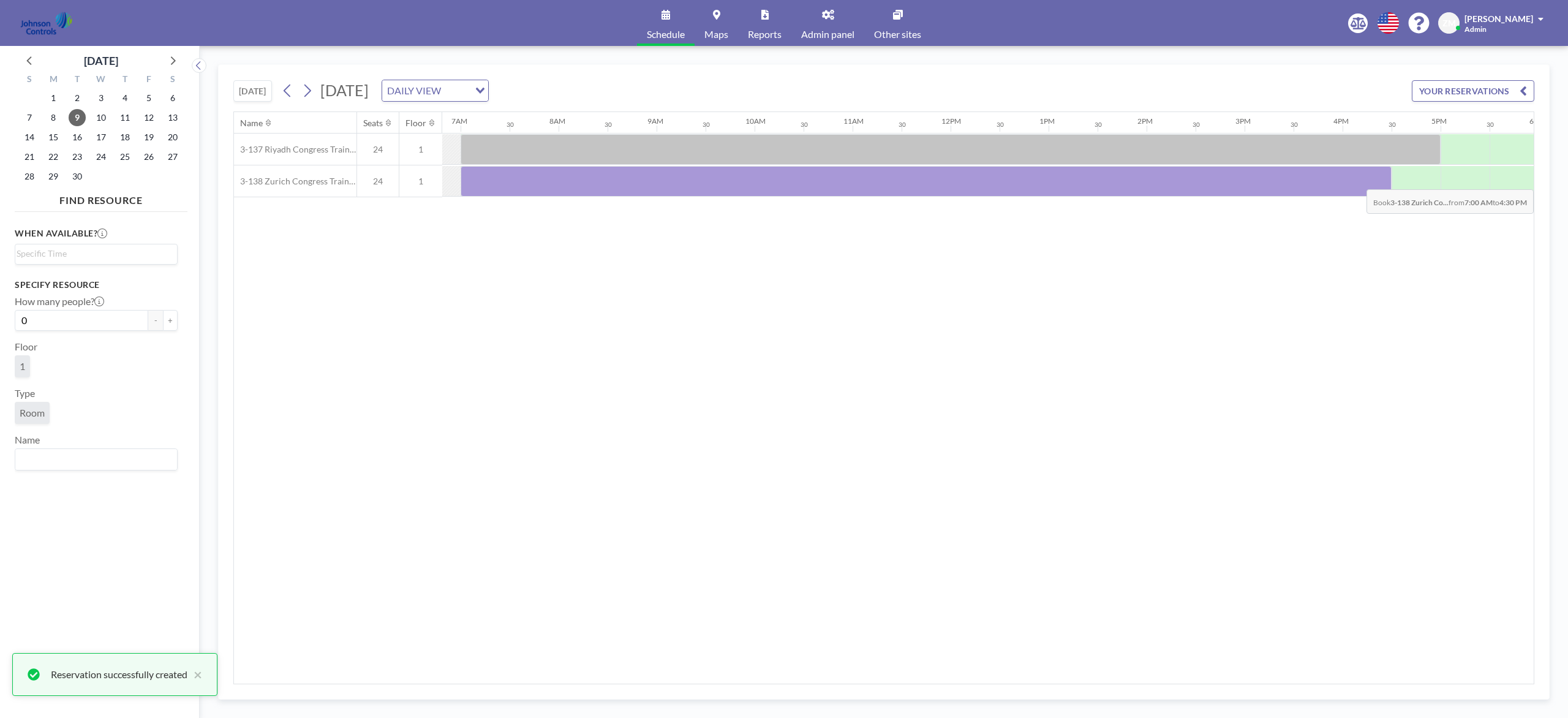
drag, startPoint x: 514, startPoint y: 190, endPoint x: 1430, endPoint y: 182, distance: 916.0
click at [1175, 182] on div at bounding box center [950, 182] width 2352 height 32
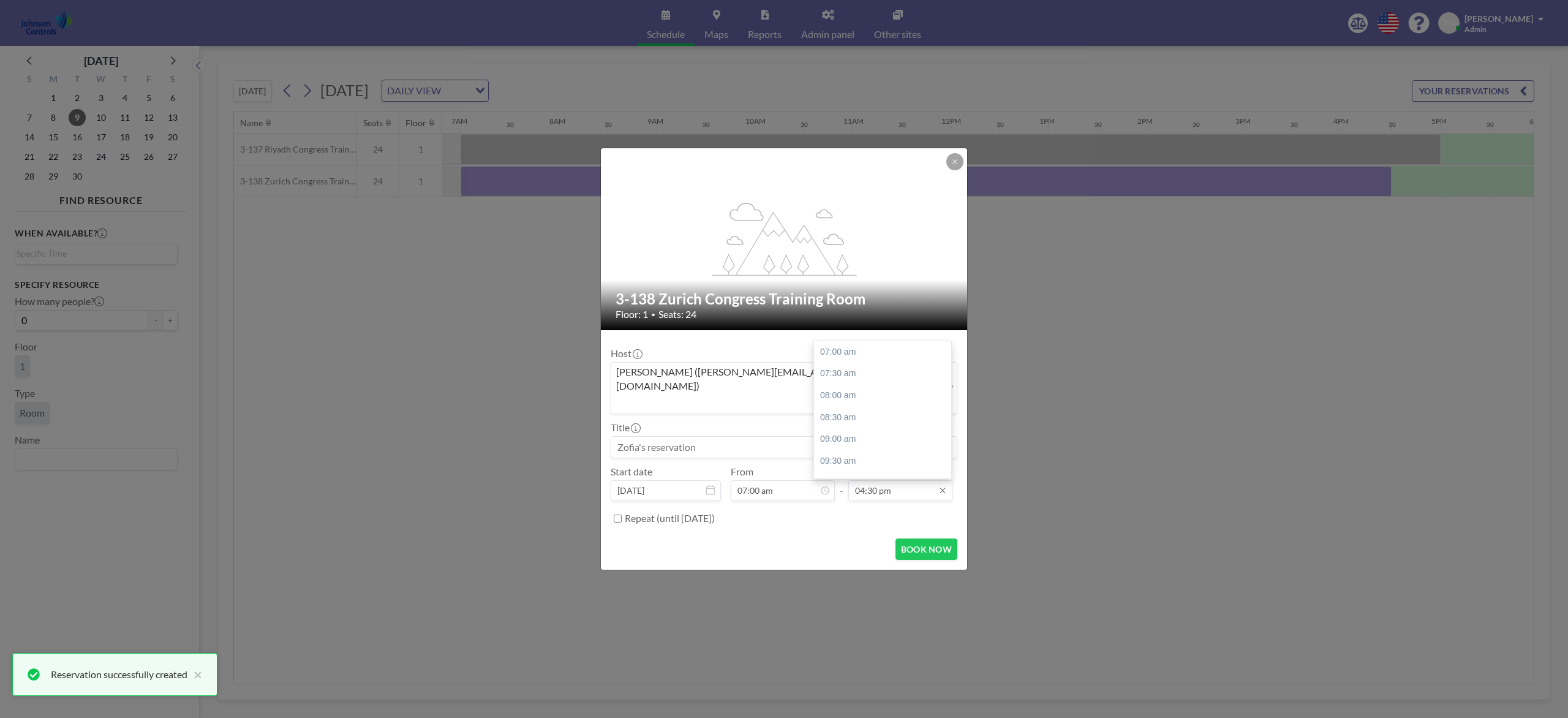
scroll to position [414, 0]
click at [855, 366] on div "05:00 pm" at bounding box center [887, 374] width 147 height 22
click at [755, 395] on div "Zofia Maślanka (zofia@roomzilla.net)" at bounding box center [774, 387] width 327 height 49
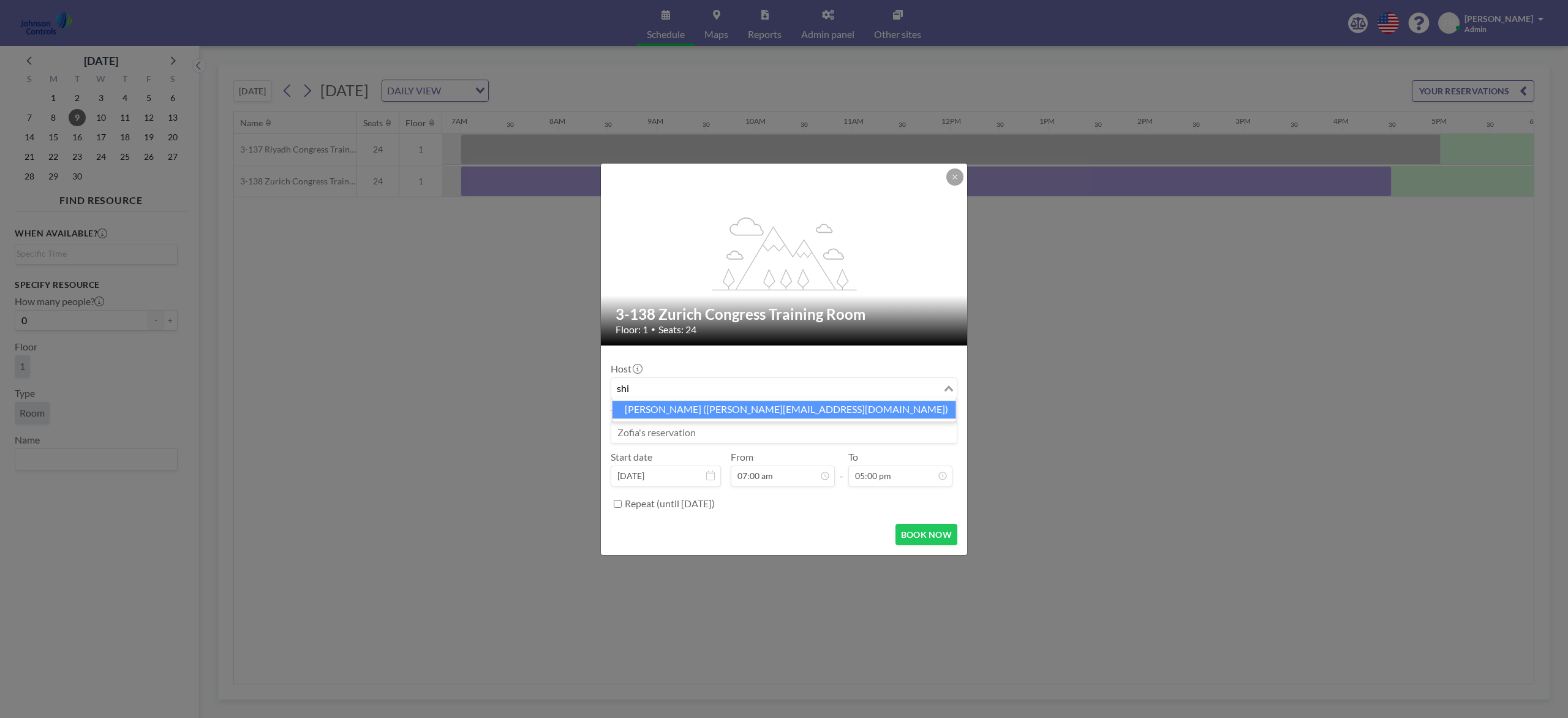
click at [744, 409] on li "Shirl Madison (shirl.madison@jci.com)" at bounding box center [784, 410] width 344 height 18
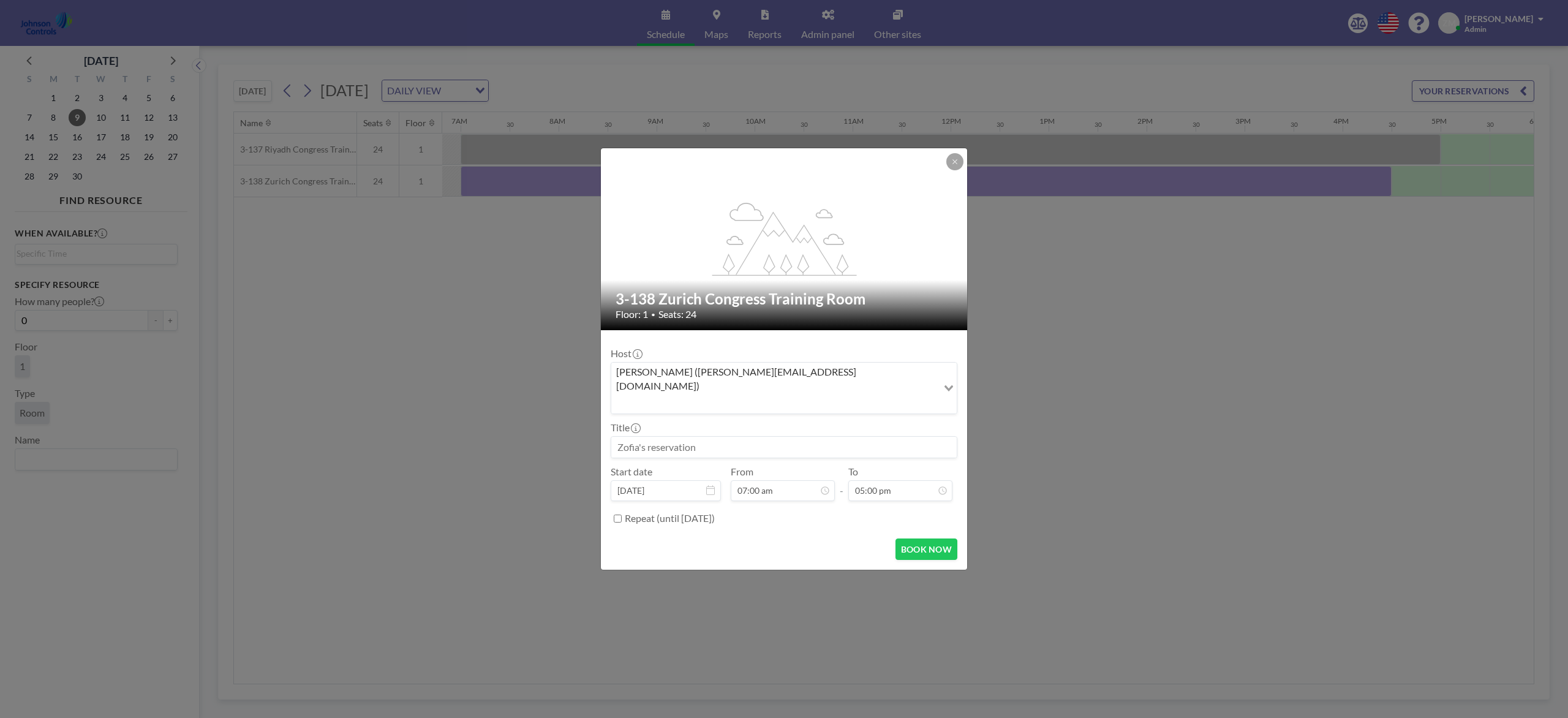
click at [739, 437] on input at bounding box center [784, 447] width 345 height 21
paste input "Combined Training"
click at [922, 538] on button "BOOK NOW" at bounding box center [926, 549] width 62 height 21
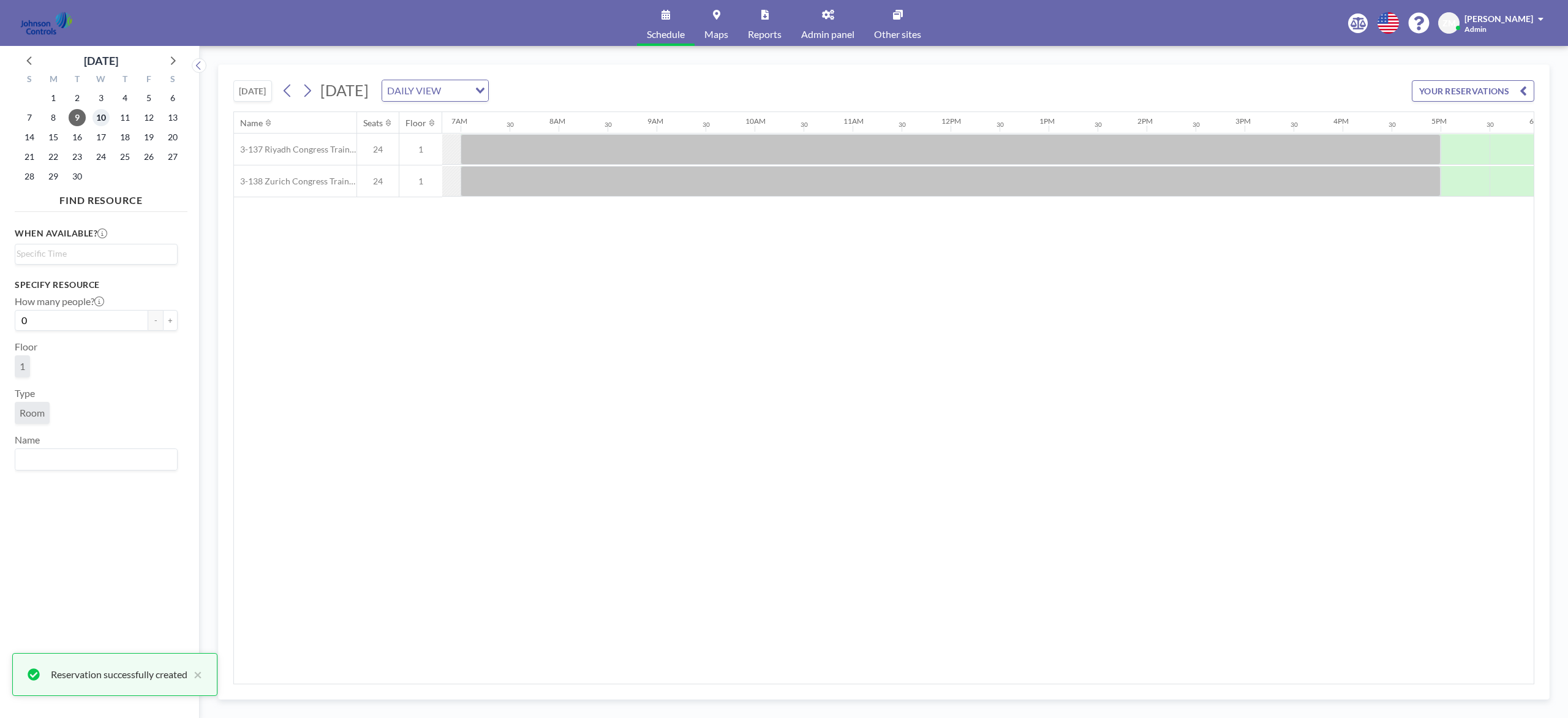
click at [103, 114] on span "10" at bounding box center [101, 117] width 17 height 17
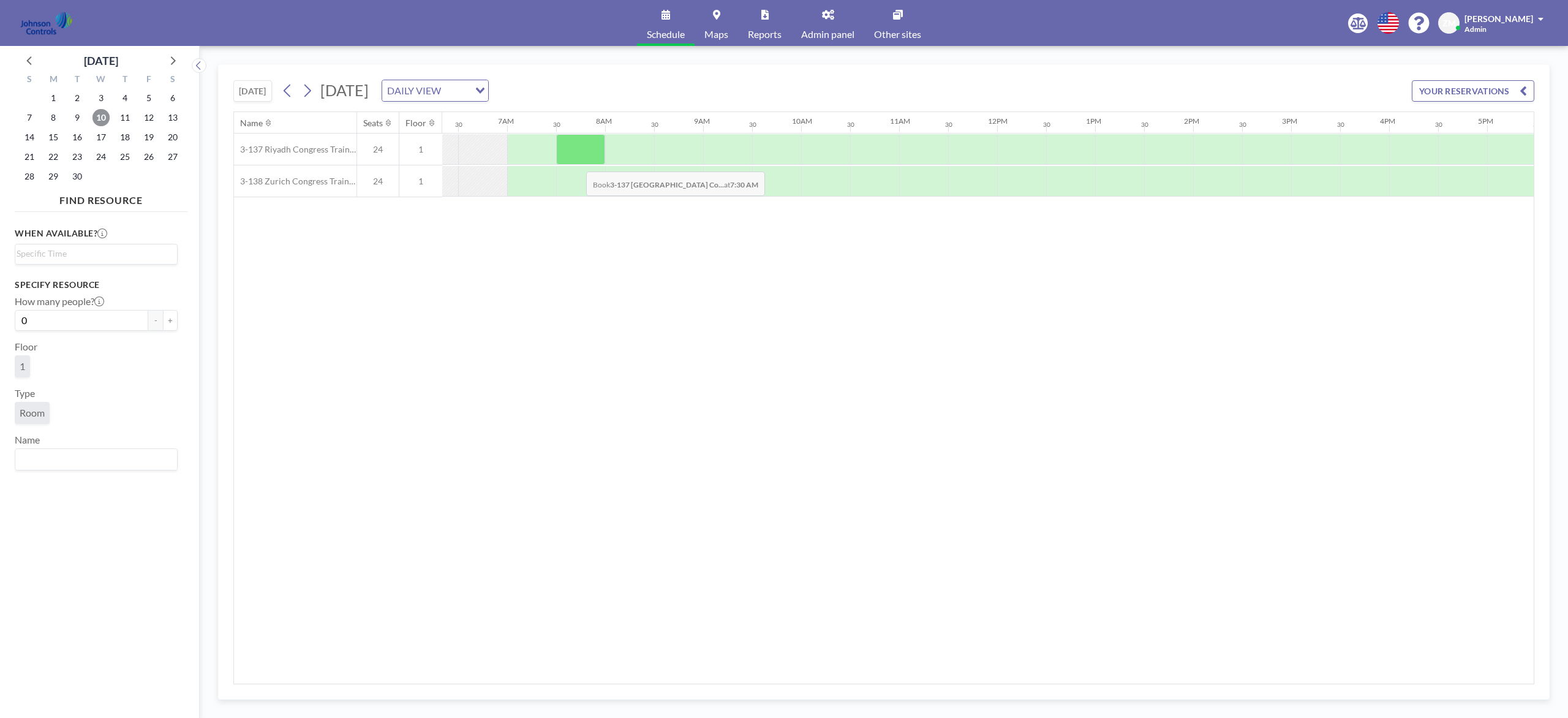
scroll to position [0, 620]
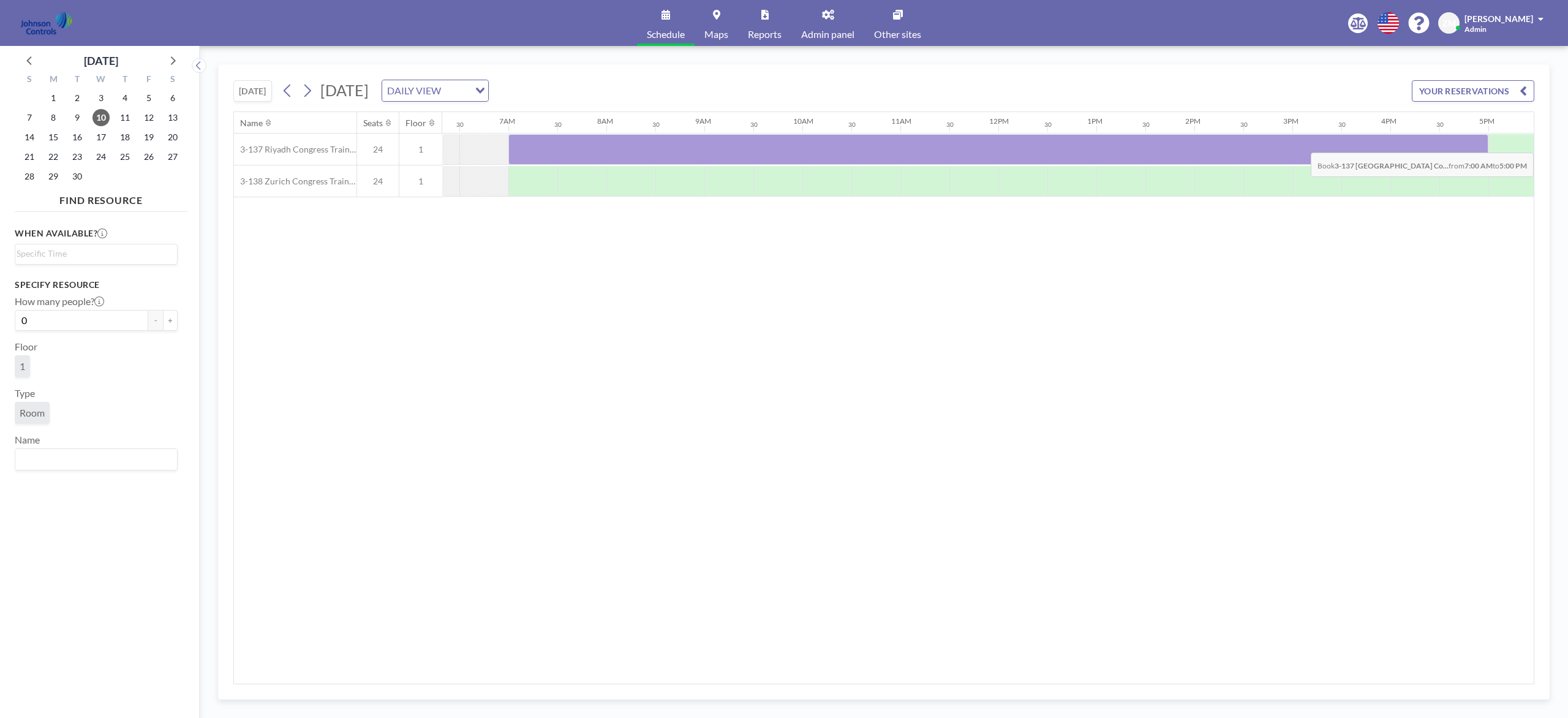
drag, startPoint x: 547, startPoint y: 151, endPoint x: 1471, endPoint y: 146, distance: 924.0
click at [1175, 146] on div at bounding box center [998, 149] width 980 height 31
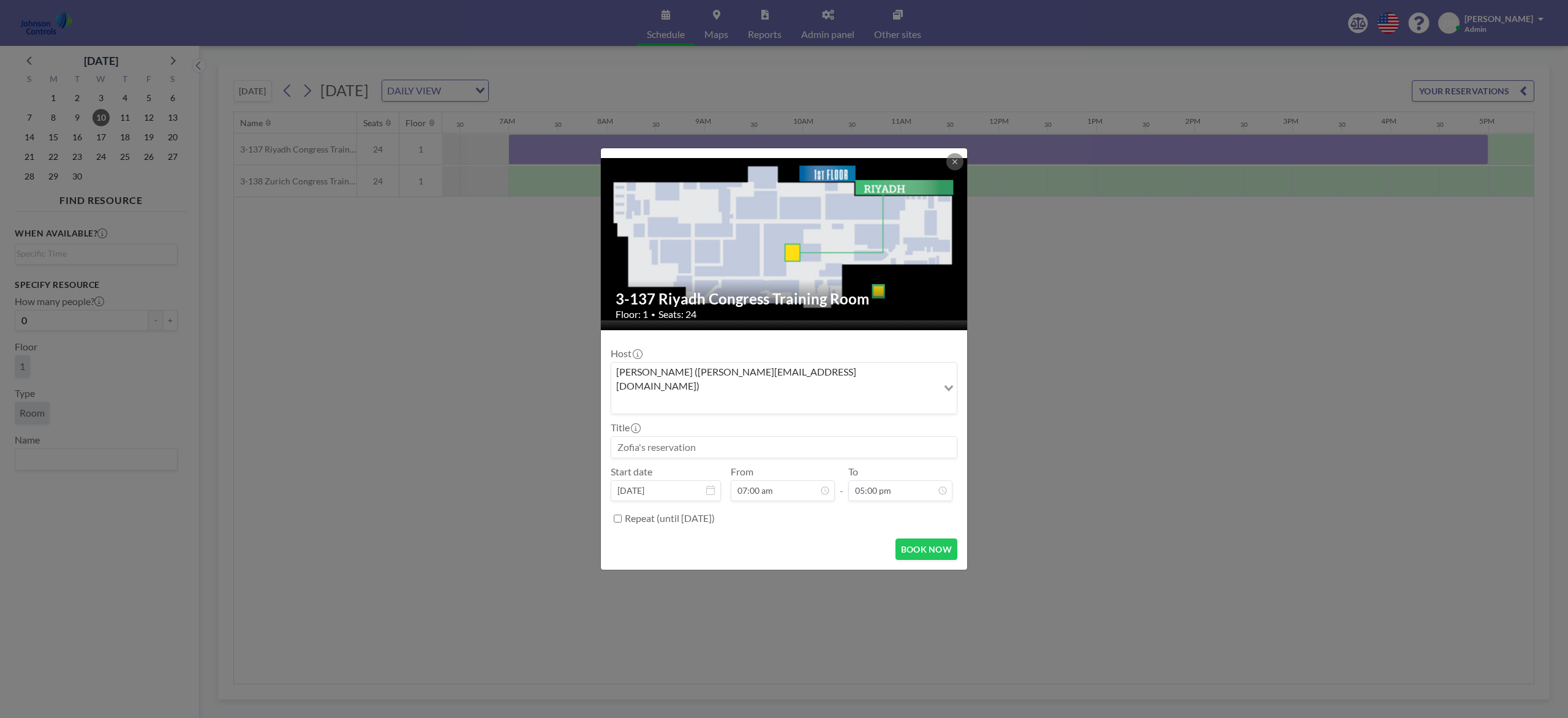
click at [717, 397] on div "Zofia Maślanka (zofia@roomzilla.net) Loading..." at bounding box center [784, 388] width 345 height 51
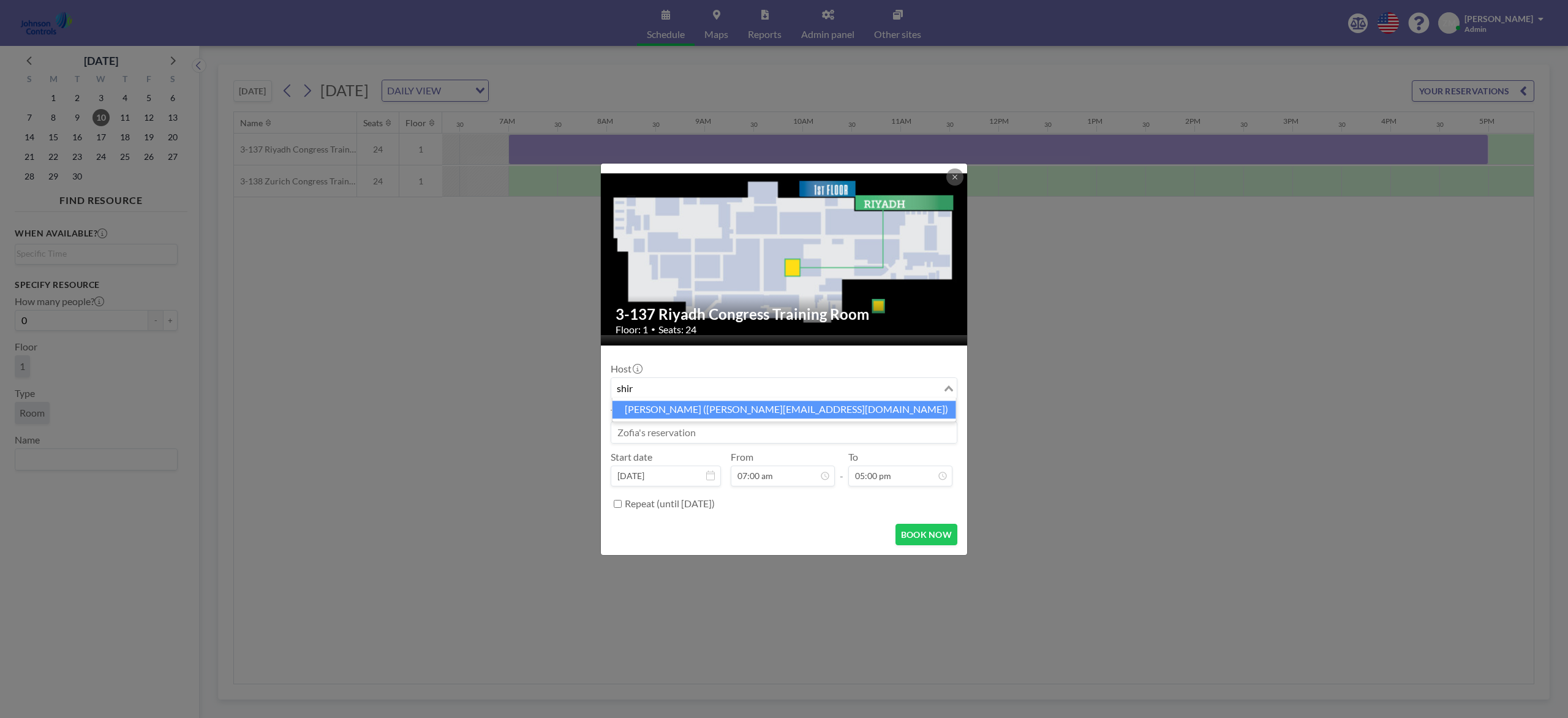
drag, startPoint x: 721, startPoint y: 404, endPoint x: 717, endPoint y: 417, distance: 13.6
click at [721, 405] on li "Shirl Madison (shirl.madison@jci.com)" at bounding box center [784, 410] width 344 height 18
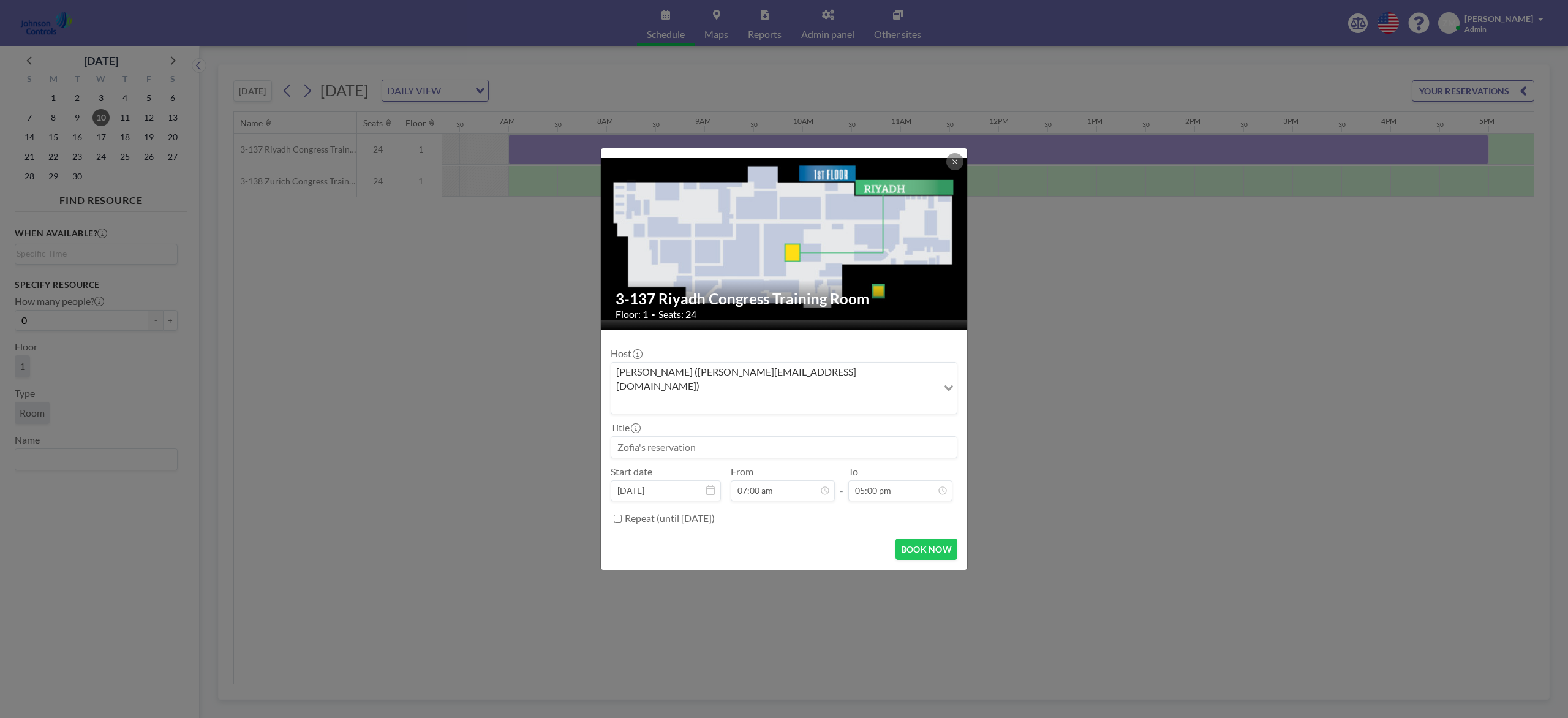
click at [711, 437] on input at bounding box center [784, 447] width 345 height 21
paste input "Combined Training"
click at [954, 538] on button "BOOK NOW" at bounding box center [926, 549] width 62 height 21
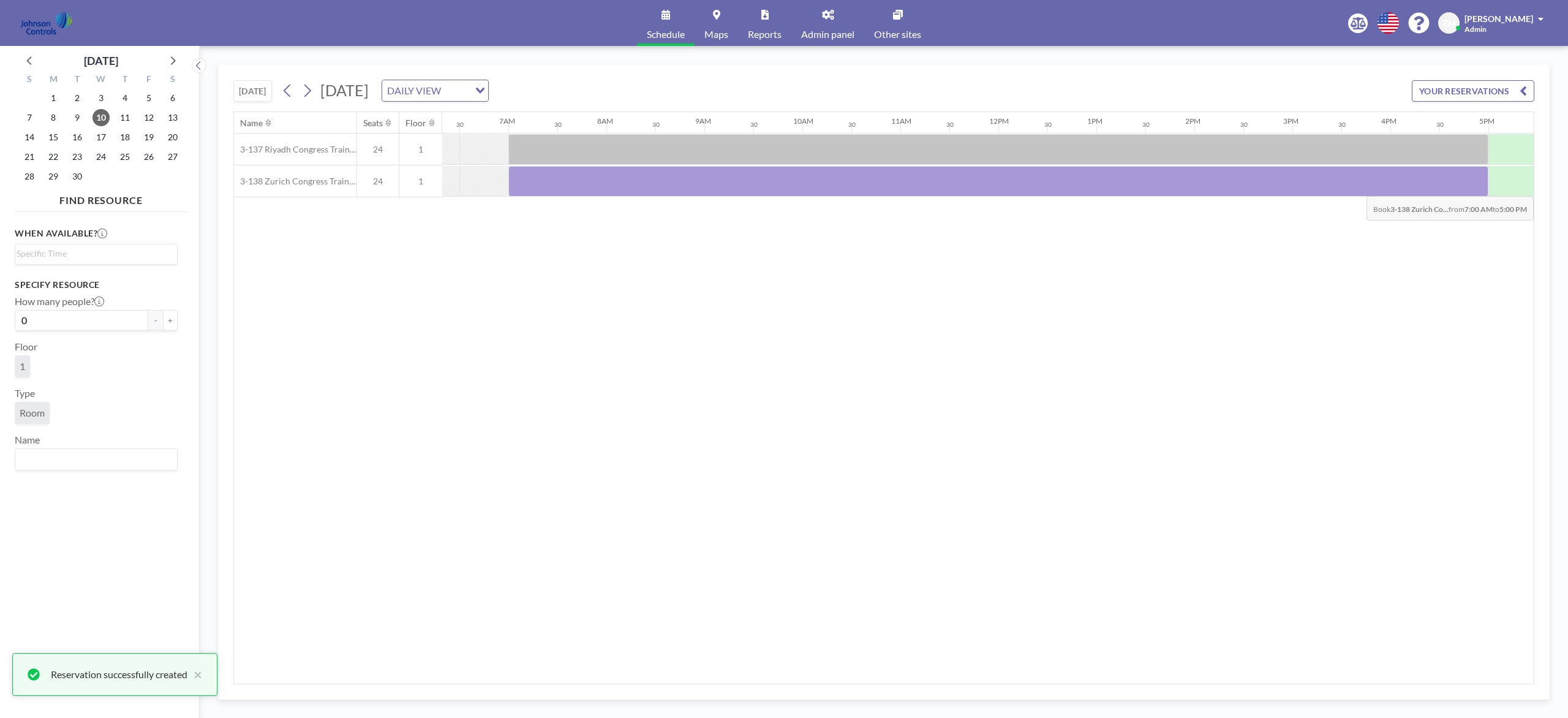
drag, startPoint x: 535, startPoint y: 183, endPoint x: 1470, endPoint y: 188, distance: 935.0
click at [1175, 188] on div at bounding box center [998, 181] width 980 height 31
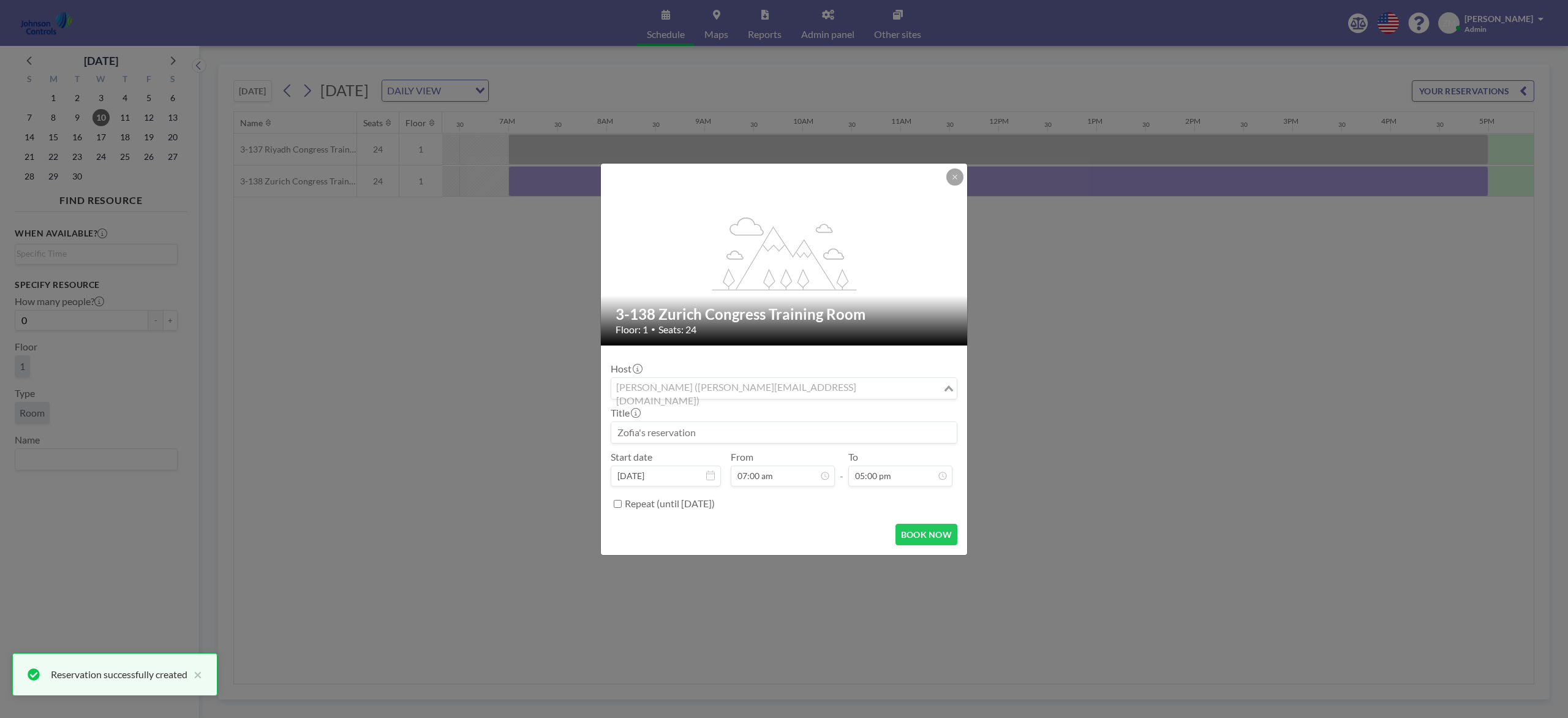
click at [835, 384] on input "Search for option" at bounding box center [776, 388] width 329 height 16
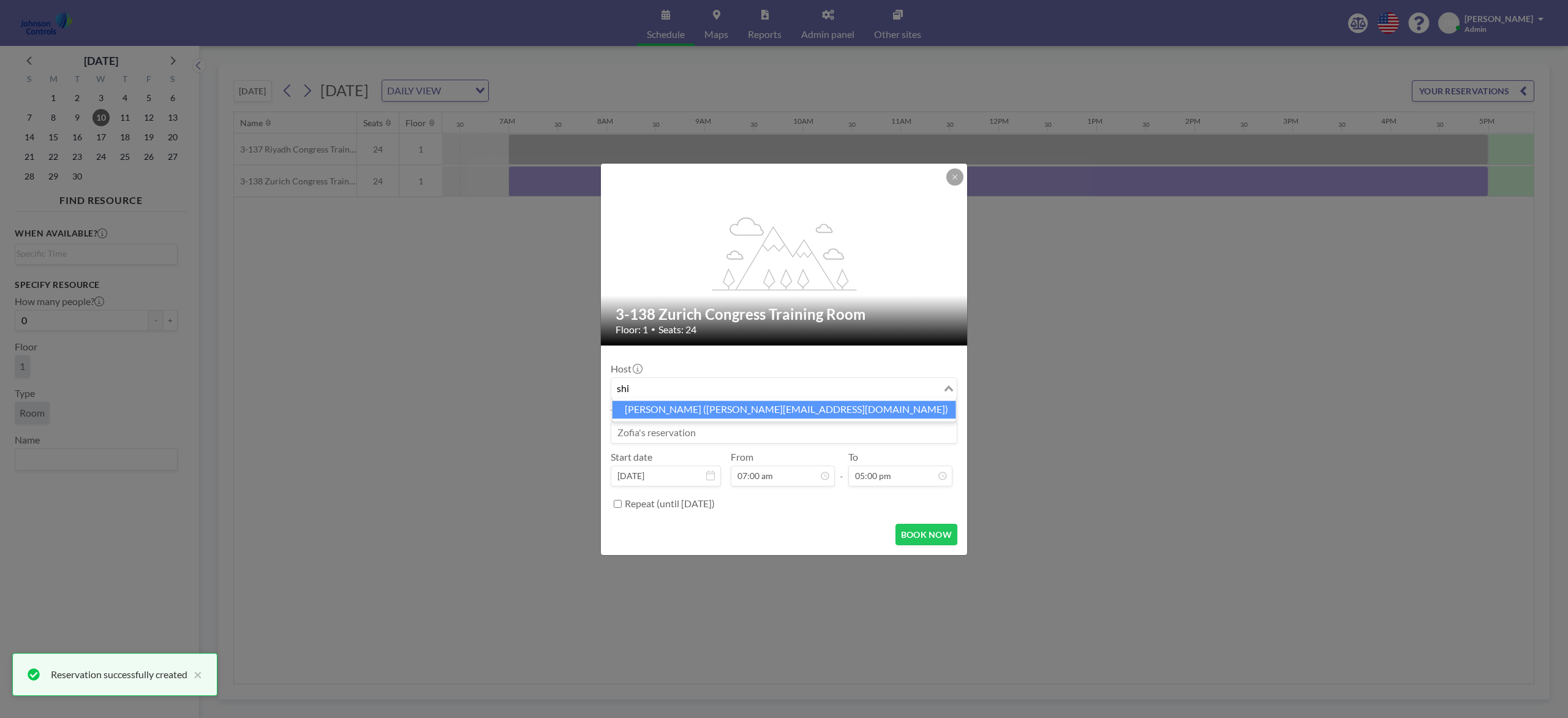
drag, startPoint x: 820, startPoint y: 406, endPoint x: 812, endPoint y: 421, distance: 17.0
click at [820, 406] on li "Shirl Madison (shirl.madison@jci.com)" at bounding box center [784, 410] width 344 height 18
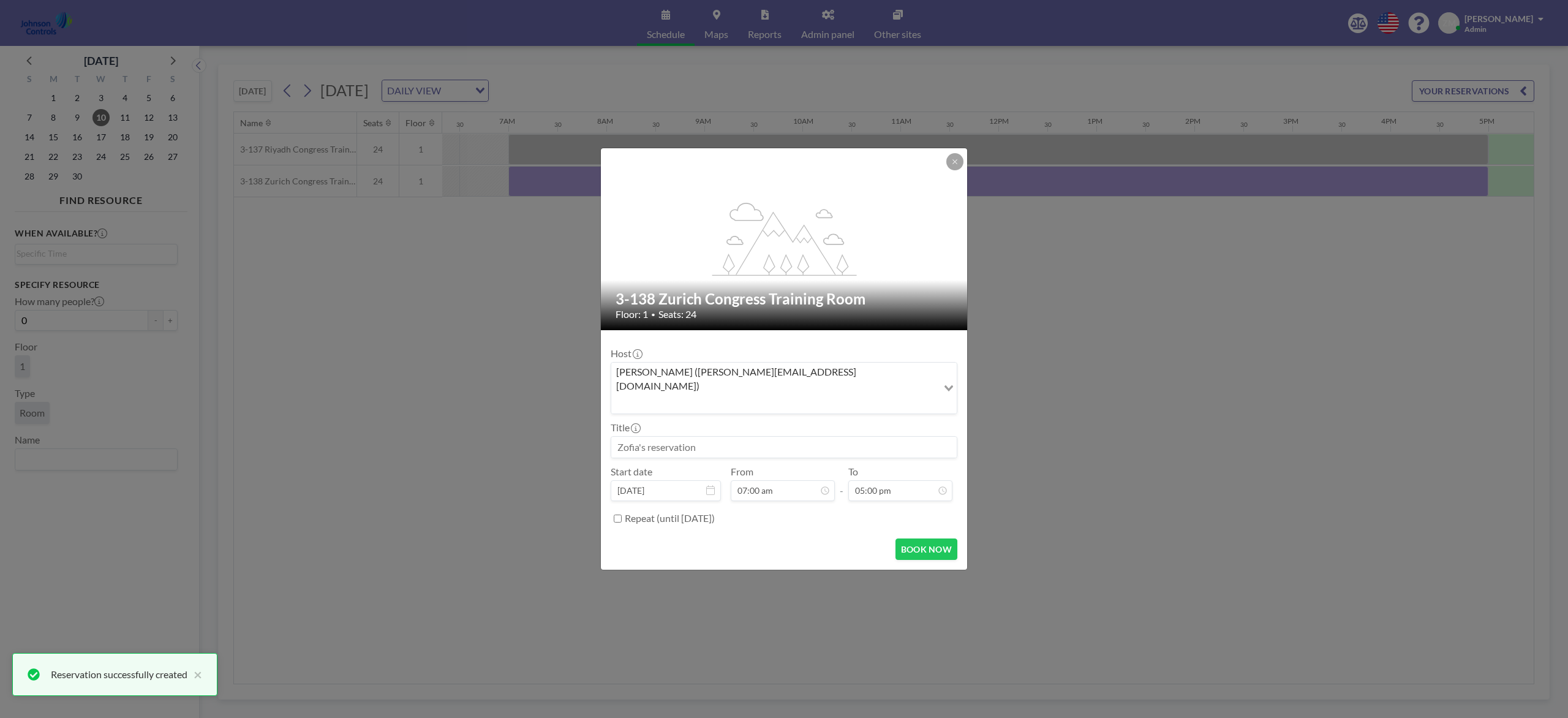
click at [809, 437] on input at bounding box center [784, 447] width 345 height 21
paste input "Combined Training"
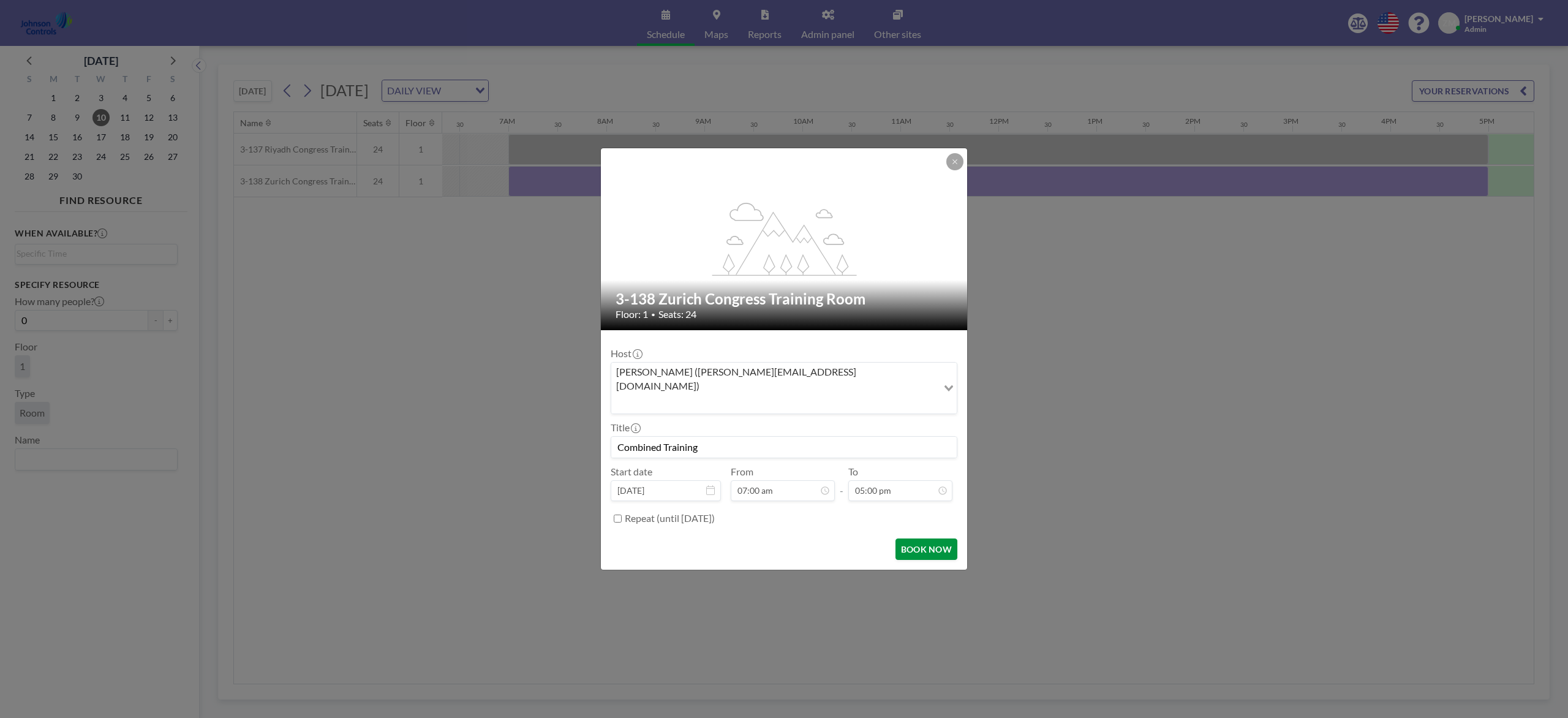
click at [928, 538] on button "BOOK NOW" at bounding box center [926, 549] width 62 height 21
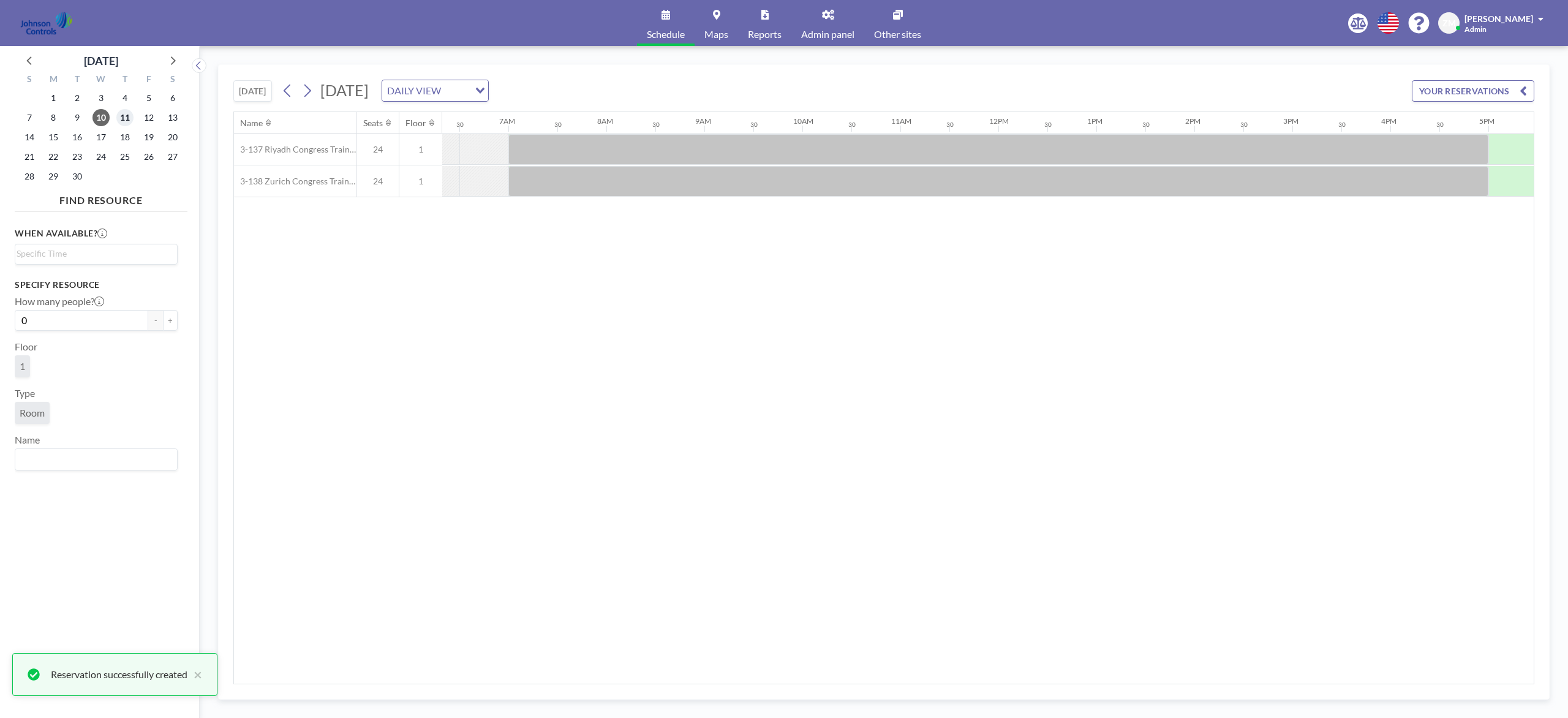
click at [127, 116] on span "11" at bounding box center [125, 117] width 17 height 17
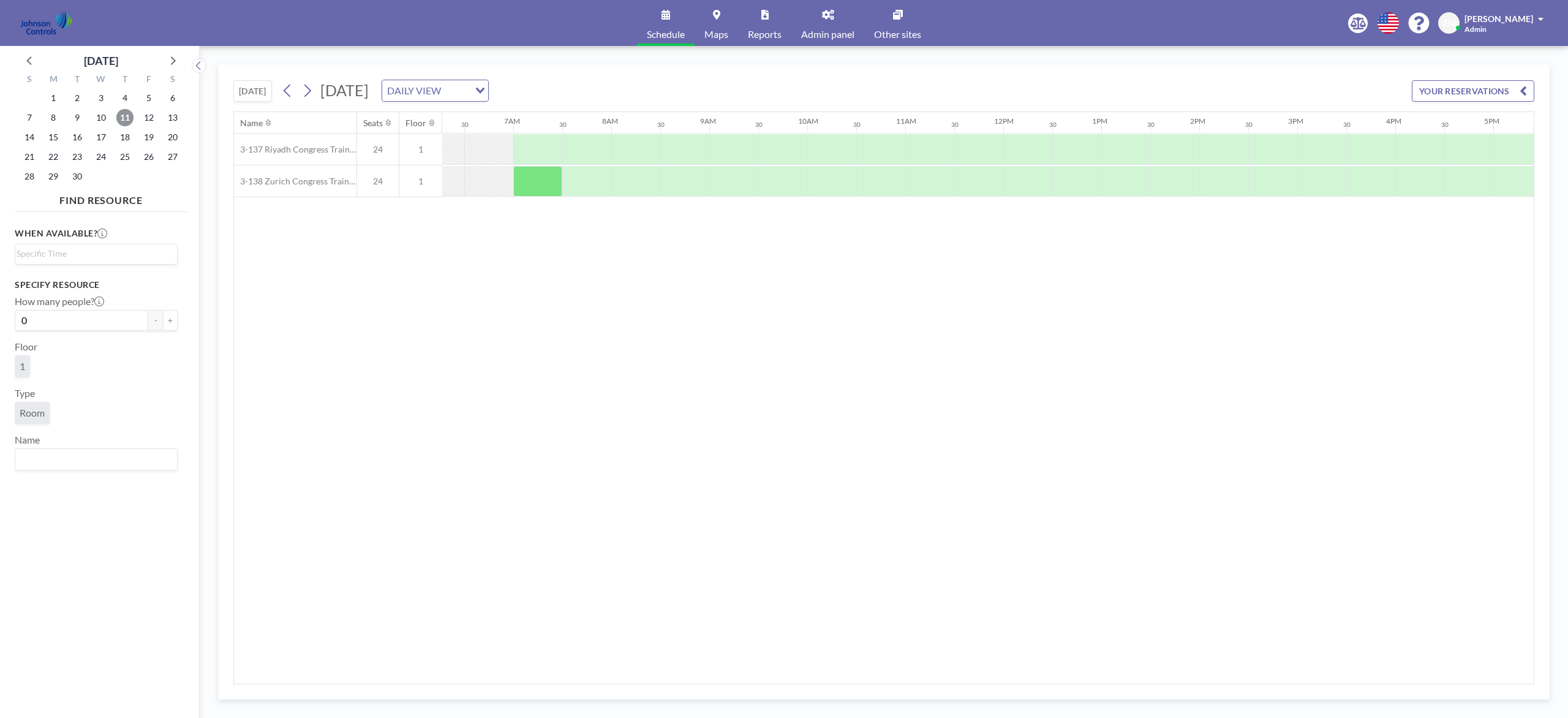
scroll to position [0, 606]
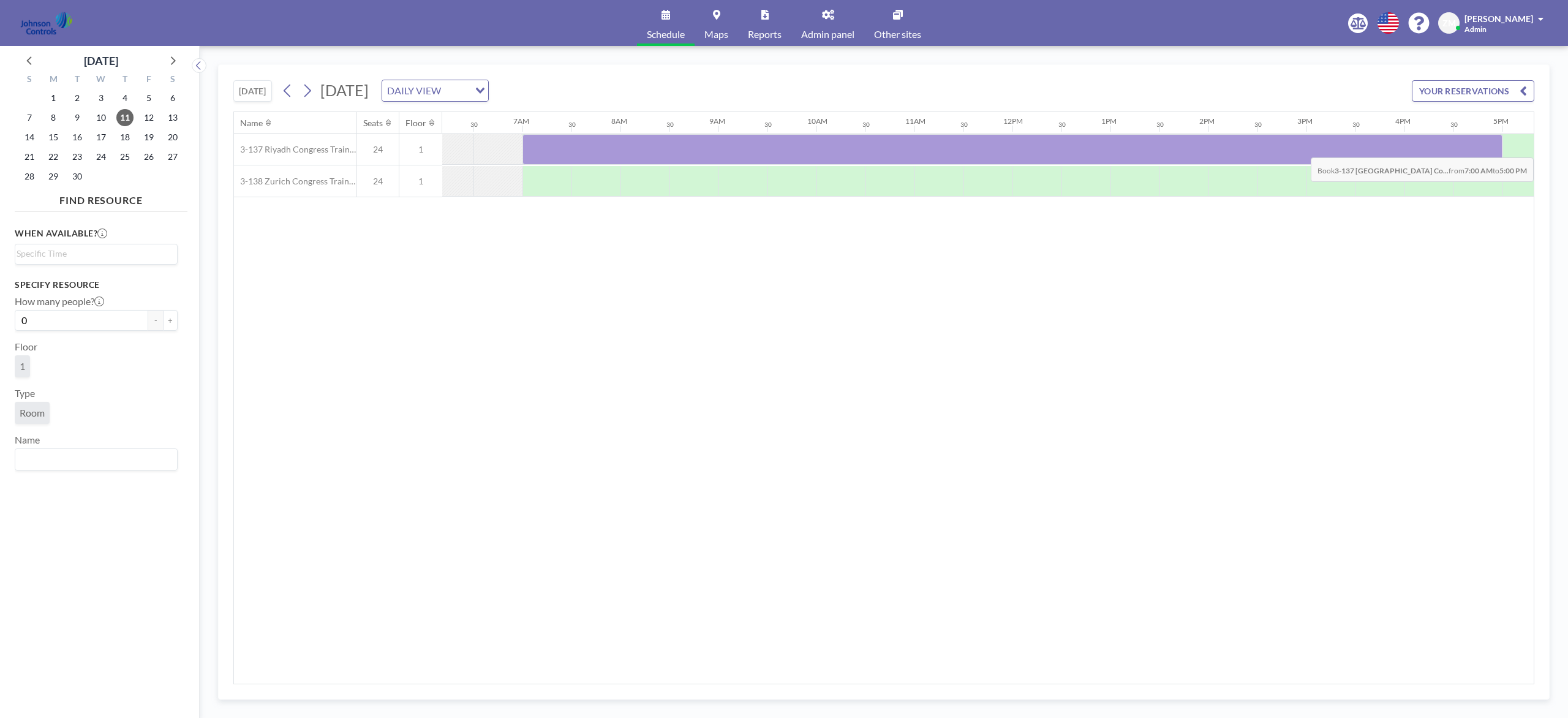
drag, startPoint x: 557, startPoint y: 164, endPoint x: 1486, endPoint y: 149, distance: 929.1
click at [1175, 149] on div at bounding box center [1012, 149] width 980 height 31
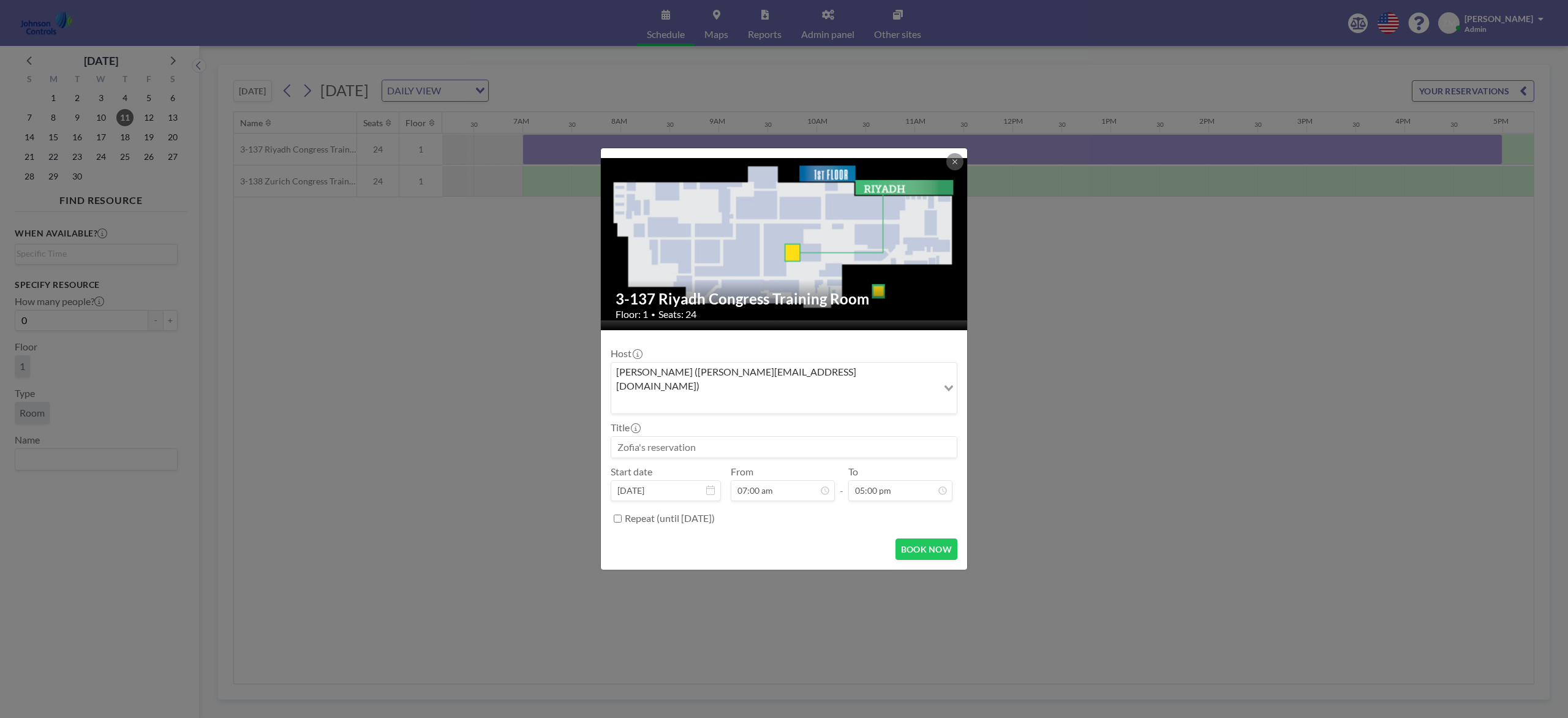
click at [818, 395] on input "Search for option" at bounding box center [774, 403] width 324 height 16
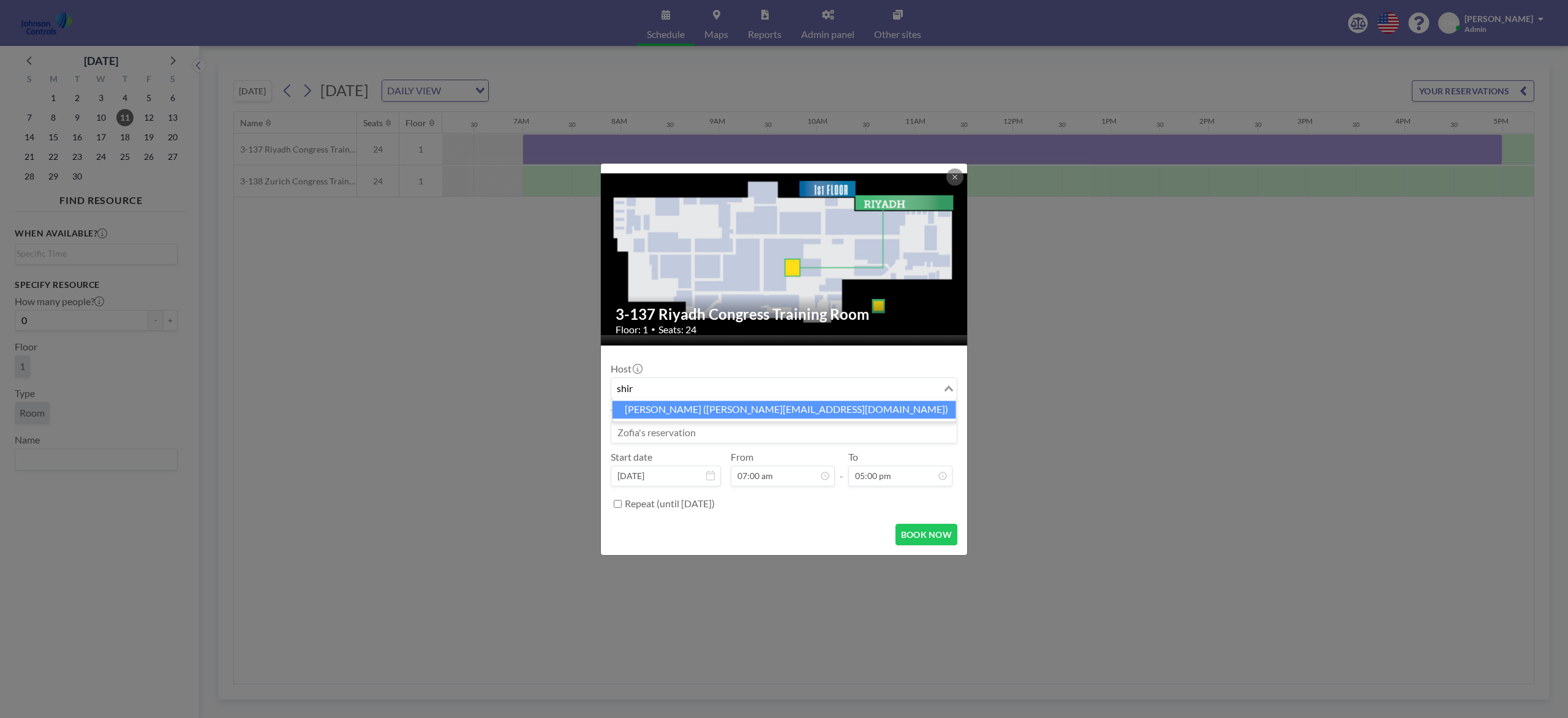
click at [800, 412] on li "Shirl Madison (shirl.madison@jci.com)" at bounding box center [784, 410] width 344 height 18
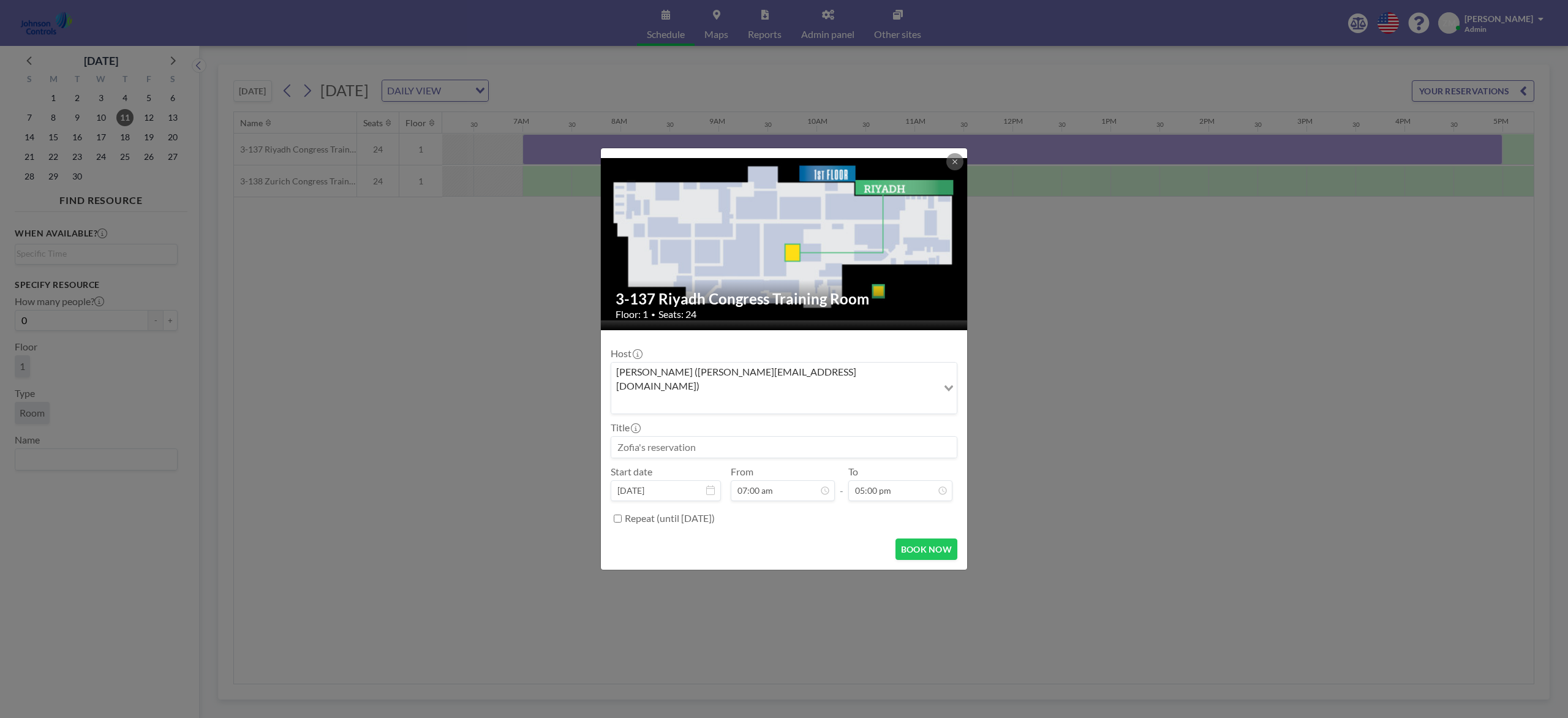
click at [773, 439] on input at bounding box center [784, 447] width 345 height 21
paste input "Combined Training"
click at [926, 538] on button "BOOK NOW" at bounding box center [926, 549] width 62 height 21
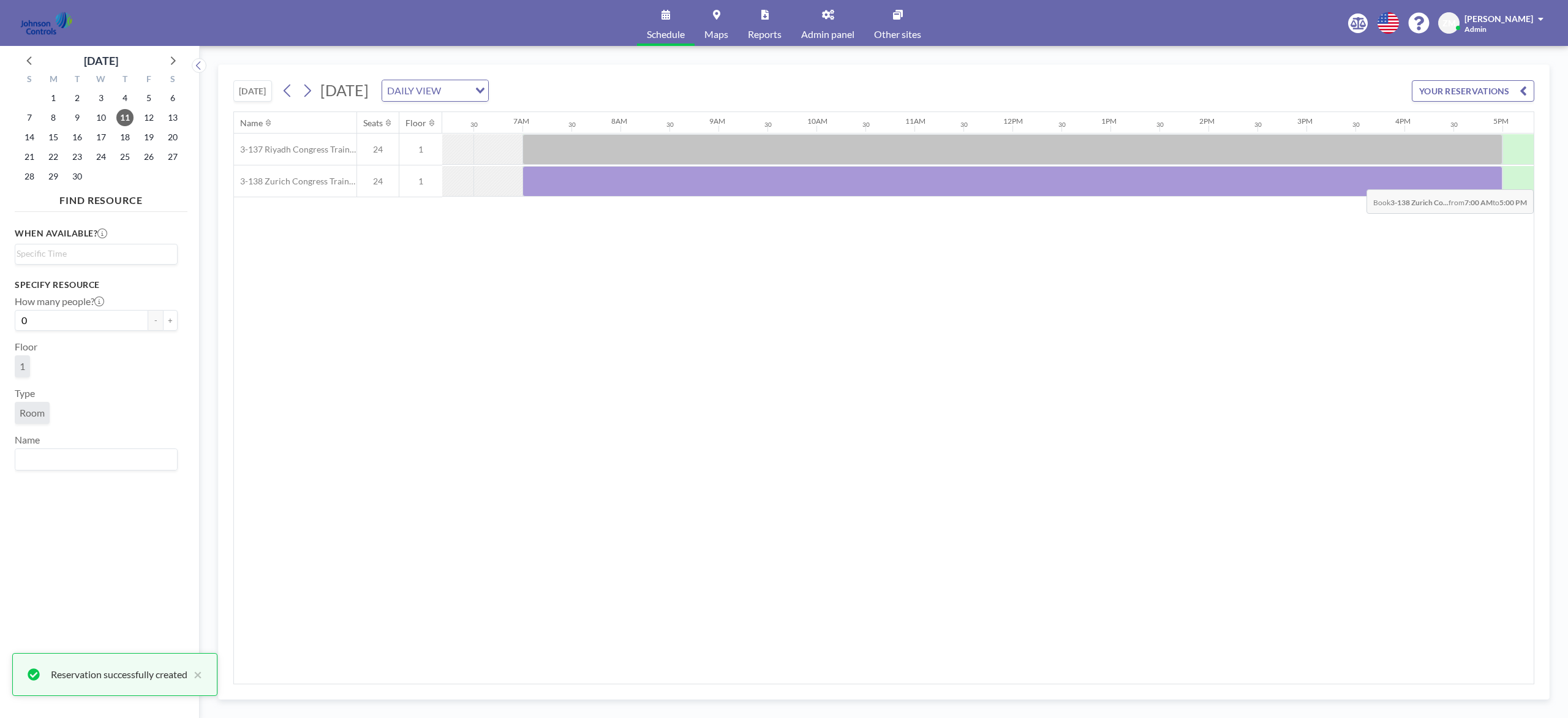
drag, startPoint x: 559, startPoint y: 183, endPoint x: 1459, endPoint y: 182, distance: 900.0
click at [1175, 182] on div at bounding box center [1012, 181] width 980 height 31
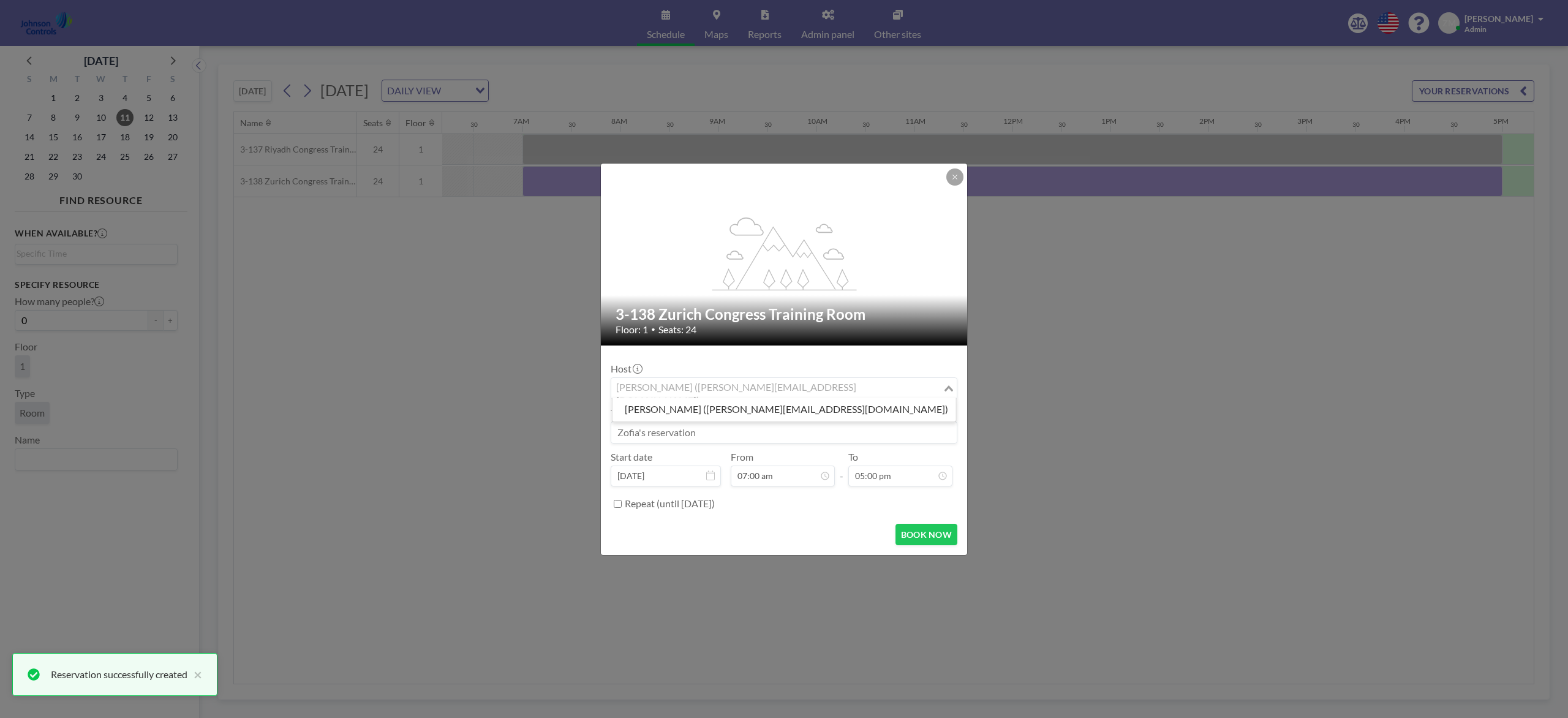
click at [850, 388] on input "Search for option" at bounding box center [776, 388] width 329 height 16
drag, startPoint x: 789, startPoint y: 409, endPoint x: 785, endPoint y: 415, distance: 7.2
click at [789, 409] on li "Shirl Madison (shirl.madison@jci.com)" at bounding box center [784, 410] width 344 height 18
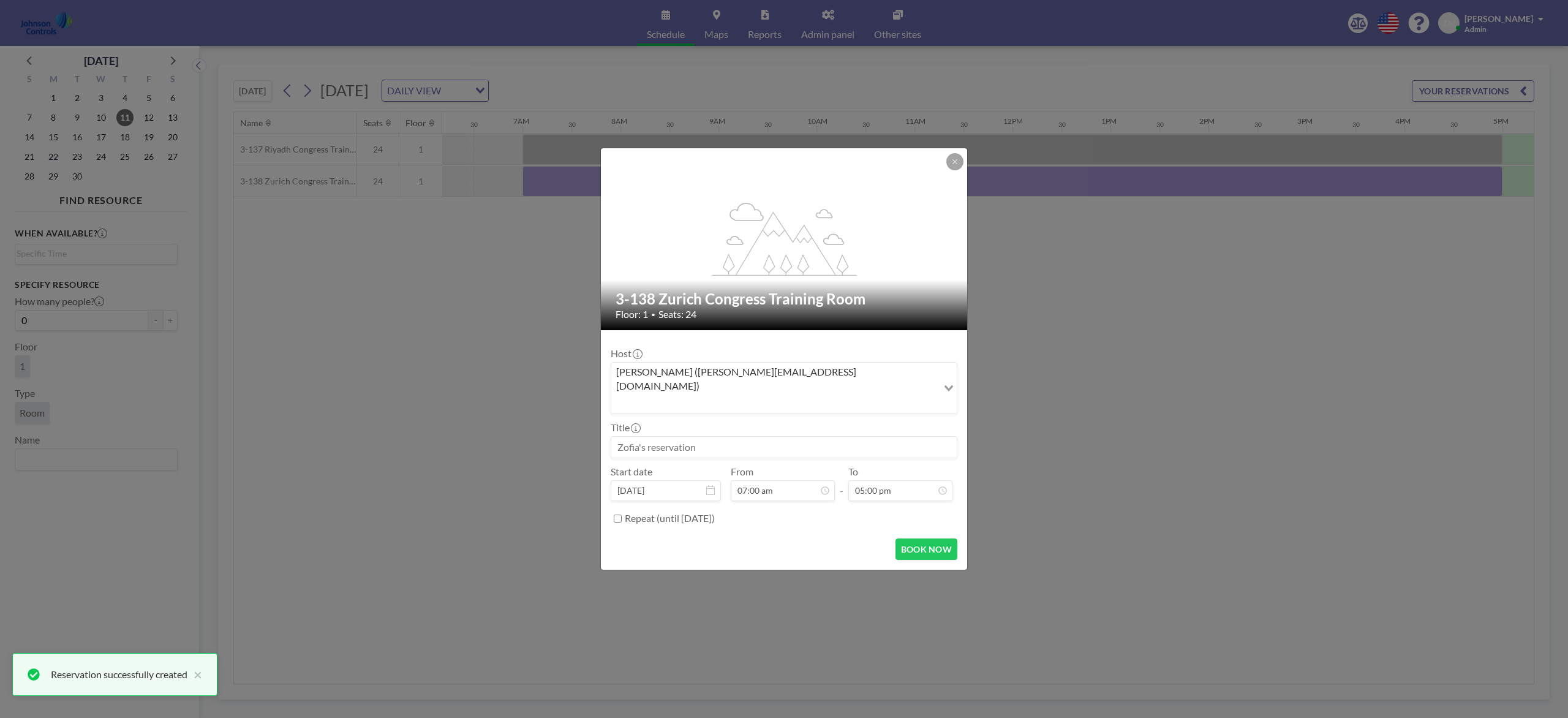
click at [770, 437] on input at bounding box center [784, 447] width 345 height 21
paste input "Combined Training"
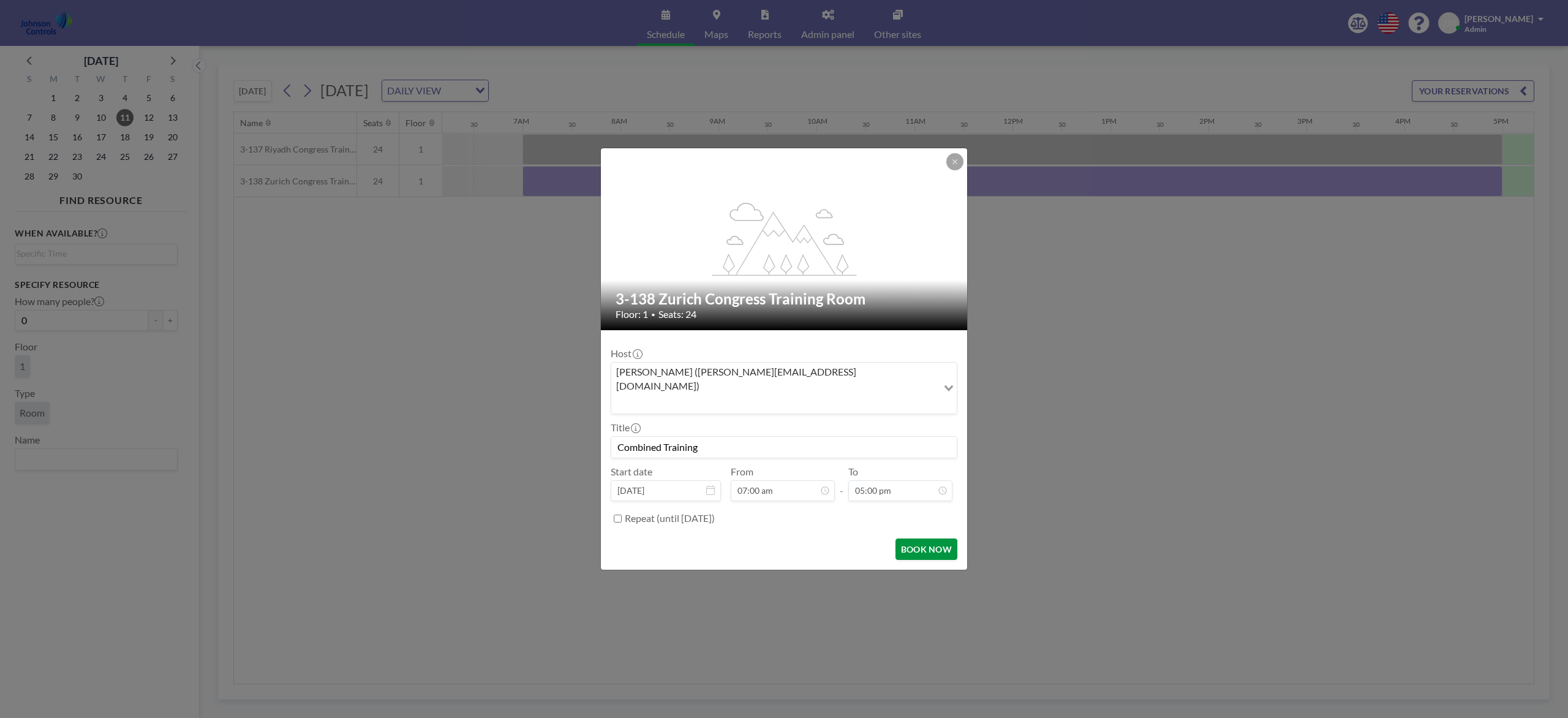
click at [924, 538] on button "BOOK NOW" at bounding box center [926, 549] width 62 height 21
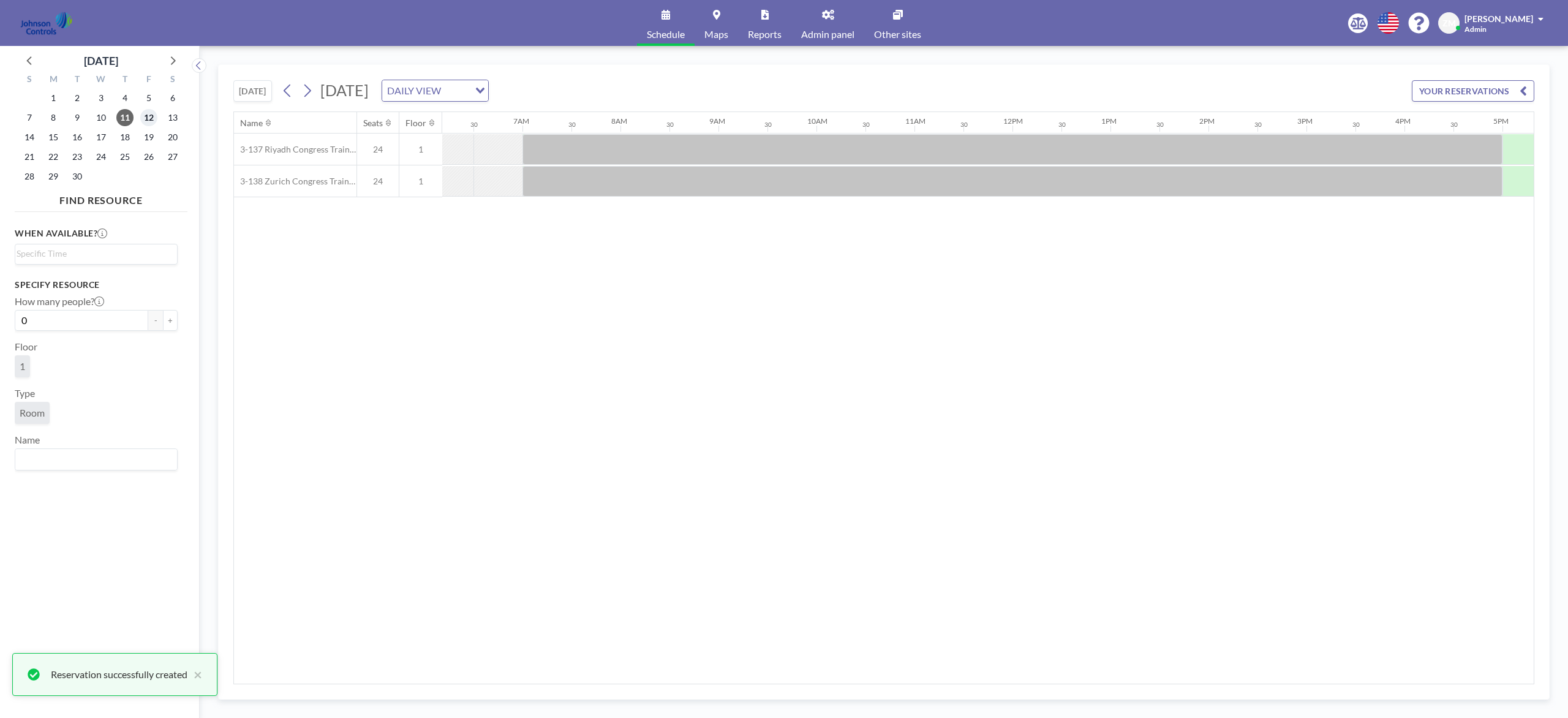
click at [149, 120] on span "12" at bounding box center [149, 117] width 17 height 17
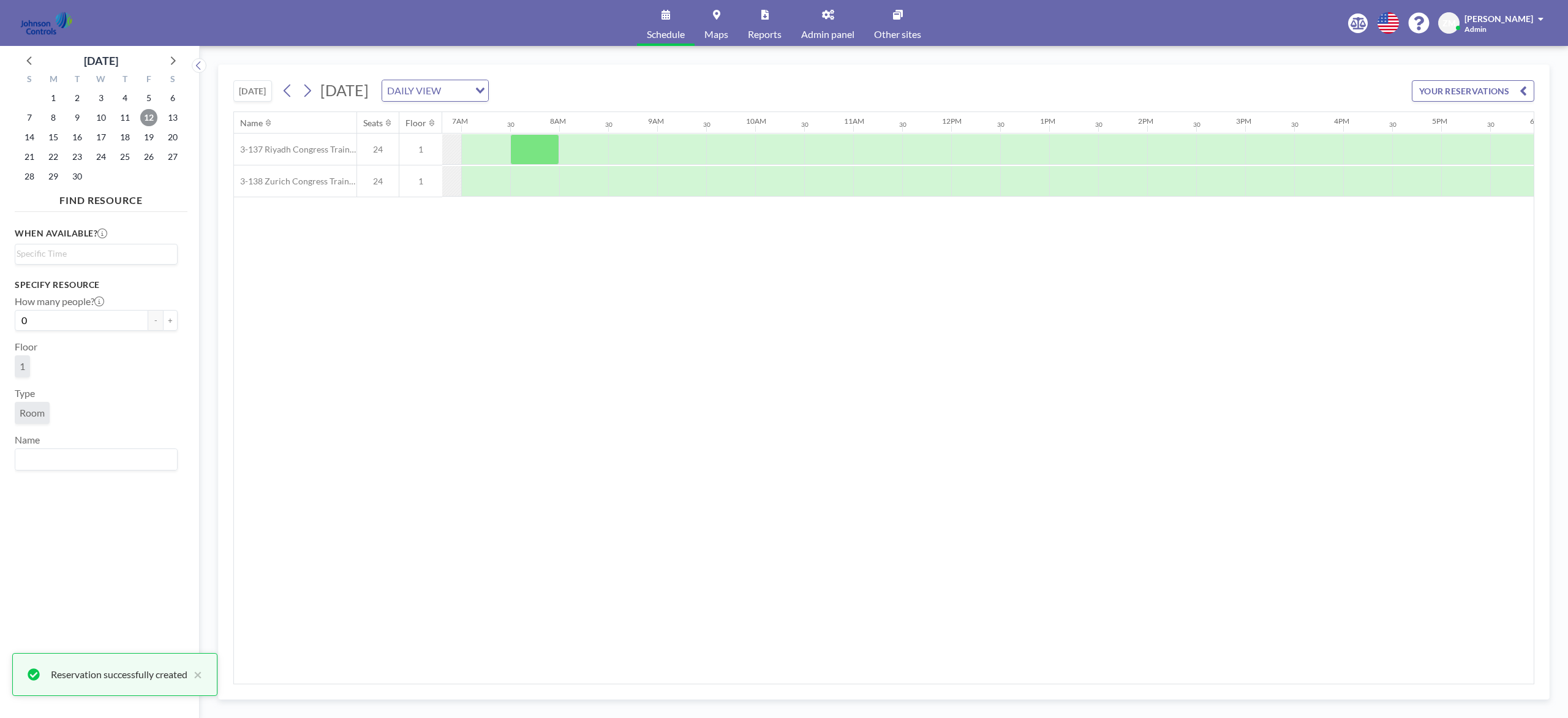
scroll to position [0, 664]
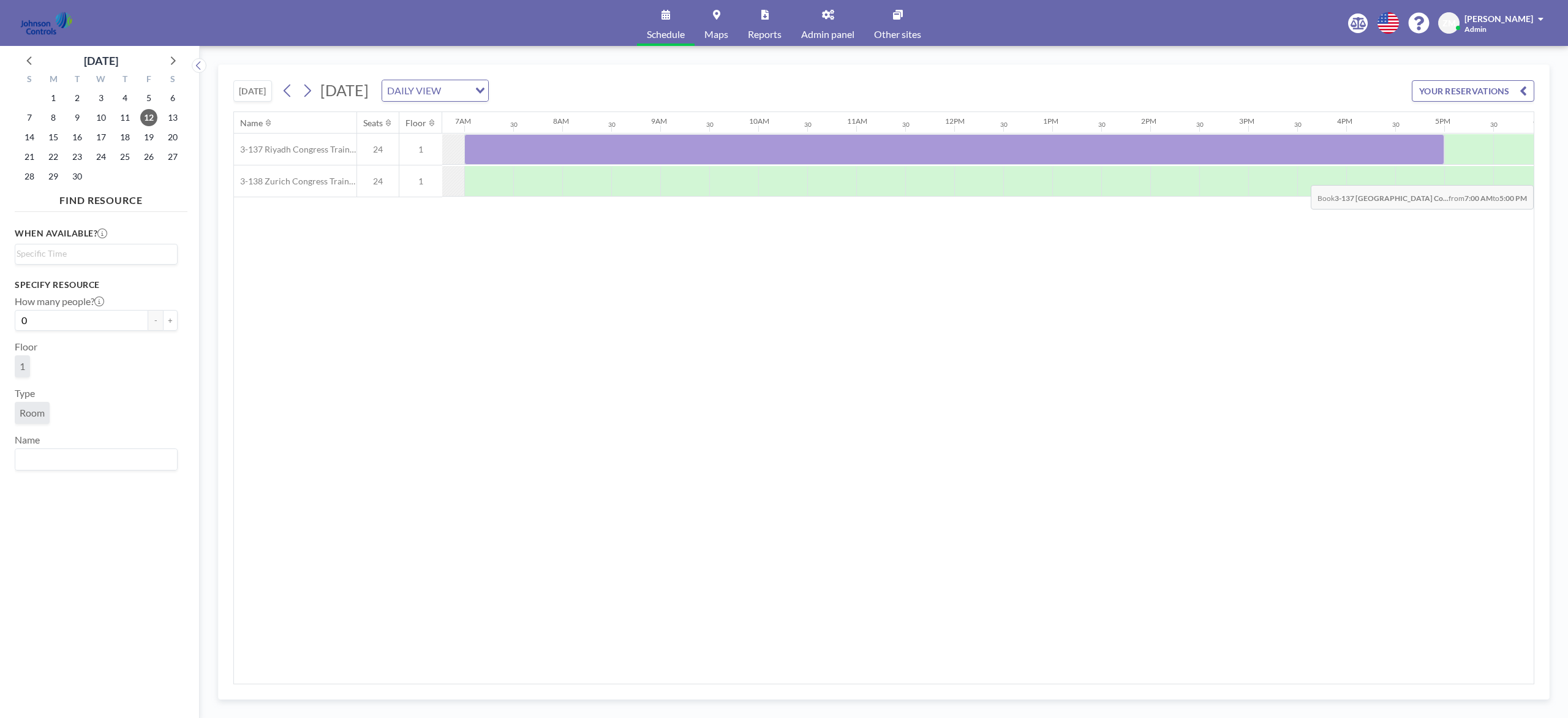
drag, startPoint x: 496, startPoint y: 153, endPoint x: 1413, endPoint y: 177, distance: 917.3
click at [1175, 177] on div "3-137 Riyadh Congress Training Room 24 1 3-138 Zurich Congress Training Room 24…" at bounding box center [850, 165] width 2560 height 64
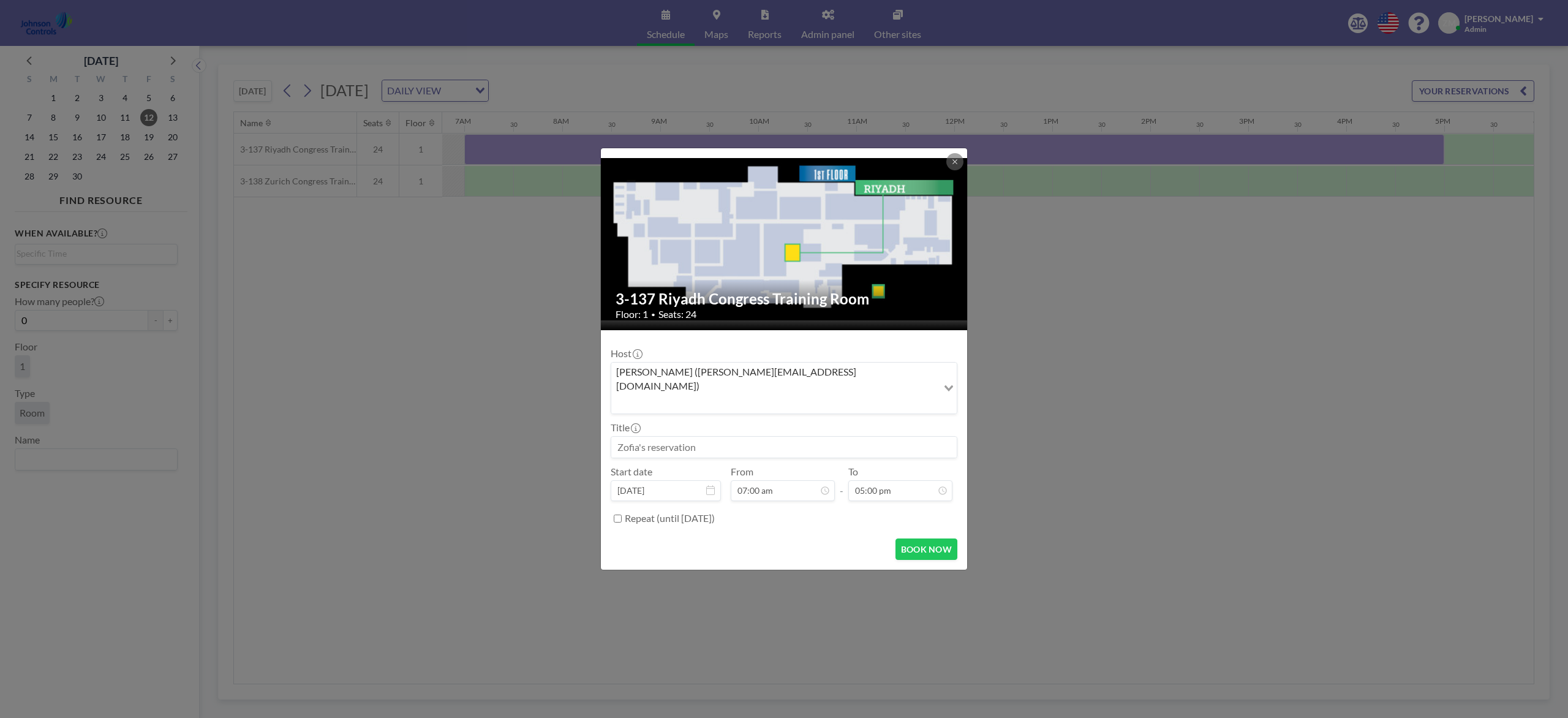
click at [922, 395] on input "Search for option" at bounding box center [774, 403] width 324 height 16
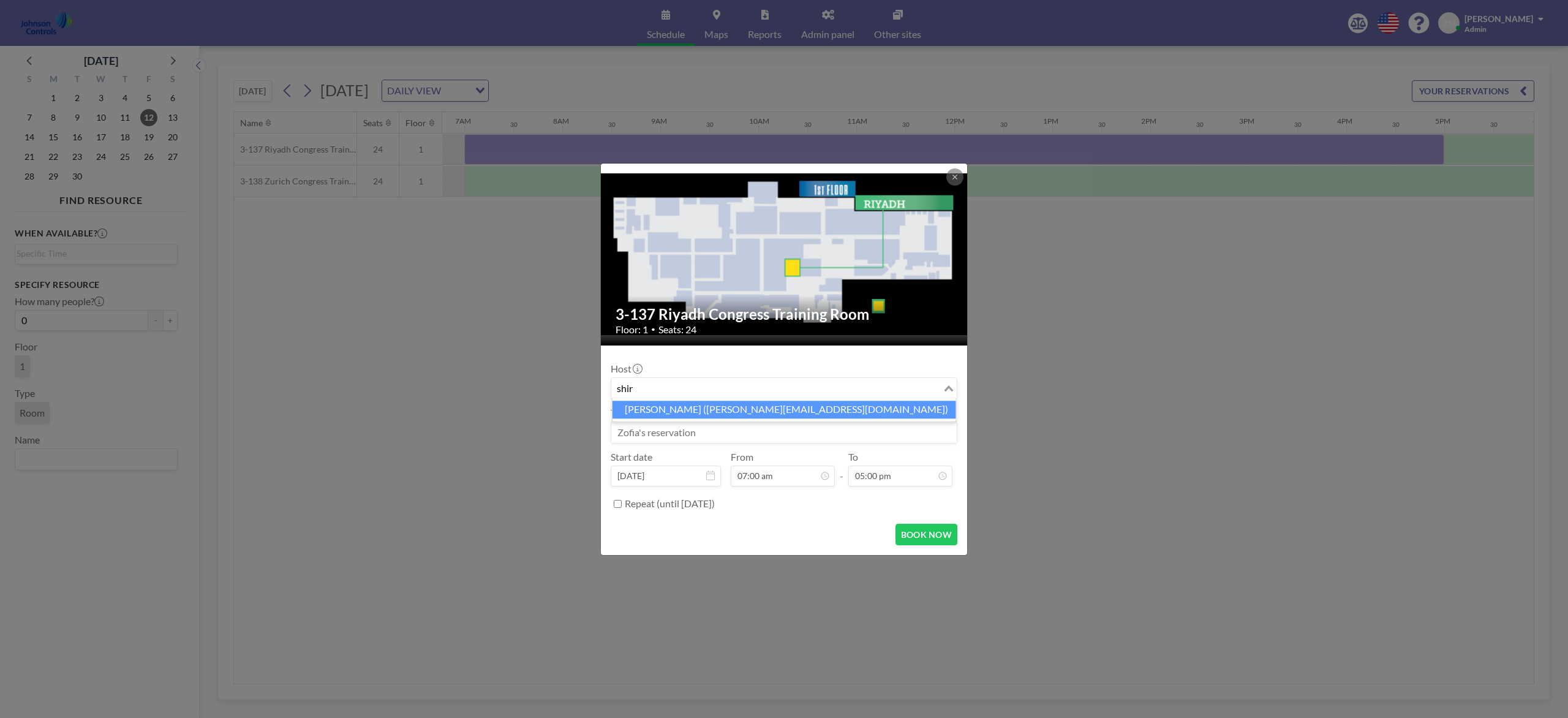
click at [844, 408] on li "Shirl Madison (shirl.madison@jci.com)" at bounding box center [784, 410] width 344 height 18
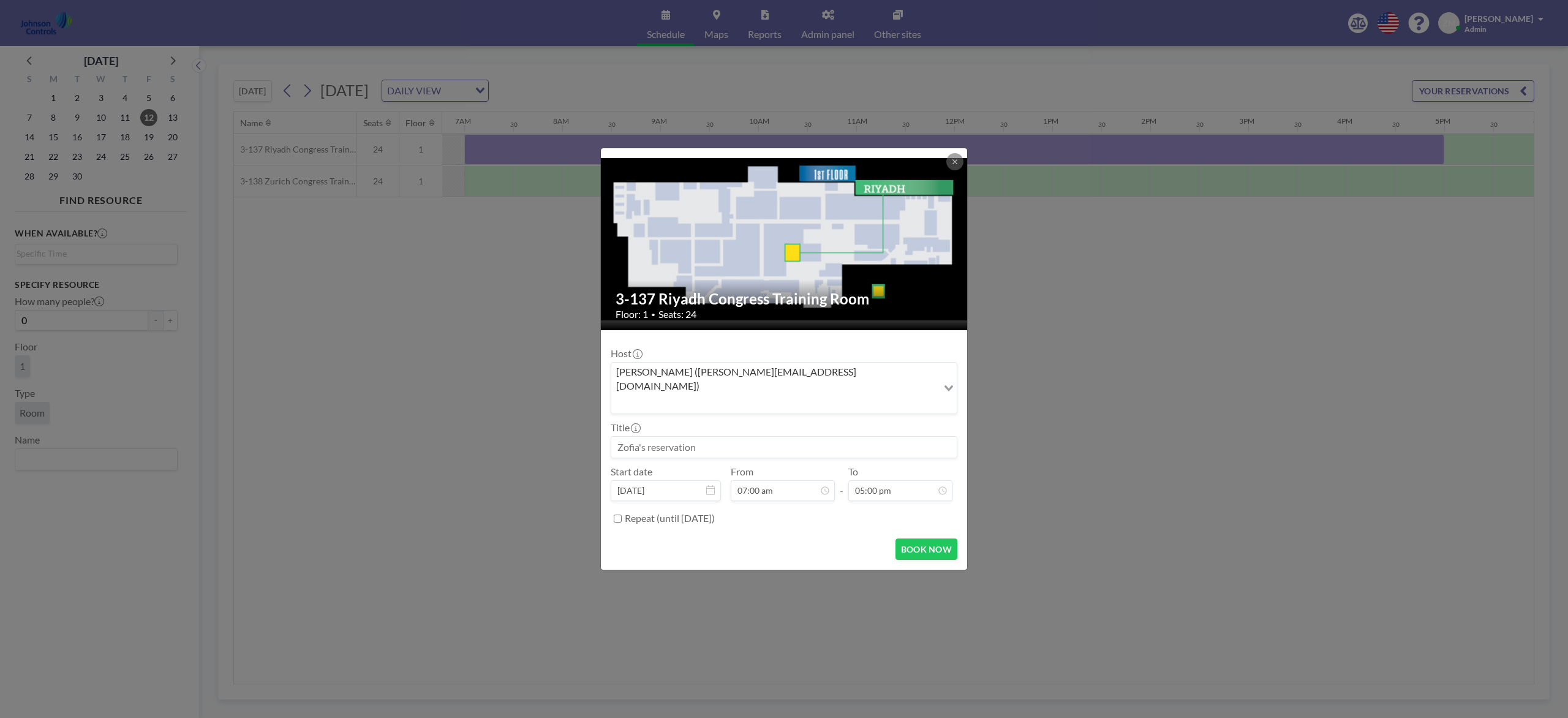
click at [815, 437] on input at bounding box center [784, 447] width 345 height 21
paste input "Combined Training"
click at [903, 538] on button "BOOK NOW" at bounding box center [926, 549] width 62 height 21
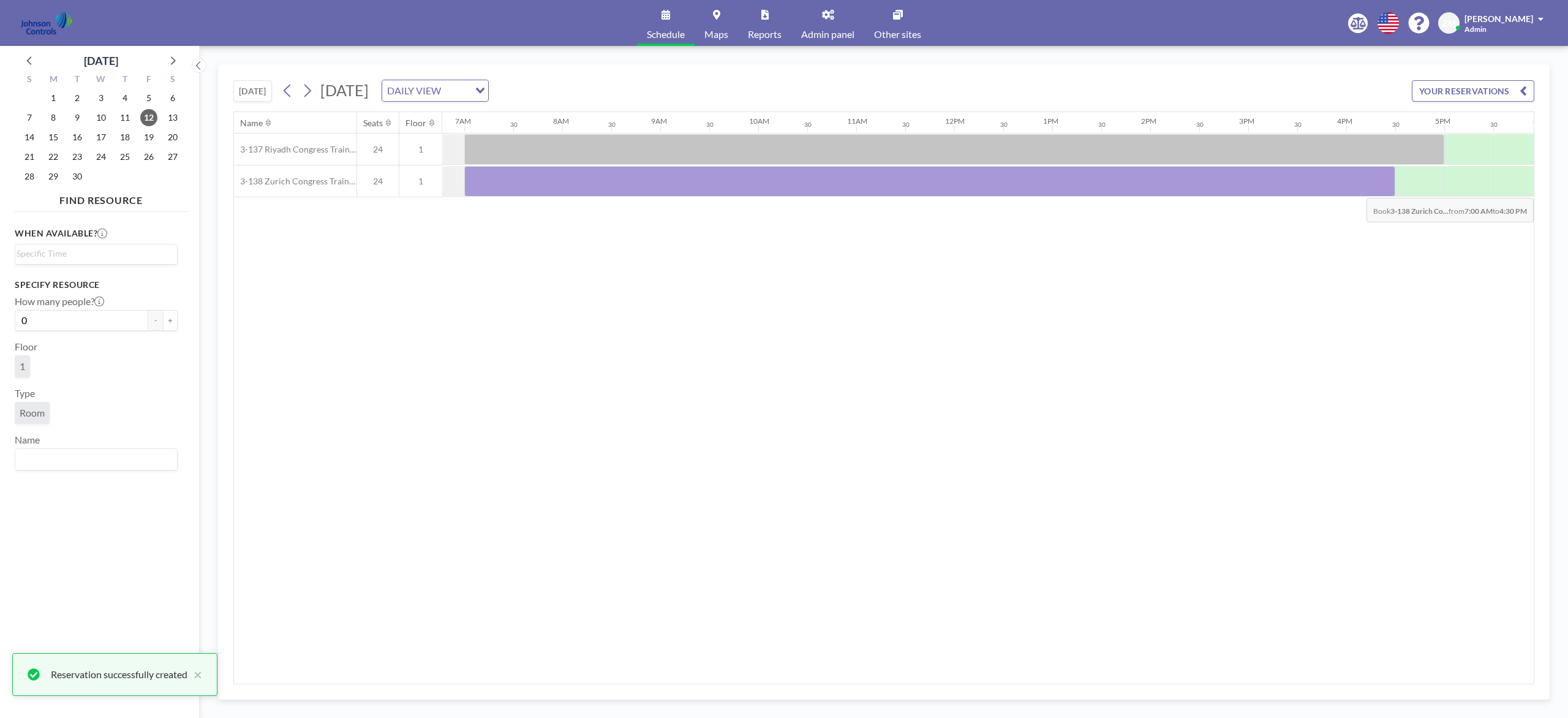
drag, startPoint x: 485, startPoint y: 183, endPoint x: 1402, endPoint y: 190, distance: 917.0
click at [1175, 190] on div at bounding box center [930, 181] width 931 height 31
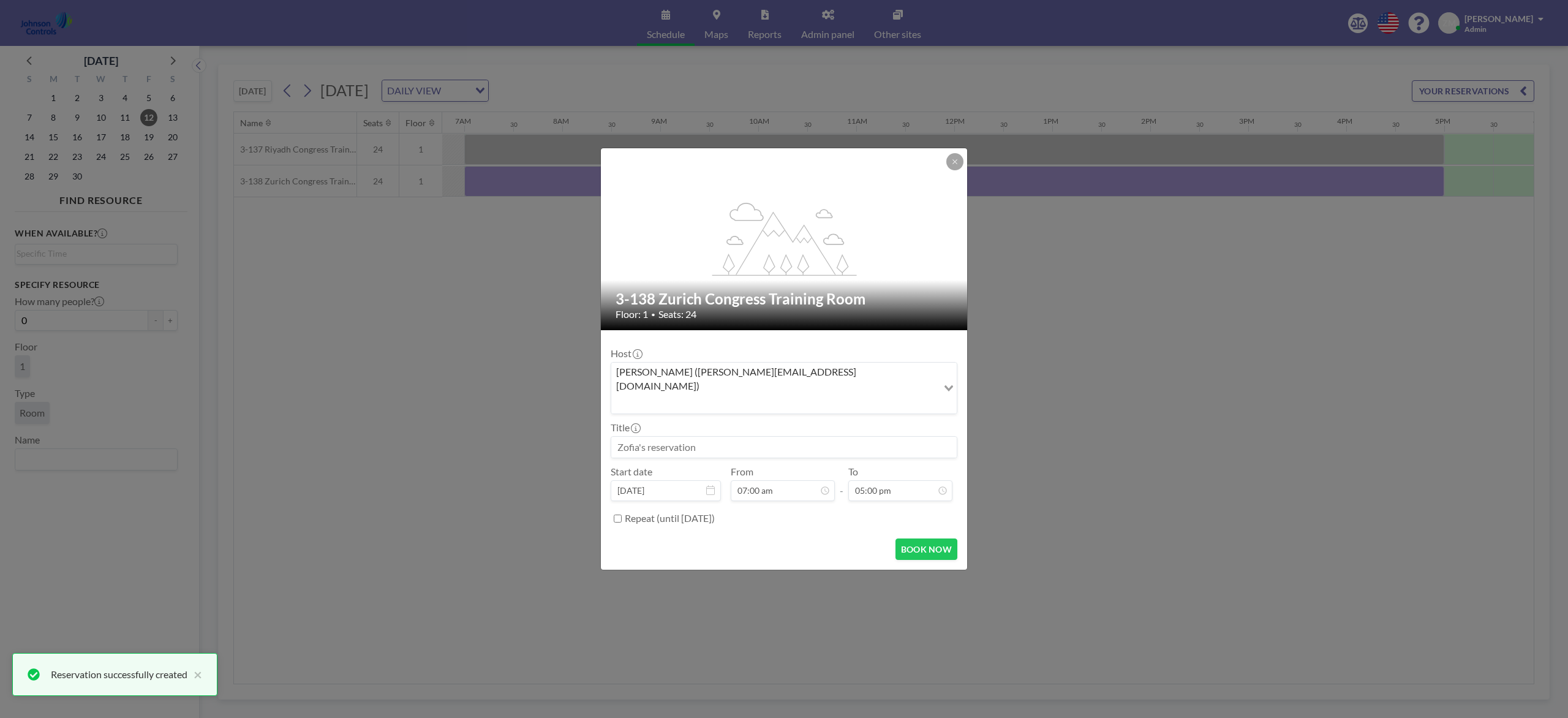
click at [827, 395] on input "Search for option" at bounding box center [774, 403] width 324 height 16
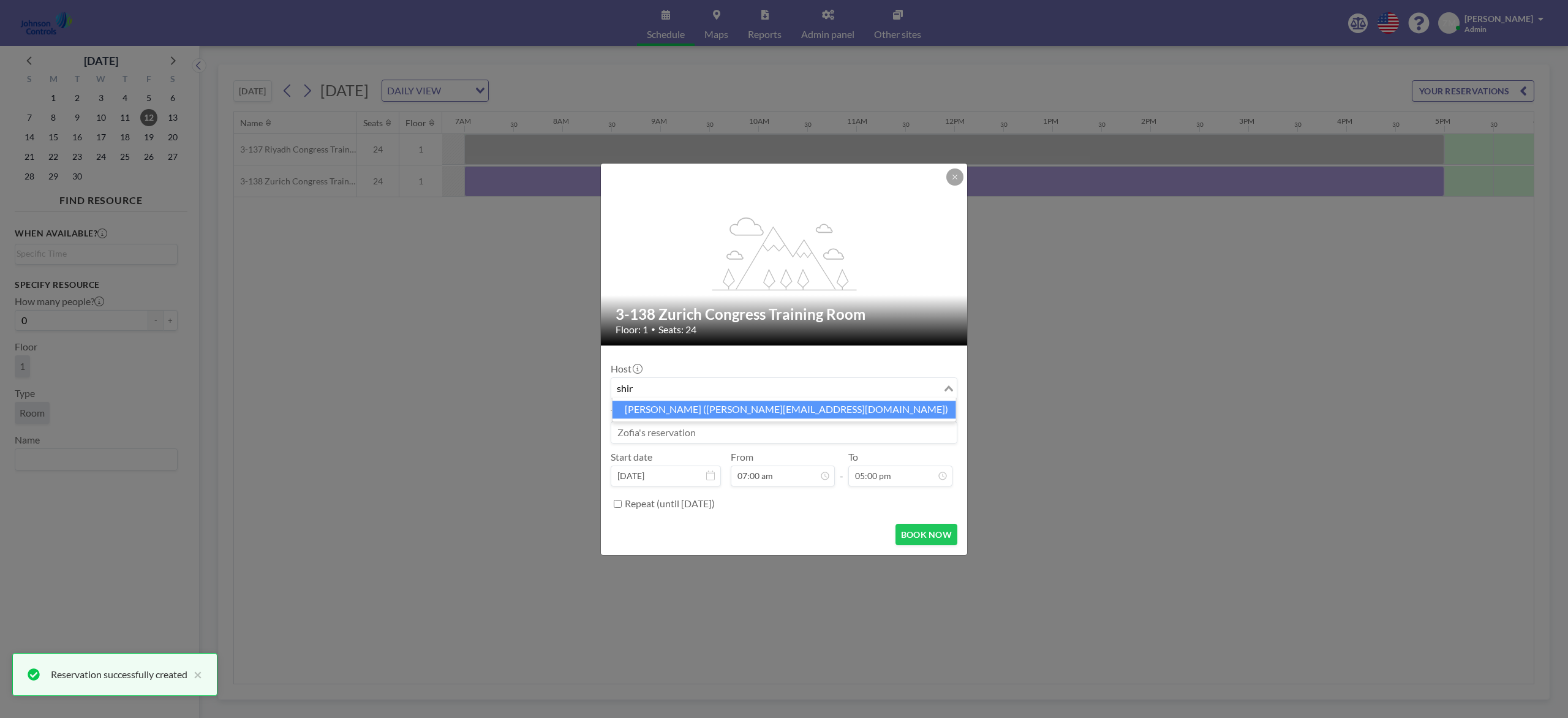
click at [802, 404] on li "Shirl Madison (shirl.madison@jci.com)" at bounding box center [784, 410] width 344 height 18
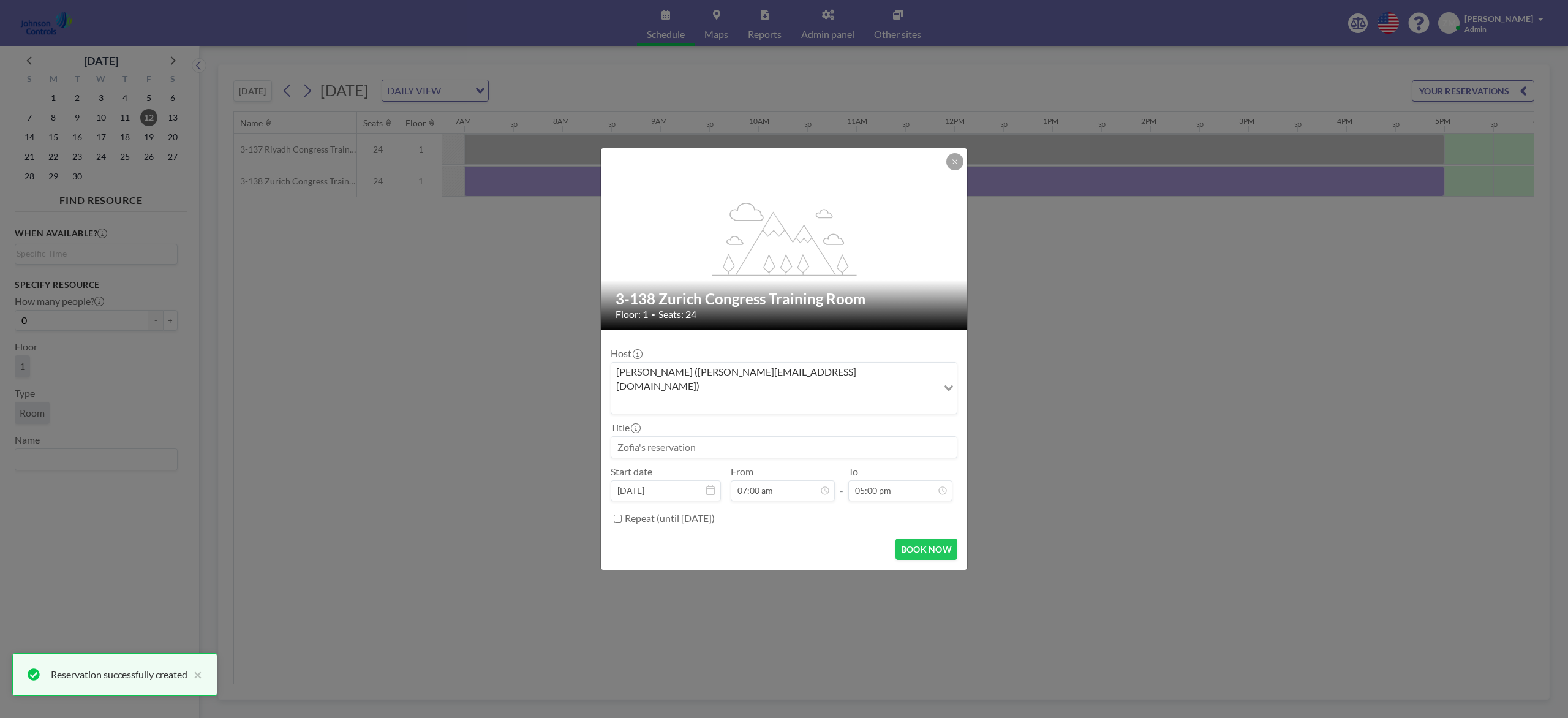
click at [781, 438] on input at bounding box center [784, 447] width 345 height 21
paste input "Combined Training"
click at [943, 538] on button "BOOK NOW" at bounding box center [926, 549] width 62 height 21
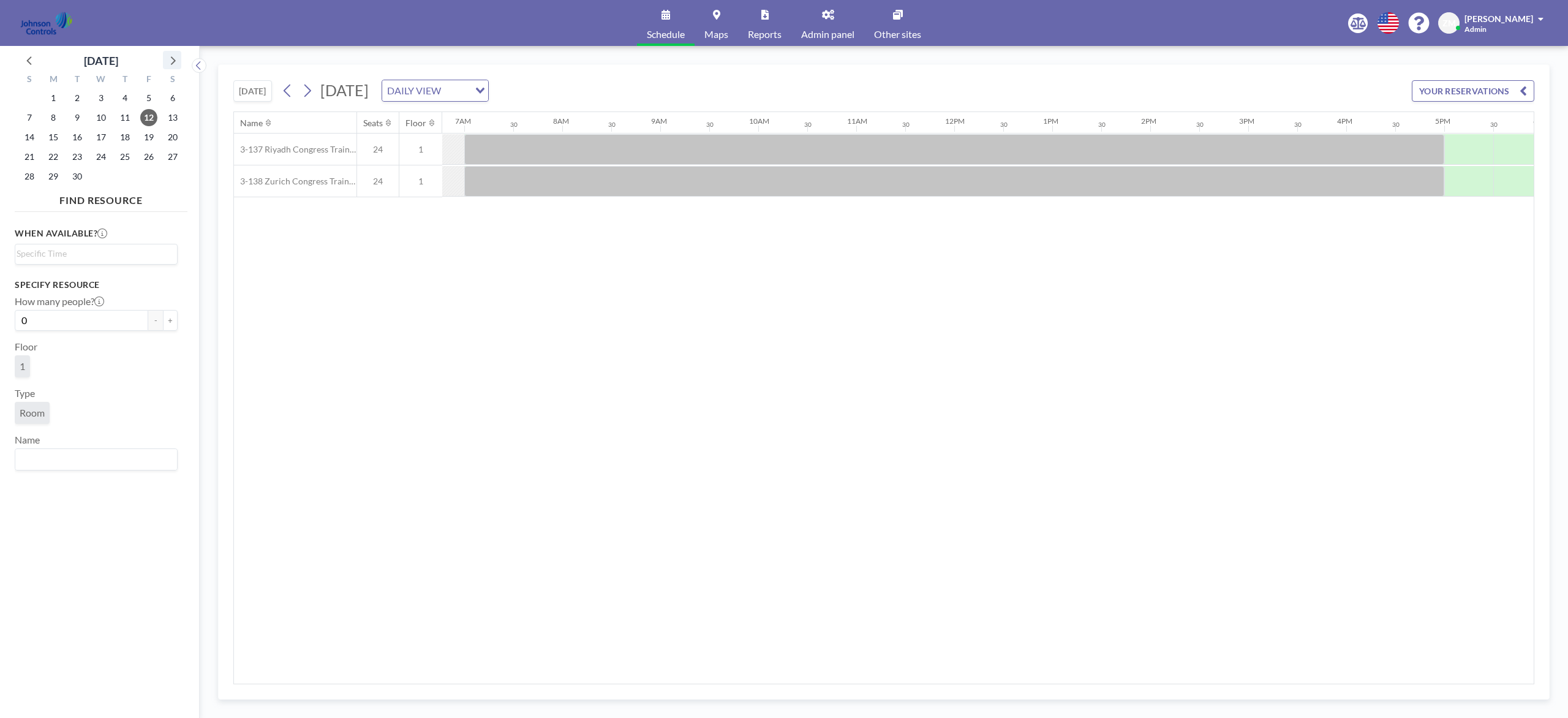
click at [176, 56] on icon at bounding box center [172, 60] width 16 height 16
click at [49, 136] on span "14" at bounding box center [53, 137] width 17 height 17
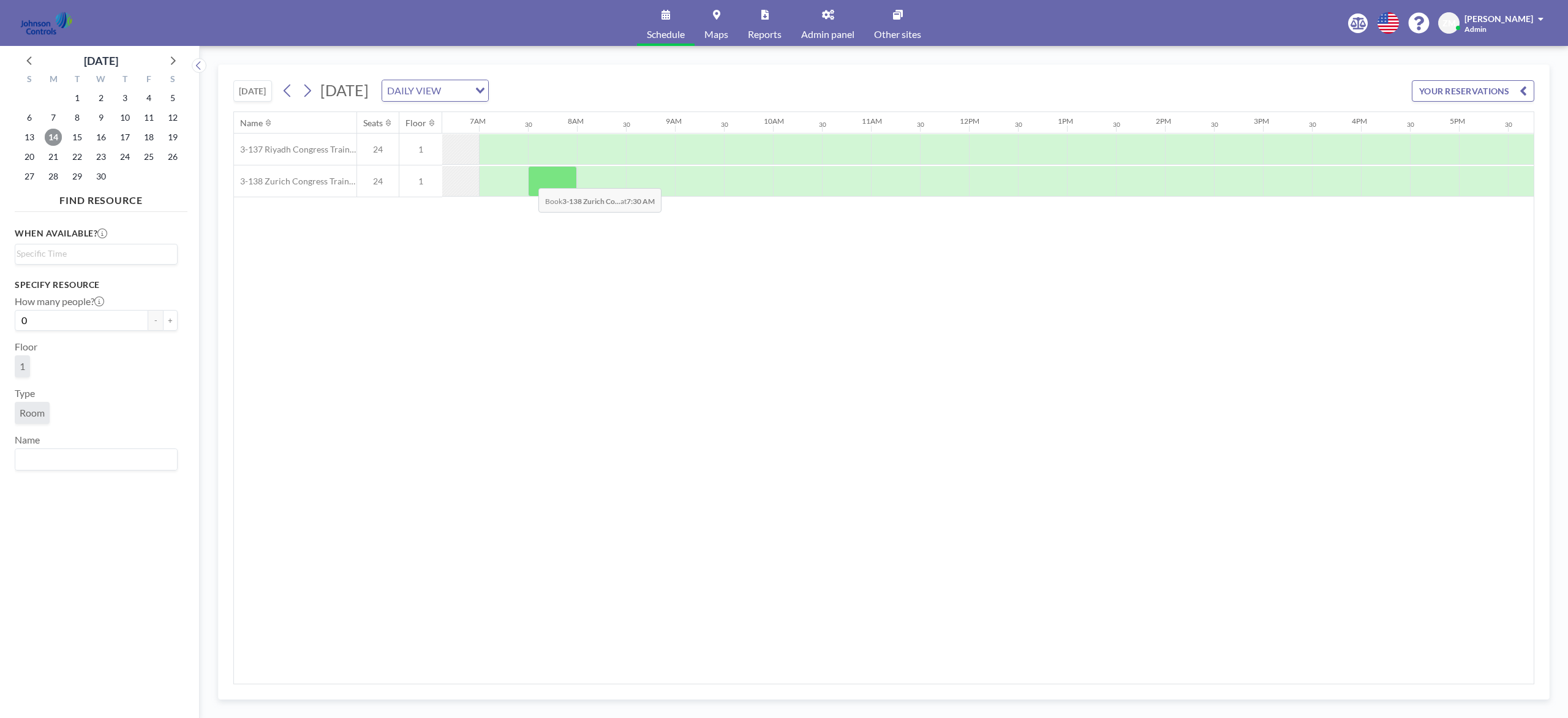
scroll to position [0, 650]
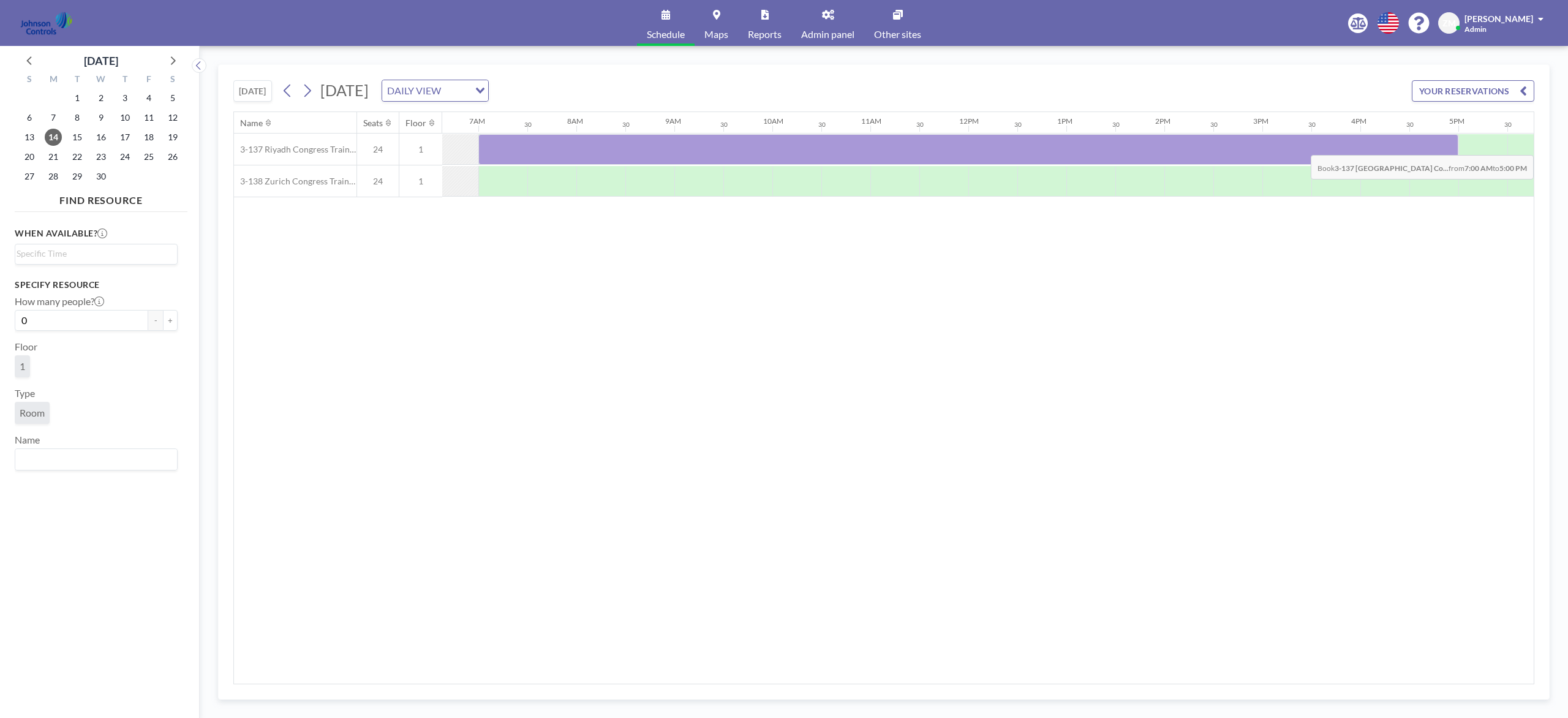
drag, startPoint x: 507, startPoint y: 153, endPoint x: 1417, endPoint y: 147, distance: 910.0
click at [1175, 147] on div at bounding box center [968, 149] width 980 height 31
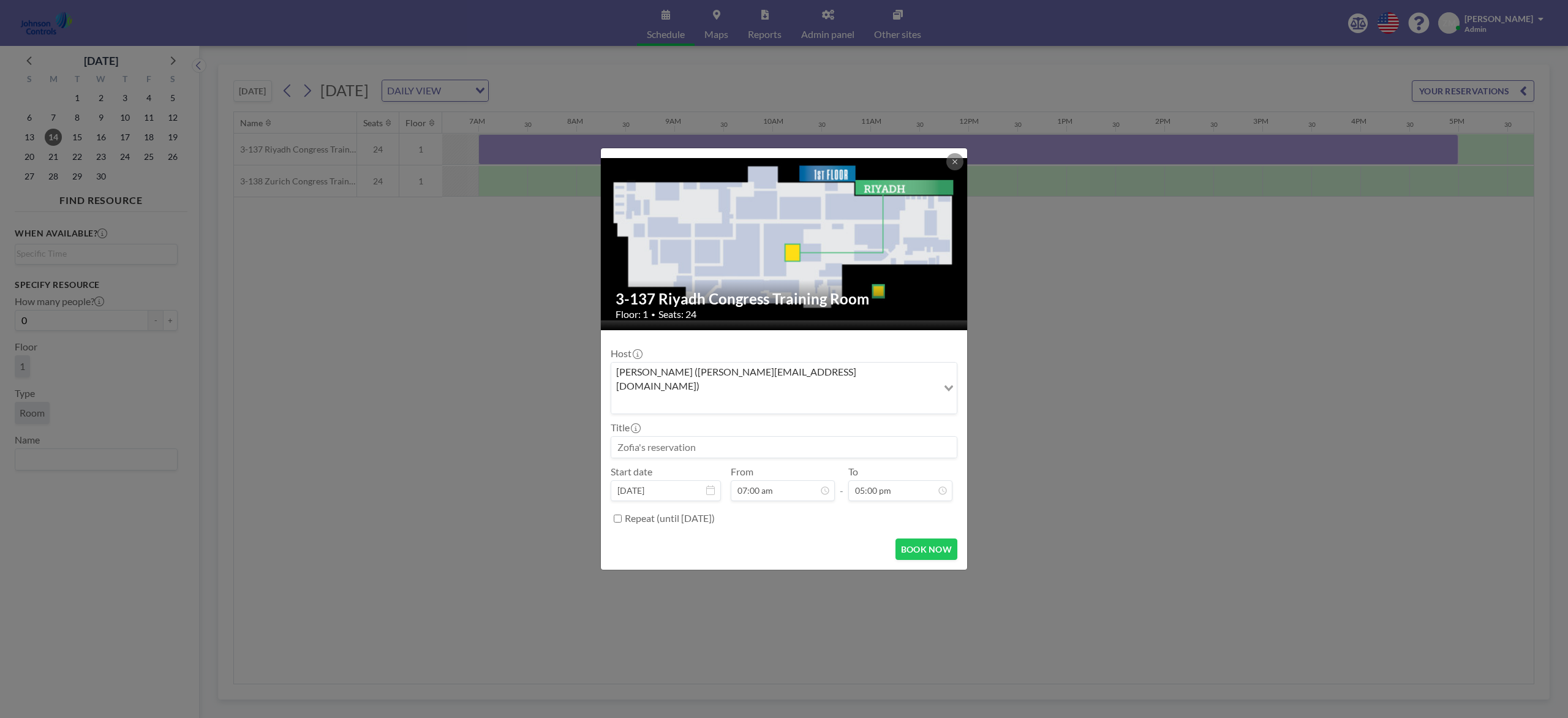
click at [803, 395] on input "Search for option" at bounding box center [774, 403] width 324 height 16
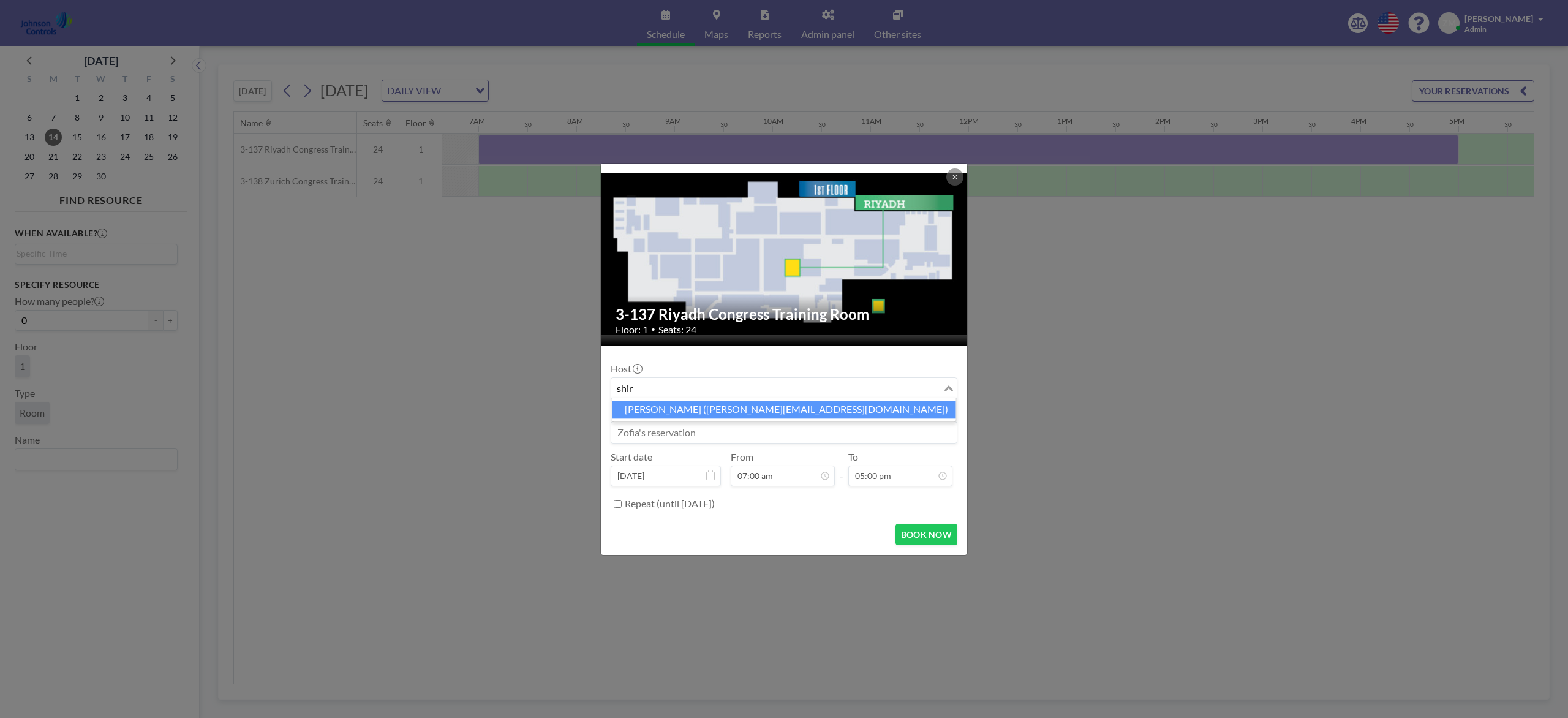
click at [763, 417] on li "Shirl Madison (shirl.madison@jci.com)" at bounding box center [784, 410] width 344 height 18
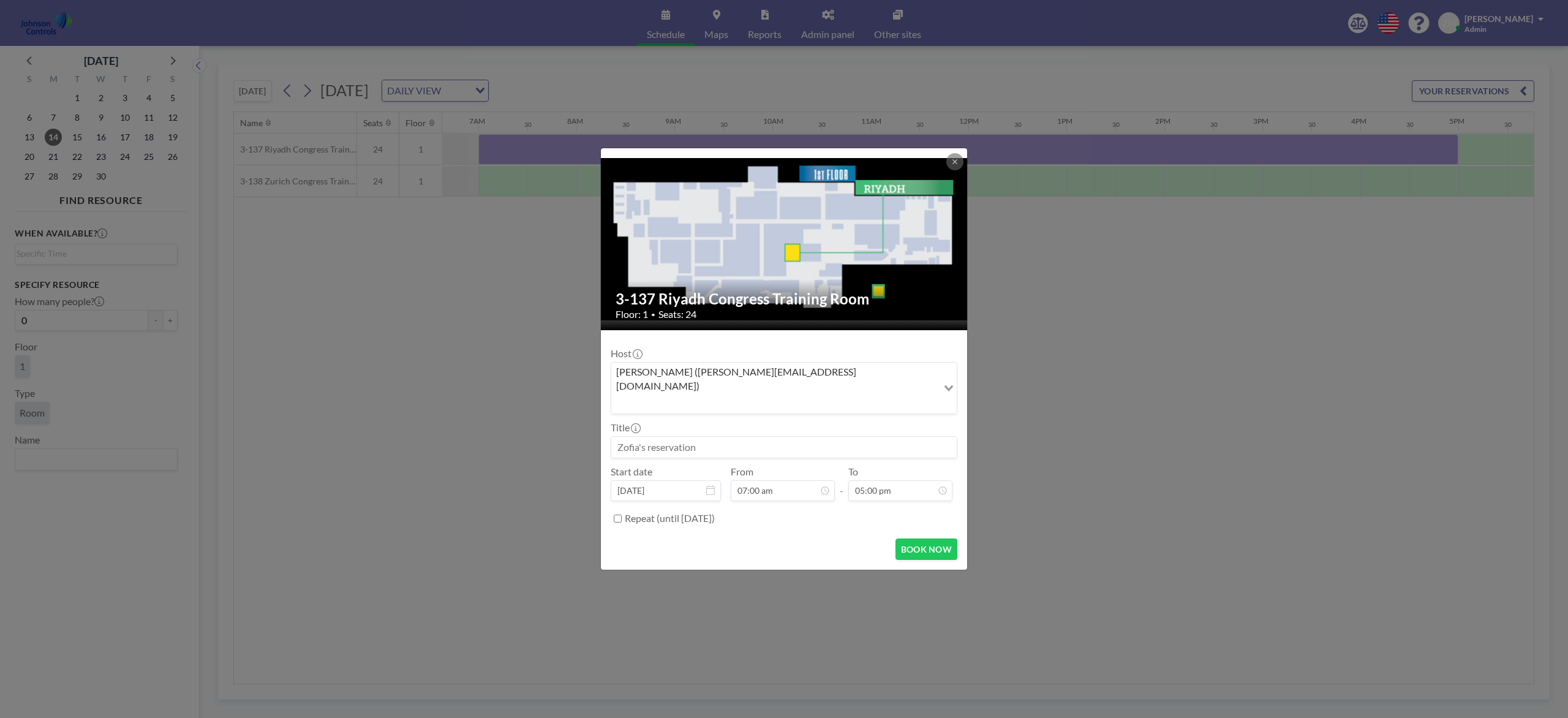
click at [762, 437] on input at bounding box center [784, 447] width 345 height 21
paste input "Best Product and Design Training"
click at [925, 538] on button "BOOK NOW" at bounding box center [926, 549] width 62 height 21
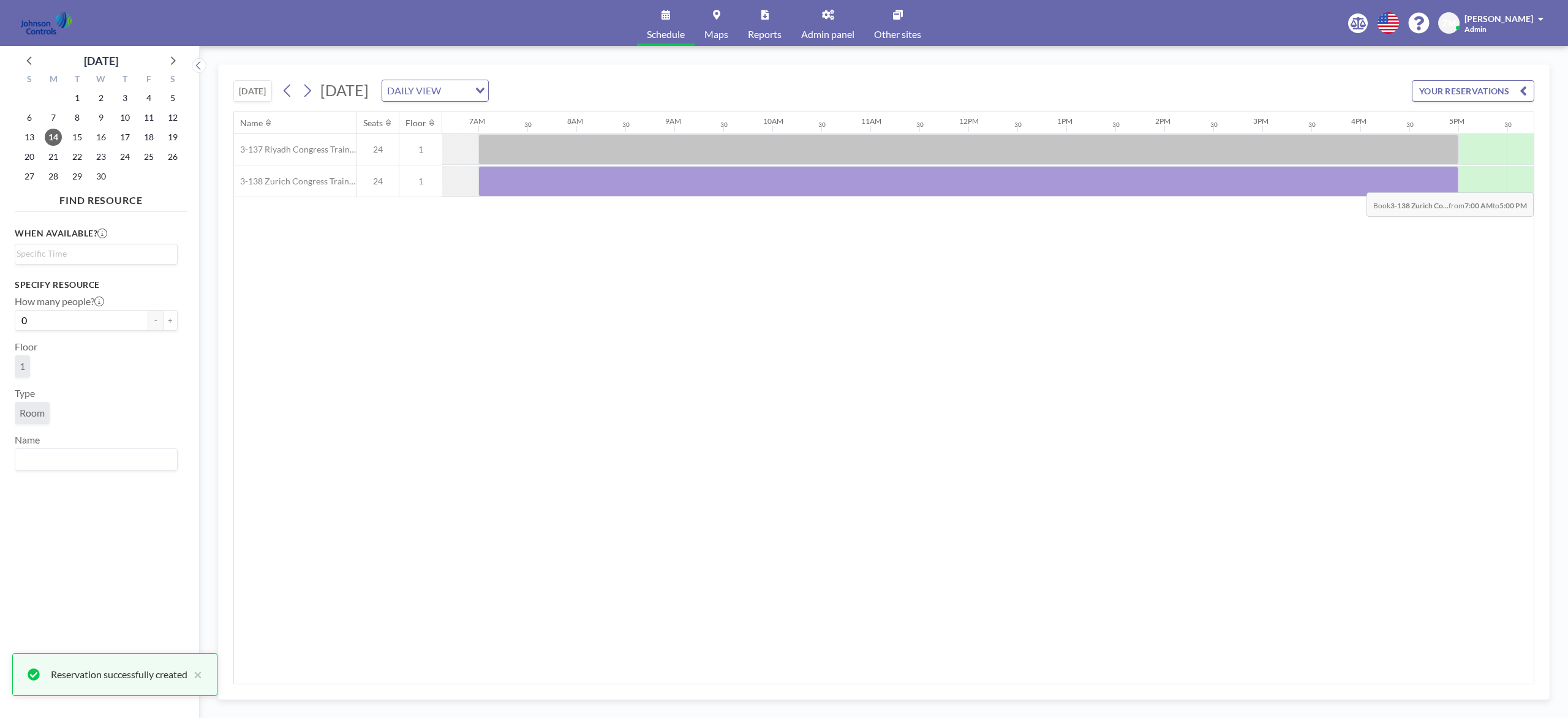
drag, startPoint x: 496, startPoint y: 188, endPoint x: 1426, endPoint y: 184, distance: 930.0
click at [1175, 184] on div at bounding box center [968, 181] width 980 height 31
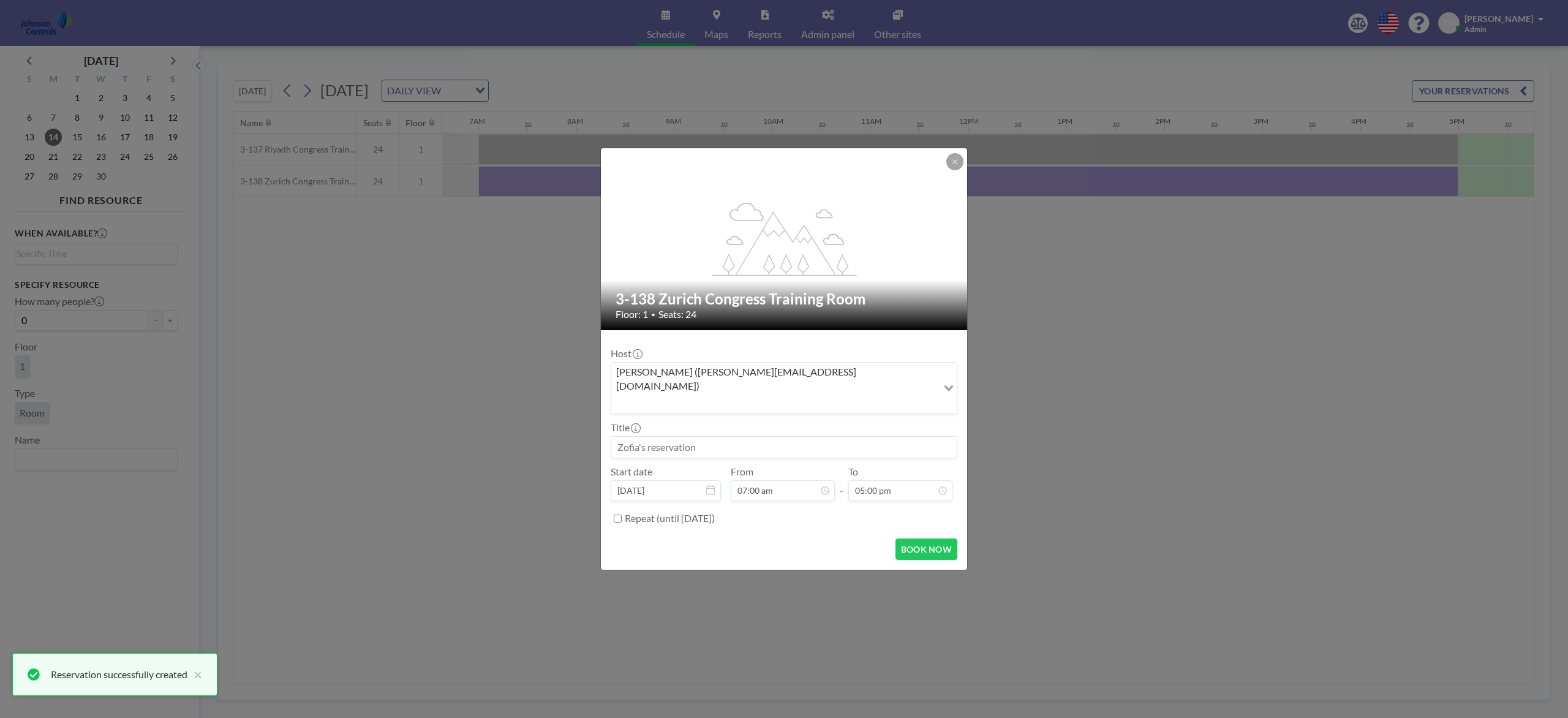
click at [782, 395] on input "Search for option" at bounding box center [774, 403] width 324 height 16
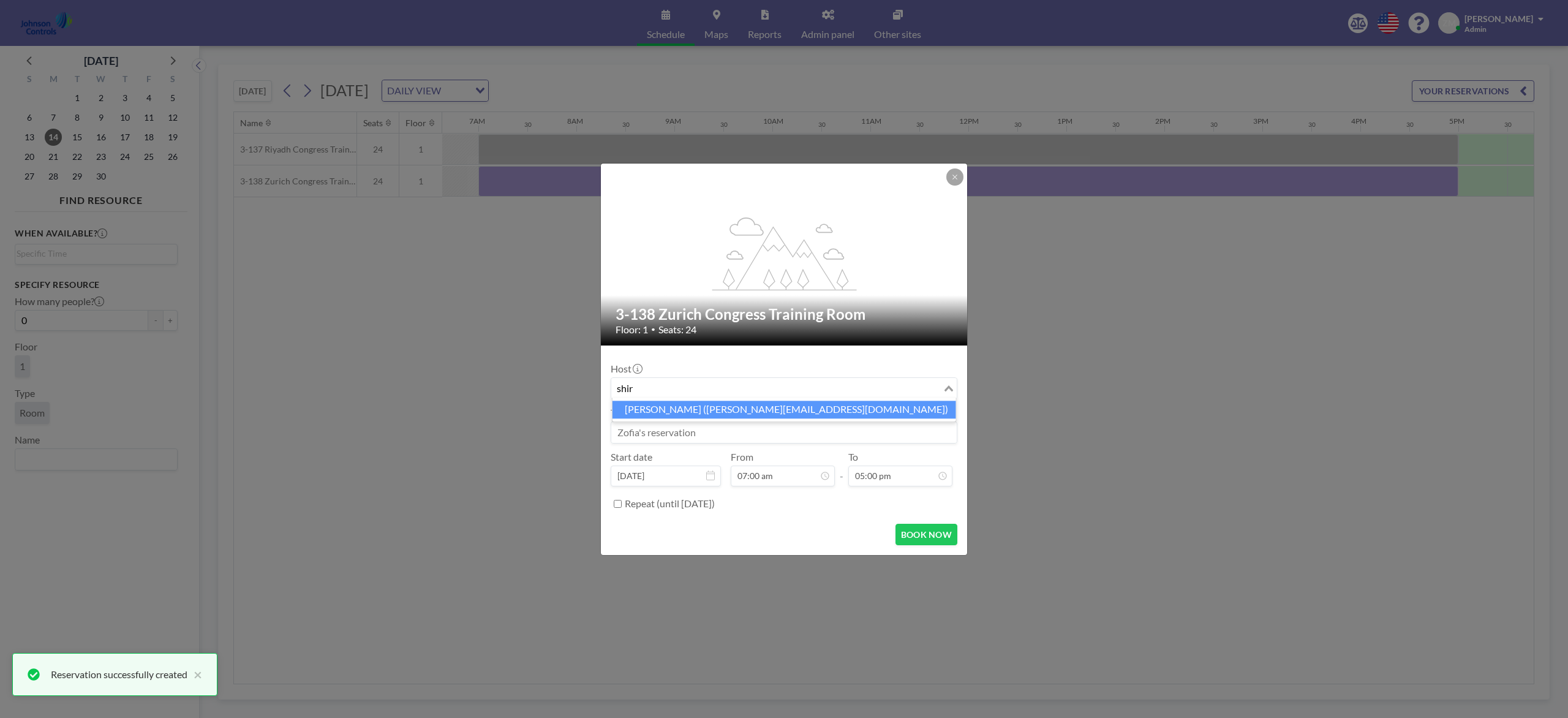
click at [772, 410] on li "Shirl Madison (shirl.madison@jci.com)" at bounding box center [784, 410] width 344 height 18
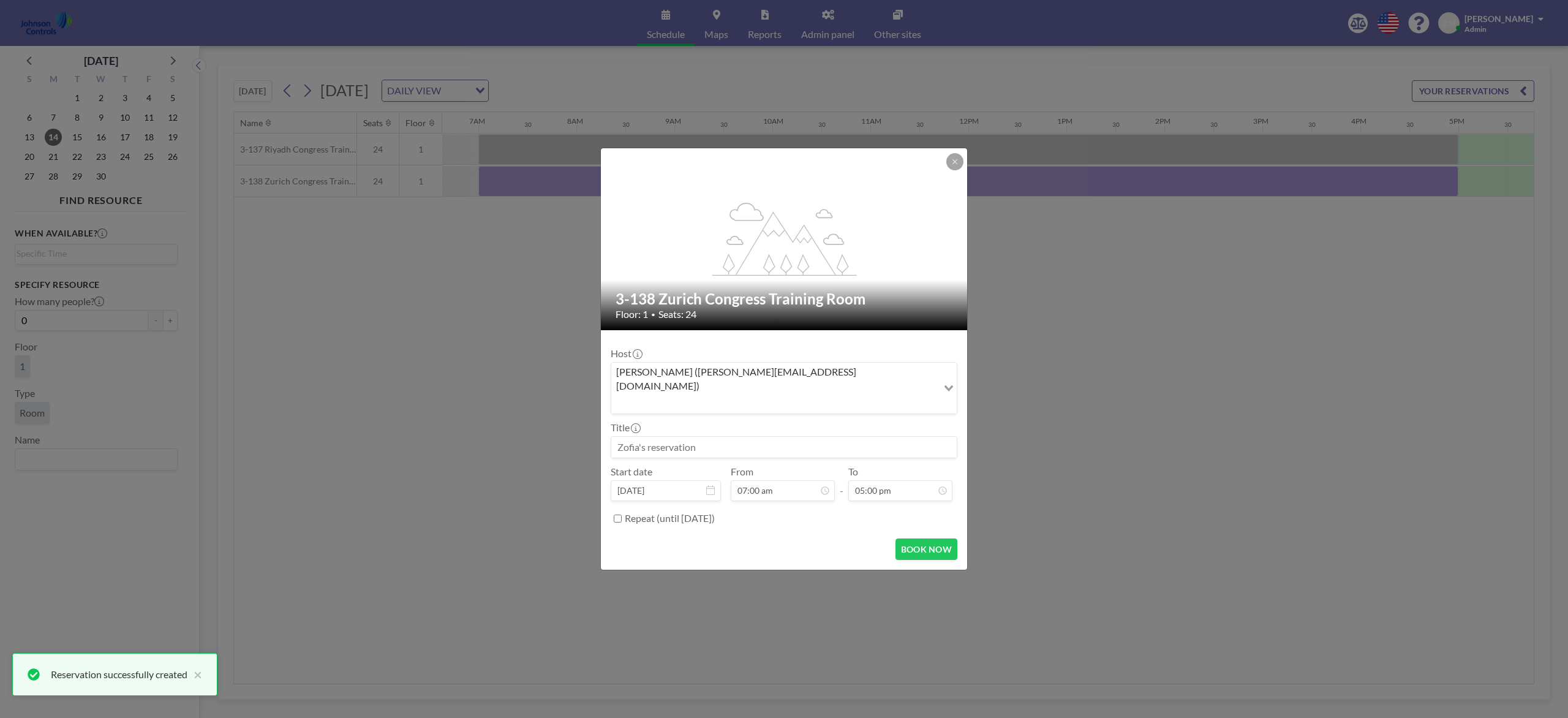
click at [763, 437] on input at bounding box center [784, 447] width 345 height 21
paste input "Best Product and Design Training"
click at [912, 521] on form "Host Shirl Madison (shirl.madison@jci.com) Loading... Title Best Product and De…" at bounding box center [783, 450] width 366 height 240
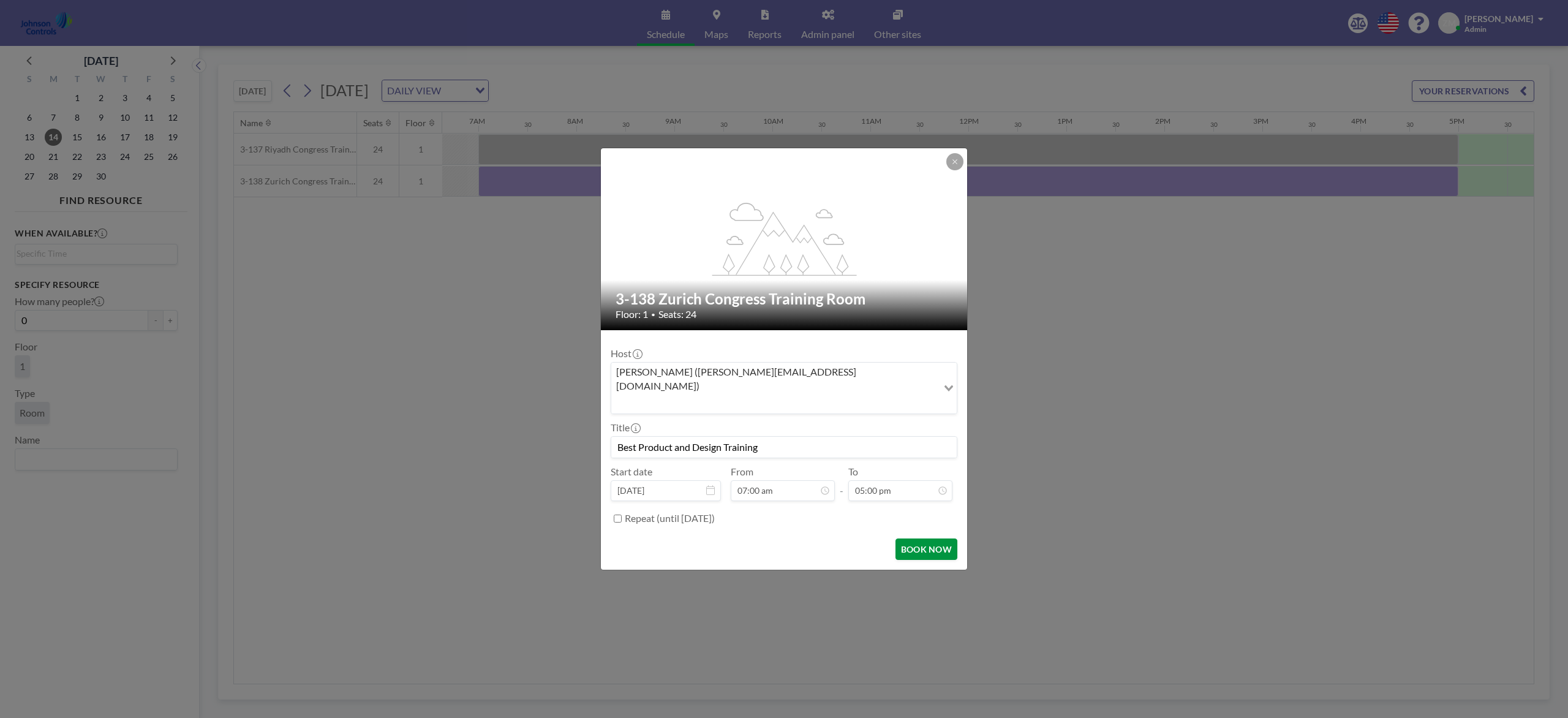
click at [918, 538] on button "BOOK NOW" at bounding box center [926, 549] width 62 height 21
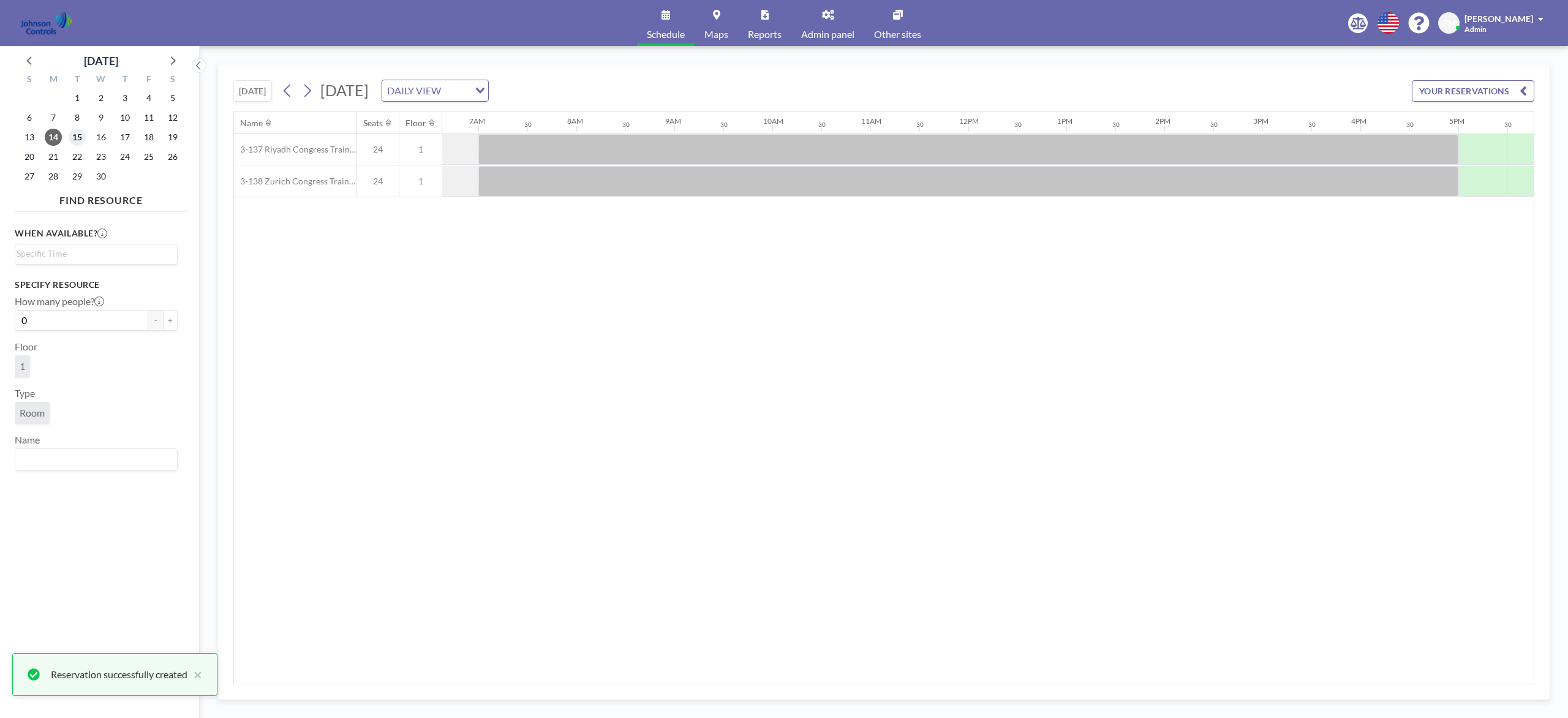
click at [77, 135] on span "15" at bounding box center [77, 137] width 17 height 17
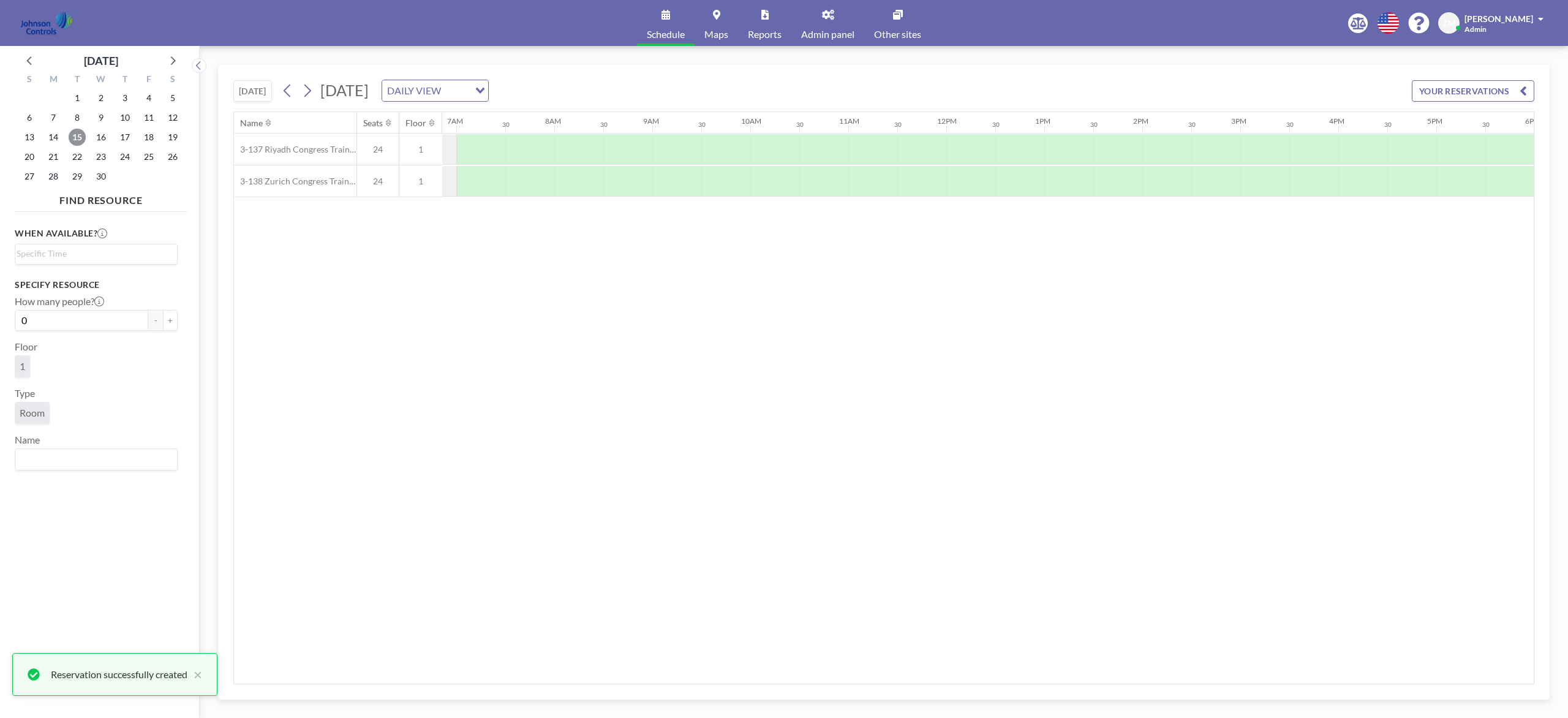
scroll to position [0, 649]
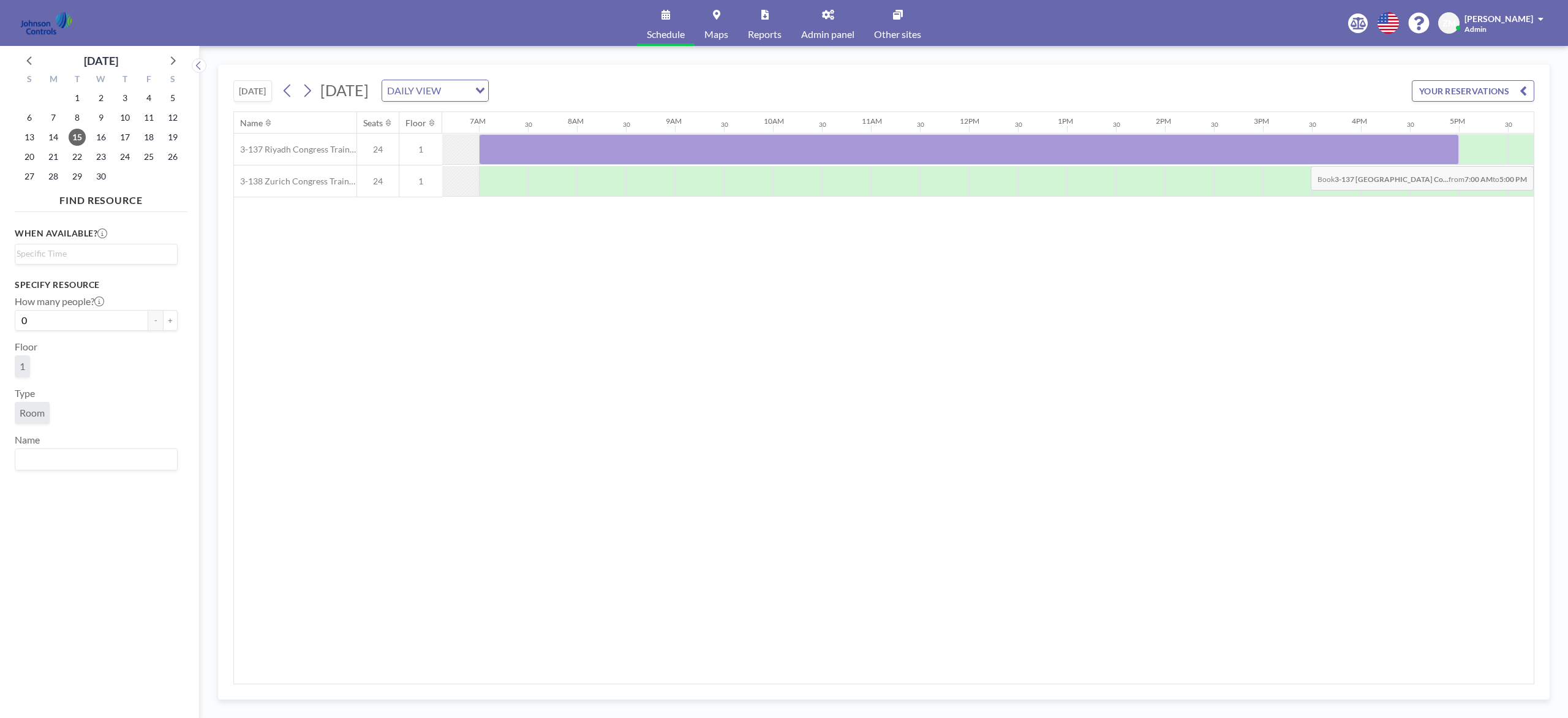
drag, startPoint x: 501, startPoint y: 150, endPoint x: 1447, endPoint y: 158, distance: 946.0
click at [1175, 158] on div at bounding box center [968, 149] width 980 height 31
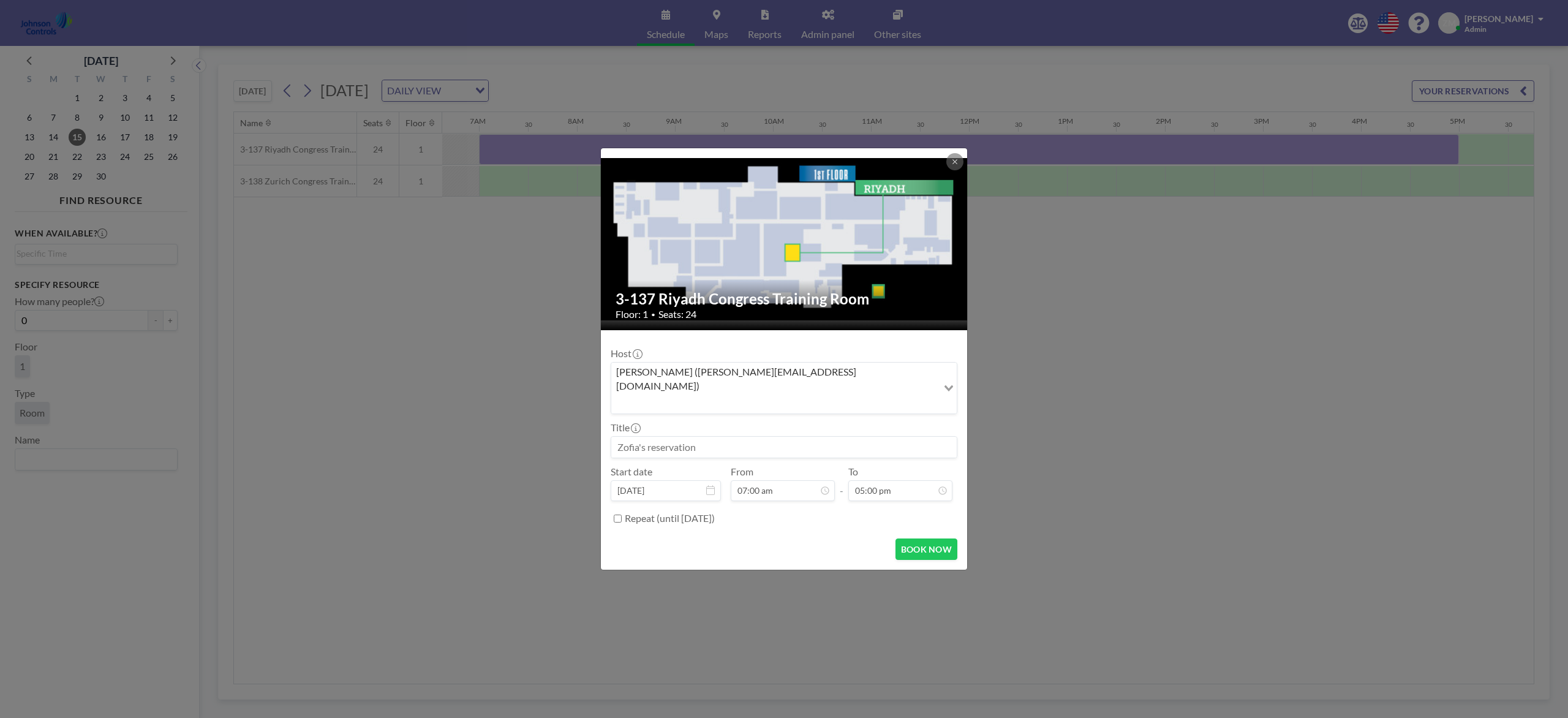
click at [879, 395] on input "Search for option" at bounding box center [774, 403] width 324 height 16
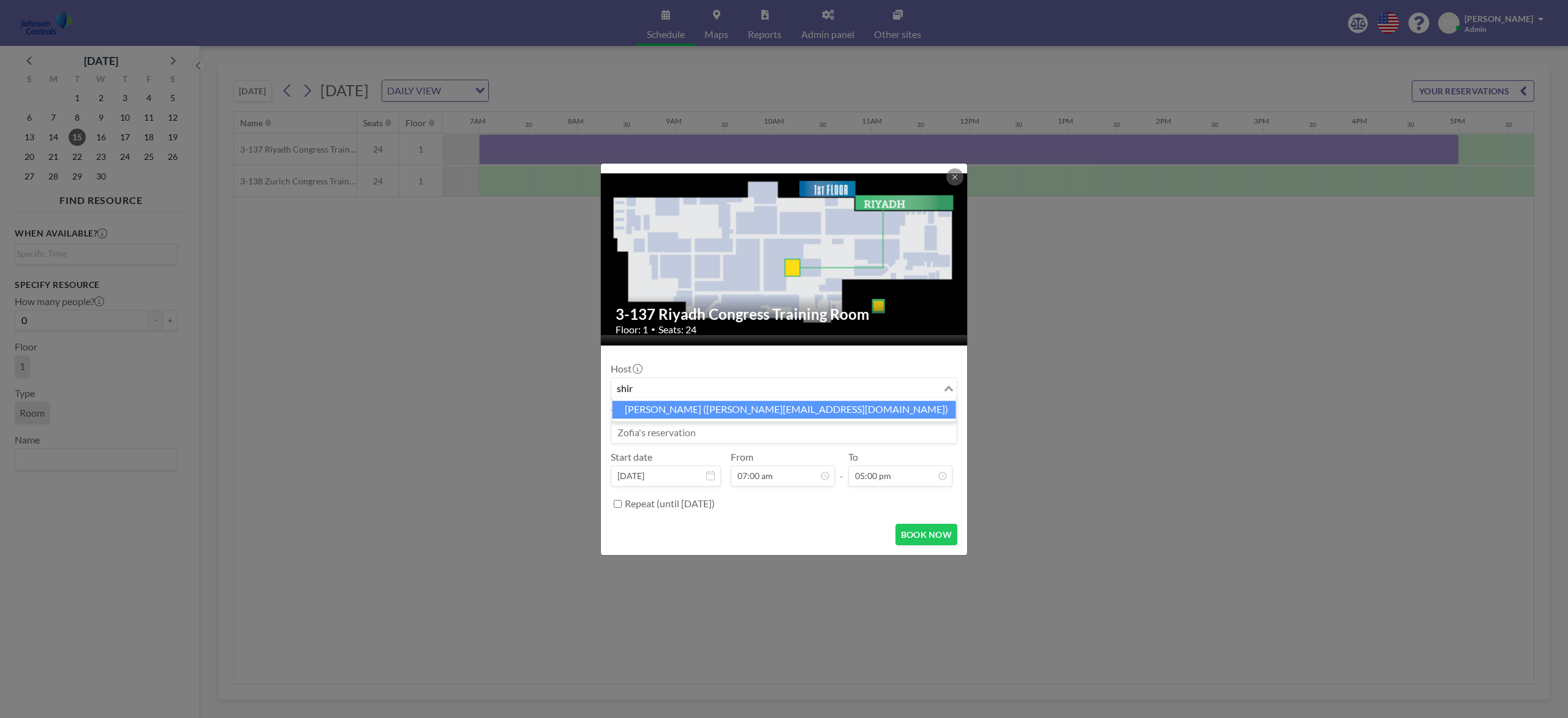
click at [798, 409] on li "Shirl Madison (shirl.madison@jci.com)" at bounding box center [784, 410] width 344 height 18
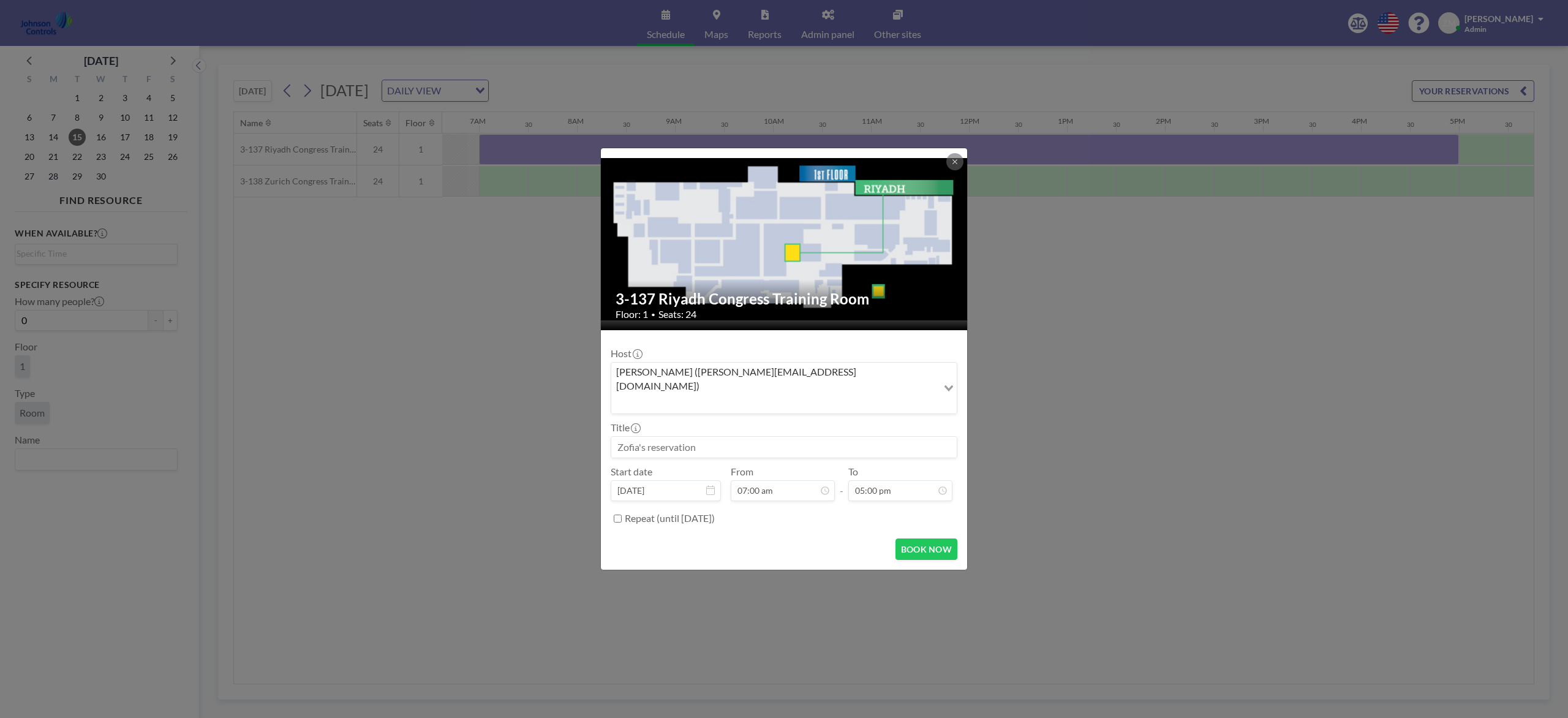
click at [781, 437] on input at bounding box center [784, 447] width 345 height 21
paste input "Best Product and Design Training"
click at [931, 538] on button "BOOK NOW" at bounding box center [926, 549] width 62 height 21
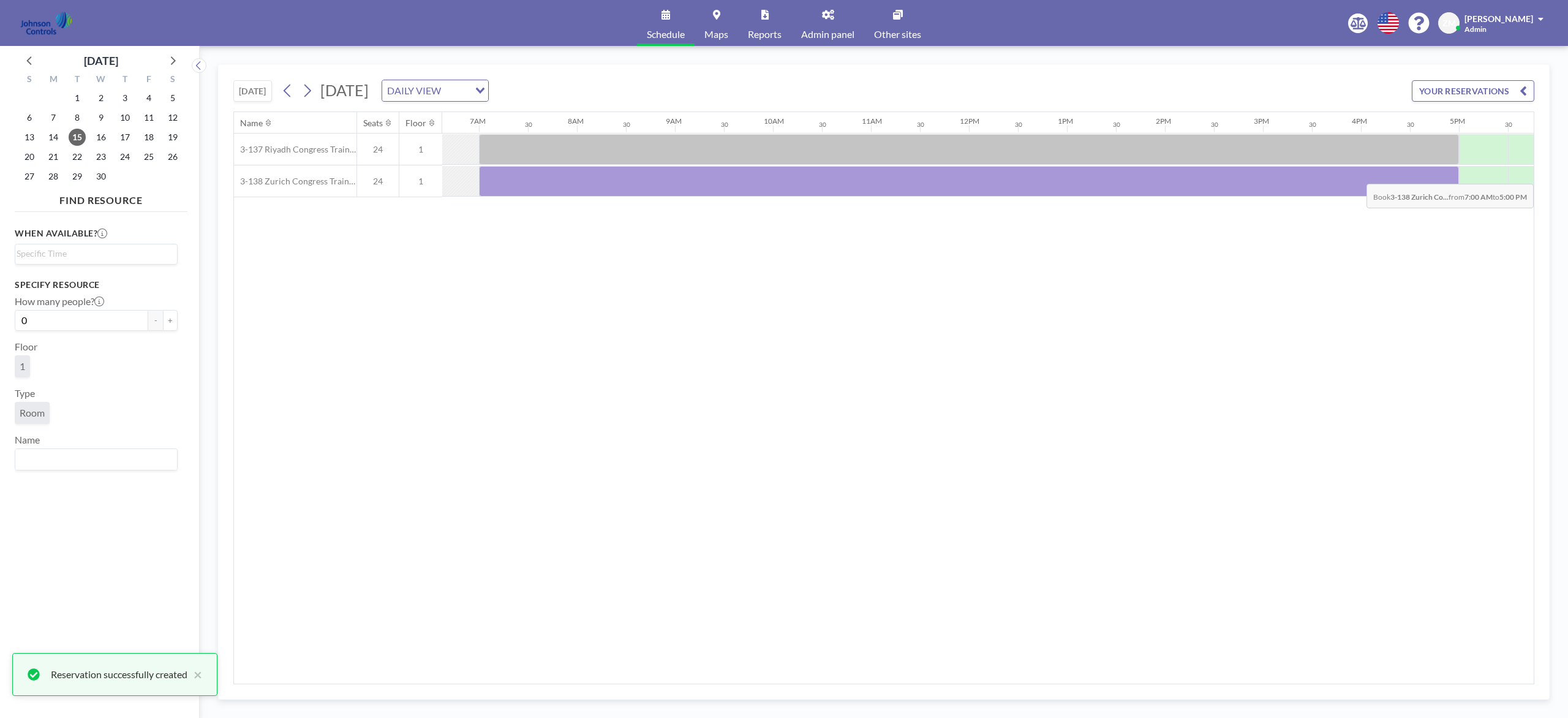
drag, startPoint x: 499, startPoint y: 186, endPoint x: 1419, endPoint y: 176, distance: 920.1
click at [1175, 176] on div at bounding box center [968, 181] width 980 height 31
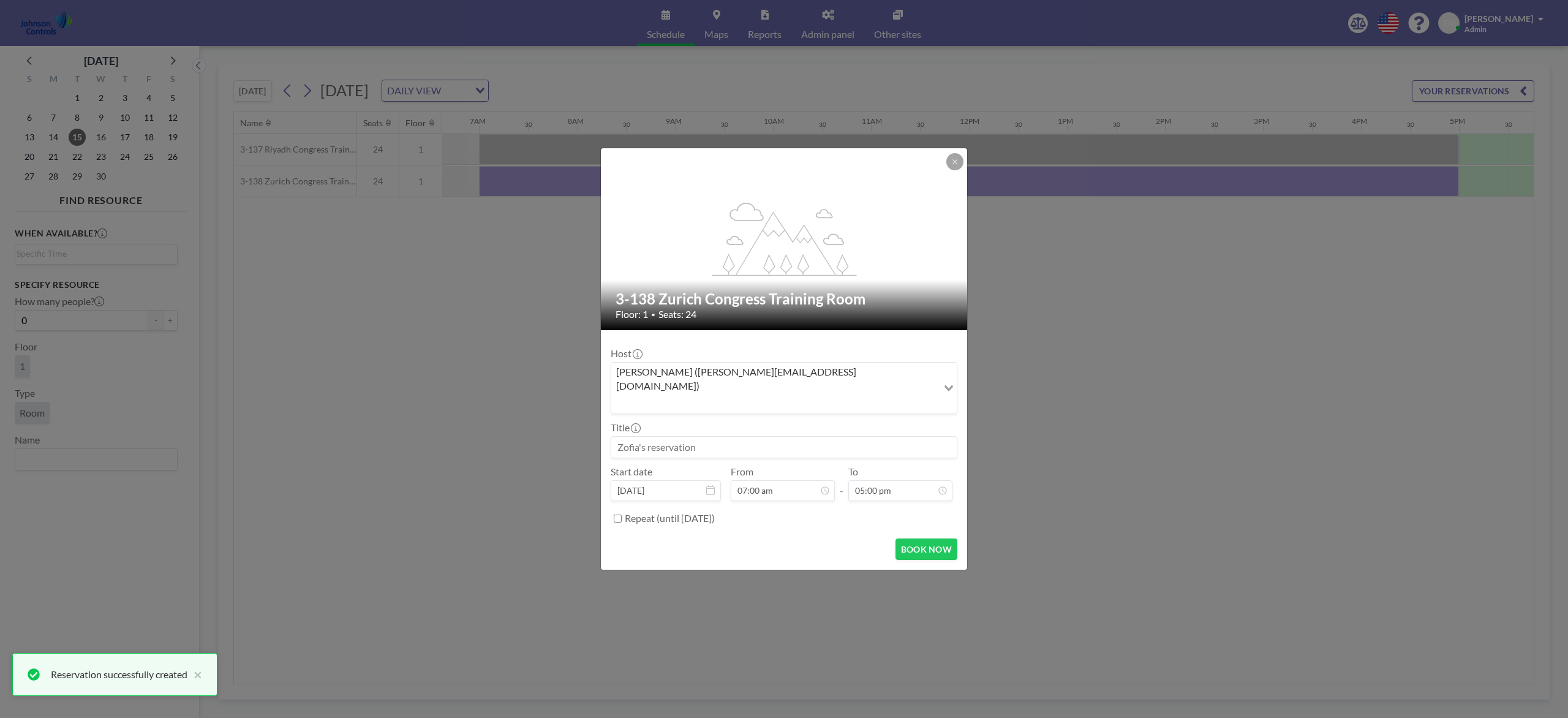
click at [775, 381] on div "Zofia Maślanka (zofia@roomzilla.net)" at bounding box center [774, 387] width 327 height 49
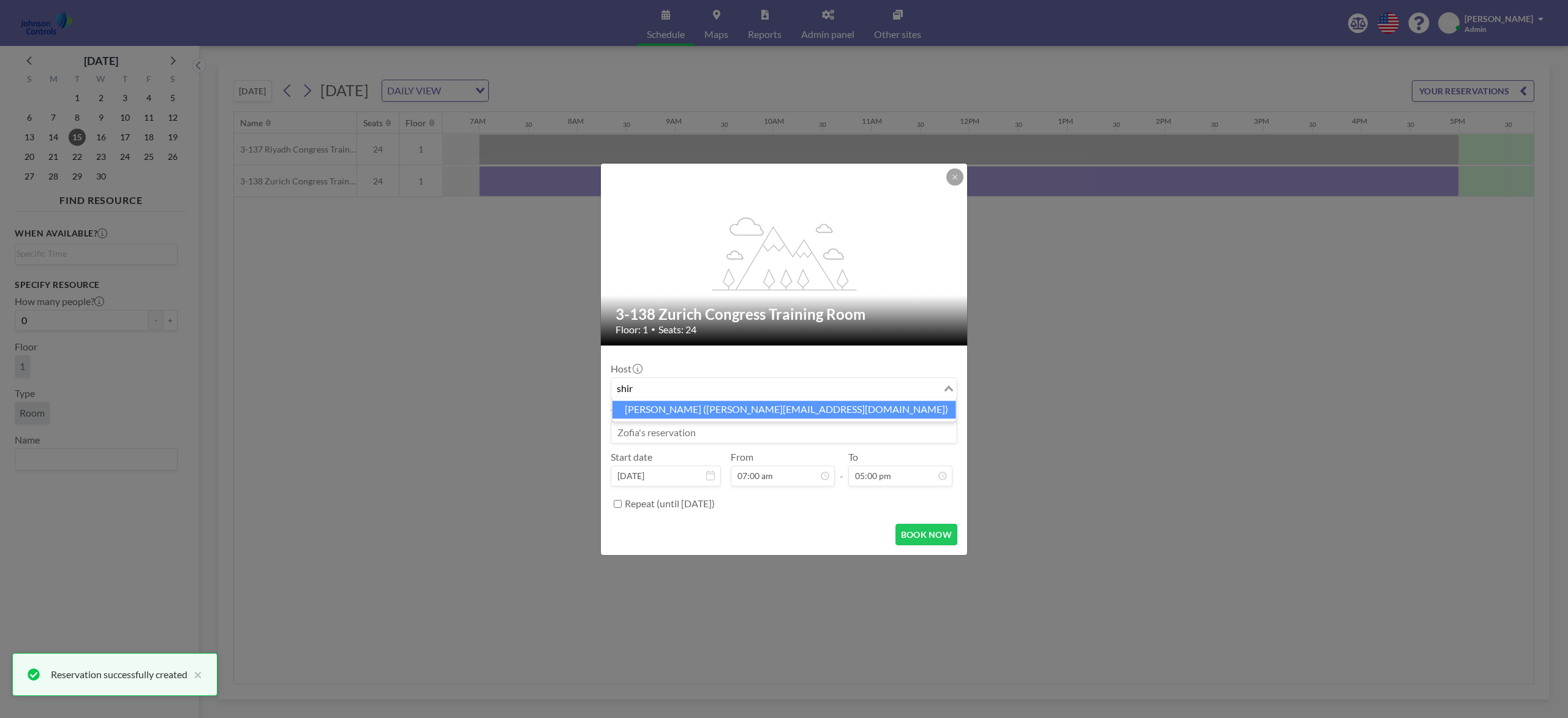
drag, startPoint x: 772, startPoint y: 406, endPoint x: 763, endPoint y: 431, distance: 26.6
click at [772, 407] on li "Shirl Madison (shirl.madison@jci.com)" at bounding box center [784, 410] width 344 height 18
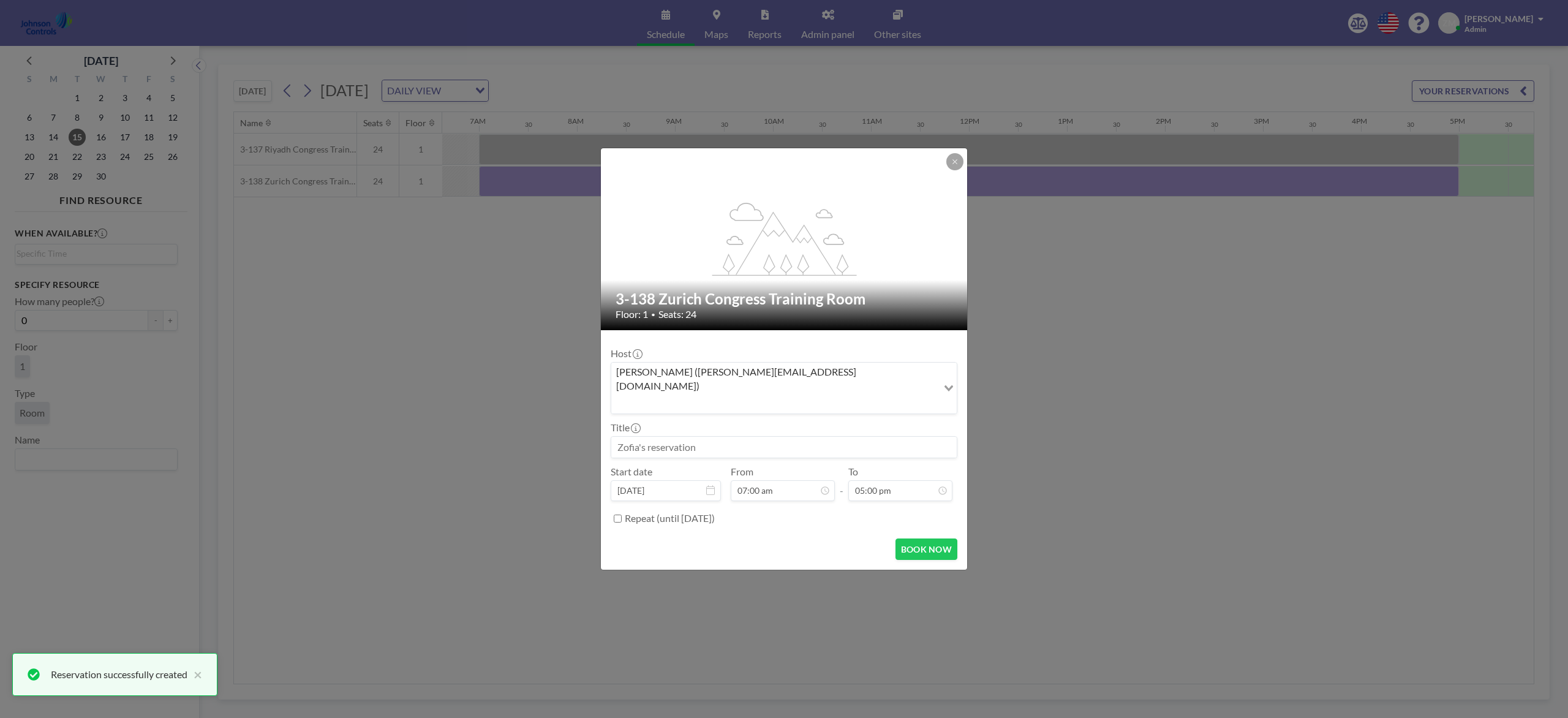
click at [762, 437] on input at bounding box center [784, 447] width 345 height 21
paste input "Best Product and Design Training"
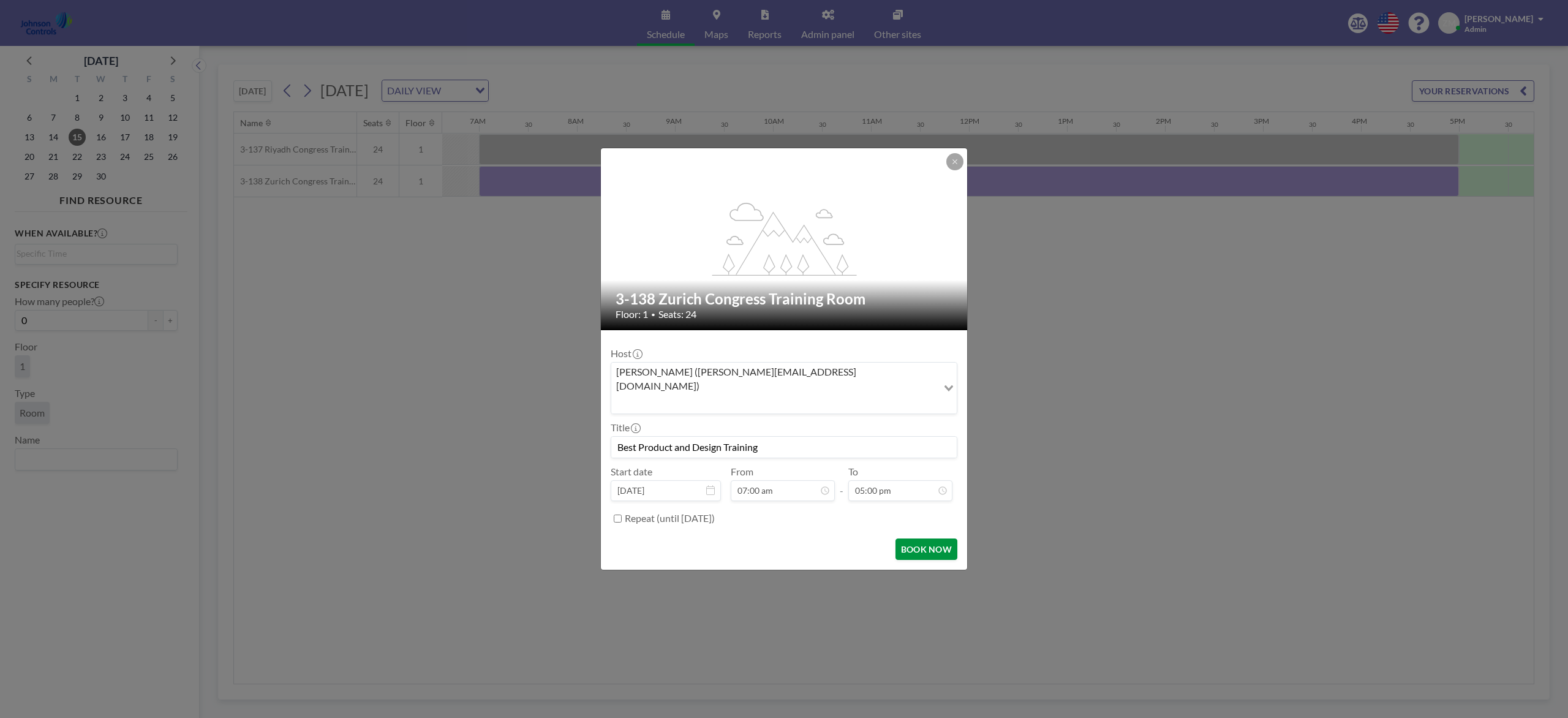
click at [927, 538] on button "BOOK NOW" at bounding box center [926, 549] width 62 height 21
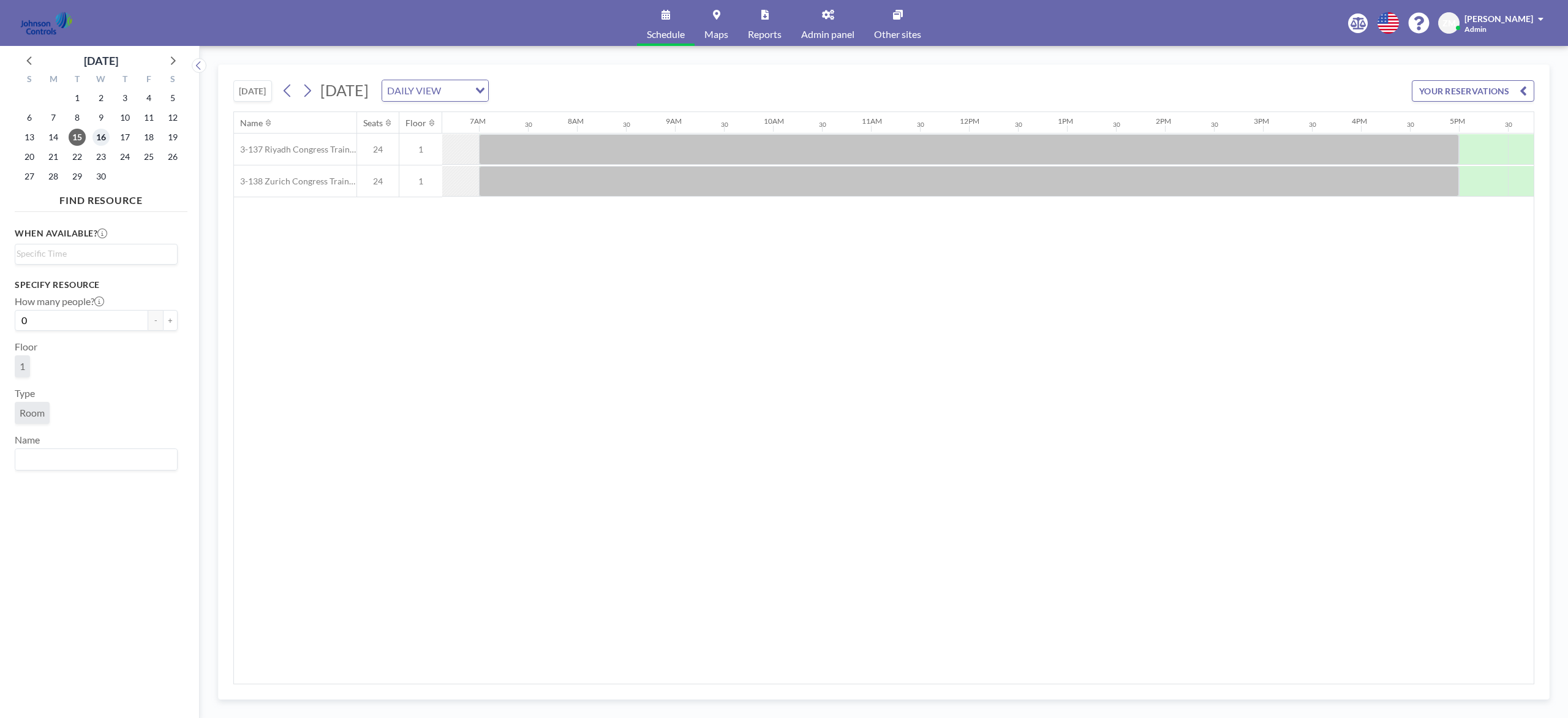
click at [101, 141] on span "16" at bounding box center [101, 137] width 17 height 17
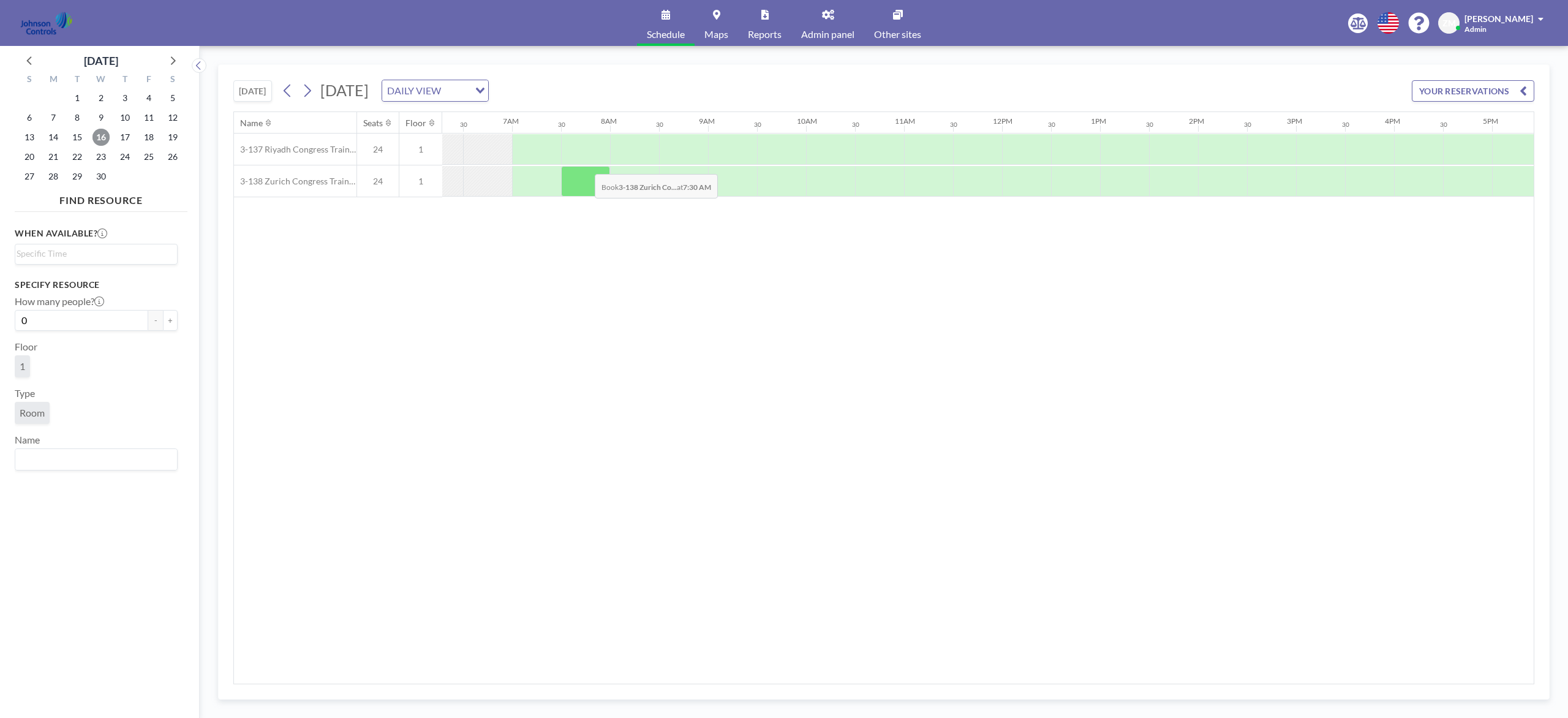
scroll to position [0, 613]
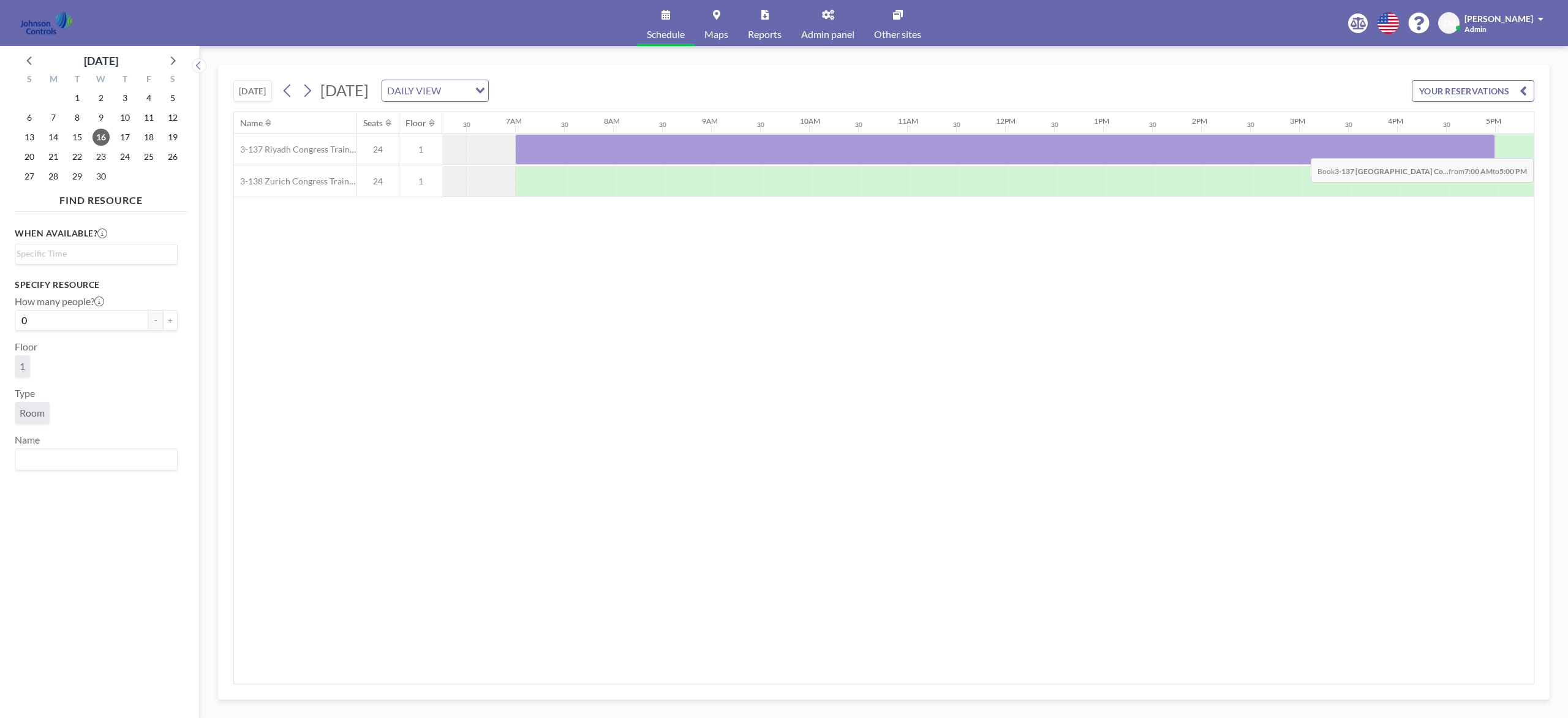
drag, startPoint x: 546, startPoint y: 148, endPoint x: 1476, endPoint y: 150, distance: 930.0
click at [1175, 150] on div at bounding box center [1004, 149] width 980 height 31
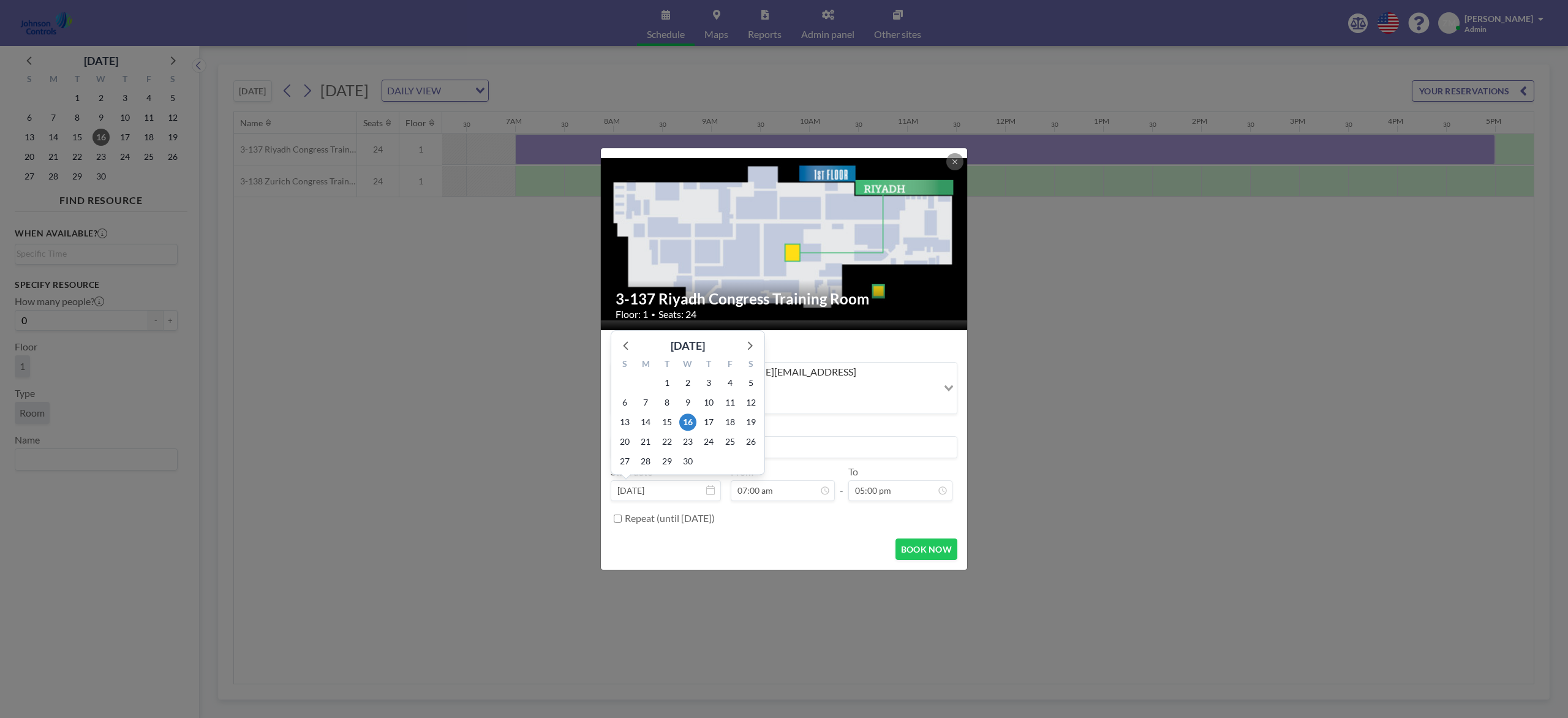
click at [832, 395] on input "Search for option" at bounding box center [774, 403] width 324 height 16
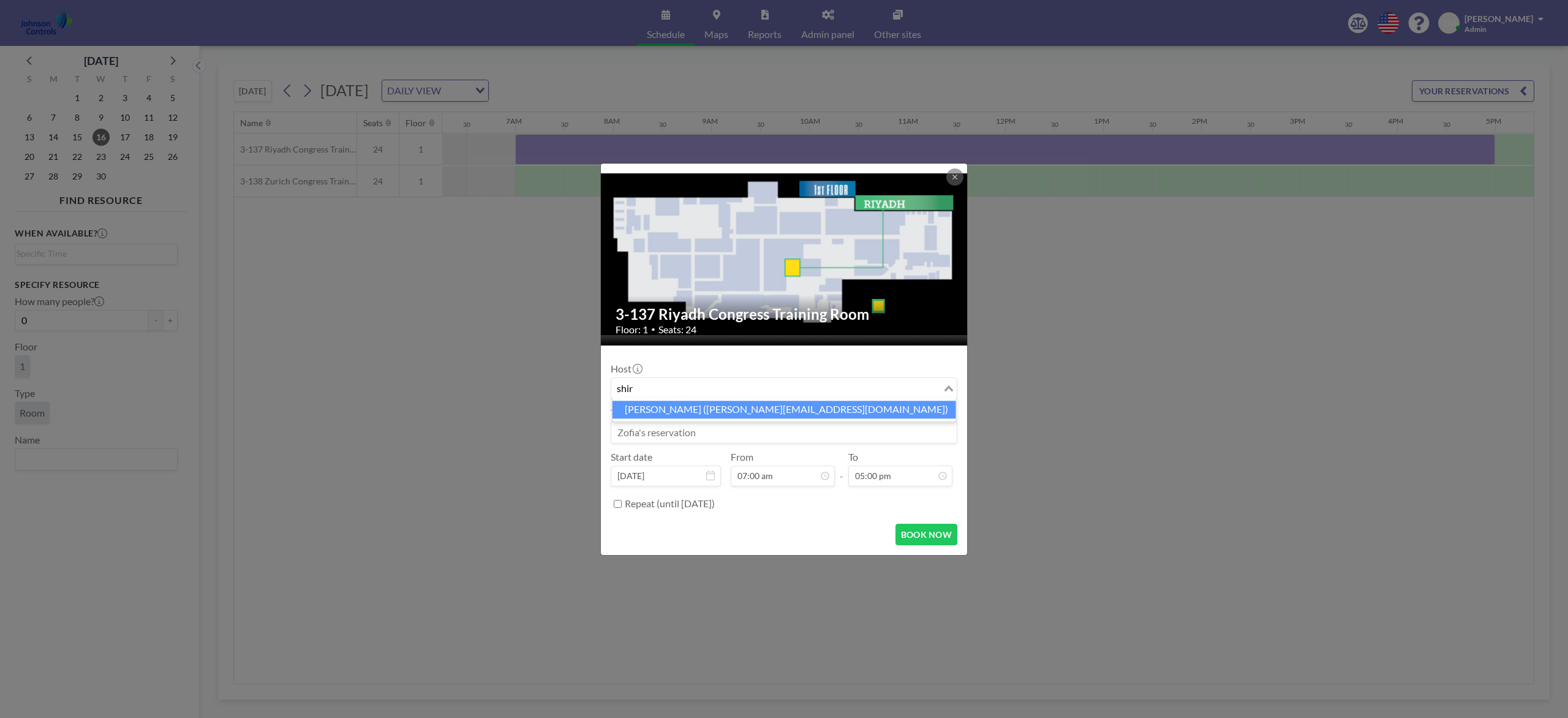
click at [750, 411] on li "Shirl Madison (shirl.madison@jci.com)" at bounding box center [784, 410] width 344 height 18
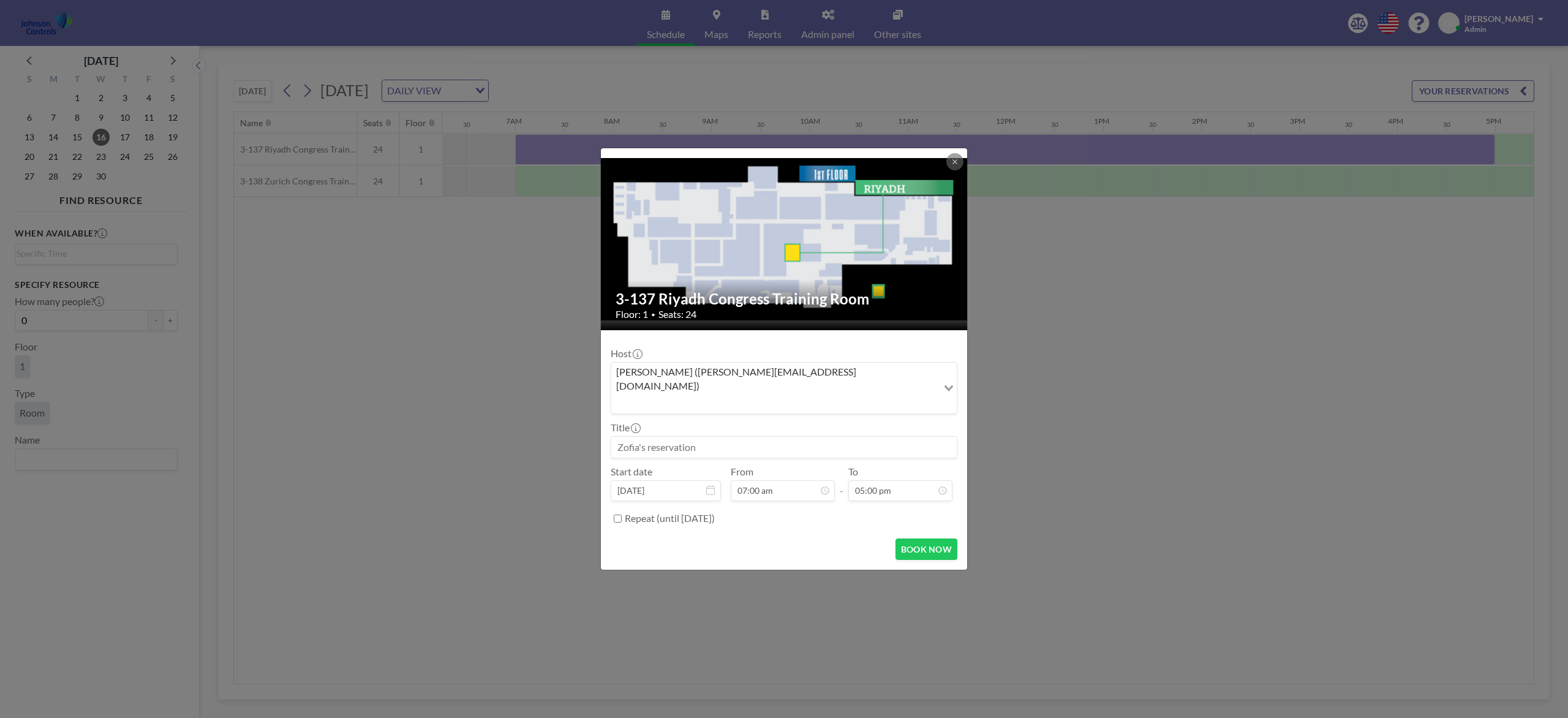
click at [734, 437] on input at bounding box center [784, 447] width 345 height 21
paste
click at [918, 538] on button "BOOK NOW" at bounding box center [926, 549] width 62 height 21
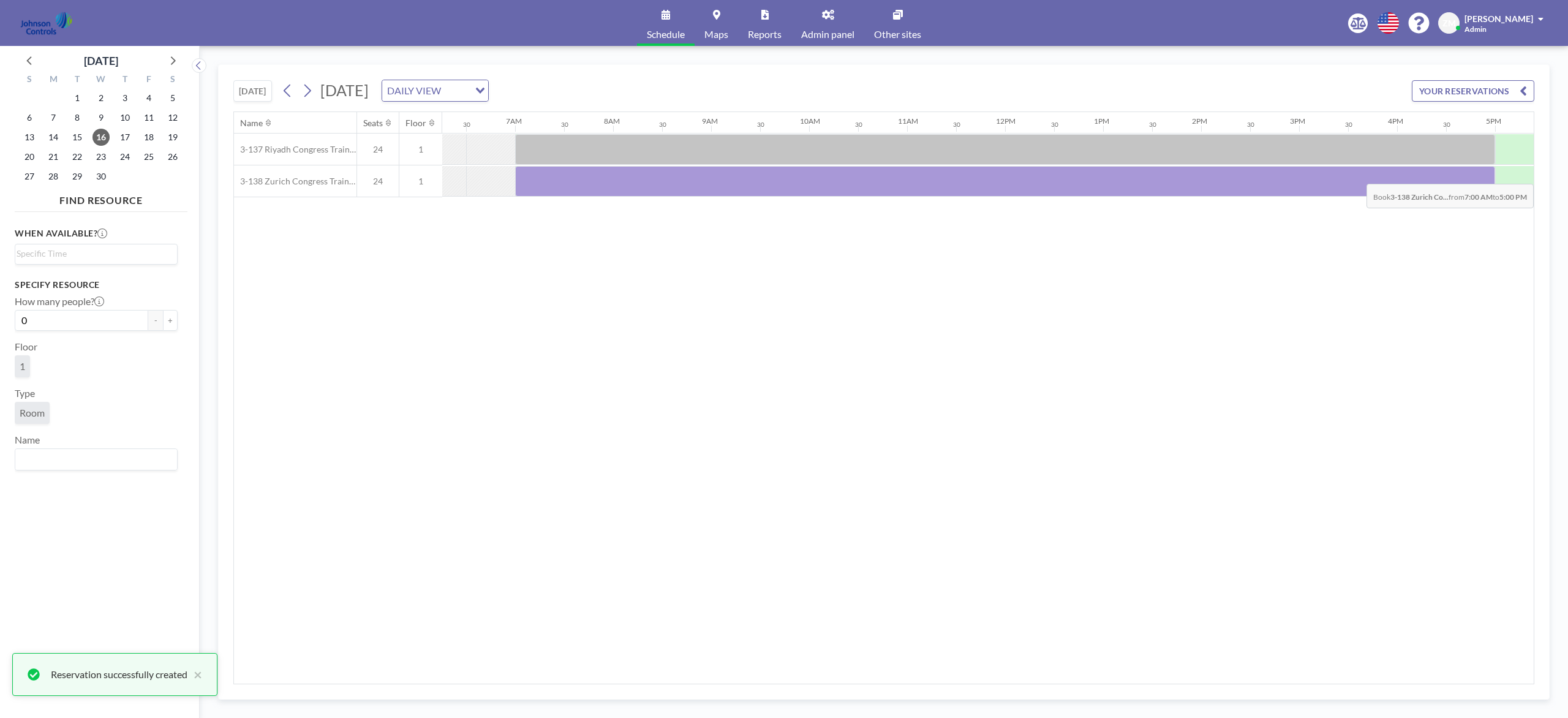
drag, startPoint x: 544, startPoint y: 188, endPoint x: 1460, endPoint y: 176, distance: 916.1
click at [1175, 176] on div at bounding box center [1004, 181] width 980 height 31
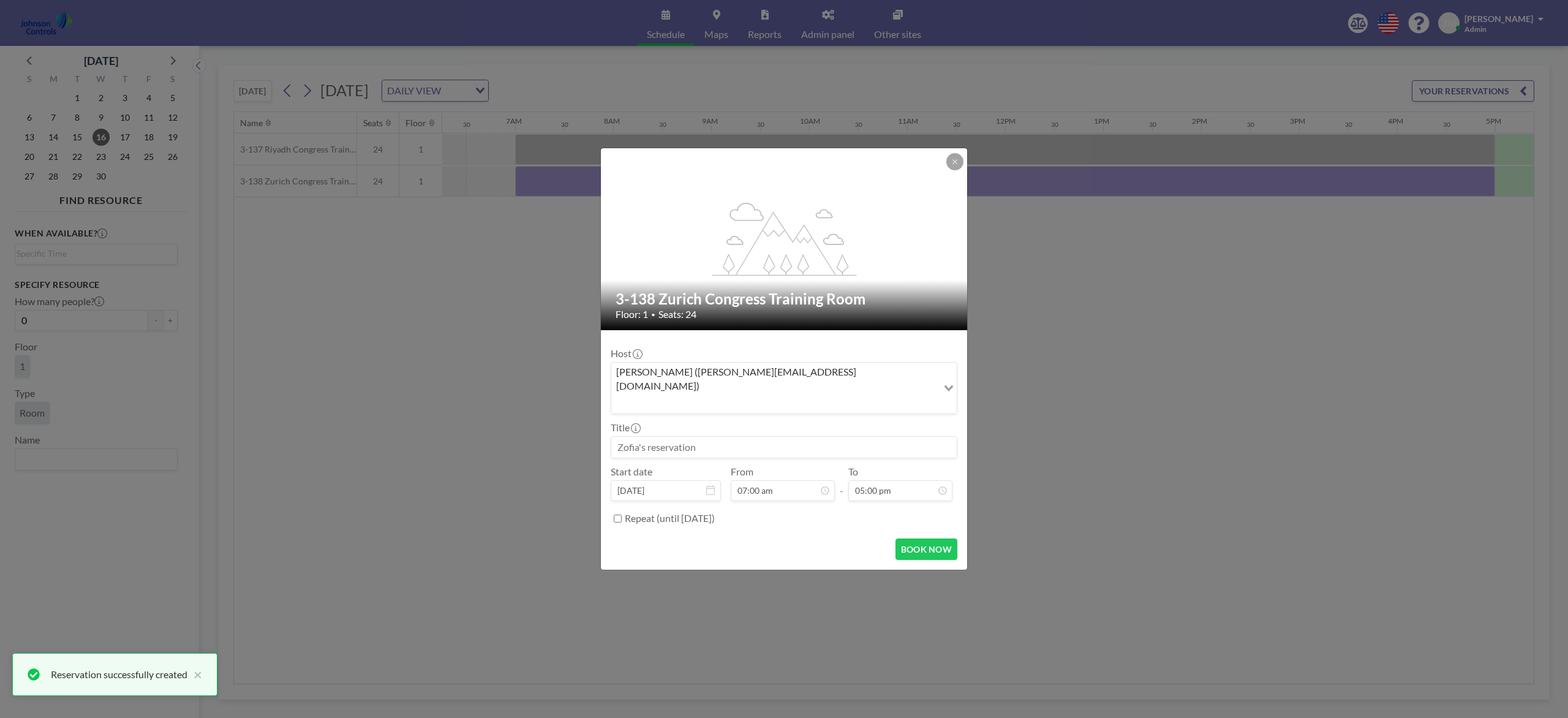
scroll to position [436, 0]
click at [793, 395] on input "Search for option" at bounding box center [774, 403] width 324 height 16
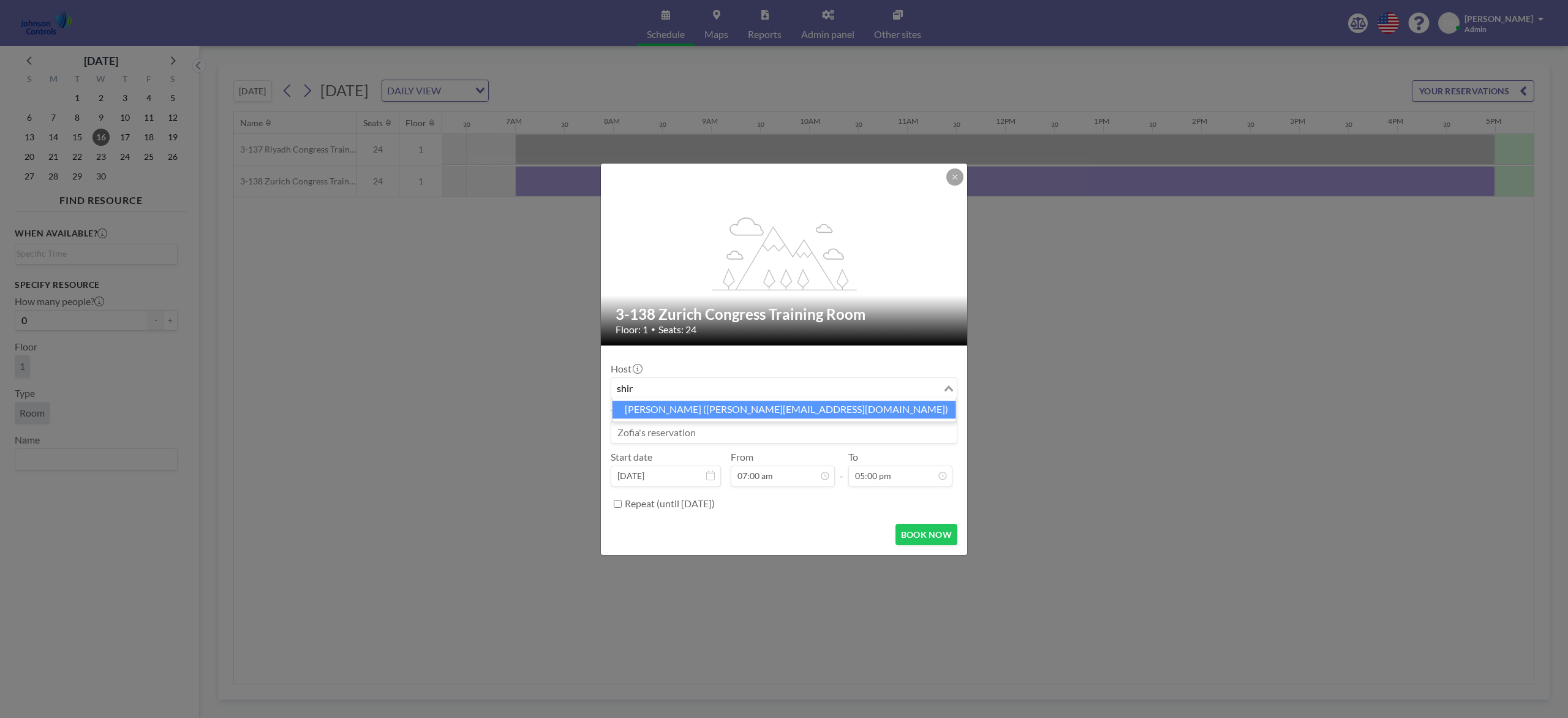
click at [772, 406] on li "Shirl Madison (shirl.madison@jci.com)" at bounding box center [784, 410] width 344 height 18
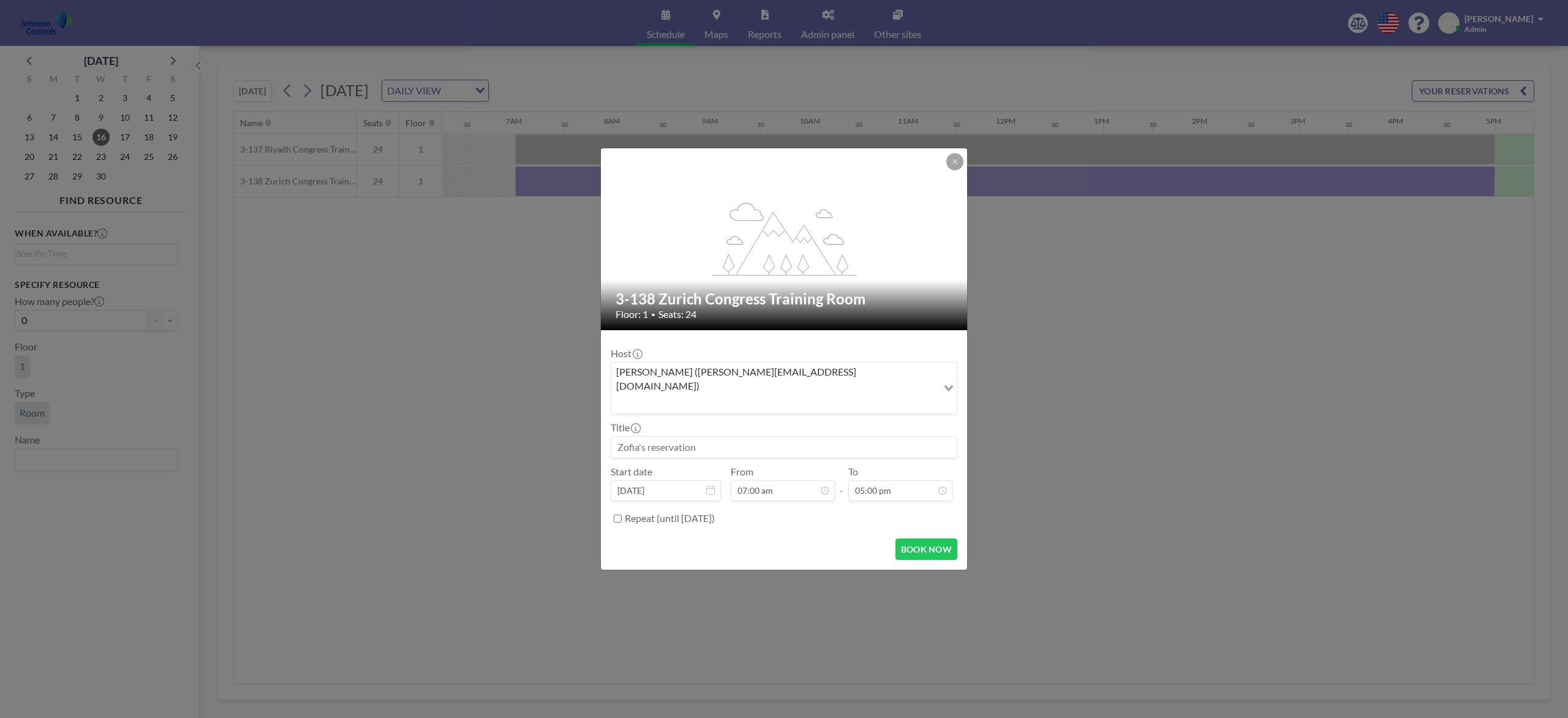
click at [0, 0] on div at bounding box center [0, 0] width 0 height 0
click at [775, 439] on input at bounding box center [784, 447] width 345 height 21
click at [935, 538] on button "BOOK NOW" at bounding box center [926, 549] width 62 height 21
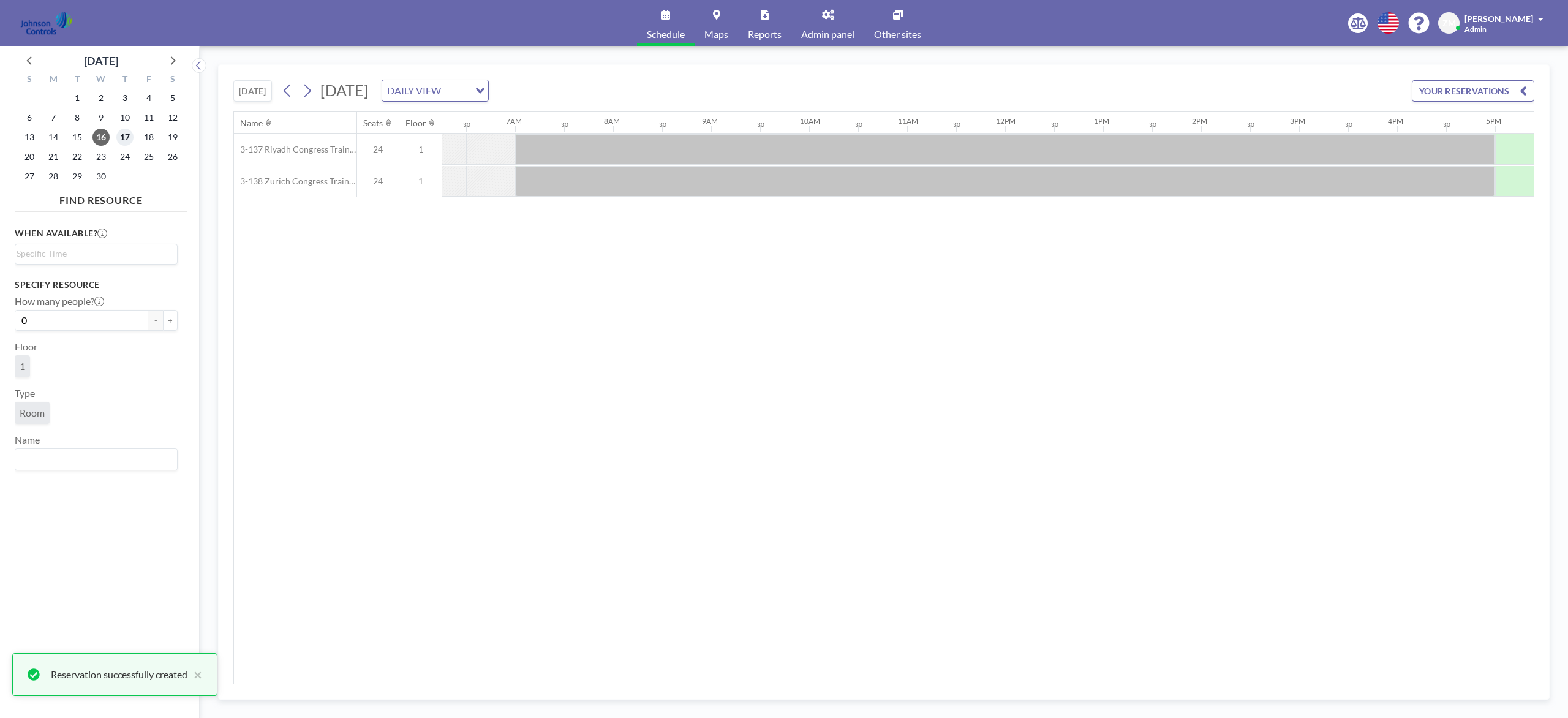
click at [125, 142] on span "17" at bounding box center [125, 137] width 17 height 17
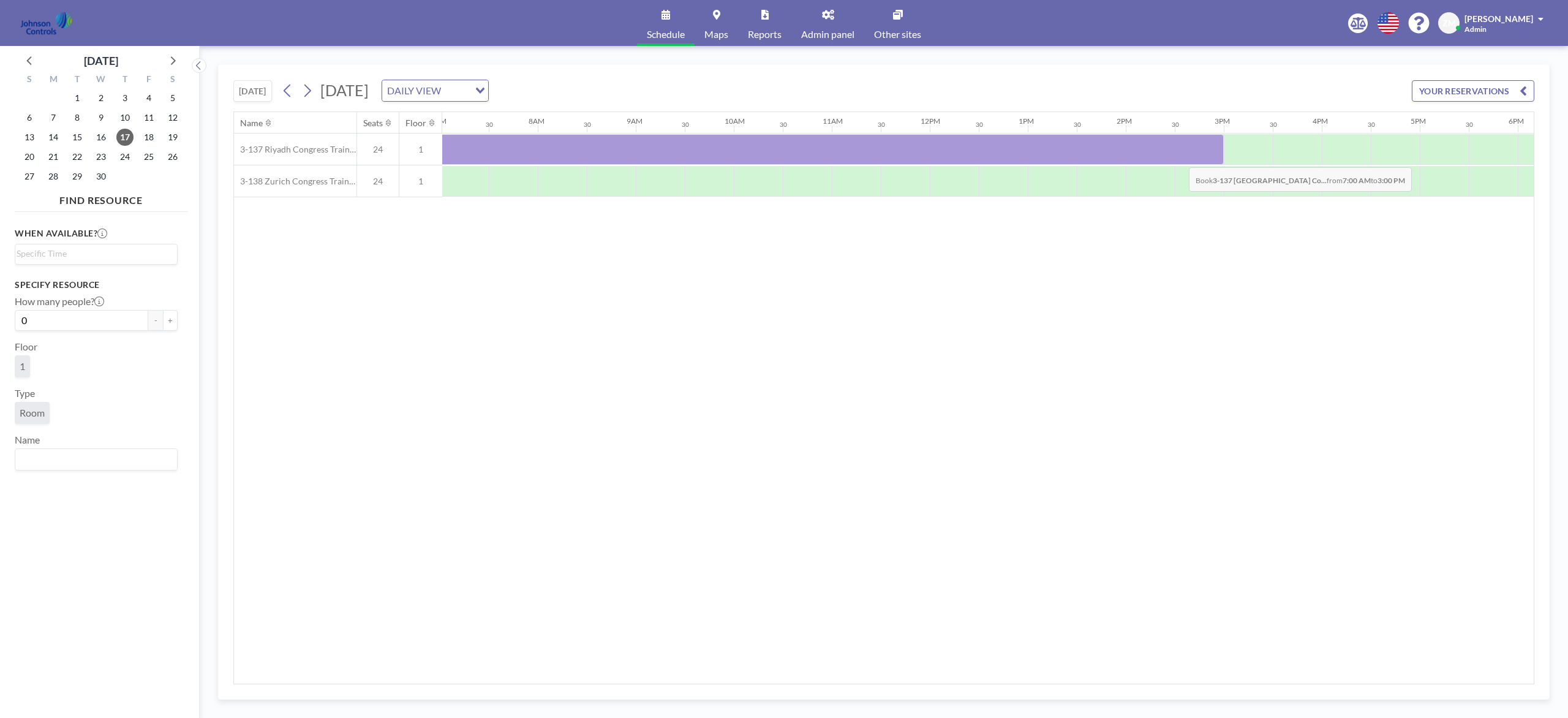
scroll to position [0, 687]
drag, startPoint x: 548, startPoint y: 153, endPoint x: 1382, endPoint y: 151, distance: 834.0
click at [1175, 151] on div at bounding box center [931, 149] width 980 height 31
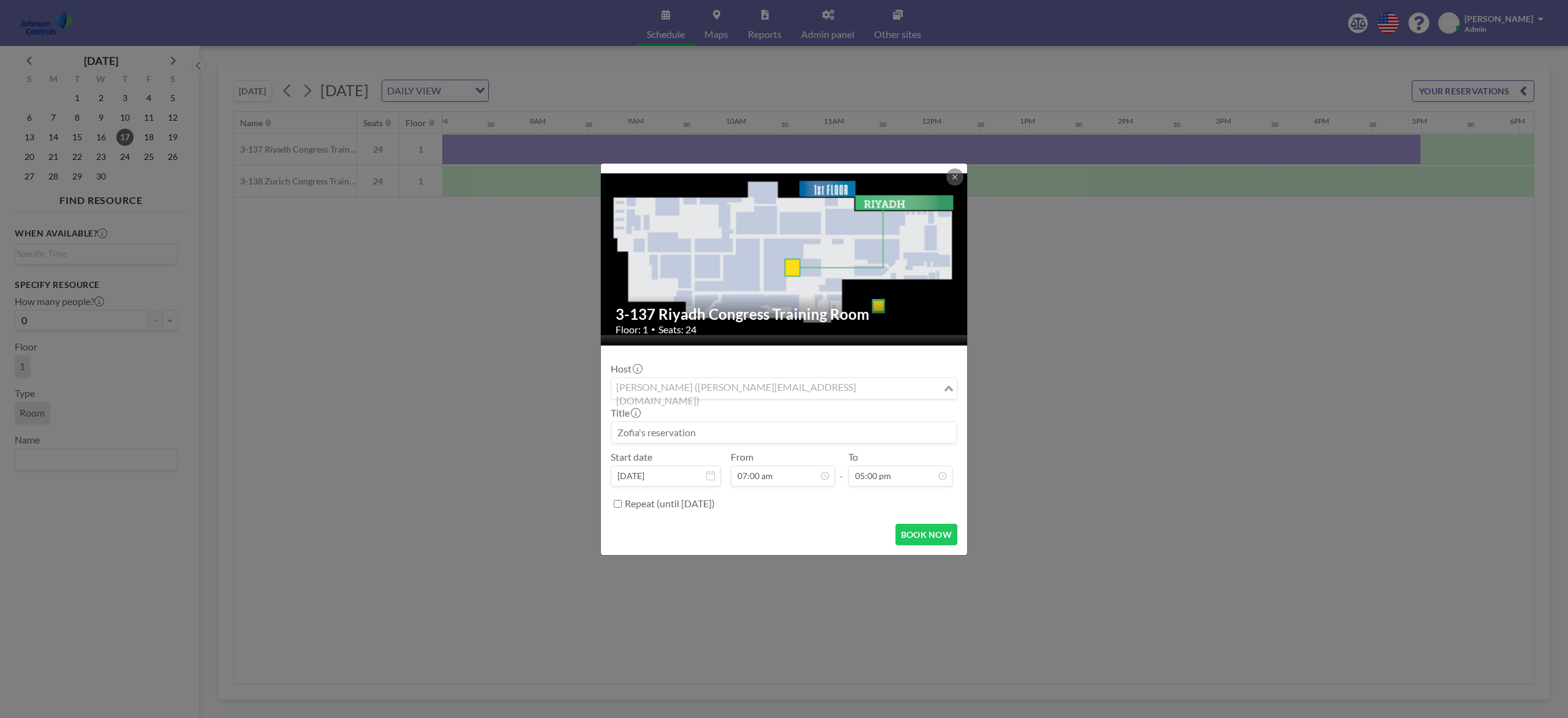
click at [727, 388] on div "Zofia Maślanka (zofia@roomzilla.net)" at bounding box center [777, 387] width 331 height 18
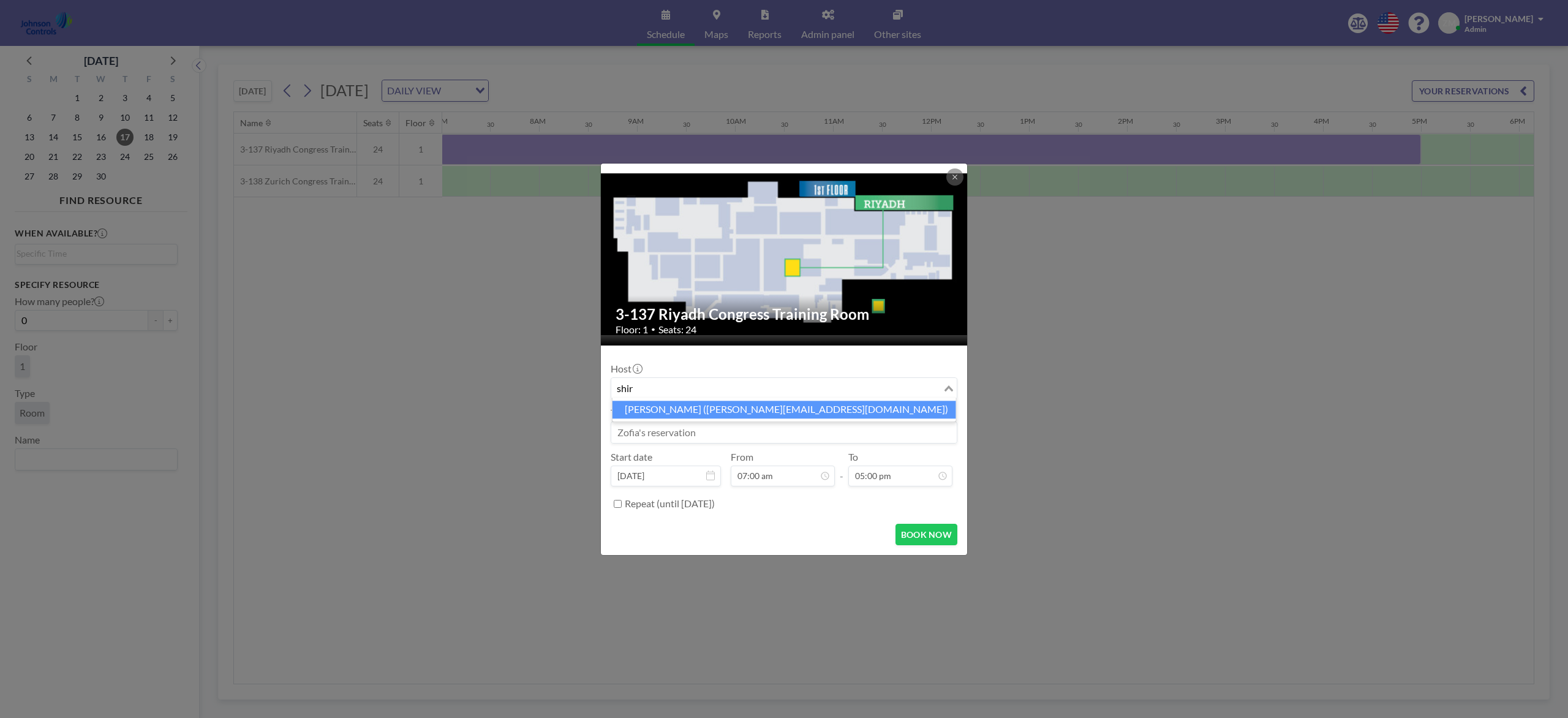
click at [726, 409] on li "Shirl Madison (shirl.madison@jci.com)" at bounding box center [784, 410] width 344 height 18
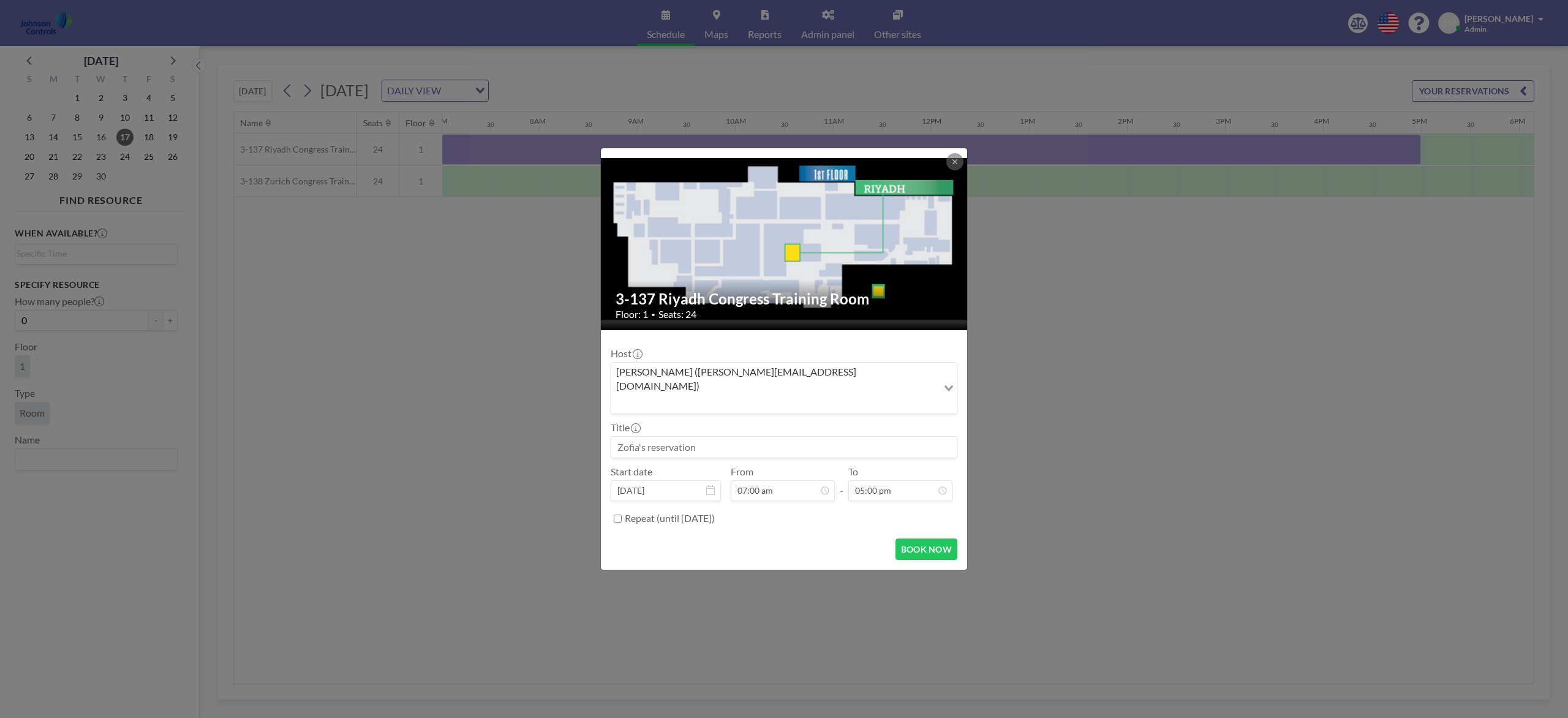
click at [0, 0] on div at bounding box center [0, 0] width 0 height 0
click at [699, 437] on input at bounding box center [784, 447] width 345 height 21
click at [935, 538] on button "BOOK NOW" at bounding box center [926, 549] width 62 height 21
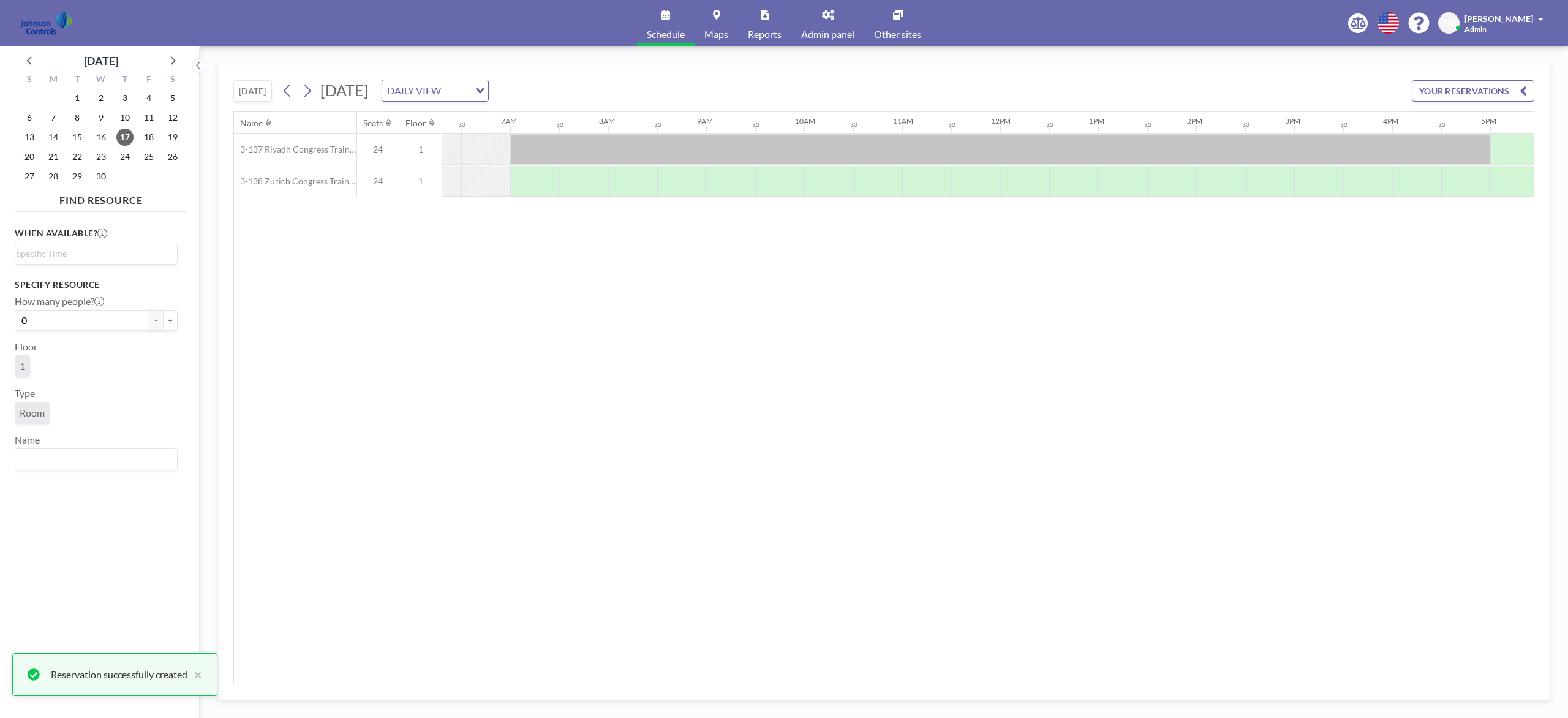
scroll to position [0, 621]
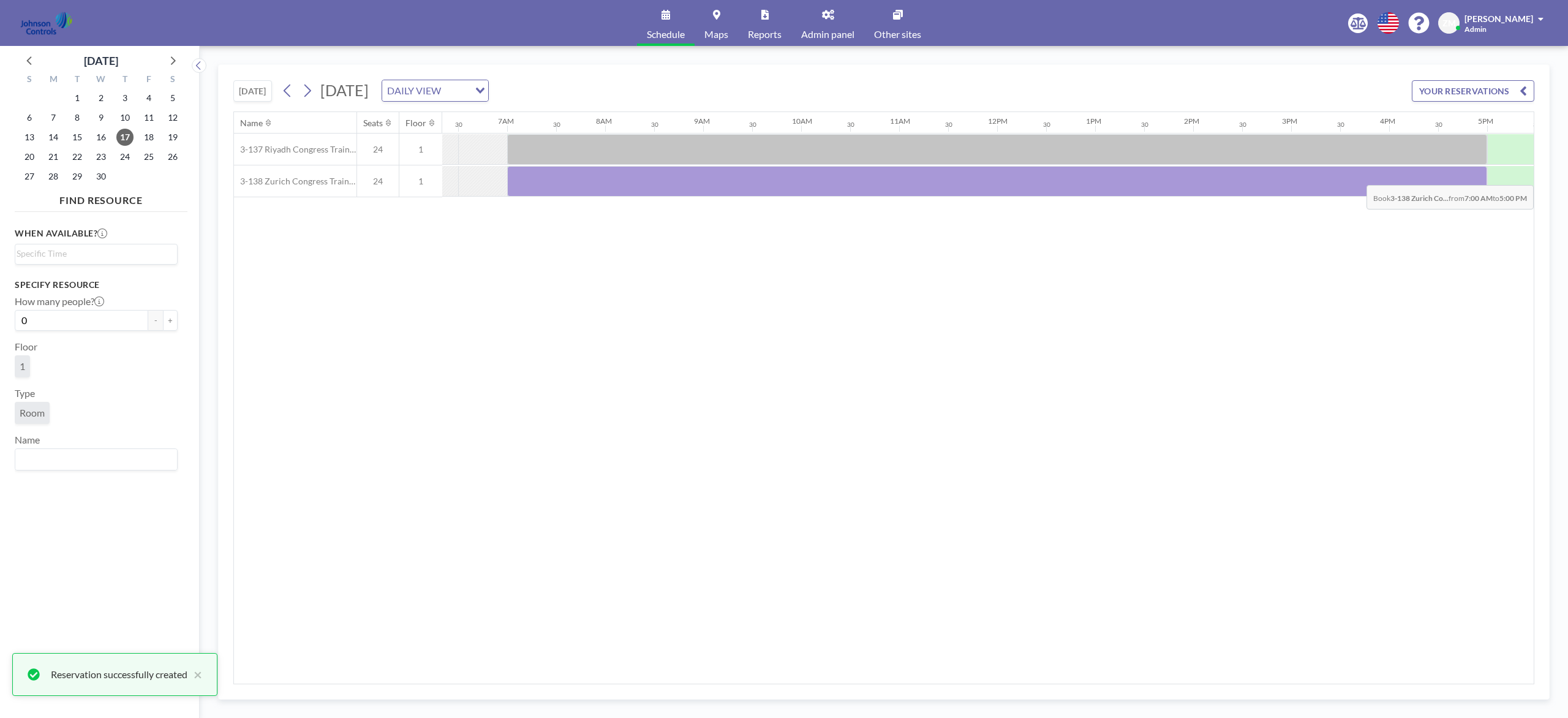
drag, startPoint x: 535, startPoint y: 180, endPoint x: 1467, endPoint y: 177, distance: 932.0
click at [1175, 177] on div at bounding box center [997, 181] width 980 height 31
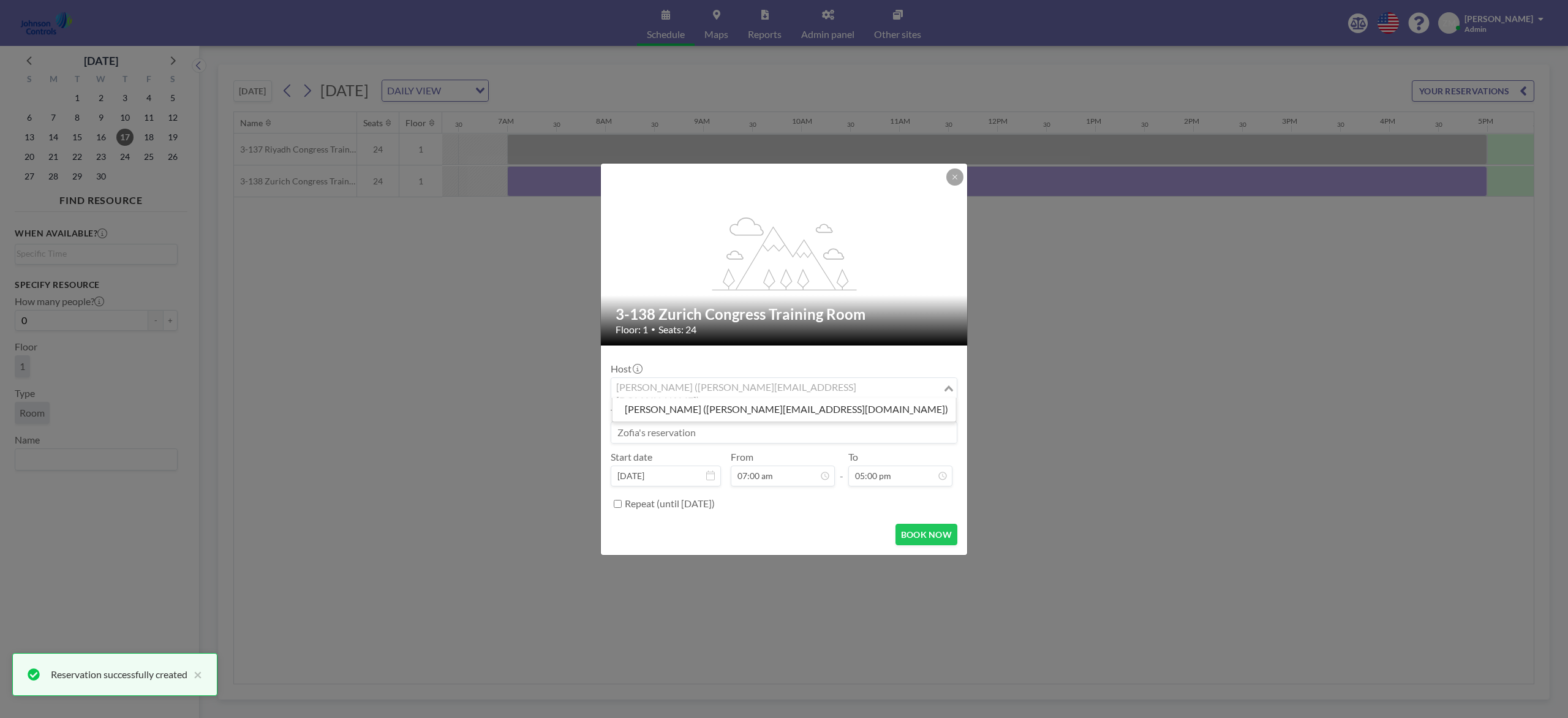
click at [819, 386] on input "Search for option" at bounding box center [776, 388] width 329 height 16
click at [792, 412] on li "Shirl Madison (shirl.madison@jci.com)" at bounding box center [784, 410] width 344 height 18
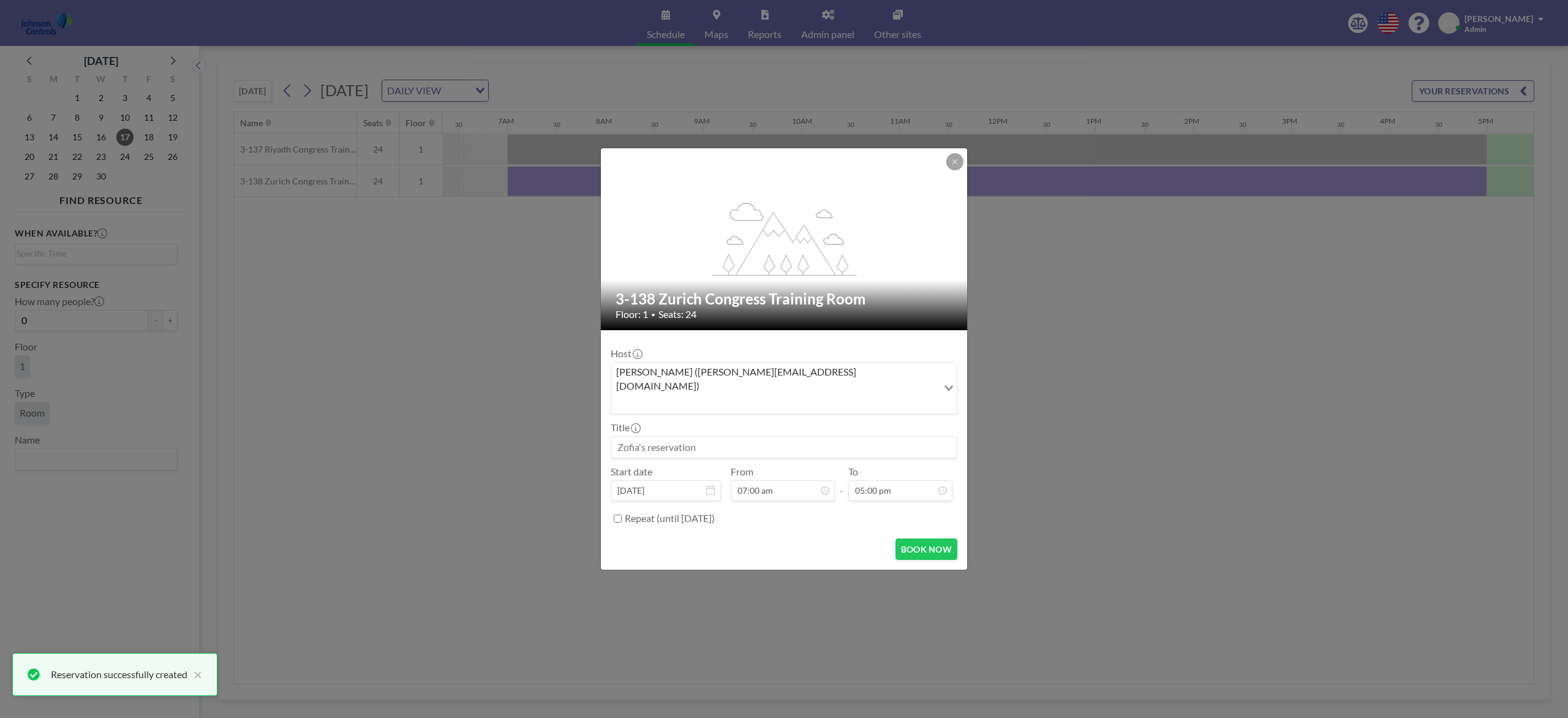
click at [769, 437] on input at bounding box center [784, 447] width 345 height 21
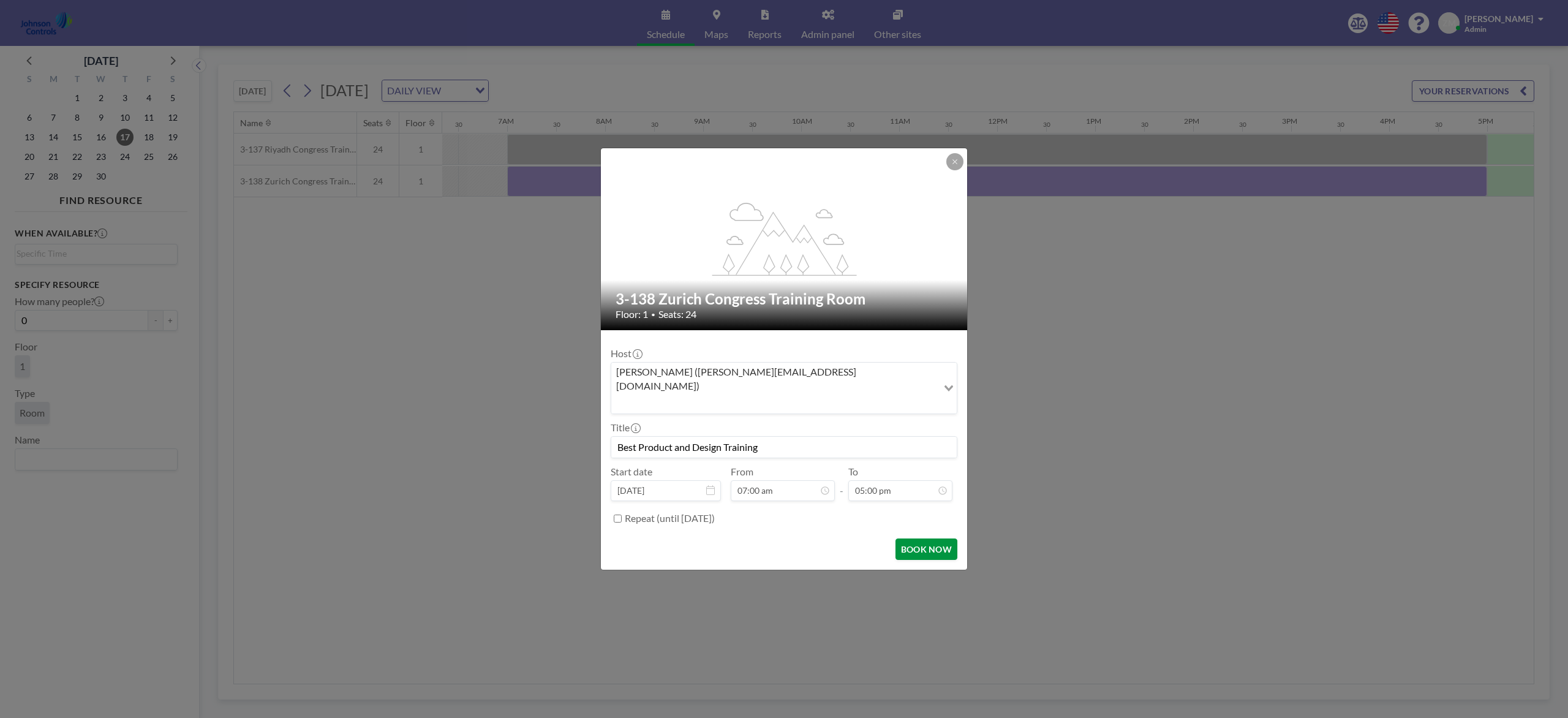
click at [921, 538] on button "BOOK NOW" at bounding box center [926, 549] width 62 height 21
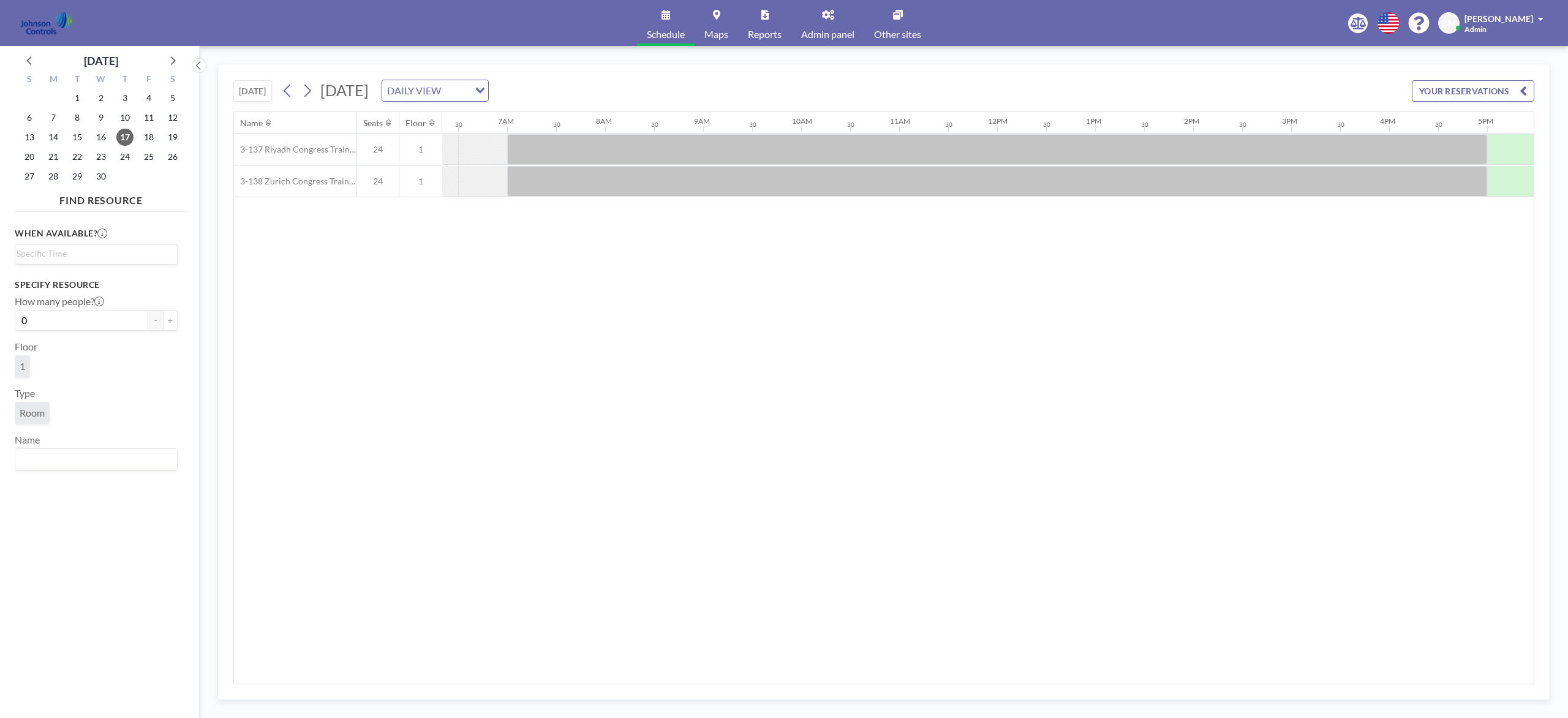
click at [313, 90] on icon at bounding box center [307, 90] width 12 height 18
click at [909, 345] on div "Name Seats Floor 12AM 30 1AM 30 2AM 30 3AM 30 4AM 30 5AM 30 6AM 30 7AM 30 8AM 3…" at bounding box center [884, 398] width 1300 height 572
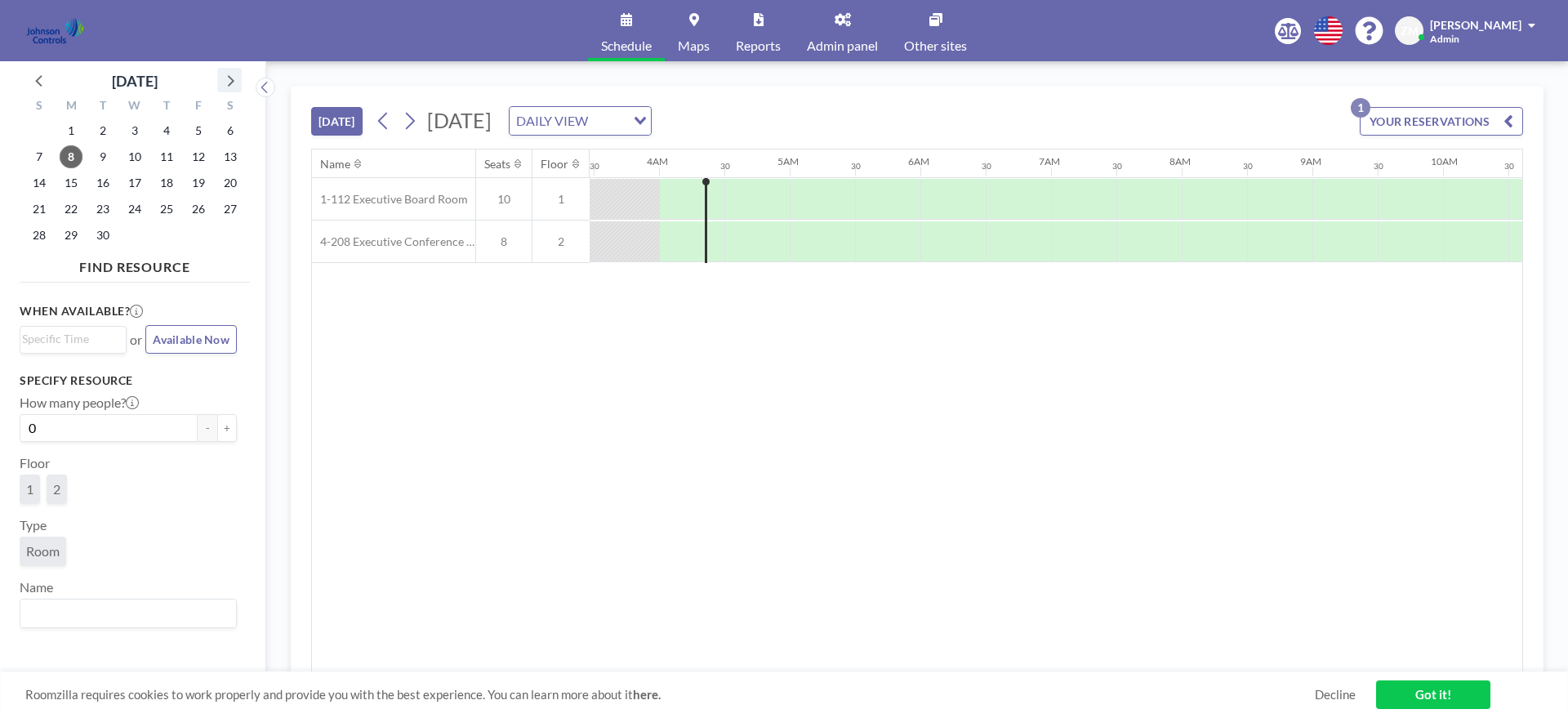
scroll to position [0, 458]
click at [237, 87] on icon at bounding box center [229, 79] width 21 height 21
click at [236, 80] on icon at bounding box center [229, 79] width 21 height 21
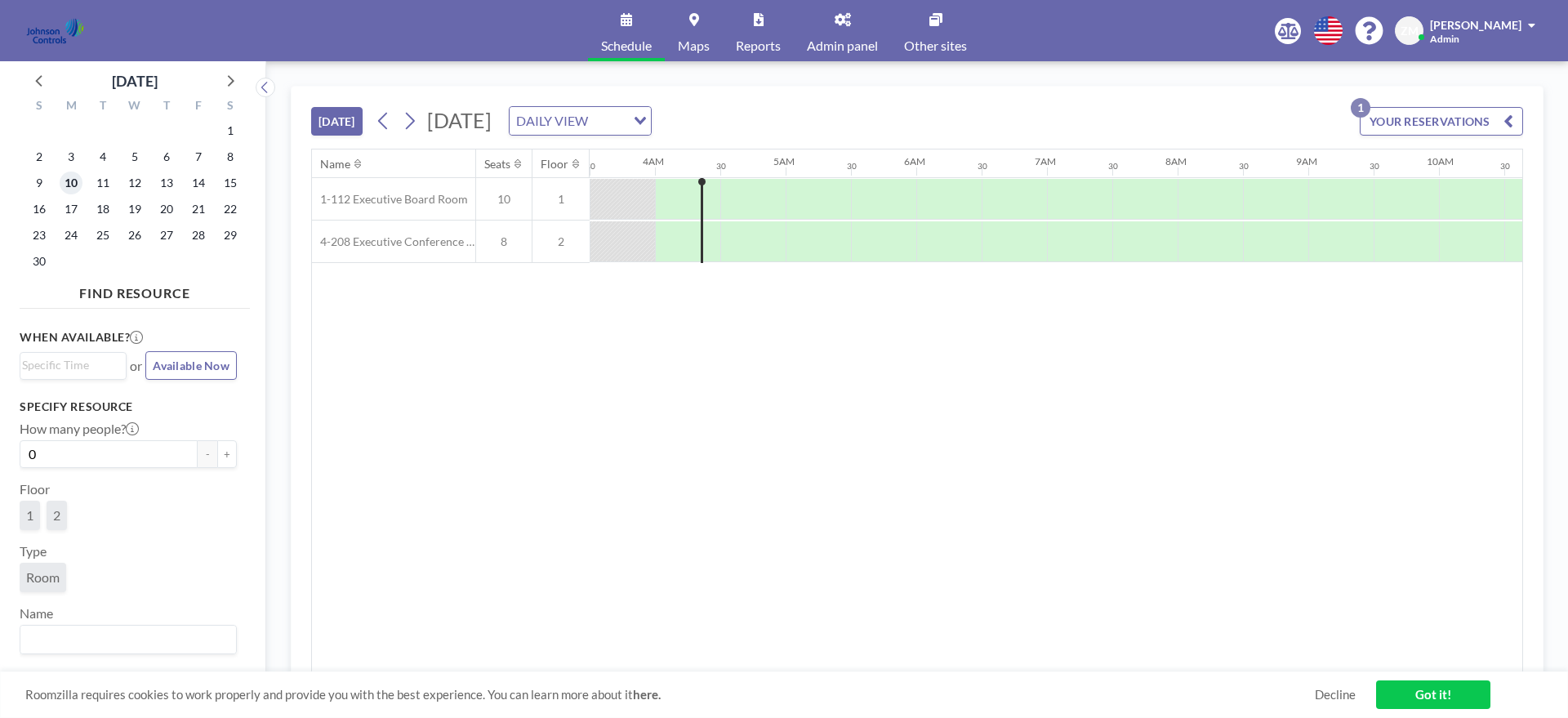
click at [71, 185] on span "10" at bounding box center [70, 183] width 23 height 23
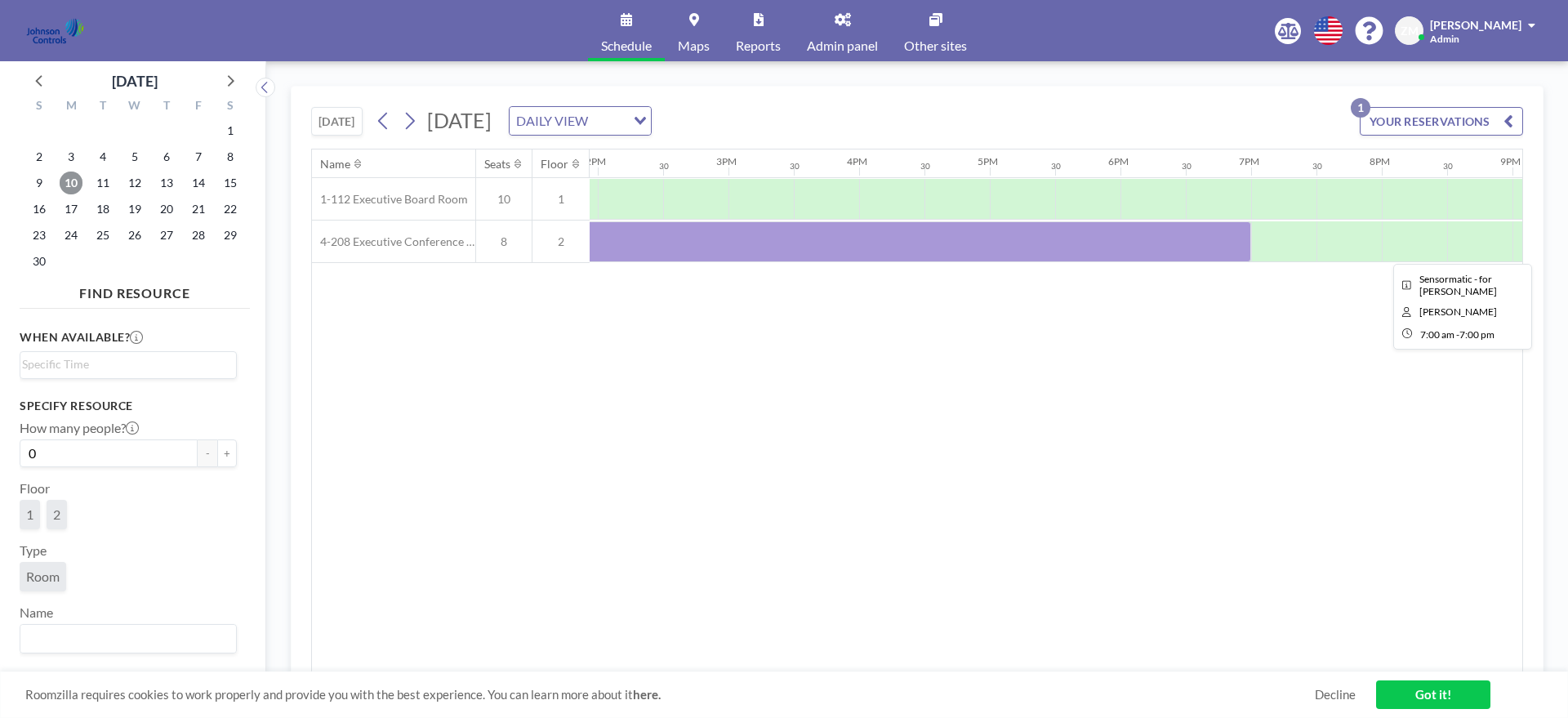
scroll to position [0, 1823]
click at [921, 243] on div at bounding box center [465, 241] width 1568 height 41
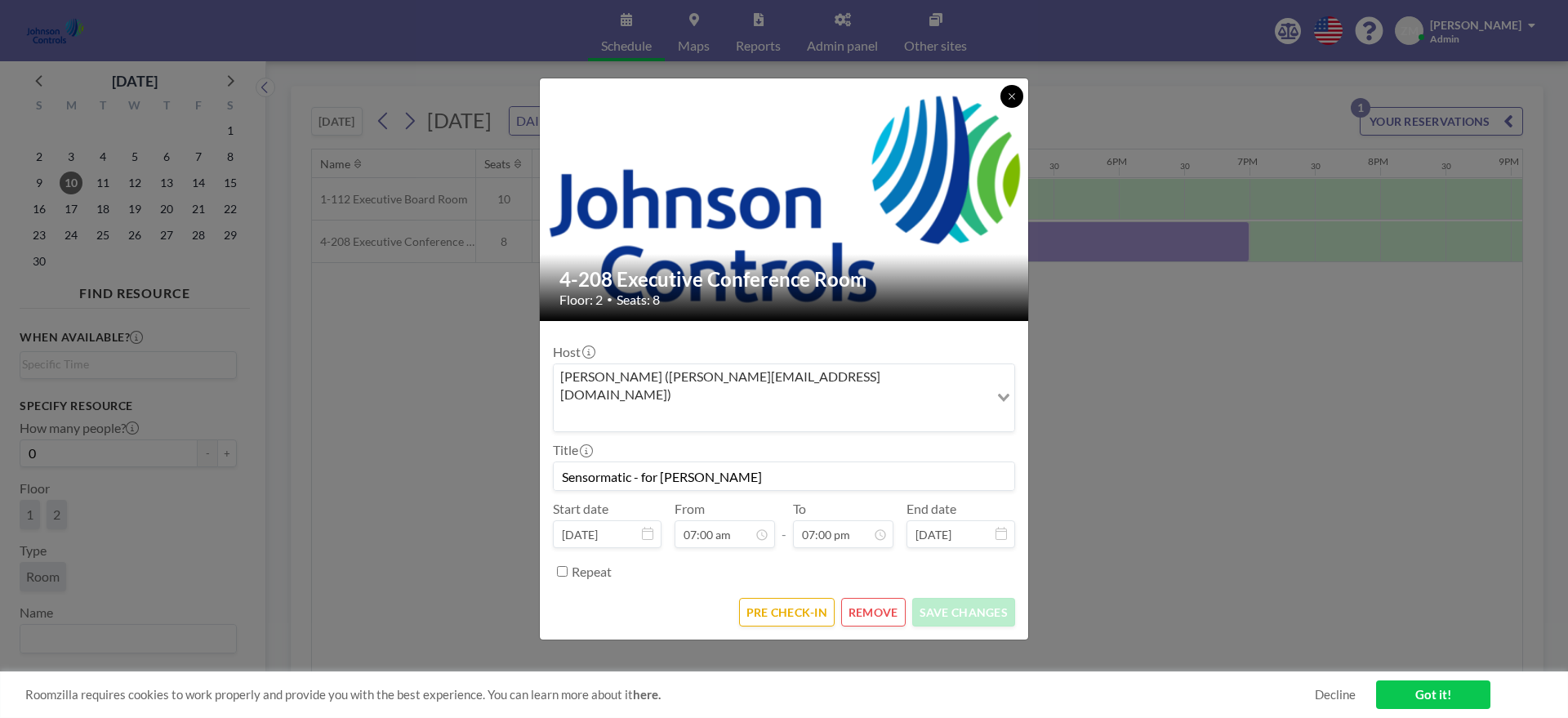
click at [1016, 101] on icon at bounding box center [1012, 96] width 10 height 10
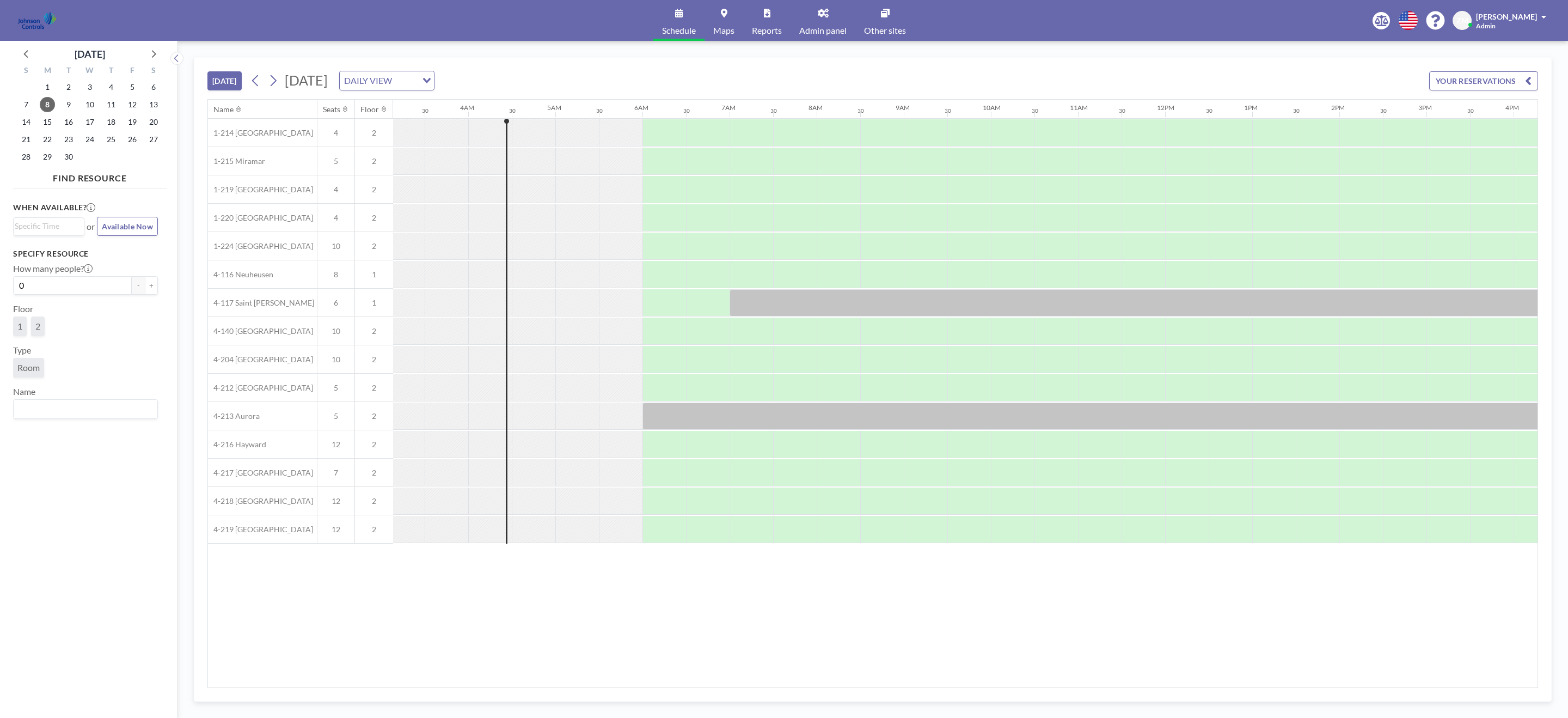
scroll to position [0, 304]
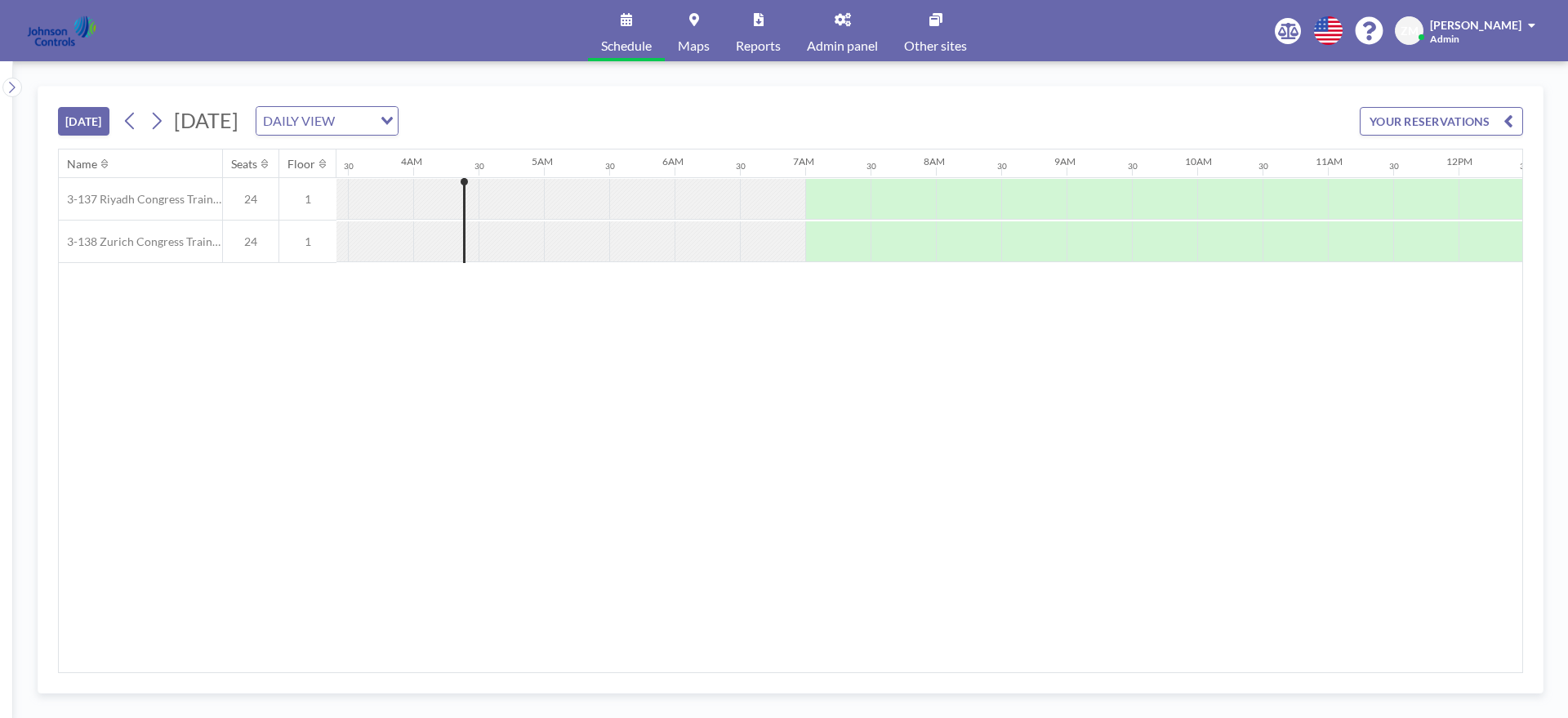
scroll to position [0, 458]
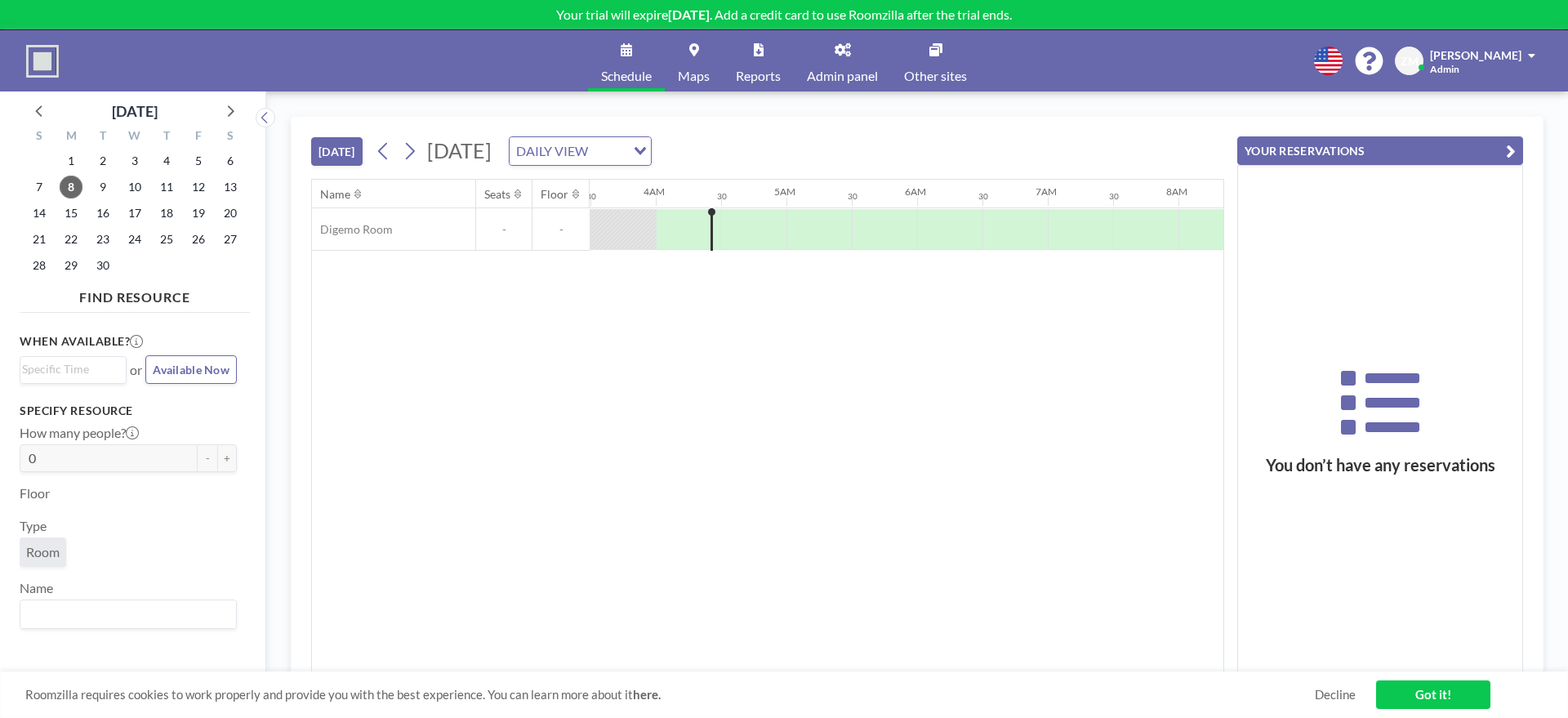
scroll to position [0, 458]
click at [845, 66] on link "Admin panel" at bounding box center [842, 60] width 97 height 61
click at [841, 76] on span "Admin panel" at bounding box center [843, 76] width 71 height 13
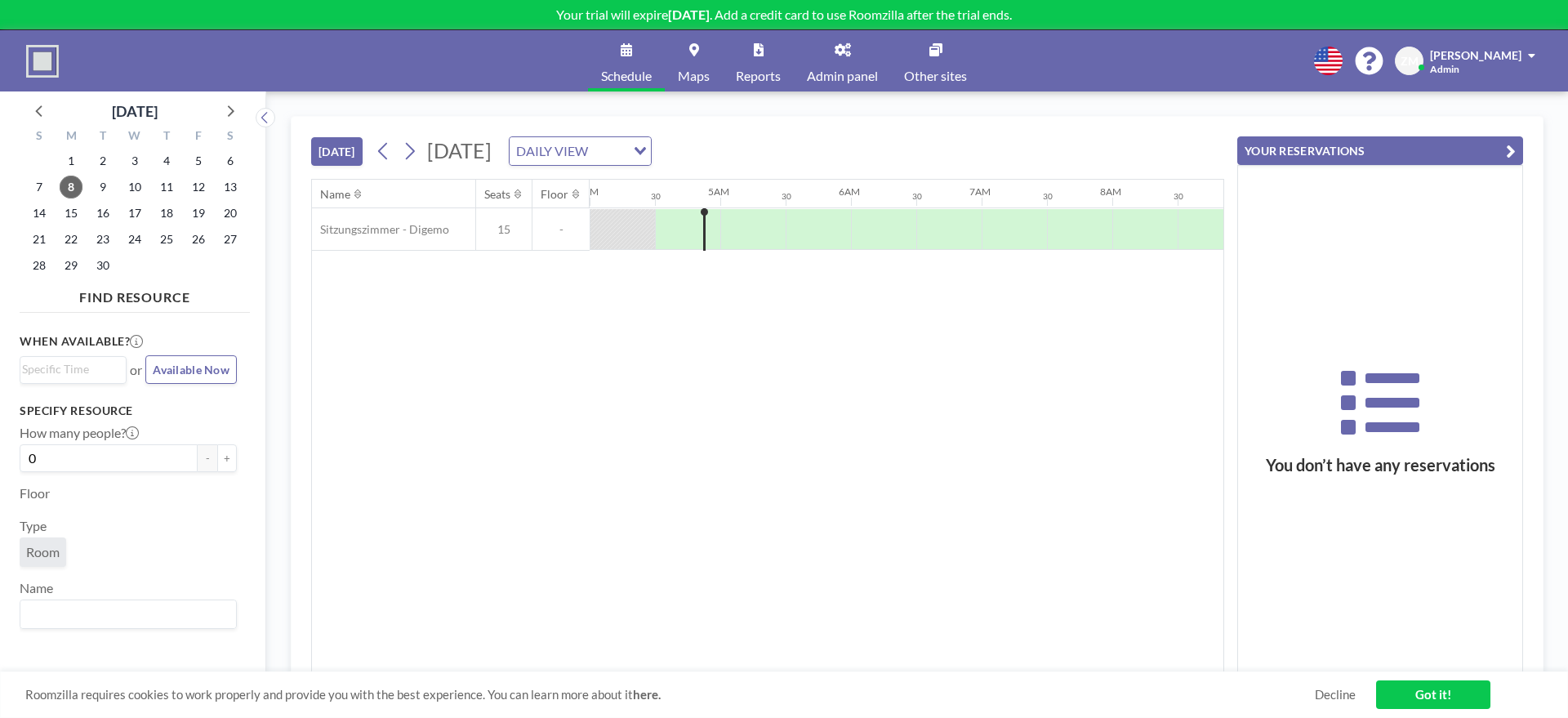
click at [1352, 158] on button "YOUR RESERVATIONS" at bounding box center [1380, 150] width 286 height 28
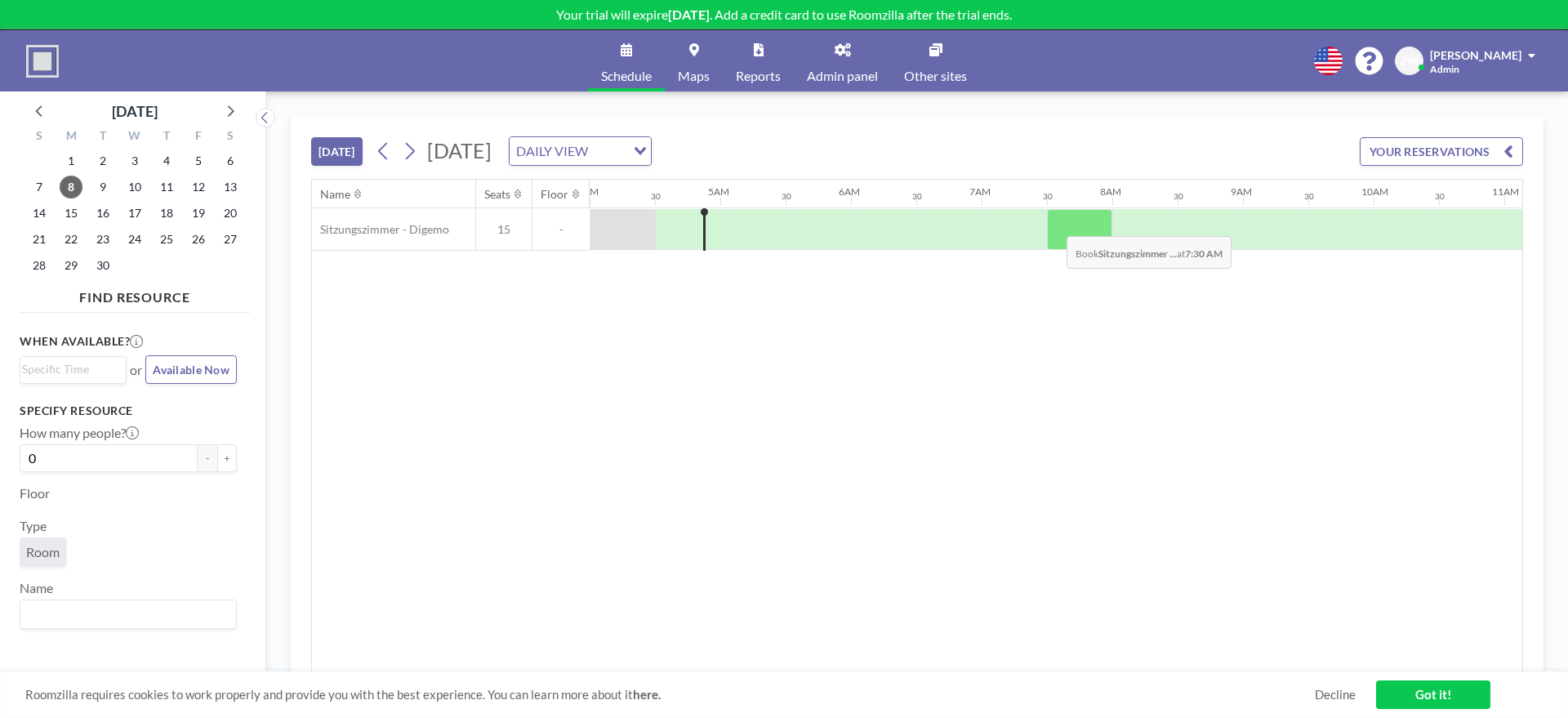
click at [1052, 333] on div "Name Seats Floor 12AM 30 1AM 30 2AM 30 3AM 30 4AM 30 5AM 30 6AM 30 7AM 30 8AM 3…" at bounding box center [918, 426] width 1211 height 492
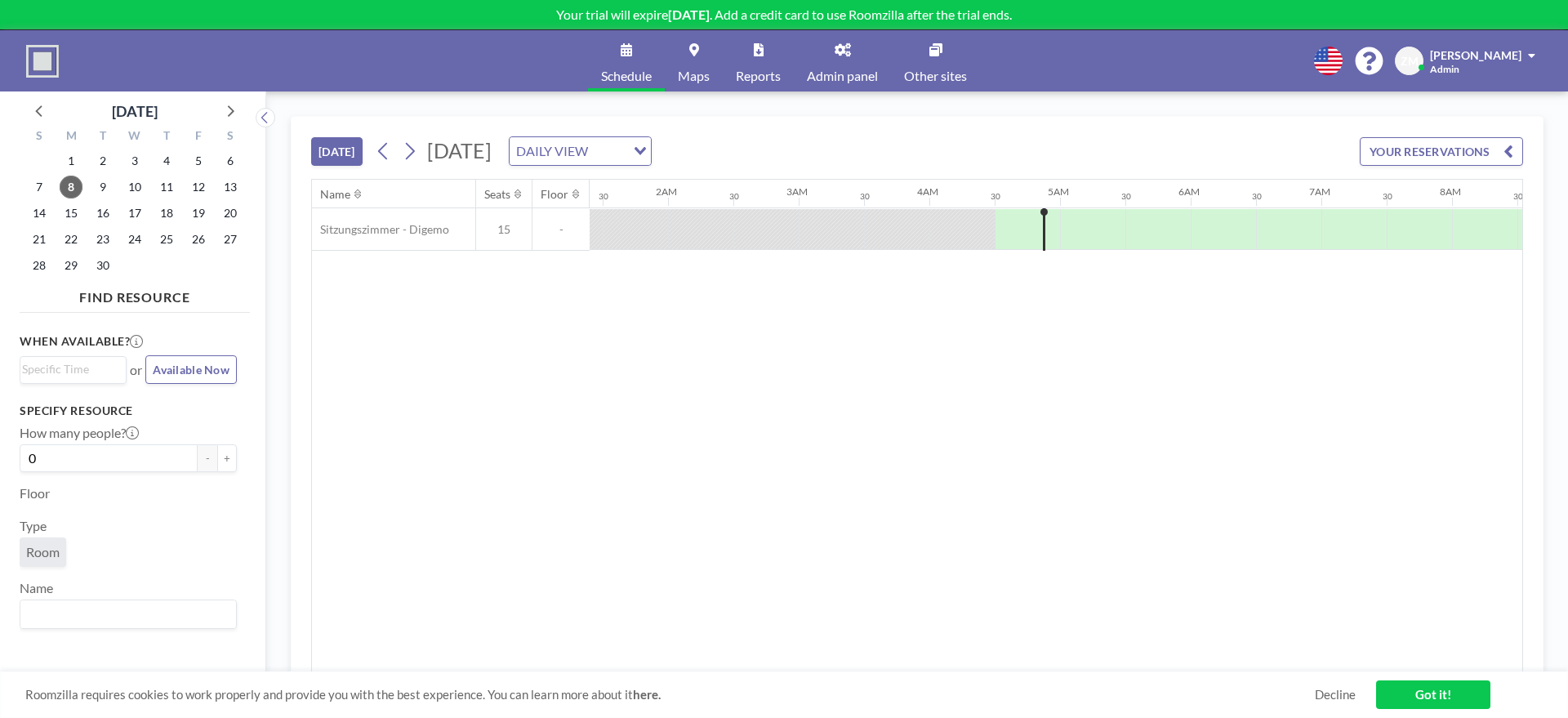
scroll to position [0, 0]
click at [852, 57] on link "Admin panel" at bounding box center [842, 60] width 97 height 61
click at [973, 333] on div "Name Seats Floor 12AM 30 1AM 30 2AM 30 3AM 30 4AM 30 5AM 30 6AM 30 7AM 30 8AM 3…" at bounding box center [918, 426] width 1211 height 492
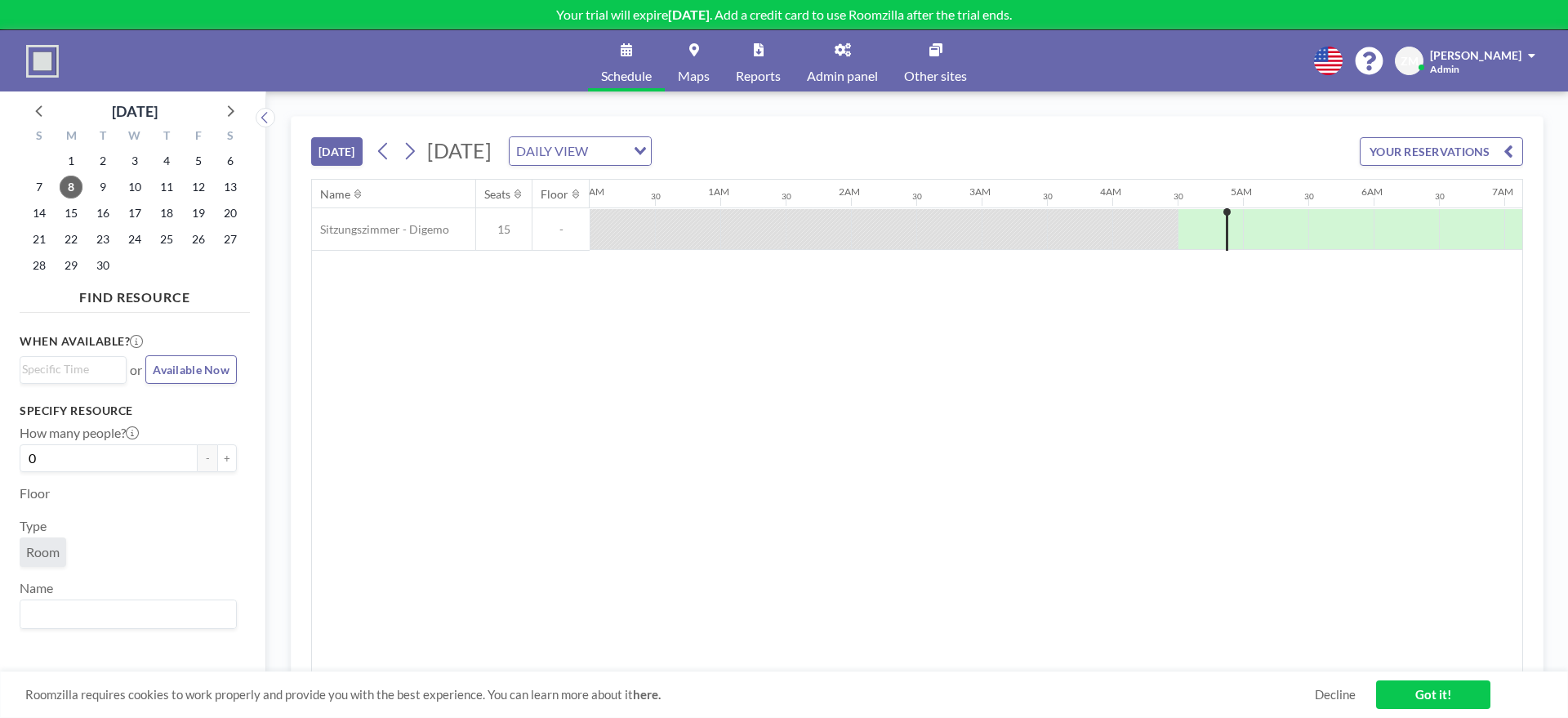
click at [825, 69] on span "Admin panel" at bounding box center [843, 76] width 71 height 13
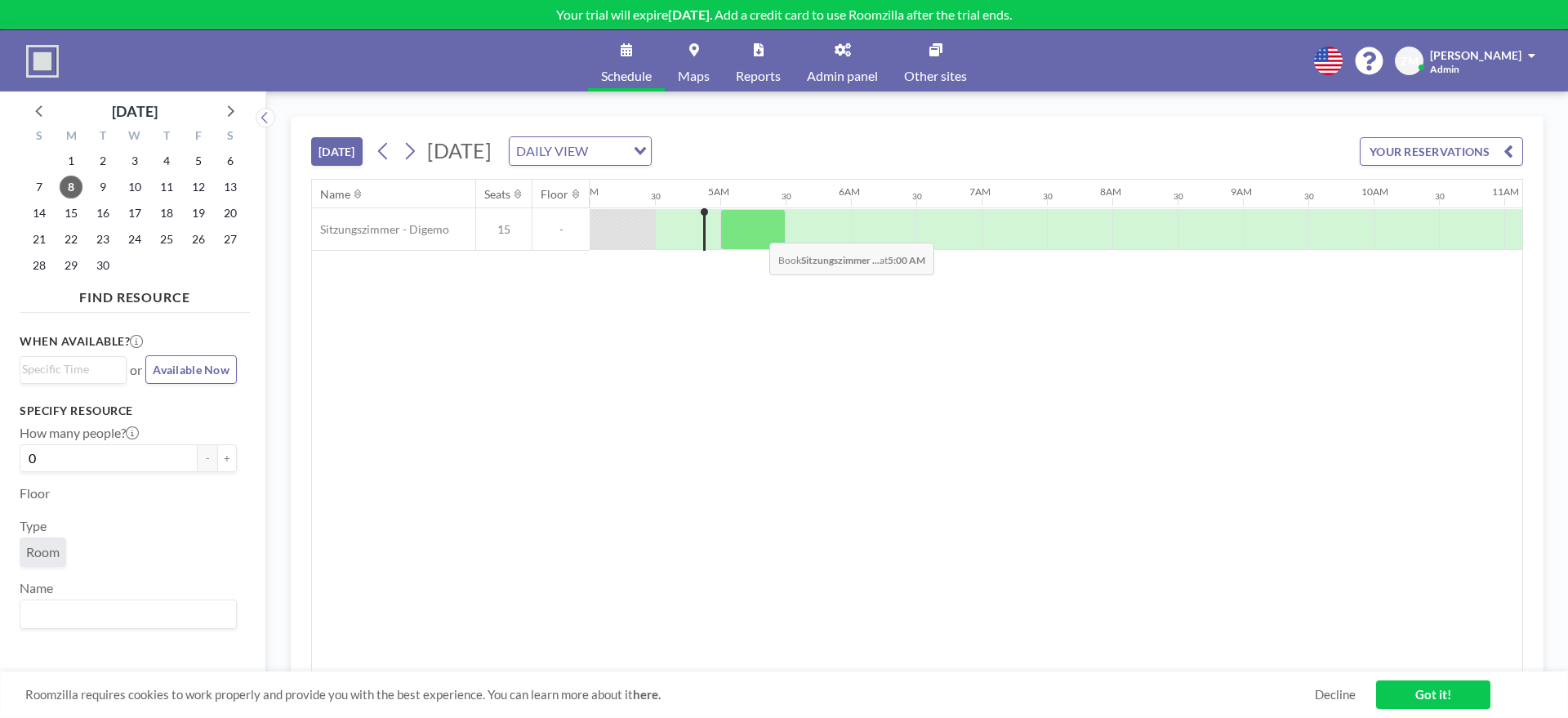
click at [756, 230] on div at bounding box center [753, 229] width 66 height 41
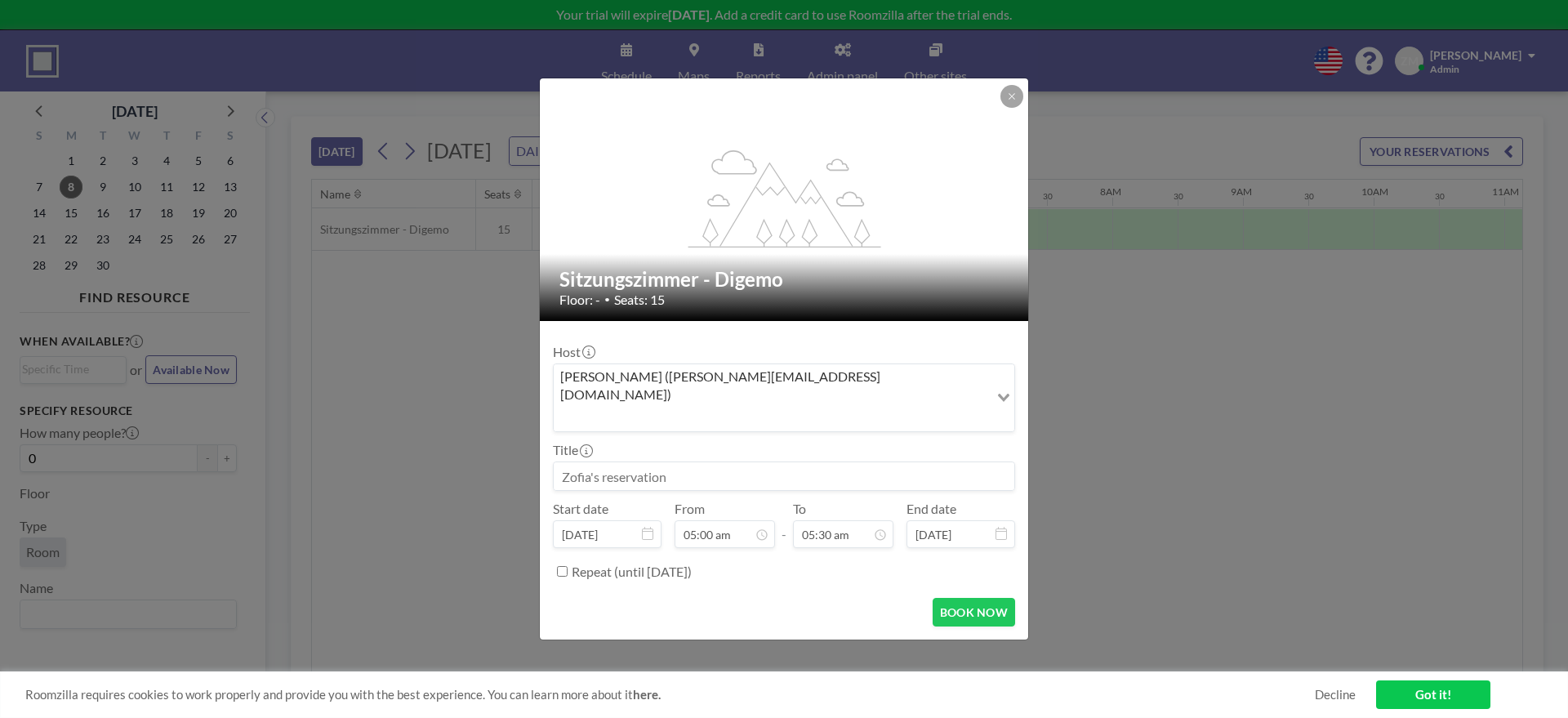
click at [753, 462] on input at bounding box center [784, 476] width 460 height 27
type input "test"
click at [915, 575] on form "Host Zofia Maślanka (zofia@roomzilla.net) Loading... Title test Start date Sep …" at bounding box center [784, 481] width 489 height 320
click at [983, 598] on button "BOOK NOW" at bounding box center [973, 612] width 82 height 28
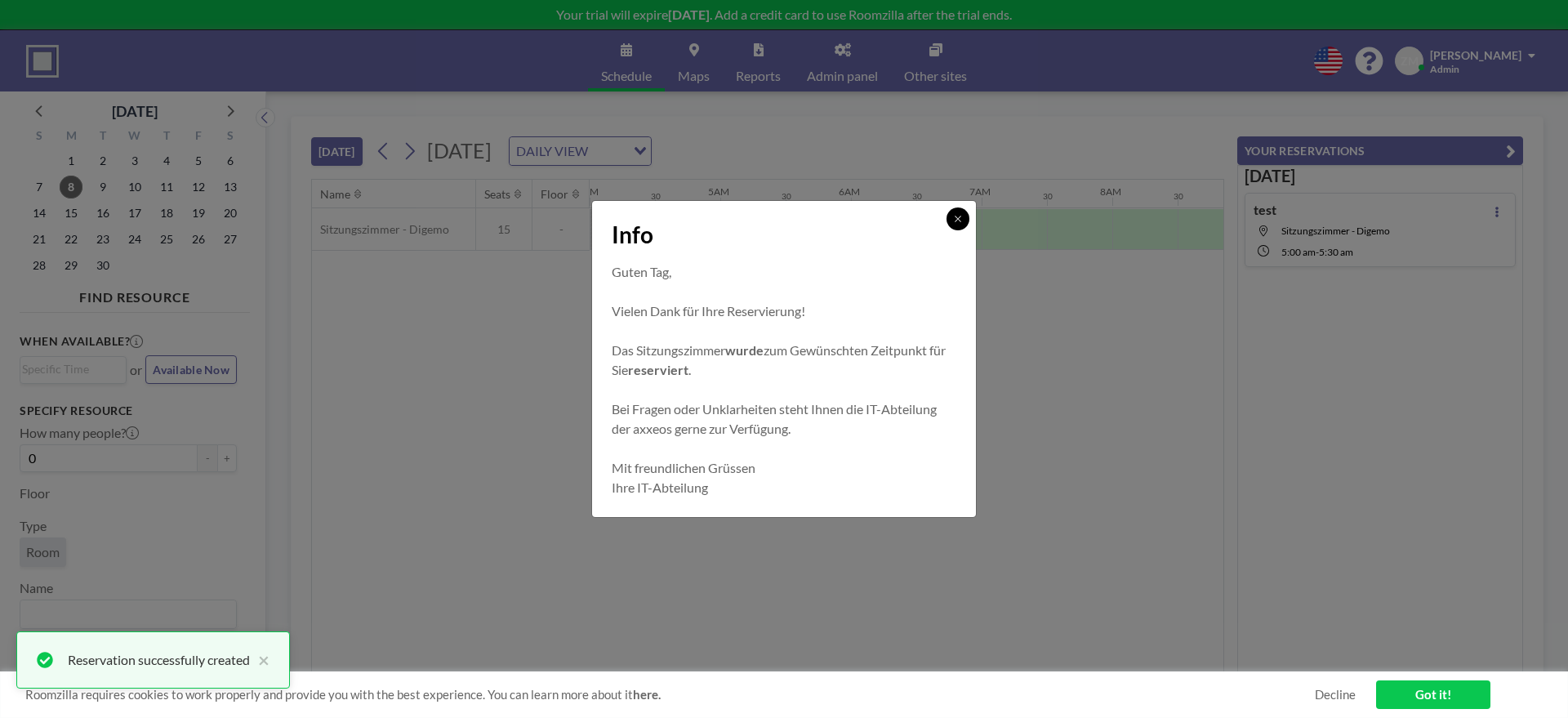
click at [957, 225] on button at bounding box center [958, 218] width 23 height 23
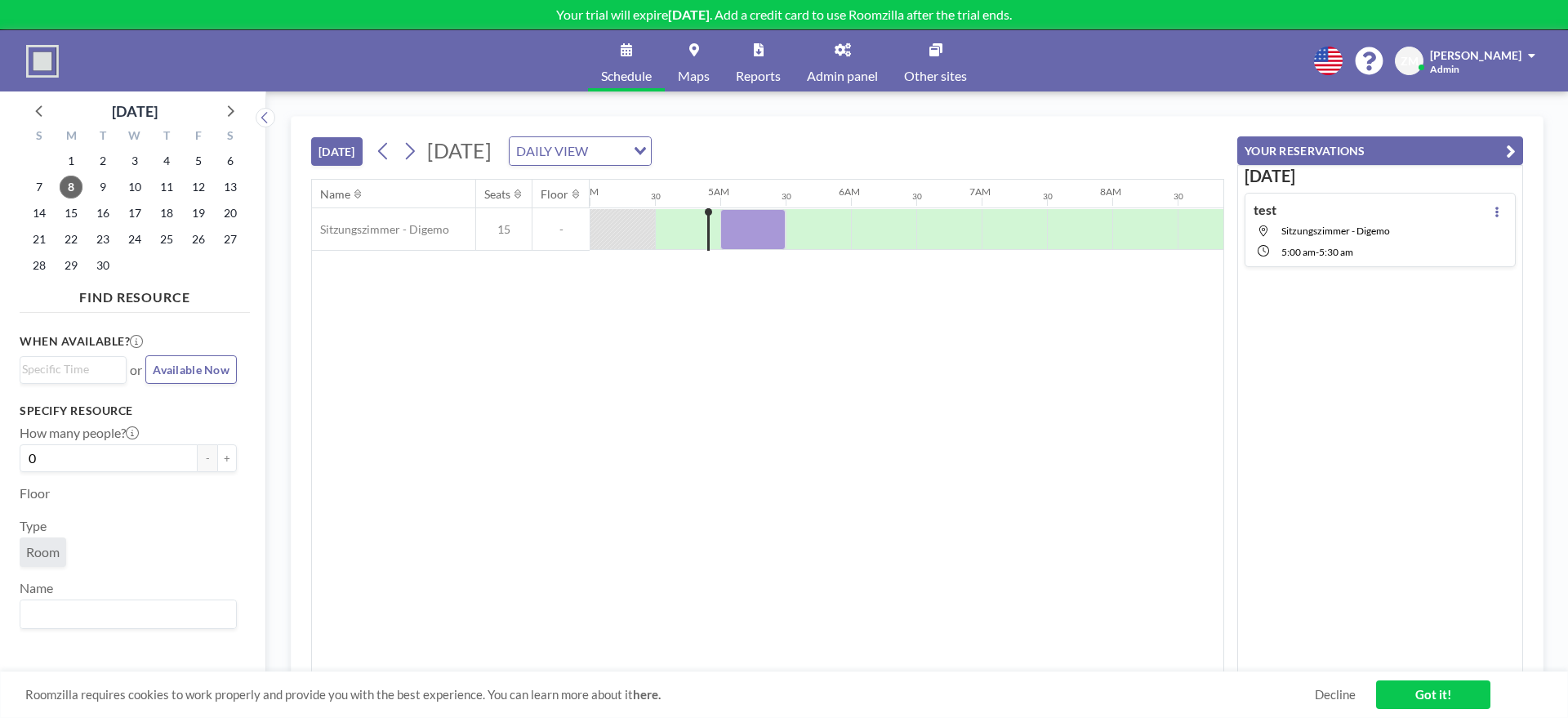
click at [840, 55] on icon at bounding box center [843, 49] width 16 height 13
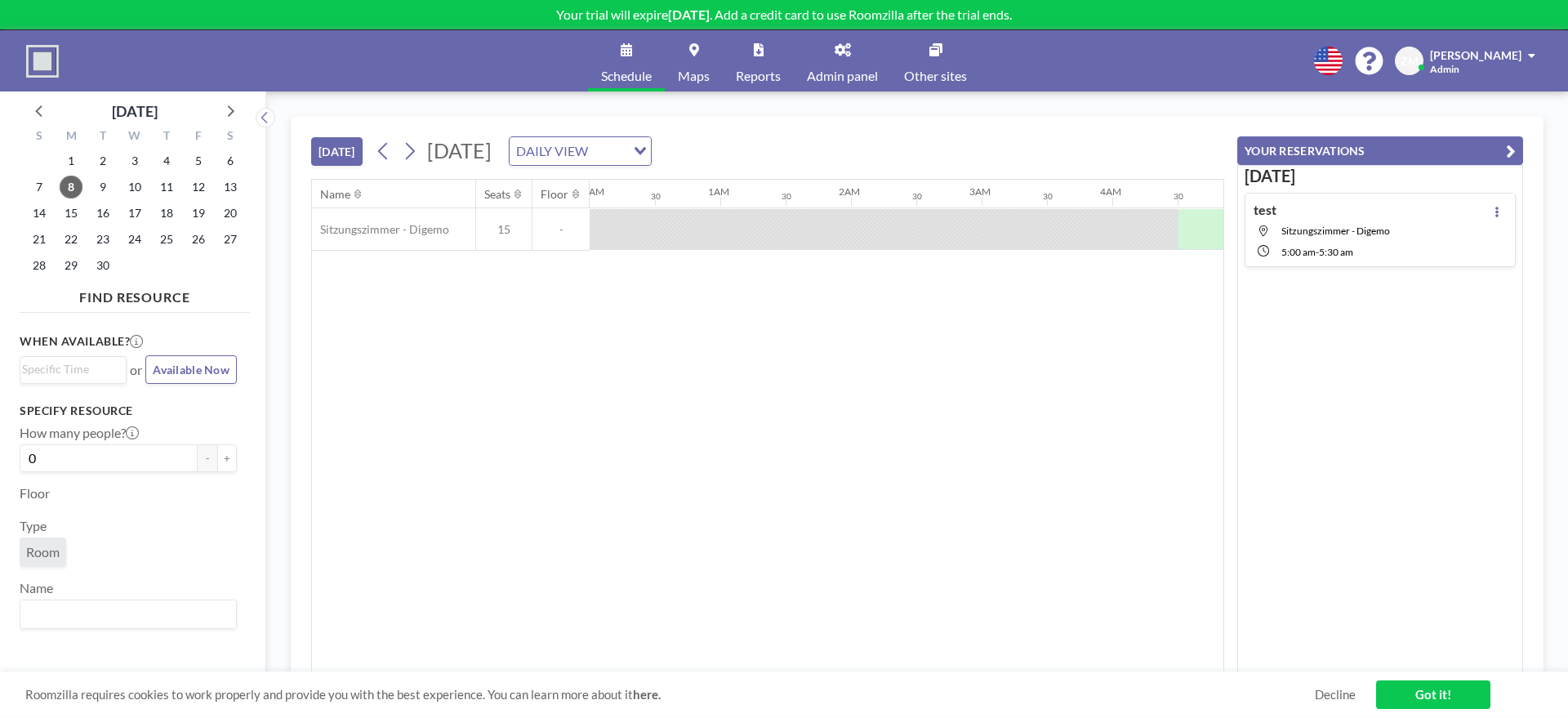
scroll to position [0, 522]
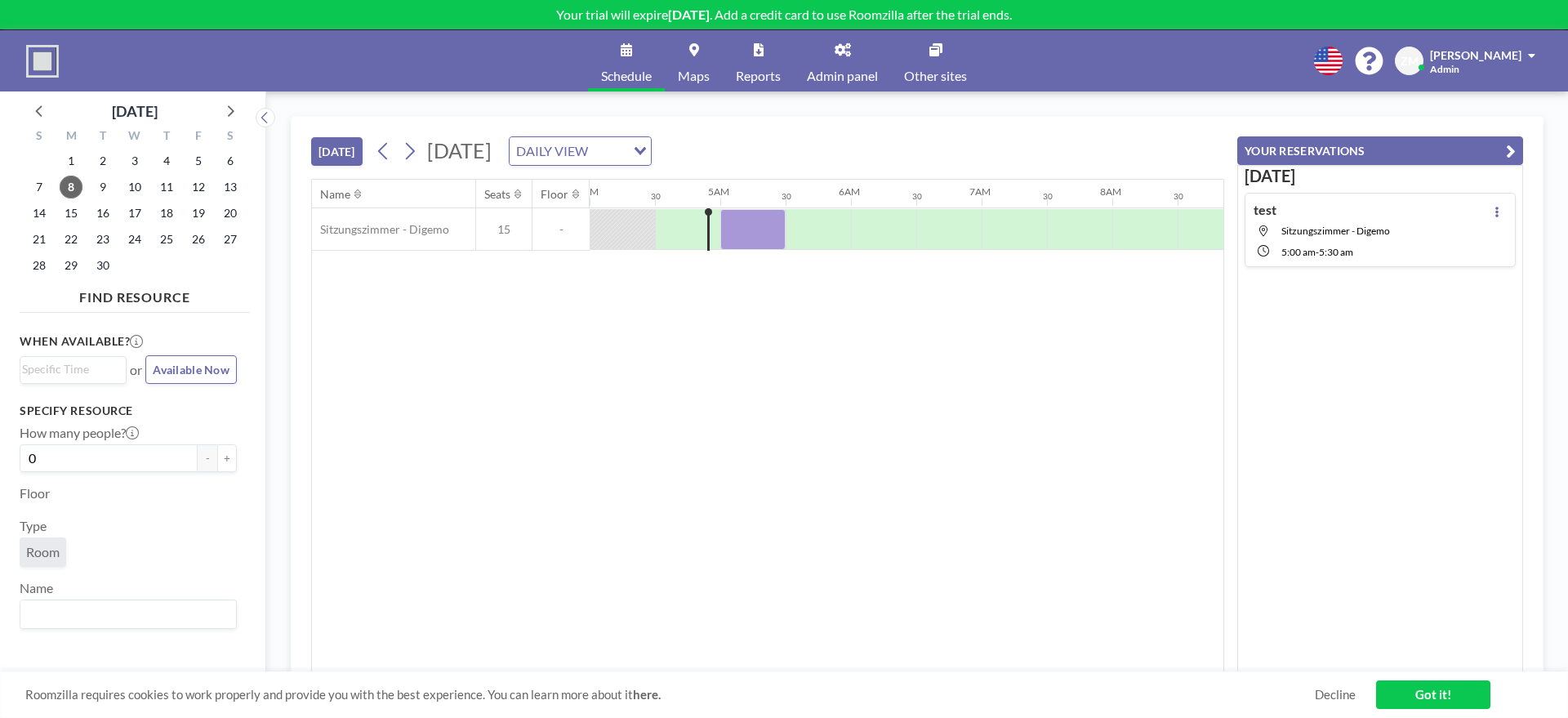
click at [852, 58] on link "Admin panel" at bounding box center [842, 60] width 97 height 61
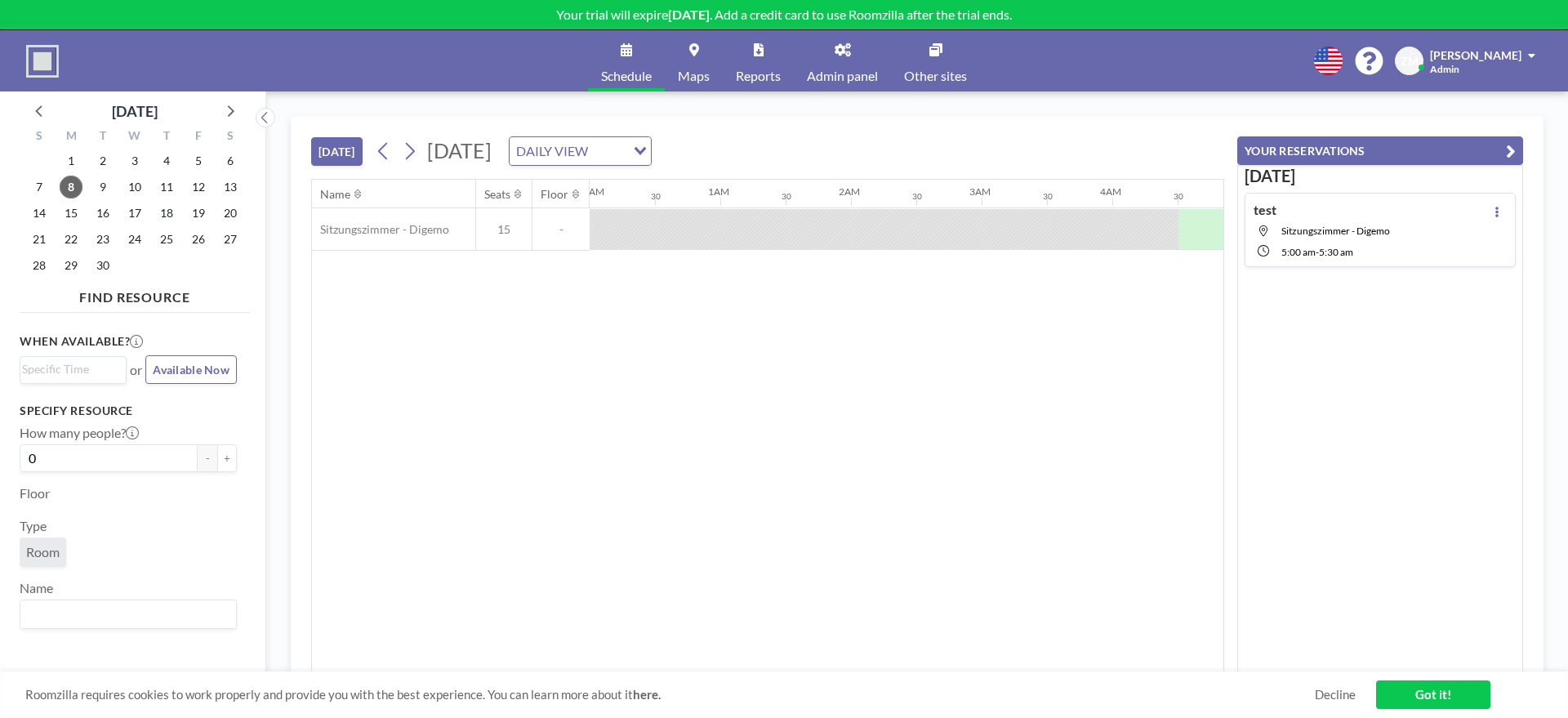
scroll to position [0, 522]
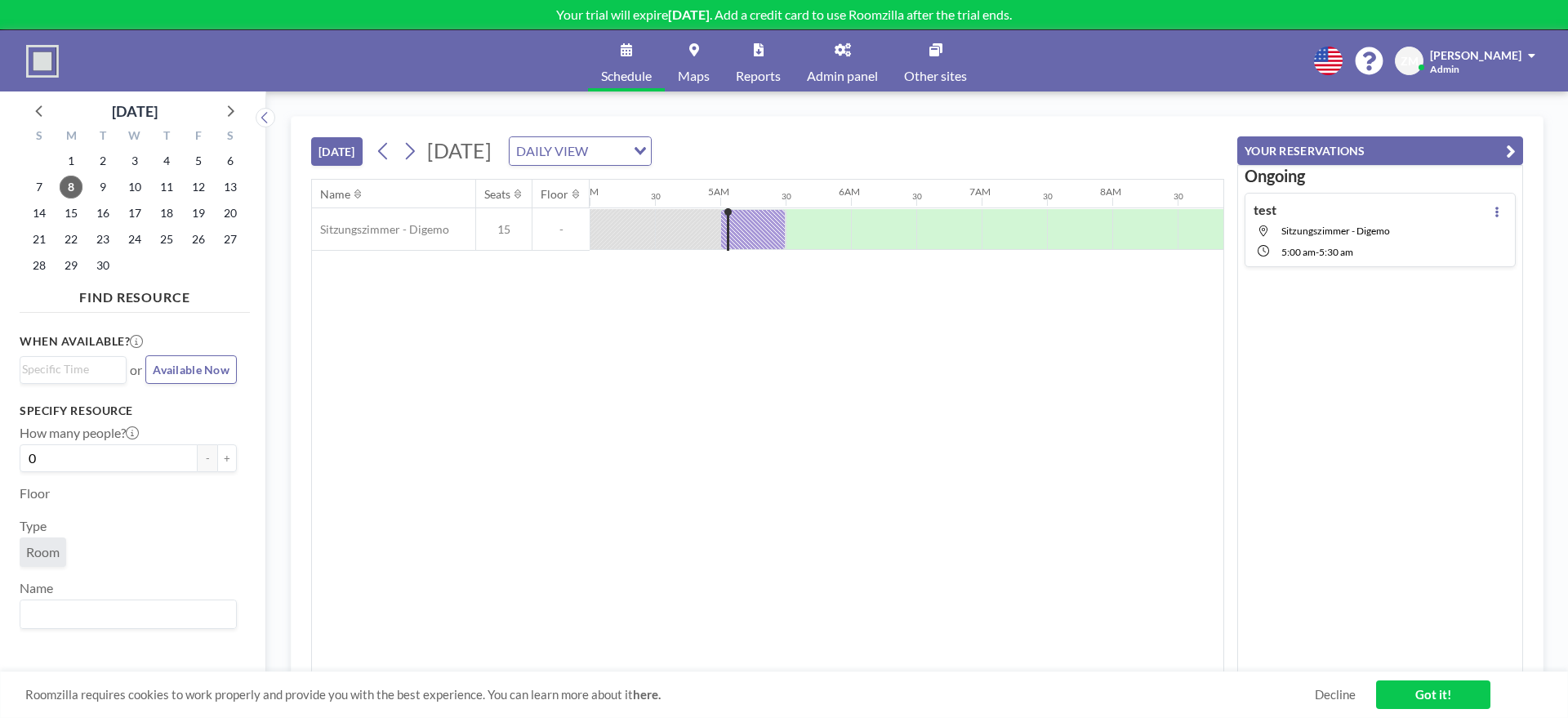
click at [845, 79] on span "Admin panel" at bounding box center [843, 76] width 71 height 13
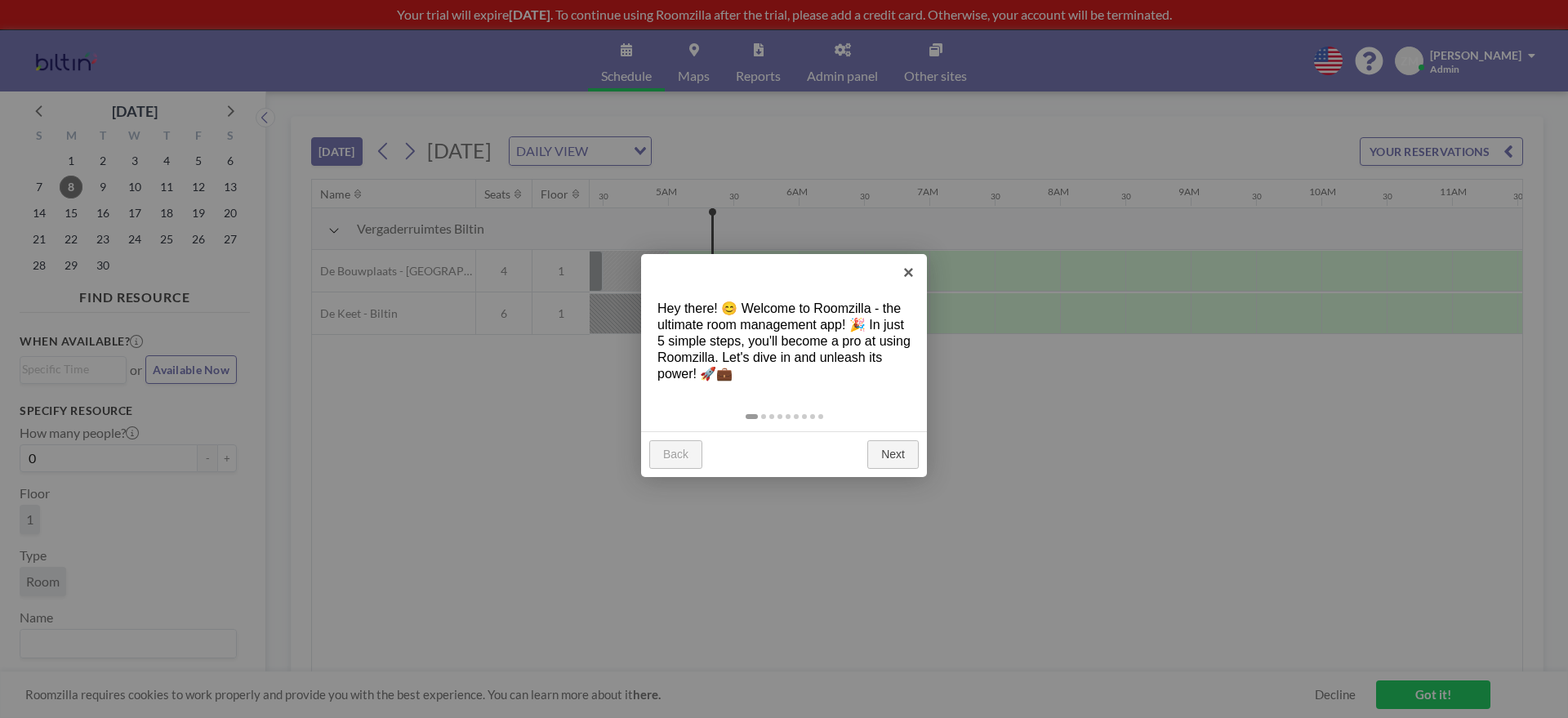
scroll to position [0, 588]
click at [913, 266] on link "×" at bounding box center [909, 272] width 37 height 37
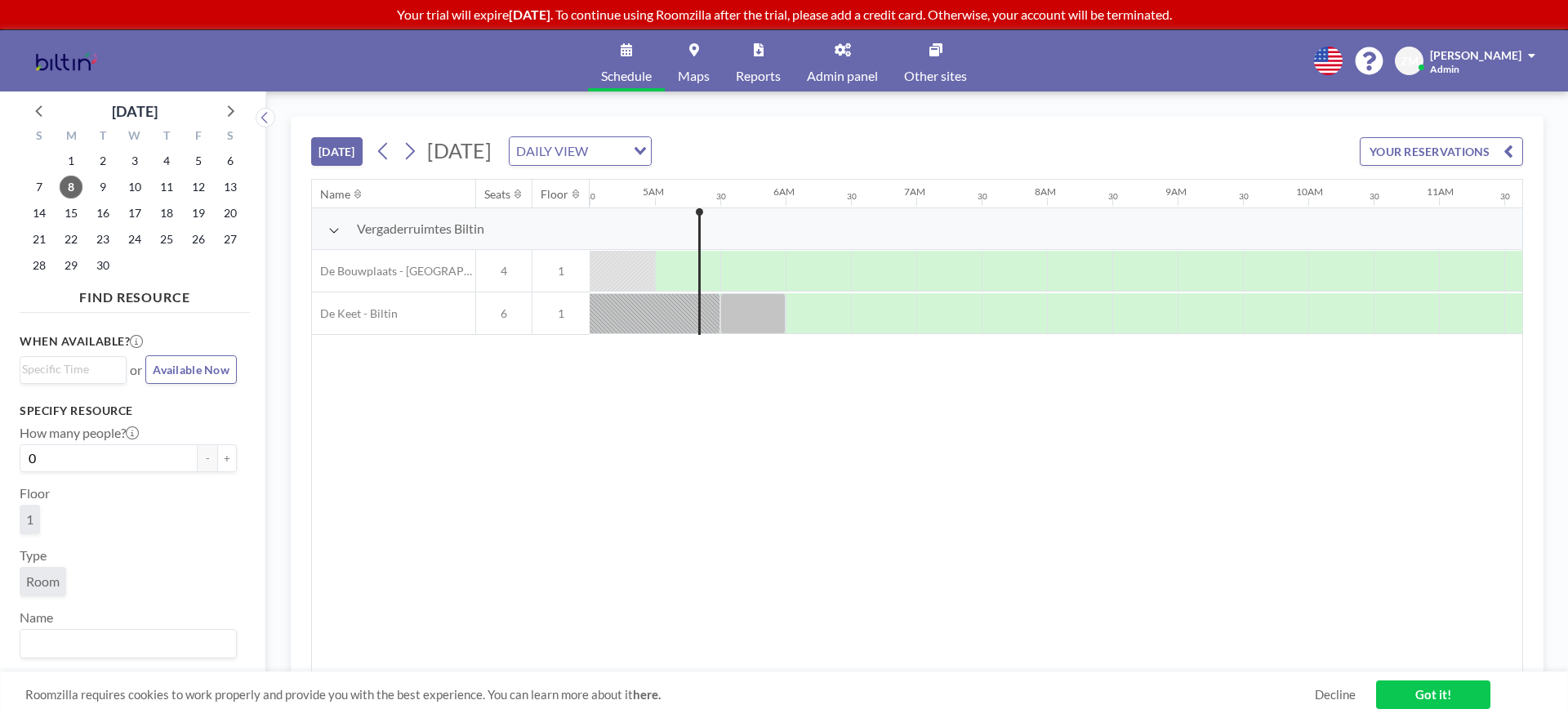
click at [853, 59] on link "Admin panel" at bounding box center [842, 60] width 97 height 61
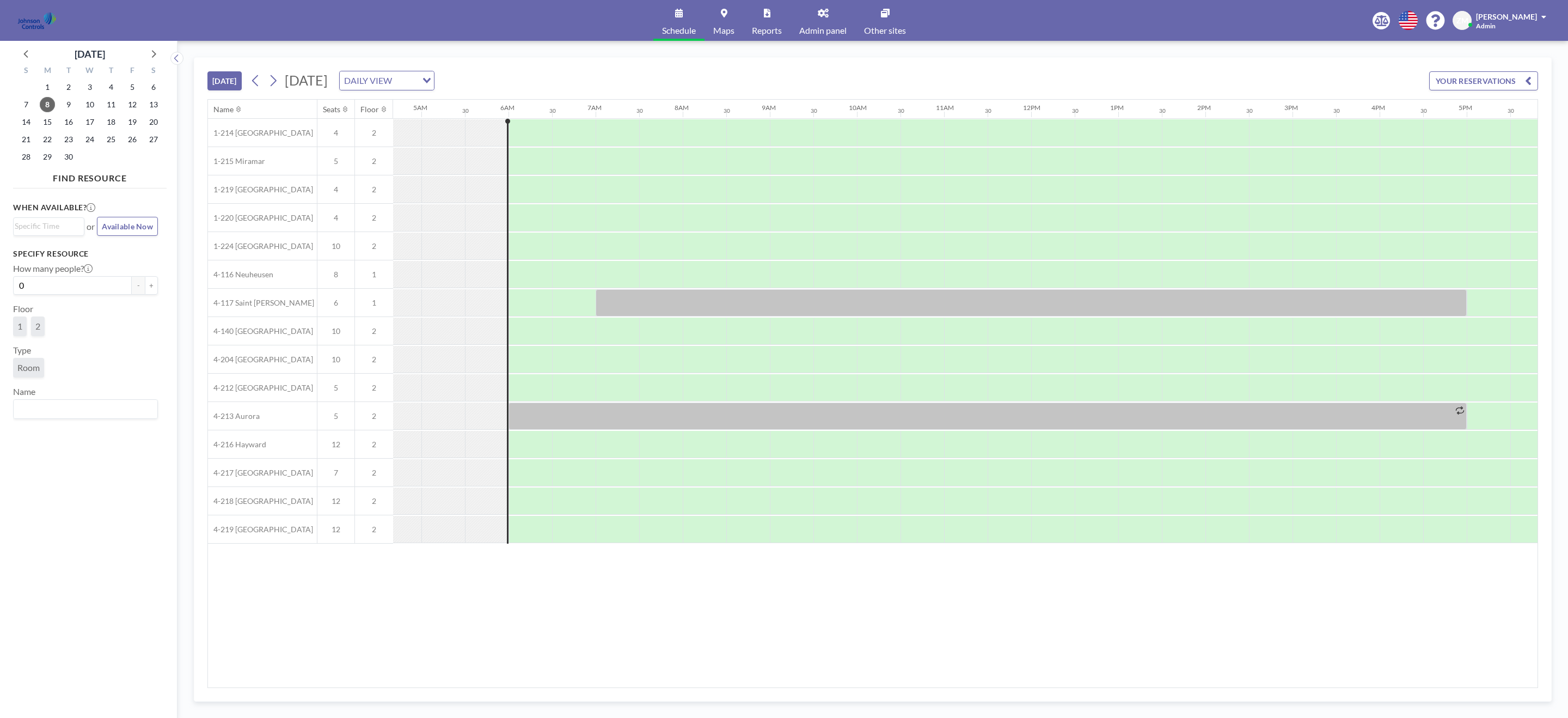
scroll to position [0, 435]
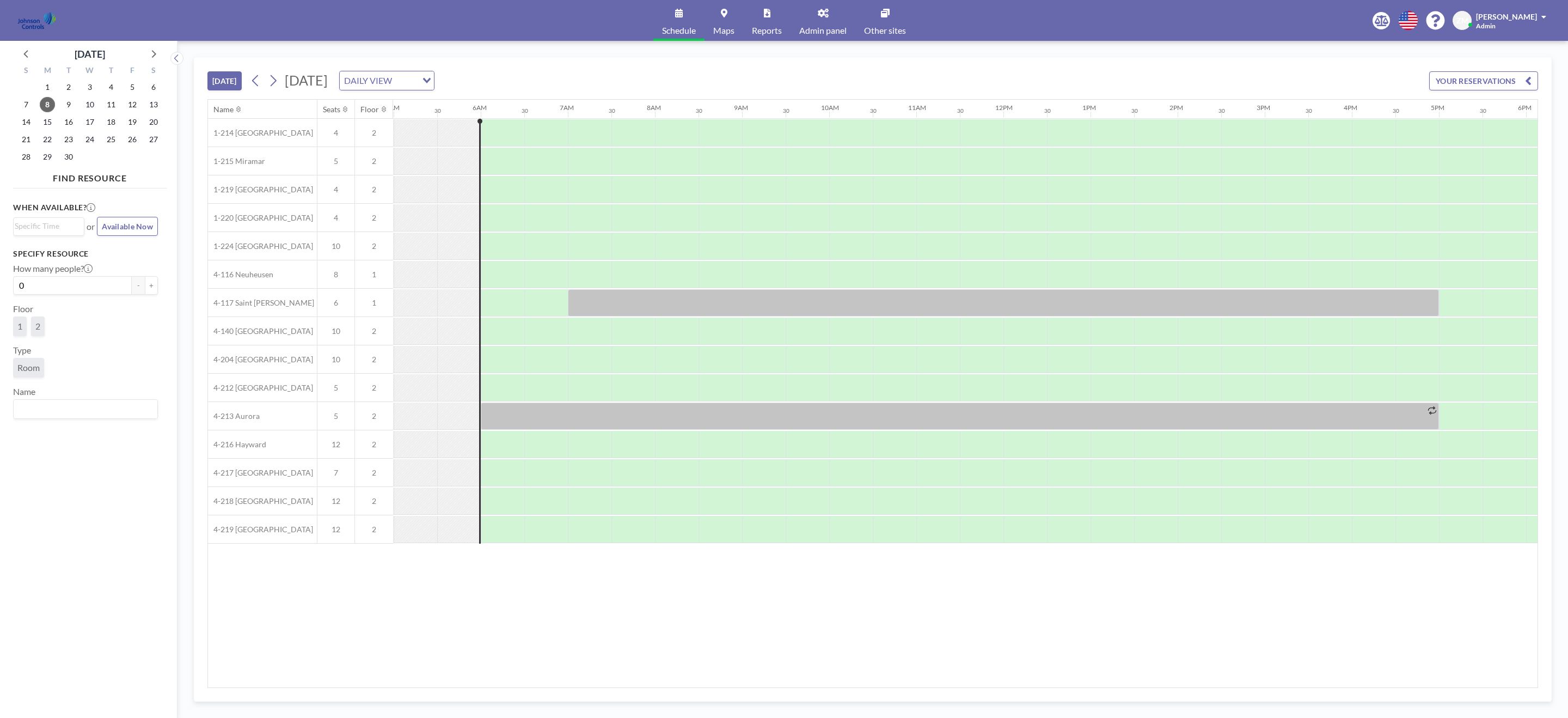
click at [828, 29] on span "Admin panel" at bounding box center [823, 30] width 47 height 9
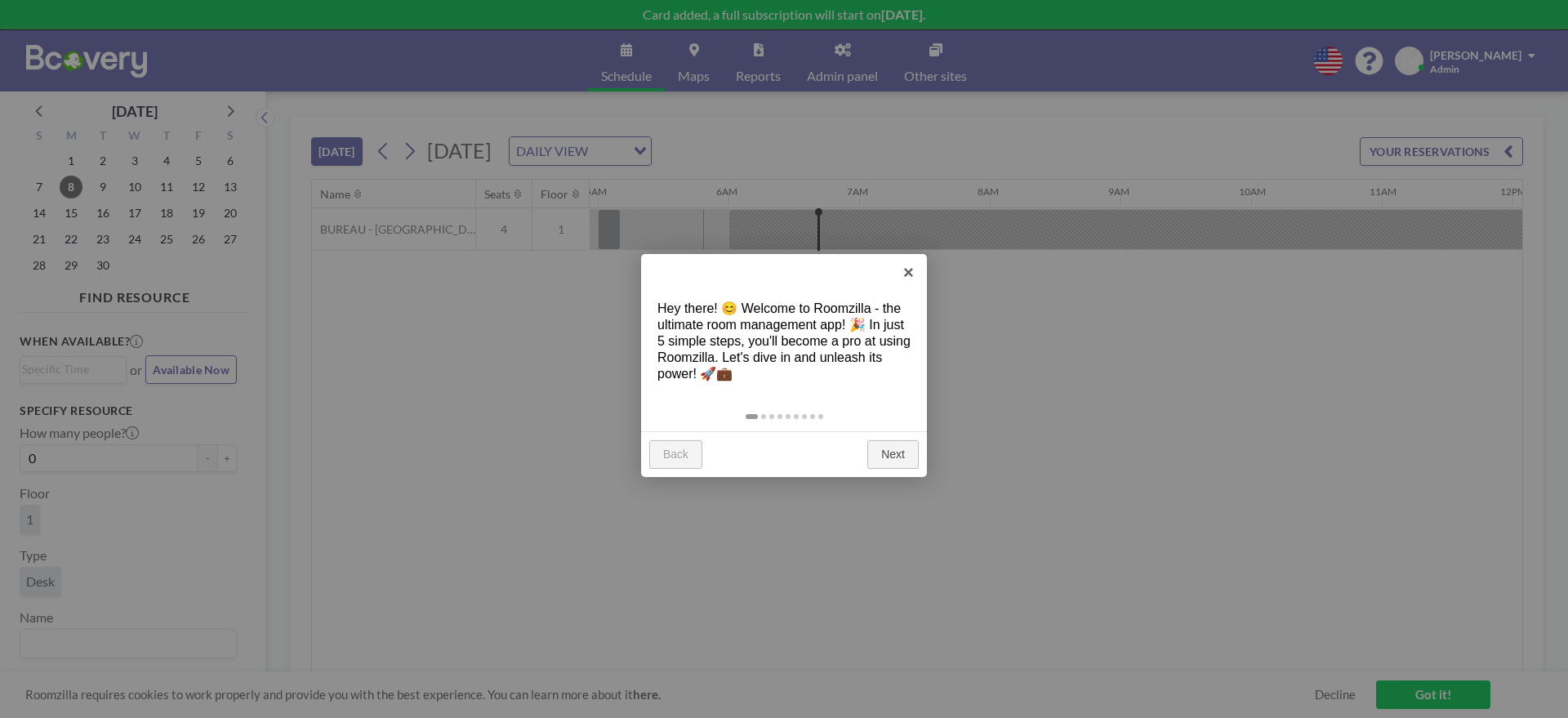
scroll to position [0, 654]
click at [904, 271] on link "×" at bounding box center [909, 272] width 37 height 37
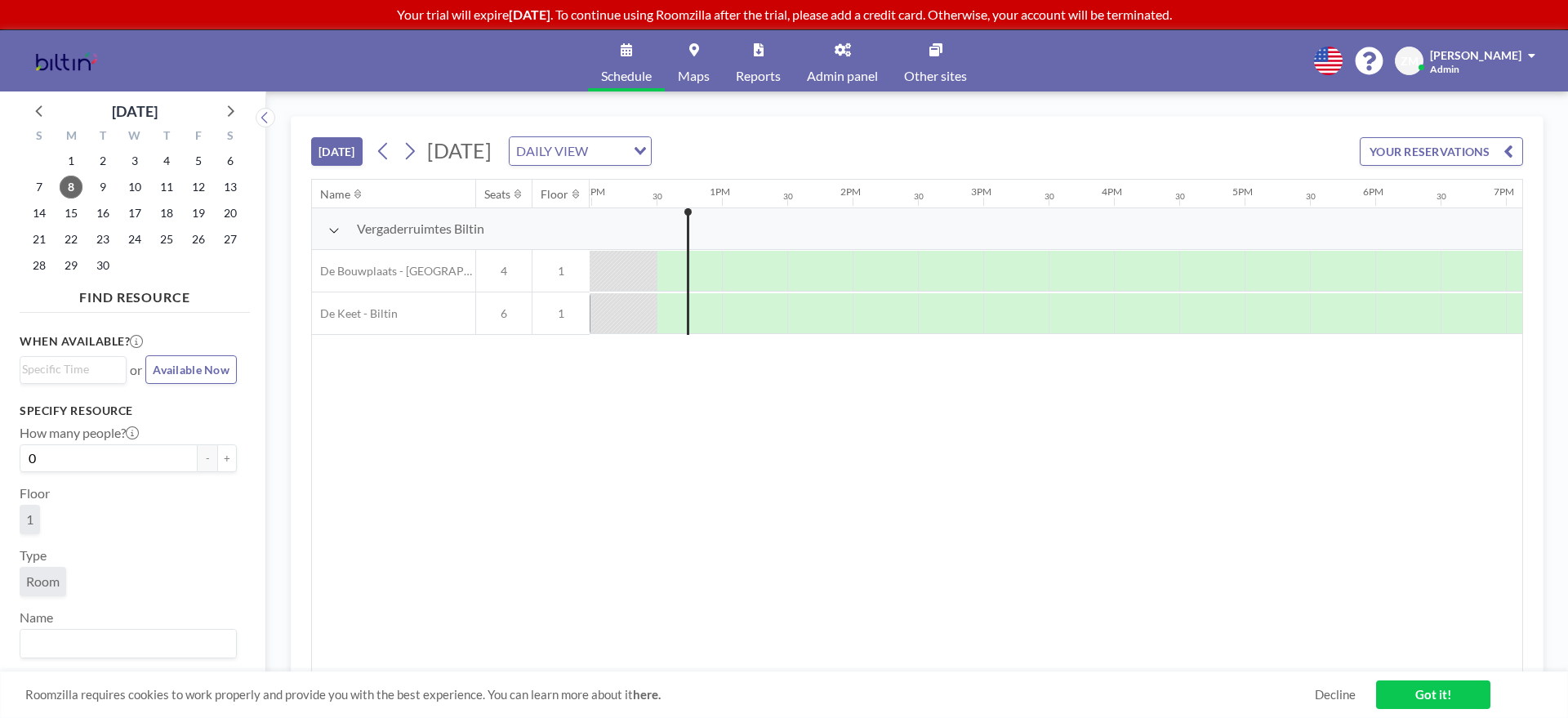
scroll to position [0, 1568]
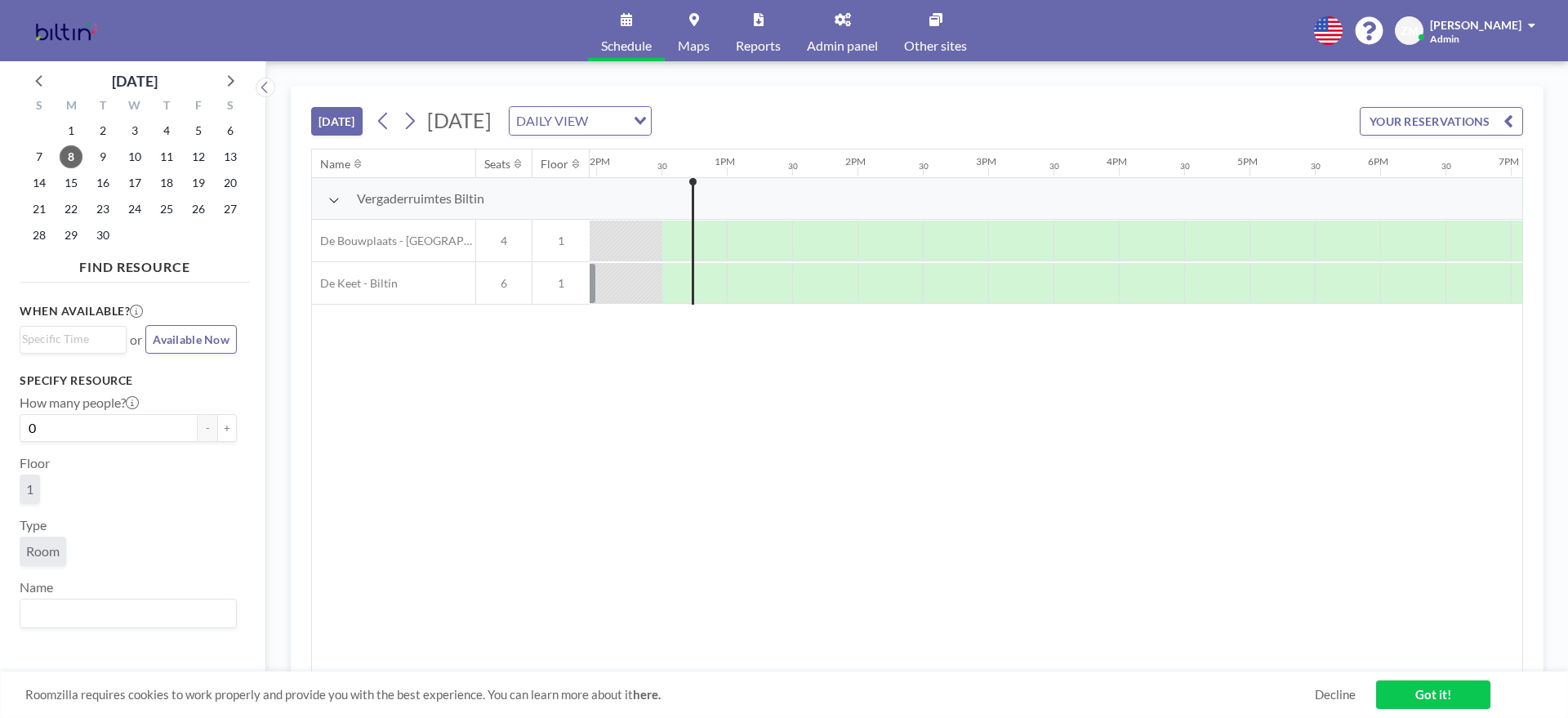
scroll to position [0, 1568]
click at [847, 30] on link "Admin panel" at bounding box center [842, 30] width 97 height 61
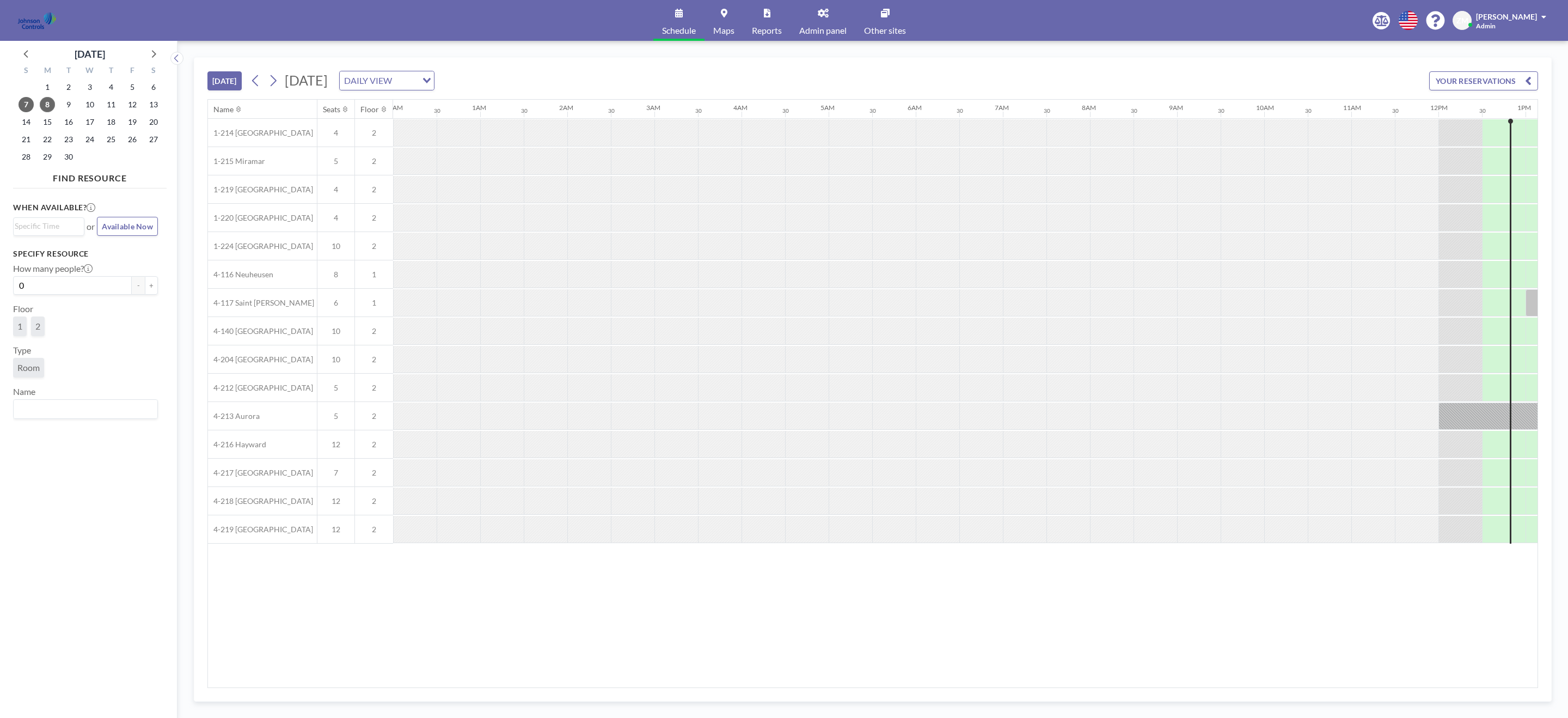
scroll to position [0, 435]
